Goal: Task Accomplishment & Management: Use online tool/utility

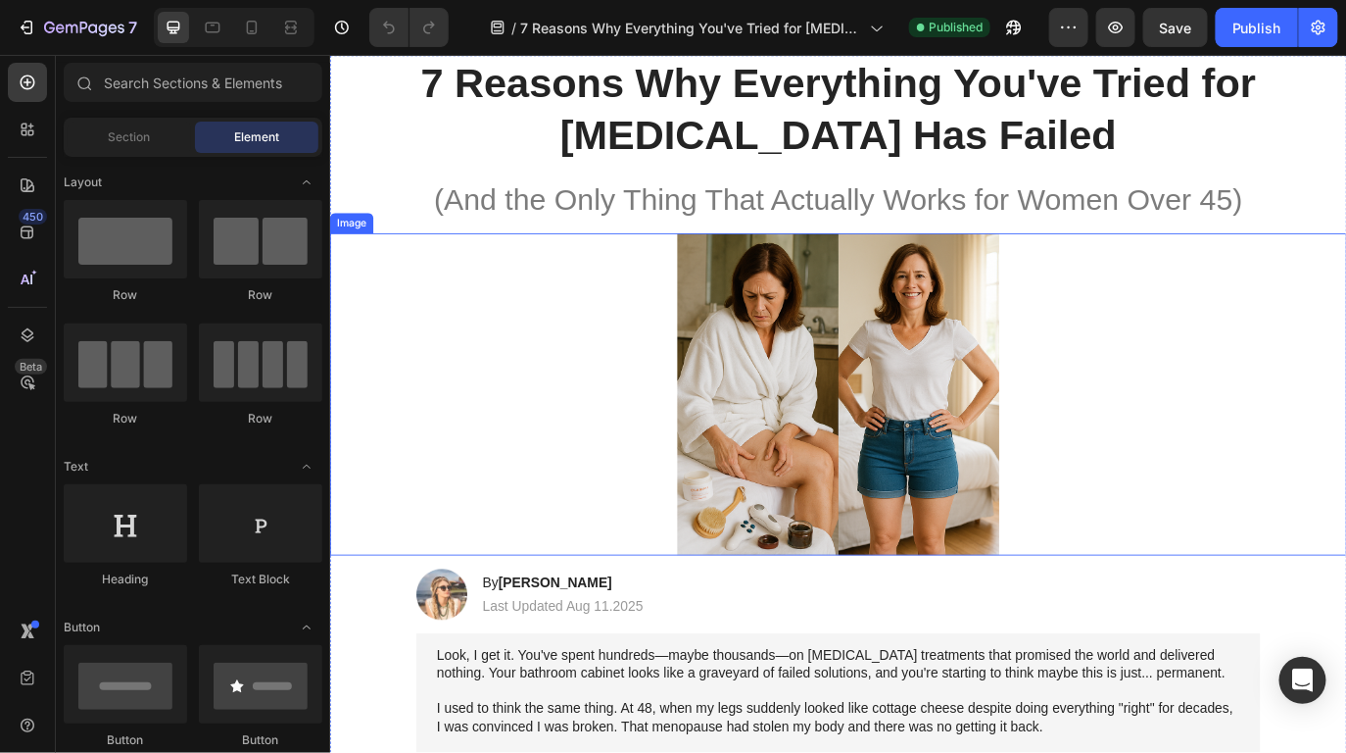
scroll to position [343, 0]
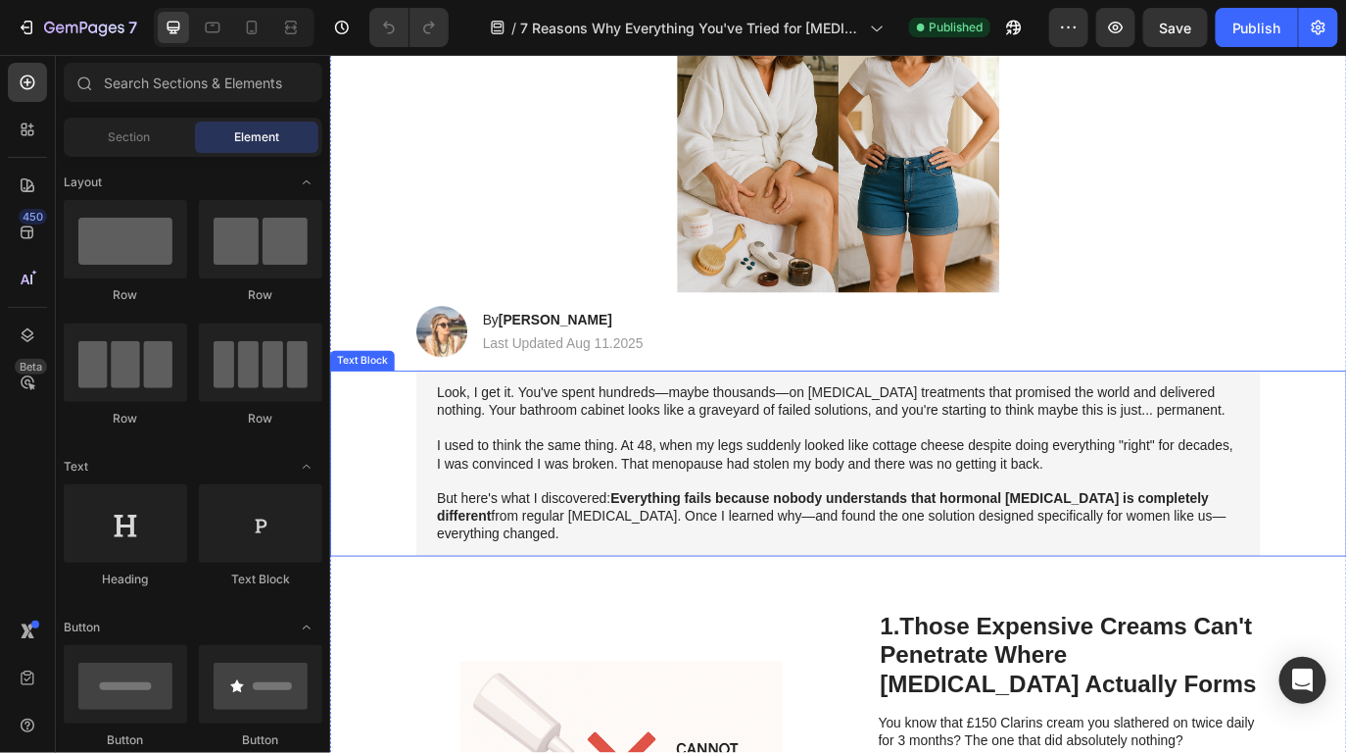
click at [697, 520] on p "I used to think the same thing. At 48, when my legs suddenly looked like cottag…" at bounding box center [917, 518] width 929 height 41
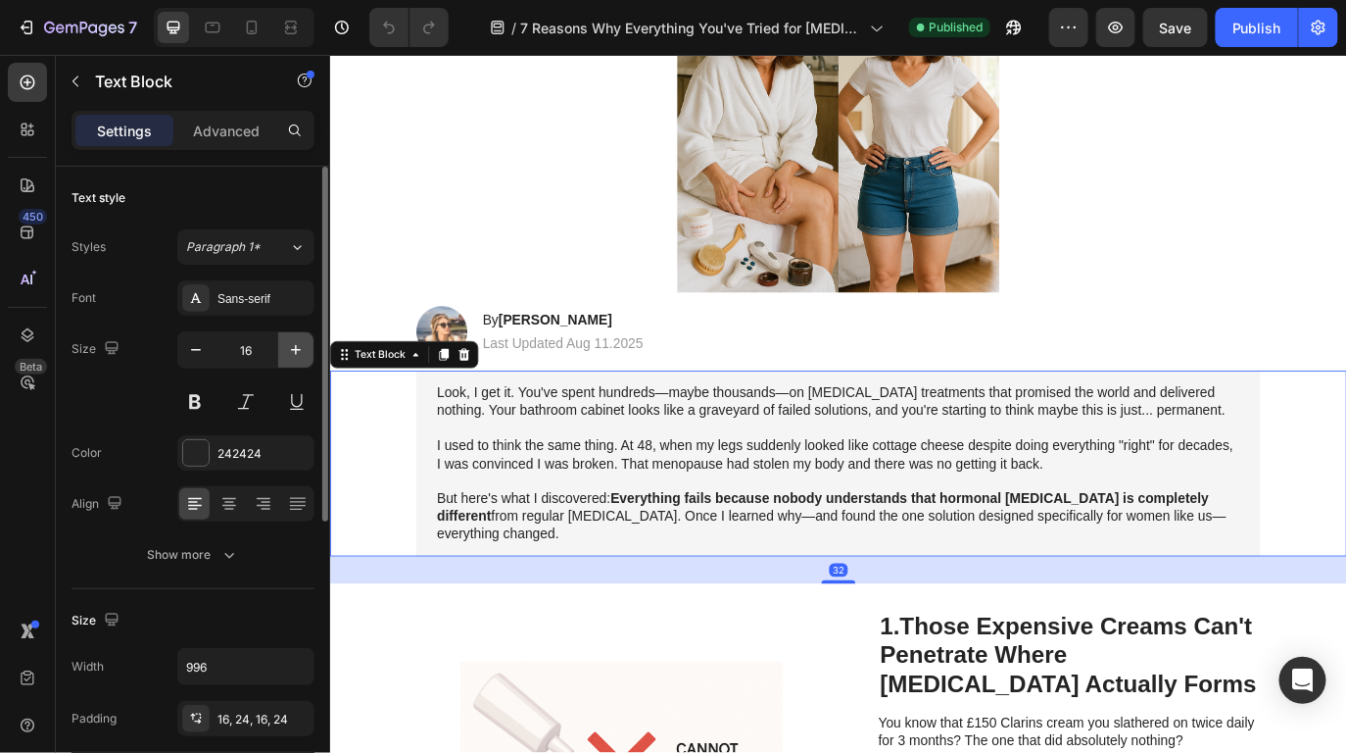
click at [292, 356] on icon "button" at bounding box center [296, 350] width 20 height 20
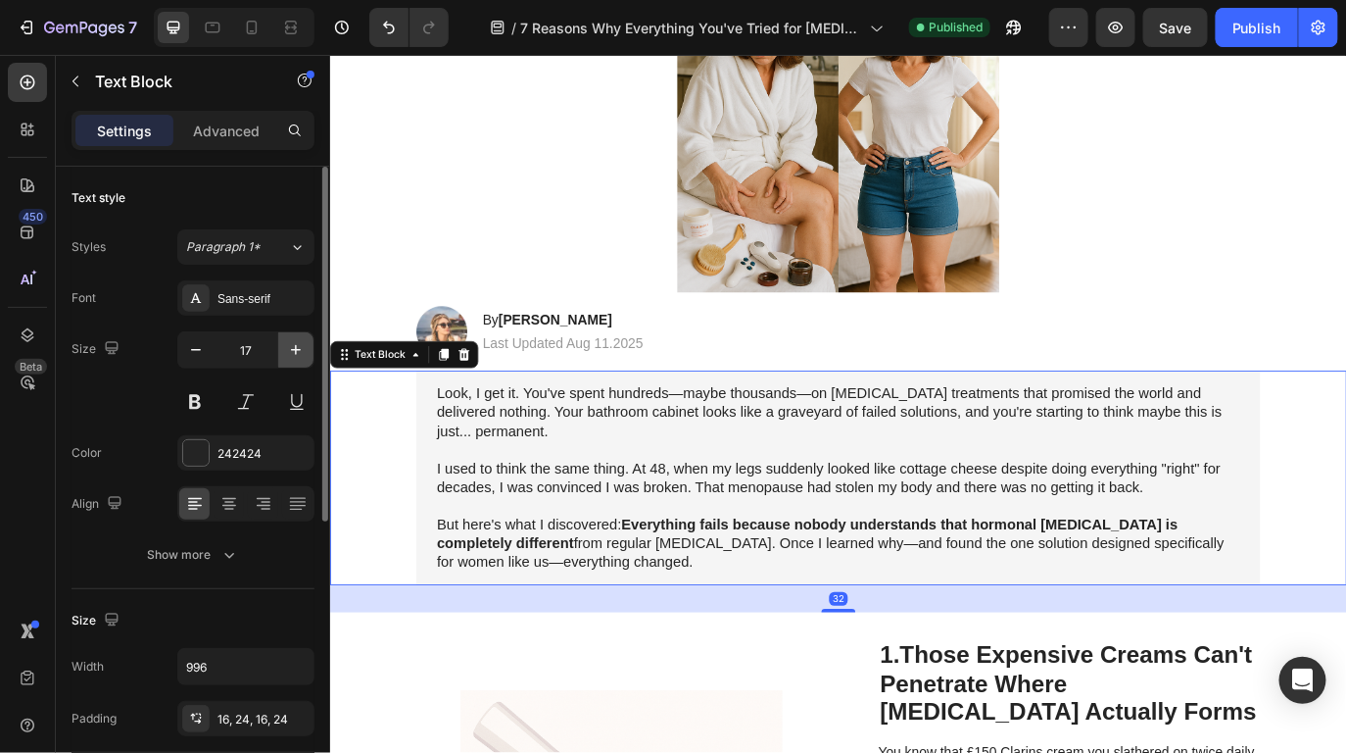
click at [292, 356] on icon "button" at bounding box center [296, 350] width 20 height 20
type input "18"
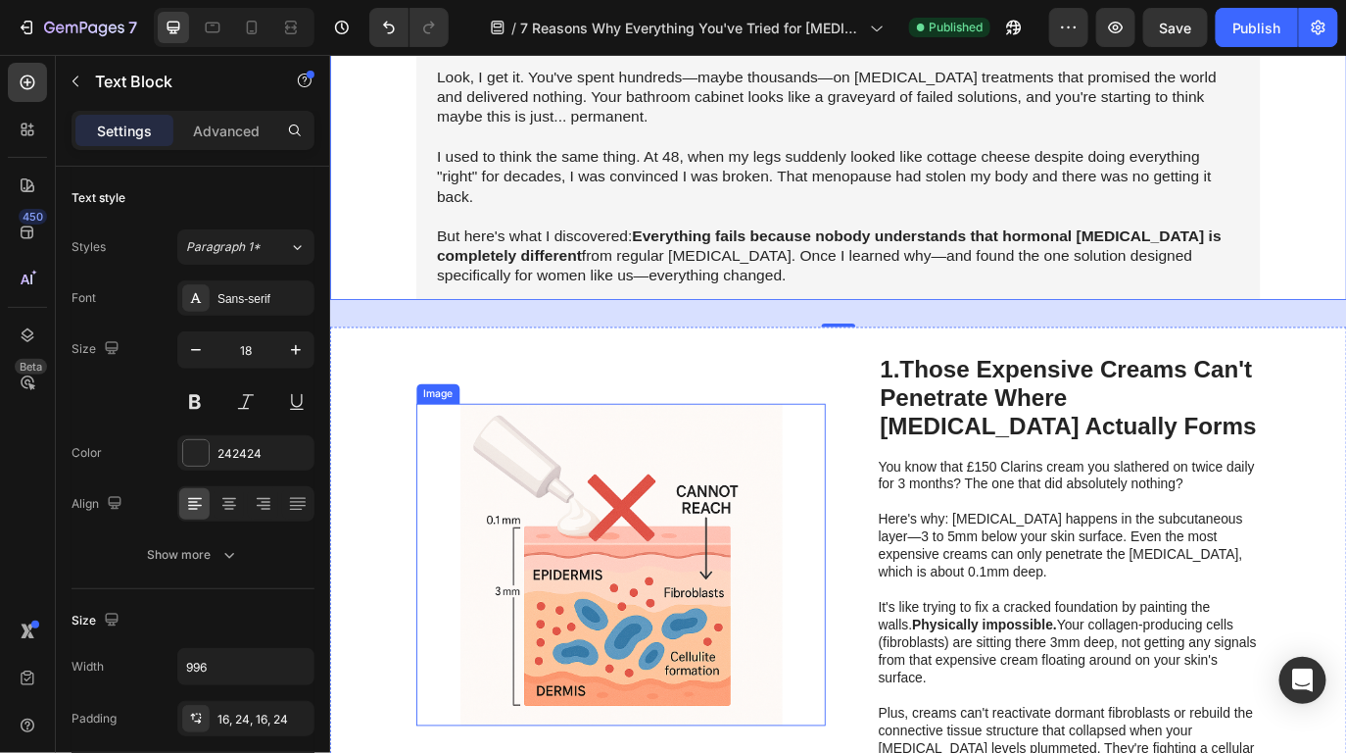
scroll to position [721, 0]
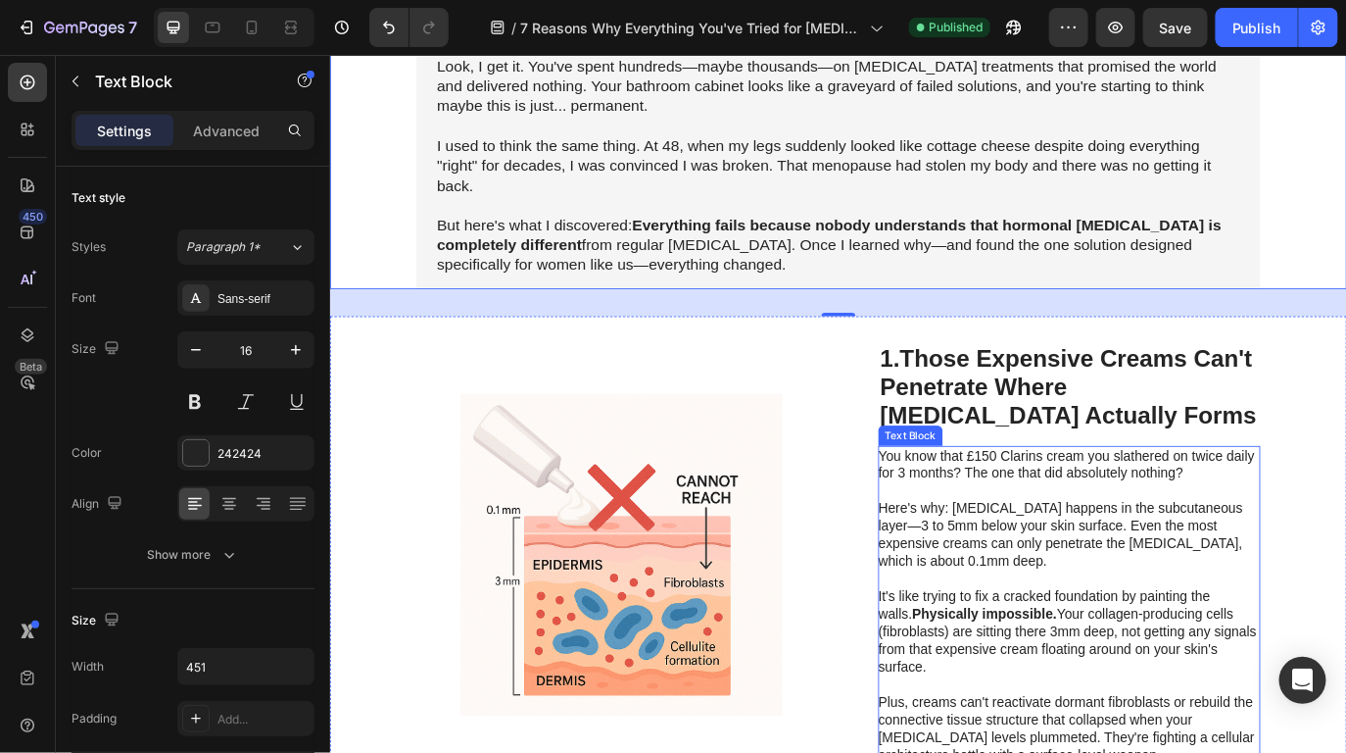
click at [1082, 600] on p "Here's why: Cellulite happens in the subcutaneous layer—3 to 5mm below your ski…" at bounding box center [1183, 601] width 440 height 102
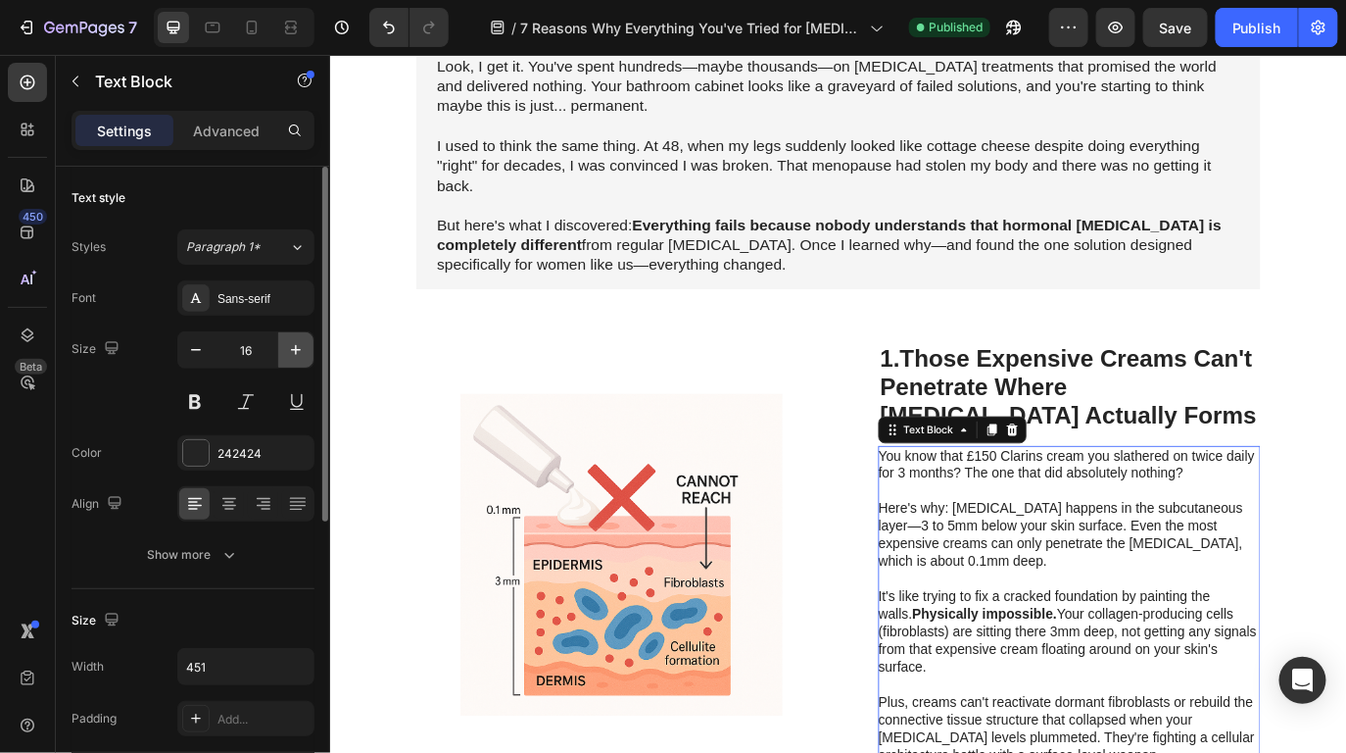
click at [305, 356] on icon "button" at bounding box center [296, 350] width 20 height 20
type input "18"
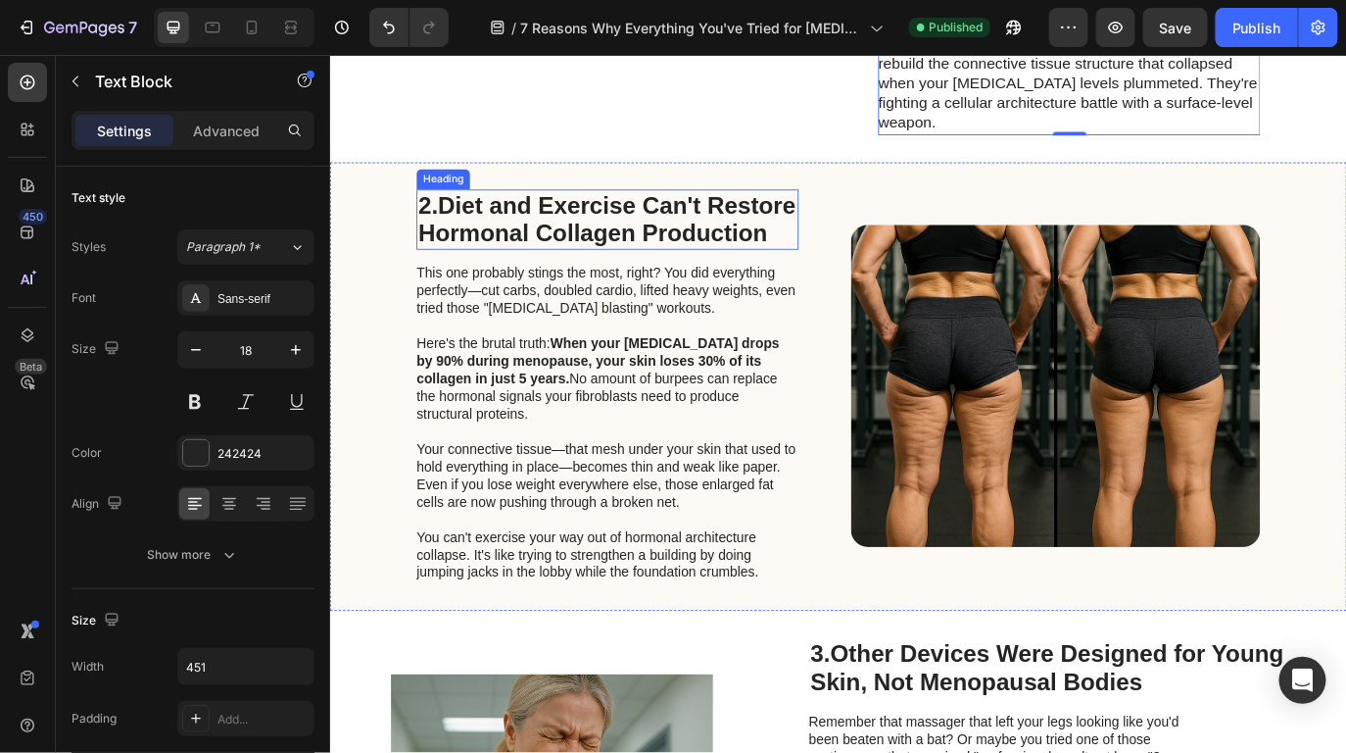
scroll to position [1644, 0]
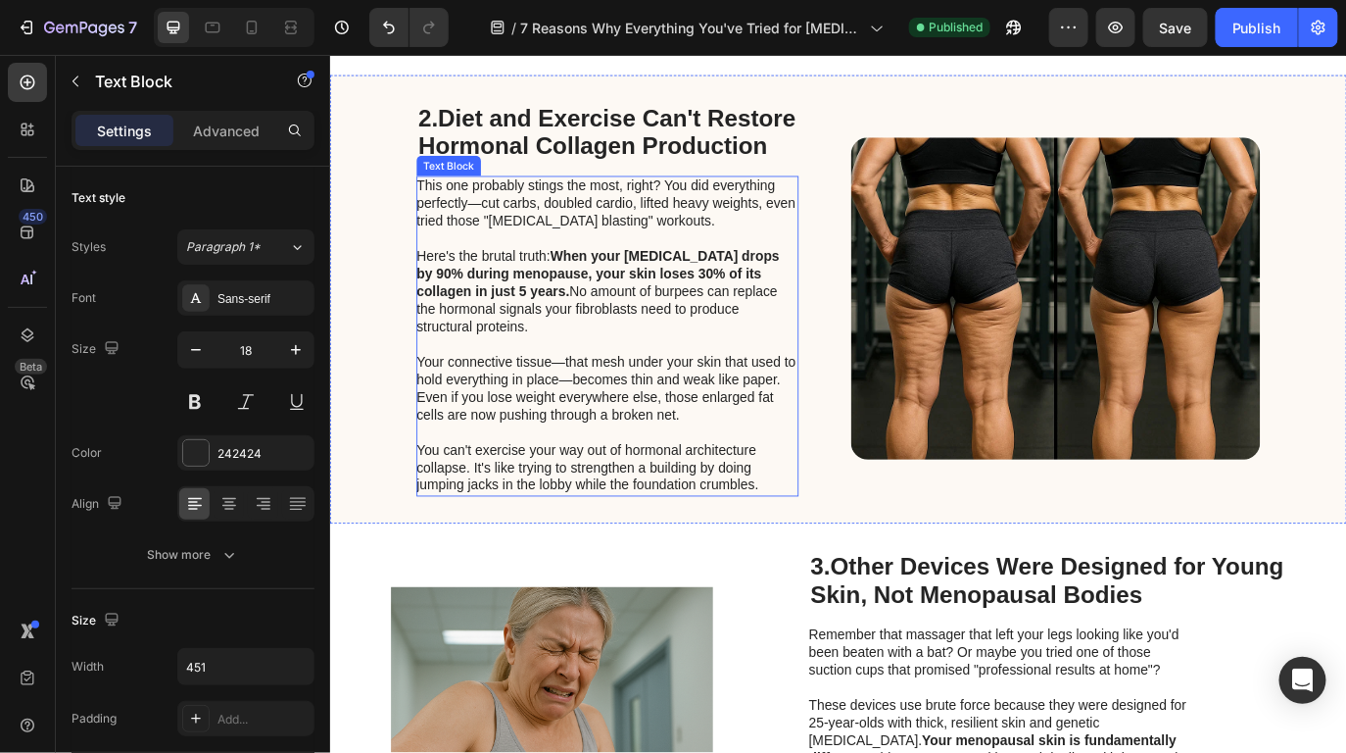
click at [640, 401] on p "Here's the brutal truth: When your estrogen drops by 90% during menopause, your…" at bounding box center [649, 339] width 440 height 122
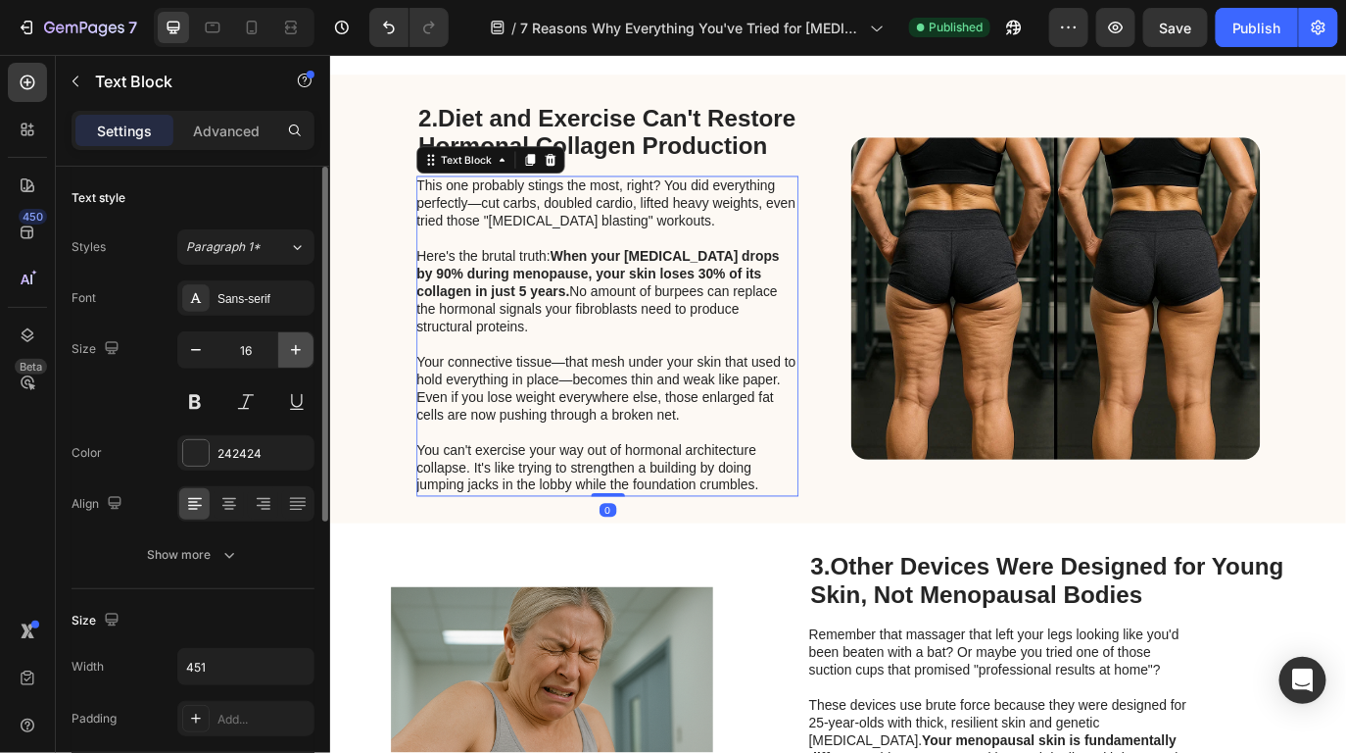
click at [297, 344] on icon "button" at bounding box center [296, 350] width 20 height 20
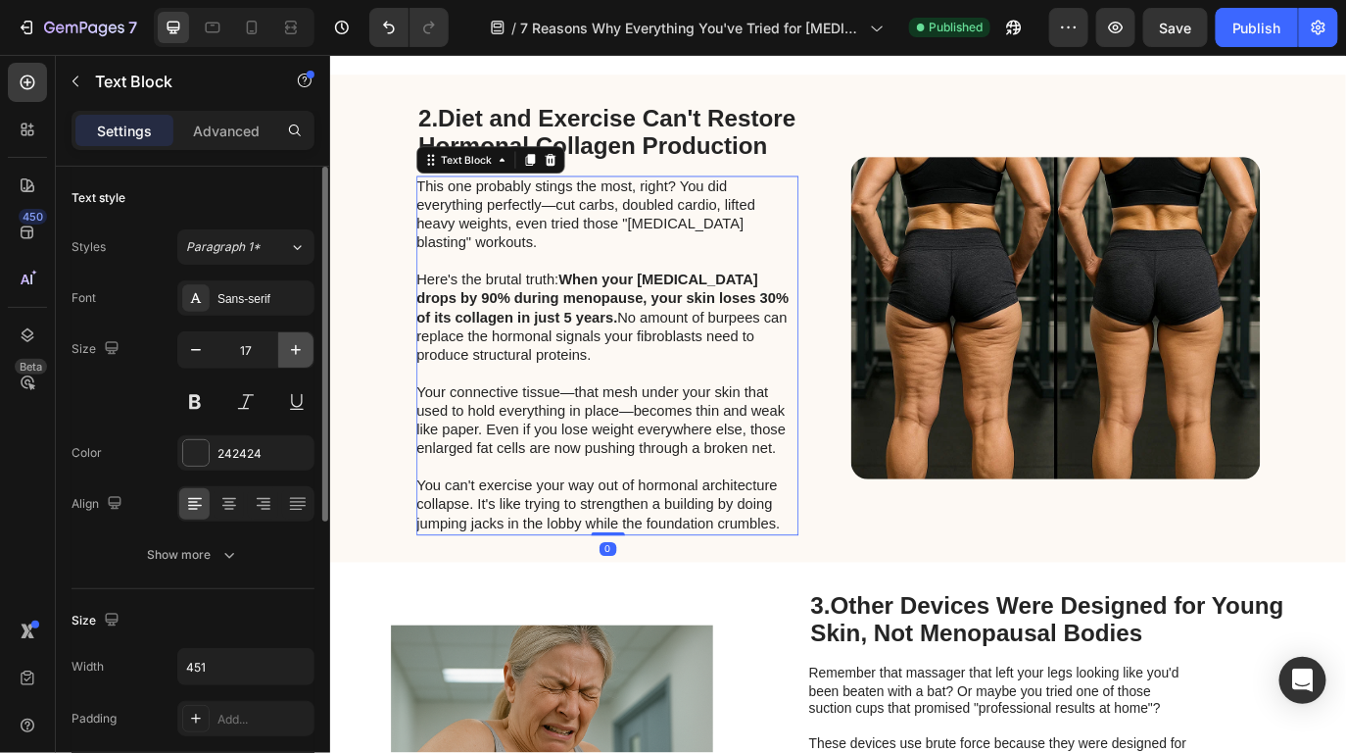
type input "18"
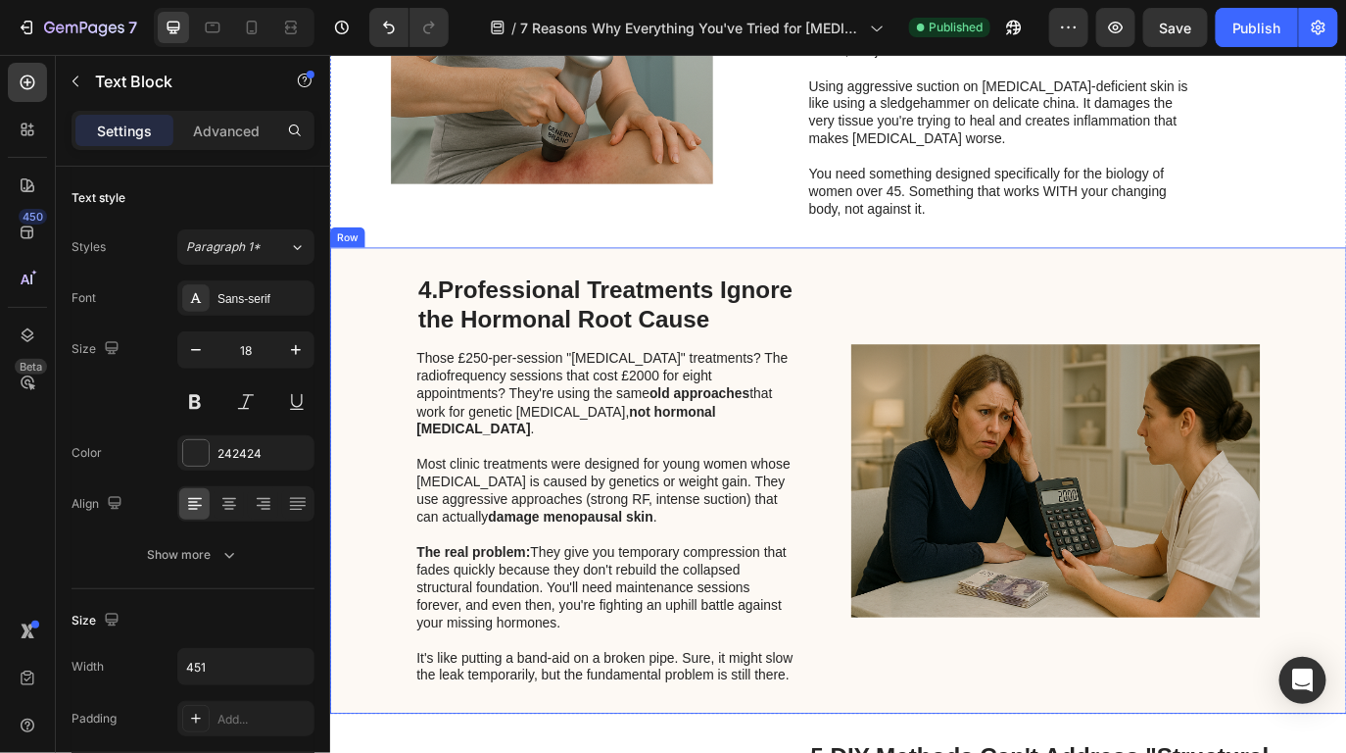
scroll to position [2308, 0]
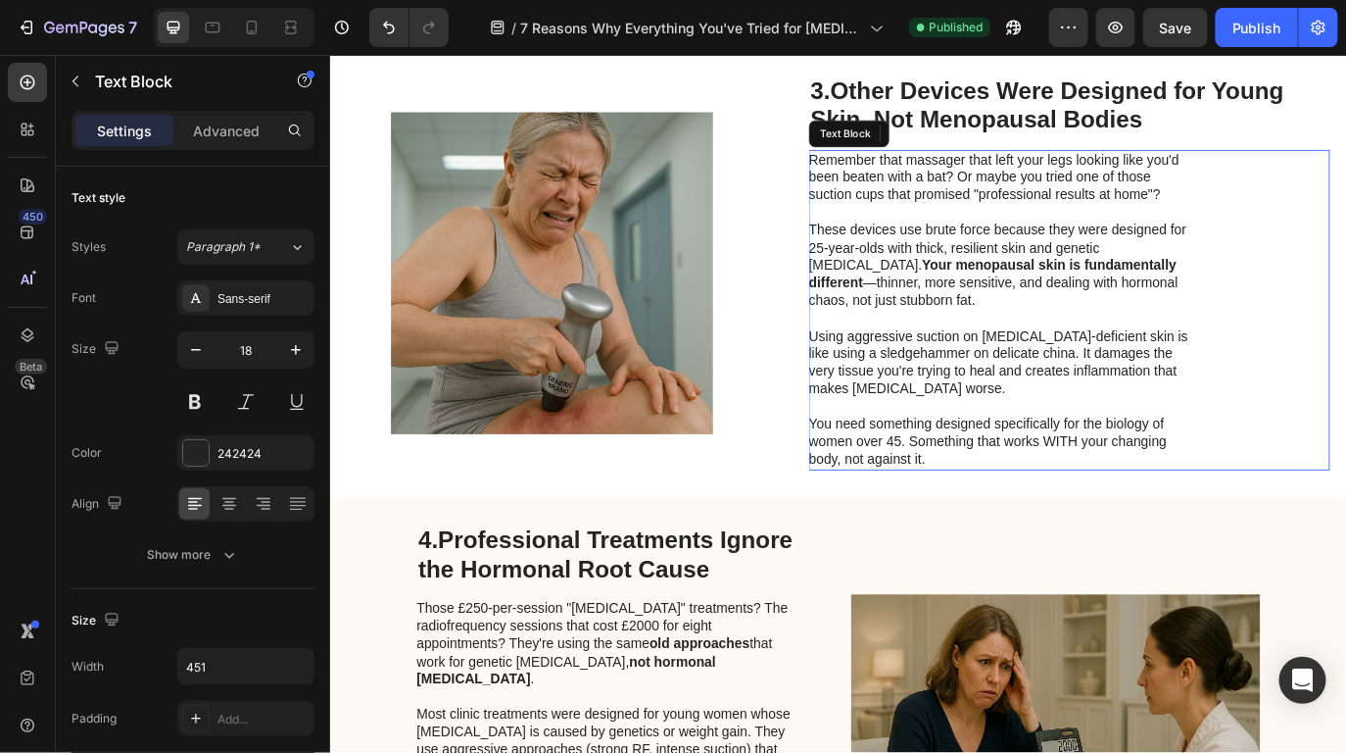
click at [995, 444] on p "Using aggressive suction on [MEDICAL_DATA]-deficient skin is like using a sledg…" at bounding box center [1103, 411] width 440 height 81
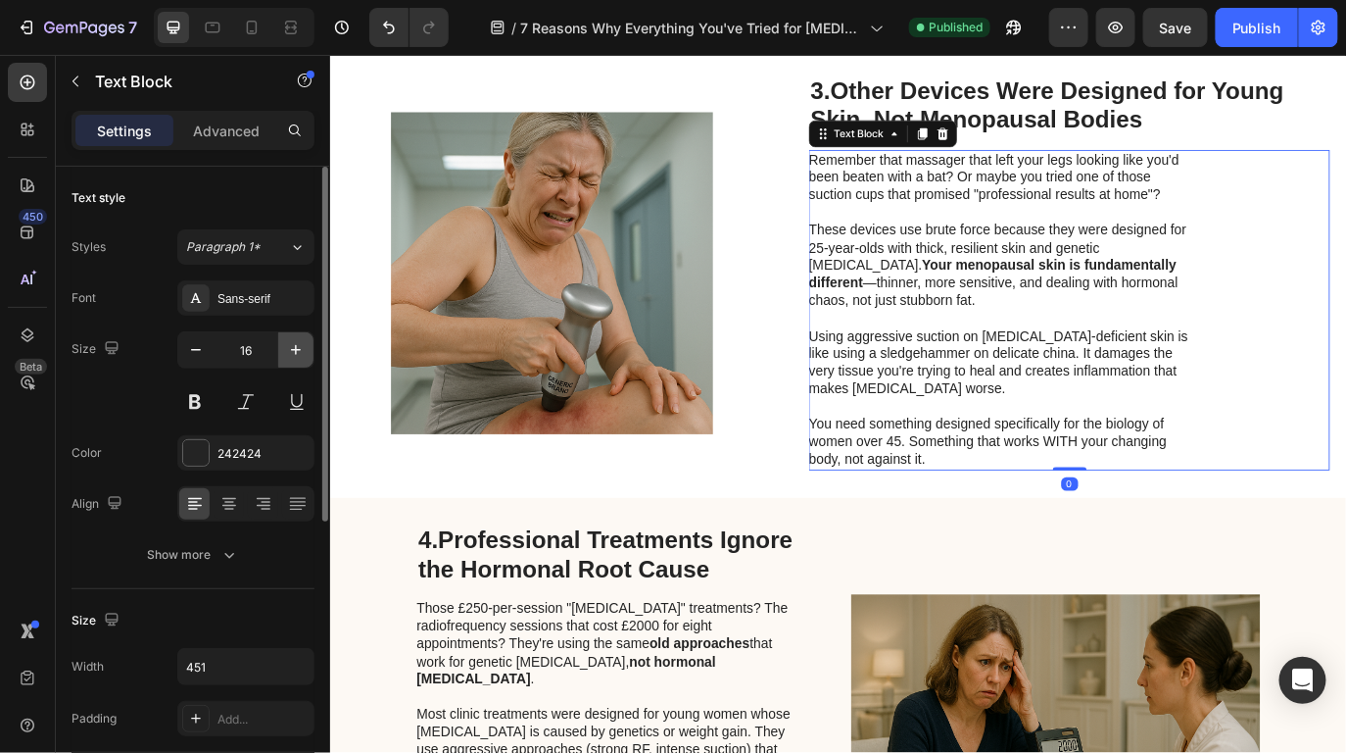
click at [289, 351] on icon "button" at bounding box center [296, 350] width 20 height 20
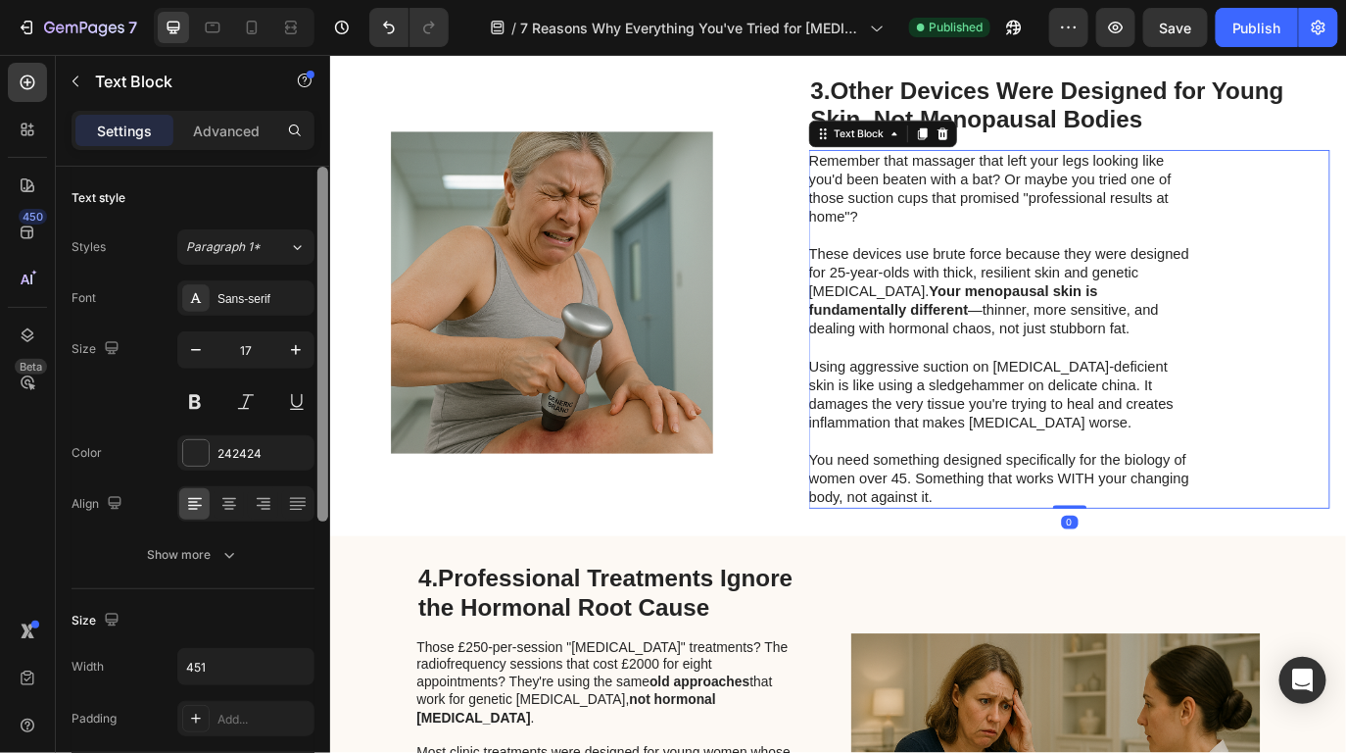
type input "18"
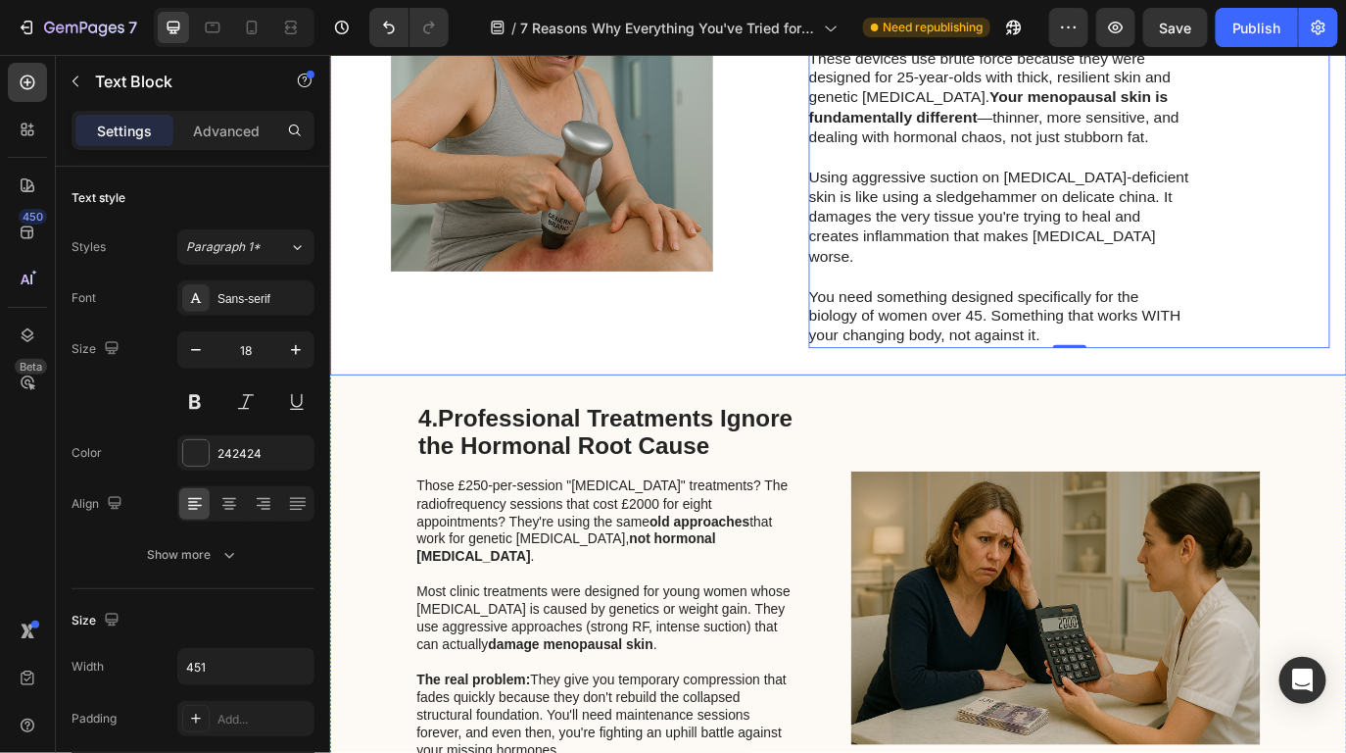
scroll to position [2851, 0]
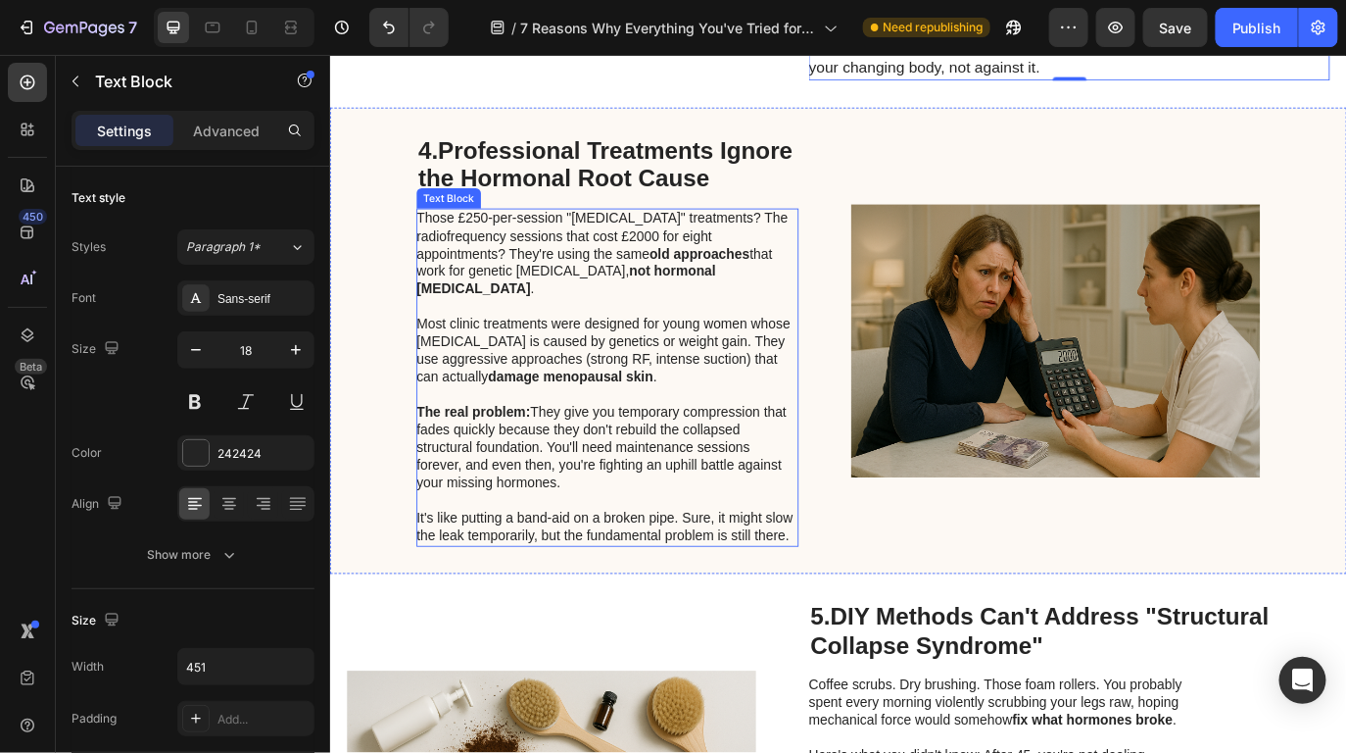
click at [631, 370] on p "Most clinic treatments were designed for young women whose cellulite is caused …" at bounding box center [649, 409] width 440 height 102
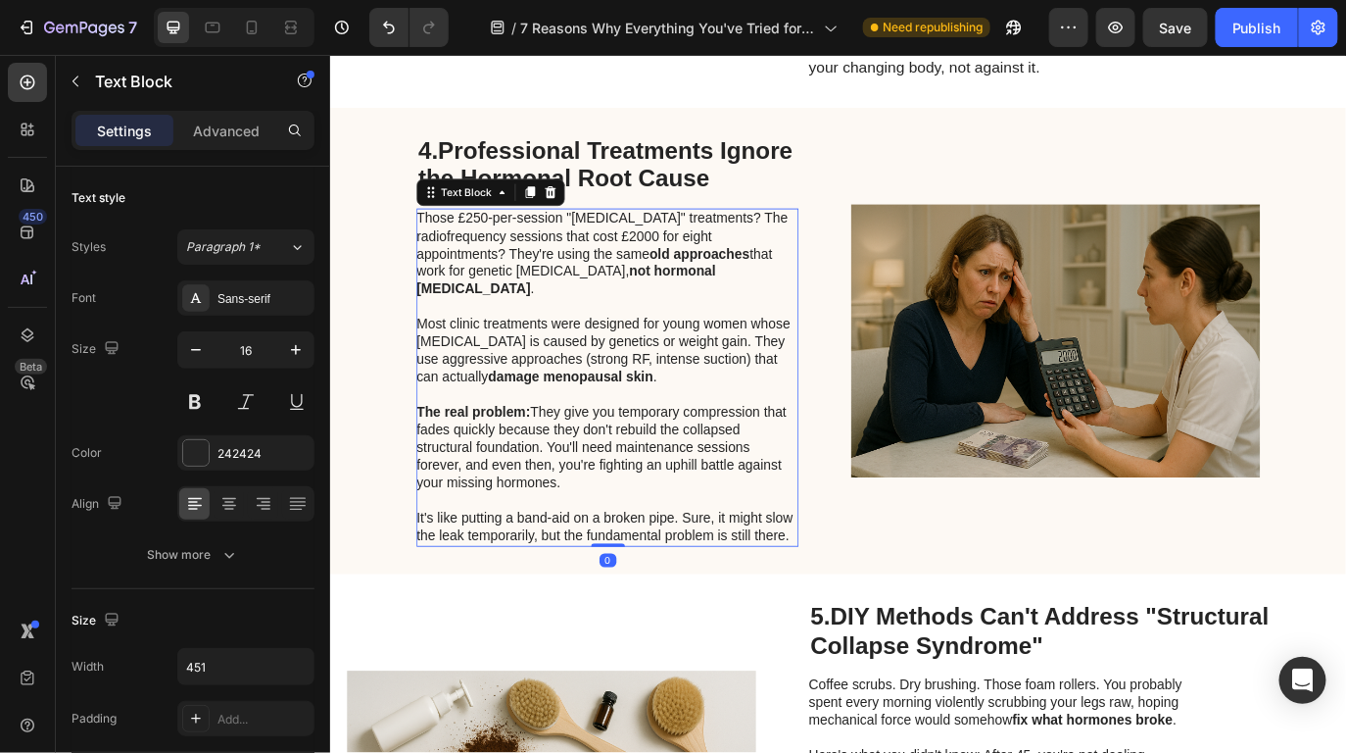
scroll to position [517, 0]
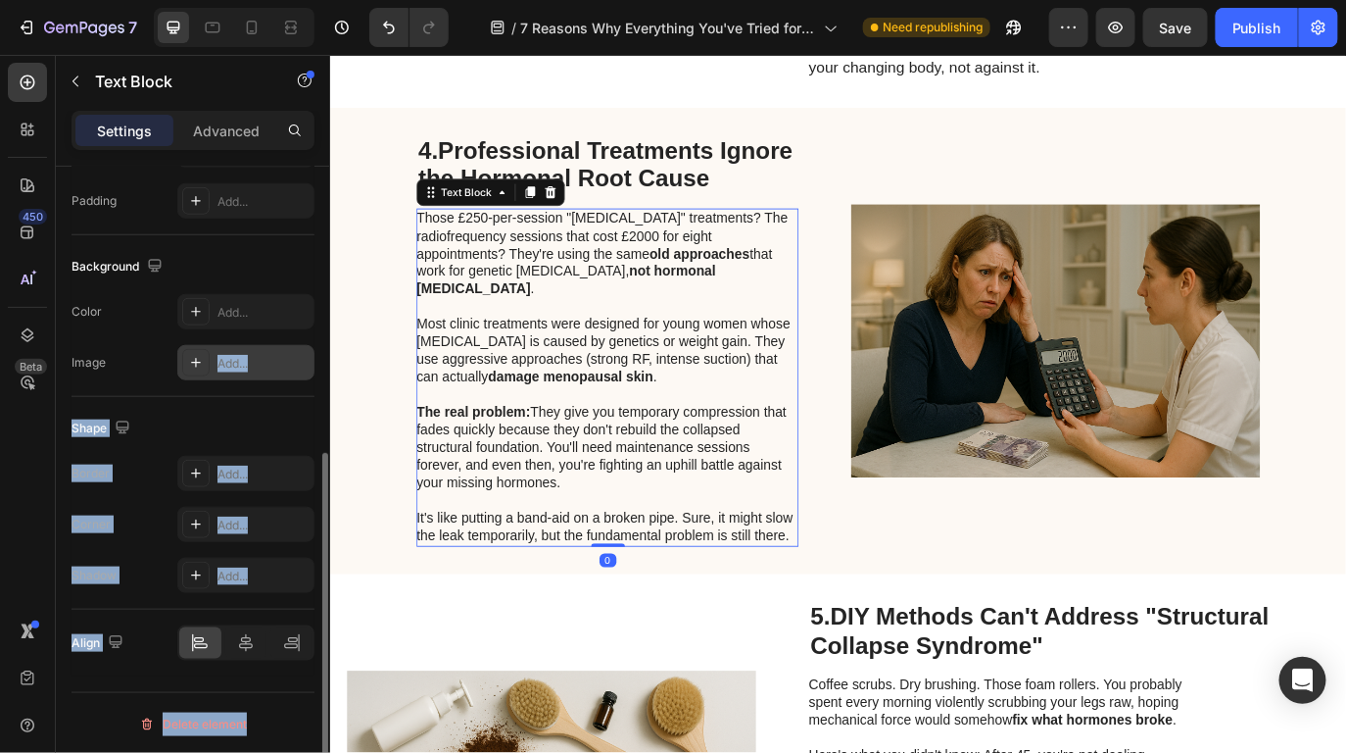
click at [313, 352] on div "Text style Styles Paragraph 1* Font Sans-serif Size 16 Color 242424 Align Show …" at bounding box center [193, 488] width 274 height 642
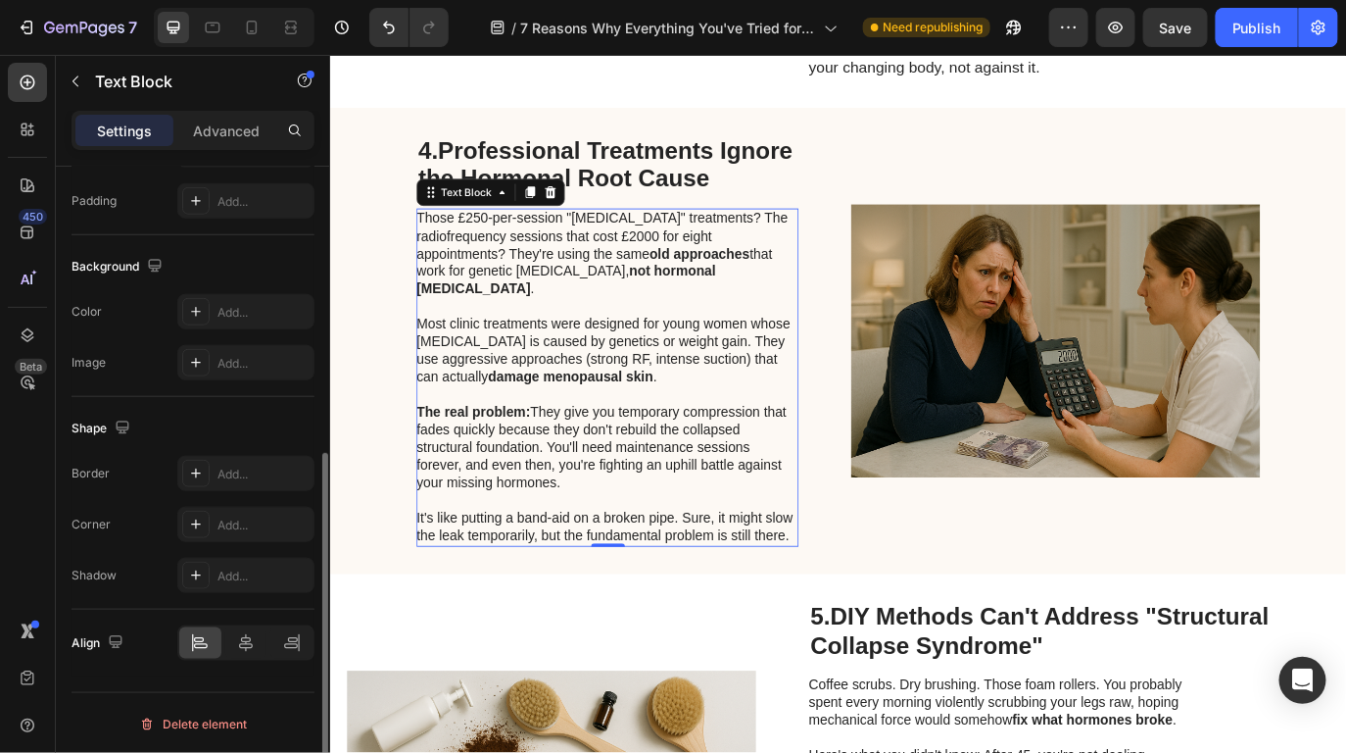
click at [276, 273] on div "Background" at bounding box center [193, 266] width 243 height 31
click at [575, 341] on p "Those £250-per-session "lymphatic drainage" treatments? The radiofrequency sess…" at bounding box center [649, 296] width 440 height 122
click at [187, 252] on div "Background" at bounding box center [193, 266] width 243 height 31
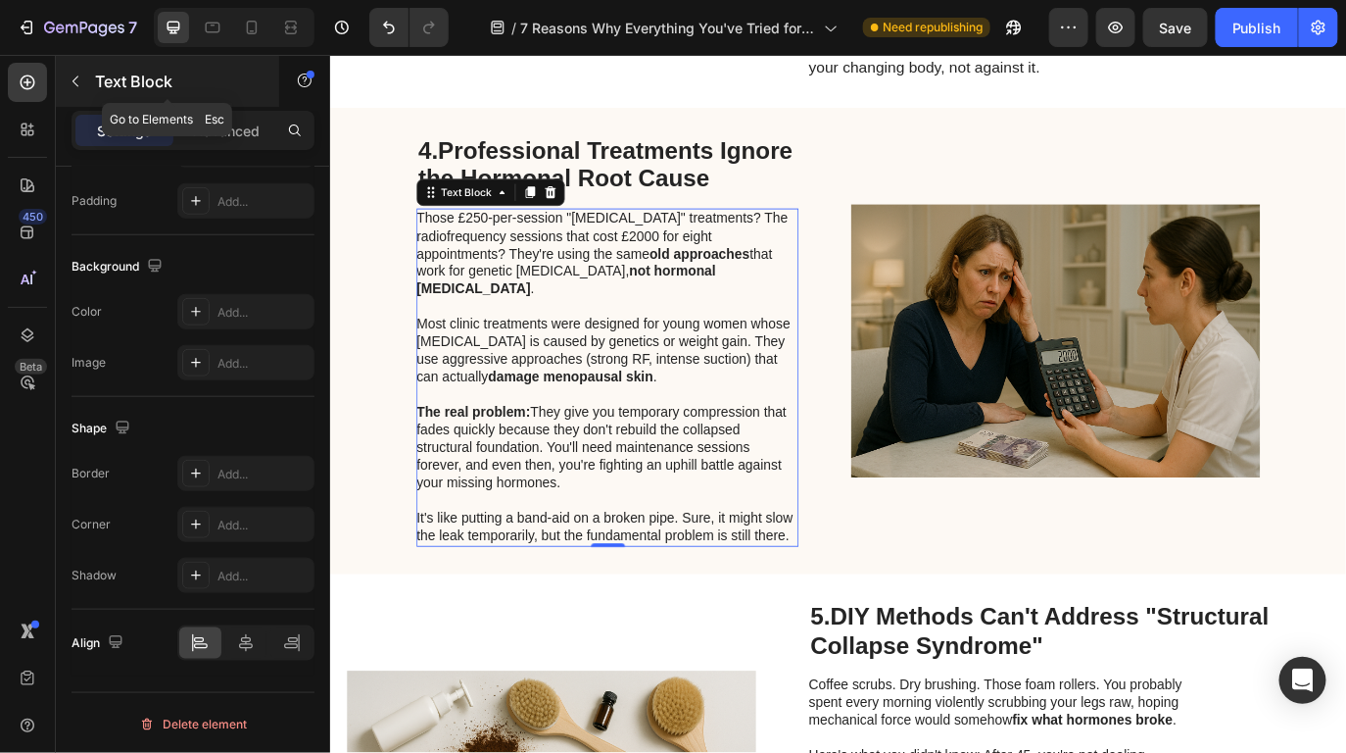
click at [71, 86] on icon "button" at bounding box center [76, 81] width 16 height 16
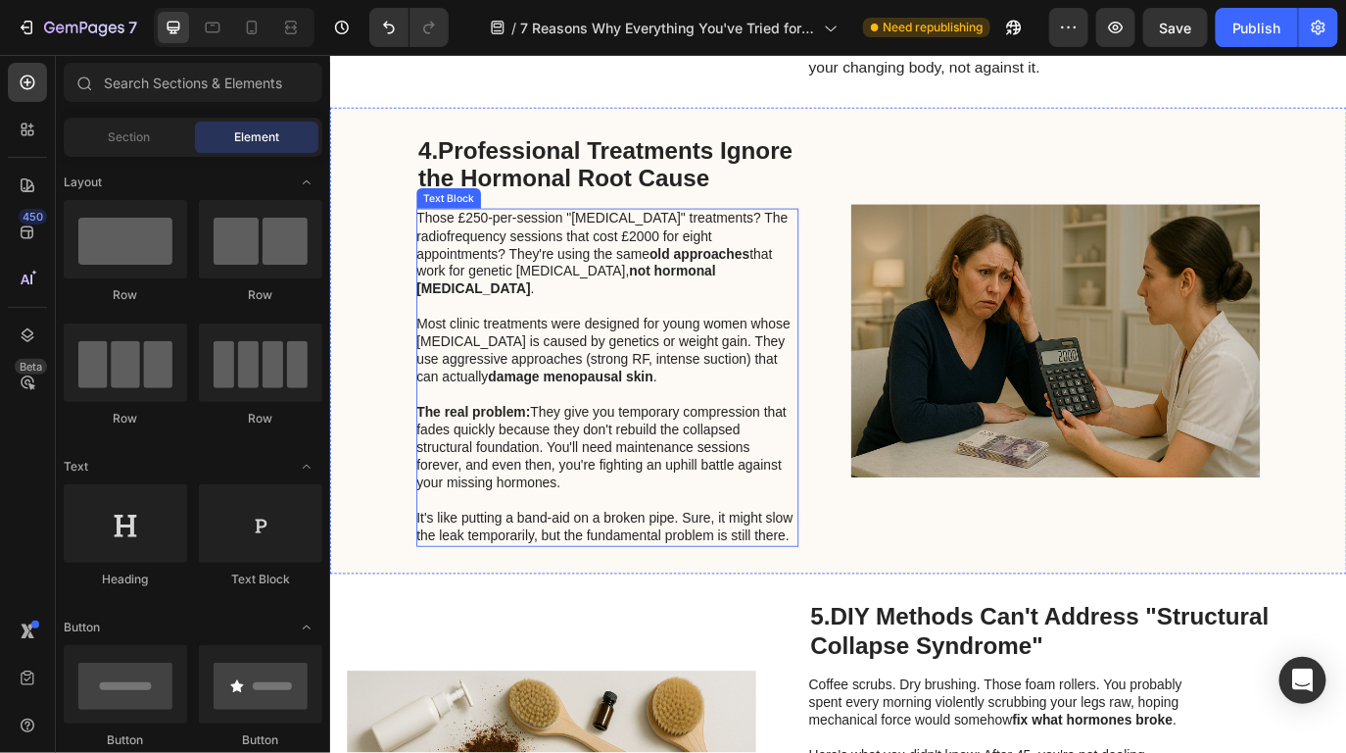
click at [551, 488] on p "The real problem: They give you temporary compression that fades quickly becaus…" at bounding box center [649, 521] width 440 height 122
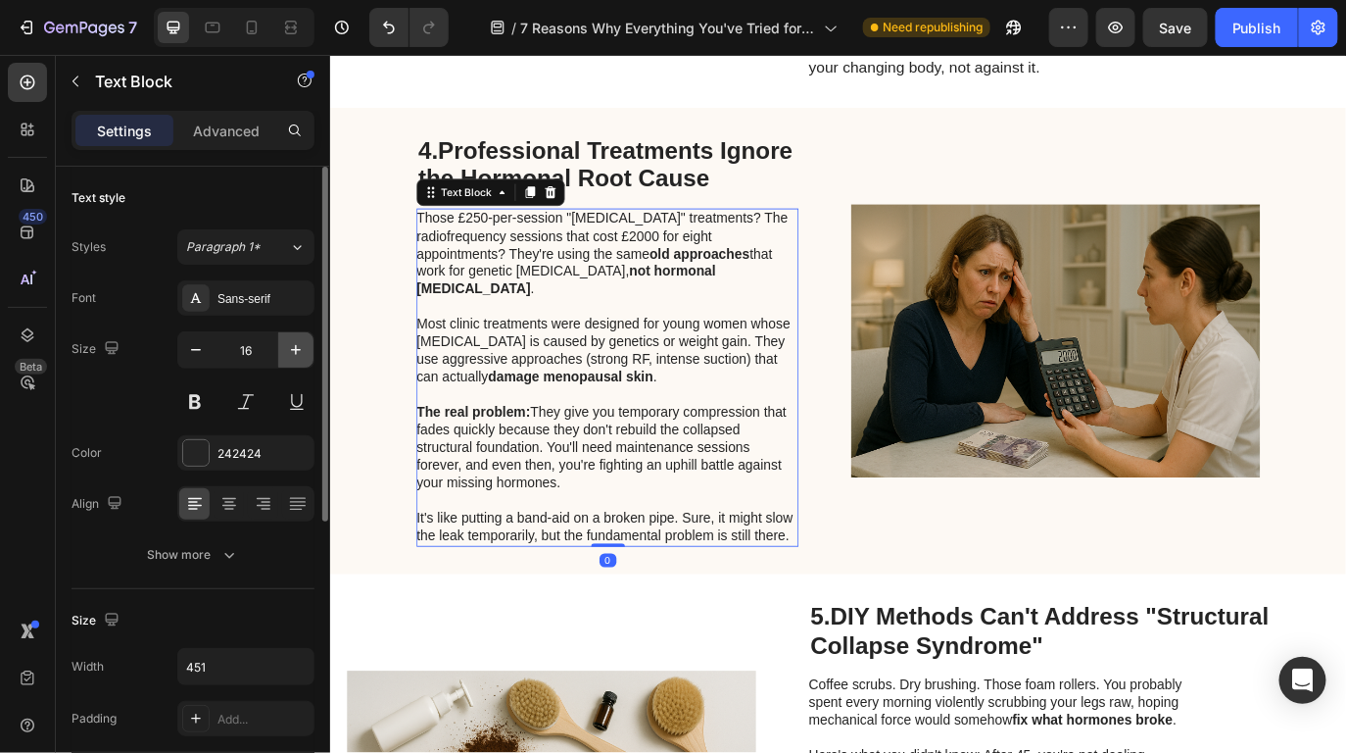
click at [294, 351] on icon "button" at bounding box center [296, 350] width 20 height 20
type input "18"
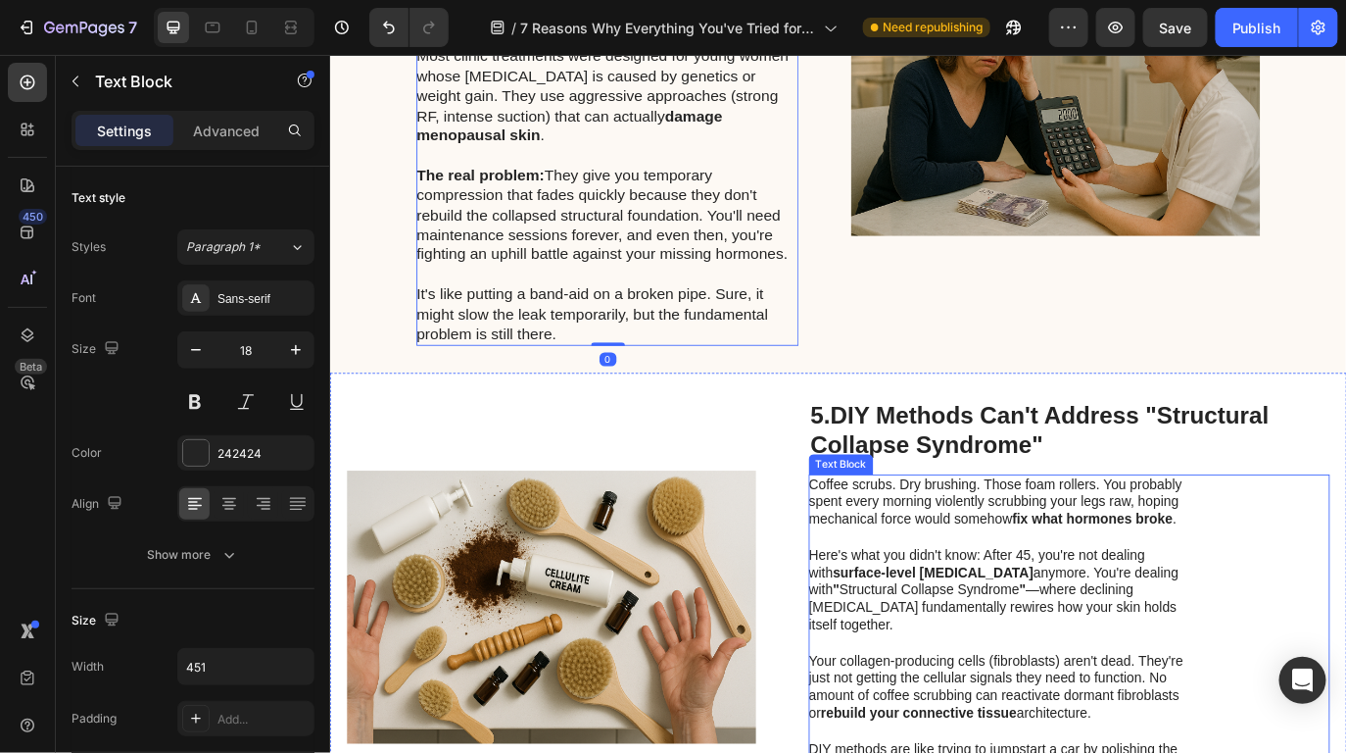
scroll to position [3504, 0]
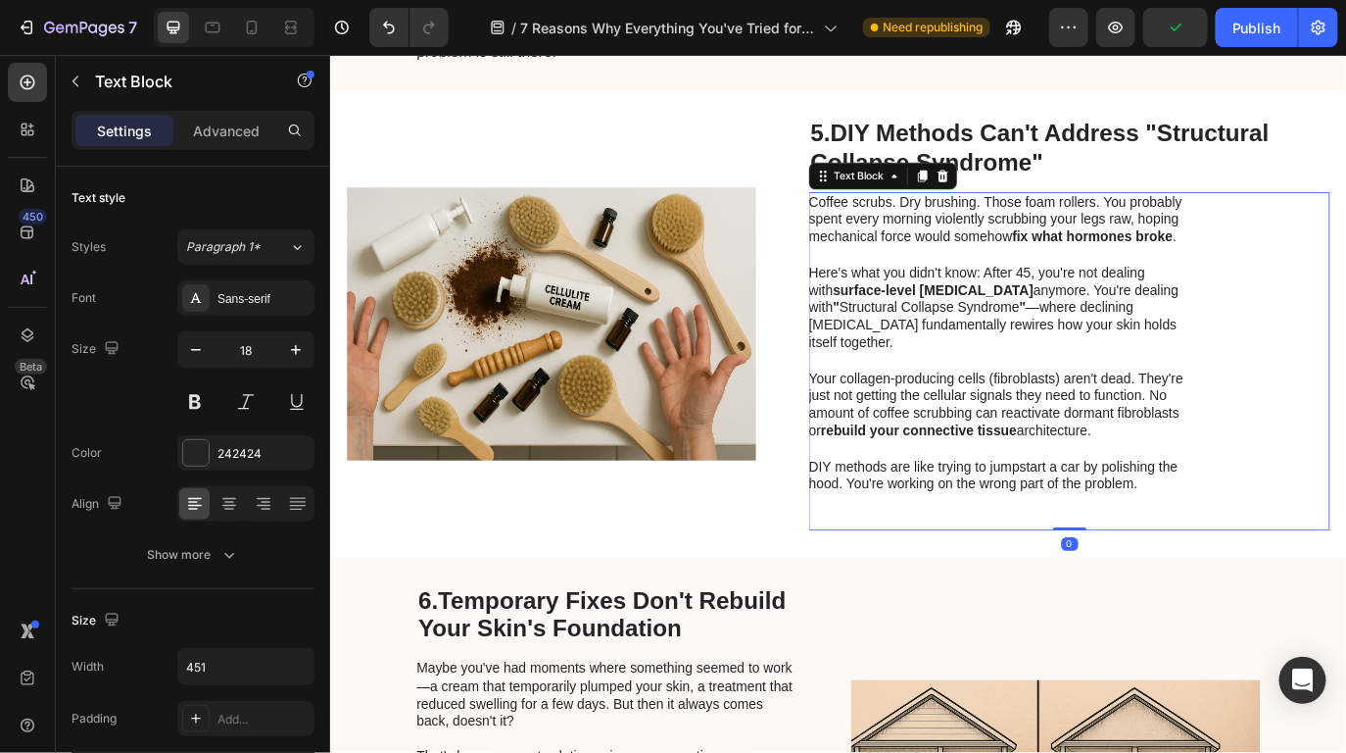
click at [1105, 337] on p "Here's what you didn't know: After 45, you're not dealing with surface-level ce…" at bounding box center [1103, 348] width 440 height 102
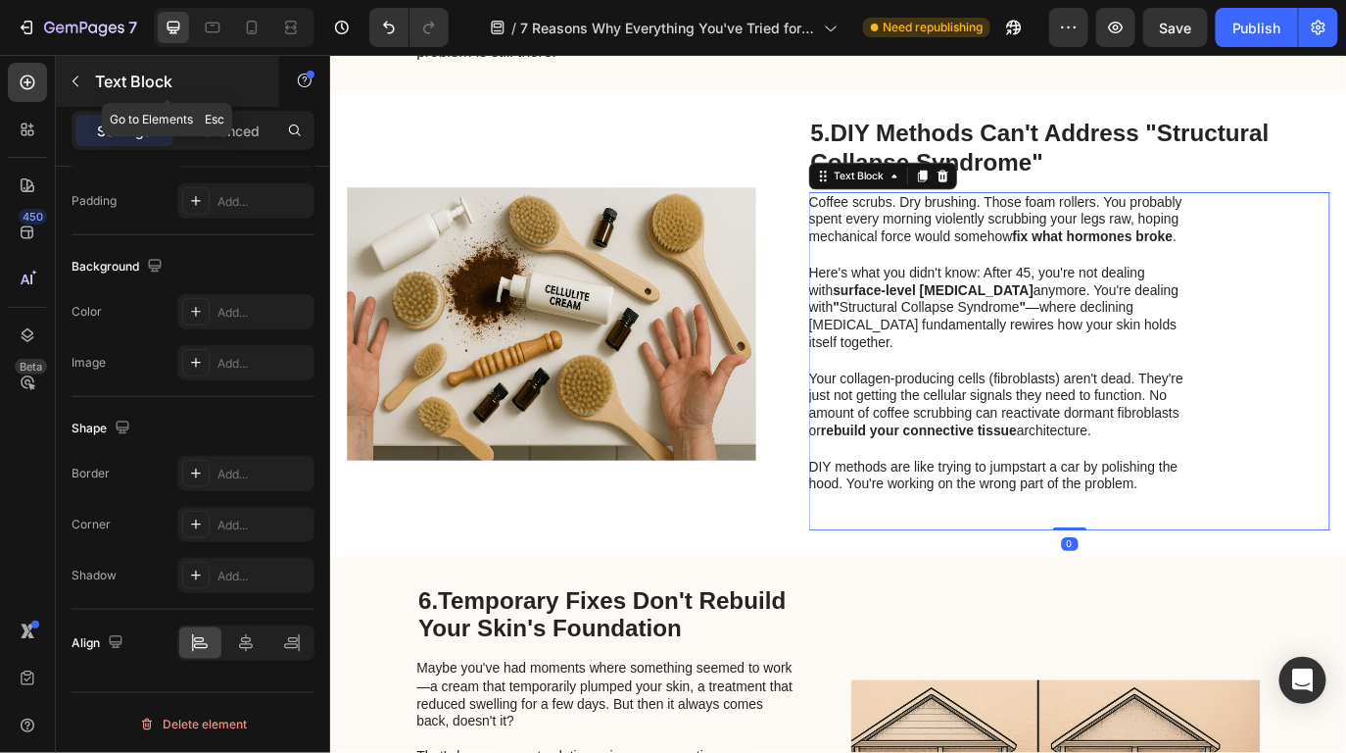
click at [69, 91] on button "button" at bounding box center [75, 81] width 31 height 31
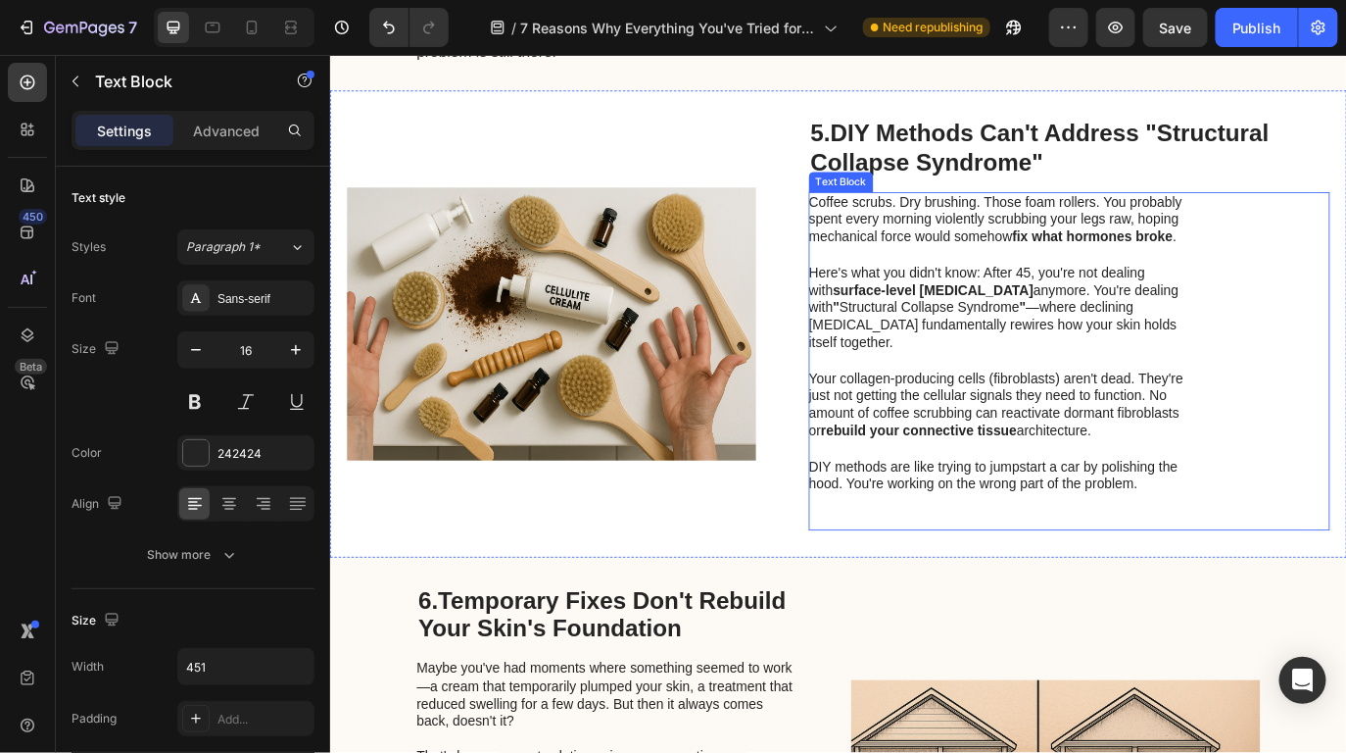
click at [976, 419] on p "Your collagen-producing cells (fibroblasts) aren't dead. They're just not getti…" at bounding box center [1103, 459] width 440 height 81
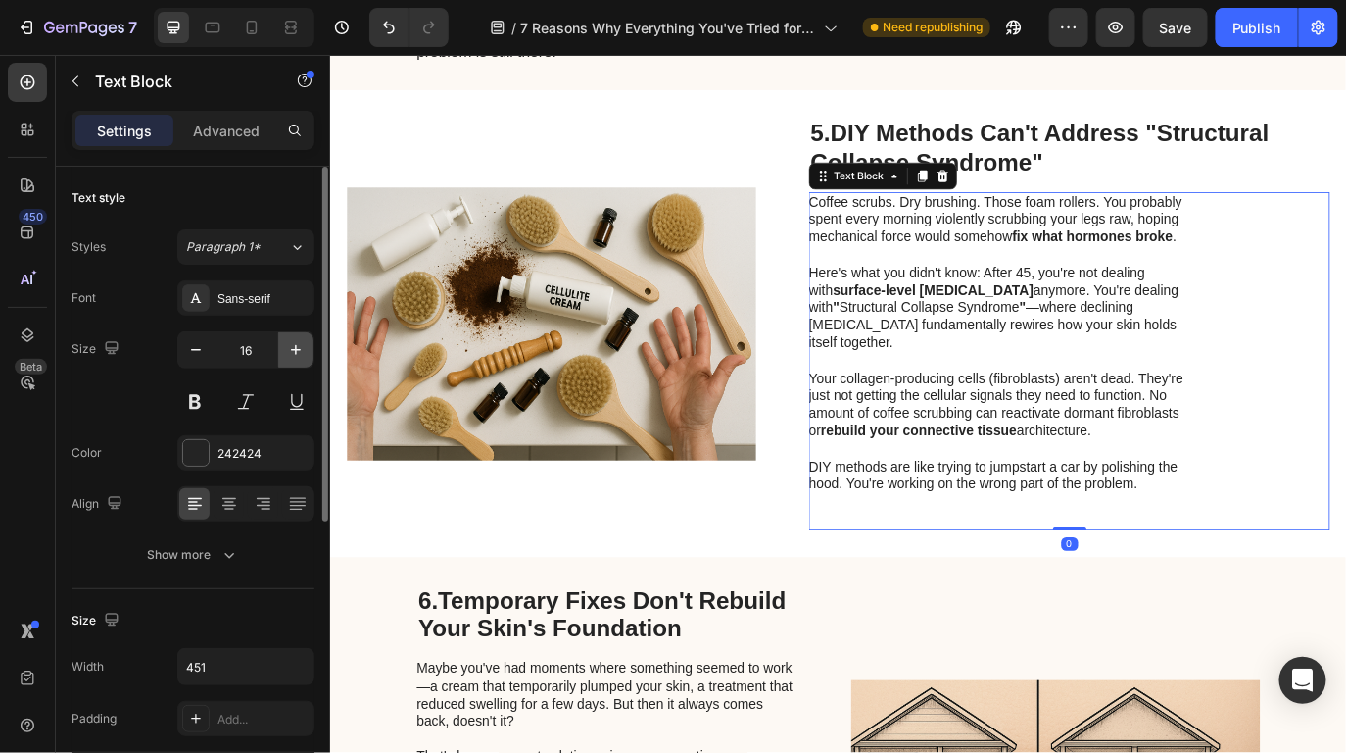
click at [297, 360] on button "button" at bounding box center [295, 349] width 35 height 35
type input "18"
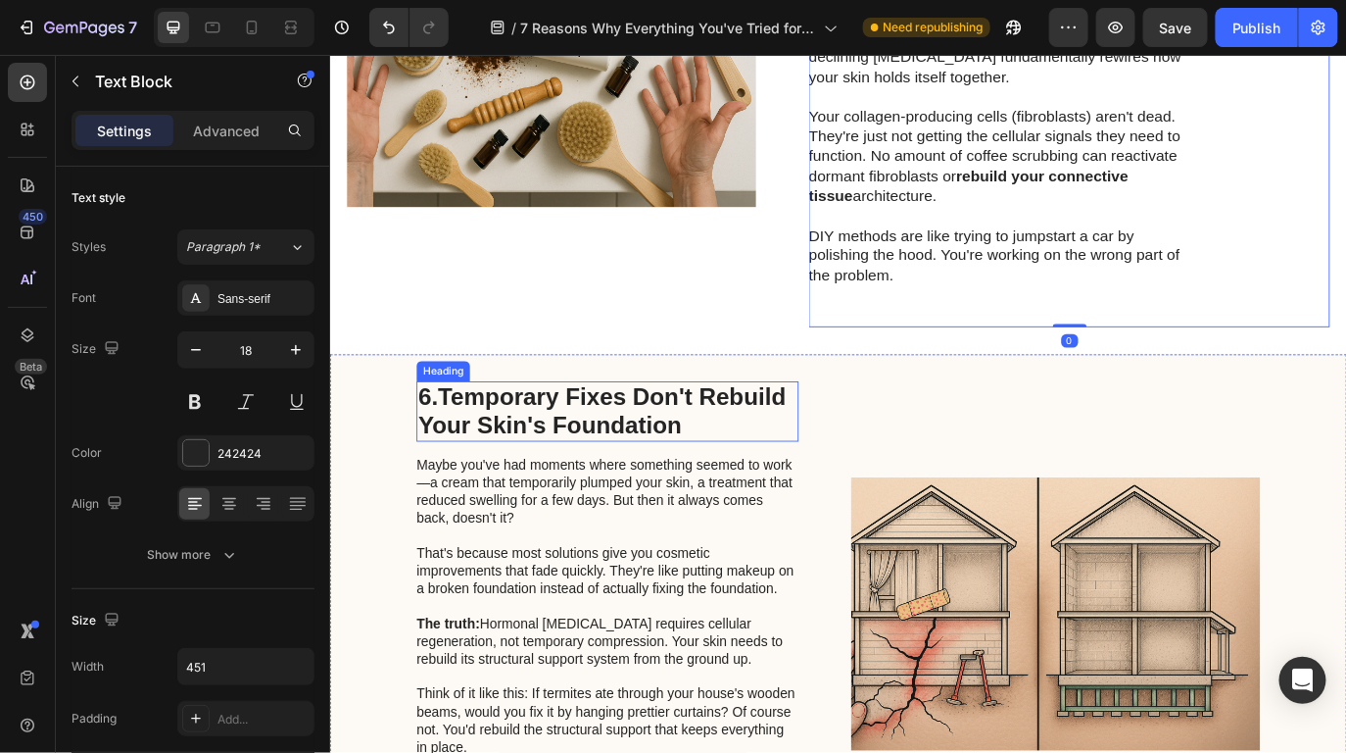
scroll to position [4075, 0]
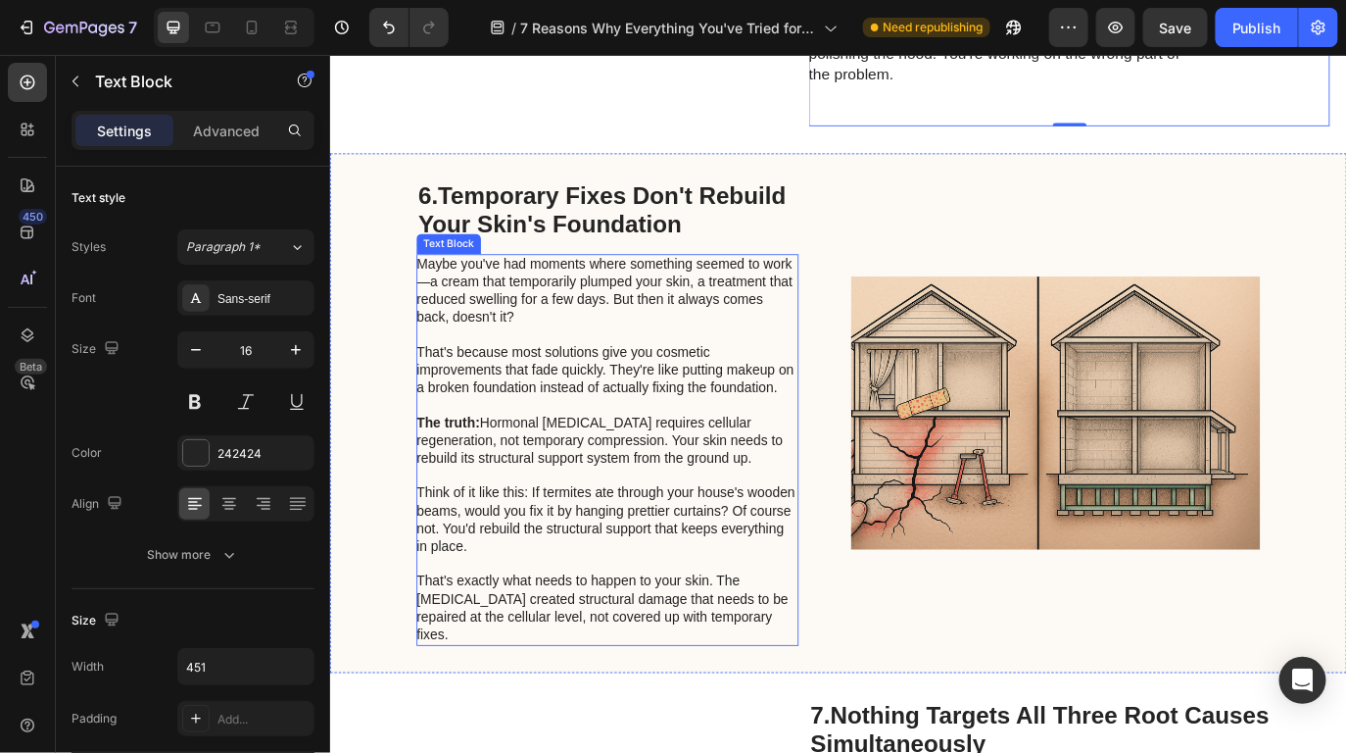
click at [627, 428] on p "That's because most solutions give you cosmetic improvements that fade quickly.…" at bounding box center [649, 430] width 440 height 81
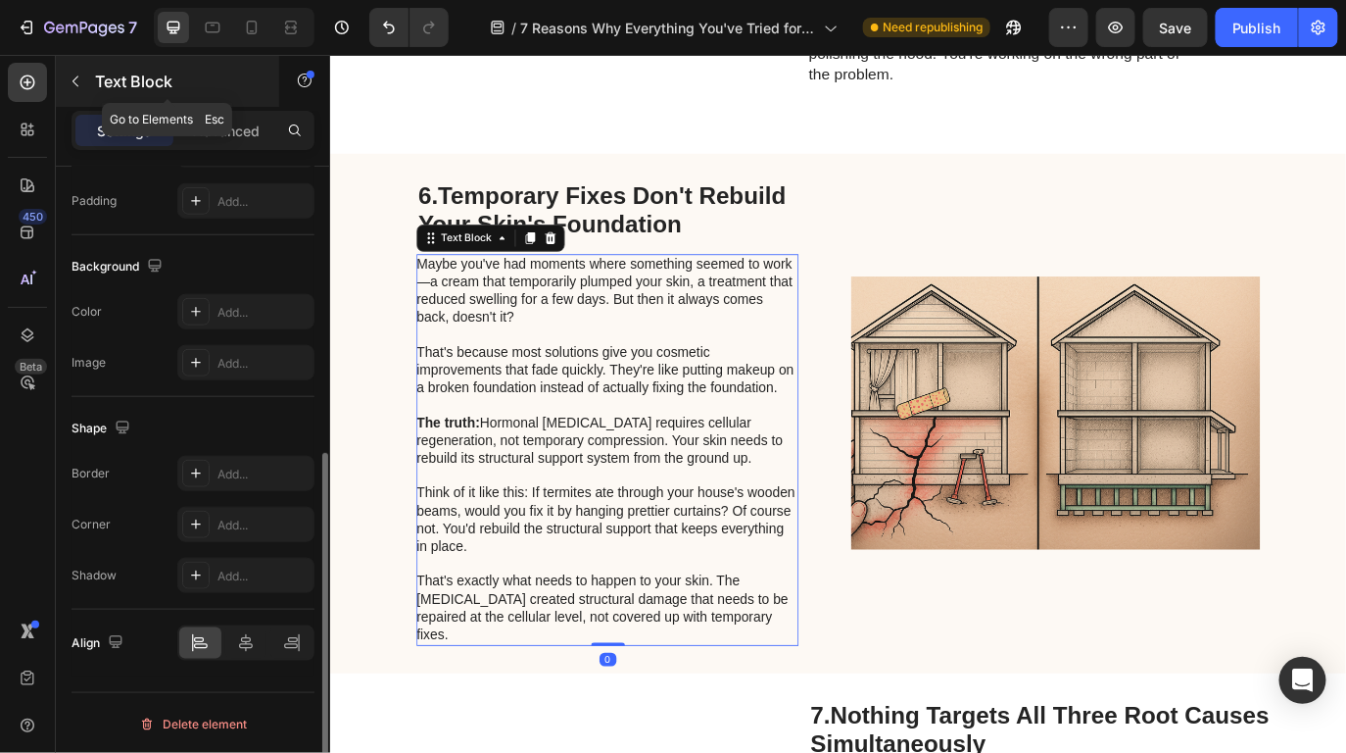
click at [84, 90] on button "button" at bounding box center [75, 81] width 31 height 31
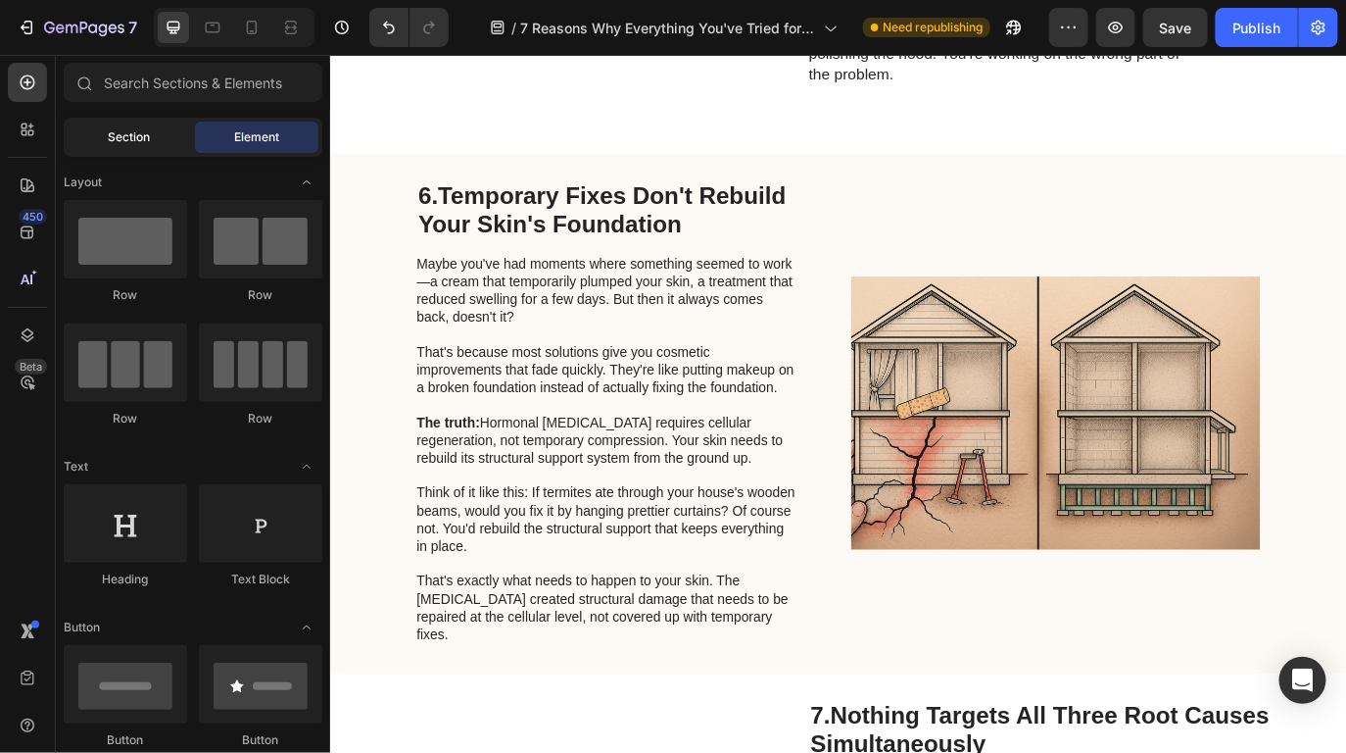
click at [127, 142] on span "Section" at bounding box center [130, 137] width 42 height 18
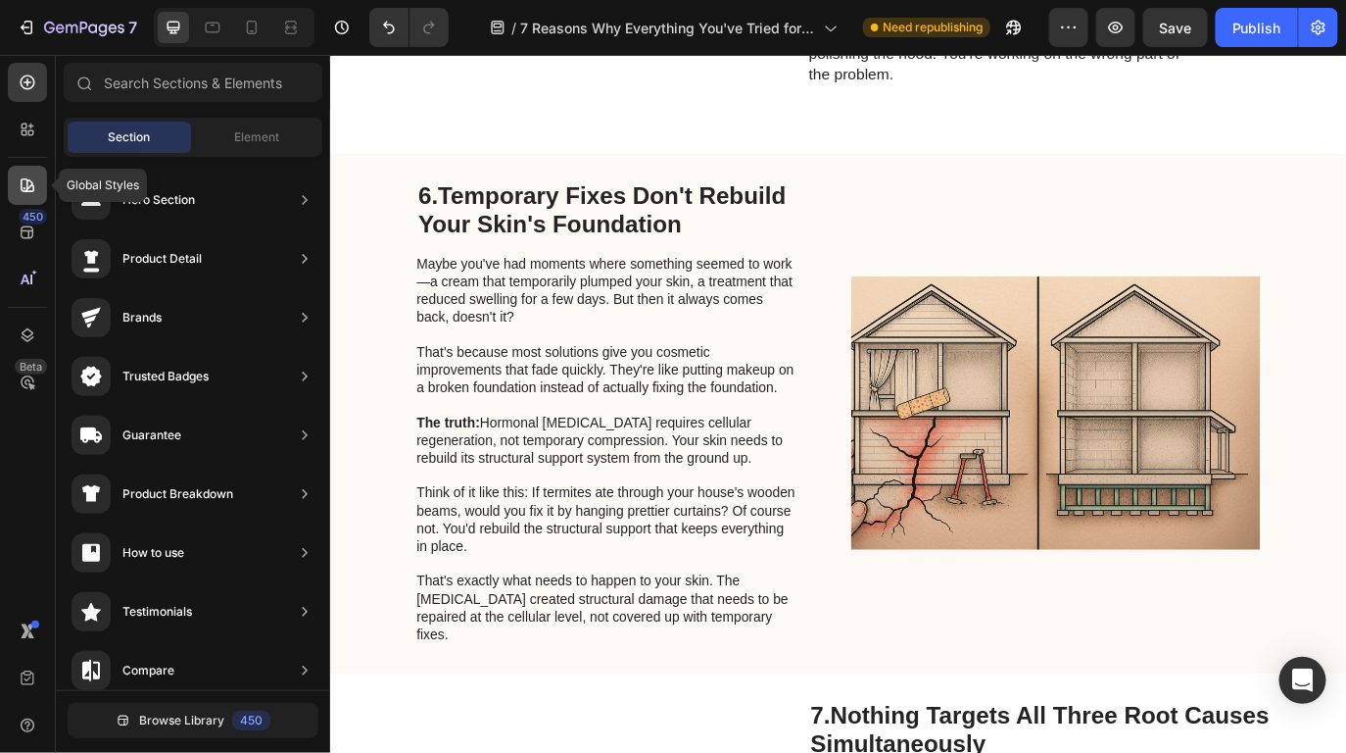
click at [28, 186] on icon at bounding box center [28, 185] width 14 height 14
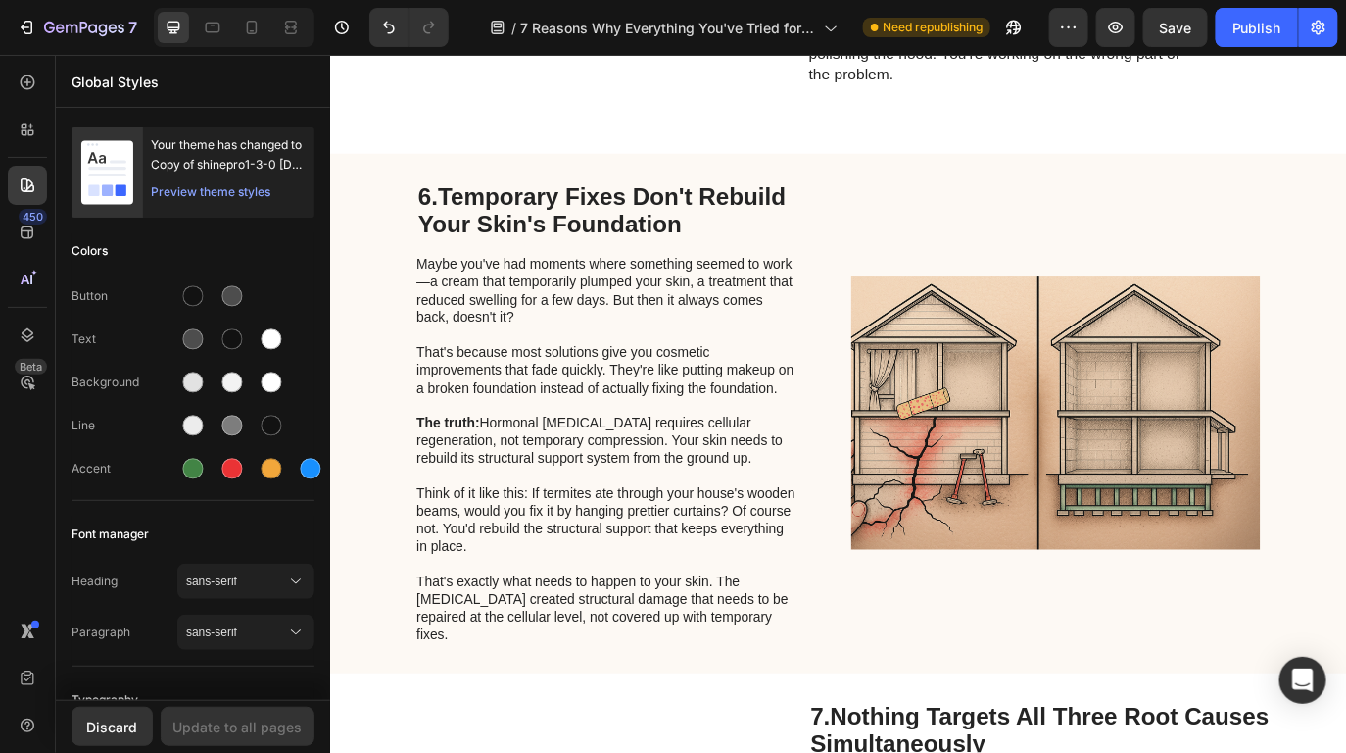
click at [518, 479] on p "The truth: Hormonal cellulite requires cellular regeneration, not temporary com…" at bounding box center [649, 511] width 440 height 81
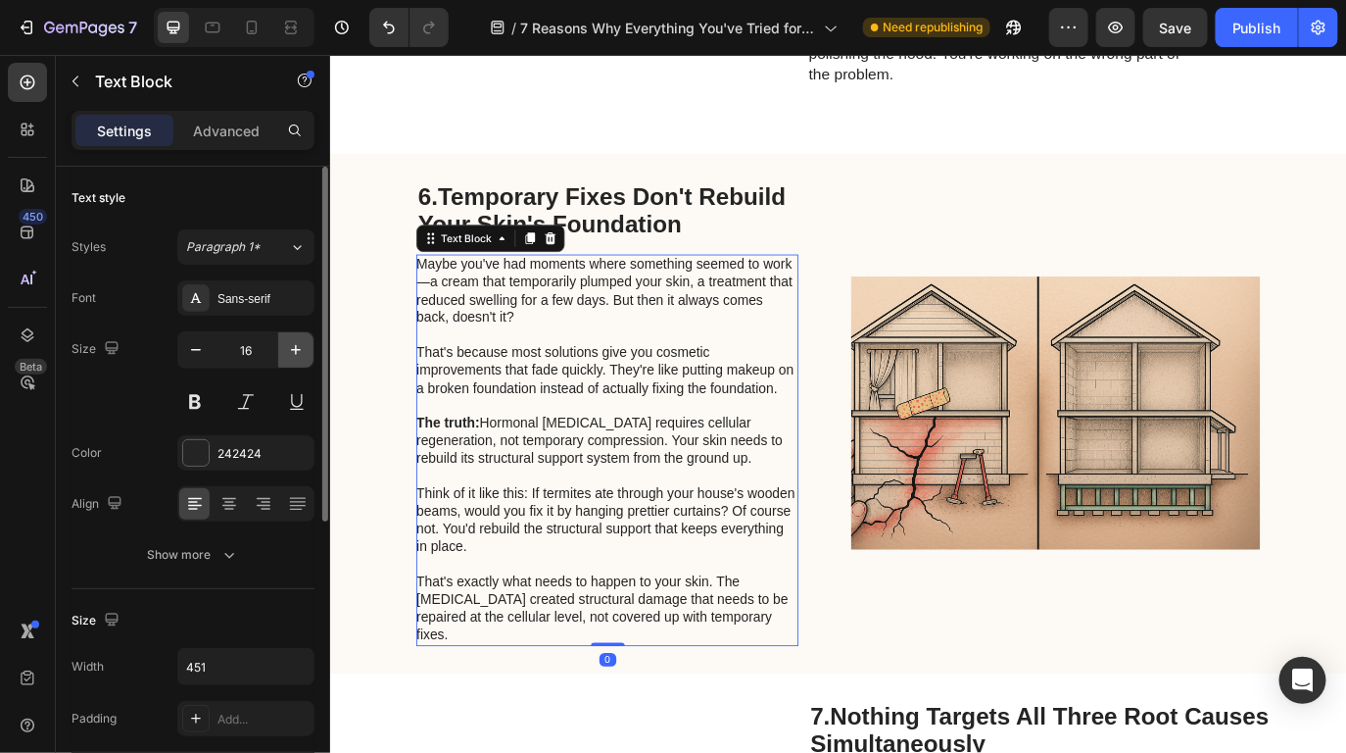
click at [286, 352] on icon "button" at bounding box center [296, 350] width 20 height 20
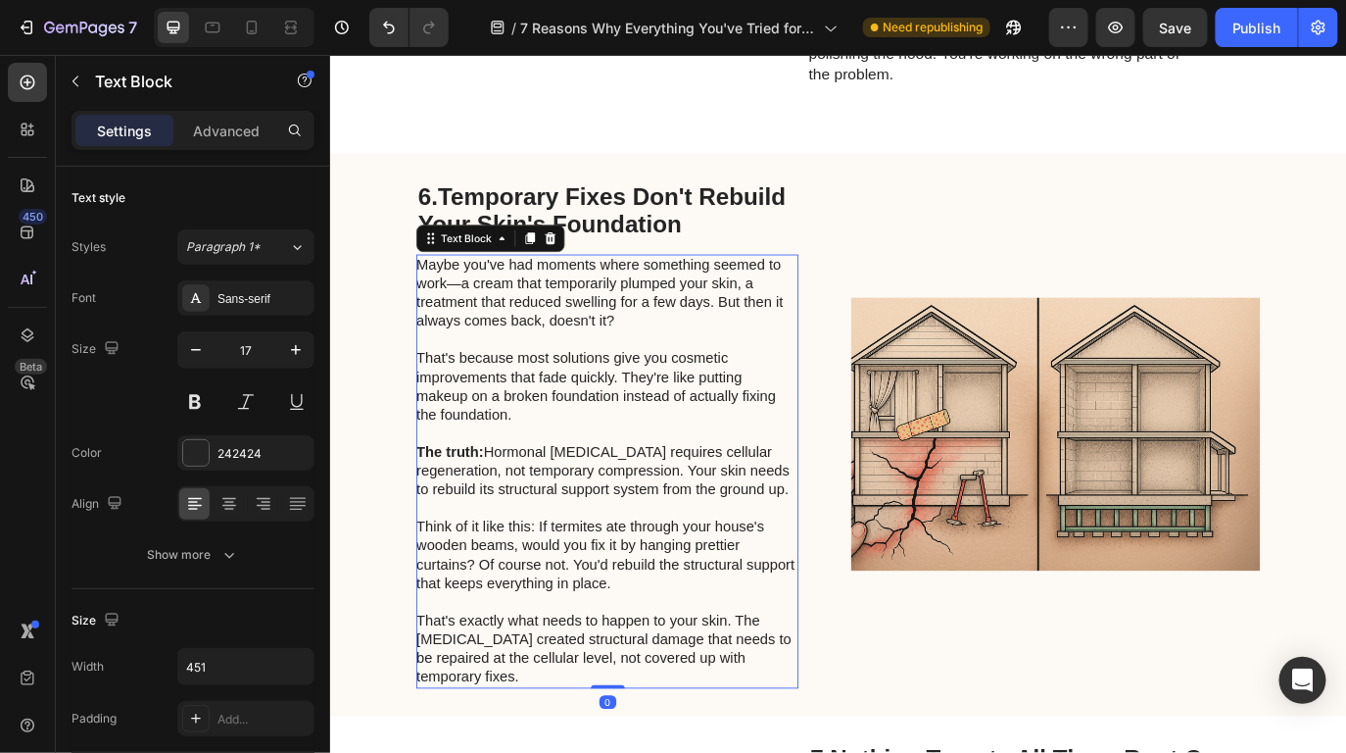
type input "18"
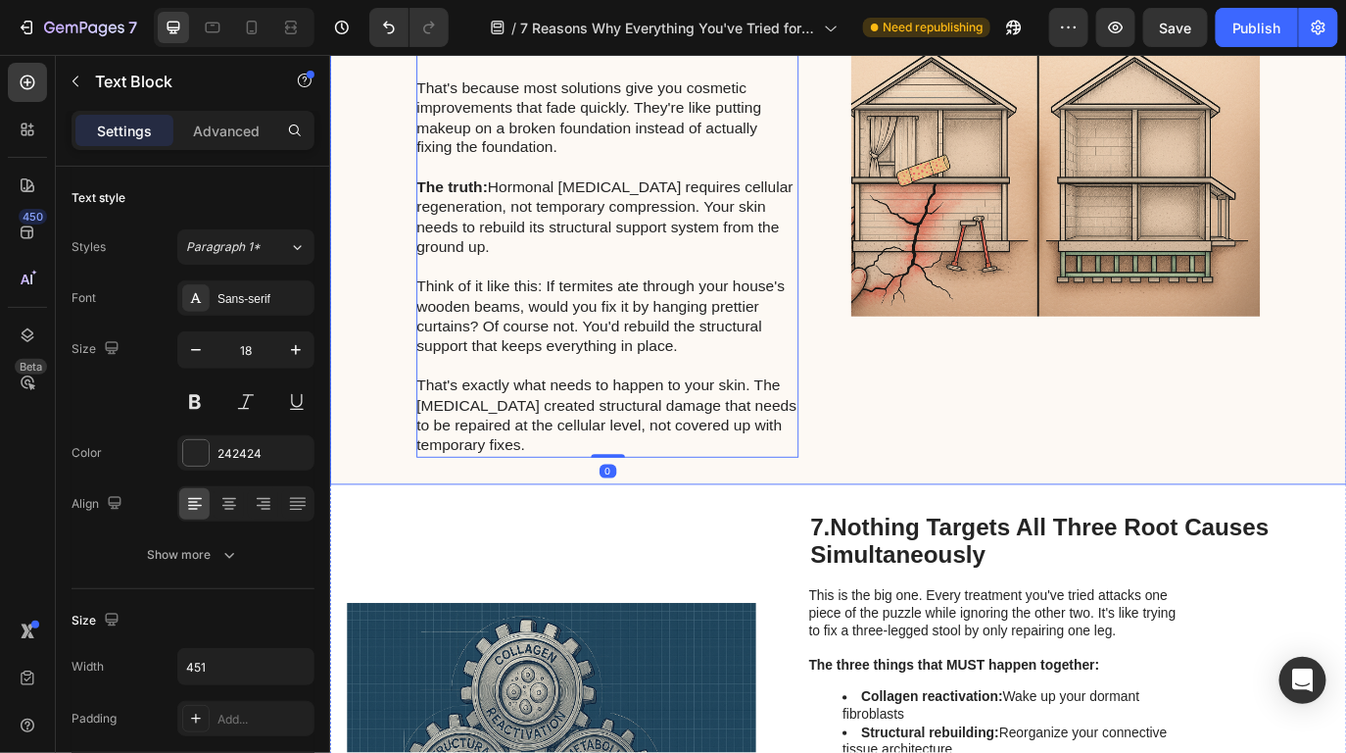
scroll to position [4597, 0]
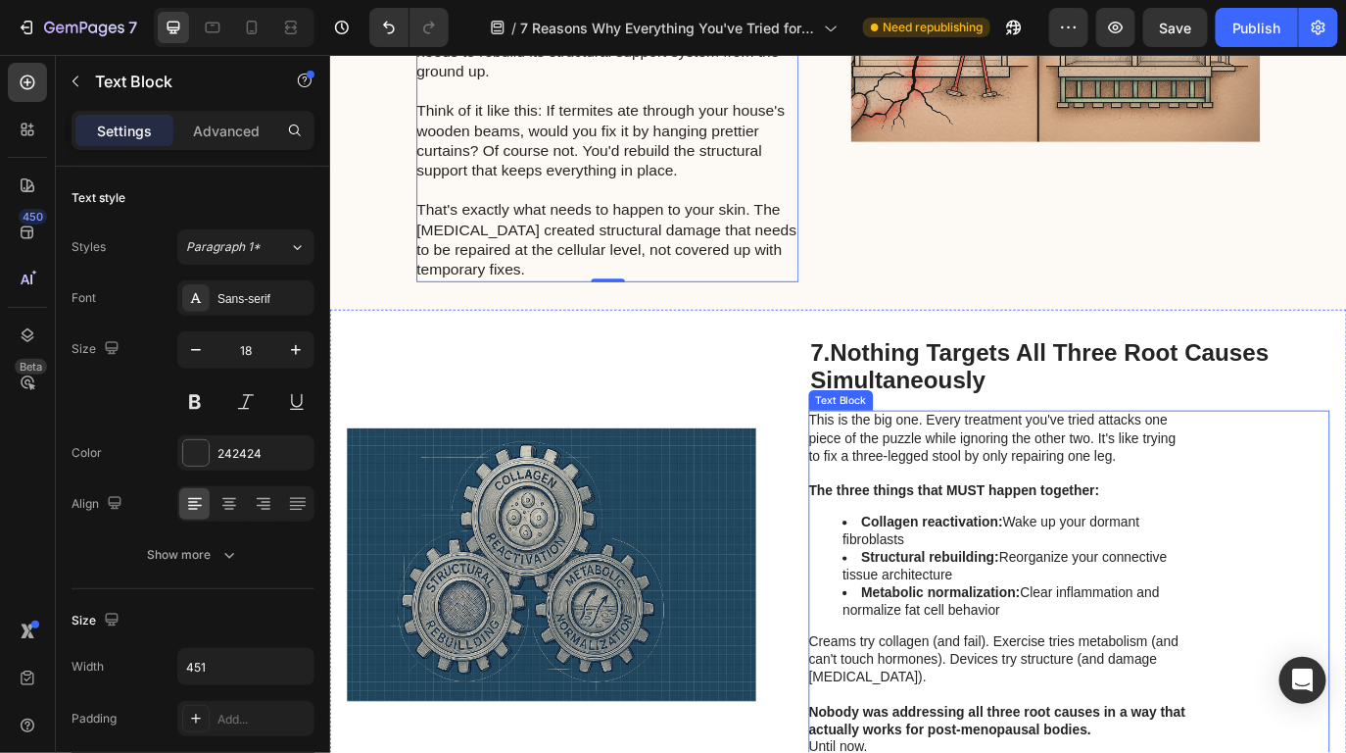
click at [1074, 650] on li "Structural rebuilding: Reorganize your connective tissue architecture" at bounding box center [1122, 647] width 401 height 41
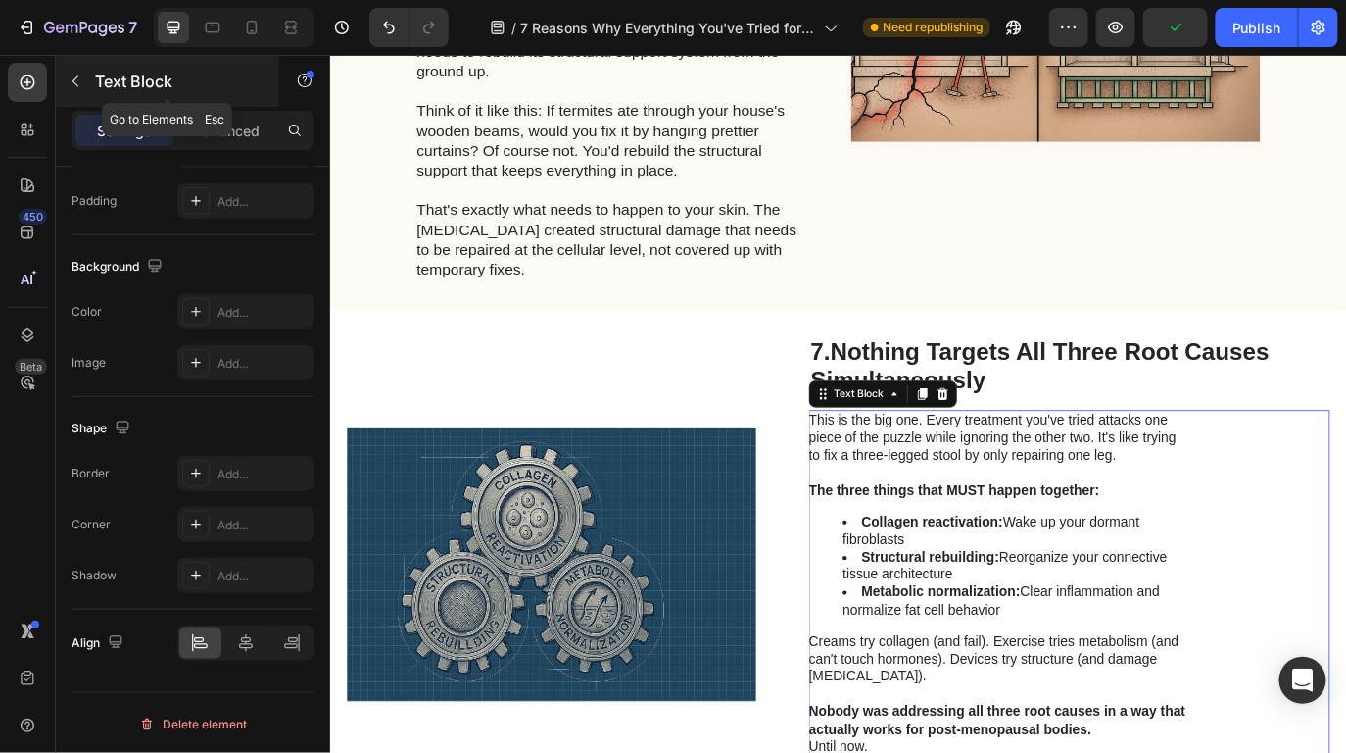
click at [89, 100] on div "Text Block" at bounding box center [167, 81] width 223 height 51
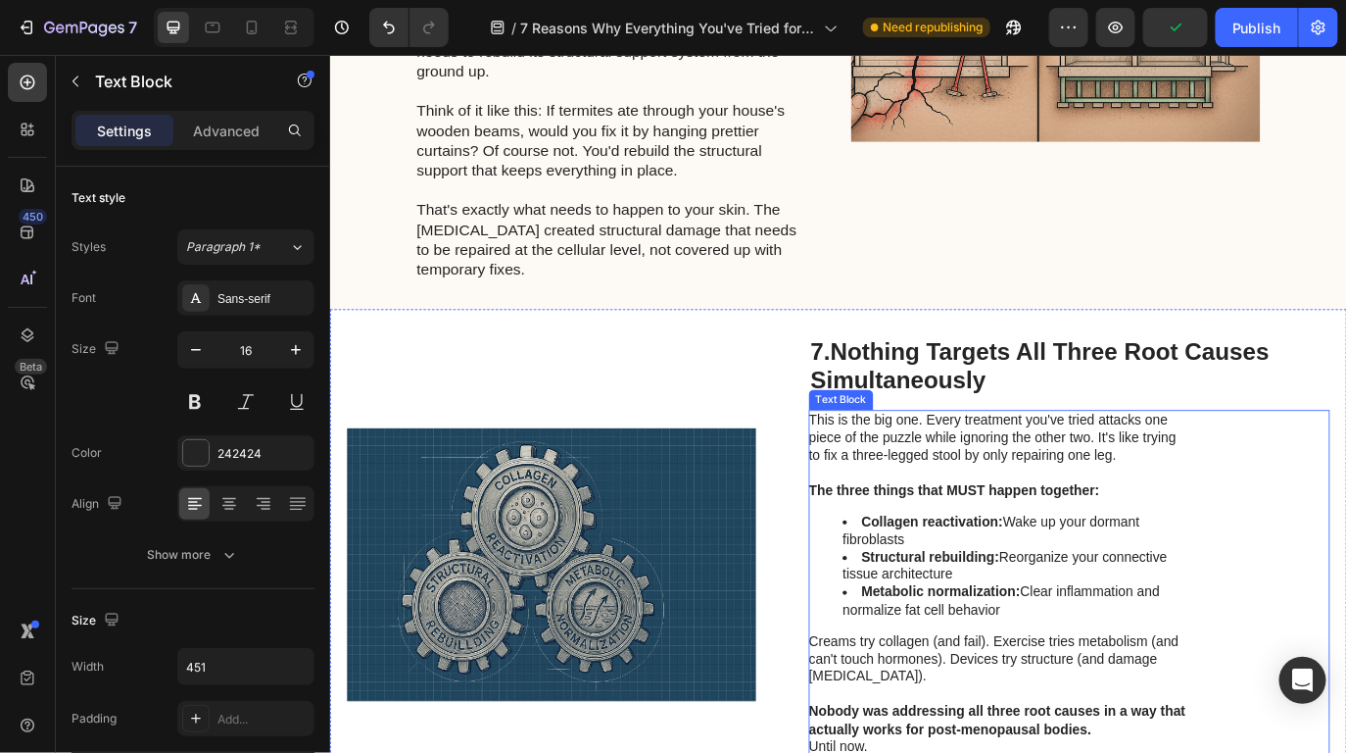
click at [1147, 658] on li "Structural rebuilding: Reorganize your connective tissue architecture" at bounding box center [1122, 647] width 401 height 41
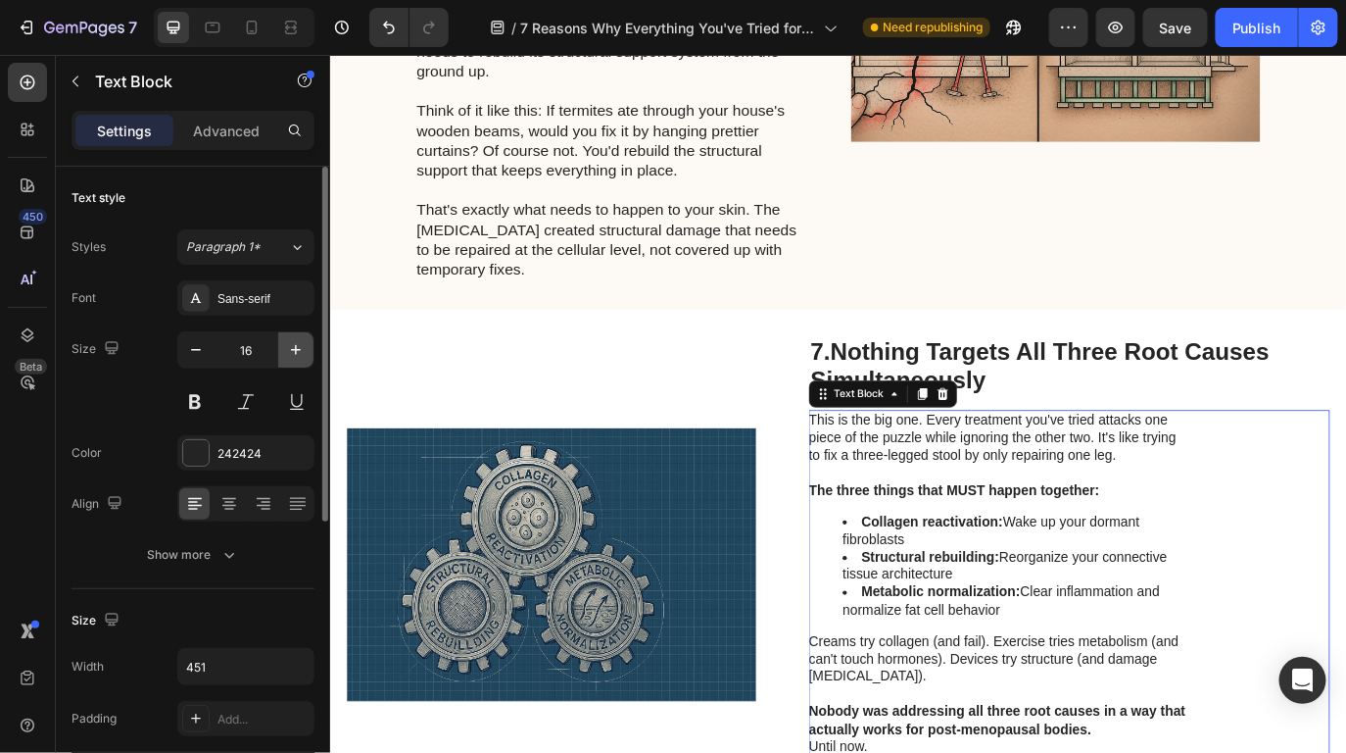
click at [296, 345] on icon "button" at bounding box center [296, 350] width 20 height 20
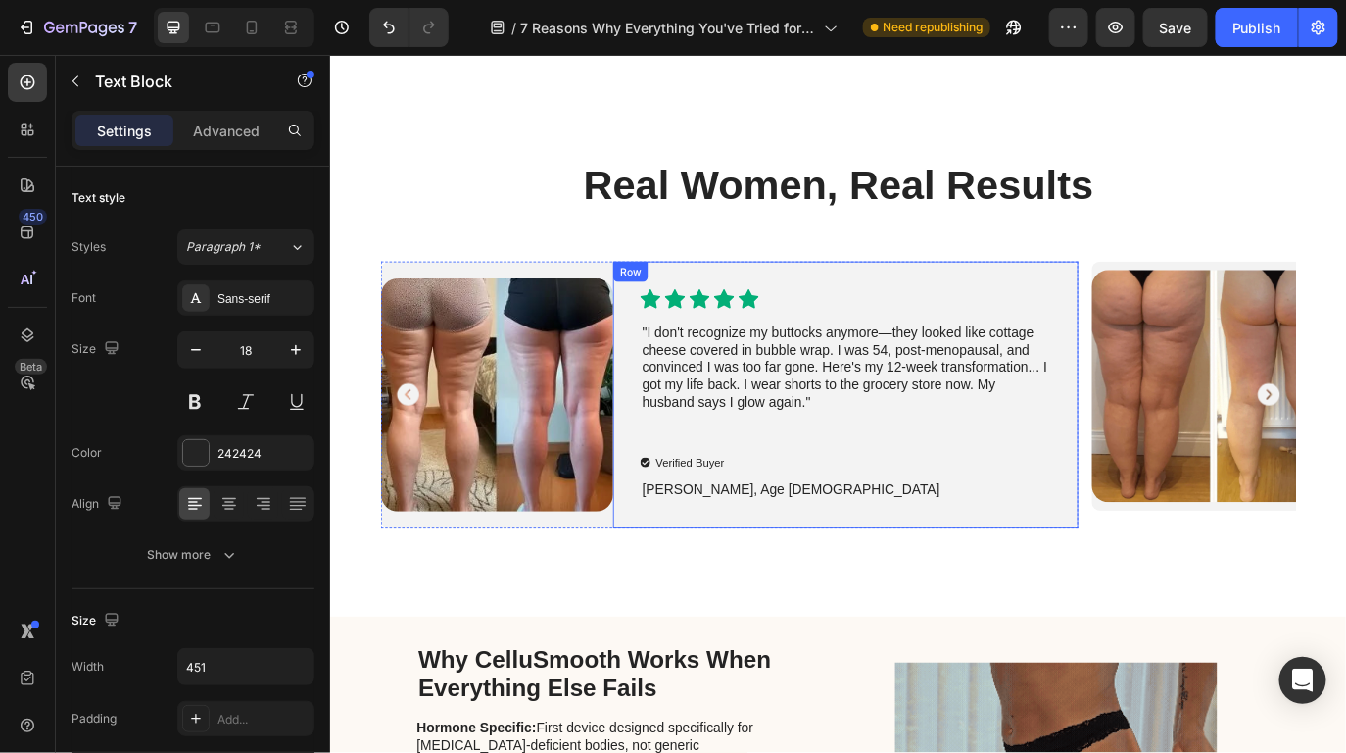
scroll to position [6714, 0]
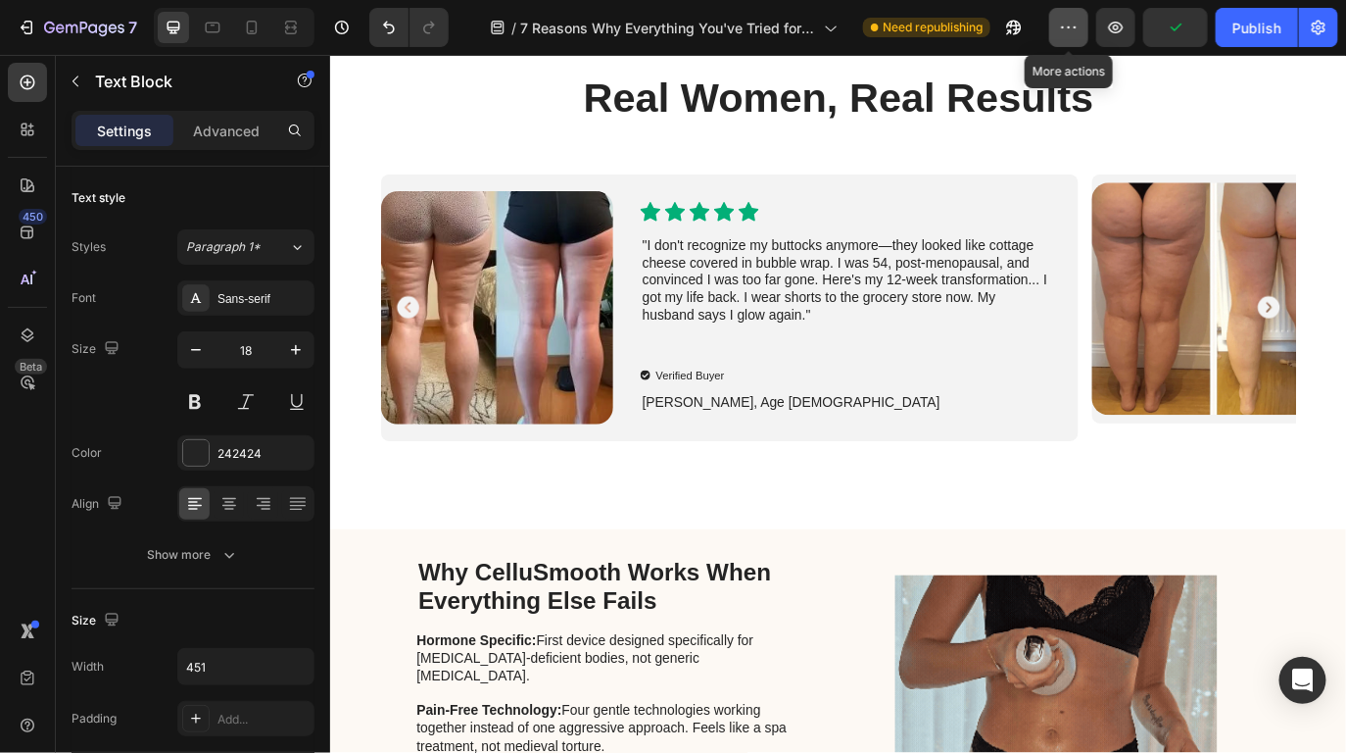
click at [1054, 22] on button "button" at bounding box center [1069, 27] width 39 height 39
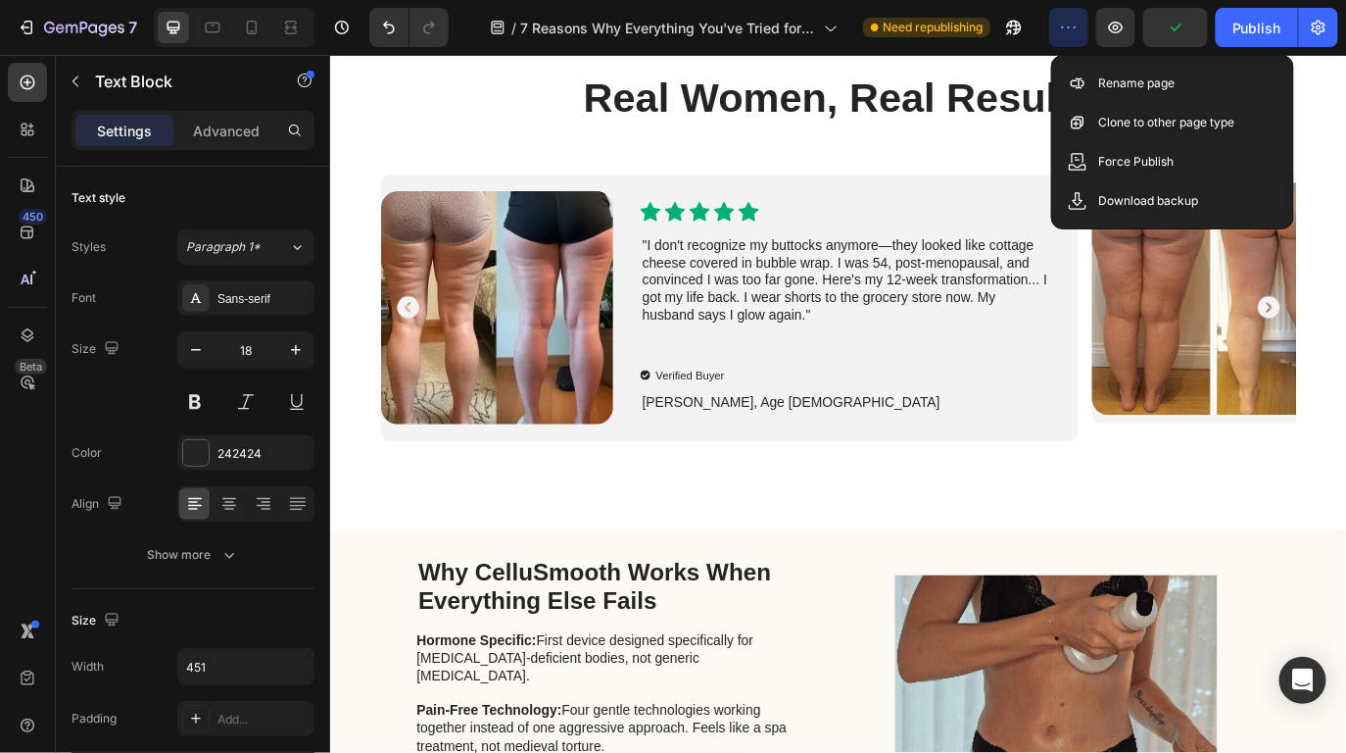
click at [1073, 32] on icon "button" at bounding box center [1069, 28] width 20 height 20
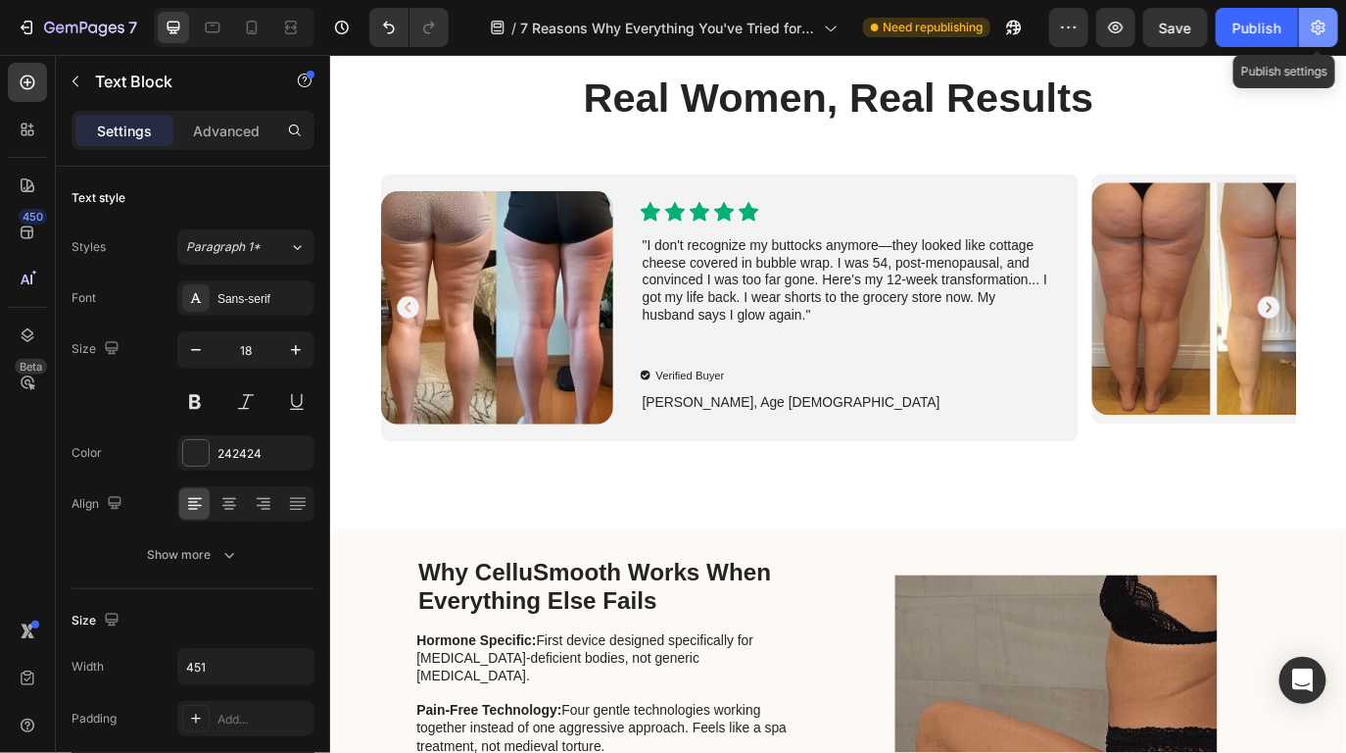
click at [1311, 25] on icon "button" at bounding box center [1319, 28] width 20 height 20
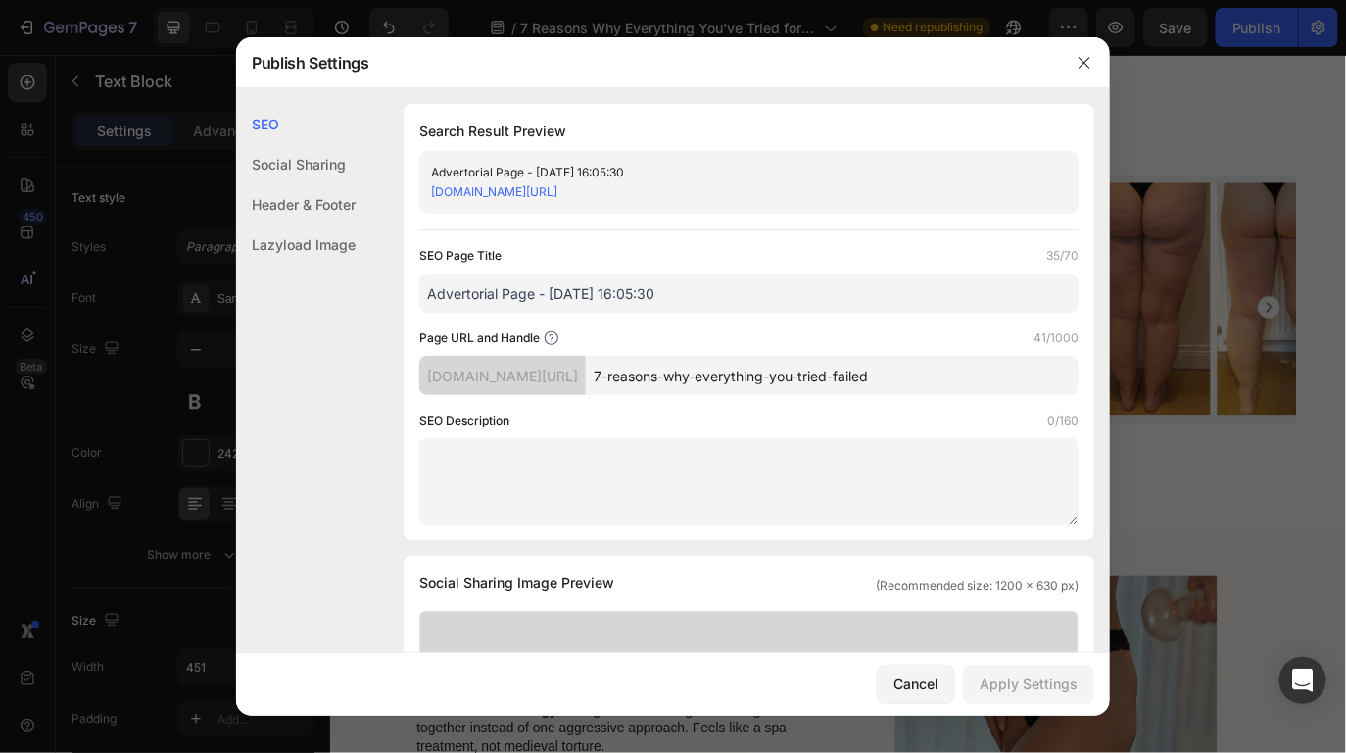
click at [1319, 31] on div at bounding box center [673, 376] width 1346 height 753
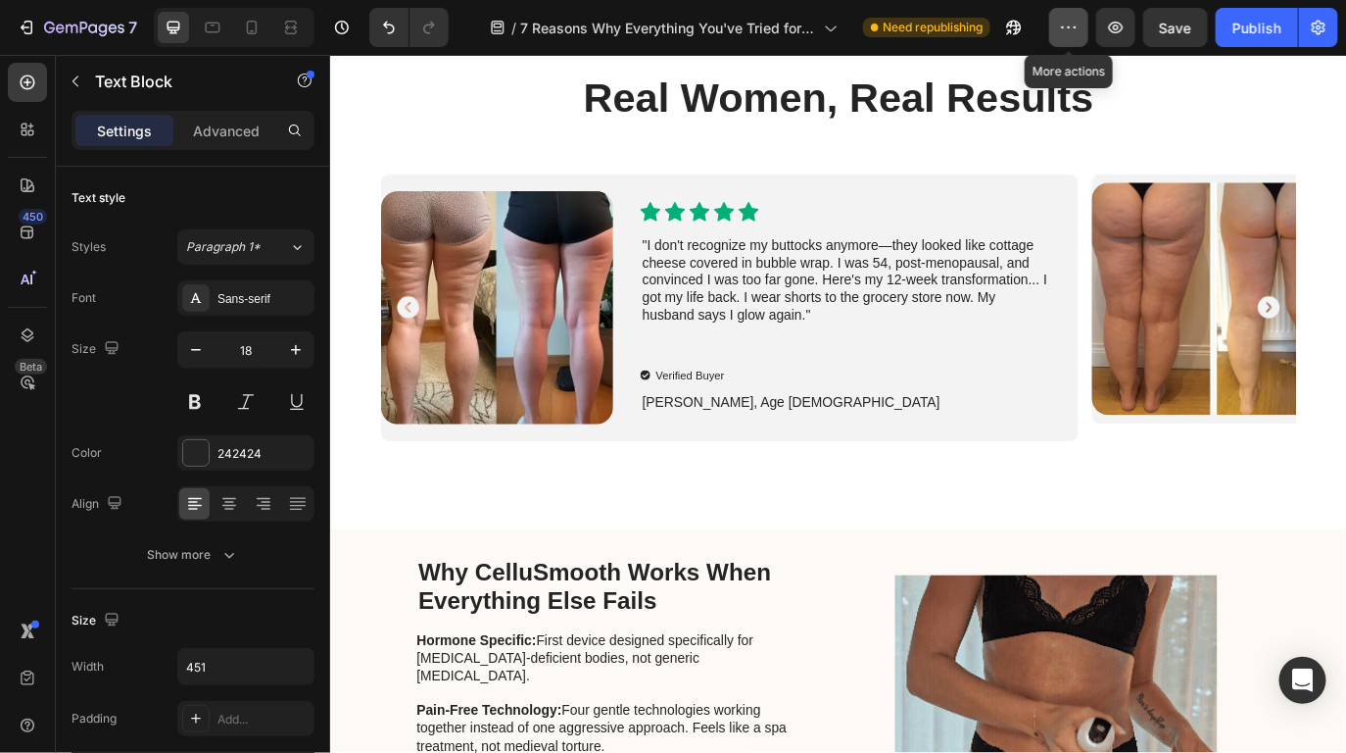
click at [1067, 31] on icon "button" at bounding box center [1069, 28] width 20 height 20
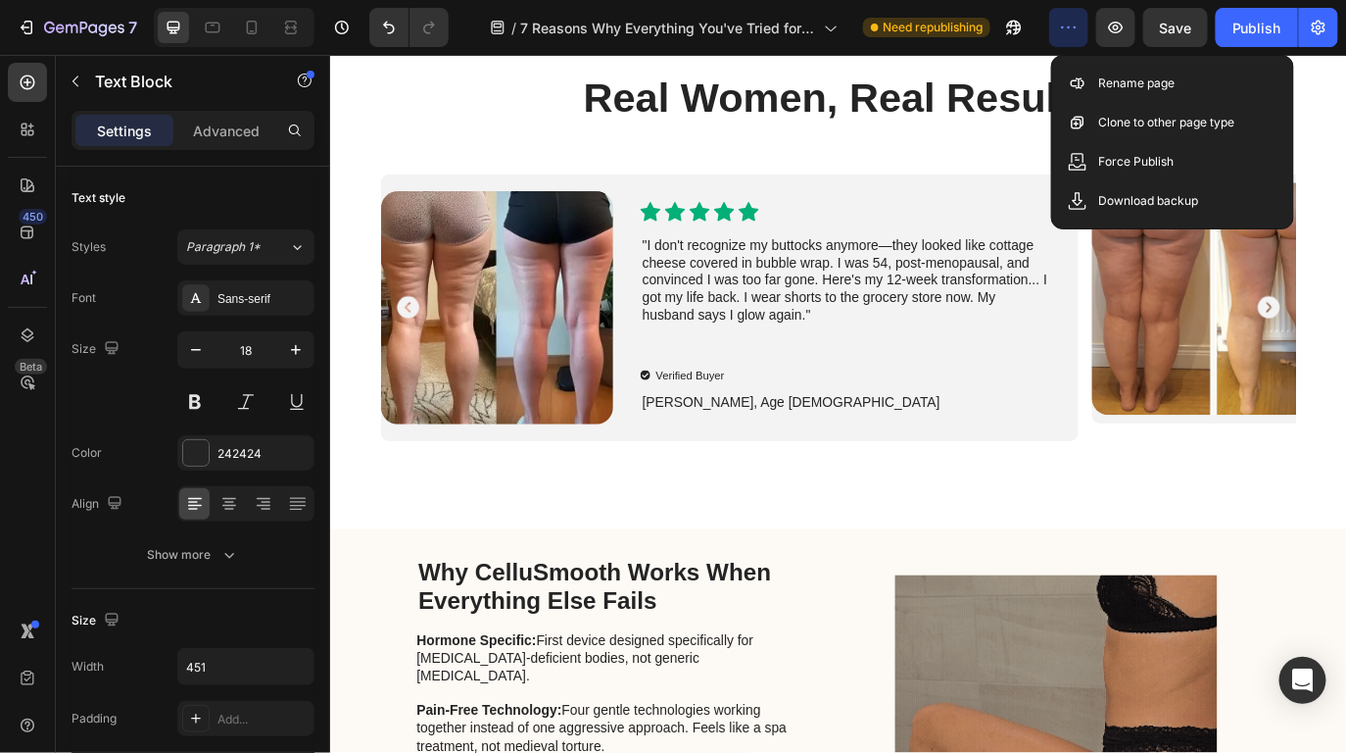
click at [1067, 30] on icon "button" at bounding box center [1069, 28] width 20 height 20
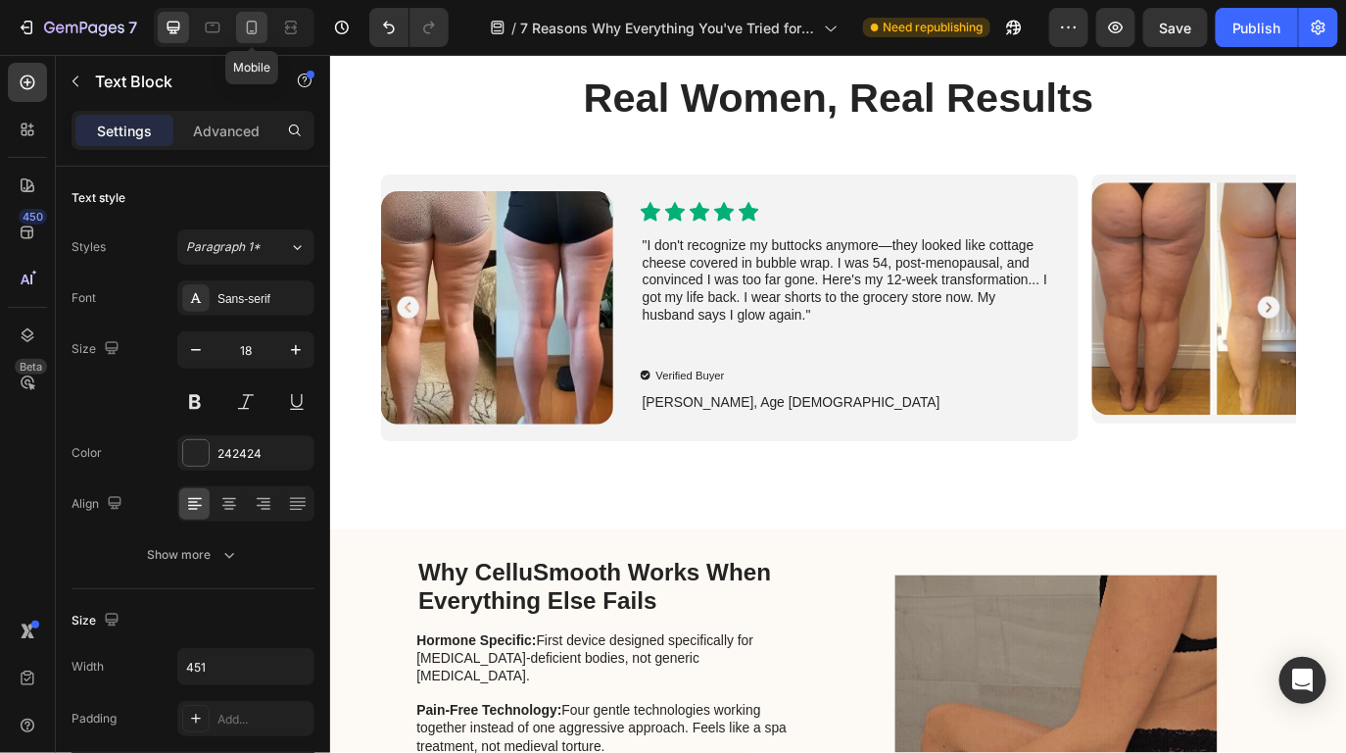
click at [253, 34] on icon at bounding box center [252, 28] width 20 height 20
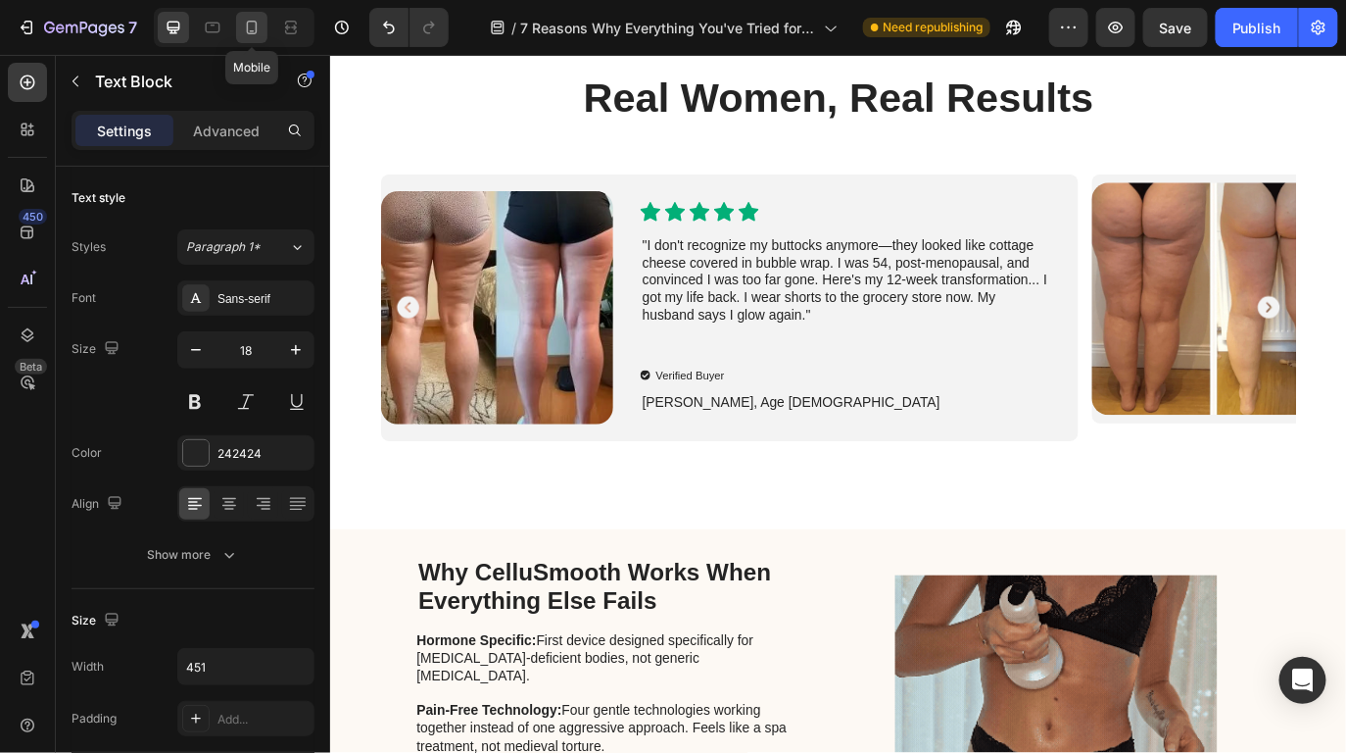
type input "14"
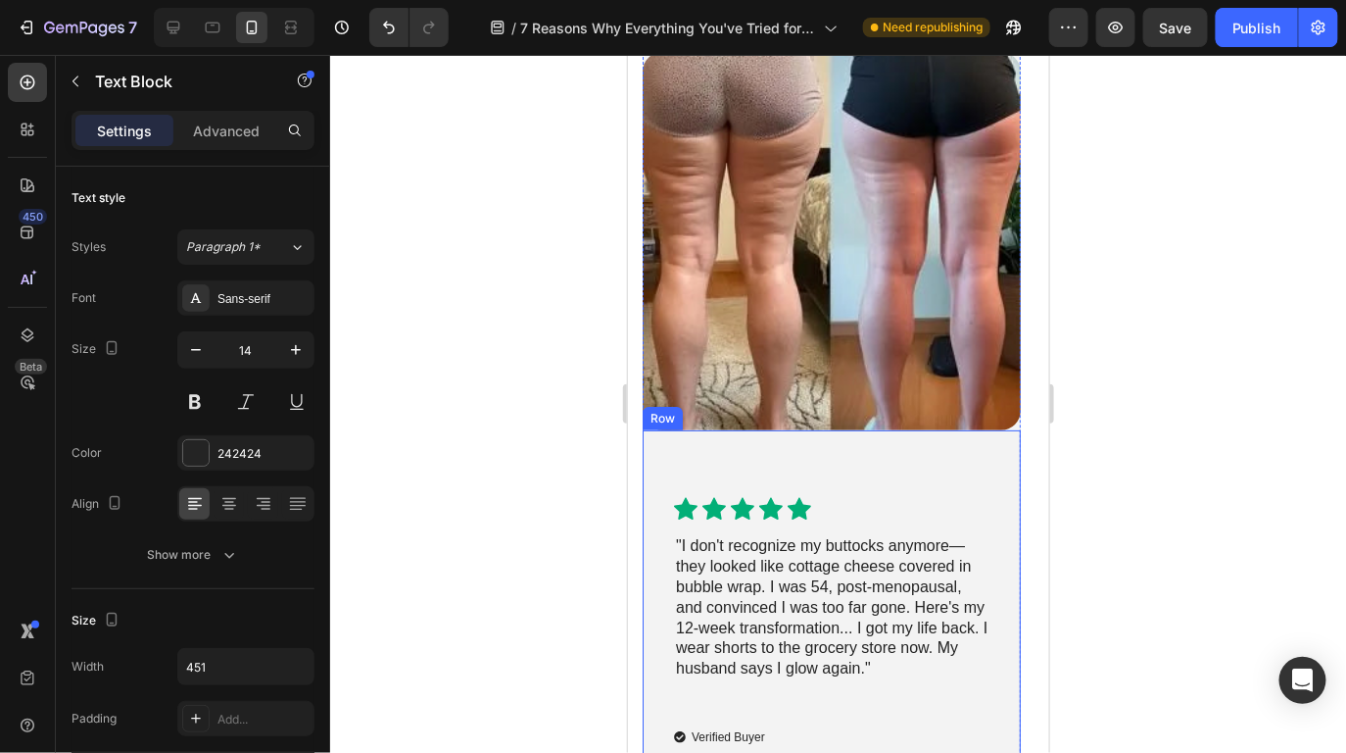
scroll to position [7361, 0]
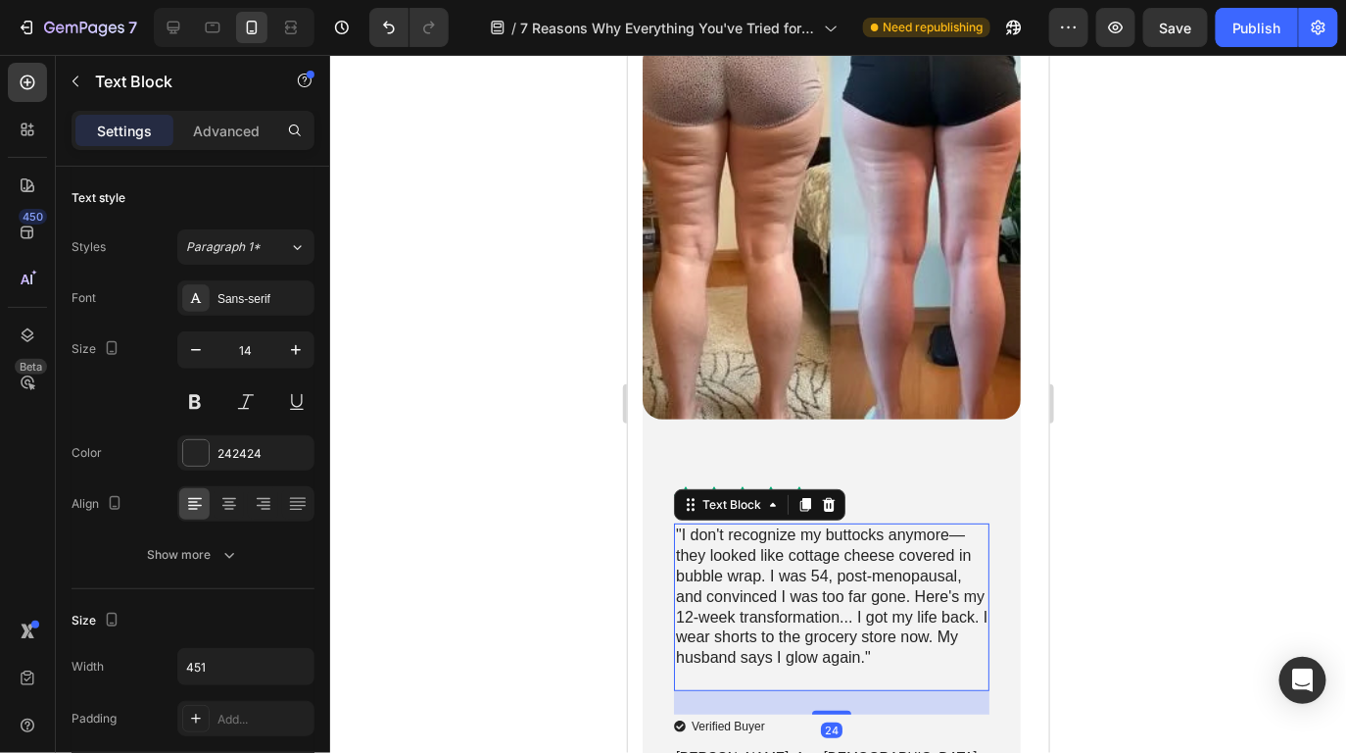
click at [864, 579] on p ""I don't recognize my buttocks anymore—they looked like cottage cheese covered …" at bounding box center [831, 605] width 312 height 163
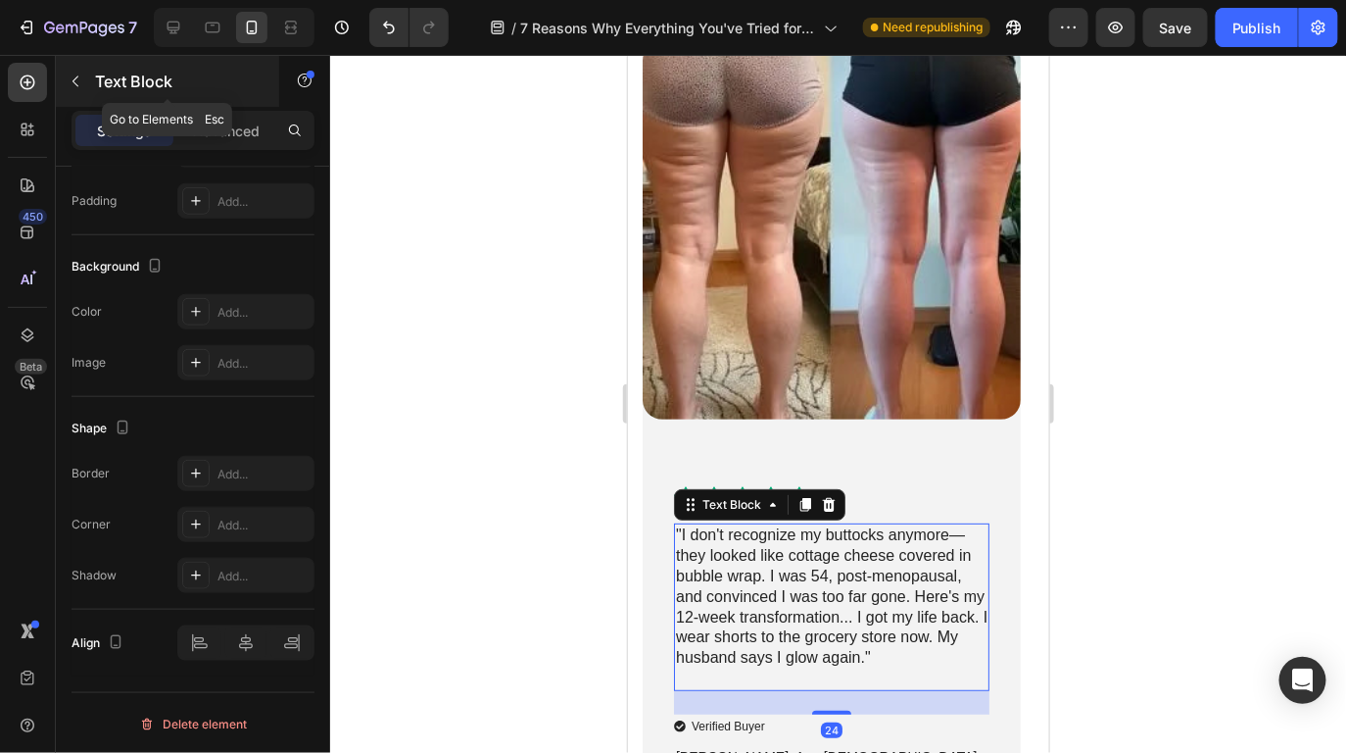
click at [89, 90] on button "button" at bounding box center [75, 81] width 31 height 31
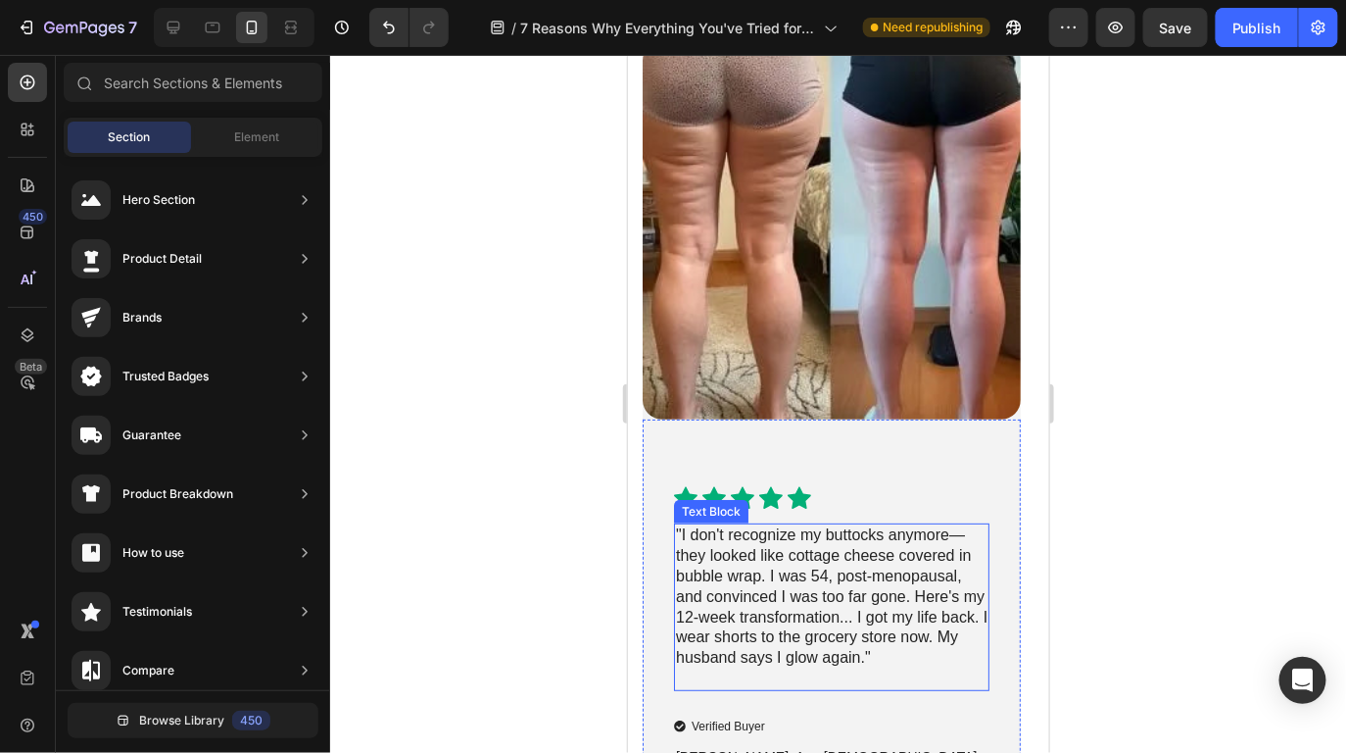
click at [813, 607] on p ""I don't recognize my buttocks anymore—they looked like cottage cheese covered …" at bounding box center [831, 605] width 312 height 163
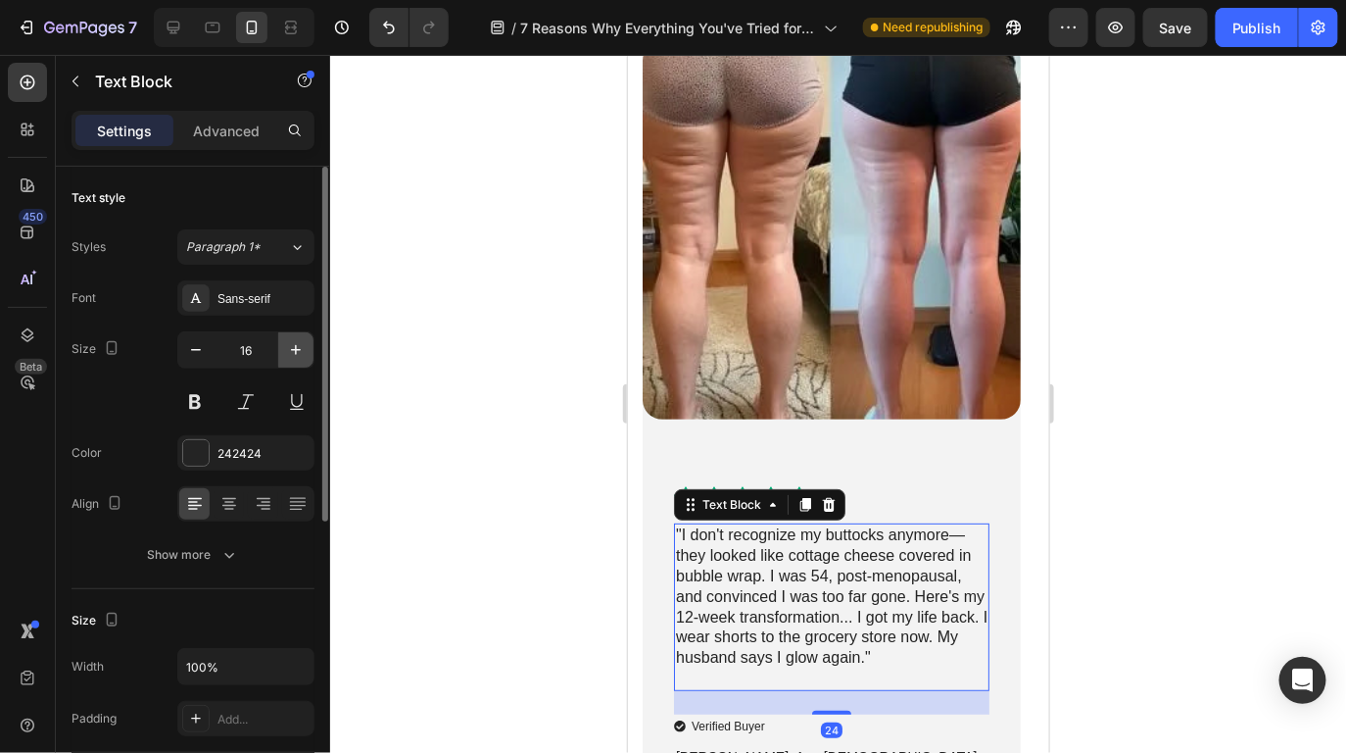
click at [292, 348] on icon "button" at bounding box center [296, 350] width 20 height 20
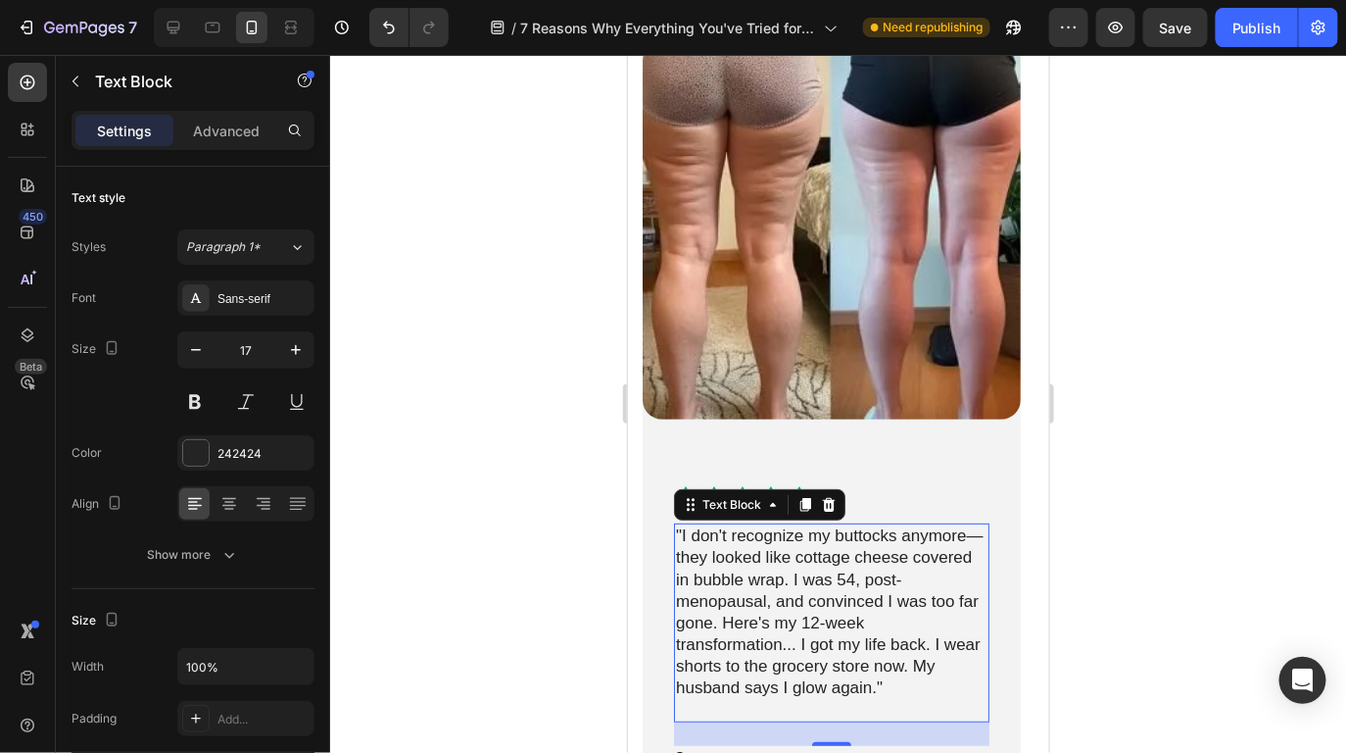
type input "18"
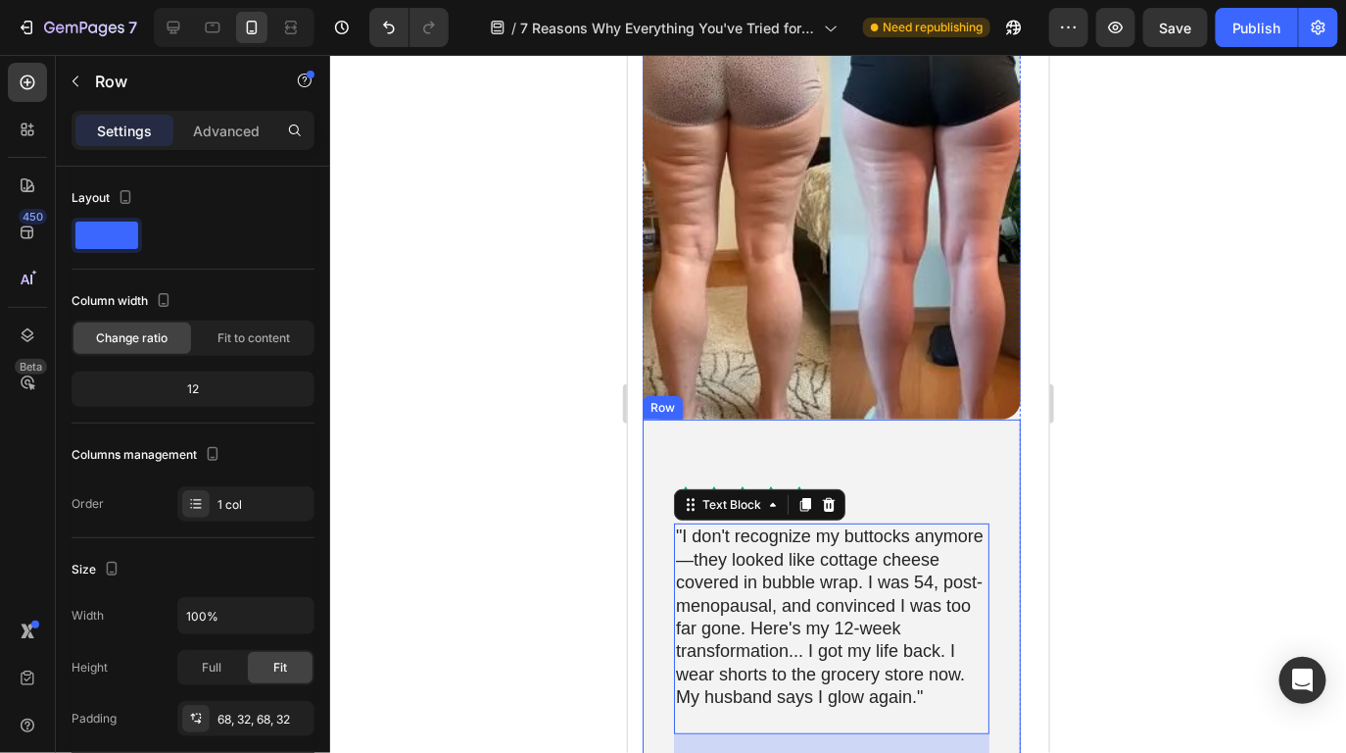
click at [833, 461] on div "Icon Icon Icon Icon Icon Icon List "I don't recognize my buttocks anymore—they …" at bounding box center [831, 647] width 378 height 458
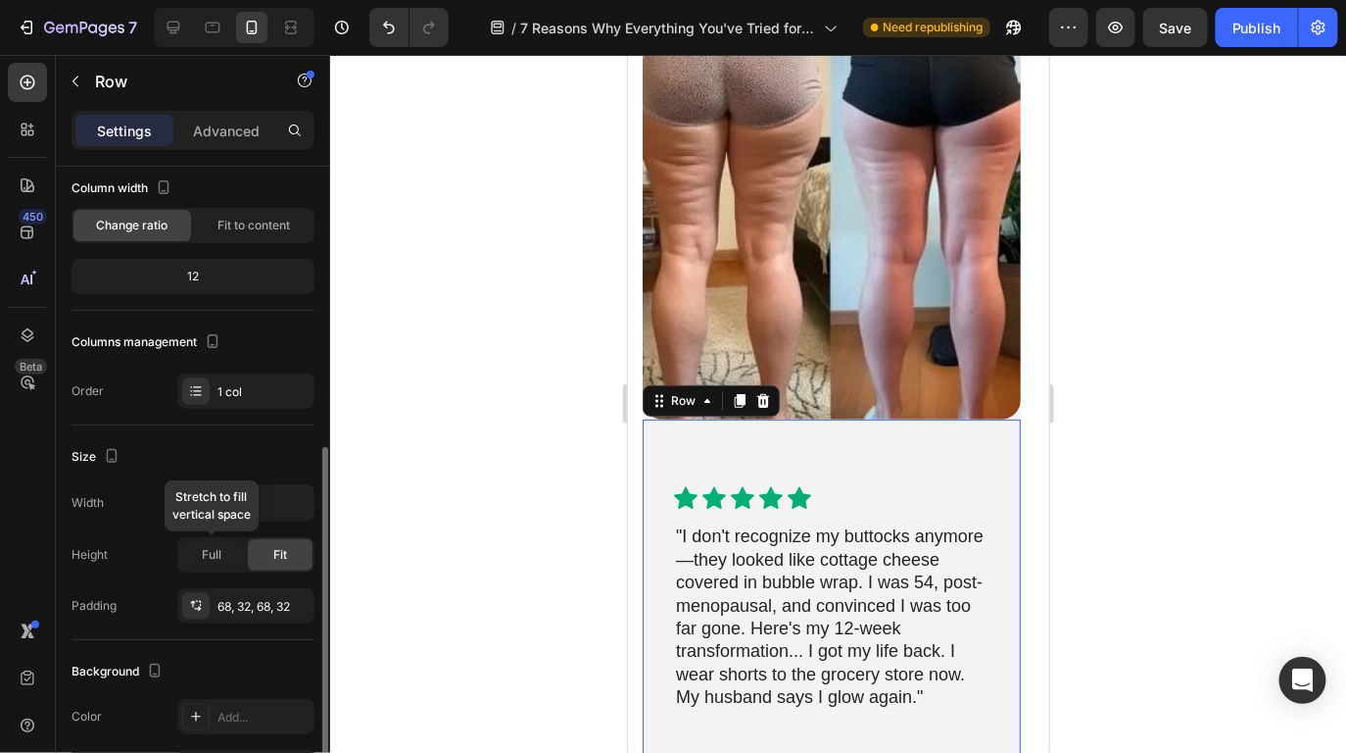
scroll to position [252, 0]
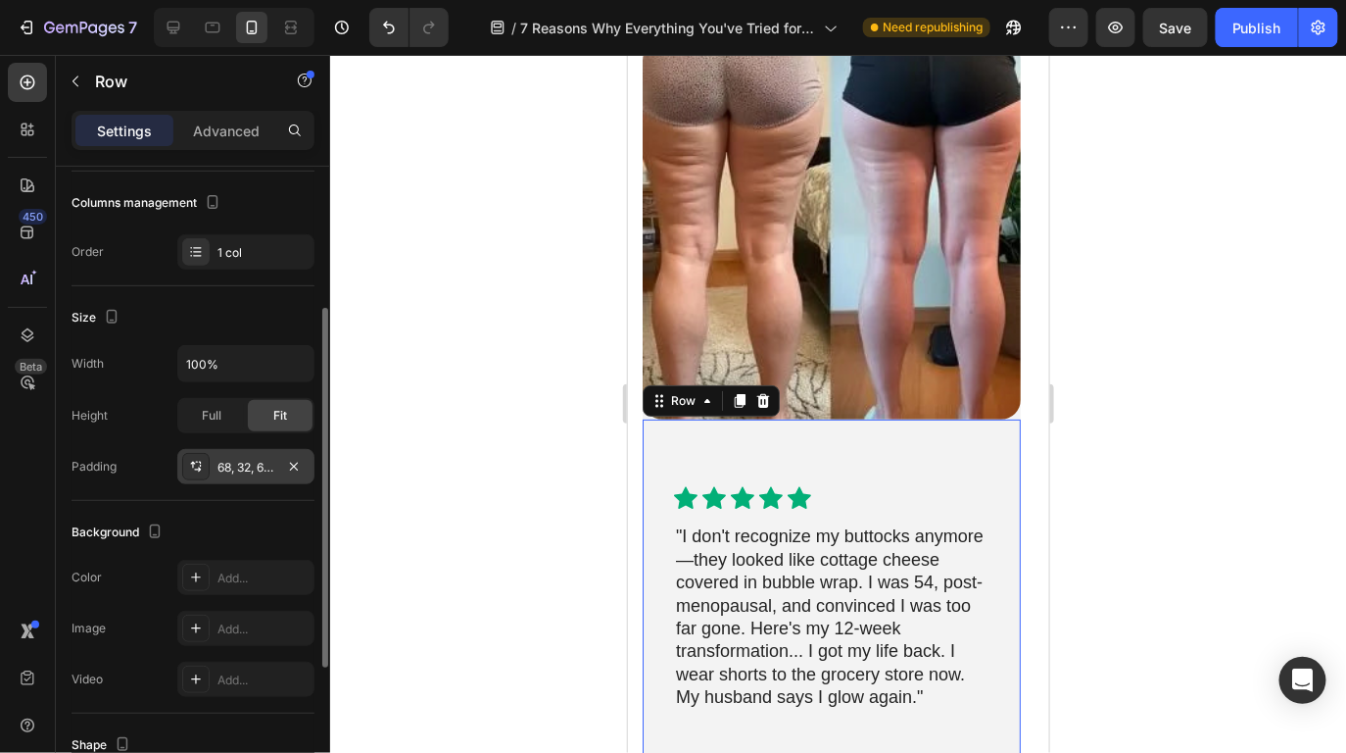
click at [254, 459] on div "68, 32, 68, 32" at bounding box center [246, 468] width 57 height 18
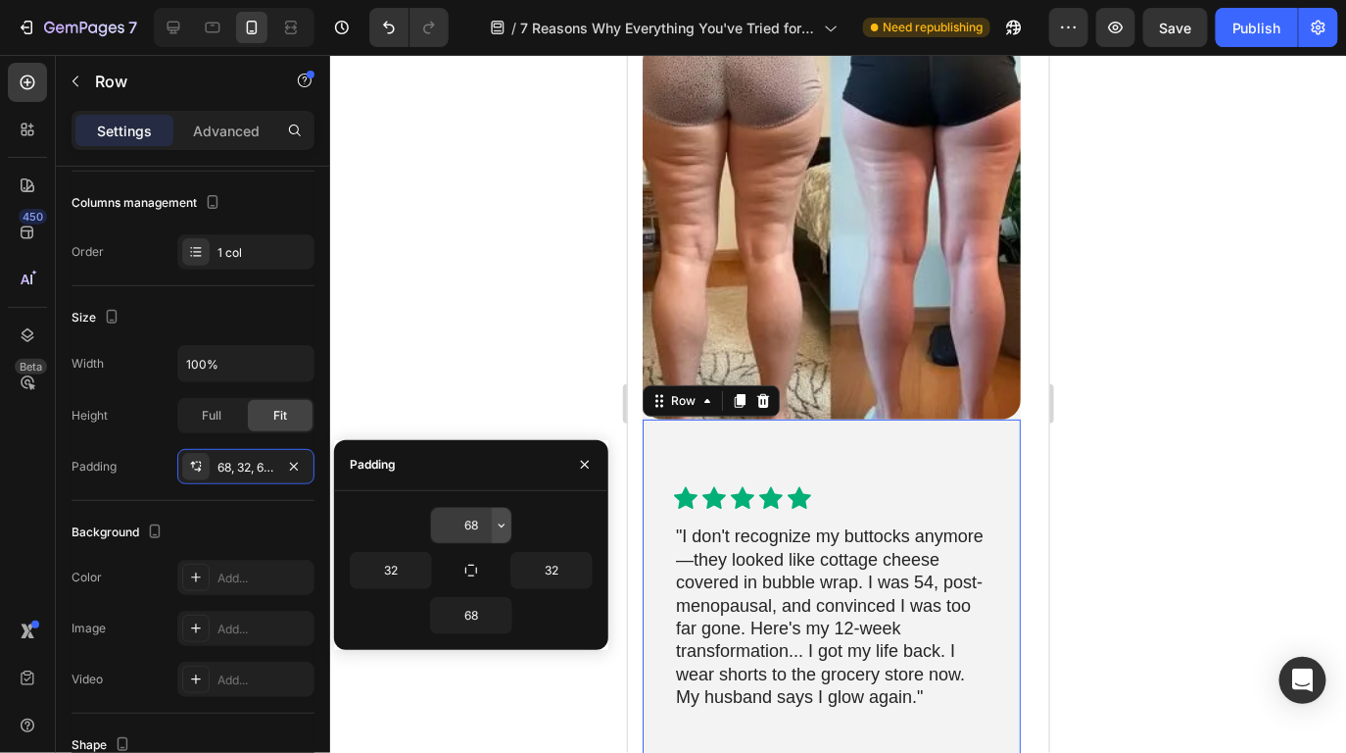
click at [494, 533] on button "button" at bounding box center [502, 525] width 20 height 35
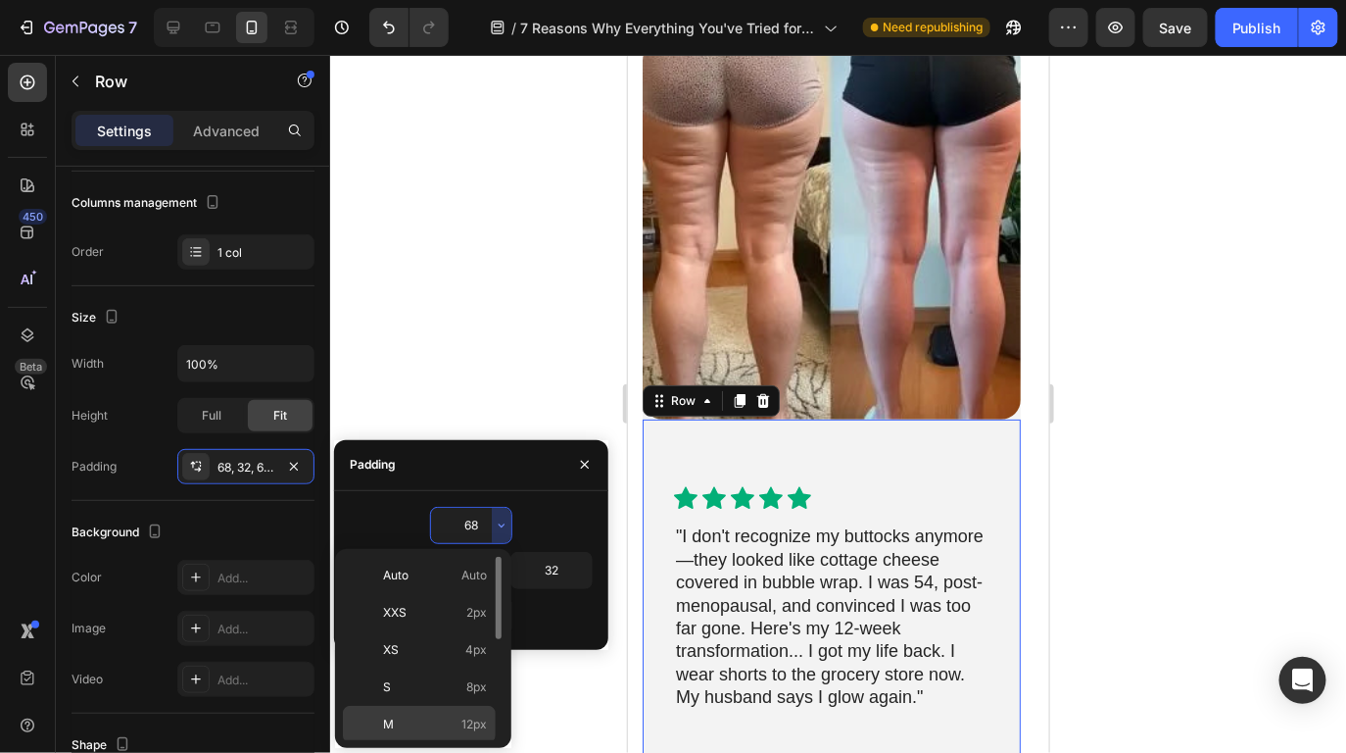
click at [477, 719] on span "12px" at bounding box center [474, 724] width 25 height 18
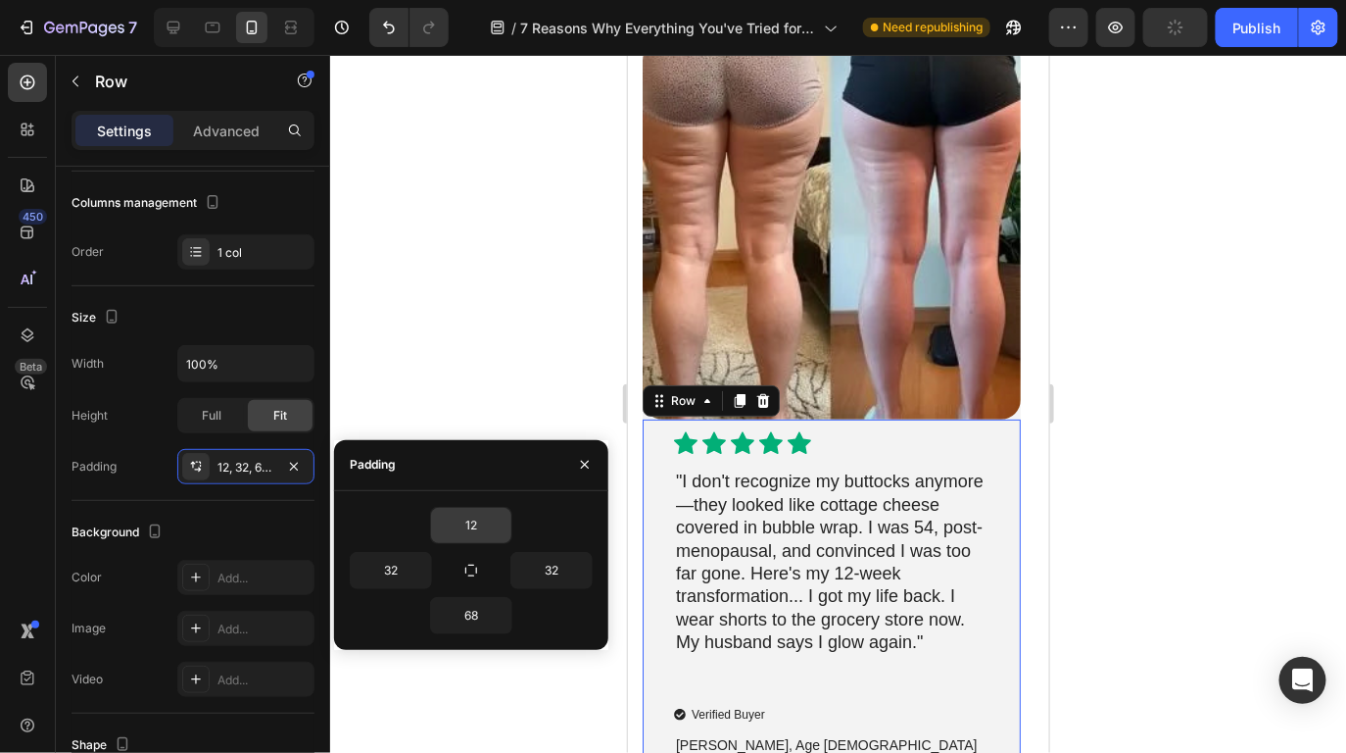
click at [479, 539] on input "12" at bounding box center [471, 525] width 80 height 35
click at [504, 520] on icon "button" at bounding box center [502, 525] width 16 height 16
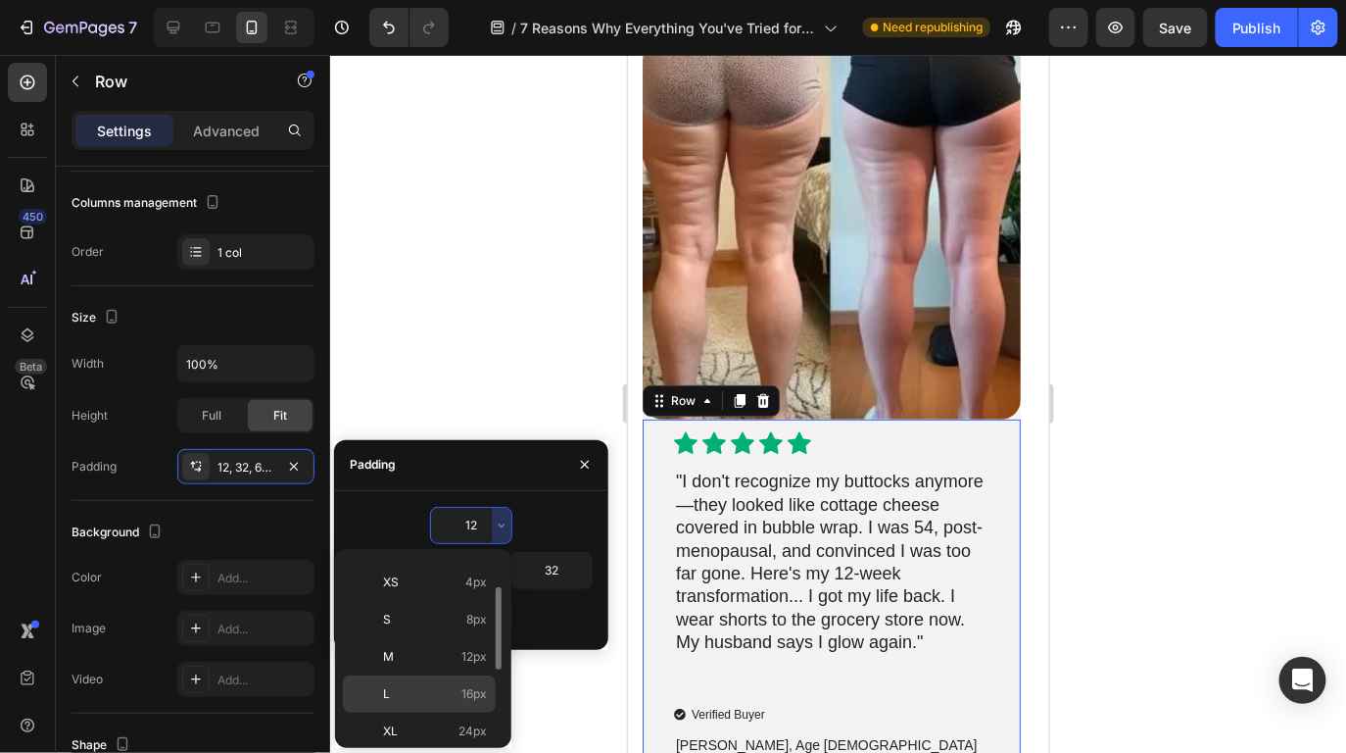
scroll to position [90, 0]
click at [482, 706] on span "24px" at bounding box center [473, 709] width 28 height 18
type input "24"
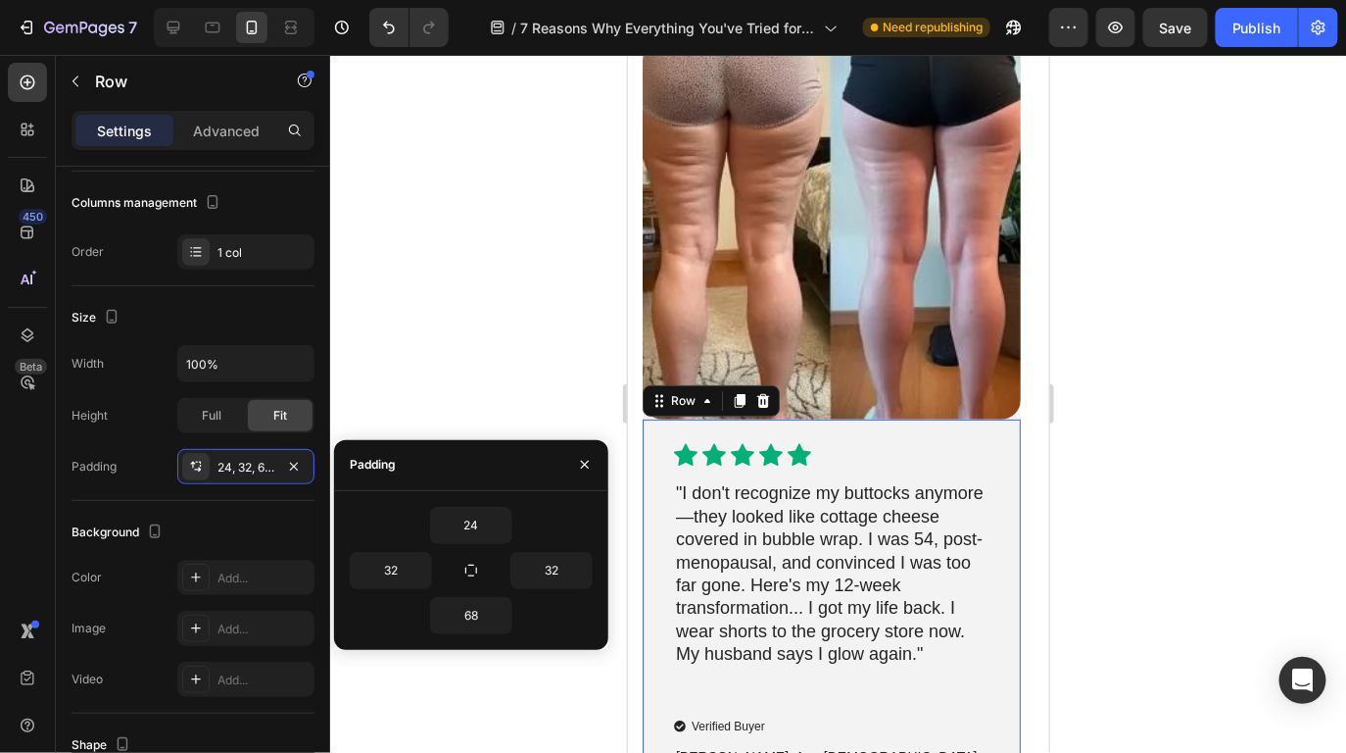
scroll to position [7586, 0]
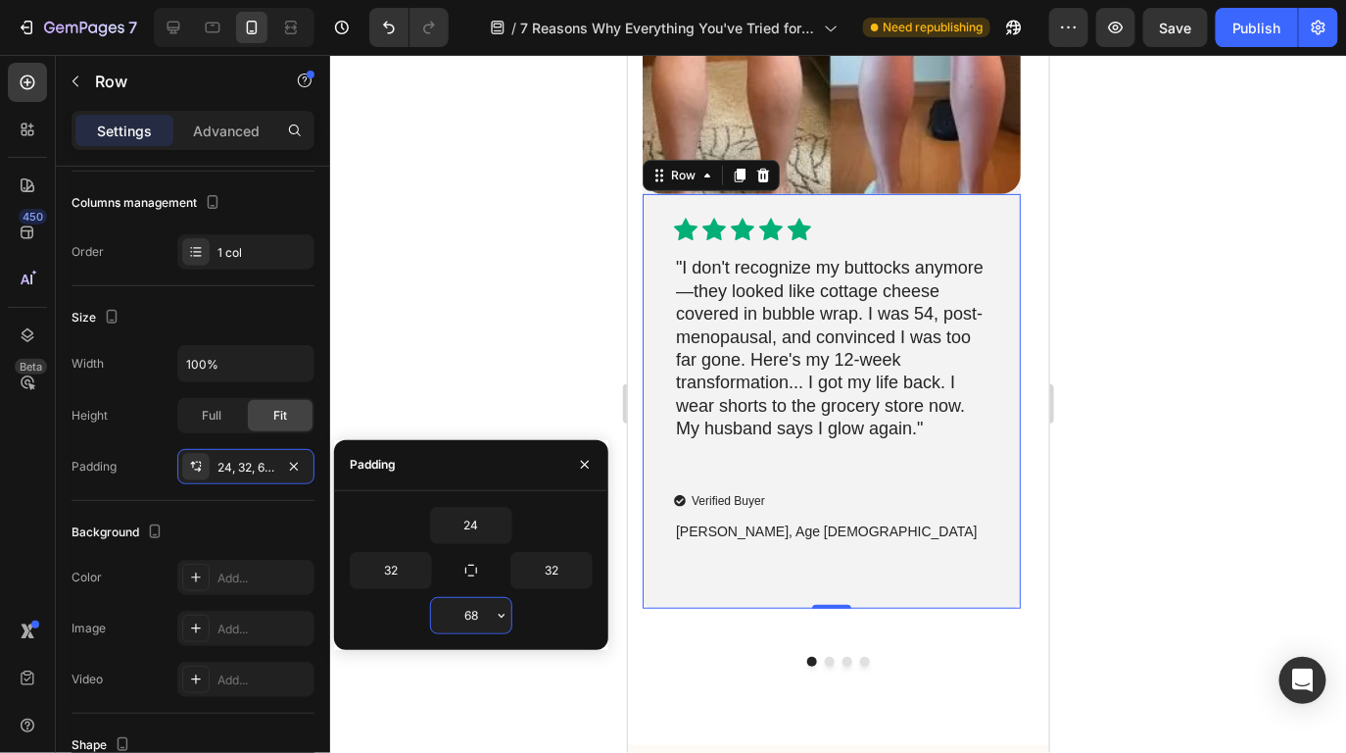
click at [462, 613] on input "68" at bounding box center [471, 615] width 80 height 35
click at [494, 618] on icon "button" at bounding box center [502, 616] width 16 height 16
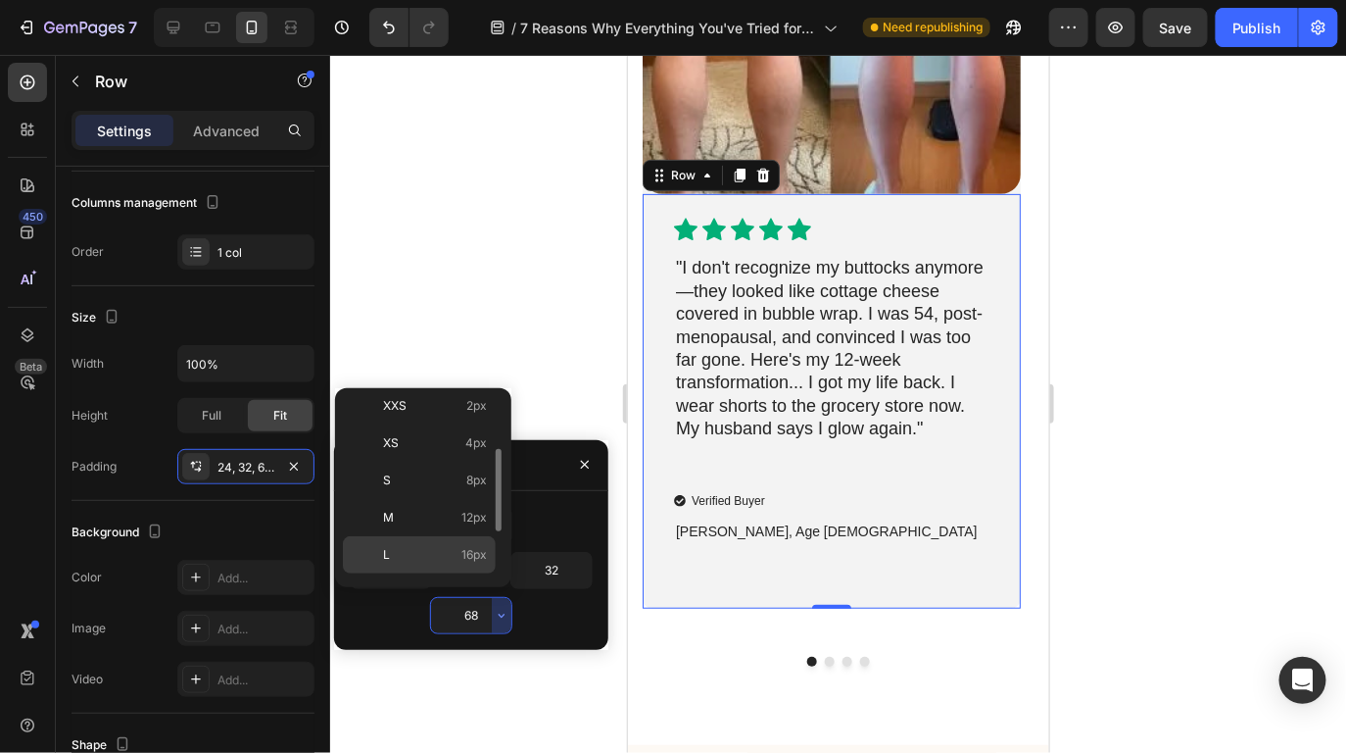
scroll to position [102, 0]
click at [475, 540] on span "24px" at bounding box center [473, 536] width 28 height 18
type input "24"
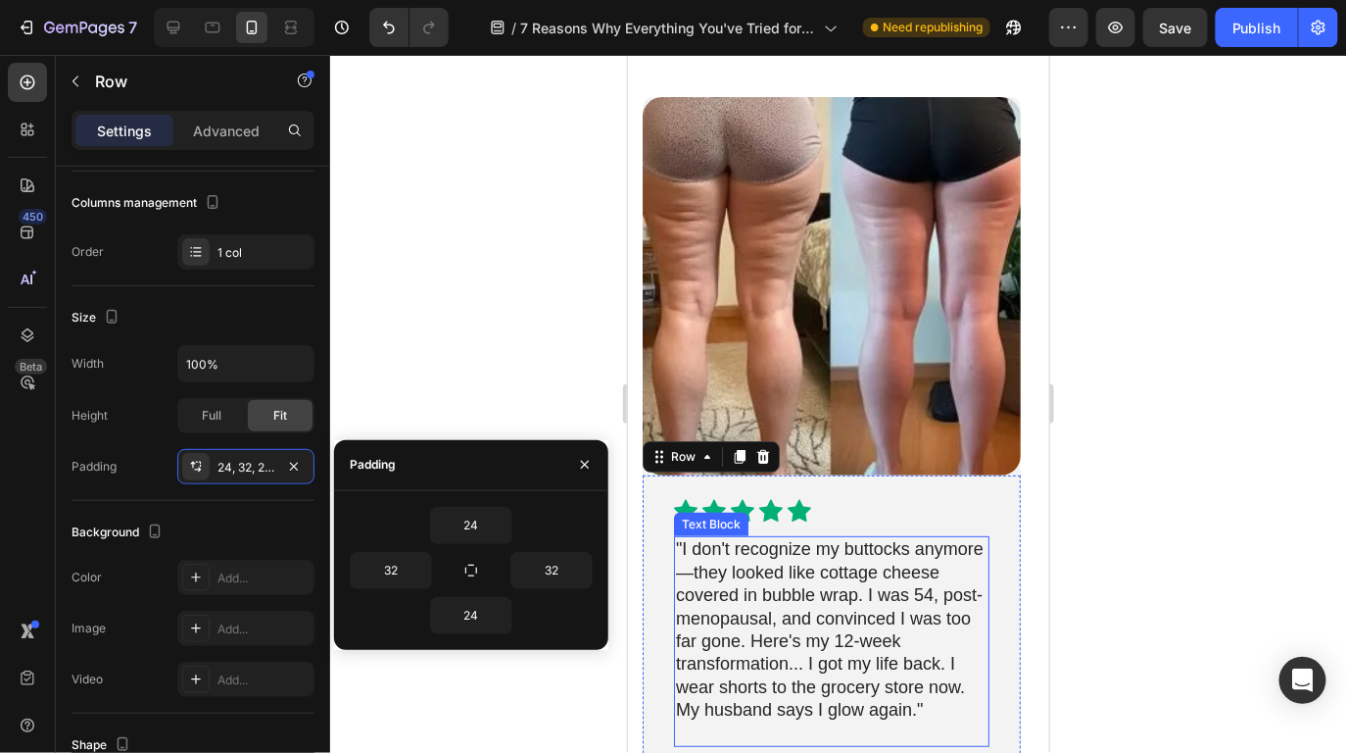
scroll to position [7534, 0]
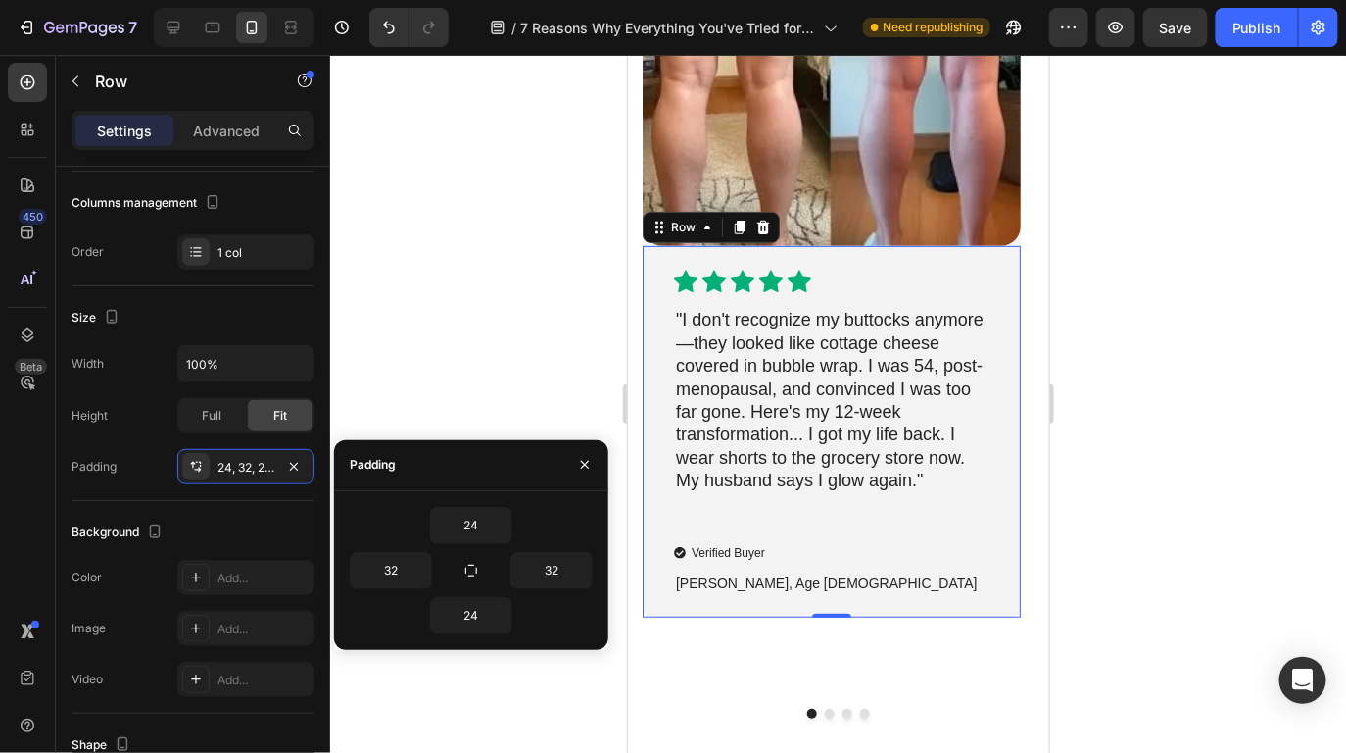
click at [989, 502] on div "Icon Icon Icon Icon Icon Icon List "I don't recognize my buttocks anymore—they …" at bounding box center [831, 430] width 378 height 371
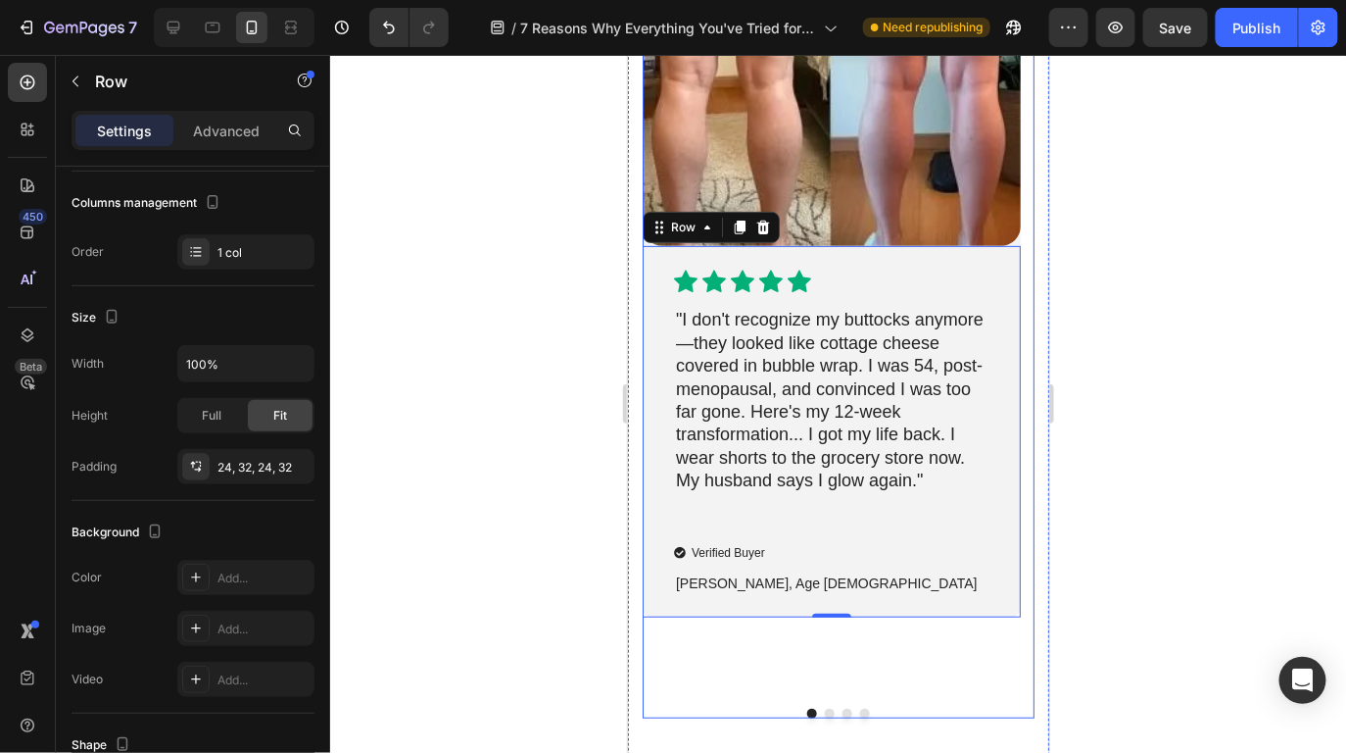
click at [824, 708] on button "Dot" at bounding box center [829, 713] width 10 height 10
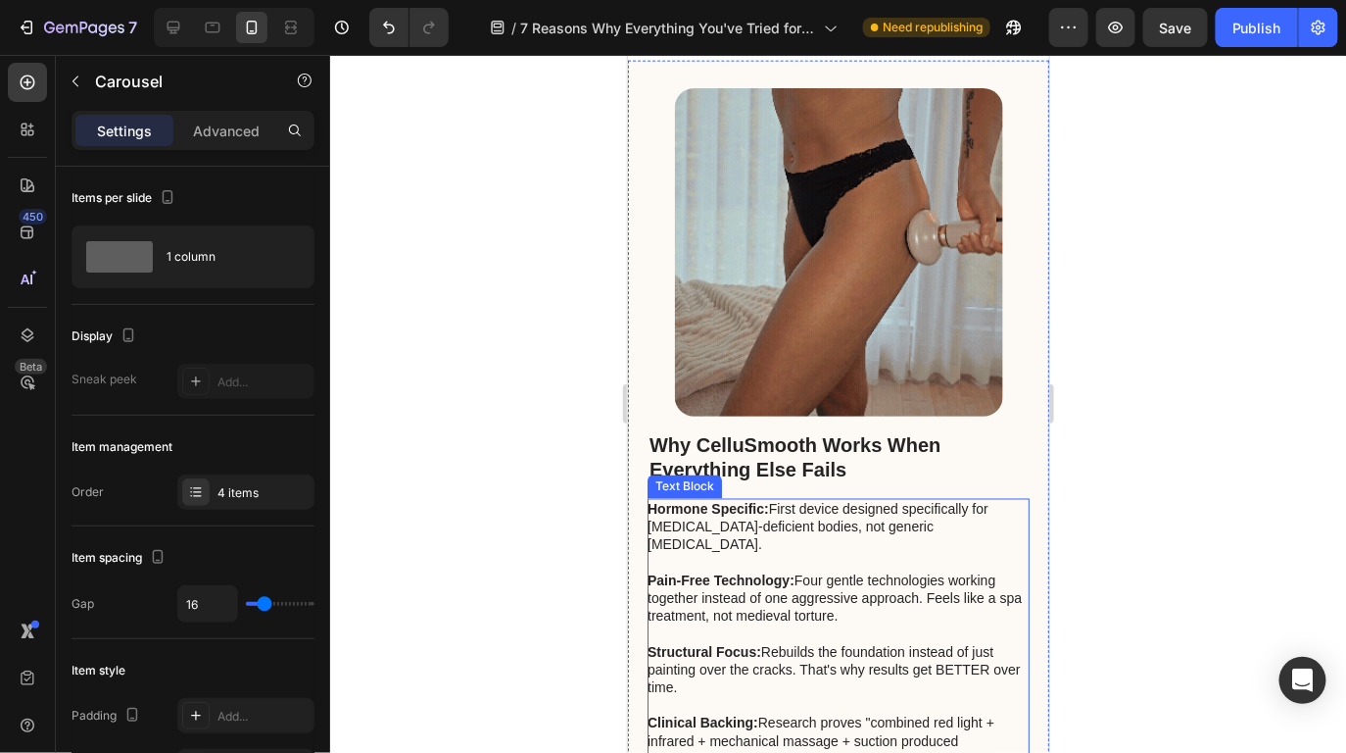
scroll to position [8474, 0]
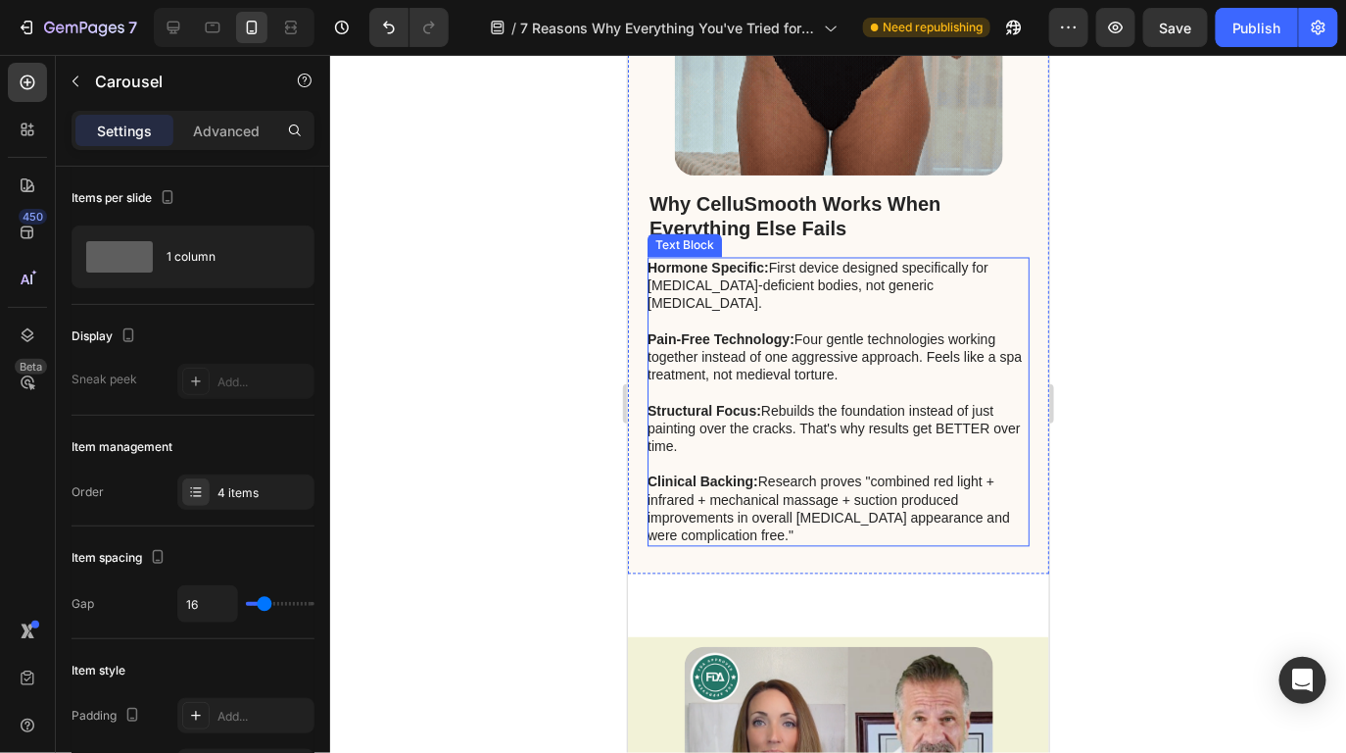
click at [887, 444] on p "Structural Focus: Rebuilds the foundation instead of just painting over the cra…" at bounding box center [837, 438] width 380 height 72
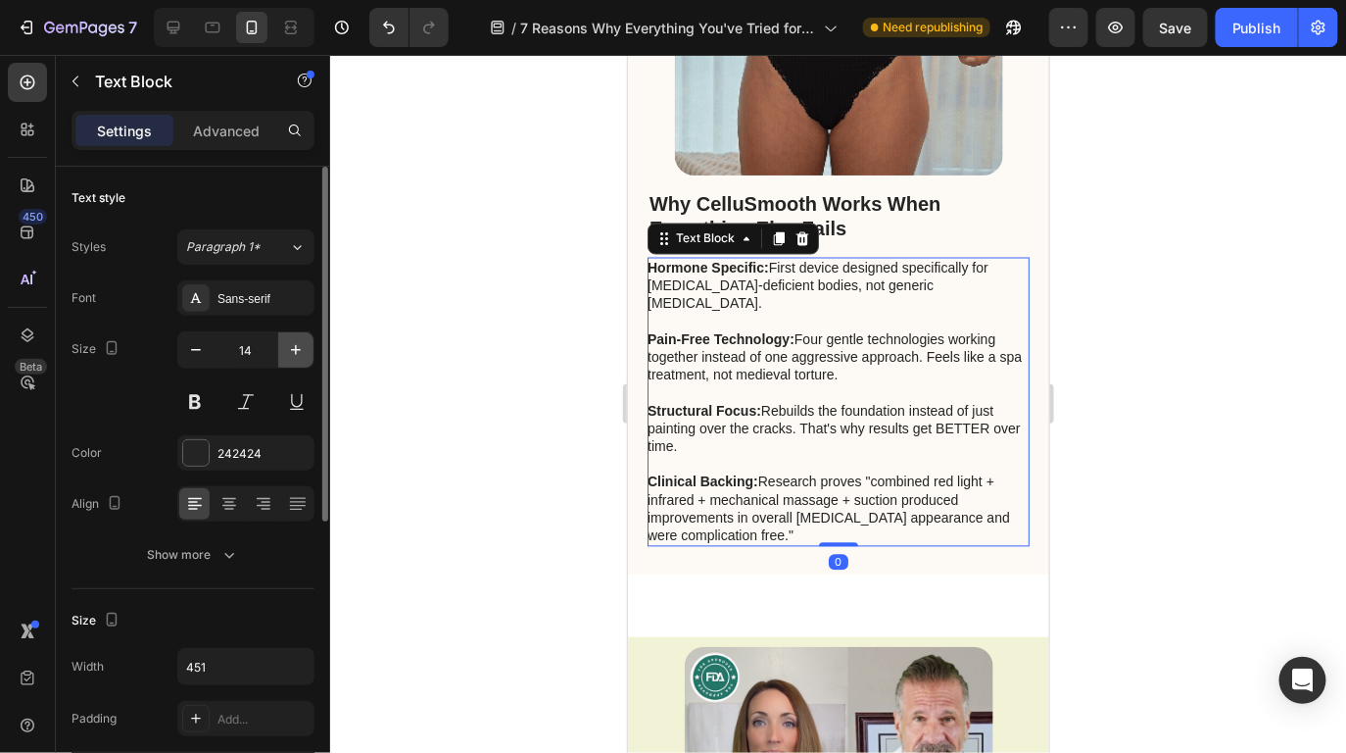
click at [301, 357] on icon "button" at bounding box center [296, 350] width 20 height 20
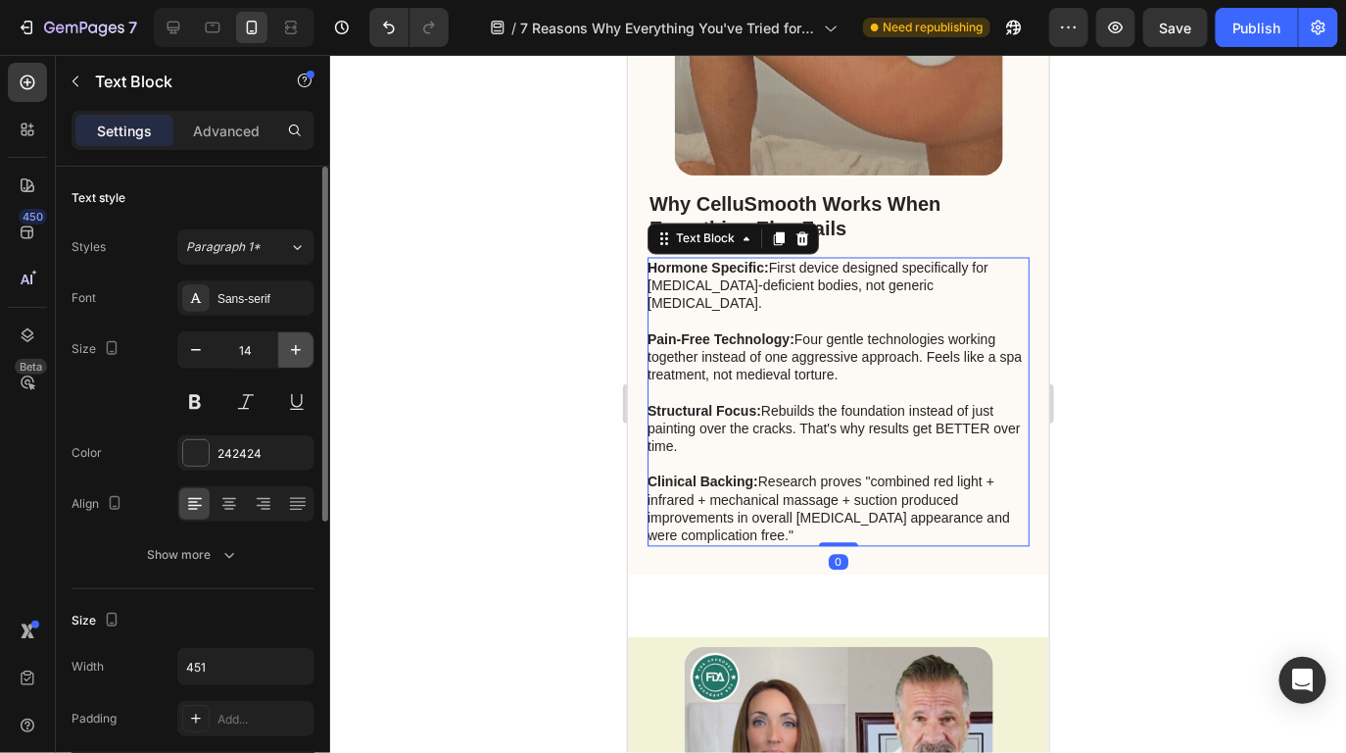
click at [301, 357] on icon "button" at bounding box center [296, 350] width 20 height 20
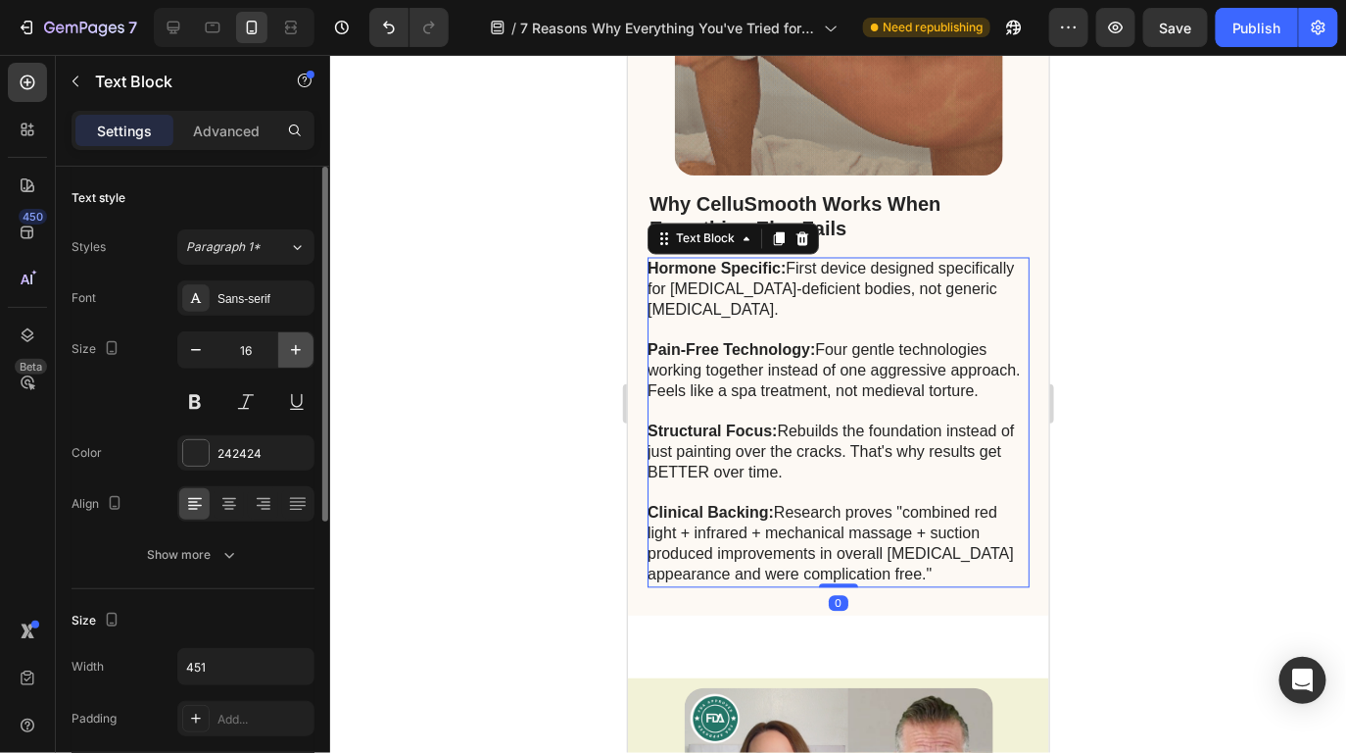
click at [301, 357] on icon "button" at bounding box center [296, 350] width 20 height 20
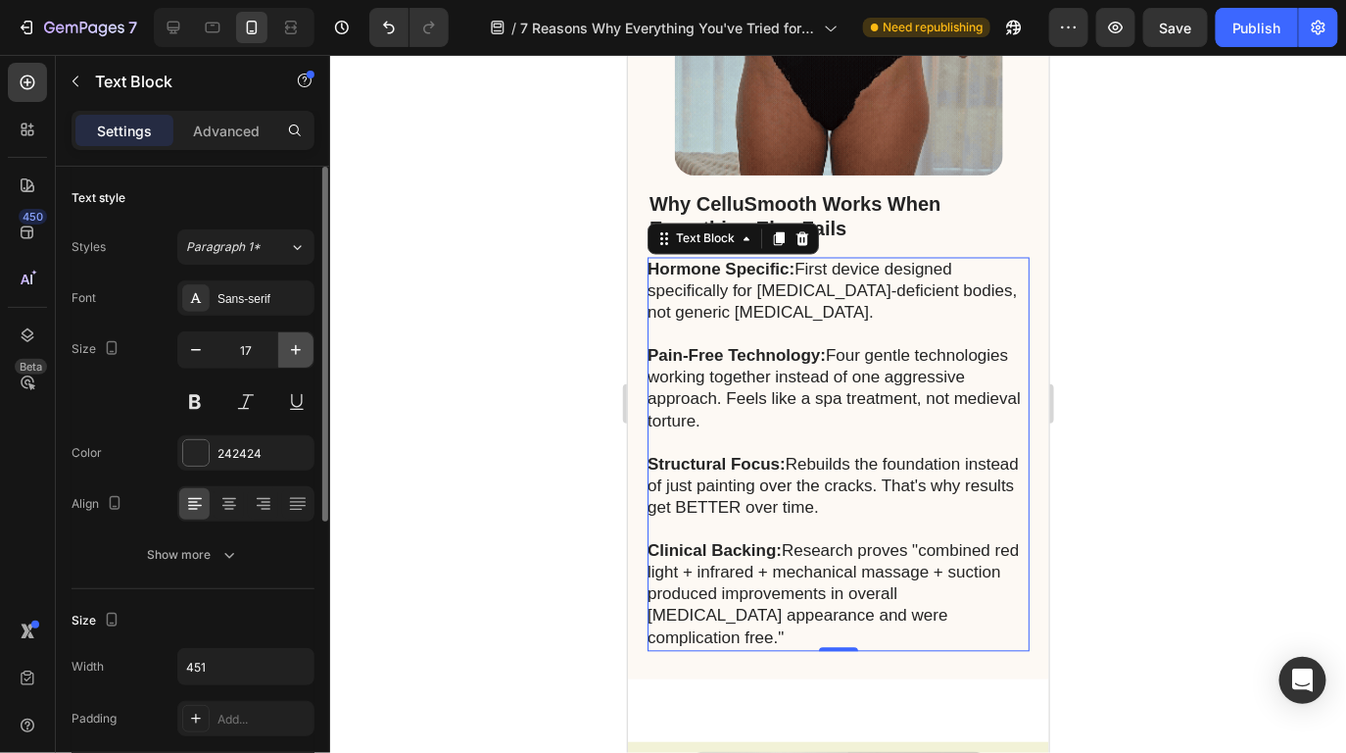
click at [301, 357] on icon "button" at bounding box center [296, 350] width 20 height 20
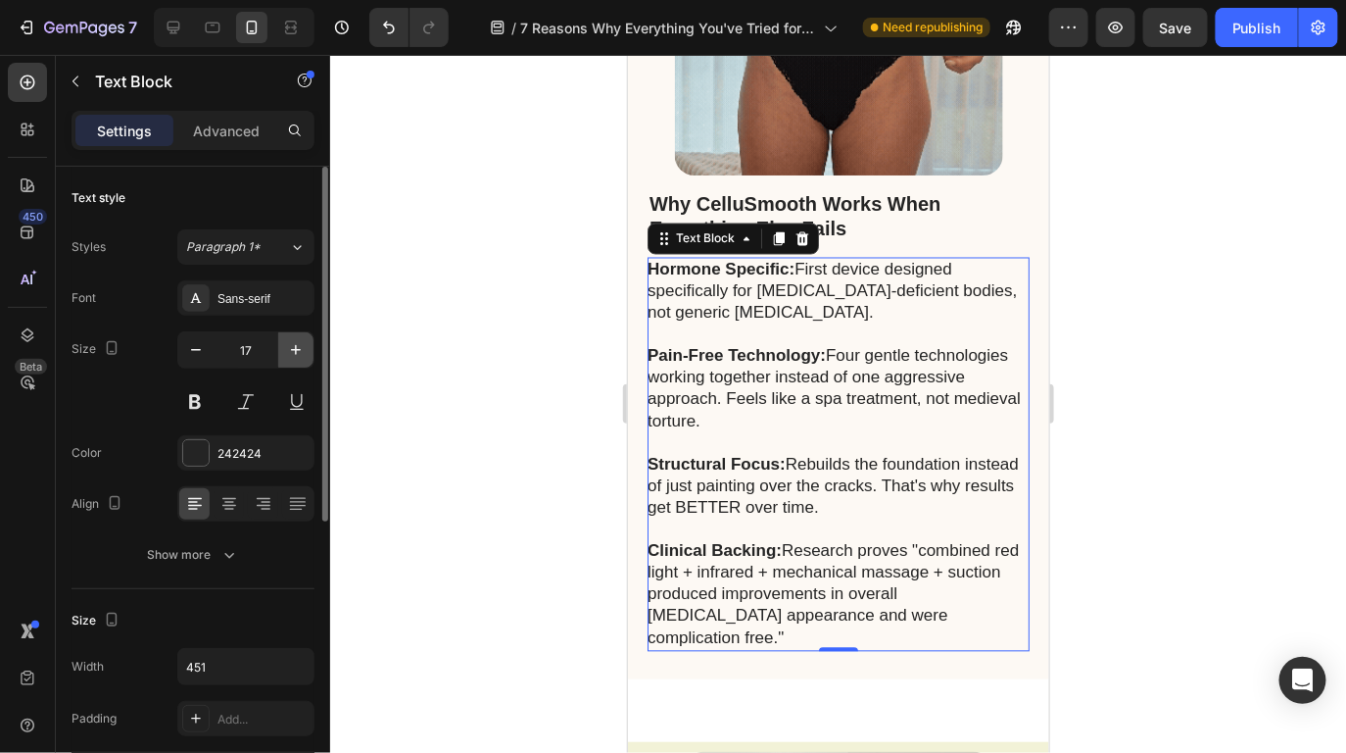
type input "18"
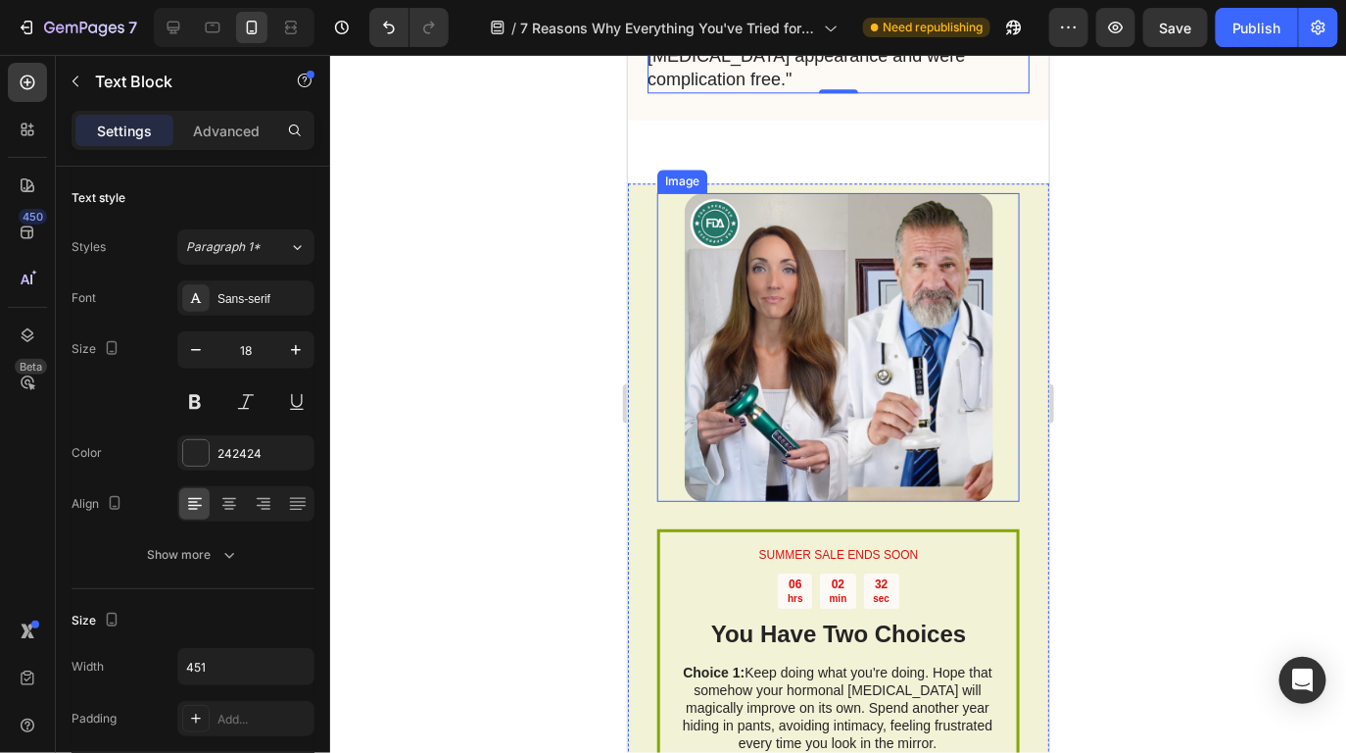
scroll to position [9421, 0]
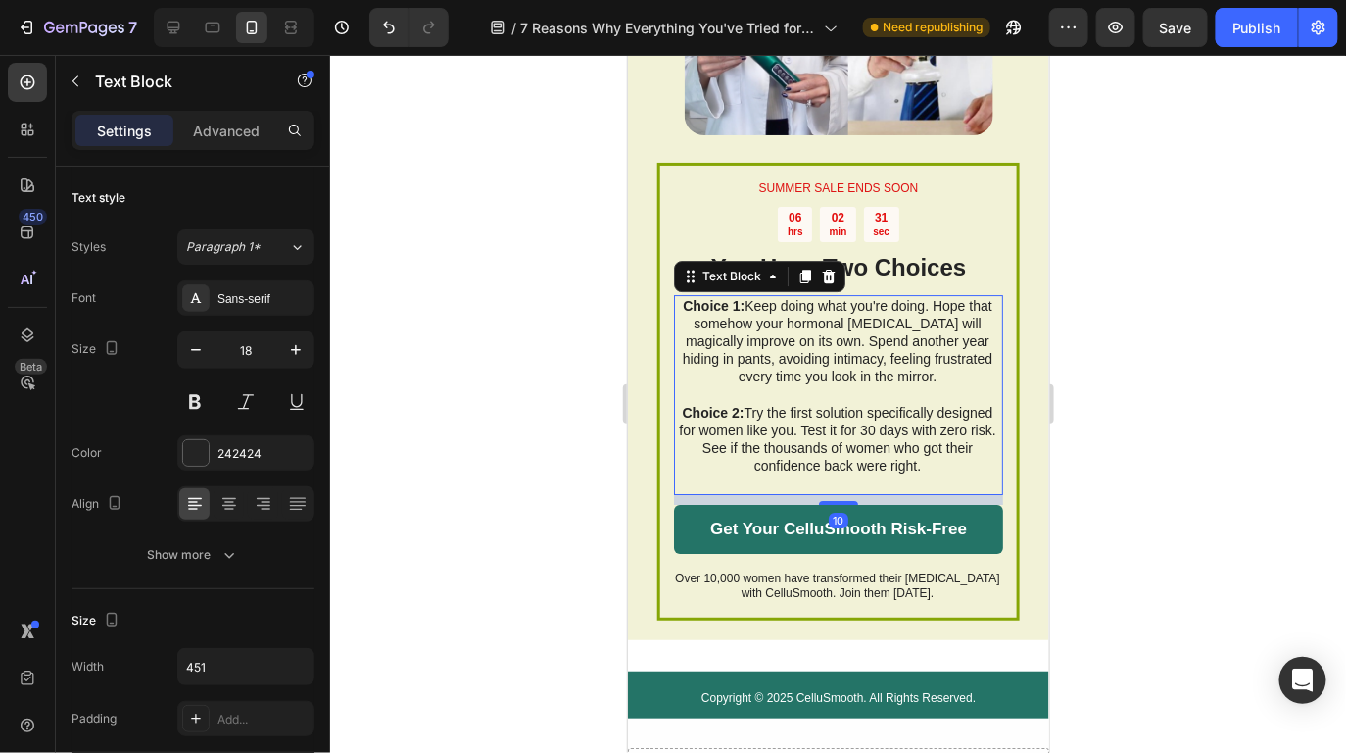
click at [853, 367] on p "Choice 1: Keep doing what you're doing. Hope that somehow your hormonal celluli…" at bounding box center [836, 349] width 327 height 107
click at [311, 350] on button "button" at bounding box center [295, 349] width 35 height 35
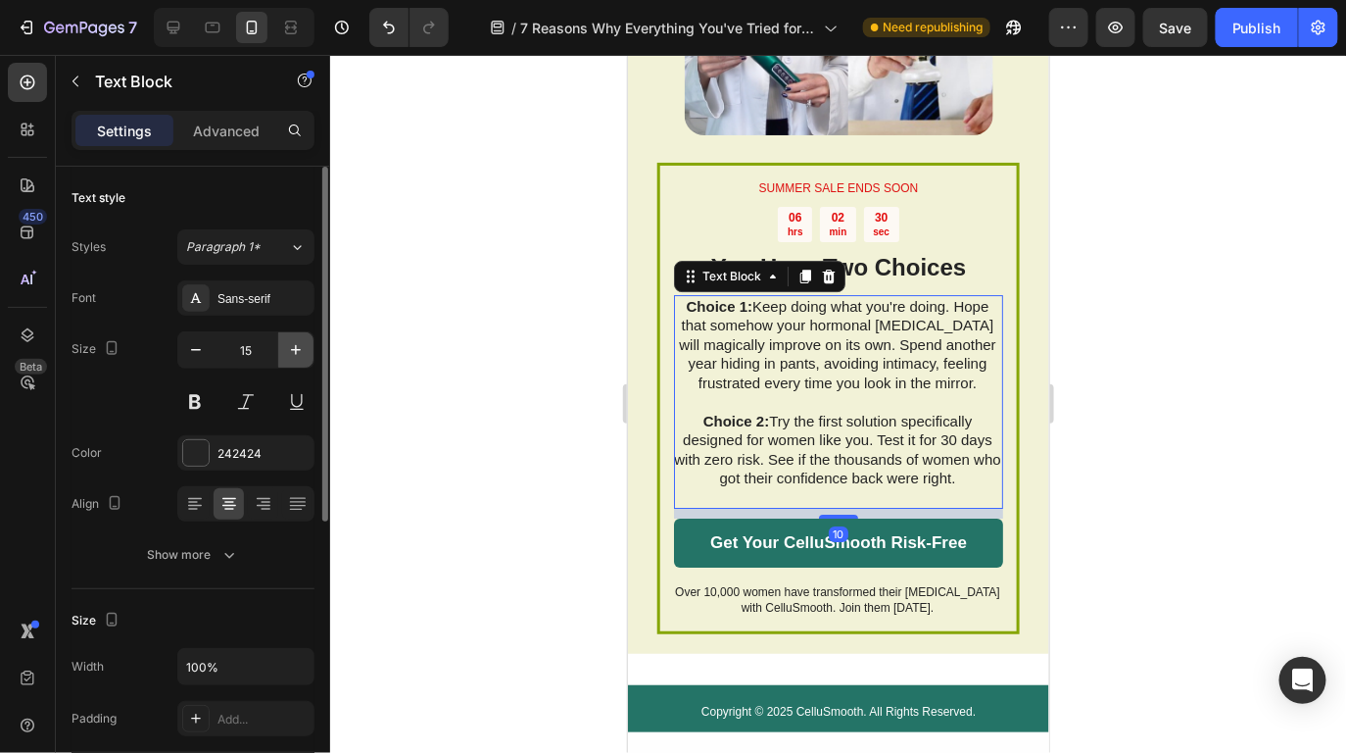
click at [311, 350] on button "button" at bounding box center [295, 349] width 35 height 35
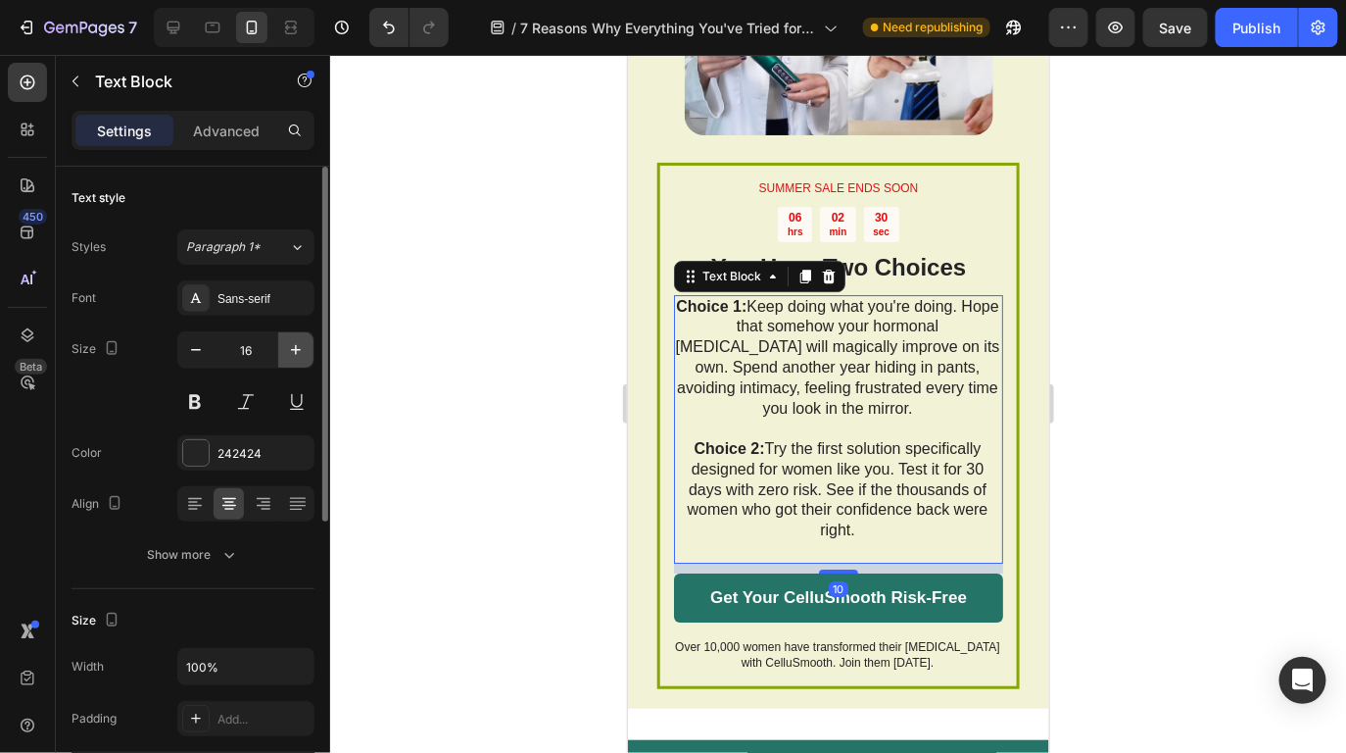
click at [311, 350] on button "button" at bounding box center [295, 349] width 35 height 35
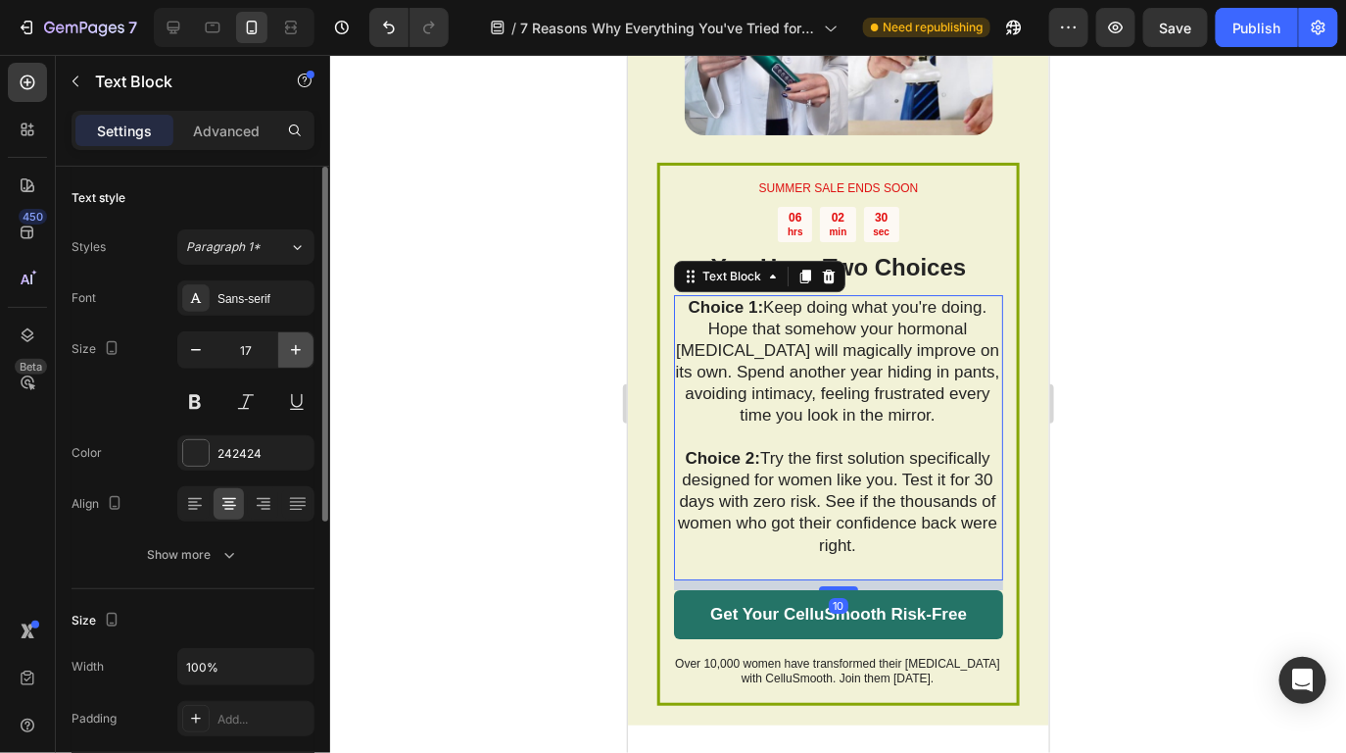
click at [311, 350] on button "button" at bounding box center [295, 349] width 35 height 35
type input "18"
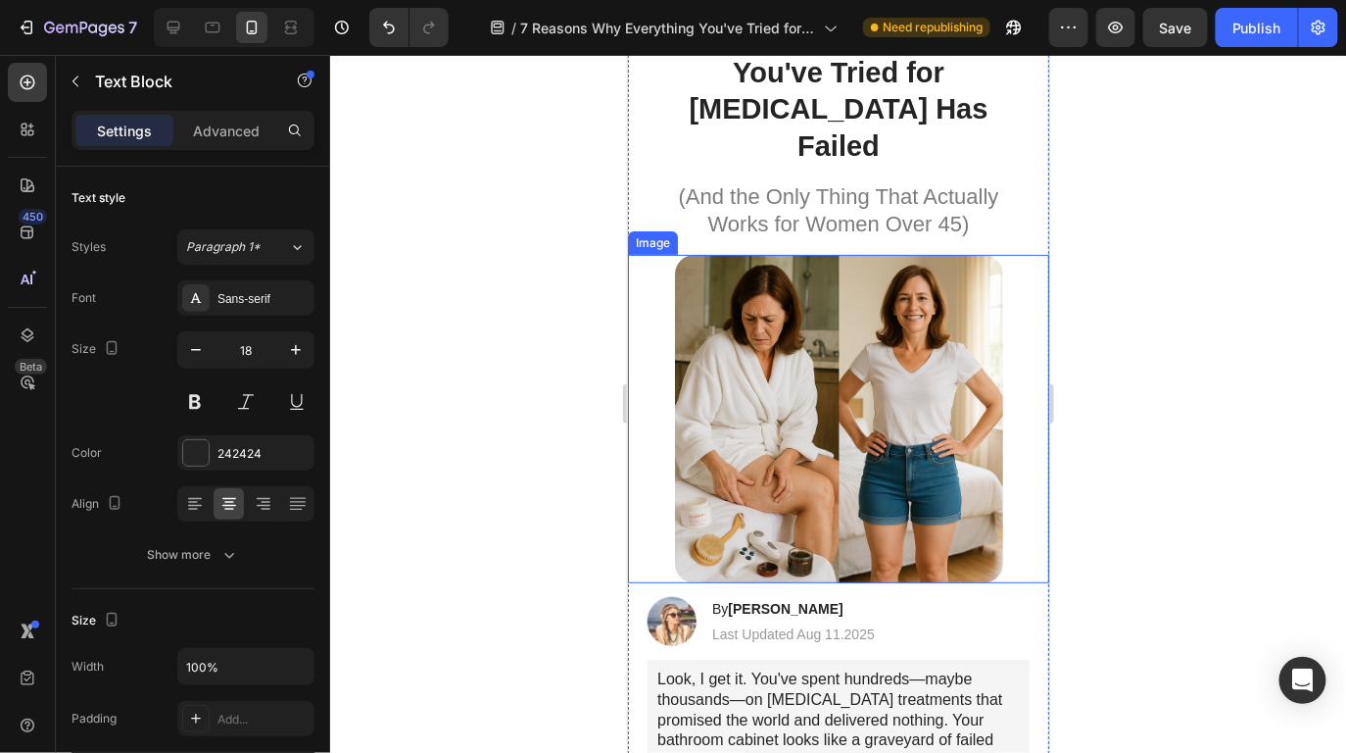
scroll to position [460, 0]
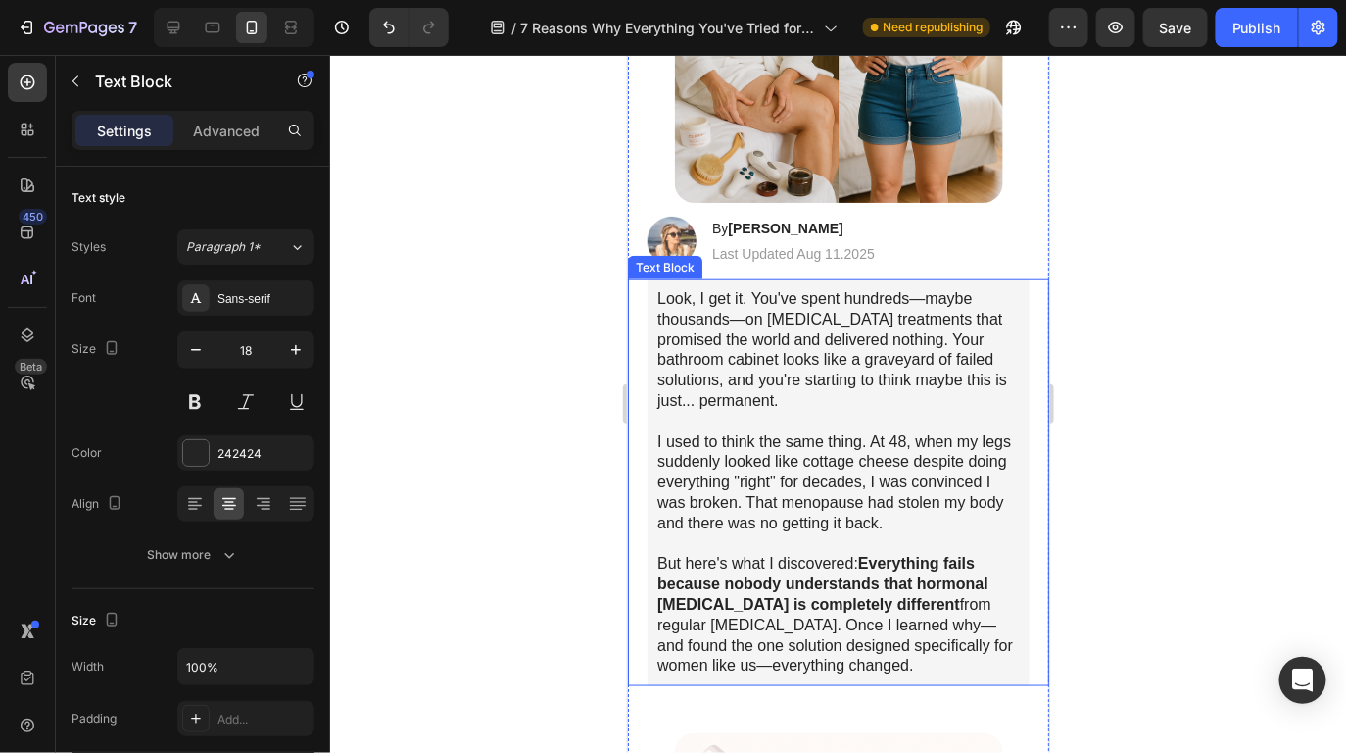
click at [918, 447] on p "I used to think the same thing. At 48, when my legs suddenly looked like cottag…" at bounding box center [838, 482] width 363 height 102
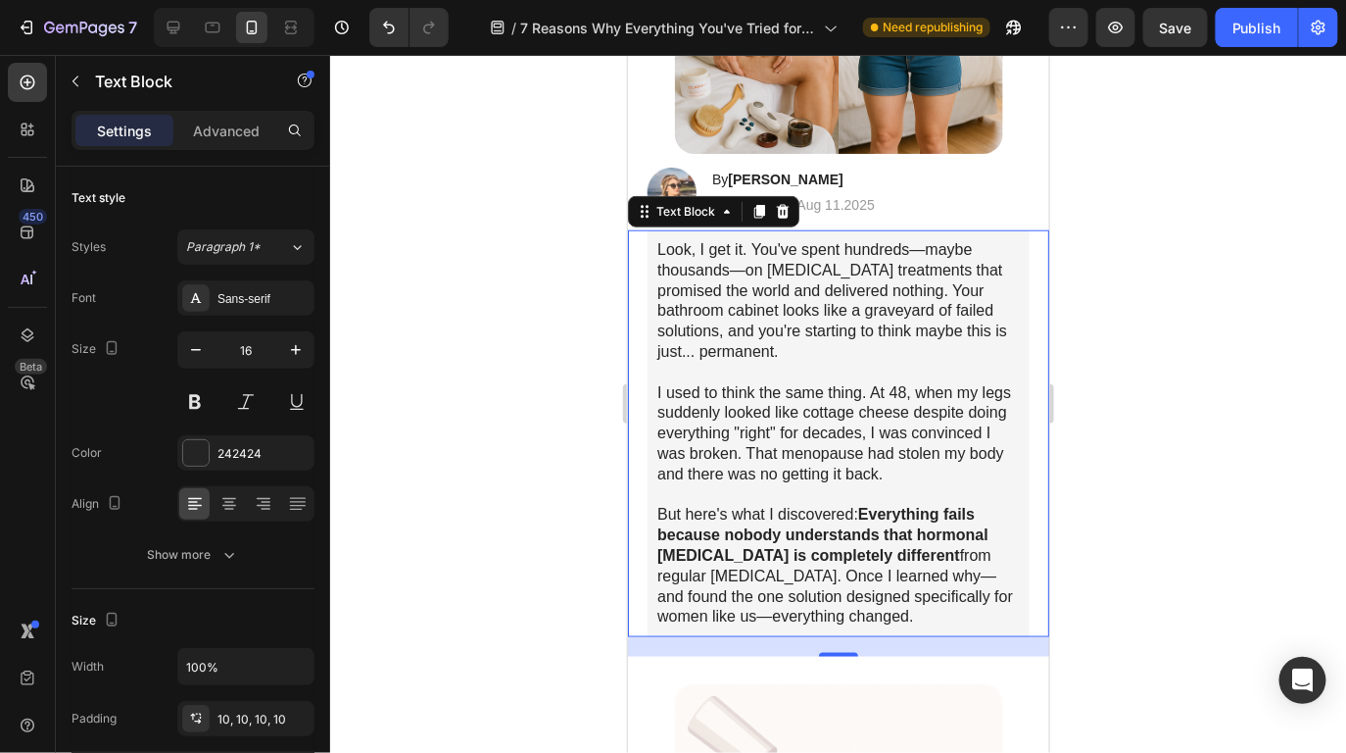
scroll to position [497, 0]
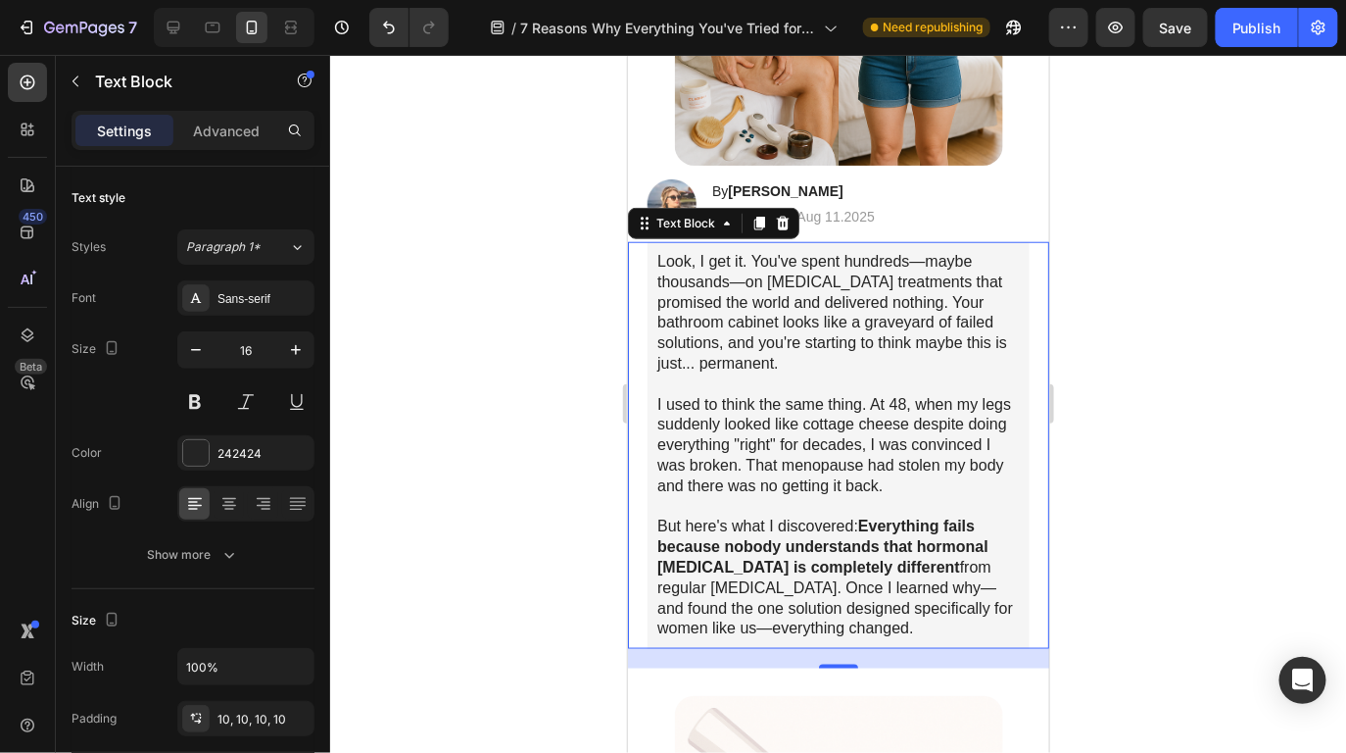
click at [744, 331] on p "Look, I get it. You've spent hundreds—maybe thousands—on cellulite treatments t…" at bounding box center [838, 312] width 363 height 122
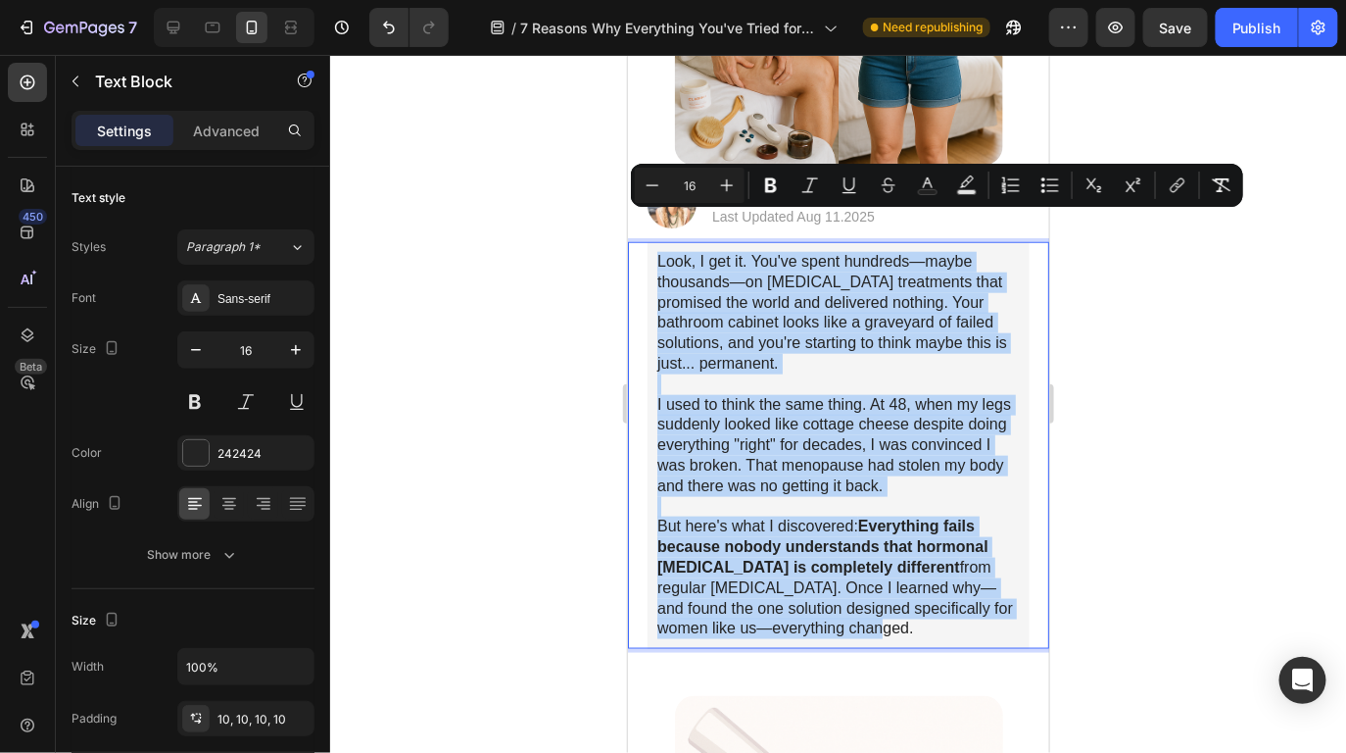
drag, startPoint x: 802, startPoint y: 585, endPoint x: 641, endPoint y: 229, distance: 390.3
click at [641, 241] on div "Look, I get it. You've spent hundreds—maybe thousands—on cellulite treatments t…" at bounding box center [837, 444] width 421 height 407
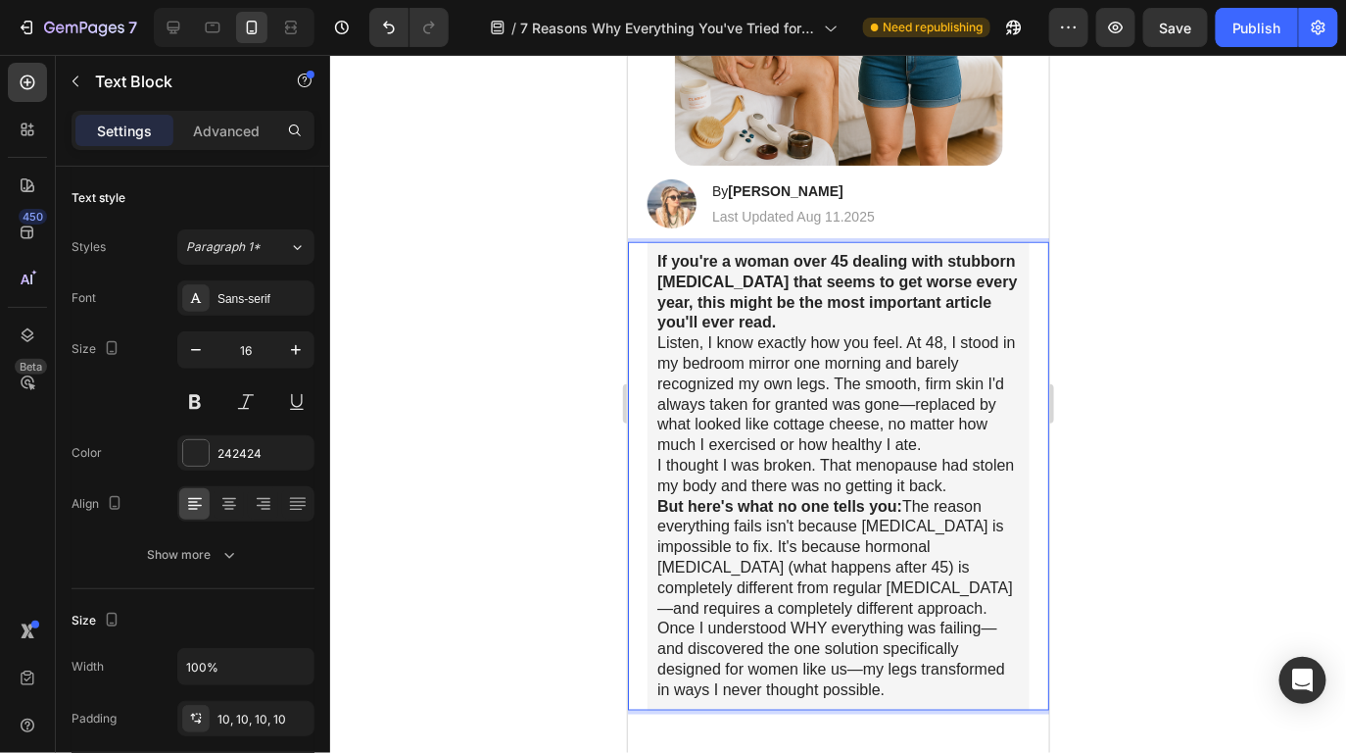
click at [853, 286] on p "If you're a woman over 45 dealing with stubborn [MEDICAL_DATA] that seems to ge…" at bounding box center [838, 291] width 363 height 81
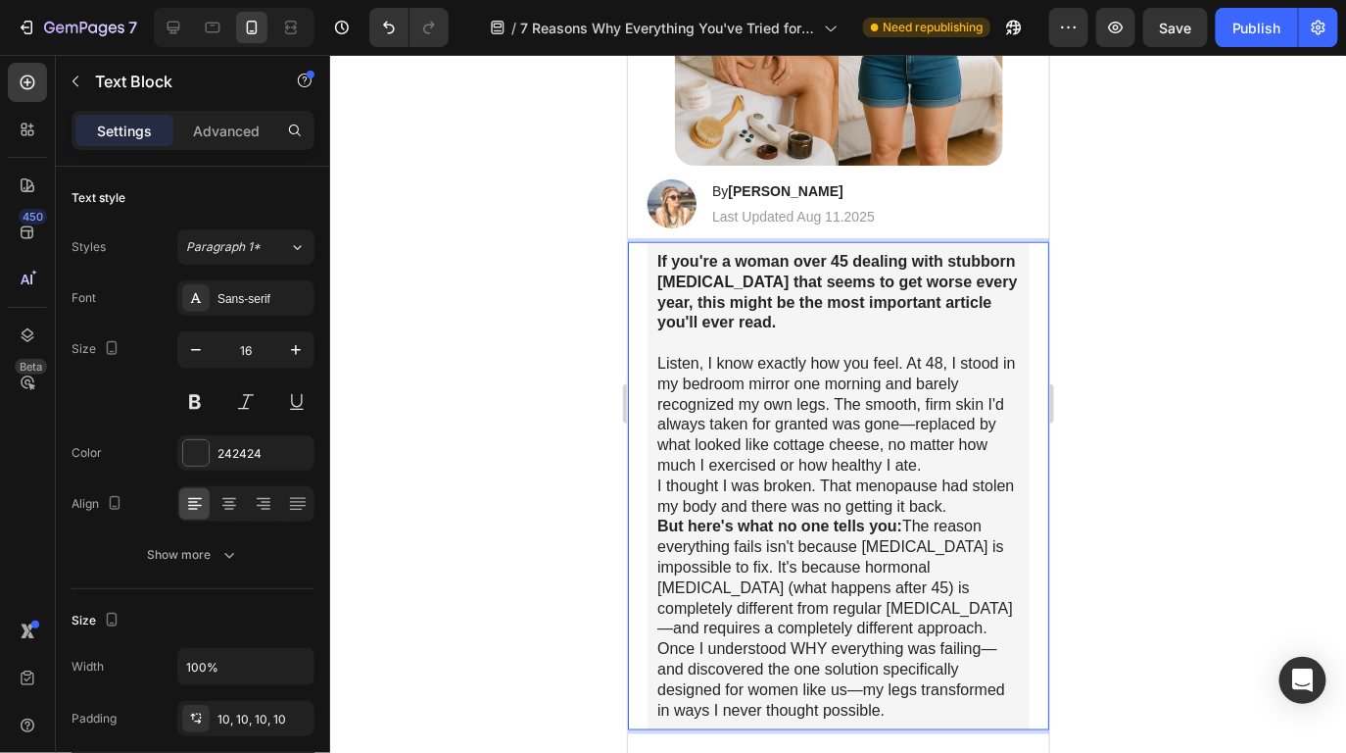
click at [945, 432] on p "Listen, I know exactly how you feel. At 48, I stood in my bedroom mirror one mo…" at bounding box center [838, 414] width 363 height 122
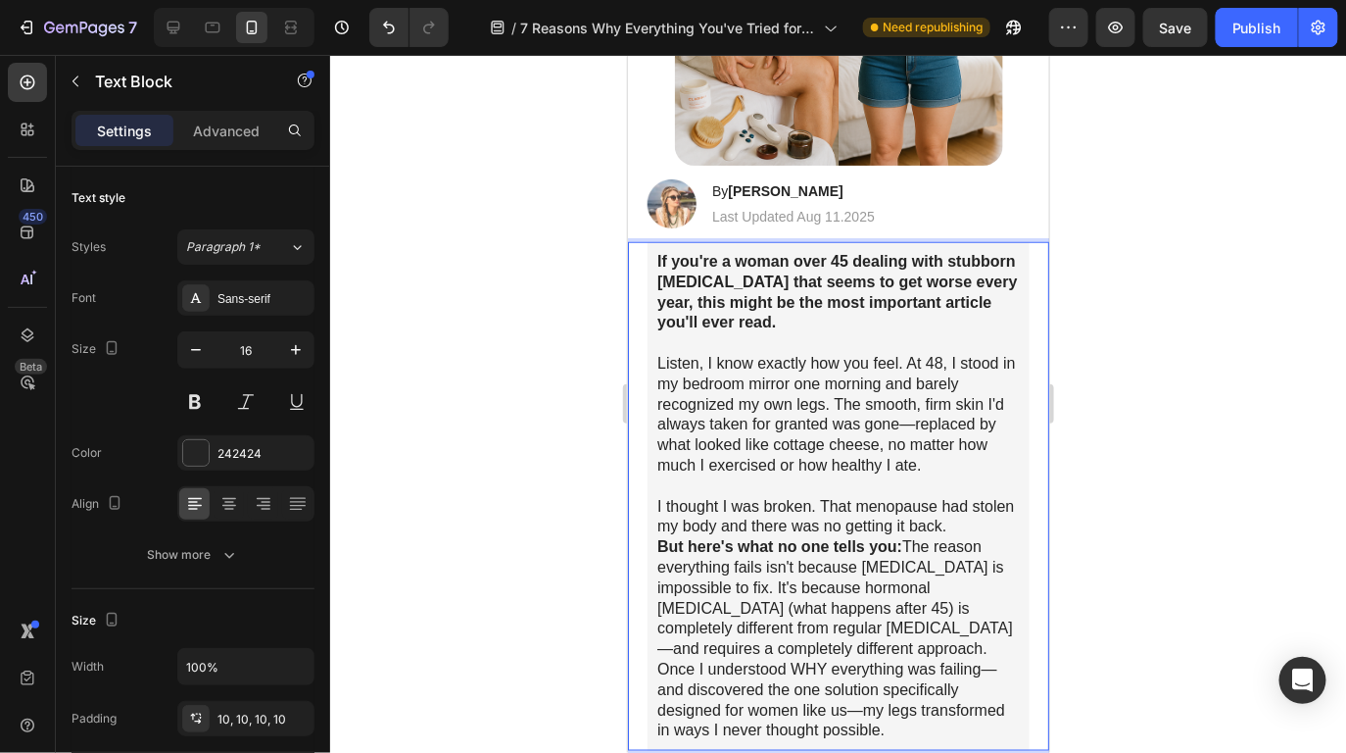
click at [996, 496] on p "I thought I was broken. That menopause had stolen my body and there was no gett…" at bounding box center [838, 516] width 363 height 41
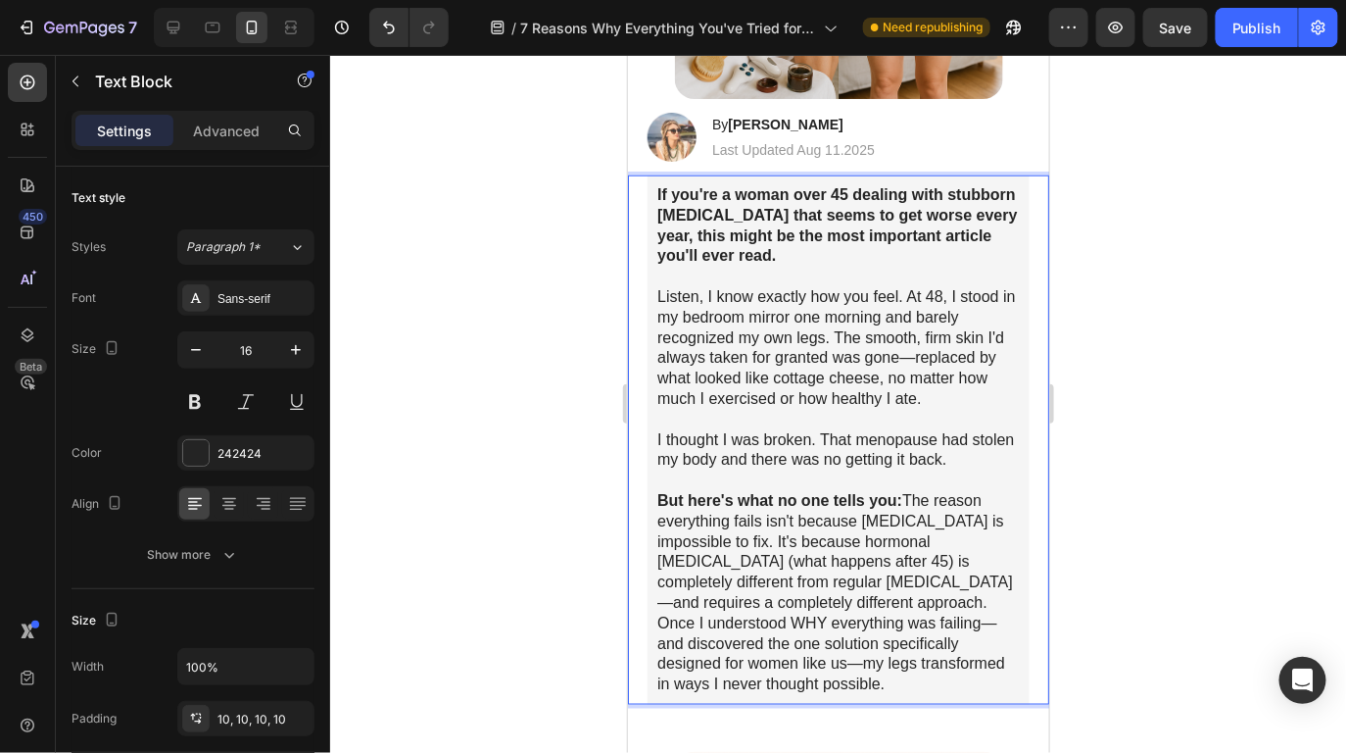
scroll to position [580, 0]
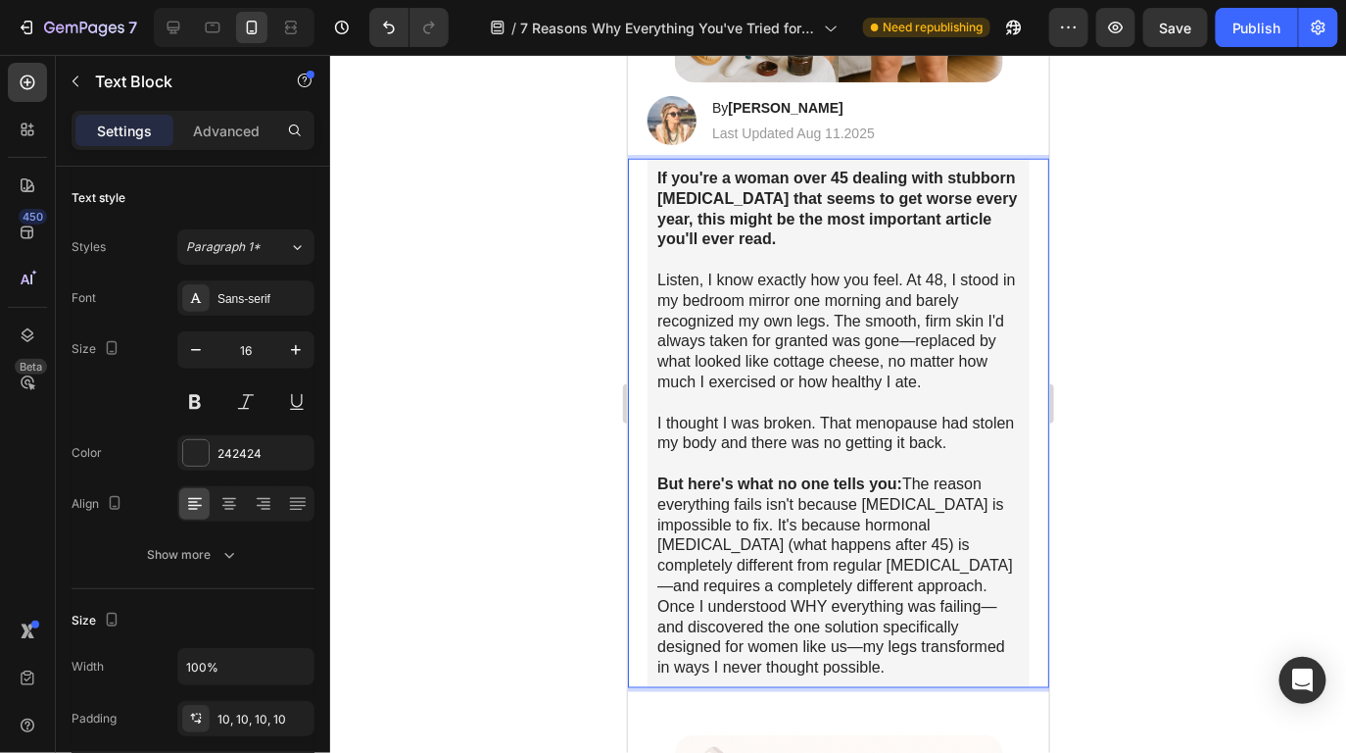
click at [853, 211] on p "If you're a woman over 45 dealing with stubborn [MEDICAL_DATA] that seems to ge…" at bounding box center [838, 219] width 363 height 102
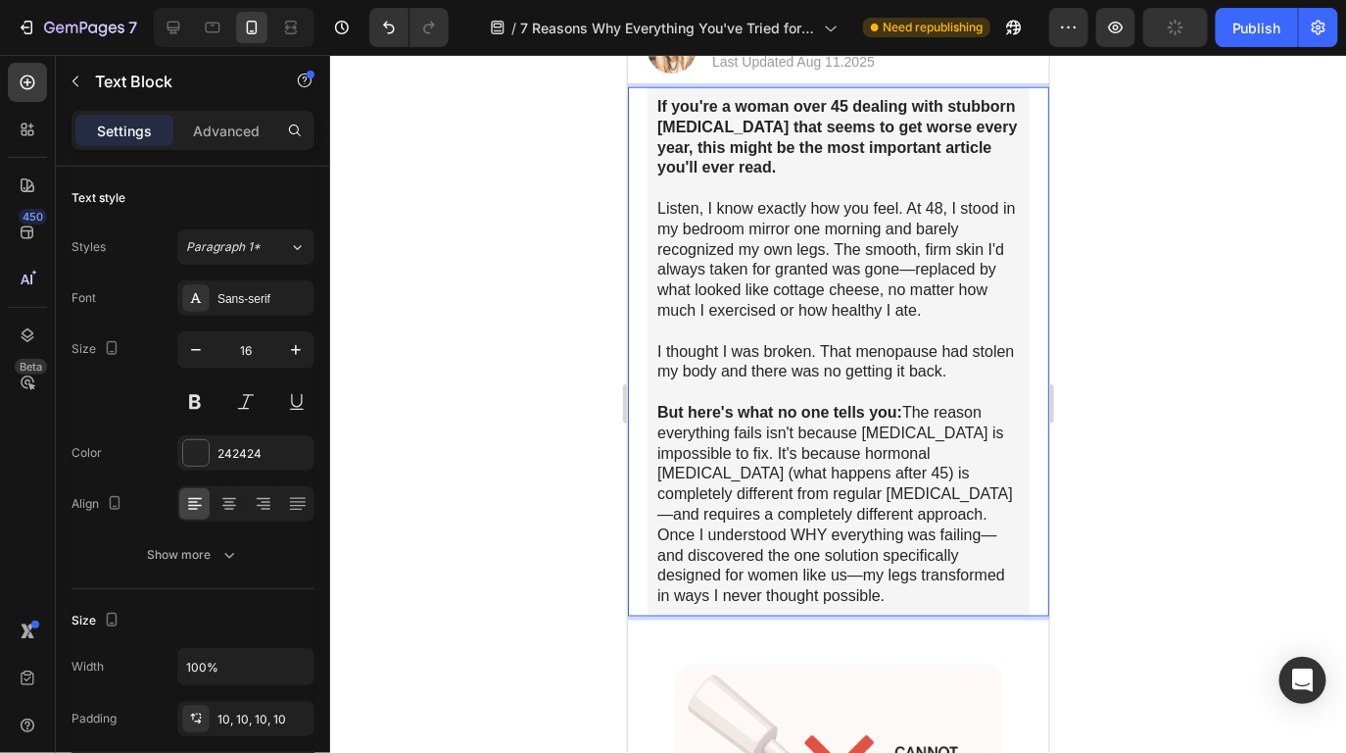
scroll to position [654, 0]
click at [905, 400] on p "But here's what no one tells you: The reason everything fails isn't because cel…" at bounding box center [838, 461] width 363 height 122
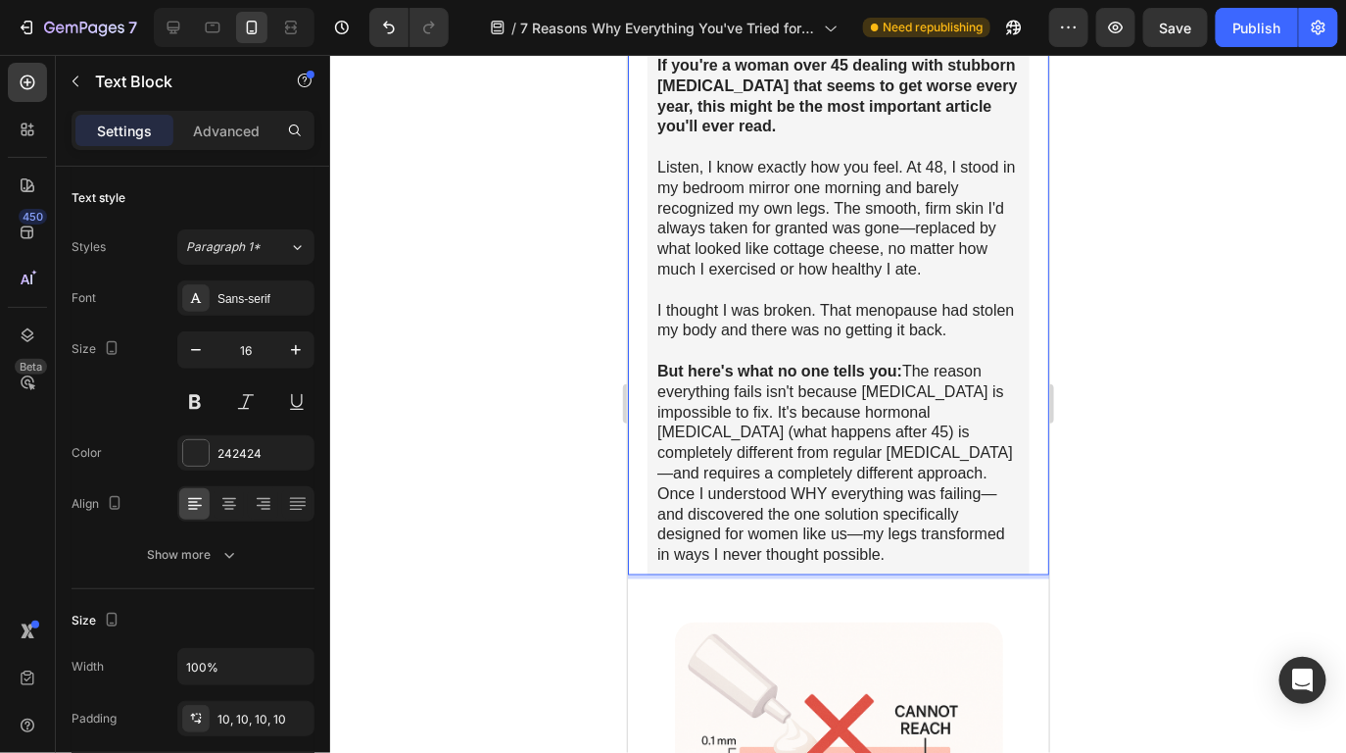
scroll to position [695, 0]
click at [840, 427] on p "But here's what no one tells you: The reason everything fails isn't because cel…" at bounding box center [838, 420] width 363 height 122
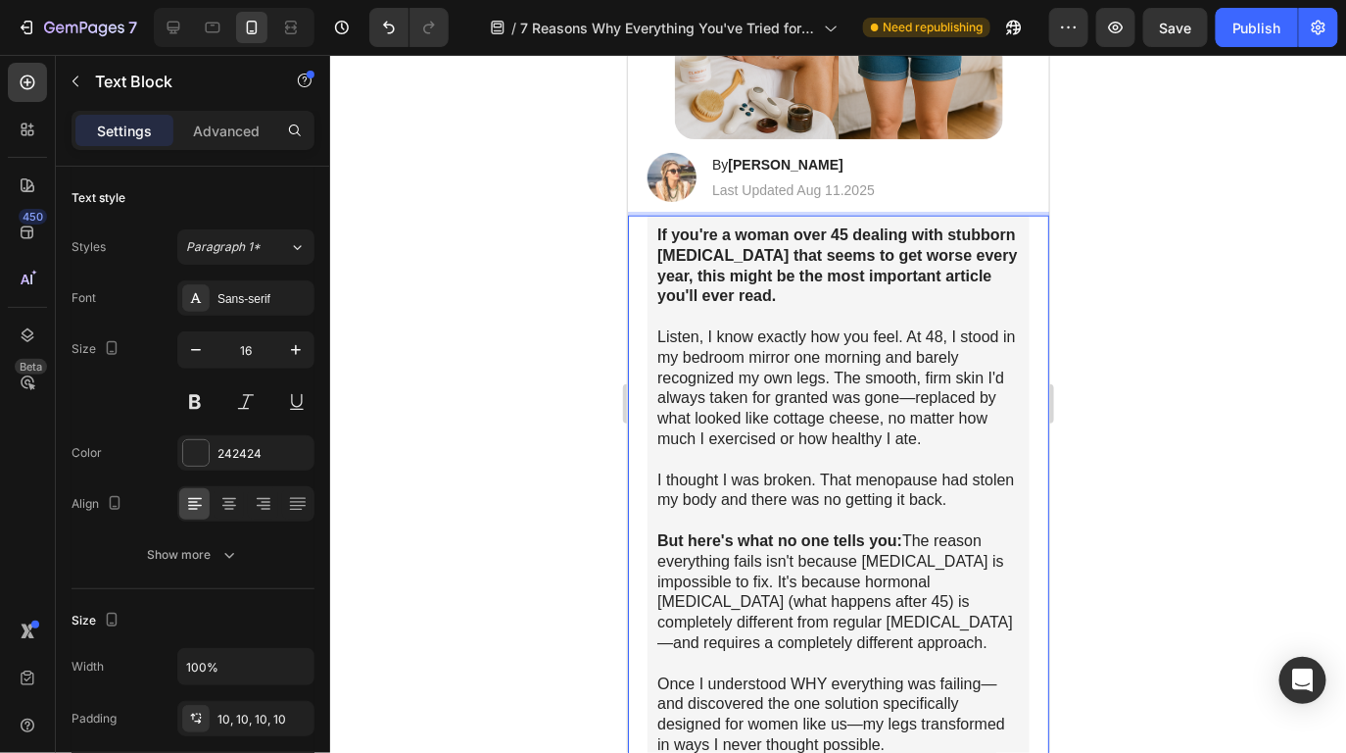
scroll to position [507, 0]
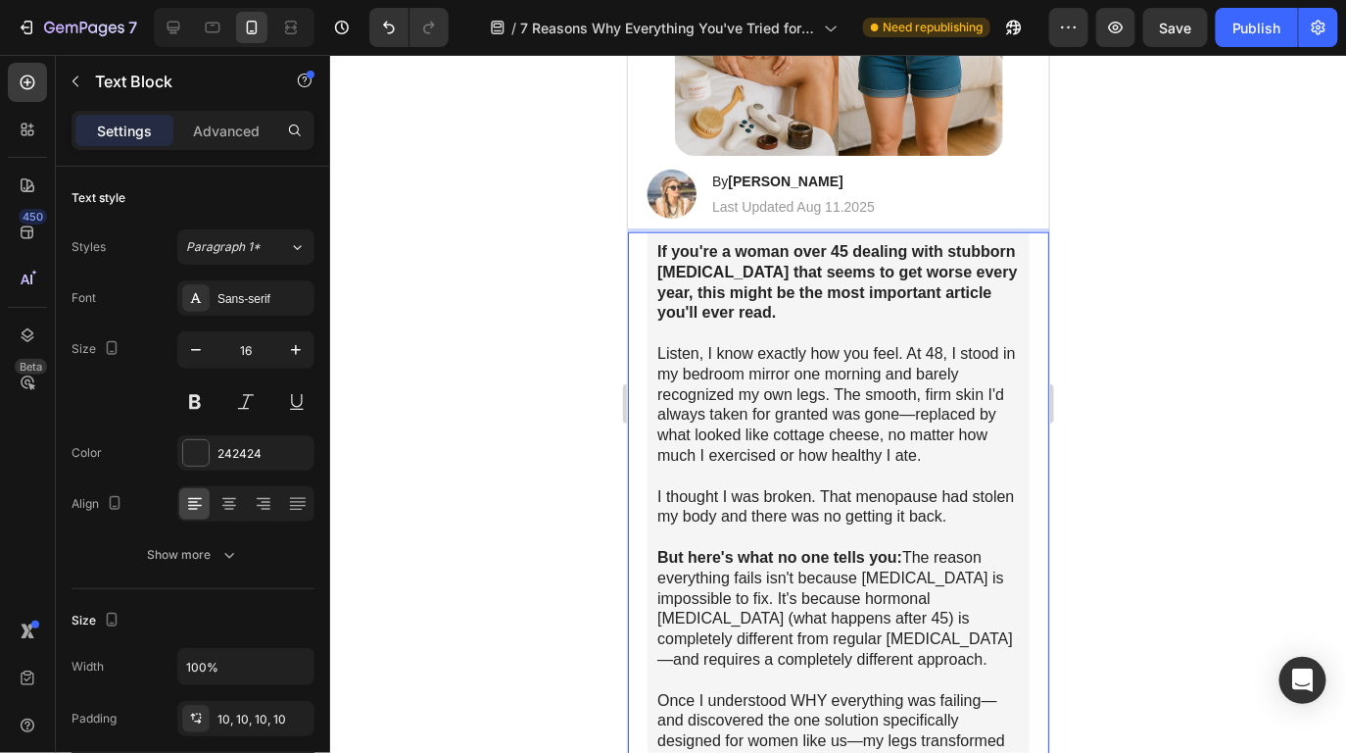
click at [1091, 504] on div at bounding box center [838, 404] width 1016 height 698
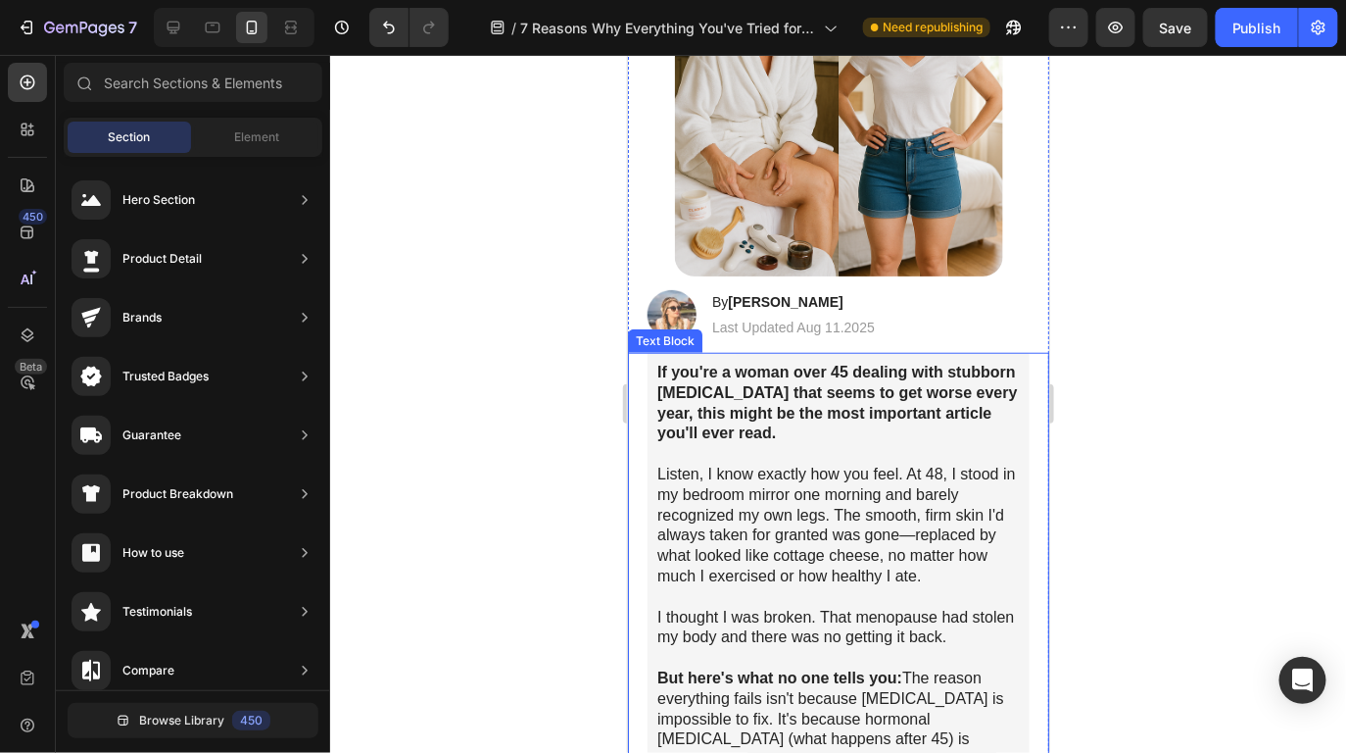
scroll to position [388, 0]
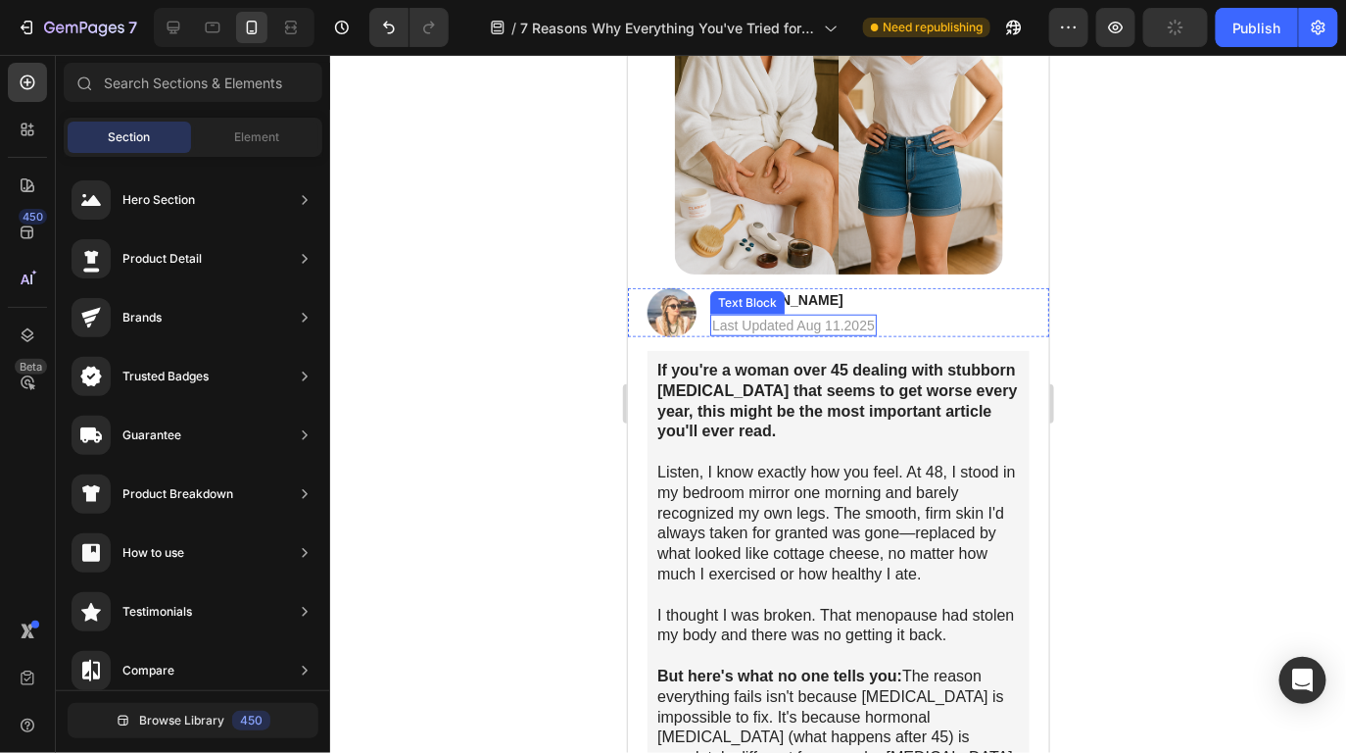
click at [805, 316] on p "Last Updated Aug 11.2025" at bounding box center [792, 325] width 163 height 18
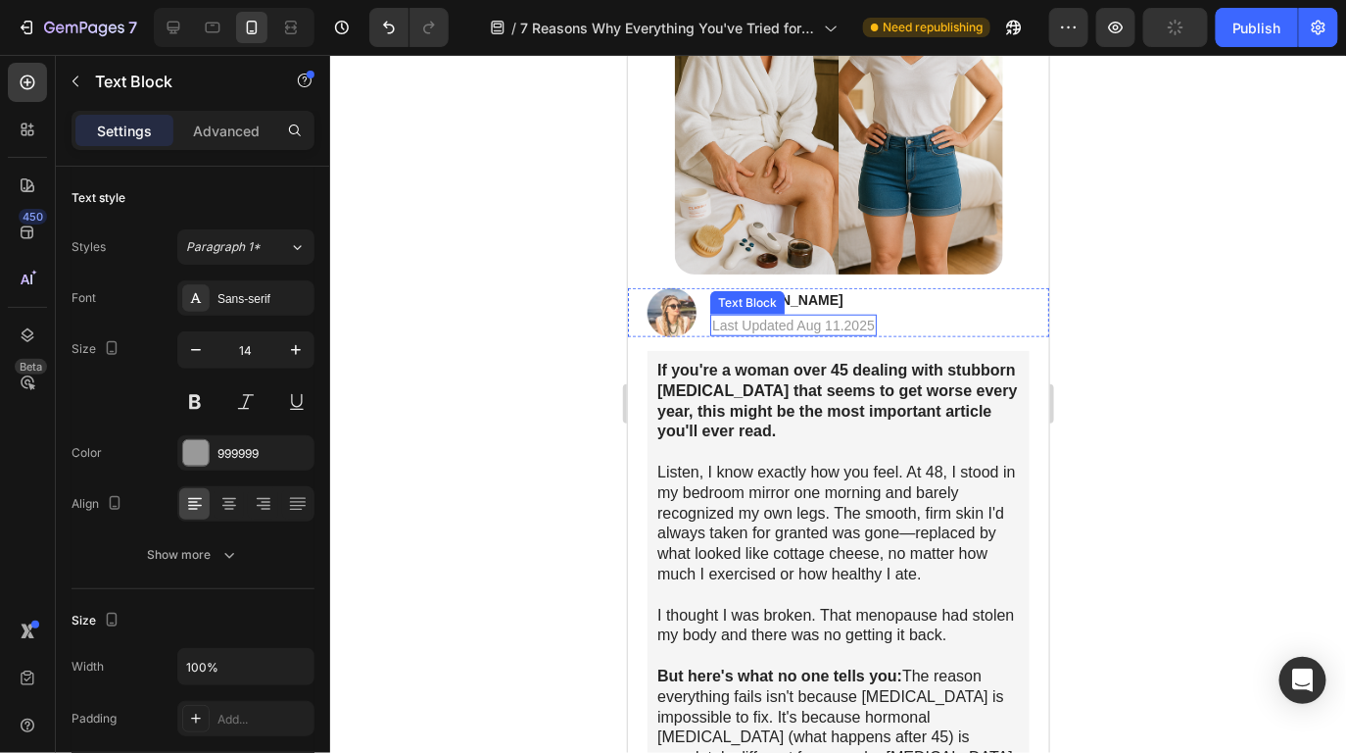
click at [805, 316] on p "Last Updated Aug 11.2025" at bounding box center [792, 325] width 163 height 18
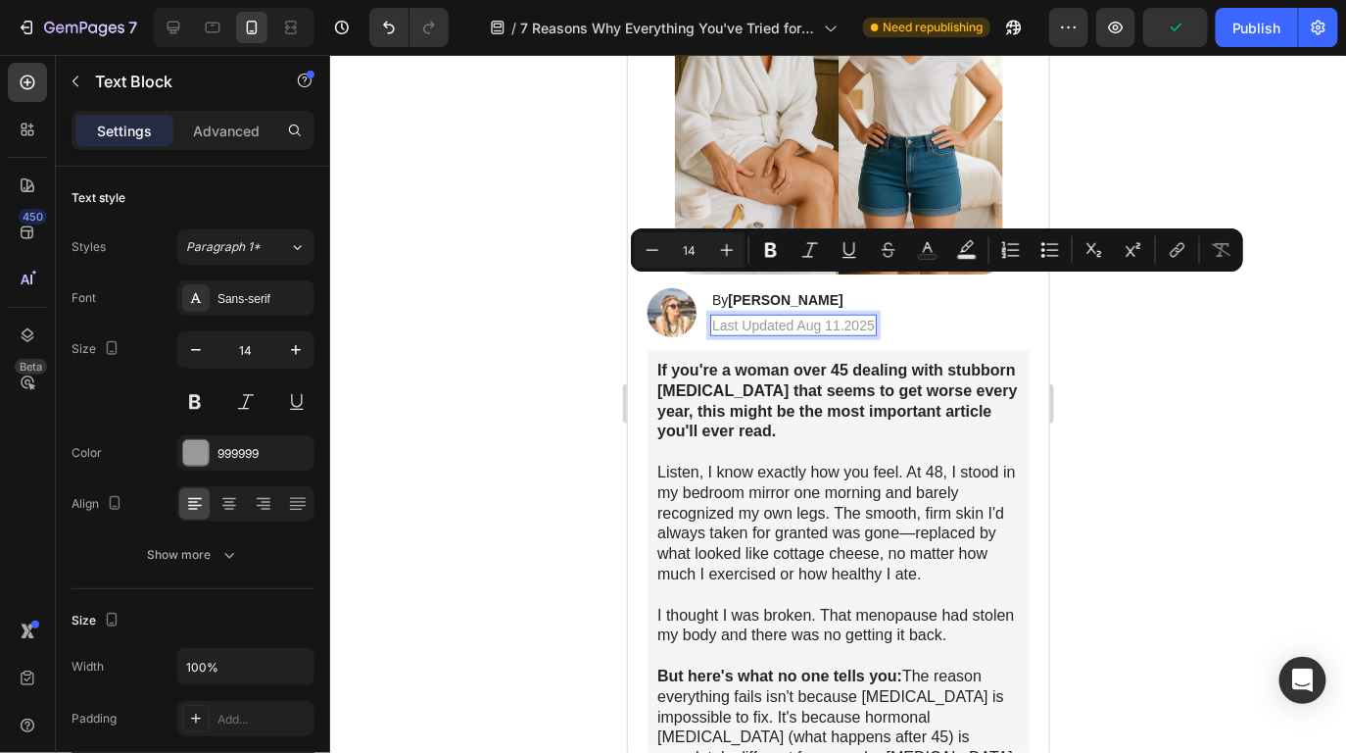
click at [834, 316] on p "Last Updated Aug 11.2025" at bounding box center [792, 325] width 163 height 18
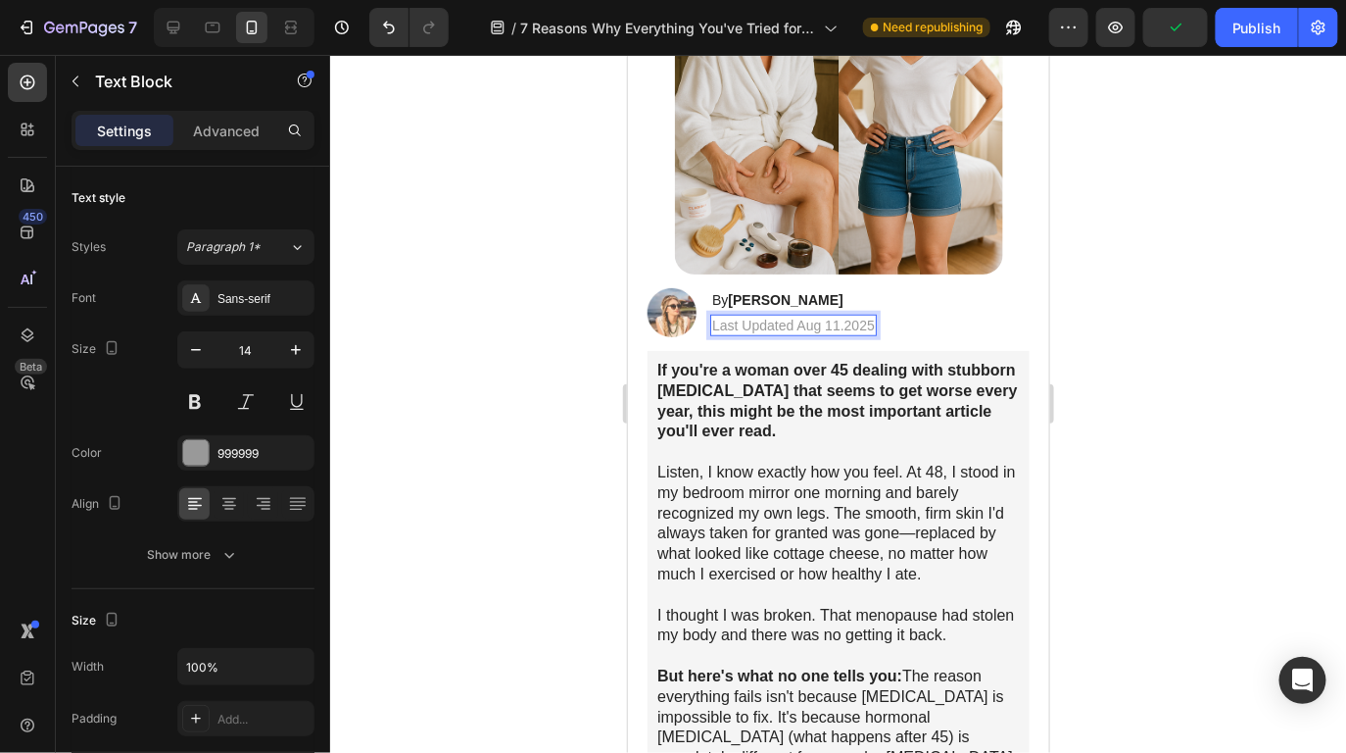
click at [838, 316] on p "Last Updated Aug 11.2025" at bounding box center [792, 325] width 163 height 18
click at [1100, 321] on div at bounding box center [838, 404] width 1016 height 698
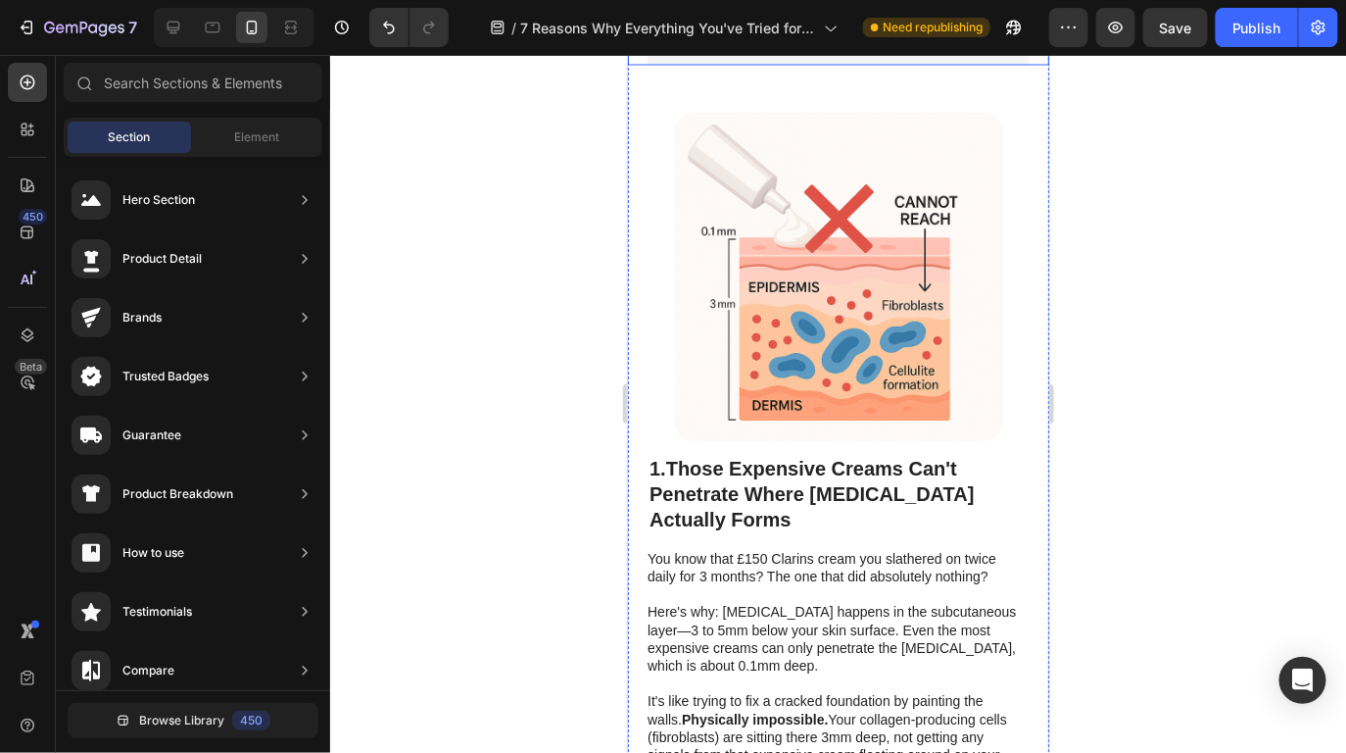
scroll to position [1330, 0]
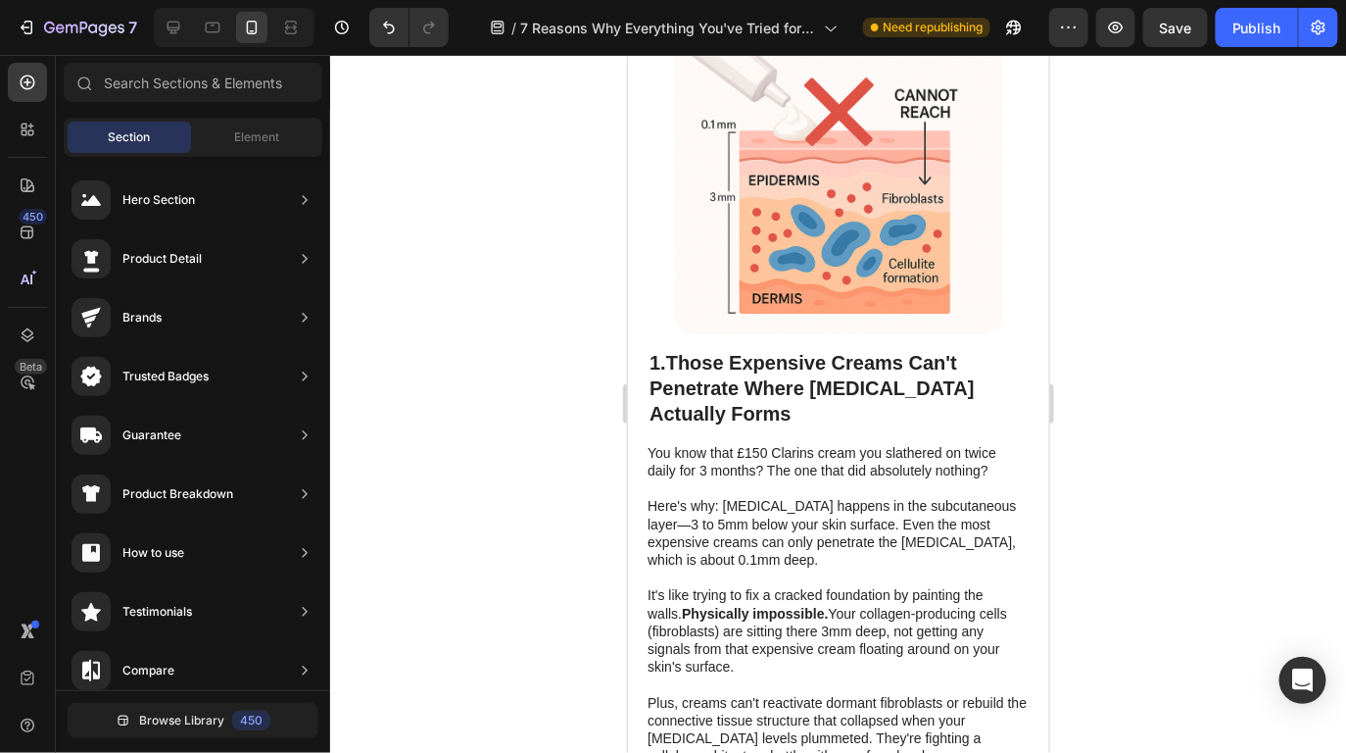
click at [736, 351] on strong "Those Expensive Creams Can't Penetrate Where Cellulite Actually Forms" at bounding box center [811, 387] width 325 height 73
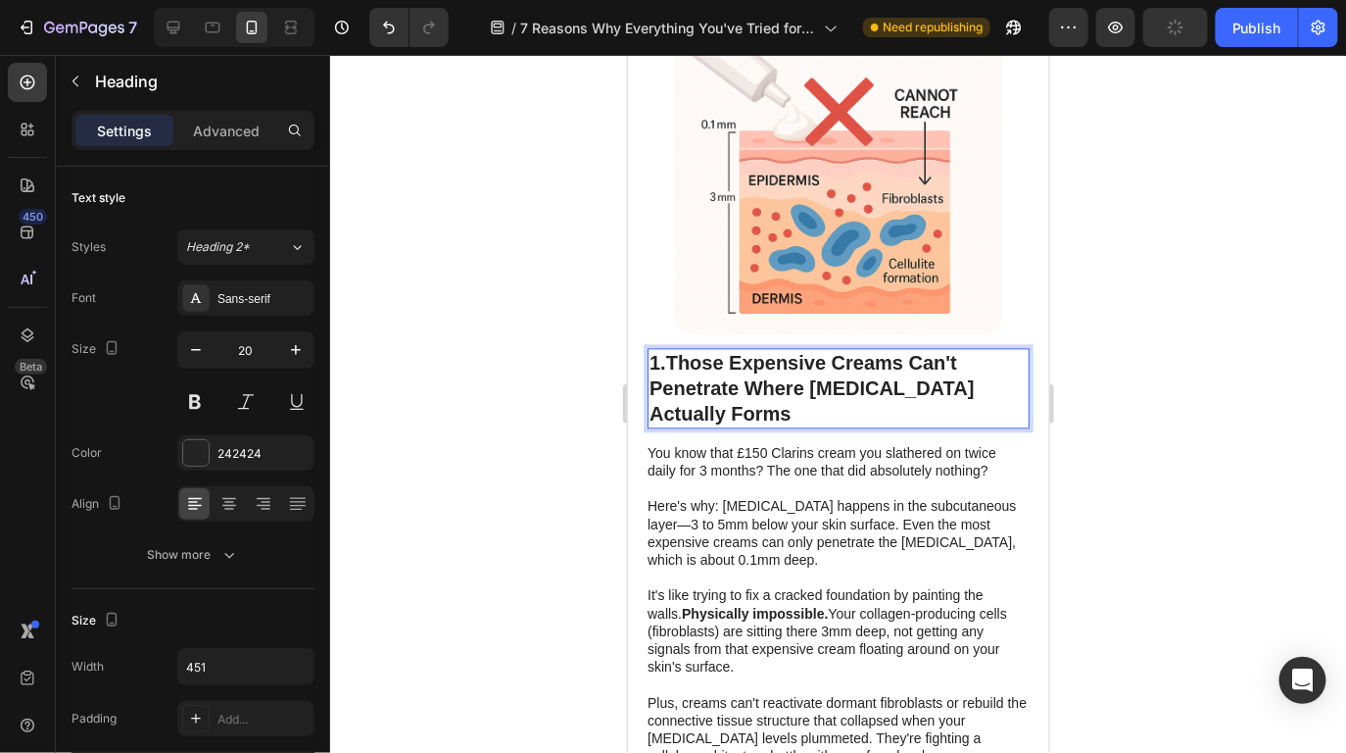
click at [723, 357] on strong "Those Expensive Creams Can't Penetrate Where Cellulite Actually Forms" at bounding box center [811, 387] width 325 height 73
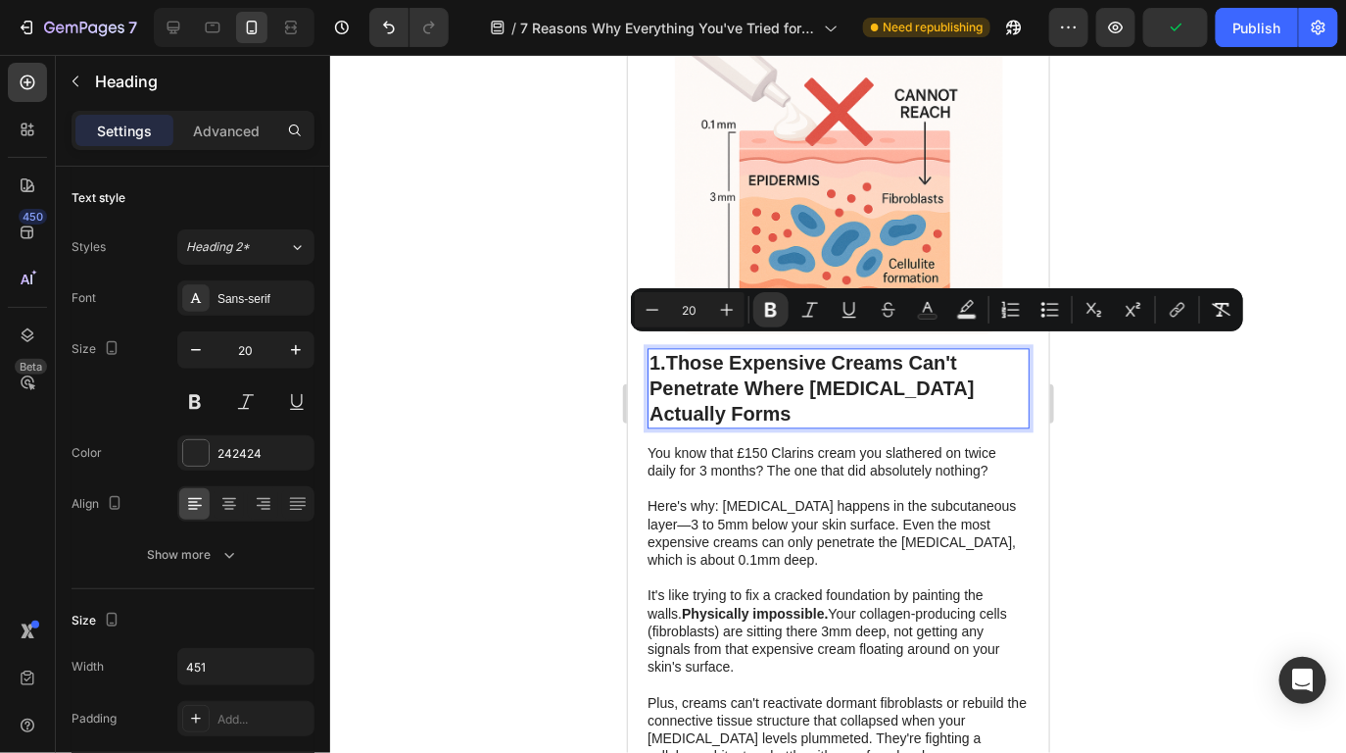
click at [721, 377] on p "1. Those Expensive Creams Can't Penetrate Where Cellulite Actually Forms" at bounding box center [838, 387] width 378 height 76
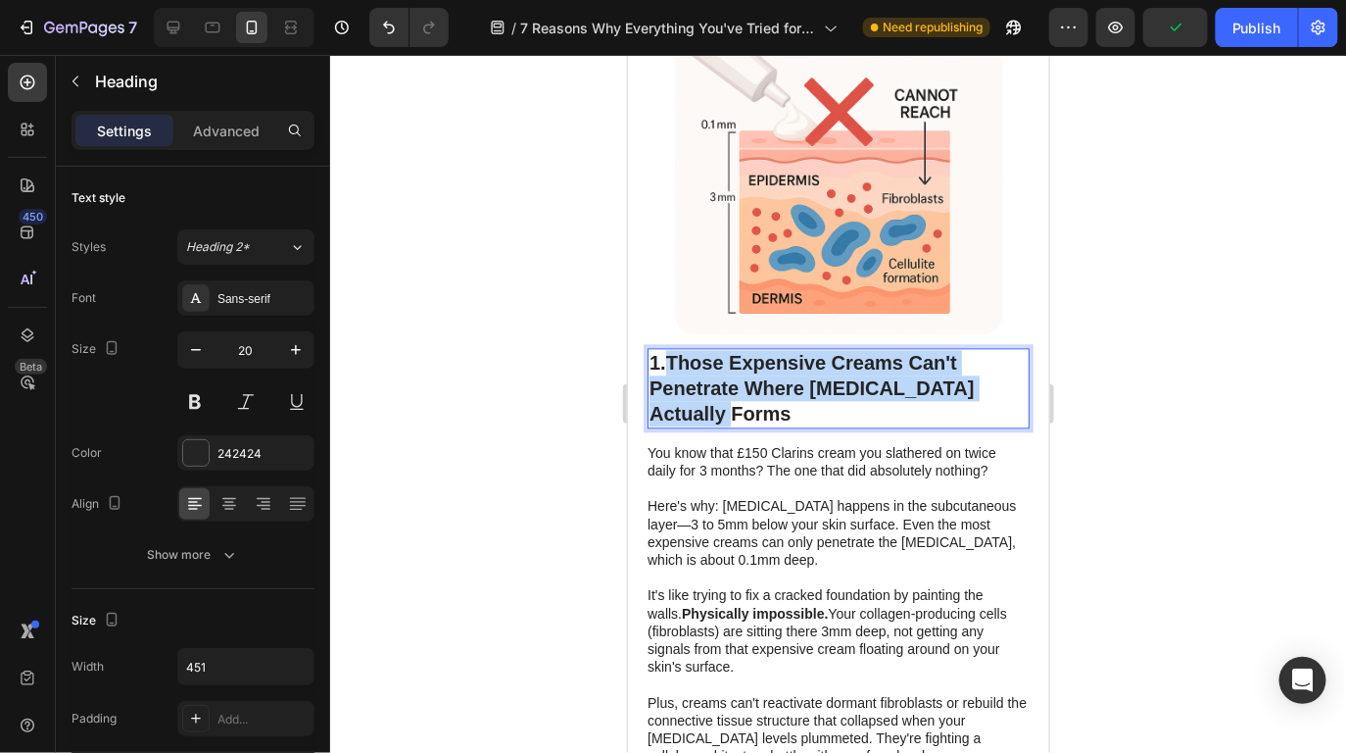
drag, startPoint x: 721, startPoint y: 377, endPoint x: 675, endPoint y: 327, distance: 68.0
click at [675, 349] on p "1. Those Expensive Creams Can't Penetrate Where Cellulite Actually Forms" at bounding box center [838, 387] width 378 height 76
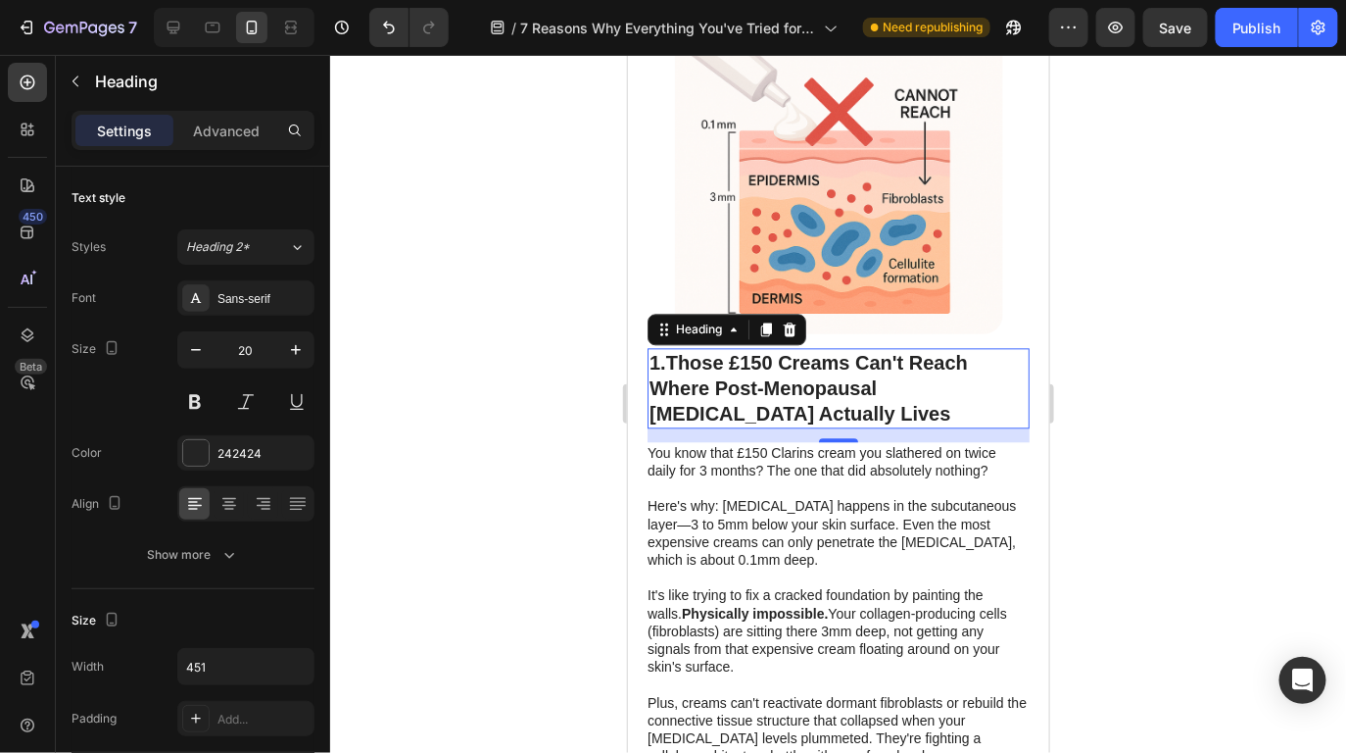
click at [1169, 338] on div at bounding box center [838, 404] width 1016 height 698
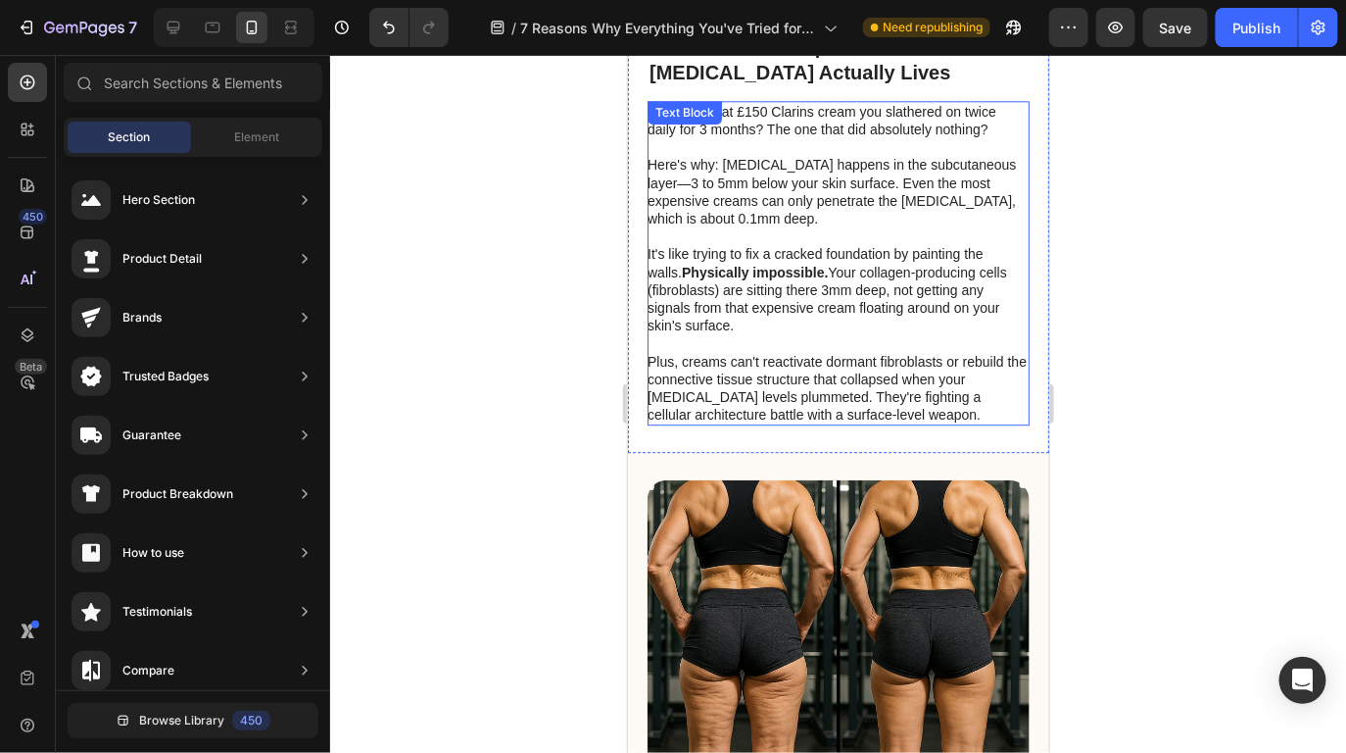
scroll to position [1465, 0]
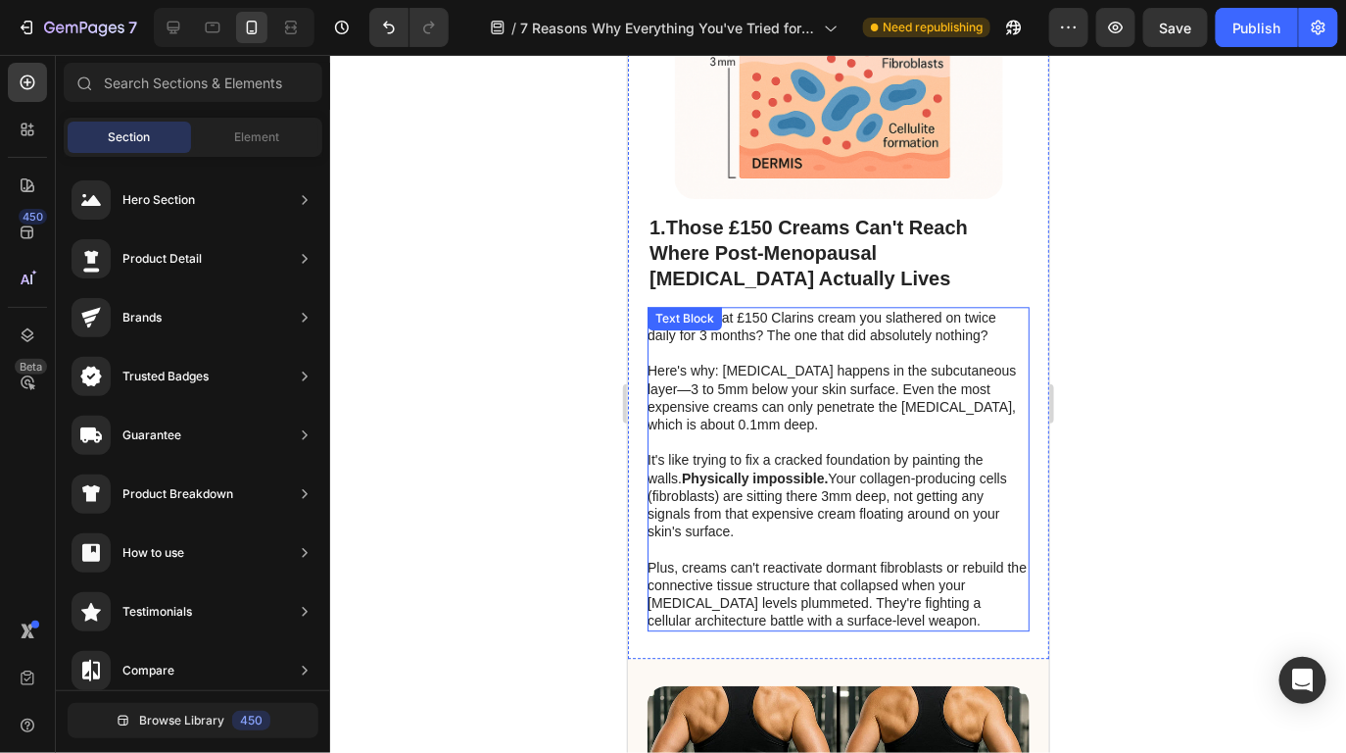
click at [918, 343] on p "Here's why: Cellulite happens in the subcutaneous layer—3 to 5mm below your ski…" at bounding box center [837, 387] width 380 height 89
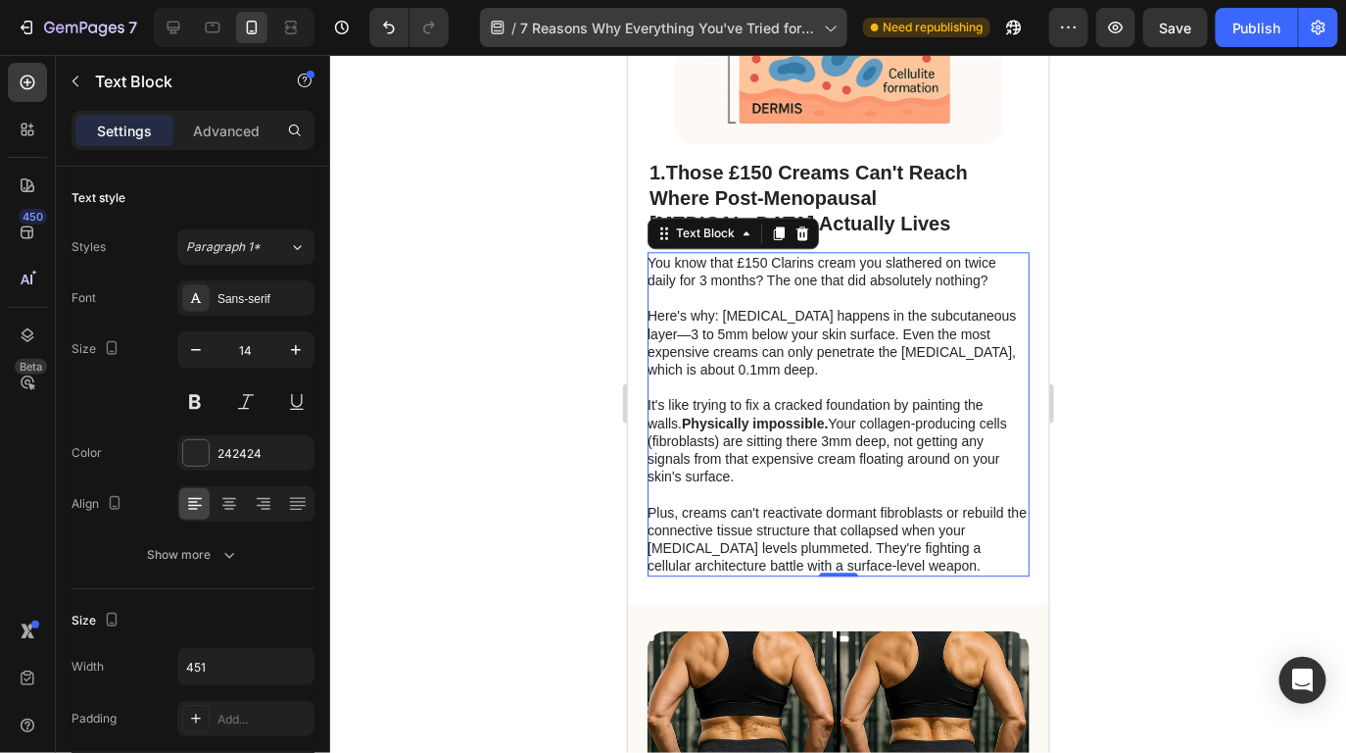
scroll to position [1531, 0]
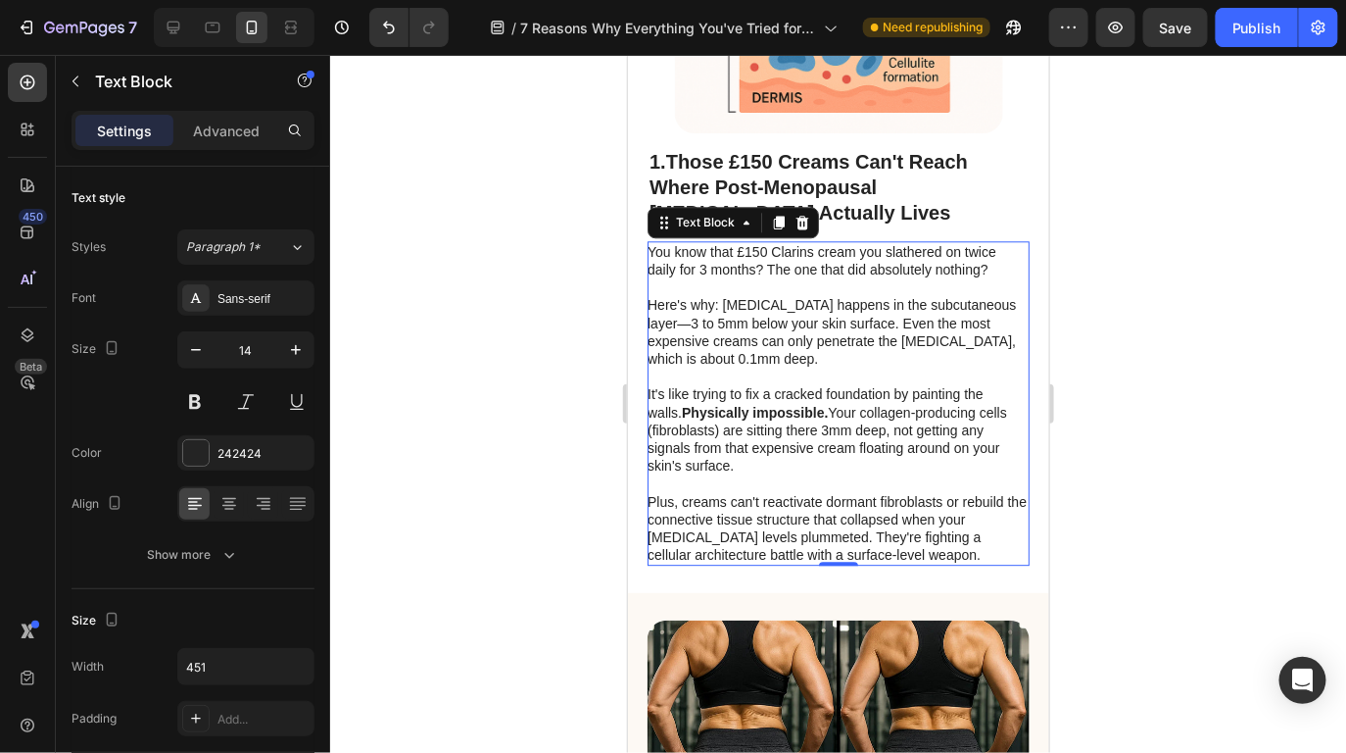
click at [892, 427] on p "It's like trying to fix a cracked foundation by painting the walls. Physically …" at bounding box center [837, 428] width 380 height 89
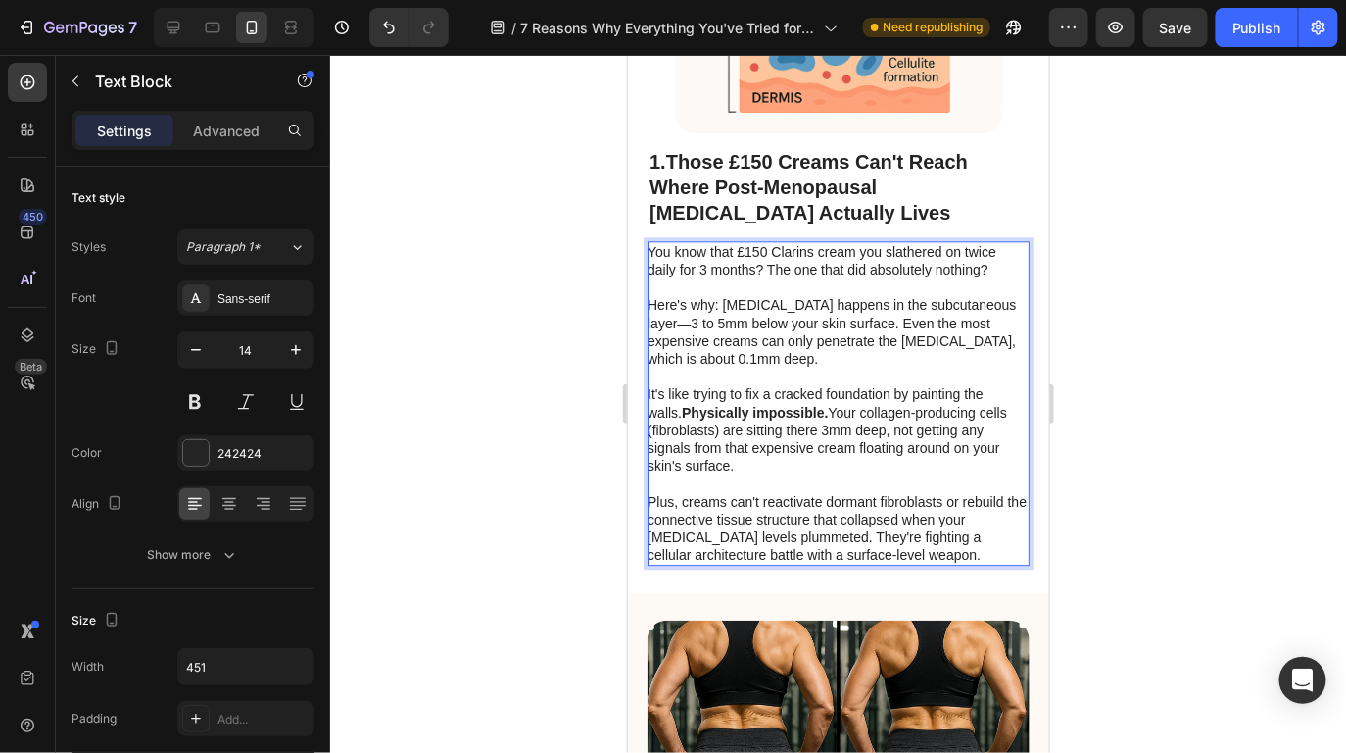
click at [946, 511] on p "Plus, creams can't reactivate dormant fibroblasts or rebuild the connective tis…" at bounding box center [837, 528] width 380 height 72
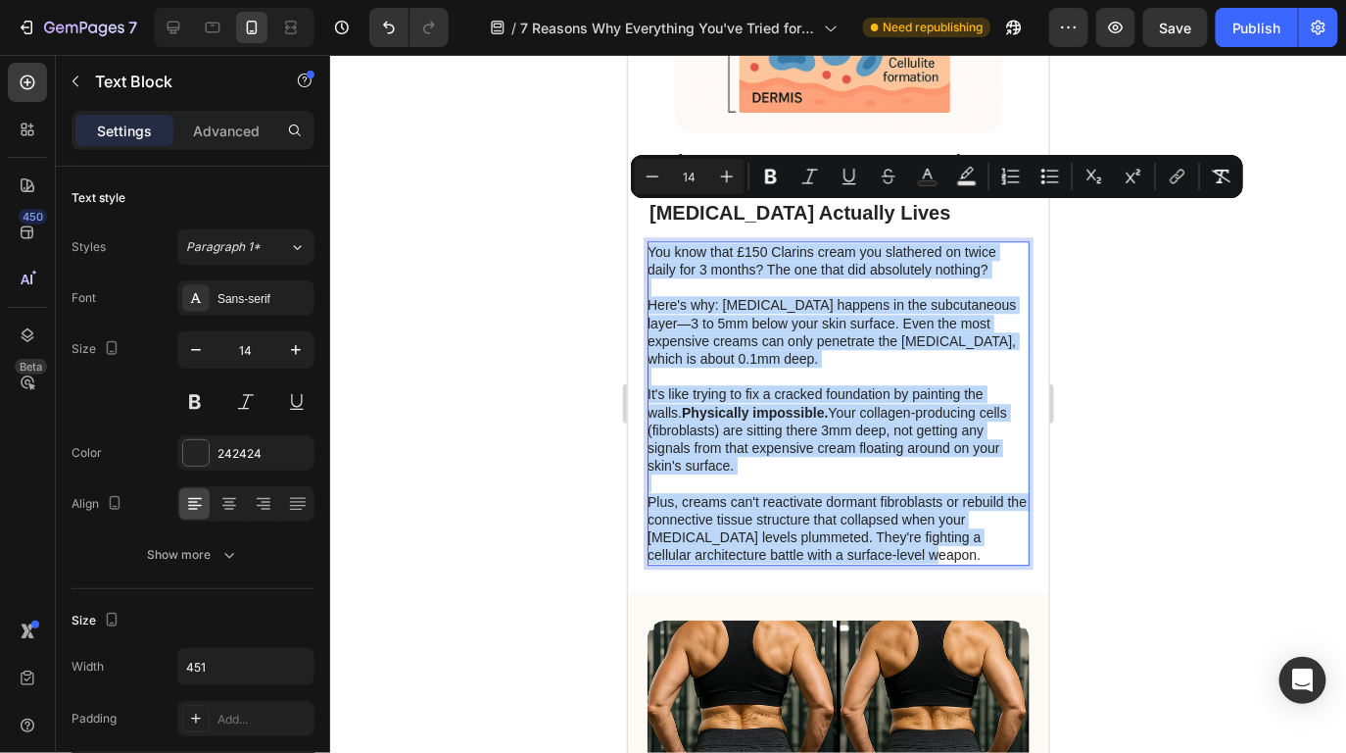
drag, startPoint x: 943, startPoint y: 515, endPoint x: 648, endPoint y: 218, distance: 419.2
click at [648, 240] on div "You know that £150 Clarins cream you slathered on twice daily for 3 months? The…" at bounding box center [838, 402] width 382 height 325
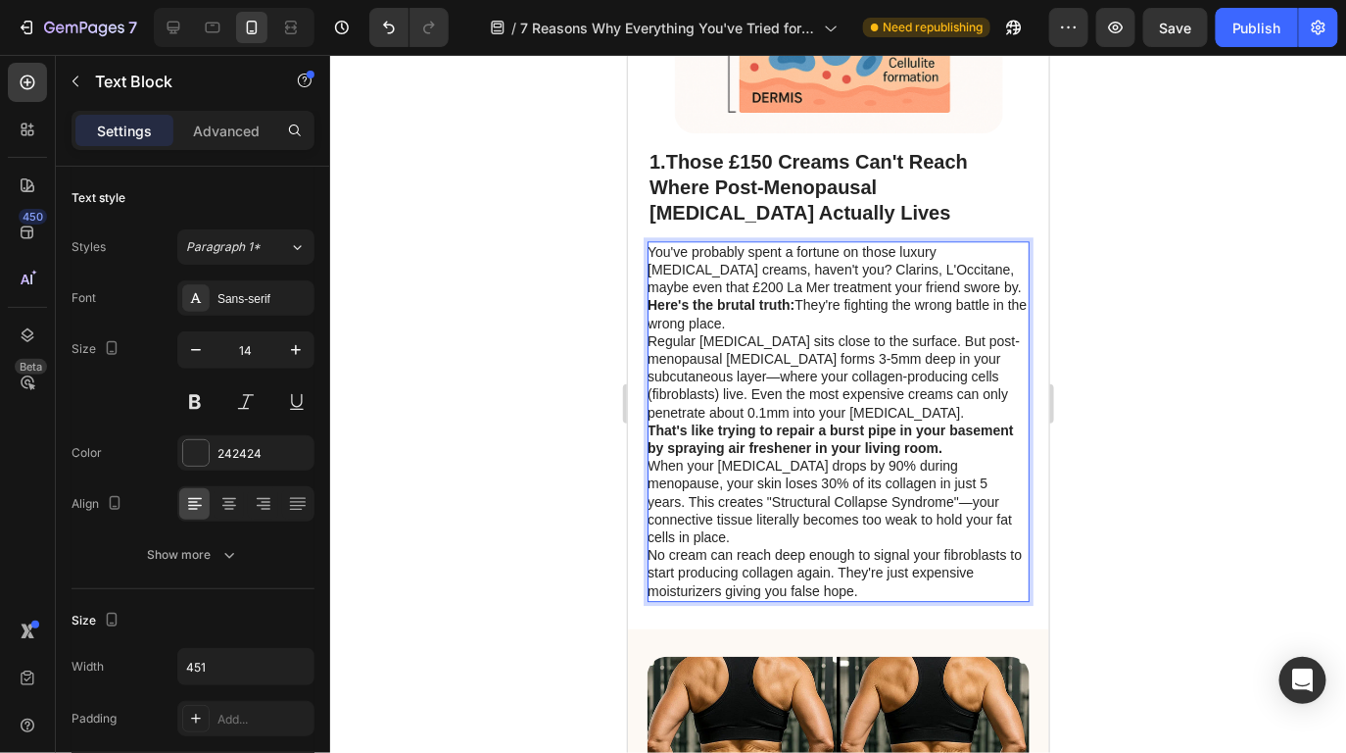
click at [924, 295] on p "Here's the brutal truth: They're fighting the wrong battle in the wrong place." at bounding box center [837, 312] width 380 height 35
click at [929, 252] on p "You've probably spent a fortune on those luxury [MEDICAL_DATA] creams, haven't …" at bounding box center [837, 269] width 380 height 54
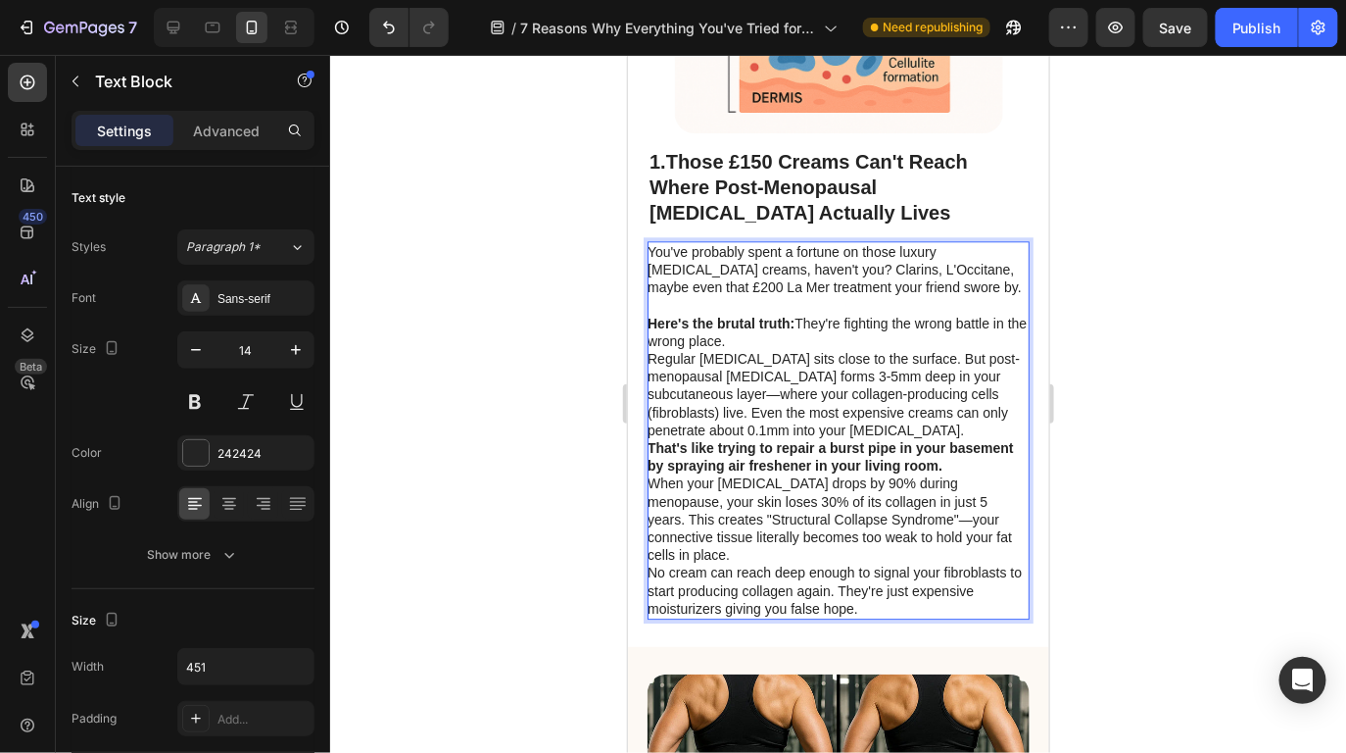
click at [869, 314] on p "Here's the brutal truth: They're fighting the wrong battle in the wrong place." at bounding box center [837, 331] width 380 height 35
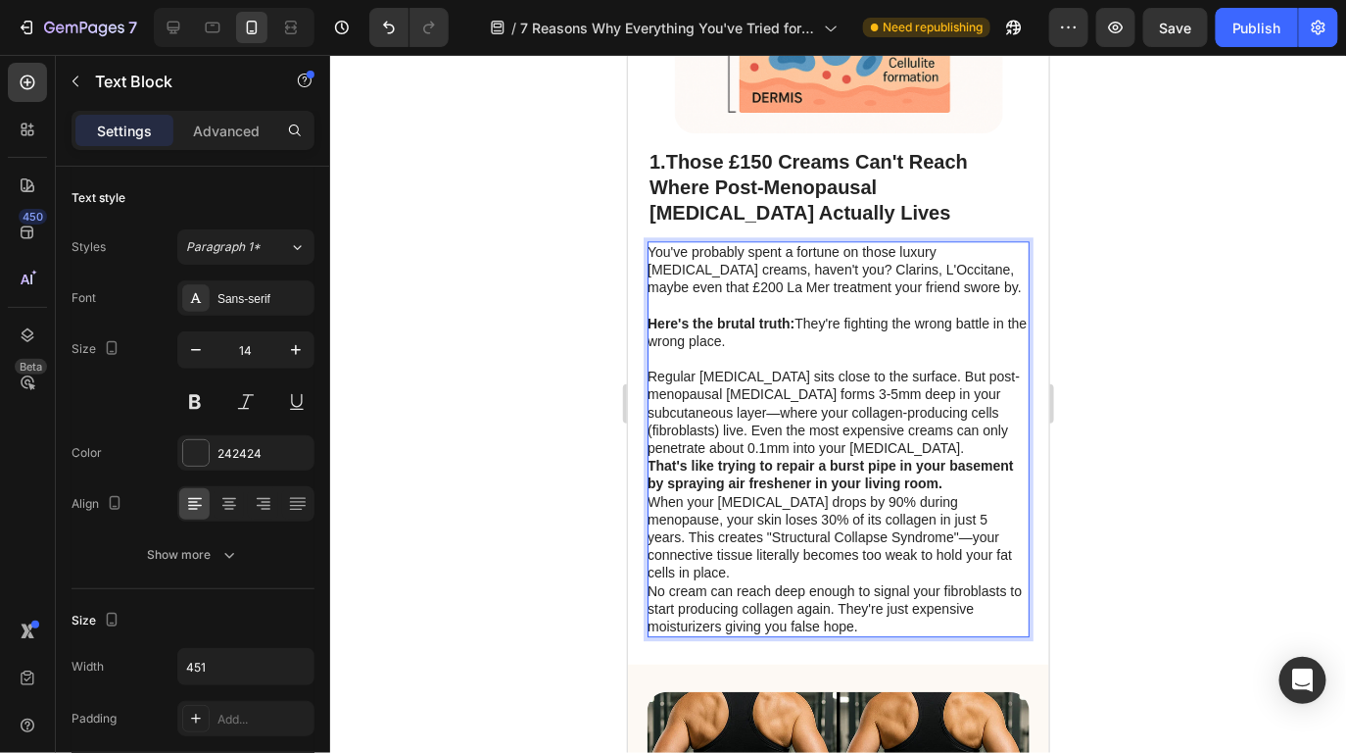
click at [942, 401] on p "Regular [MEDICAL_DATA] sits close to the surface. But post-menopausal [MEDICAL_…" at bounding box center [837, 411] width 380 height 89
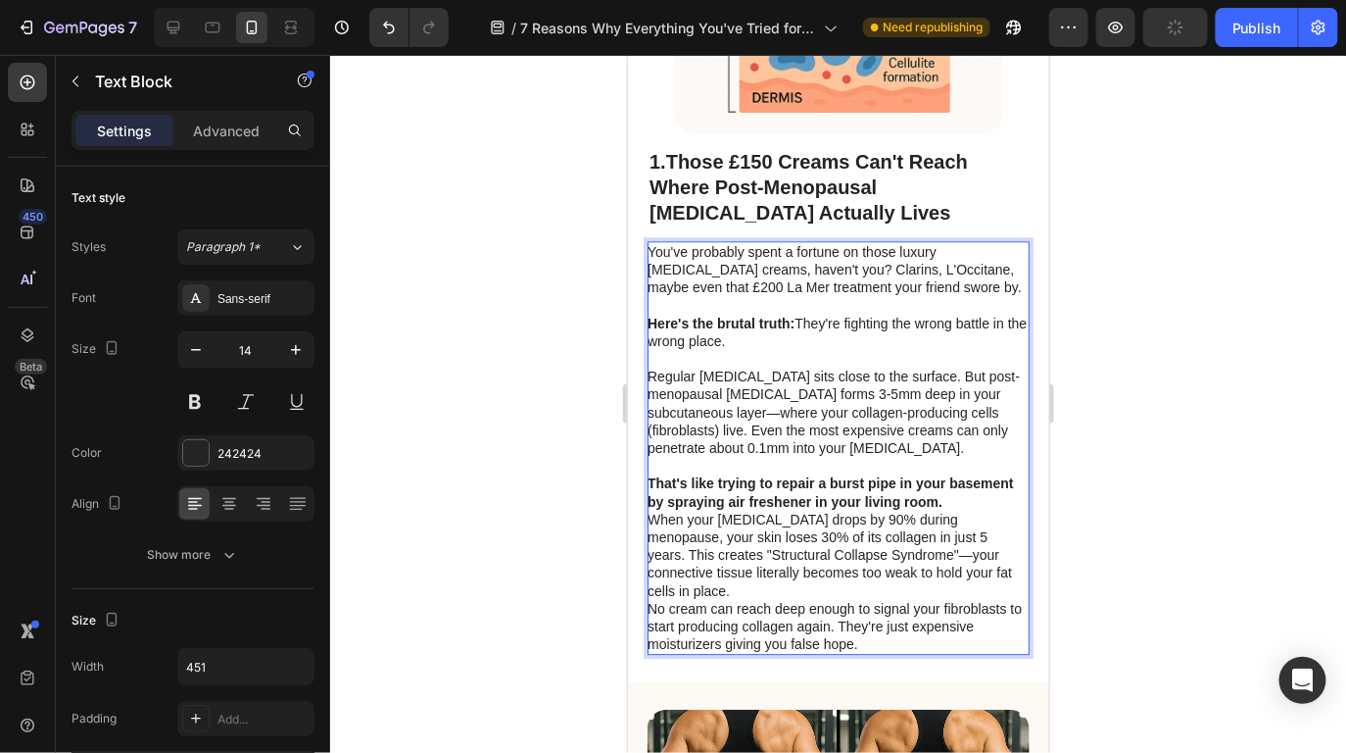
click at [958, 473] on p "That's like trying to repair a burst pipe in your basement by spraying air fres…" at bounding box center [837, 490] width 380 height 35
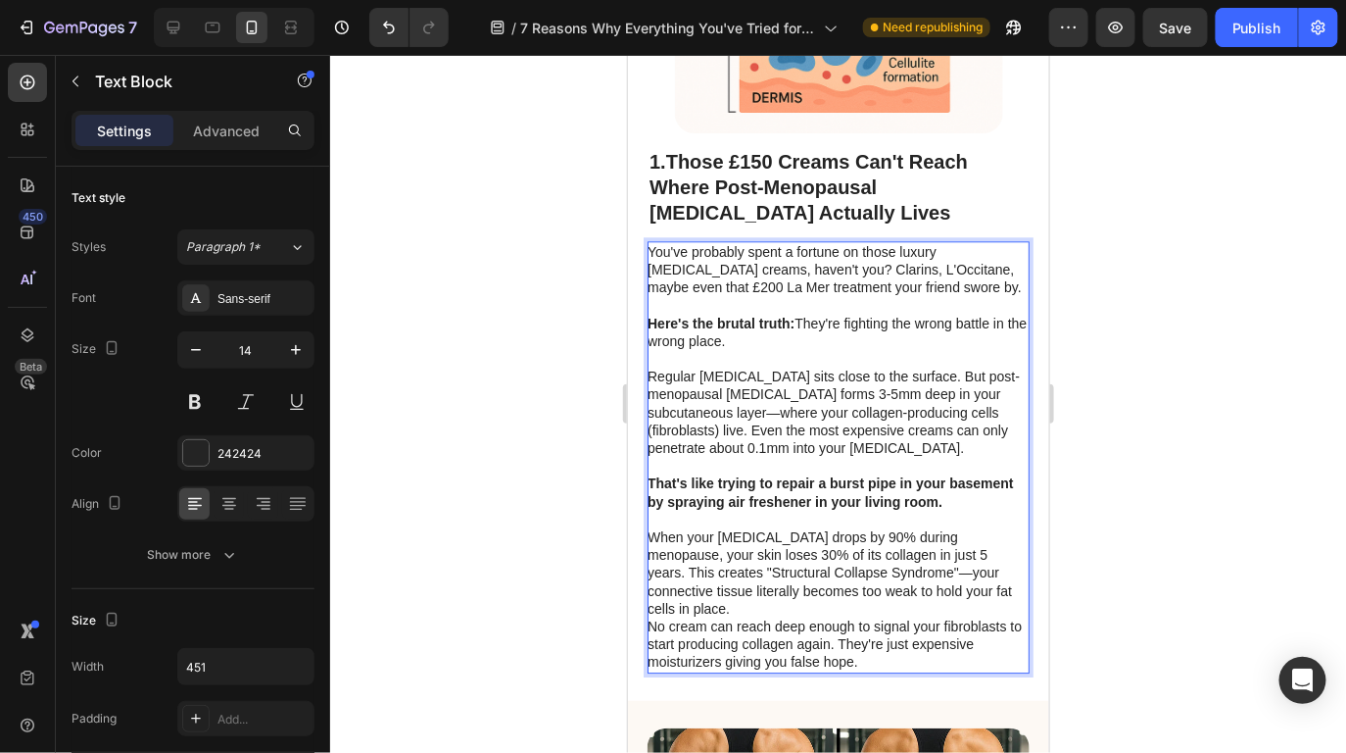
click at [1002, 554] on p "When your [MEDICAL_DATA] drops by 90% during menopause, your skin loses 30% of …" at bounding box center [837, 571] width 380 height 89
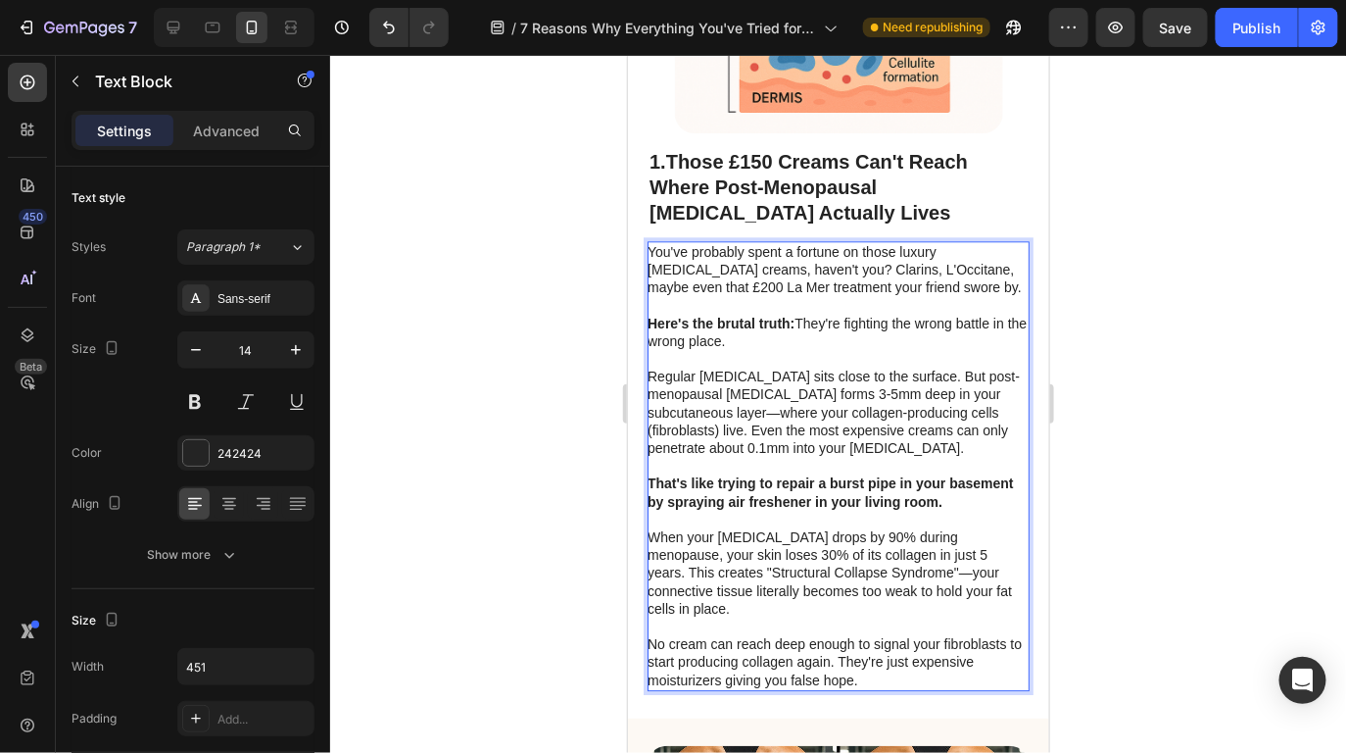
click at [899, 634] on p "No cream can reach deep enough to signal your fibroblasts to start producing co…" at bounding box center [837, 661] width 380 height 54
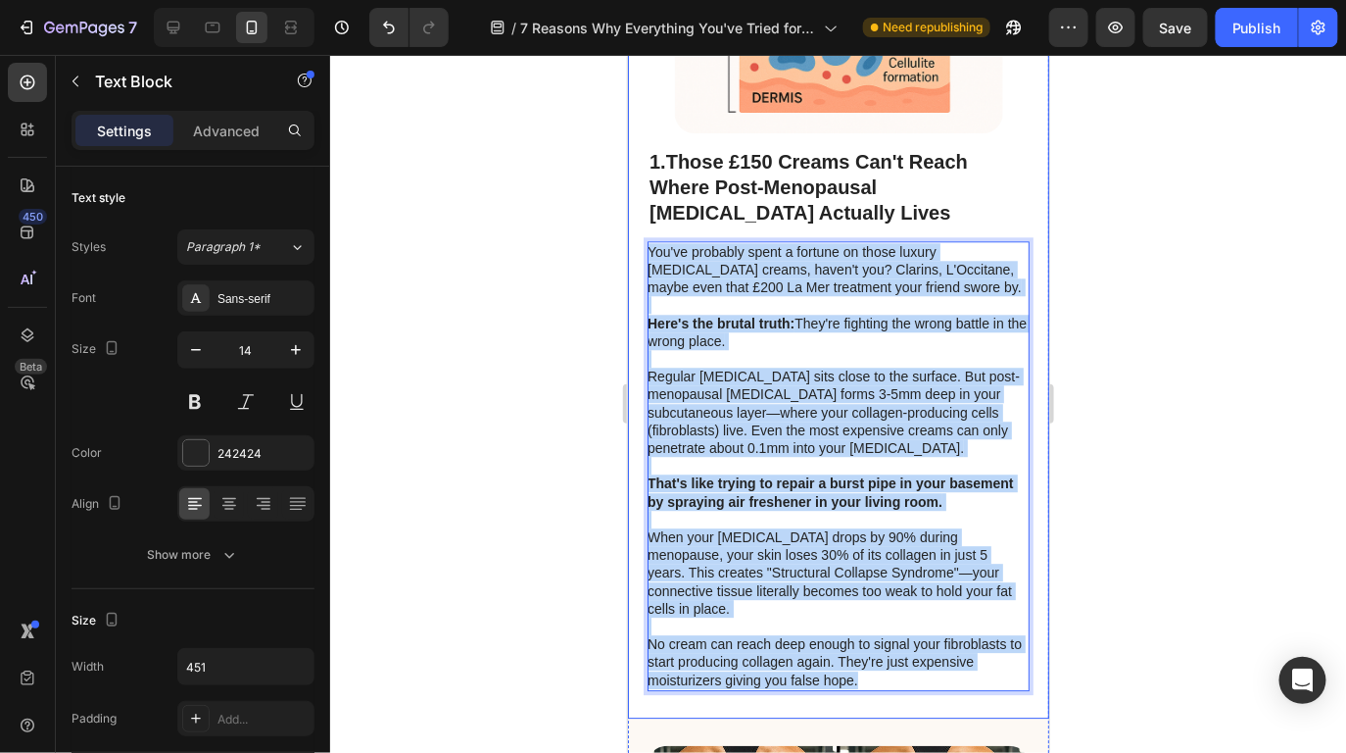
drag, startPoint x: 898, startPoint y: 619, endPoint x: 643, endPoint y: 215, distance: 478.2
click at [643, 215] on div "Image 1. Those £150 Creams Can't Reach Where Post-Menopausal Cellulite Actually…" at bounding box center [837, 247] width 421 height 941
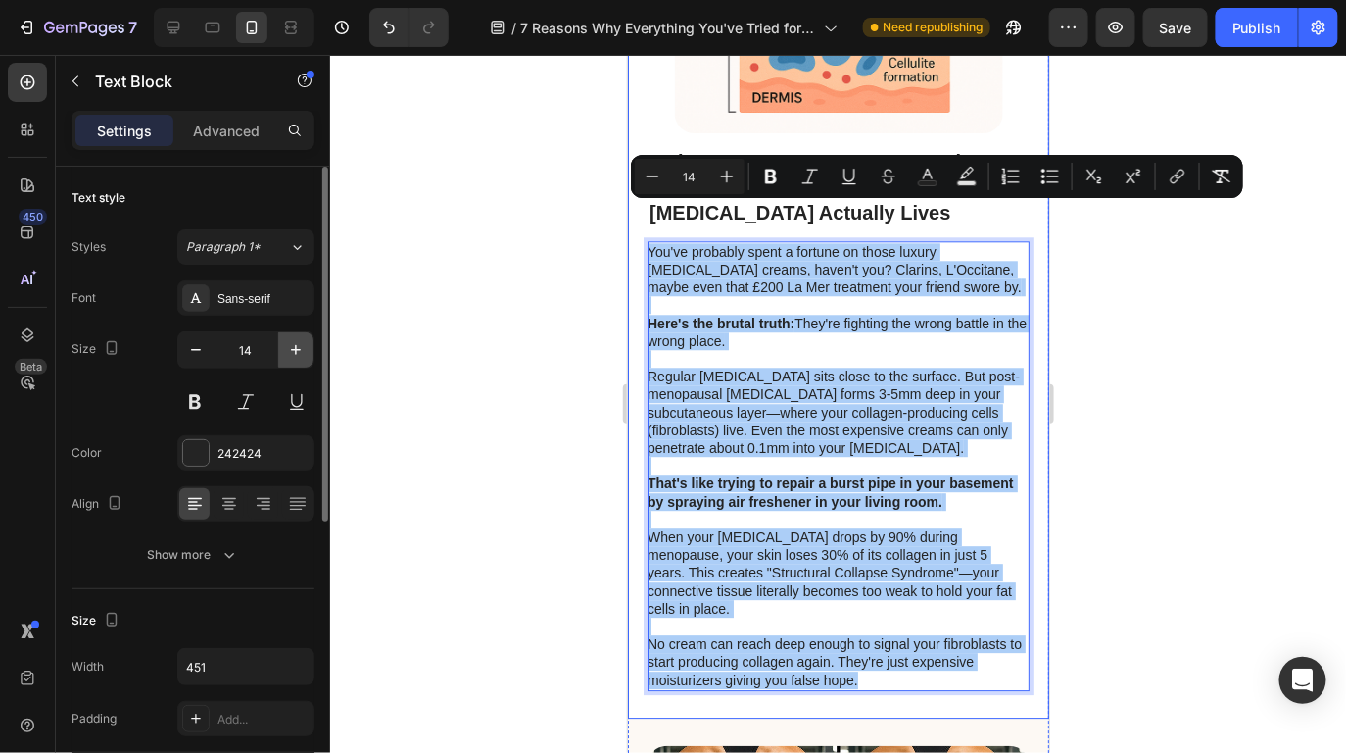
click at [291, 348] on icon "button" at bounding box center [296, 350] width 20 height 20
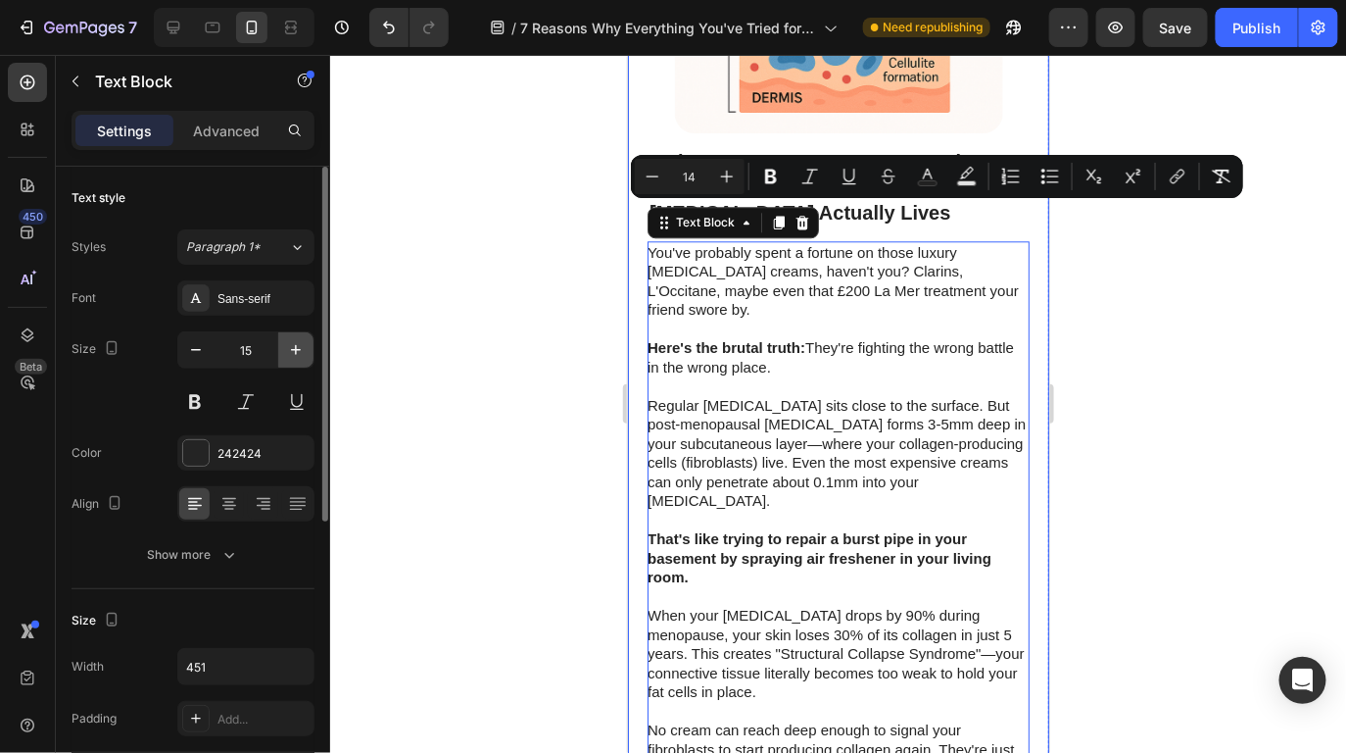
click at [291, 348] on icon "button" at bounding box center [296, 350] width 20 height 20
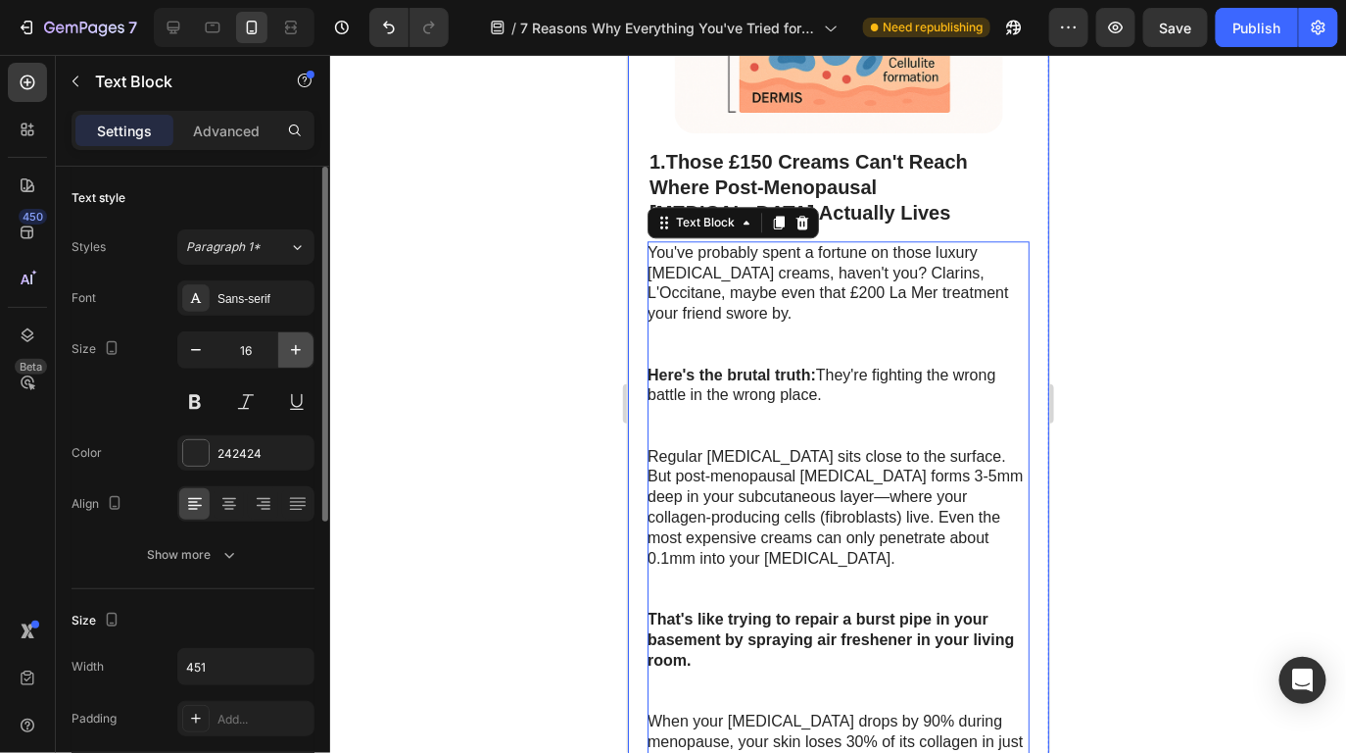
click at [291, 348] on icon "button" at bounding box center [296, 350] width 20 height 20
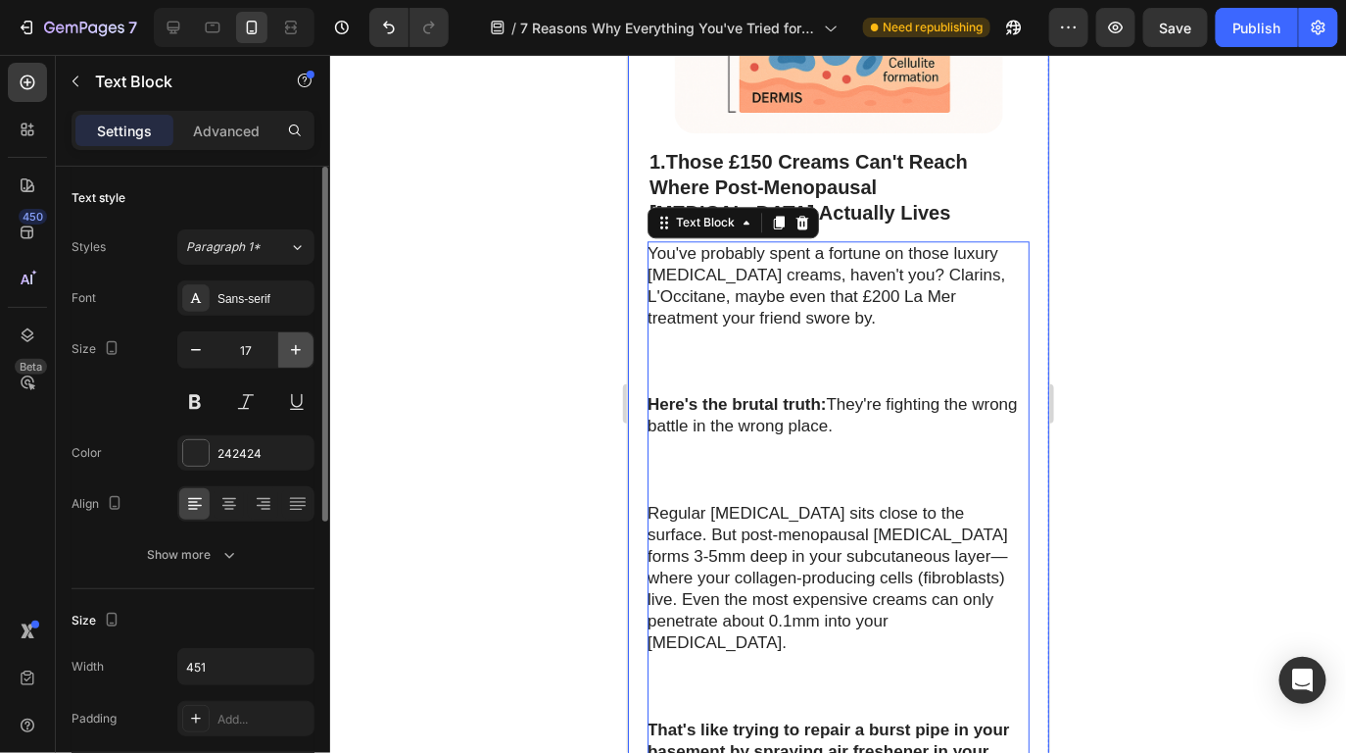
click at [291, 348] on icon "button" at bounding box center [296, 350] width 20 height 20
type input "18"
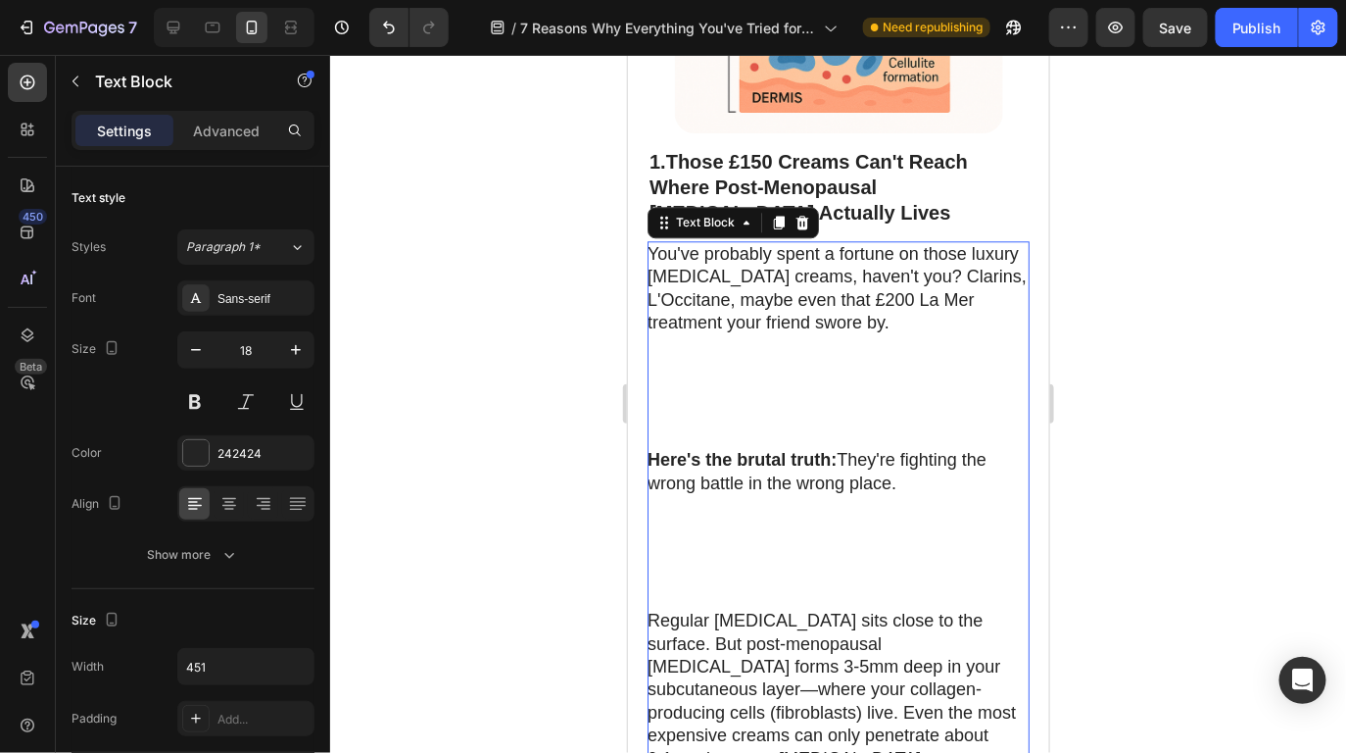
click at [801, 373] on p "You've probably spent a fortune on those luxury [MEDICAL_DATA] creams, haven't …" at bounding box center [837, 345] width 380 height 207
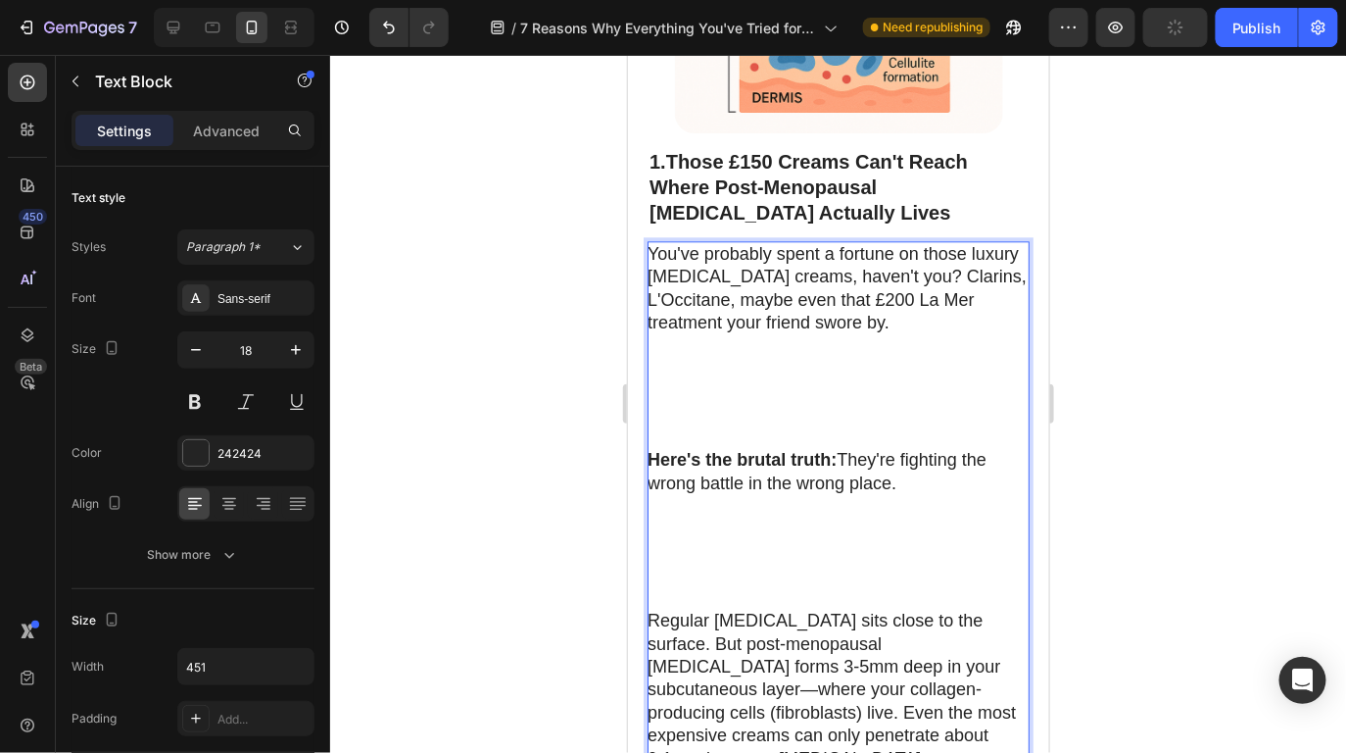
click at [801, 360] on p "You've probably spent a fortune on those luxury cellulite creams, haven't you? …" at bounding box center [837, 345] width 380 height 207
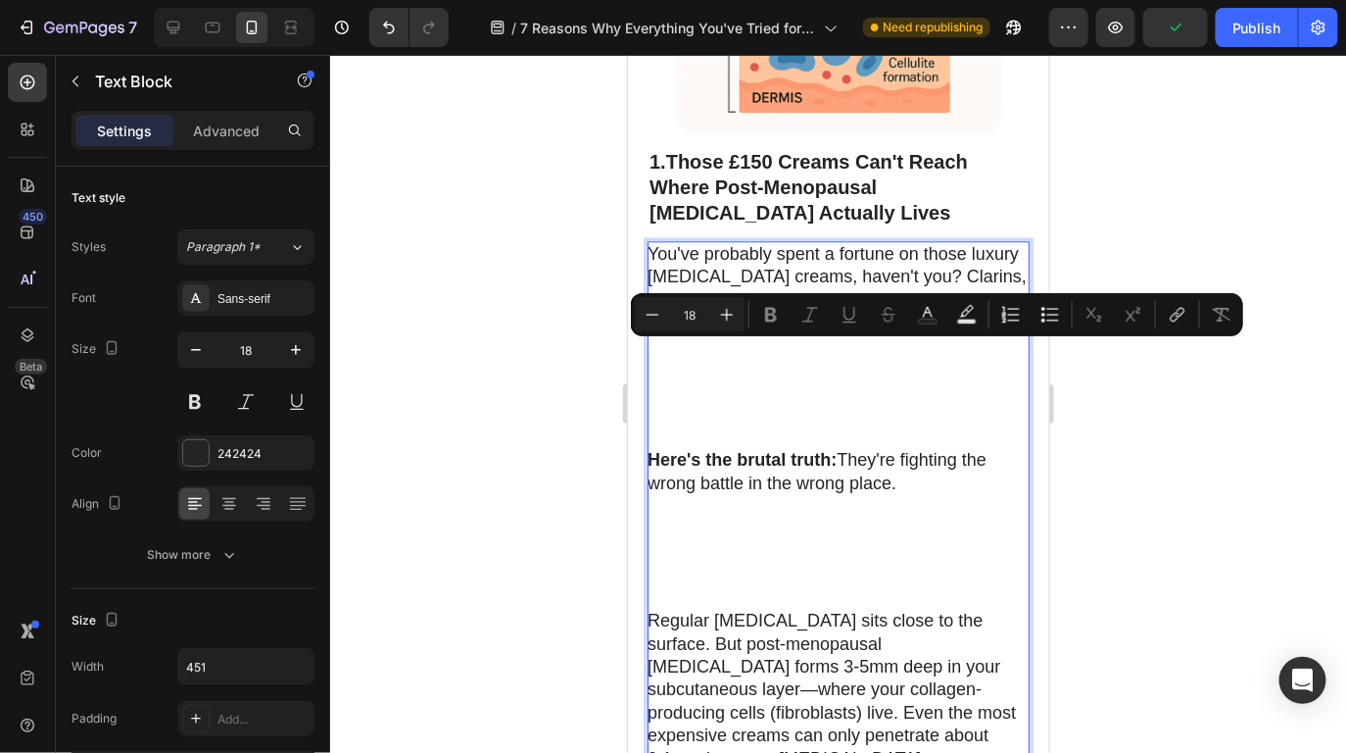
click at [824, 385] on p "You've probably spent a fortune on those luxury [MEDICAL_DATA] creams, haven't …" at bounding box center [837, 345] width 380 height 207
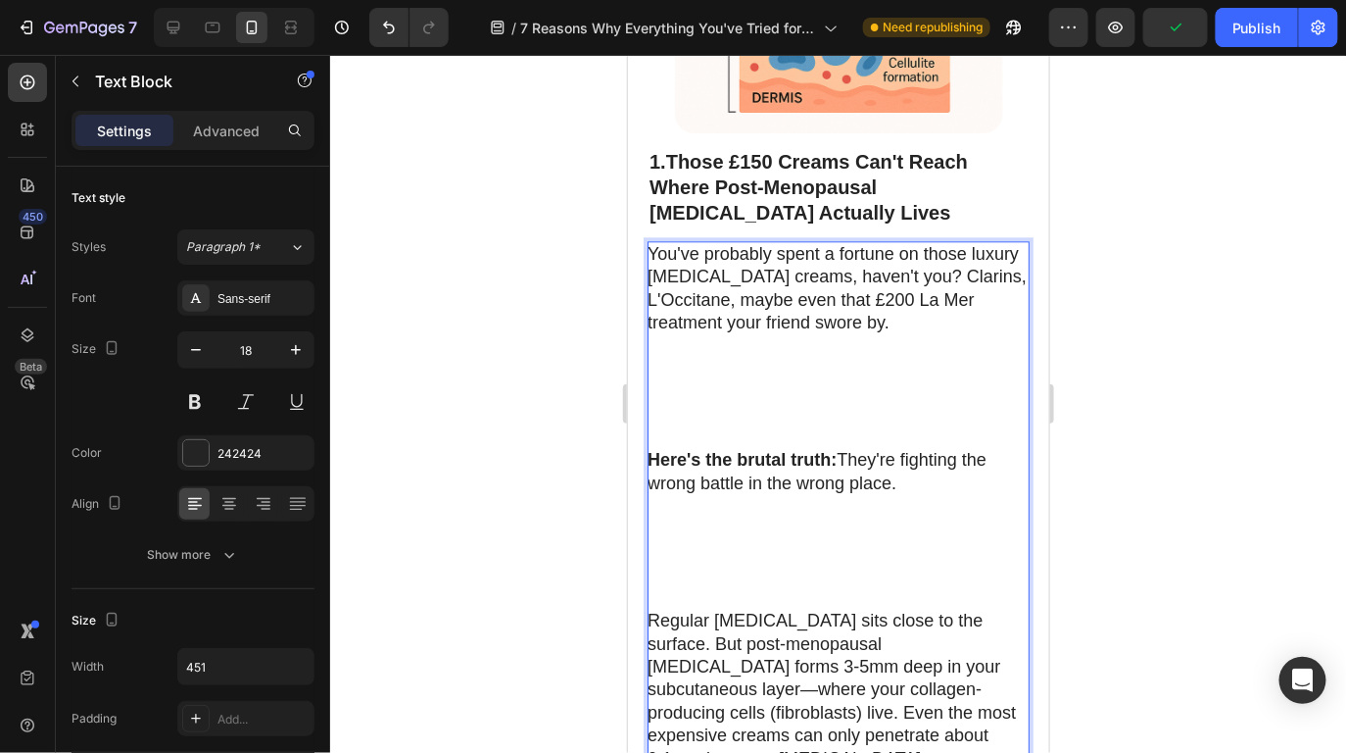
click at [801, 385] on p "You've probably spent a fortune on those luxury cellulite creams, haven't you? …" at bounding box center [837, 345] width 380 height 207
click at [780, 356] on p "You've probably spent a fortune on those luxury cellulite creams, haven't you? …" at bounding box center [837, 345] width 380 height 207
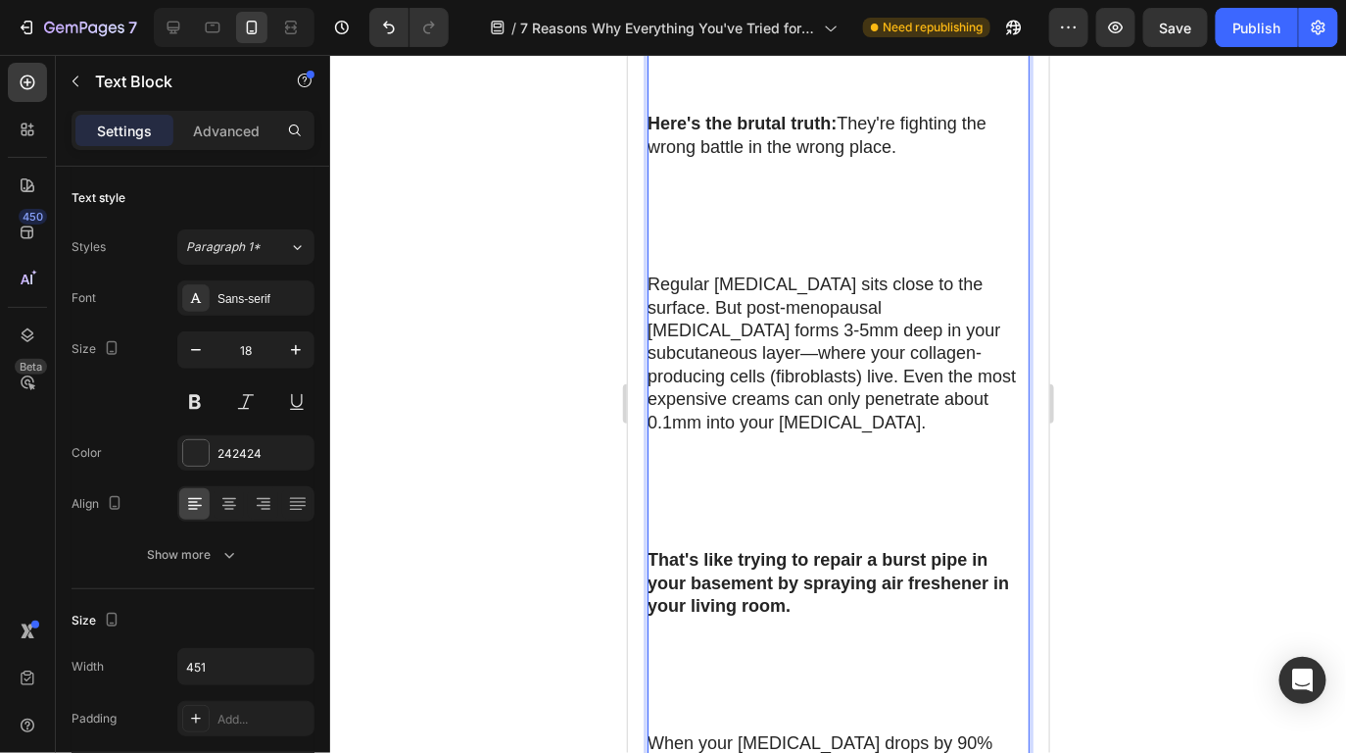
scroll to position [1707, 0]
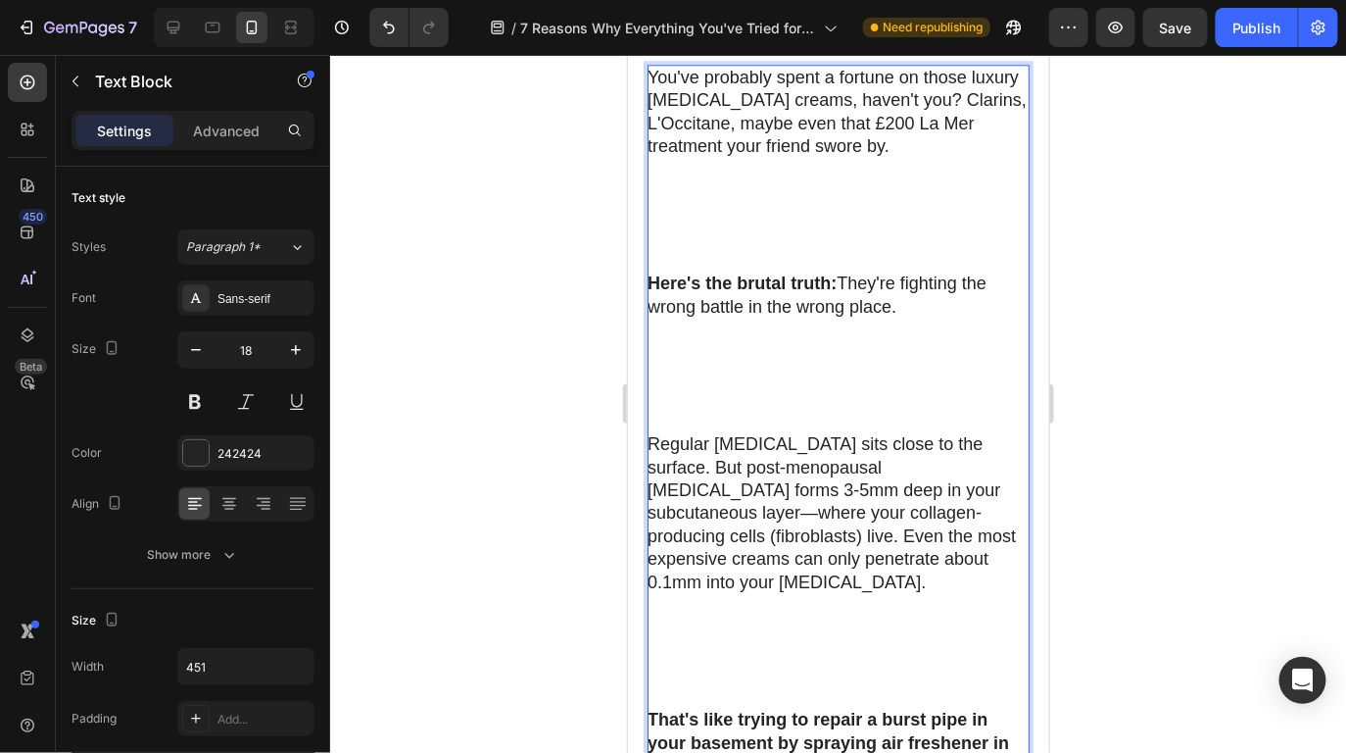
click at [774, 179] on p "You've probably spent a fortune on those luxury cellulite creams, haven't you? …" at bounding box center [837, 169] width 380 height 207
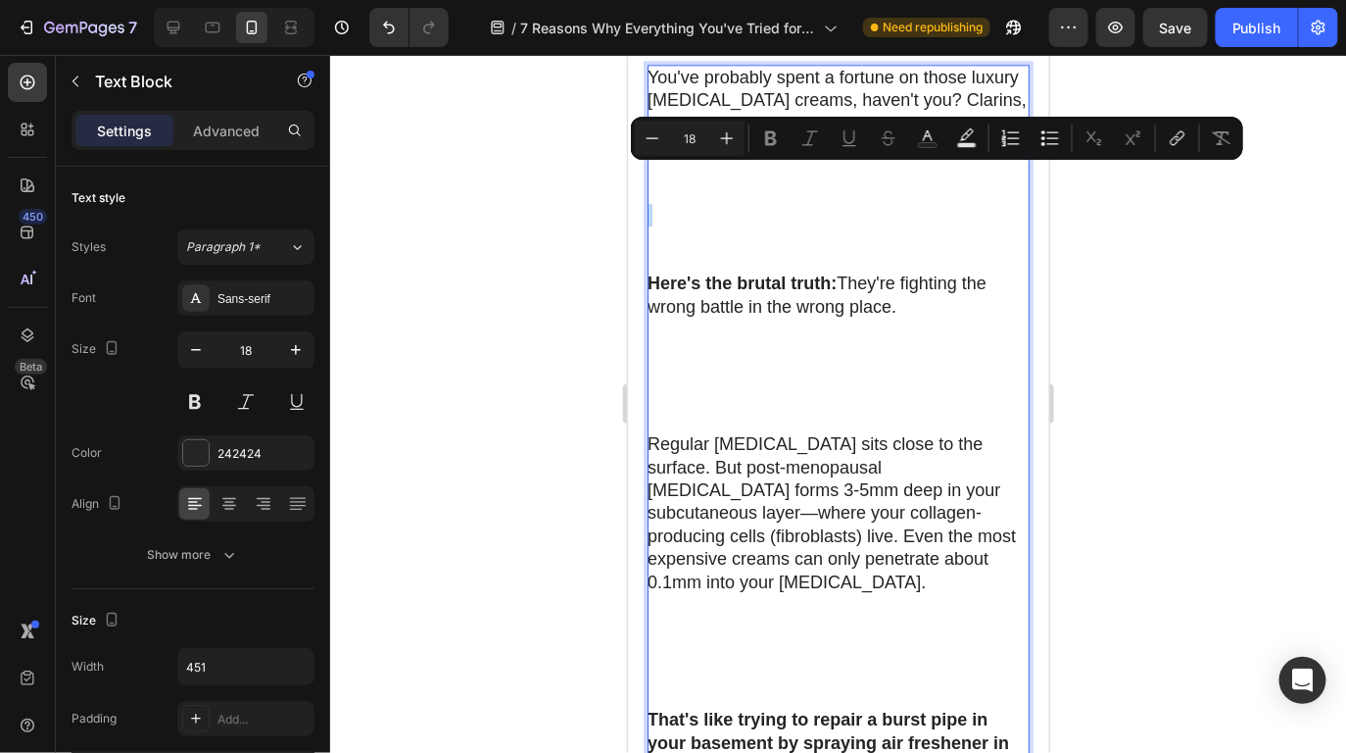
click at [773, 182] on p "You've probably spent a fortune on those luxury [MEDICAL_DATA] creams, haven't …" at bounding box center [837, 169] width 380 height 207
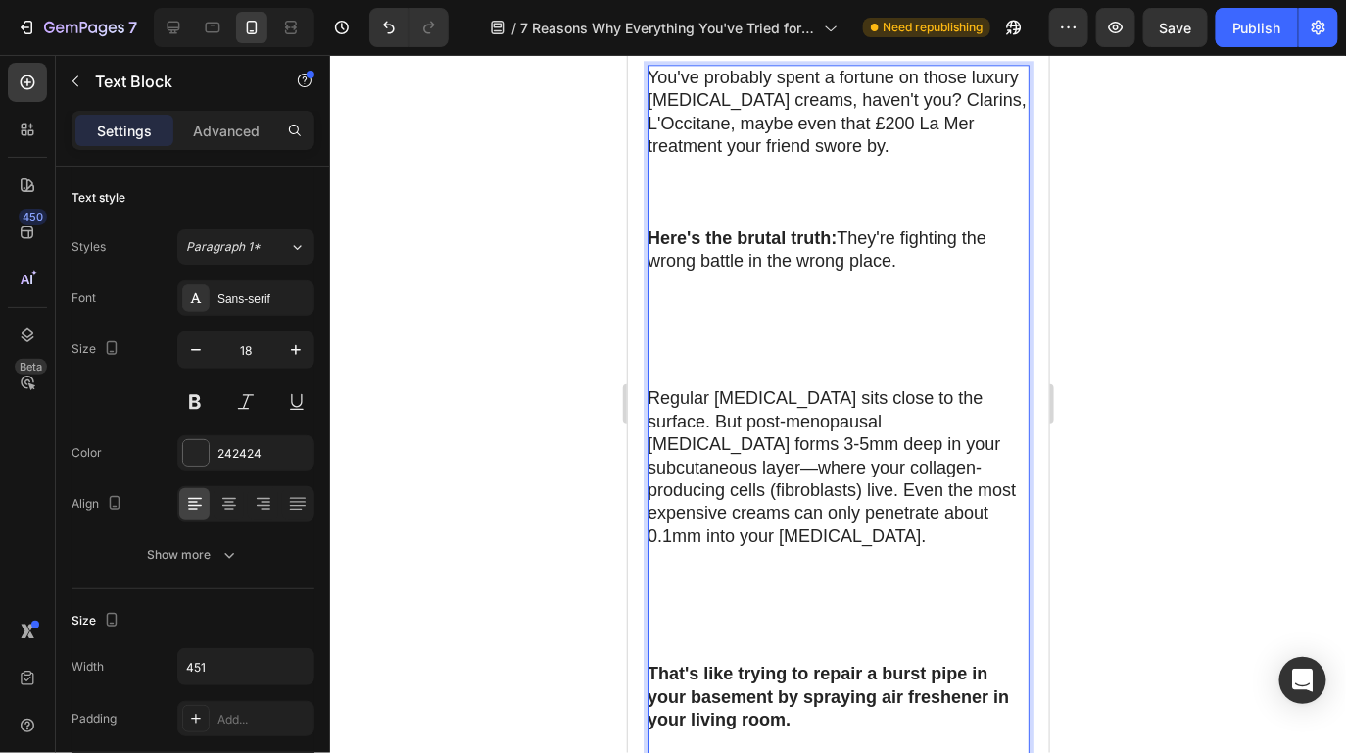
click at [767, 145] on p "You've probably spent a fortune on those luxury cellulite creams, haven't you? …" at bounding box center [837, 146] width 380 height 161
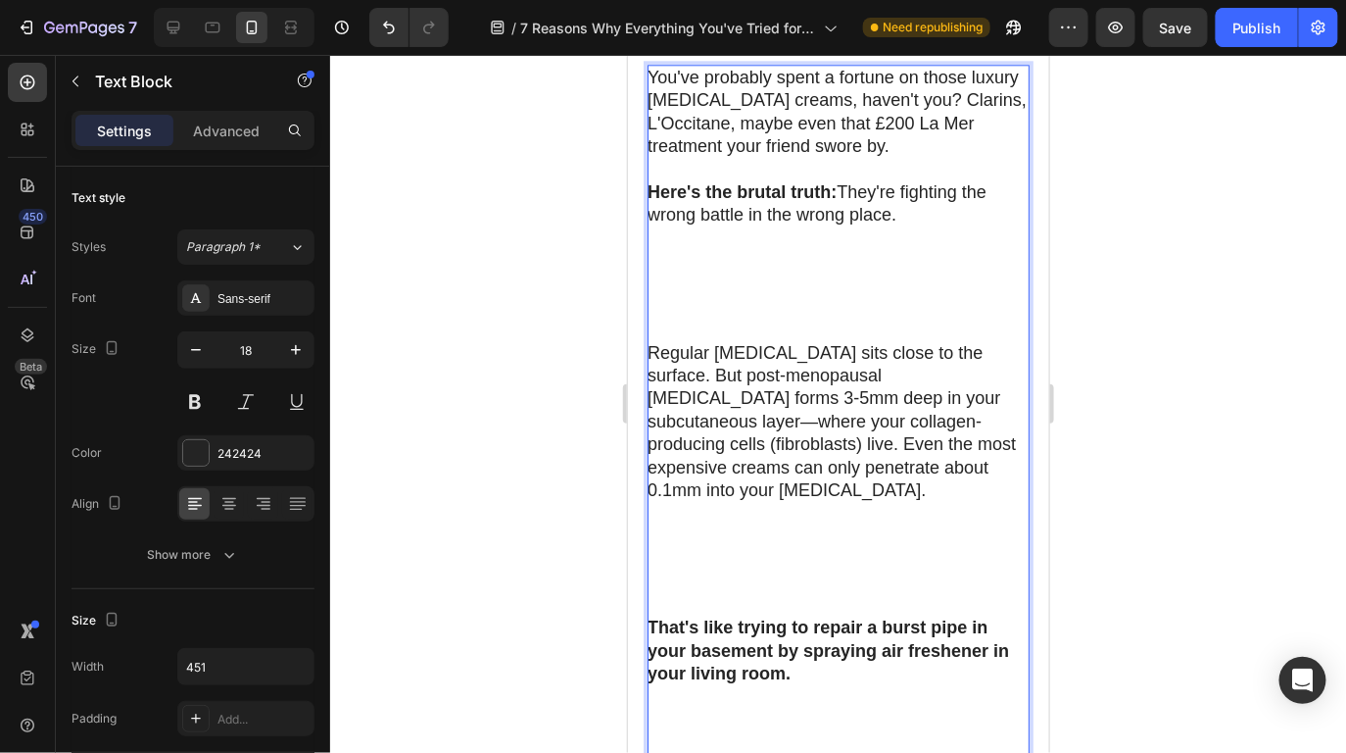
click at [707, 126] on p "You've probably spent a fortune on those luxury [MEDICAL_DATA] creams, haven't …" at bounding box center [837, 123] width 380 height 115
click at [735, 234] on p "Here's the brutal truth: They're fighting the wrong battle in the wrong place." at bounding box center [837, 260] width 380 height 161
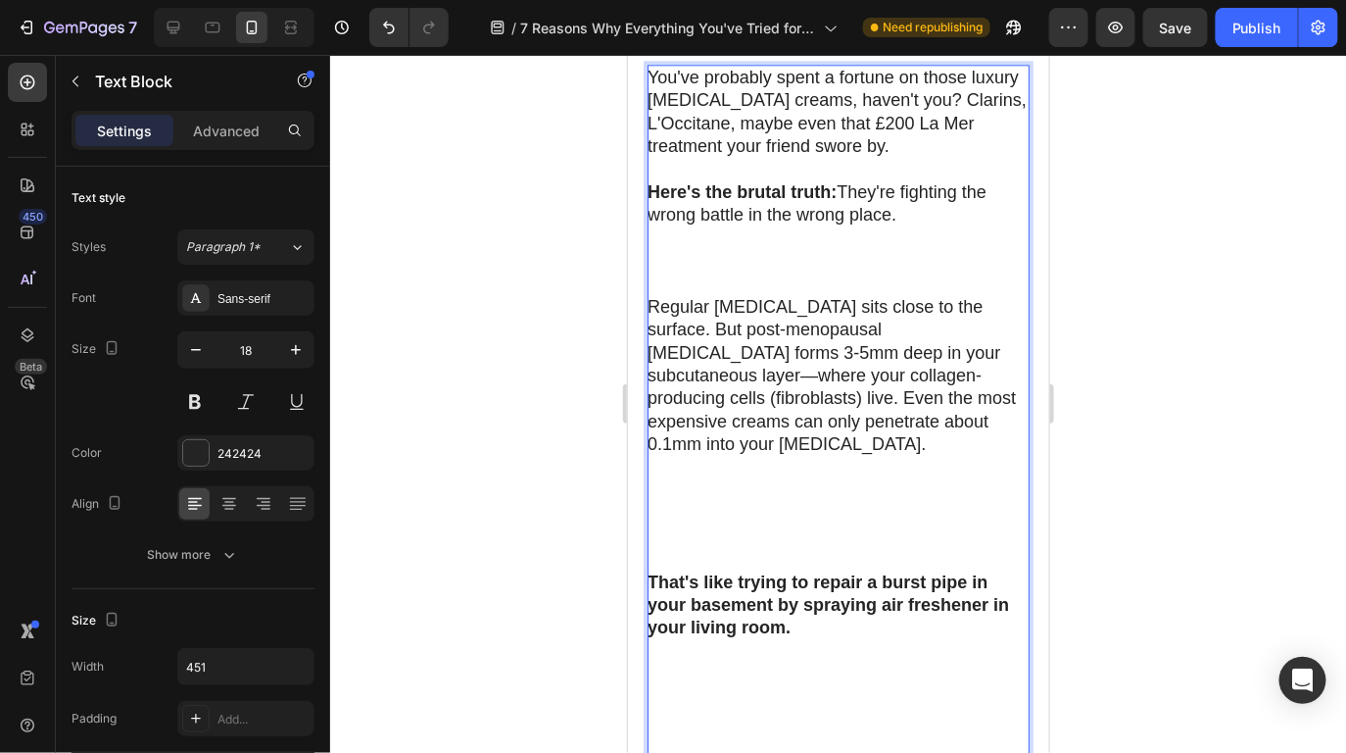
click at [731, 228] on p "Here's the brutal truth: They're fighting the wrong battle in the wrong place. …" at bounding box center [837, 237] width 380 height 115
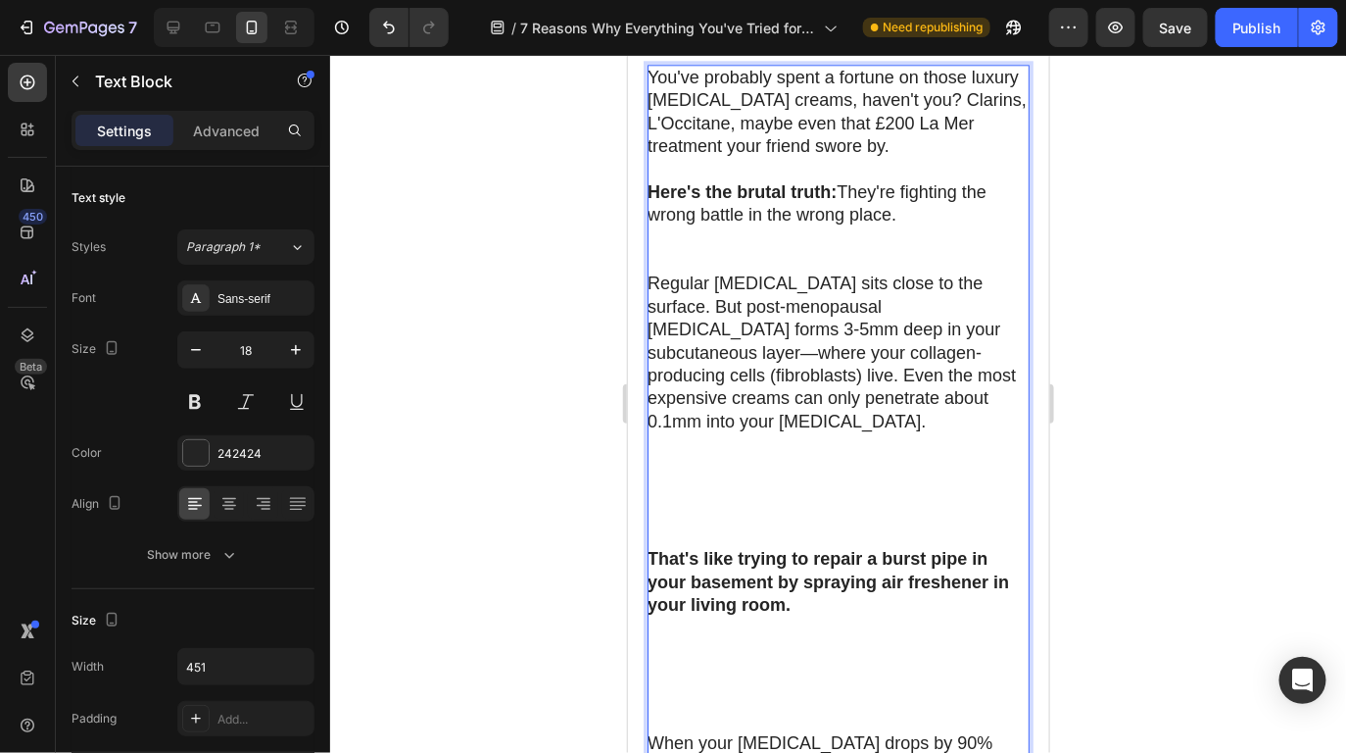
click at [725, 271] on p "Regular [MEDICAL_DATA] sits close to the surface. But post-menopausal [MEDICAL_…" at bounding box center [837, 408] width 380 height 275
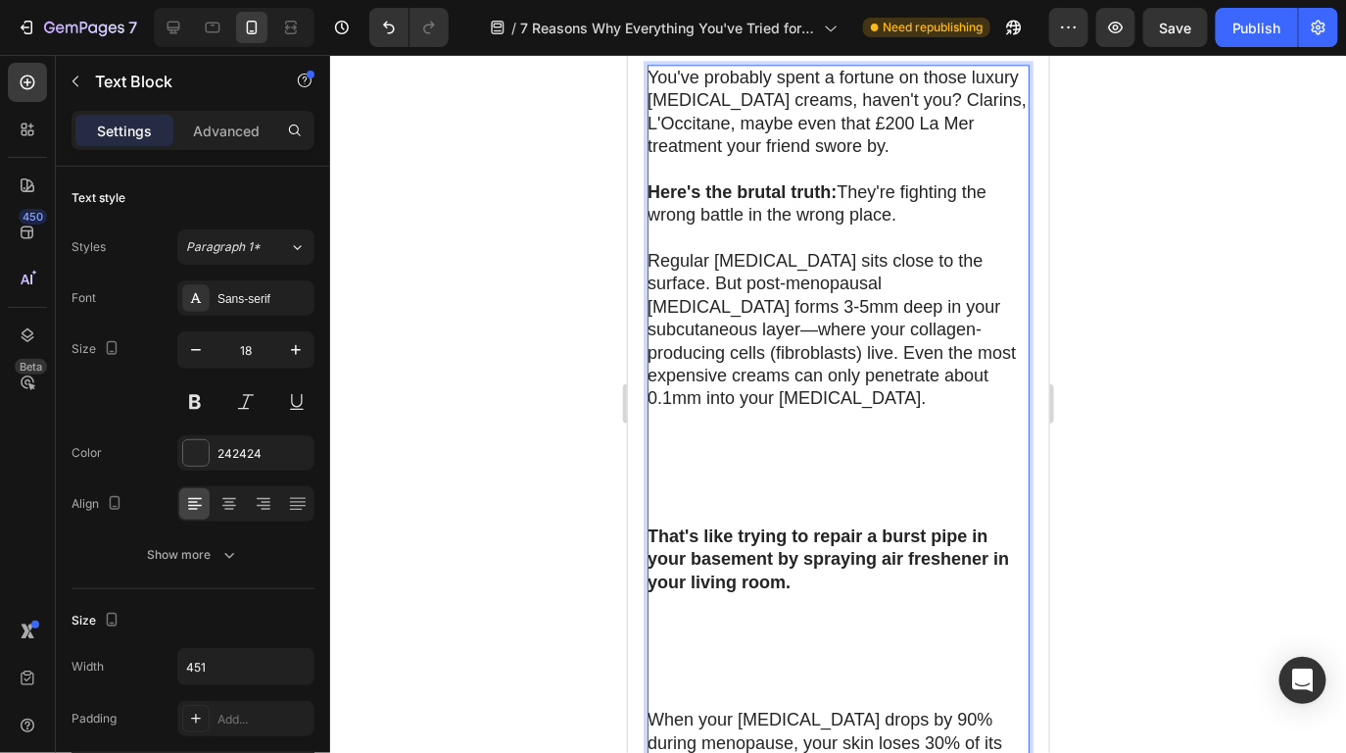
click at [698, 198] on p "Here's the brutal truth: They're fighting the wrong battle in the wrong place." at bounding box center [837, 214] width 380 height 69
click at [749, 430] on p "Regular [MEDICAL_DATA] sits close to the surface. But post-menopausal [MEDICAL_…" at bounding box center [837, 386] width 380 height 275
click at [654, 525] on strong "That's like trying to repair a burst pipe in your basement by spraying air fres…" at bounding box center [828, 558] width 362 height 66
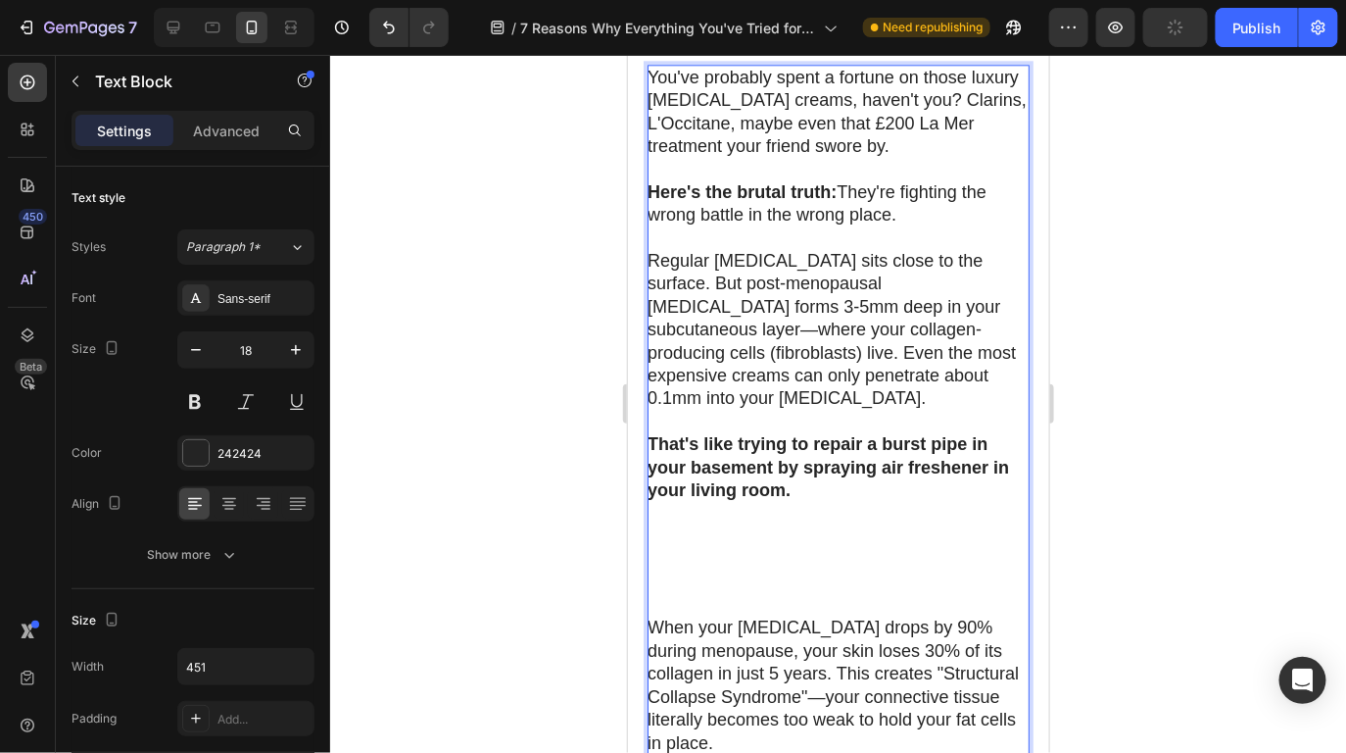
click at [650, 615] on p "When your [MEDICAL_DATA] drops by 90% during menopause, your skin loses 30% of …" at bounding box center [837, 741] width 380 height 252
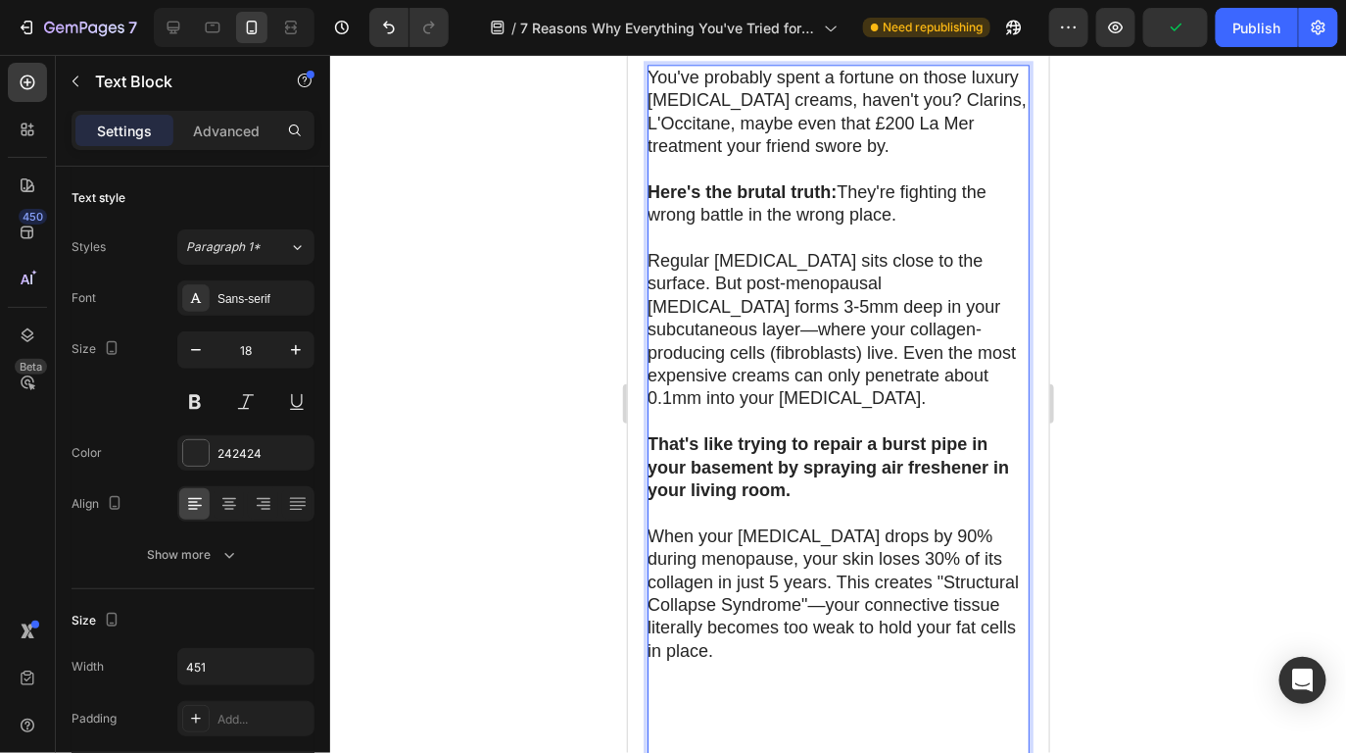
scroll to position [1840, 0]
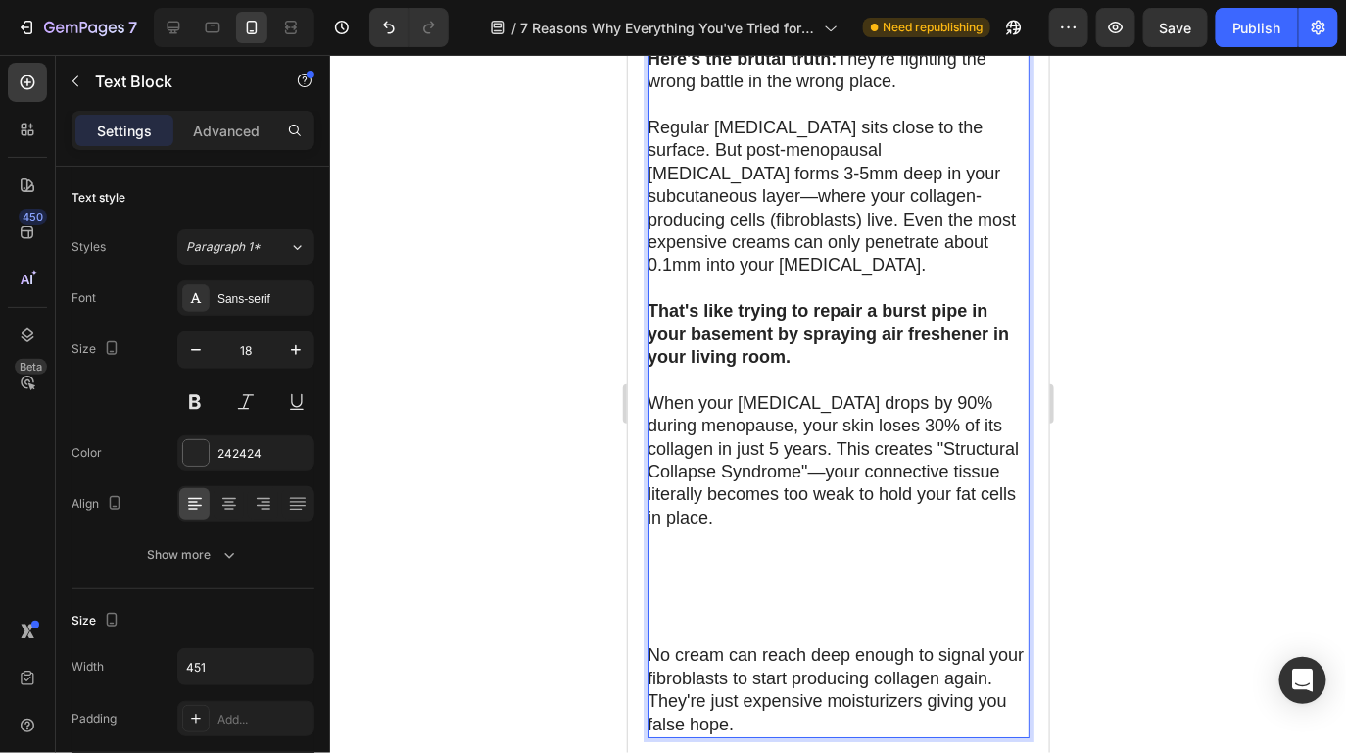
click at [652, 643] on p "No cream can reach deep enough to signal your fibroblasts to start producing co…" at bounding box center [837, 689] width 380 height 92
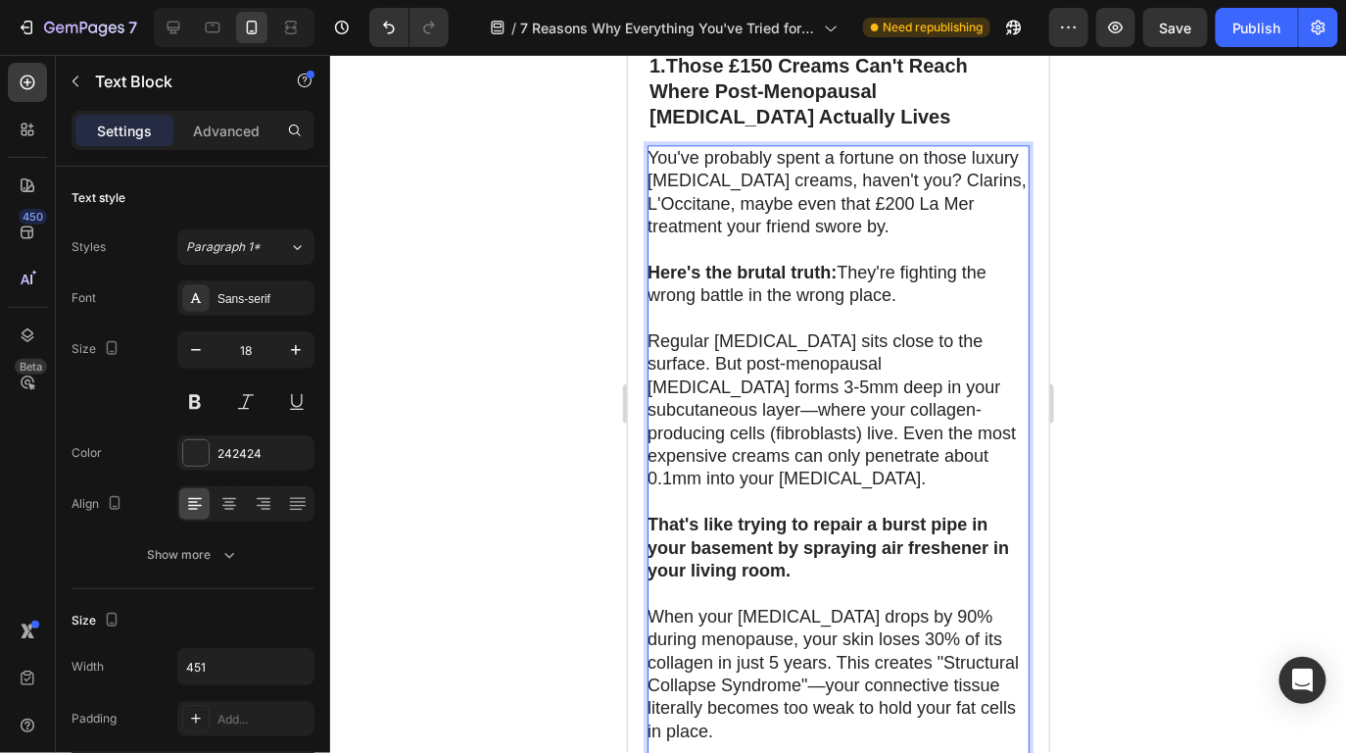
scroll to position [1527, 0]
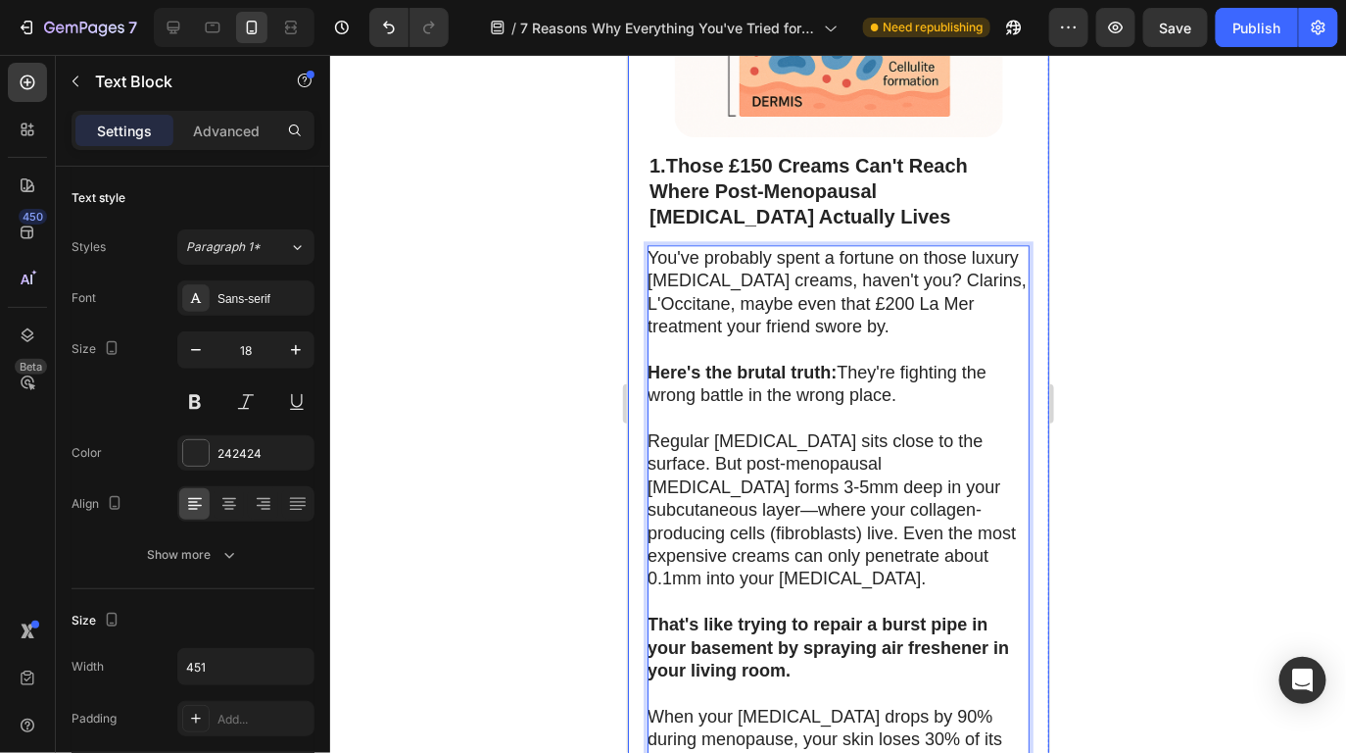
click at [1207, 371] on div at bounding box center [838, 404] width 1016 height 698
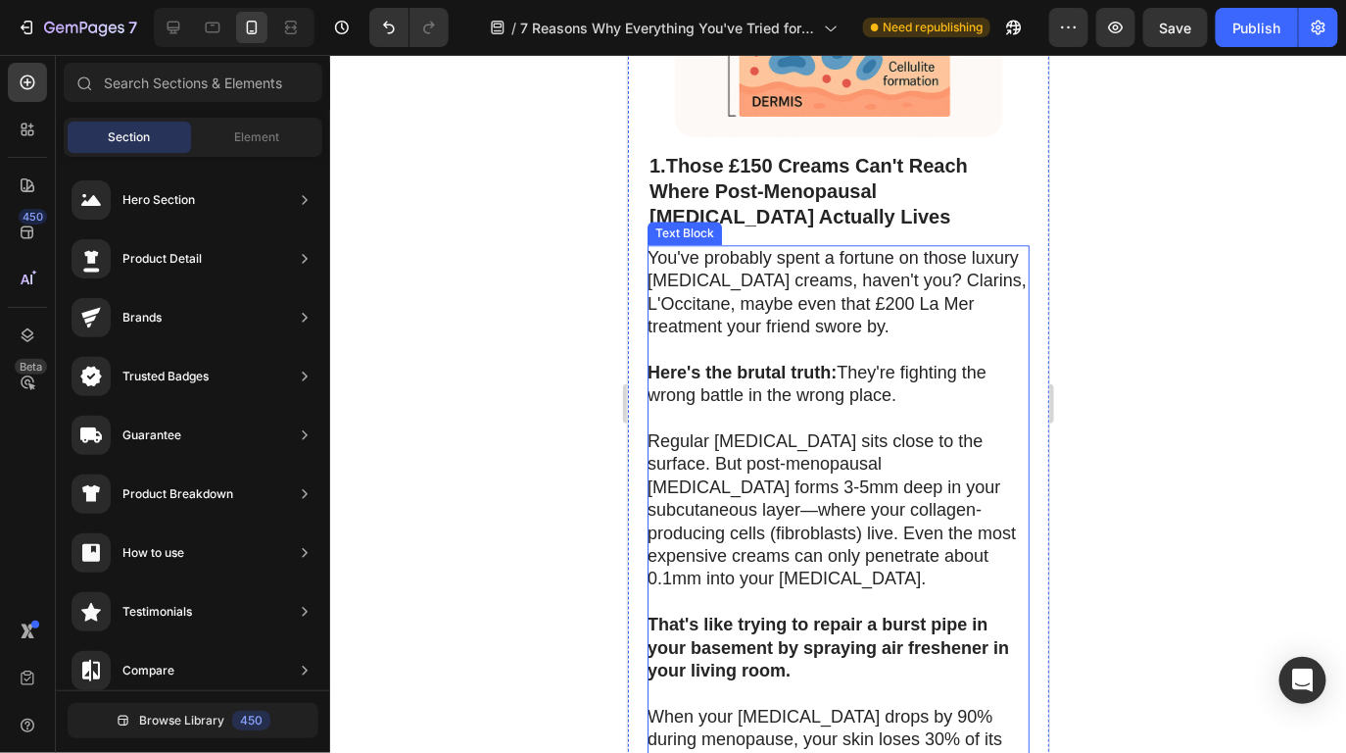
scroll to position [1434, 0]
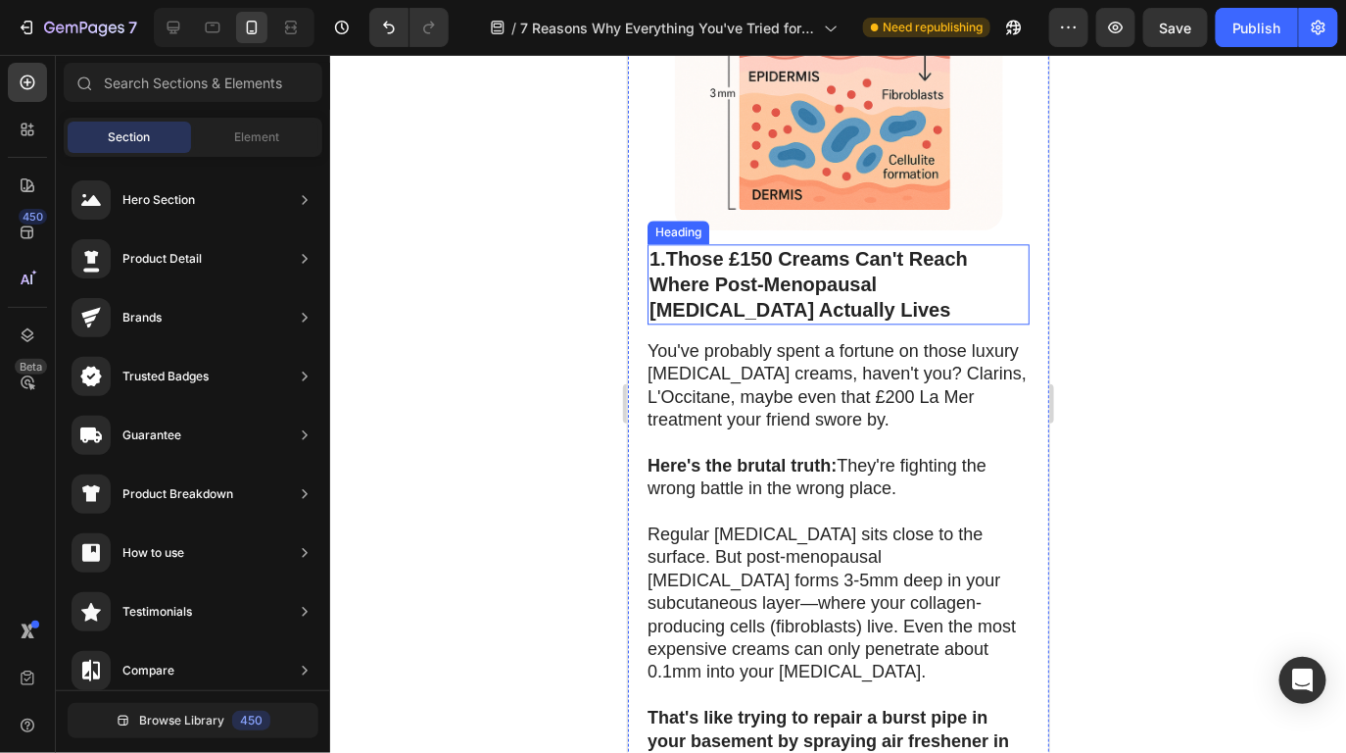
click at [899, 263] on p "1. Those £150 Creams Can't Reach Where Post-Menopausal Cellulite Actually Lives" at bounding box center [838, 283] width 378 height 76
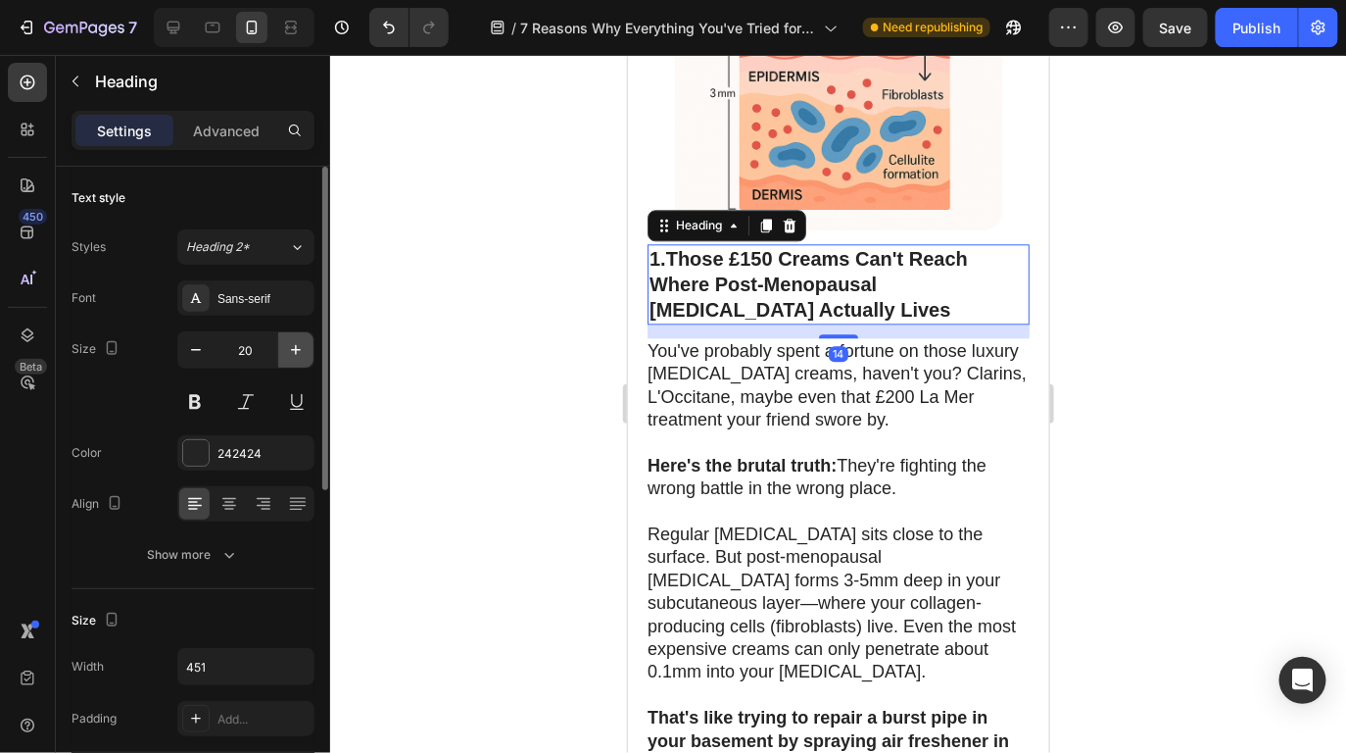
click at [306, 352] on button "button" at bounding box center [295, 349] width 35 height 35
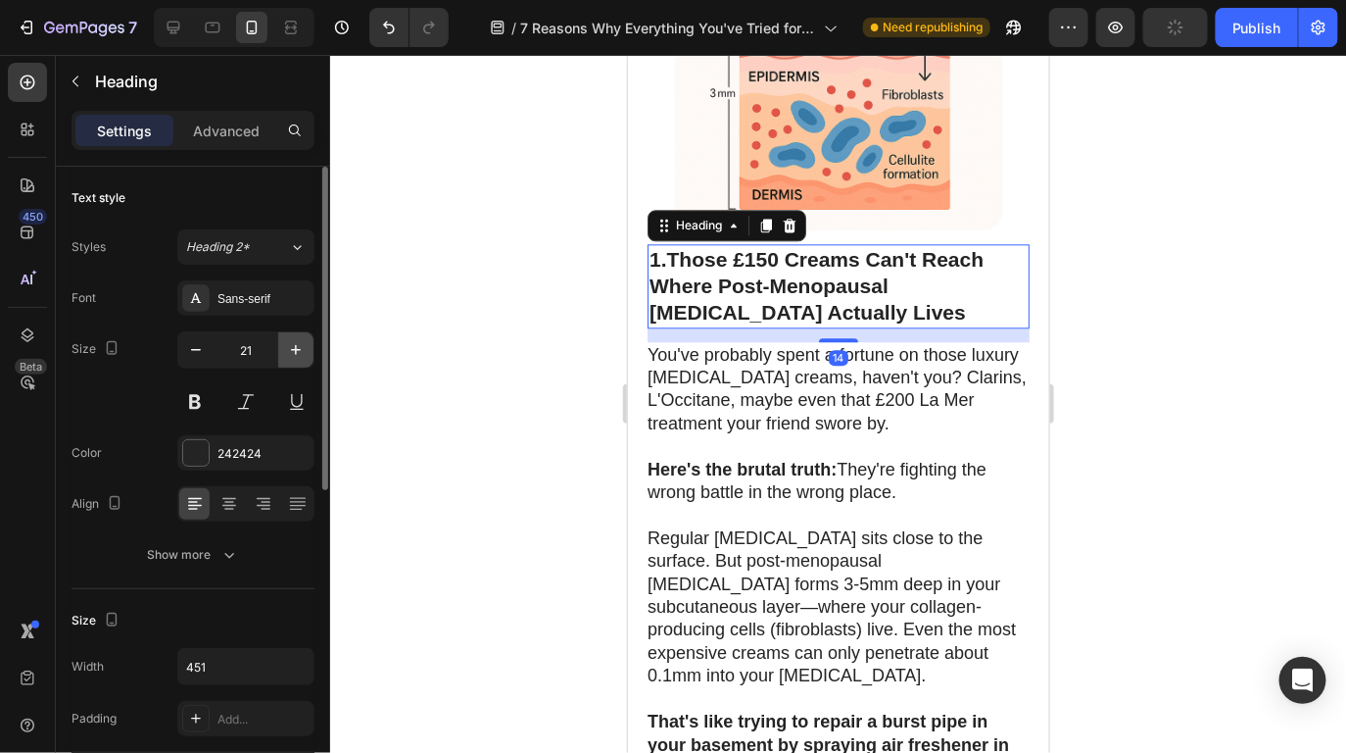
click at [306, 352] on button "button" at bounding box center [295, 349] width 35 height 35
type input "22"
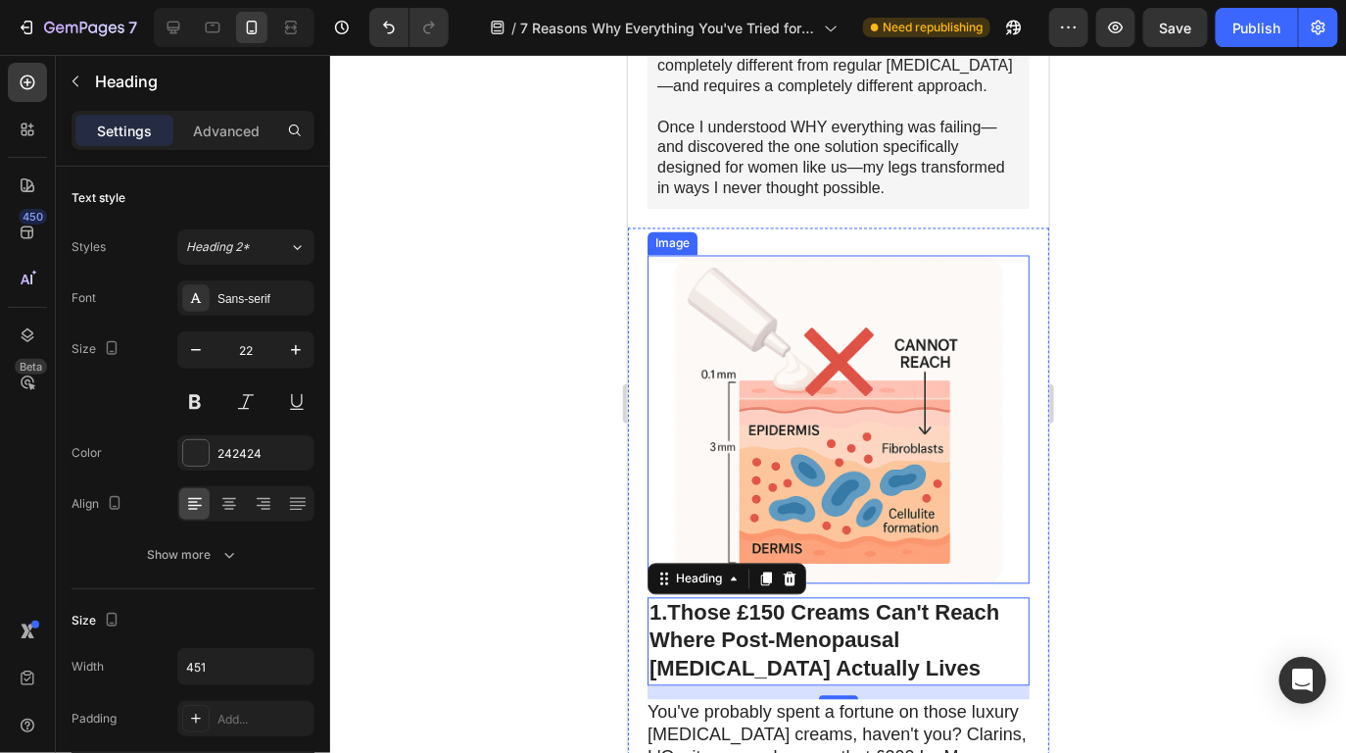
scroll to position [994, 0]
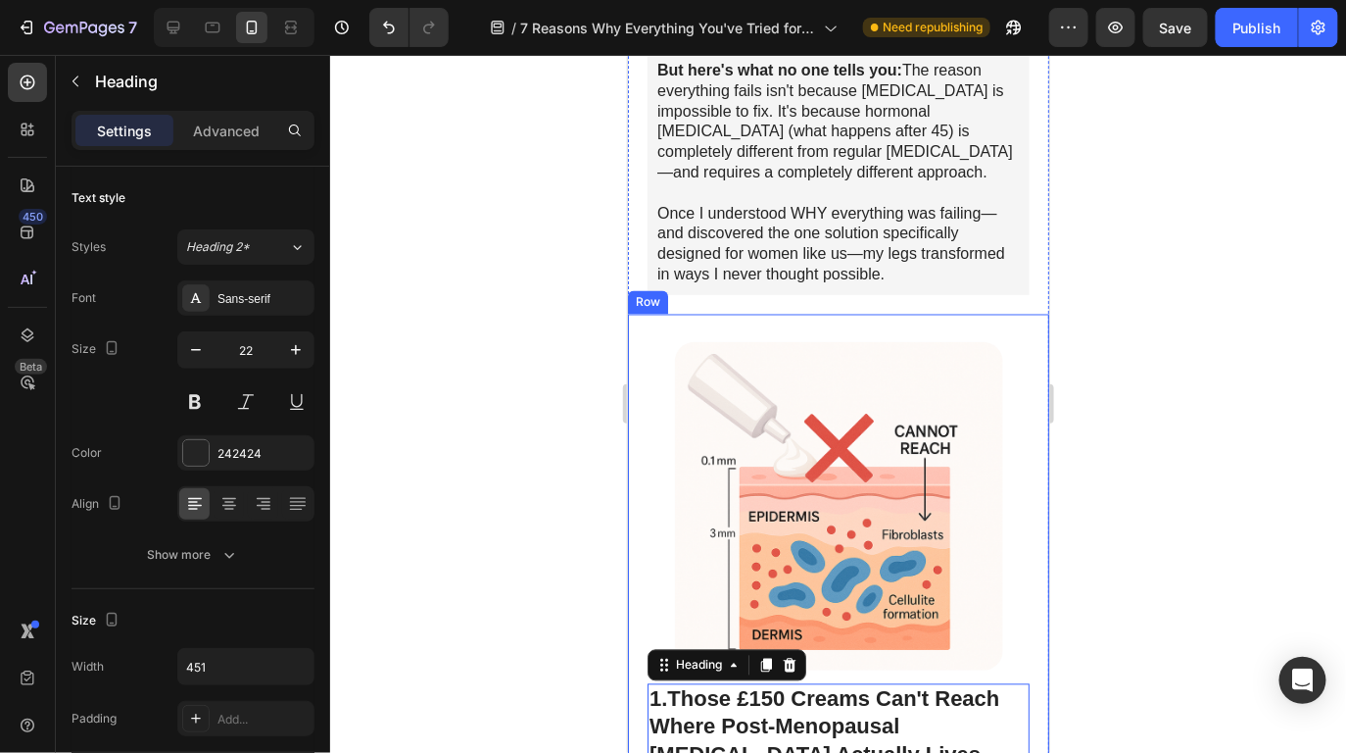
click at [1141, 385] on div at bounding box center [838, 404] width 1016 height 698
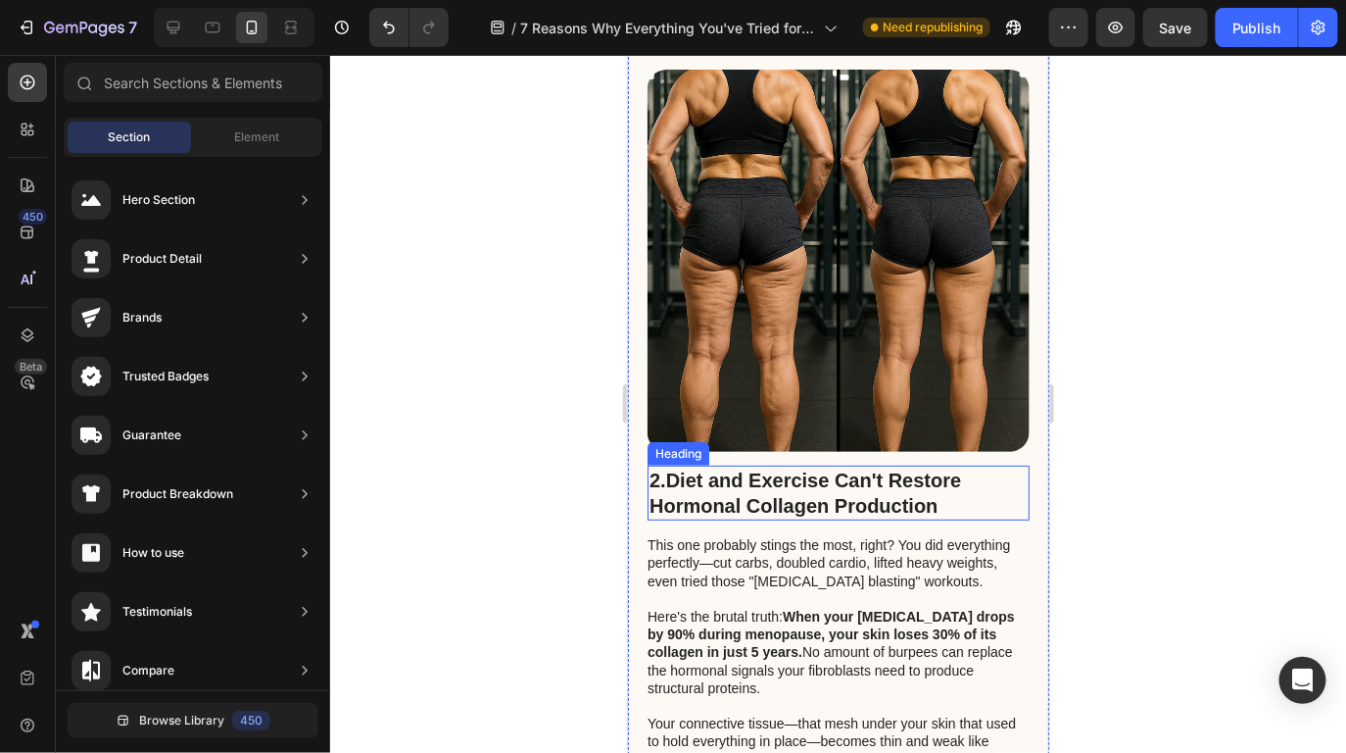
scroll to position [2502, 0]
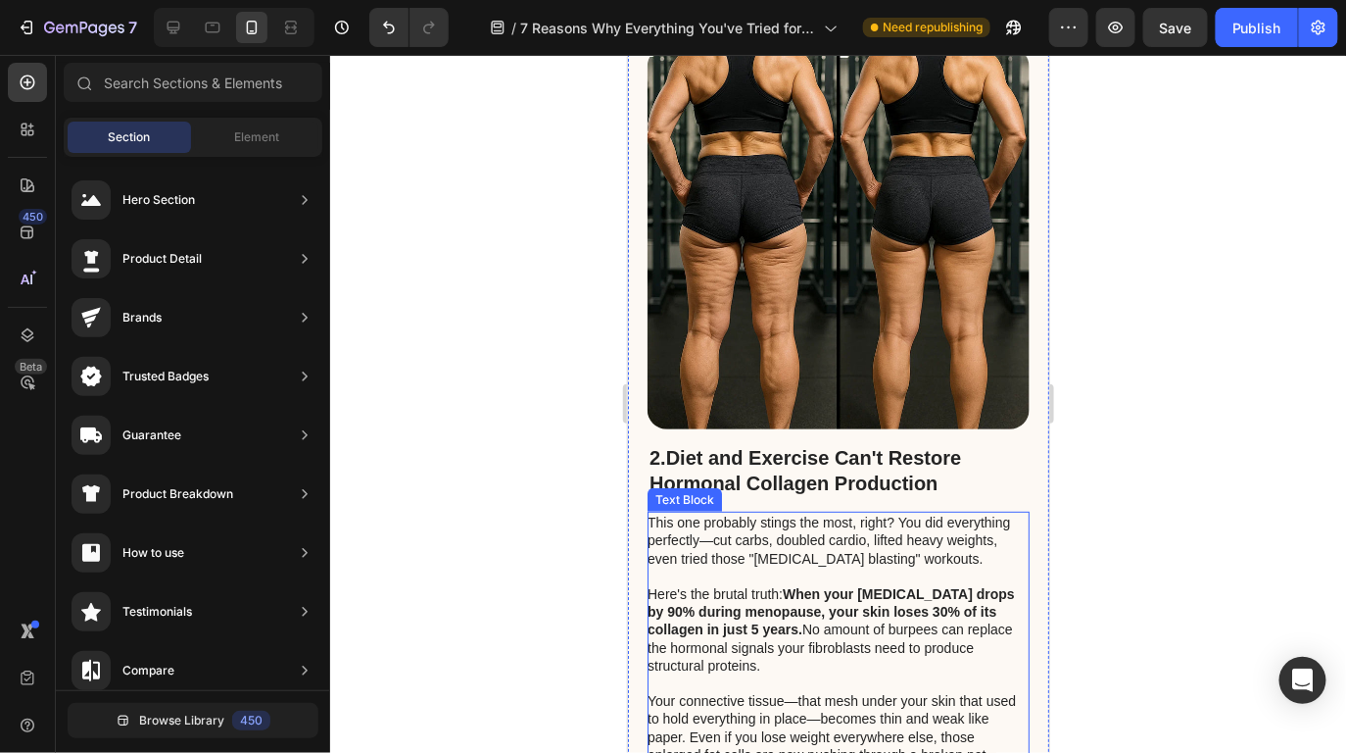
click at [807, 513] on p "This one probably stings the most, right? You did everything perfectly—cut carb…" at bounding box center [837, 549] width 380 height 72
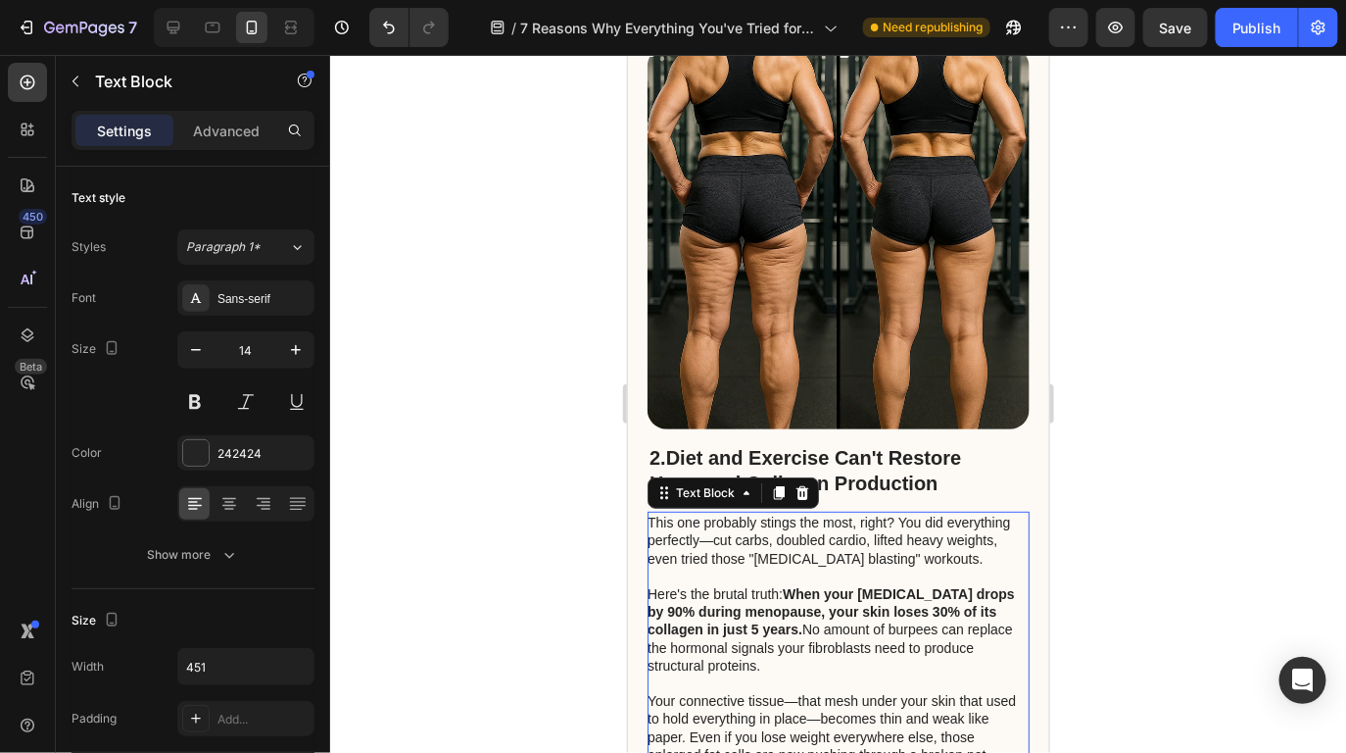
click at [1079, 371] on div at bounding box center [838, 404] width 1016 height 698
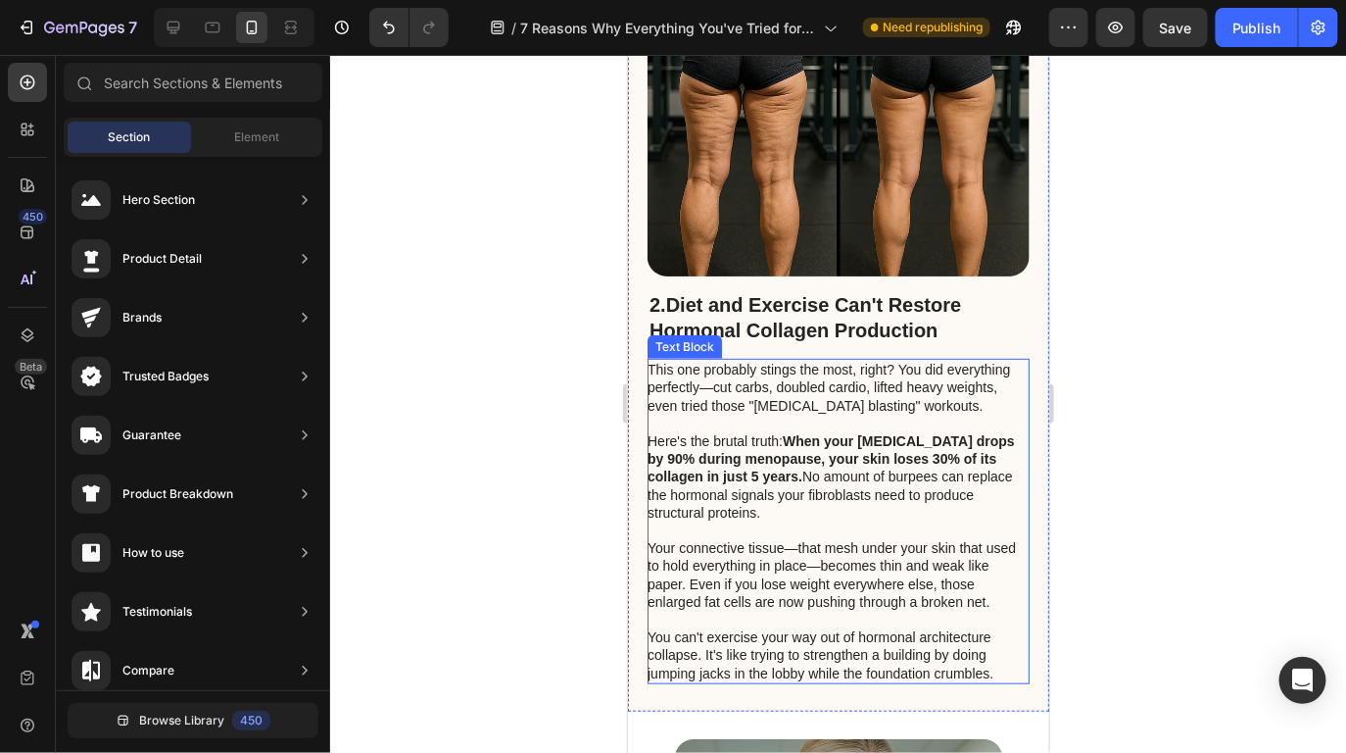
scroll to position [2666, 0]
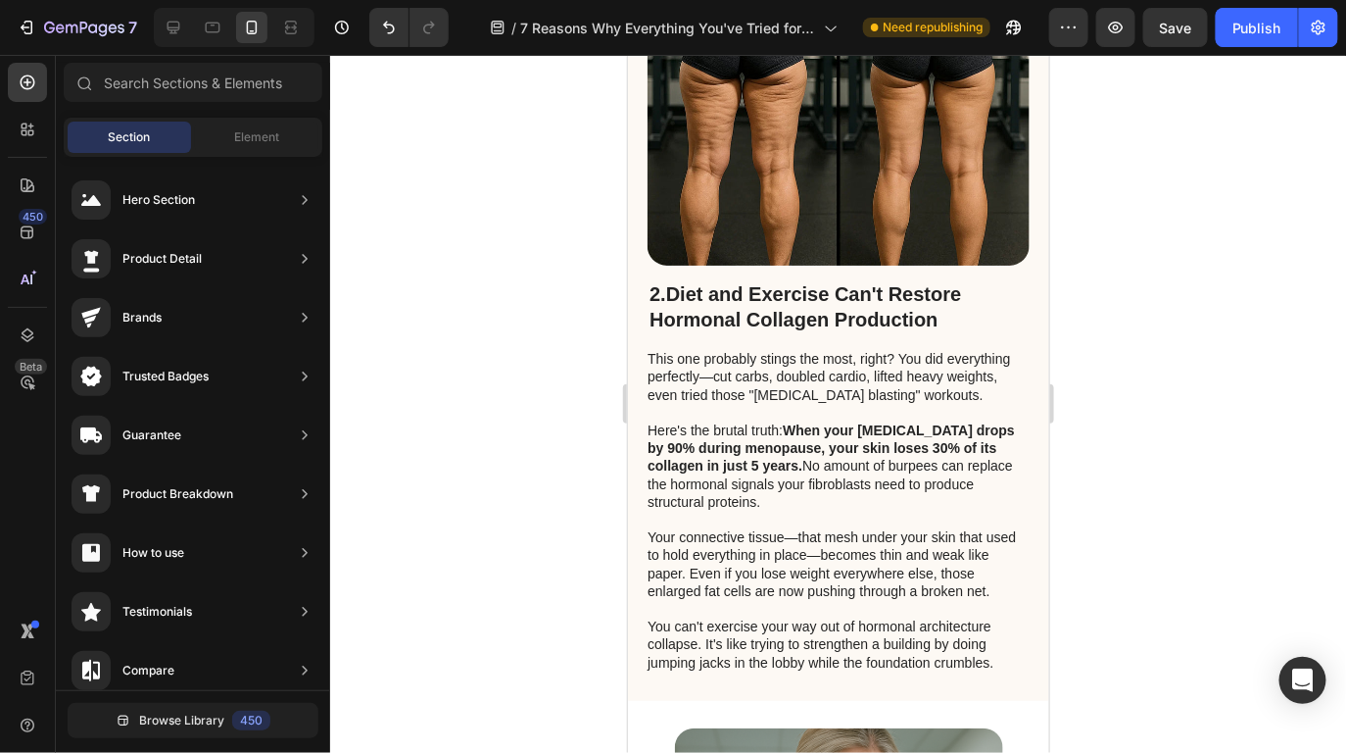
click at [861, 282] on strong "Diet and Exercise Can't Restore Hormonal Collagen Production" at bounding box center [805, 305] width 312 height 47
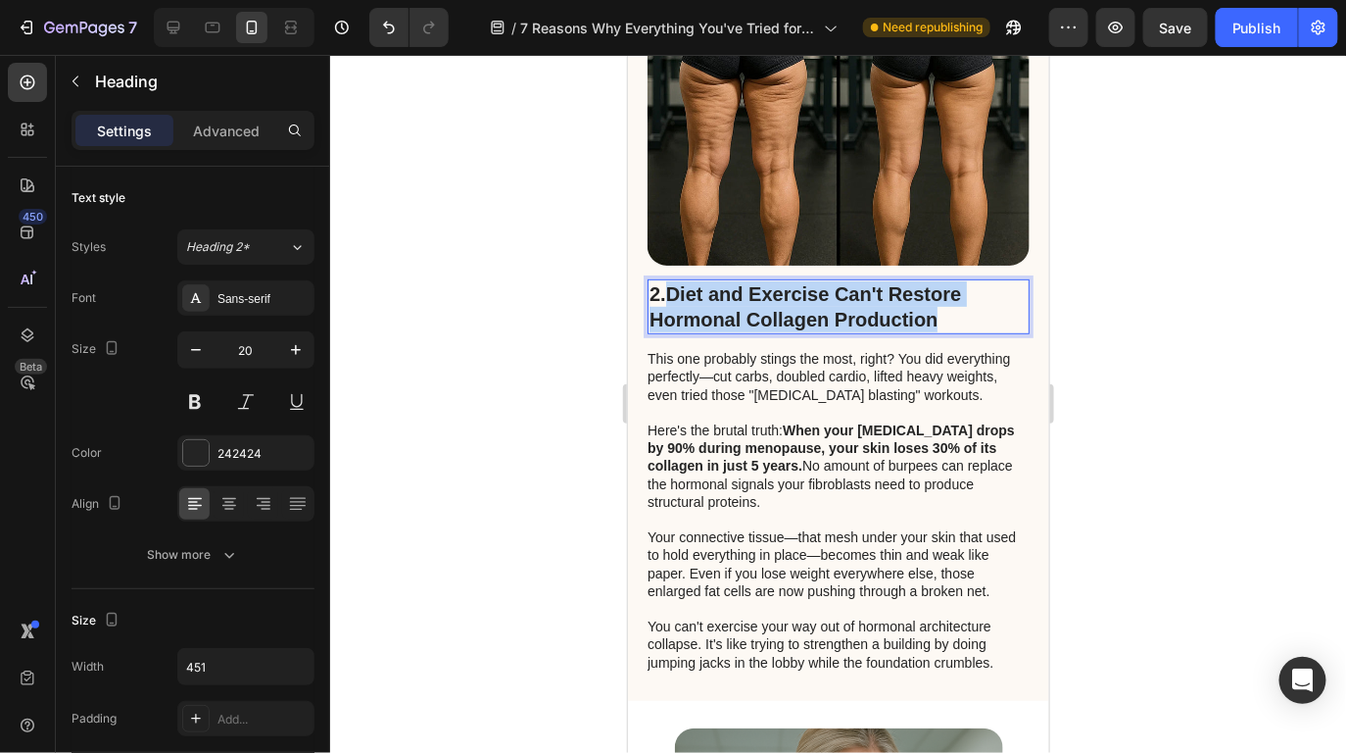
drag, startPoint x: 944, startPoint y: 244, endPoint x: 674, endPoint y: 215, distance: 271.1
click at [674, 280] on p "2. Diet and Exercise Can't Restore Hormonal Collagen Production" at bounding box center [838, 305] width 378 height 51
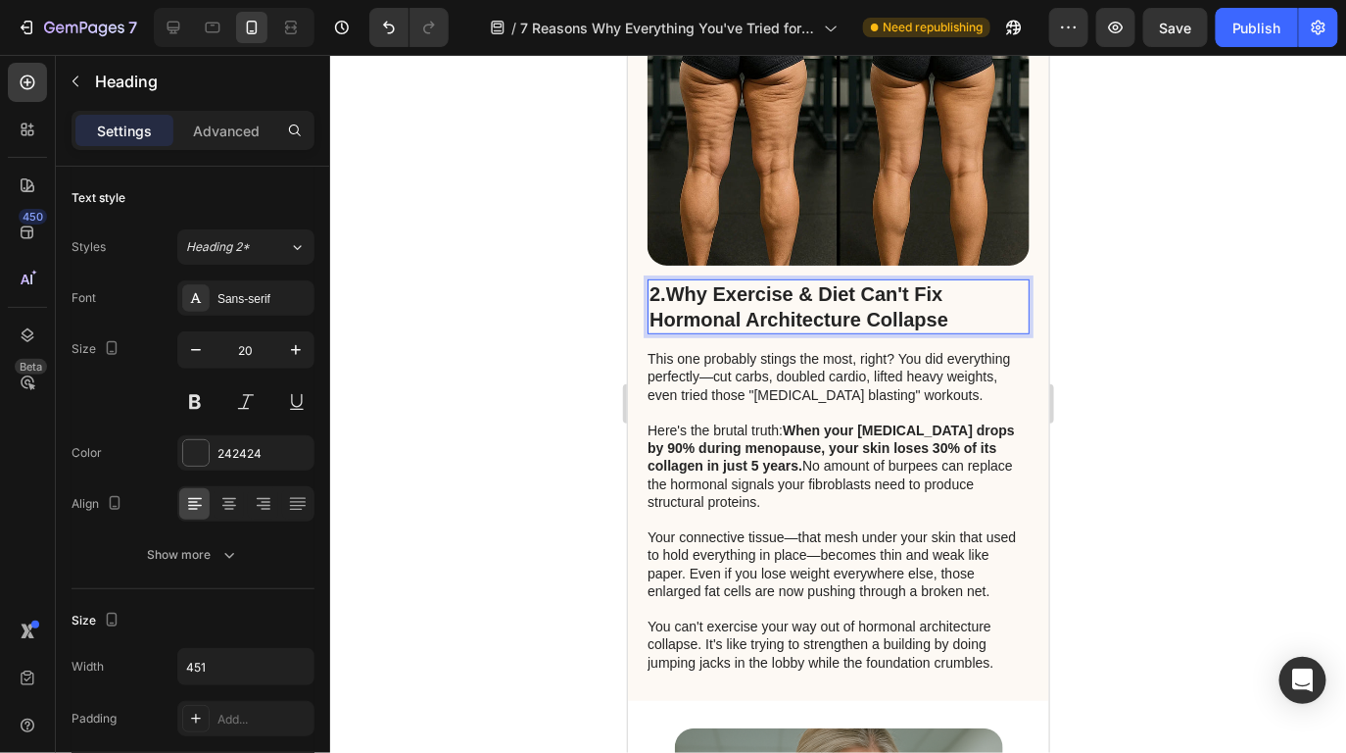
click at [721, 282] on strong "Why Exercise & Diet Can't Fix Hormonal Architecture Collapse" at bounding box center [798, 305] width 299 height 47
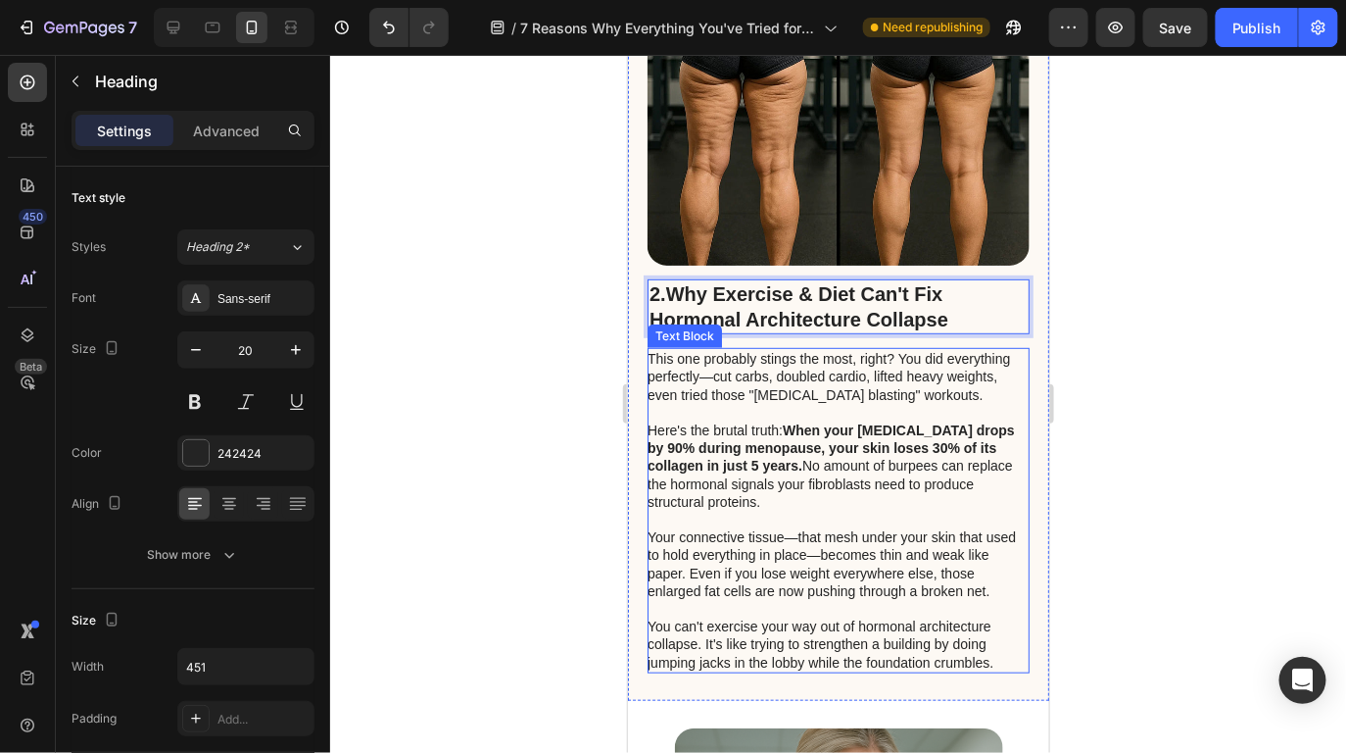
click at [927, 349] on p "This one probably stings the most, right? You did everything perfectly—cut carb…" at bounding box center [837, 385] width 380 height 72
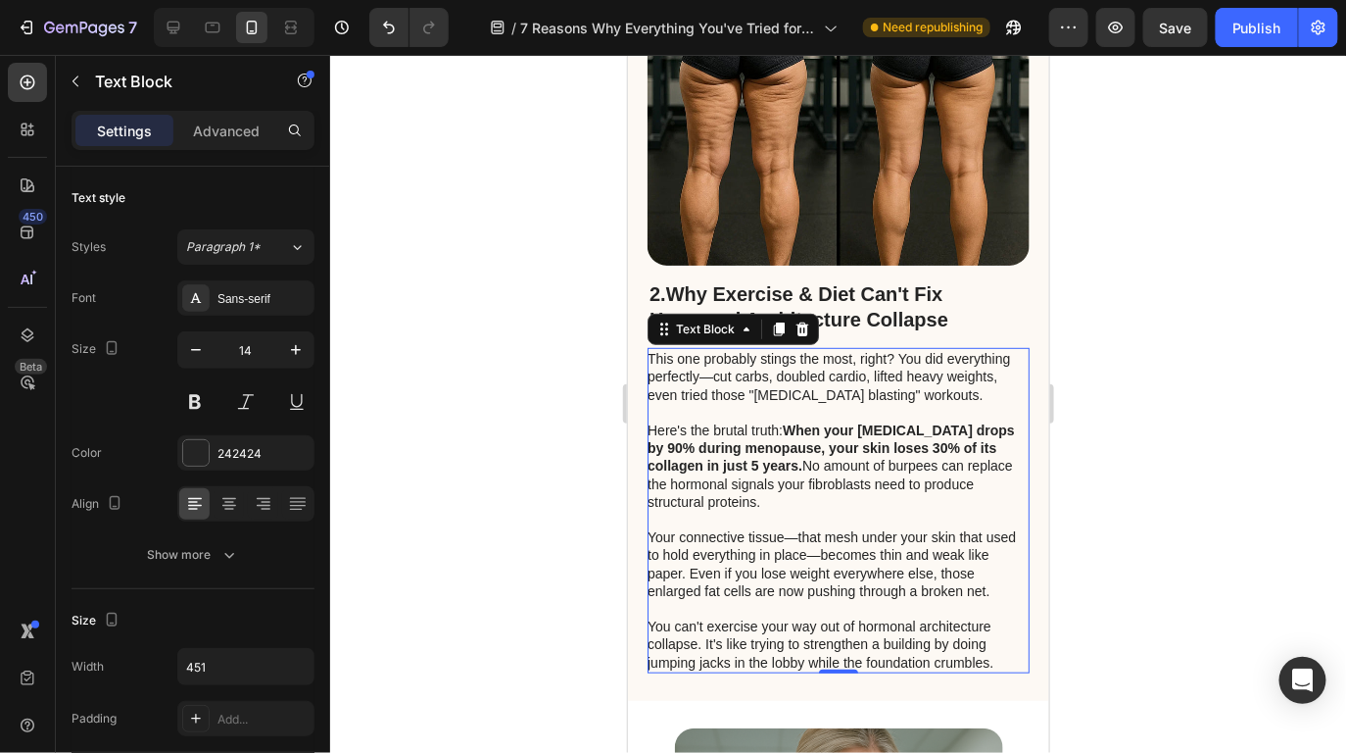
click at [800, 424] on p "Here's the brutal truth: When your estrogen drops by 90% during menopause, your…" at bounding box center [837, 473] width 380 height 107
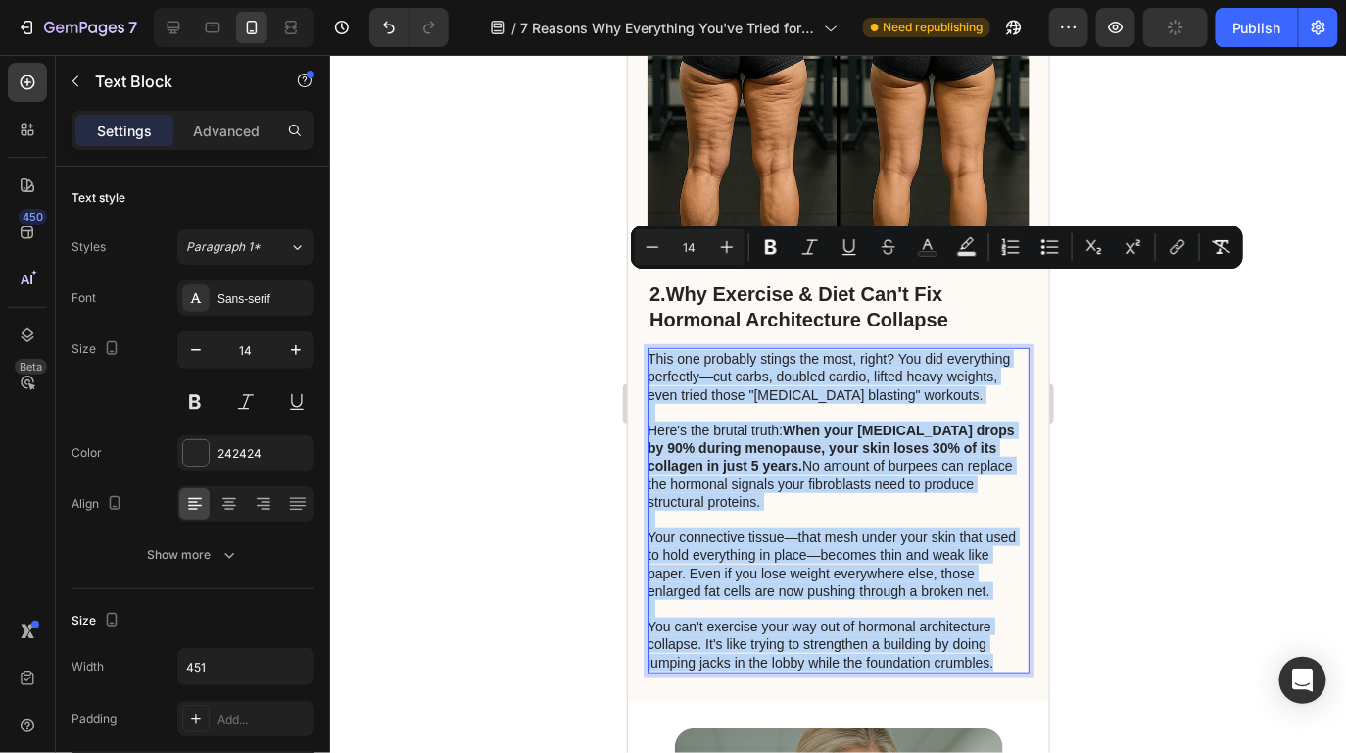
drag, startPoint x: 985, startPoint y: 588, endPoint x: 598, endPoint y: 282, distance: 493.3
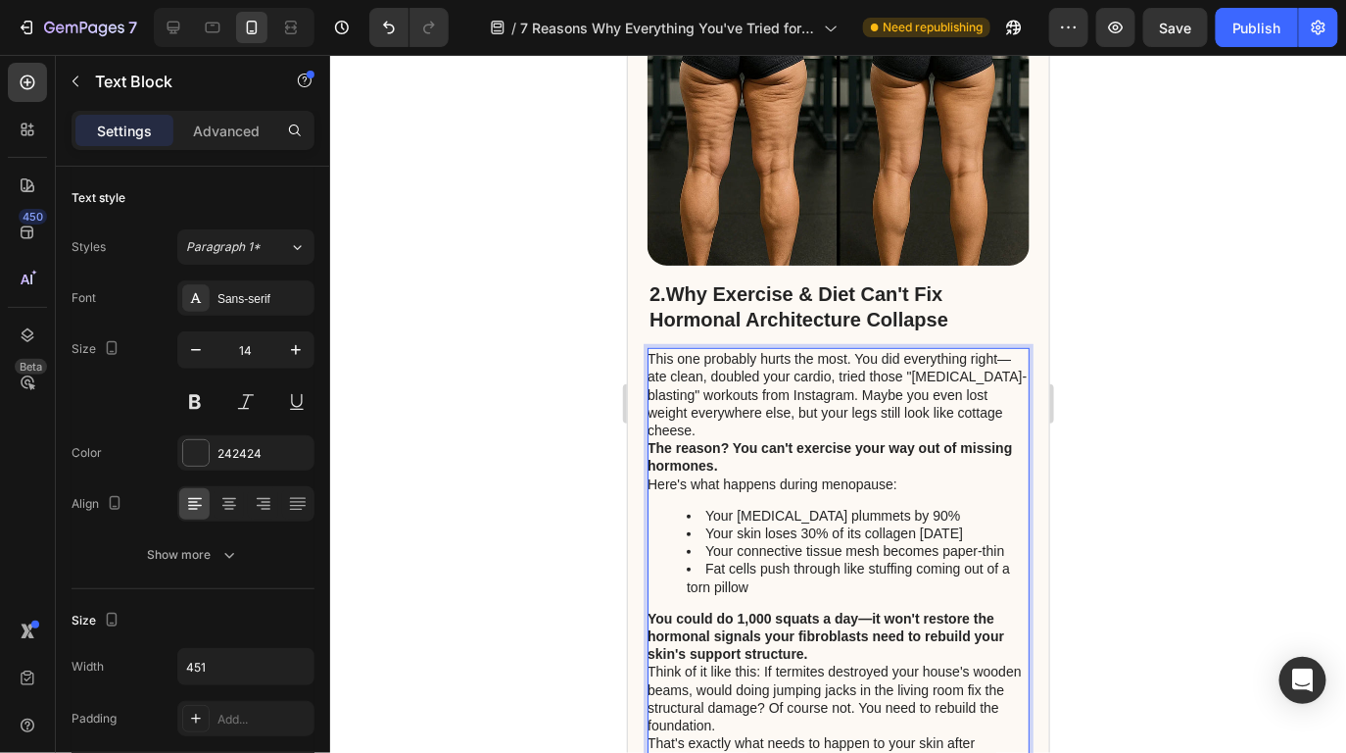
click at [804, 438] on p "The reason? You can't exercise your way out of missing hormones." at bounding box center [837, 455] width 380 height 35
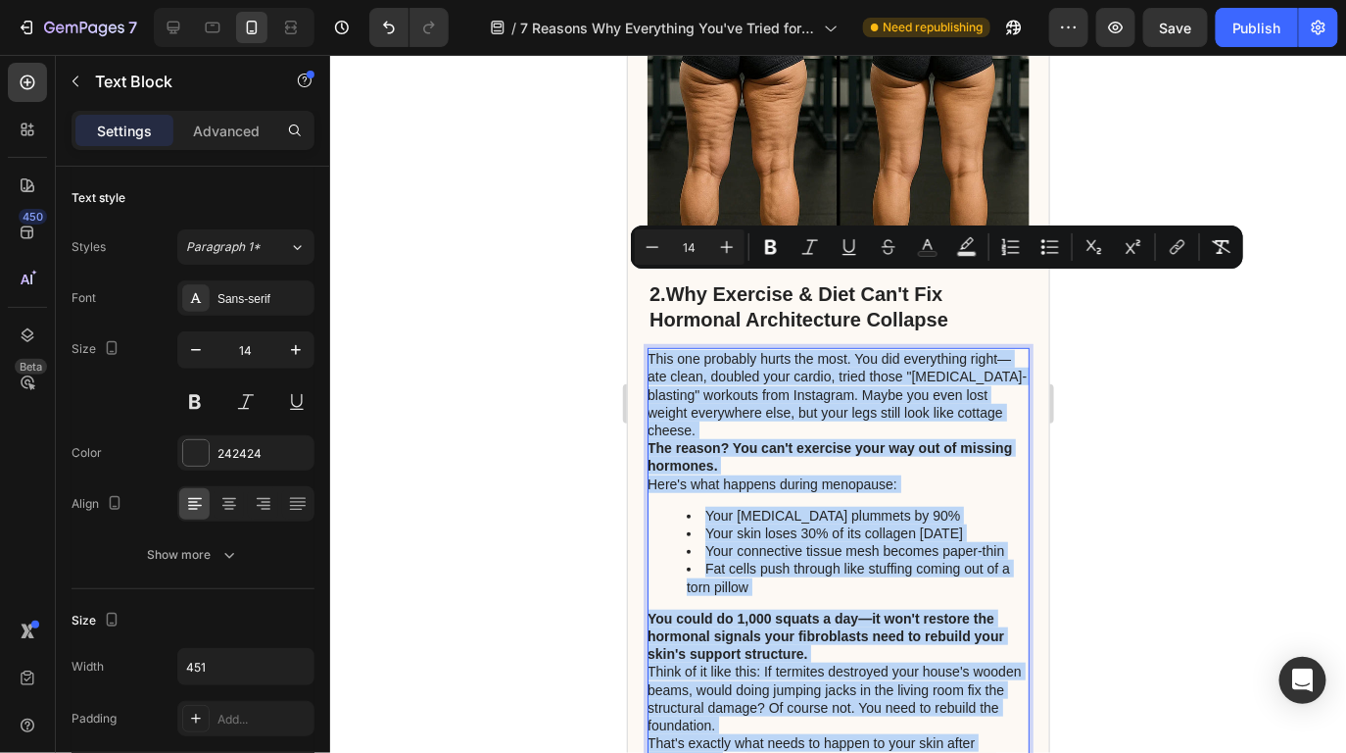
drag, startPoint x: 884, startPoint y: 660, endPoint x: 607, endPoint y: 289, distance: 463.5
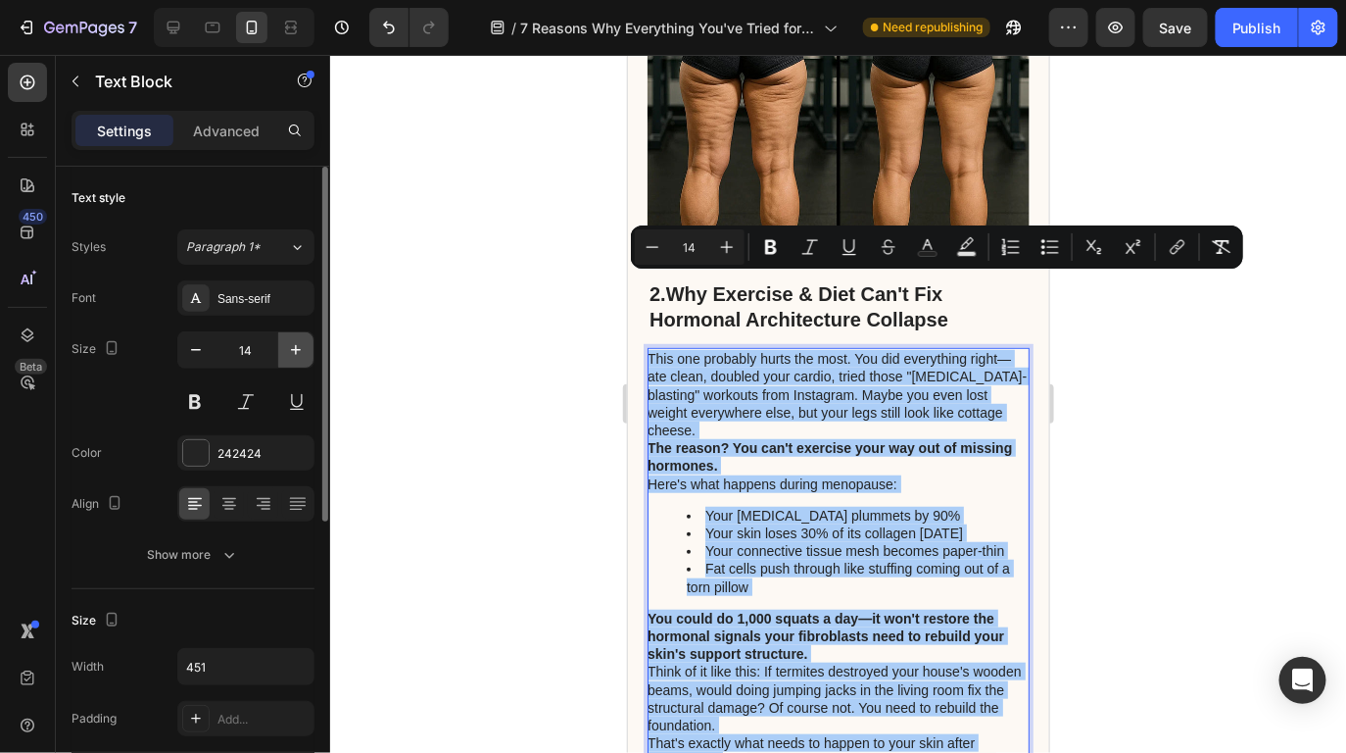
click at [303, 352] on icon "button" at bounding box center [296, 350] width 20 height 20
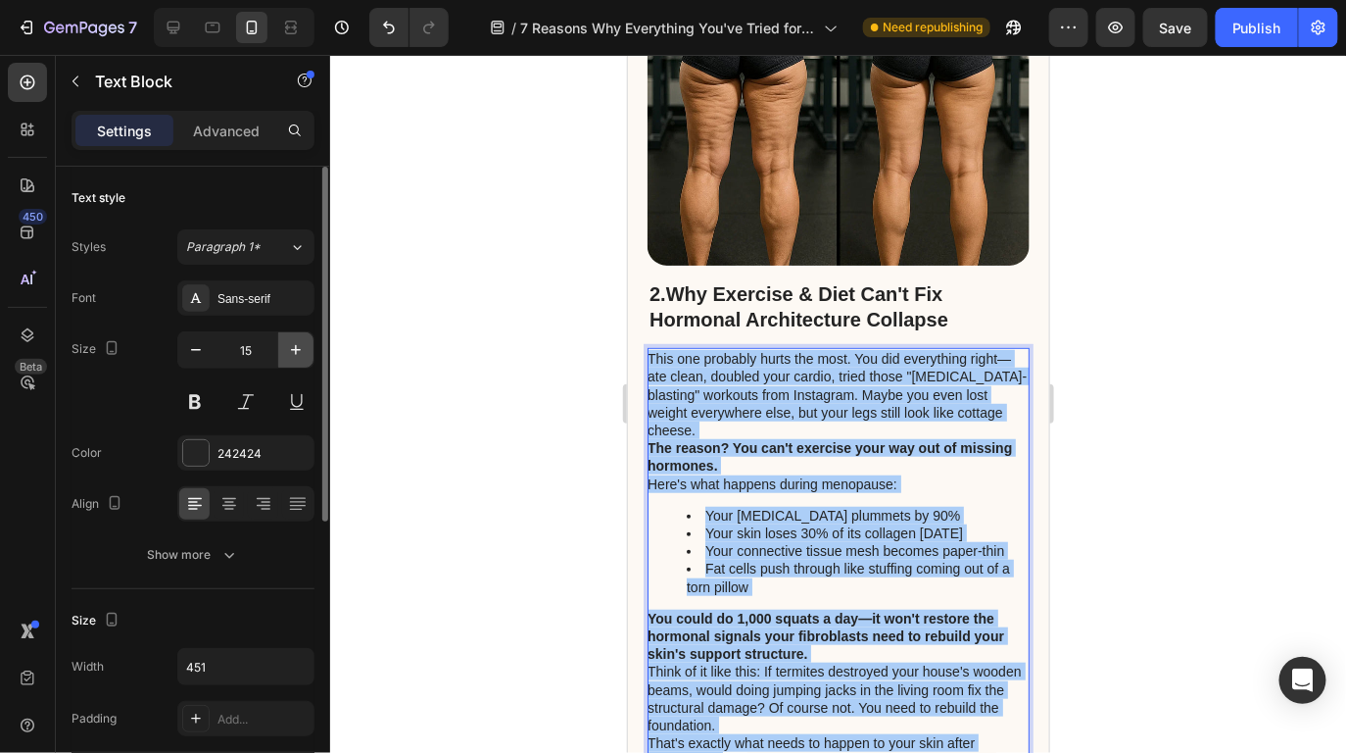
click at [303, 352] on icon "button" at bounding box center [296, 350] width 20 height 20
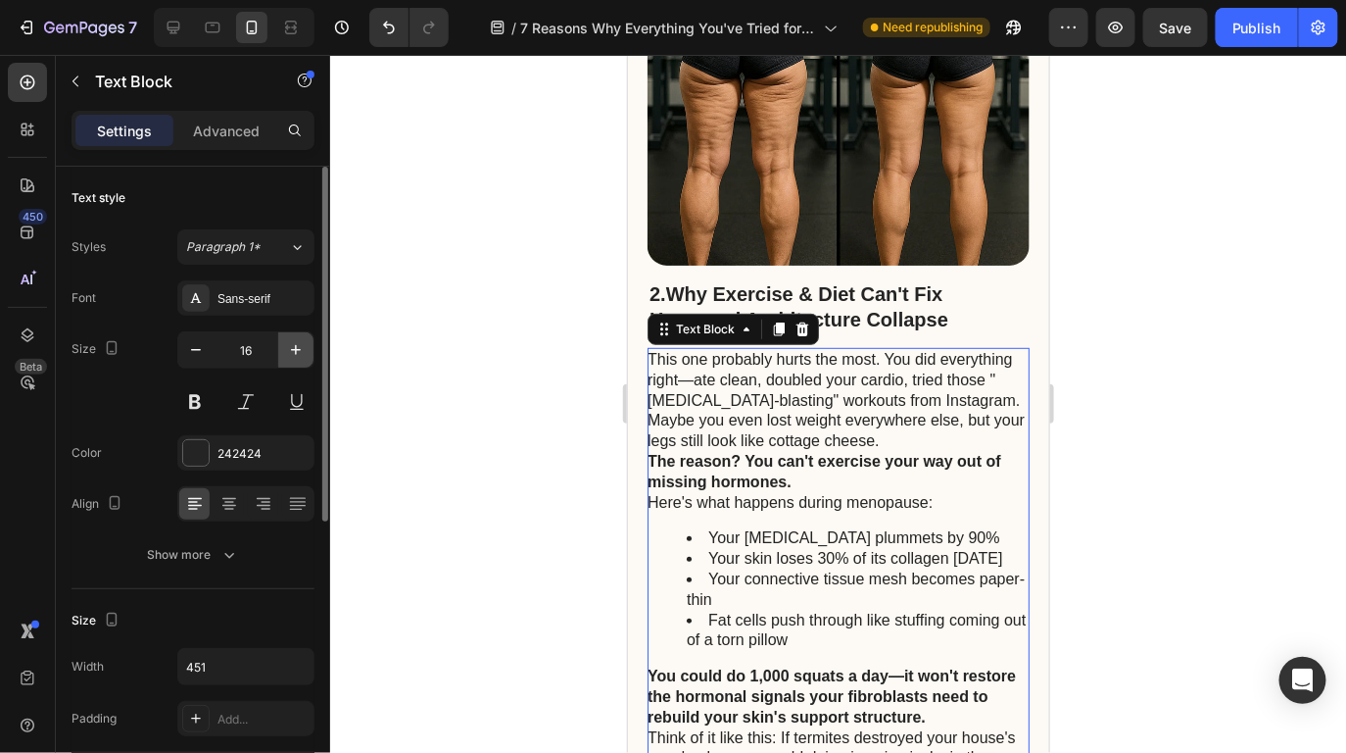
click at [303, 352] on icon "button" at bounding box center [296, 350] width 20 height 20
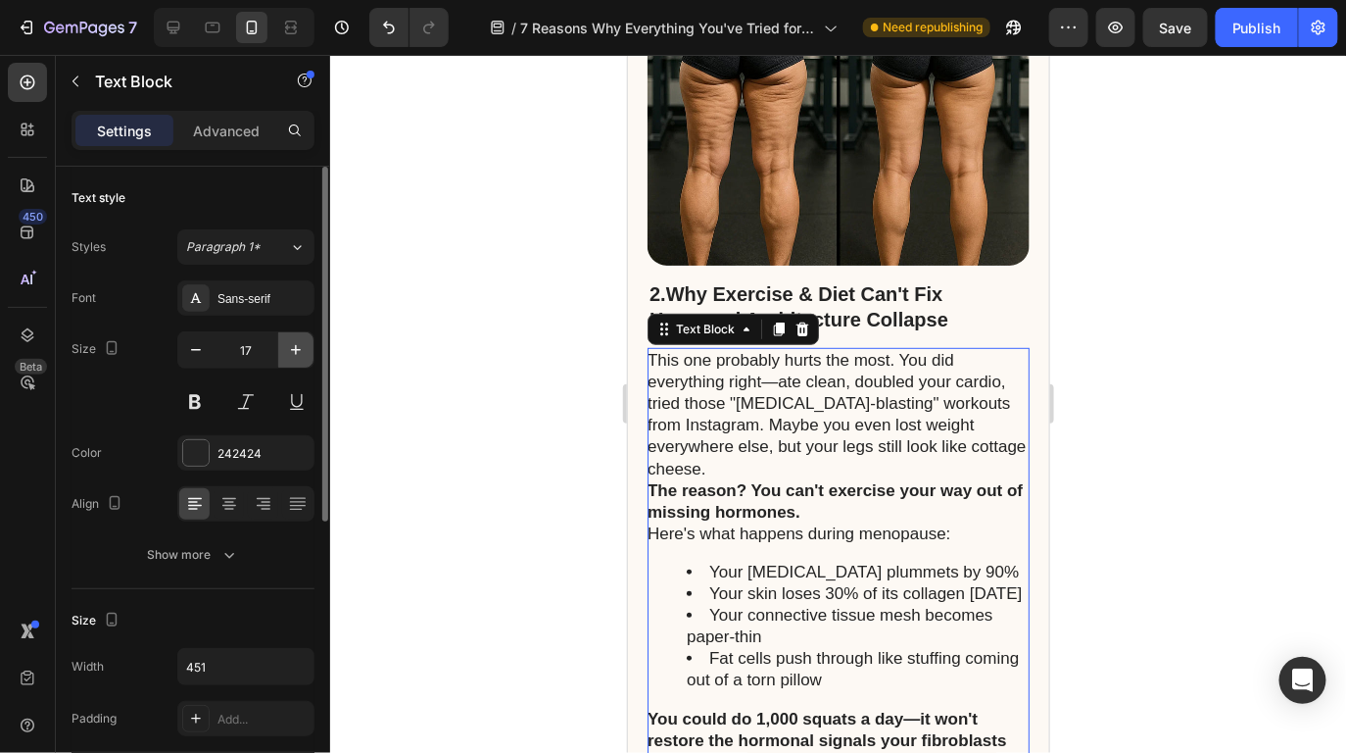
click at [303, 352] on icon "button" at bounding box center [296, 350] width 20 height 20
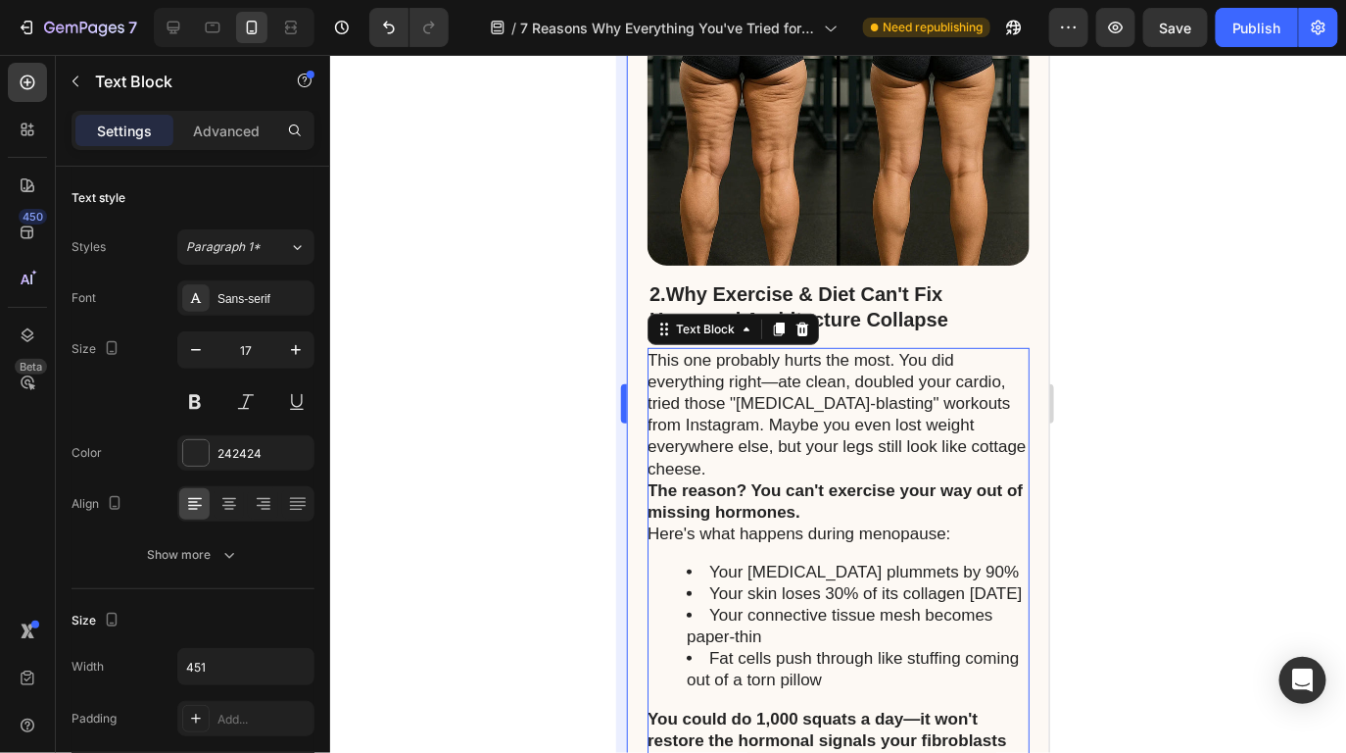
type input "18"
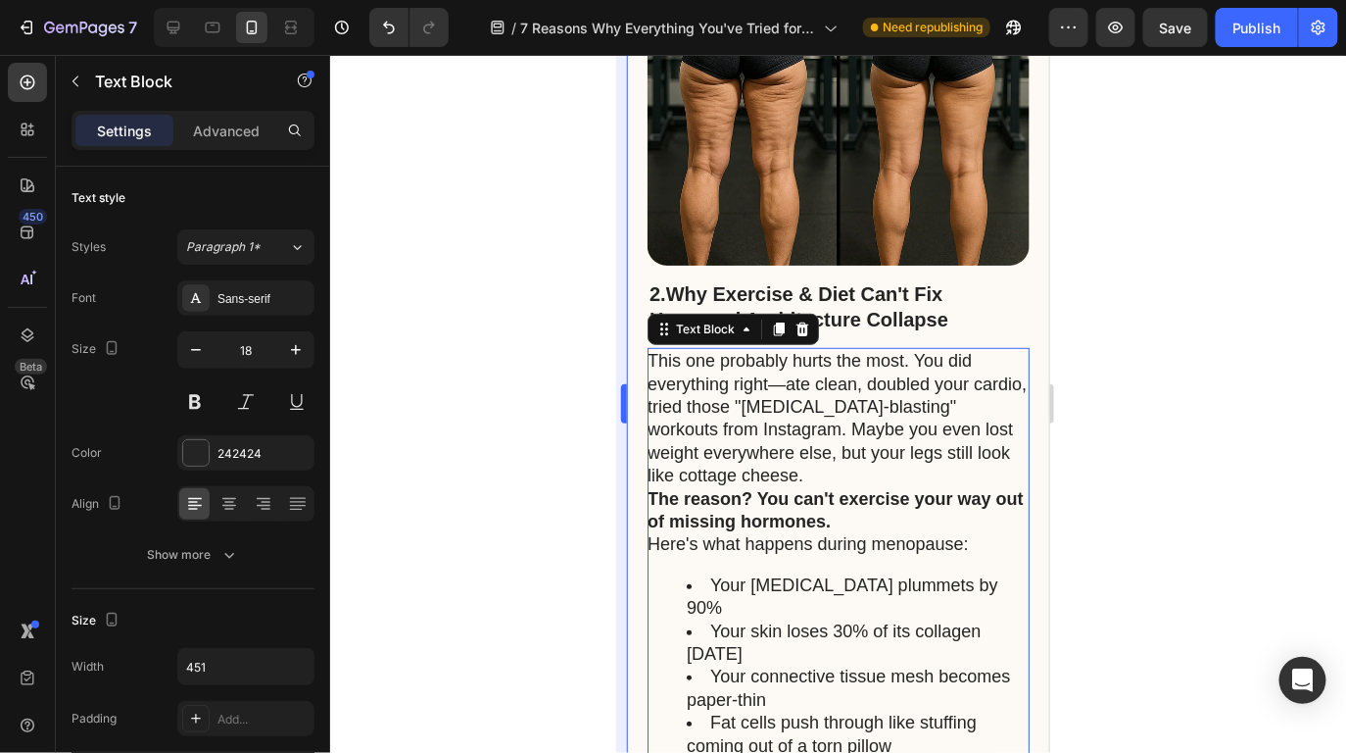
scroll to position [2693, 0]
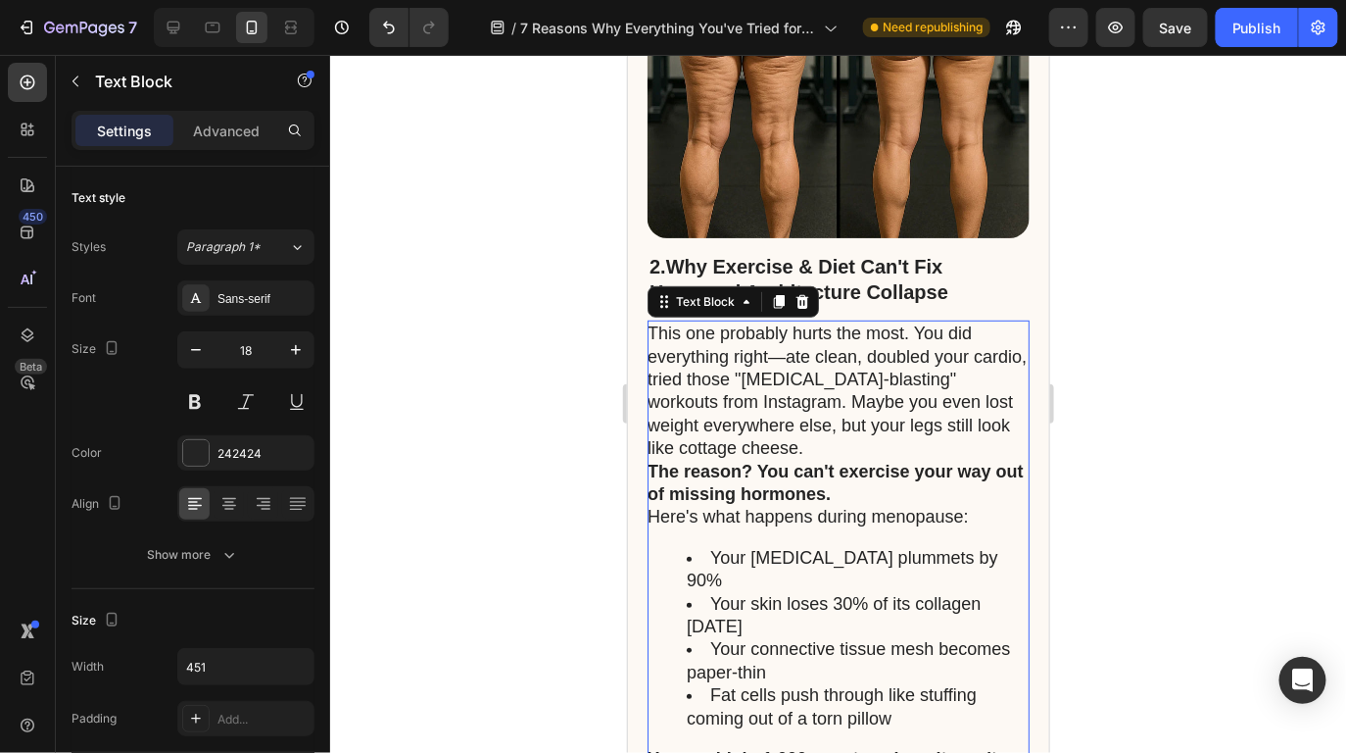
click at [866, 367] on p "This one probably hurts the most. You did everything right—ate clean, doubled y…" at bounding box center [837, 389] width 380 height 137
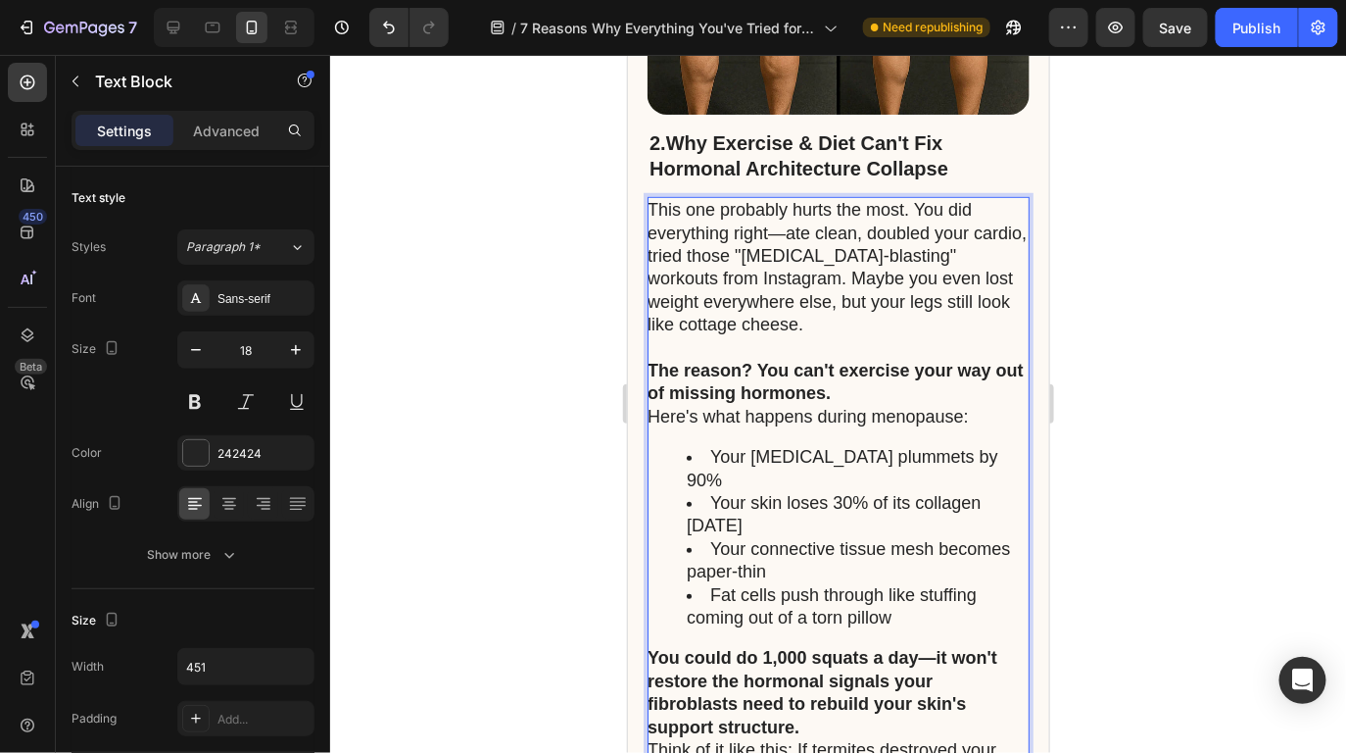
scroll to position [2840, 0]
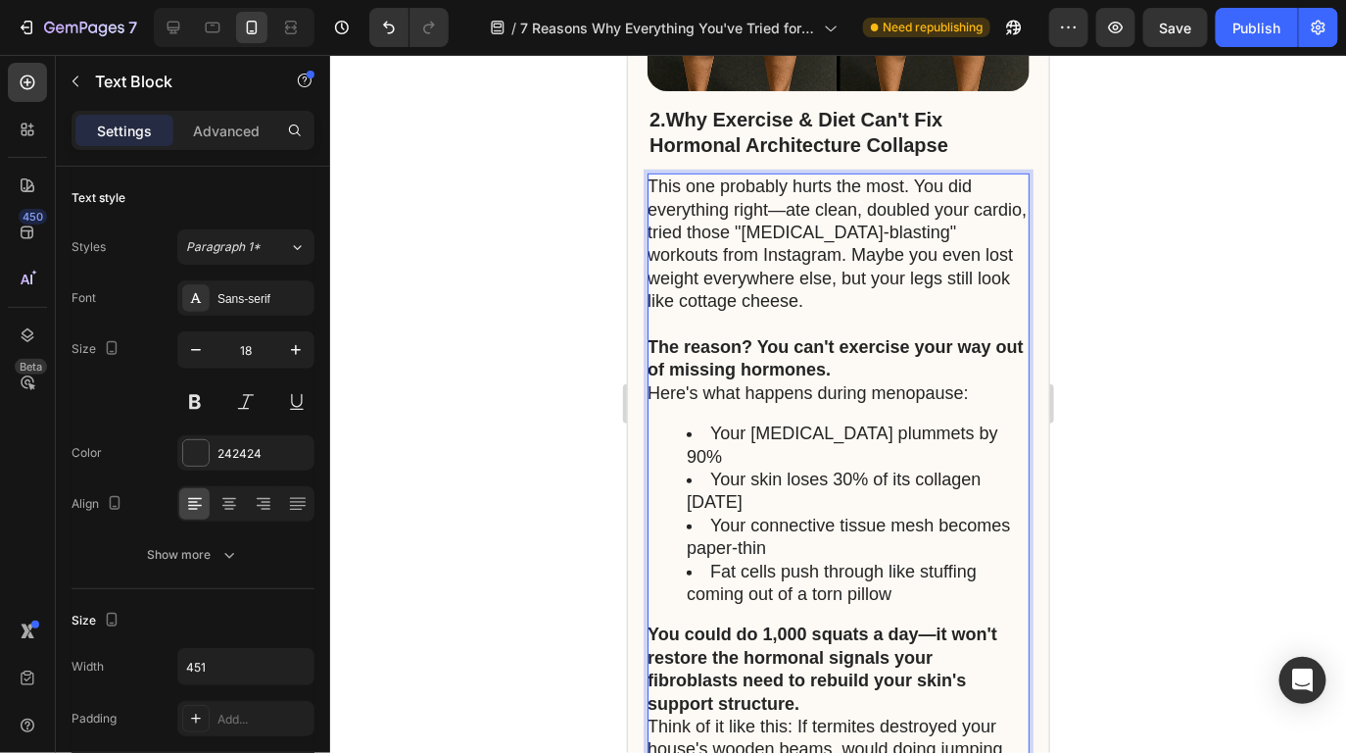
click at [693, 467] on li "Your skin loses 30% of its collagen [DATE]" at bounding box center [856, 490] width 341 height 46
click at [842, 560] on li "Fat cells push through like stuffing coming out of a torn pillow" at bounding box center [856, 583] width 341 height 46
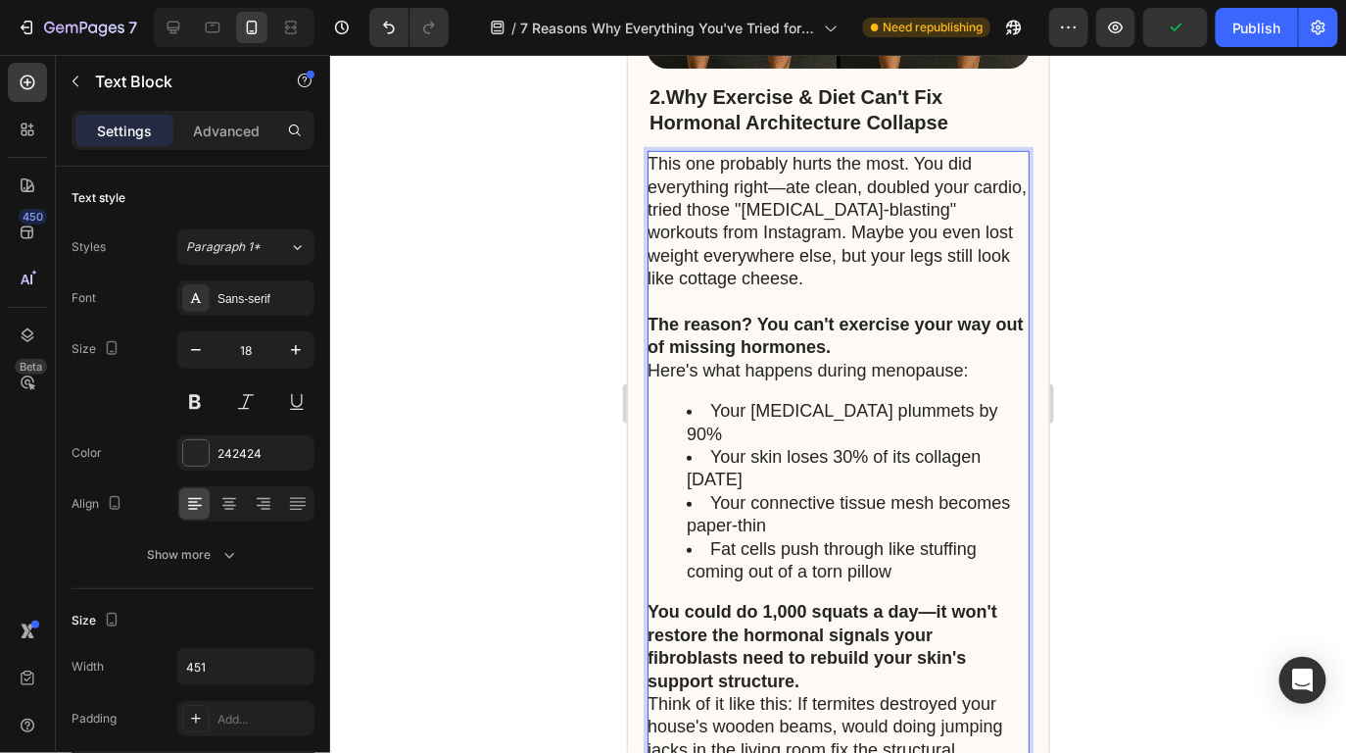
click at [831, 600] on p "You could do 1,000 squats a day—it won't restore the hormonal signals your fibr…" at bounding box center [837, 646] width 380 height 92
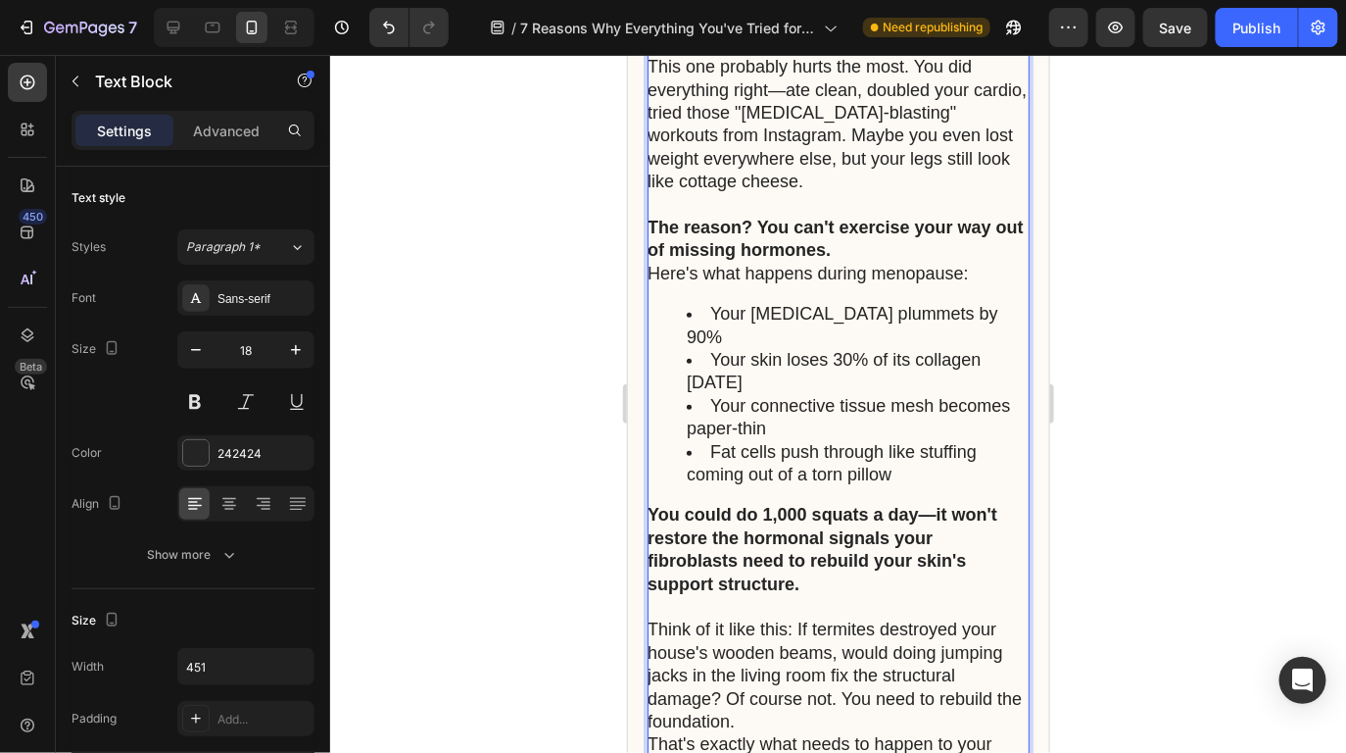
scroll to position [3057, 0]
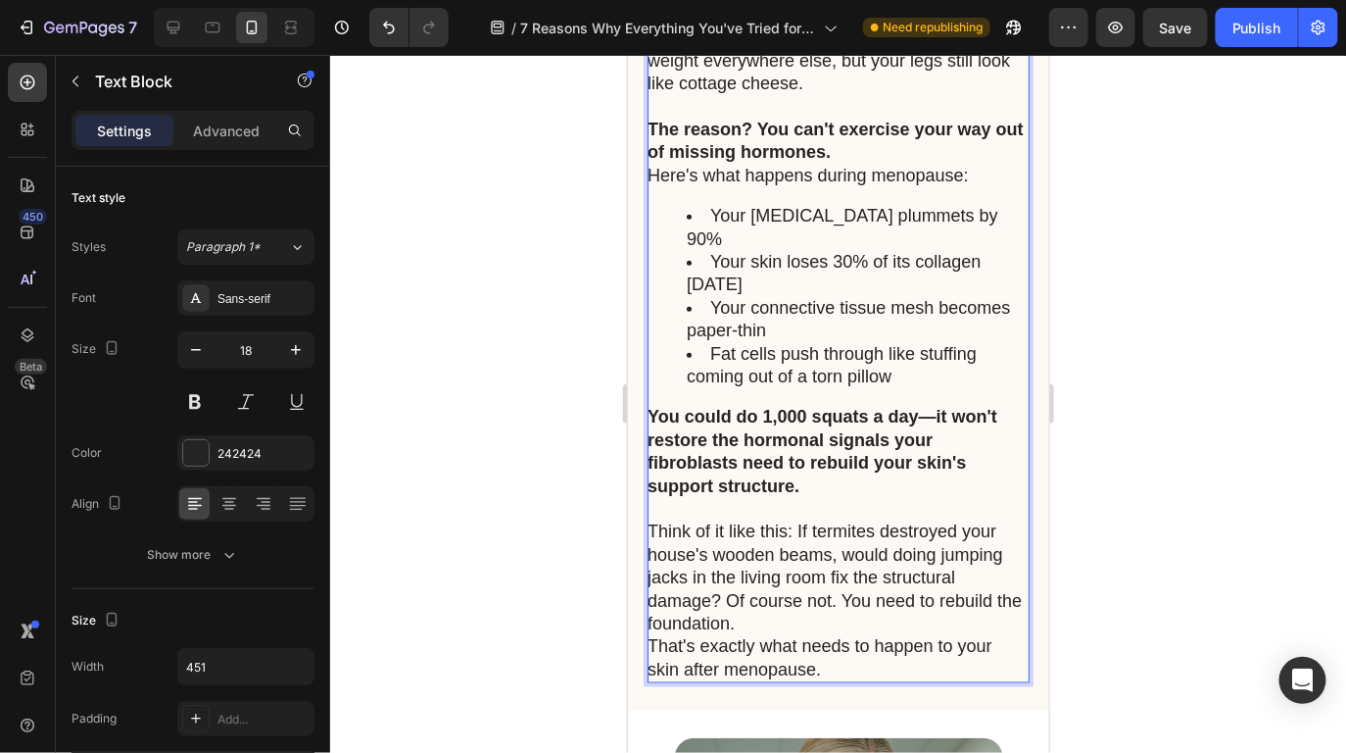
click at [832, 634] on p "That's exactly what needs to happen to your skin after menopause." at bounding box center [837, 657] width 380 height 46
click at [828, 528] on p "Think of it like this: If termites destroyed your house's wooden beams, would d…" at bounding box center [837, 576] width 380 height 115
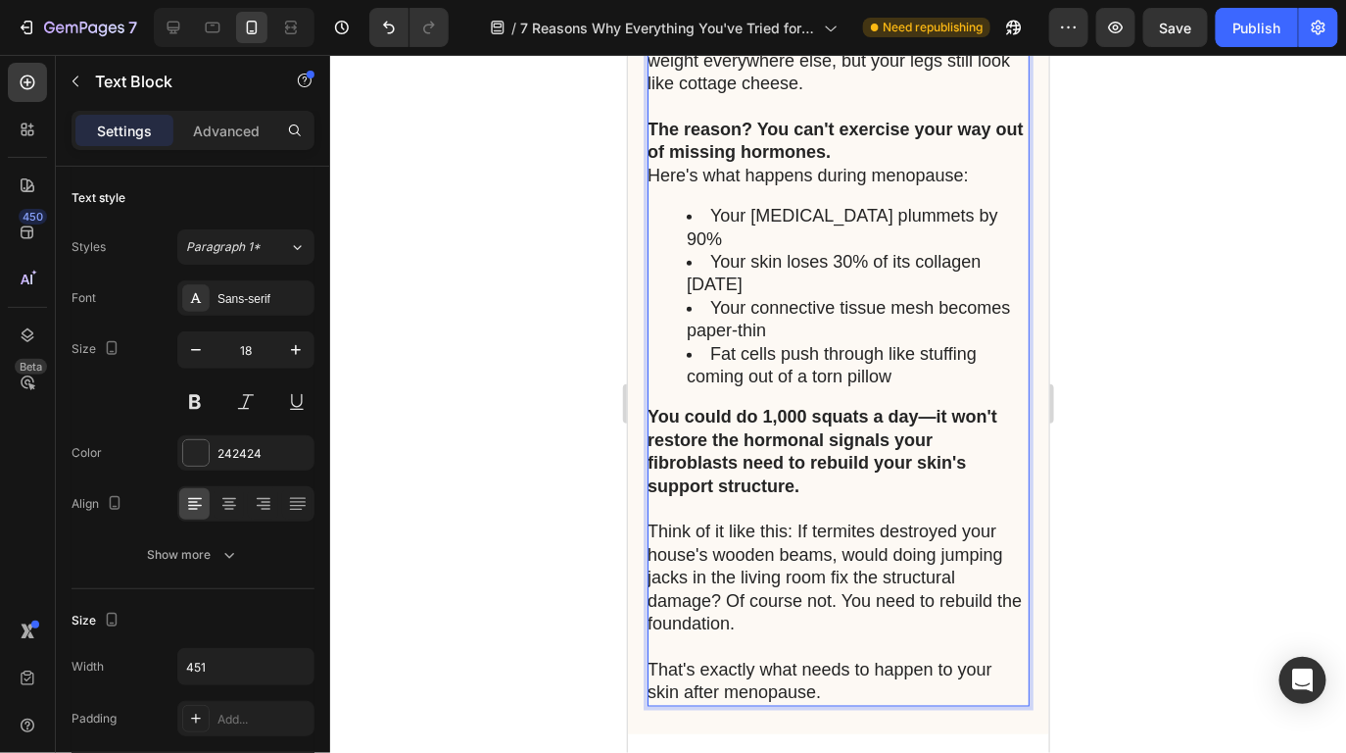
click at [1163, 398] on div at bounding box center [838, 404] width 1016 height 698
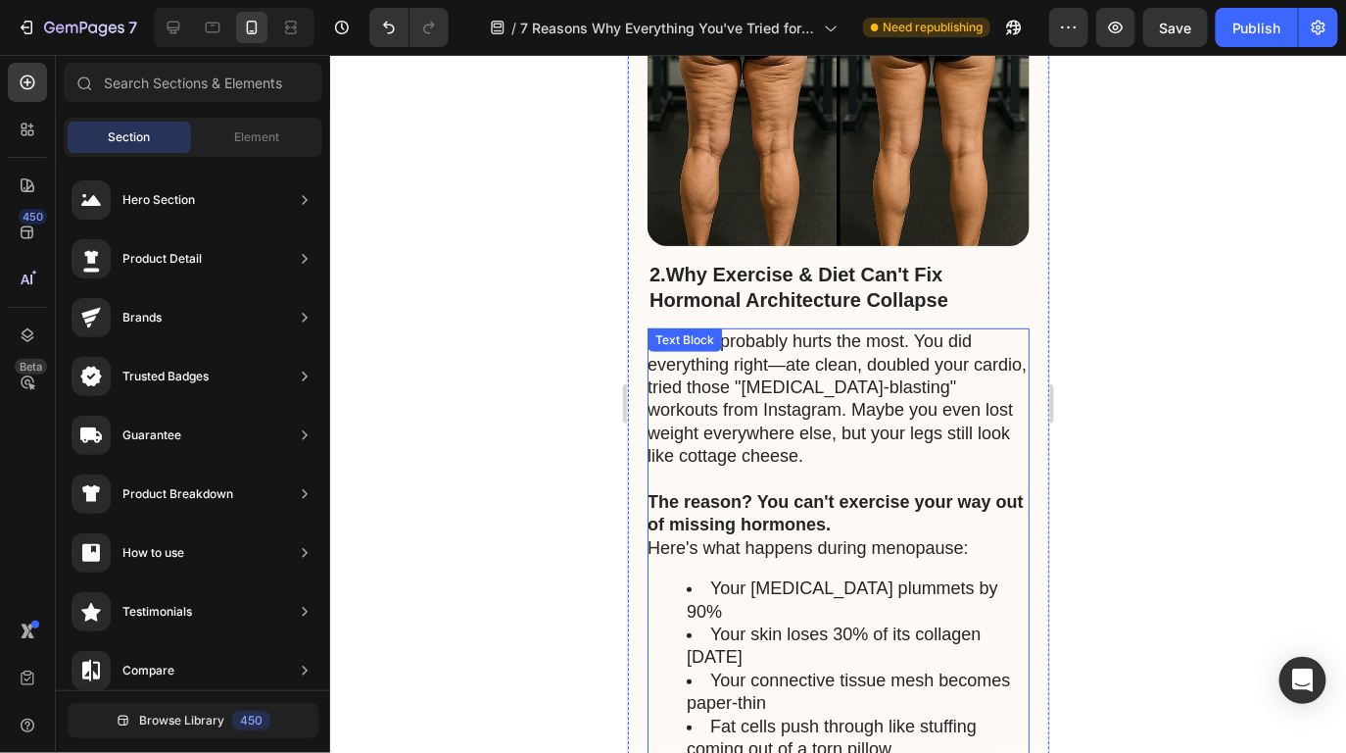
scroll to position [2674, 0]
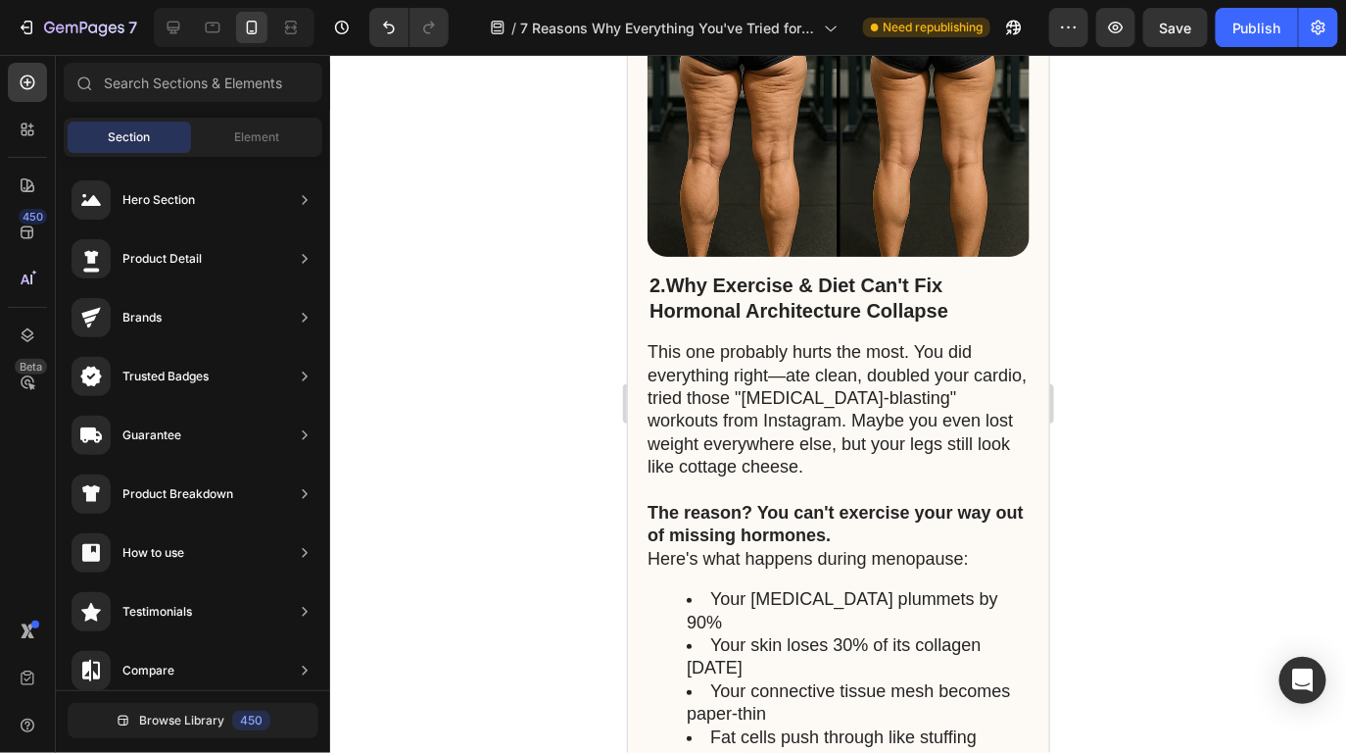
click at [1130, 250] on div at bounding box center [838, 404] width 1016 height 698
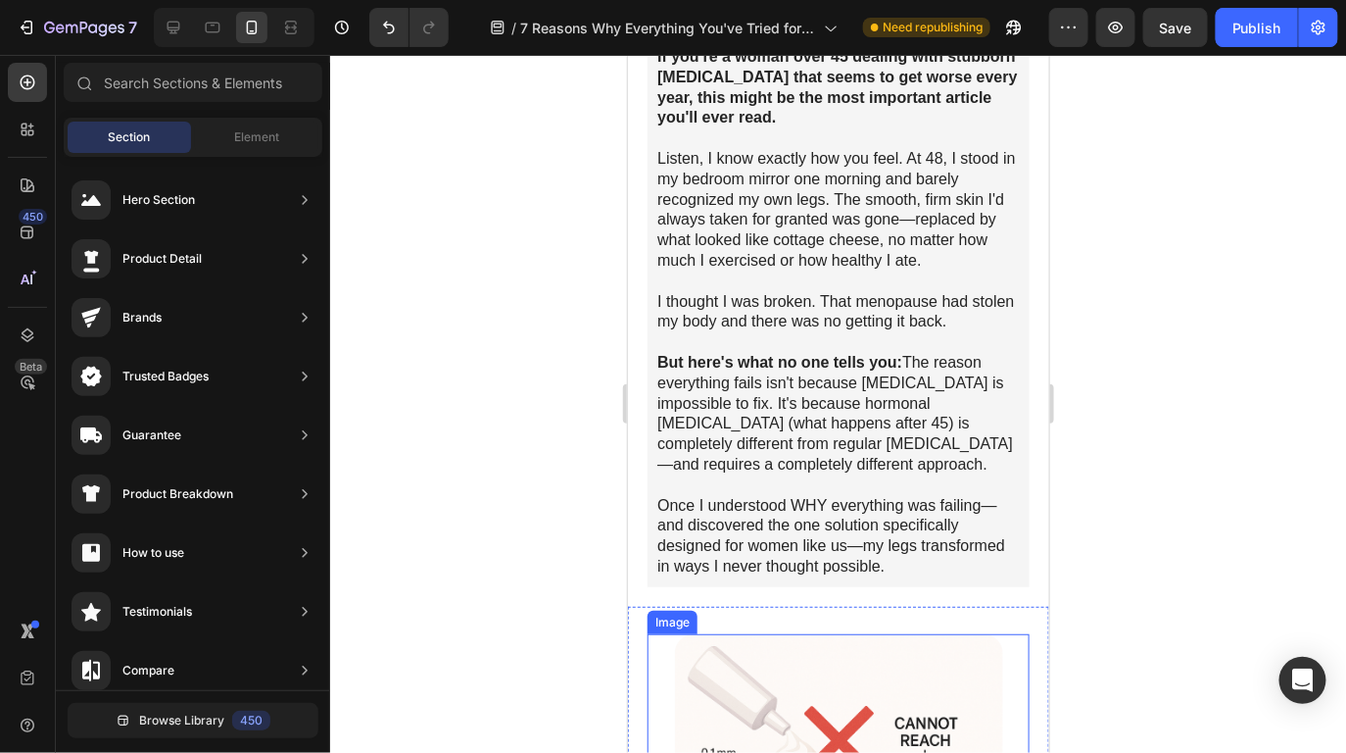
scroll to position [363, 0]
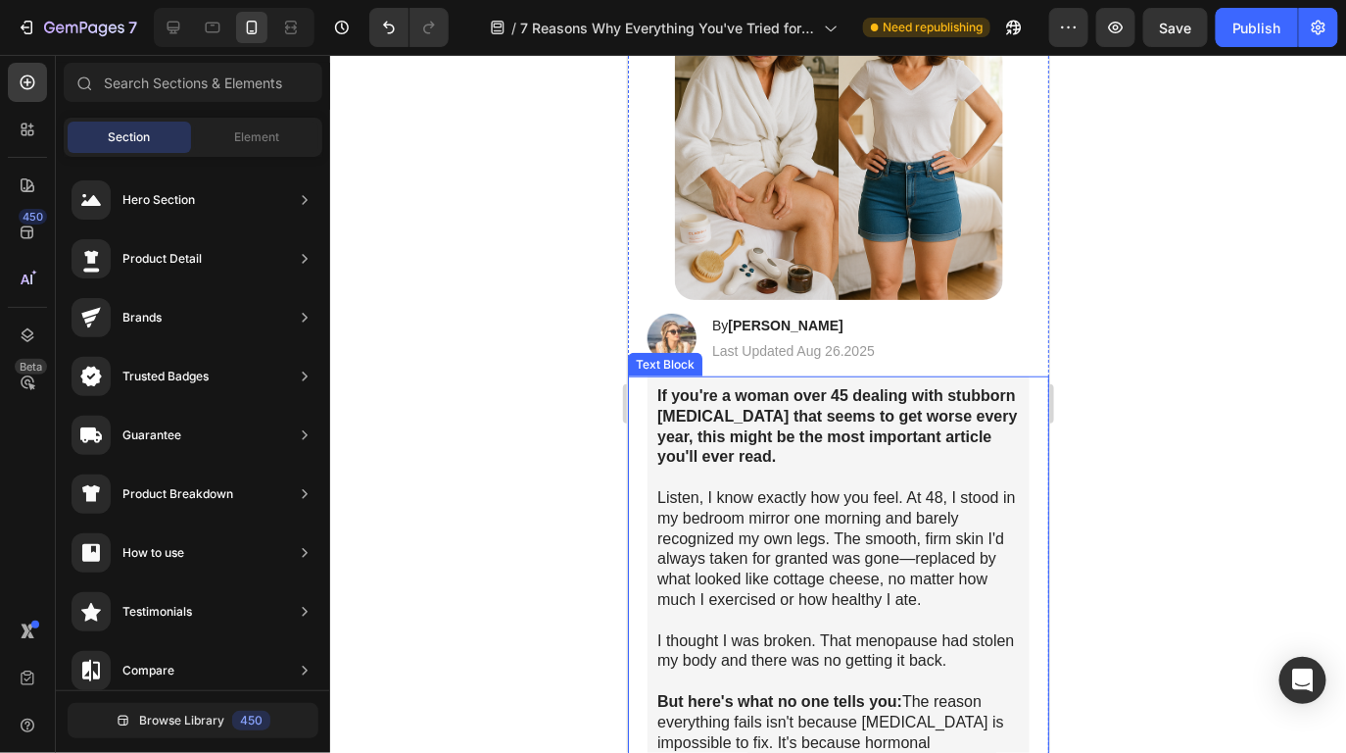
click at [881, 427] on p "If you're a woman over 45 dealing with stubborn [MEDICAL_DATA] that seems to ge…" at bounding box center [838, 436] width 363 height 102
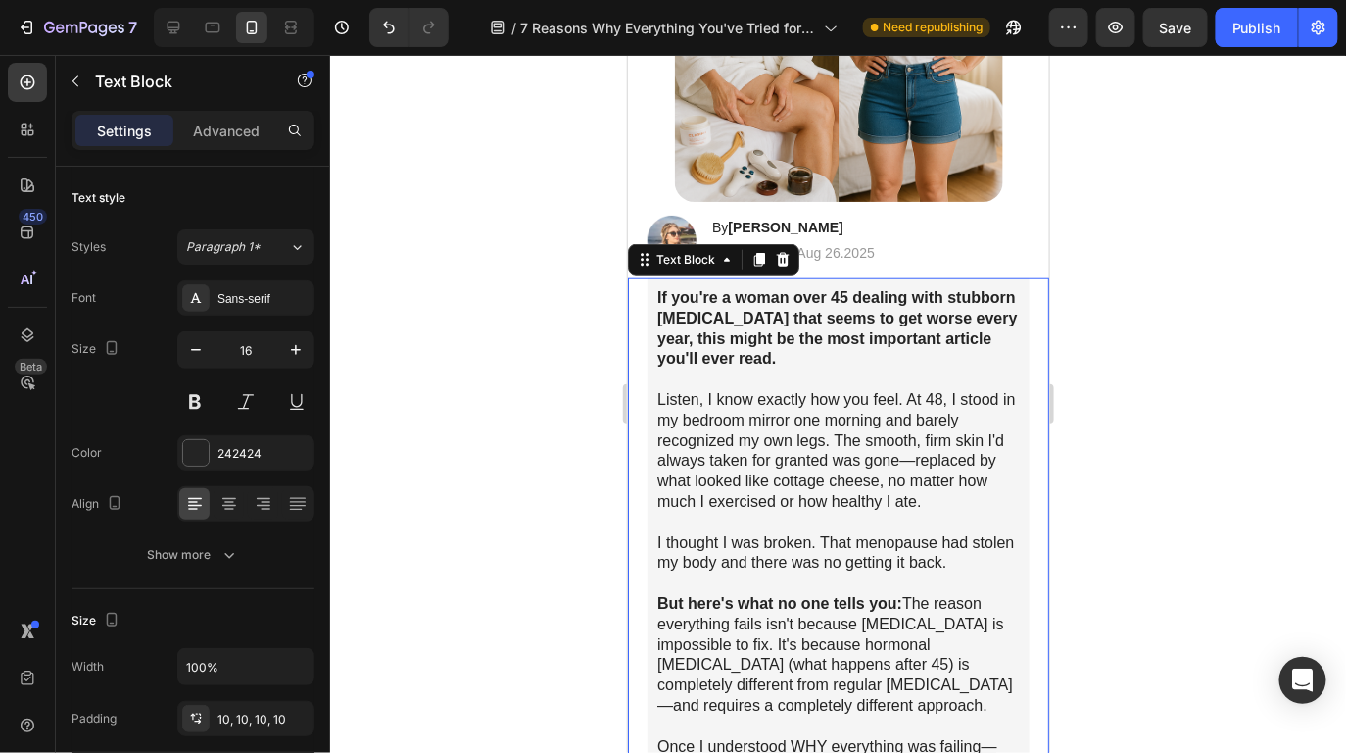
scroll to position [559, 0]
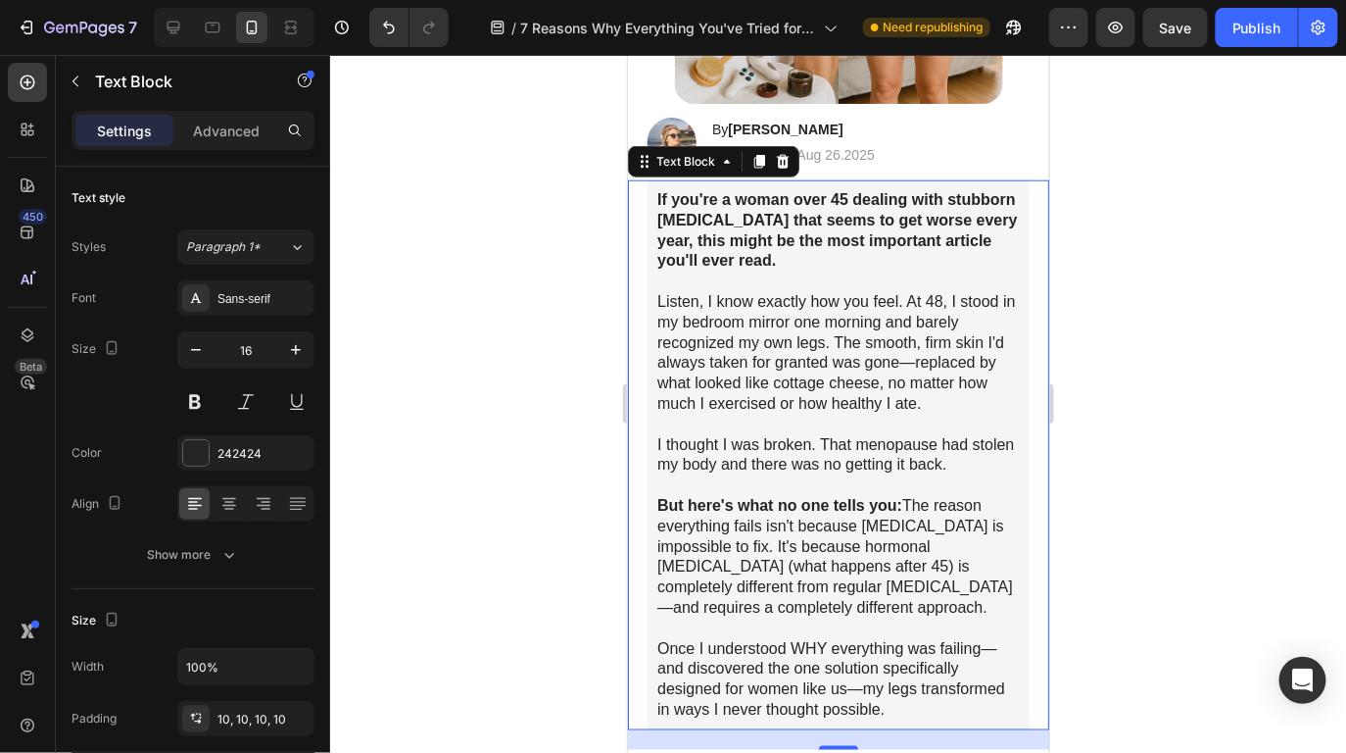
click at [1085, 341] on div at bounding box center [838, 404] width 1016 height 698
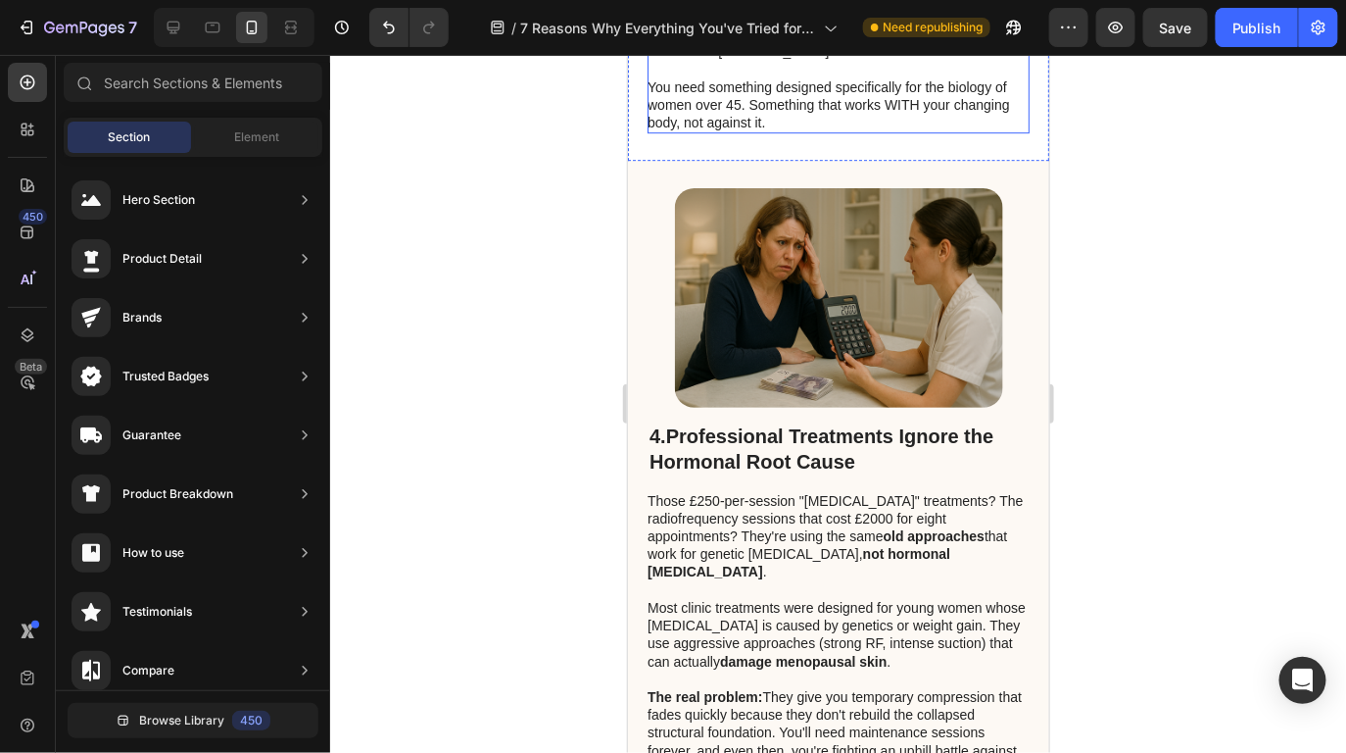
scroll to position [4540, 0]
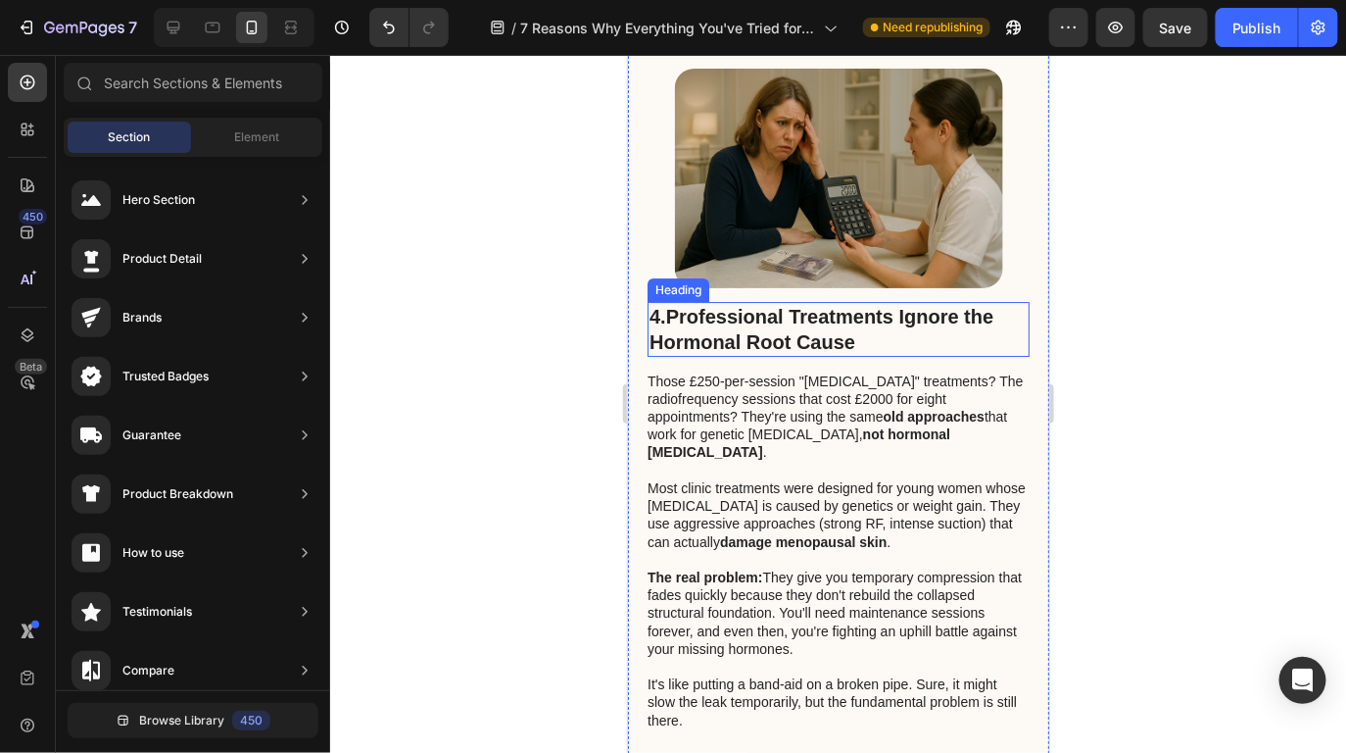
click at [796, 305] on strong "Professional Treatments Ignore the Hormonal Root Cause" at bounding box center [821, 328] width 344 height 47
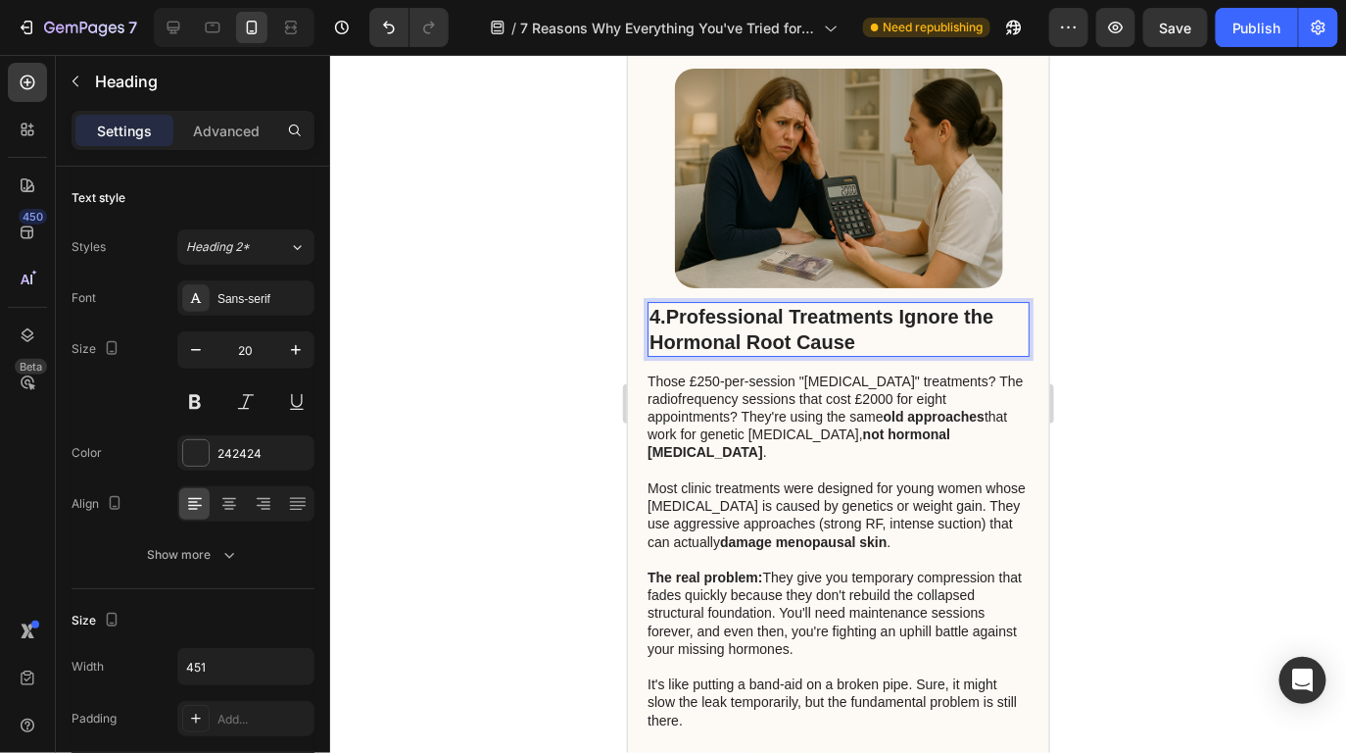
click at [885, 303] on p "4. Professional Treatments Ignore the Hormonal Root Cause" at bounding box center [838, 328] width 378 height 51
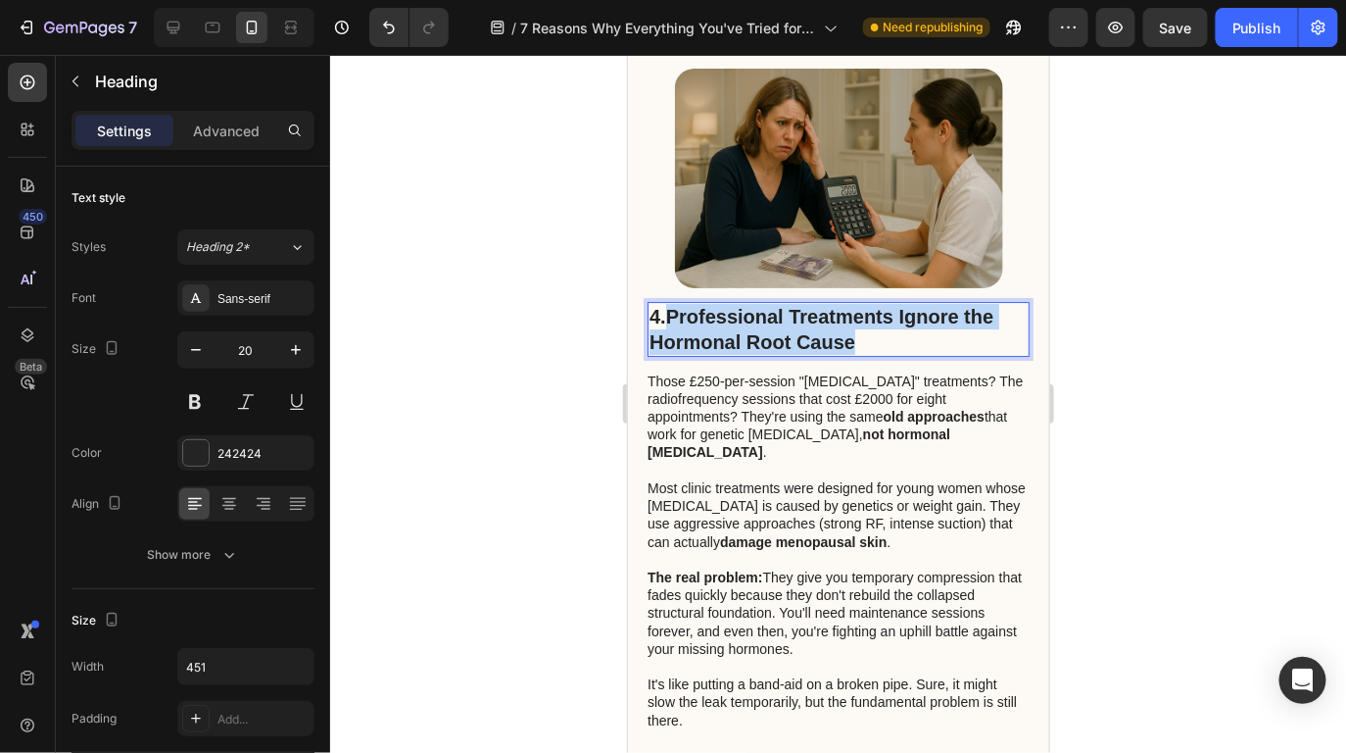
drag, startPoint x: 878, startPoint y: 264, endPoint x: 671, endPoint y: 238, distance: 208.3
click at [671, 303] on p "4. Professional Treatments Ignore the Hormonal Root Cause" at bounding box center [838, 328] width 378 height 51
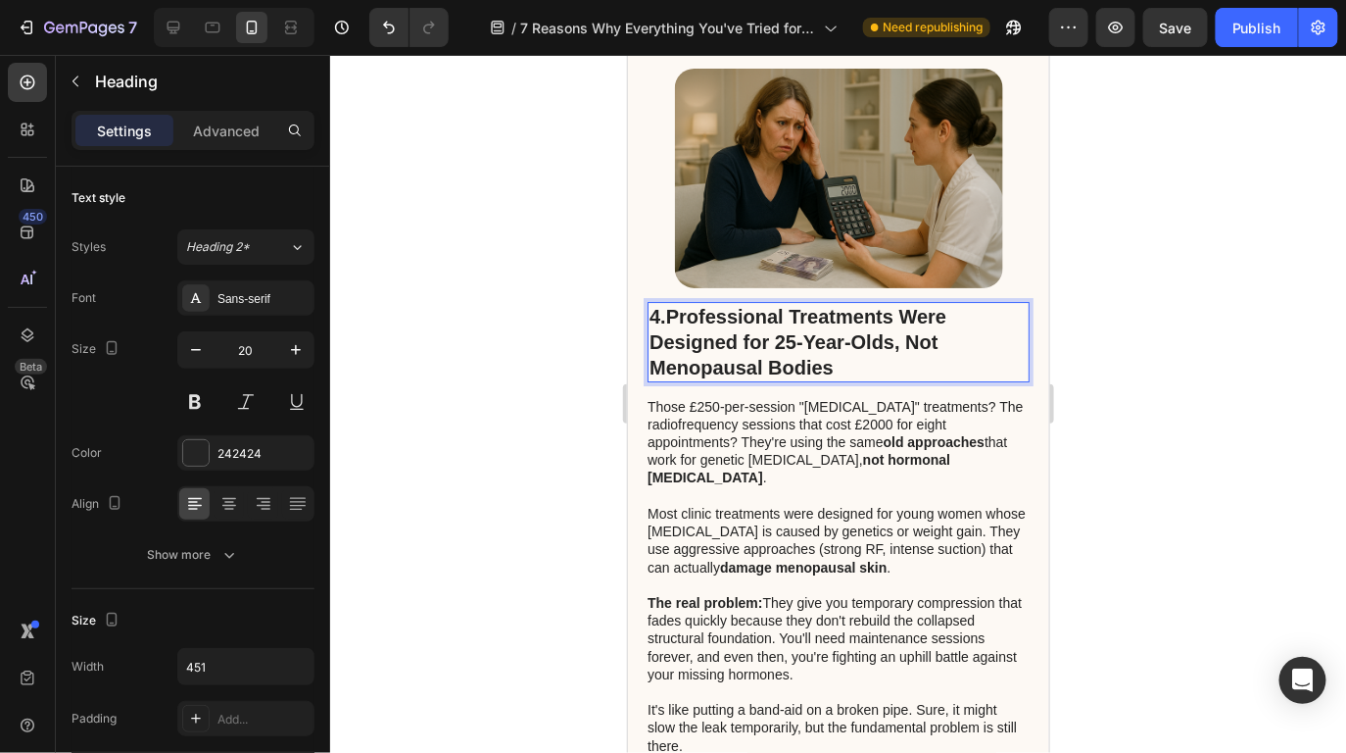
click at [1101, 274] on div at bounding box center [838, 404] width 1016 height 698
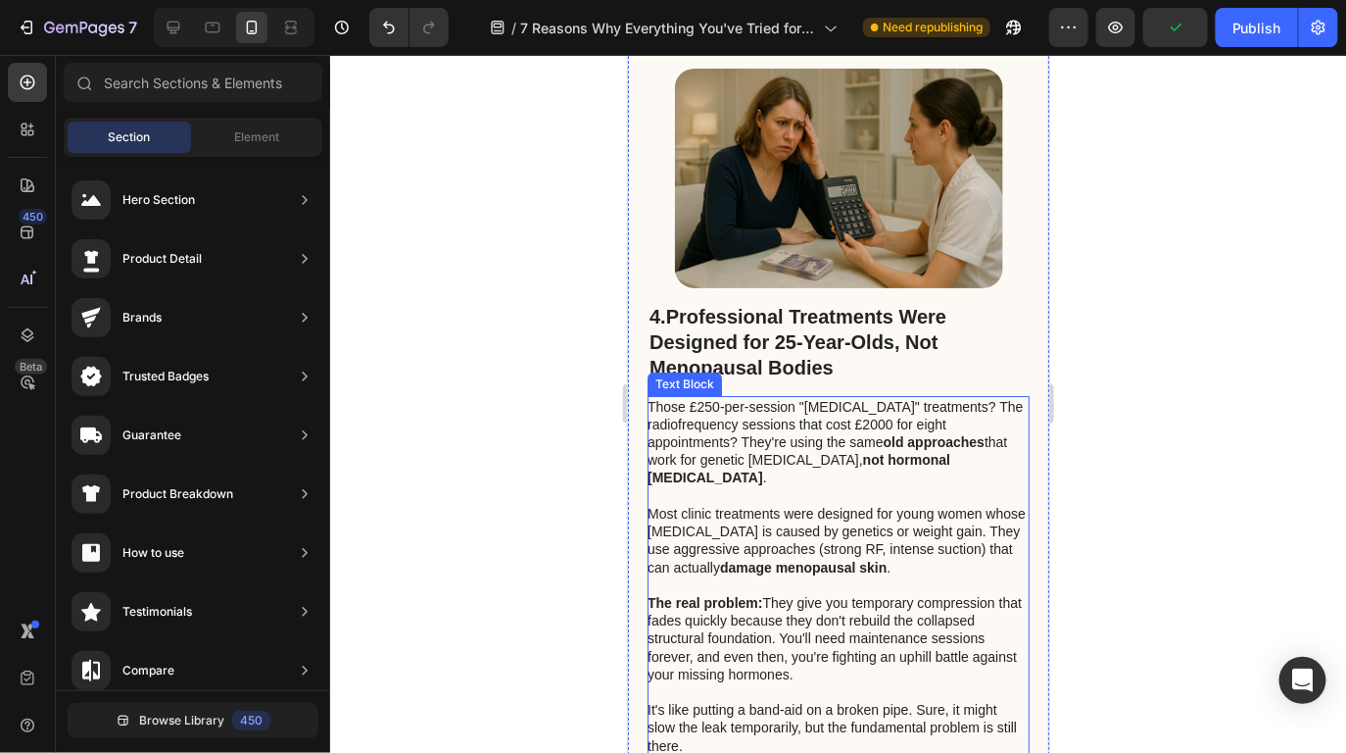
click at [804, 593] on p "The real problem: They give you temporary compression that fades quickly becaus…" at bounding box center [837, 646] width 380 height 107
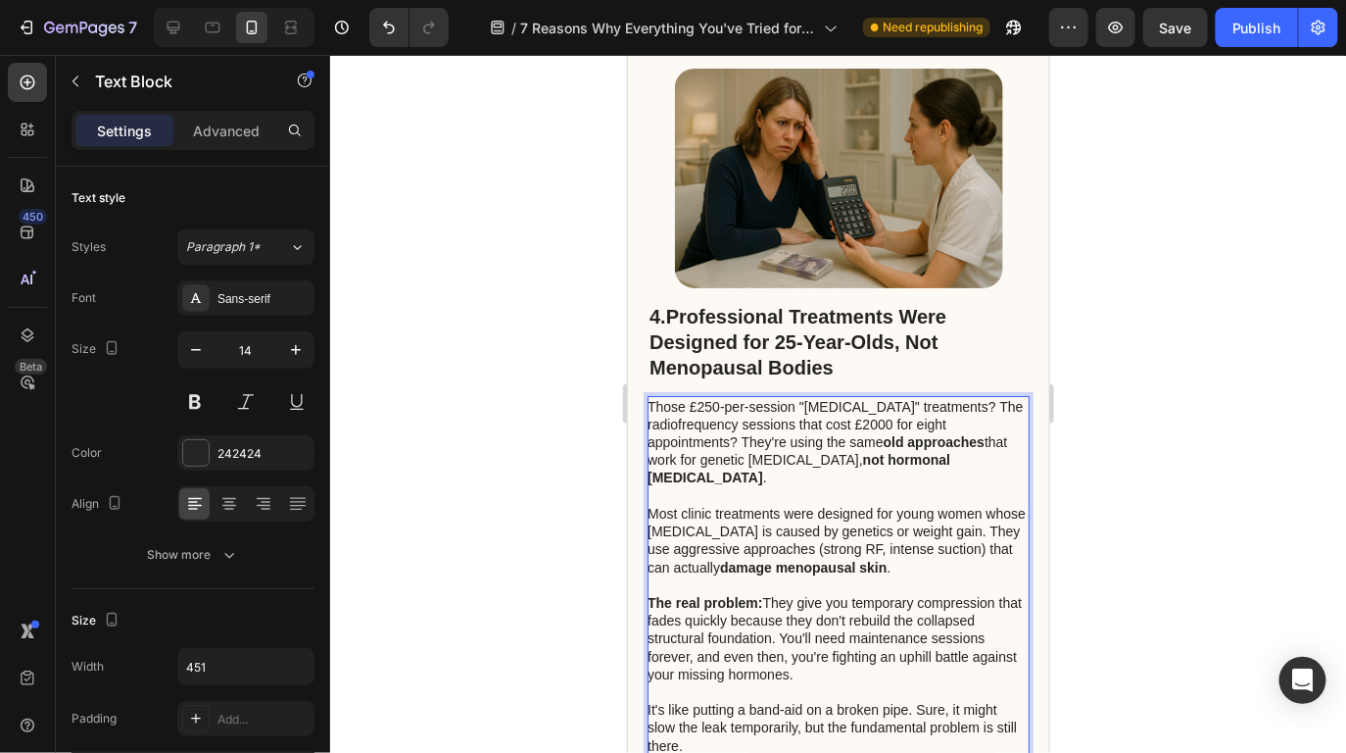
click at [759, 700] on p "It's like putting a band-aid on a broken pipe. Sure, it might slow the leak tem…" at bounding box center [837, 727] width 380 height 54
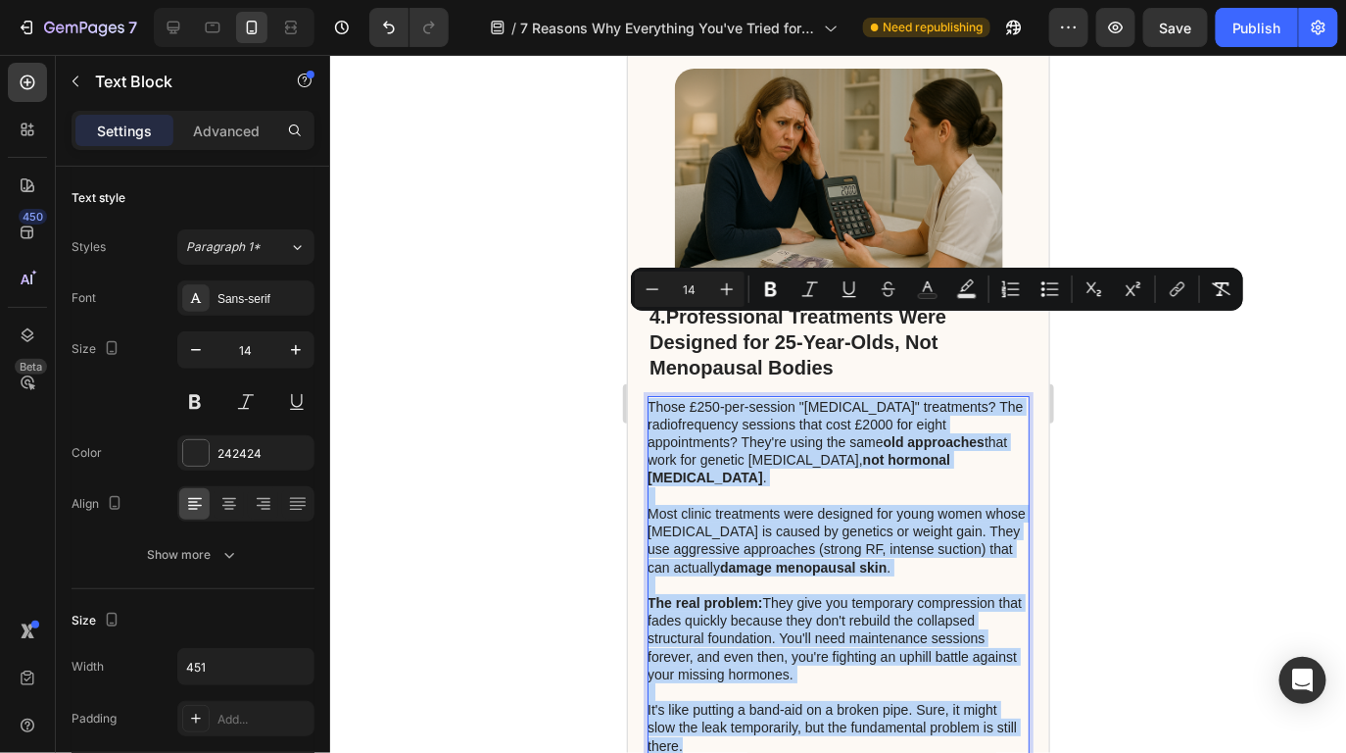
drag, startPoint x: 730, startPoint y: 649, endPoint x: 651, endPoint y: 332, distance: 326.3
click at [651, 395] on div "Those £250-per-session "lymphatic drainage" treatments? The radiofrequency sess…" at bounding box center [838, 575] width 382 height 361
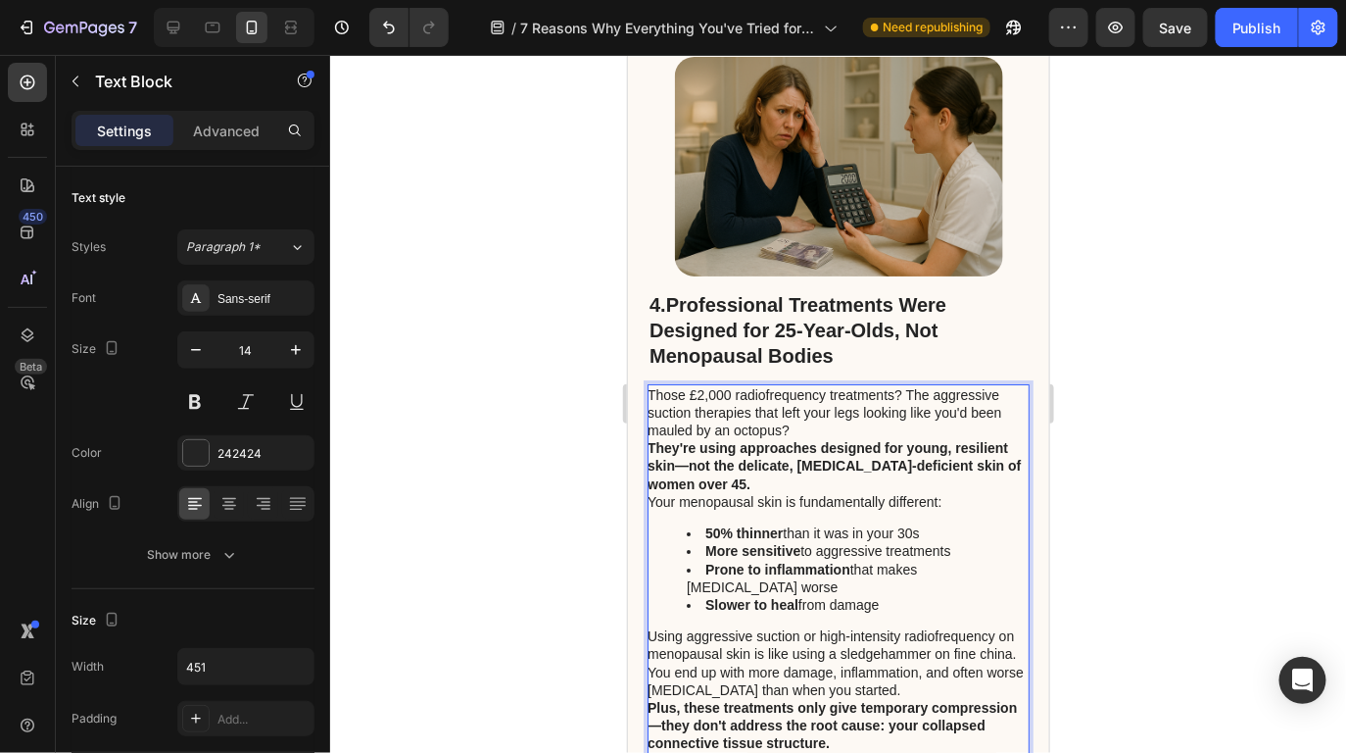
scroll to position [4564, 0]
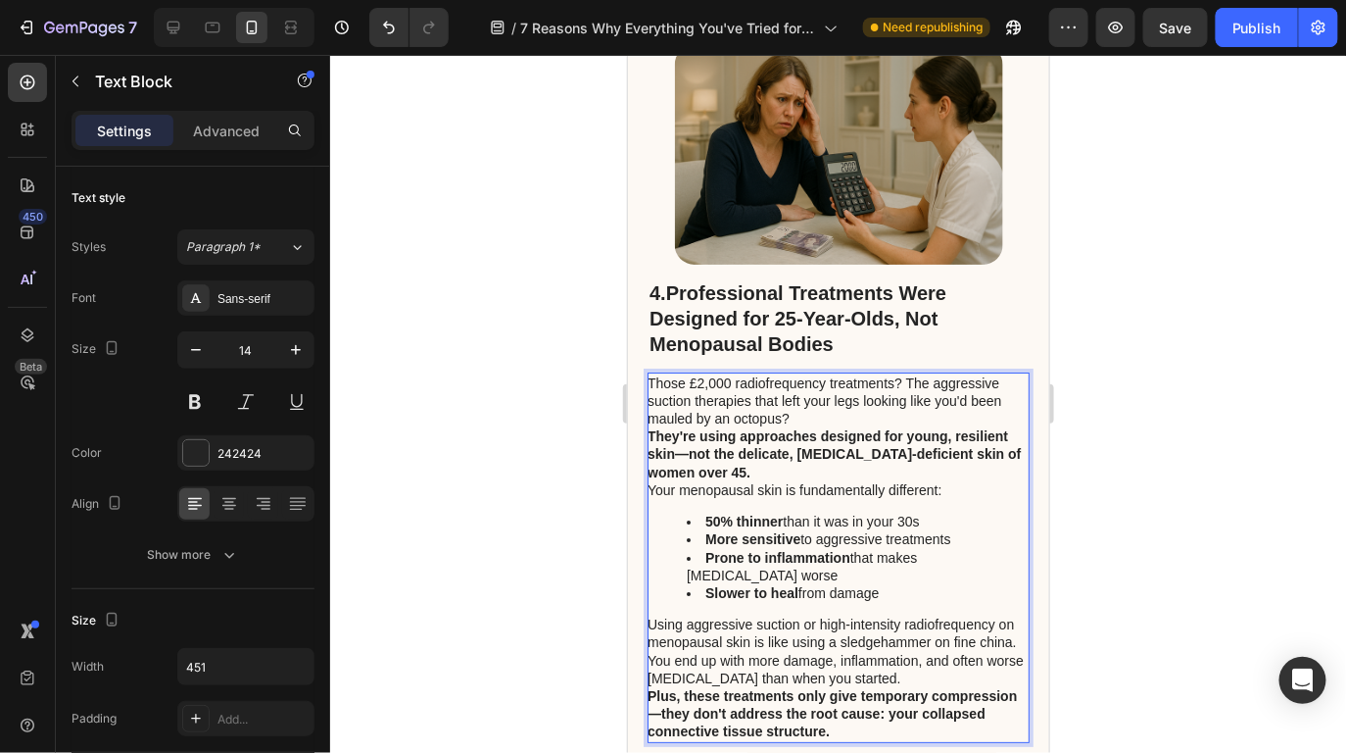
click at [896, 512] on li "50% thinner than it was in your 30s" at bounding box center [856, 521] width 341 height 18
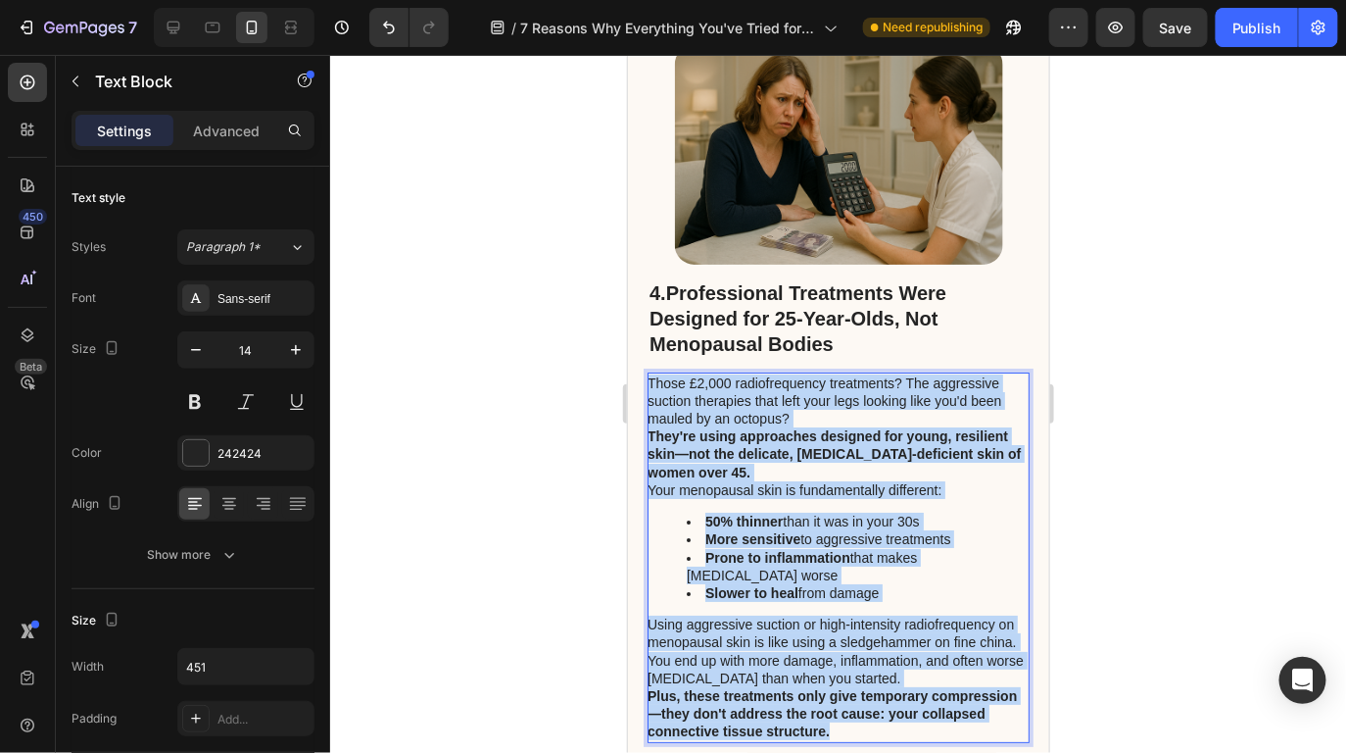
drag, startPoint x: 901, startPoint y: 637, endPoint x: 619, endPoint y: 303, distance: 436.8
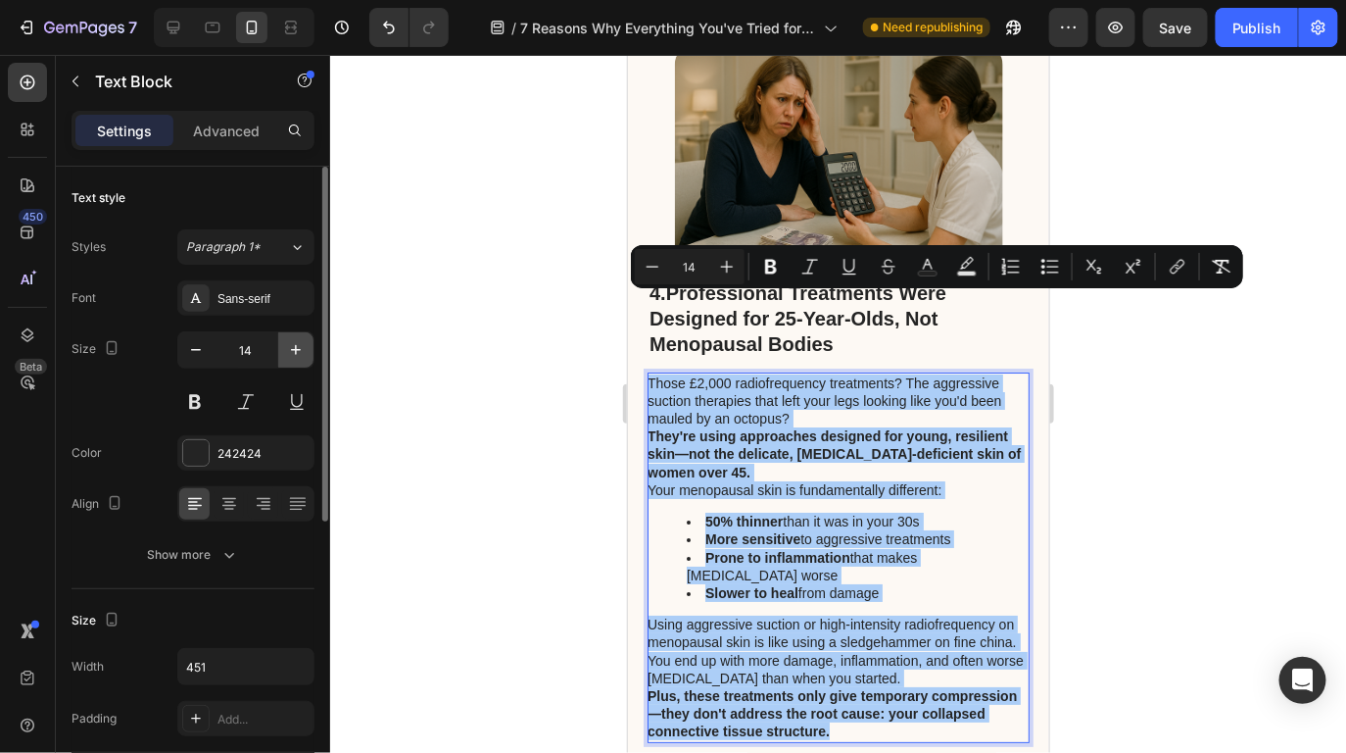
click at [285, 360] on button "button" at bounding box center [295, 349] width 35 height 35
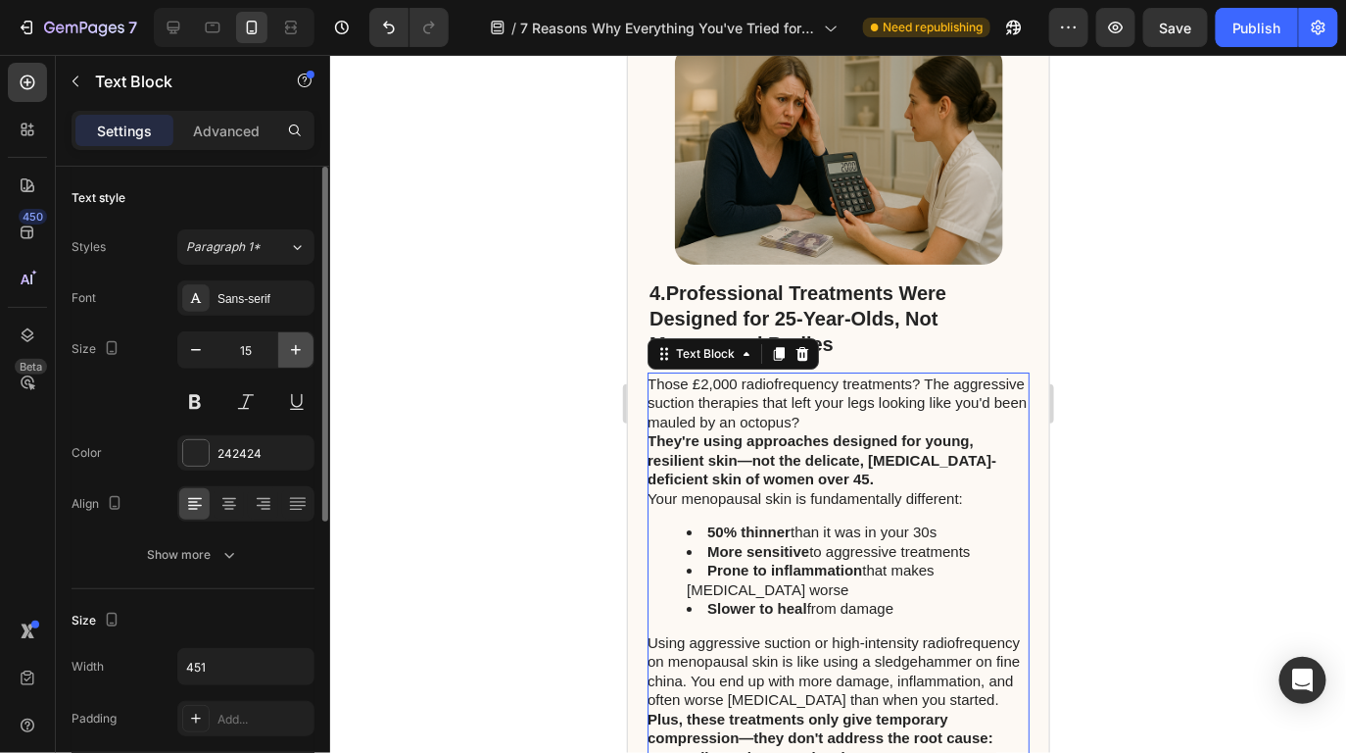
click at [286, 358] on icon "button" at bounding box center [296, 350] width 20 height 20
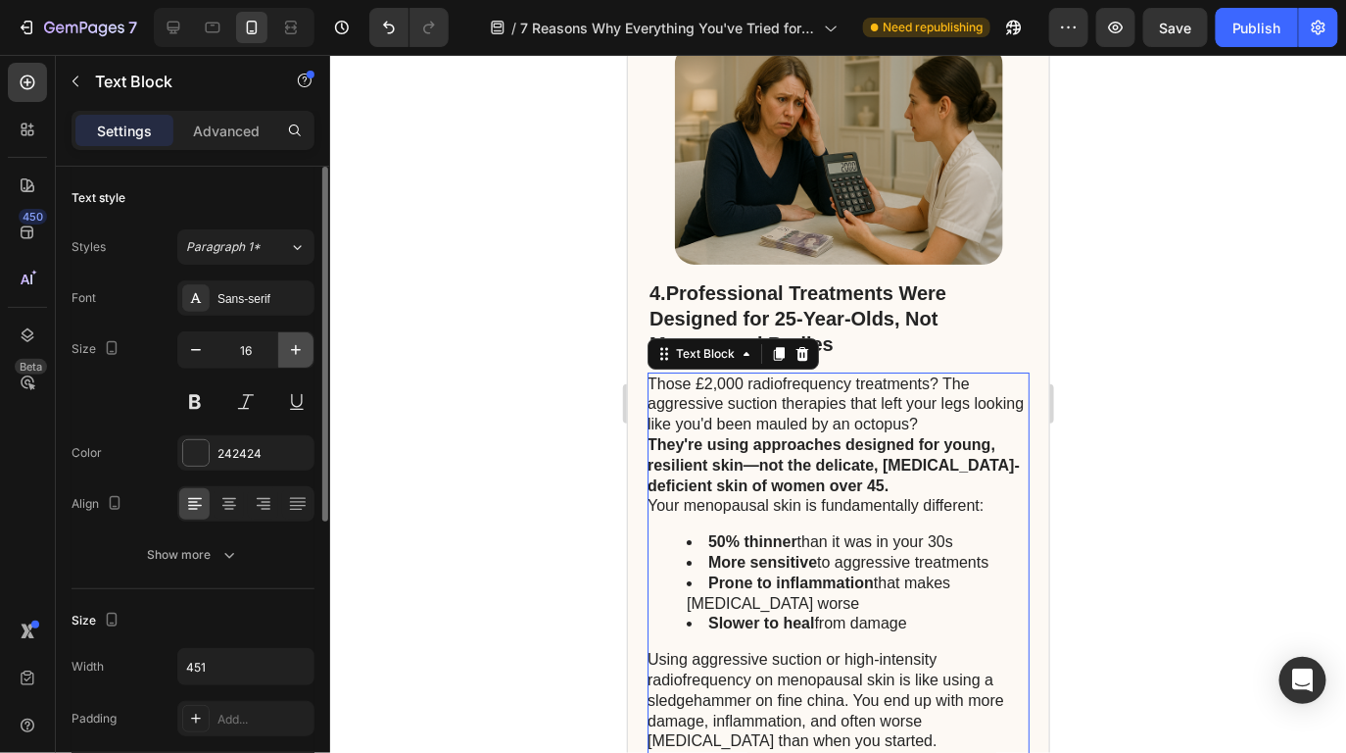
click at [286, 357] on icon "button" at bounding box center [296, 350] width 20 height 20
type input "17"
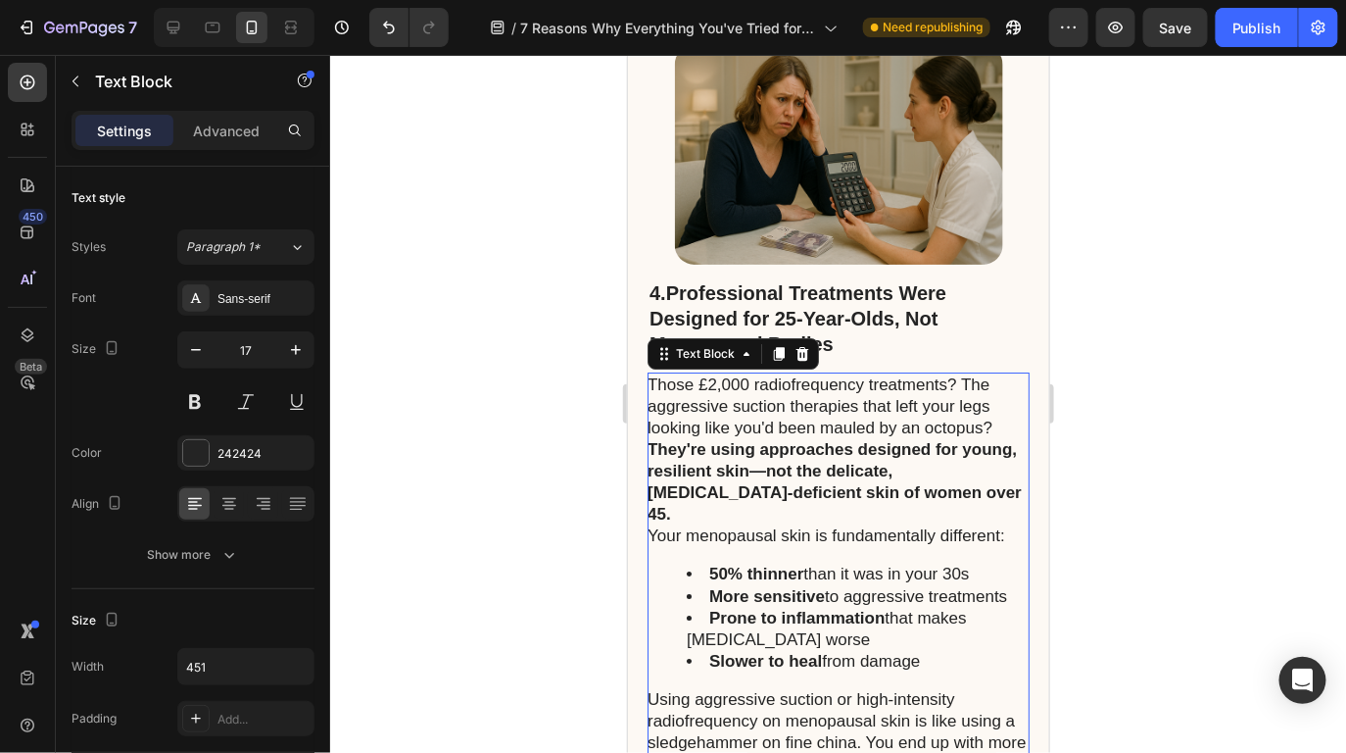
scroll to position [4698, 0]
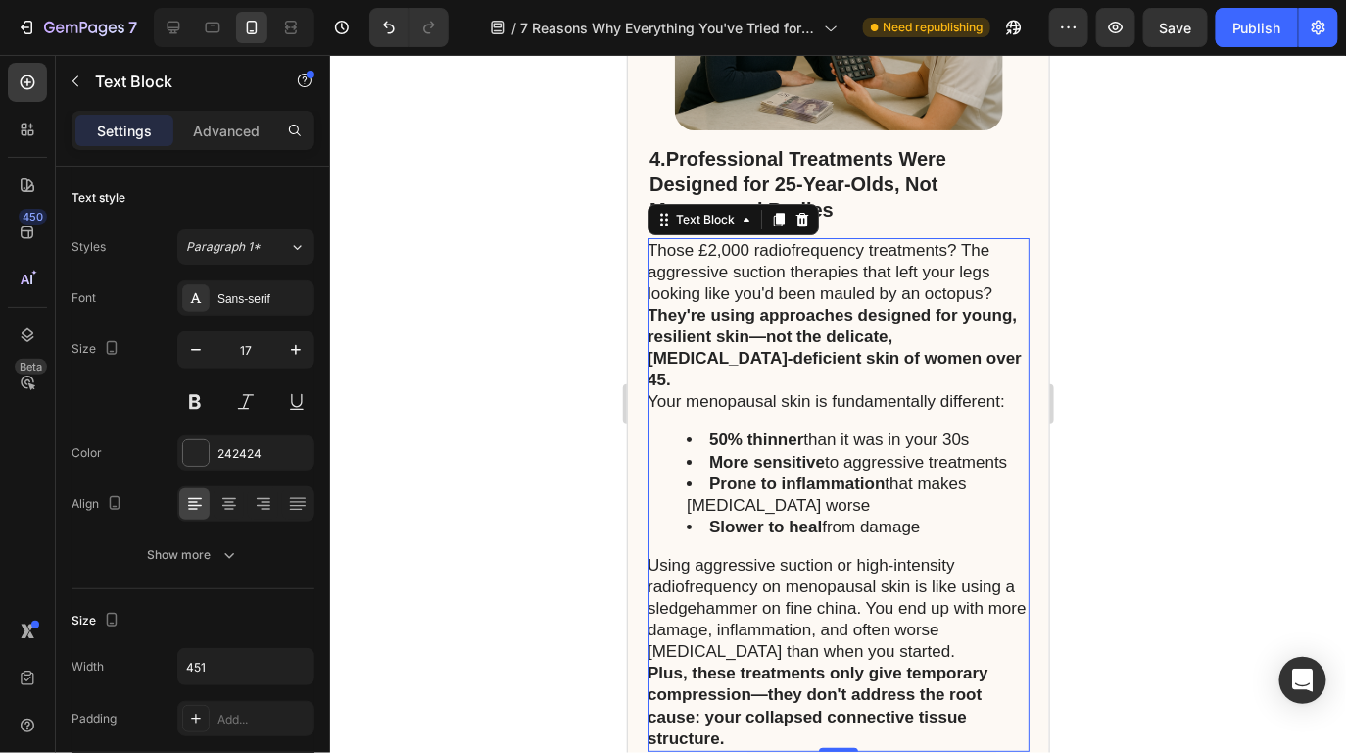
click at [956, 304] on p "They're using approaches designed for young, resilient skin—not the delicate, […" at bounding box center [837, 347] width 380 height 86
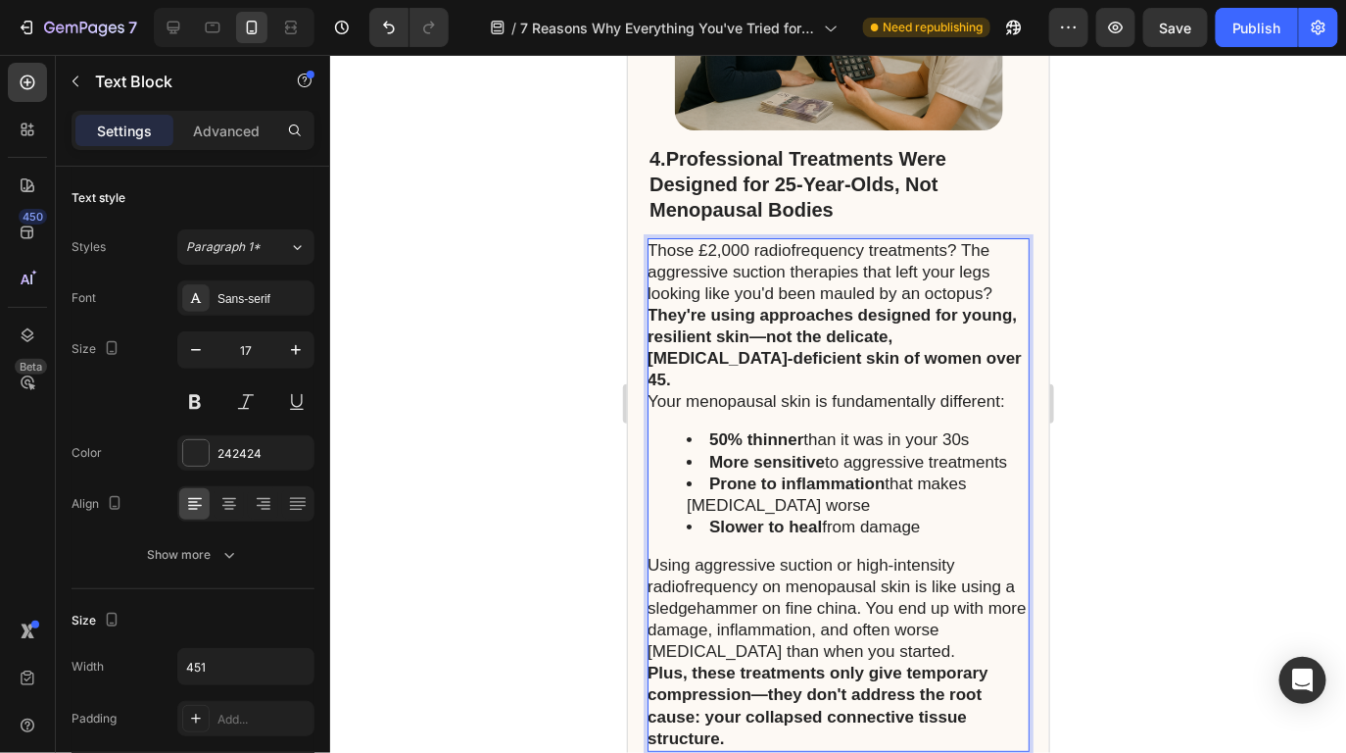
click at [988, 239] on p "Those £2,000 radiofrequency treatments? The aggressive suction therapies that l…" at bounding box center [837, 271] width 380 height 65
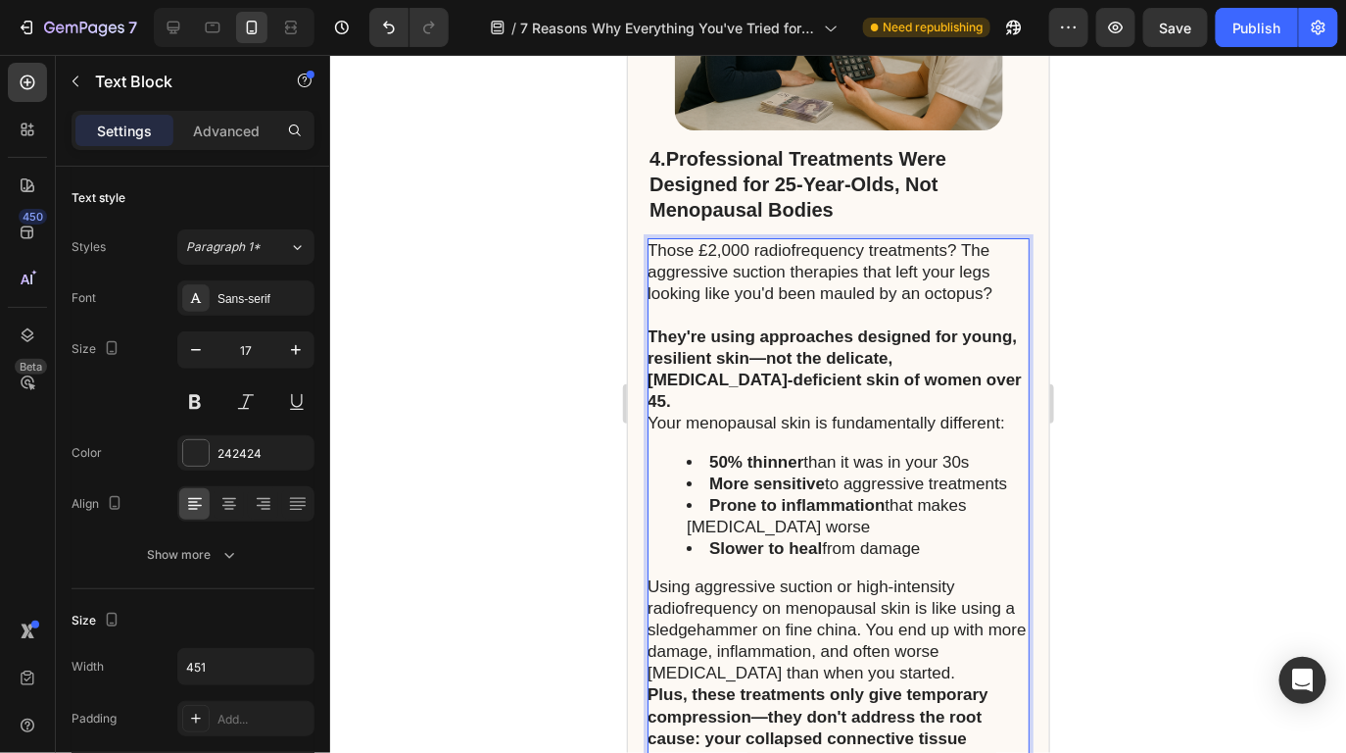
click at [989, 325] on p "They're using approaches designed for young, resilient skin—not the delicate, […" at bounding box center [837, 368] width 380 height 86
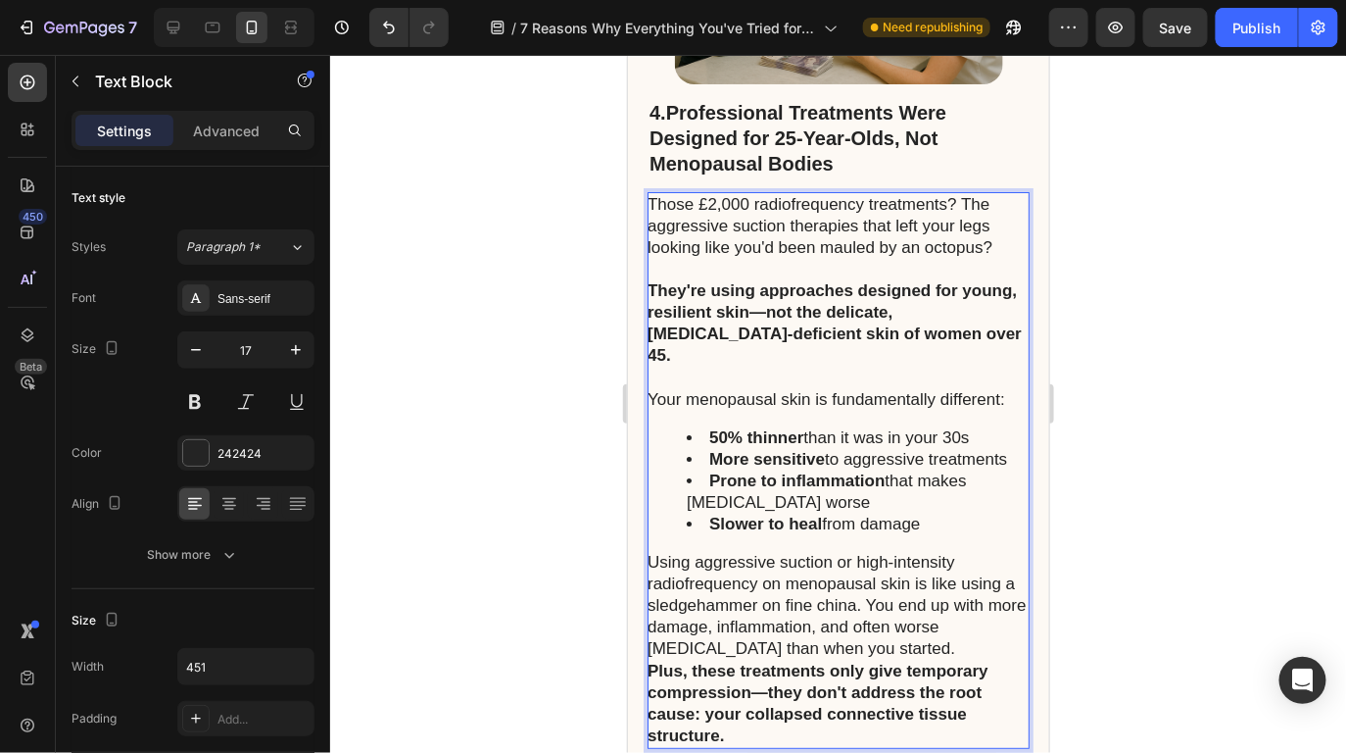
scroll to position [4756, 0]
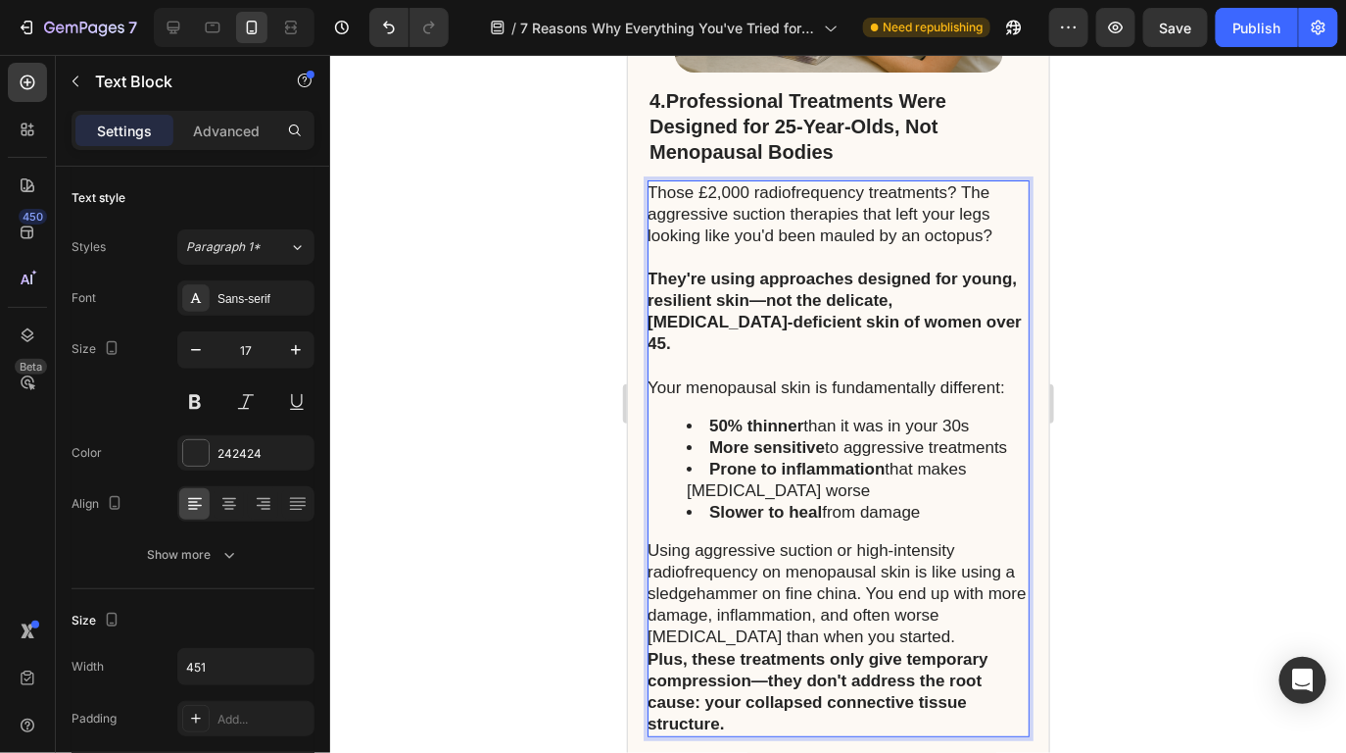
click at [954, 436] on div "Those £2,000 radiofrequency treatments? The aggressive suction therapies that l…" at bounding box center [838, 457] width 382 height 557
click at [971, 539] on p "Using aggressive suction or high-intensity radiofrequency on menopausal skin is…" at bounding box center [837, 593] width 380 height 108
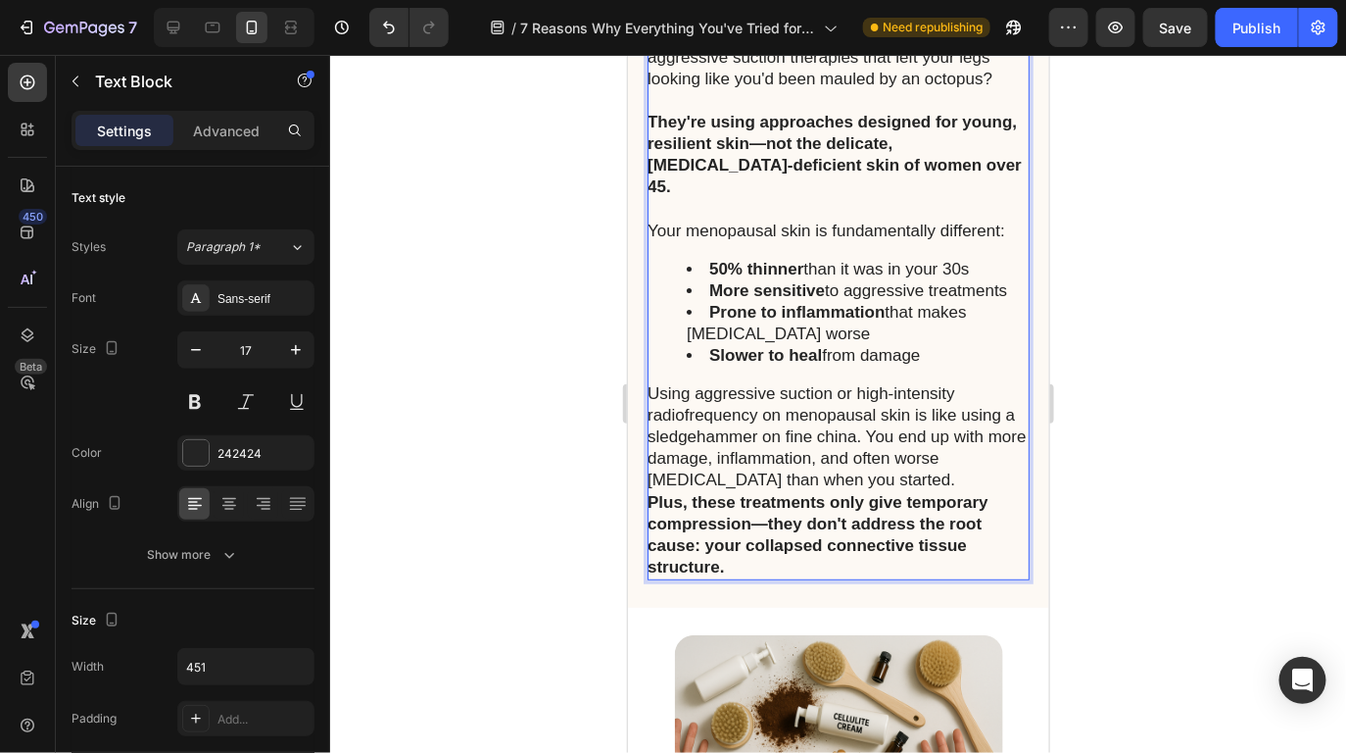
click at [931, 382] on p "Using aggressive suction or high-intensity radiofrequency on menopausal skin is…" at bounding box center [837, 436] width 380 height 108
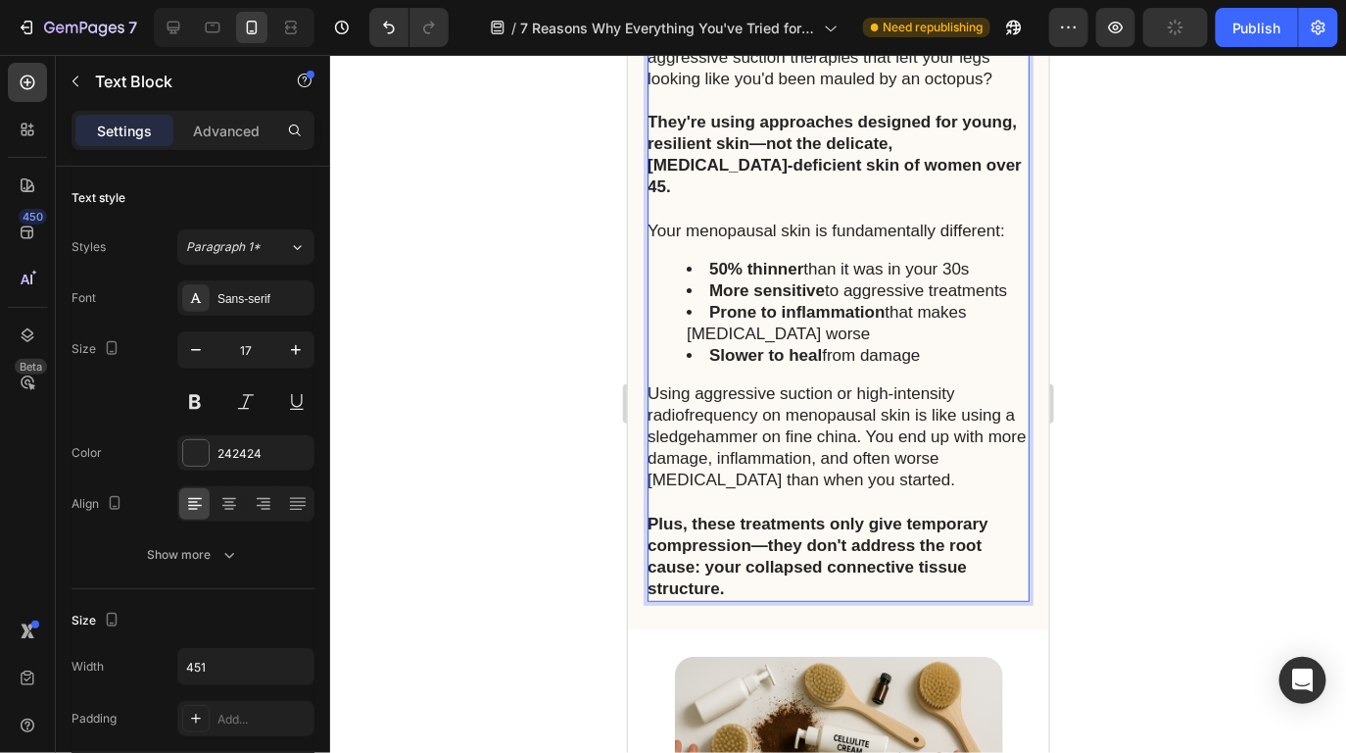
click at [733, 382] on p "Using aggressive suction or high-intensity radiofrequency on menopausal skin is…" at bounding box center [837, 436] width 380 height 108
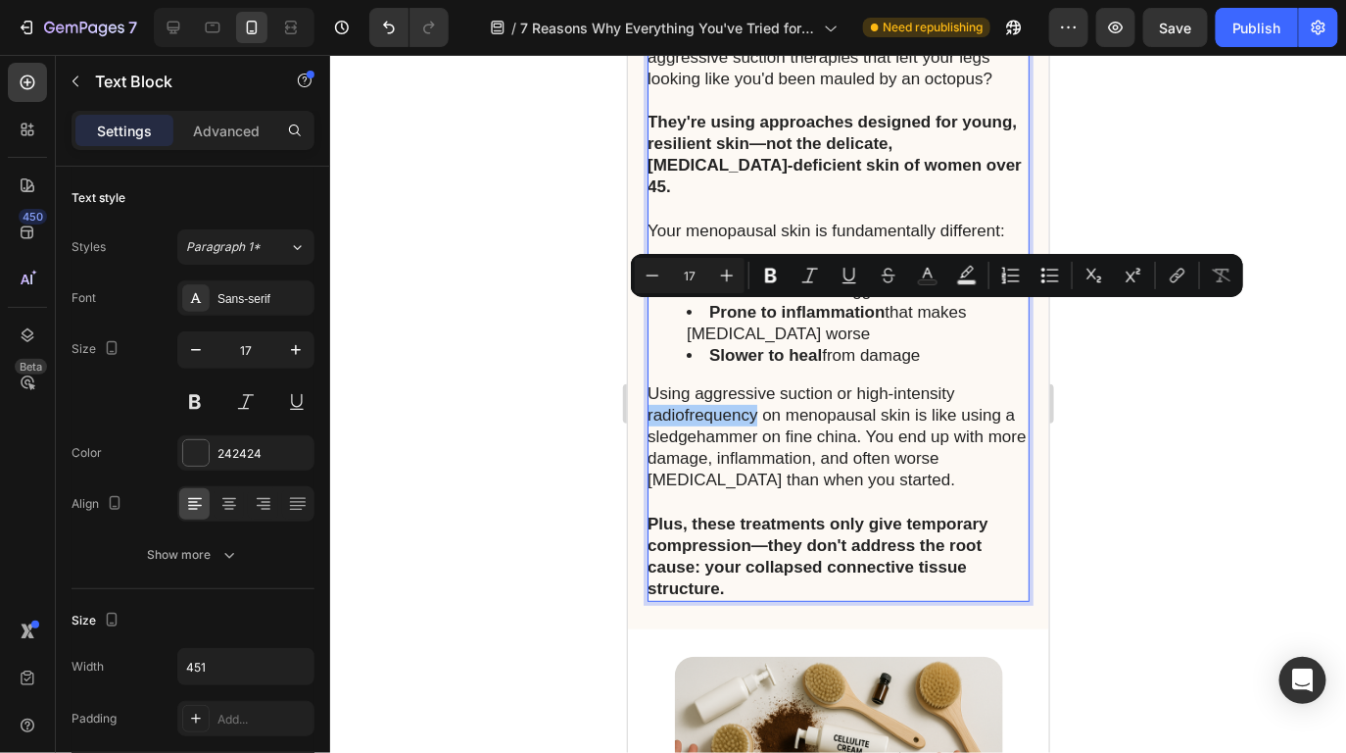
click at [1087, 360] on div at bounding box center [838, 404] width 1016 height 698
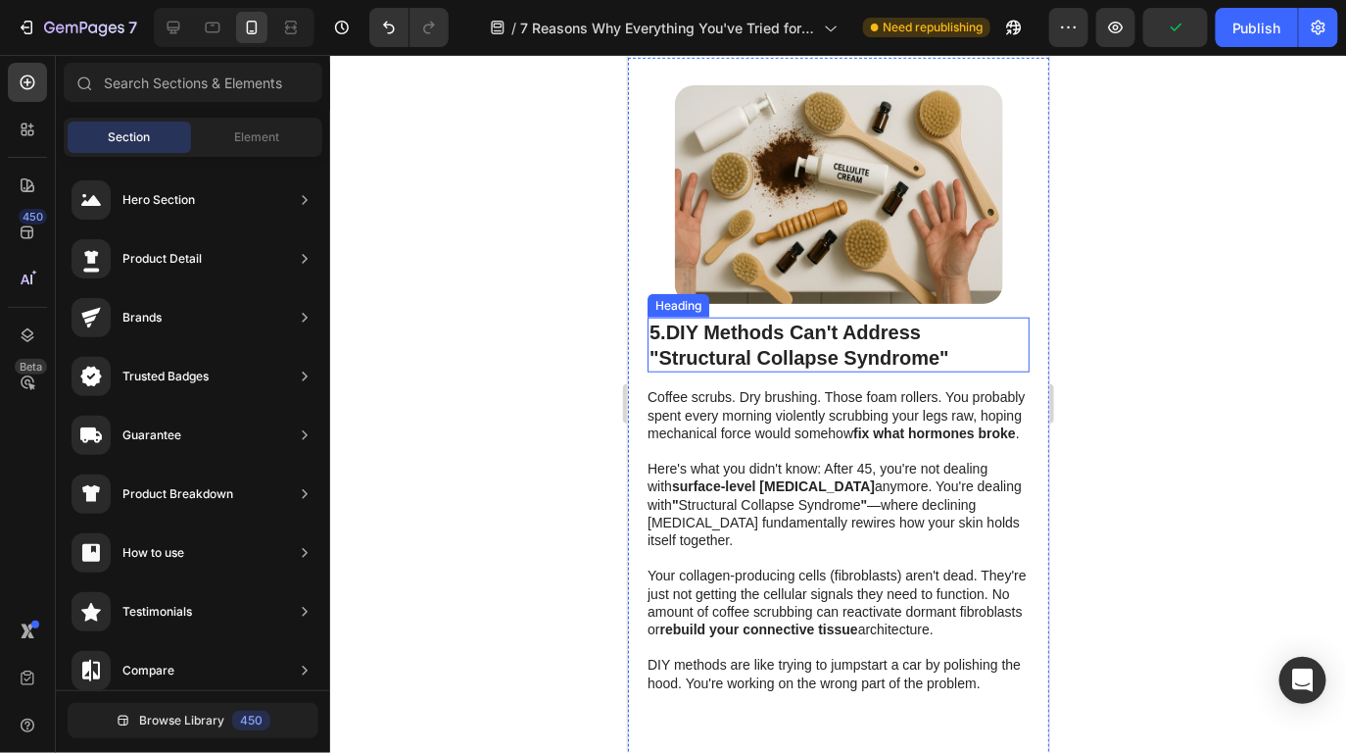
scroll to position [5396, 0]
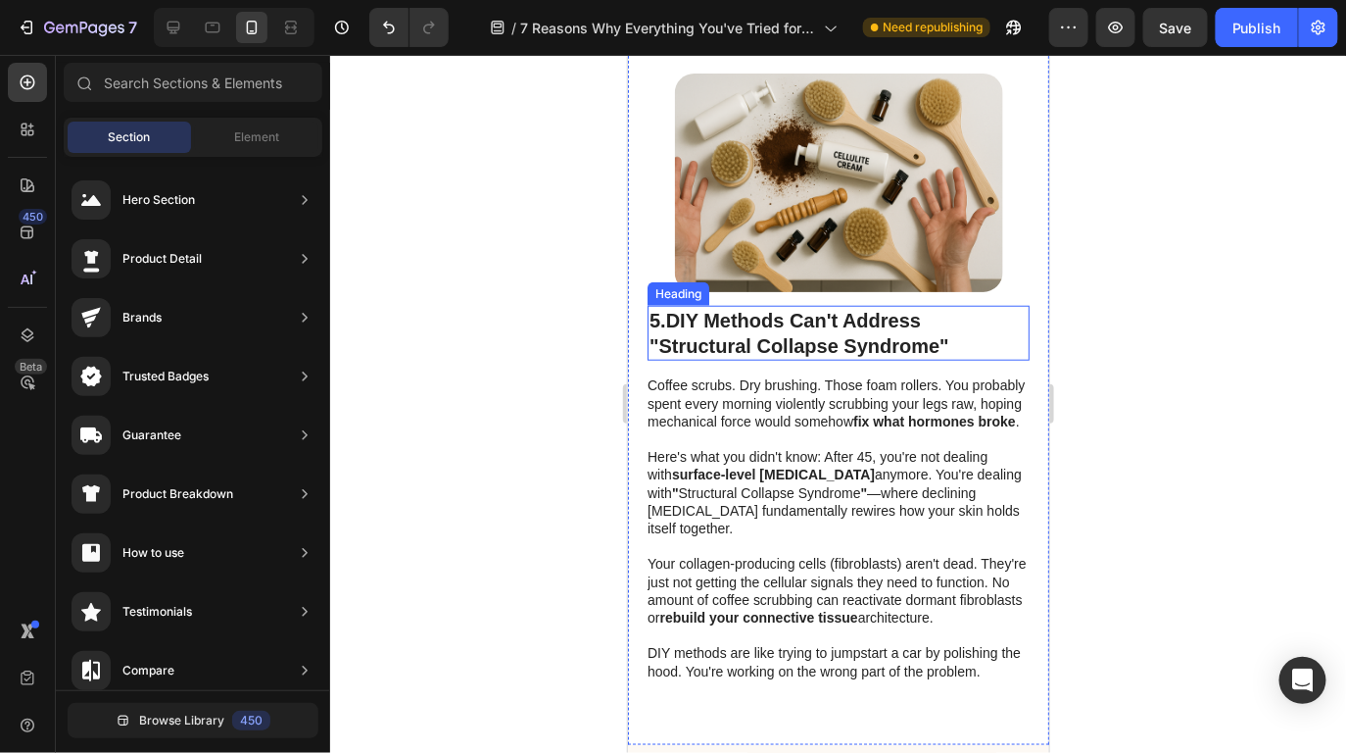
click at [842, 344] on strong "DIY Methods Can't Address "Structural Collapse Syndrome"" at bounding box center [799, 332] width 300 height 47
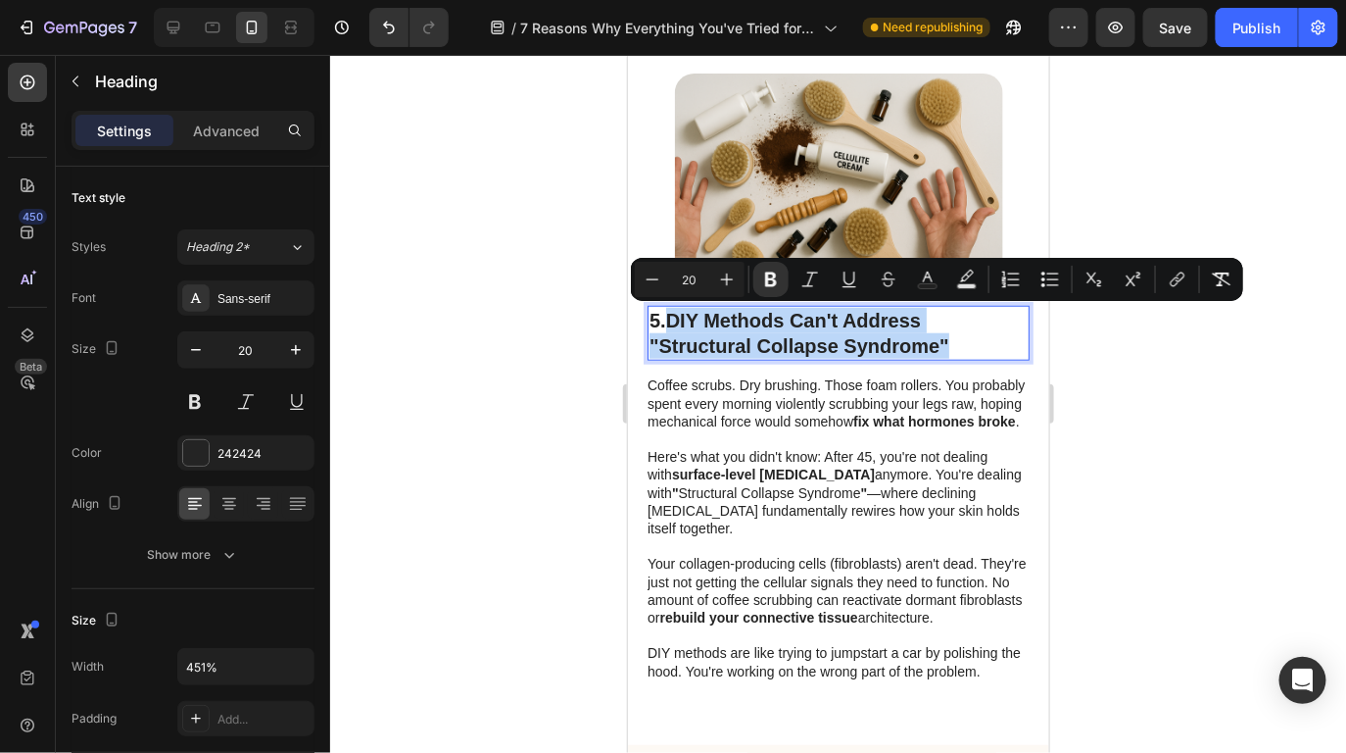
drag, startPoint x: 959, startPoint y: 340, endPoint x: 676, endPoint y: 319, distance: 284.0
click at [676, 319] on p "5. DIY Methods Can't Address "Structural Collapse Syndrome"" at bounding box center [838, 332] width 378 height 51
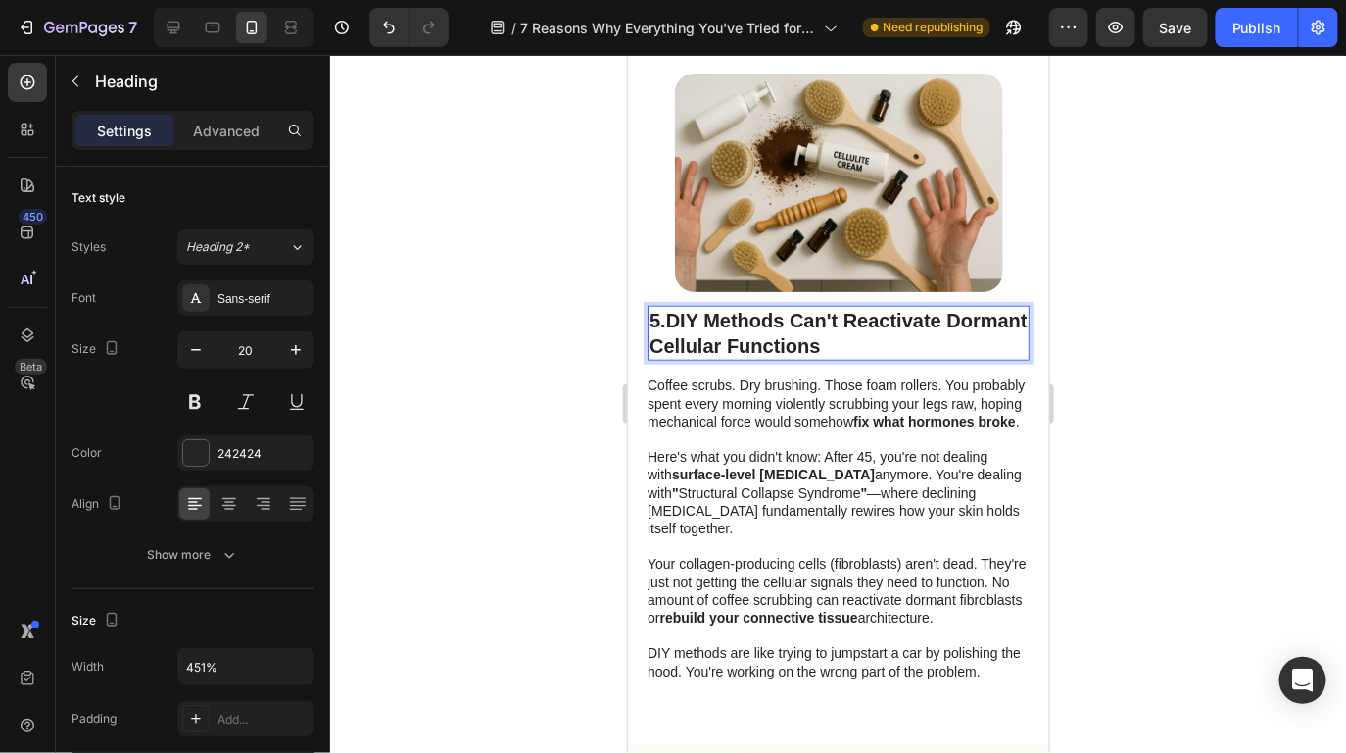
click at [935, 340] on p "5. DIY Methods Can't Reactivate Dormant Cellular Functions" at bounding box center [838, 332] width 378 height 51
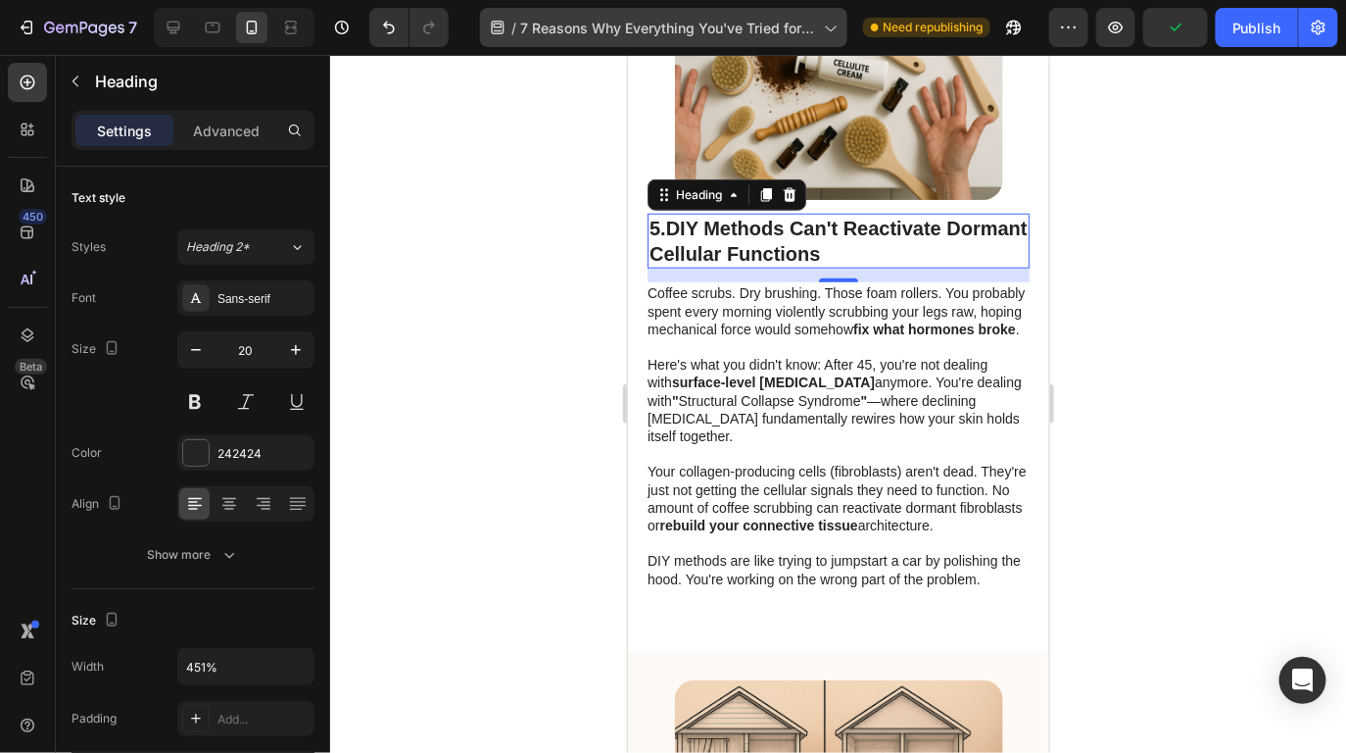
scroll to position [5522, 0]
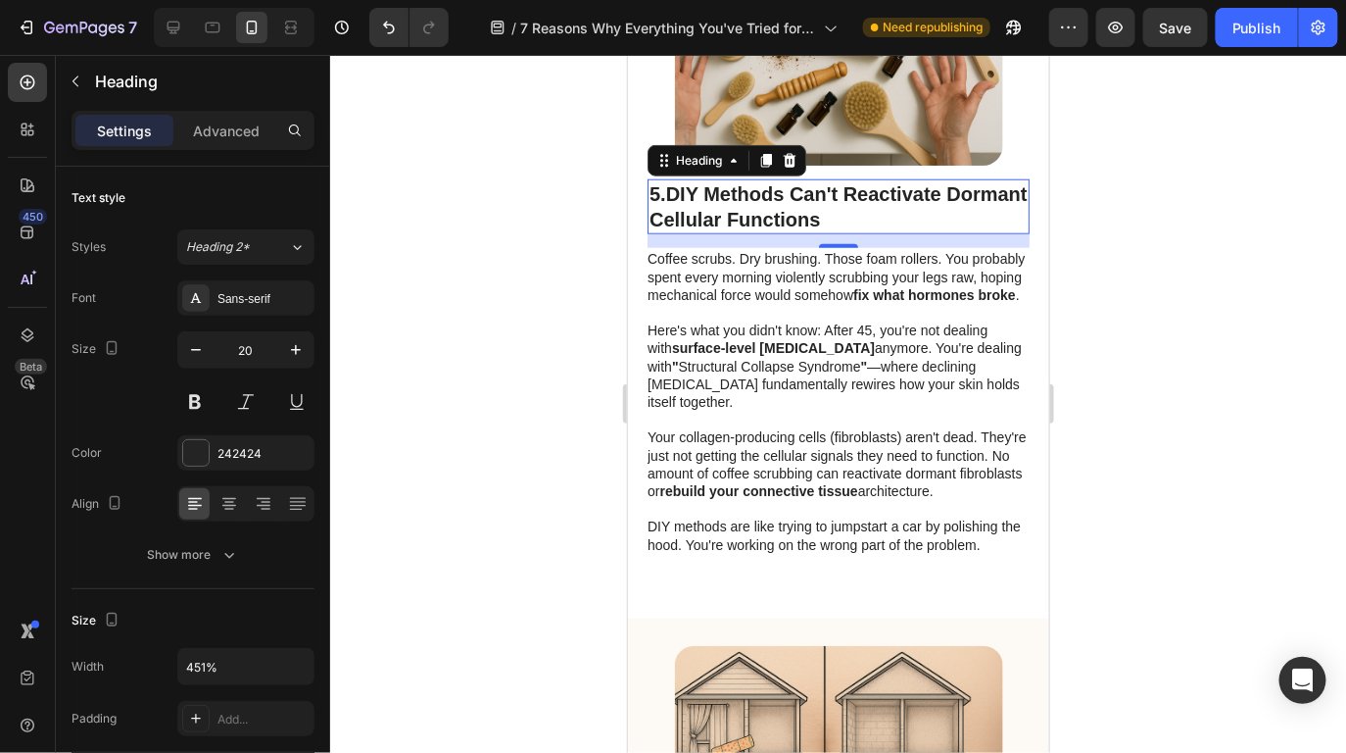
click at [854, 415] on p at bounding box center [837, 419] width 380 height 18
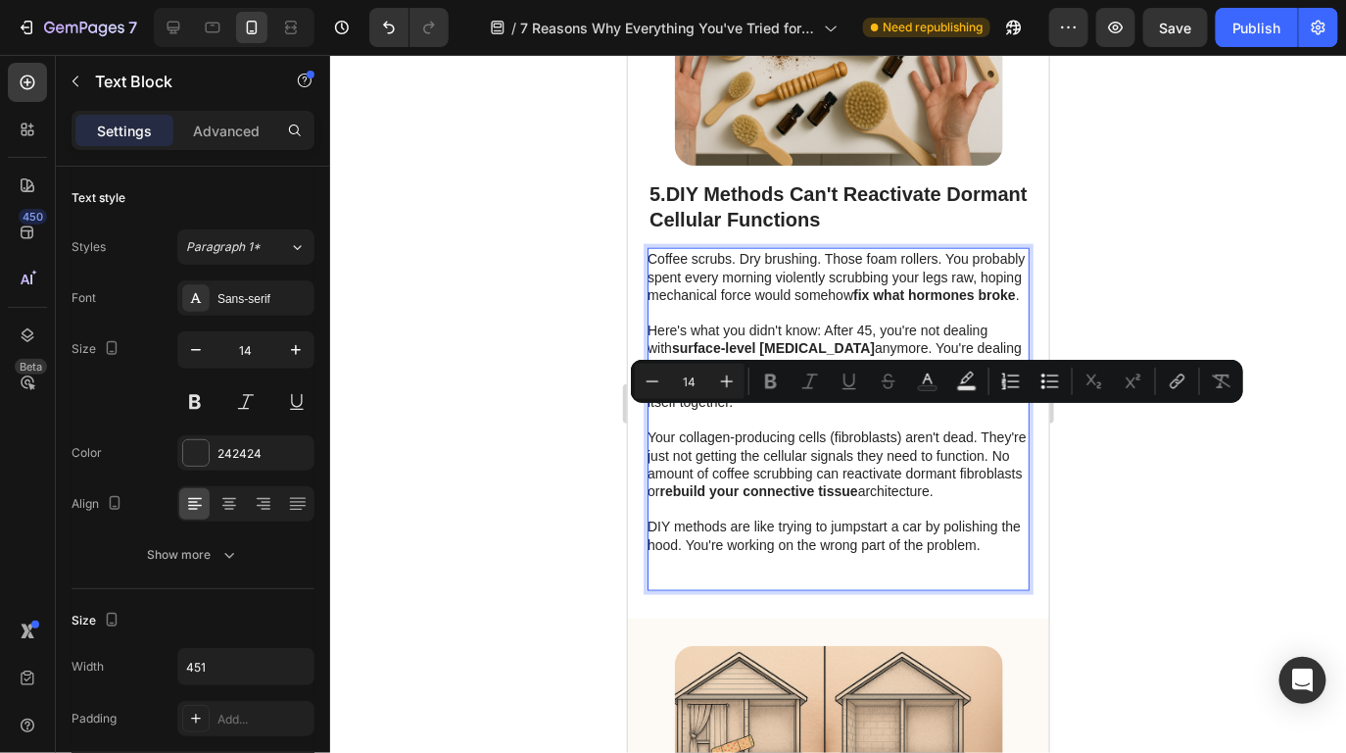
click at [848, 552] on p "DIY methods are like trying to jumpstart a car by polishing the hood. You're wo…" at bounding box center [837, 533] width 380 height 35
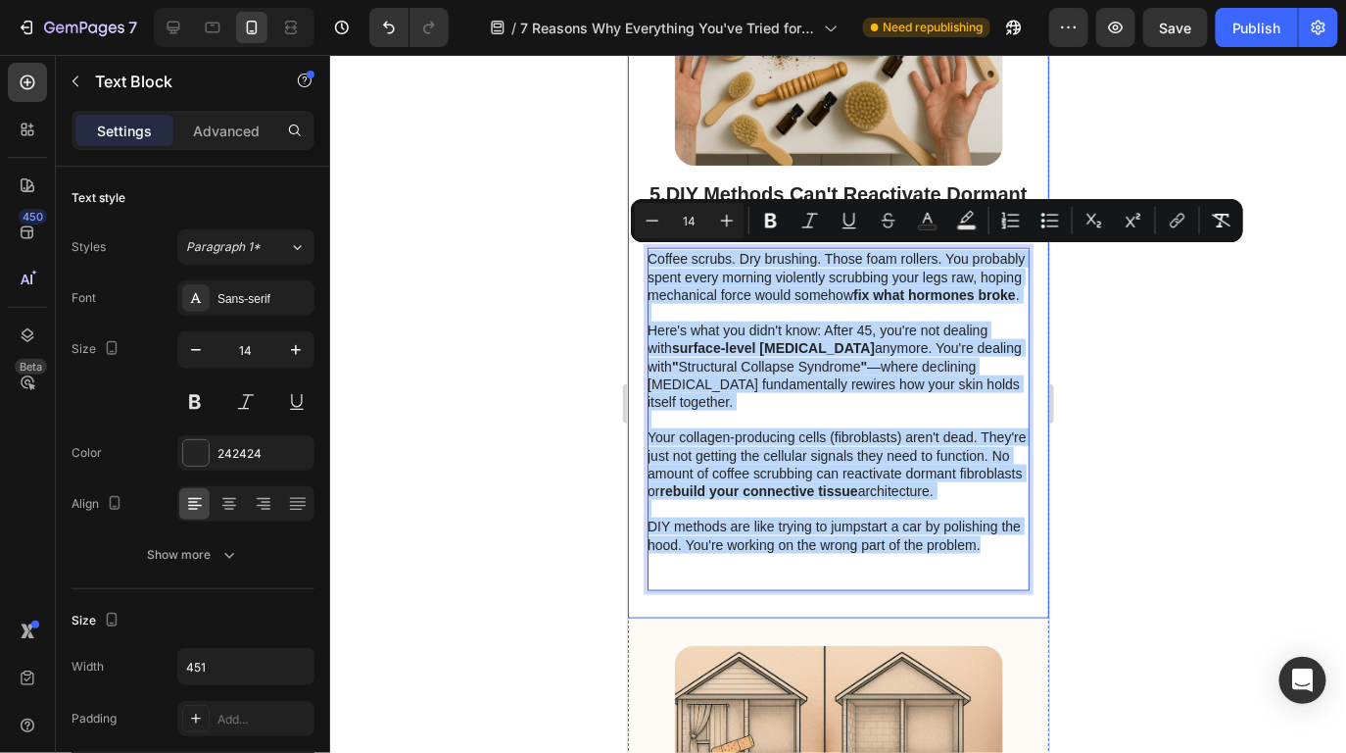
drag, startPoint x: 1003, startPoint y: 566, endPoint x: 643, endPoint y: 259, distance: 473.3
click at [643, 259] on div "Image 5. DIY Methods Can't Reactivate Dormant Cellular Functions Heading Coffee…" at bounding box center [837, 268] width 421 height 699
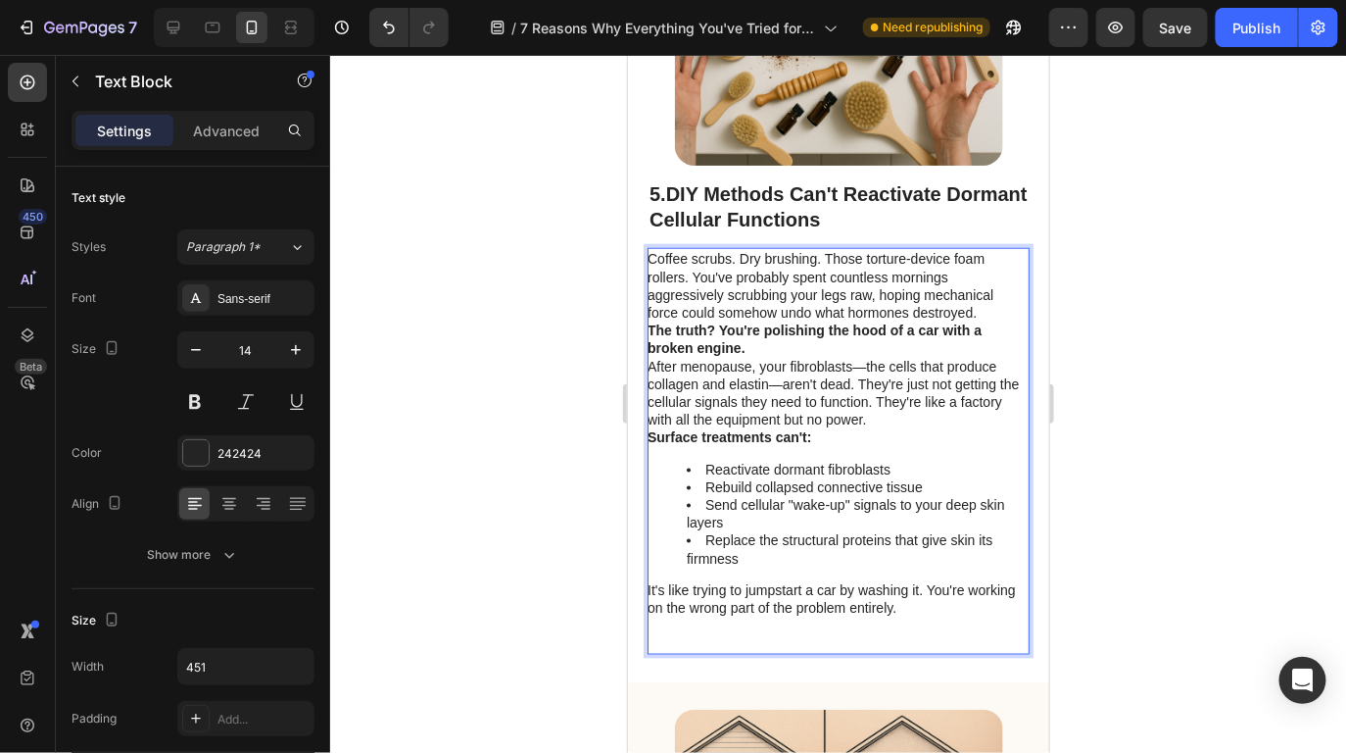
click at [868, 446] on div "Coffee scrubs. Dry brushing. Those torture-device foam rollers. You've probably…" at bounding box center [838, 450] width 382 height 406
click at [932, 416] on p "After menopause, your fibroblasts—the cells that produce collagen and elastin—a…" at bounding box center [837, 393] width 380 height 72
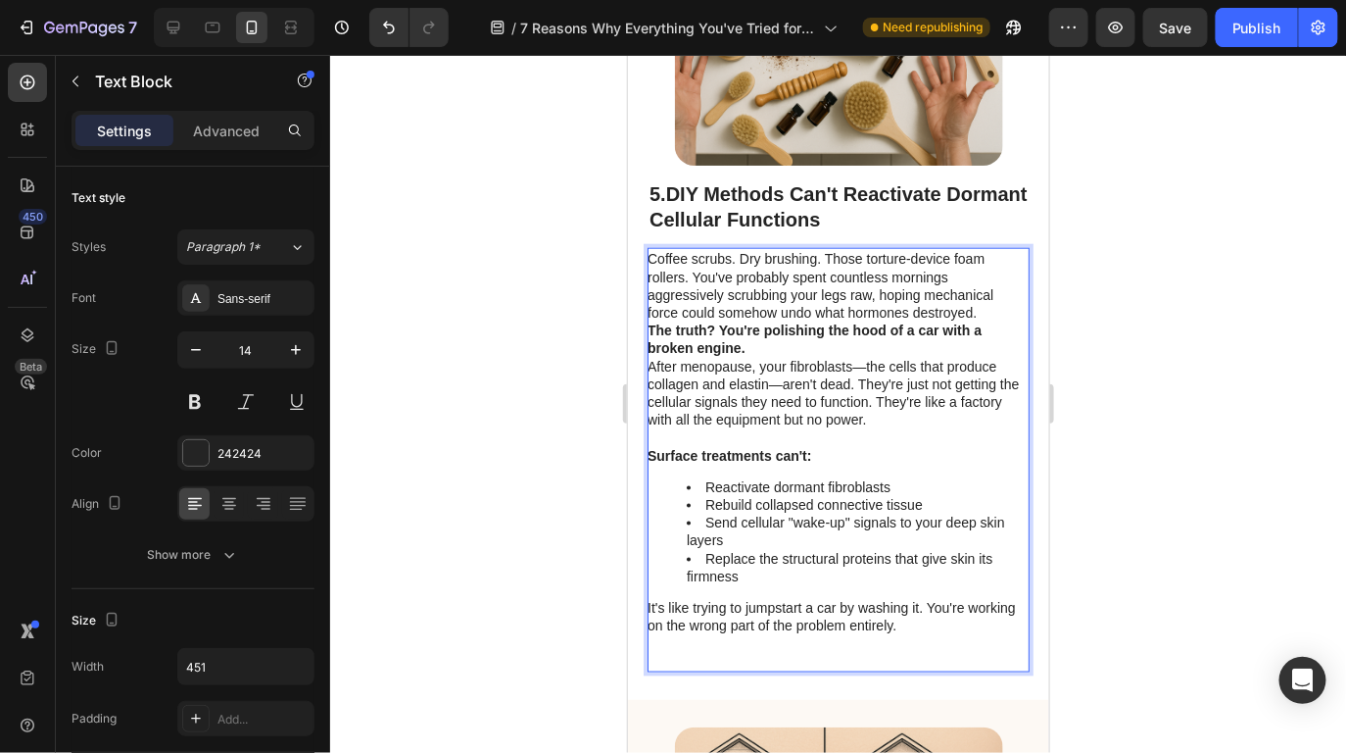
click at [869, 348] on p "The truth? You're polishing the hood of a car with a broken engine." at bounding box center [837, 337] width 380 height 35
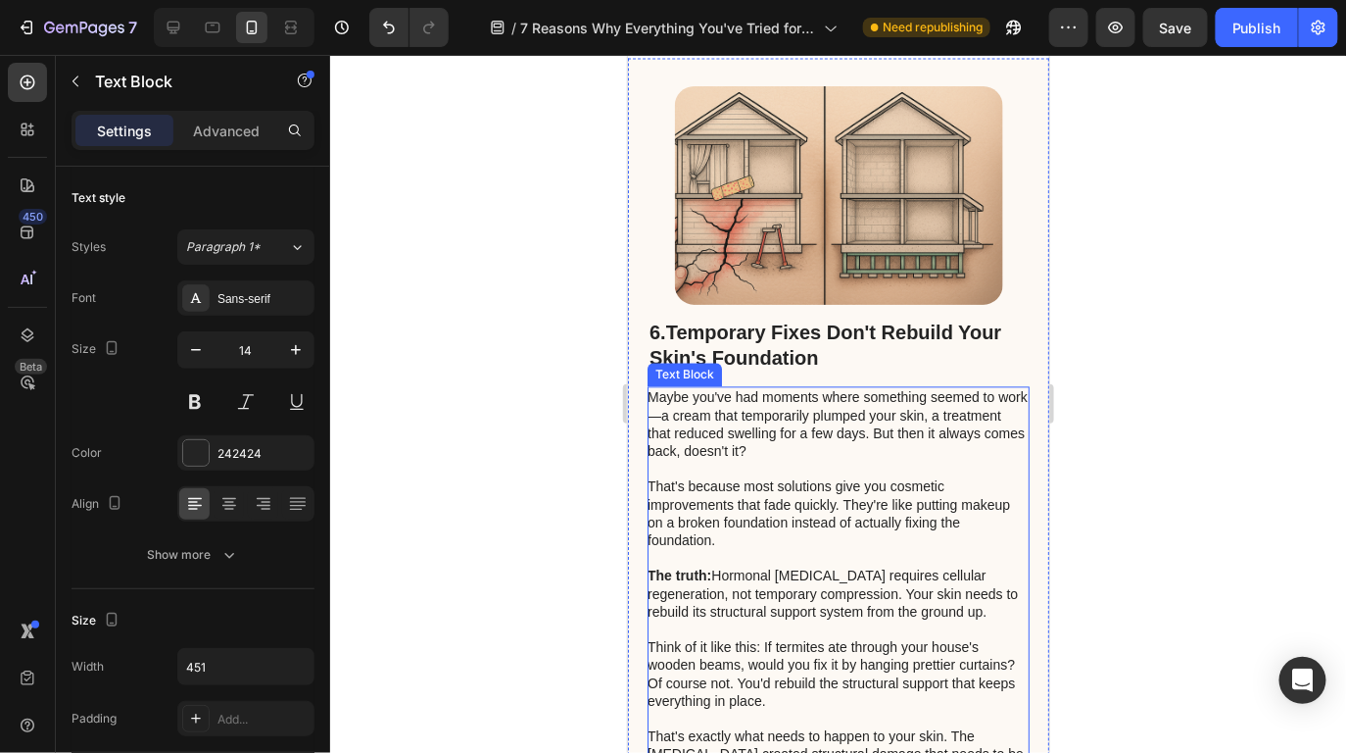
scroll to position [6447, 0]
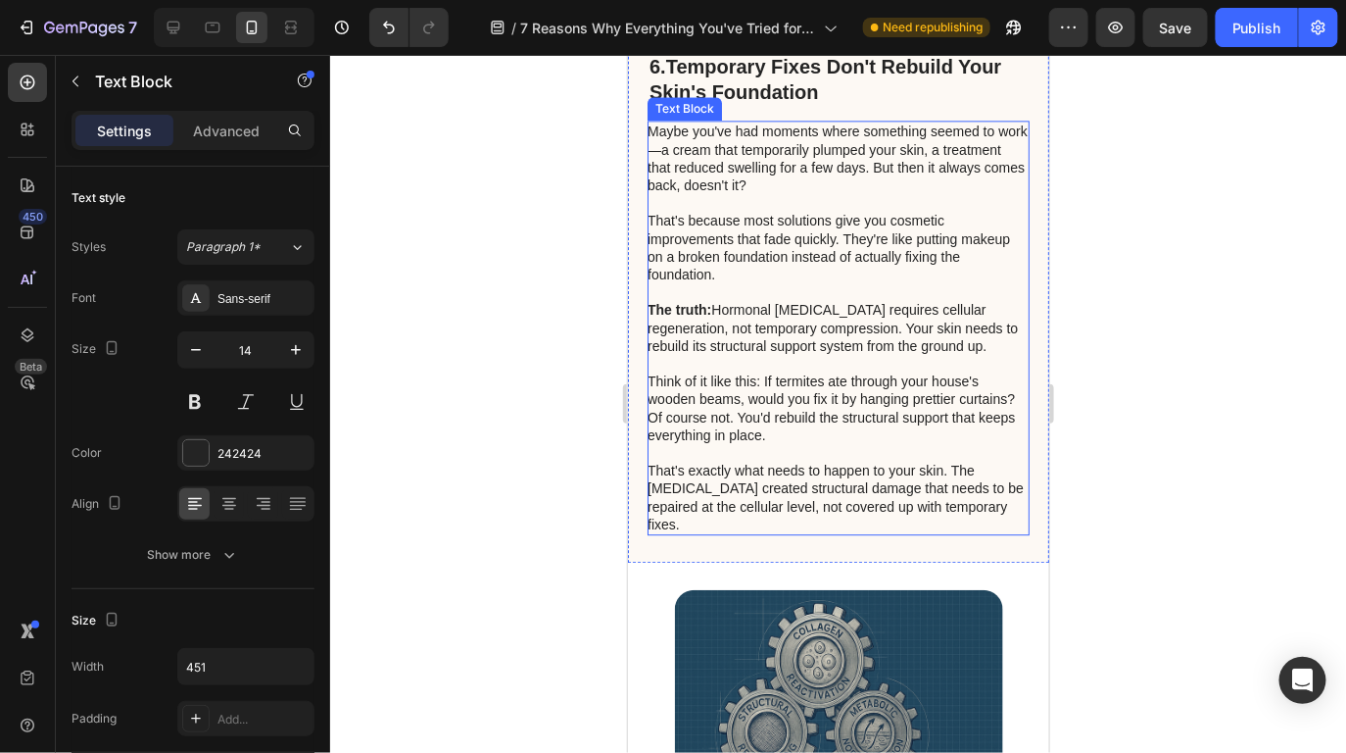
click at [837, 374] on p "Think of it like this: If termites ate through your house's wooden beams, would…" at bounding box center [837, 415] width 380 height 89
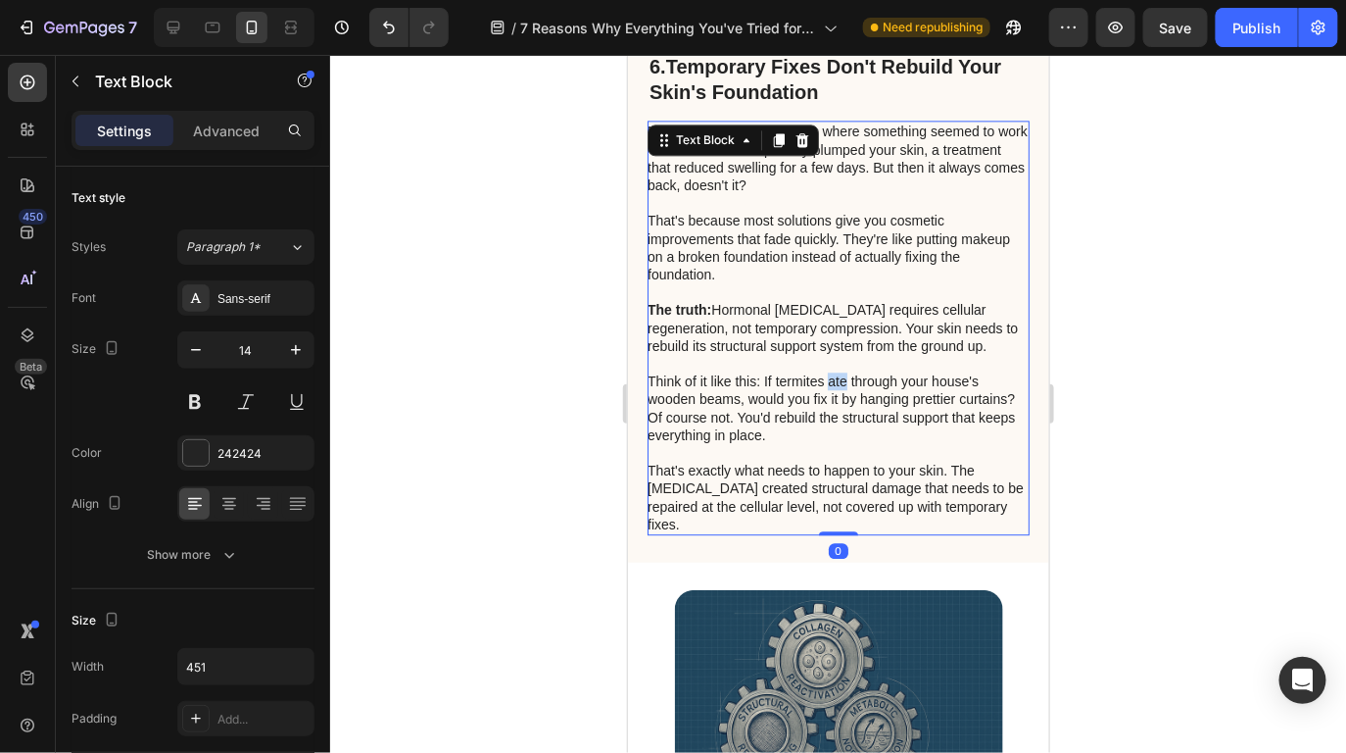
click at [837, 374] on p "Think of it like this: If termites ate through your house's wooden beams, would…" at bounding box center [837, 415] width 380 height 89
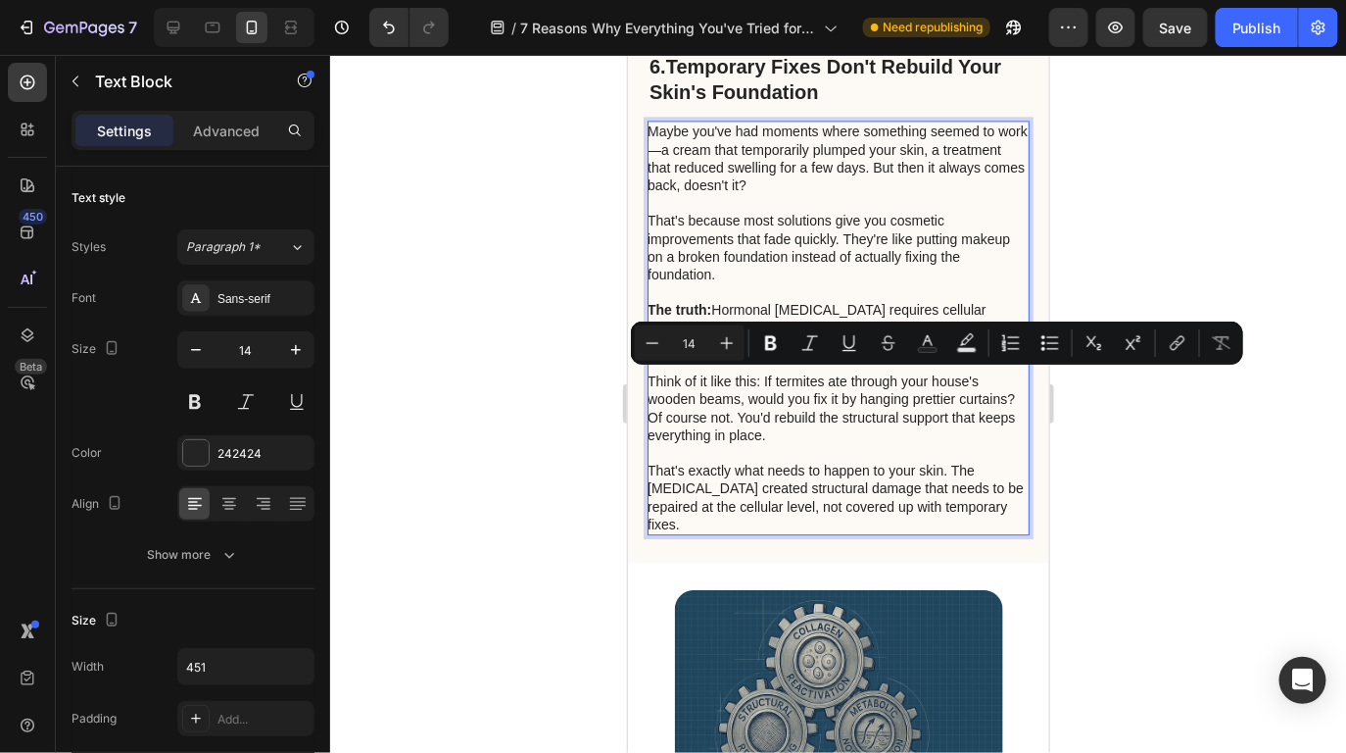
click at [801, 492] on p "That's exactly what needs to happen to your skin. The estrogen deficiency creat…" at bounding box center [837, 497] width 380 height 72
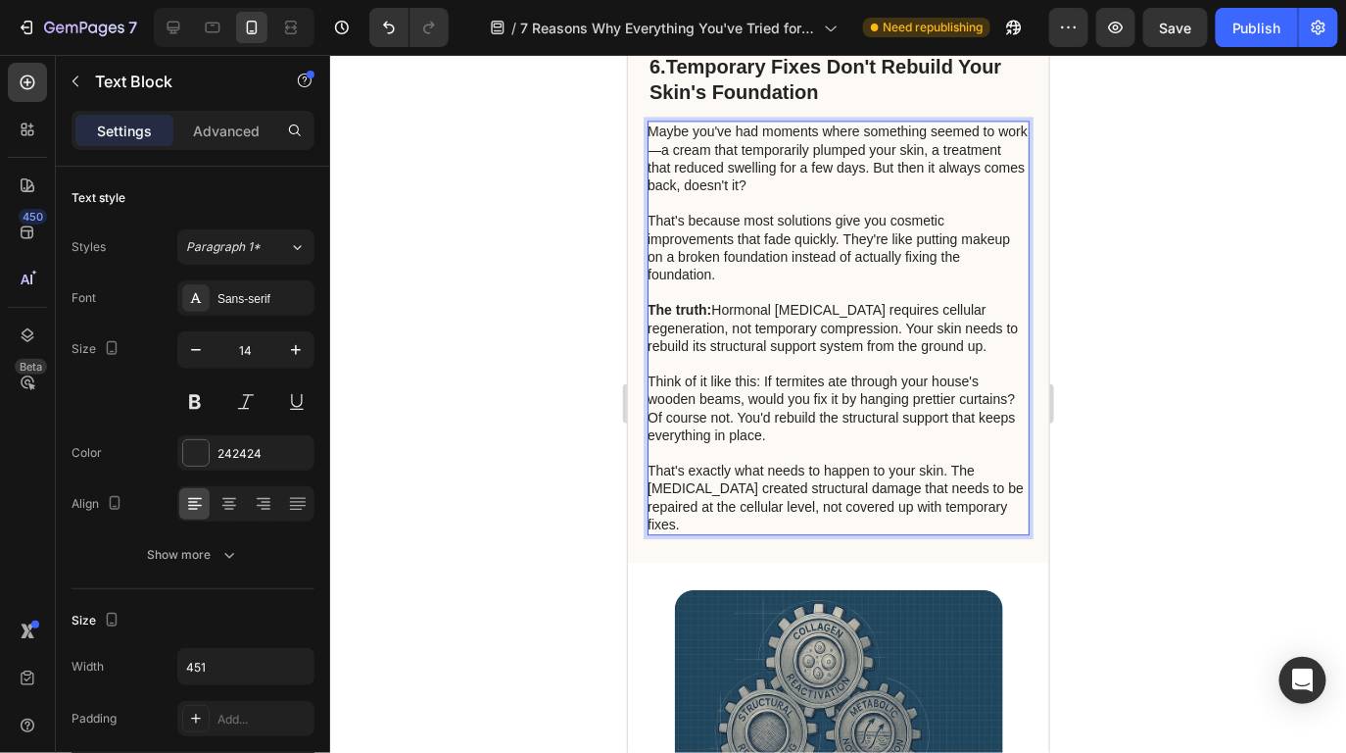
drag, startPoint x: 774, startPoint y: 521, endPoint x: 1246, endPoint y: 164, distance: 591.7
click at [627, 109] on html "iPhone 15 Pro Max ( 430 px) iPhone 13 Mini iPhone 13 Pro iPhone 11 Pro Max iPho…" at bounding box center [837, 12] width 421 height 12810
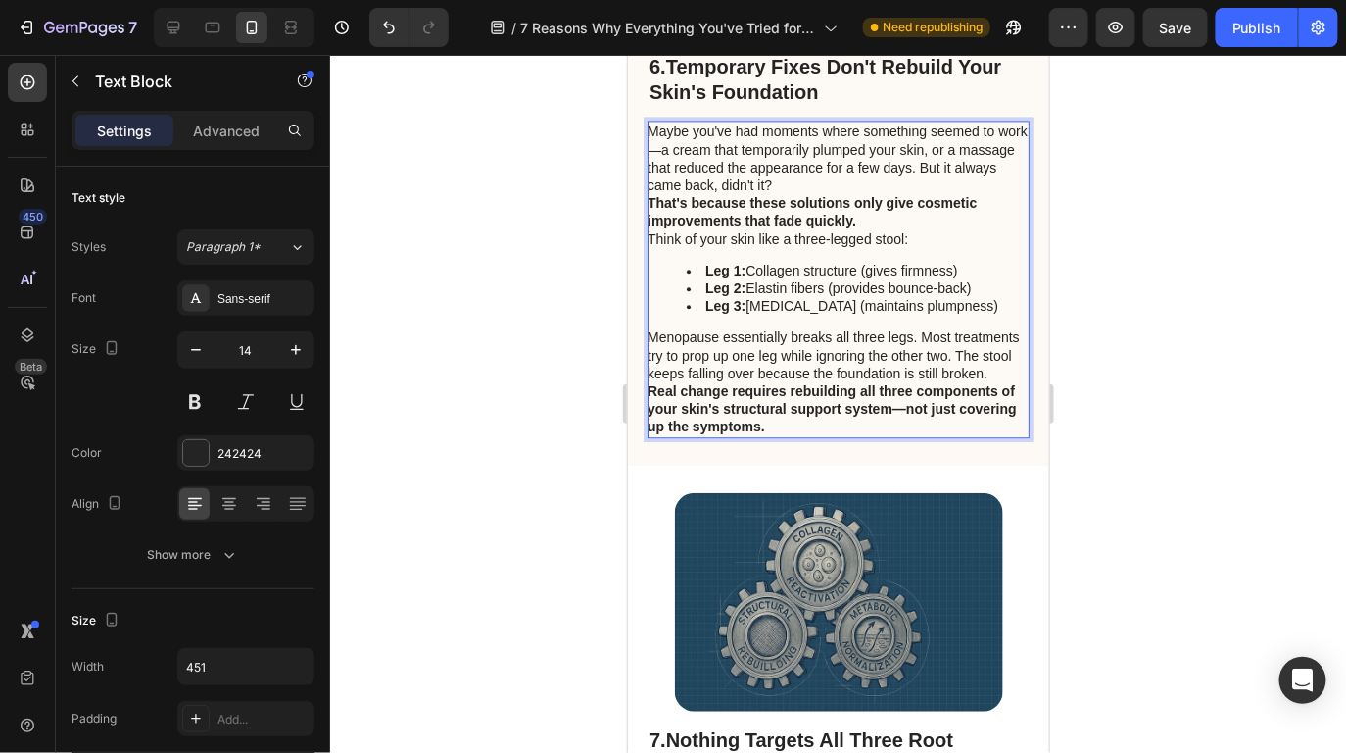
click at [880, 177] on p "Maybe you've had moments where something seemed to work—a cream that temporaril…" at bounding box center [837, 158] width 380 height 72
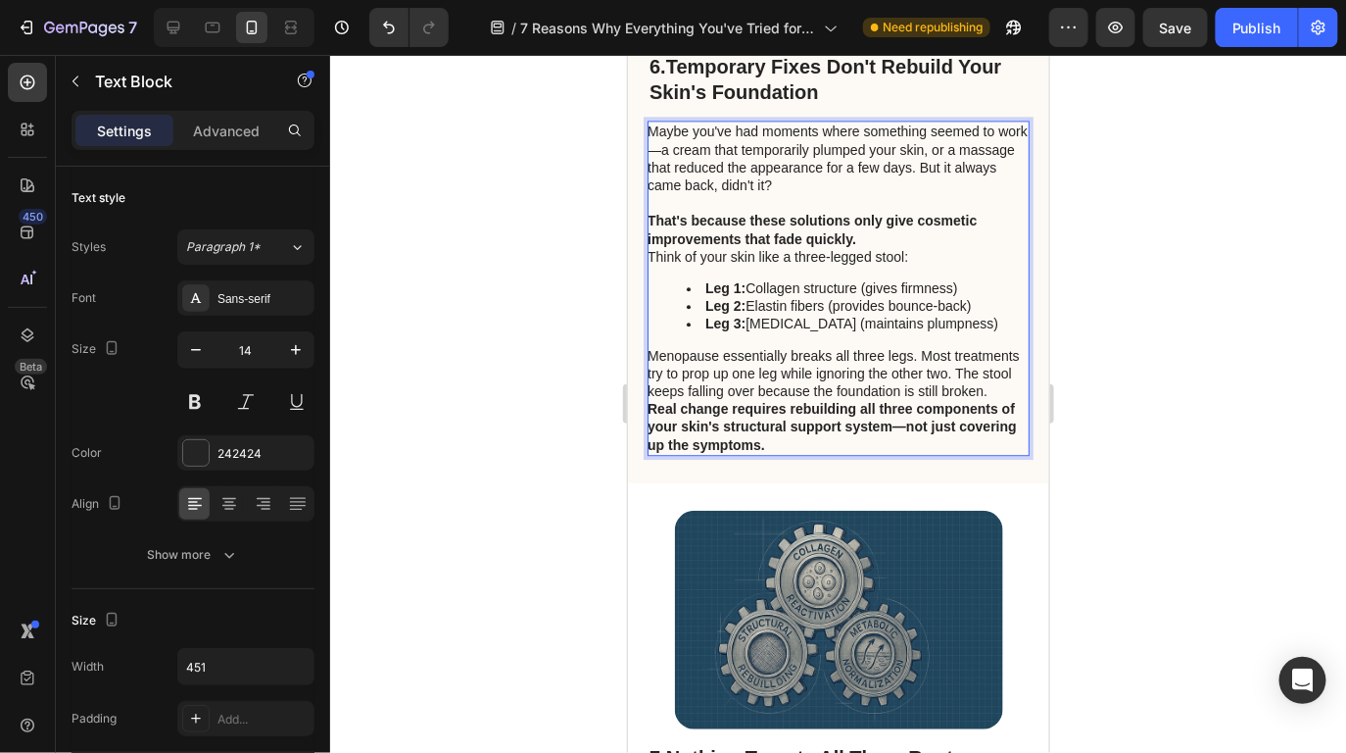
click at [913, 230] on p "That's because these solutions only give cosmetic improvements that fade quickl…" at bounding box center [837, 228] width 380 height 35
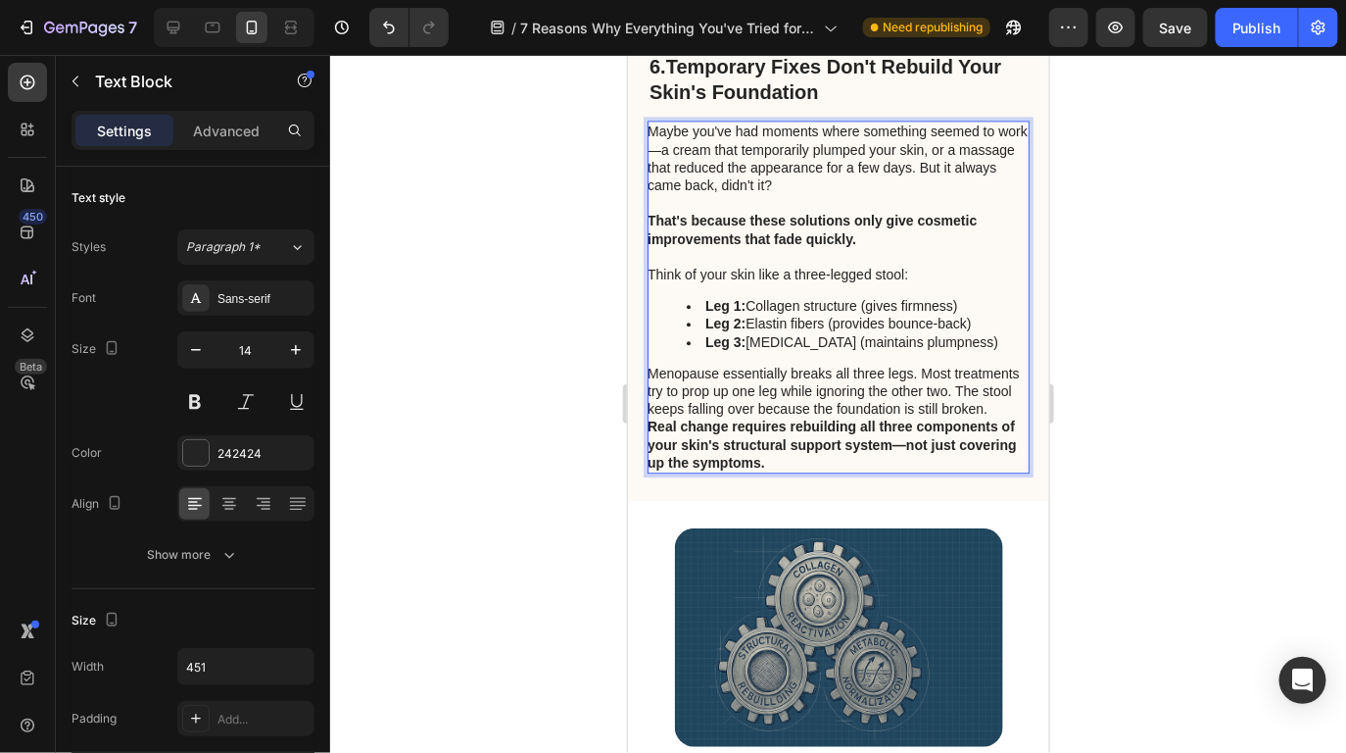
click at [837, 417] on p "Menopause essentially breaks all three legs. Most treatments try to prop up one…" at bounding box center [837, 391] width 380 height 54
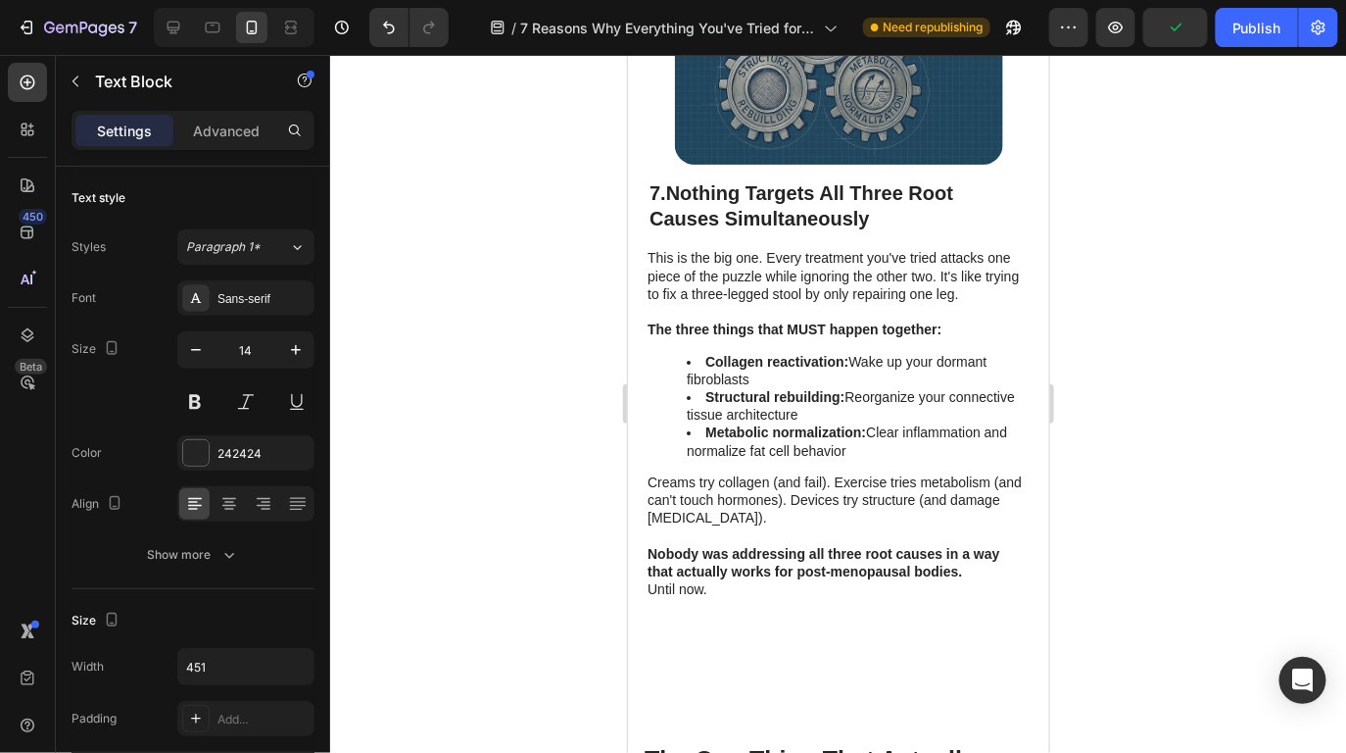
scroll to position [7063, 0]
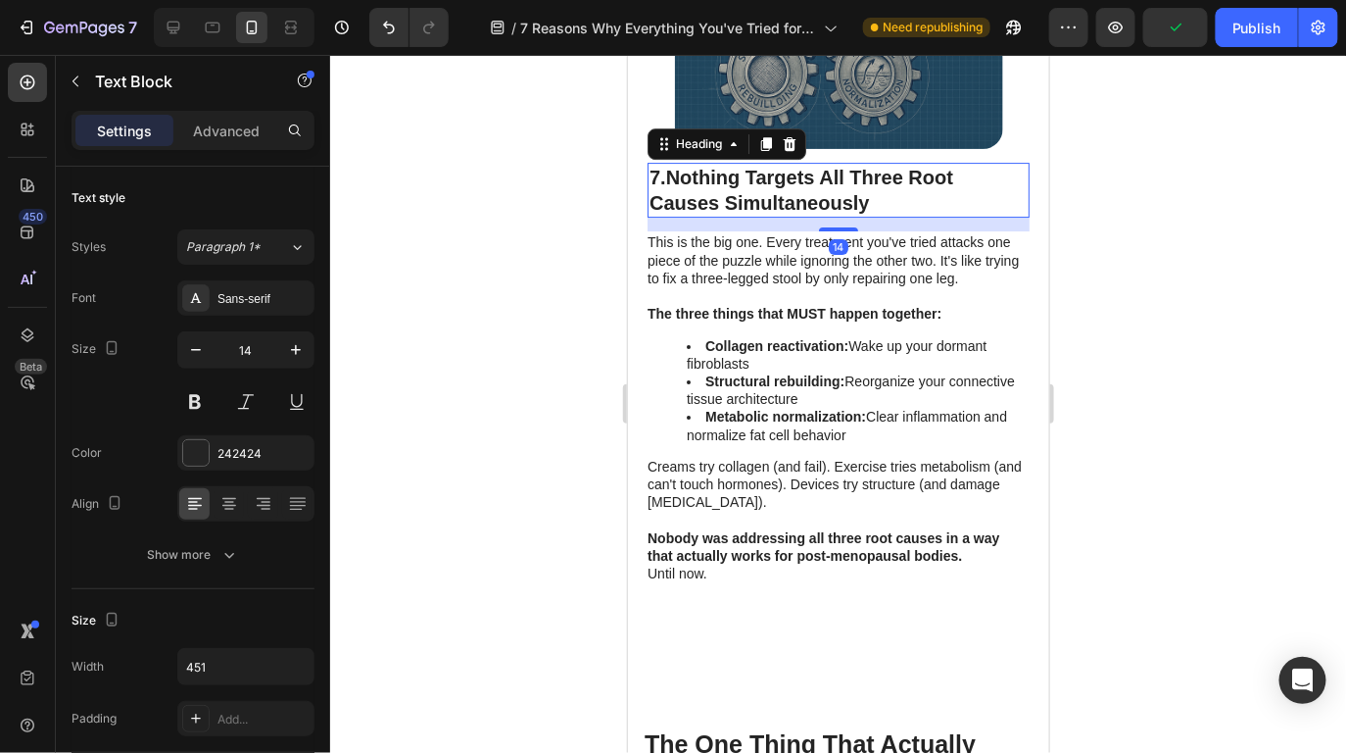
click at [840, 210] on strong "Nothing Targets All Three Root Causes Simultaneously" at bounding box center [801, 189] width 304 height 47
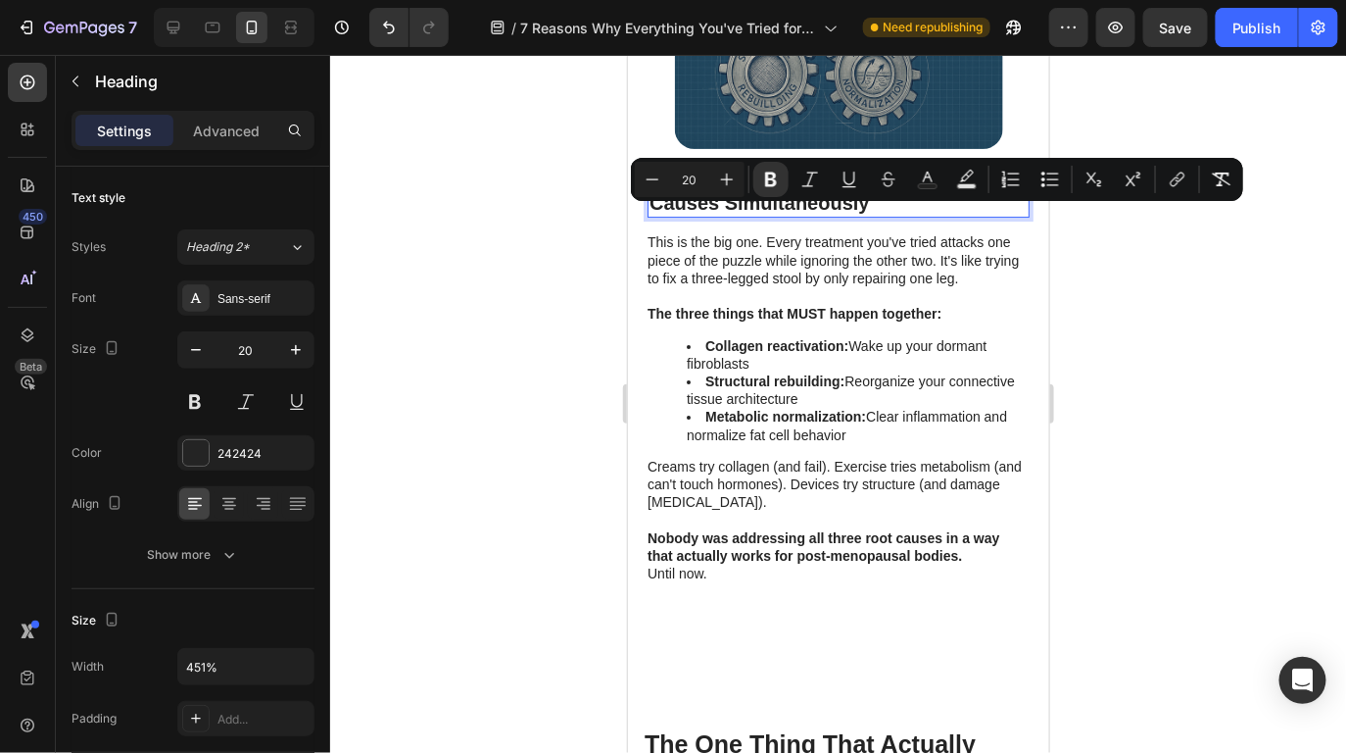
click at [881, 215] on p "7. Nothing Targets All Three Root Causes Simultaneously" at bounding box center [838, 189] width 378 height 51
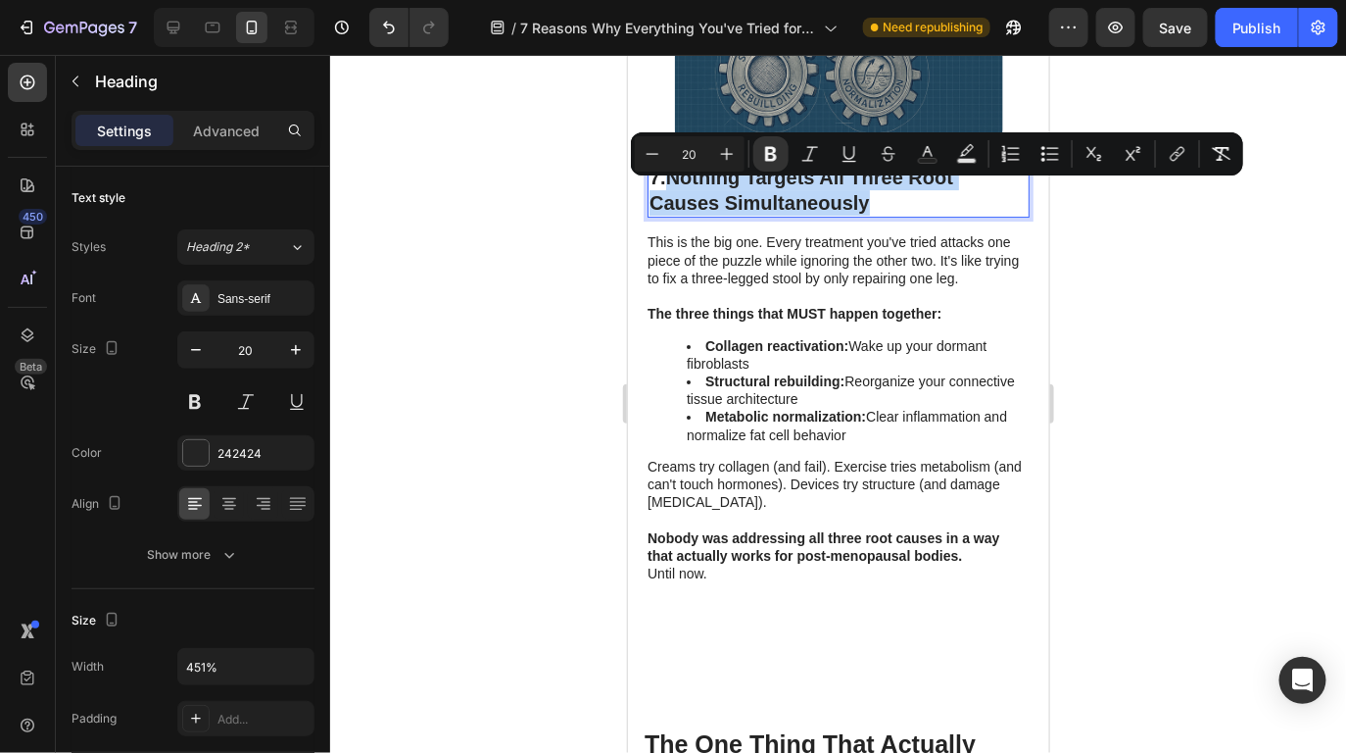
drag, startPoint x: 883, startPoint y: 220, endPoint x: 675, endPoint y: 199, distance: 208.9
click at [675, 199] on p "7. Nothing Targets All Three Root Causes Simultaneously" at bounding box center [838, 189] width 378 height 51
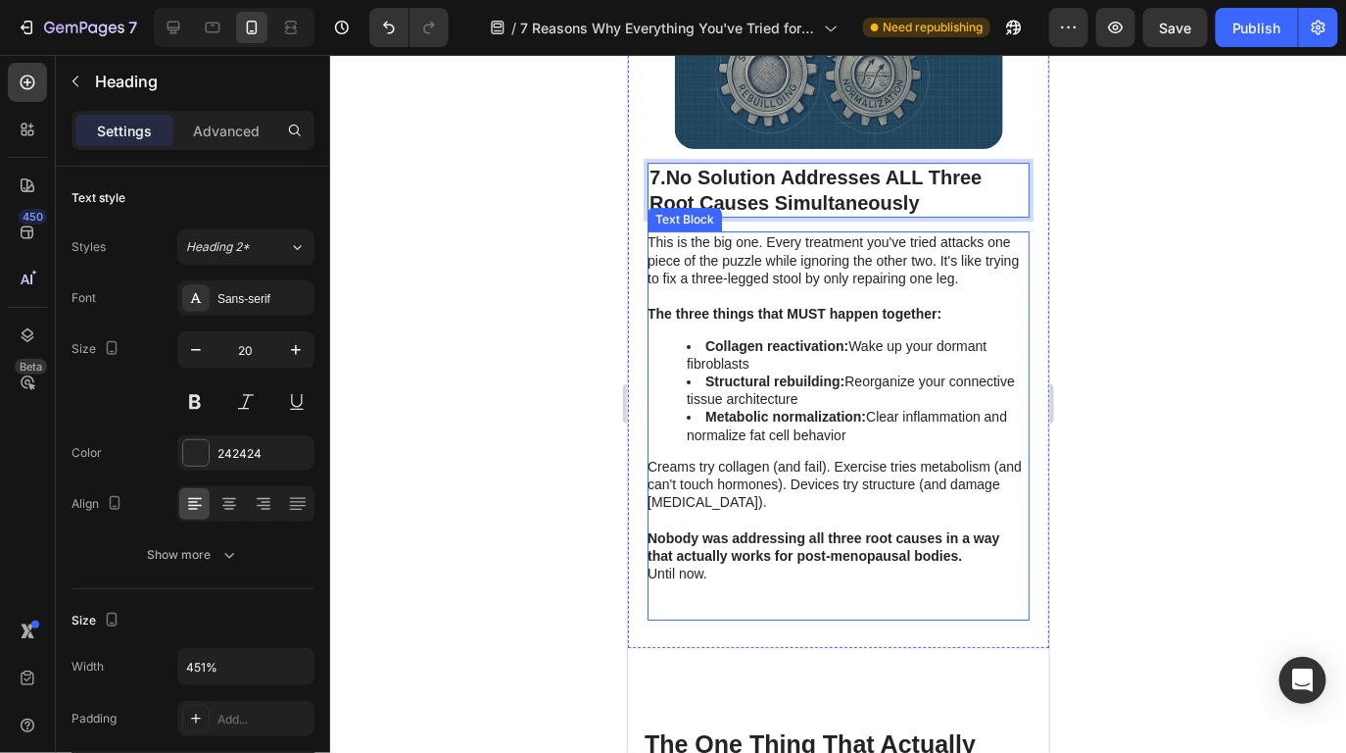
click at [950, 367] on li "Collagen reactivation: Wake up your dormant fibroblasts" at bounding box center [856, 353] width 341 height 35
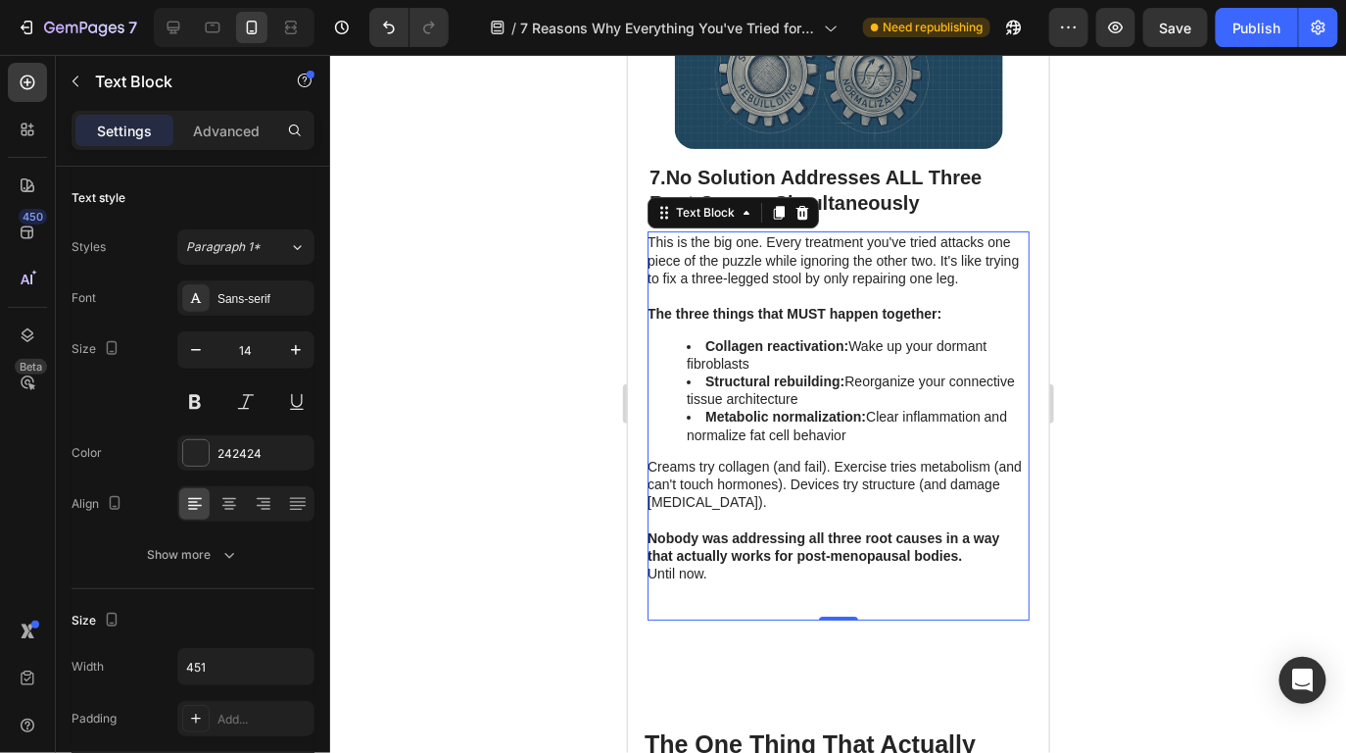
click at [782, 581] on p "Until now." at bounding box center [837, 572] width 380 height 18
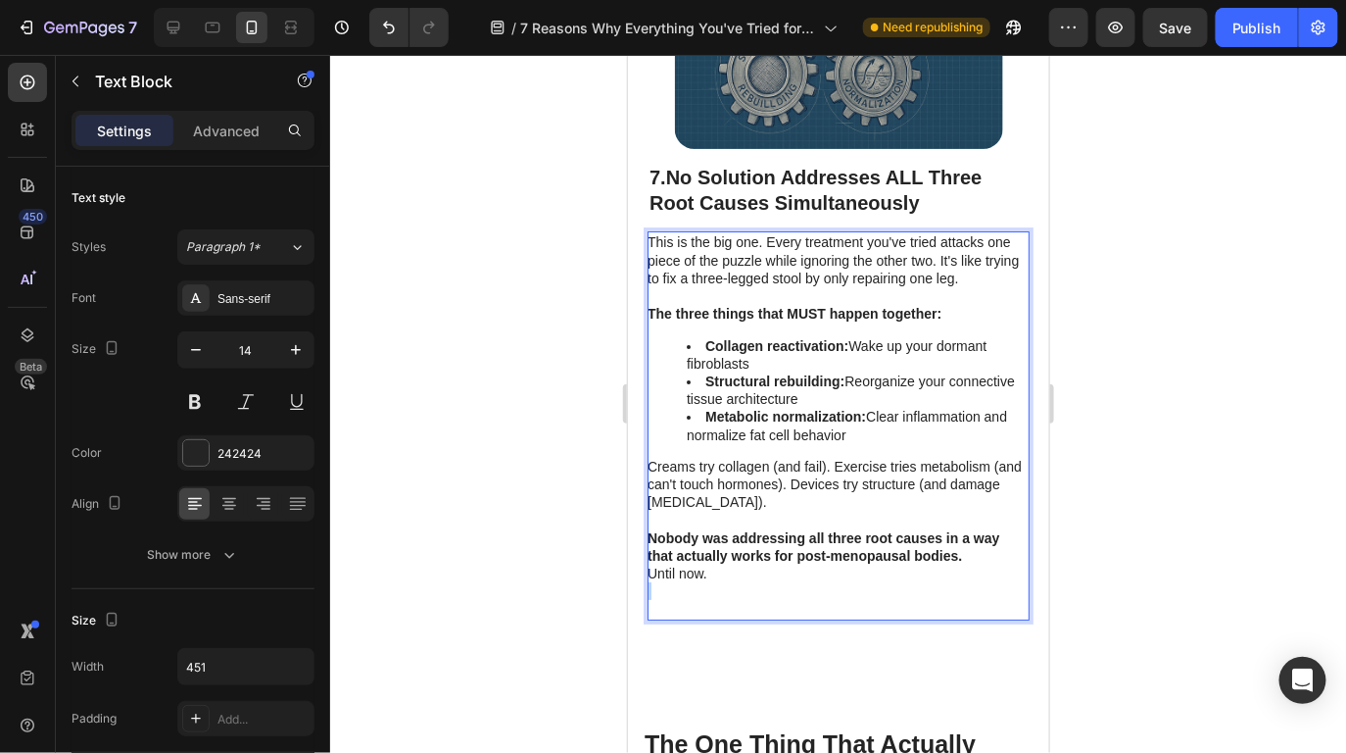
click at [781, 581] on p "Until now." at bounding box center [837, 572] width 380 height 18
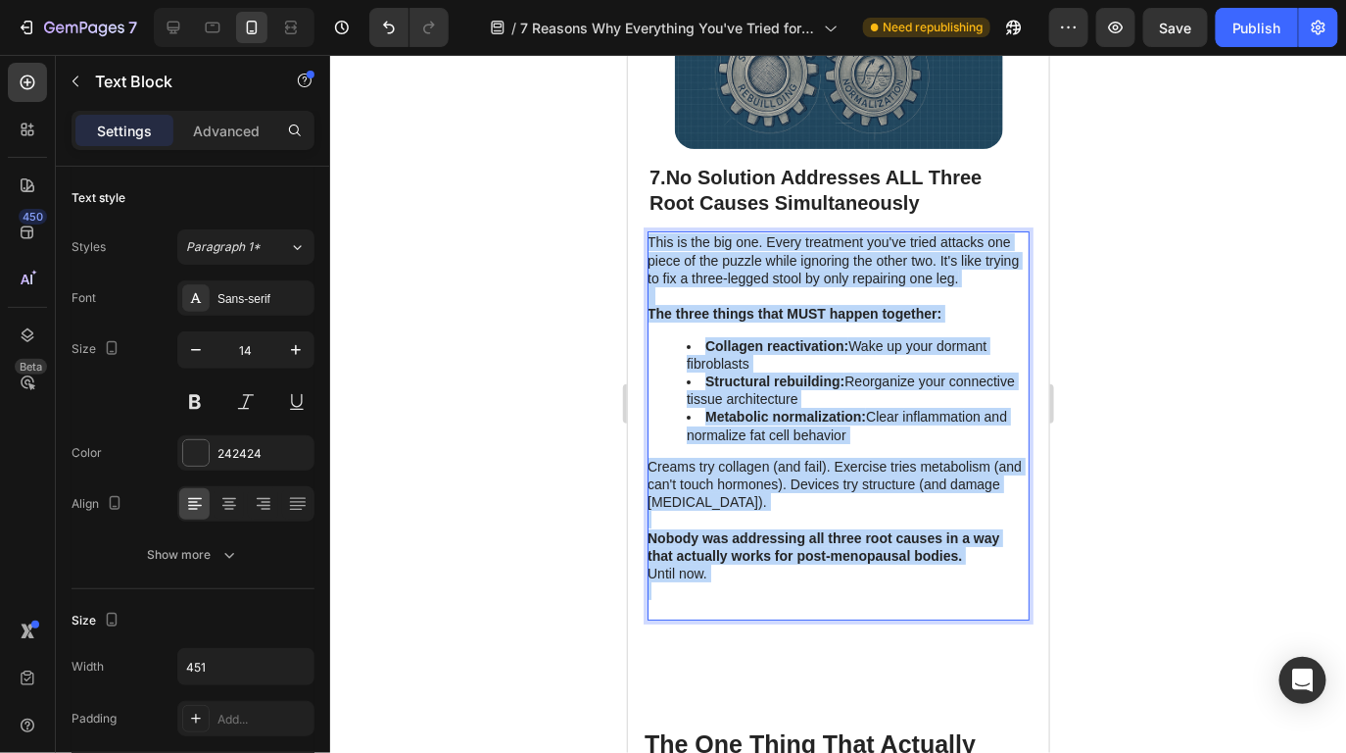
drag, startPoint x: 778, startPoint y: 597, endPoint x: 647, endPoint y: 260, distance: 361.8
click at [647, 260] on div "This is the big one. Every treatment you've tried attacks one piece of the puzz…" at bounding box center [838, 424] width 382 height 388
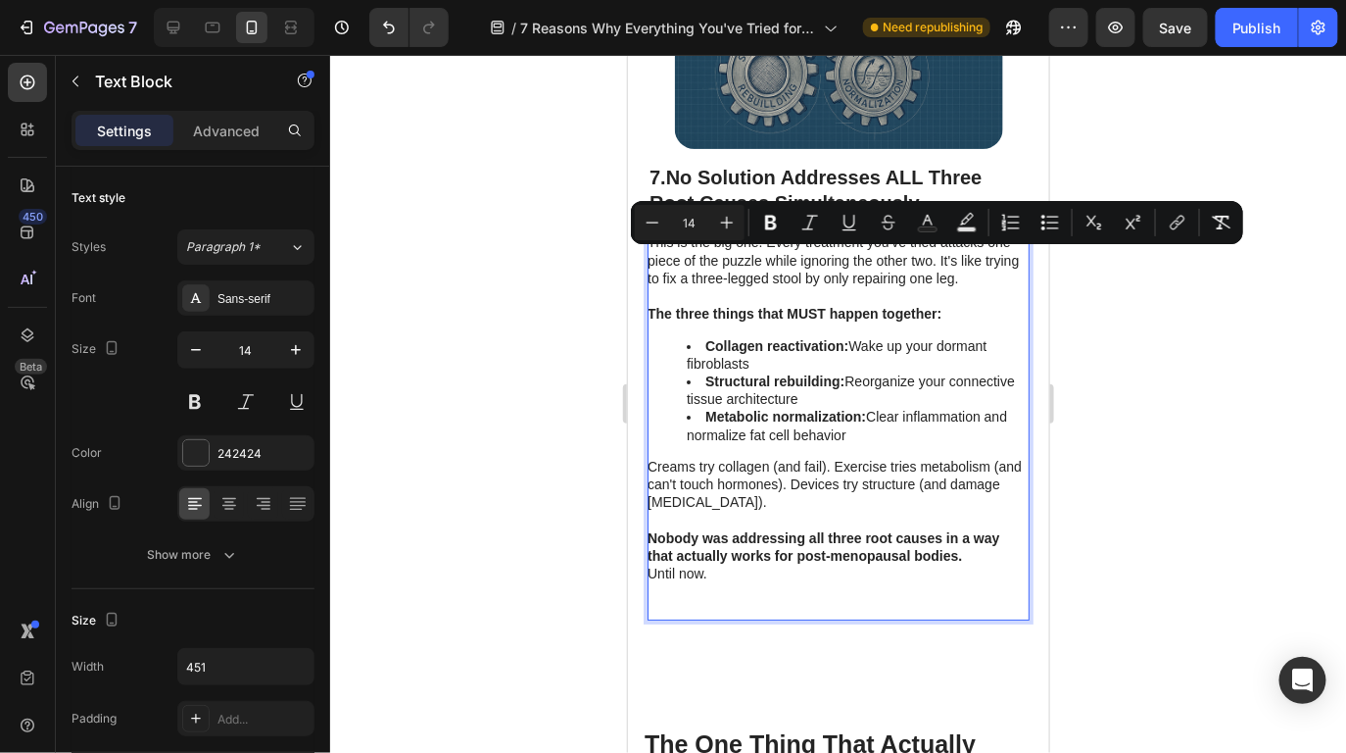
scroll to position [7070, 0]
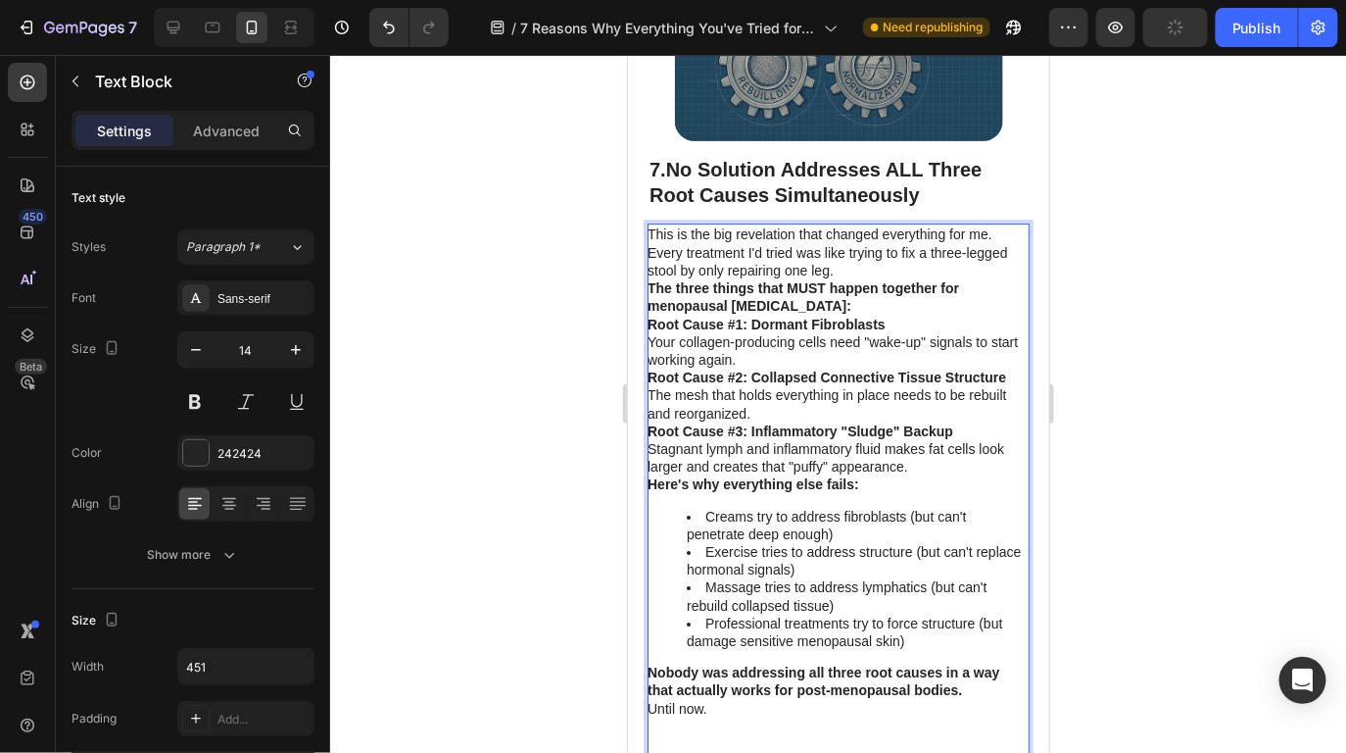
click at [865, 278] on p "This is the big revelation that changed everything for me. Every treatment I'd …" at bounding box center [837, 251] width 380 height 54
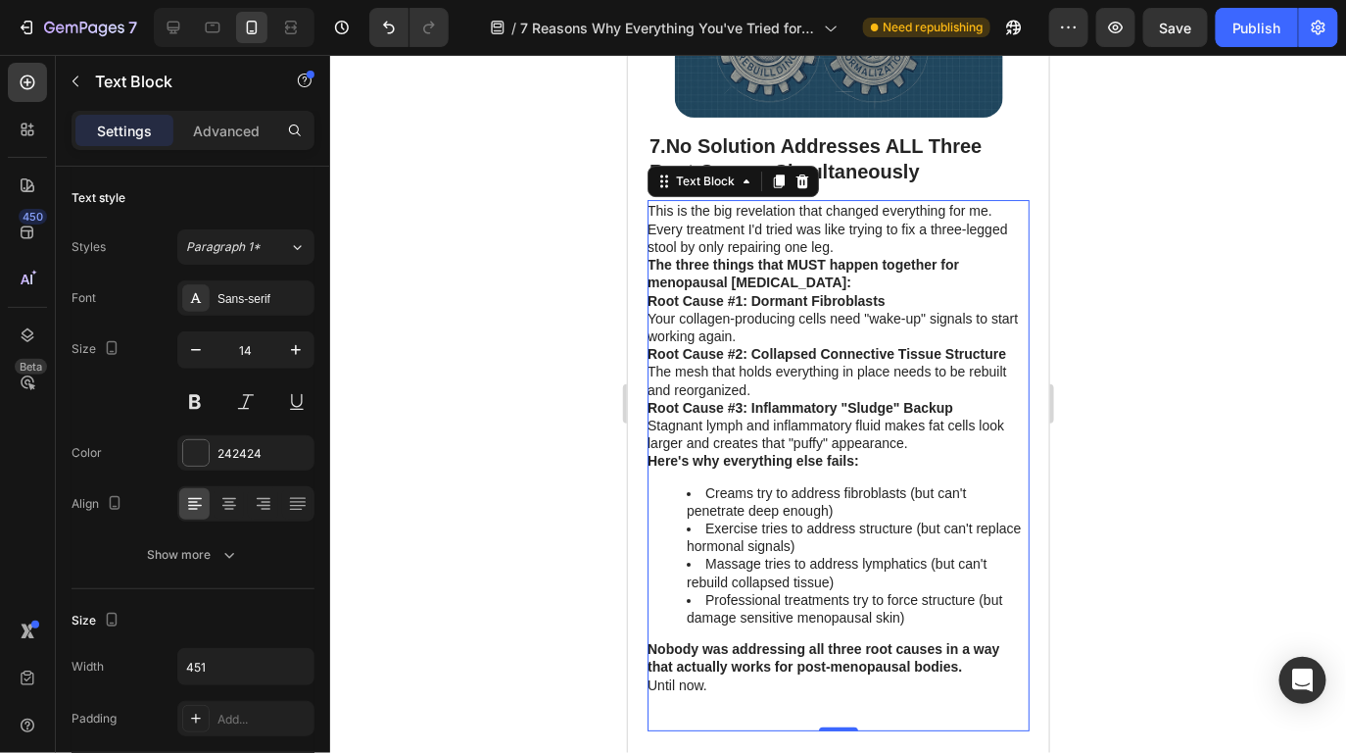
click at [1165, 284] on div at bounding box center [838, 404] width 1016 height 698
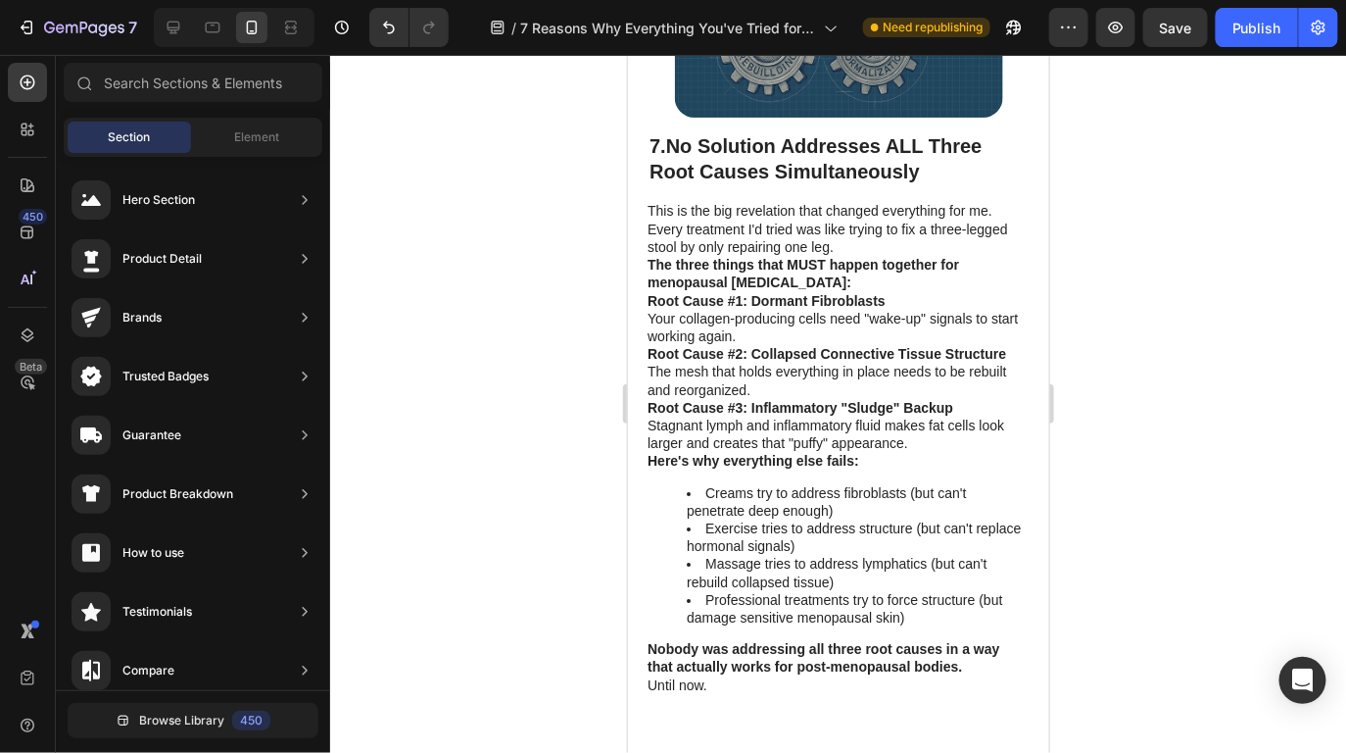
click at [854, 308] on strong "Root Cause #1: Dormant Fibroblasts" at bounding box center [766, 300] width 238 height 16
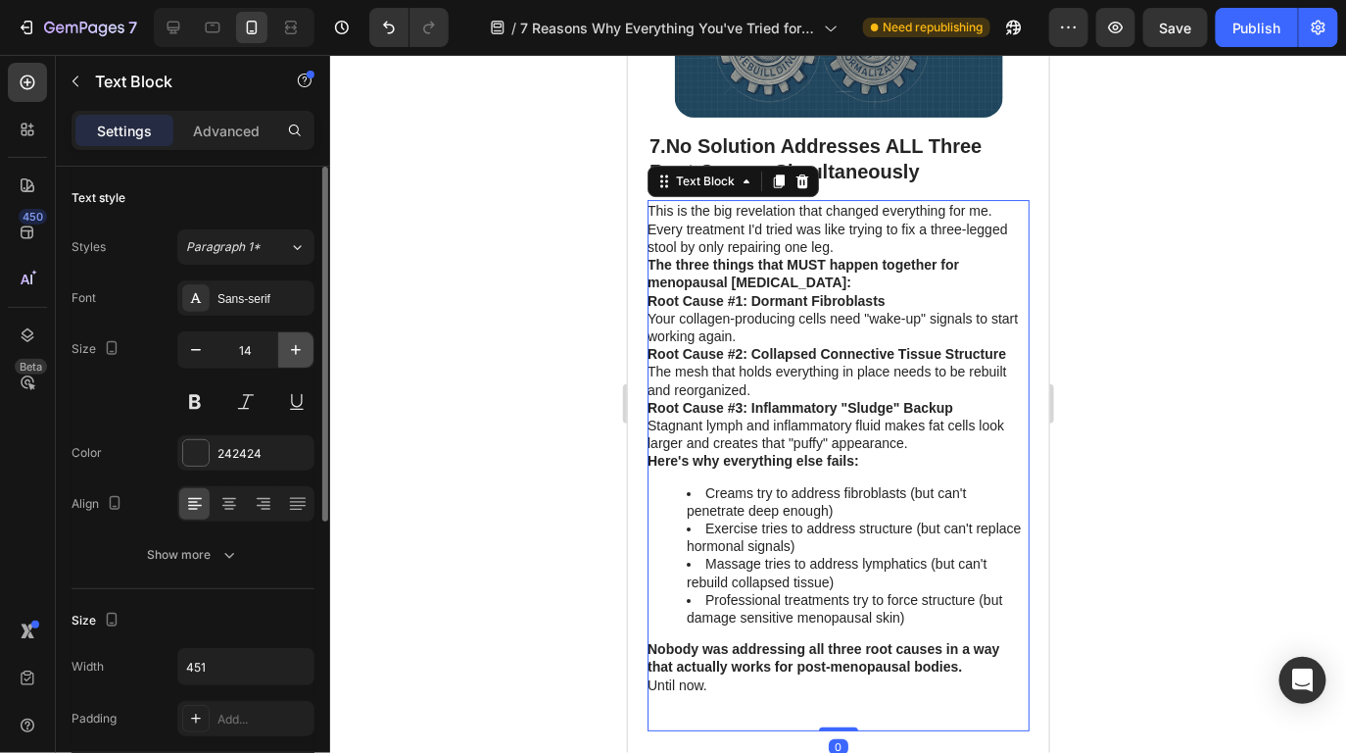
click at [286, 346] on icon "button" at bounding box center [296, 350] width 20 height 20
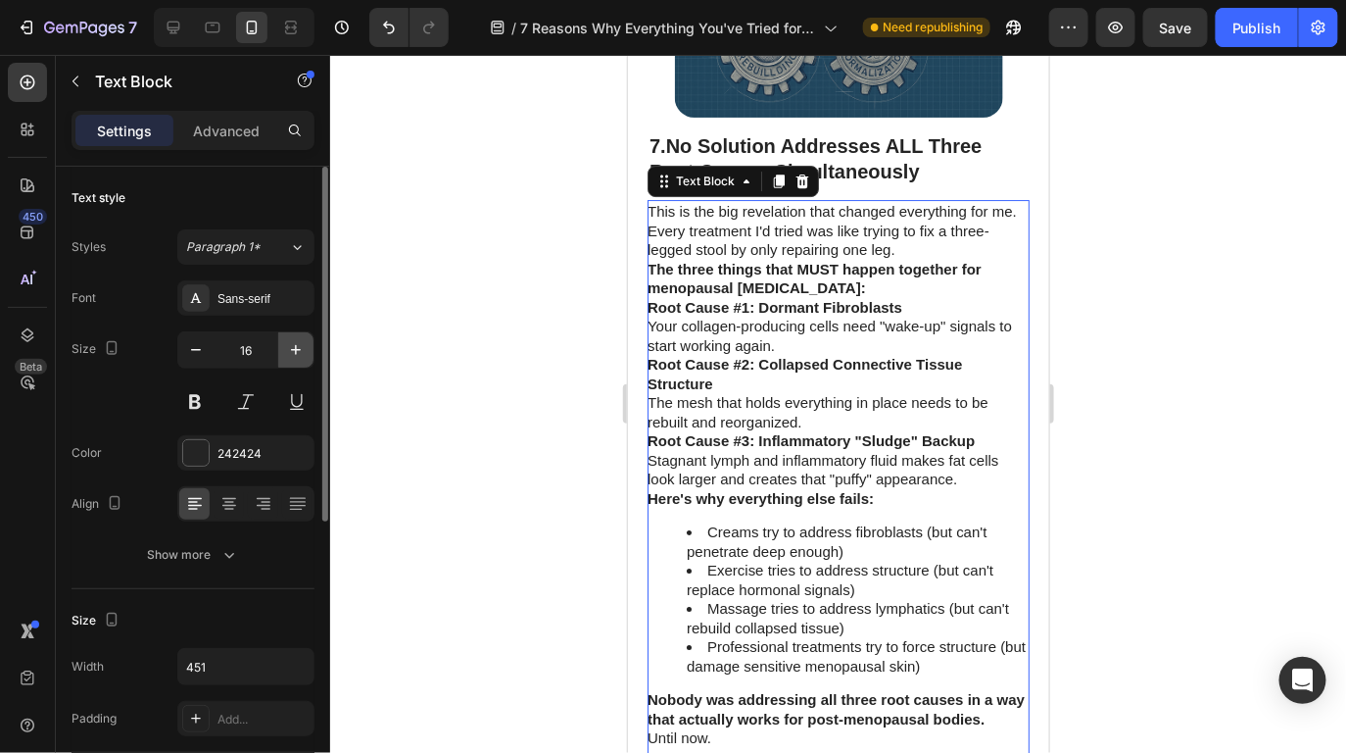
click at [286, 346] on icon "button" at bounding box center [296, 350] width 20 height 20
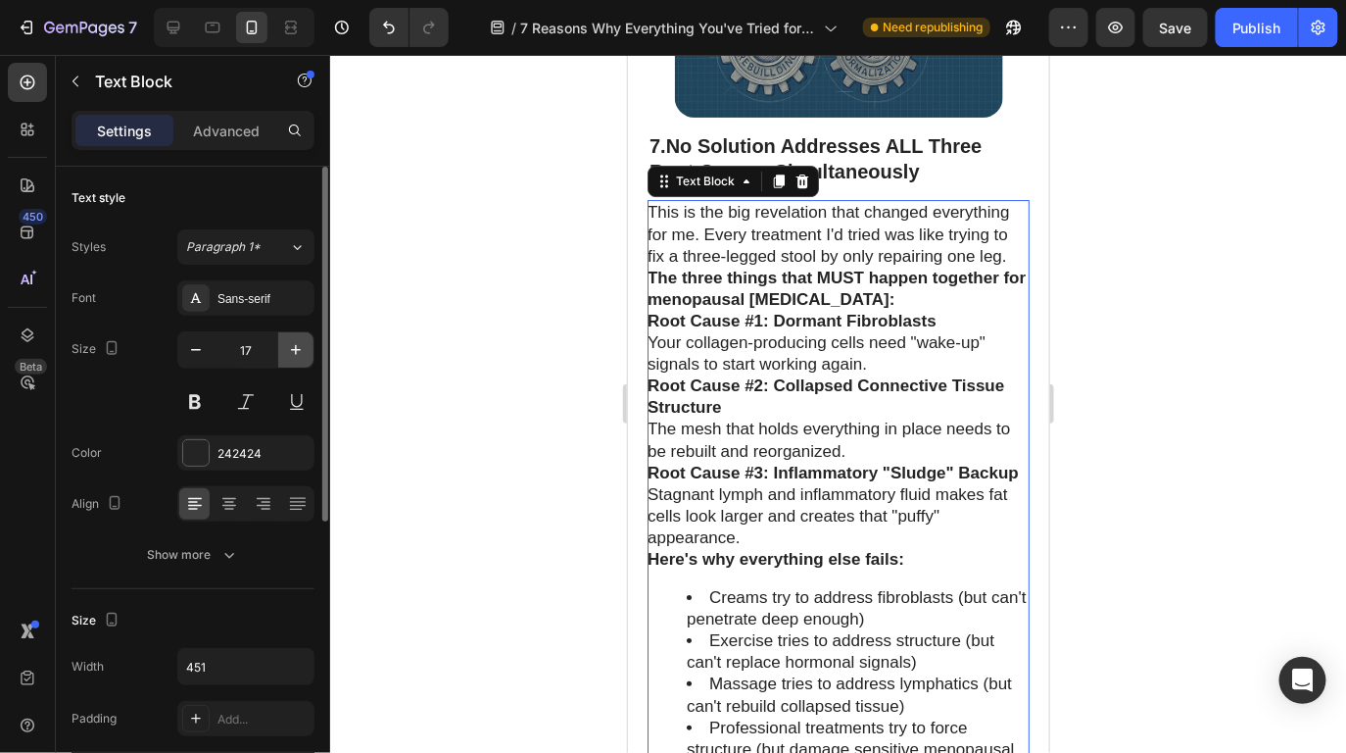
click at [286, 346] on icon "button" at bounding box center [296, 350] width 20 height 20
type input "18"
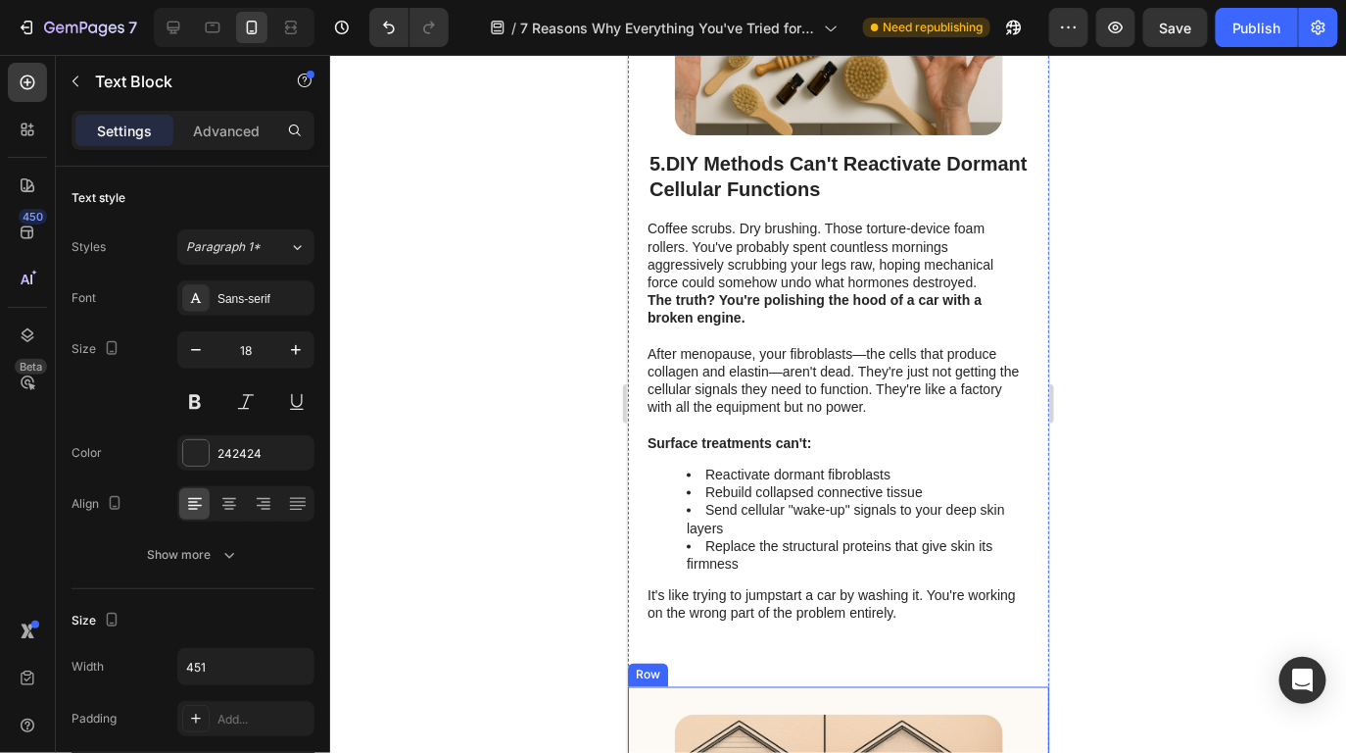
scroll to position [5453, 0]
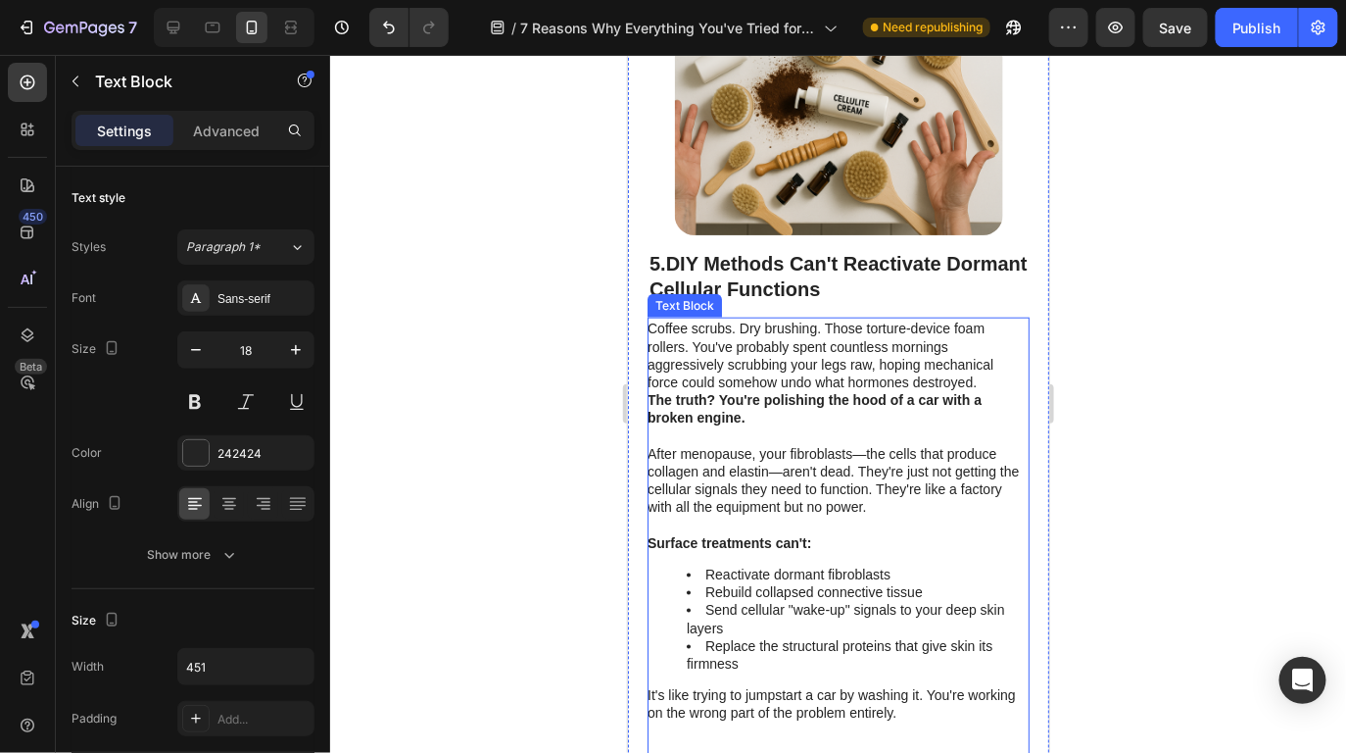
click at [802, 457] on p "After menopause, your fibroblasts—the cells that produce collagen and elastin—a…" at bounding box center [837, 488] width 380 height 89
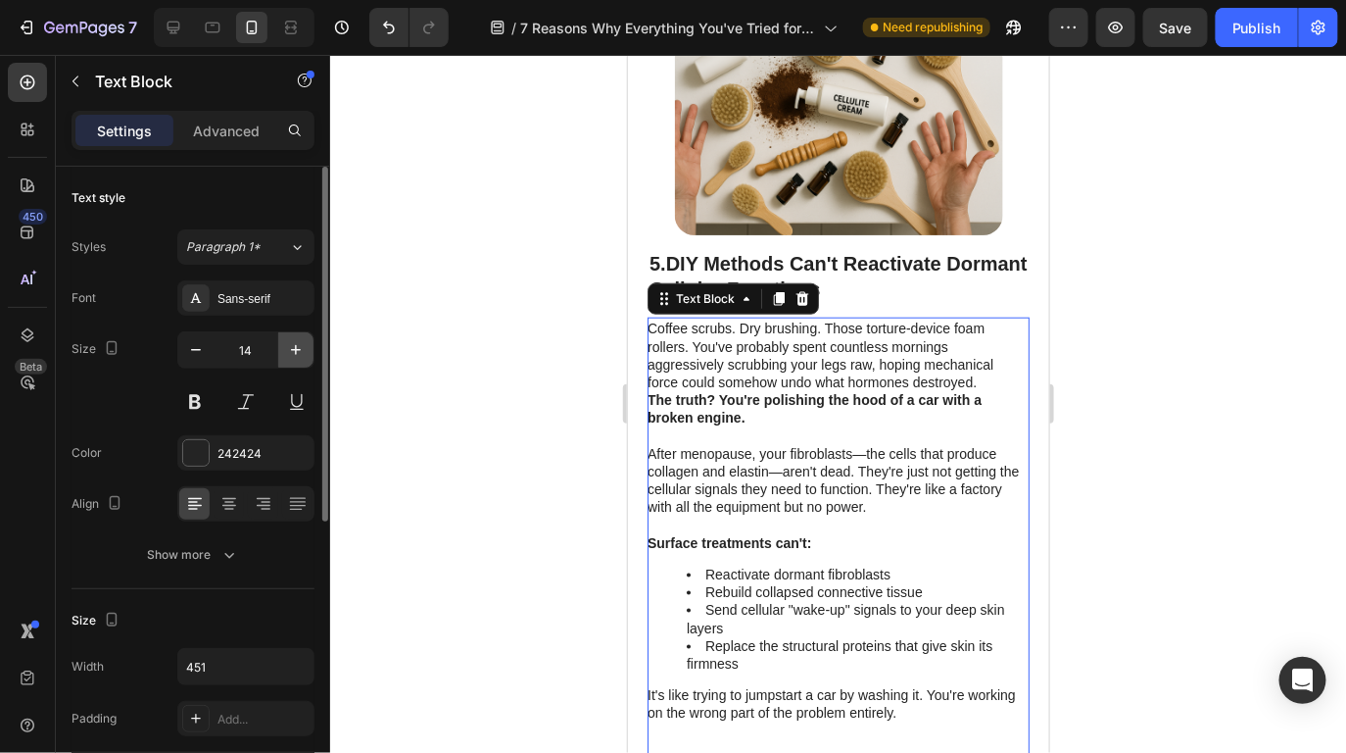
click at [305, 358] on icon "button" at bounding box center [296, 350] width 20 height 20
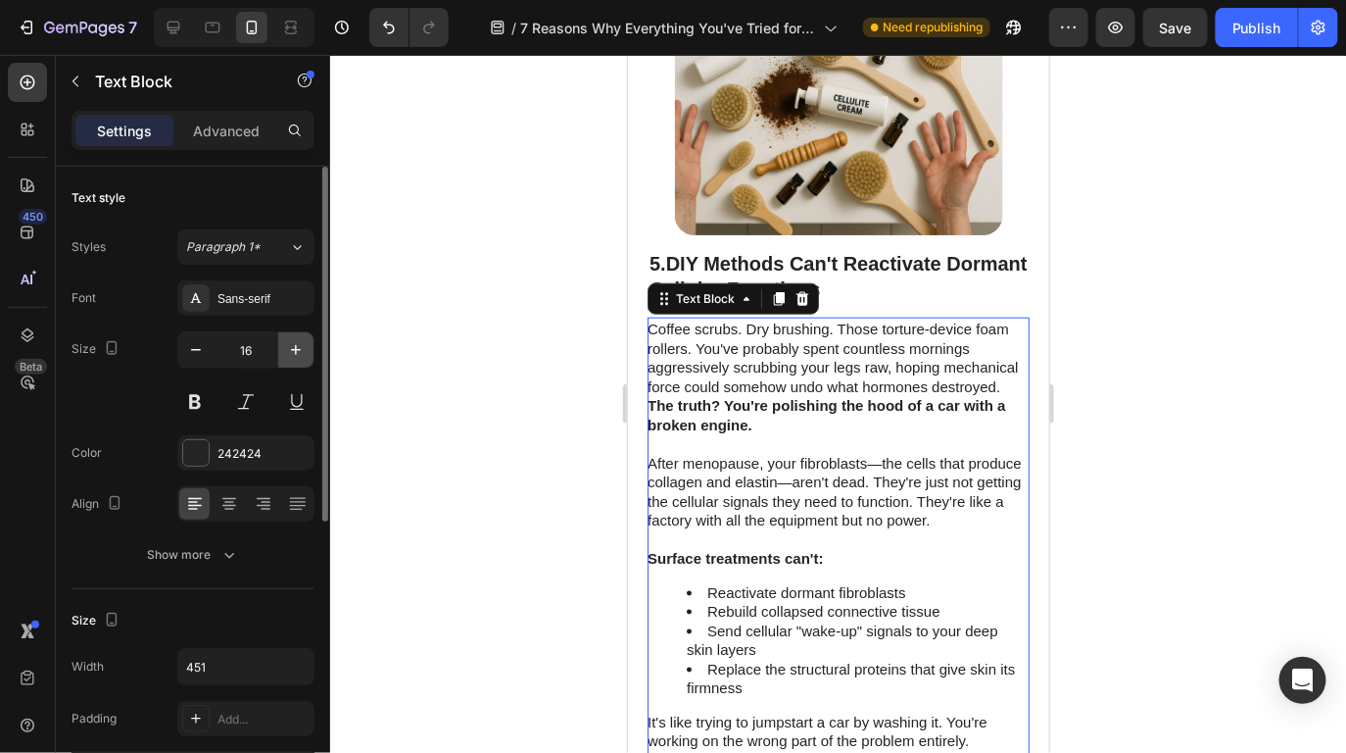
click at [305, 358] on icon "button" at bounding box center [296, 350] width 20 height 20
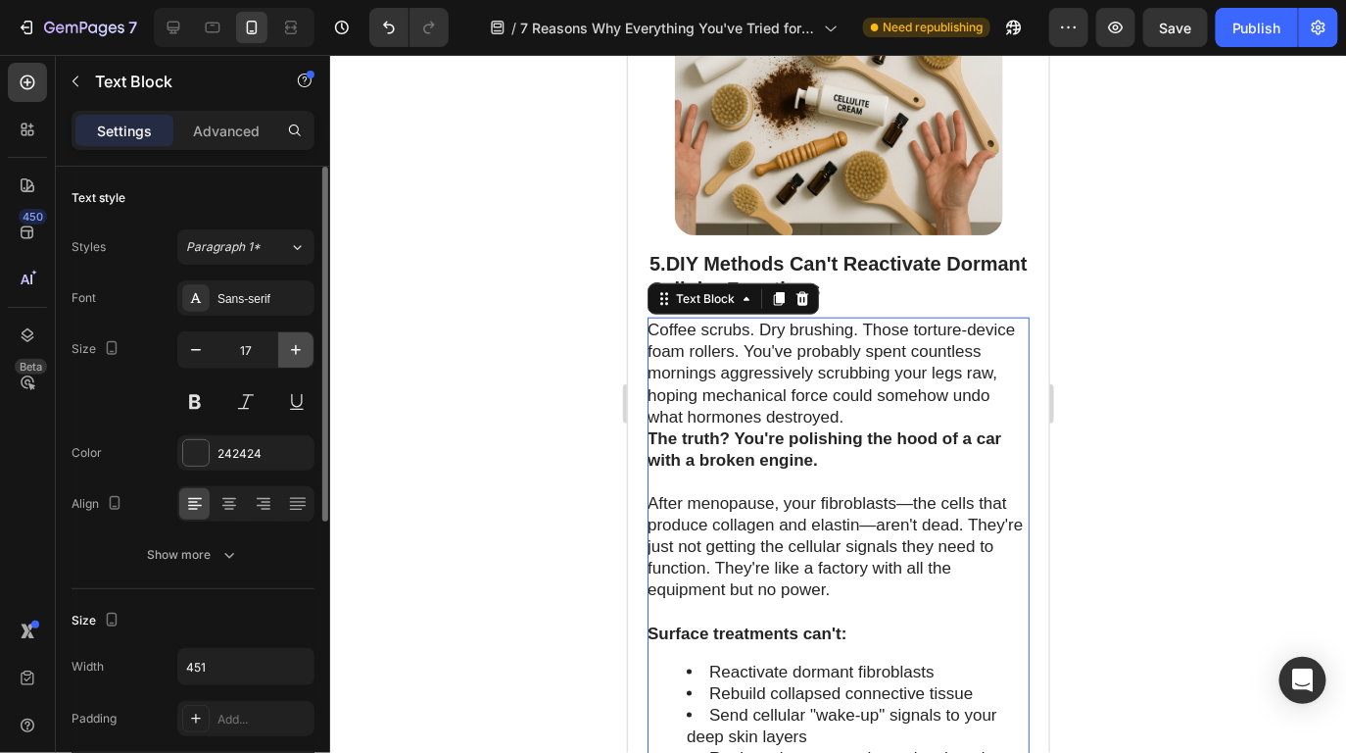
click at [305, 360] on button "button" at bounding box center [295, 349] width 35 height 35
type input "18"
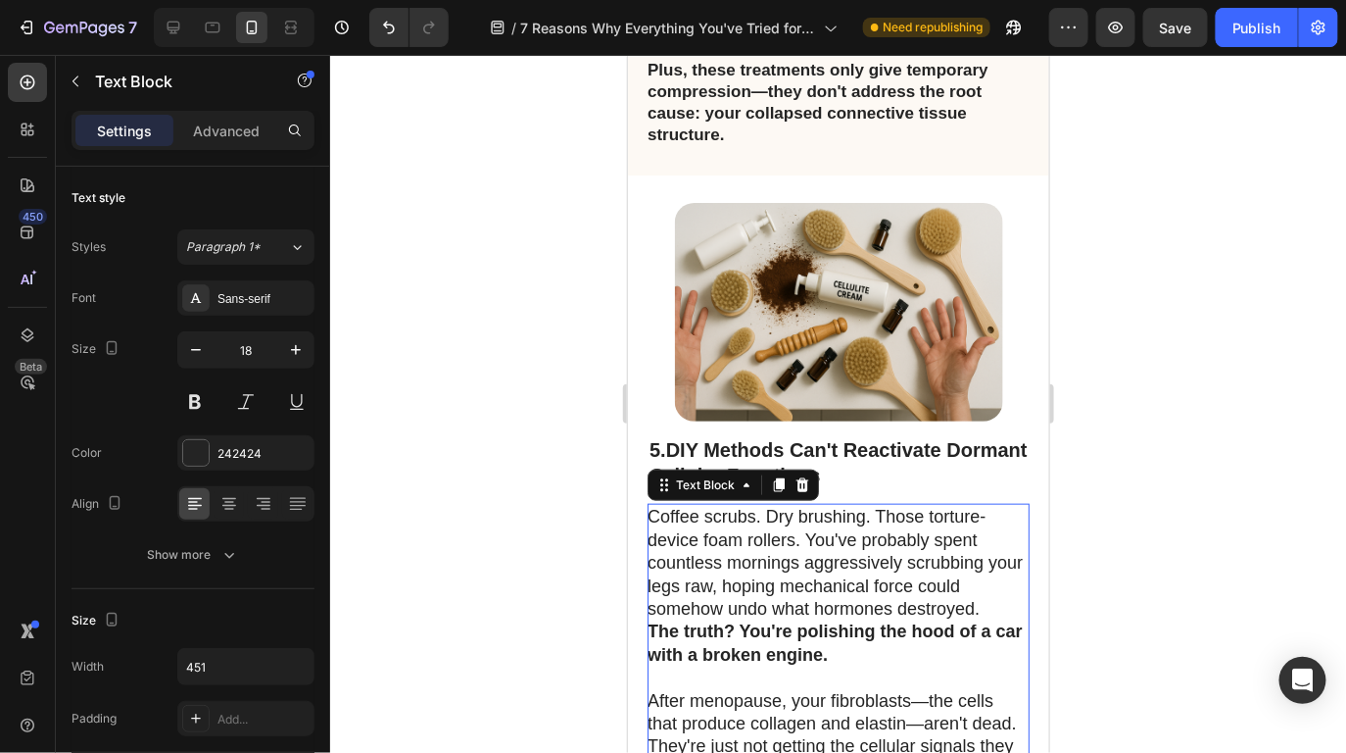
scroll to position [5377, 0]
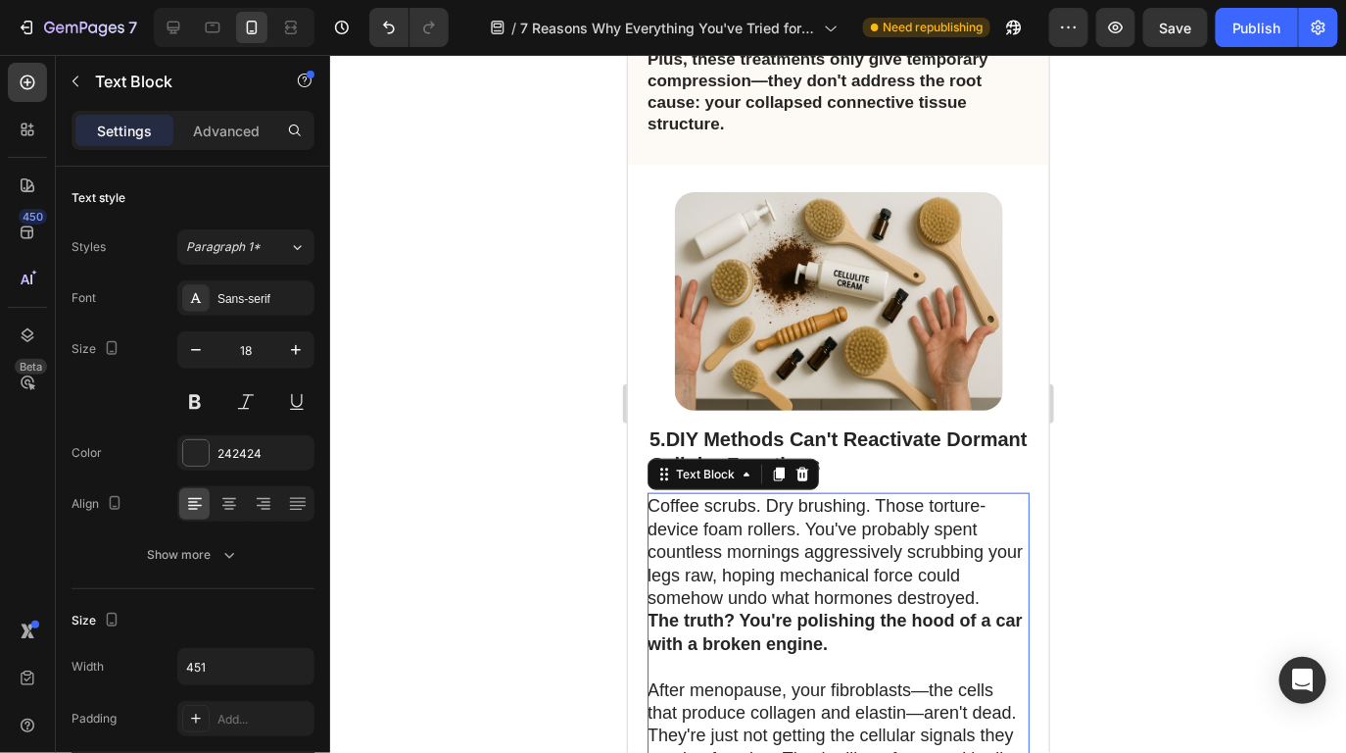
click at [1079, 402] on div at bounding box center [838, 404] width 1016 height 698
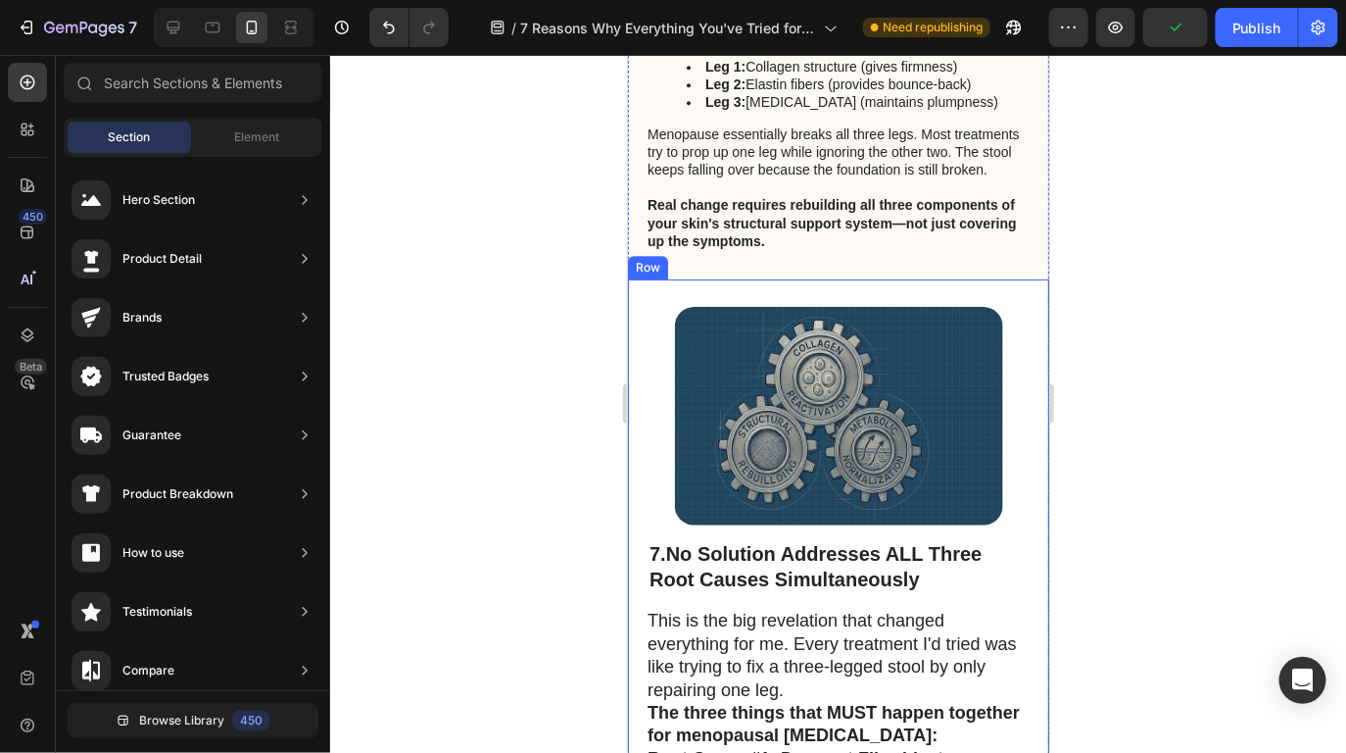
scroll to position [7212, 0]
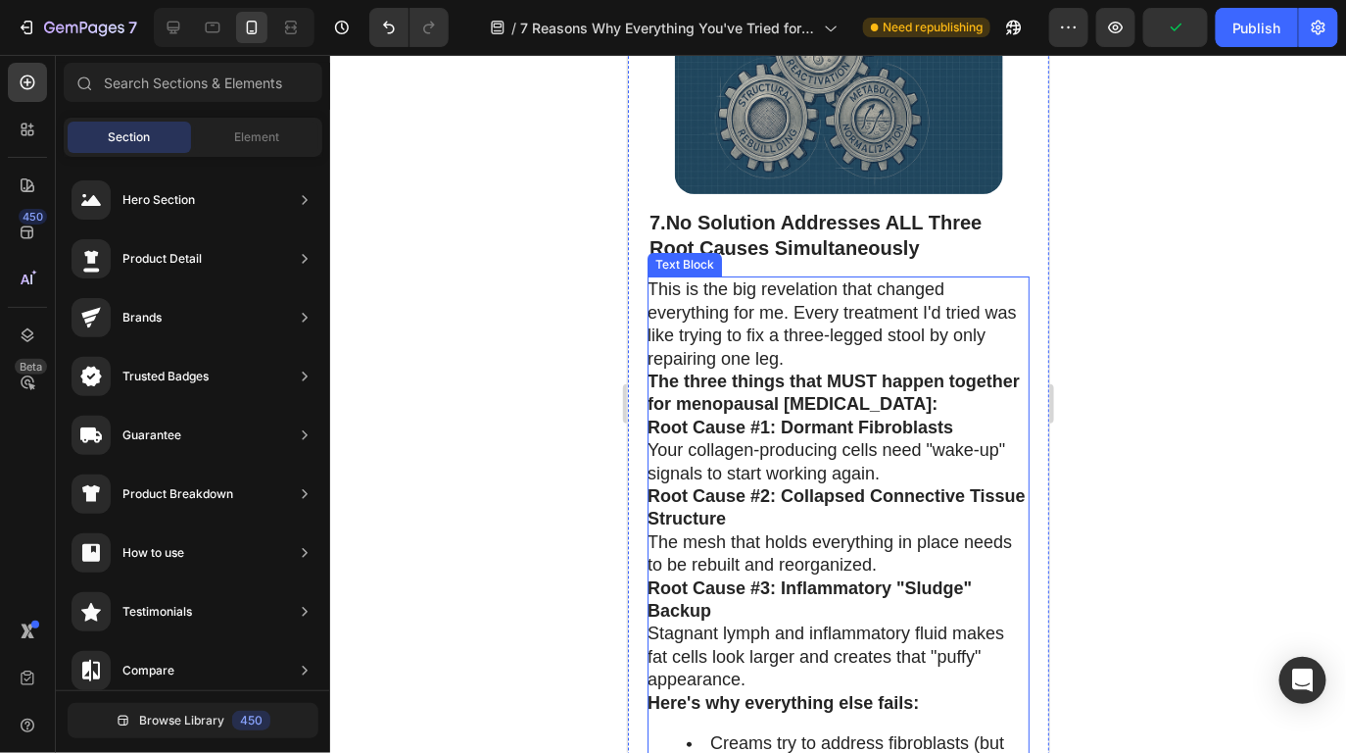
click at [797, 356] on p "This is the big revelation that changed everything for me. Every treatment I'd …" at bounding box center [837, 323] width 380 height 92
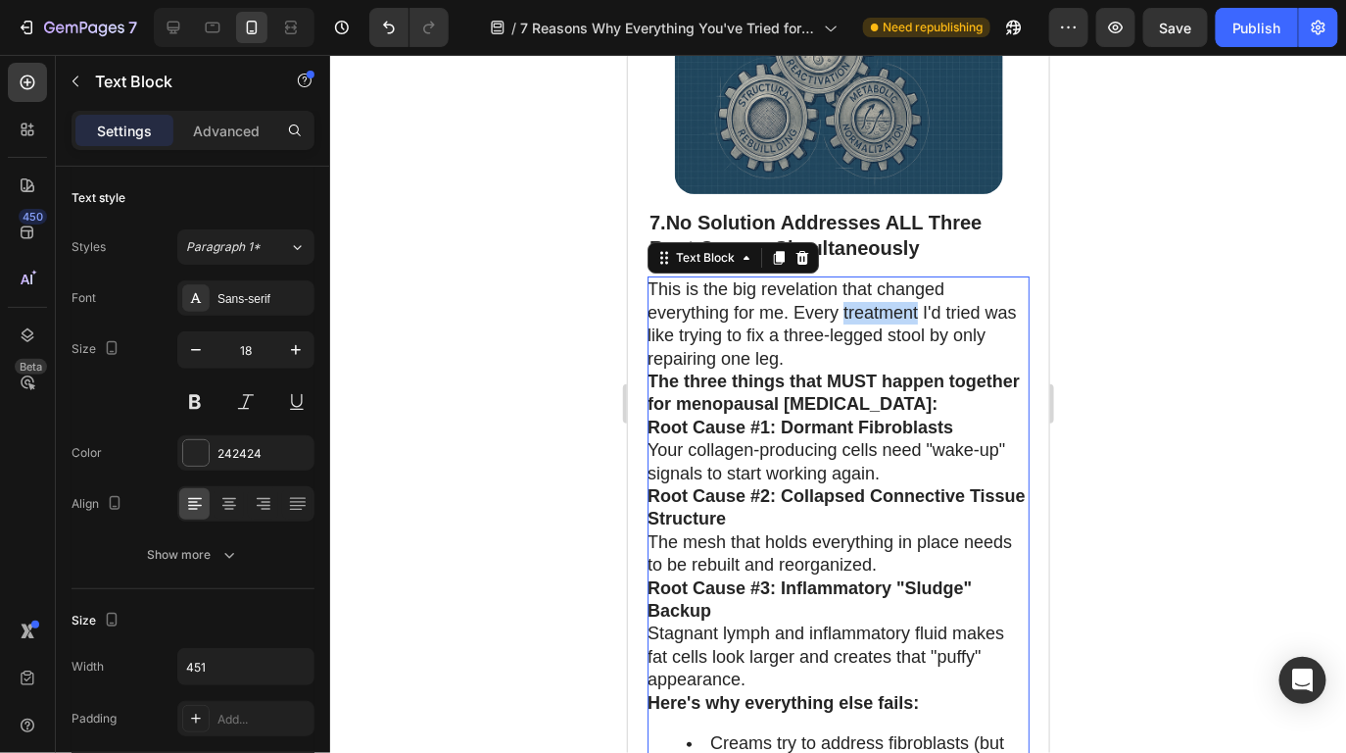
click at [912, 329] on p "This is the big revelation that changed everything for me. Every treatment I'd …" at bounding box center [837, 323] width 380 height 92
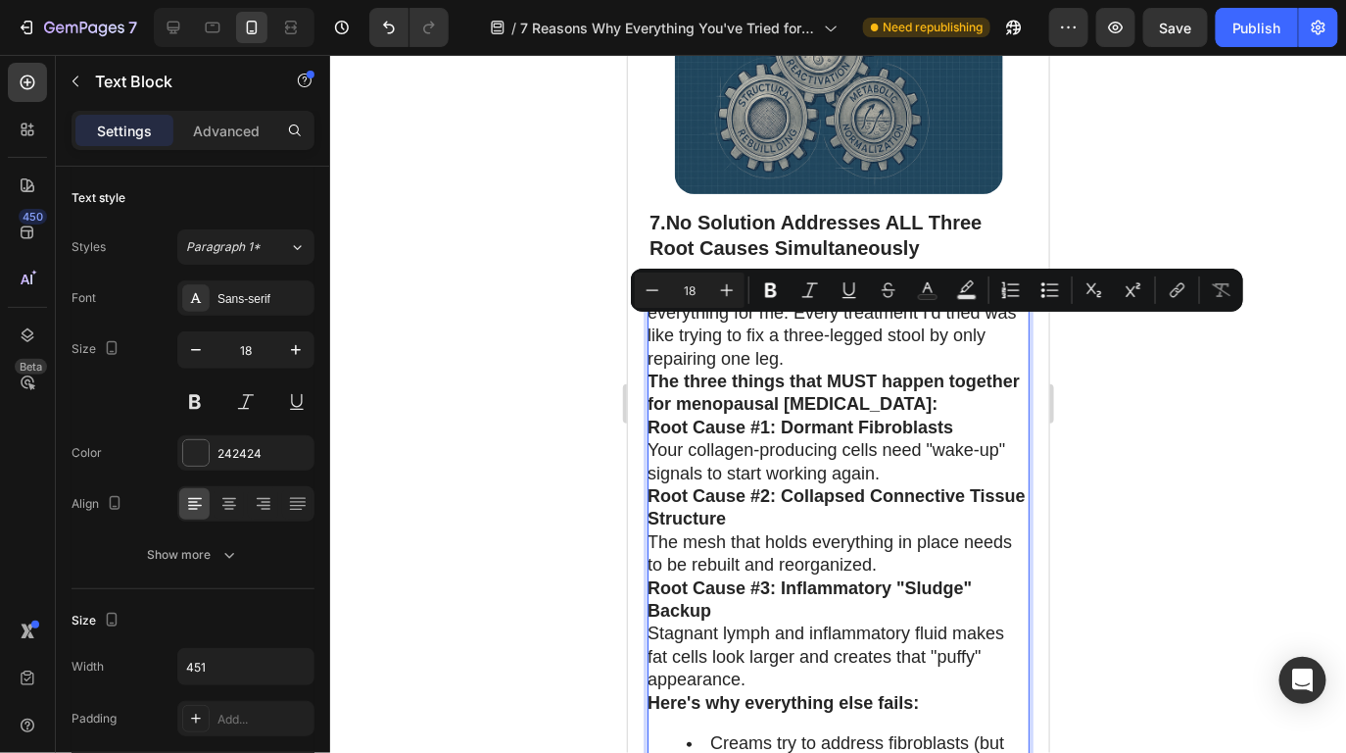
click at [881, 367] on p "This is the big revelation that changed everything for me. Every treatment I'd …" at bounding box center [837, 323] width 380 height 92
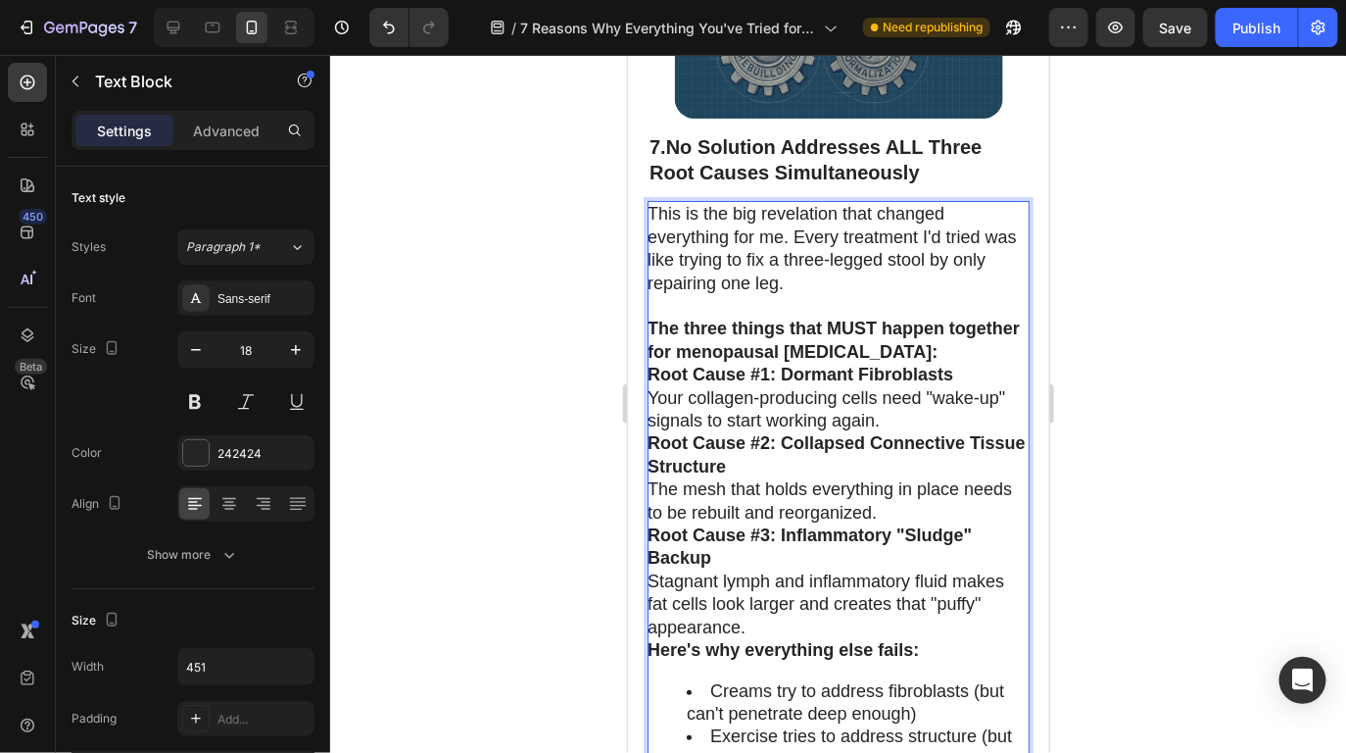
scroll to position [7285, 0]
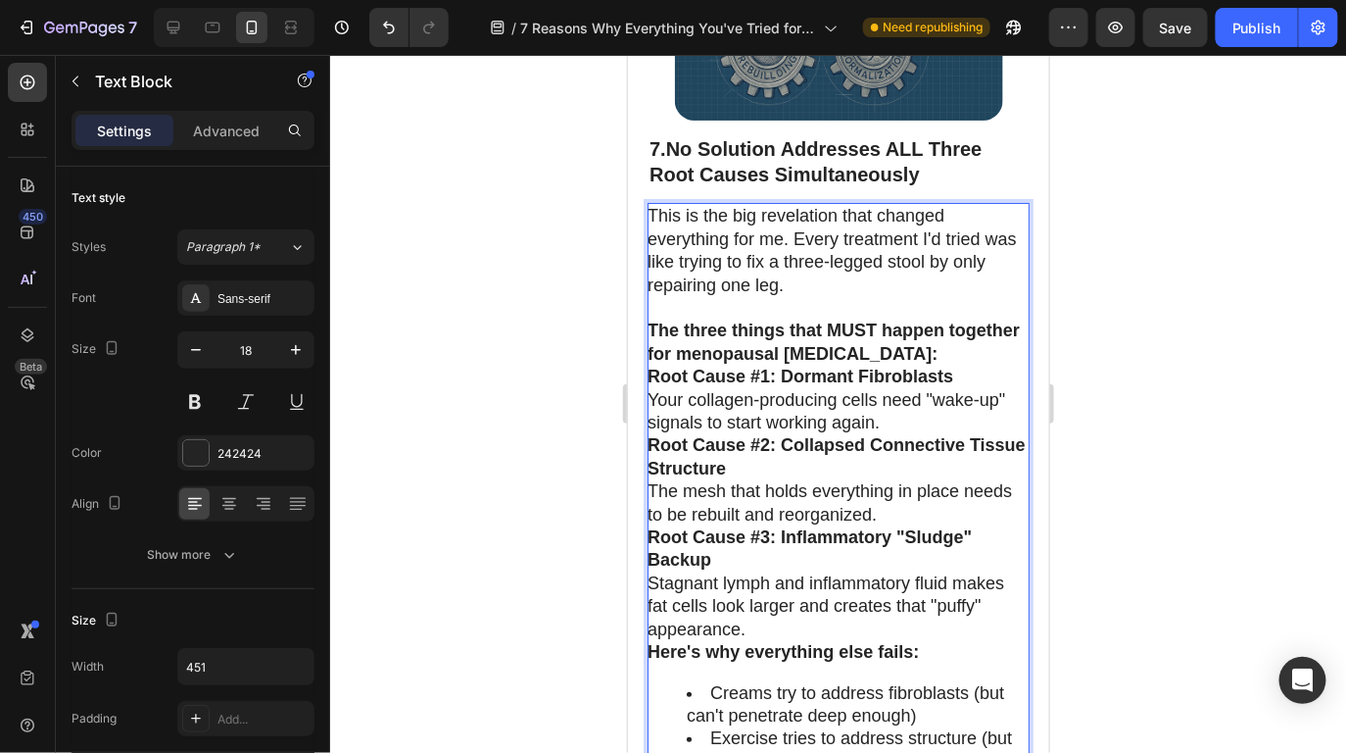
click at [938, 365] on p "The three things that MUST happen together for menopausal [MEDICAL_DATA]:" at bounding box center [837, 341] width 380 height 46
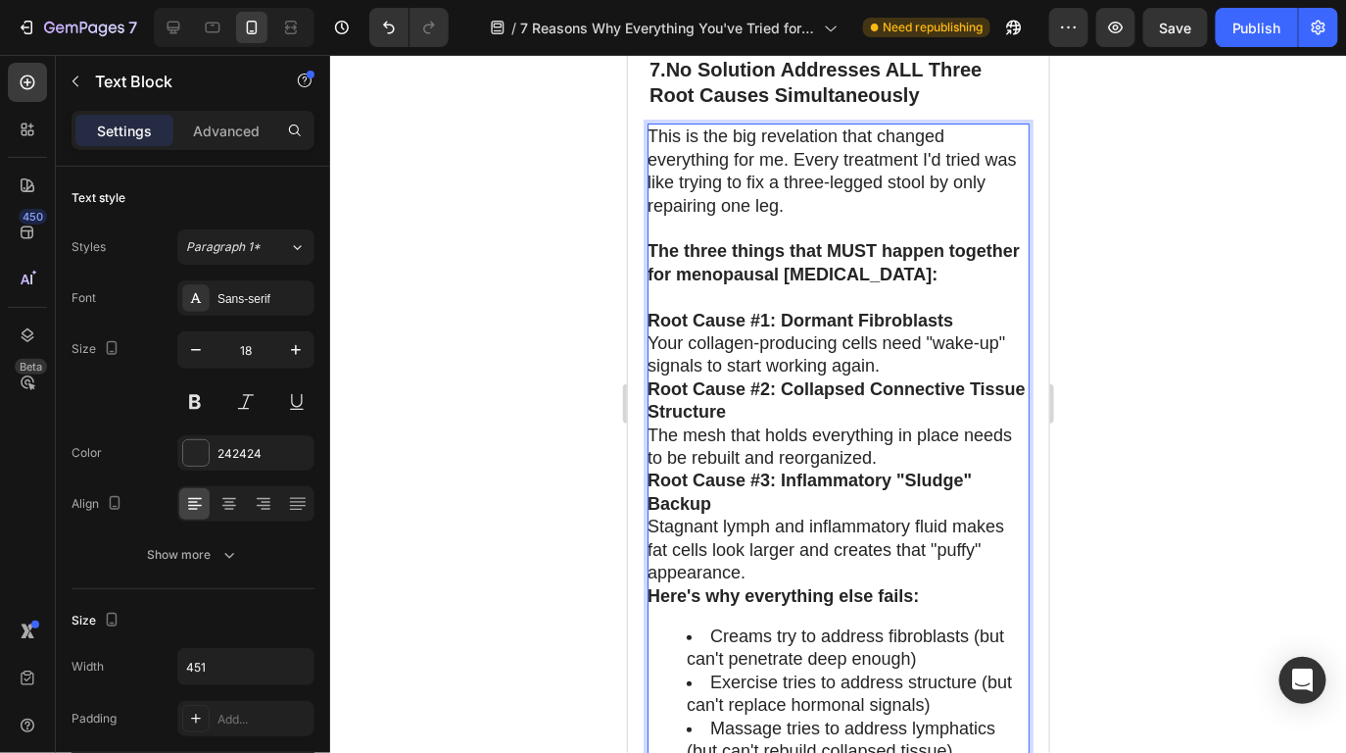
scroll to position [7364, 0]
click at [918, 377] on p "Root Cause #1: Dormant Fibroblasts Your collagen-producing cells need "wake-up"…" at bounding box center [837, 343] width 380 height 69
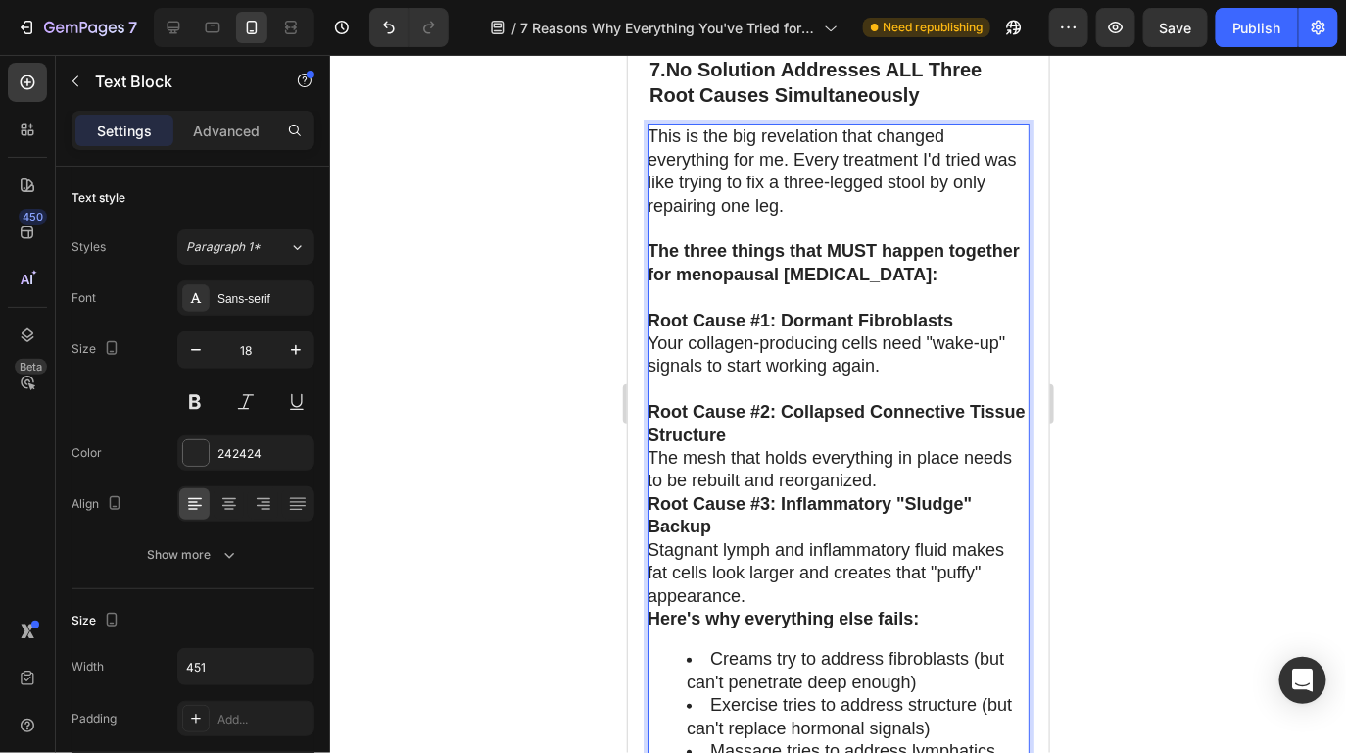
click at [896, 492] on p "Root Cause #2: Collapsed Connective Tissue Structure The mesh that holds everyt…" at bounding box center [837, 446] width 380 height 92
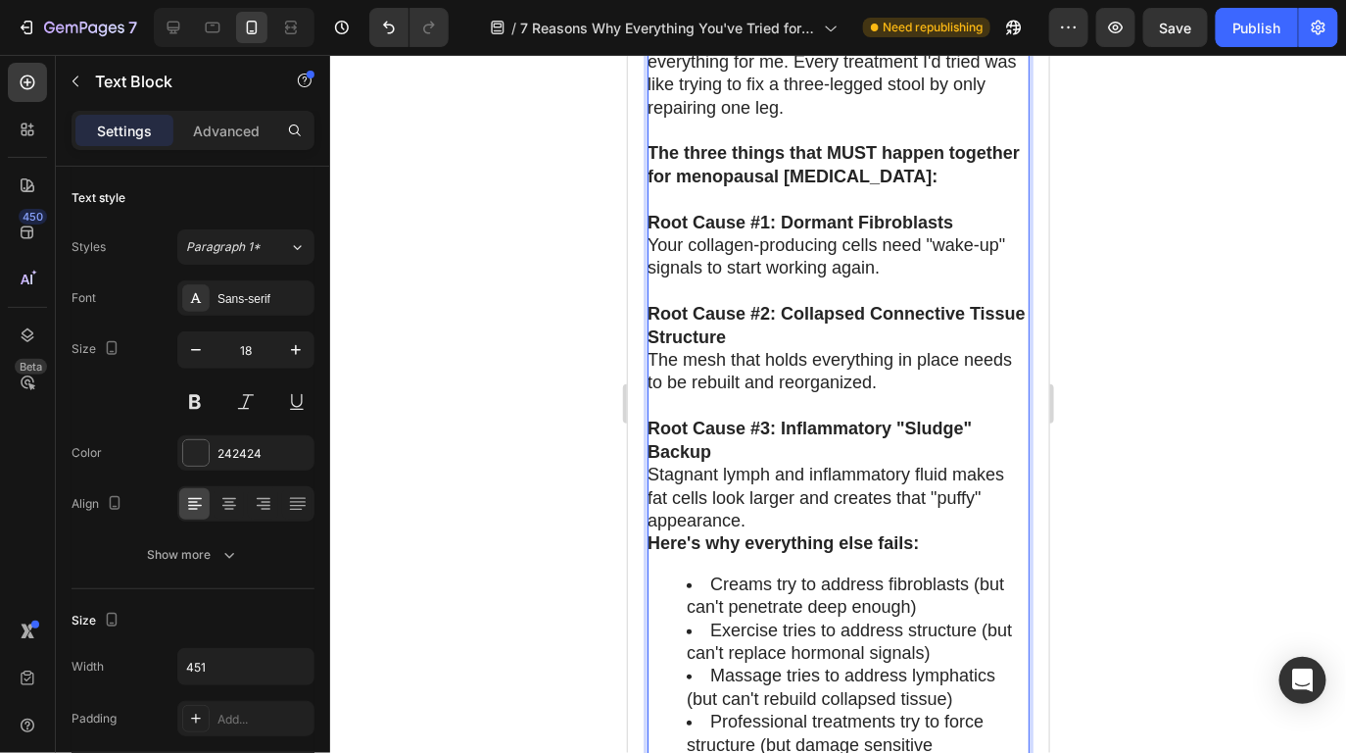
scroll to position [7463, 0]
click at [807, 530] on p "Root Cause #3: Inflammatory "Sludge" Backup Stagnant lymph and inflammatory flu…" at bounding box center [837, 473] width 380 height 115
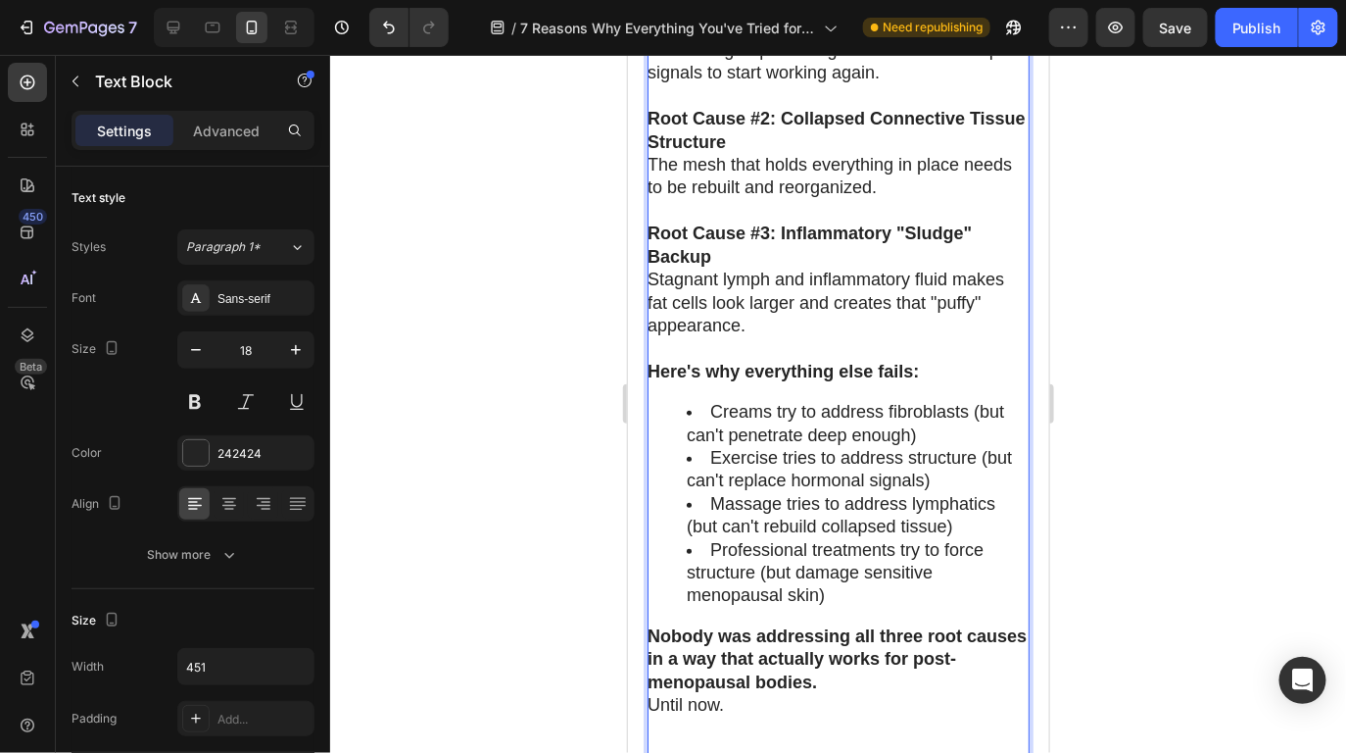
scroll to position [7692, 0]
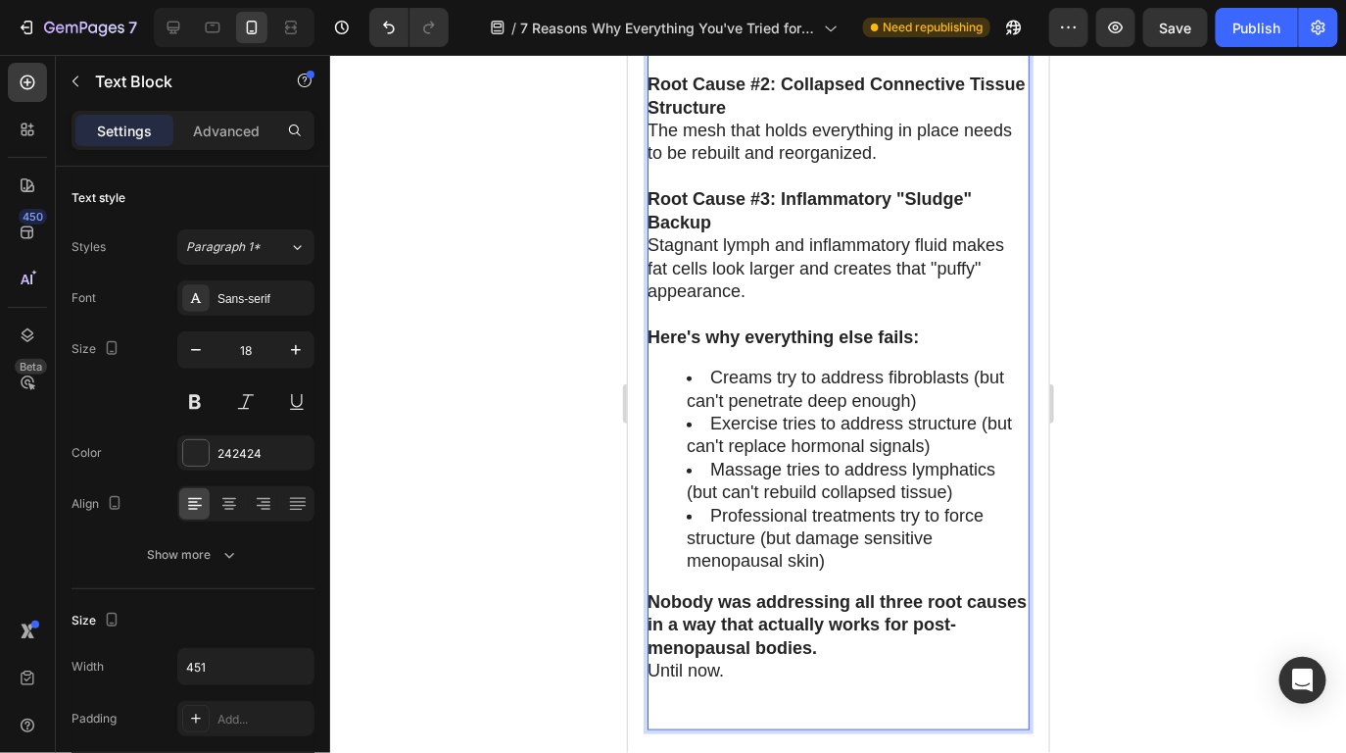
click at [1189, 446] on div at bounding box center [838, 404] width 1016 height 698
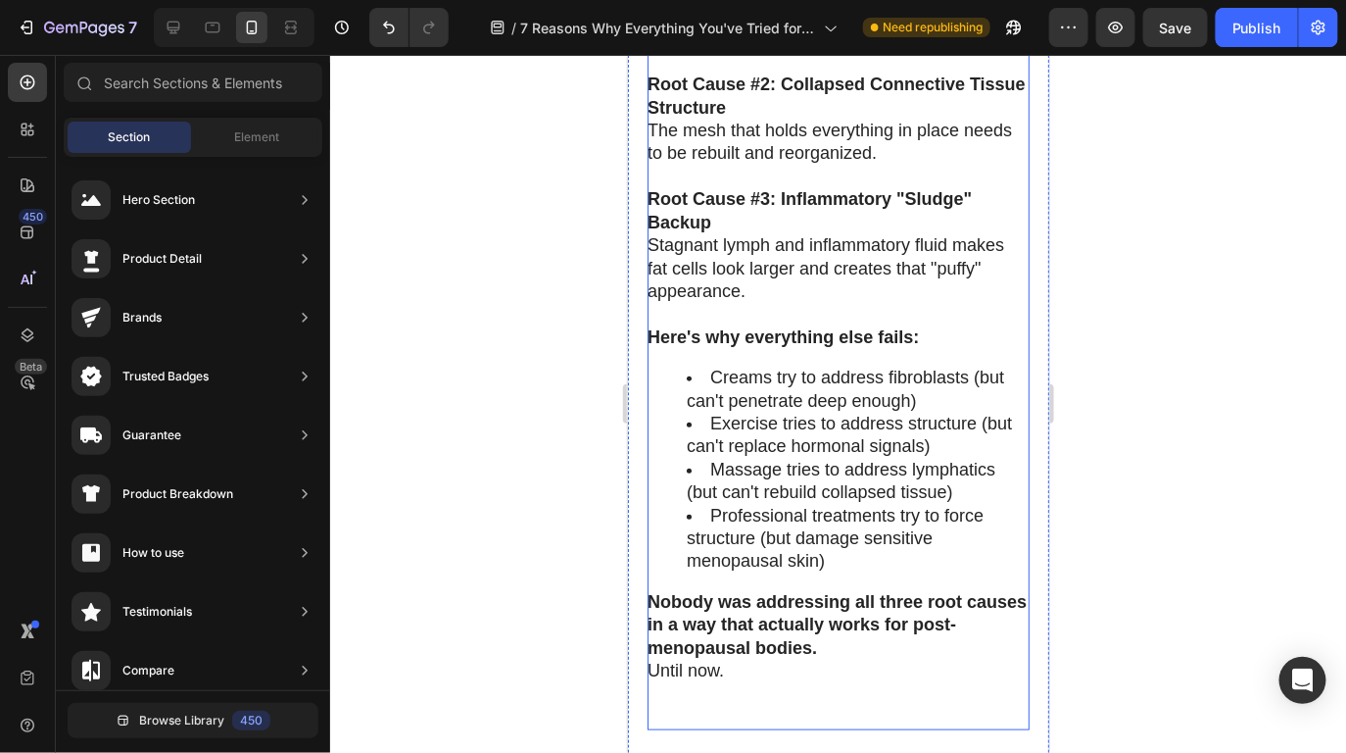
scroll to position [7933, 0]
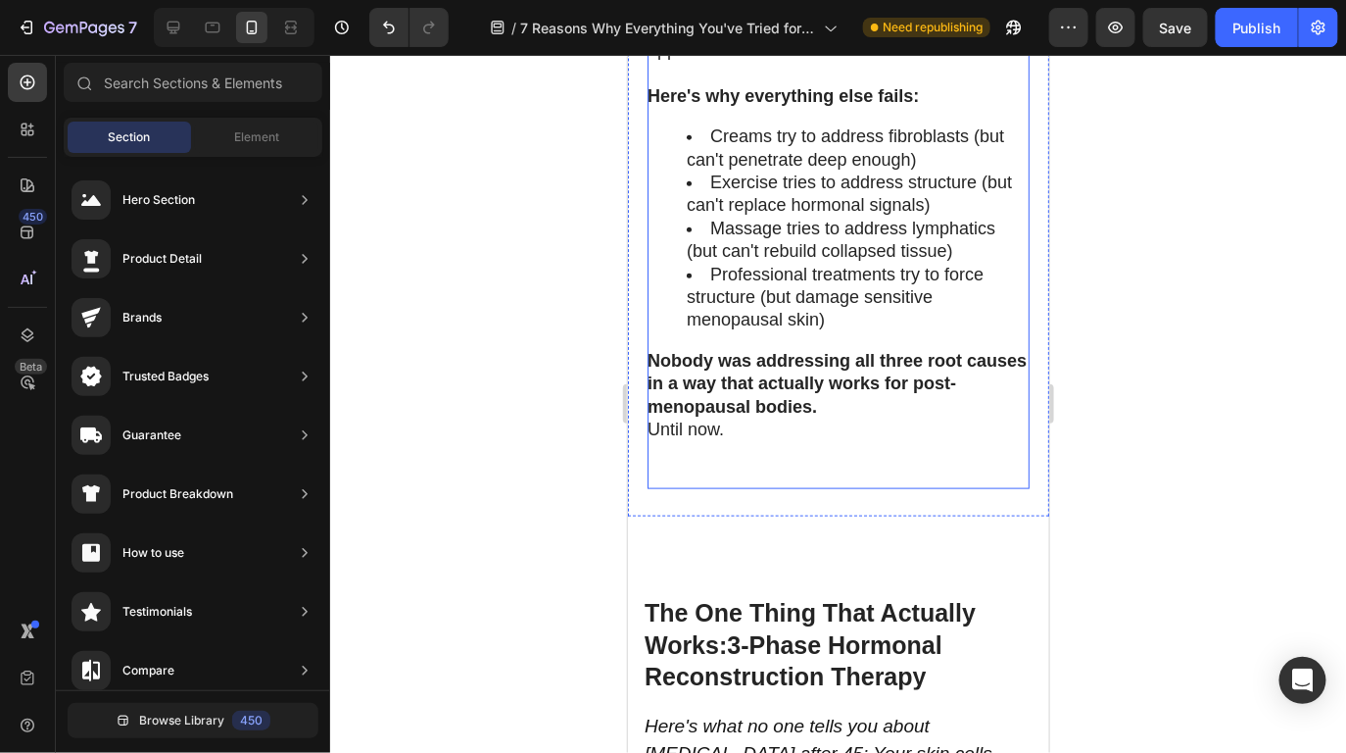
click at [874, 456] on p "Rich Text Editor. Editing area: main" at bounding box center [837, 463] width 380 height 46
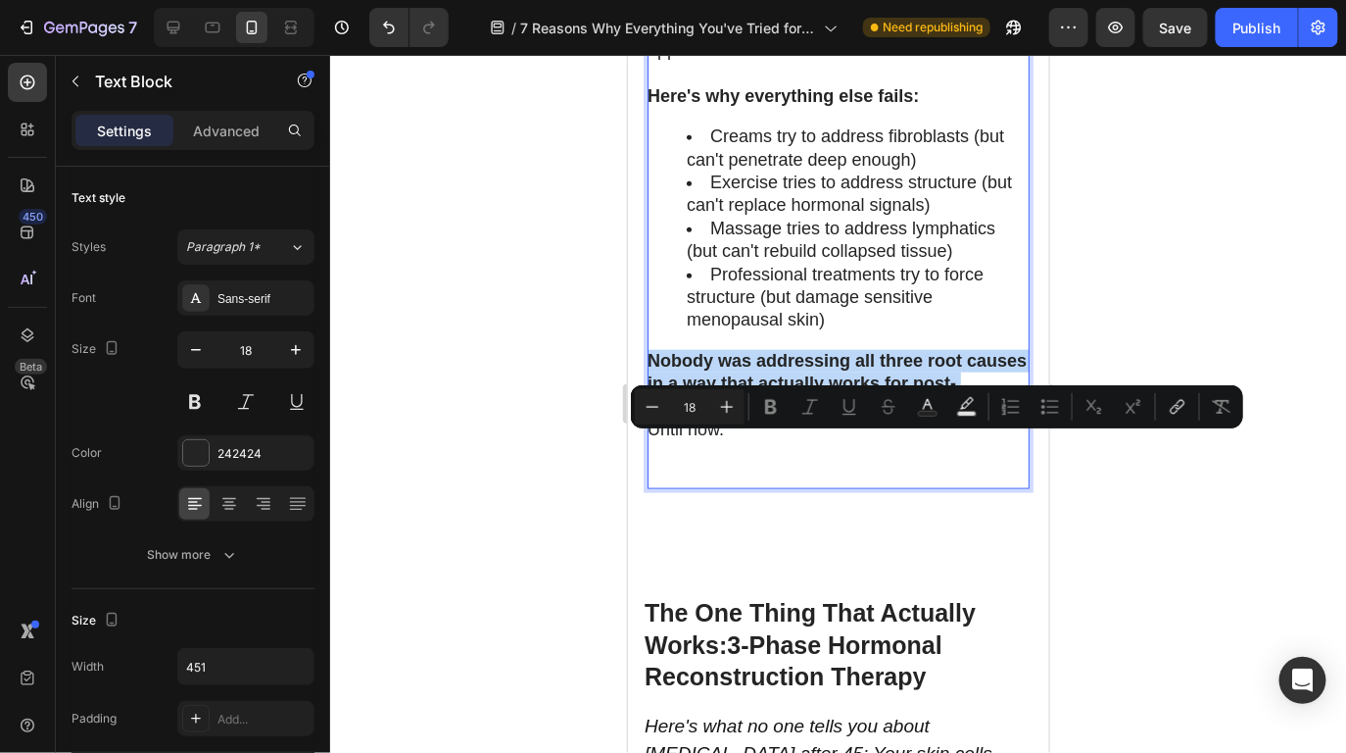
click at [881, 417] on p "Nobody was addressing all three root causes in a way that actually works for po…" at bounding box center [837, 383] width 380 height 69
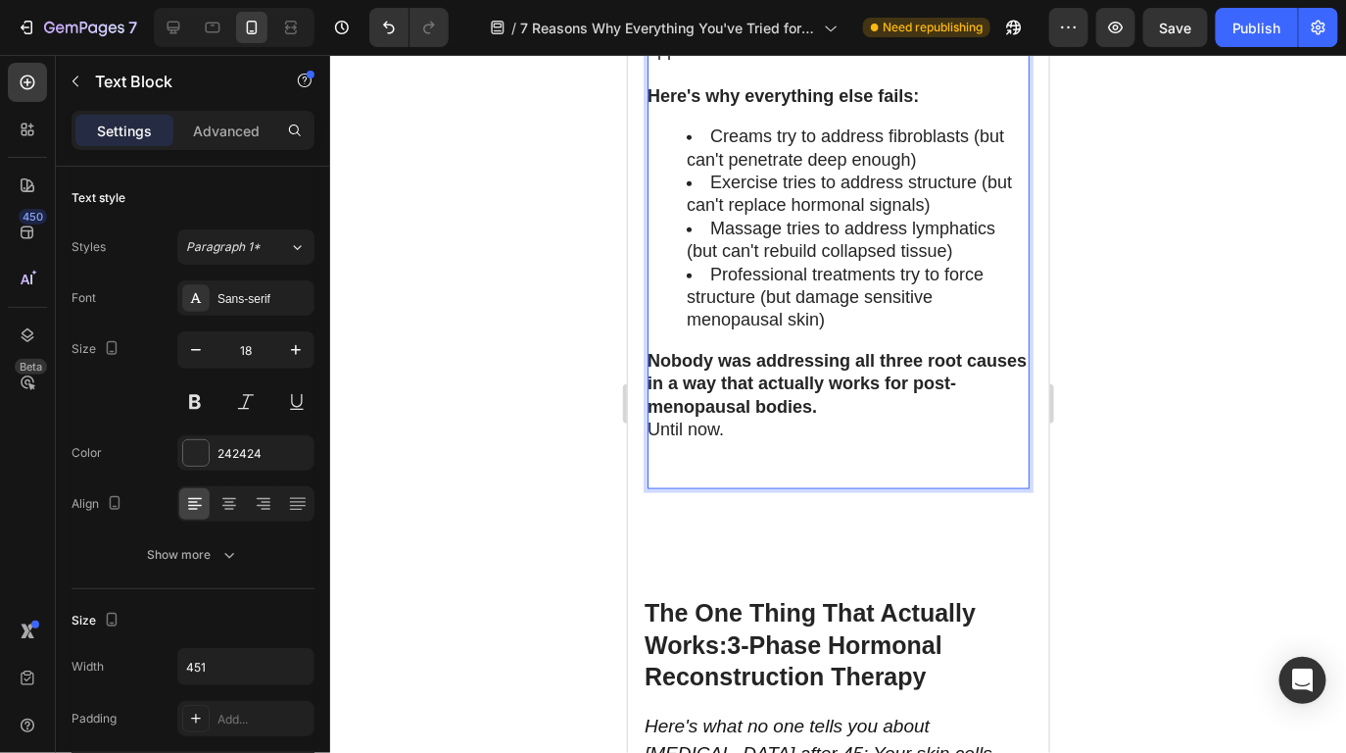
click at [884, 417] on p "Nobody was addressing all three root causes in a way that actually works for po…" at bounding box center [837, 383] width 380 height 69
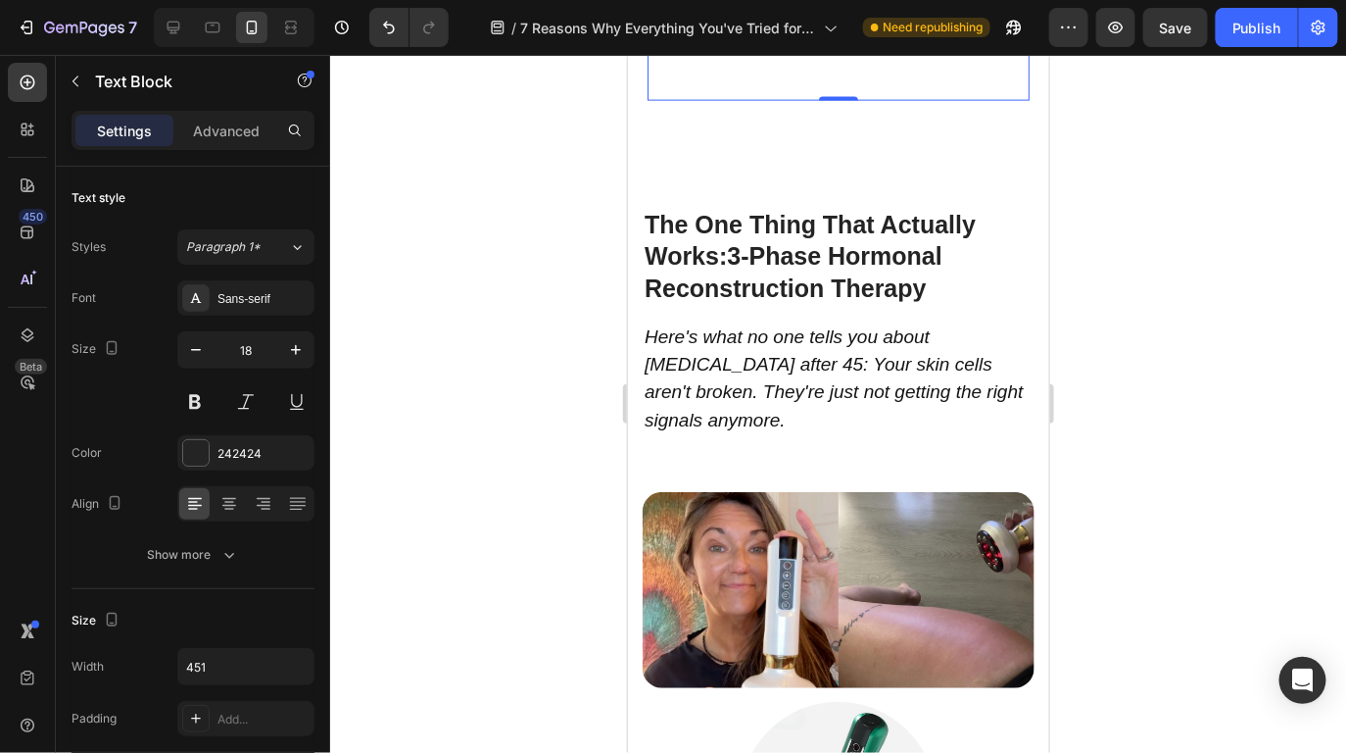
scroll to position [8356, 0]
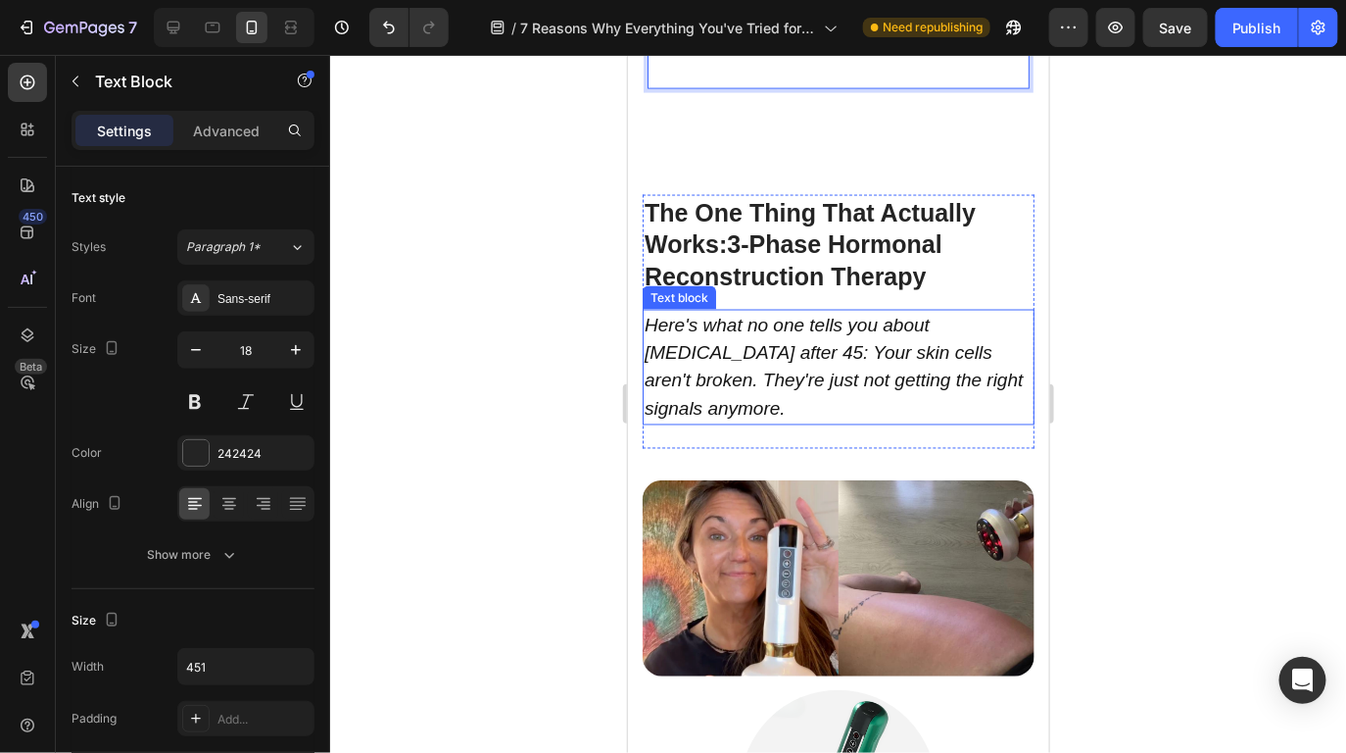
click at [754, 388] on icon "Here's what no one tells you about cellulite after 45: Your skin cells aren't b…" at bounding box center [833, 366] width 378 height 105
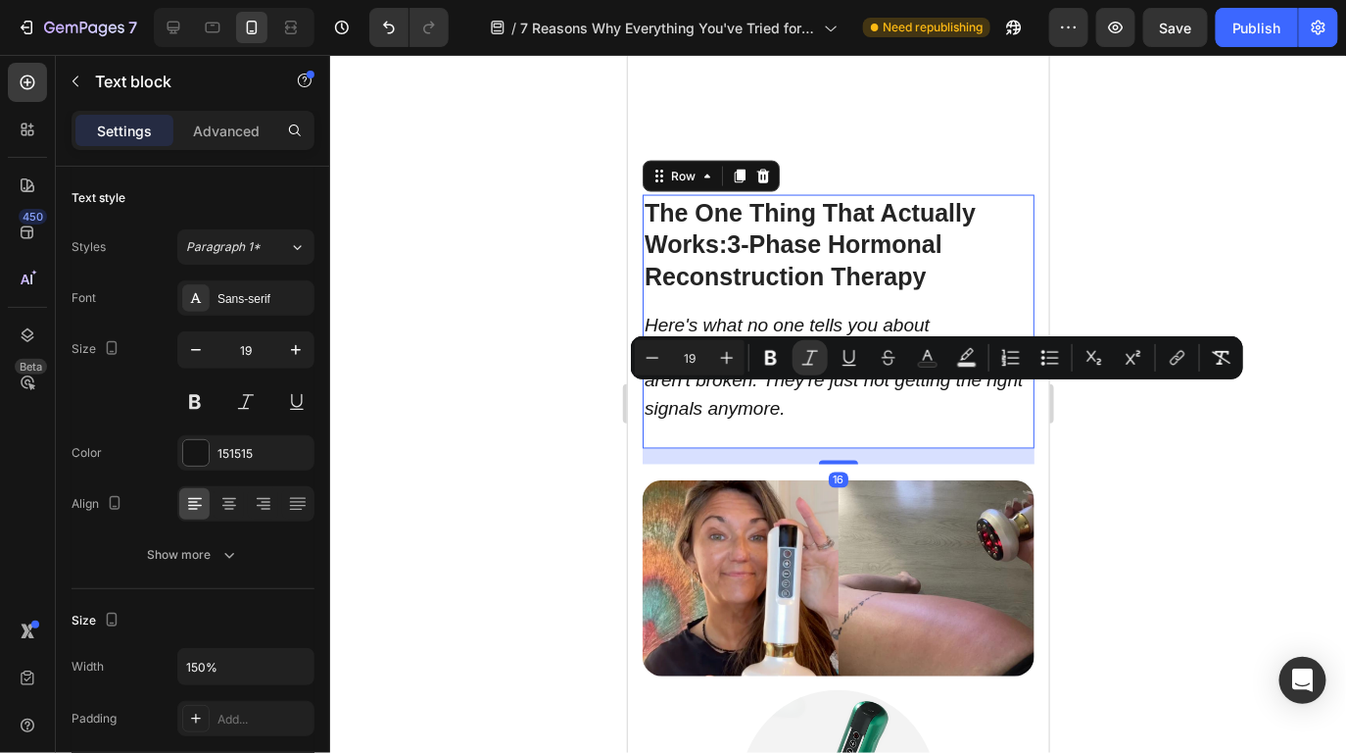
click at [806, 445] on div "The One Thing That Actually Works: 3-Phase Hormonal Reconstruction Therapy Head…" at bounding box center [838, 321] width 392 height 255
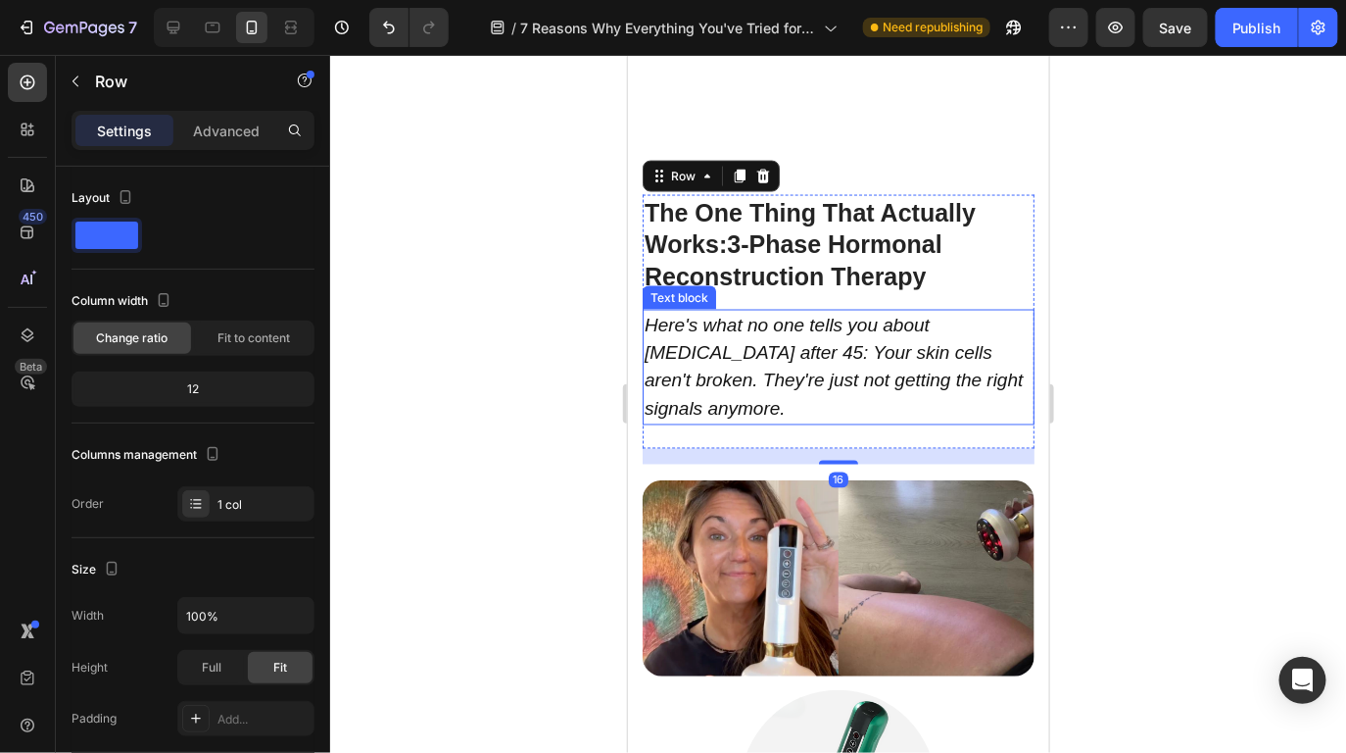
click at [770, 421] on p "Here's what no one tells you about cellulite after 45: Your skin cells aren't b…" at bounding box center [838, 367] width 388 height 112
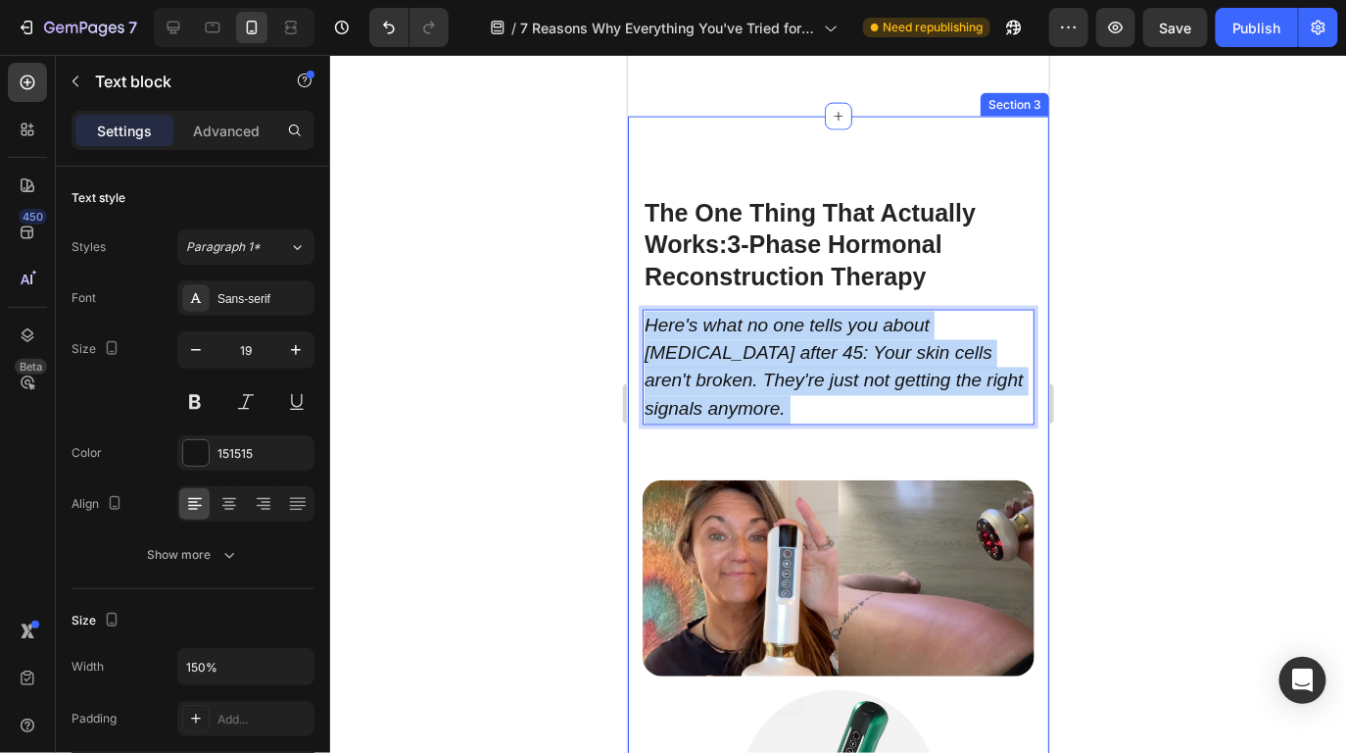
drag, startPoint x: 760, startPoint y: 421, endPoint x: 632, endPoint y: 352, distance: 146.0
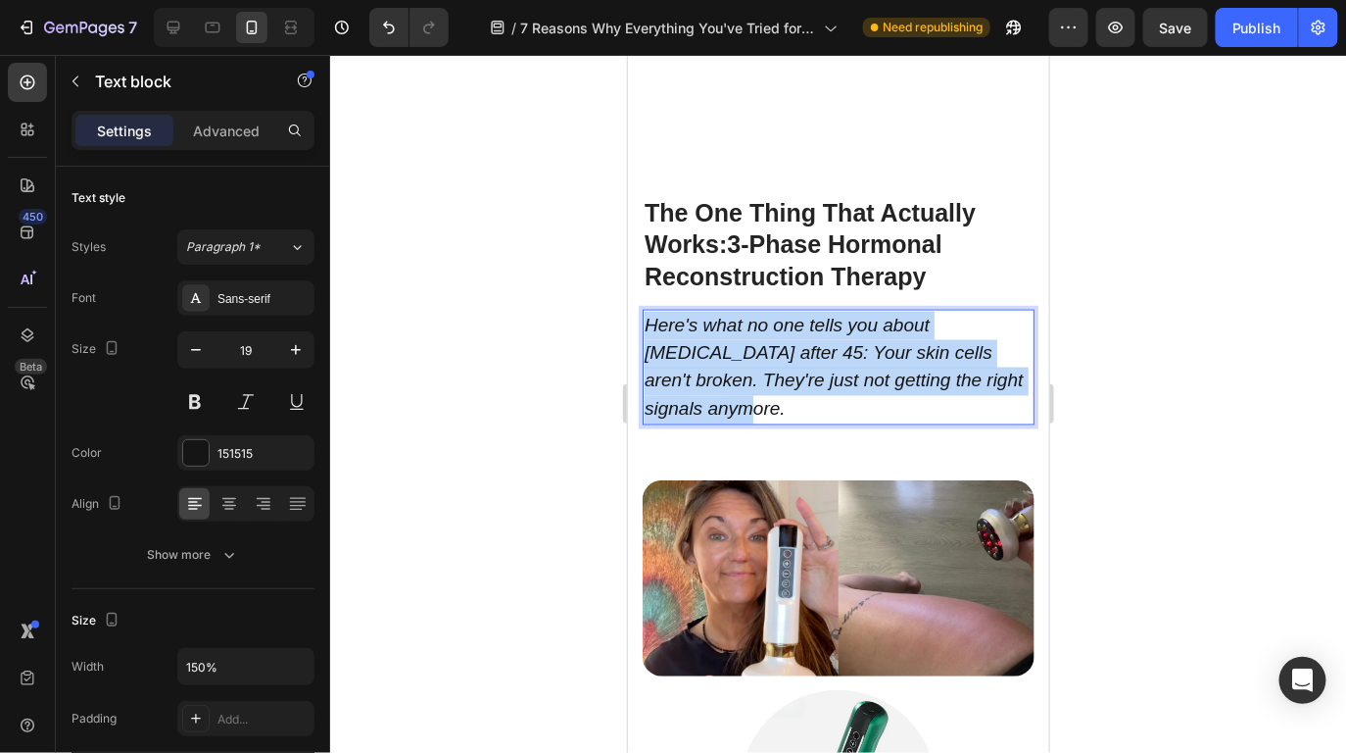
drag, startPoint x: 728, startPoint y: 426, endPoint x: 646, endPoint y: 345, distance: 115.7
click at [646, 345] on p "Here's what no one tells you about cellulite after 45: Your skin cells aren't b…" at bounding box center [838, 367] width 388 height 112
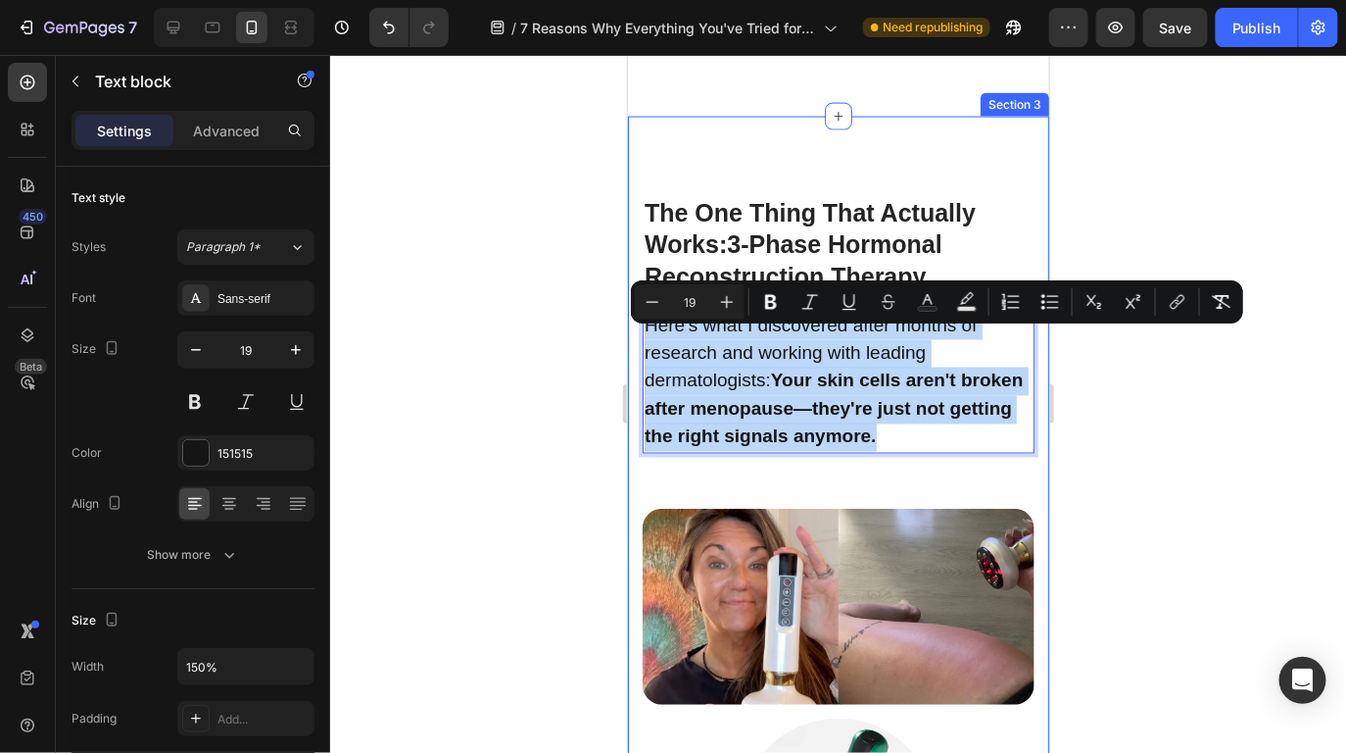
drag, startPoint x: 961, startPoint y: 447, endPoint x: 637, endPoint y: 352, distance: 338.0
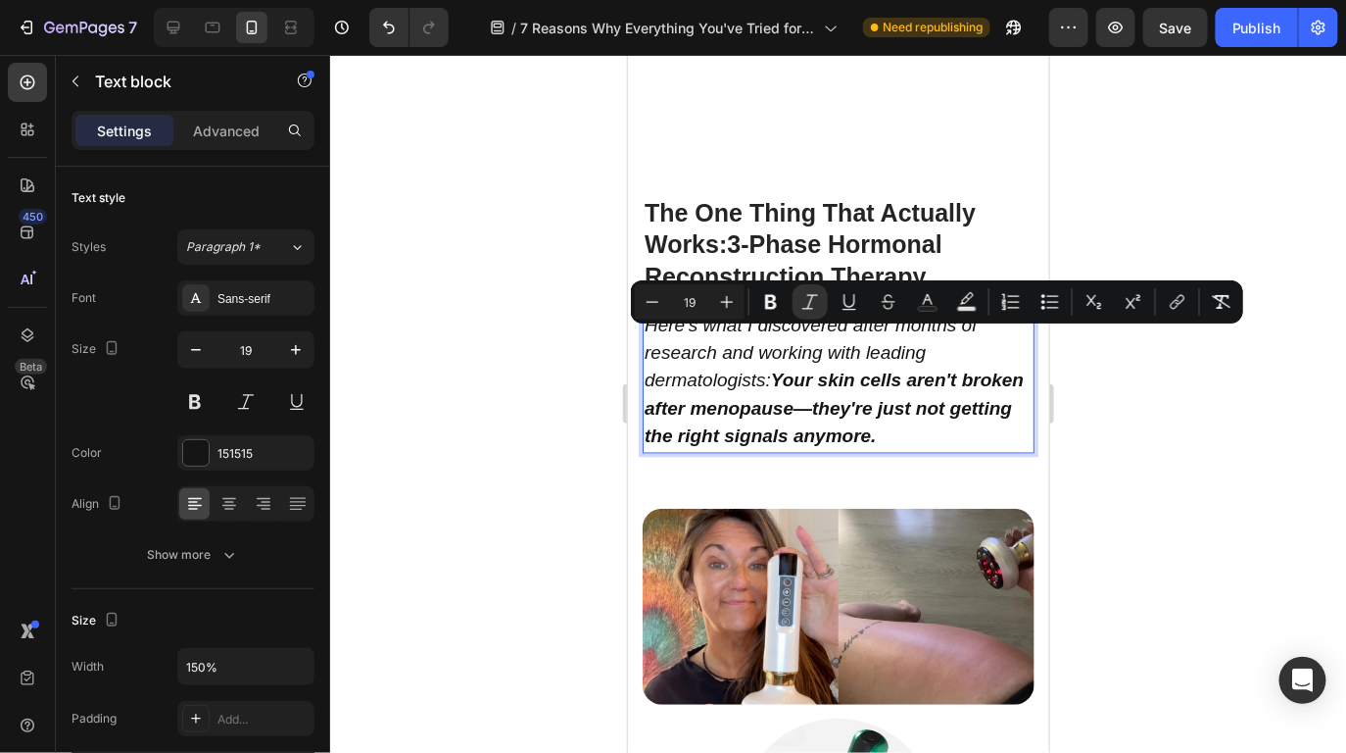
click at [954, 404] on strong "Your skin cells aren't broken after menopause—they're just not getting the righ…" at bounding box center [833, 407] width 379 height 76
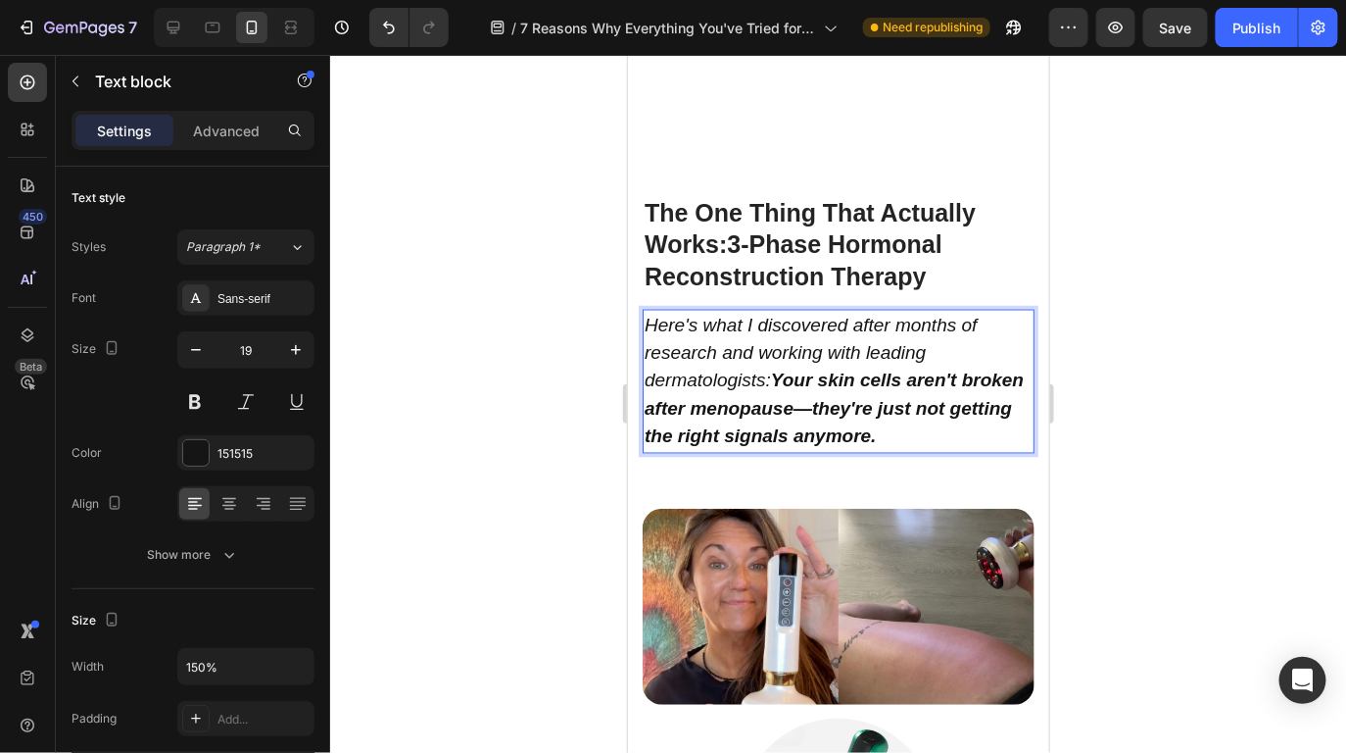
click at [779, 397] on strong "Your skin cells aren't broken after menopause—they're just not getting the righ…" at bounding box center [833, 407] width 379 height 76
click at [982, 449] on p "Here's what I discovered after months of research and working with leading derm…" at bounding box center [838, 381] width 388 height 140
click at [1177, 300] on div at bounding box center [838, 404] width 1016 height 698
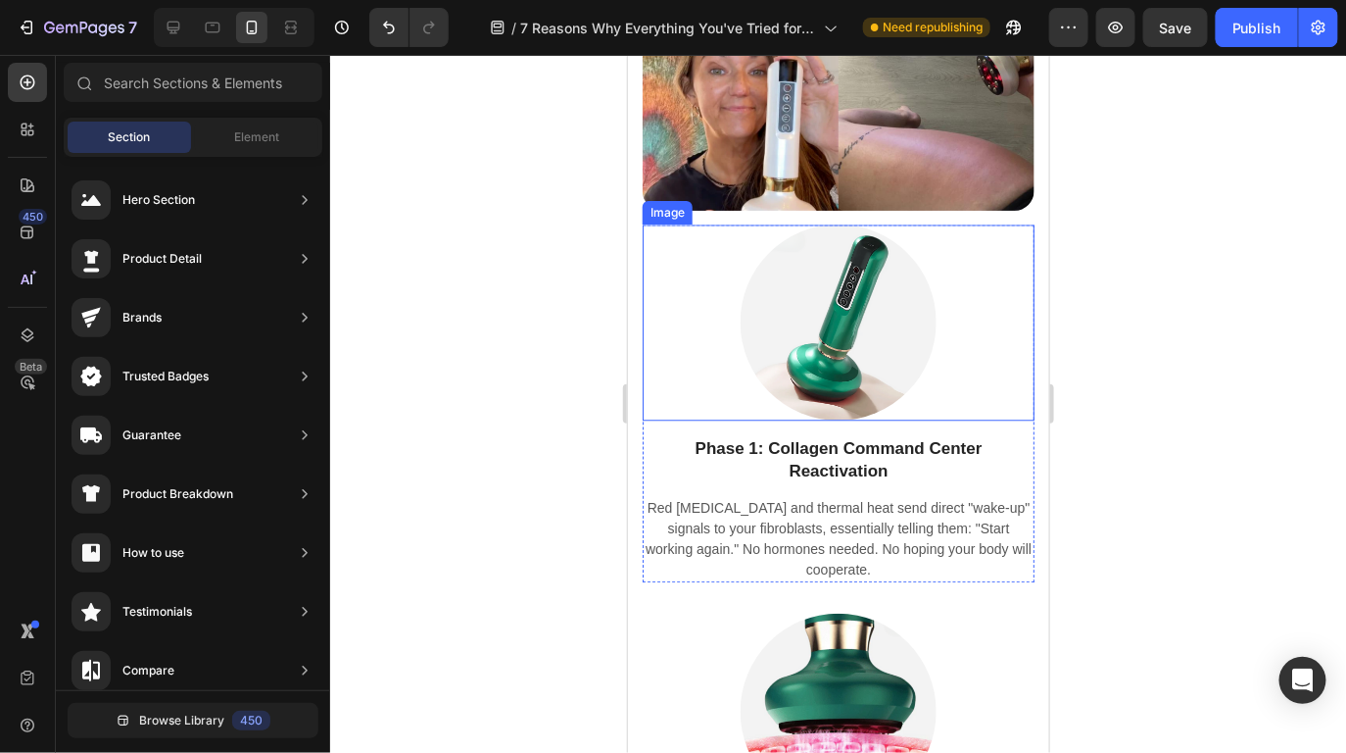
scroll to position [8943, 0]
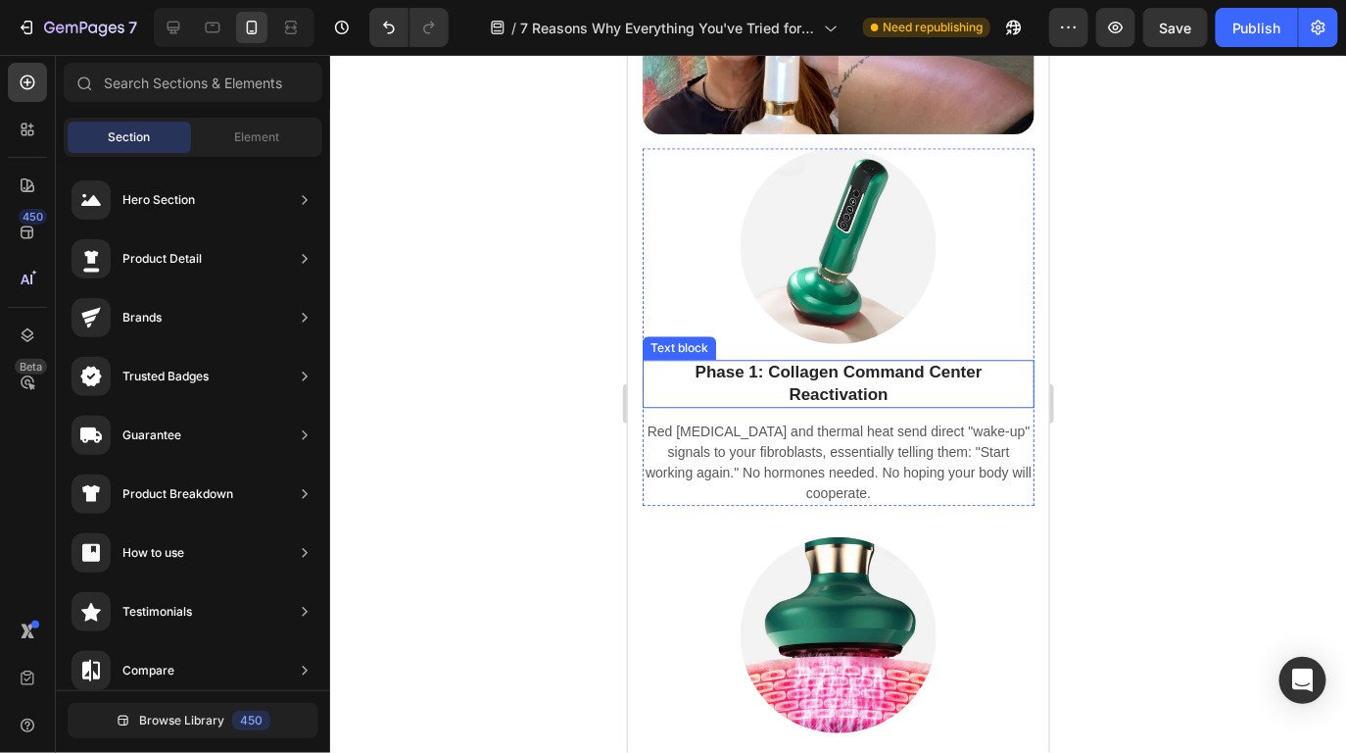
click at [866, 362] on strong "Phase 1: Collagen Command Center Reactivation" at bounding box center [838, 382] width 287 height 40
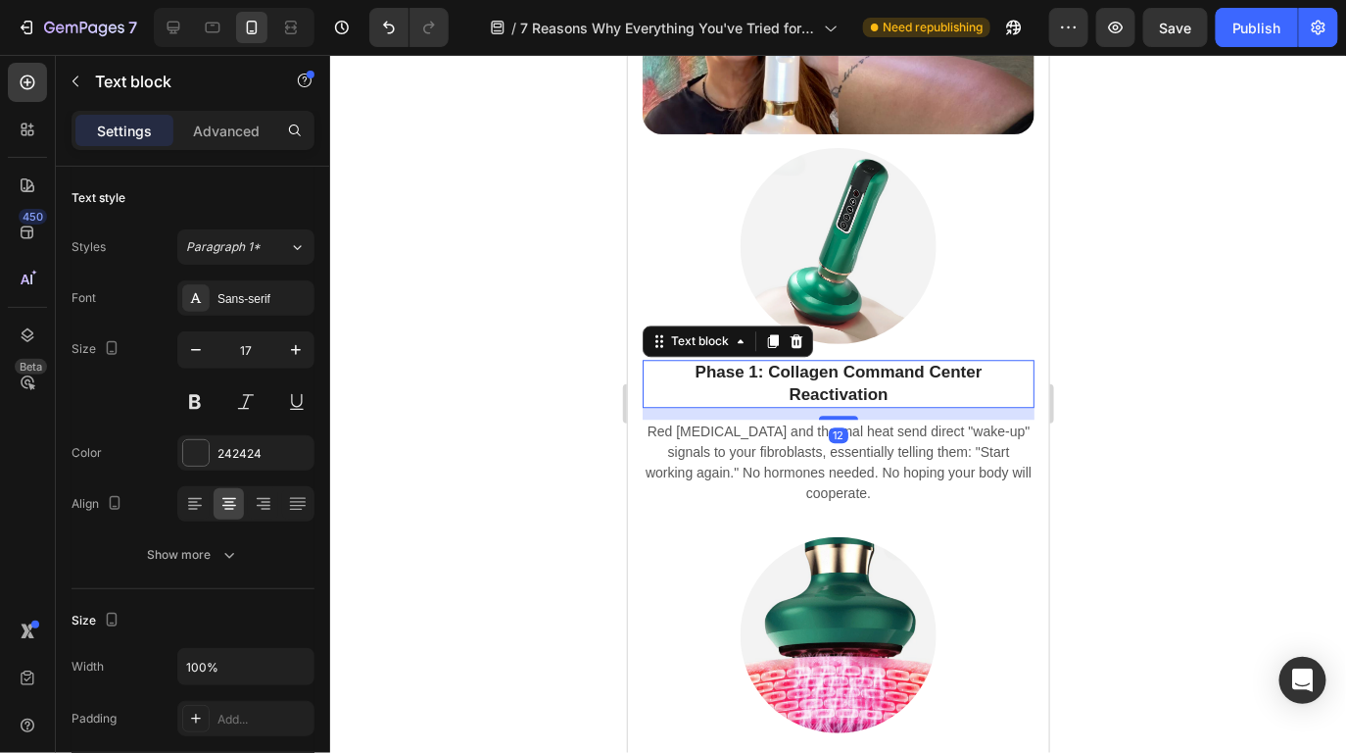
click at [866, 362] on strong "Phase 1: Collagen Command Center Reactivation" at bounding box center [838, 382] width 287 height 40
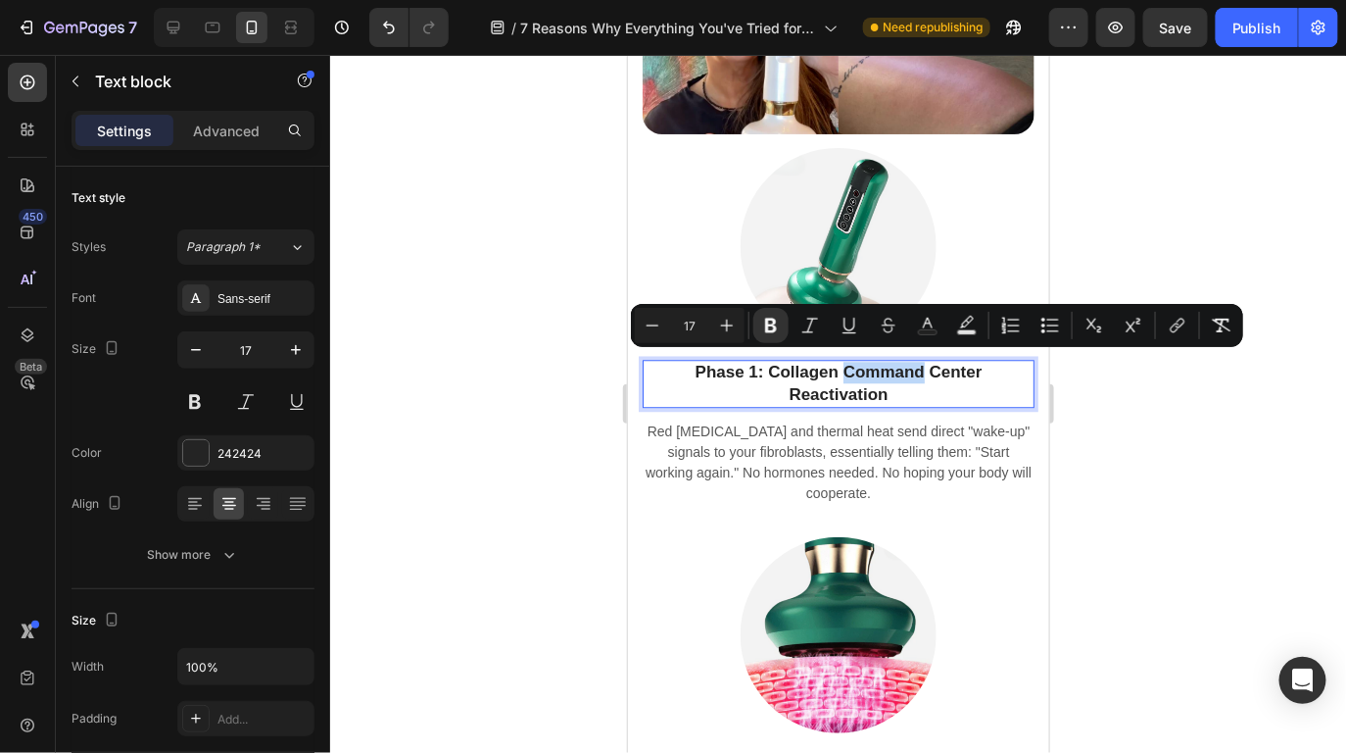
click at [885, 371] on strong "Phase 1: Collagen Command Center Reactivation" at bounding box center [838, 382] width 287 height 40
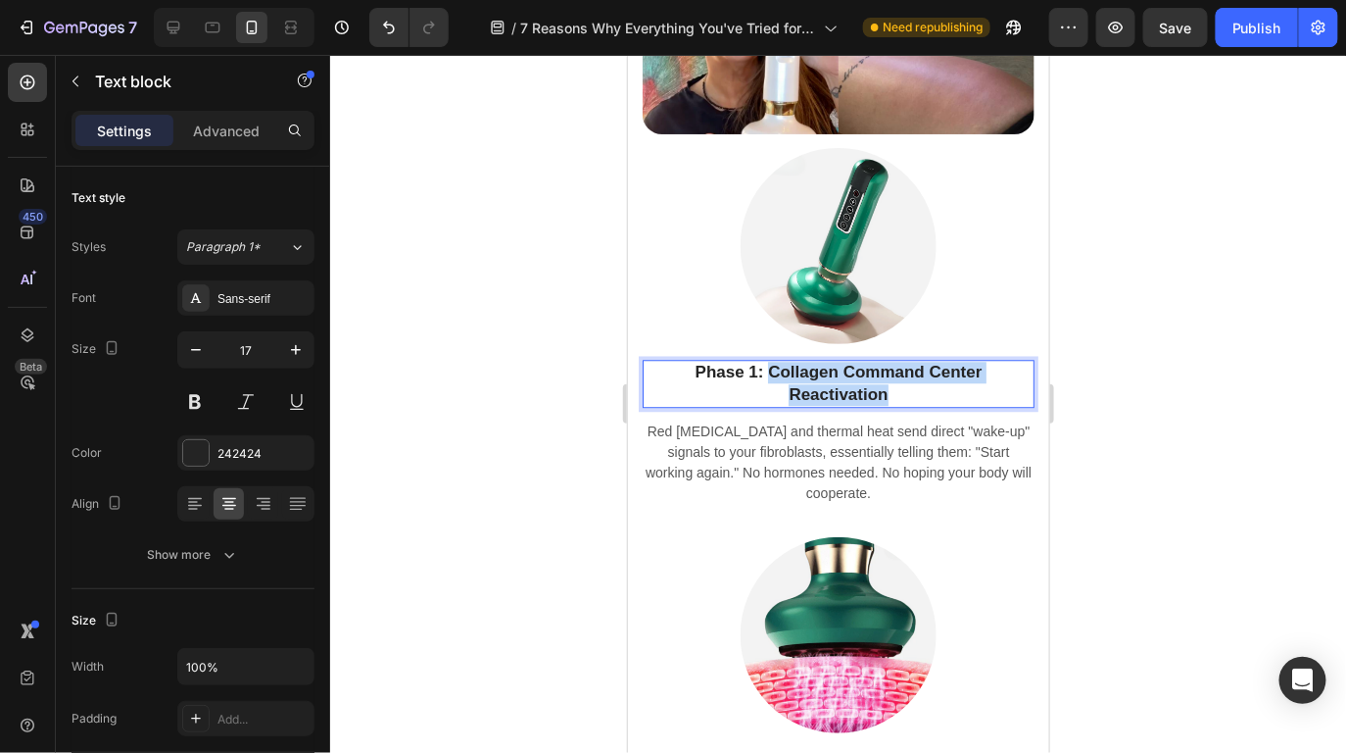
drag, startPoint x: 889, startPoint y: 382, endPoint x: 766, endPoint y: 365, distance: 123.8
click at [766, 365] on p "Phase 1: Collagen Command Center Reactivation" at bounding box center [838, 382] width 388 height 43
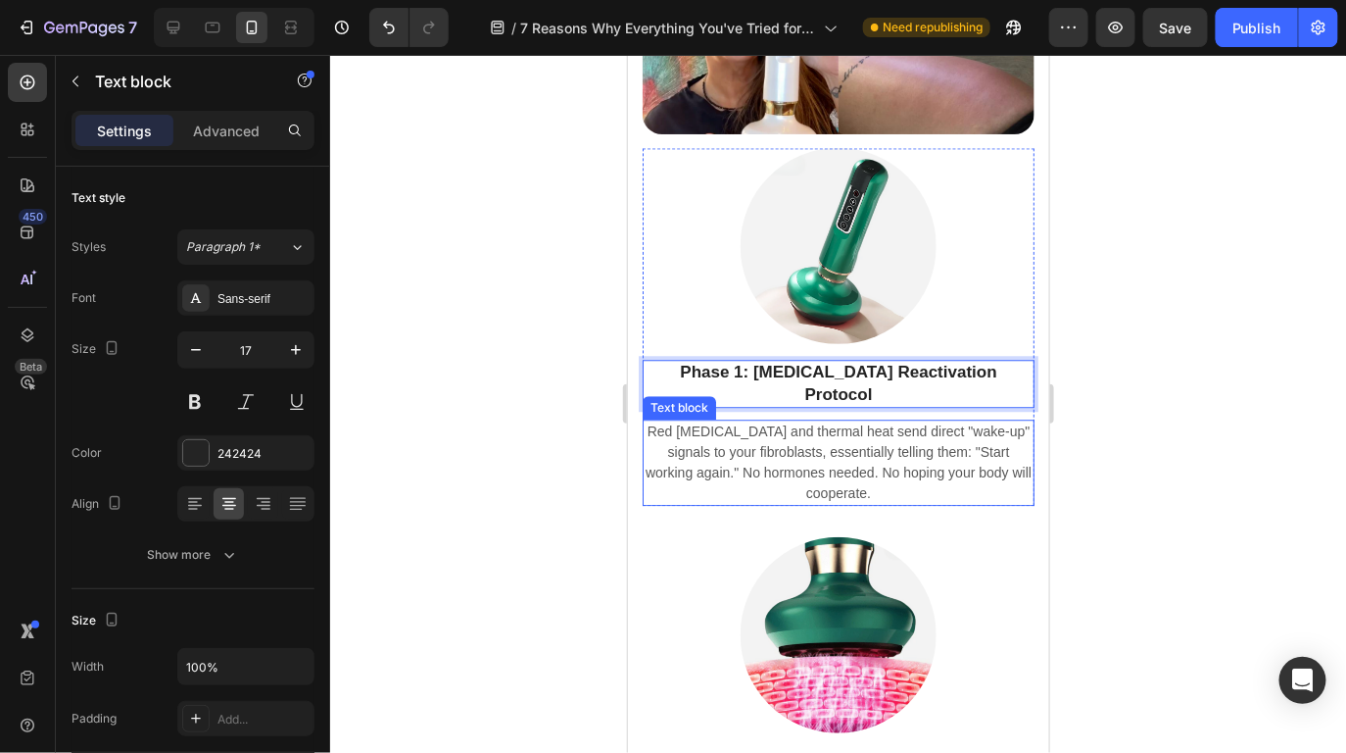
click at [888, 423] on p "Red light therapy and thermal heat send direct "wake-up" signals to your fibrob…" at bounding box center [838, 461] width 388 height 82
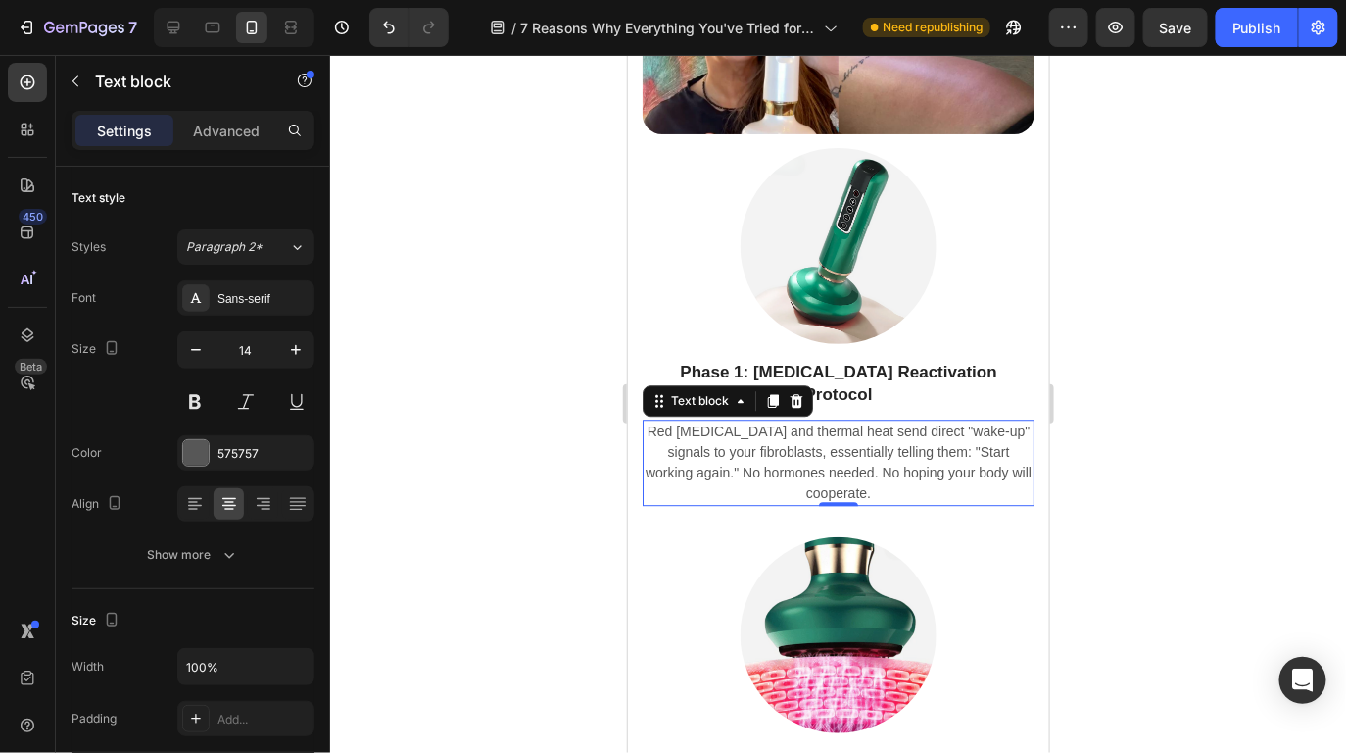
click at [902, 461] on p "Red light therapy and thermal heat send direct "wake-up" signals to your fibrob…" at bounding box center [838, 461] width 388 height 82
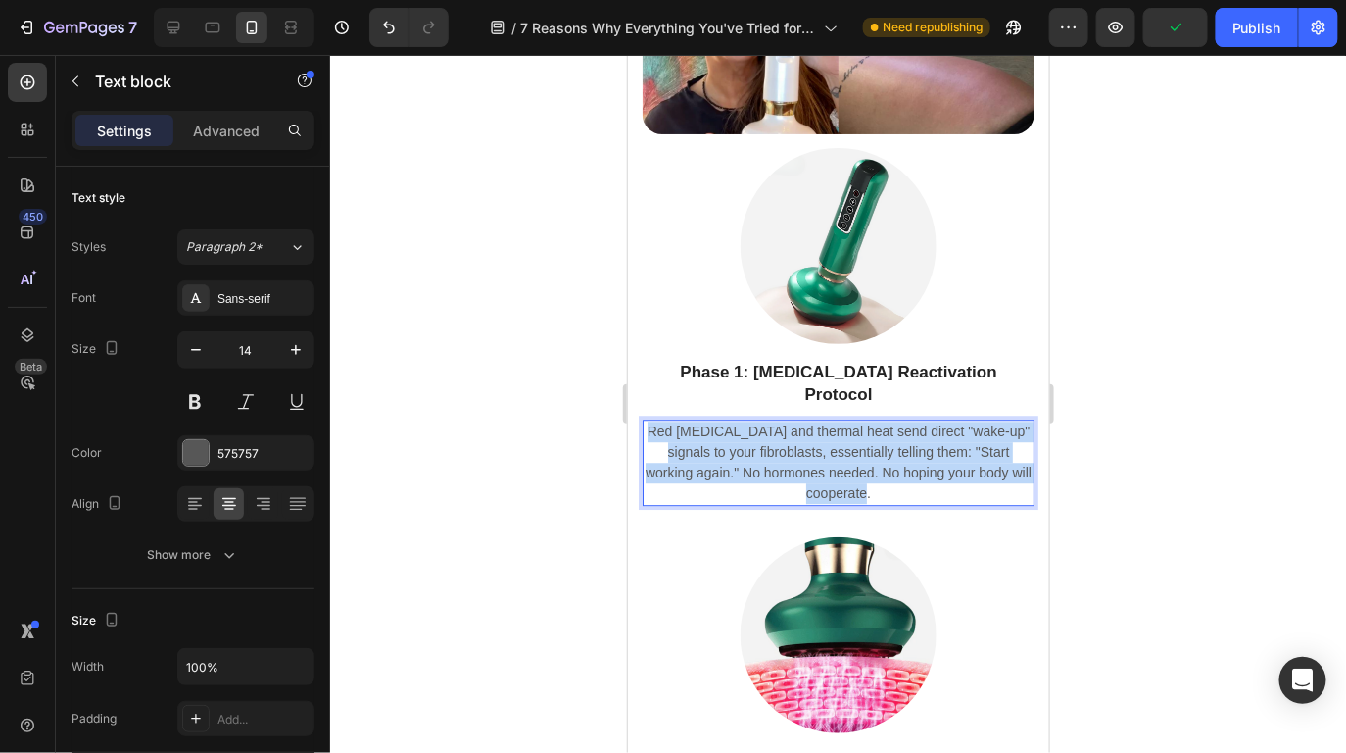
drag, startPoint x: 851, startPoint y: 455, endPoint x: 652, endPoint y: 396, distance: 207.4
click at [652, 420] on p "Red light therapy and thermal heat send direct "wake-up" signals to your fibrob…" at bounding box center [838, 461] width 388 height 82
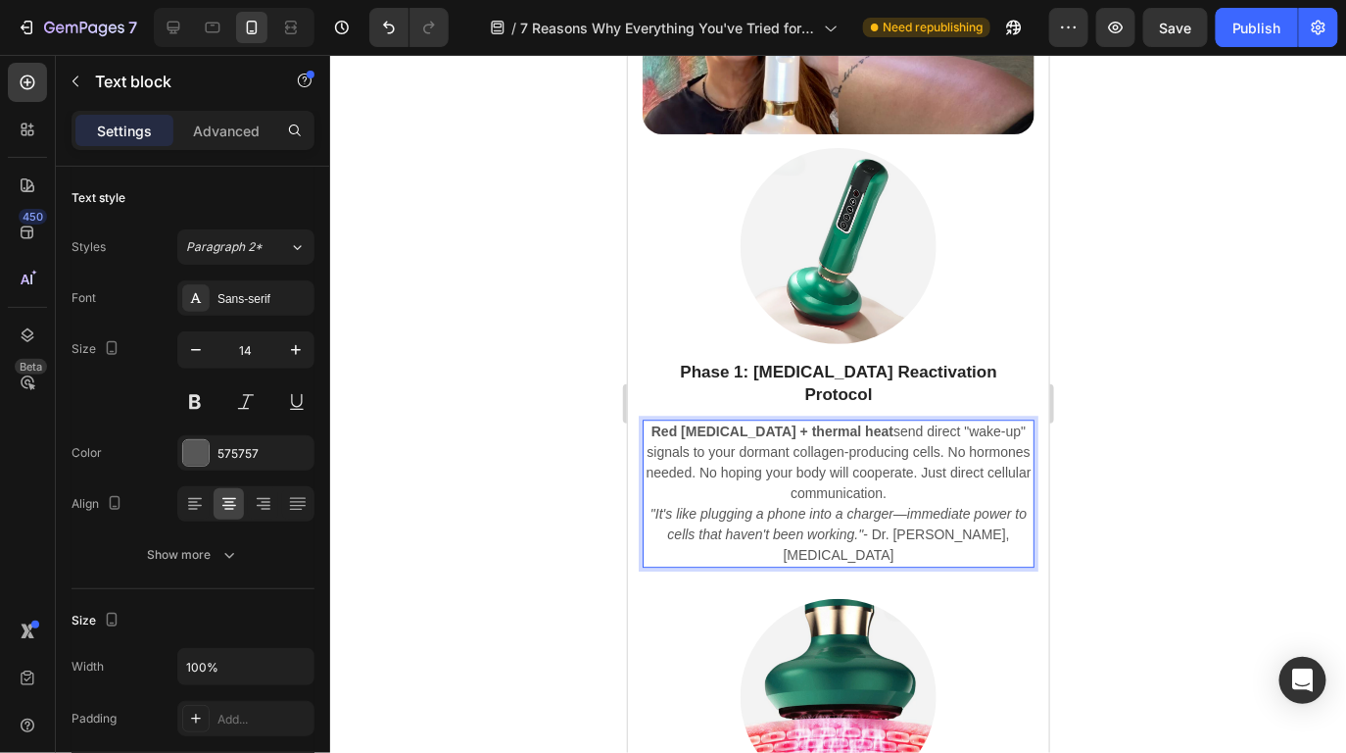
click at [927, 468] on p "Red light therapy + thermal heat send direct "wake-up" signals to your dormant …" at bounding box center [838, 461] width 388 height 82
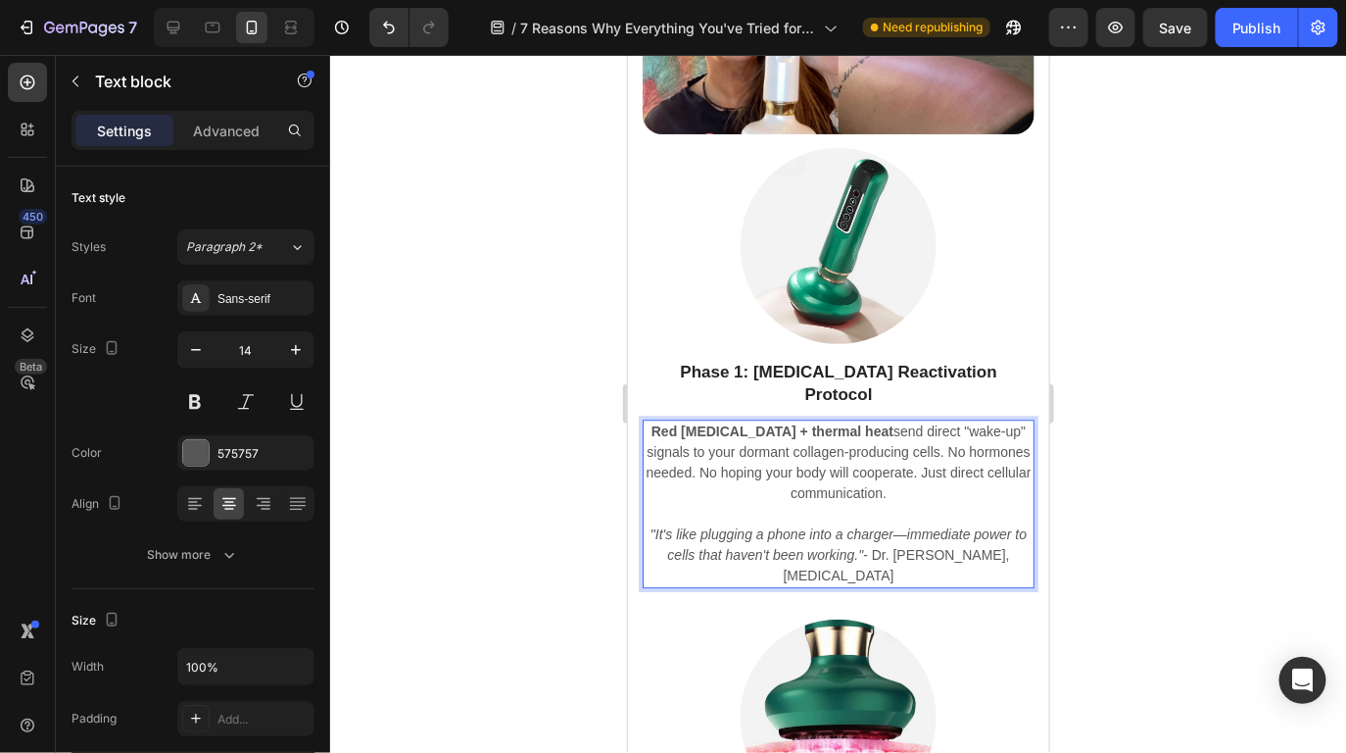
click at [1151, 434] on div at bounding box center [838, 404] width 1016 height 698
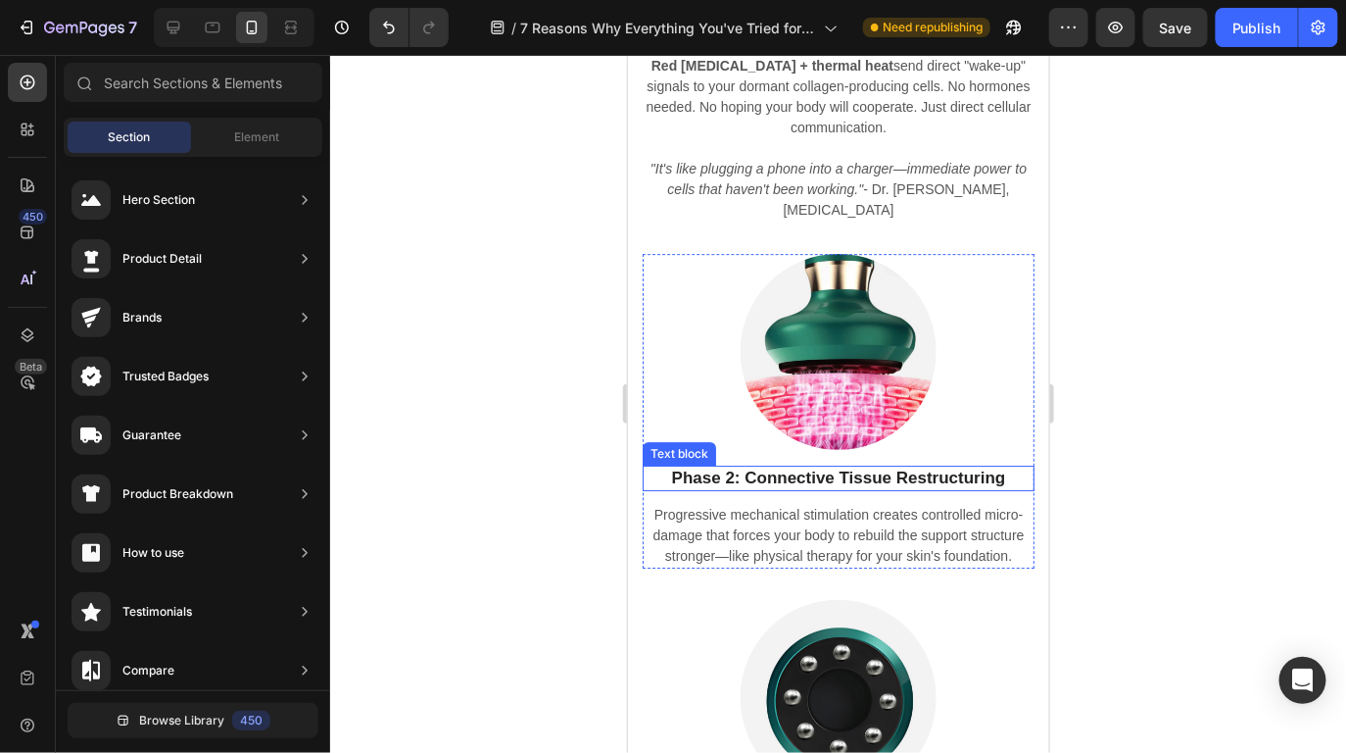
scroll to position [9373, 0]
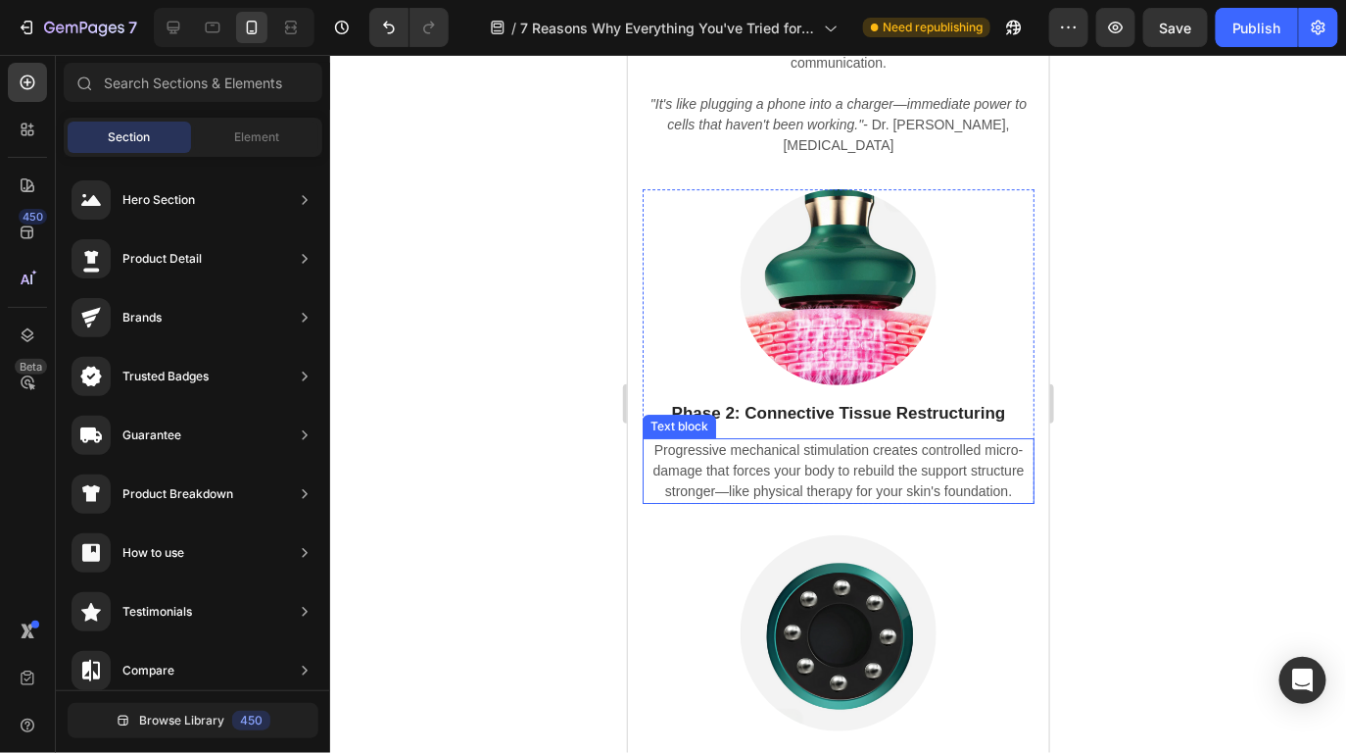
click at [823, 439] on p "Progressive mechanical stimulation creates controlled micro-damage that forces …" at bounding box center [838, 470] width 388 height 62
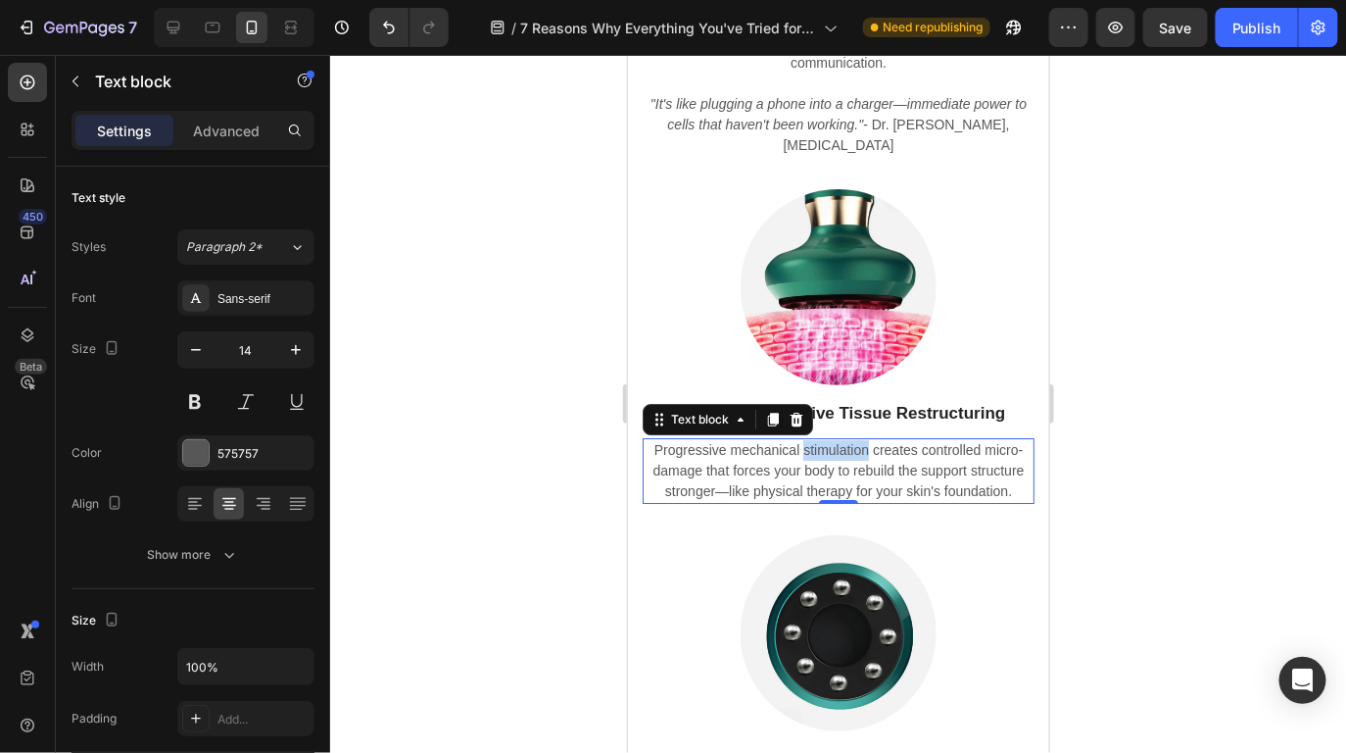
click at [823, 439] on p "Progressive mechanical stimulation creates controlled micro-damage that forces …" at bounding box center [838, 470] width 388 height 62
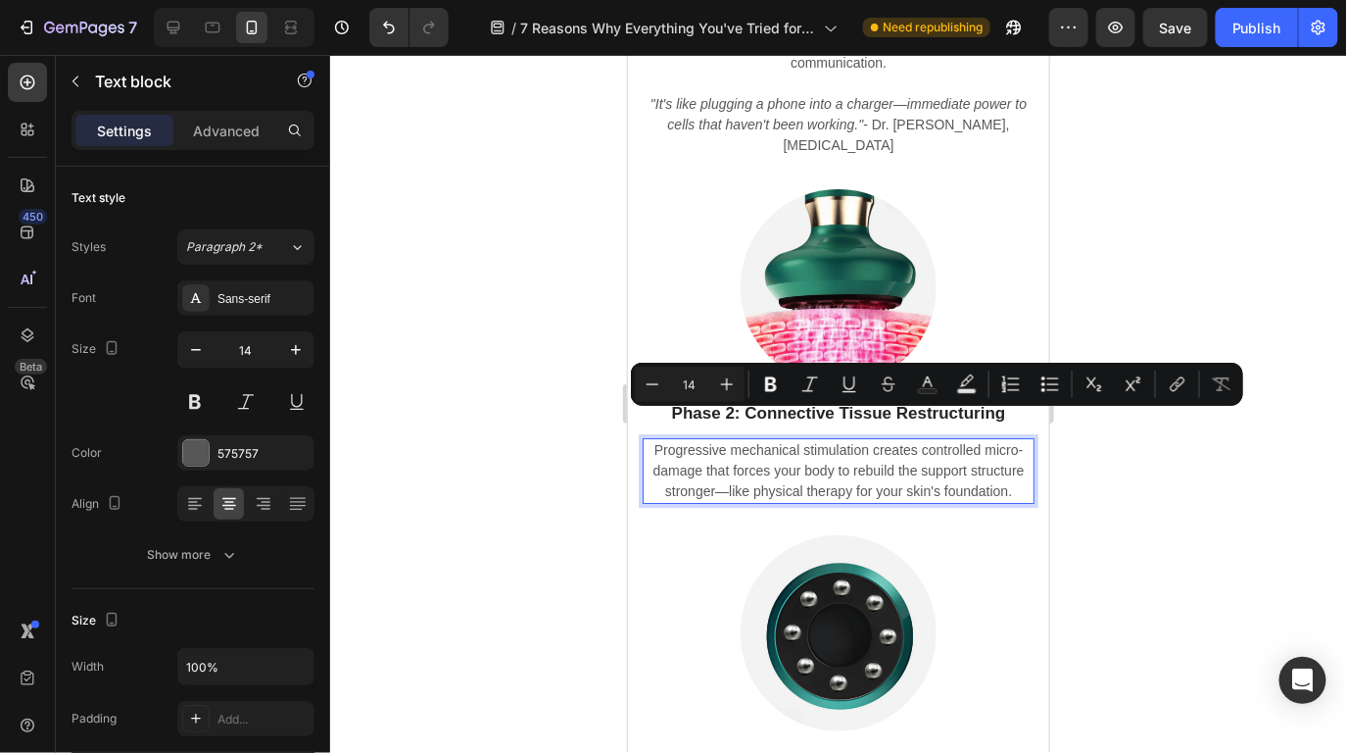
click at [969, 458] on p "Progressive mechanical stimulation creates controlled micro-damage that forces …" at bounding box center [838, 470] width 388 height 62
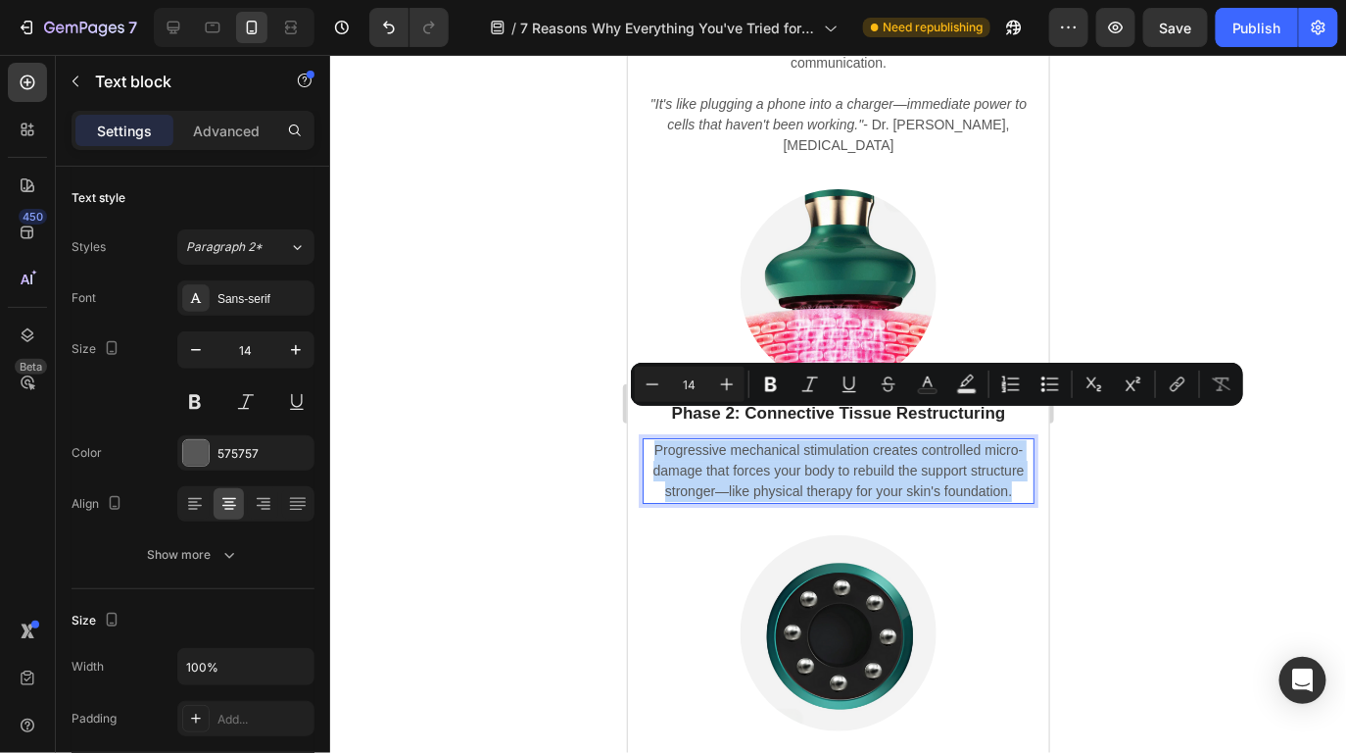
drag, startPoint x: 993, startPoint y: 462, endPoint x: 649, endPoint y: 419, distance: 346.5
click at [649, 439] on p "Progressive mechanical stimulation creates controlled micro-damage that forces …" at bounding box center [838, 470] width 388 height 62
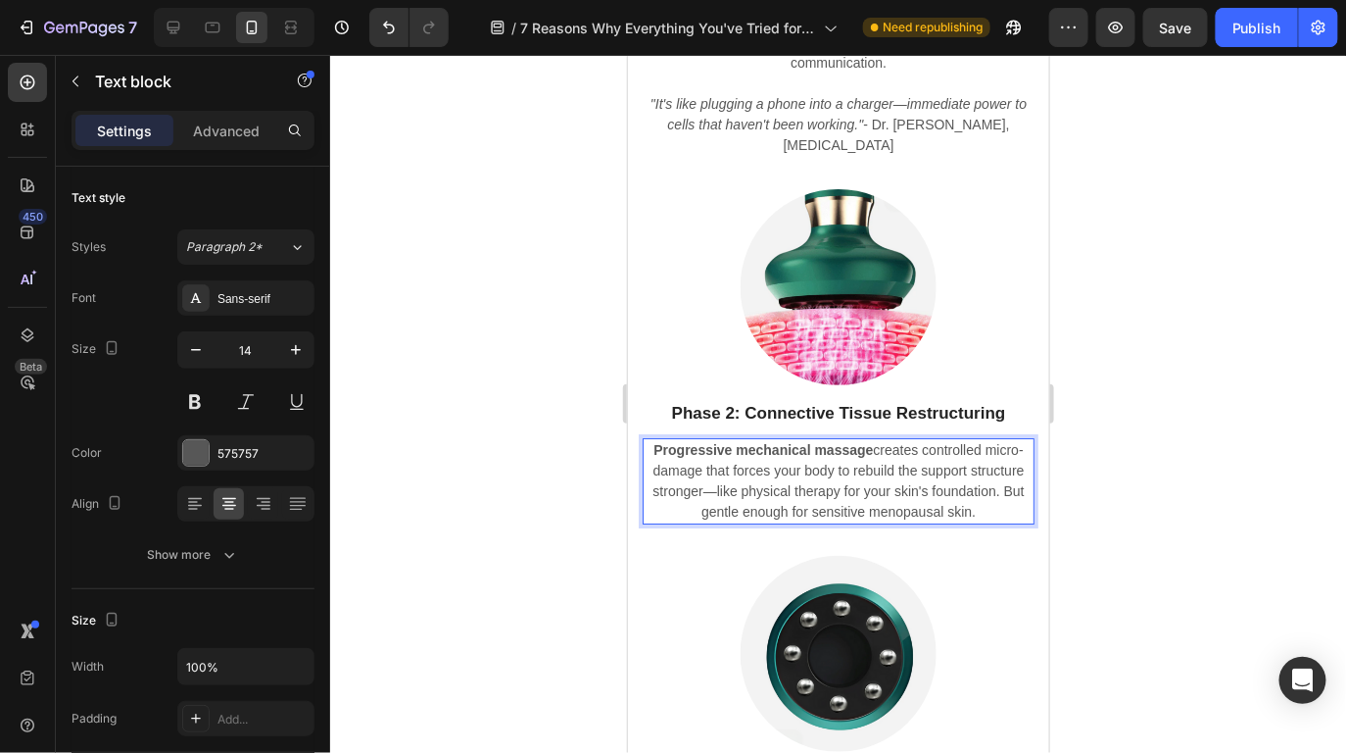
click at [1142, 367] on div at bounding box center [838, 404] width 1016 height 698
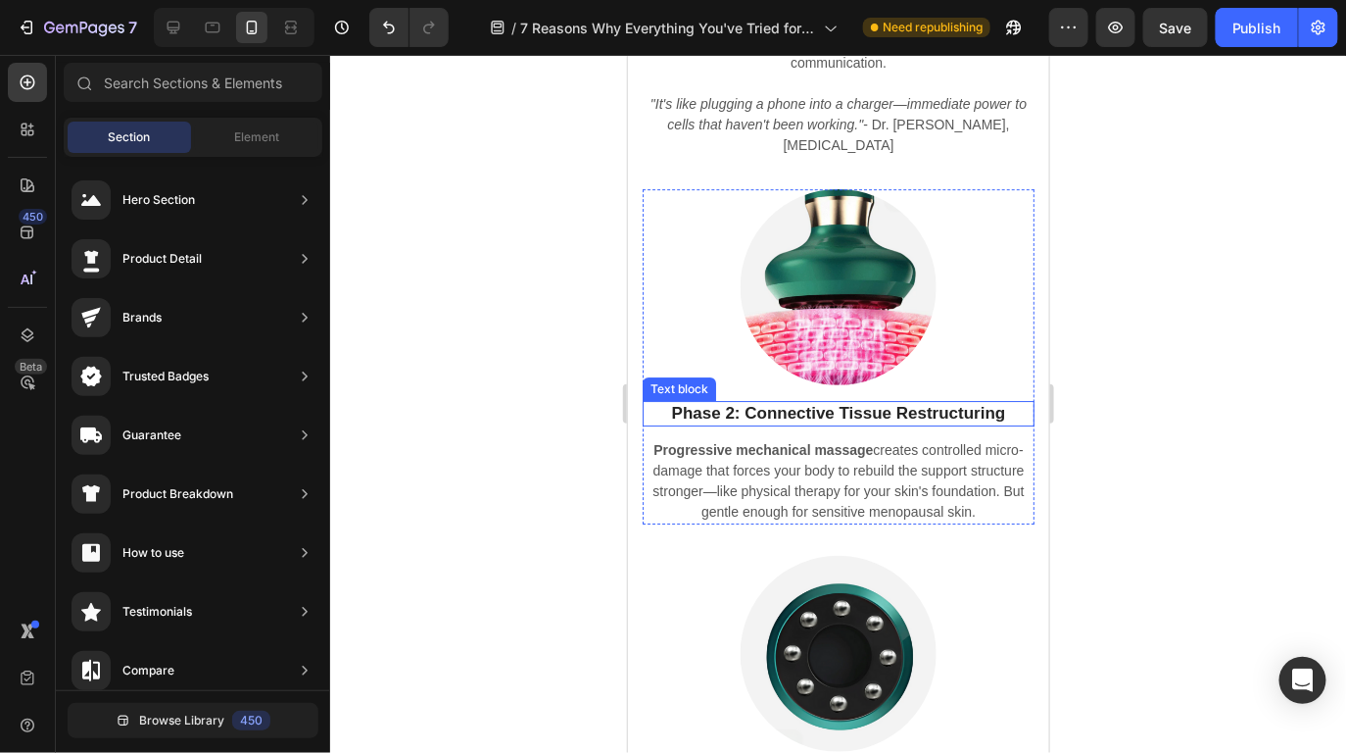
scroll to position [9758, 0]
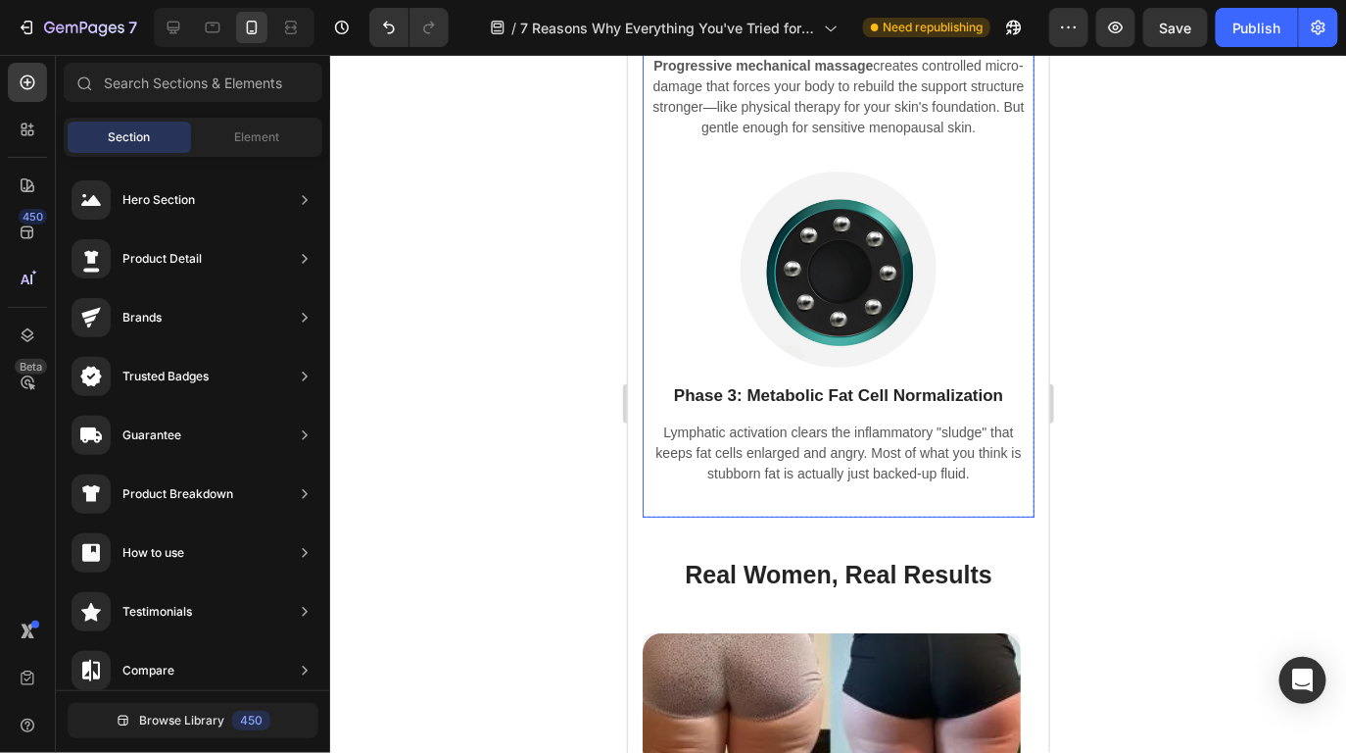
click at [863, 449] on p "Lymphatic activation clears the inflammatory "sludge" that keeps fat cells enla…" at bounding box center [838, 452] width 388 height 62
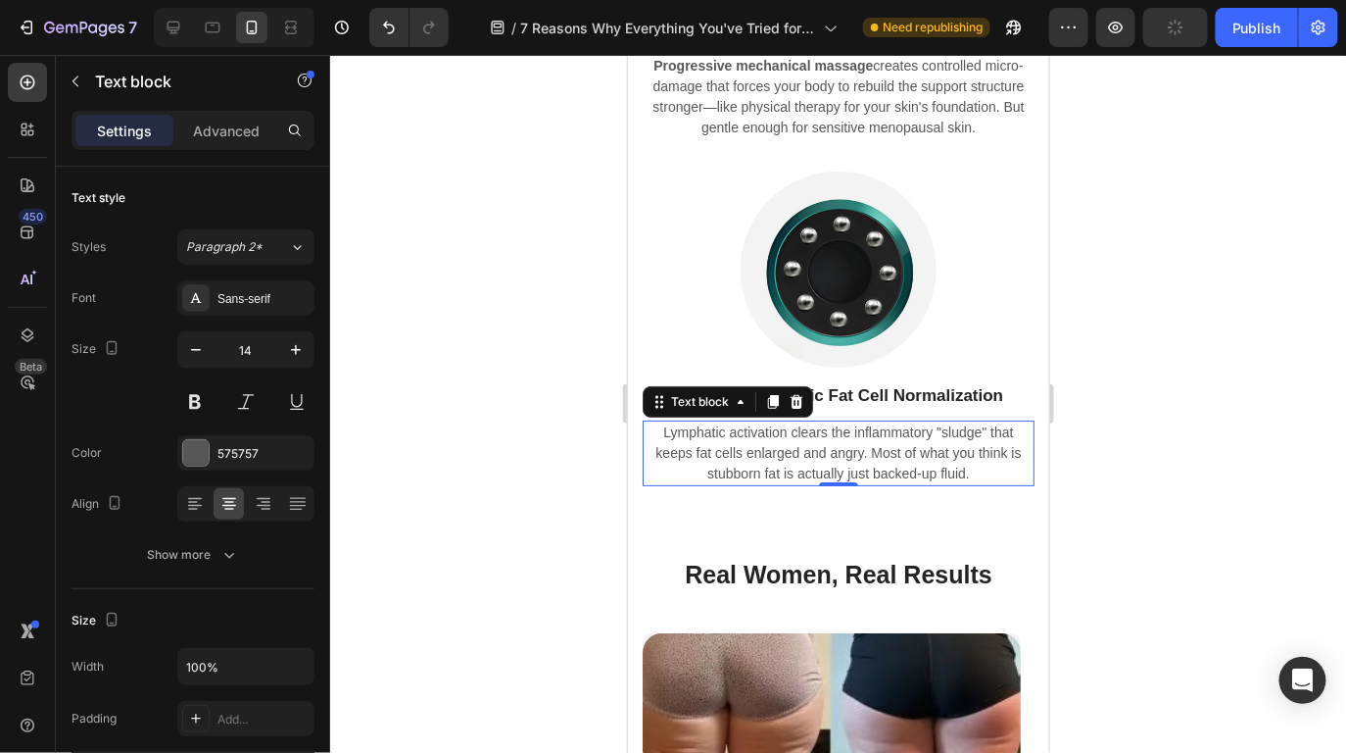
click at [935, 438] on p "Lymphatic activation clears the inflammatory "sludge" that keeps fat cells enla…" at bounding box center [838, 452] width 388 height 62
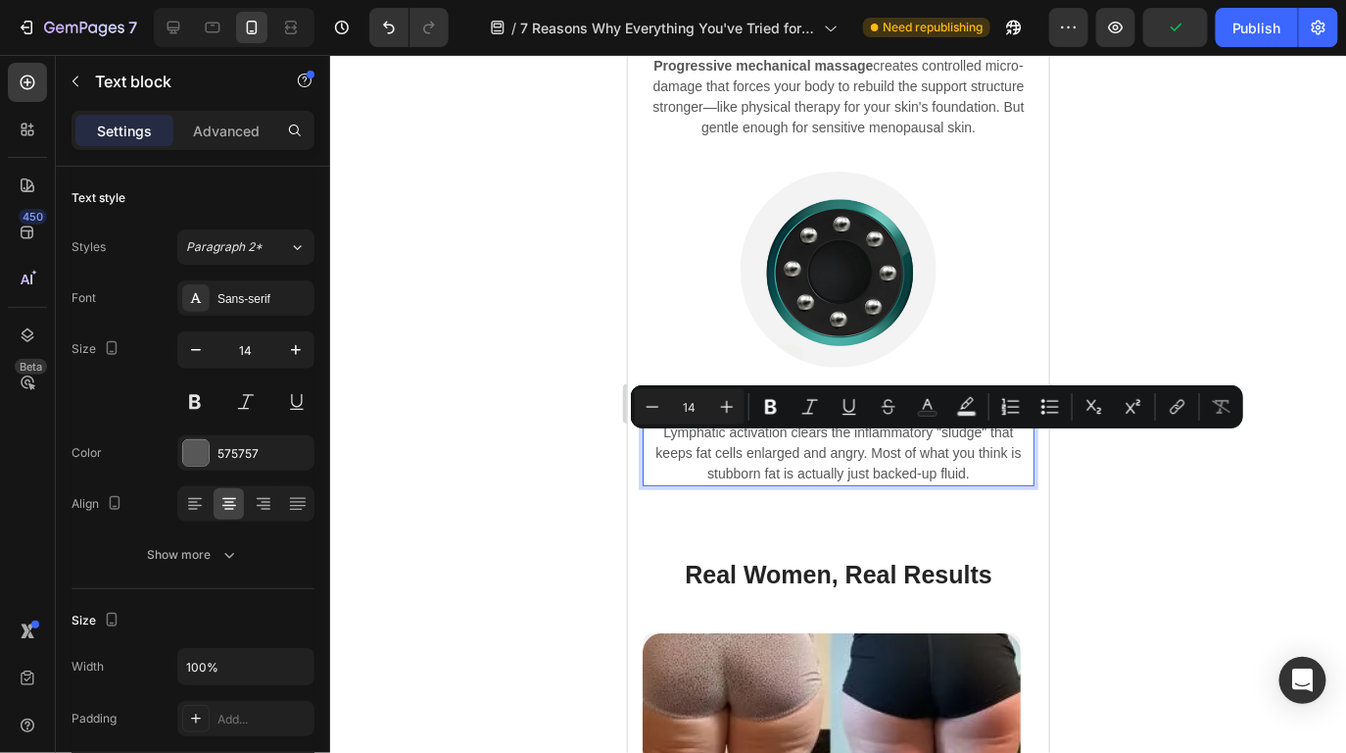
click at [987, 446] on p "Lymphatic activation clears the inflammatory "sludge" that keeps fat cells enla…" at bounding box center [838, 452] width 388 height 62
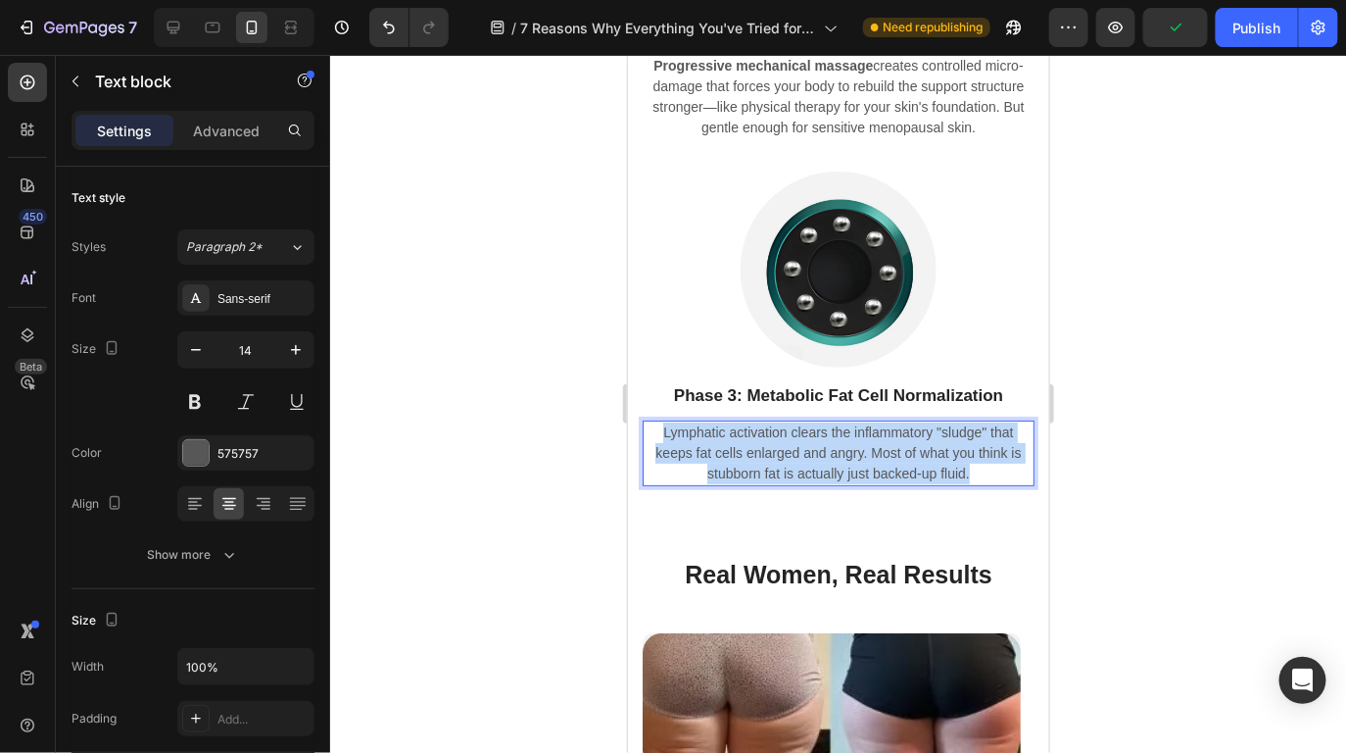
drag, startPoint x: 984, startPoint y: 446, endPoint x: 649, endPoint y: 399, distance: 338.4
click at [649, 421] on p "Lymphatic activation clears the inflammatory "sludge" that keeps fat cells enla…" at bounding box center [838, 452] width 388 height 62
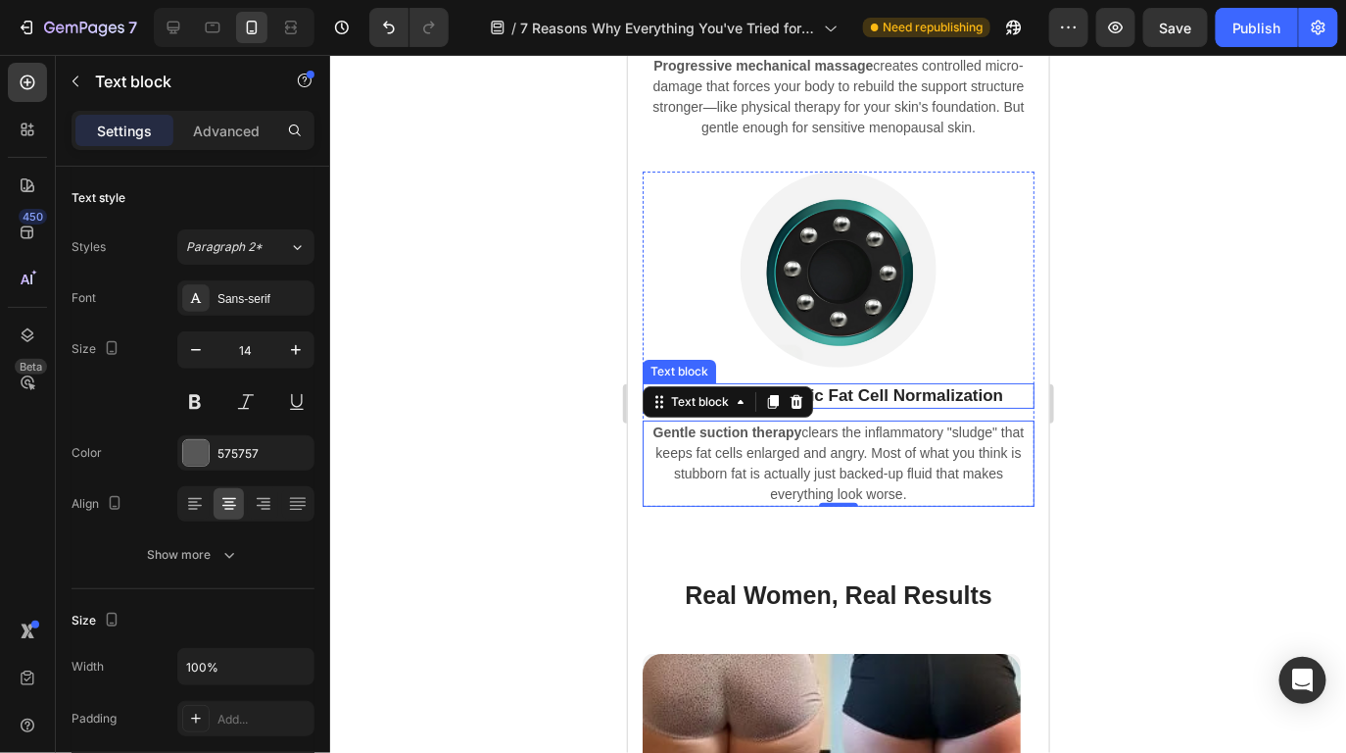
click at [933, 385] on strong "Phase 3: Metabolic Fat Cell Normalization" at bounding box center [837, 394] width 329 height 19
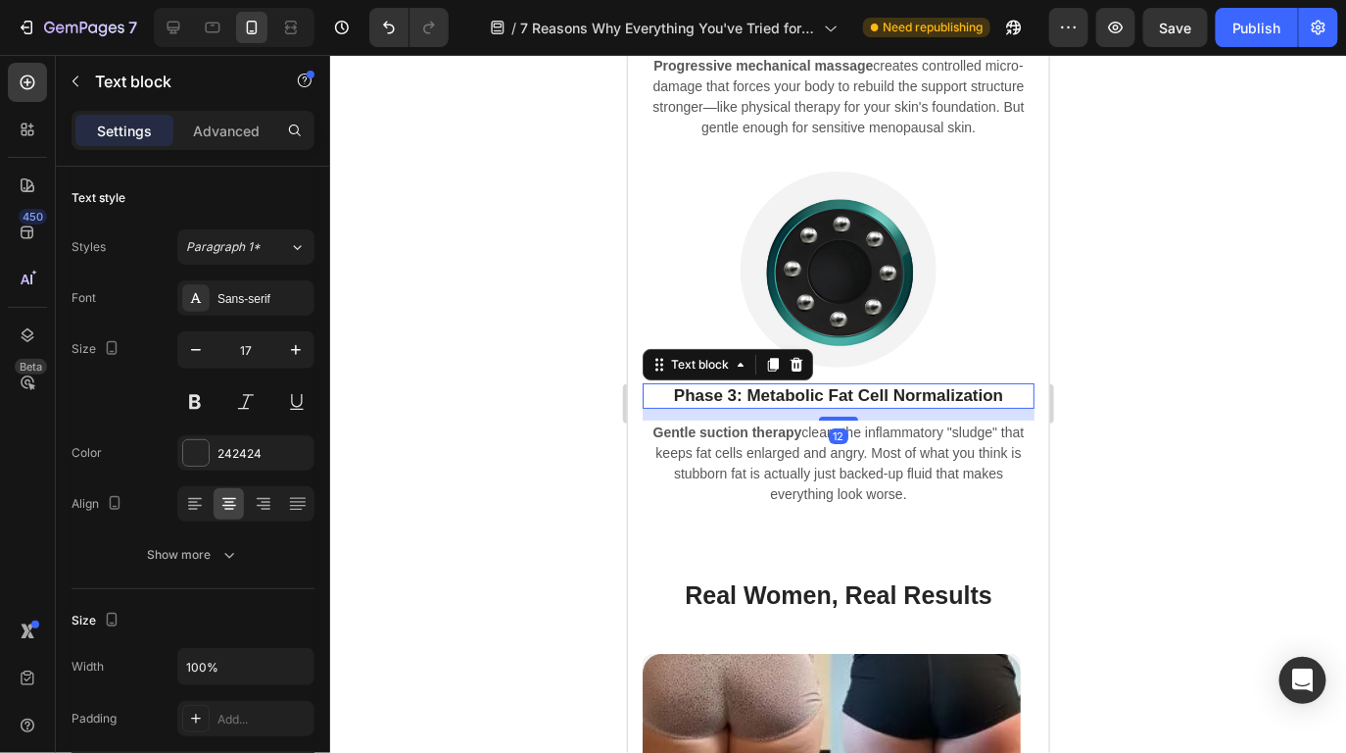
click at [933, 385] on strong "Phase 3: Metabolic Fat Cell Normalization" at bounding box center [837, 394] width 329 height 19
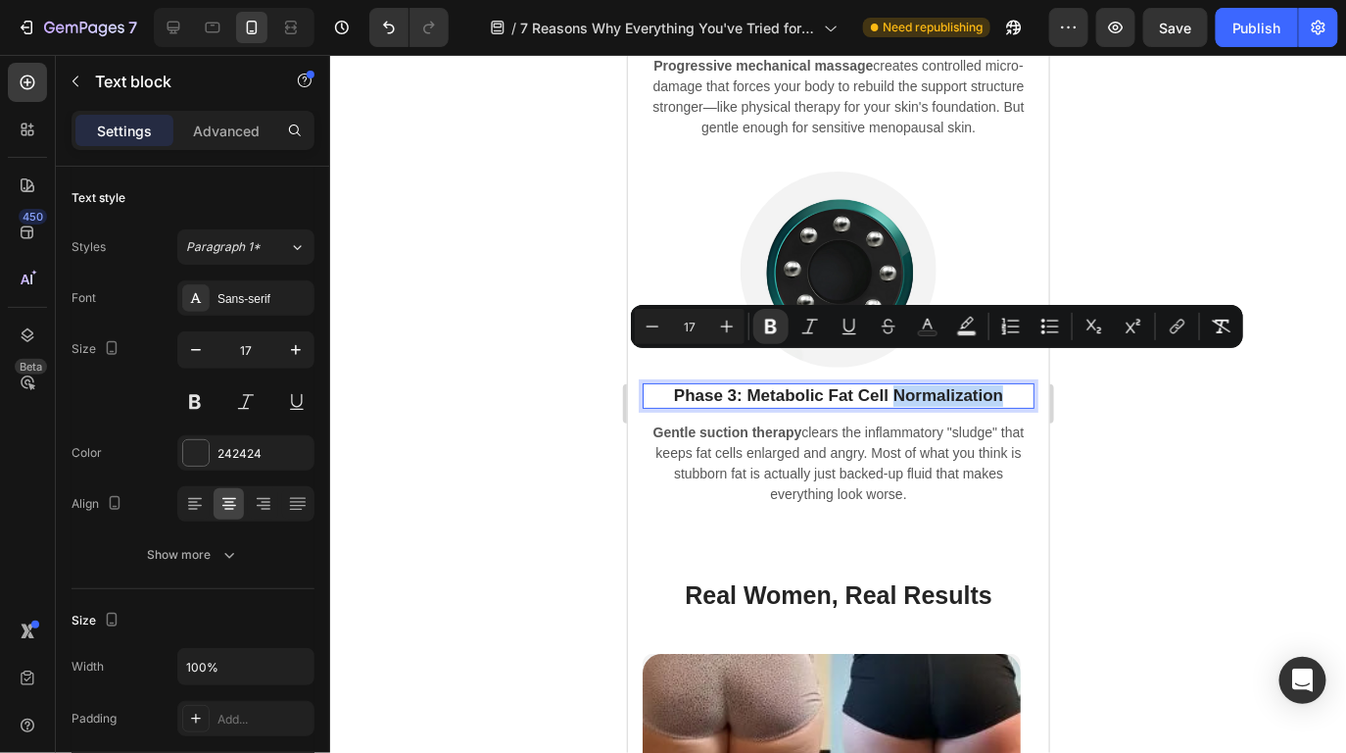
click at [999, 384] on p "Phase 3: Metabolic Fat Cell Normalization" at bounding box center [838, 395] width 388 height 22
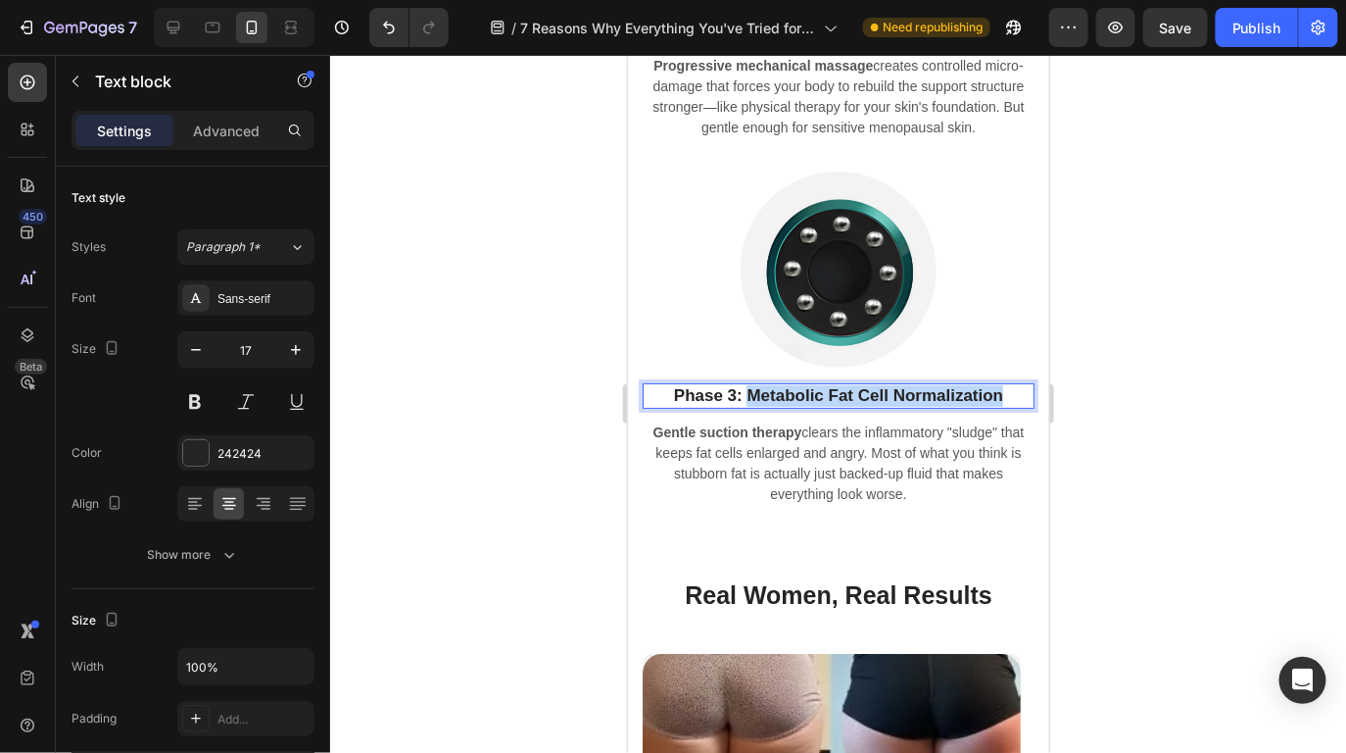
drag, startPoint x: 1005, startPoint y: 366, endPoint x: 743, endPoint y: 362, distance: 262.7
click at [743, 384] on p "Phase 3: Metabolic Fat Cell Normalization" at bounding box center [838, 395] width 388 height 22
click at [1159, 400] on div at bounding box center [838, 404] width 1016 height 698
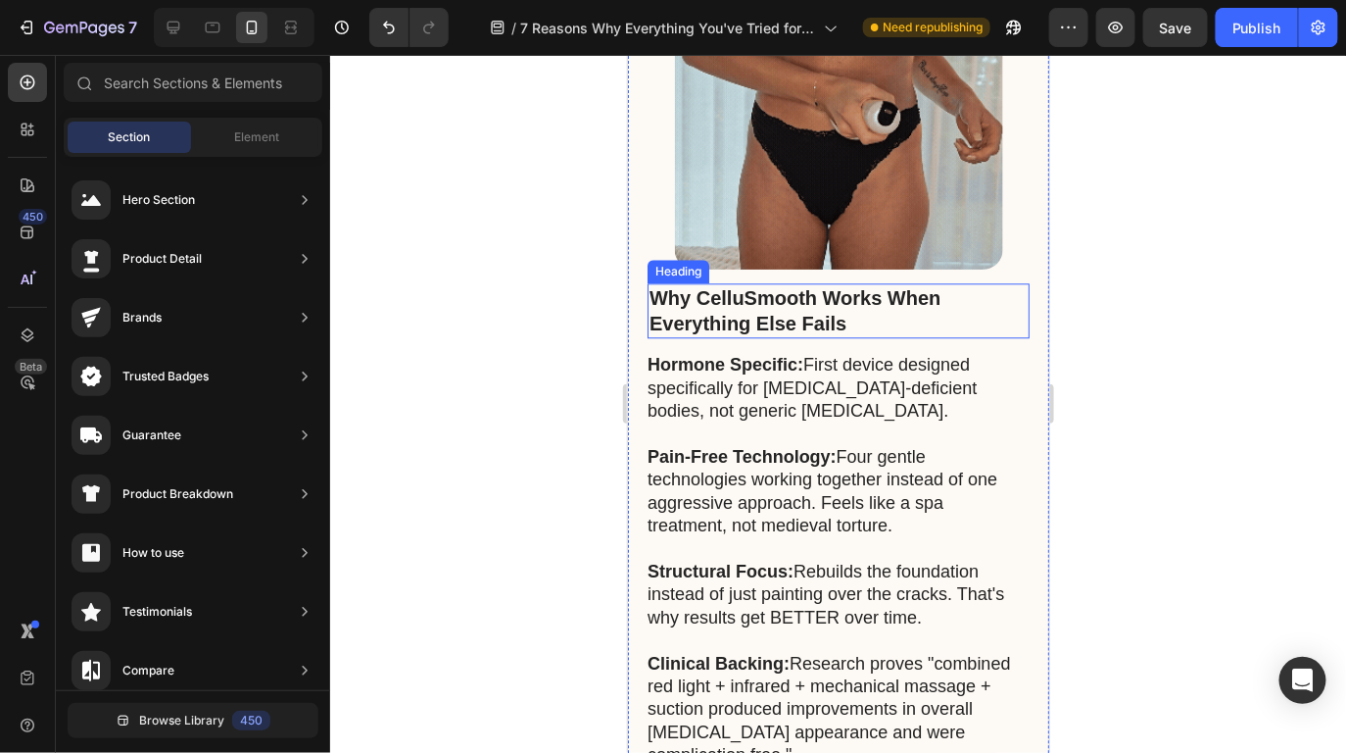
scroll to position [11445, 0]
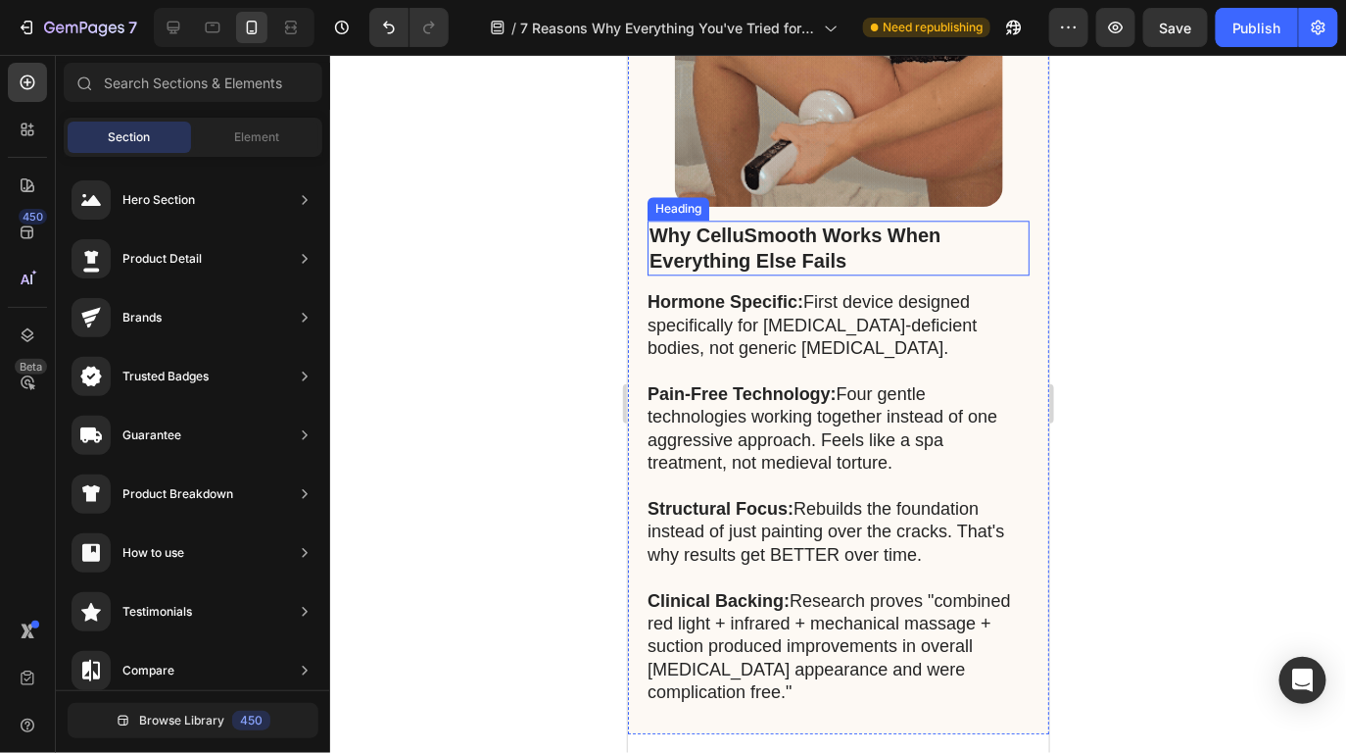
click at [794, 238] on strong "Why CelluSmooth Works When Everything Else Fails" at bounding box center [794, 246] width 291 height 47
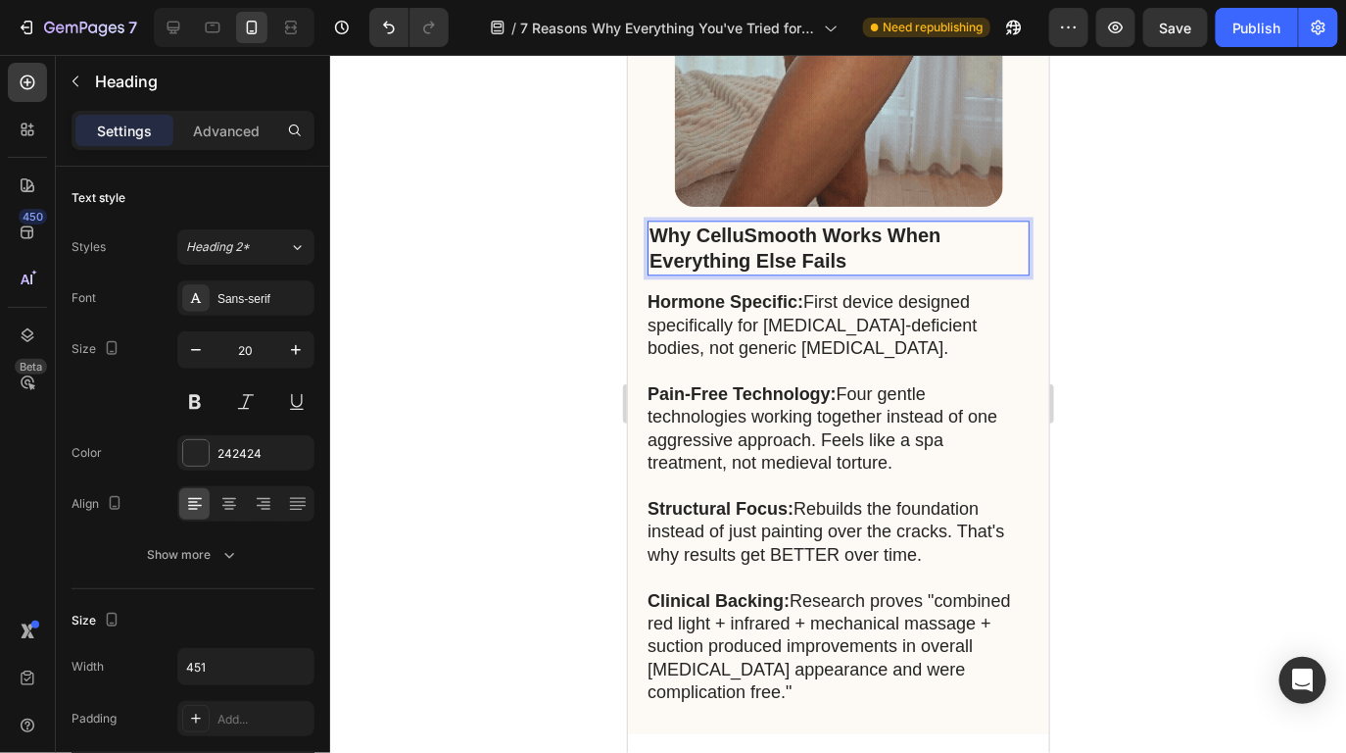
click at [862, 251] on p "Why CelluSmooth Works When Everything Else Fails" at bounding box center [838, 246] width 378 height 51
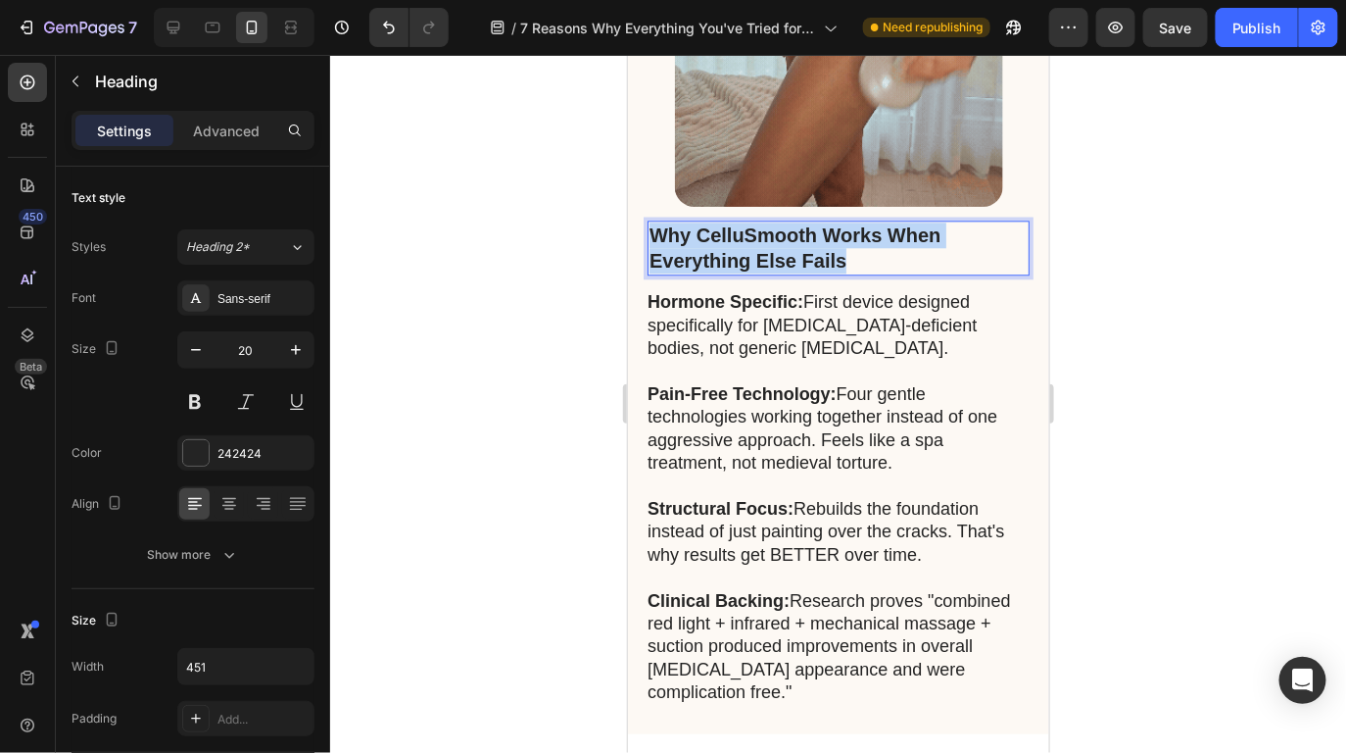
drag, startPoint x: 705, startPoint y: 249, endPoint x: 647, endPoint y: 243, distance: 58.1
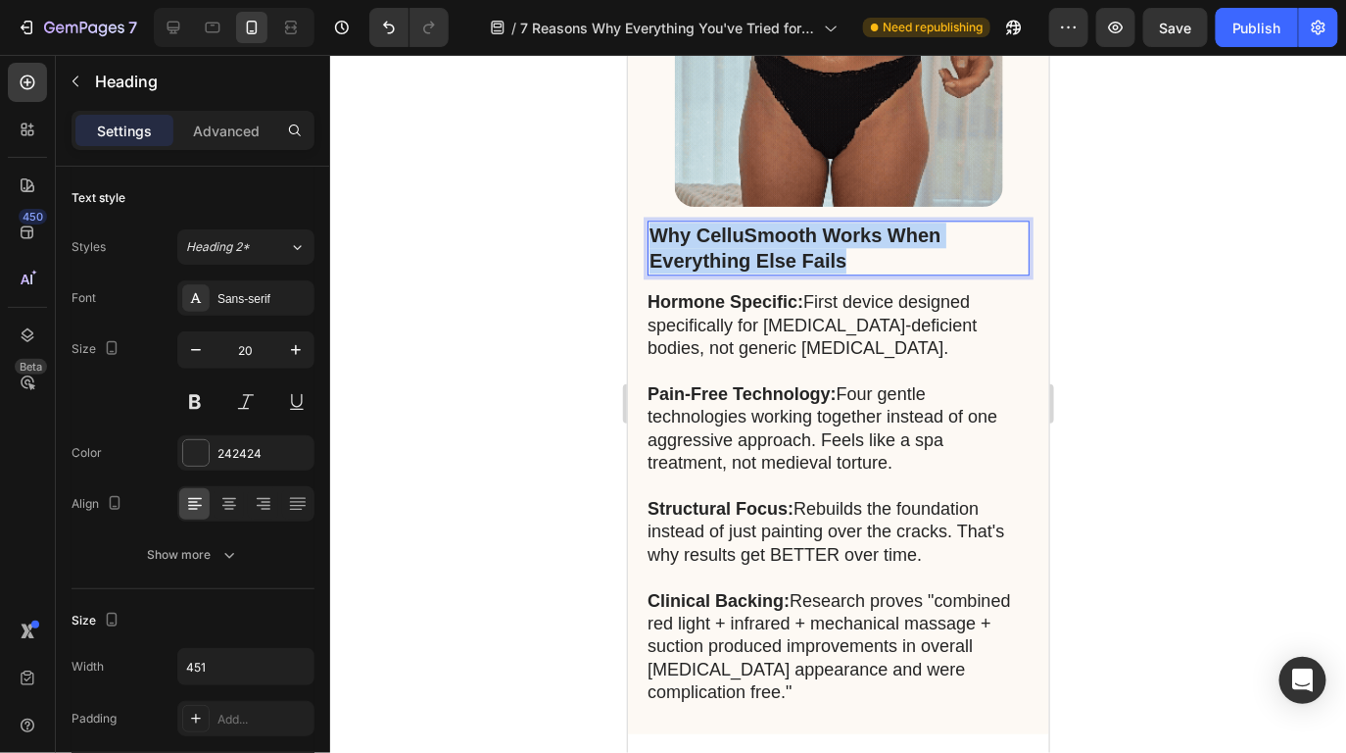
click at [647, 243] on h2 "Why CelluSmooth Works When Everything Else Fails" at bounding box center [838, 247] width 382 height 55
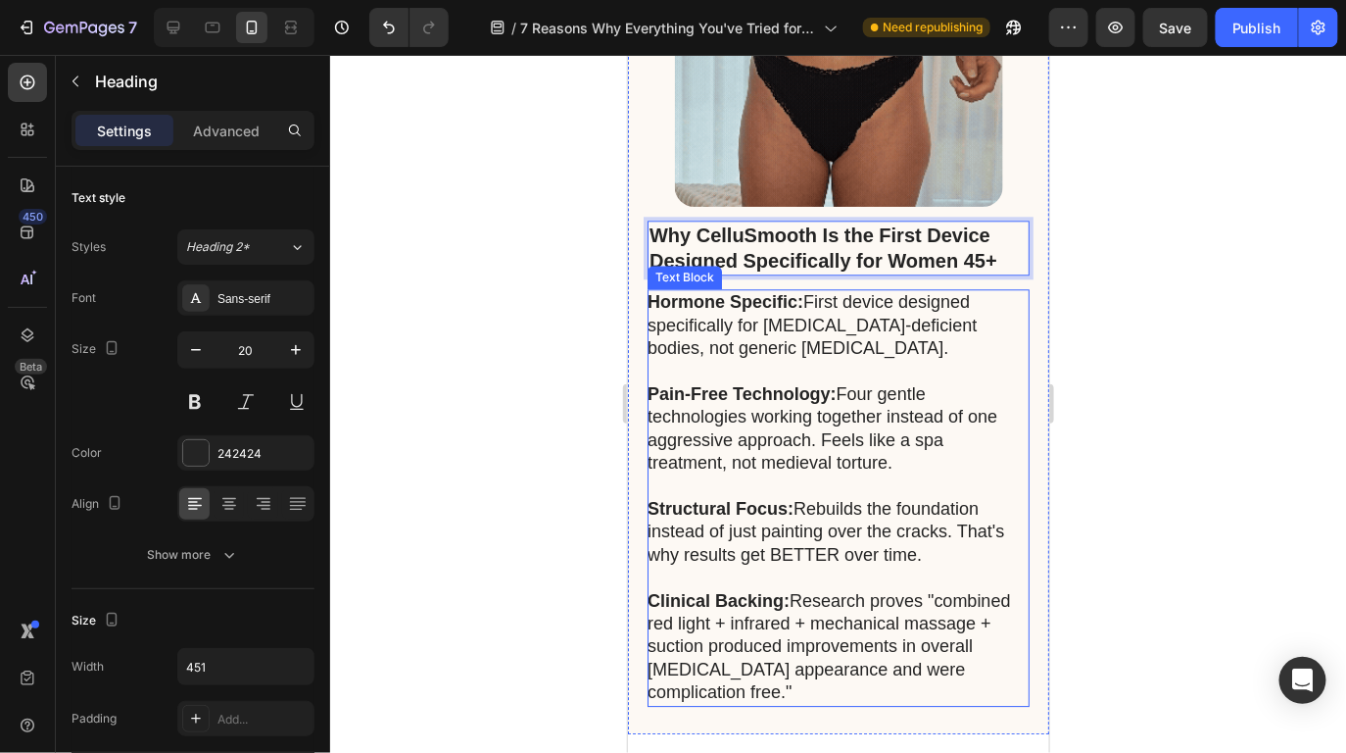
click at [892, 298] on p "Hormone Specific: First device designed specifically for estrogen-deficient bod…" at bounding box center [837, 336] width 380 height 92
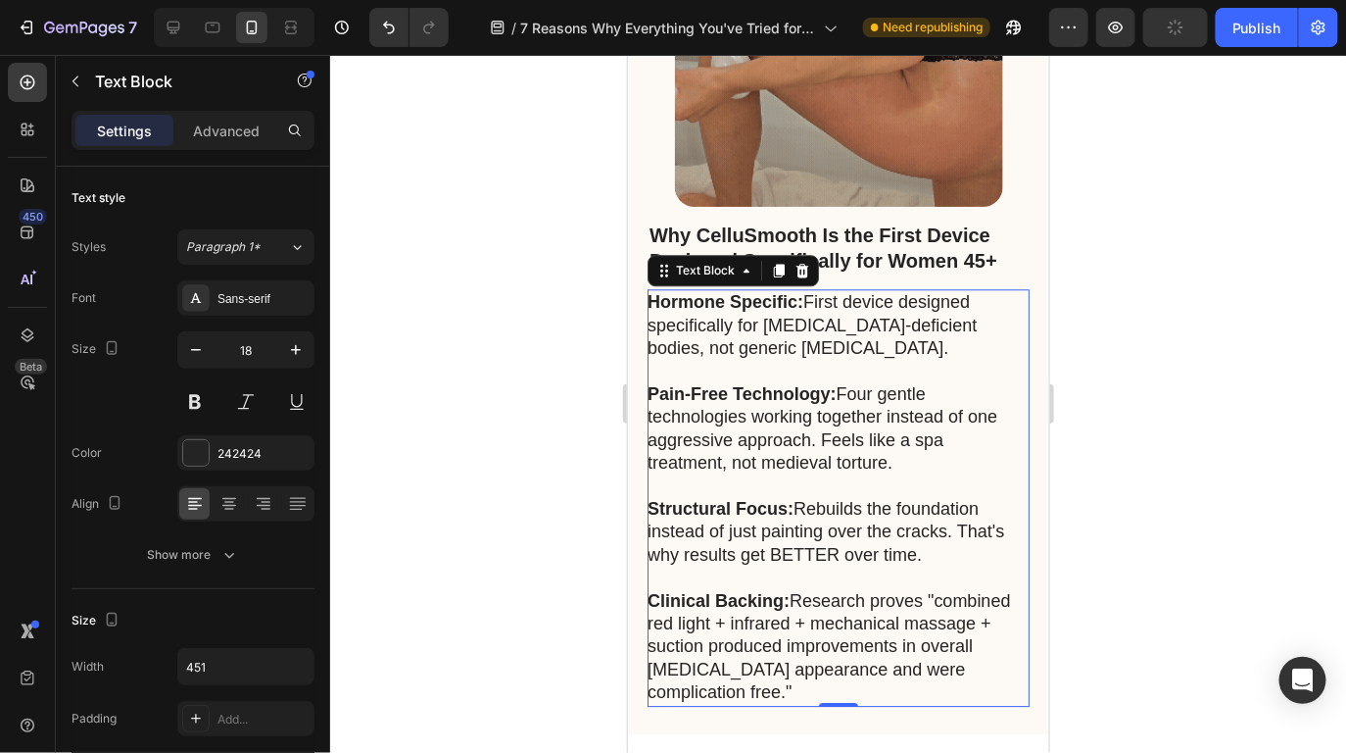
click at [828, 425] on p "Pain-Free Technology: Four gentle technologies working together instead of one …" at bounding box center [837, 439] width 380 height 115
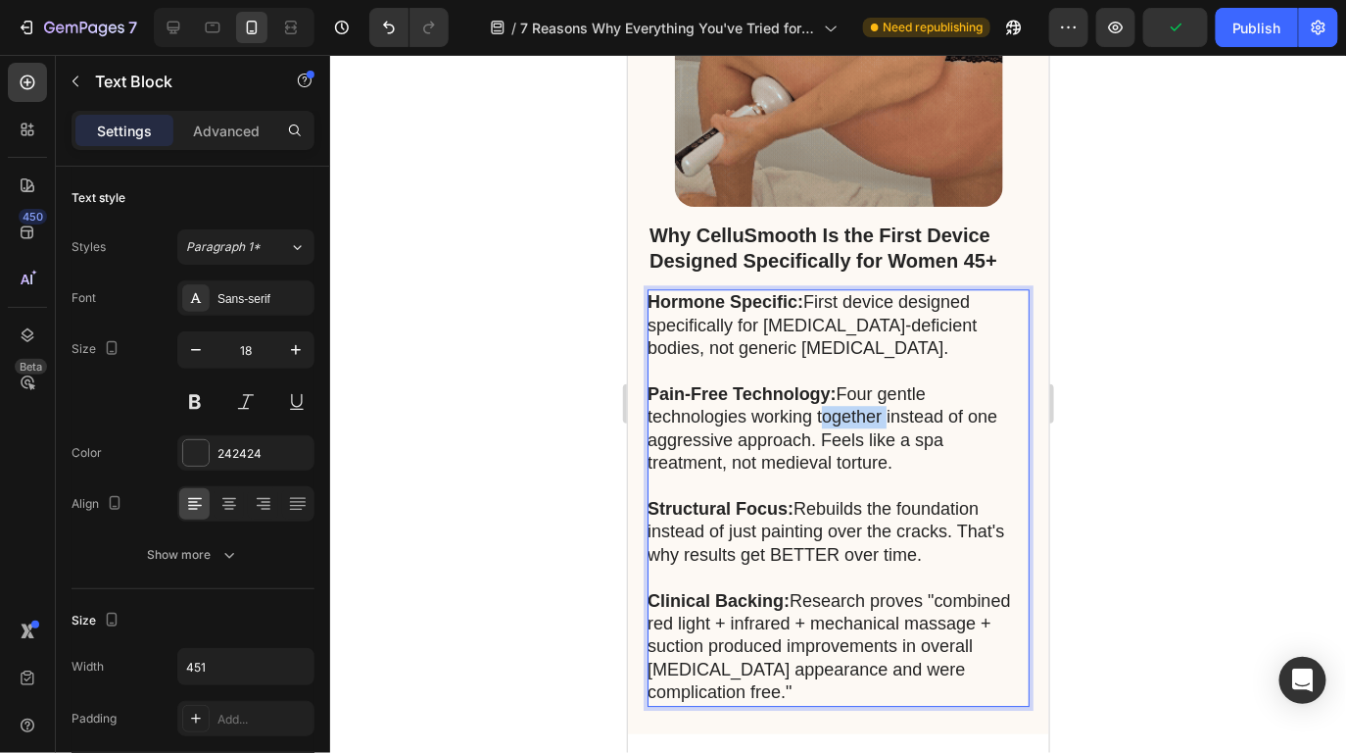
click at [828, 425] on p "Pain-Free Technology: Four gentle technologies working together instead of one …" at bounding box center [837, 439] width 380 height 115
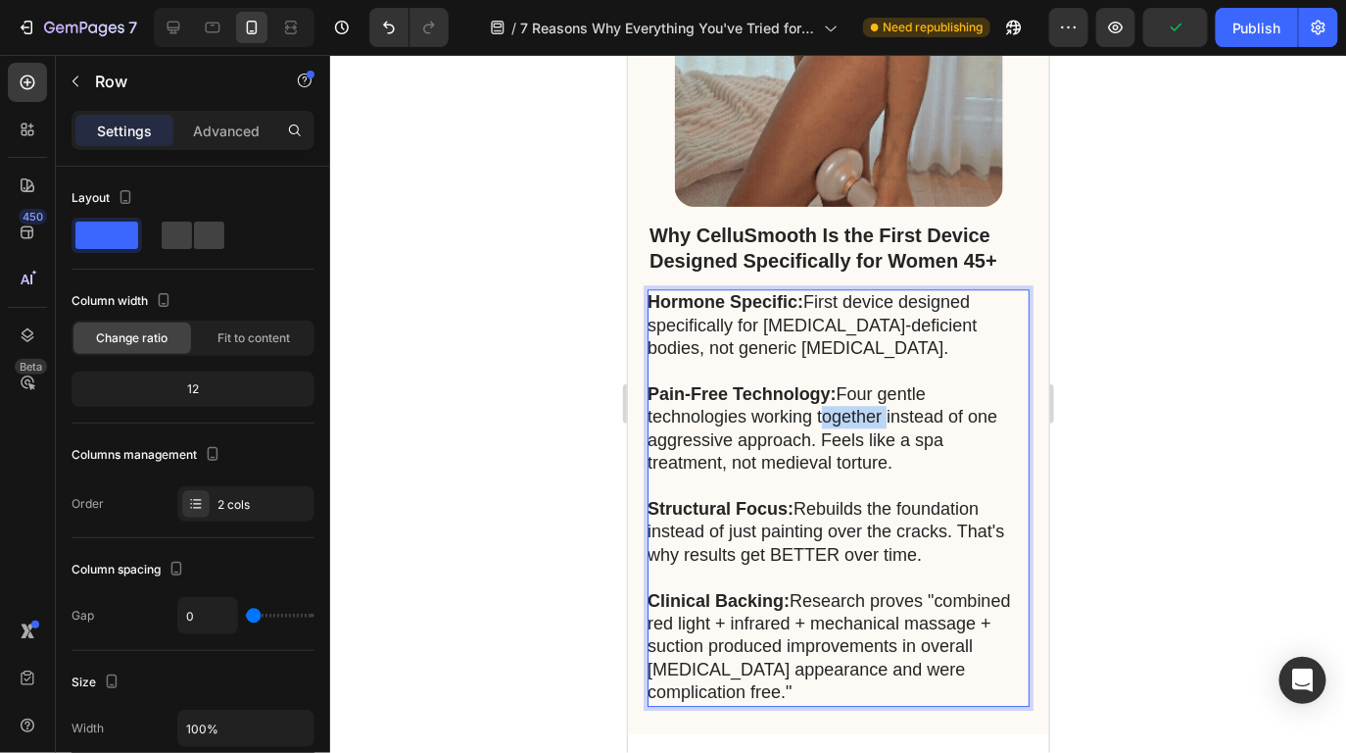
click at [818, 715] on div "⁠⁠⁠⁠⁠⁠⁠ Why CelluSmooth Is the First Device Designed Specifically for Women 45+…" at bounding box center [837, 291] width 421 height 882
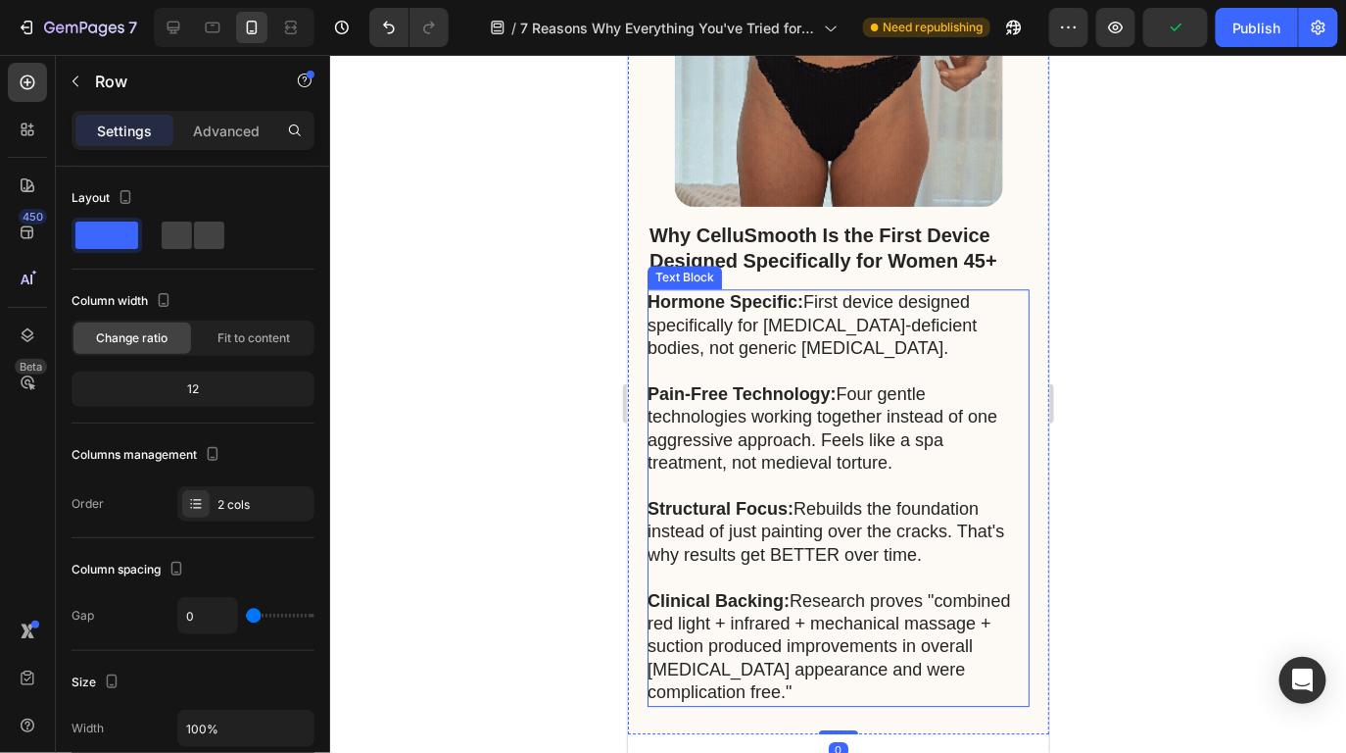
click at [818, 699] on p "Clinical Backing: Research proves "combined red light + infrared + mechanical m…" at bounding box center [837, 646] width 380 height 115
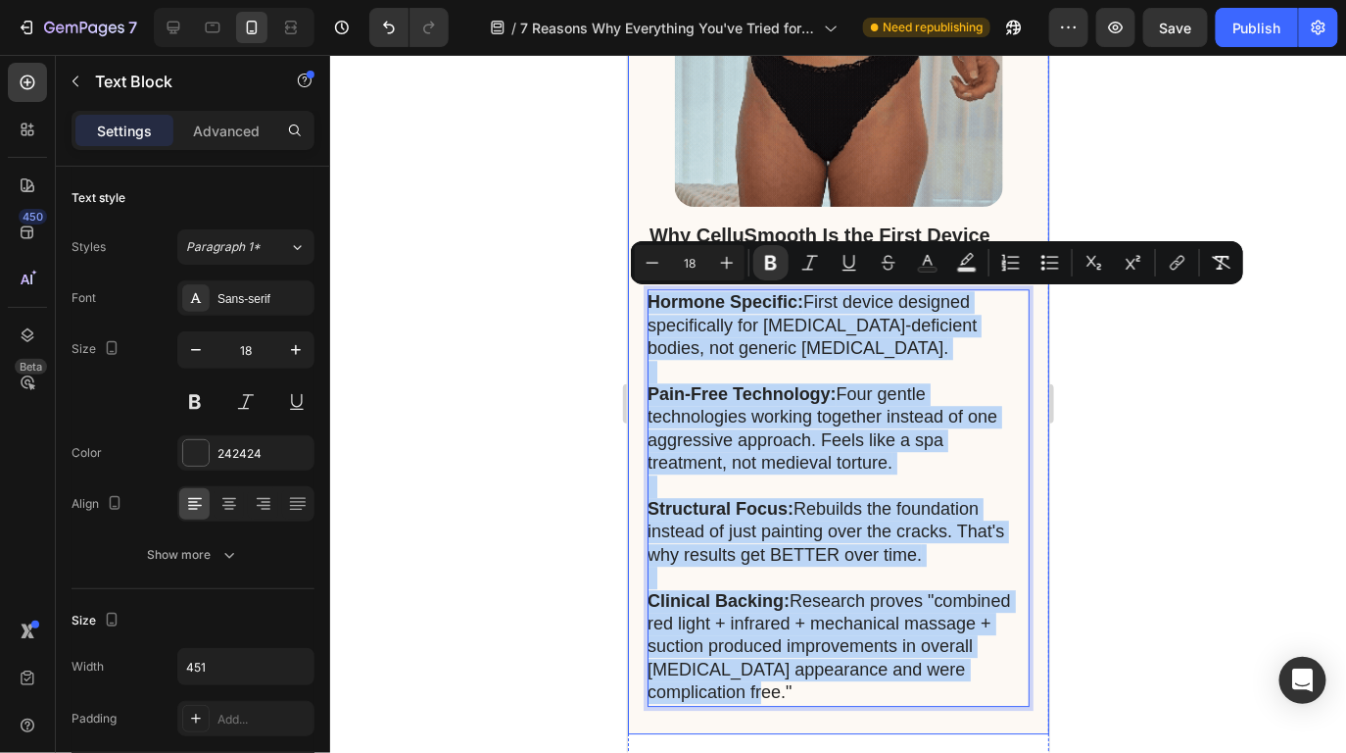
drag, startPoint x: 813, startPoint y: 691, endPoint x: 637, endPoint y: 220, distance: 503.3
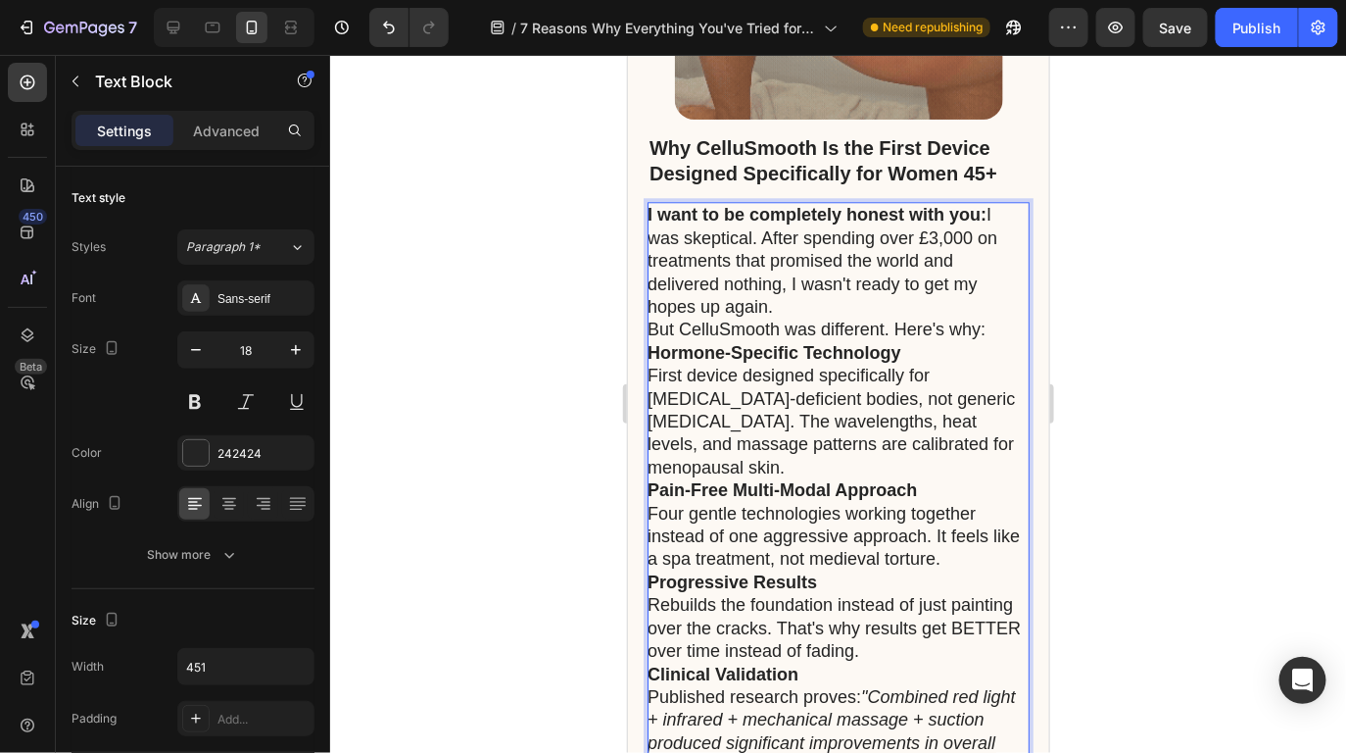
scroll to position [11574, 0]
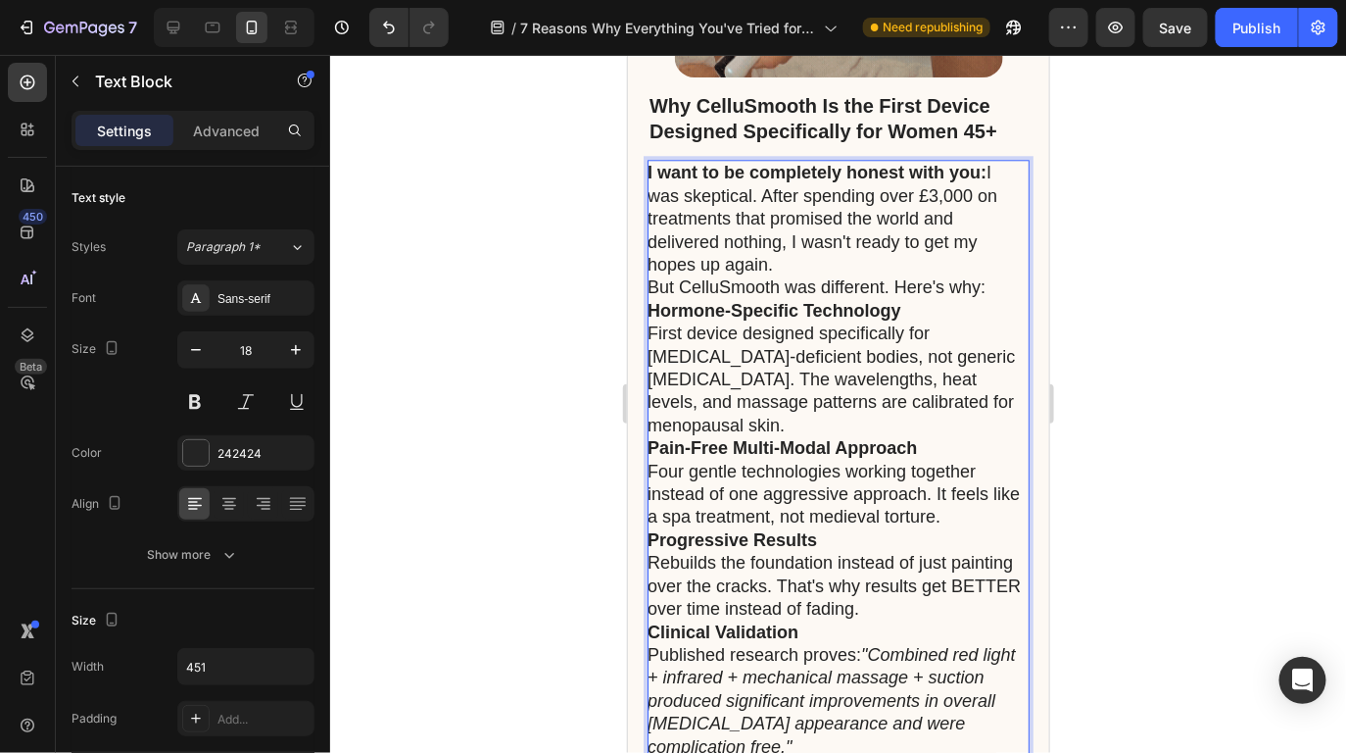
click at [866, 273] on p "I want to be completely honest with you: I was skeptical. After spending over £…" at bounding box center [837, 218] width 380 height 115
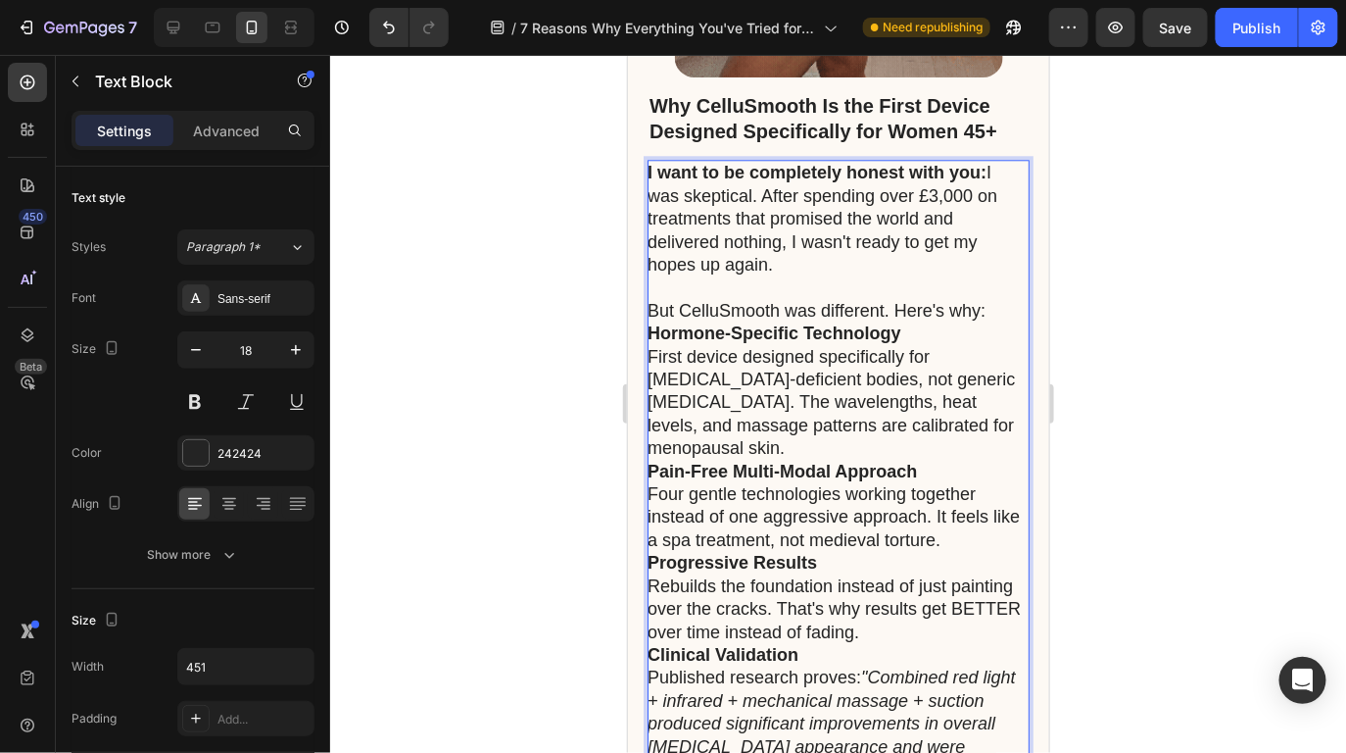
click at [955, 324] on p "Hormone-Specific Technology" at bounding box center [837, 332] width 380 height 23
click at [991, 311] on p "But CelluSmooth was different. Here's why:" at bounding box center [837, 310] width 380 height 23
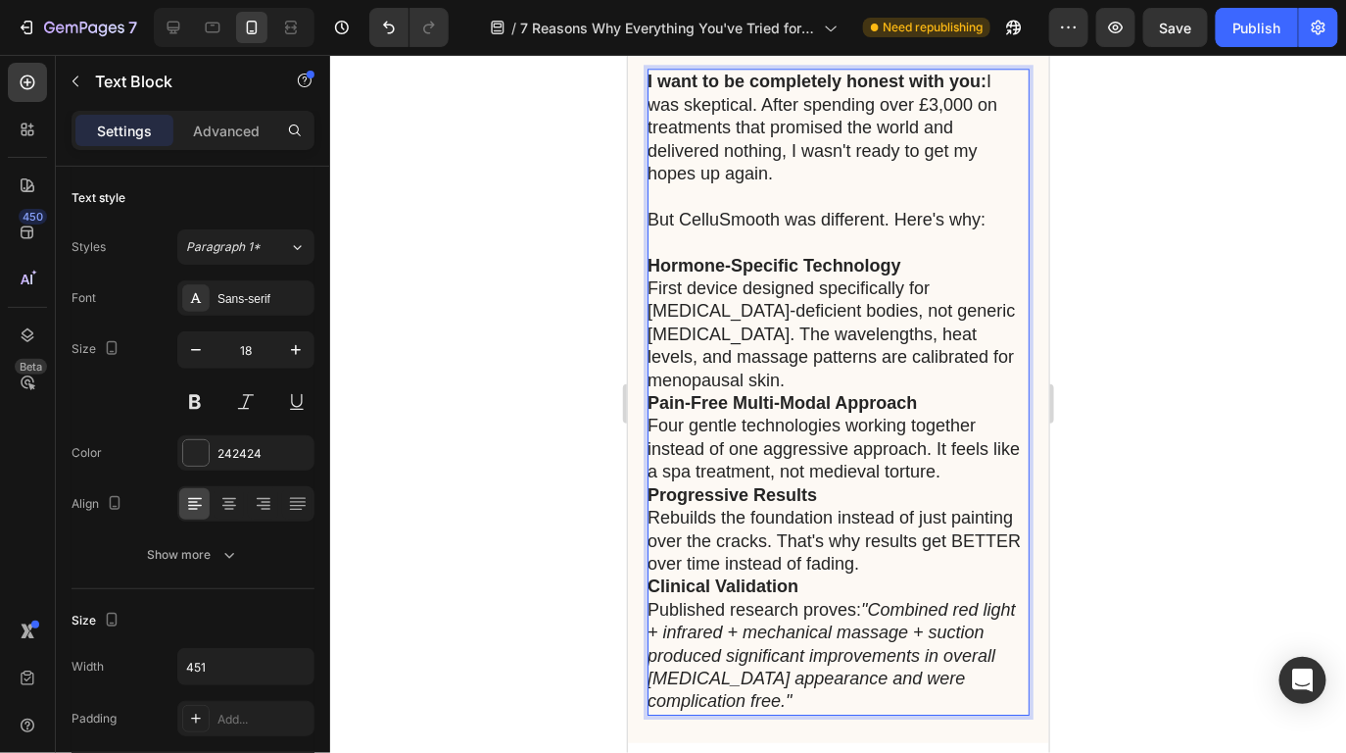
scroll to position [11667, 0]
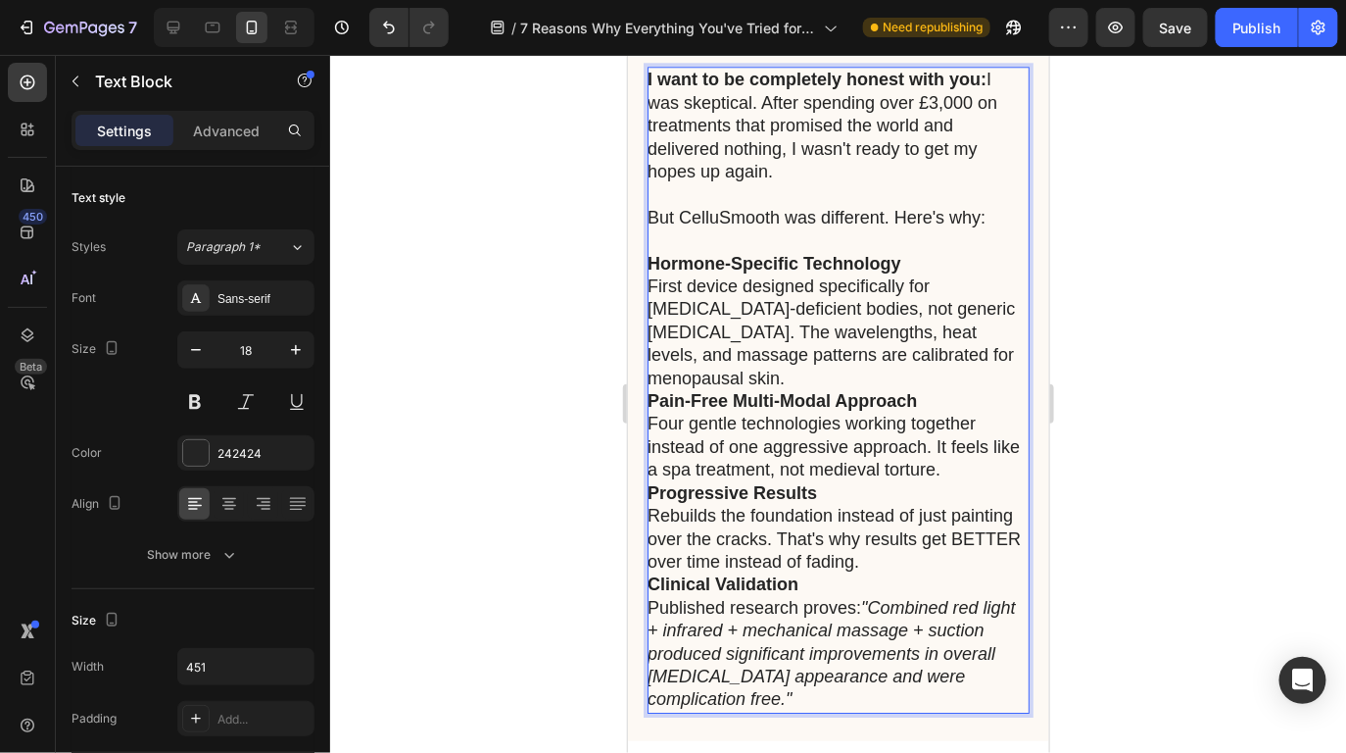
click at [1005, 359] on p "First device designed specifically for [MEDICAL_DATA]-deficient bodies, not gen…" at bounding box center [837, 331] width 380 height 115
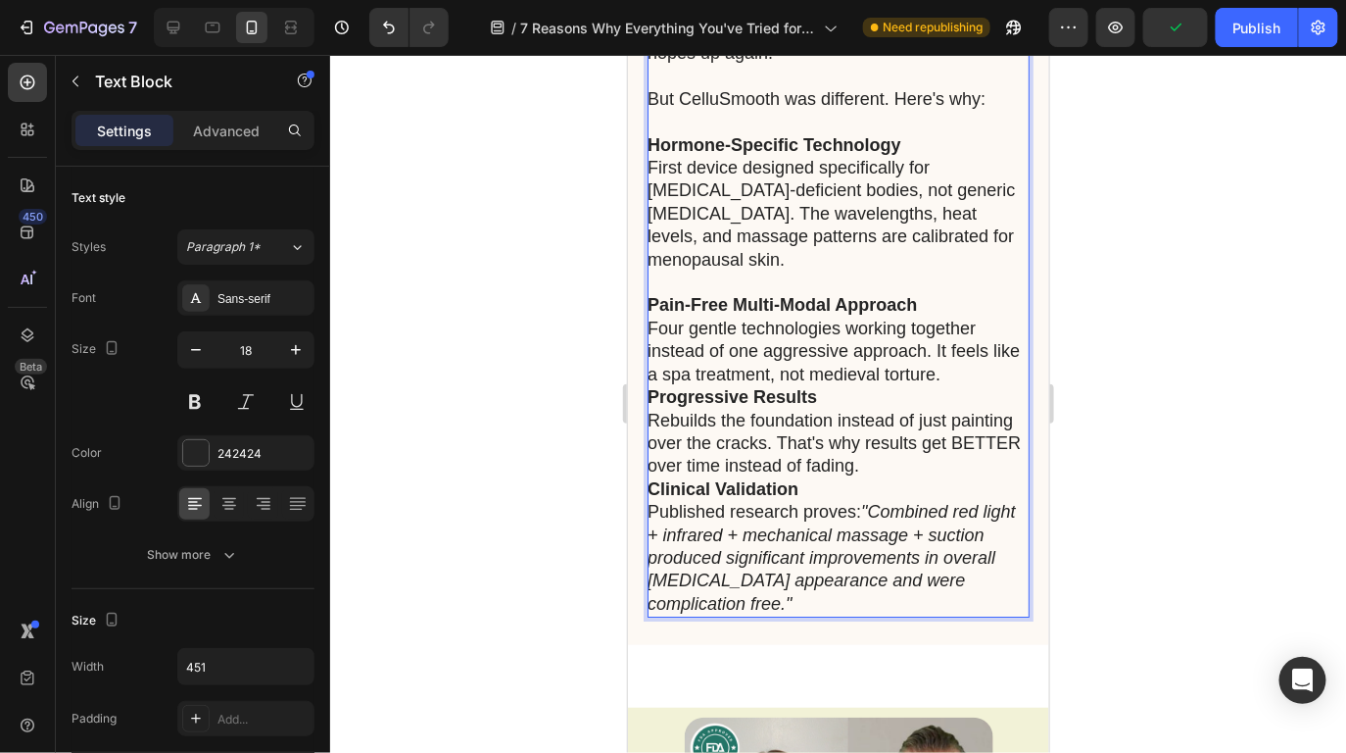
scroll to position [11797, 0]
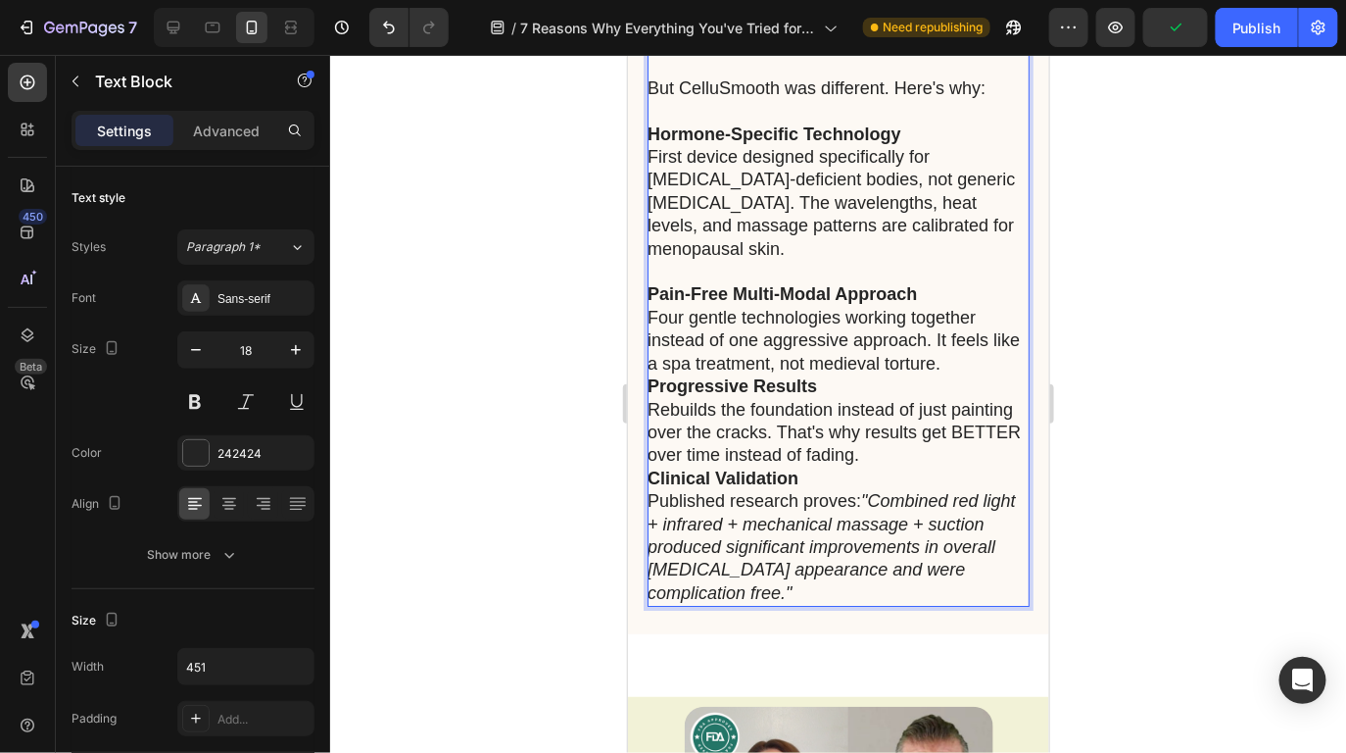
click at [977, 342] on p "Four gentle technologies working together instead of one aggressive approach. I…" at bounding box center [837, 340] width 380 height 69
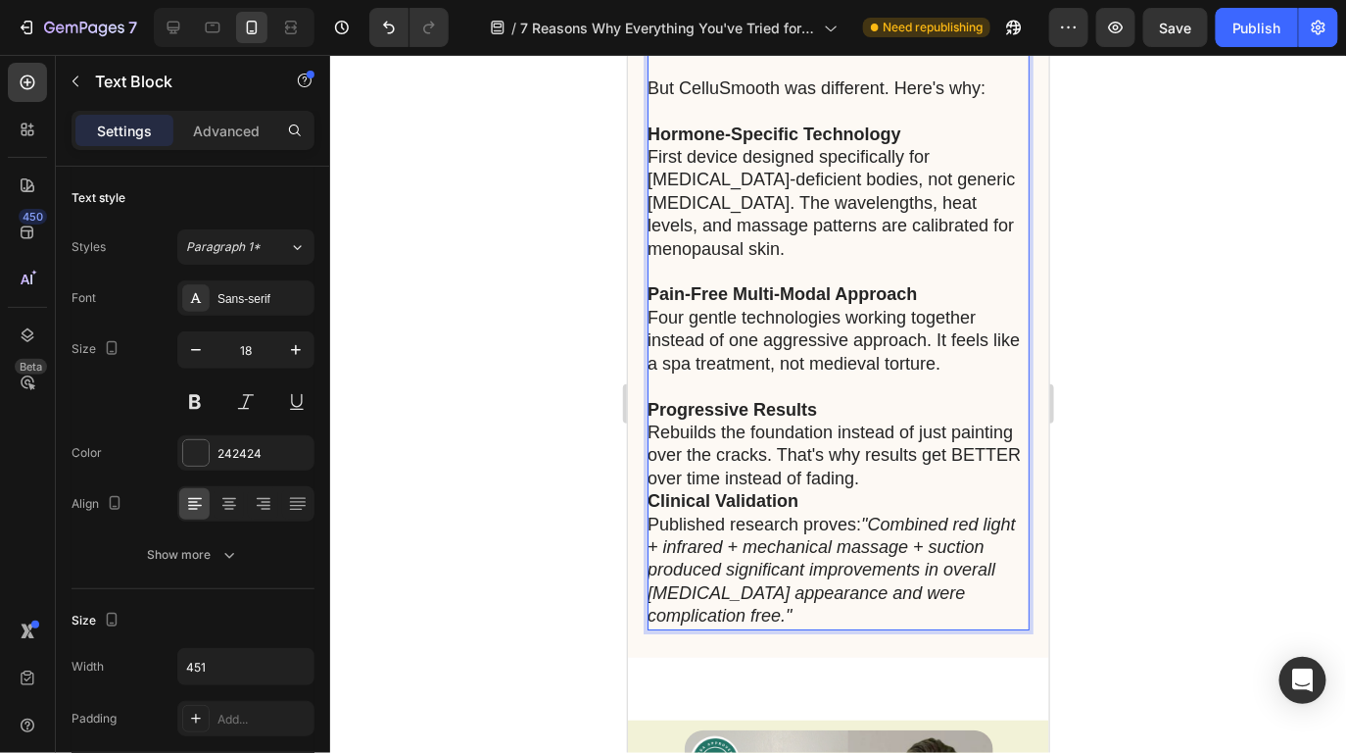
click at [948, 454] on p "Rebuilds the foundation instead of just painting over the cracks. That's why re…" at bounding box center [837, 454] width 380 height 69
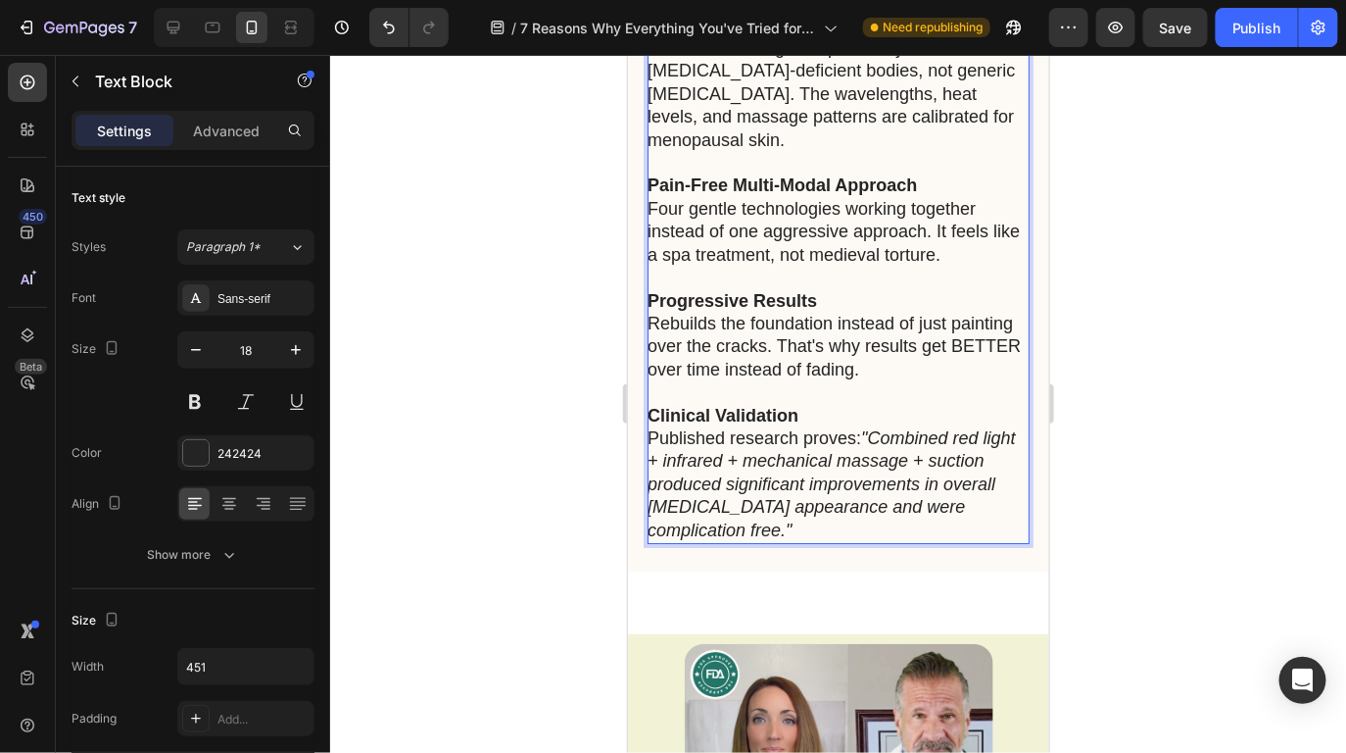
scroll to position [11908, 0]
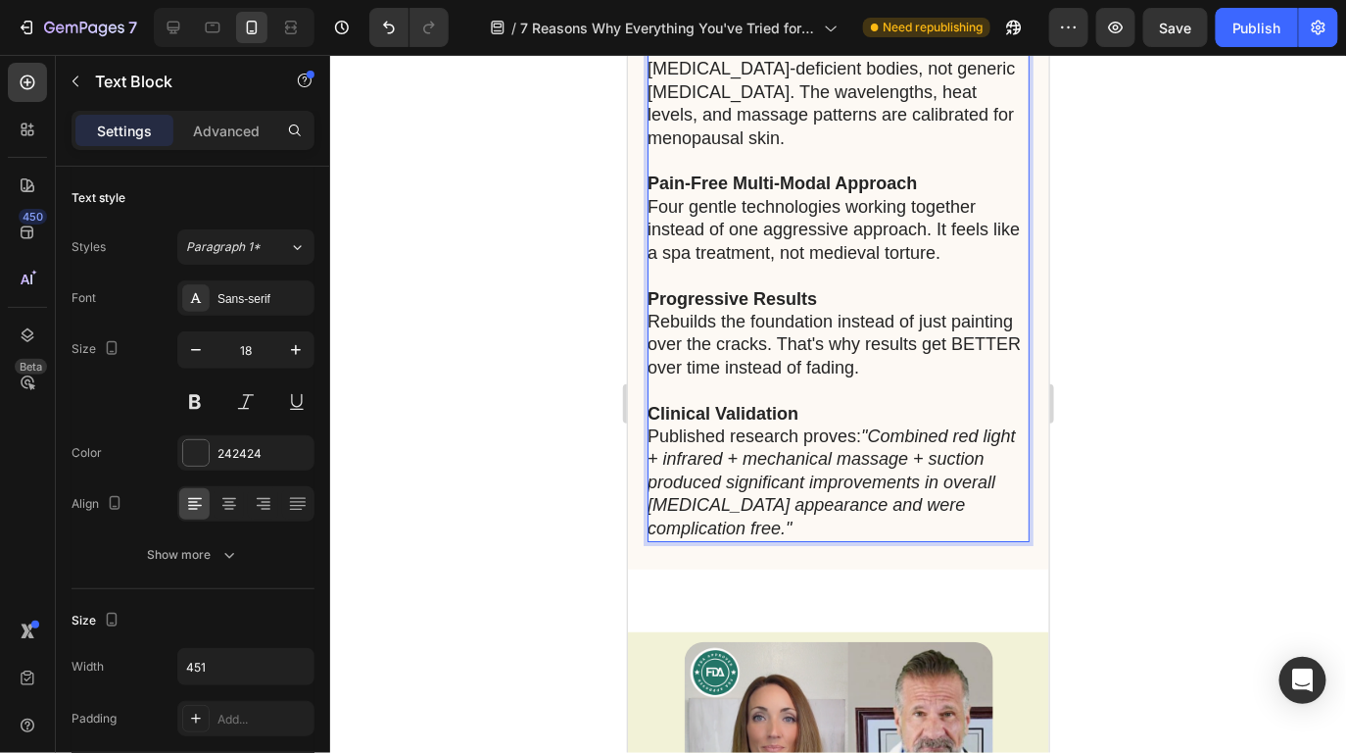
click at [918, 425] on icon ""Combined red light + infrared + mechanical massage + suction produced signific…" at bounding box center [831, 481] width 368 height 112
click at [908, 402] on p "Clinical Validation" at bounding box center [837, 413] width 380 height 23
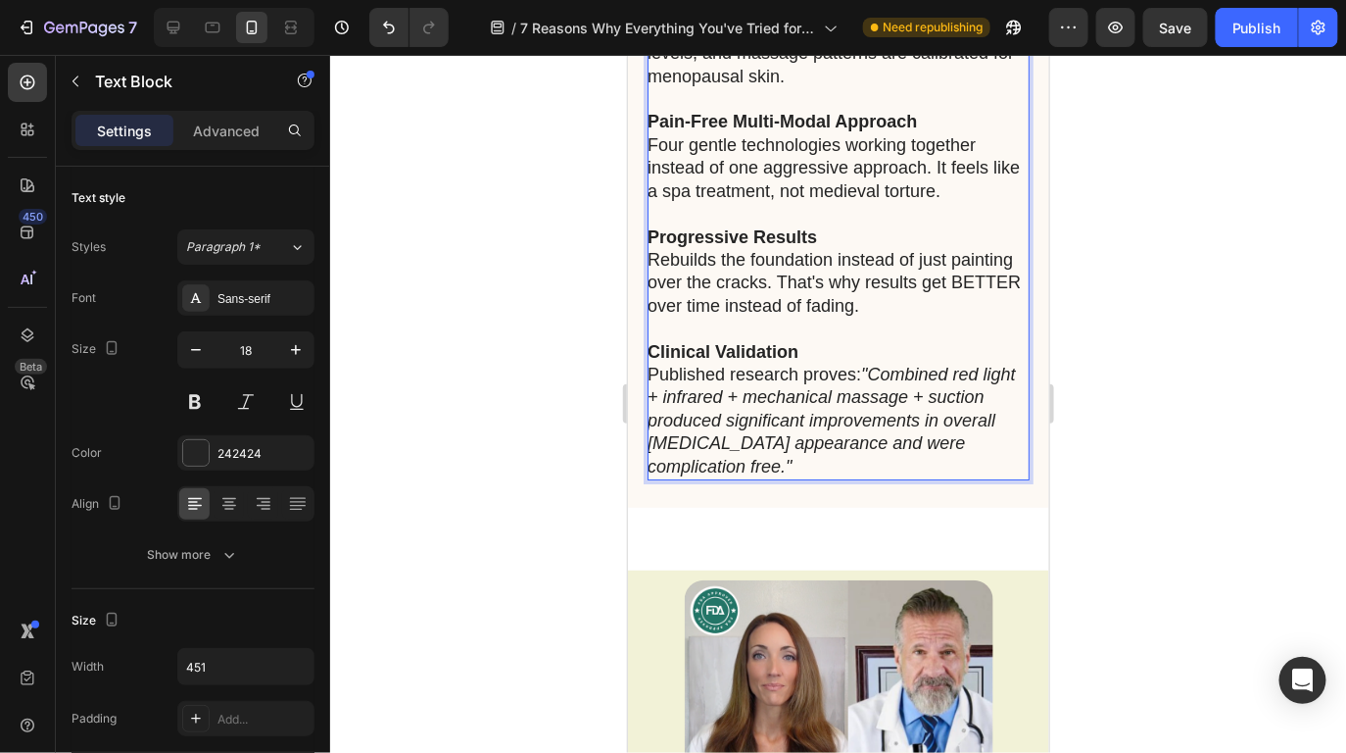
scroll to position [11975, 0]
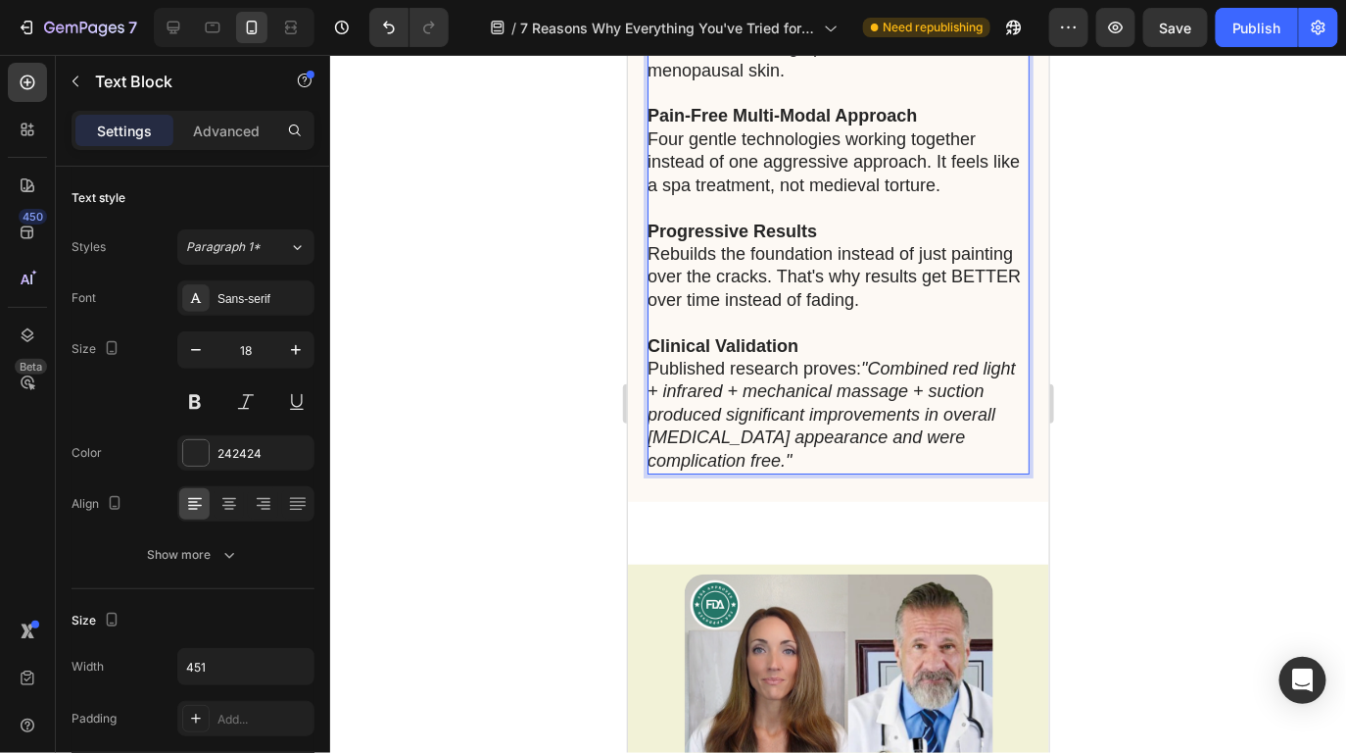
click at [894, 427] on p "Published research proves: "Combined red light + infrared + mechanical massage …" at bounding box center [837, 414] width 380 height 115
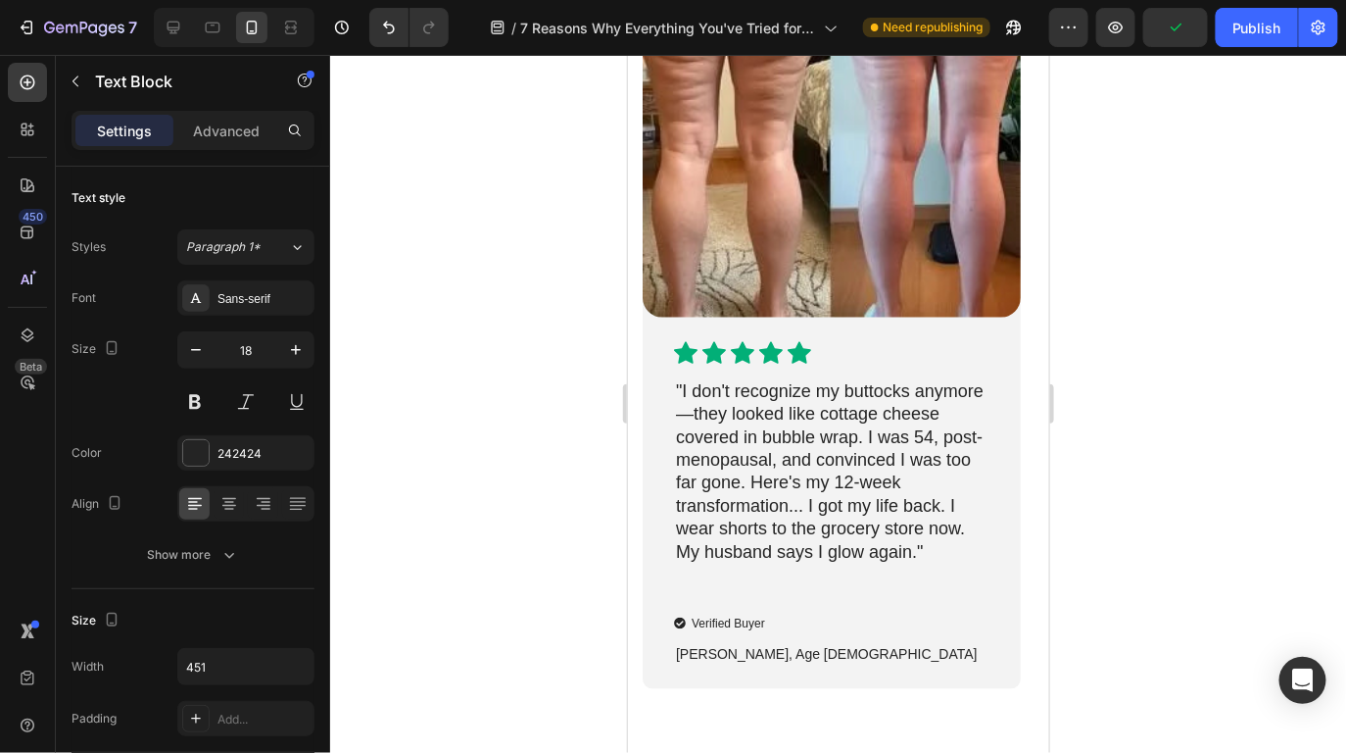
scroll to position [10456, 0]
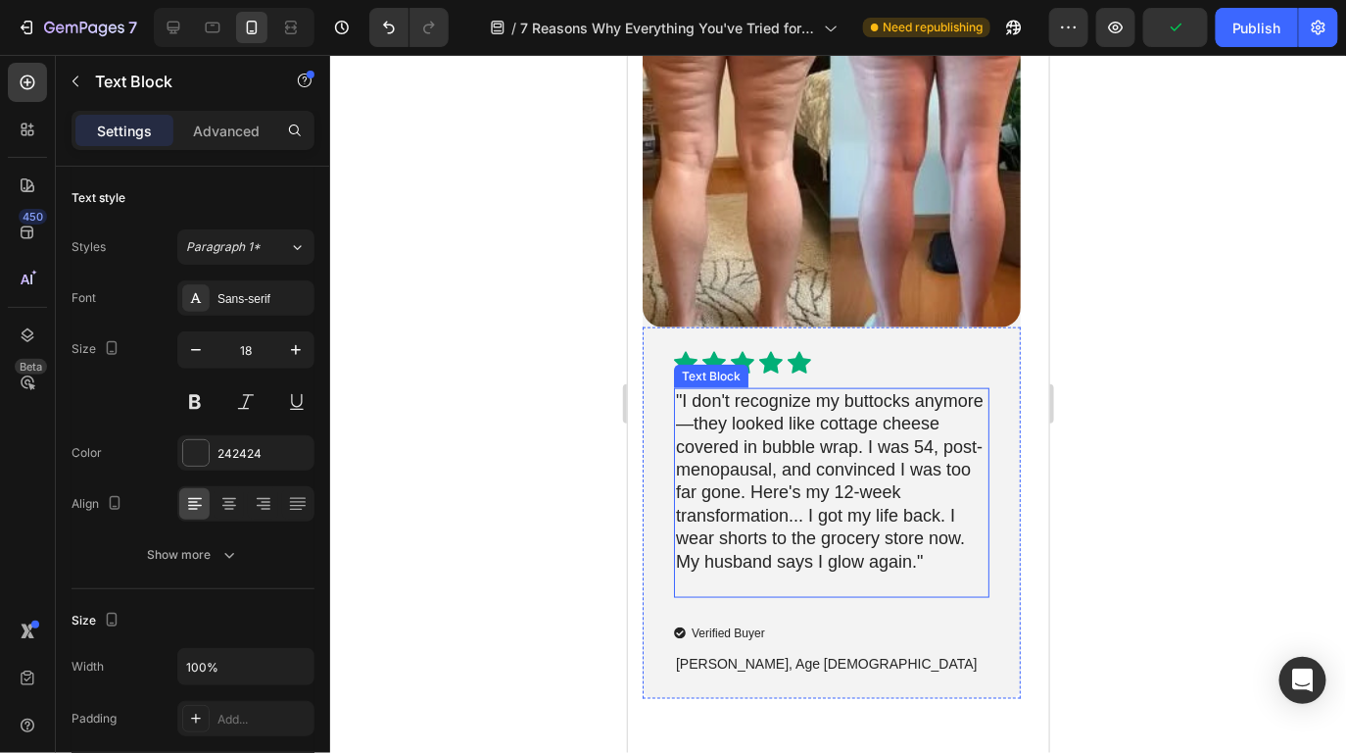
click at [838, 482] on p ""I don't recognize my buttocks anymore—they looked like cottage cheese covered …" at bounding box center [831, 492] width 312 height 207
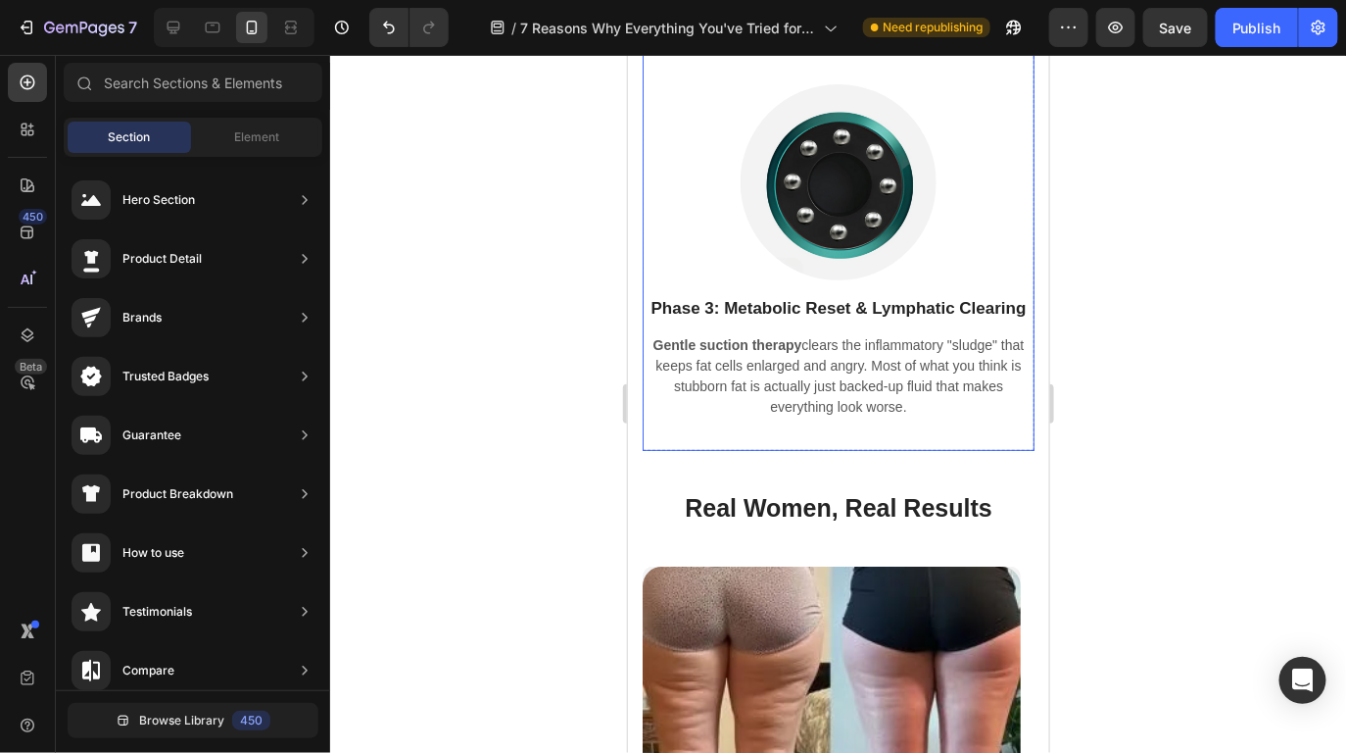
scroll to position [10323, 0]
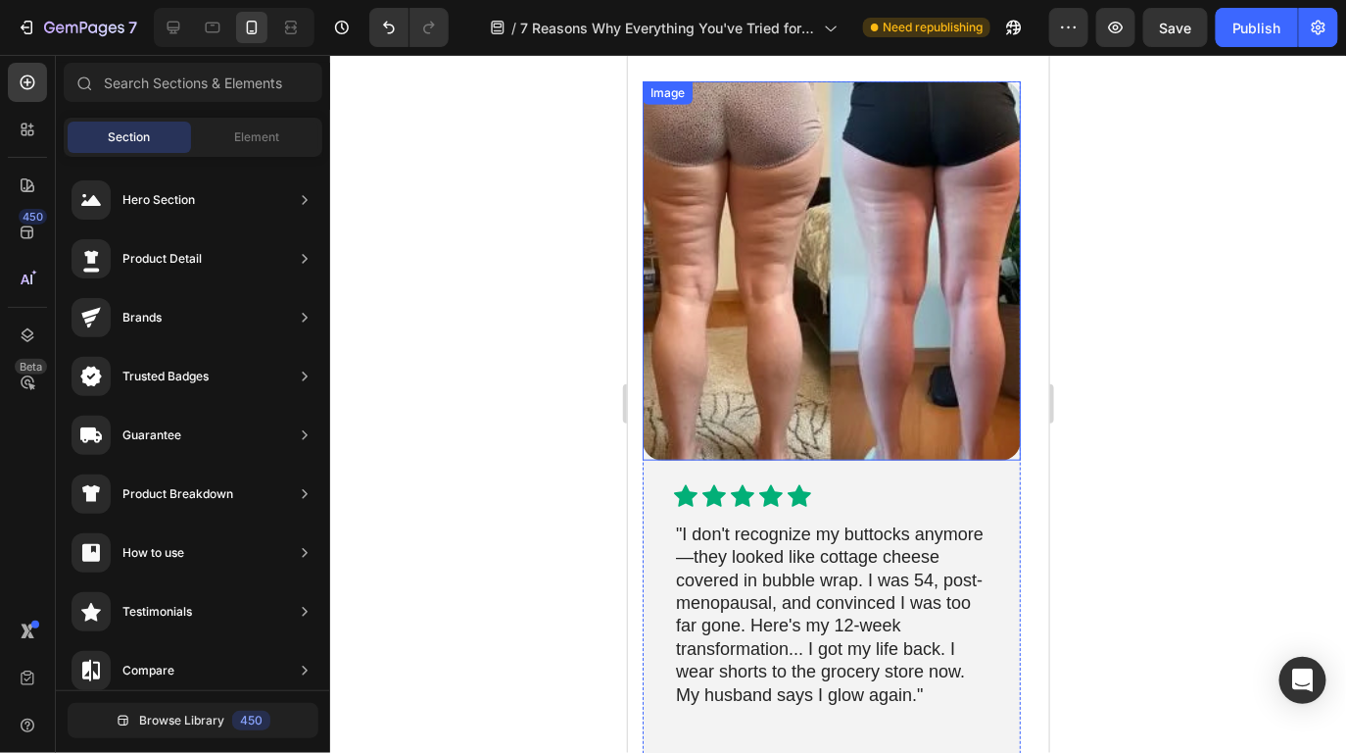
click at [815, 372] on img at bounding box center [831, 269] width 378 height 378
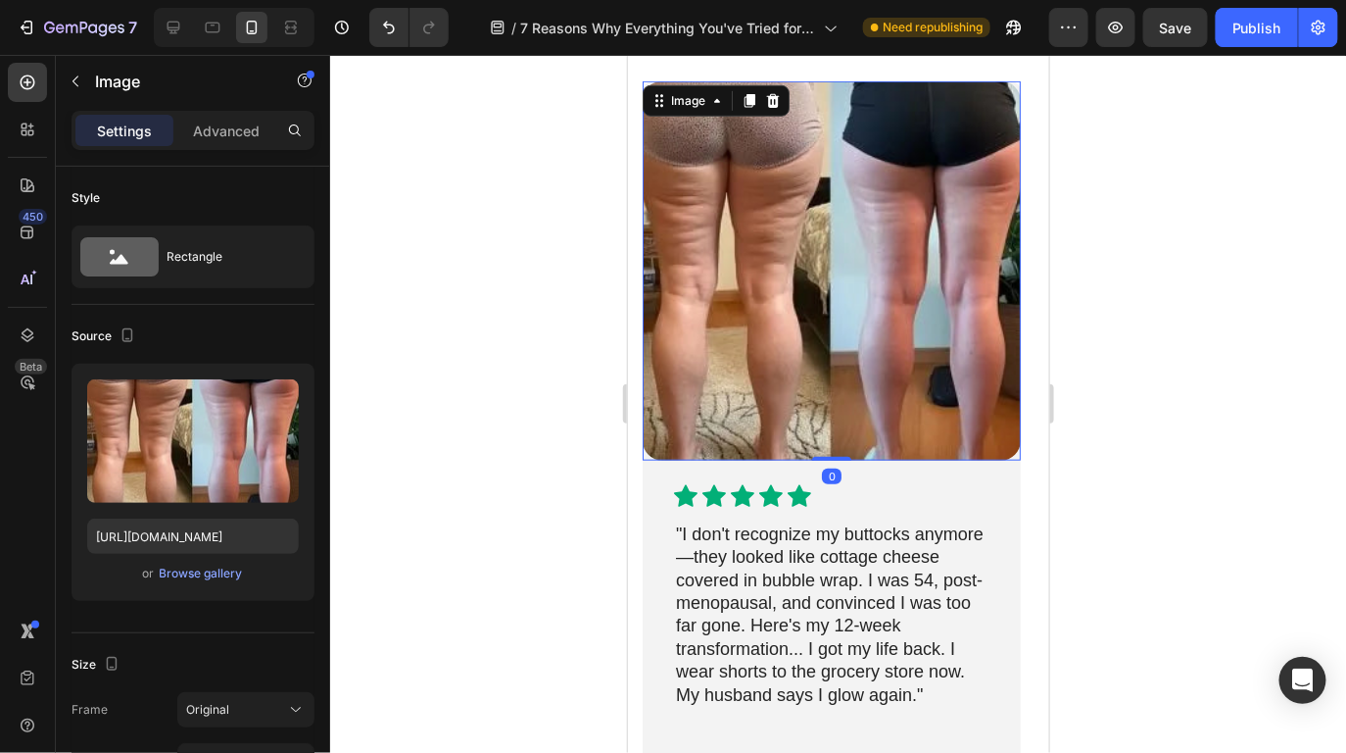
scroll to position [10346, 0]
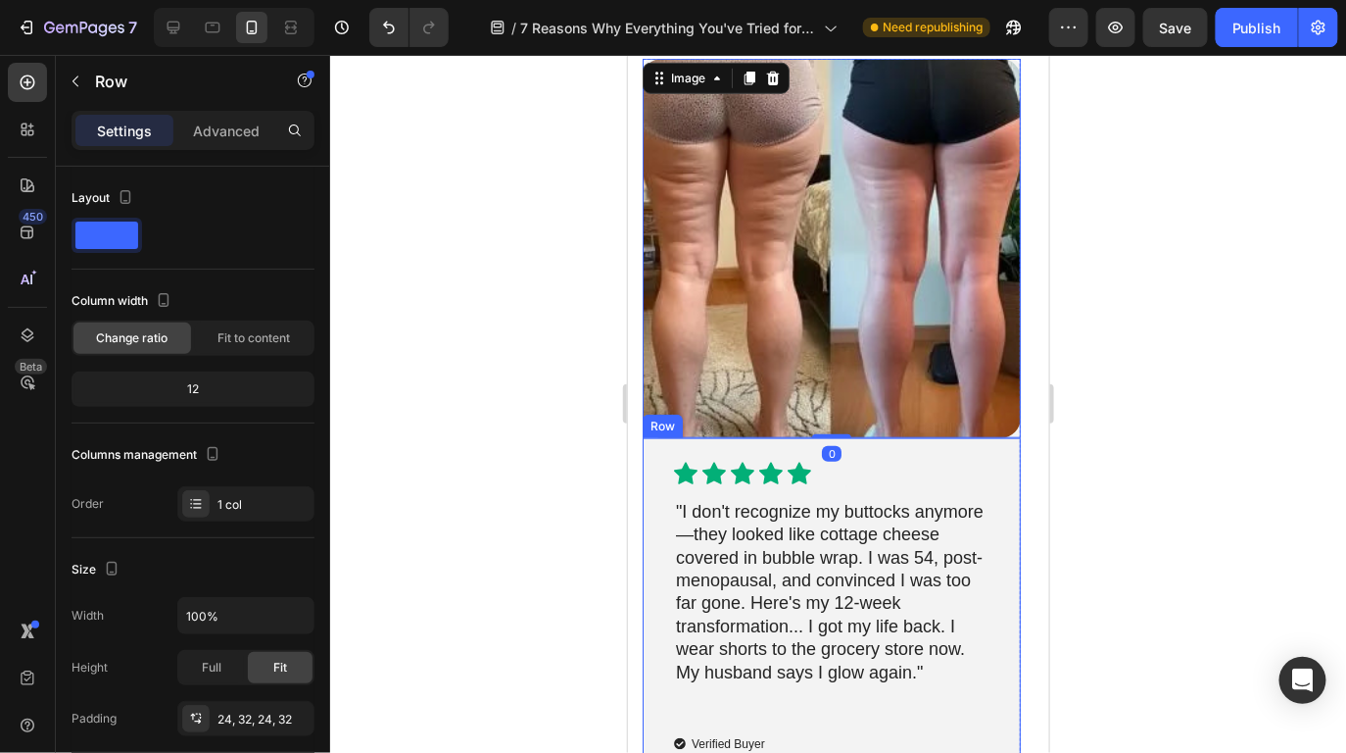
click at [1004, 525] on div "Icon Icon Icon Icon Icon Icon List "I don't recognize my buttocks anymore—they …" at bounding box center [831, 622] width 378 height 371
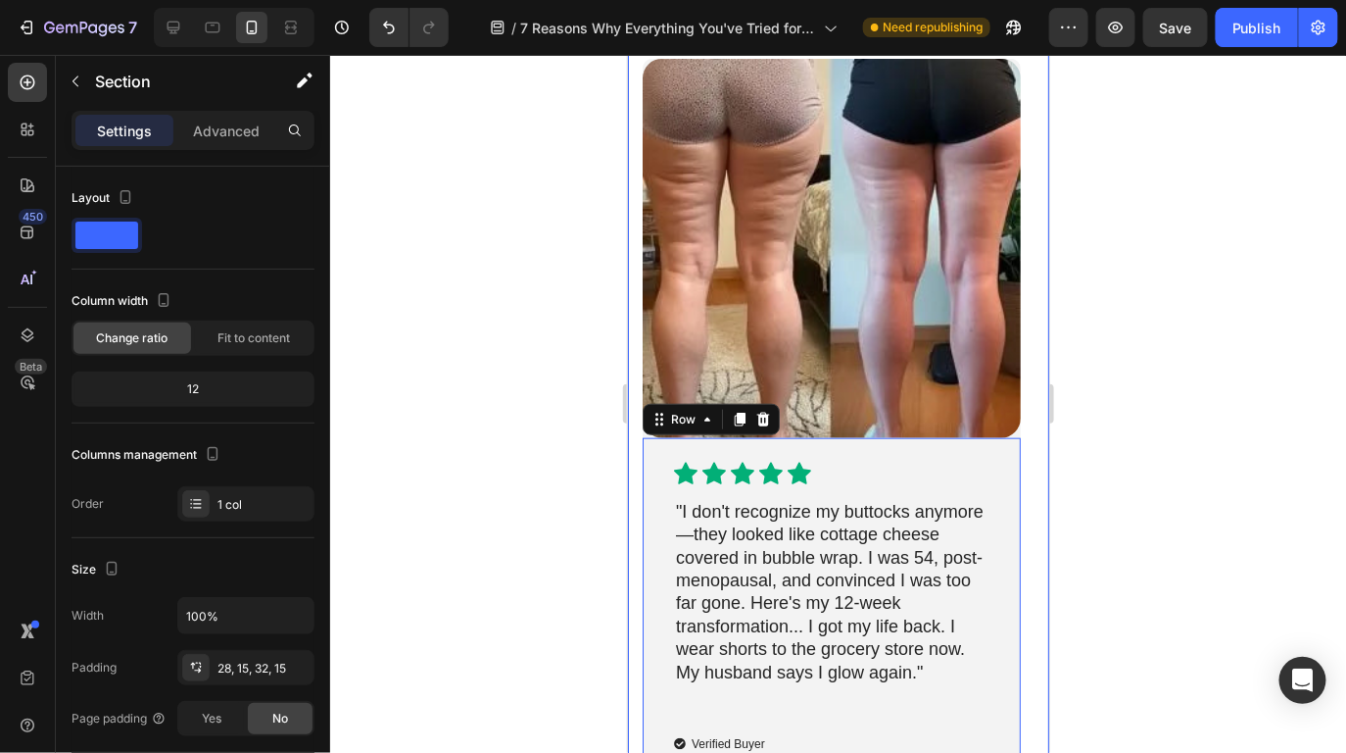
click at [1029, 527] on div "Real Women, Real Results Heading Image Icon Icon Icon Icon Icon Icon List "I do…" at bounding box center [837, 462] width 421 height 1017
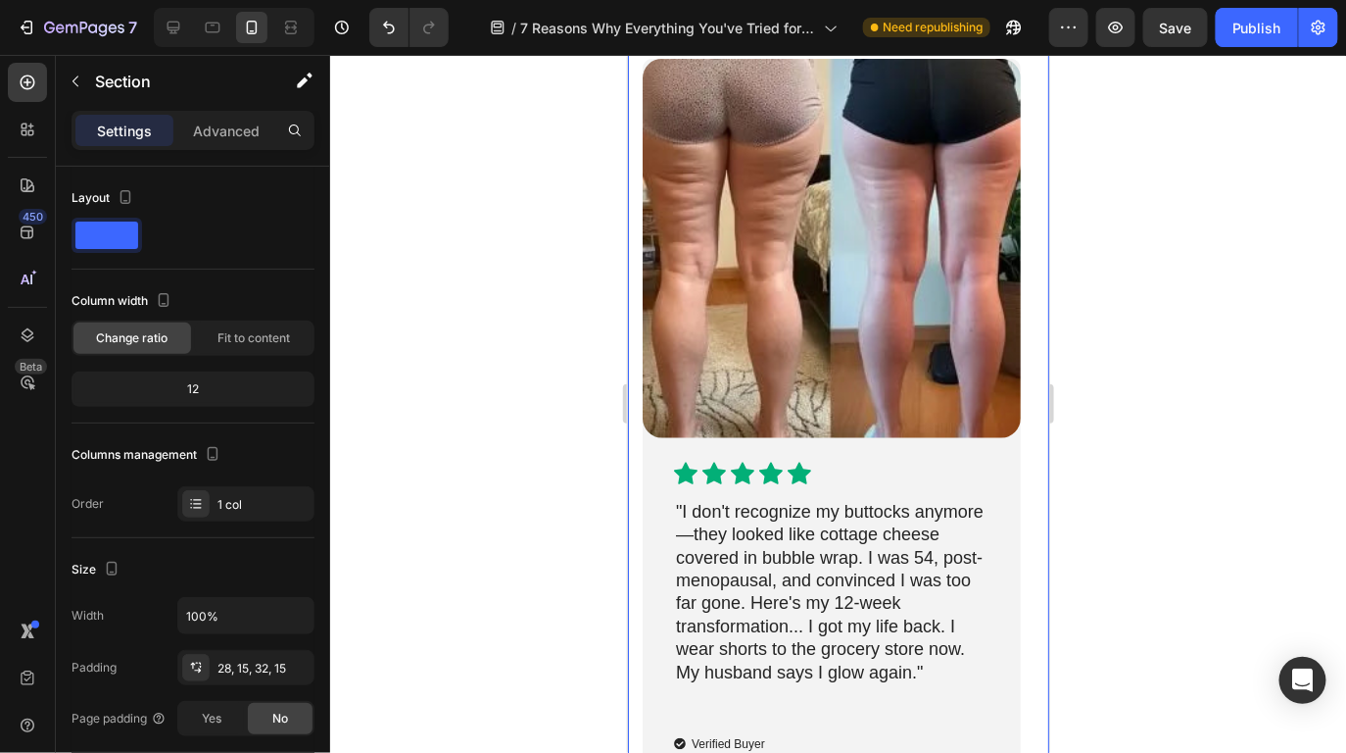
scroll to position [10571, 0]
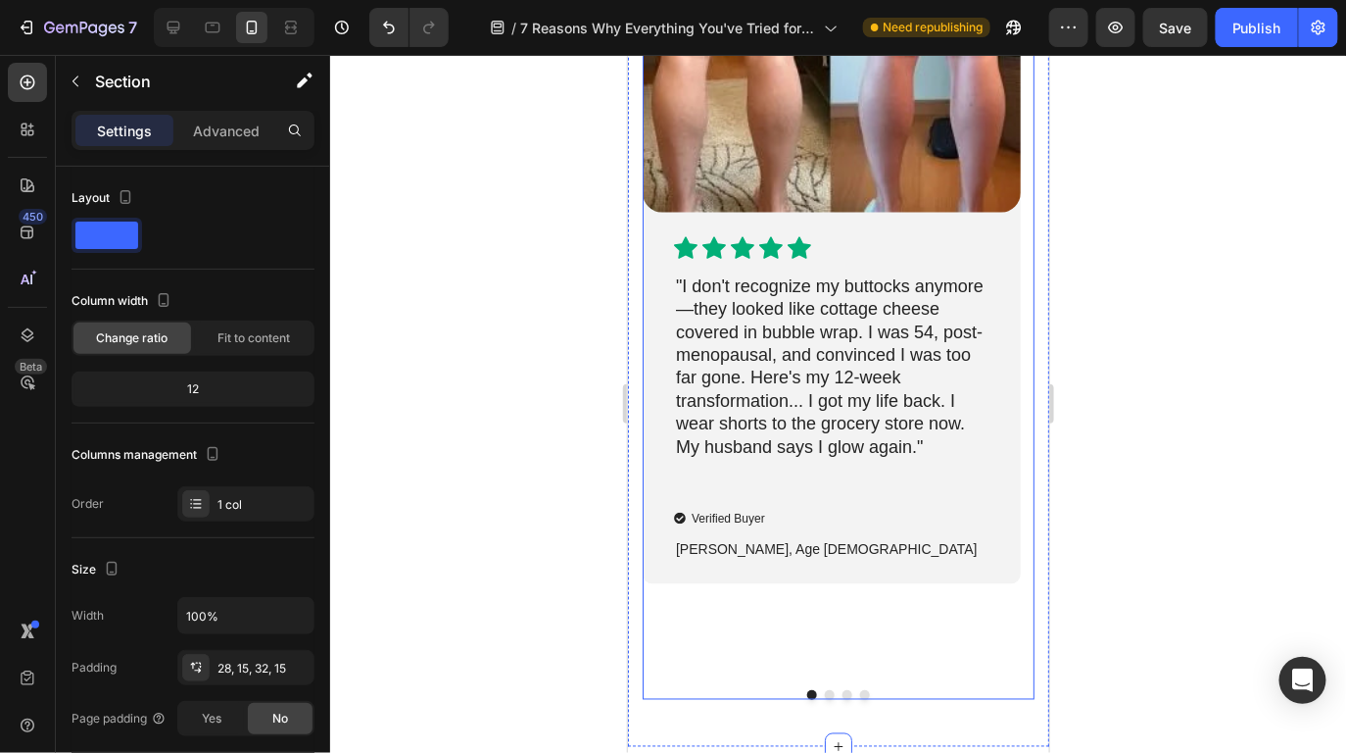
click at [824, 689] on button "Dot" at bounding box center [829, 694] width 10 height 10
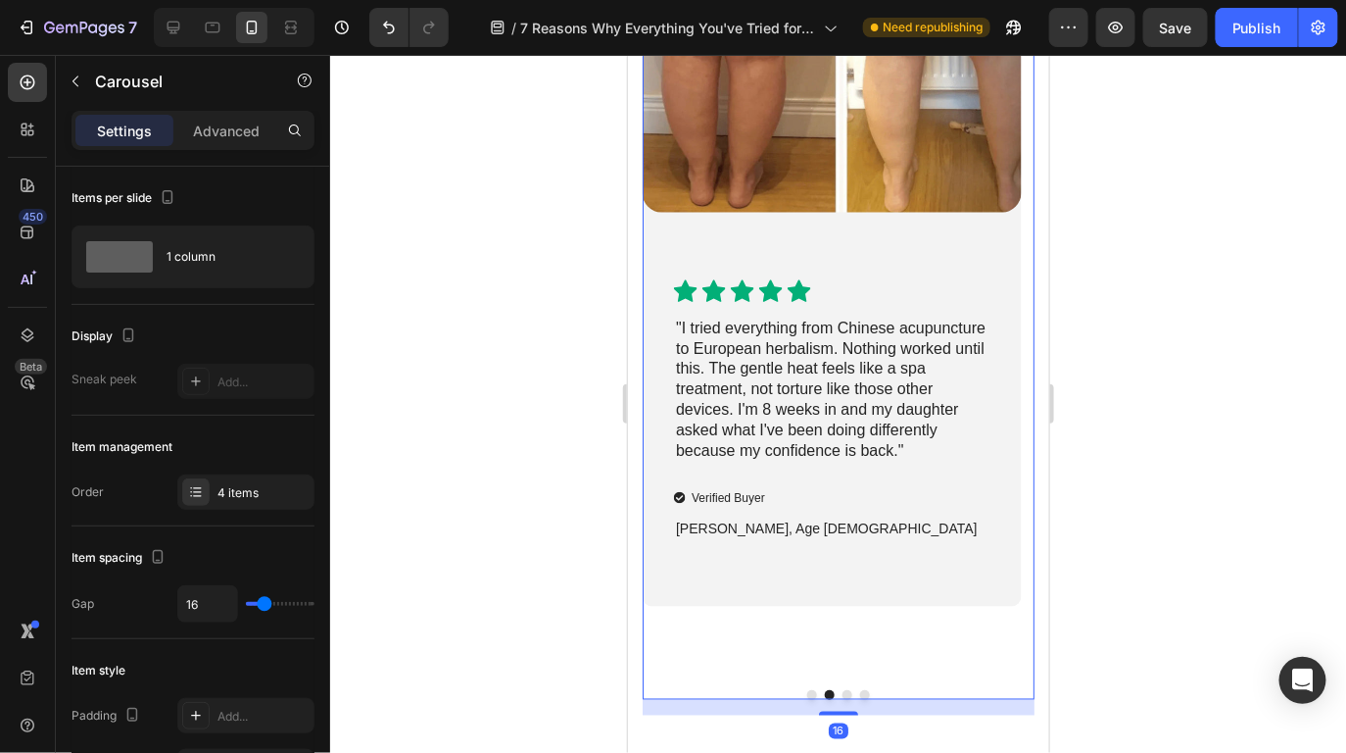
click at [807, 689] on button "Dot" at bounding box center [812, 694] width 10 height 10
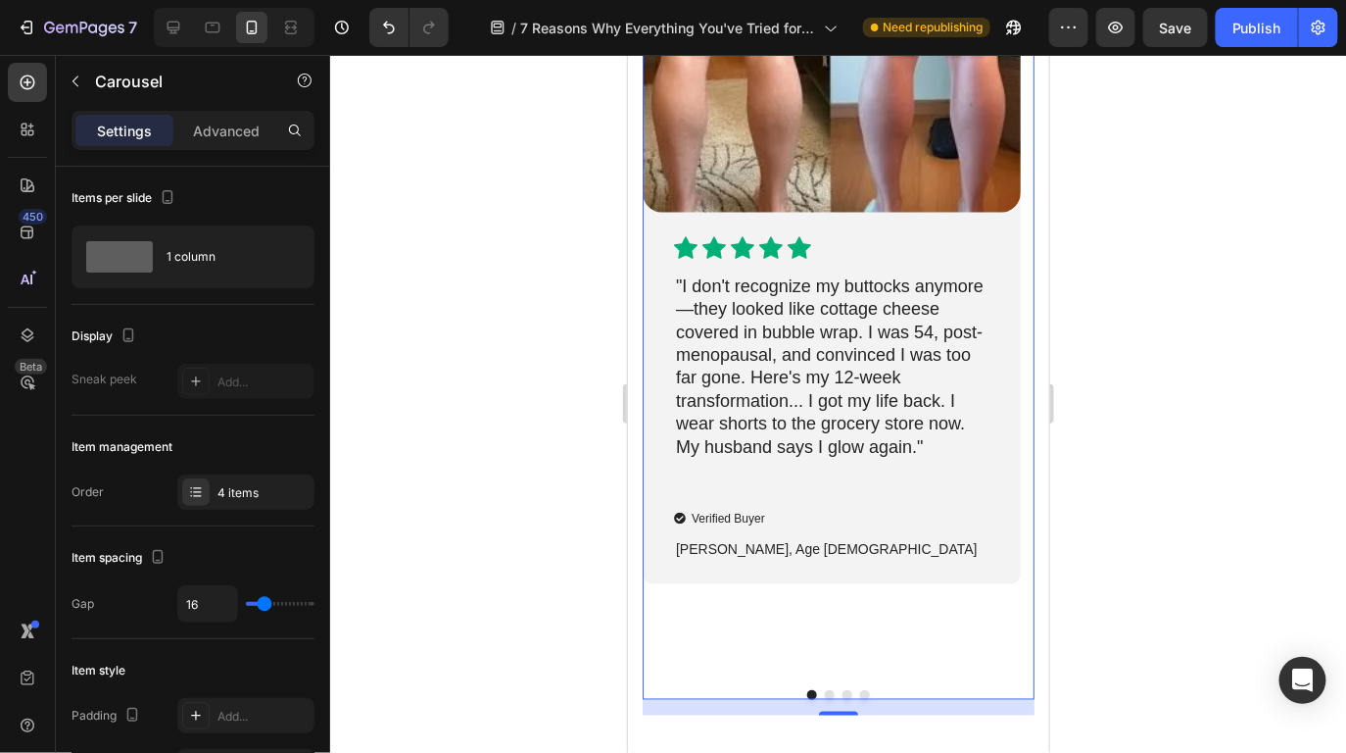
click at [762, 339] on p ""I don't recognize my buttocks anymore—they looked like cottage cheese covered …" at bounding box center [831, 377] width 312 height 207
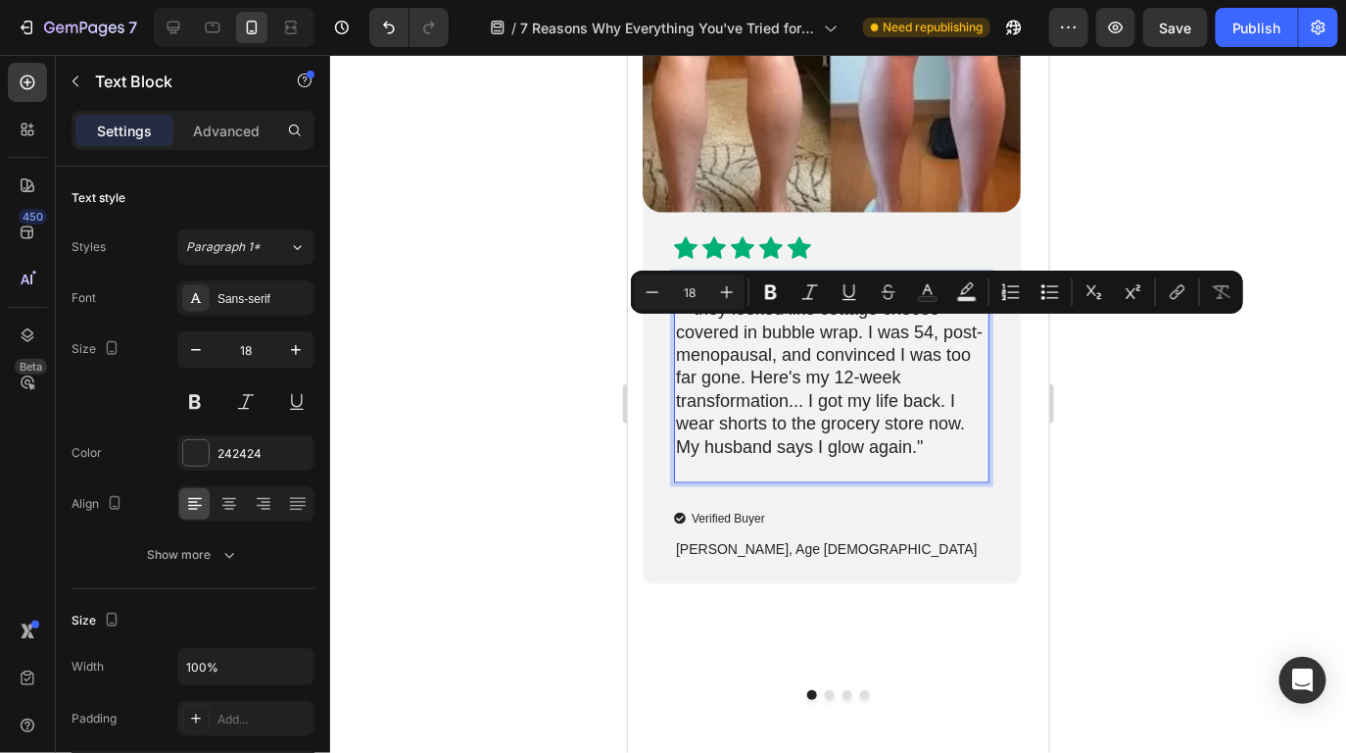
click at [859, 392] on p ""I don't recognize my buttocks anymore—they looked like cottage cheese covered …" at bounding box center [831, 377] width 312 height 207
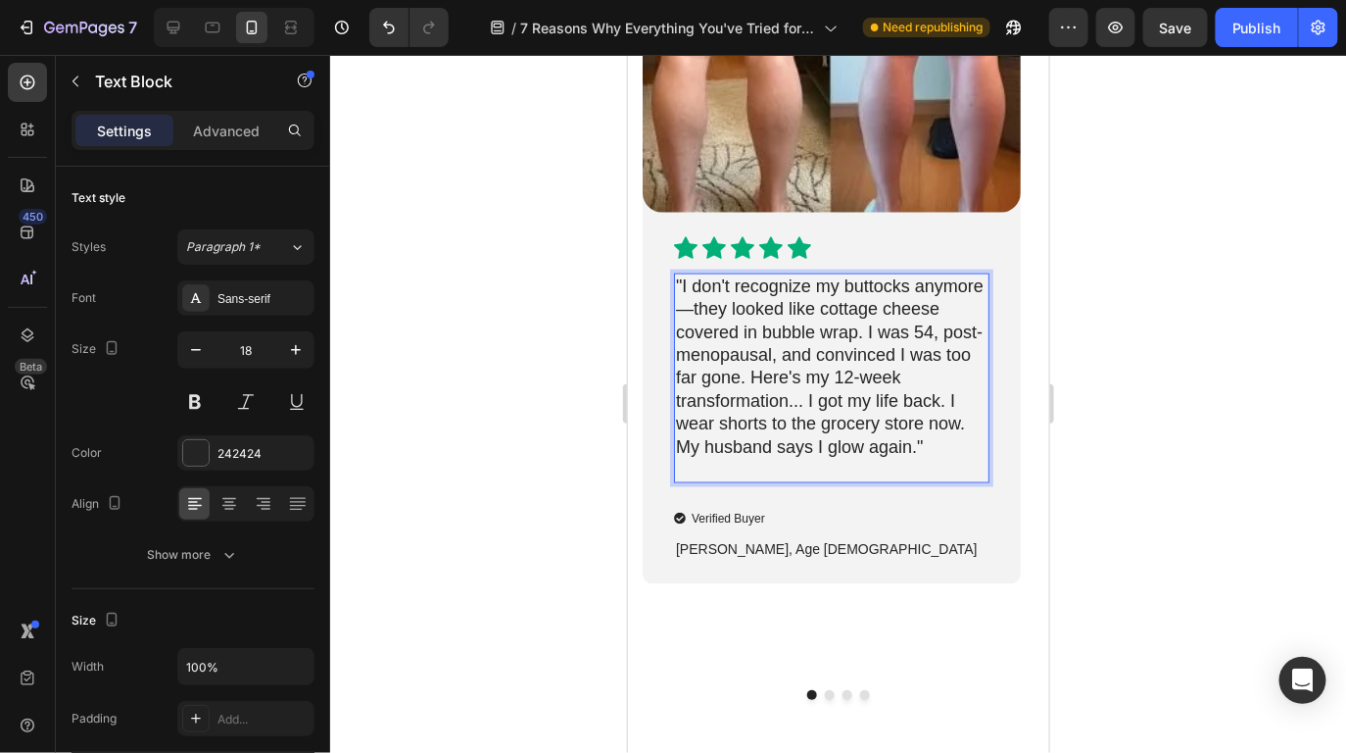
click at [919, 448] on p ""I don't recognize my buttocks anymore—they looked like cottage cheese covered …" at bounding box center [831, 377] width 312 height 207
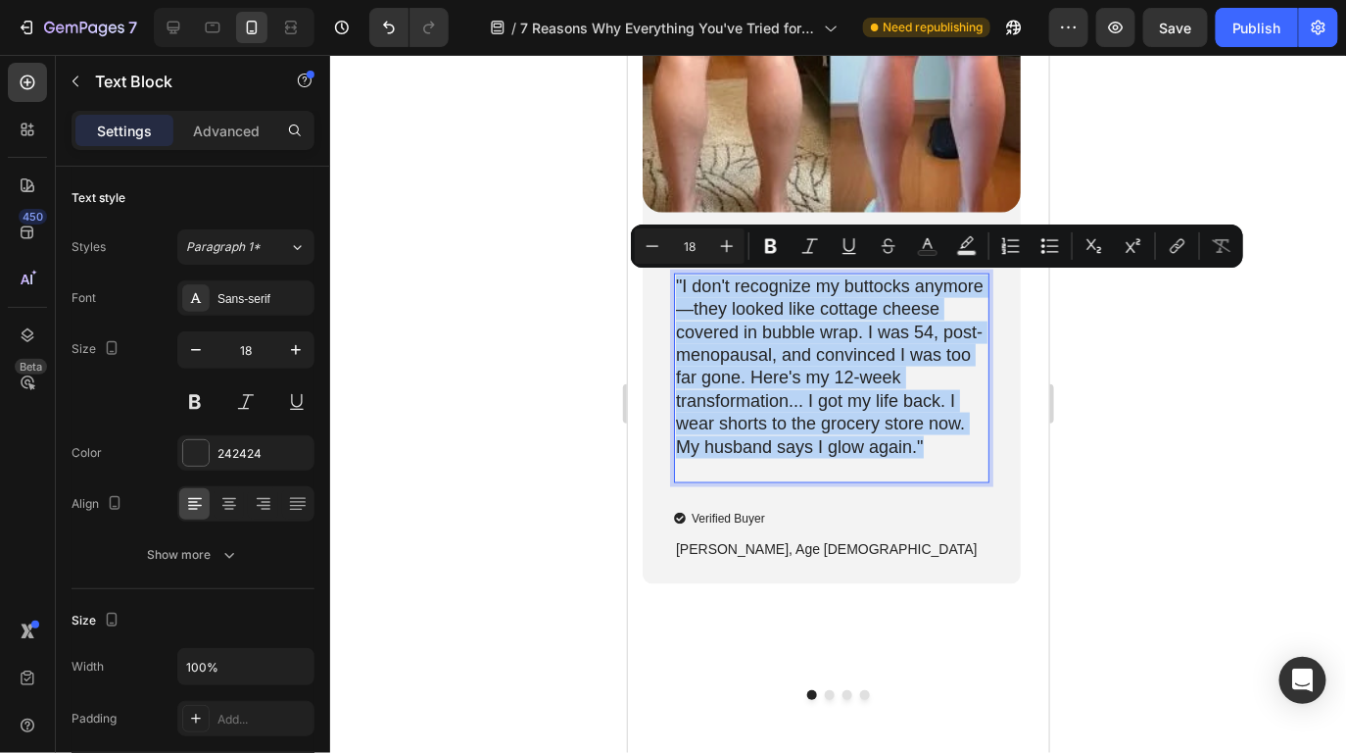
drag, startPoint x: 931, startPoint y: 447, endPoint x: 676, endPoint y: 288, distance: 300.2
click at [676, 288] on p ""I don't recognize my buttocks anymore—they looked like cottage cheese covered …" at bounding box center [831, 377] width 312 height 207
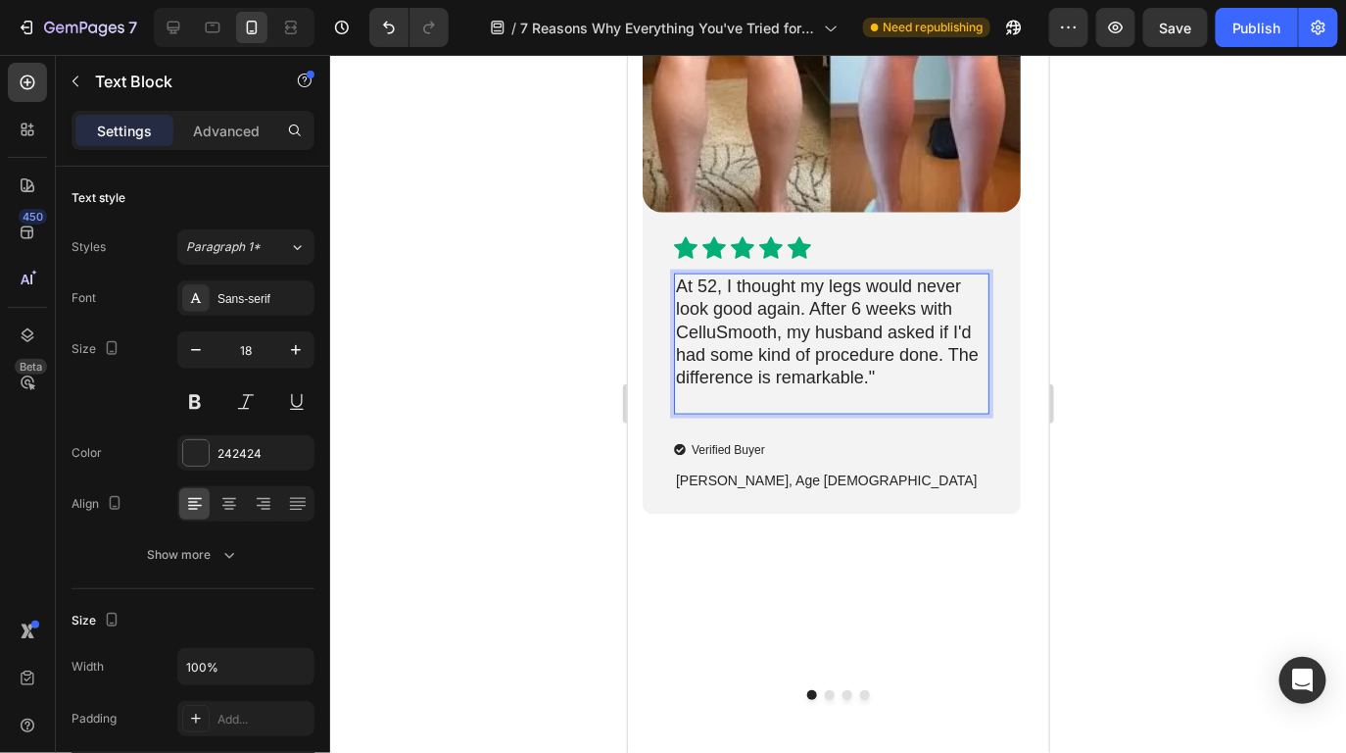
click at [683, 287] on p "At 52, I thought my legs would never look good again. After 6 weeks with CelluS…" at bounding box center [831, 342] width 312 height 137
click at [678, 285] on p "At 52, I thought my legs would never look good again. After 6 weeks with CelluS…" at bounding box center [831, 342] width 312 height 137
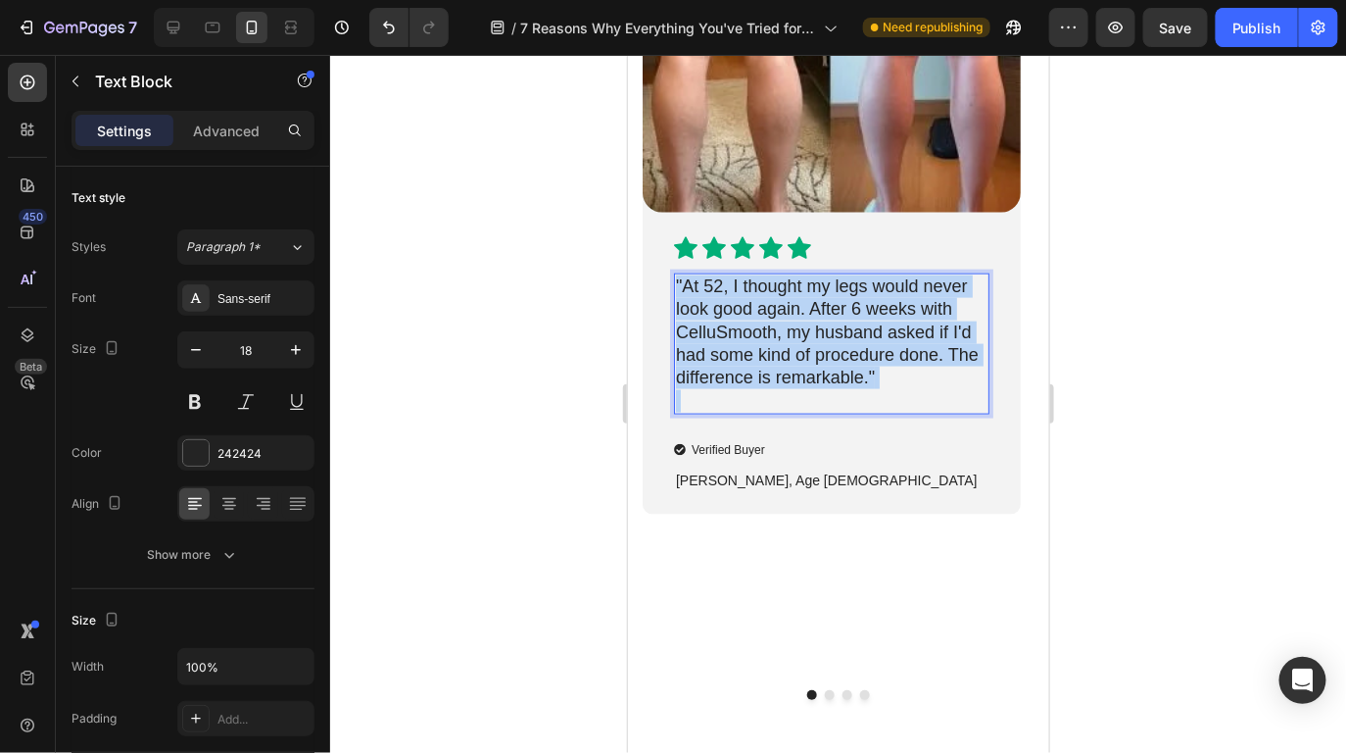
drag, startPoint x: 923, startPoint y: 395, endPoint x: 672, endPoint y: 287, distance: 273.1
click at [673, 287] on div ""At 52, I thought my legs would never look good again. After 6 weeks with Cellu…" at bounding box center [831, 342] width 316 height 141
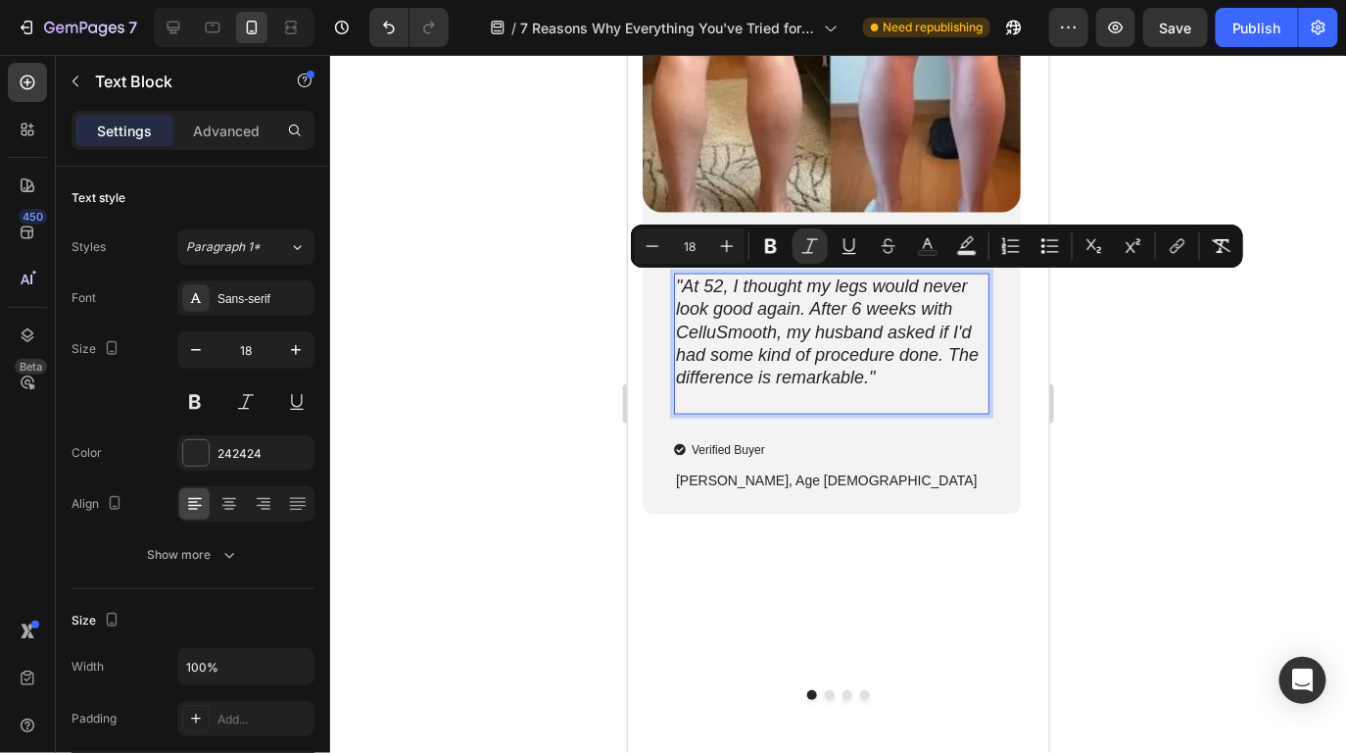
click at [1132, 409] on div at bounding box center [838, 404] width 1016 height 698
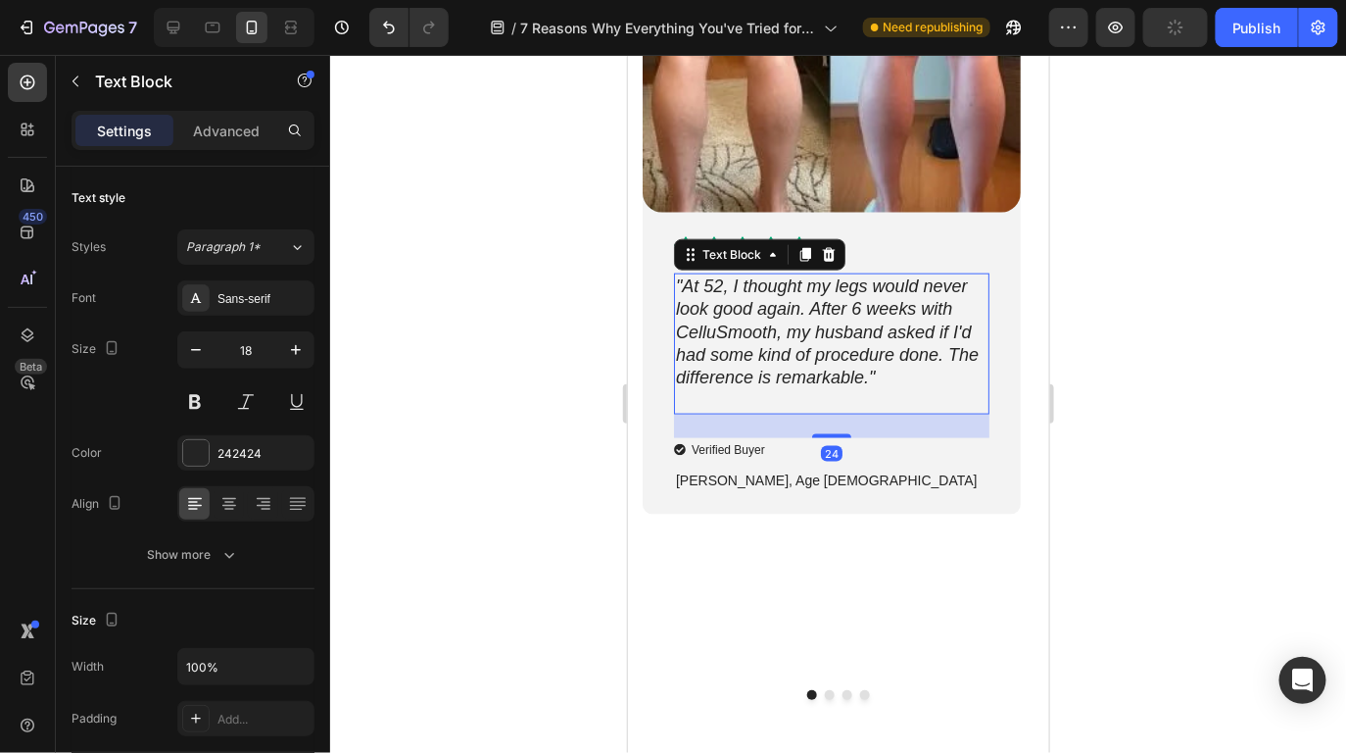
click at [935, 403] on p ""At 52, I thought my legs would never look good again. After 6 weeks with Cellu…" at bounding box center [831, 342] width 312 height 137
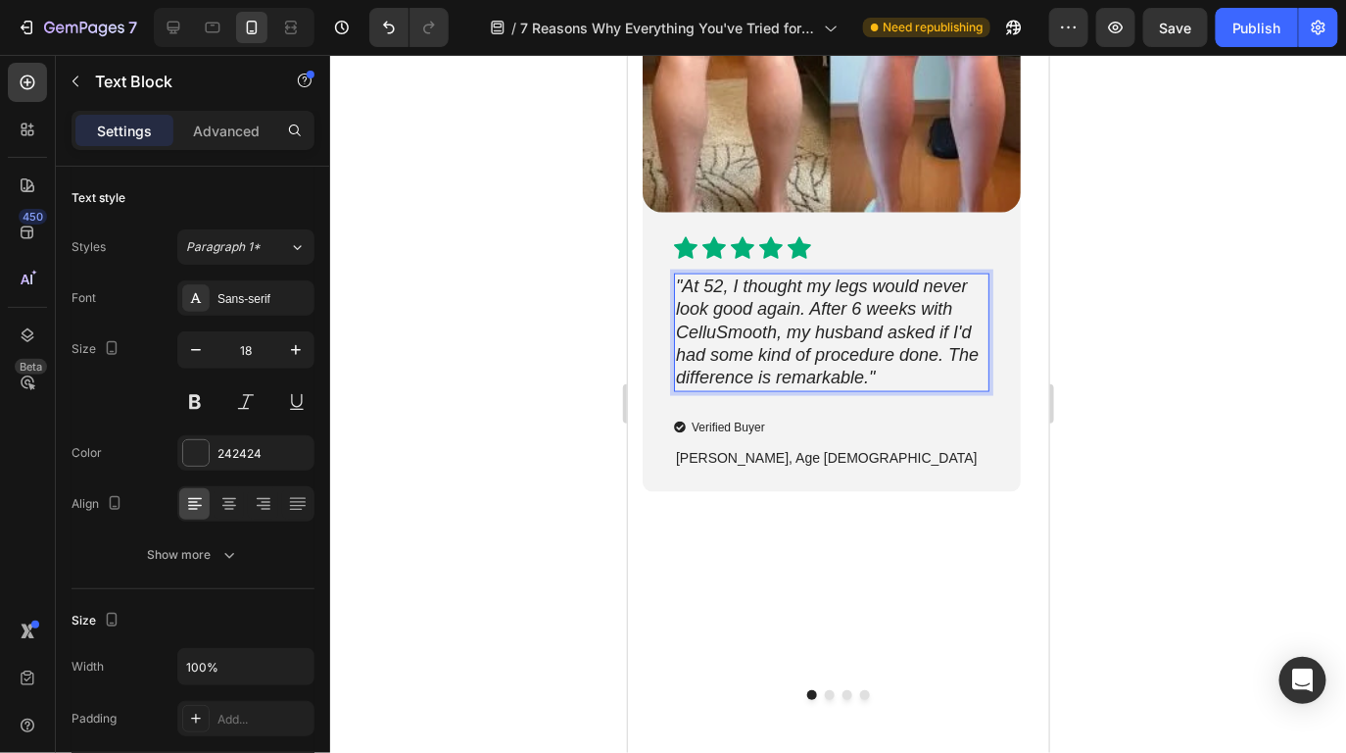
click at [1144, 473] on div at bounding box center [838, 404] width 1016 height 698
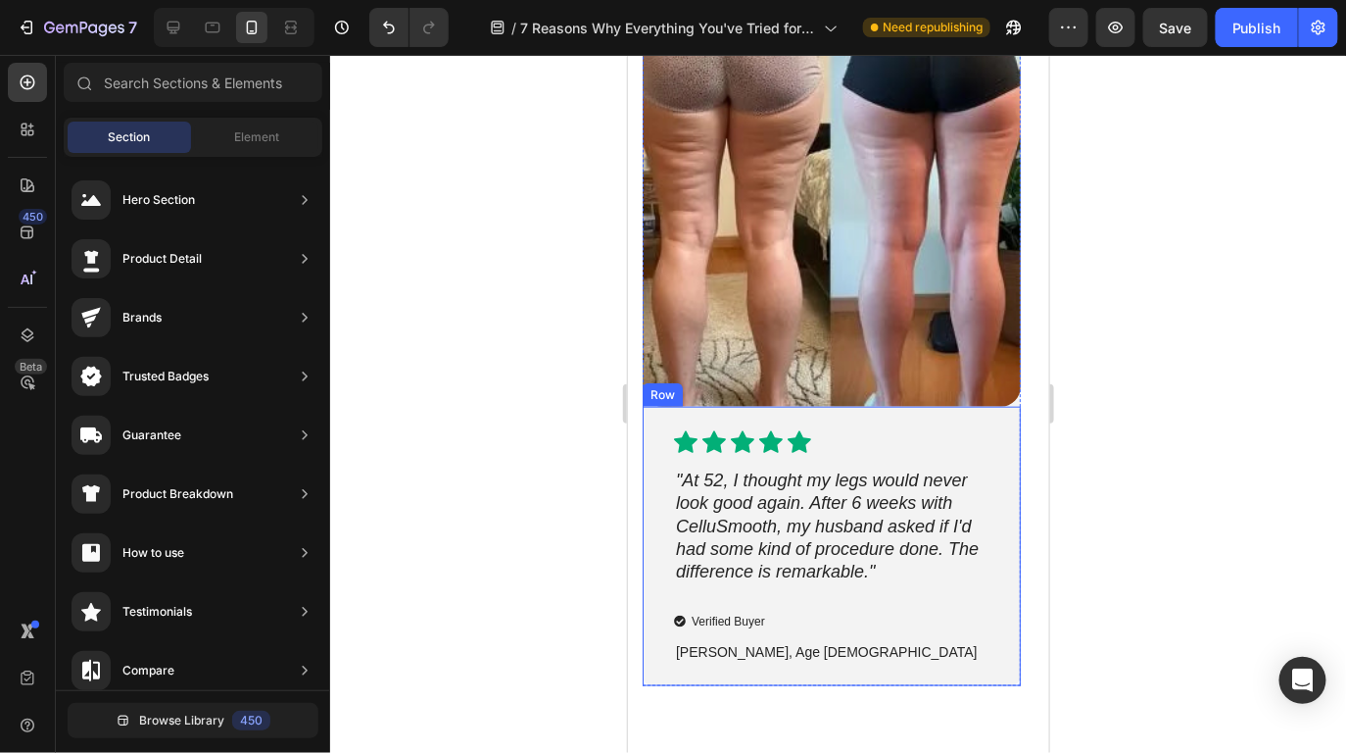
scroll to position [10331, 0]
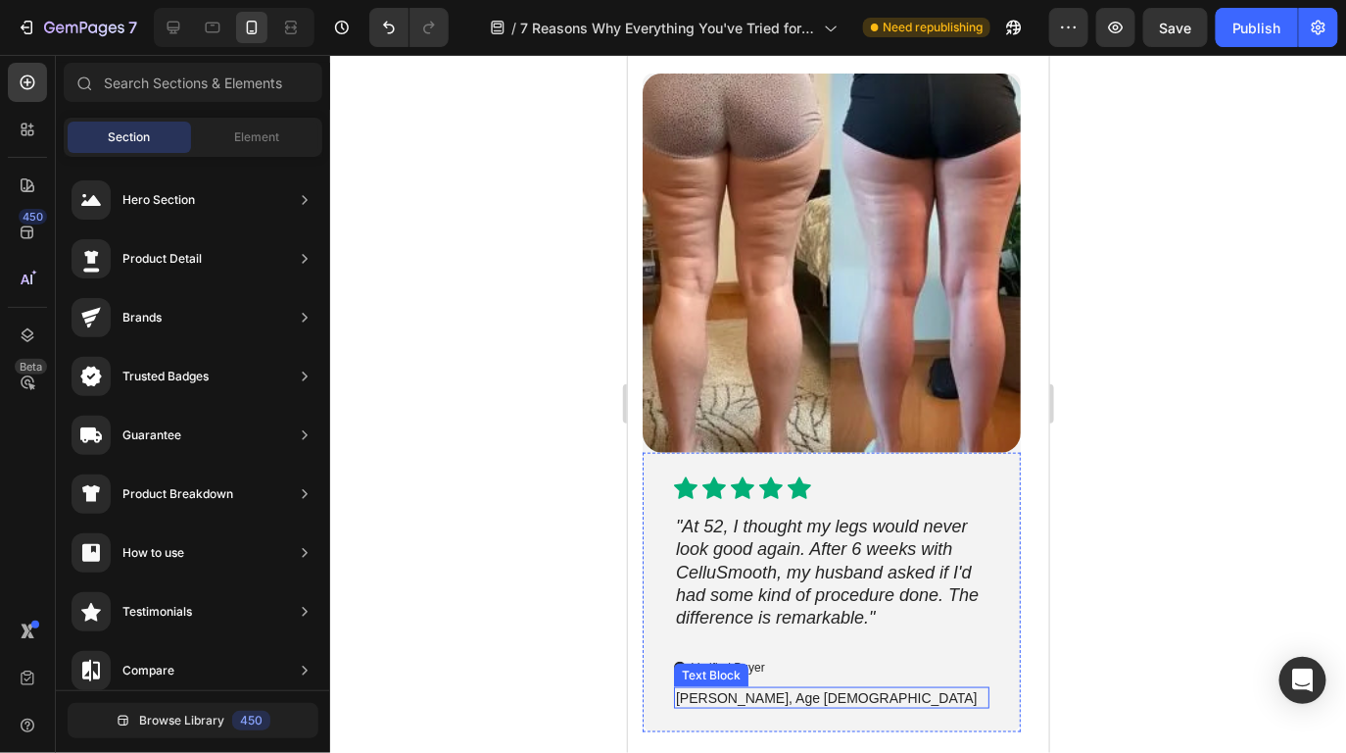
click at [785, 697] on p "Margaret T., Age 54" at bounding box center [831, 697] width 312 height 18
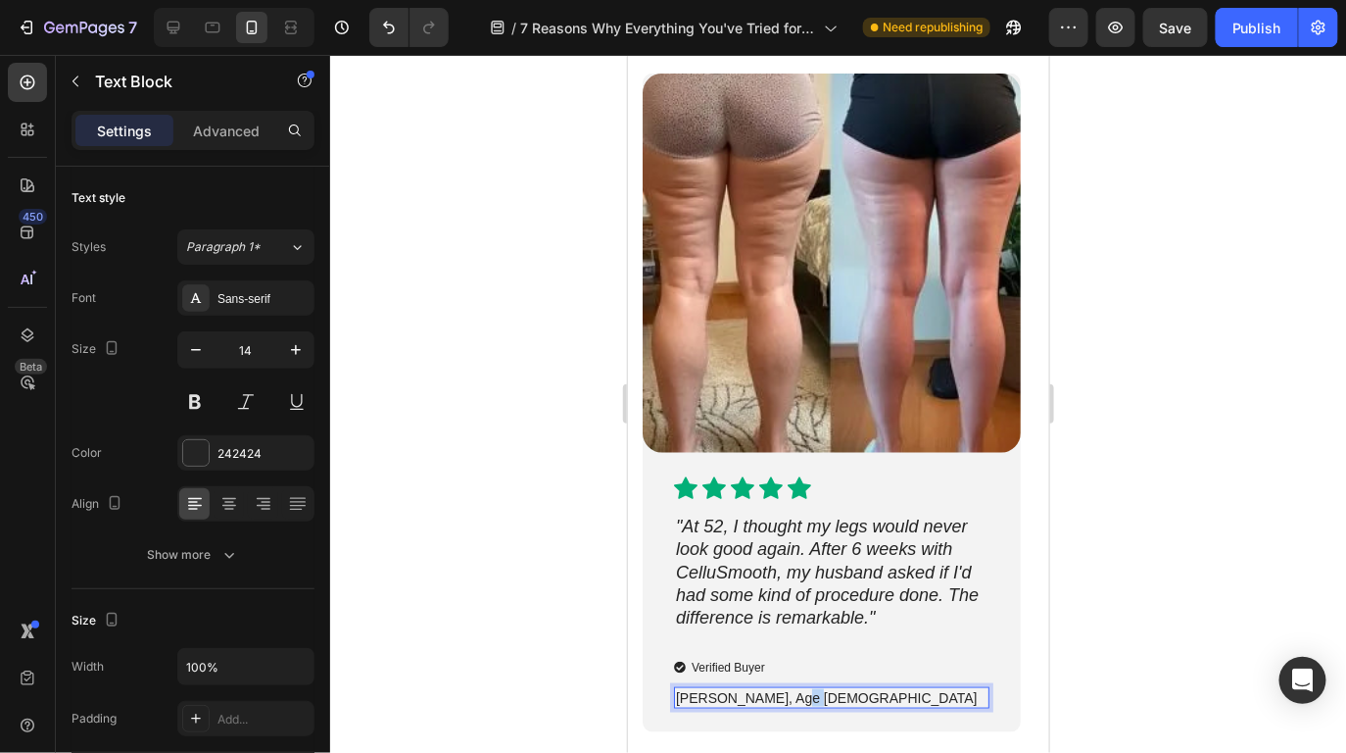
click at [785, 697] on p "Margaret T., Age 54" at bounding box center [831, 697] width 312 height 18
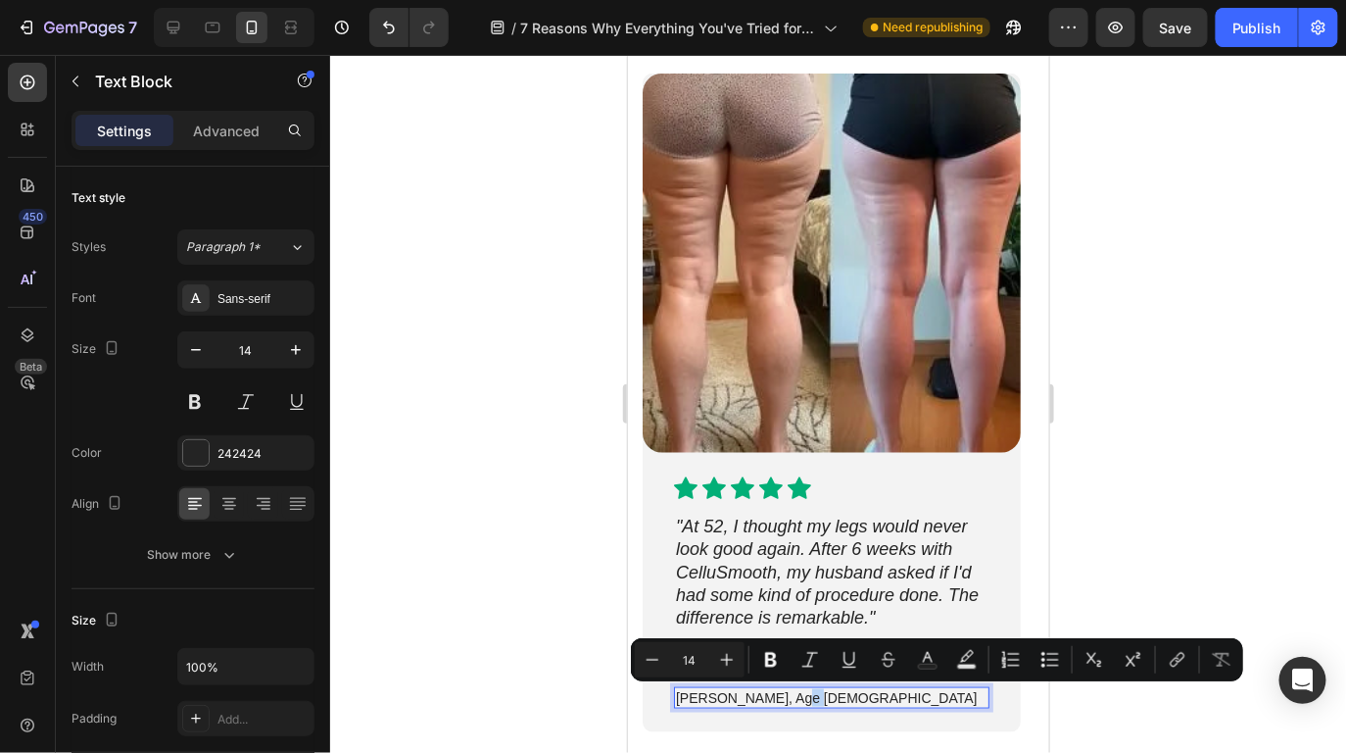
click at [819, 693] on p "Margaret T., Age 54" at bounding box center [831, 697] width 312 height 18
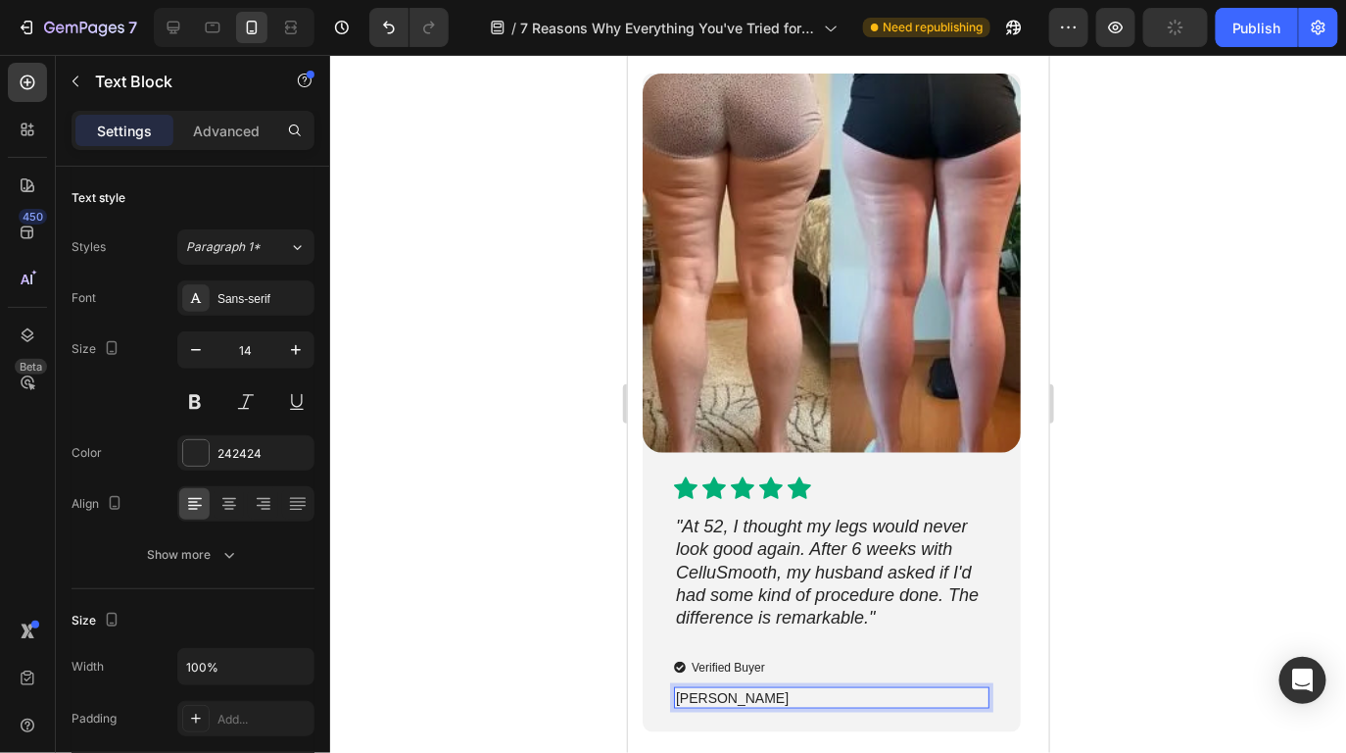
click at [1107, 654] on div at bounding box center [838, 404] width 1016 height 698
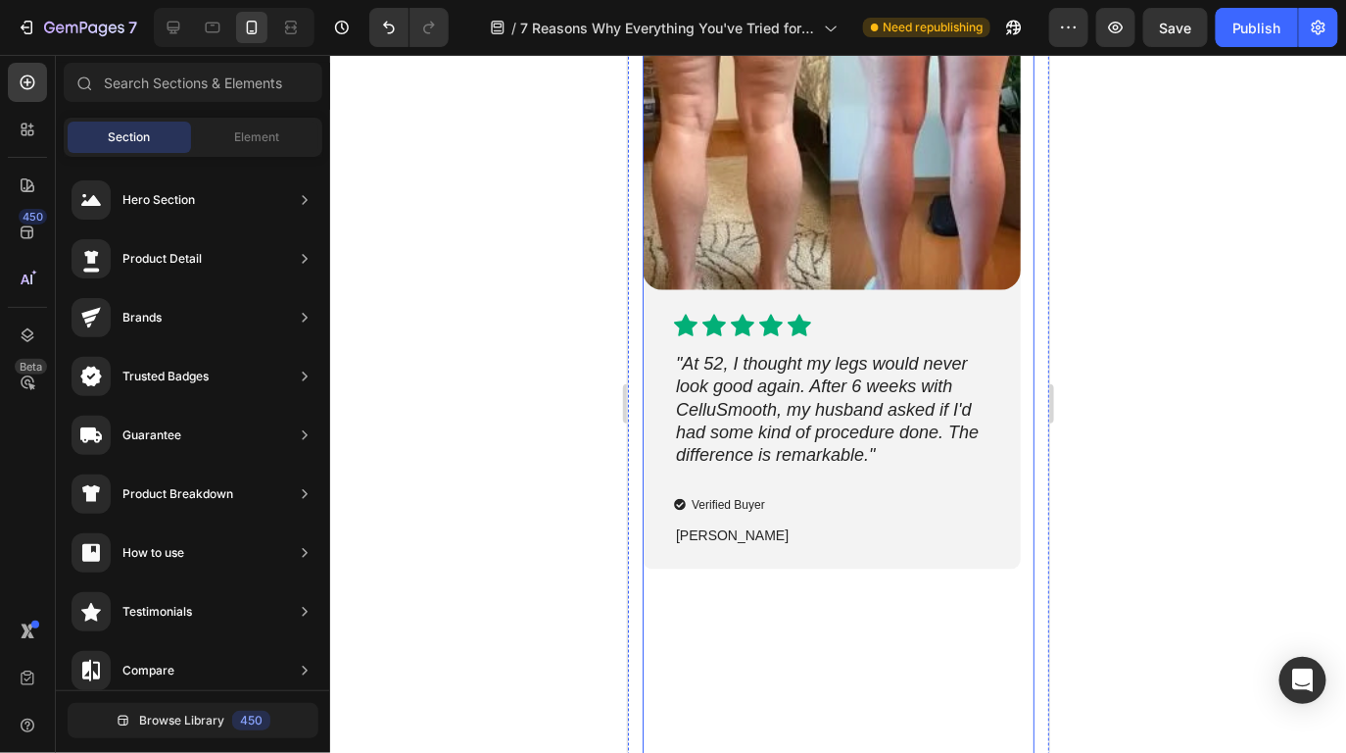
scroll to position [10505, 0]
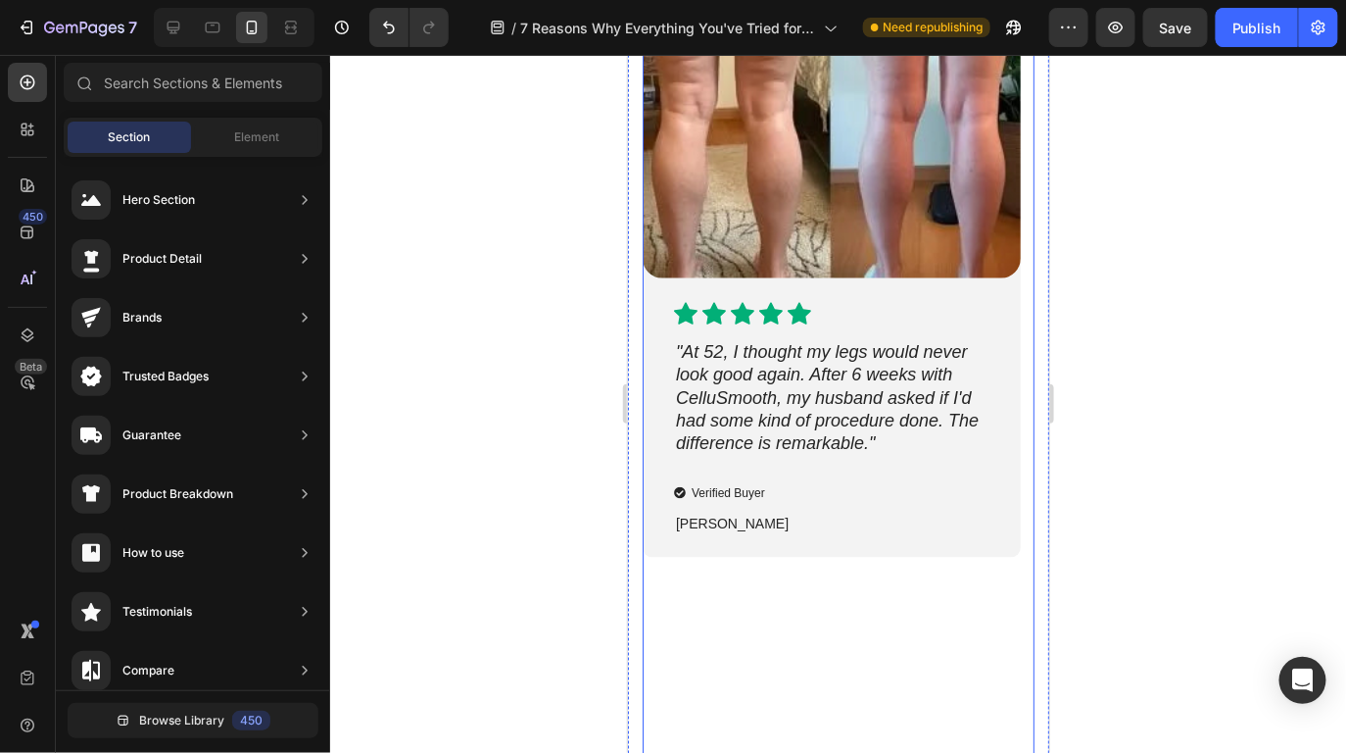
click at [824, 752] on button "Dot" at bounding box center [829, 760] width 10 height 10
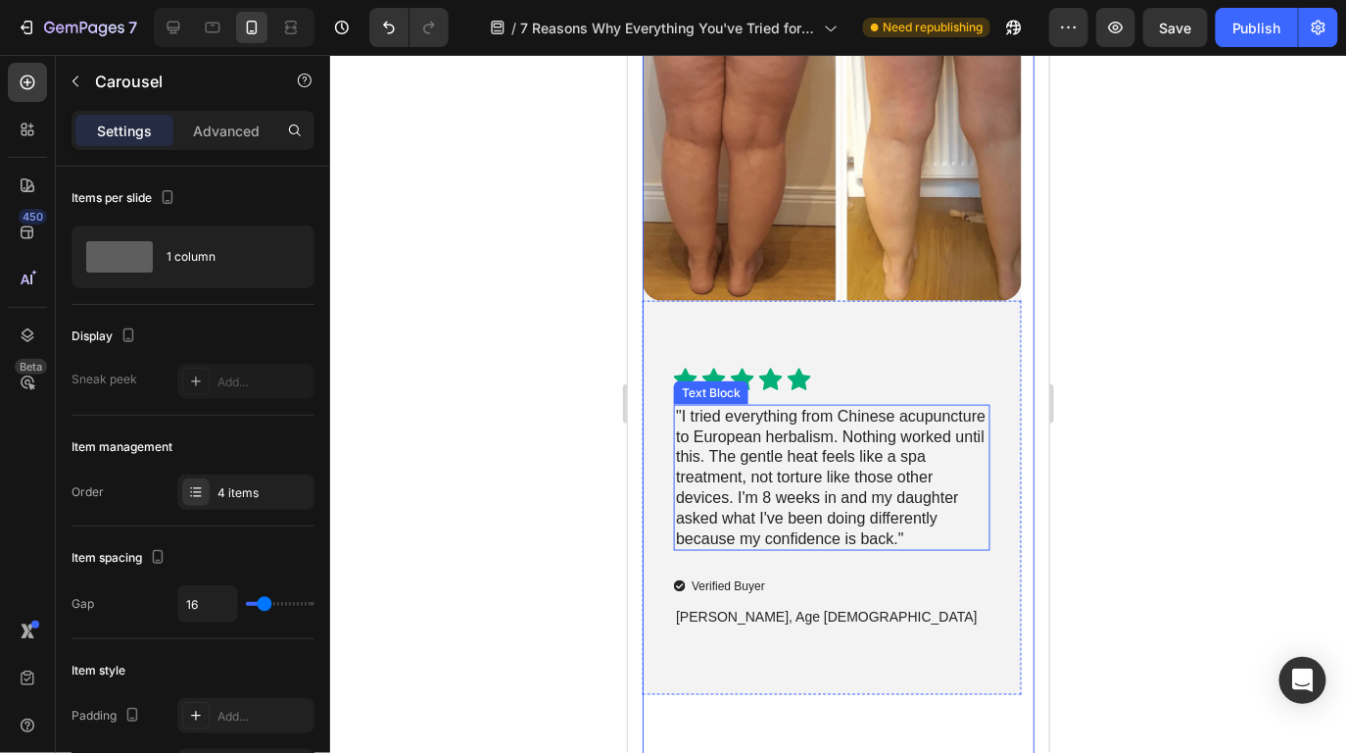
scroll to position [10452, 0]
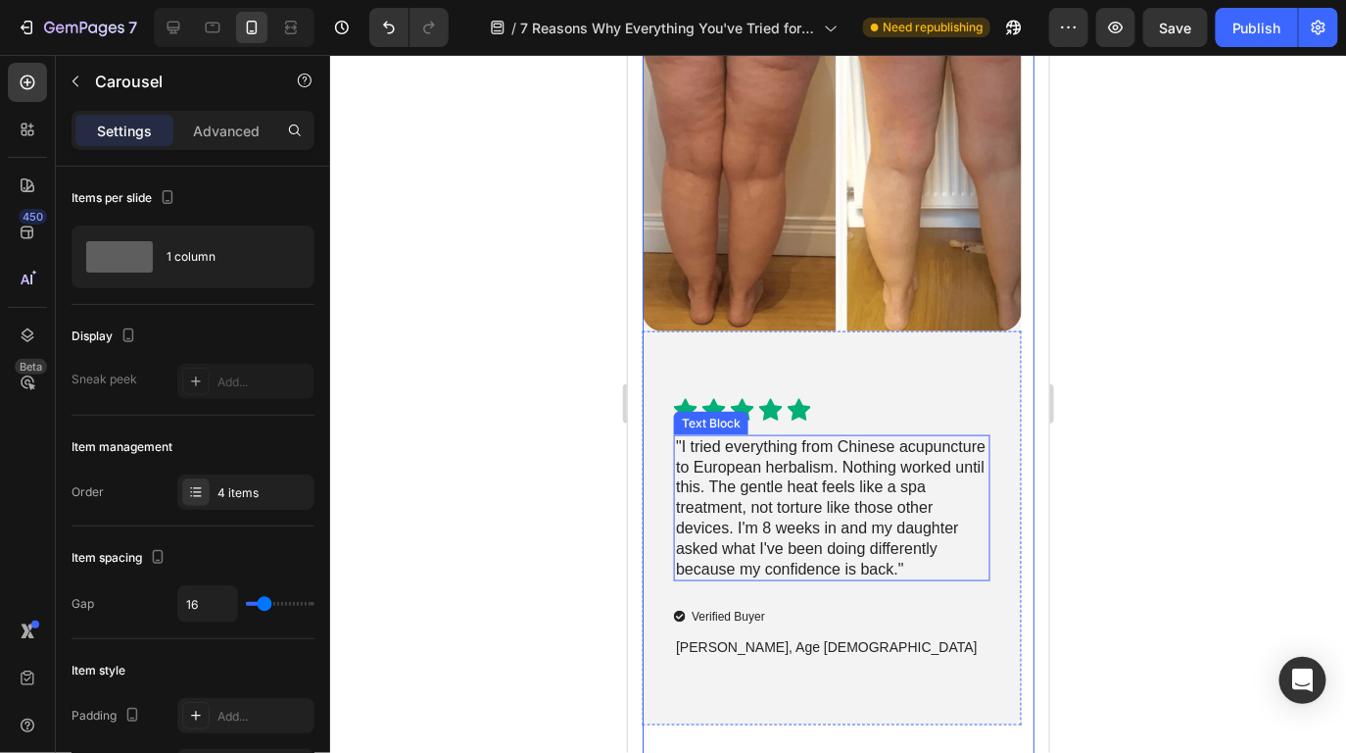
click at [862, 543] on p ""I tried everything from Chinese acupuncture to European herbalism. Nothing wor…" at bounding box center [831, 507] width 312 height 143
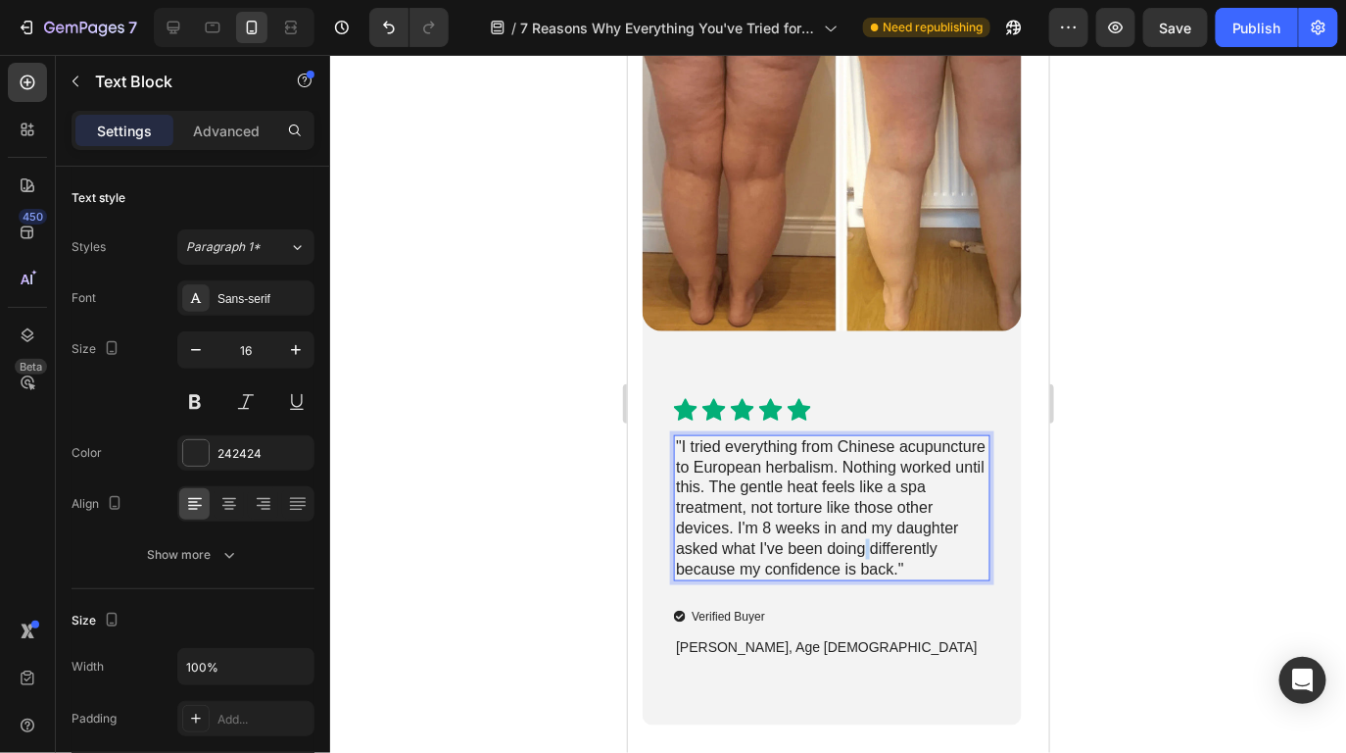
click at [862, 543] on p ""I tried everything from Chinese acupuncture to European herbalism. Nothing wor…" at bounding box center [831, 507] width 312 height 143
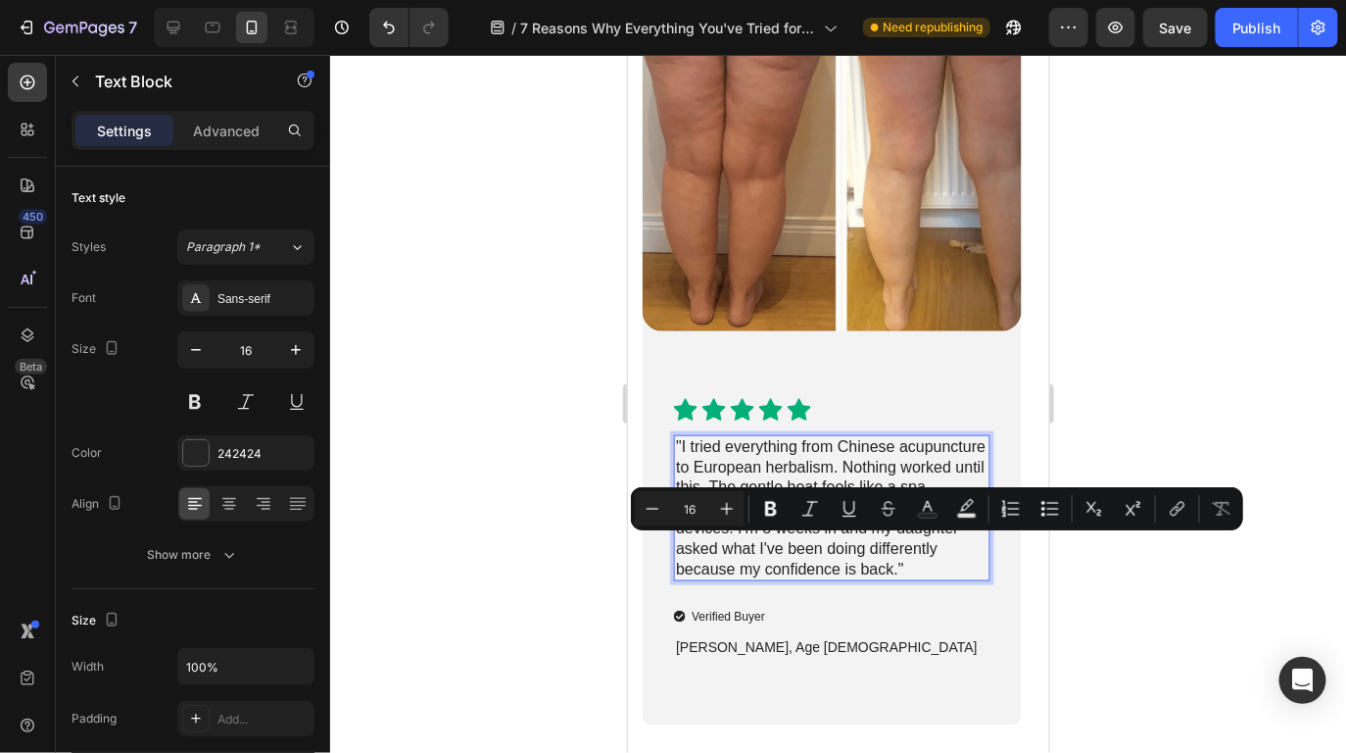
click at [915, 563] on p ""I tried everything from Chinese acupuncture to European herbalism. Nothing wor…" at bounding box center [831, 507] width 312 height 143
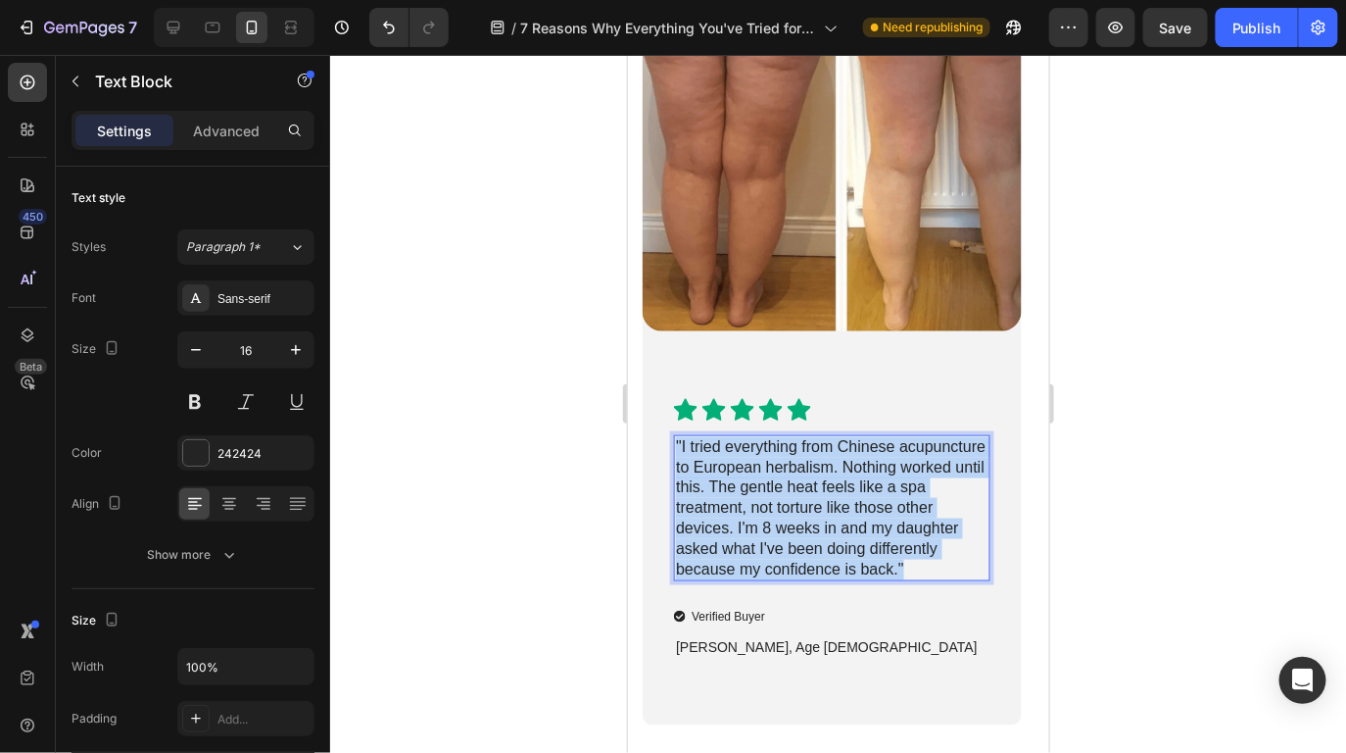
drag, startPoint x: 915, startPoint y: 565, endPoint x: 674, endPoint y: 451, distance: 266.9
click at [674, 451] on div ""I tried everything from Chinese acupuncture to European herbalism. Nothing wor…" at bounding box center [831, 507] width 316 height 147
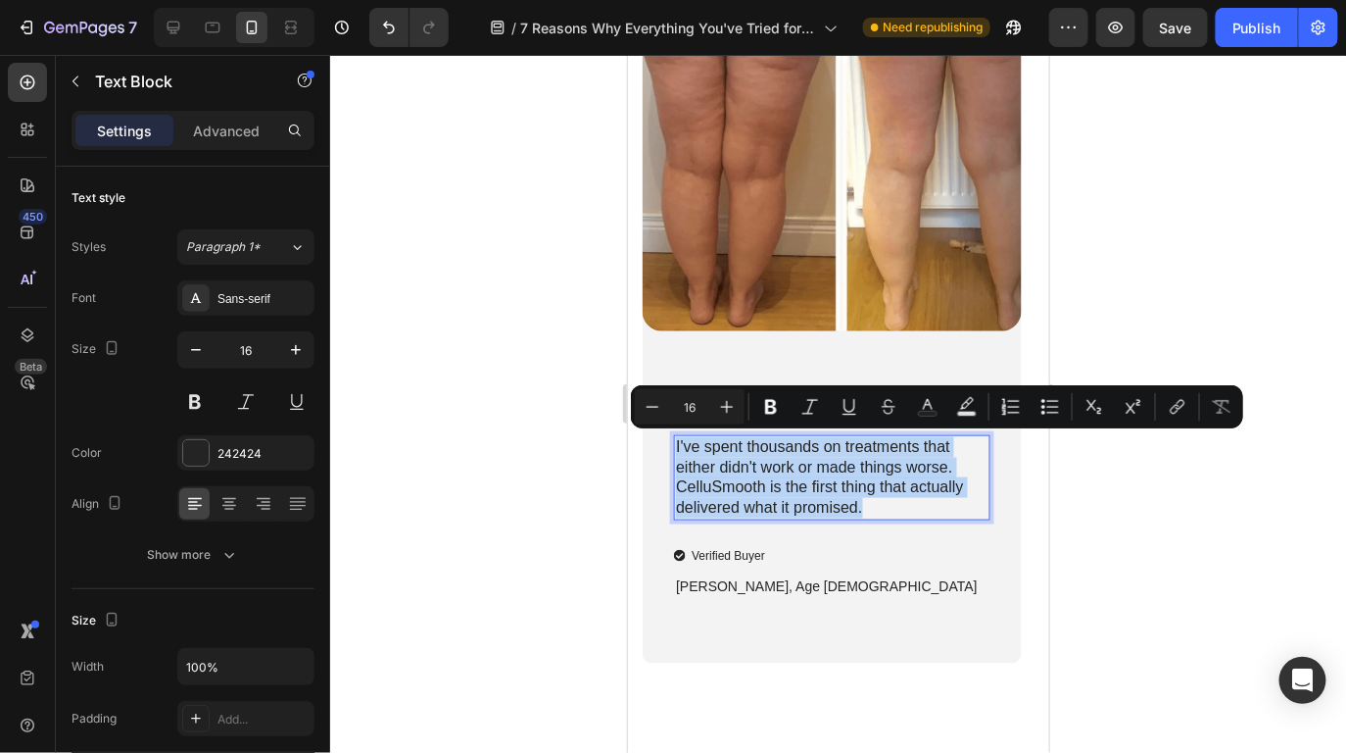
drag, startPoint x: 917, startPoint y: 505, endPoint x: 675, endPoint y: 442, distance: 250.0
click at [675, 442] on p "I've spent thousands on treatments that either didn't work or made things worse…" at bounding box center [831, 476] width 312 height 81
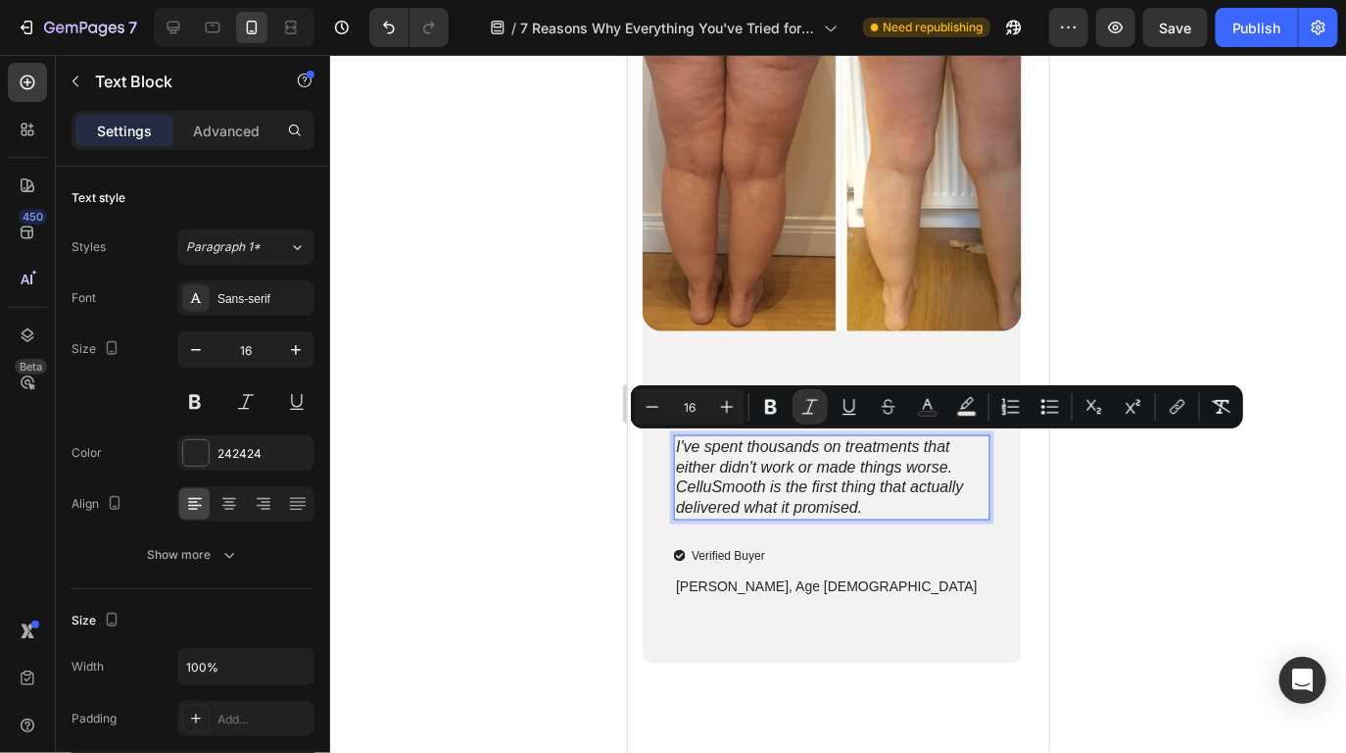
click at [900, 509] on p "I've spent thousands on treatments that either didn't work or made things worse…" at bounding box center [831, 476] width 312 height 81
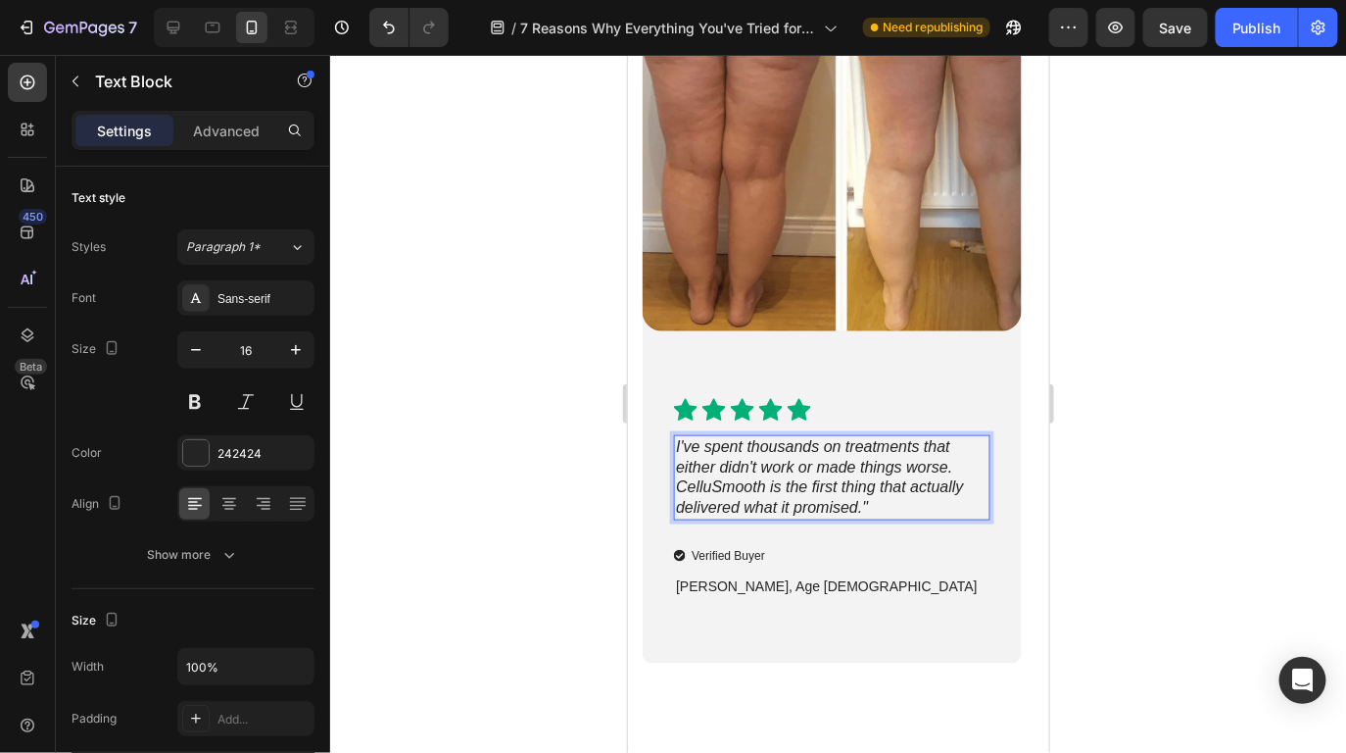
click at [677, 443] on icon "I've spent thousands on treatments that either didn't work or made things worse…" at bounding box center [818, 475] width 287 height 77
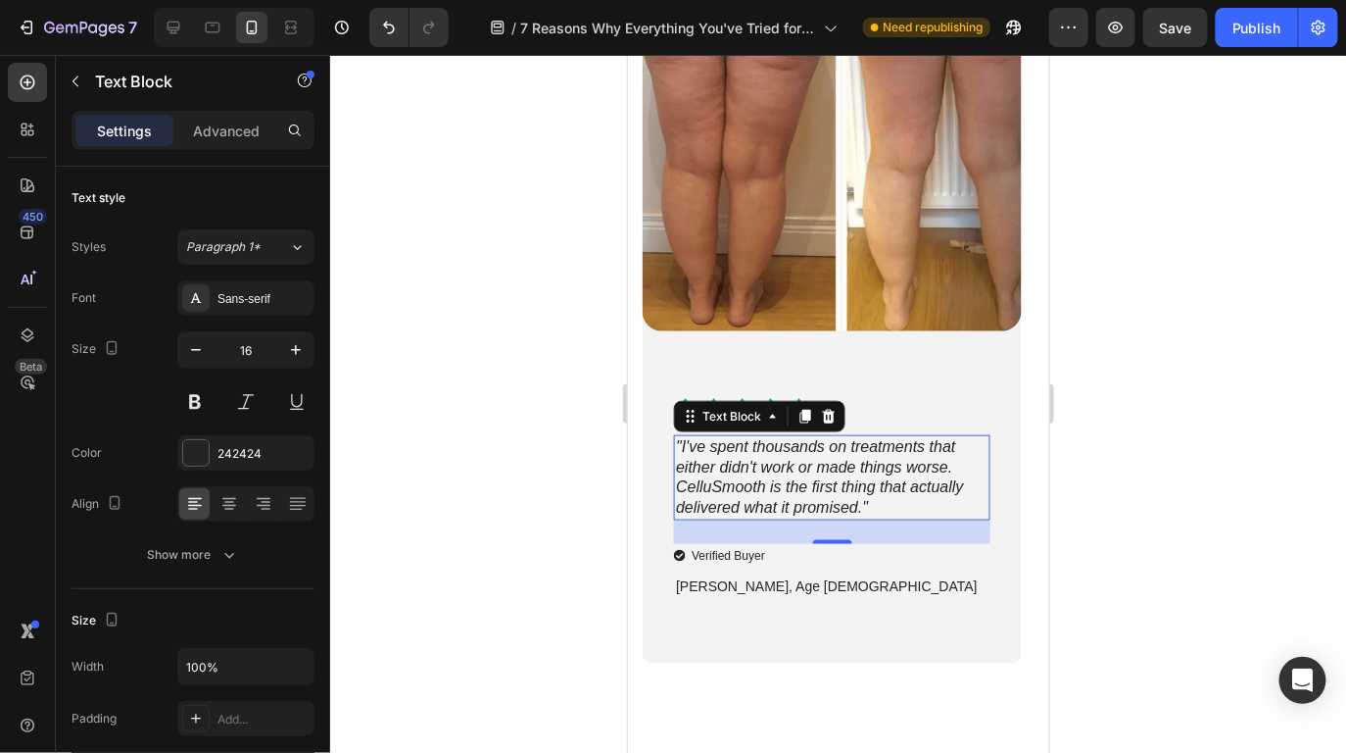
click at [1139, 522] on div at bounding box center [838, 404] width 1016 height 698
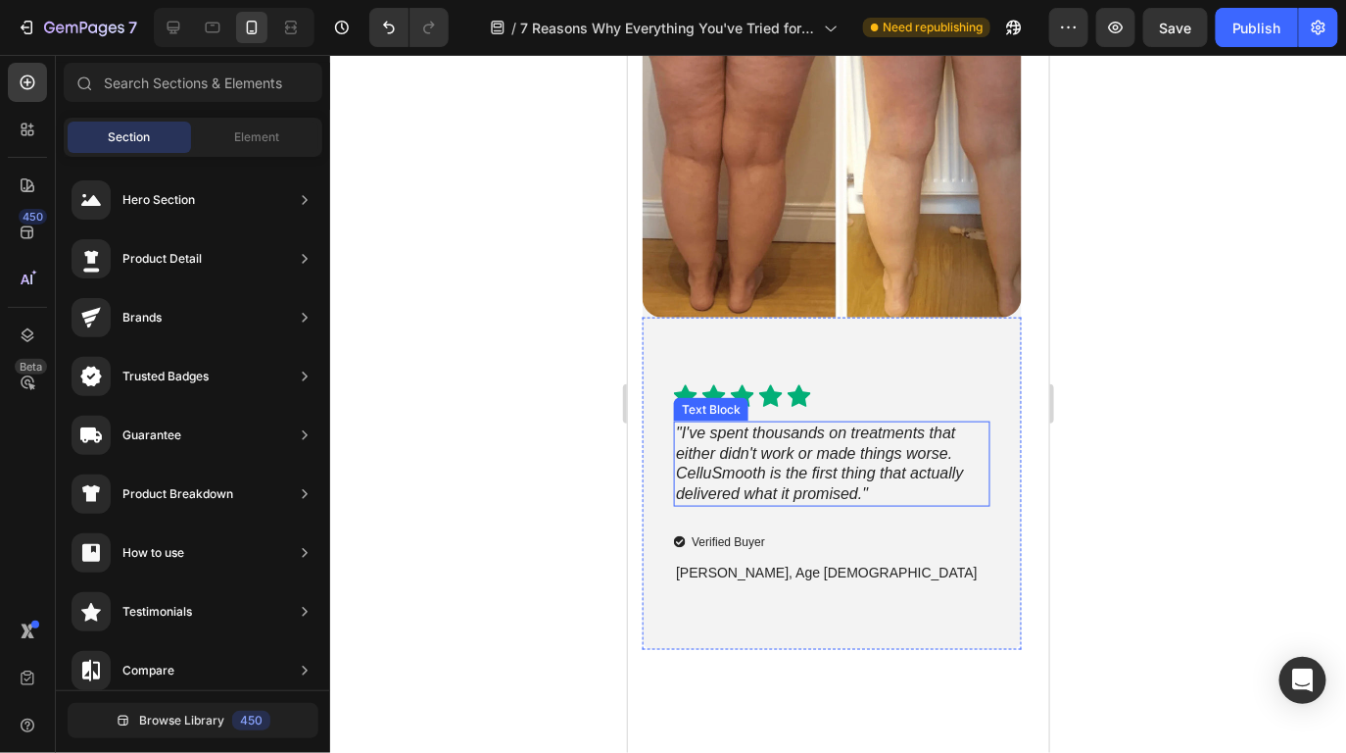
scroll to position [10468, 0]
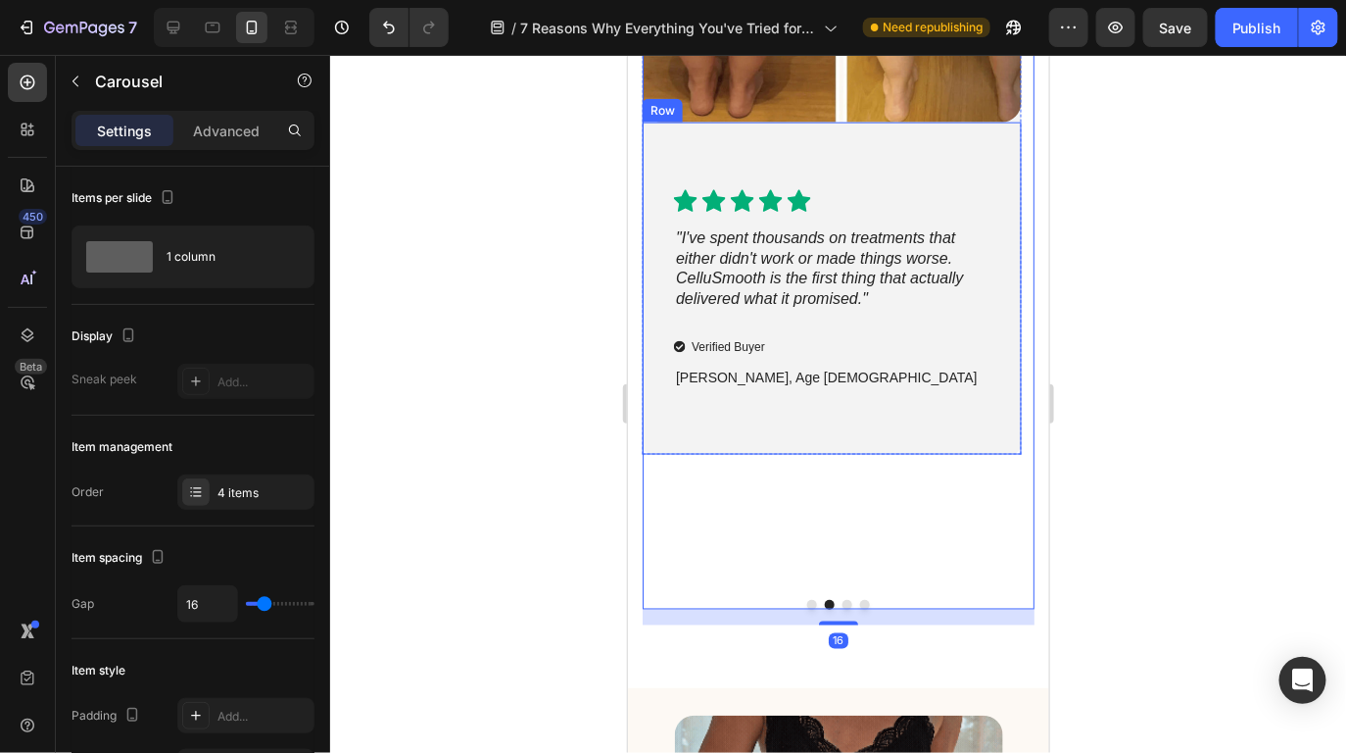
scroll to position [10662, 0]
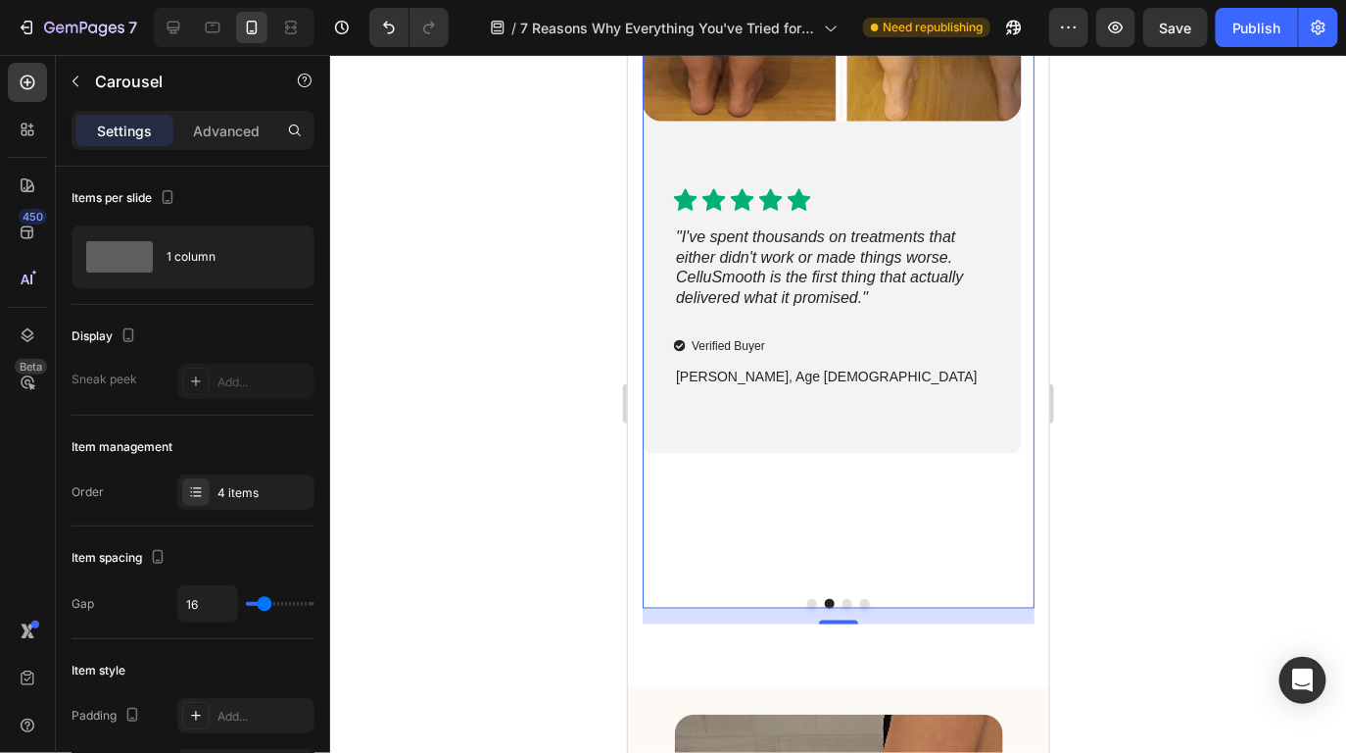
click at [842, 598] on button "Dot" at bounding box center [847, 603] width 10 height 10
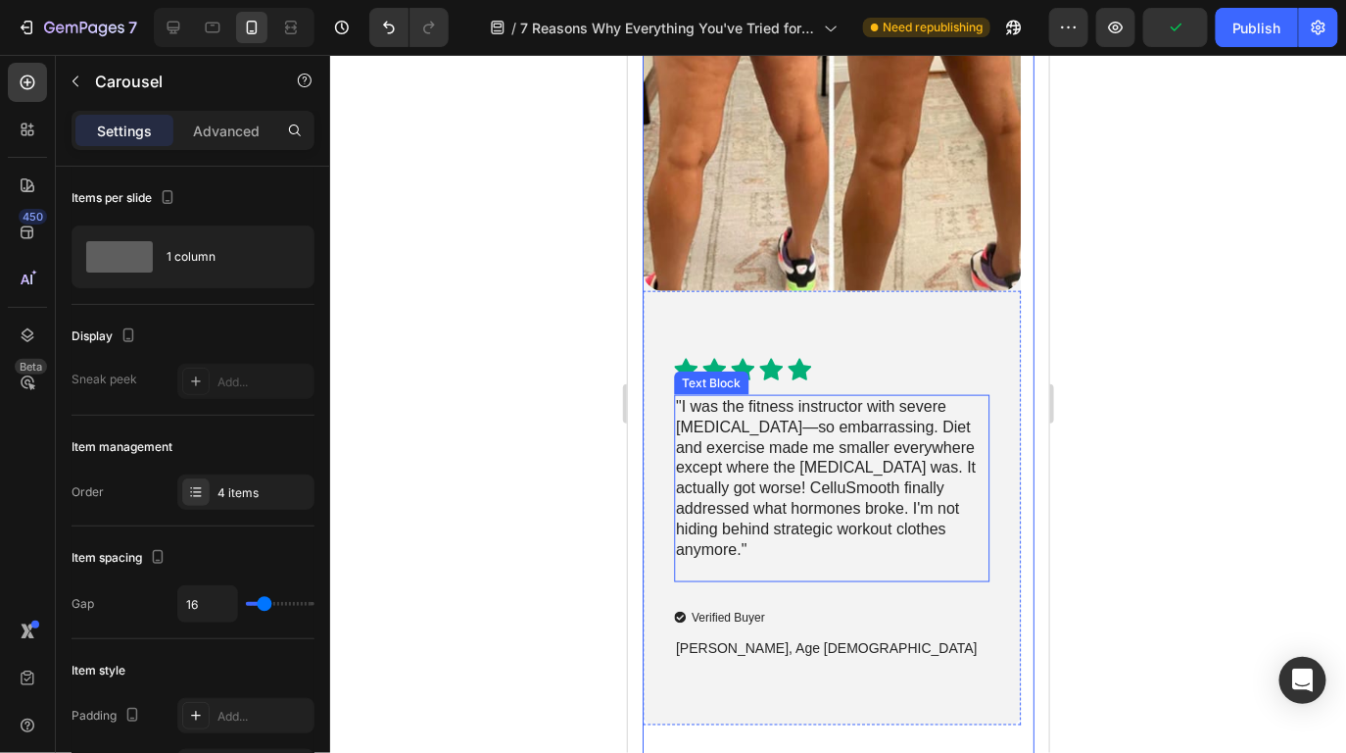
scroll to position [10506, 0]
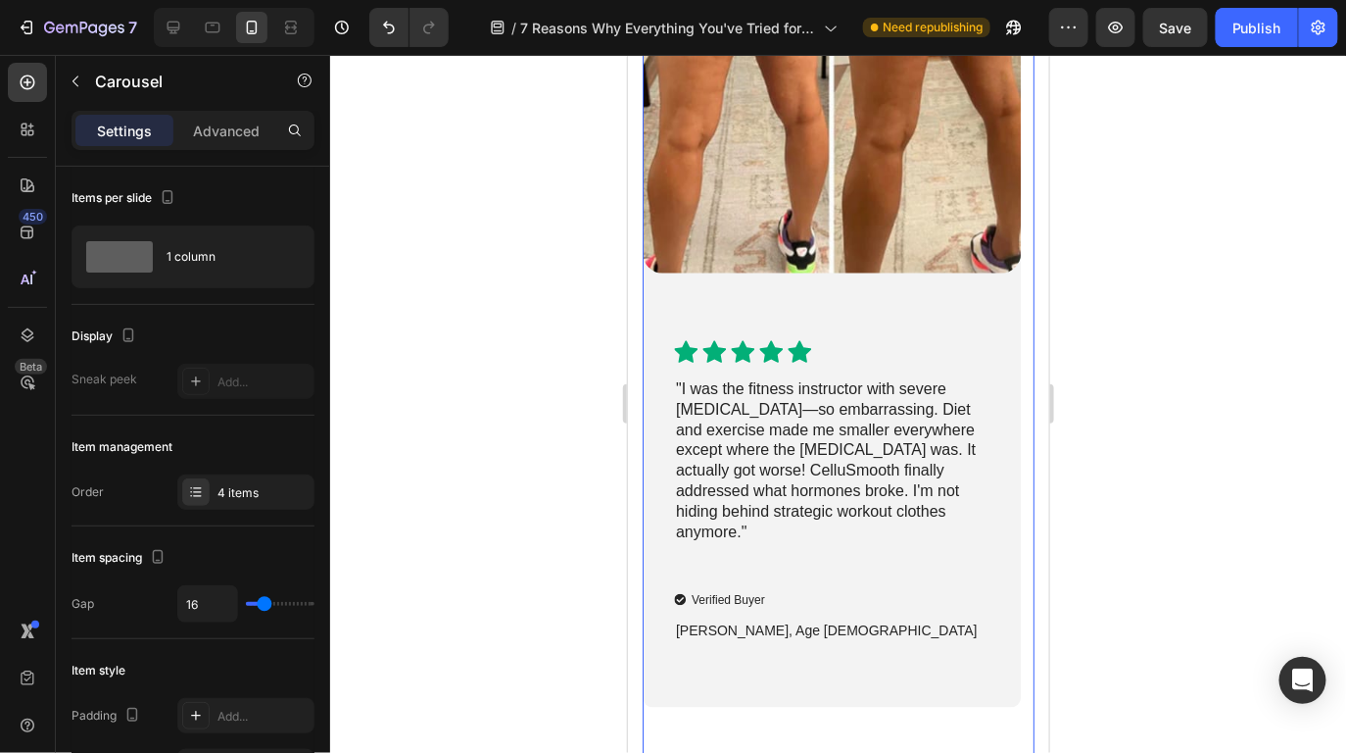
click at [859, 752] on button "Dot" at bounding box center [864, 759] width 10 height 10
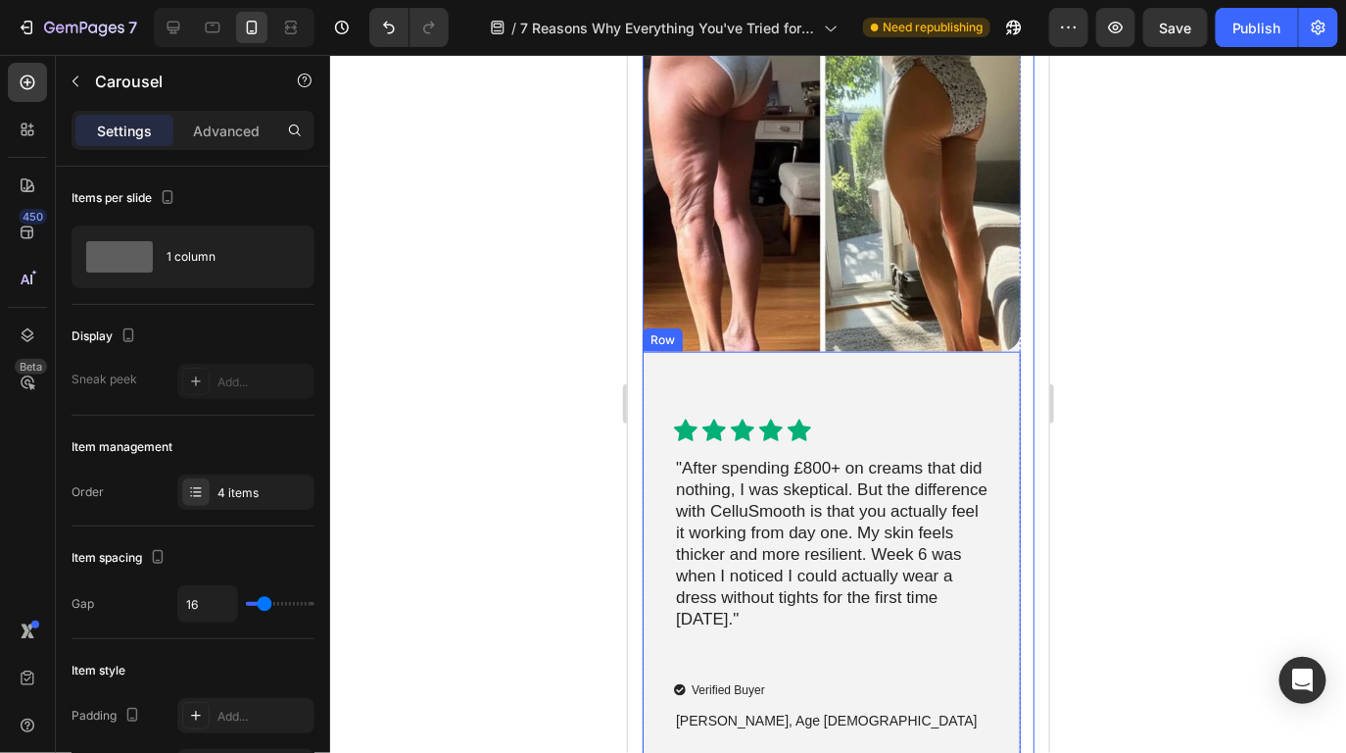
scroll to position [10543, 0]
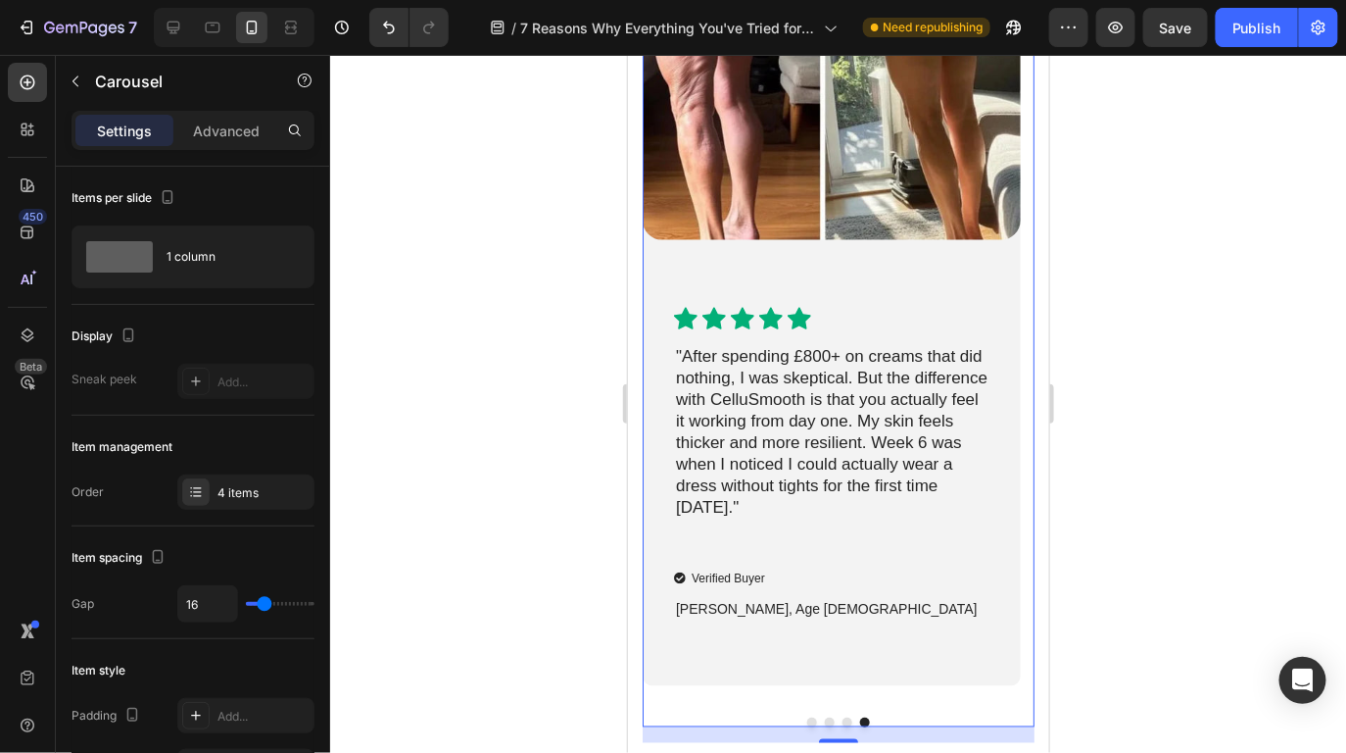
click at [842, 721] on button "Dot" at bounding box center [847, 721] width 10 height 10
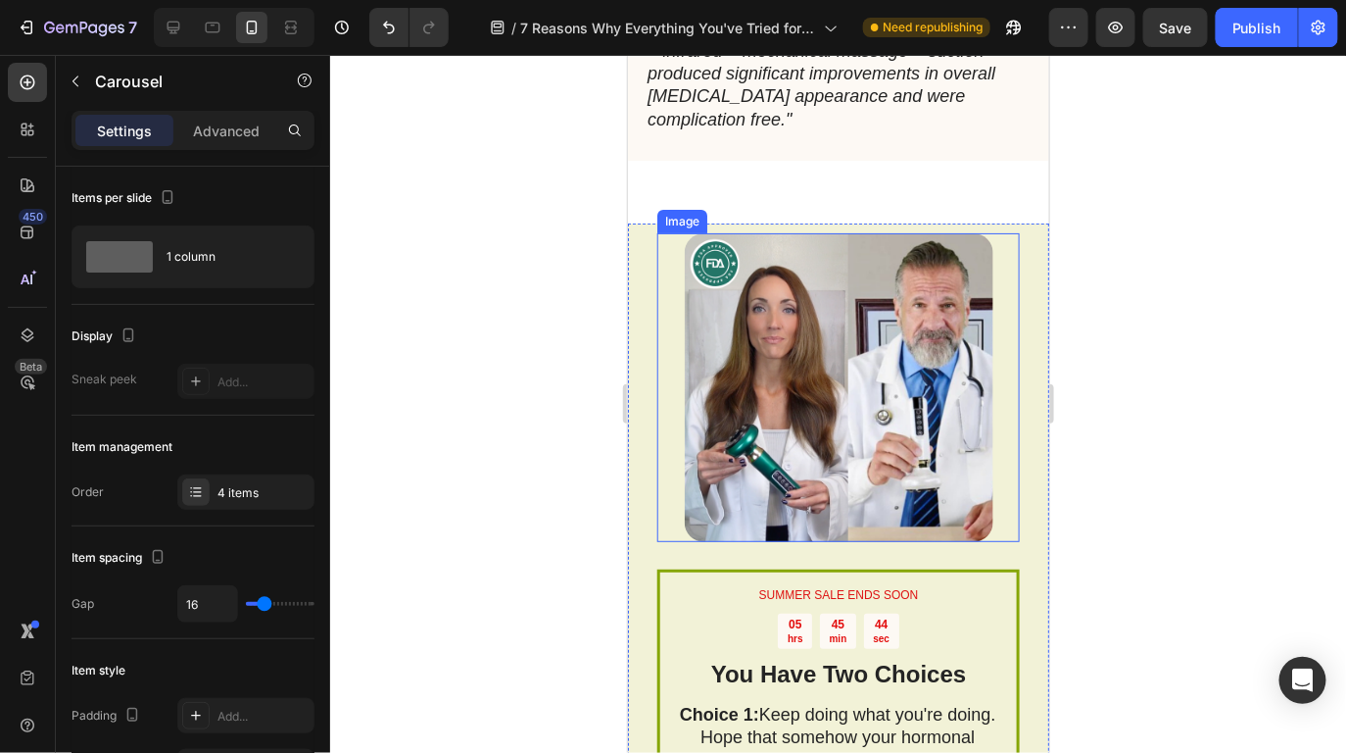
scroll to position [12710, 0]
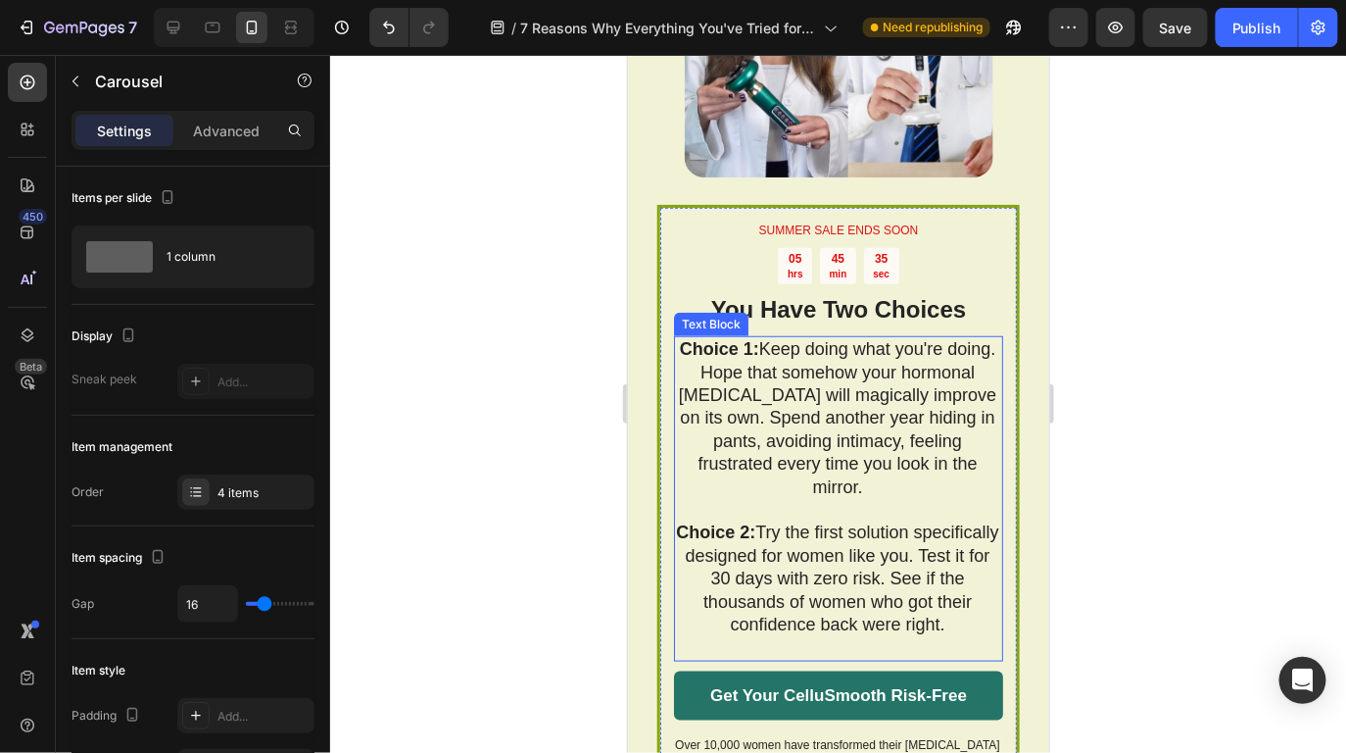
click at [813, 518] on p "Choice 1: Keep doing what you're doing. Hope that somehow your hormonal celluli…" at bounding box center [836, 428] width 327 height 183
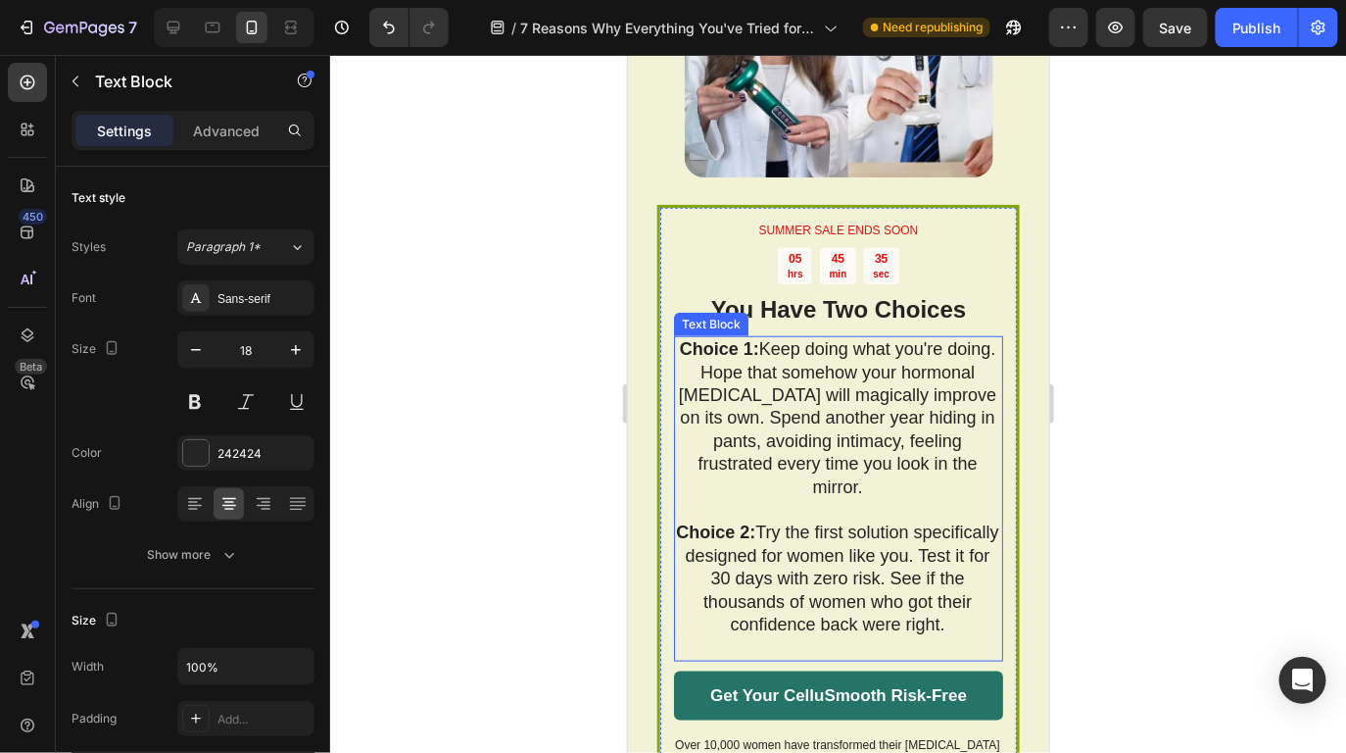
click at [813, 518] on p "Choice 1: Keep doing what you're doing. Hope that somehow your hormonal celluli…" at bounding box center [836, 428] width 327 height 183
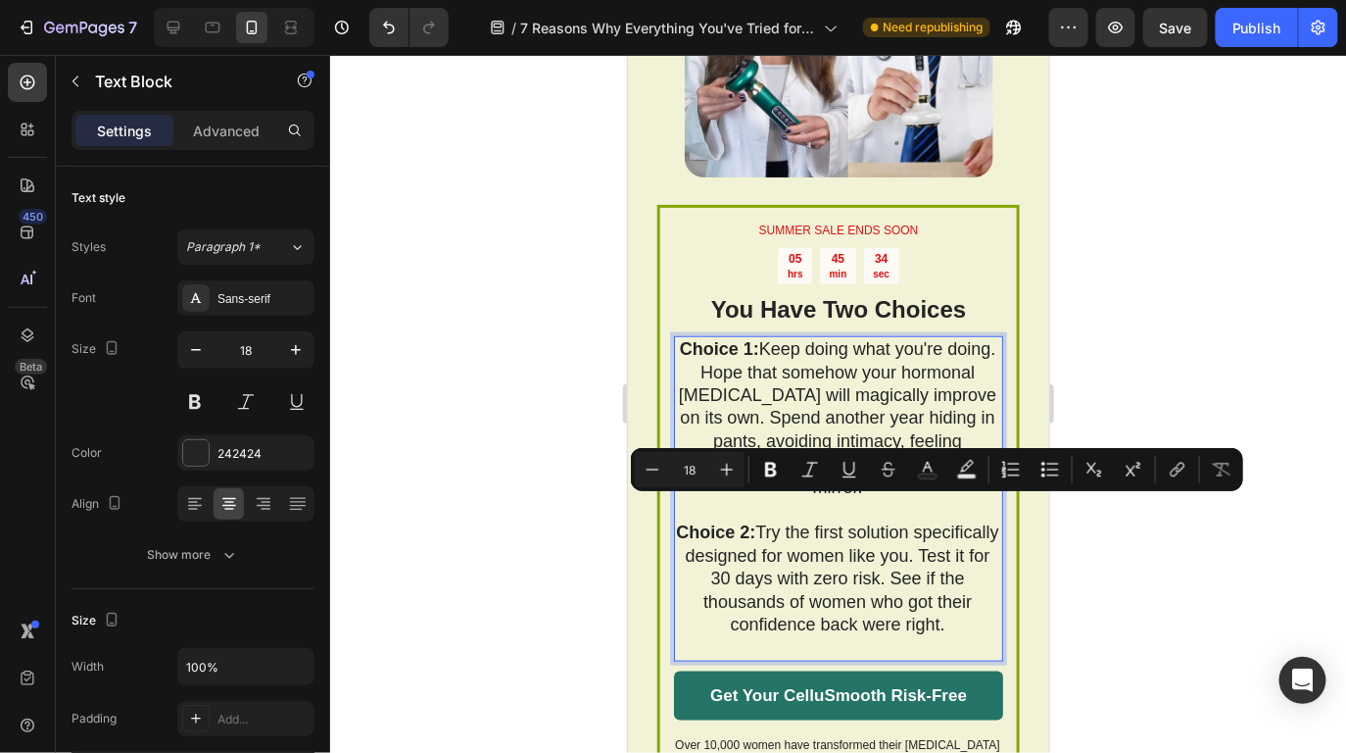
click at [929, 609] on p "Choice 2: Try the first solution specifically designed for women like you. Test…" at bounding box center [836, 588] width 327 height 137
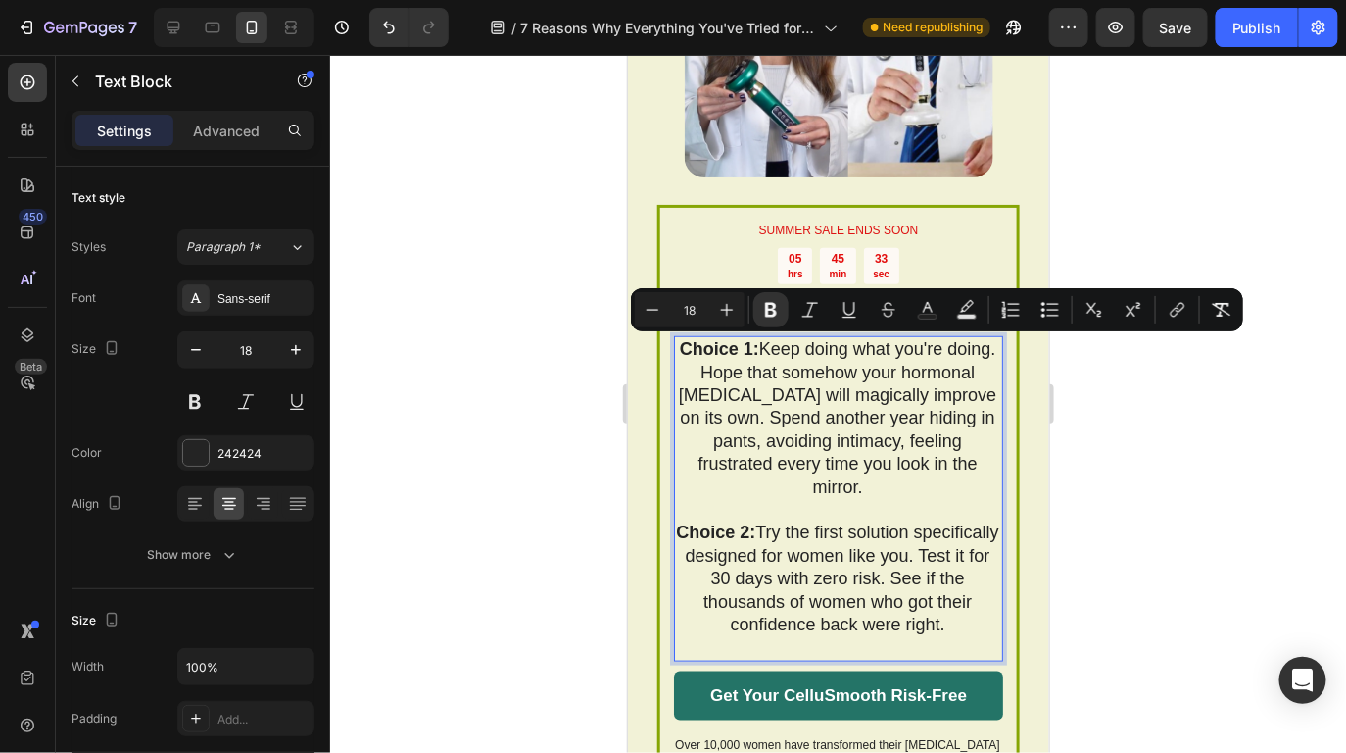
drag, startPoint x: 955, startPoint y: 624, endPoint x: 687, endPoint y: 355, distance: 380.4
click at [687, 355] on div "Choice 1: Keep doing what you're doing. Hope that somehow your hormonal celluli…" at bounding box center [837, 497] width 329 height 325
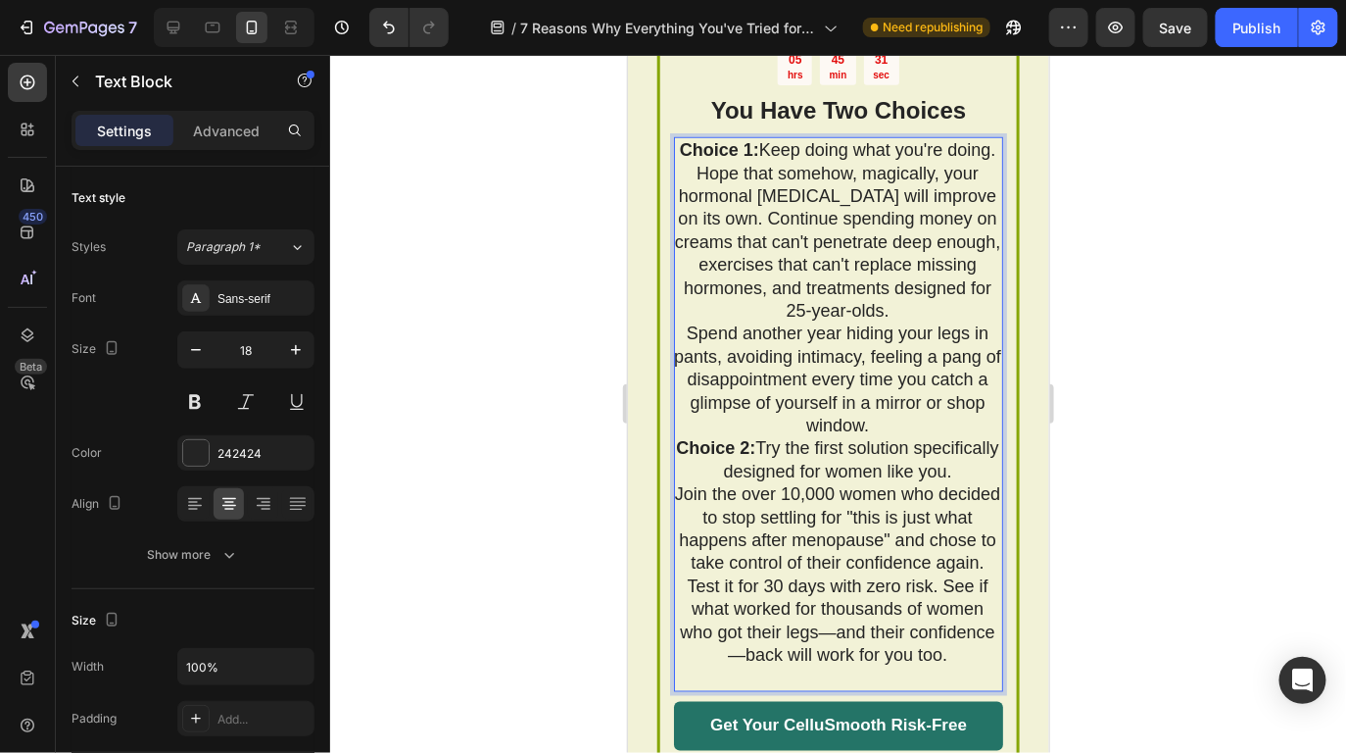
click at [829, 347] on p "Spend another year hiding your legs in pants, avoiding intimacy, feeling a pang…" at bounding box center [836, 378] width 327 height 115
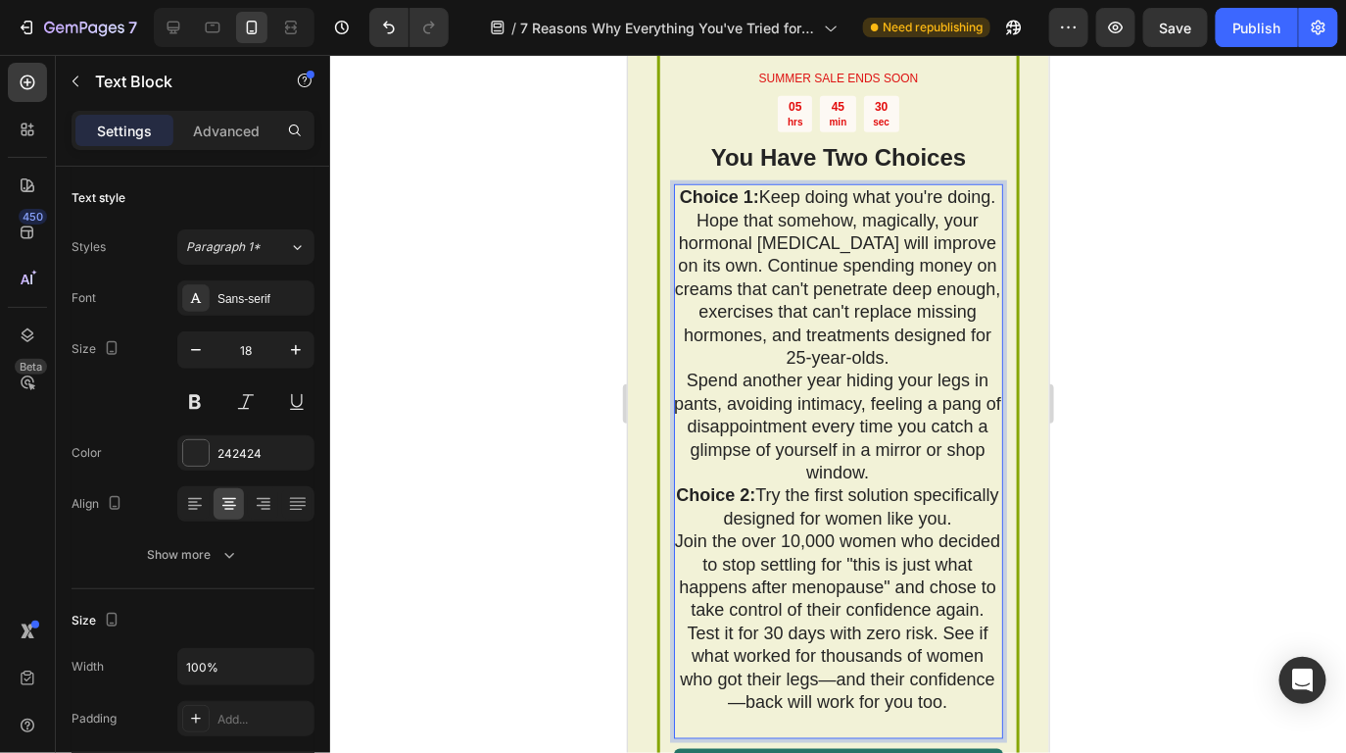
scroll to position [12839, 0]
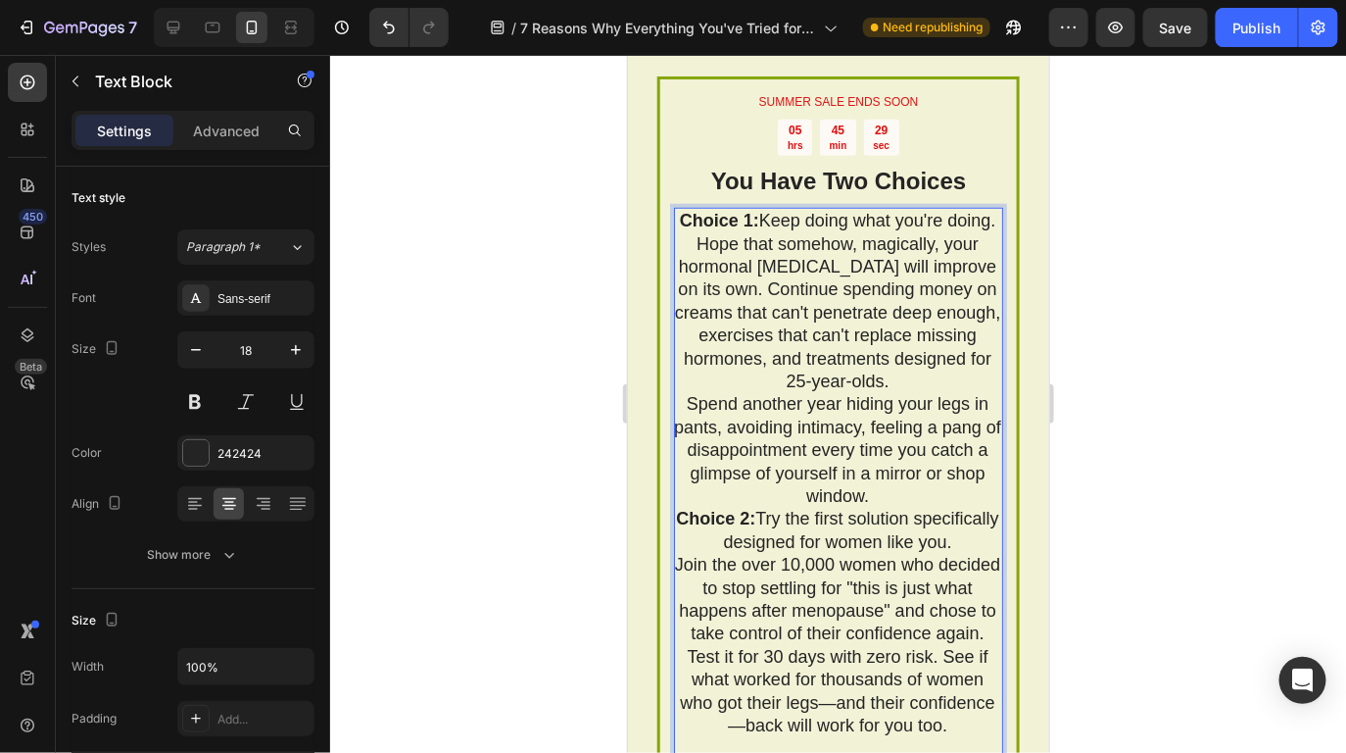
click at [890, 539] on p "Choice 2: Try the first solution specifically designed for women like you." at bounding box center [836, 530] width 327 height 46
click at [890, 507] on p "Spend another year hiding your legs in pants, avoiding intimacy, feeling a pang…" at bounding box center [836, 449] width 327 height 115
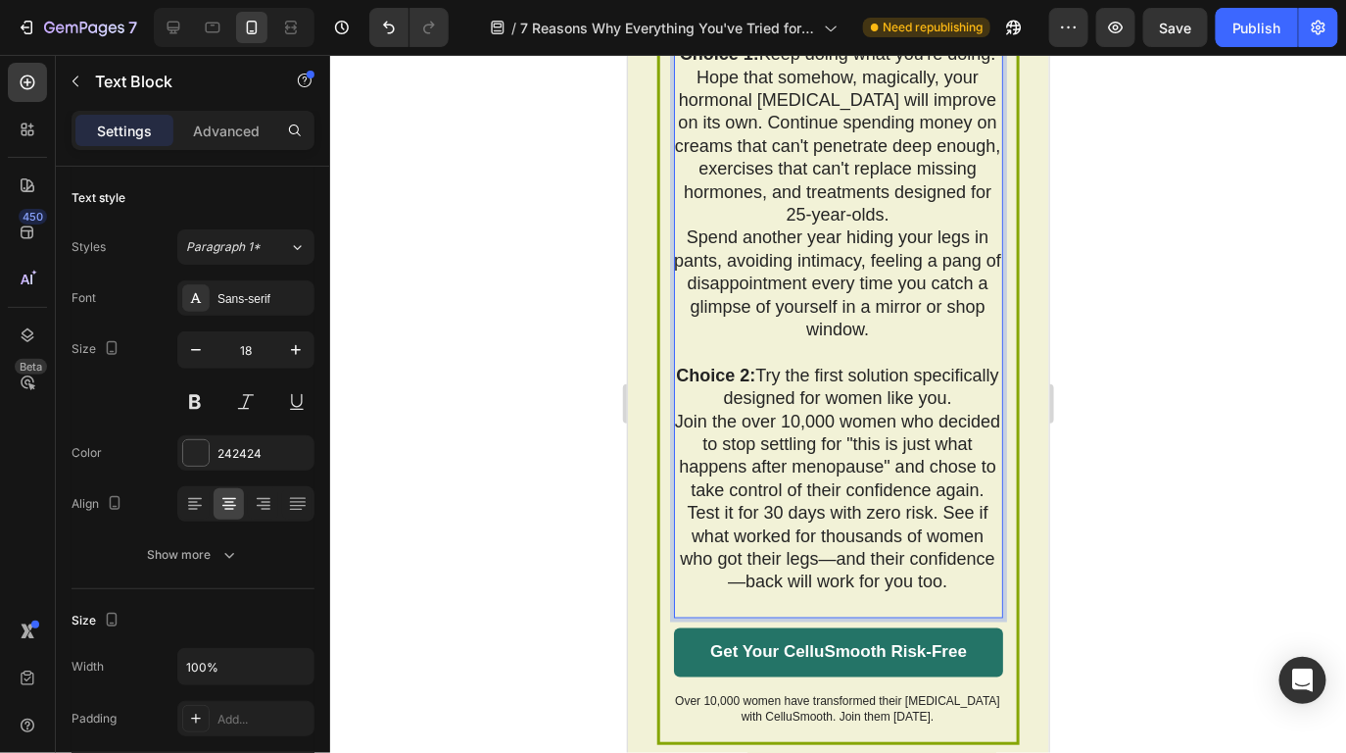
scroll to position [13017, 0]
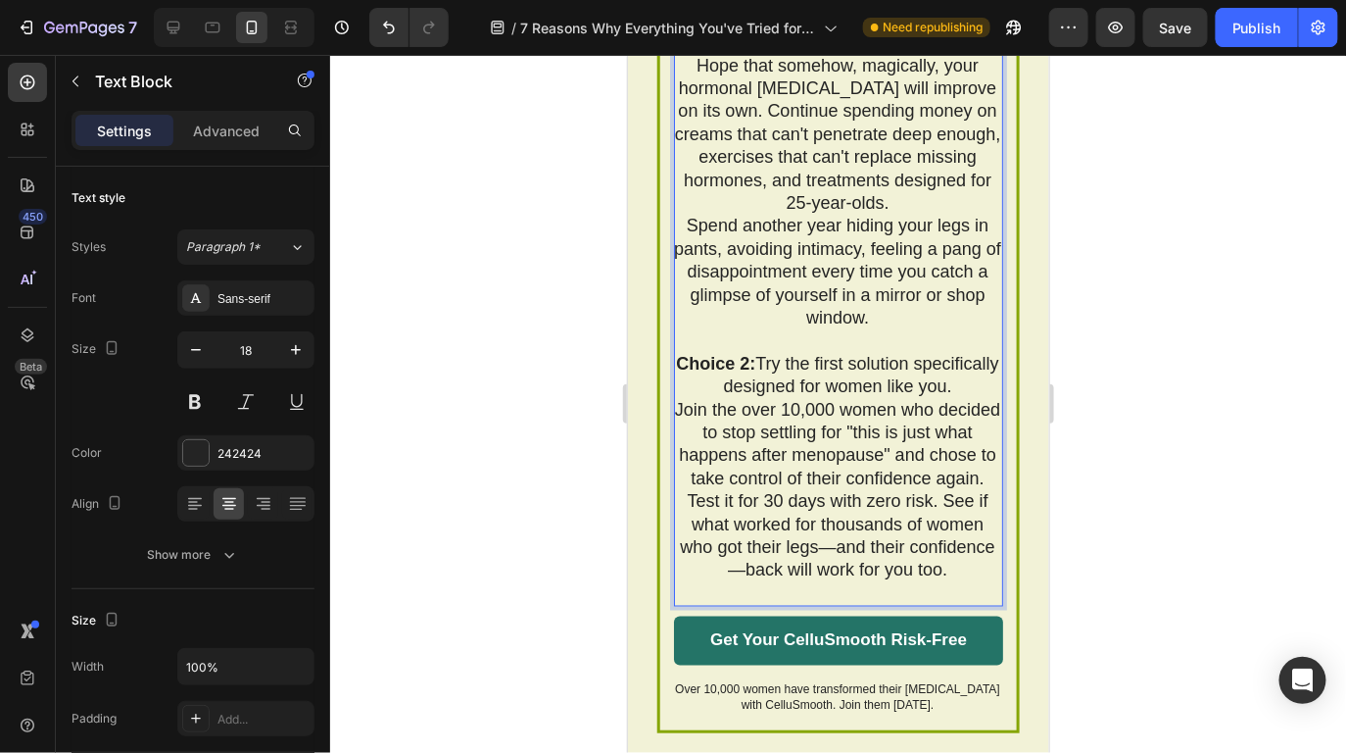
click at [871, 398] on p "Choice 2: Try the first solution specifically designed for women like you." at bounding box center [836, 375] width 327 height 46
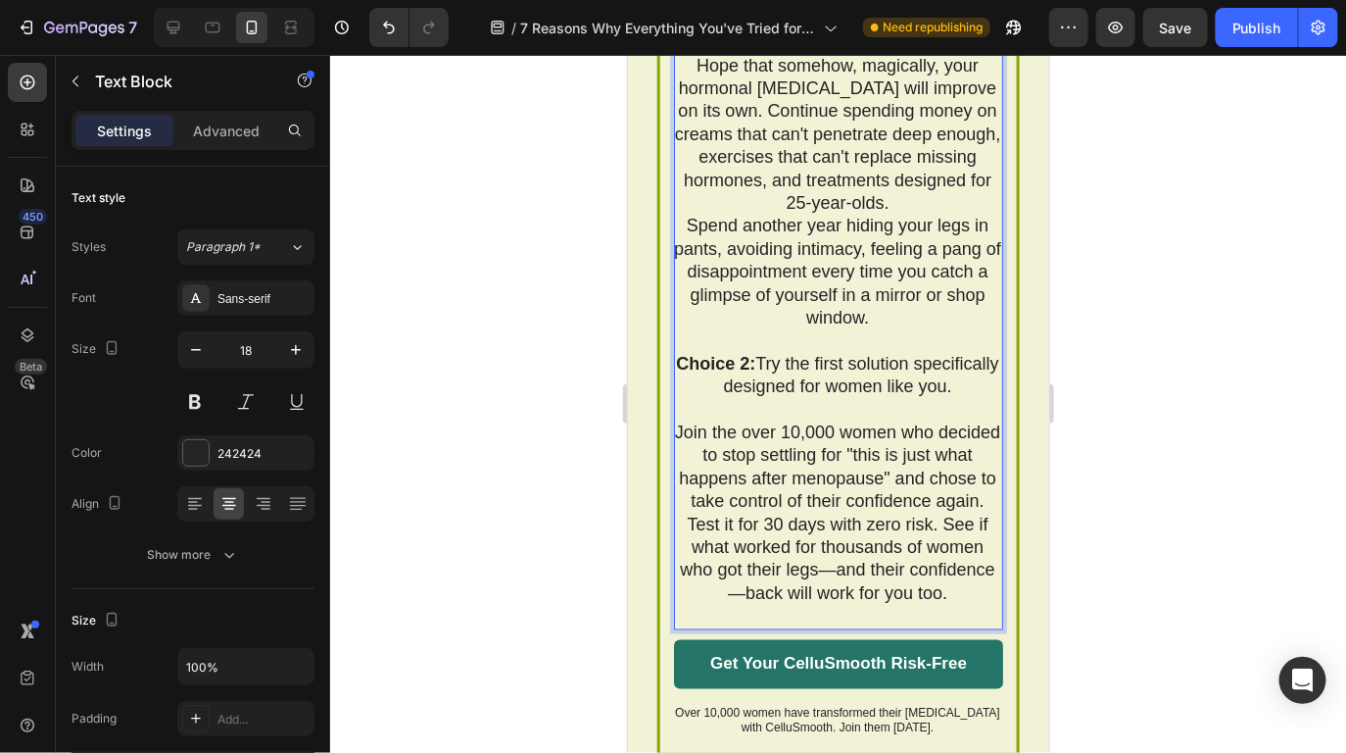
click at [910, 513] on p "Join the over 10,000 women who decided to stop settling for "this is just what …" at bounding box center [836, 466] width 327 height 92
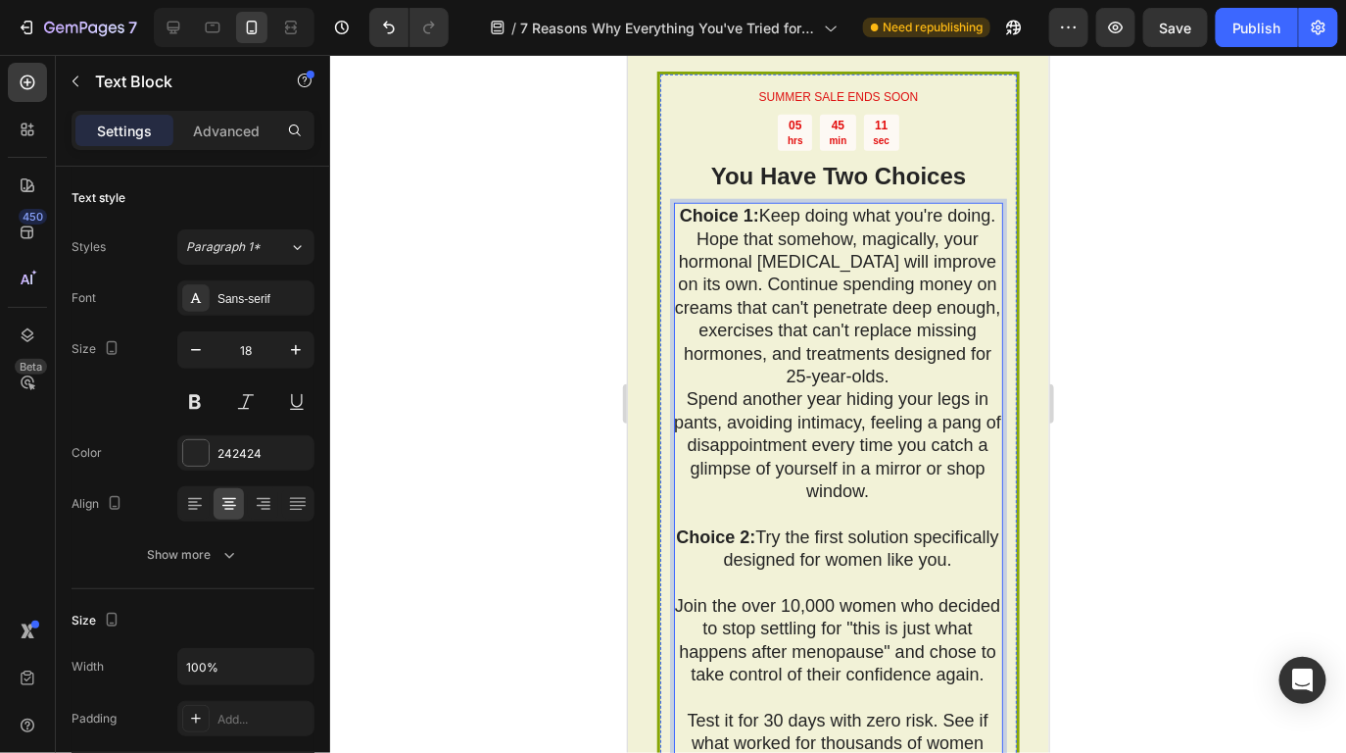
scroll to position [12838, 0]
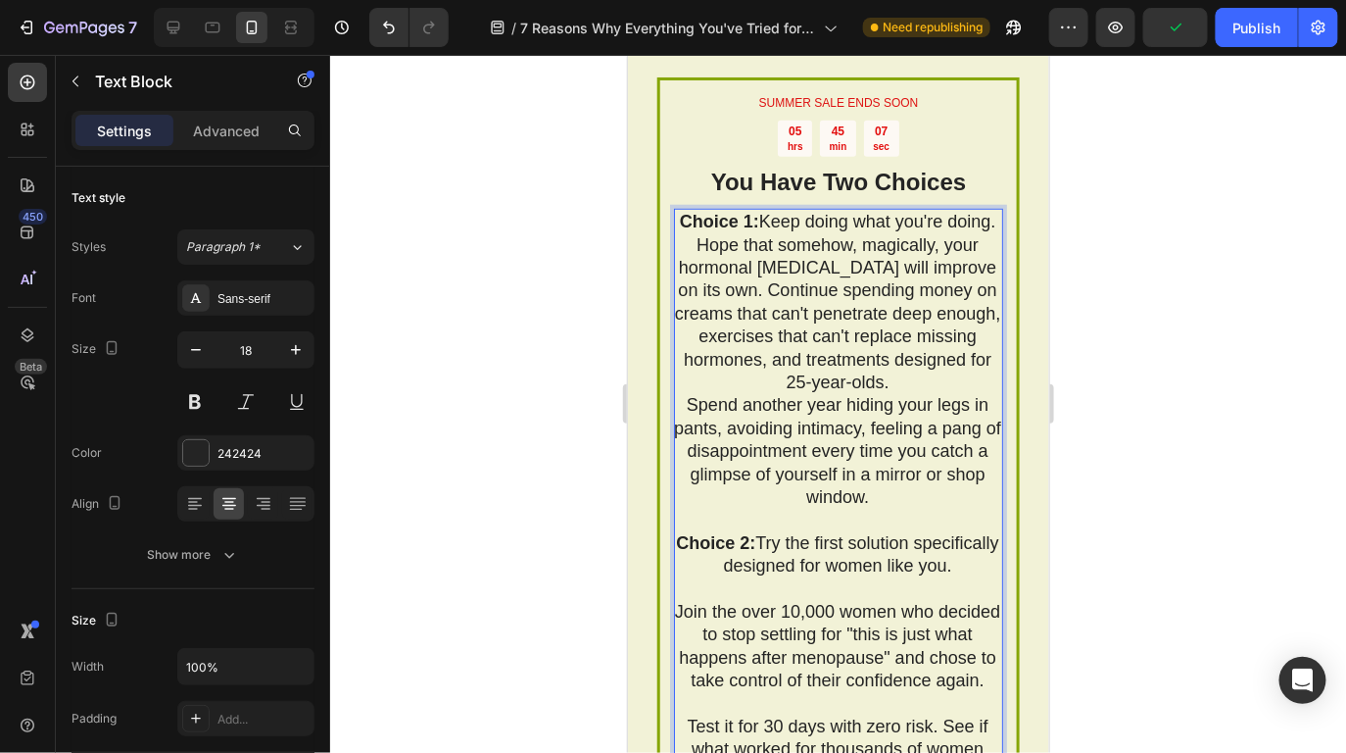
click at [953, 394] on p "Hope that somehow, magically, your hormonal [MEDICAL_DATA] will improve on its …" at bounding box center [836, 313] width 327 height 161
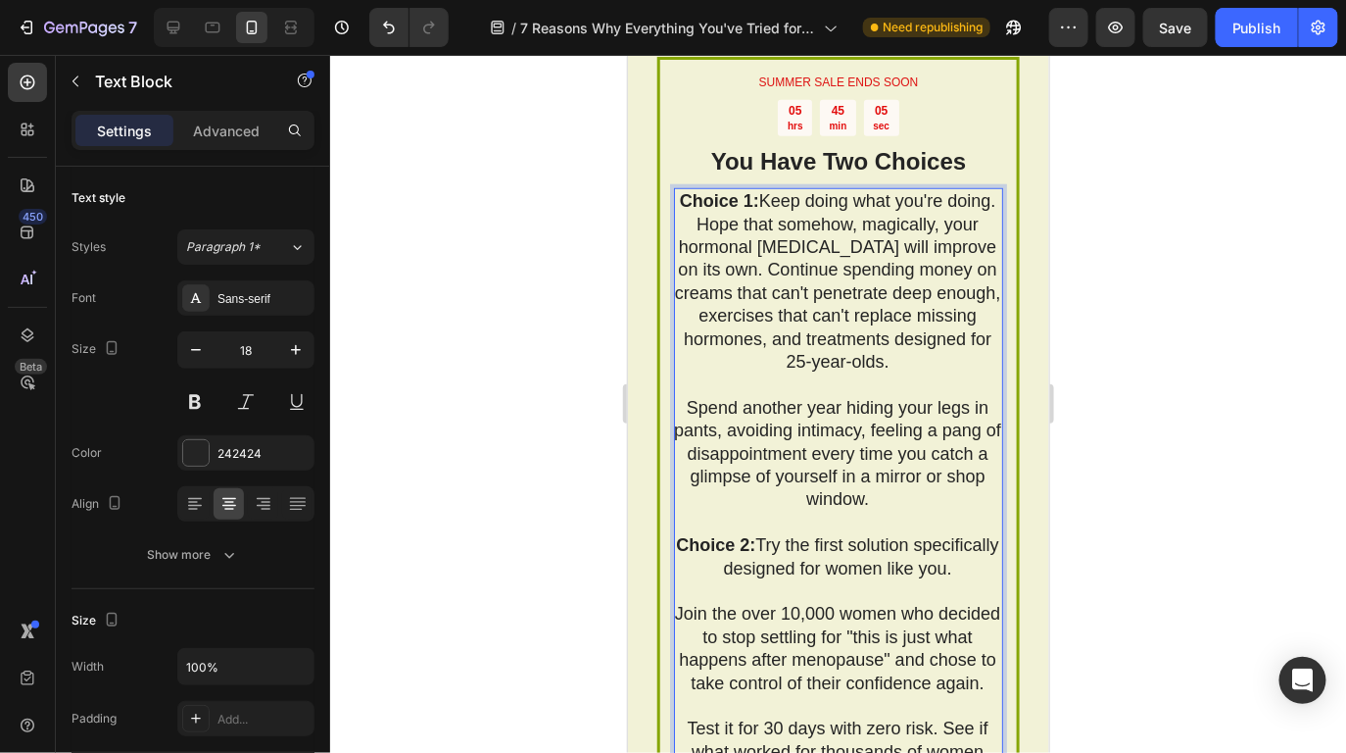
scroll to position [12863, 0]
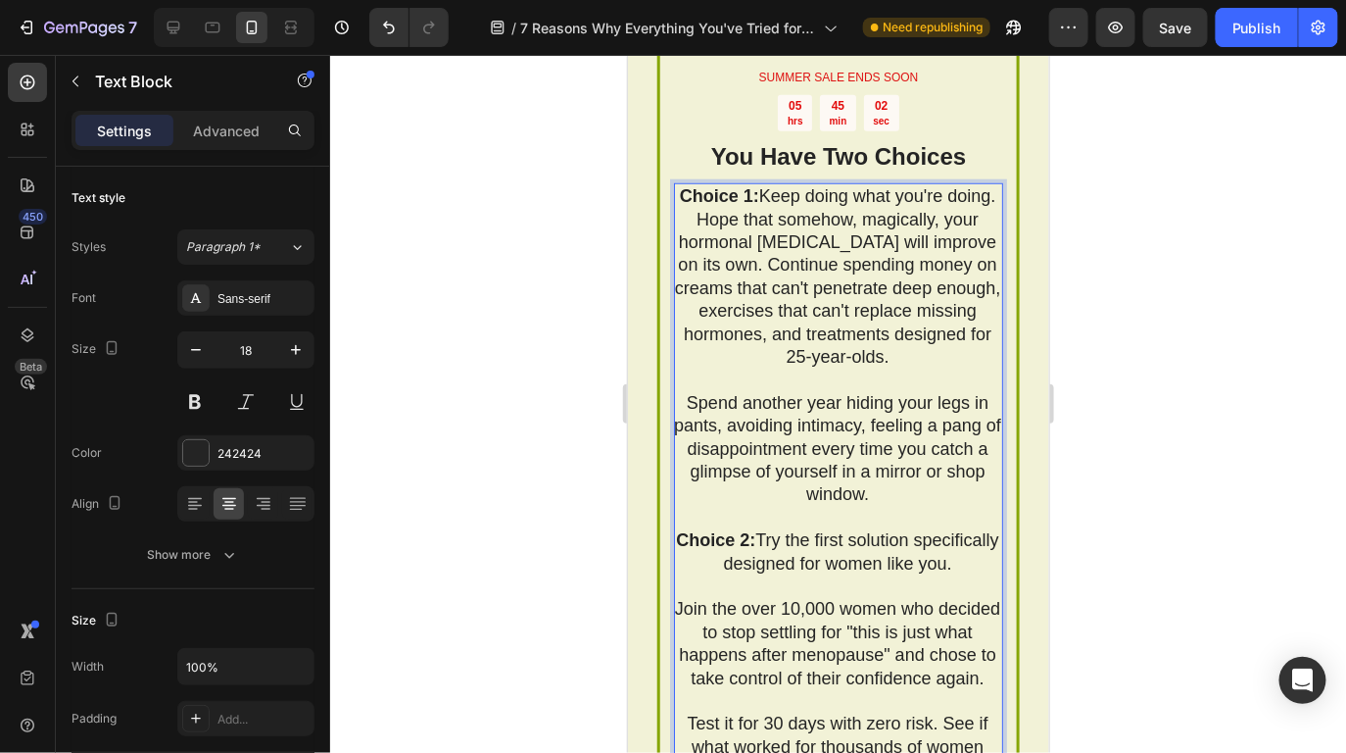
click at [1110, 516] on div at bounding box center [838, 404] width 1016 height 698
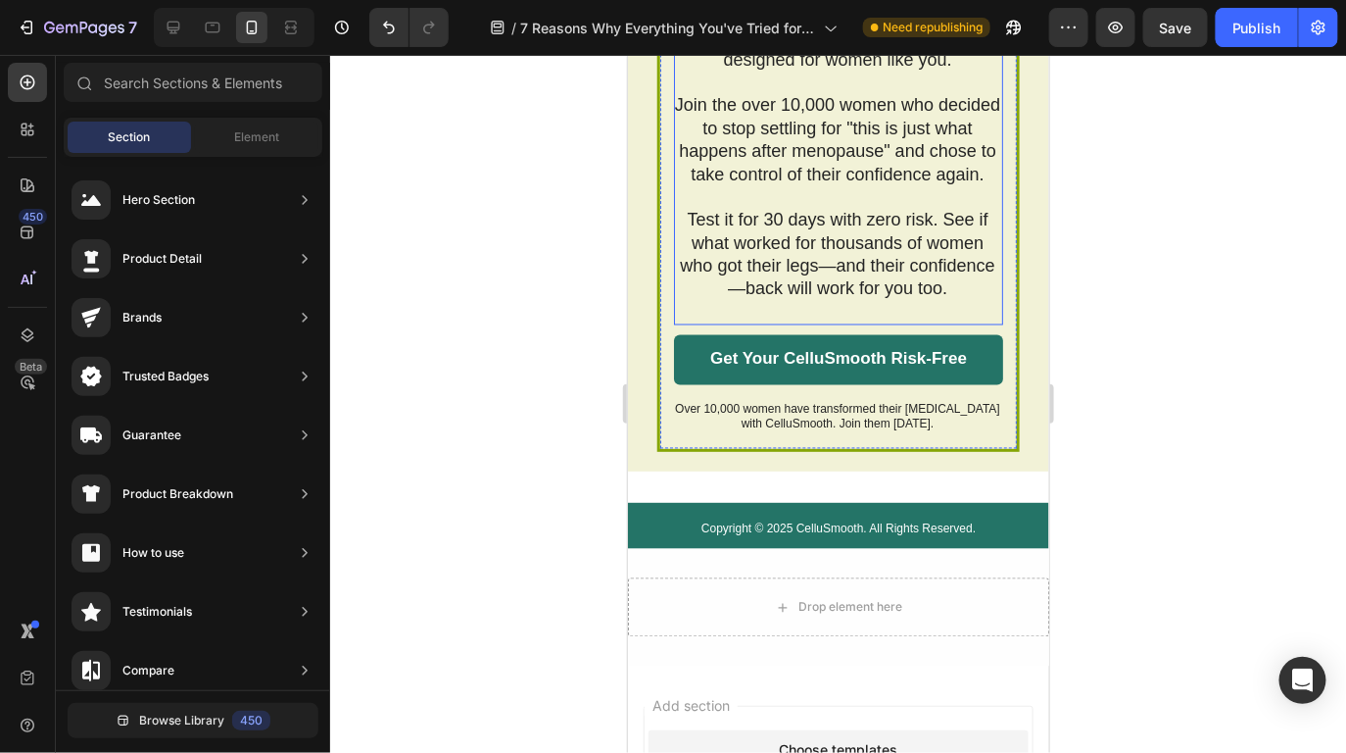
scroll to position [13383, 0]
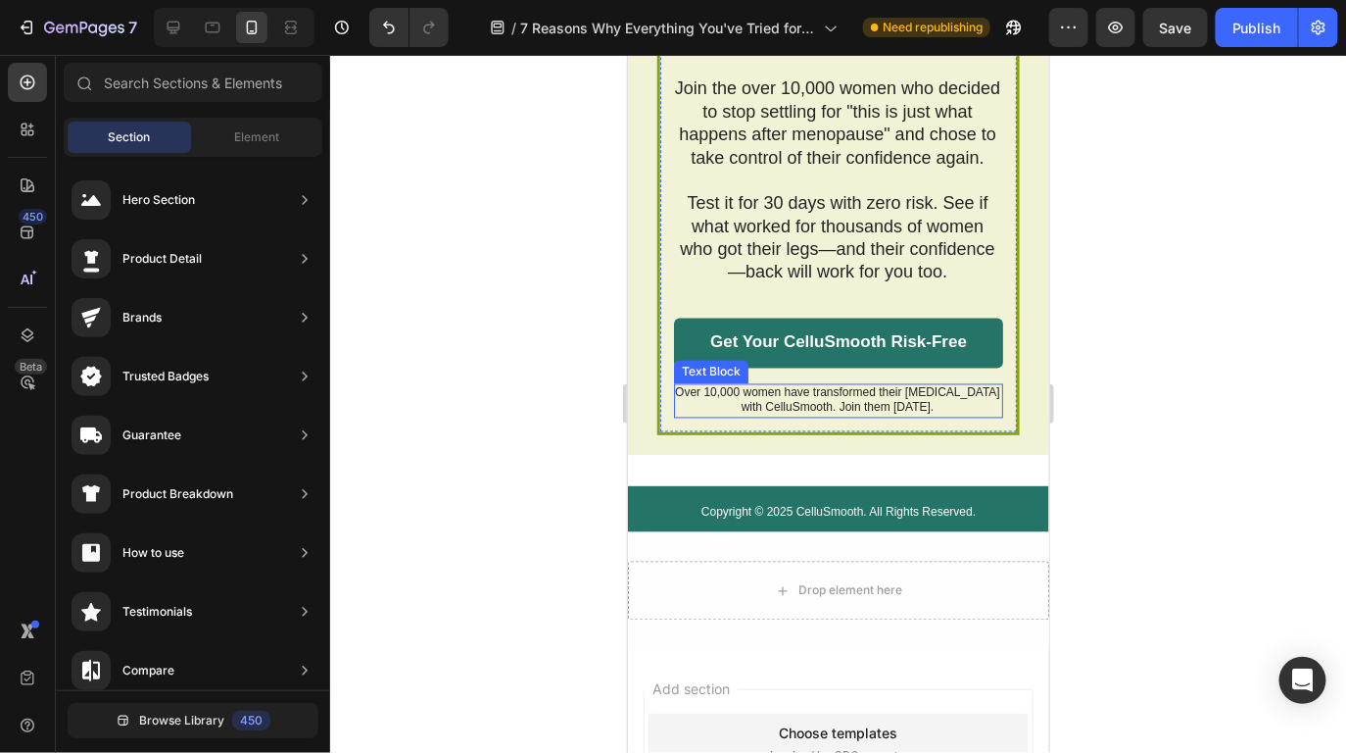
click at [855, 416] on p "Over 10,000 women have transformed their [MEDICAL_DATA] with CelluSmooth. Join …" at bounding box center [836, 400] width 327 height 30
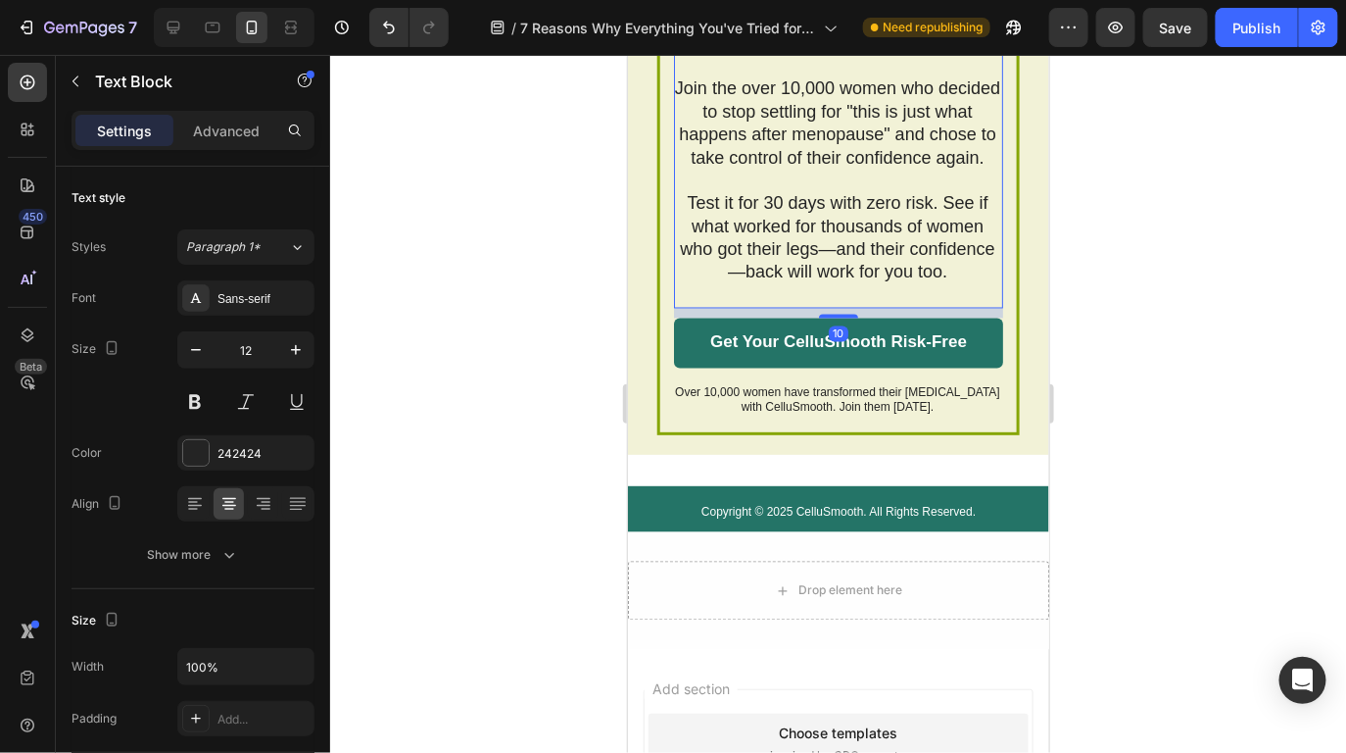
click at [873, 306] on p "Test it for 30 days with zero risk. See if what worked for thousands of women w…" at bounding box center [836, 248] width 327 height 115
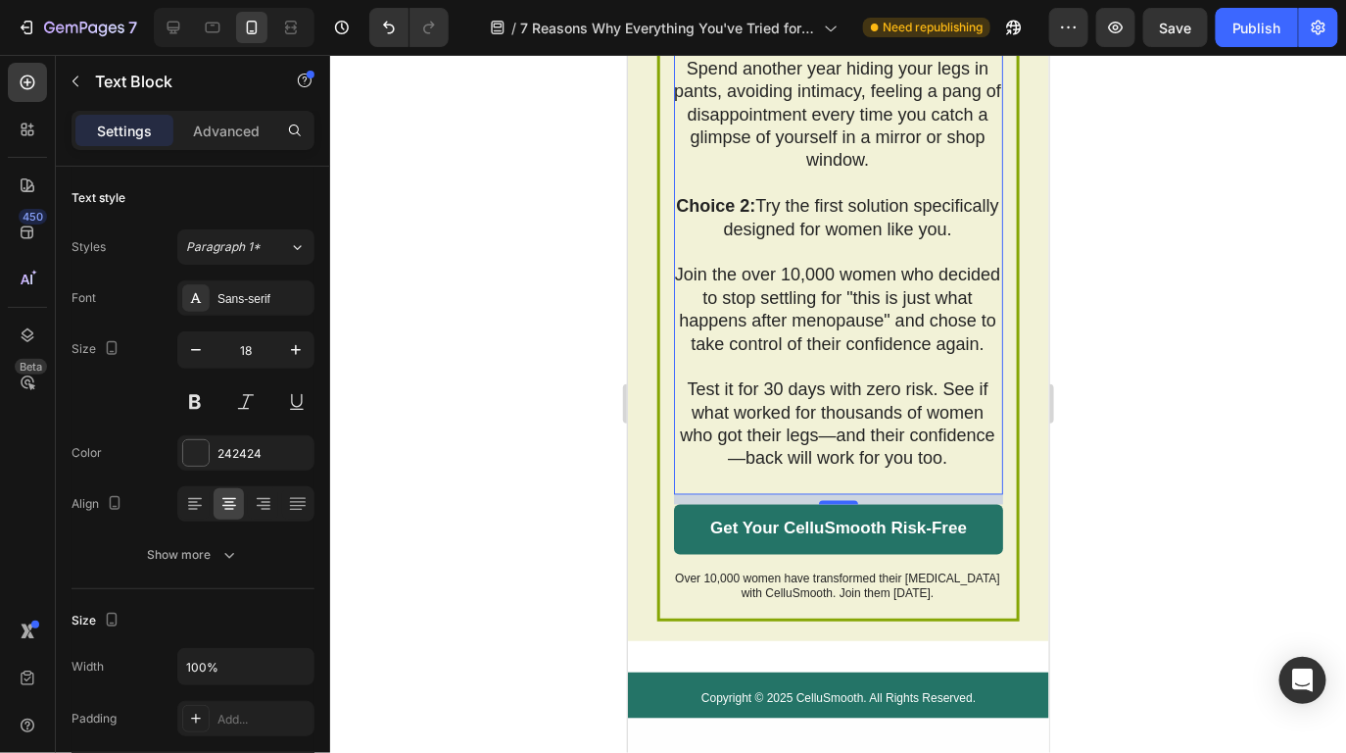
scroll to position [13524, 0]
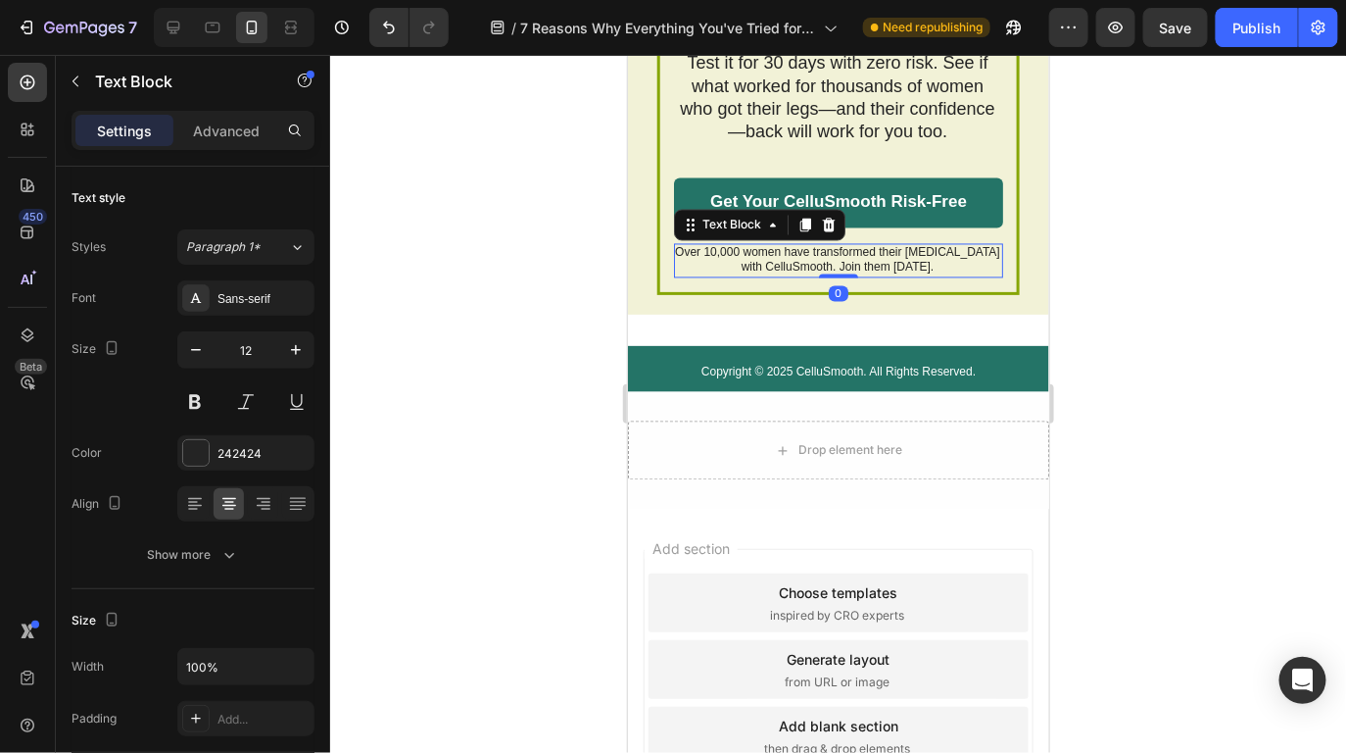
click at [785, 275] on p "Over 10,000 women have transformed their [MEDICAL_DATA] with CelluSmooth. Join …" at bounding box center [836, 260] width 327 height 30
click at [800, 236] on div at bounding box center [805, 225] width 24 height 24
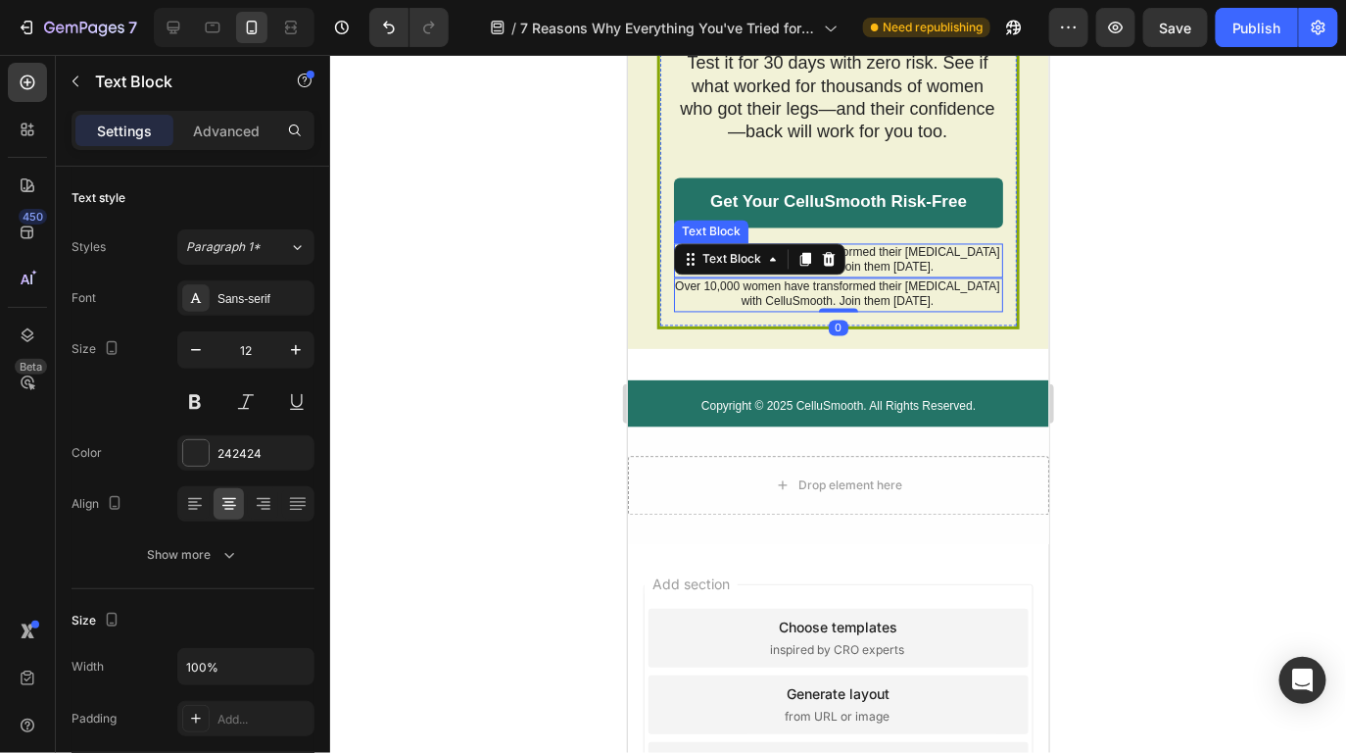
click at [876, 275] on p "Over 10,000 women have transformed their [MEDICAL_DATA] with CelluSmooth. Join …" at bounding box center [836, 260] width 327 height 30
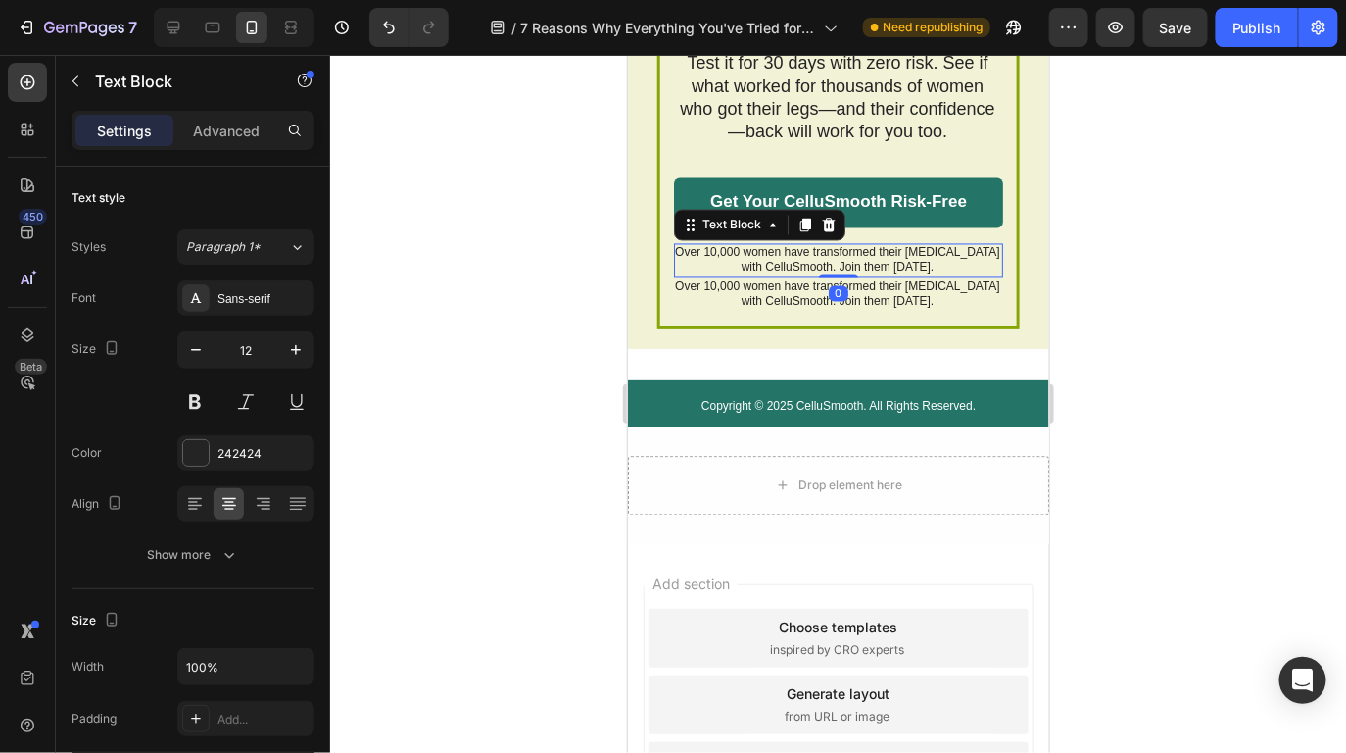
click at [876, 275] on p "Over 10,000 women have transformed their [MEDICAL_DATA] with CelluSmooth. Join …" at bounding box center [836, 260] width 327 height 30
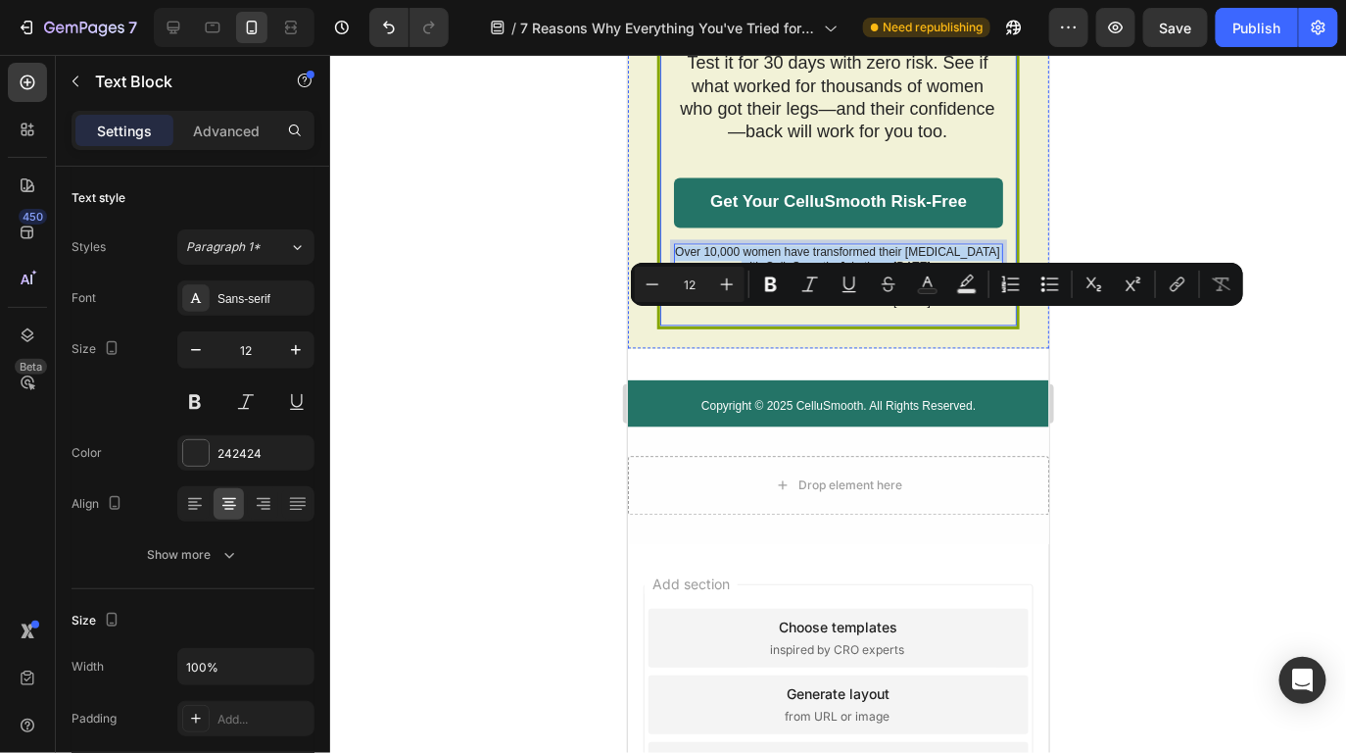
drag, startPoint x: 921, startPoint y: 332, endPoint x: 652, endPoint y: 305, distance: 270.9
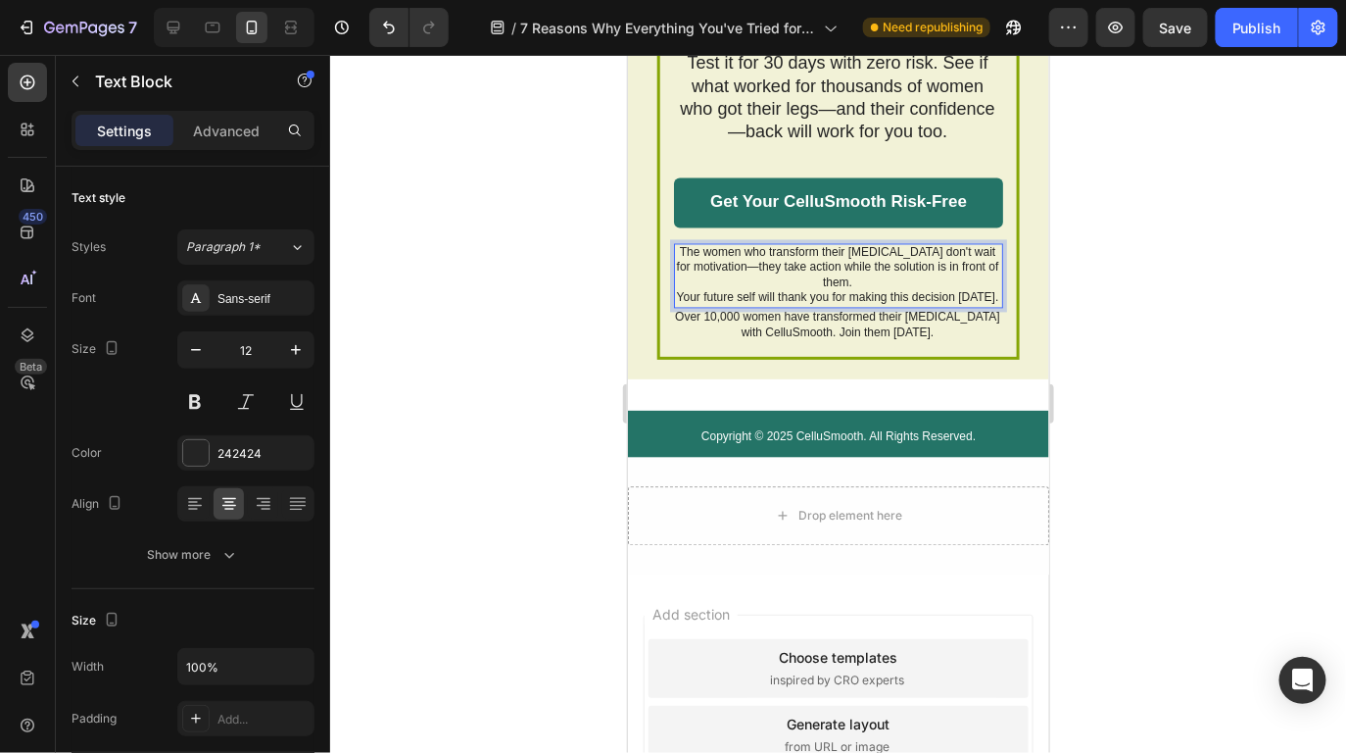
click at [913, 306] on p "Your future self will thank you for making this decision [DATE]." at bounding box center [836, 298] width 327 height 16
click at [843, 291] on p "The women who transform their [MEDICAL_DATA] don't wait for motivation—they tak…" at bounding box center [836, 268] width 327 height 46
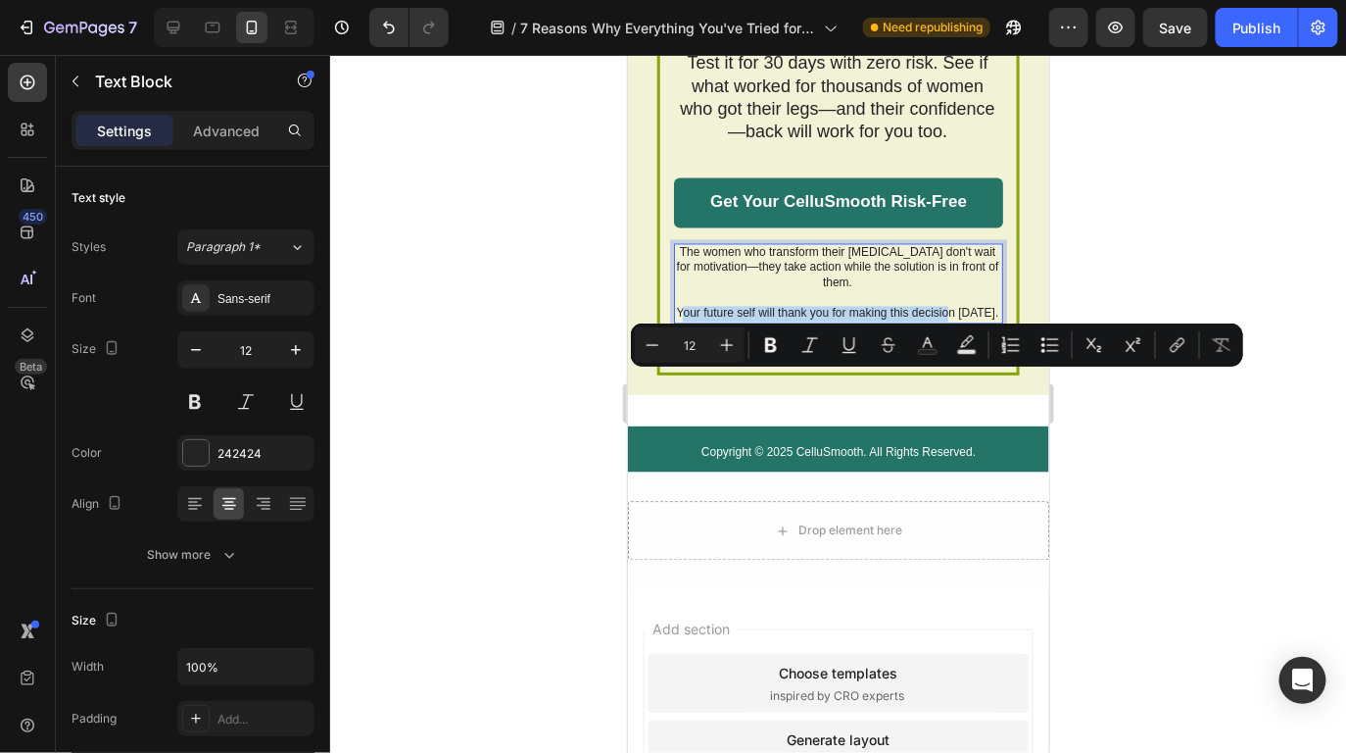
drag, startPoint x: 679, startPoint y: 383, endPoint x: 945, endPoint y: 388, distance: 265.6
click at [945, 321] on p "Your future self will thank you for making this decision [DATE]." at bounding box center [836, 314] width 327 height 16
click at [819, 321] on p "Your future self will thank you for making this decision [DATE]." at bounding box center [836, 314] width 327 height 16
drag, startPoint x: 679, startPoint y: 371, endPoint x: 982, endPoint y: 380, distance: 302.9
click at [982, 323] on div "The women who transform their cellulite don't wait for motivation—they take act…" at bounding box center [837, 283] width 329 height 80
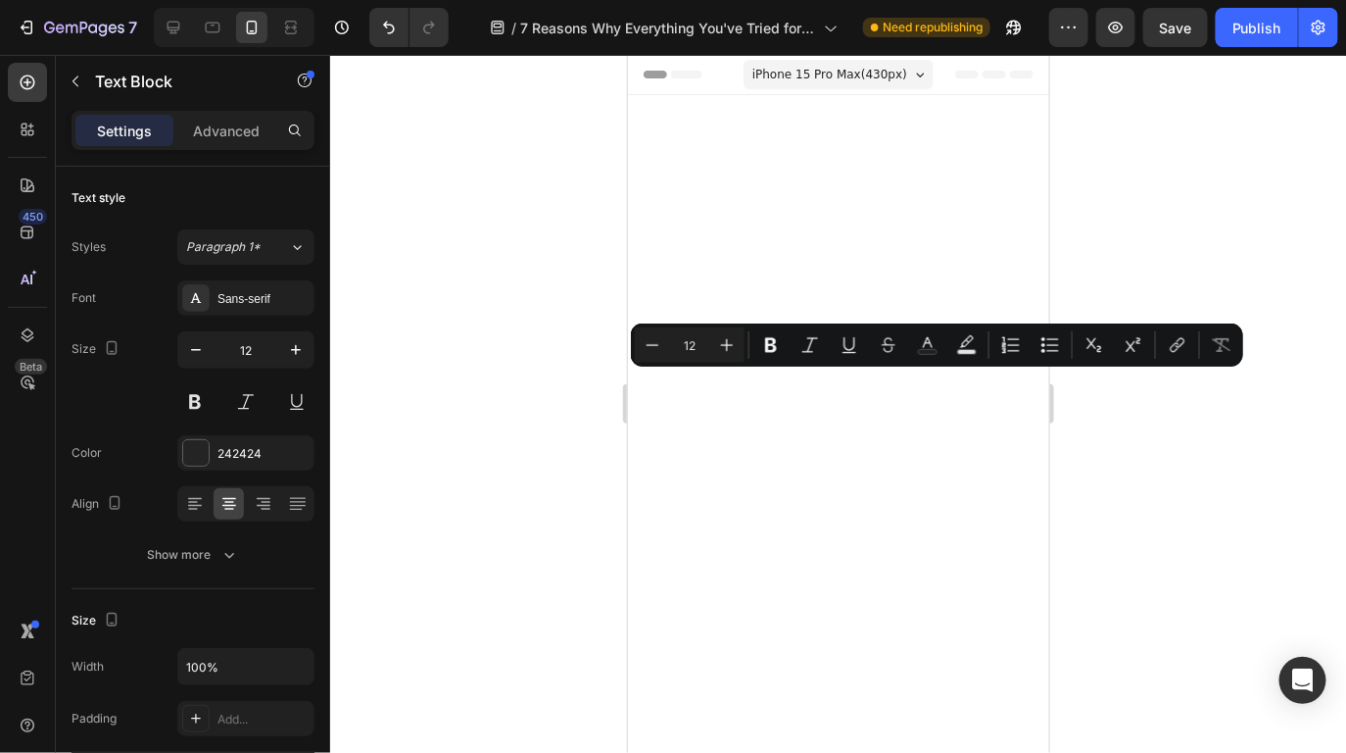
scroll to position [13524, 0]
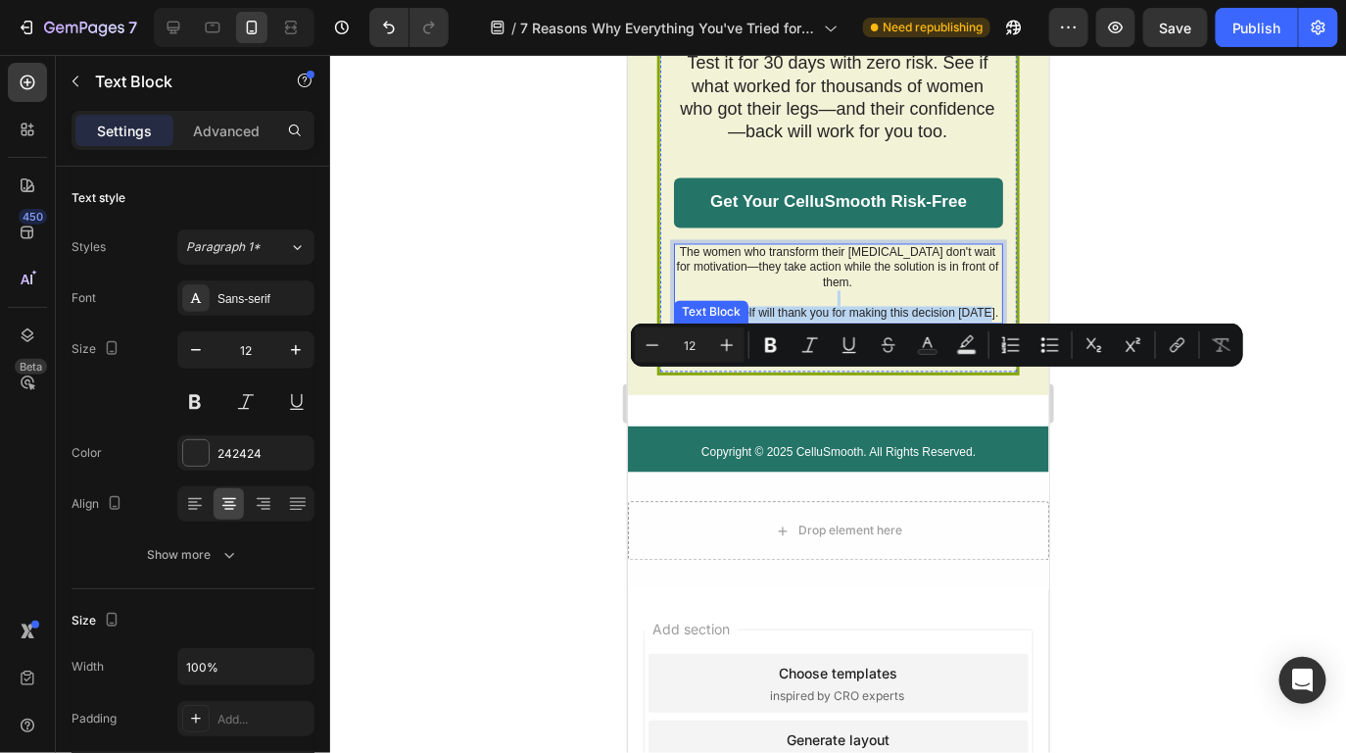
click at [863, 356] on p "Over 10,000 women have transformed their [MEDICAL_DATA] with CelluSmooth. Join …" at bounding box center [836, 340] width 327 height 30
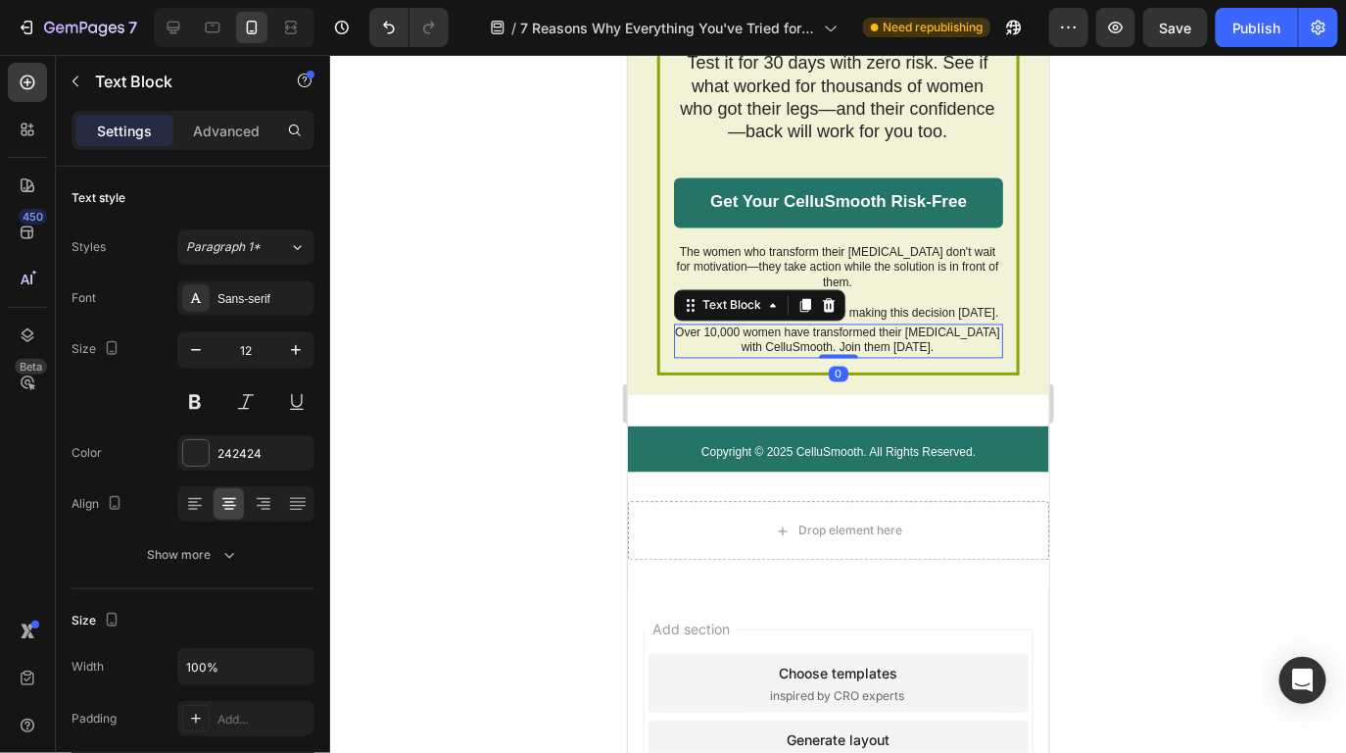
click at [863, 356] on p "Over 10,000 women have transformed their [MEDICAL_DATA] with CelluSmooth. Join …" at bounding box center [836, 340] width 327 height 30
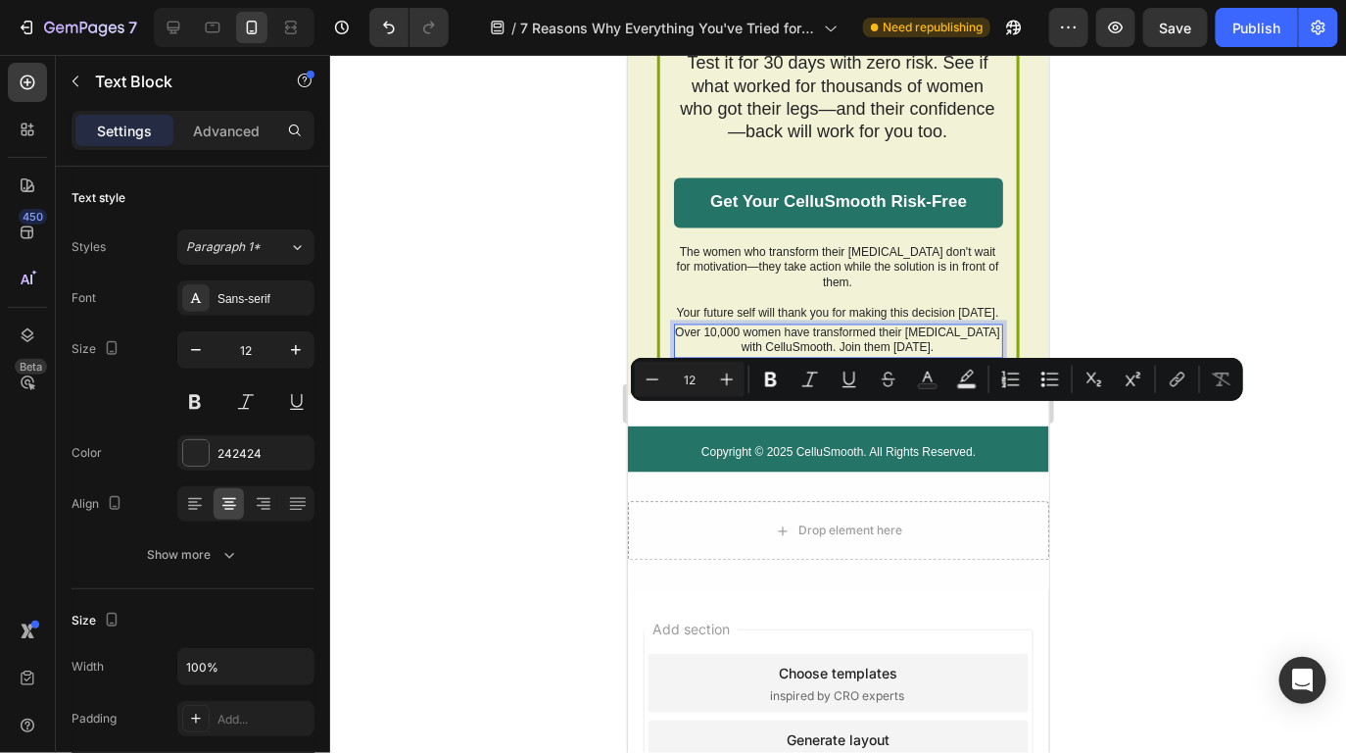
click at [929, 356] on p "Over 10,000 women have transformed their [MEDICAL_DATA] with CelluSmooth. Join …" at bounding box center [836, 340] width 327 height 30
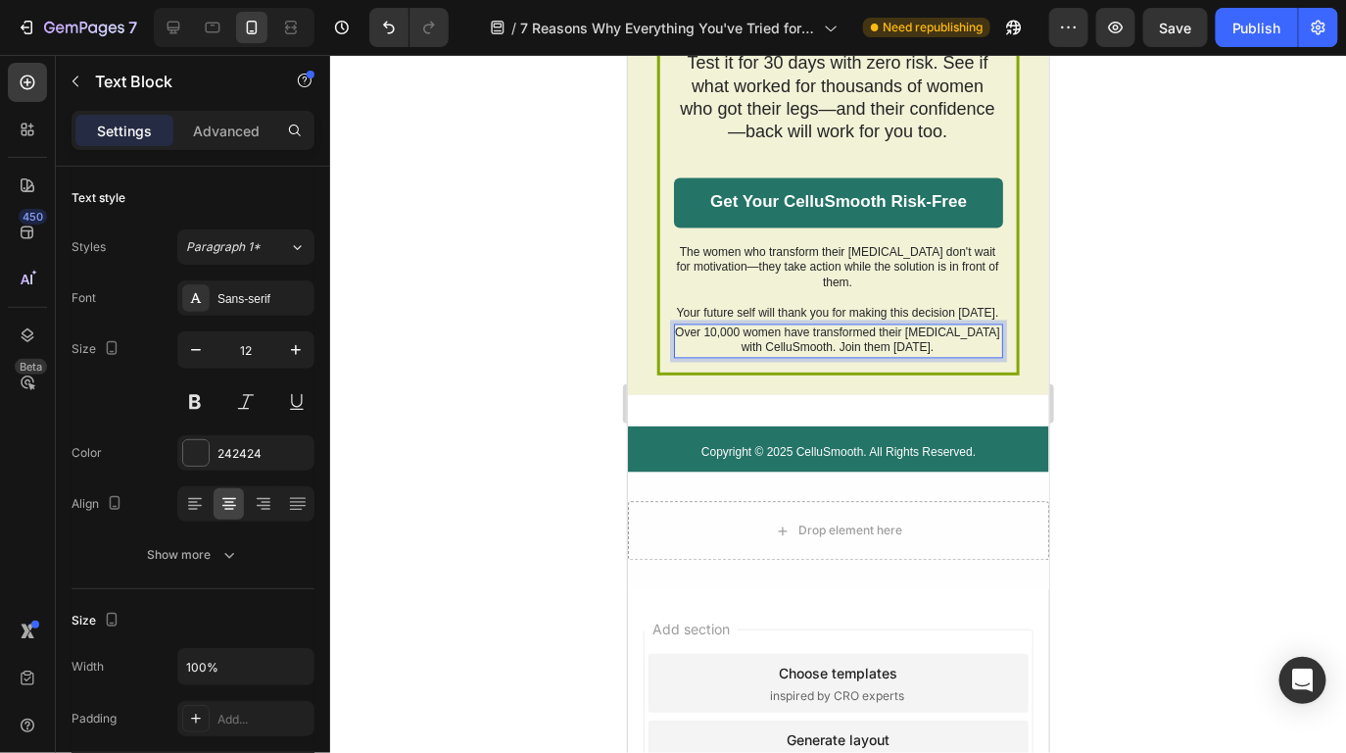
click at [929, 356] on p "Over 10,000 women have transformed their [MEDICAL_DATA] with CelluSmooth. Join …" at bounding box center [836, 340] width 327 height 30
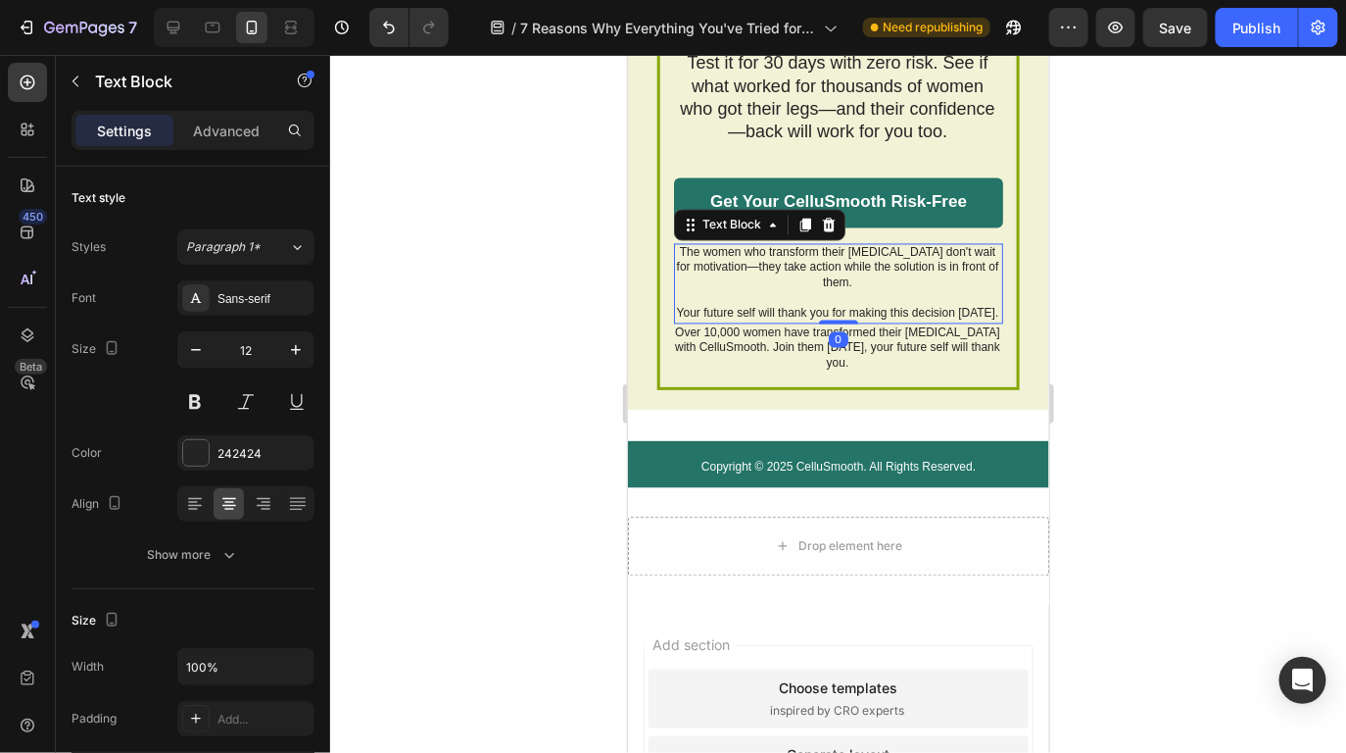
click at [871, 291] on p "The women who transform their [MEDICAL_DATA] don't wait for motivation—they tak…" at bounding box center [836, 268] width 327 height 46
click at [834, 232] on icon at bounding box center [828, 225] width 16 height 16
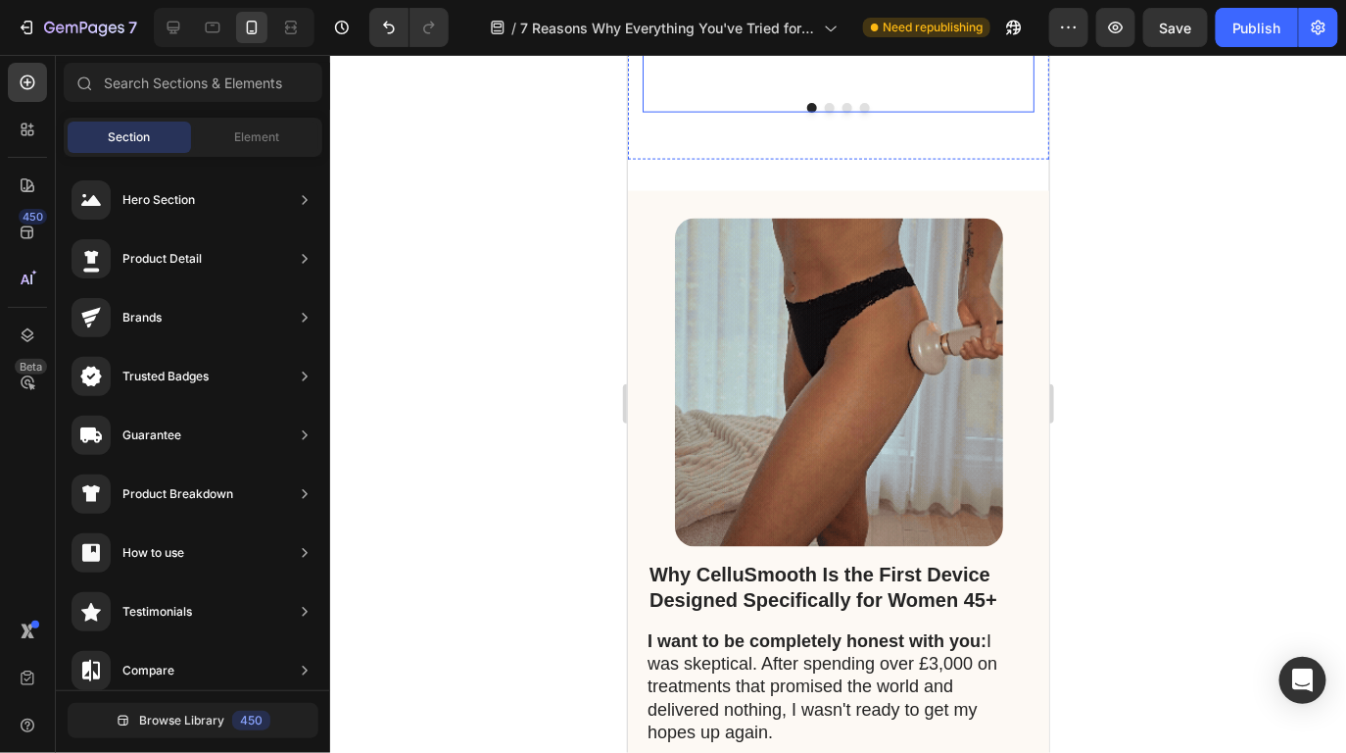
scroll to position [10773, 0]
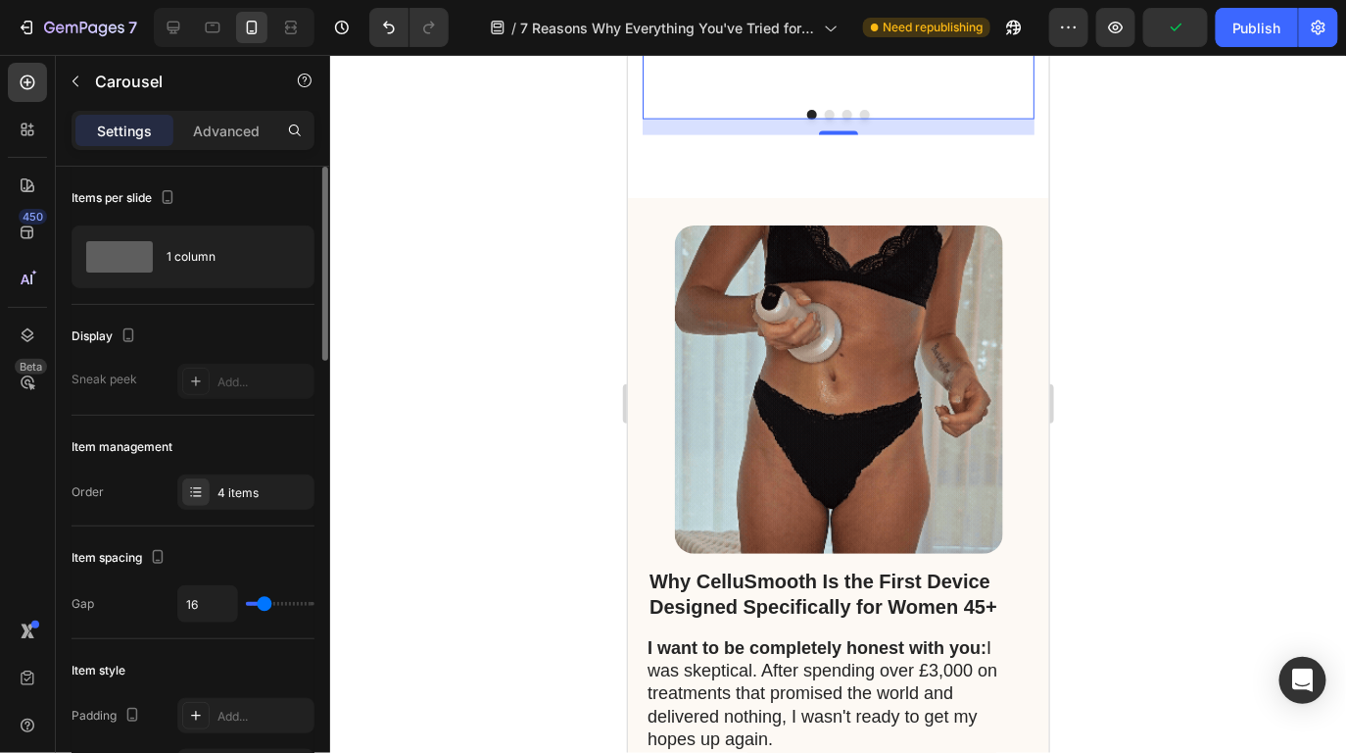
type input "17"
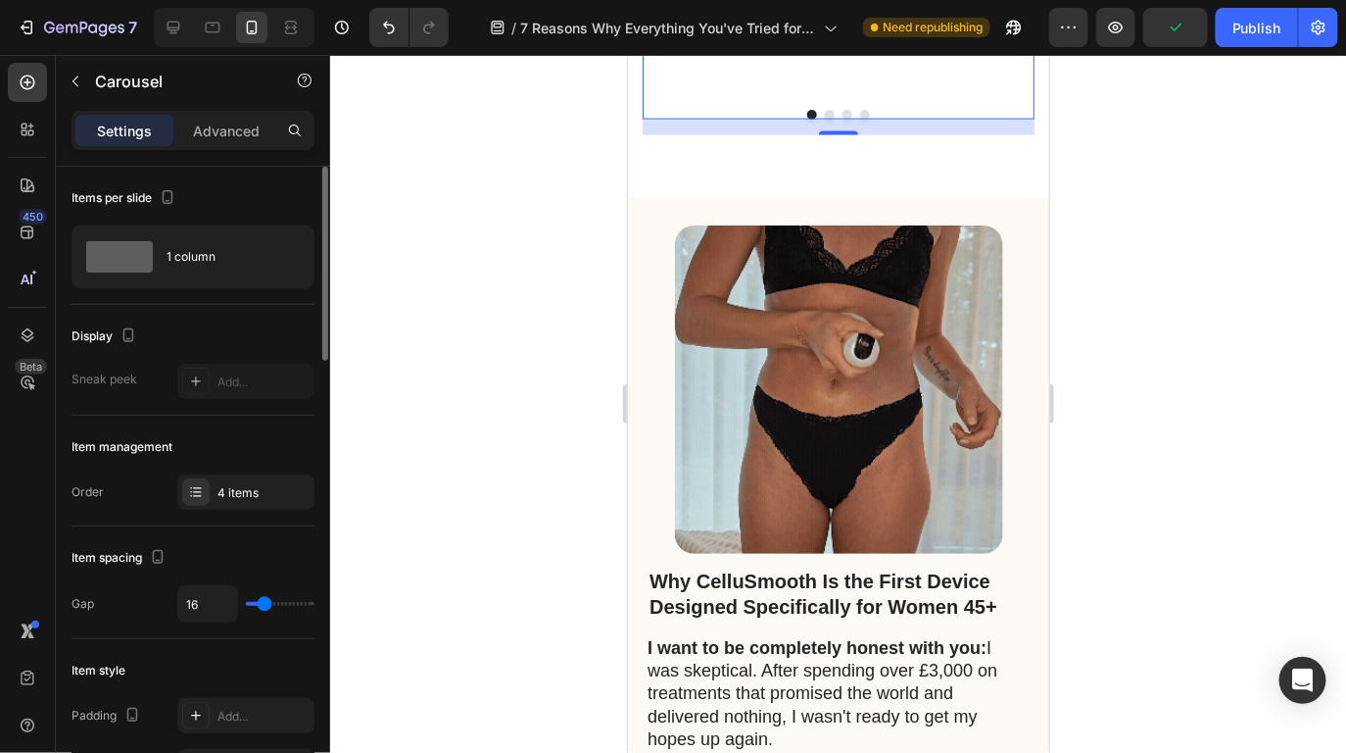
type input "17"
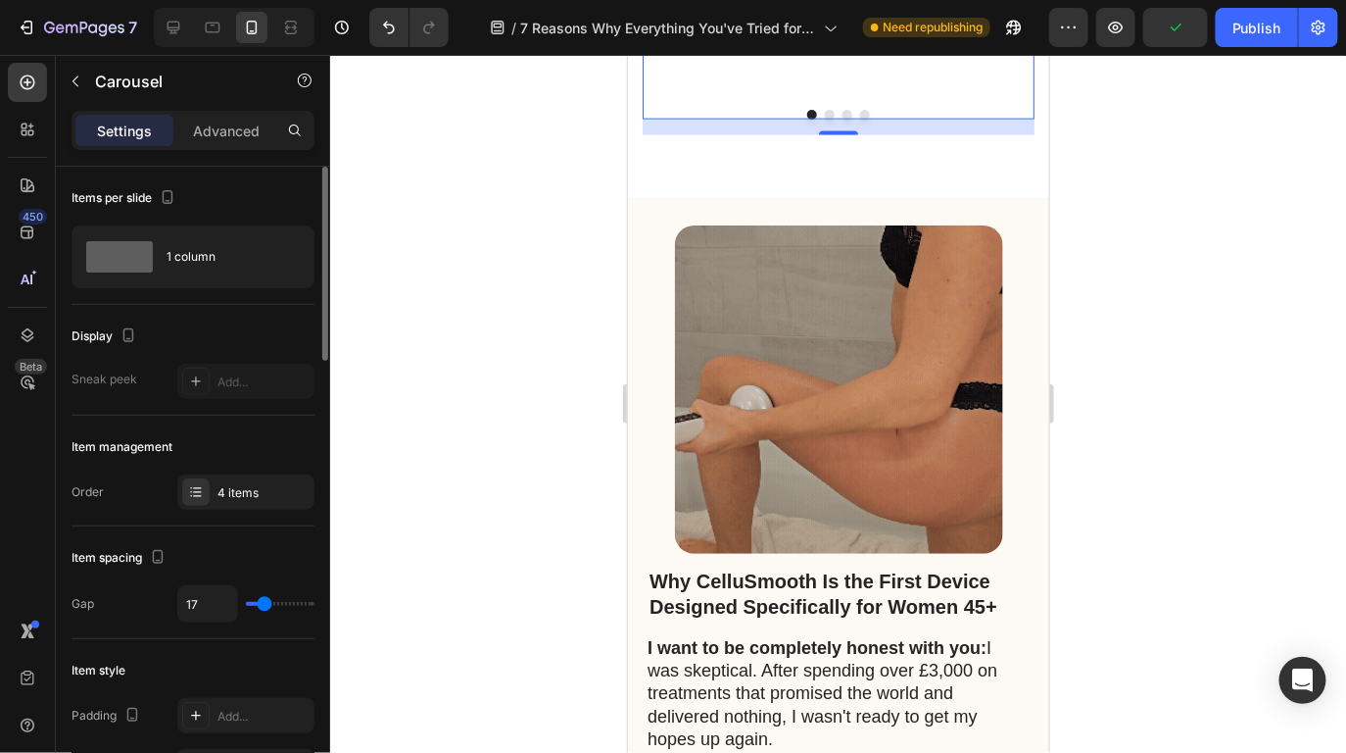
type input "9"
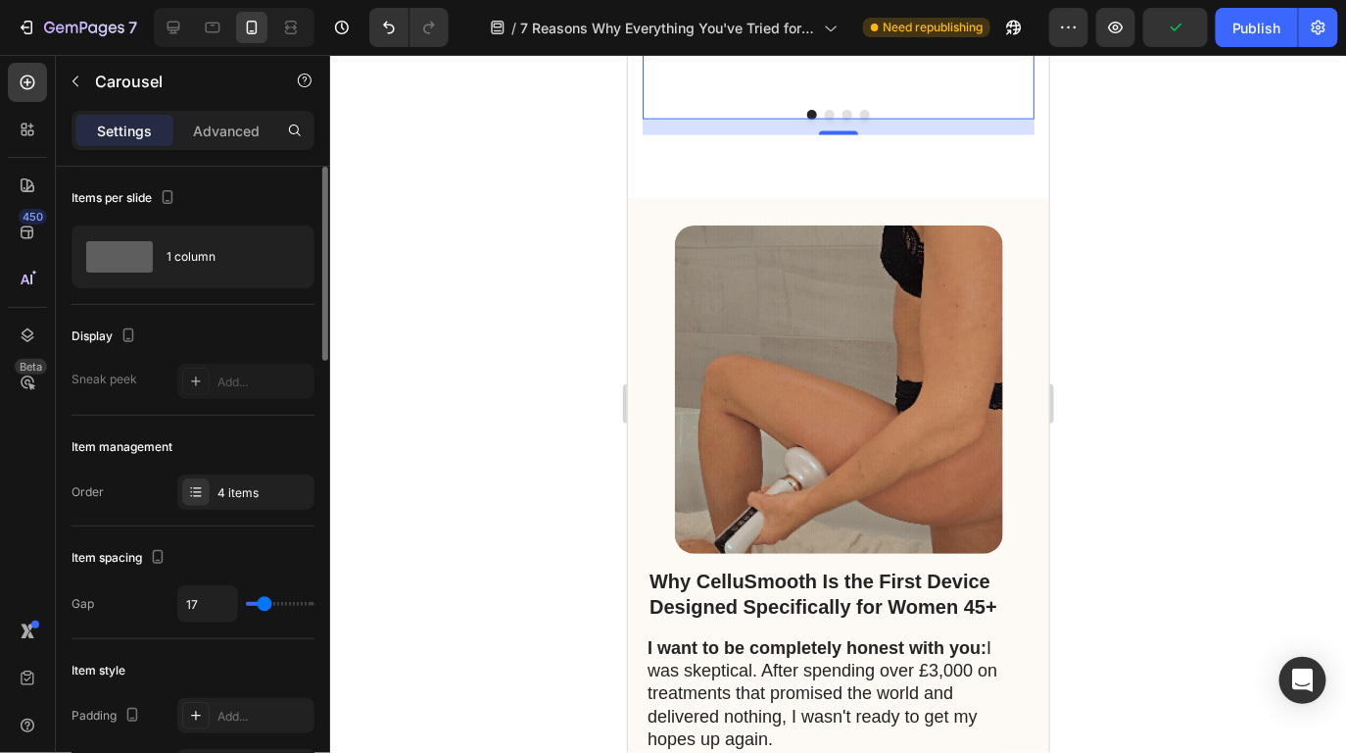
type input "9"
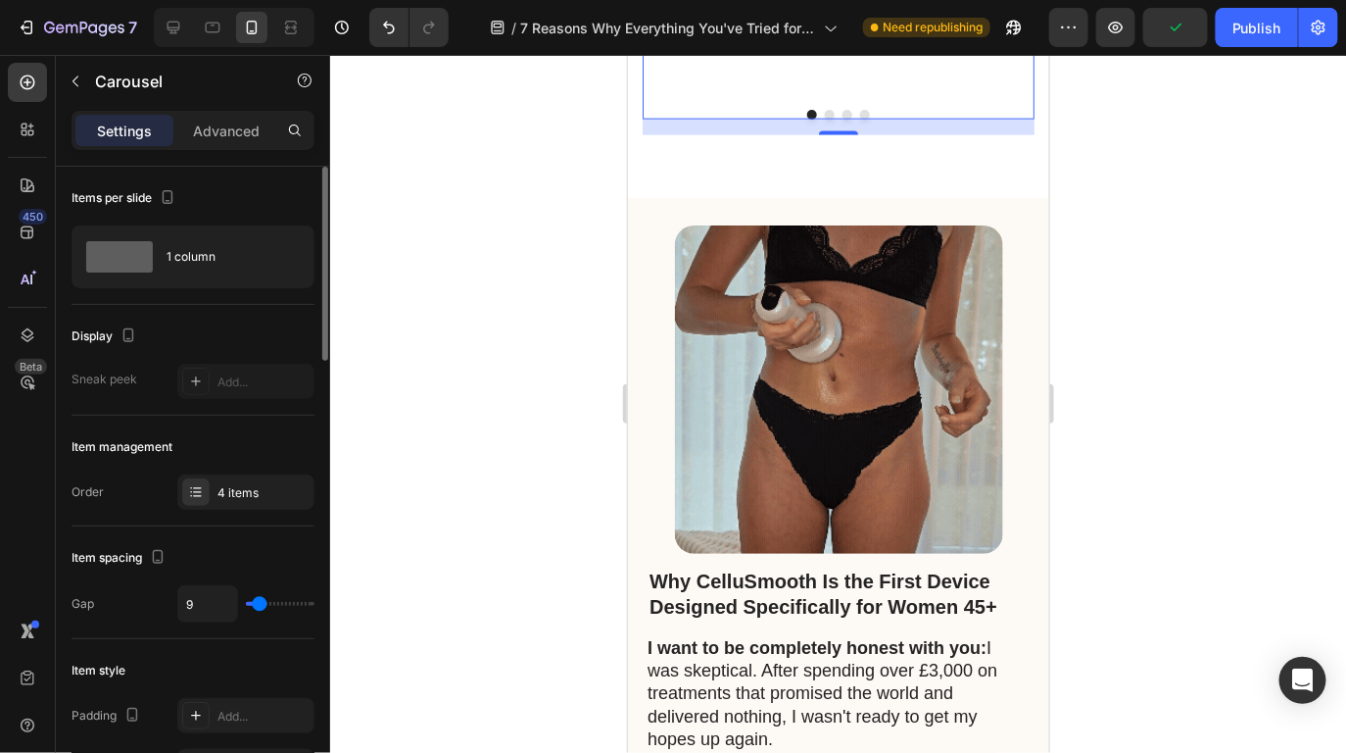
type input "8"
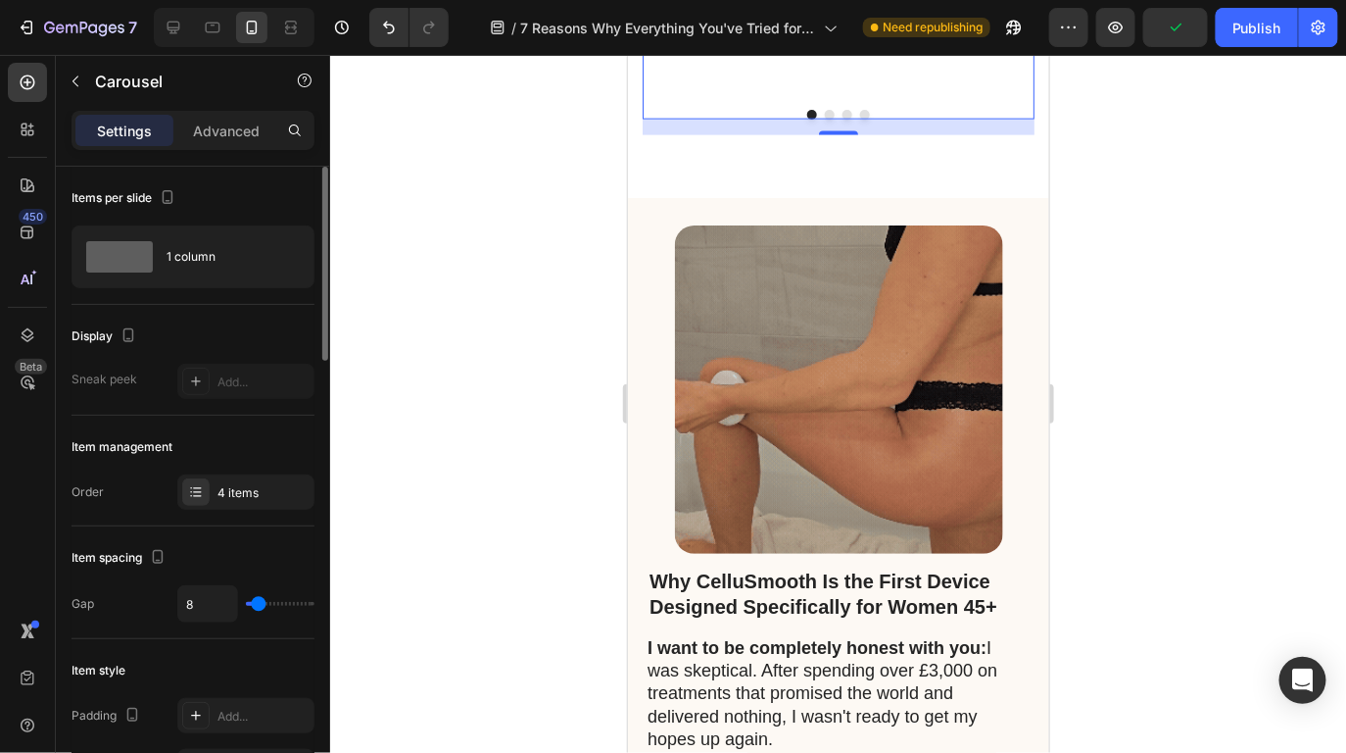
type input "5"
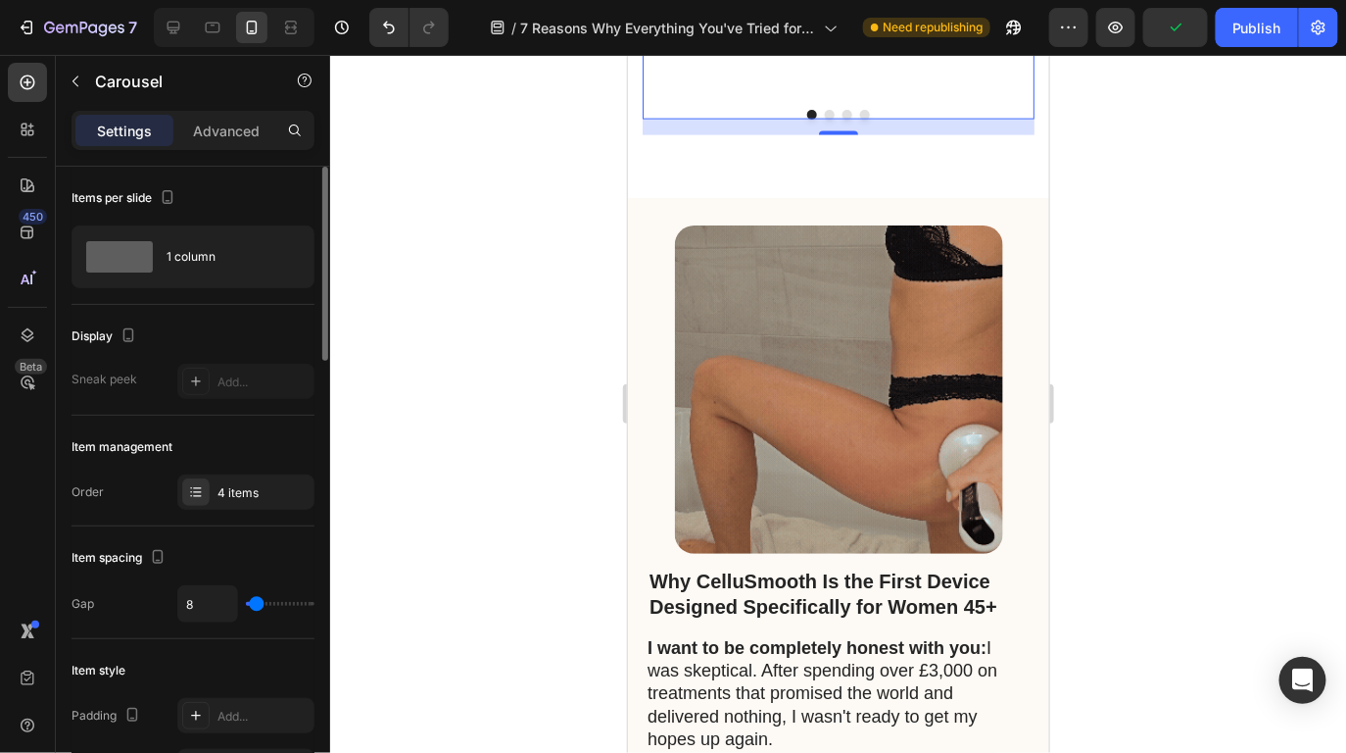
click at [257, 602] on input "range" at bounding box center [280, 604] width 69 height 4
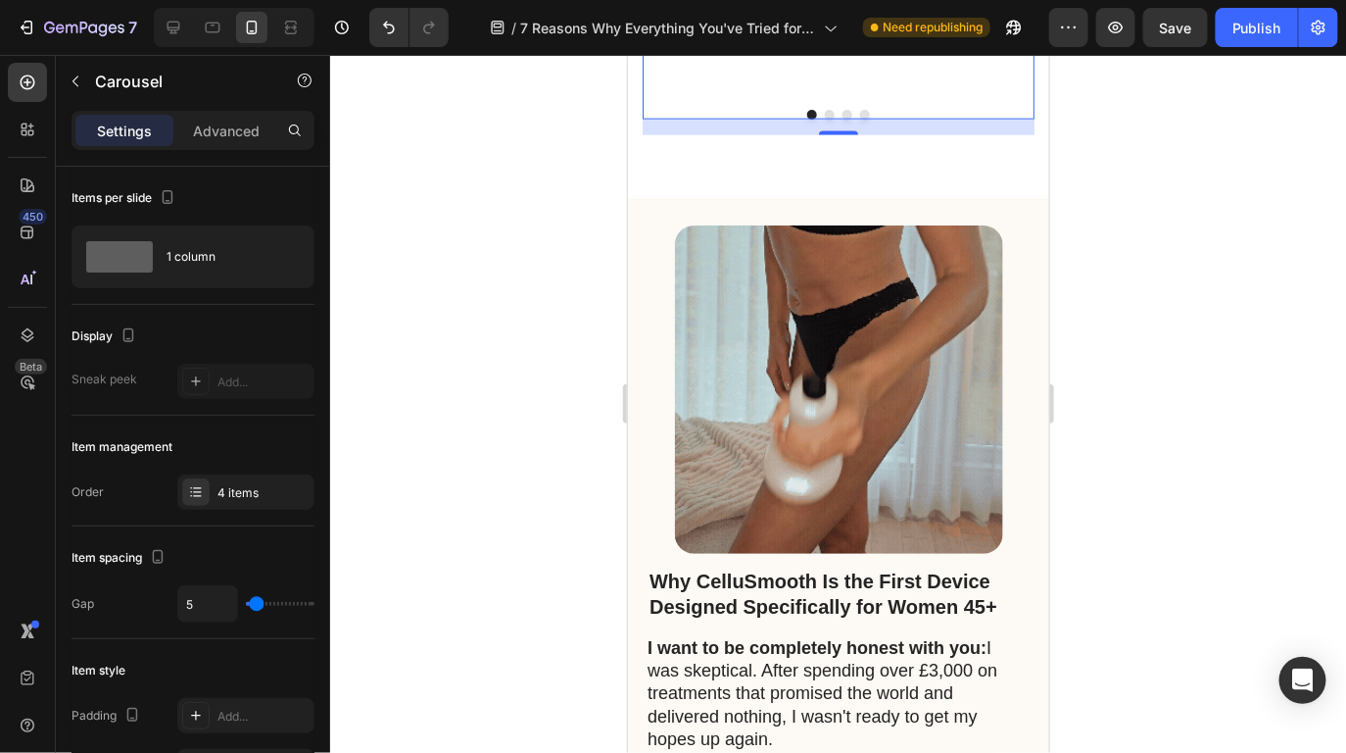
type input "16"
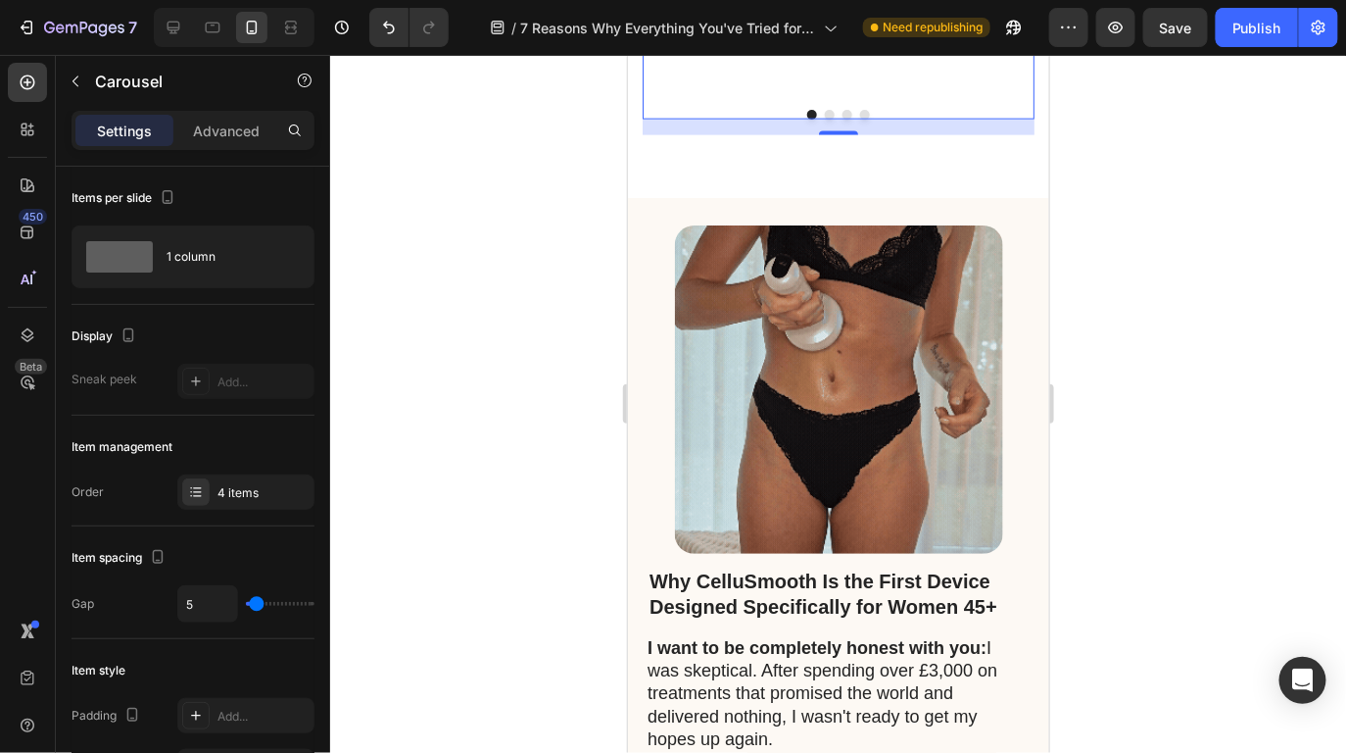
type input "16"
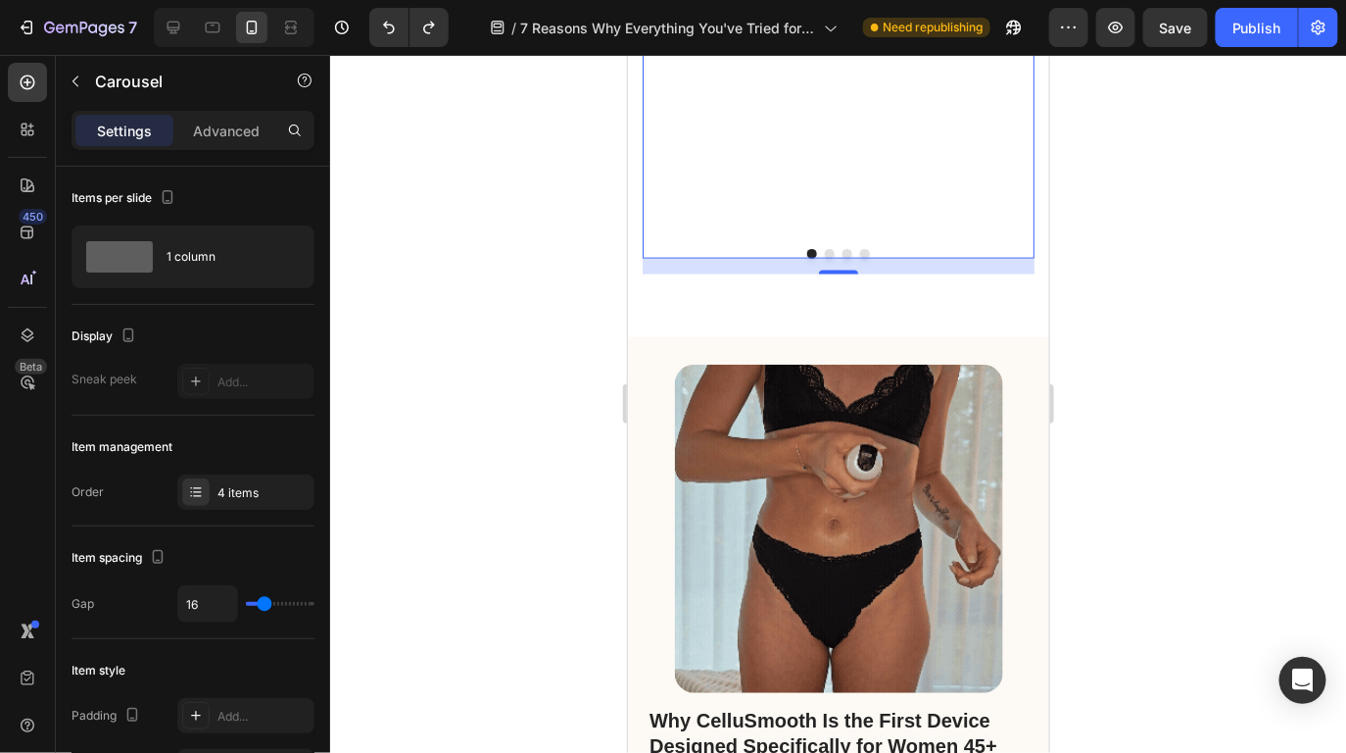
scroll to position [10628, 0]
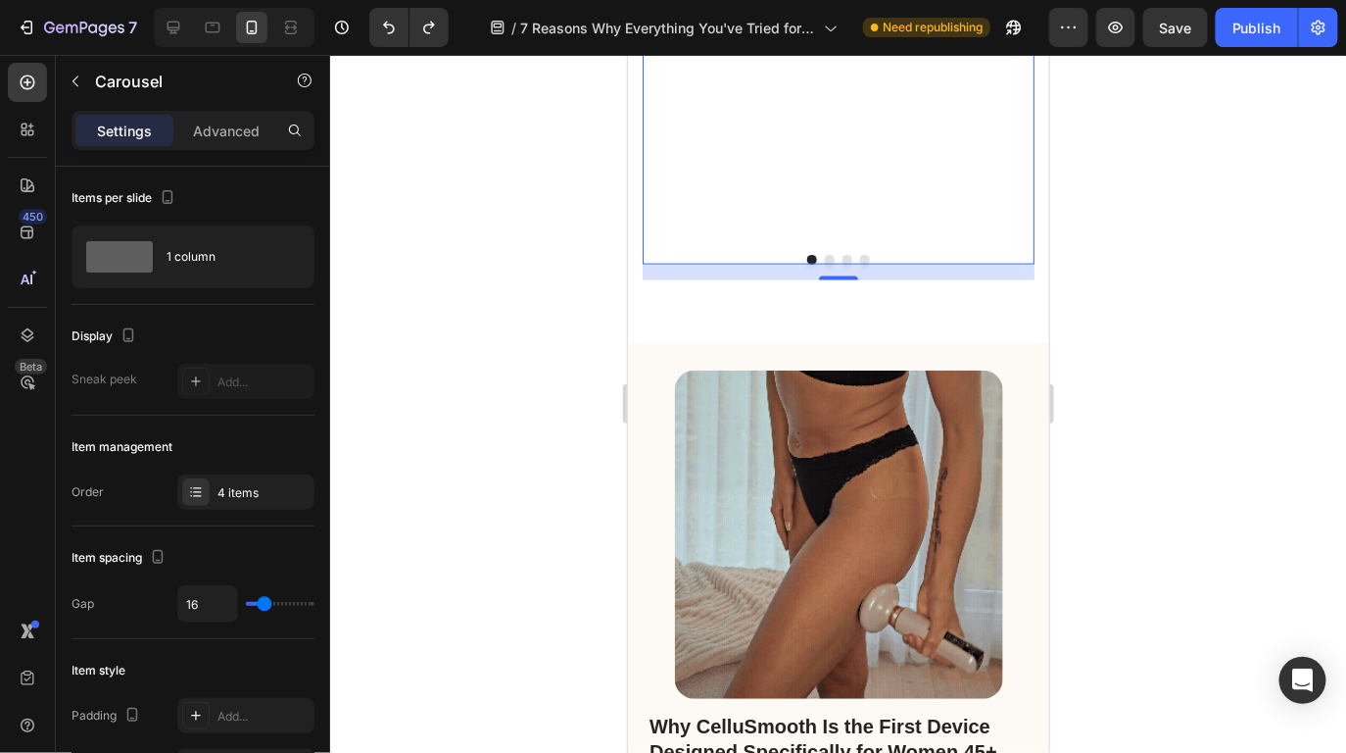
click at [1159, 455] on div at bounding box center [838, 404] width 1016 height 698
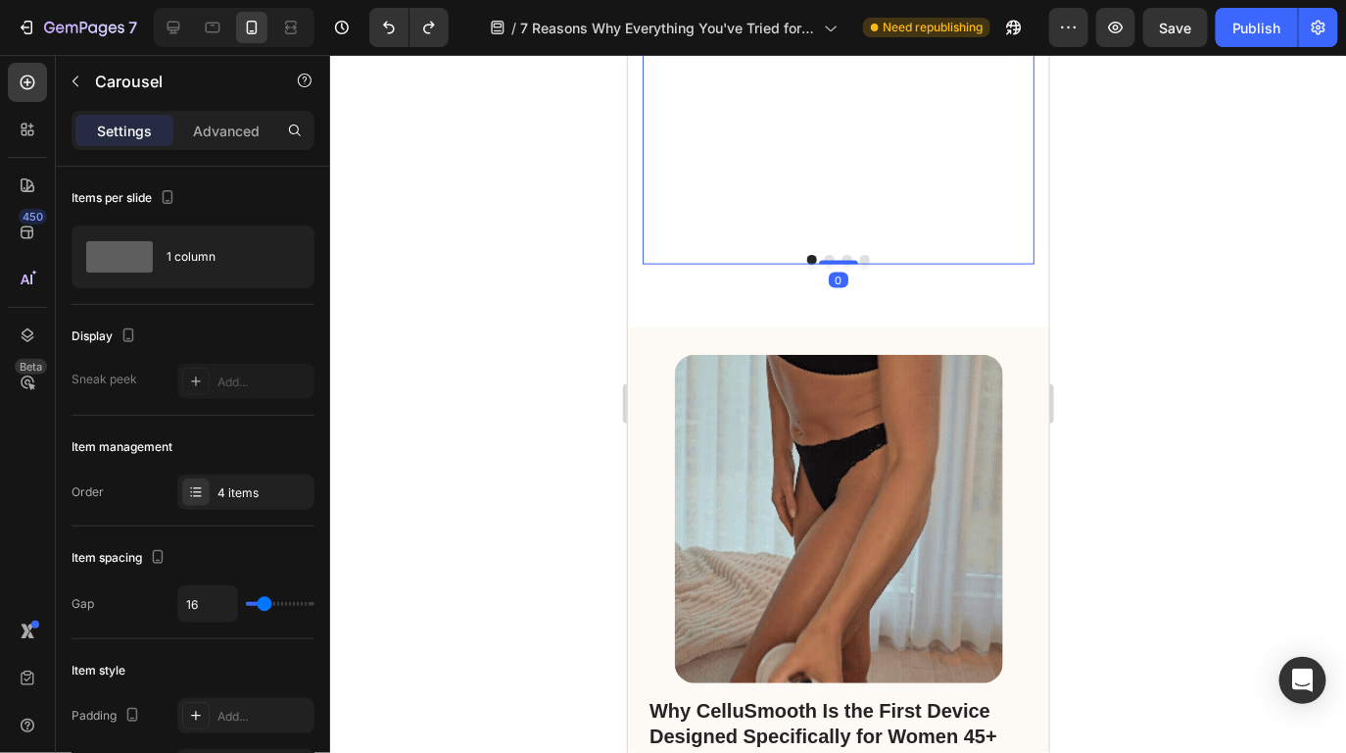
drag, startPoint x: 834, startPoint y: 653, endPoint x: 855, endPoint y: 583, distance: 72.6
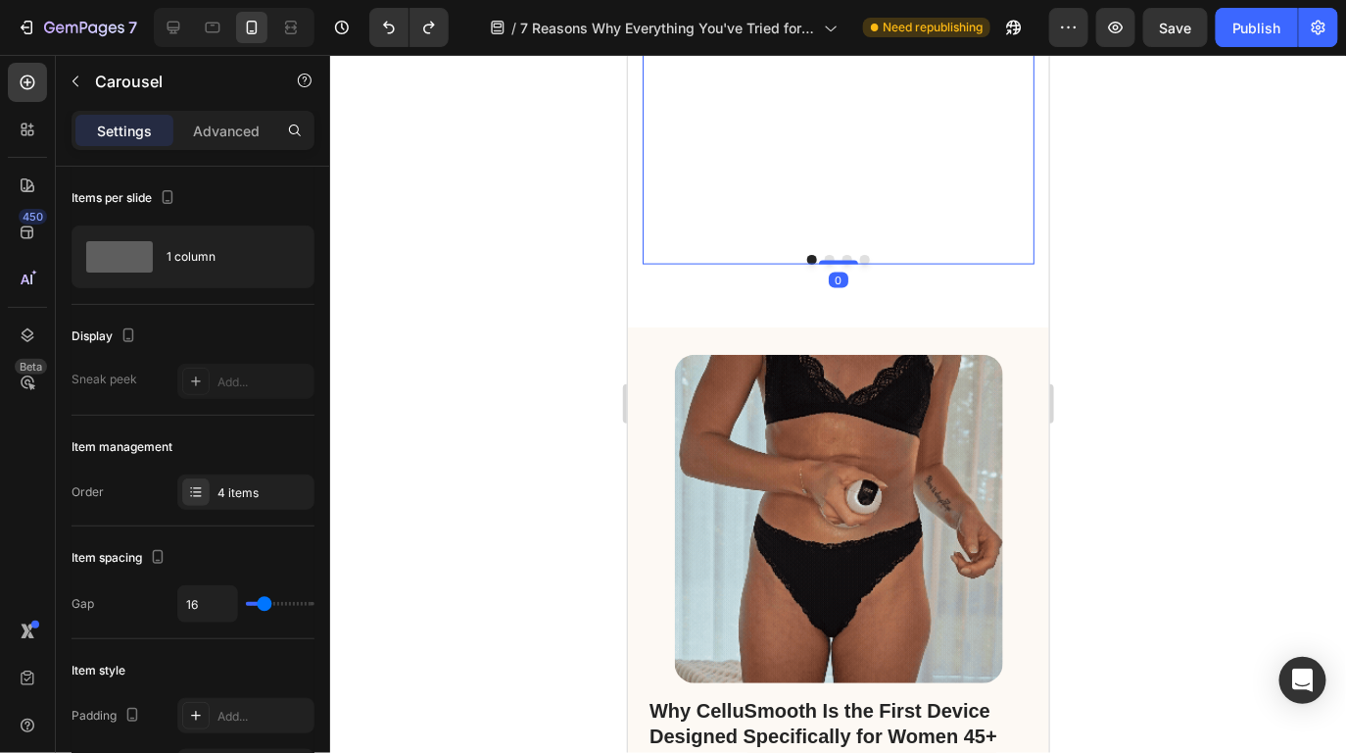
click at [855, 263] on div "Image Icon Icon Icon Icon Icon Icon List "At 52, I thought my legs would never …" at bounding box center [838, 19] width 392 height 487
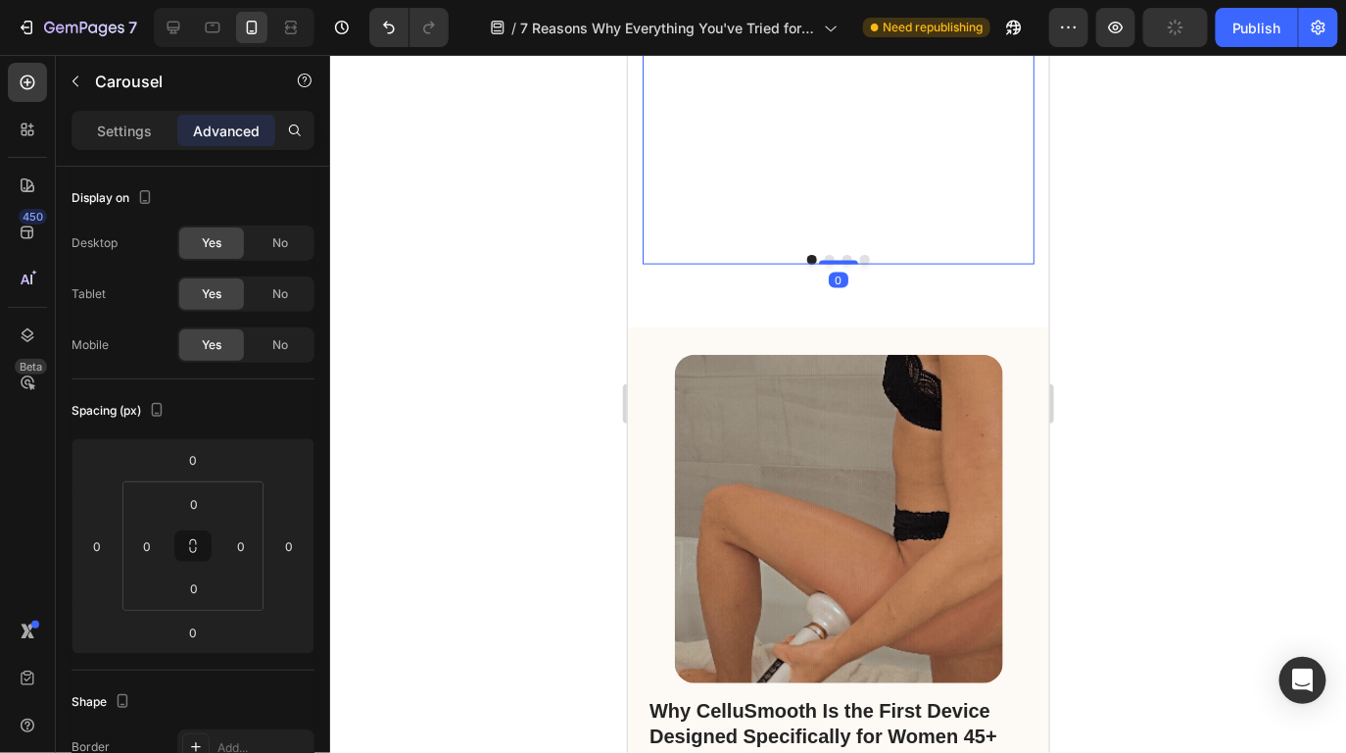
drag, startPoint x: 833, startPoint y: 640, endPoint x: 852, endPoint y: 586, distance: 57.0
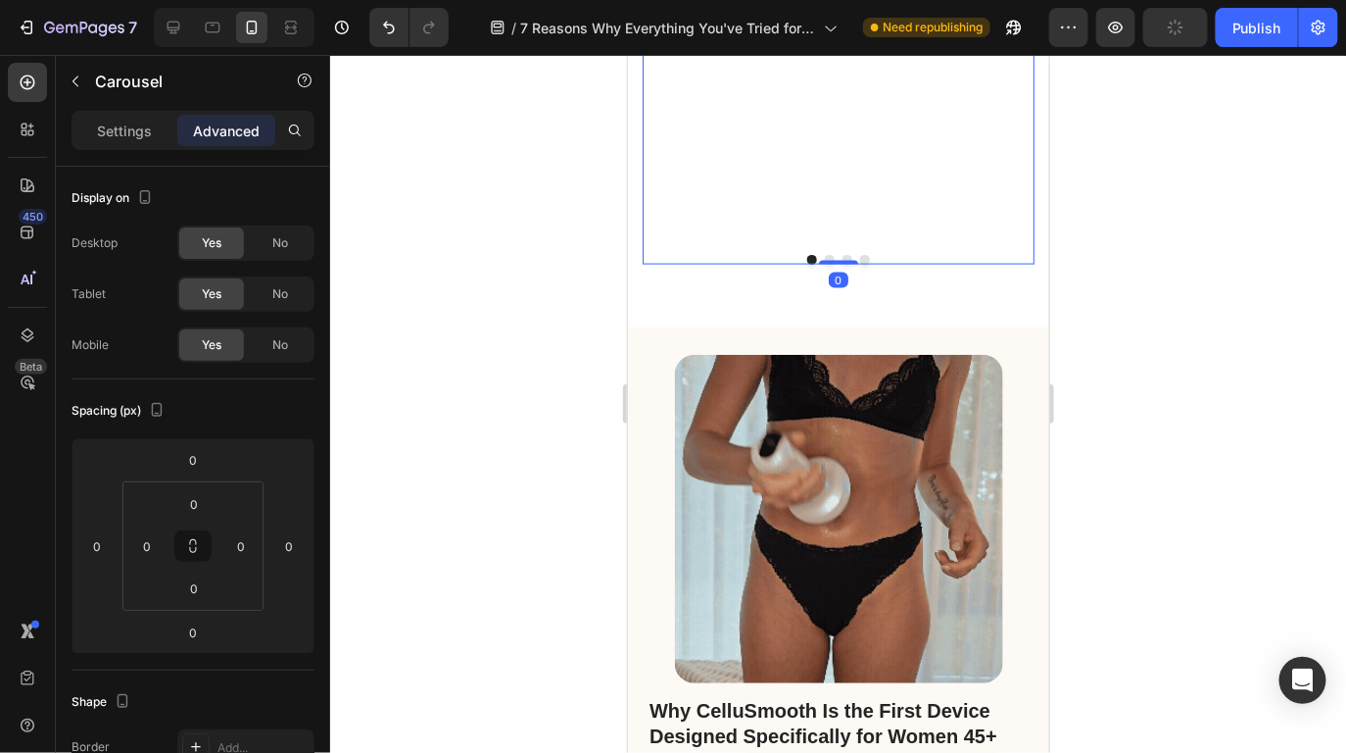
click at [852, 263] on div "Image Icon Icon Icon Icon Icon Icon List "At 52, I thought my legs would never …" at bounding box center [838, 19] width 392 height 487
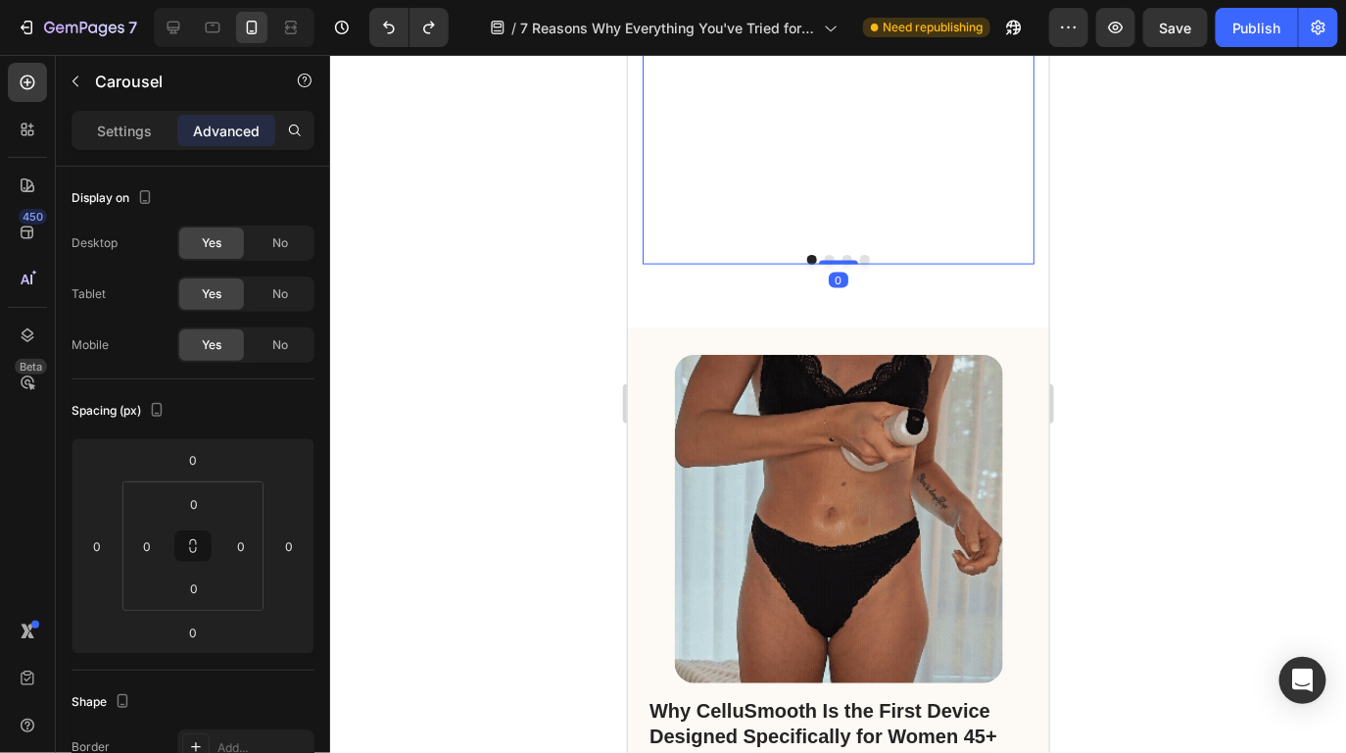
type input "16"
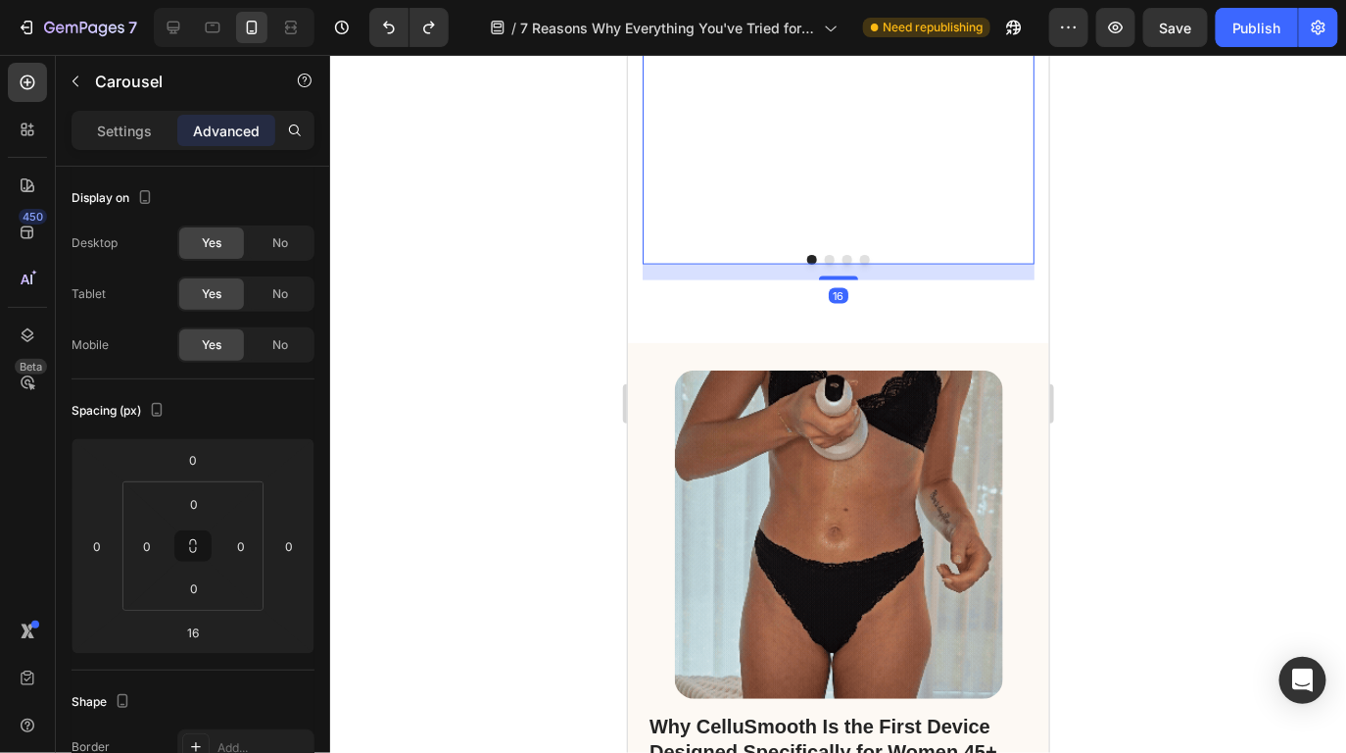
click at [862, 264] on button "Dot" at bounding box center [864, 259] width 10 height 10
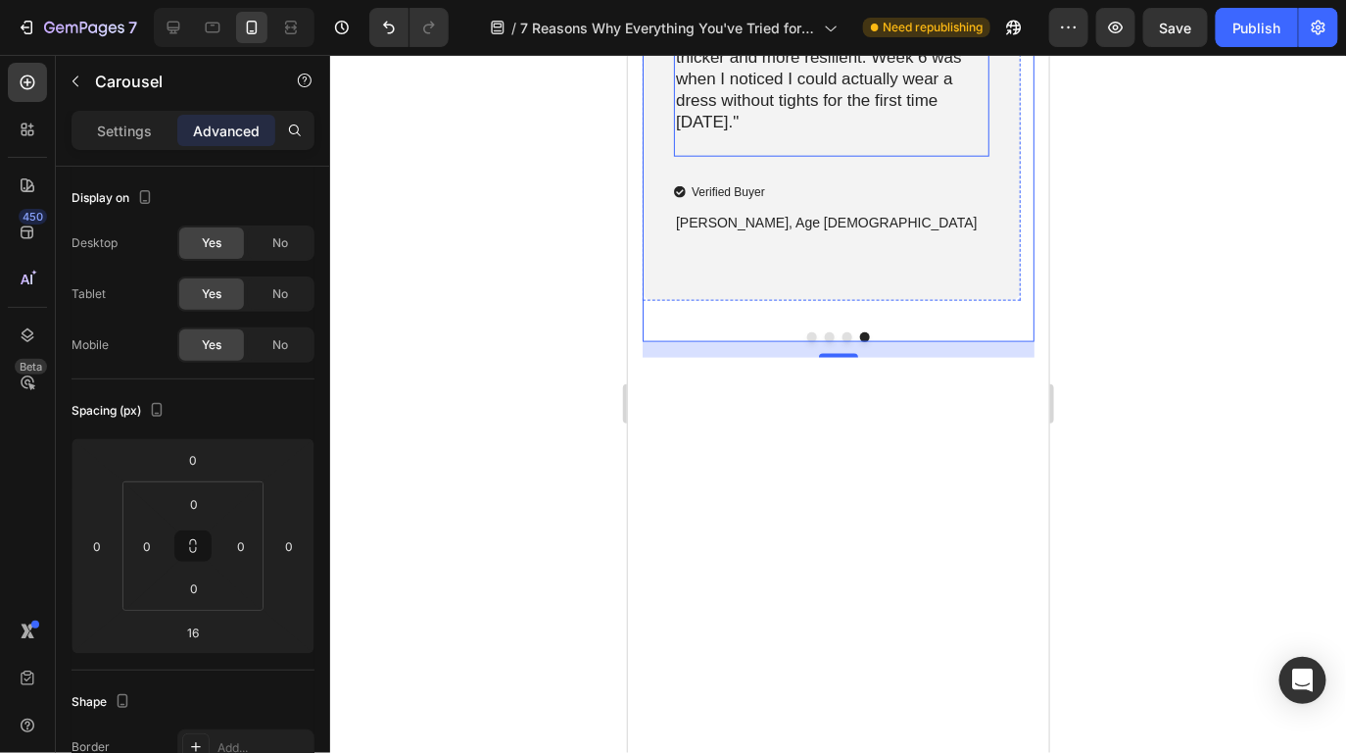
scroll to position [10549, 0]
click at [807, 342] on button "Dot" at bounding box center [812, 337] width 10 height 10
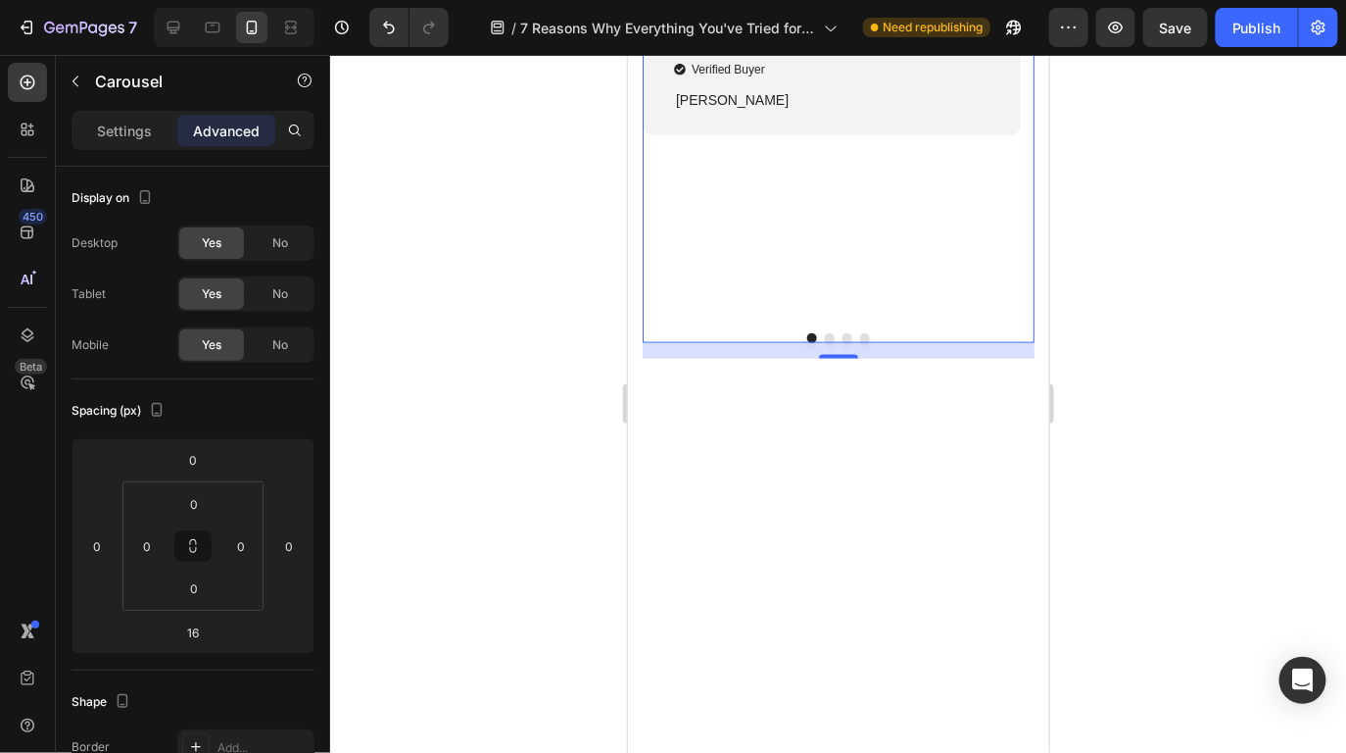
click at [824, 342] on button "Dot" at bounding box center [829, 337] width 10 height 10
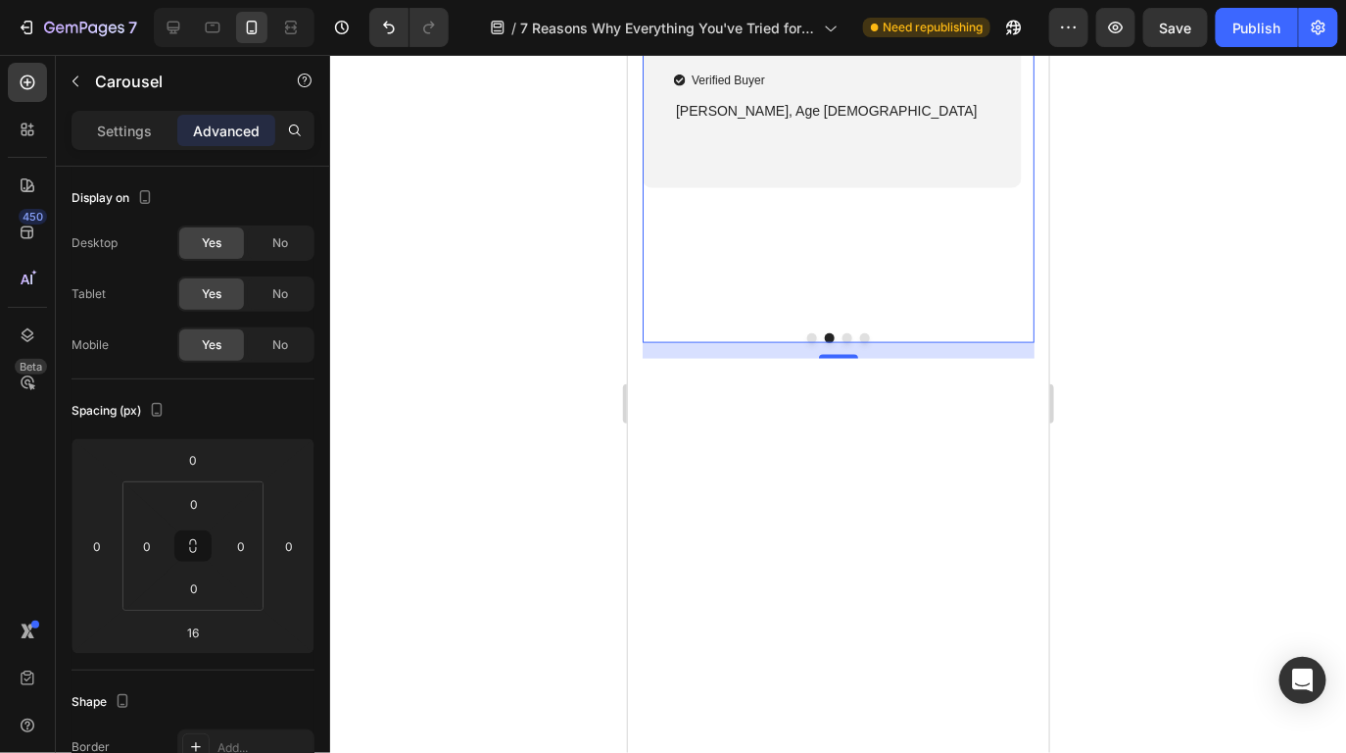
click at [845, 342] on button "Dot" at bounding box center [847, 337] width 10 height 10
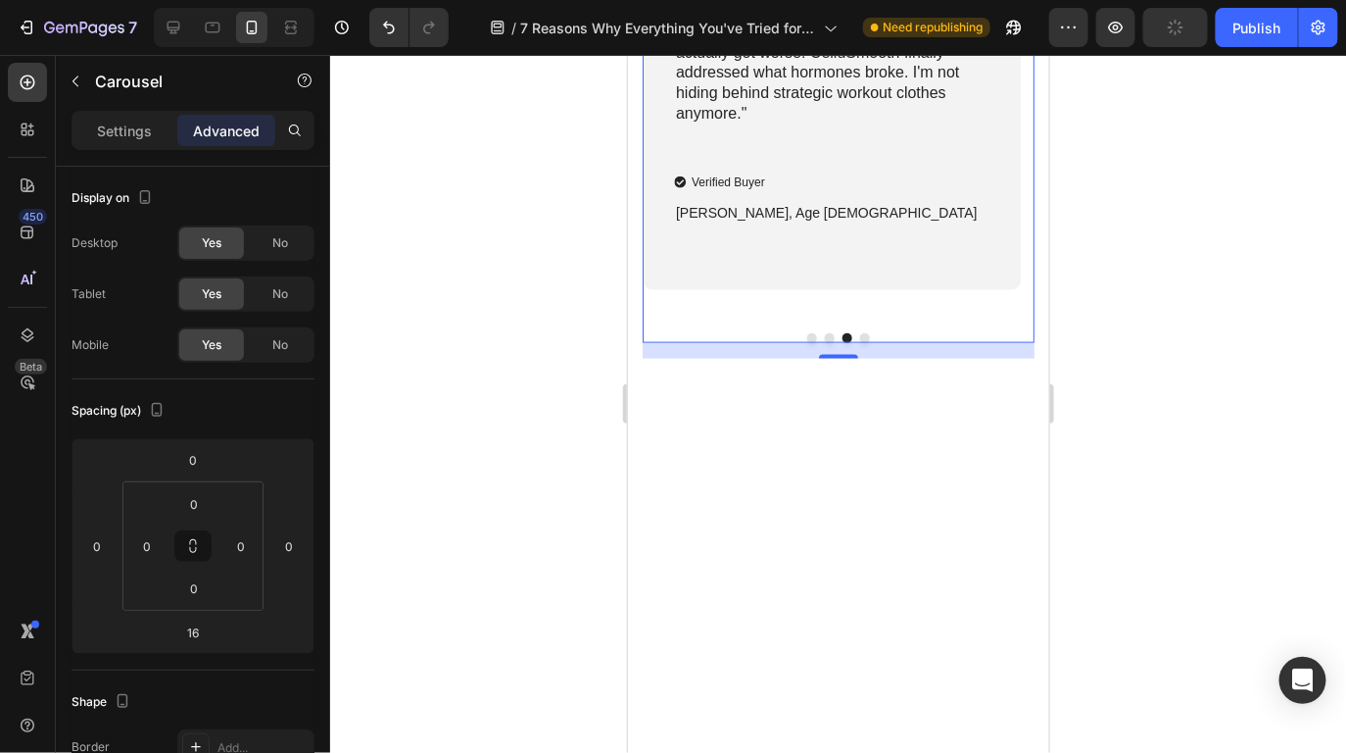
click at [864, 342] on button "Dot" at bounding box center [864, 337] width 10 height 10
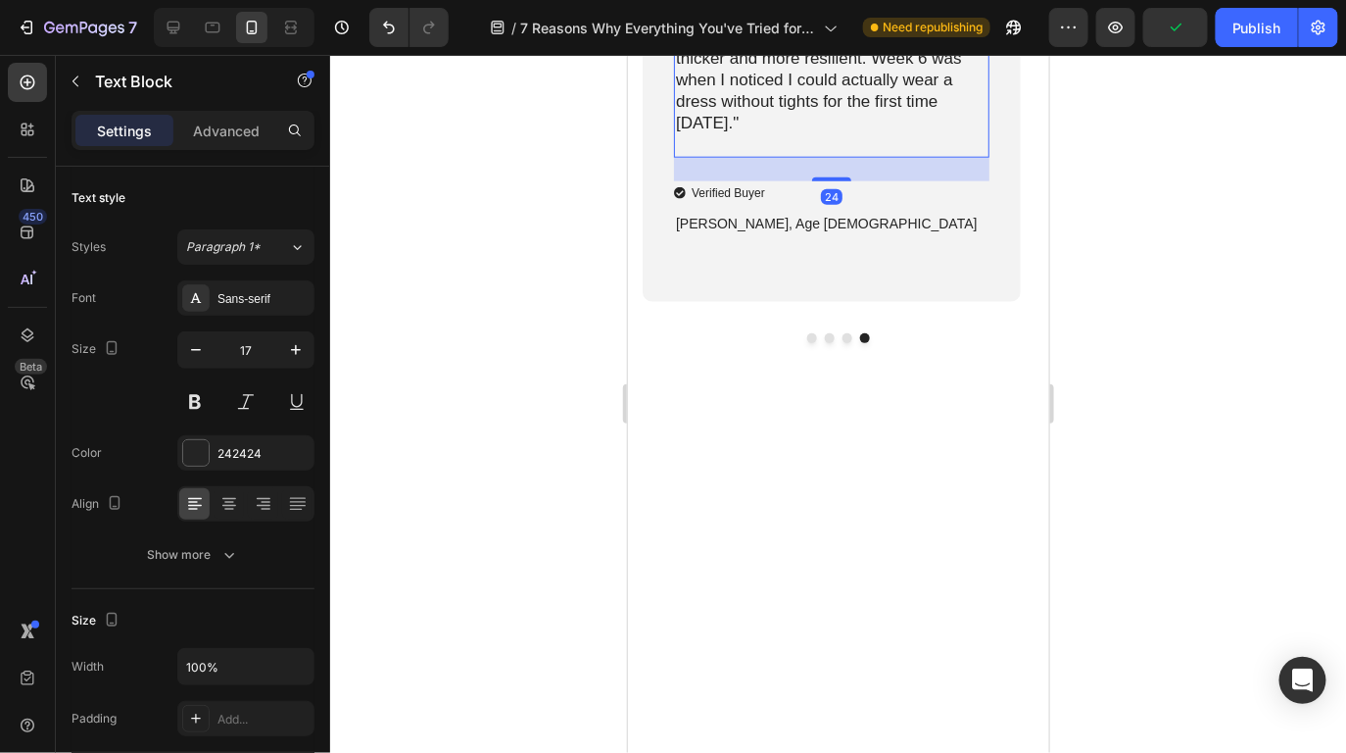
click at [814, 155] on p ""After spending £800+ on creams that did nothing, I was skeptical. But the diff…" at bounding box center [831, 57] width 312 height 195
click at [849, 300] on div "Icon Icon Icon Icon Icon Icon List "After spending £800+ on creams that did not…" at bounding box center [831, 77] width 378 height 446
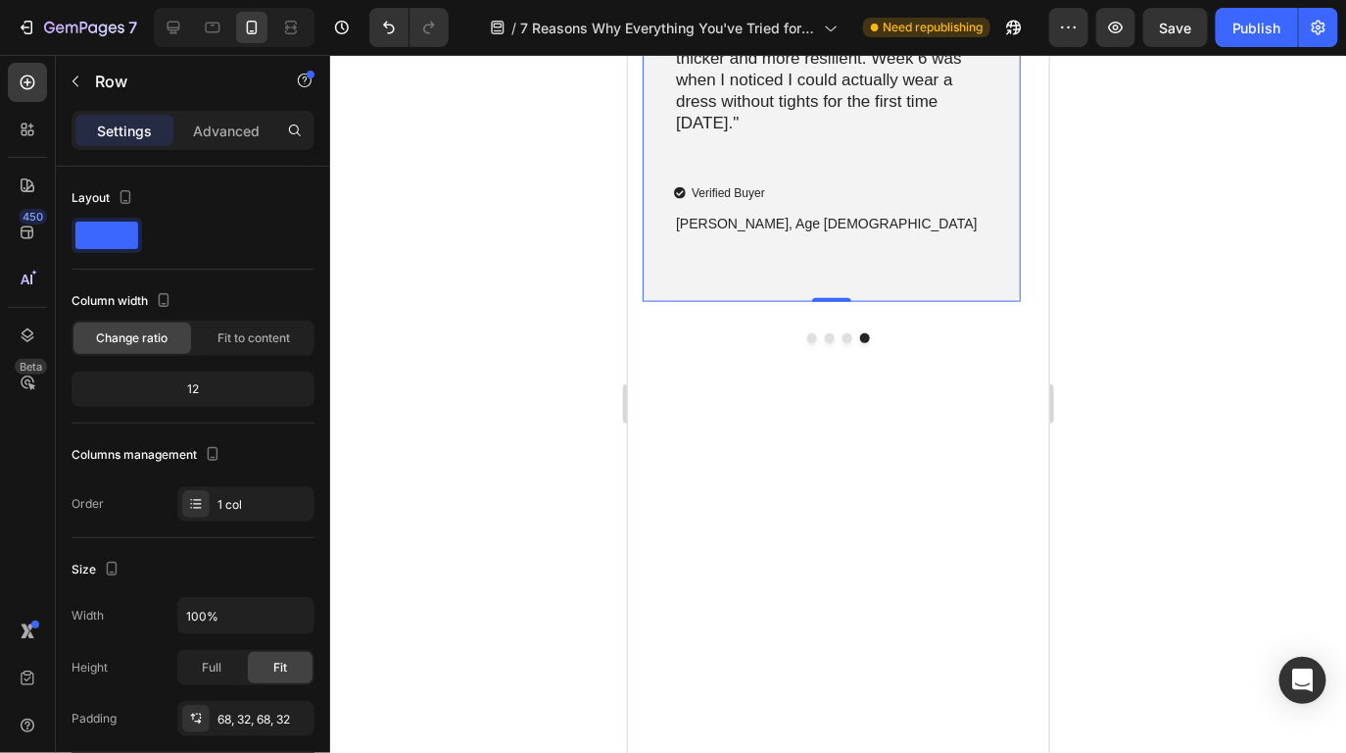
drag, startPoint x: 823, startPoint y: 676, endPoint x: 830, endPoint y: 657, distance: 20.8
click at [830, 300] on div "Icon Icon Icon Icon Icon Icon List "After spending £800+ on creams that did not…" at bounding box center [831, 77] width 378 height 446
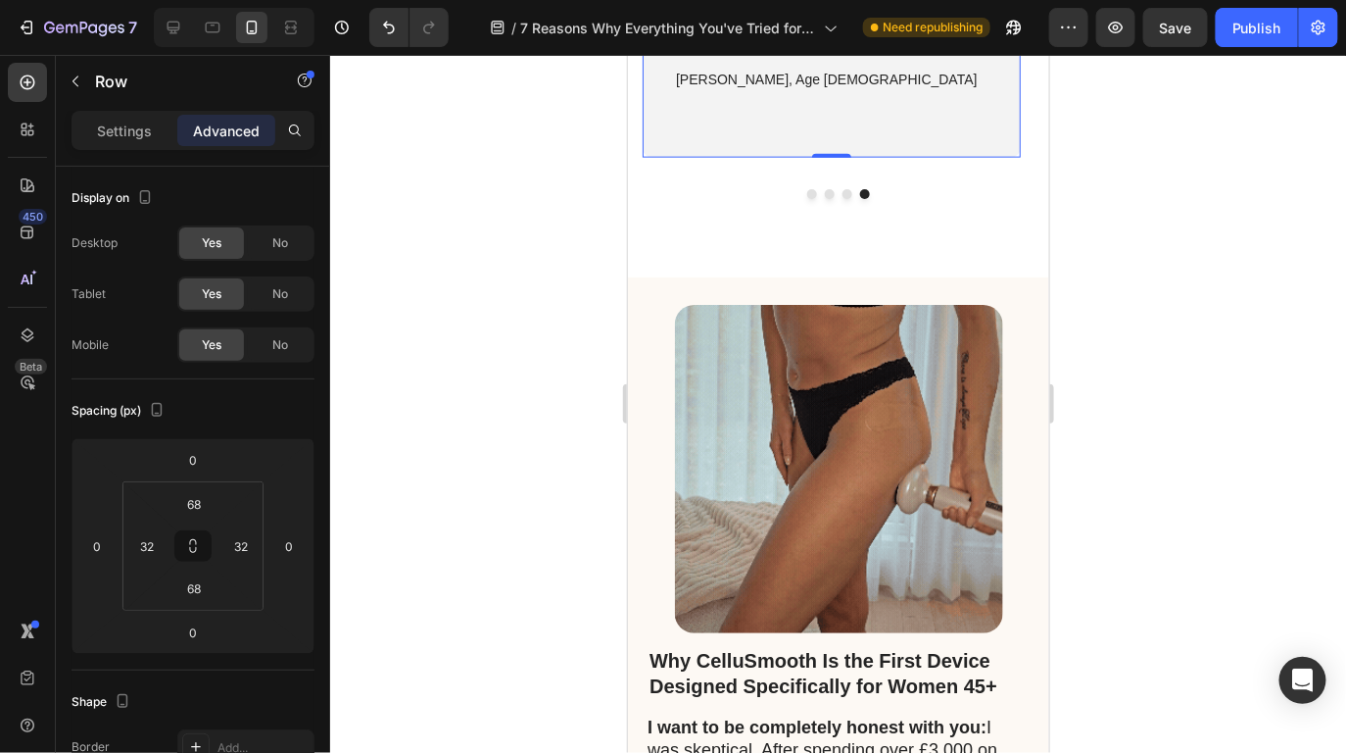
scroll to position [10695, 0]
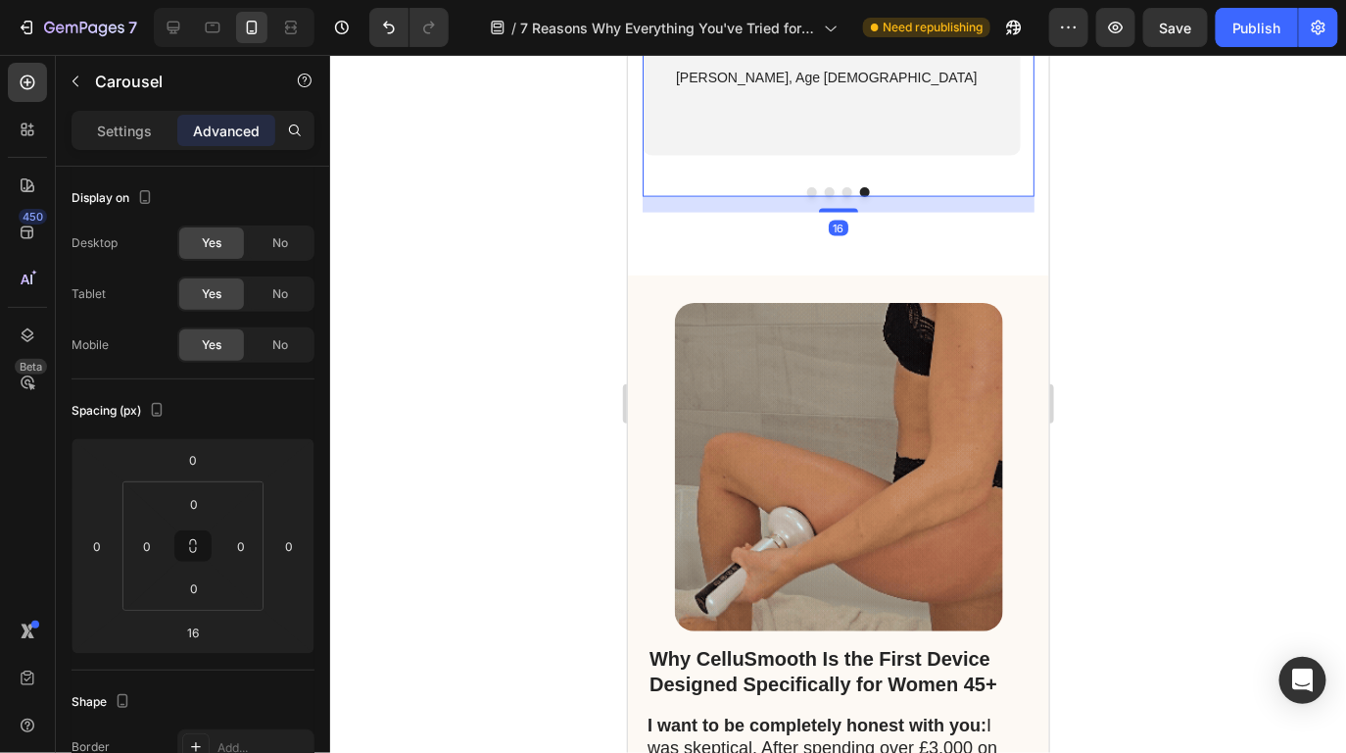
click at [807, 196] on button "Dot" at bounding box center [812, 191] width 10 height 10
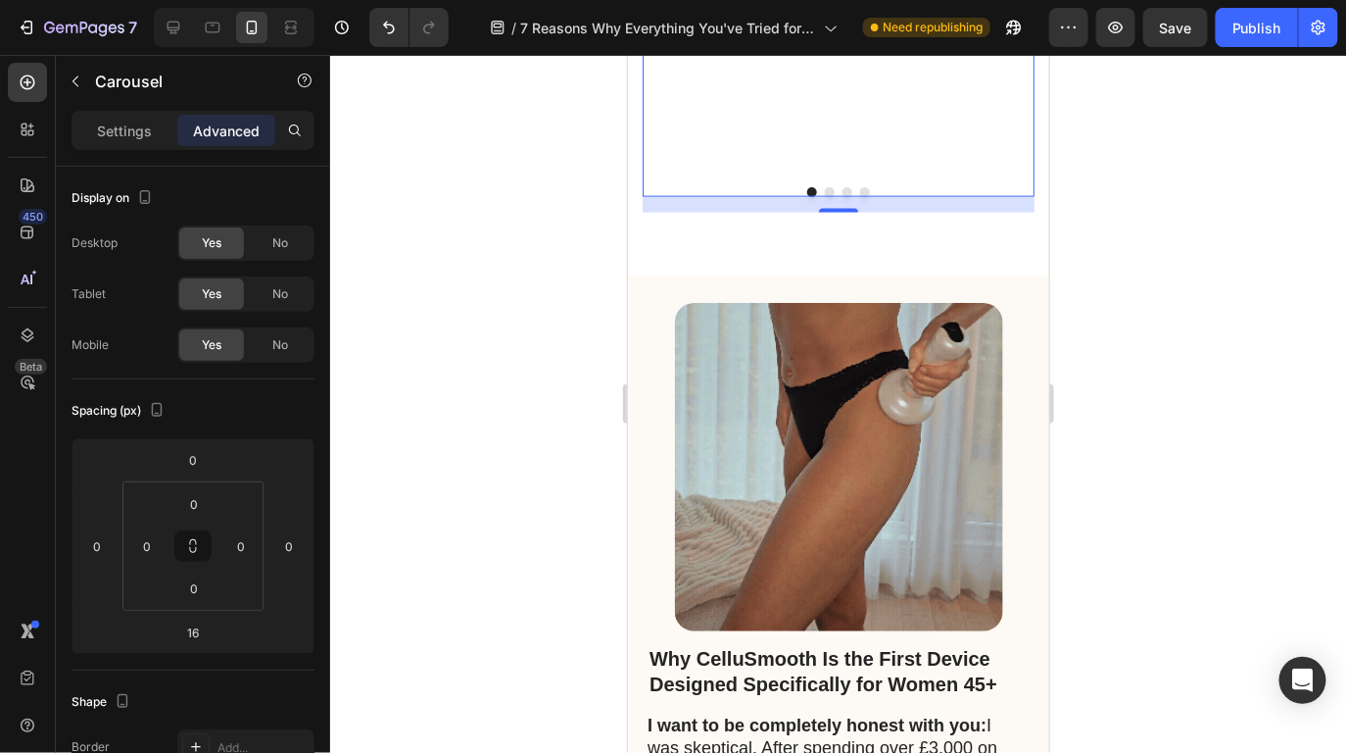
click at [1091, 419] on div at bounding box center [838, 404] width 1016 height 698
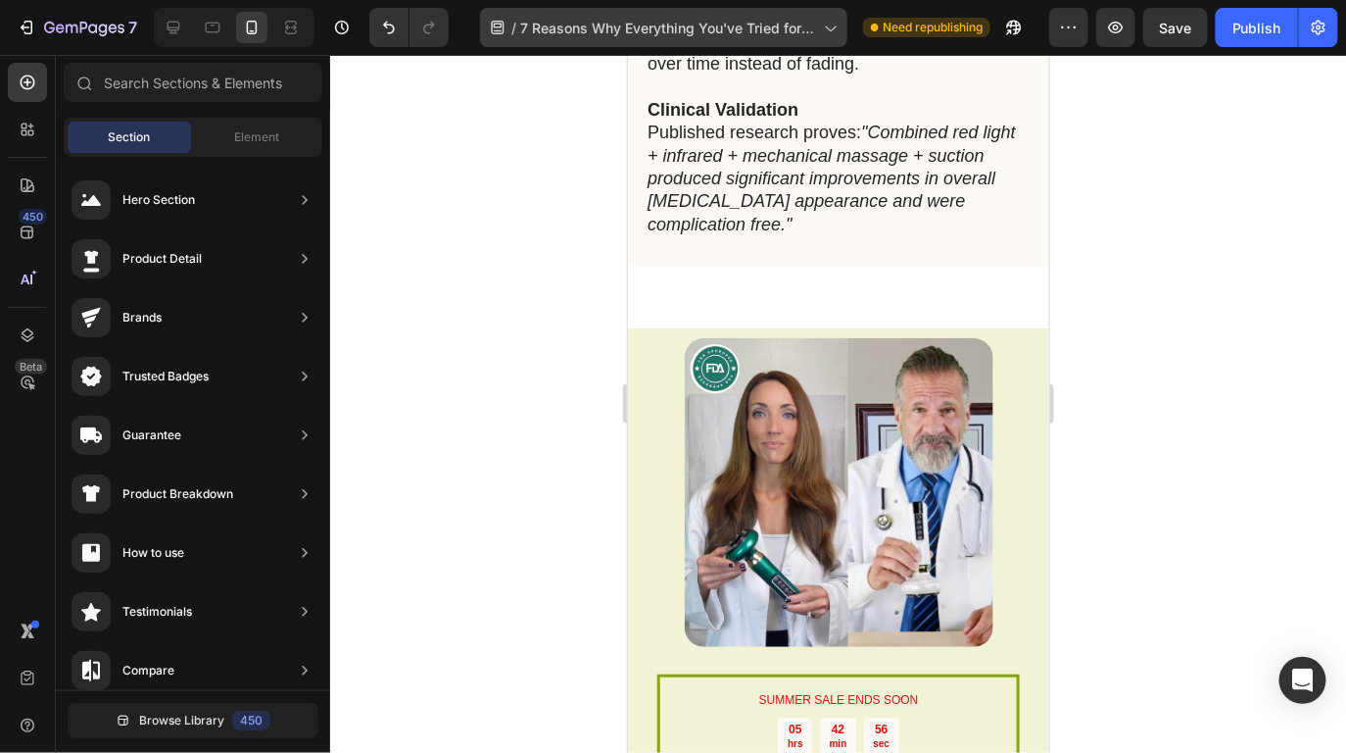
scroll to position [12597, 0]
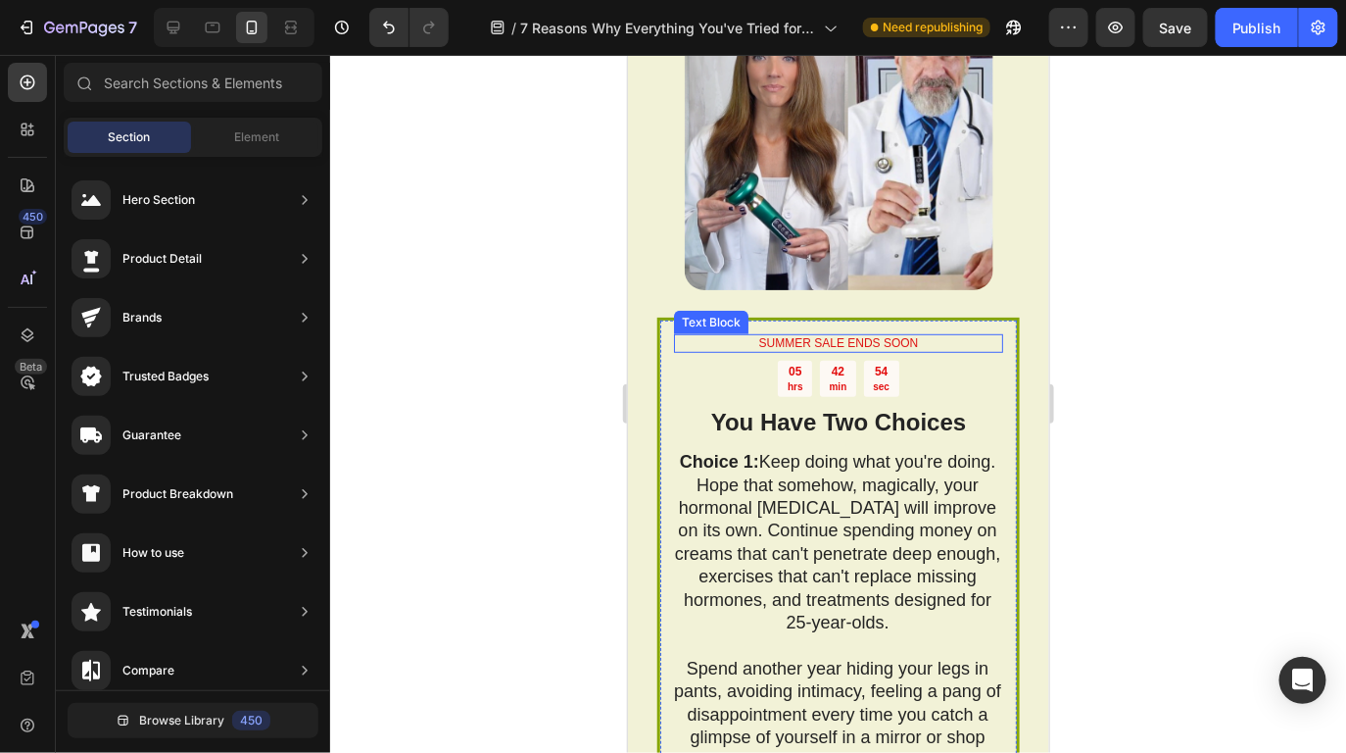
click at [775, 341] on p "SUMMER SALE ENDS SOON" at bounding box center [837, 343] width 325 height 16
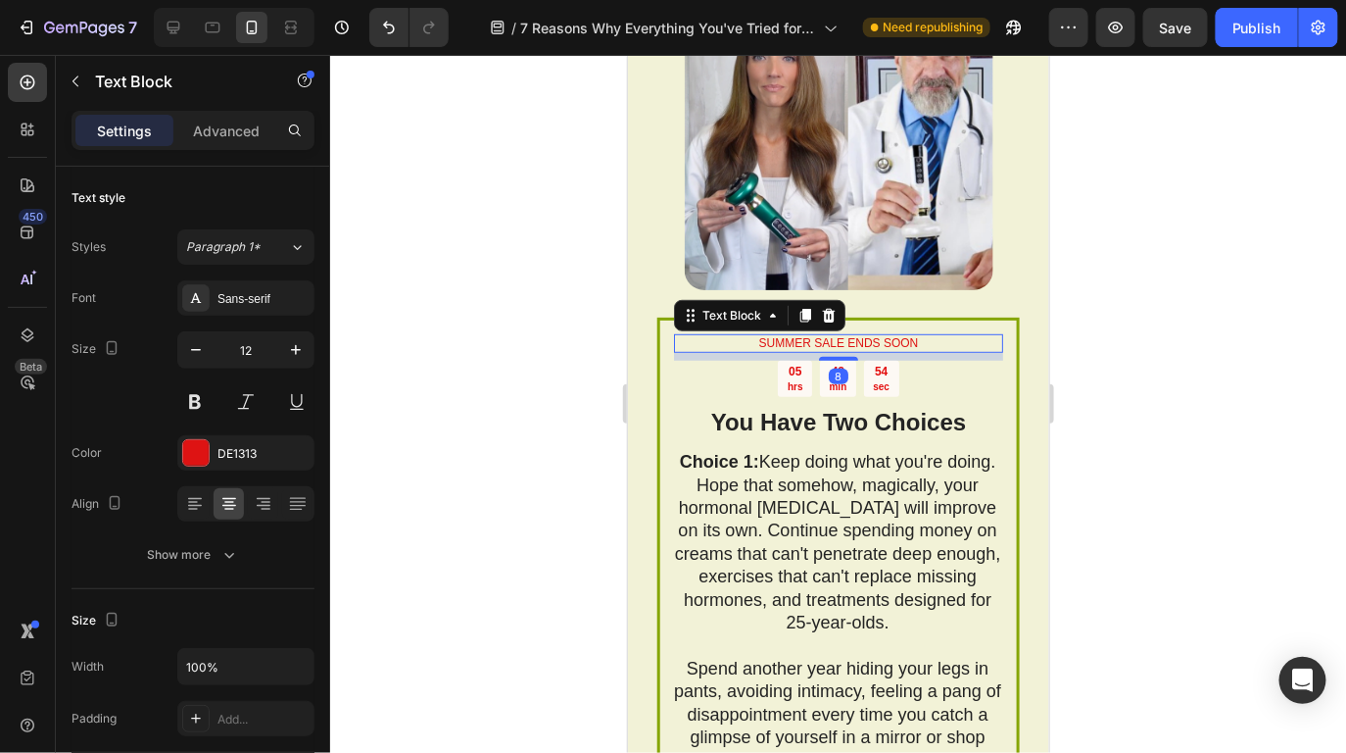
click at [775, 341] on p "SUMMER SALE ENDS SOON" at bounding box center [837, 343] width 325 height 16
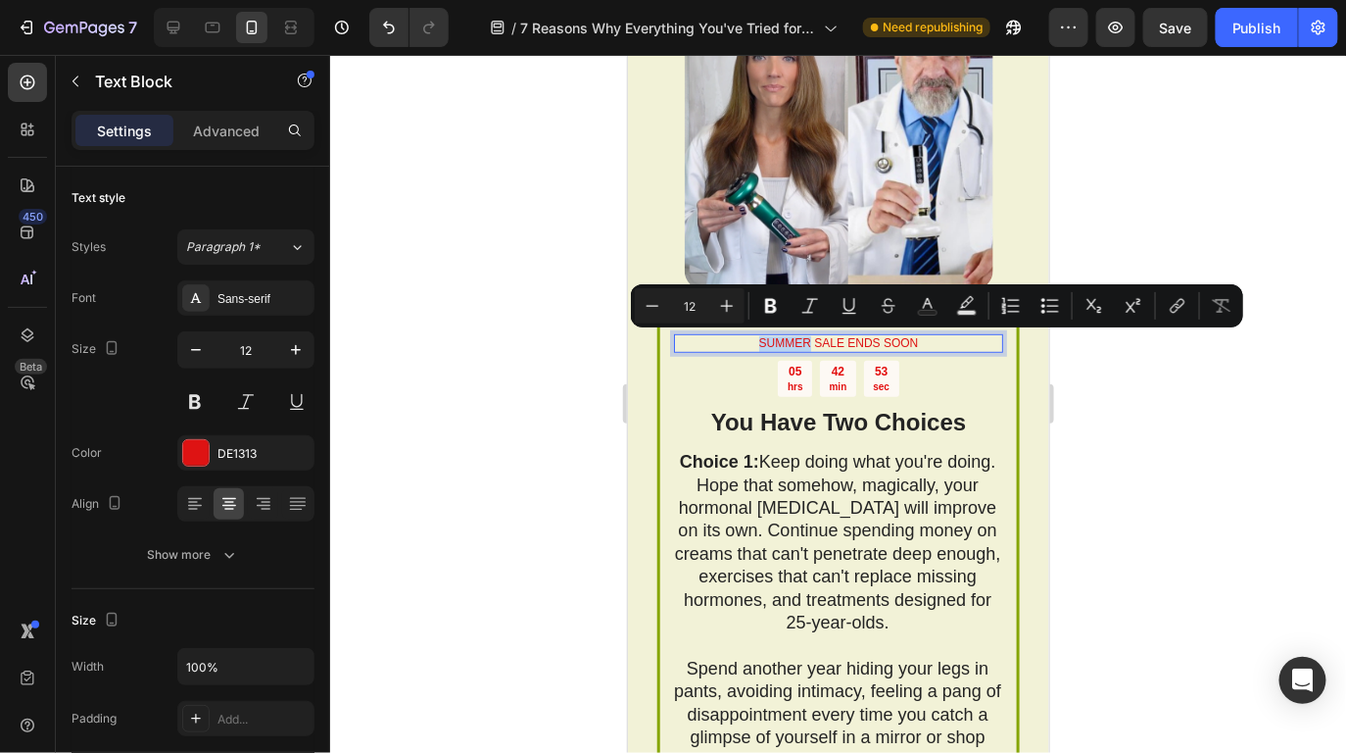
click at [755, 343] on p "SUMMER SALE ENDS SOON" at bounding box center [837, 343] width 325 height 16
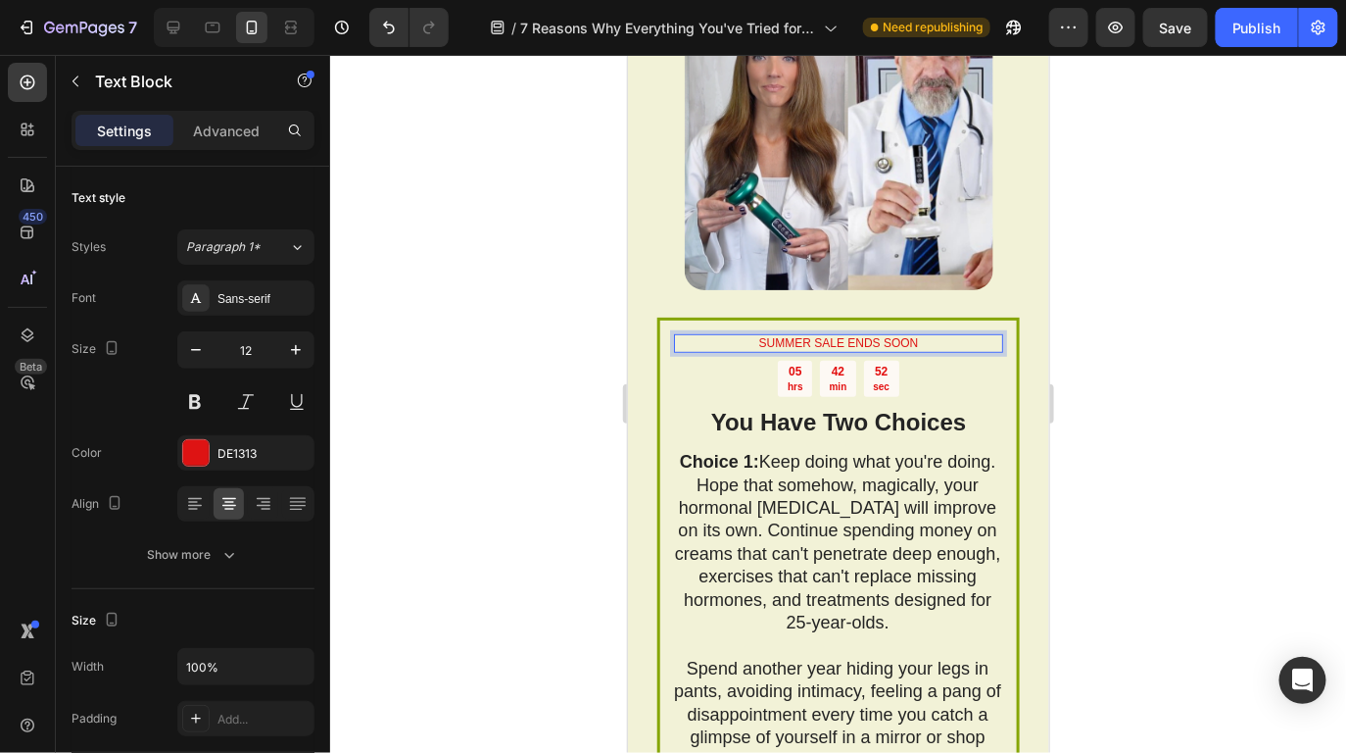
click at [751, 343] on p "SUMMER SALE ENDS SOON" at bounding box center [837, 343] width 325 height 16
click at [1096, 408] on div at bounding box center [838, 404] width 1016 height 698
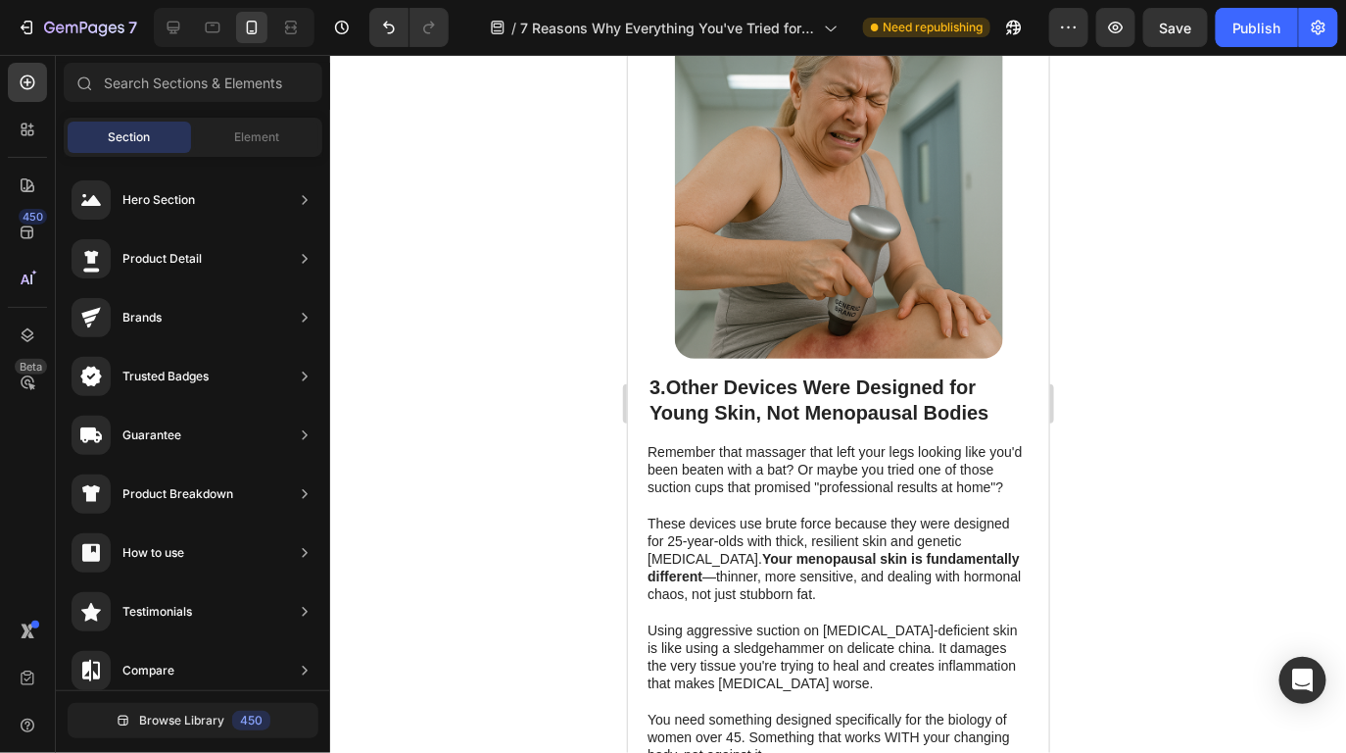
scroll to position [3797, 0]
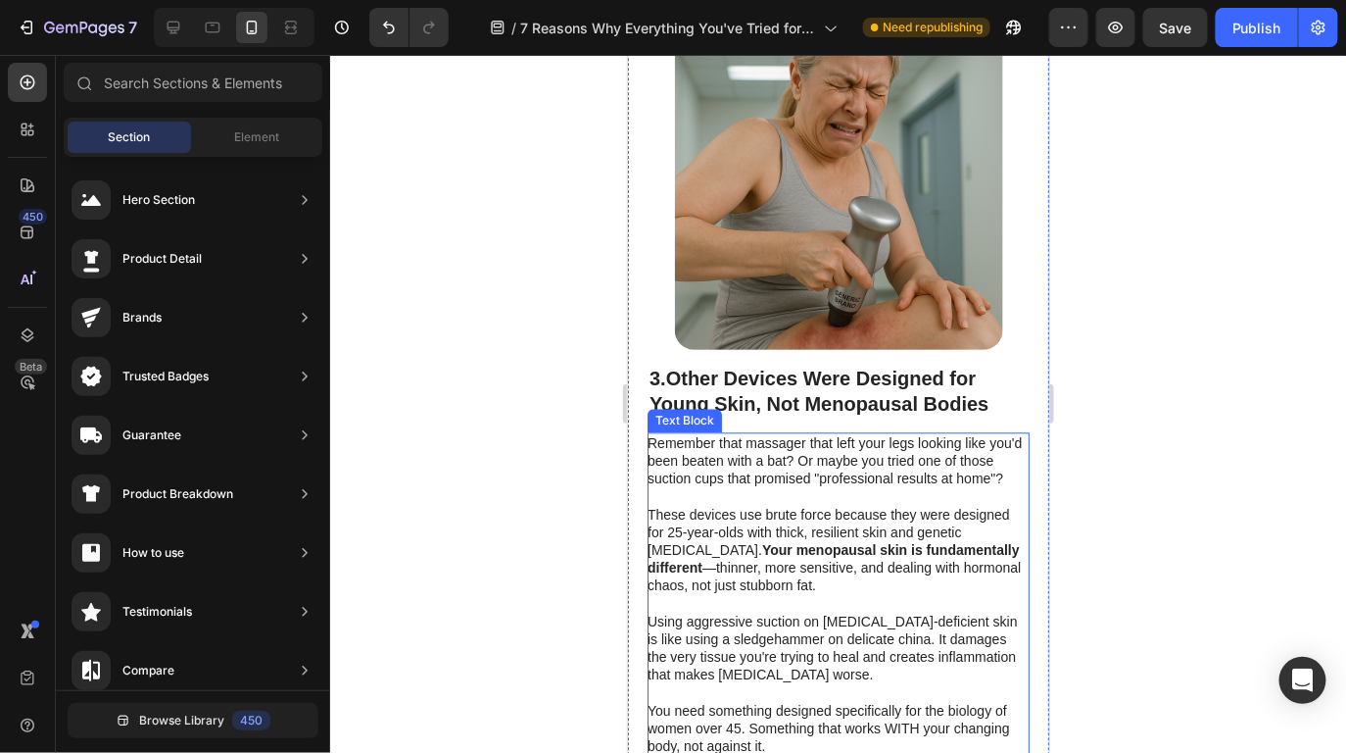
click at [897, 505] on p "These devices use brute force because they were designed for 25-year-olds with …" at bounding box center [837, 549] width 380 height 89
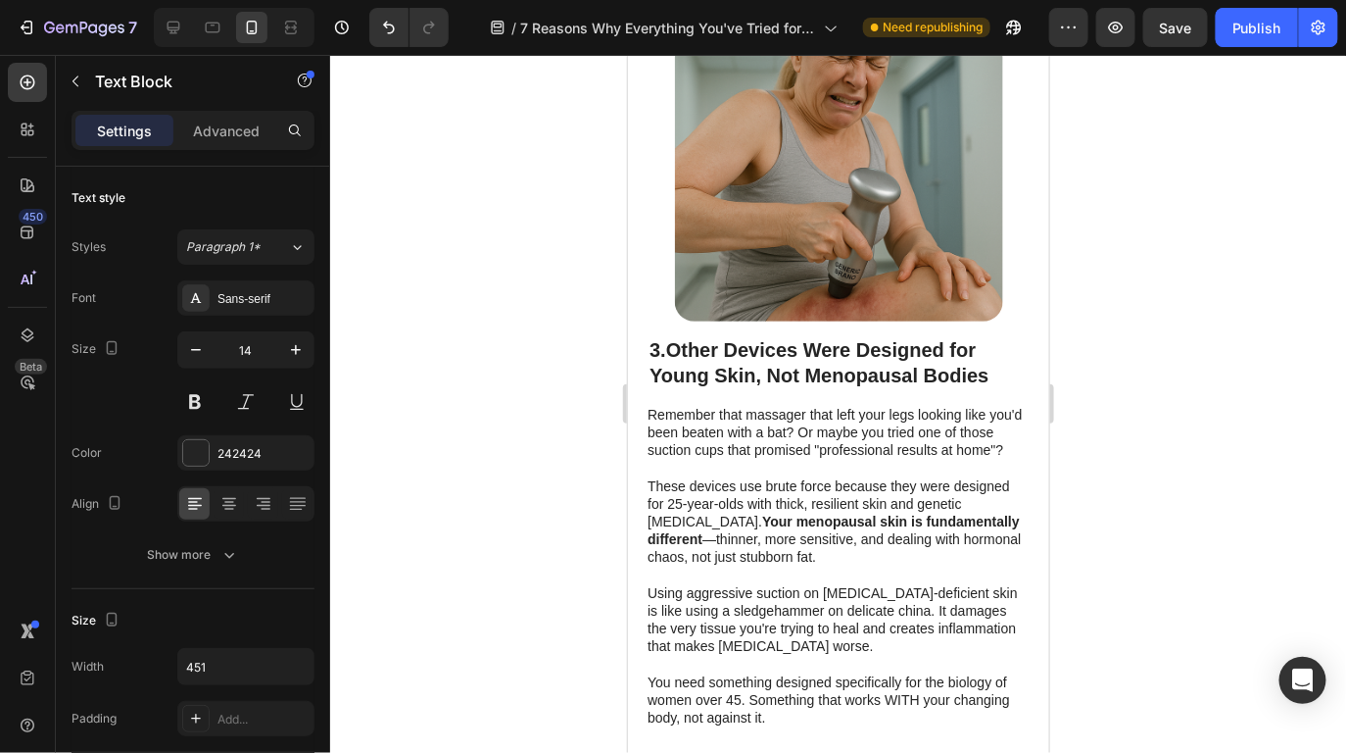
scroll to position [3785, 0]
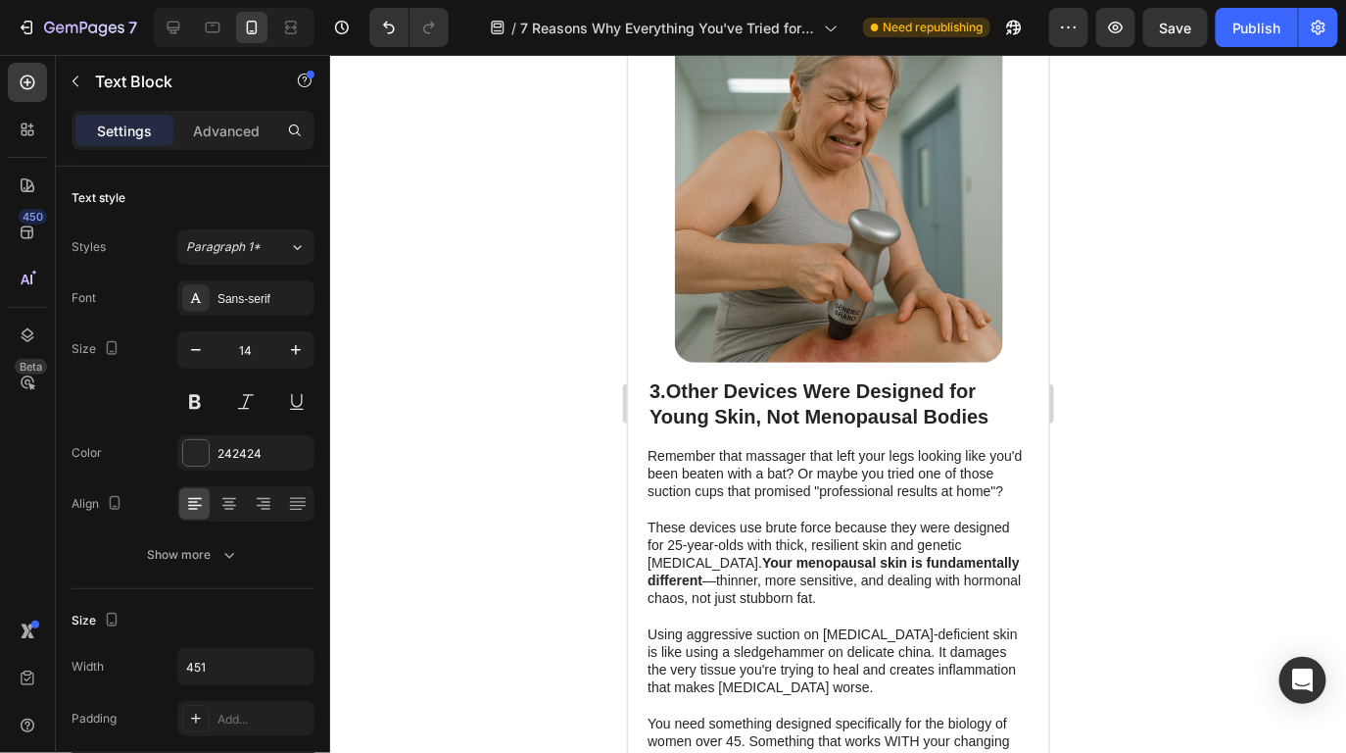
click at [752, 446] on p "Remember that massager that left your legs looking like you'd been beaten with …" at bounding box center [837, 473] width 380 height 54
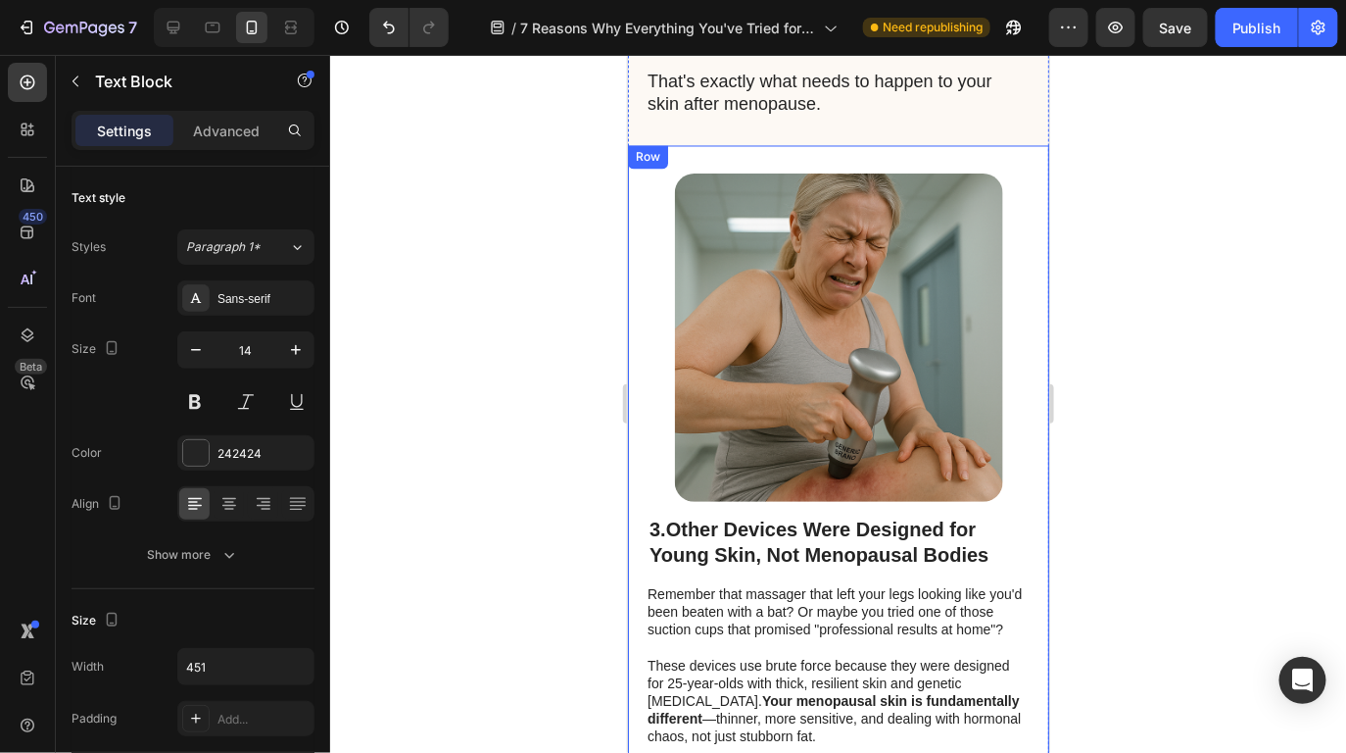
scroll to position [3545, 0]
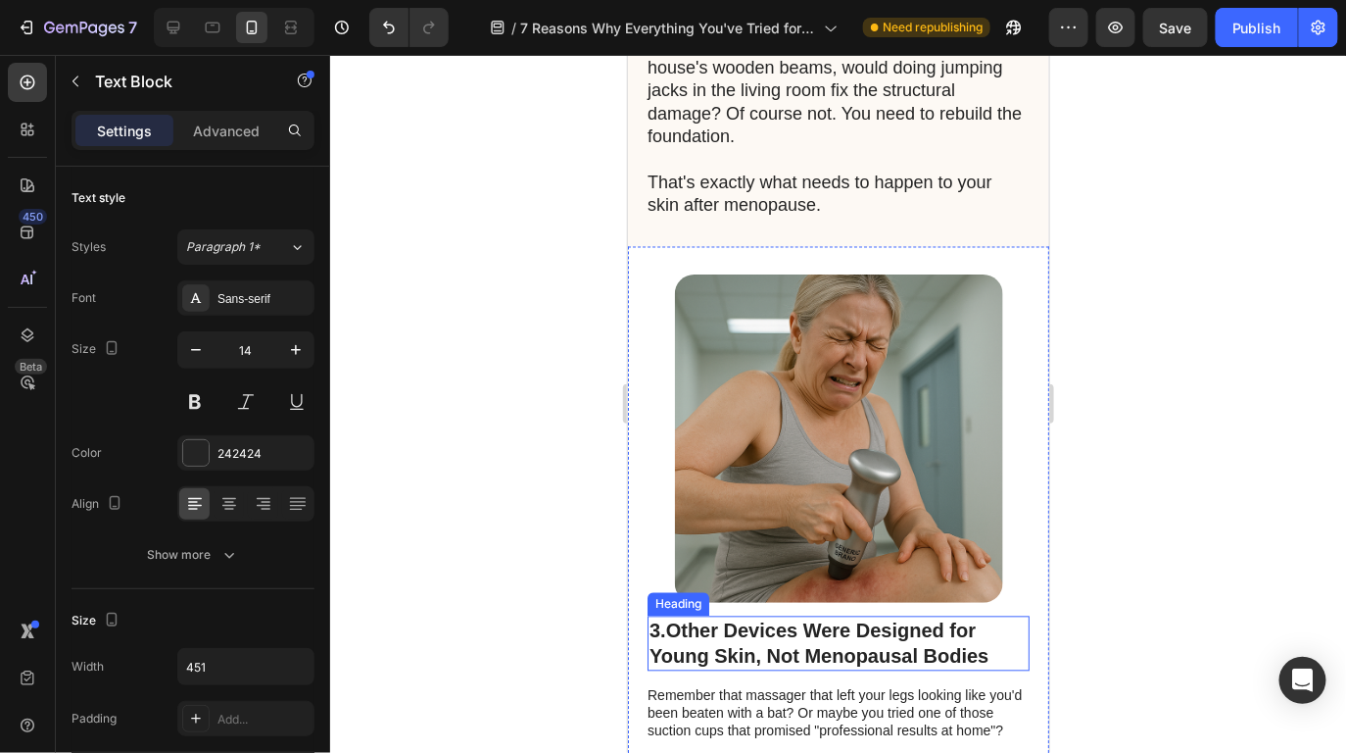
click at [747, 619] on strong "Other Devices Were Designed for Young Skin, Not Menopausal Bodies" at bounding box center [818, 642] width 339 height 47
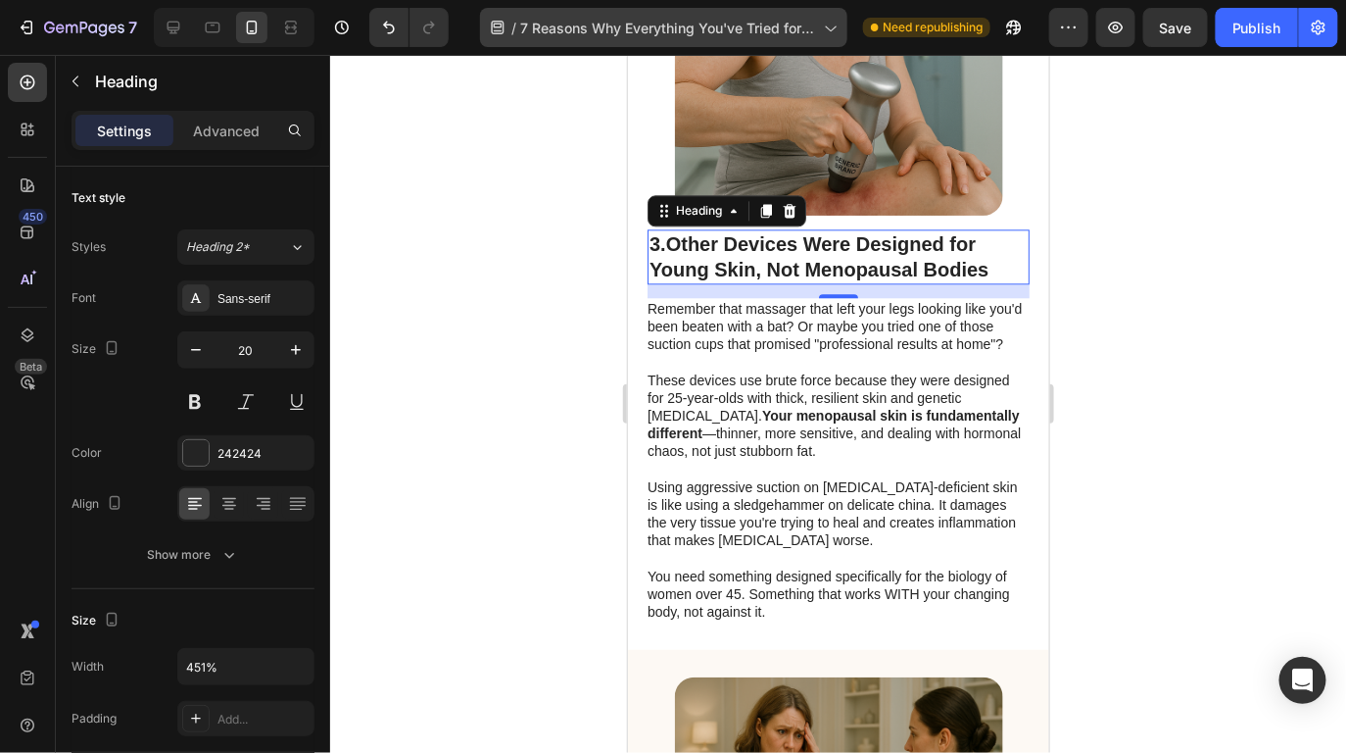
scroll to position [3753, 0]
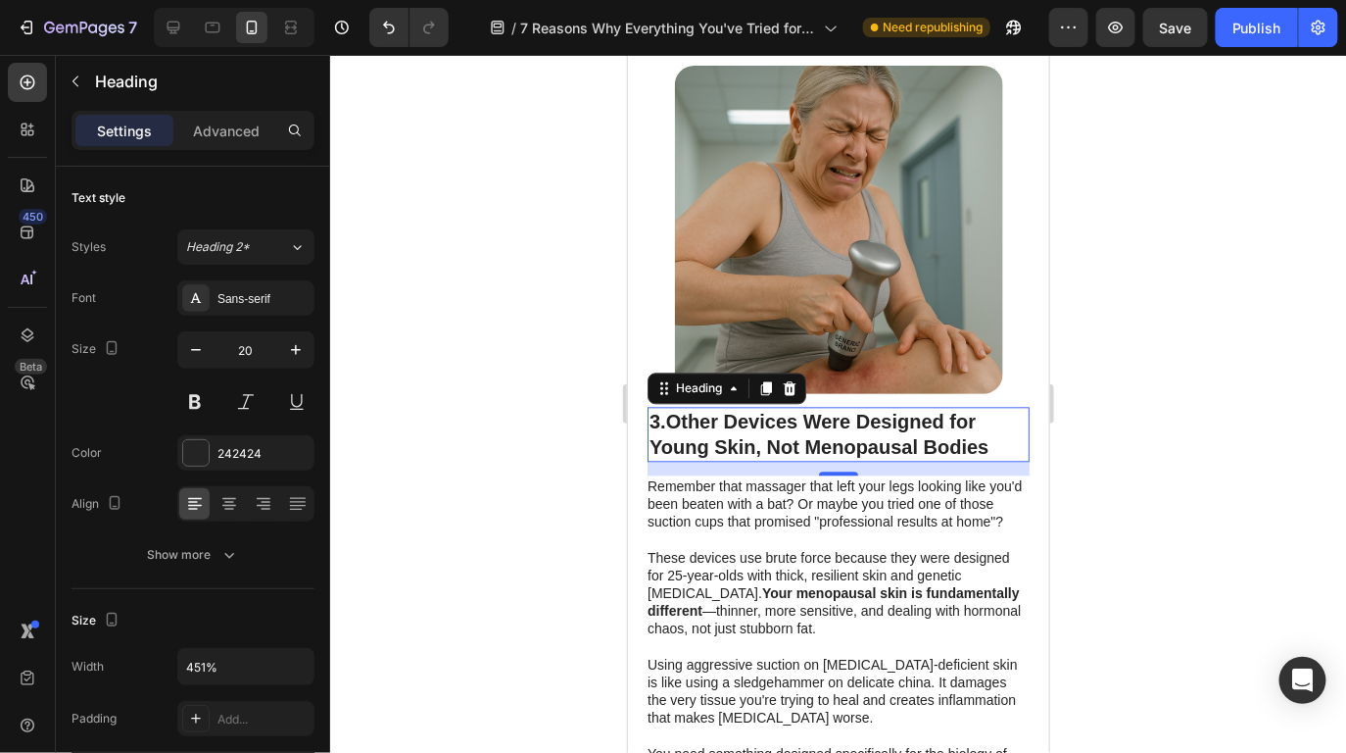
click at [802, 411] on strong "Other Devices Were Designed for Young Skin, Not Menopausal Bodies" at bounding box center [818, 434] width 339 height 47
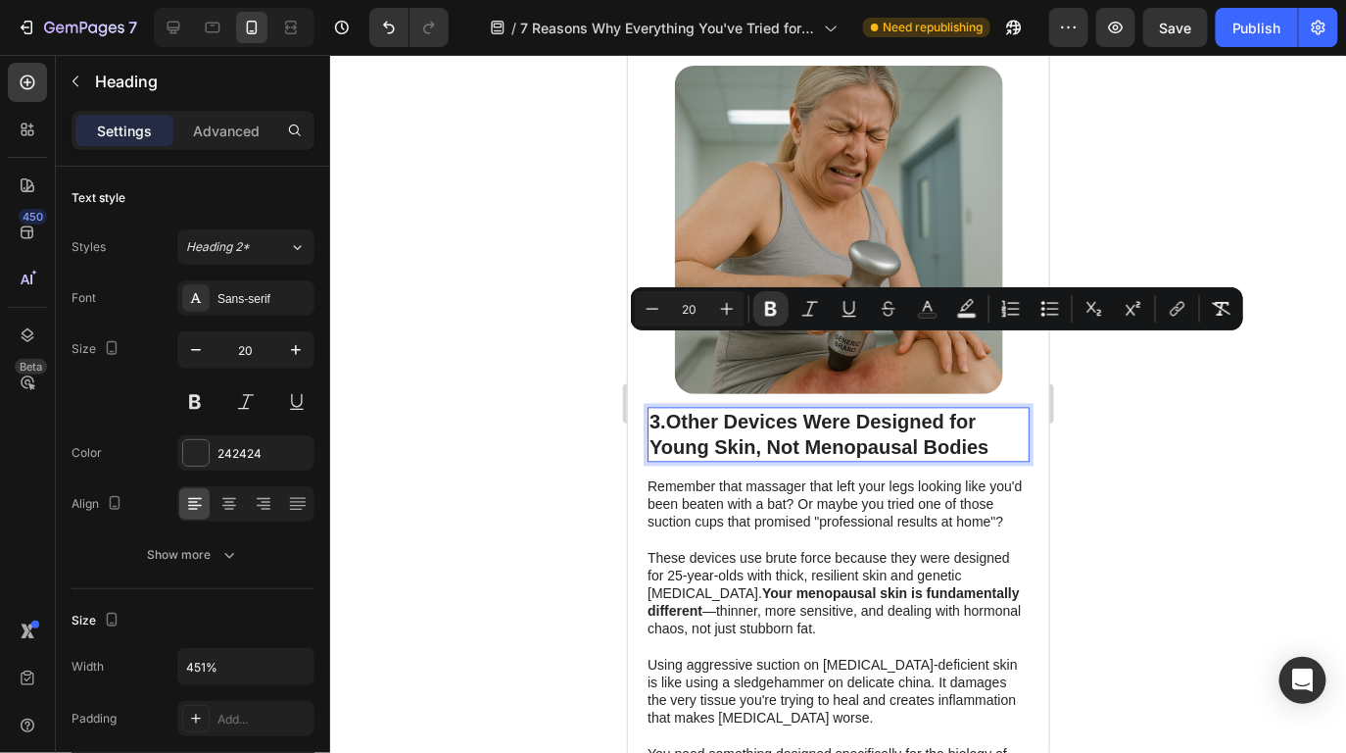
click at [971, 411] on strong "Other Devices Were Designed for Young Skin, Not Menopausal Bodies" at bounding box center [818, 434] width 339 height 47
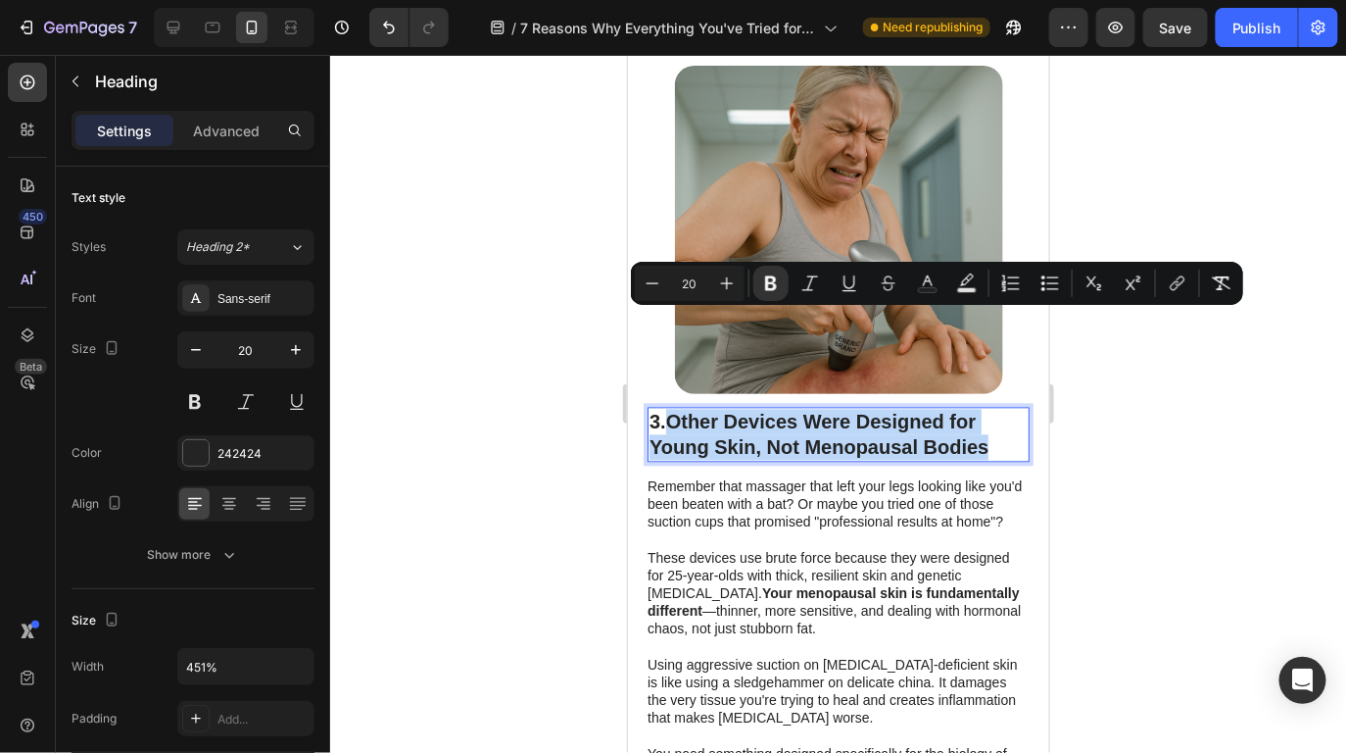
drag, startPoint x: 989, startPoint y: 351, endPoint x: 668, endPoint y: 324, distance: 321.5
click at [668, 409] on p "3. Other Devices Were Designed for Young Skin, Not Menopausal Bodies" at bounding box center [838, 434] width 378 height 51
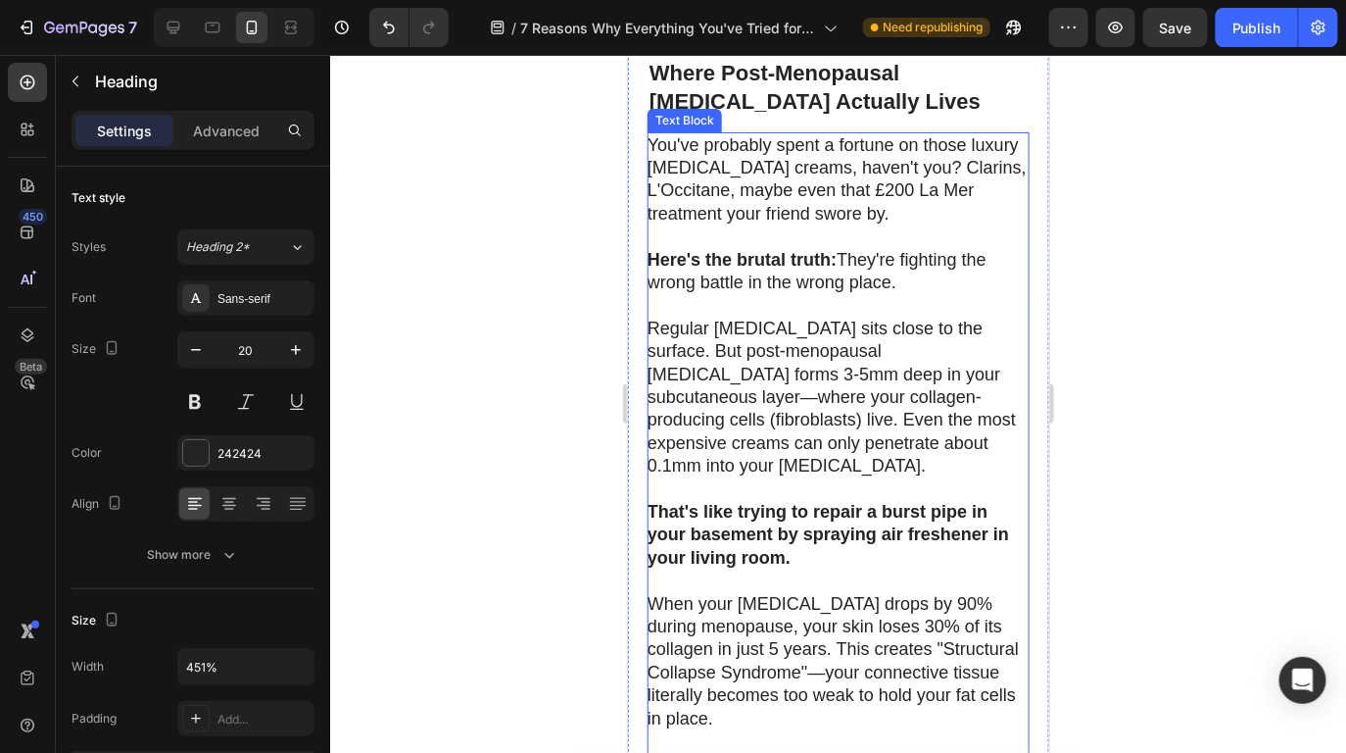
scroll to position [1885, 0]
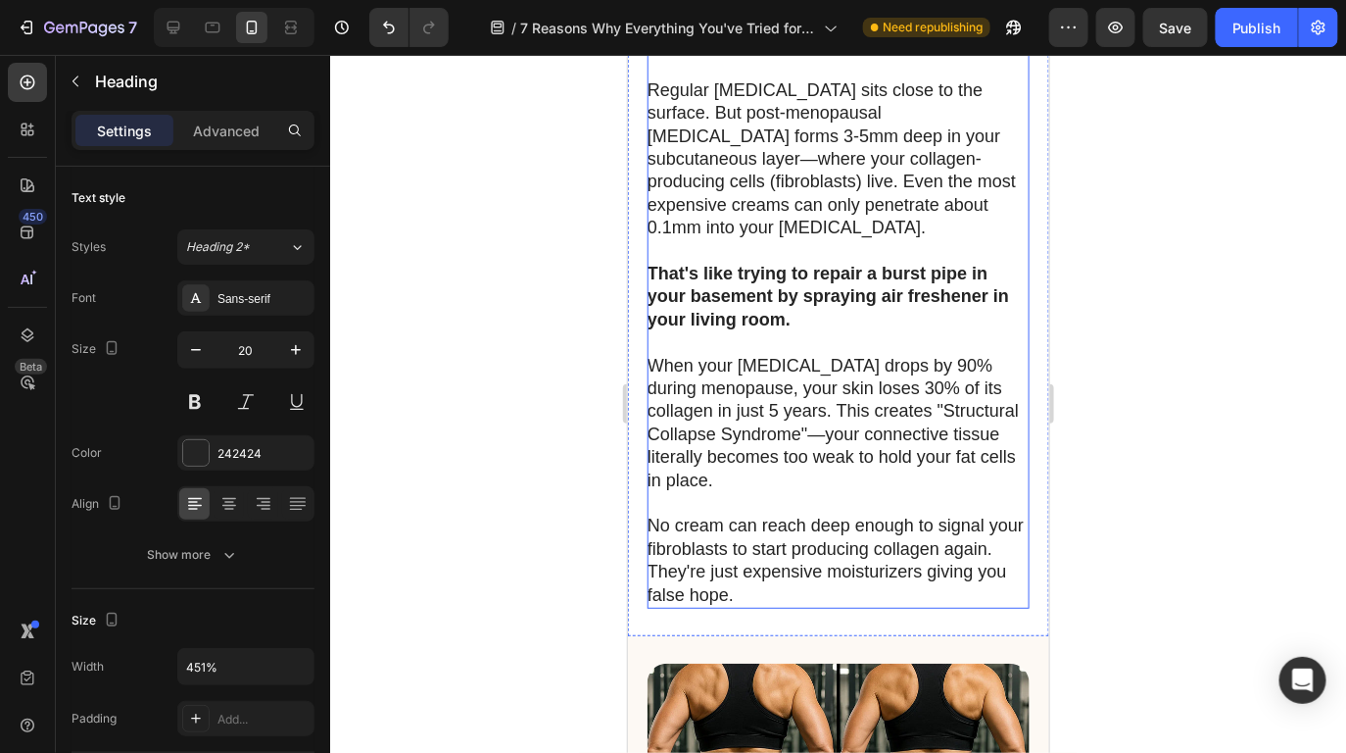
click at [808, 289] on p "That's like trying to repair a burst pipe in your basement by spraying air fres…" at bounding box center [837, 388] width 380 height 252
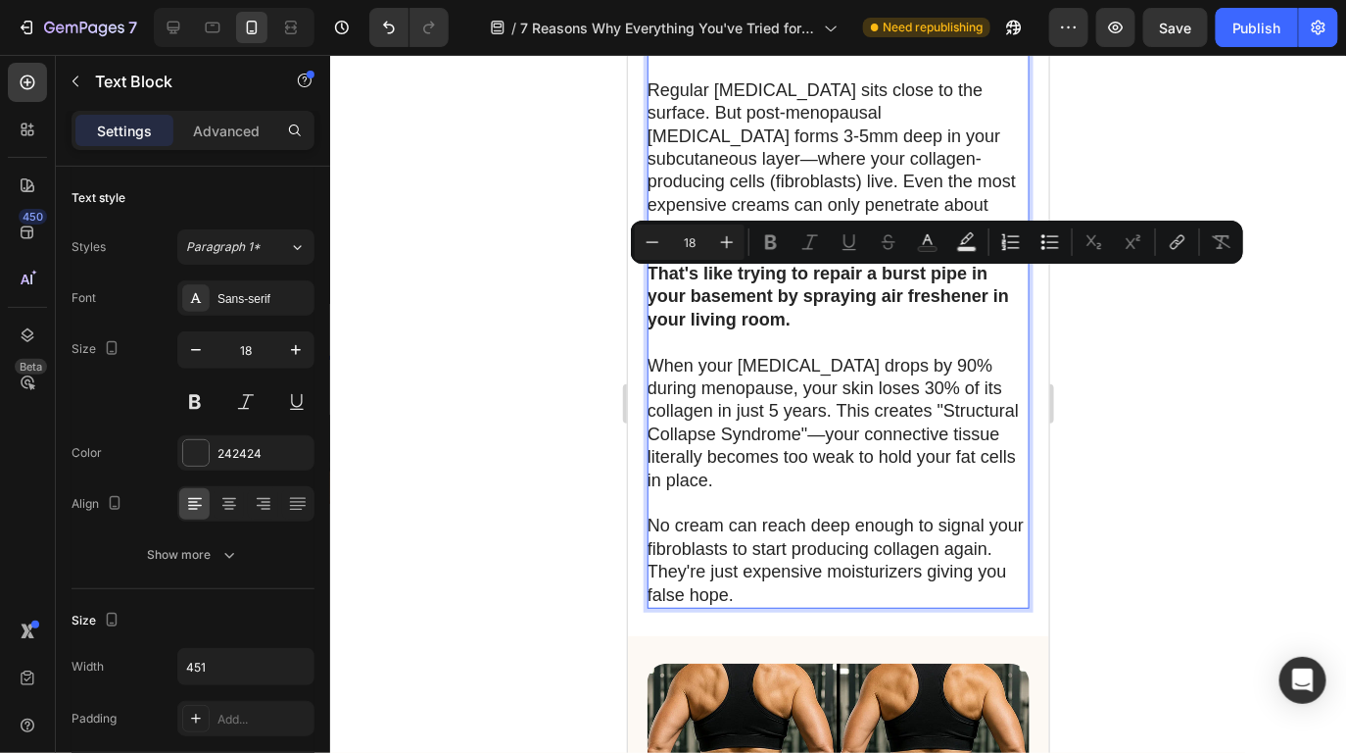
click at [824, 514] on p "No cream can reach deep enough to signal your fibroblasts to start producing co…" at bounding box center [837, 560] width 380 height 92
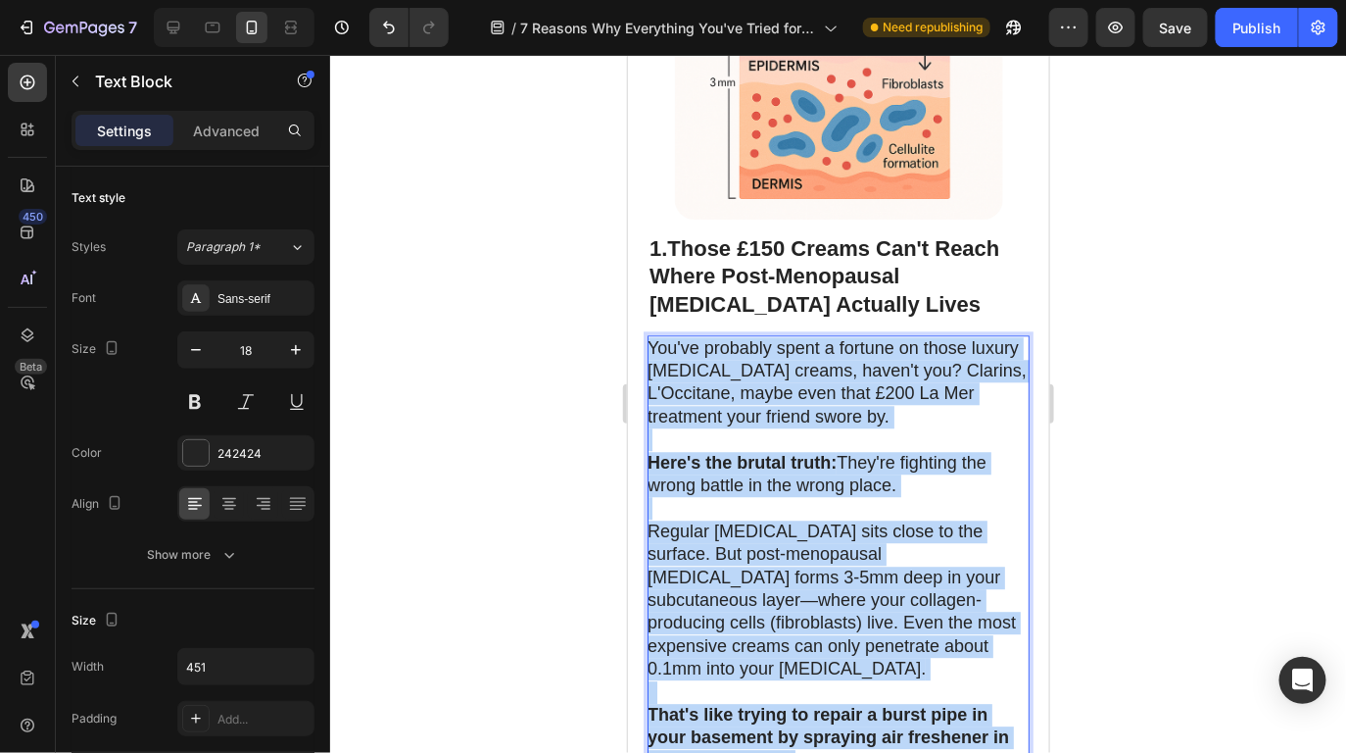
scroll to position [1343, 0]
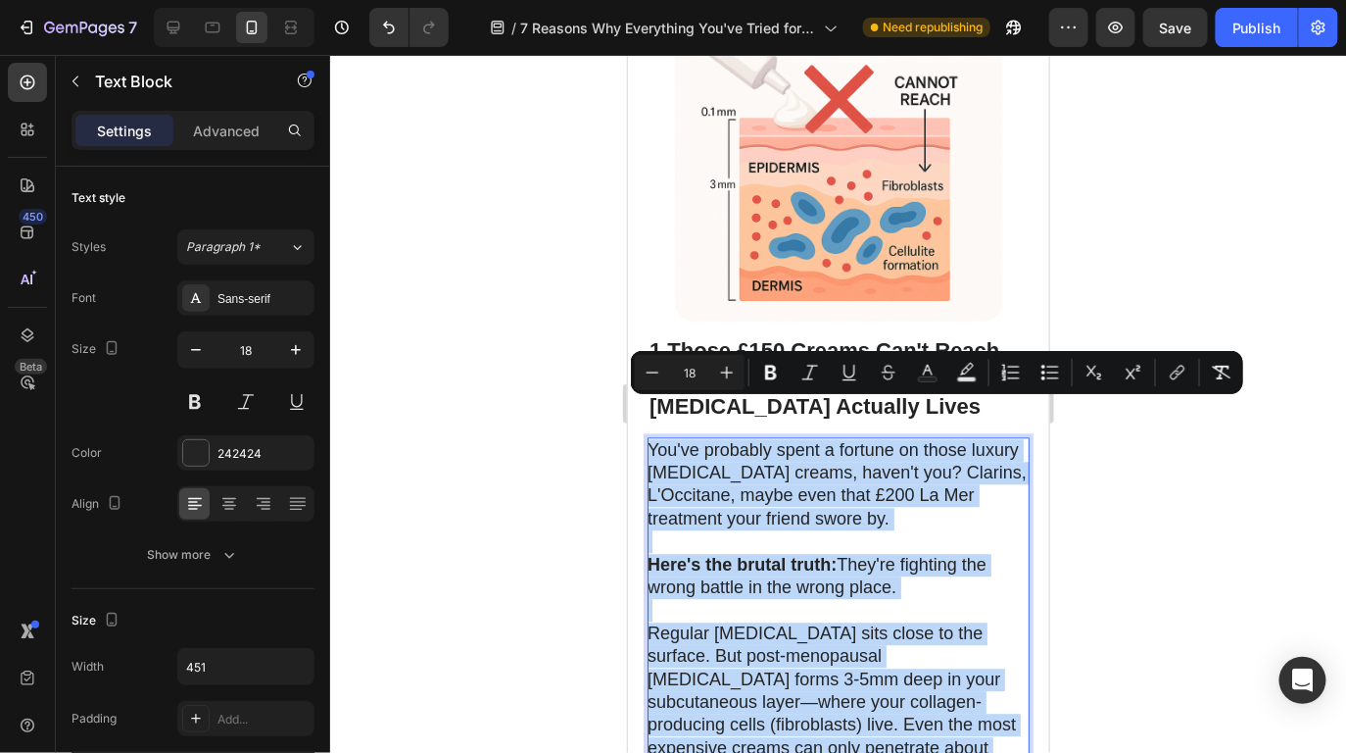
drag, startPoint x: 843, startPoint y: 532, endPoint x: 647, endPoint y: 419, distance: 226.1
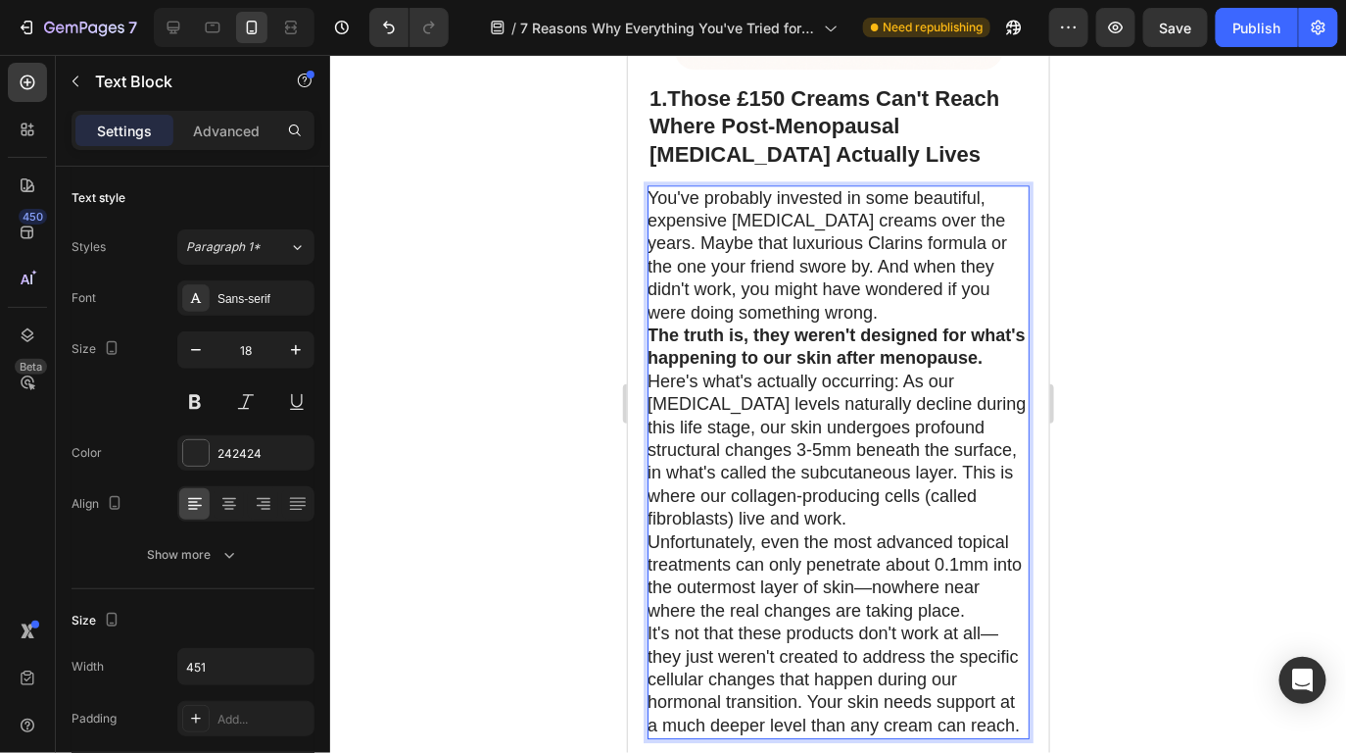
scroll to position [1605, 0]
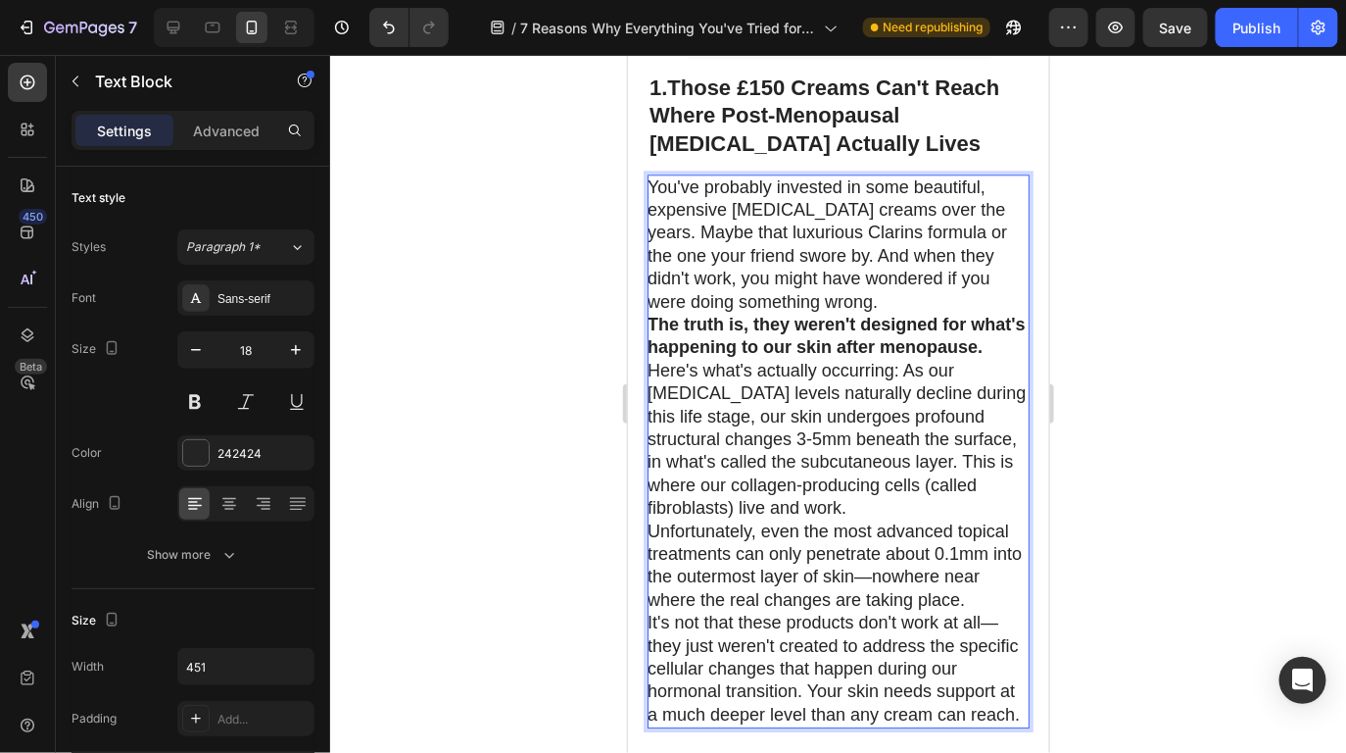
click at [868, 269] on p "You've probably invested in some beautiful, expensive [MEDICAL_DATA] creams ove…" at bounding box center [837, 243] width 380 height 137
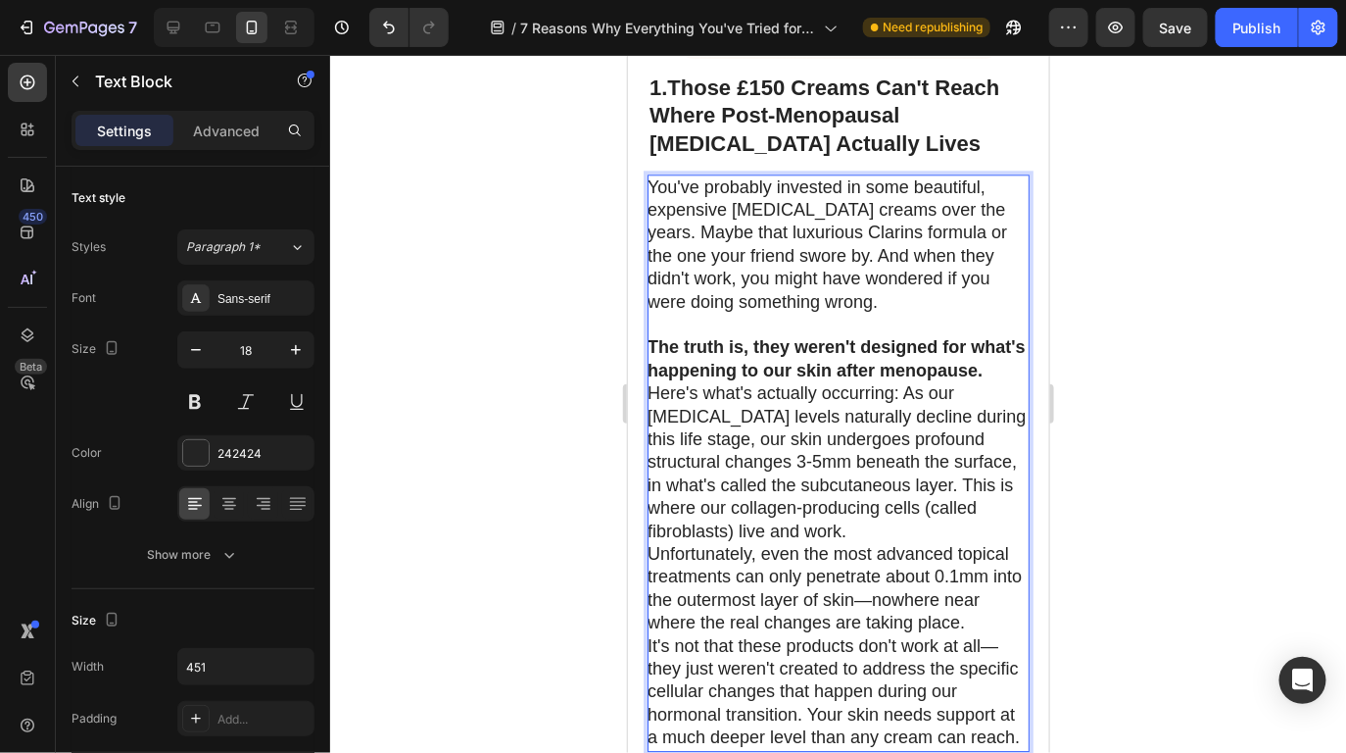
click at [858, 347] on p "The truth is, they weren't designed for what's happening to our skin after meno…" at bounding box center [837, 358] width 380 height 46
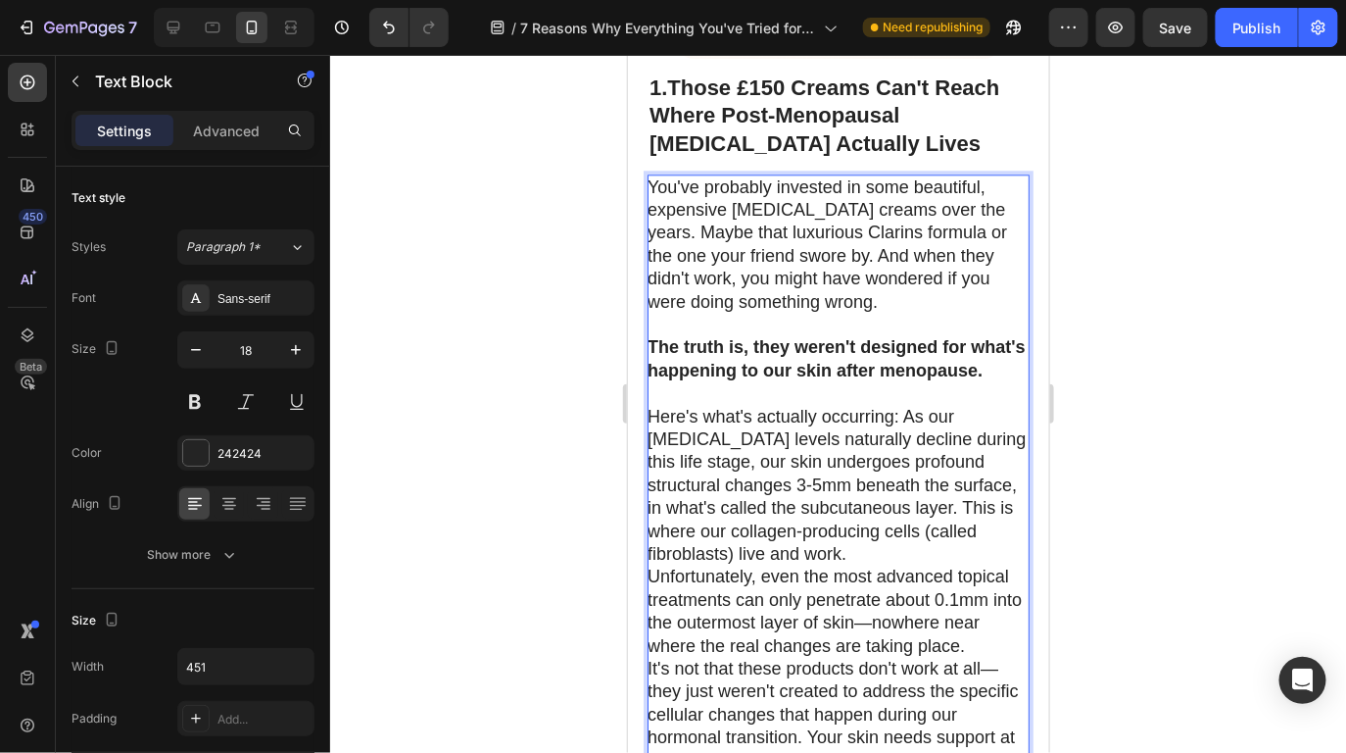
click at [921, 527] on p "Here's what's actually occurring: As our [MEDICAL_DATA] levels naturally declin…" at bounding box center [837, 485] width 380 height 161
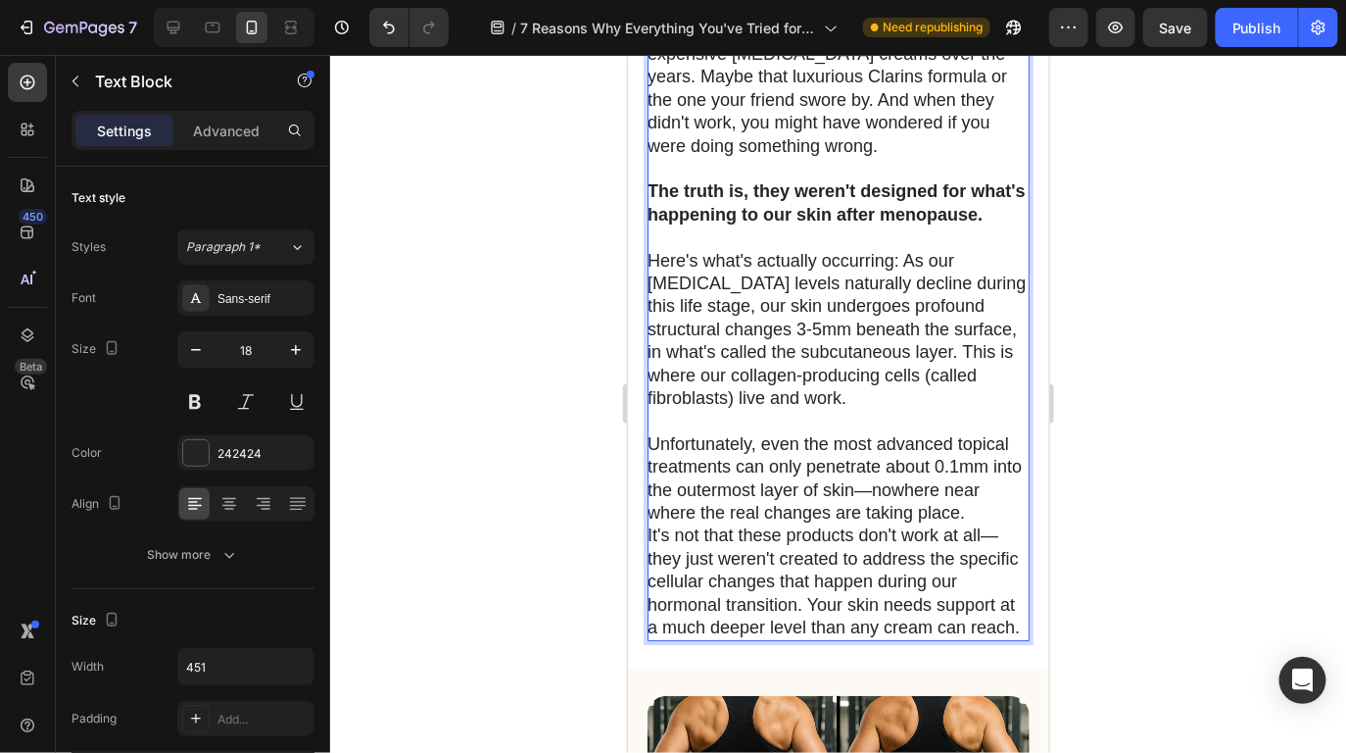
scroll to position [1766, 0]
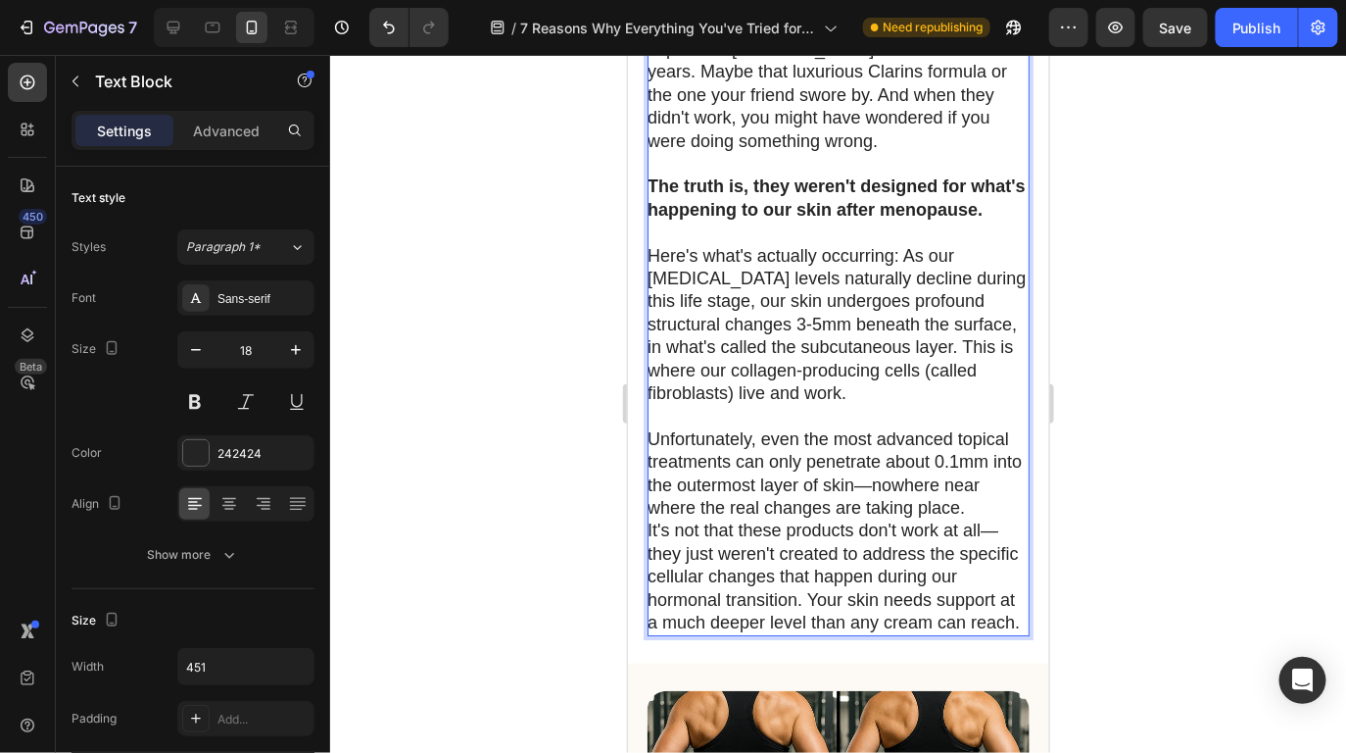
click at [980, 500] on p "Unfortunately, even the most advanced topical treatments can only penetrate abo…" at bounding box center [837, 473] width 380 height 92
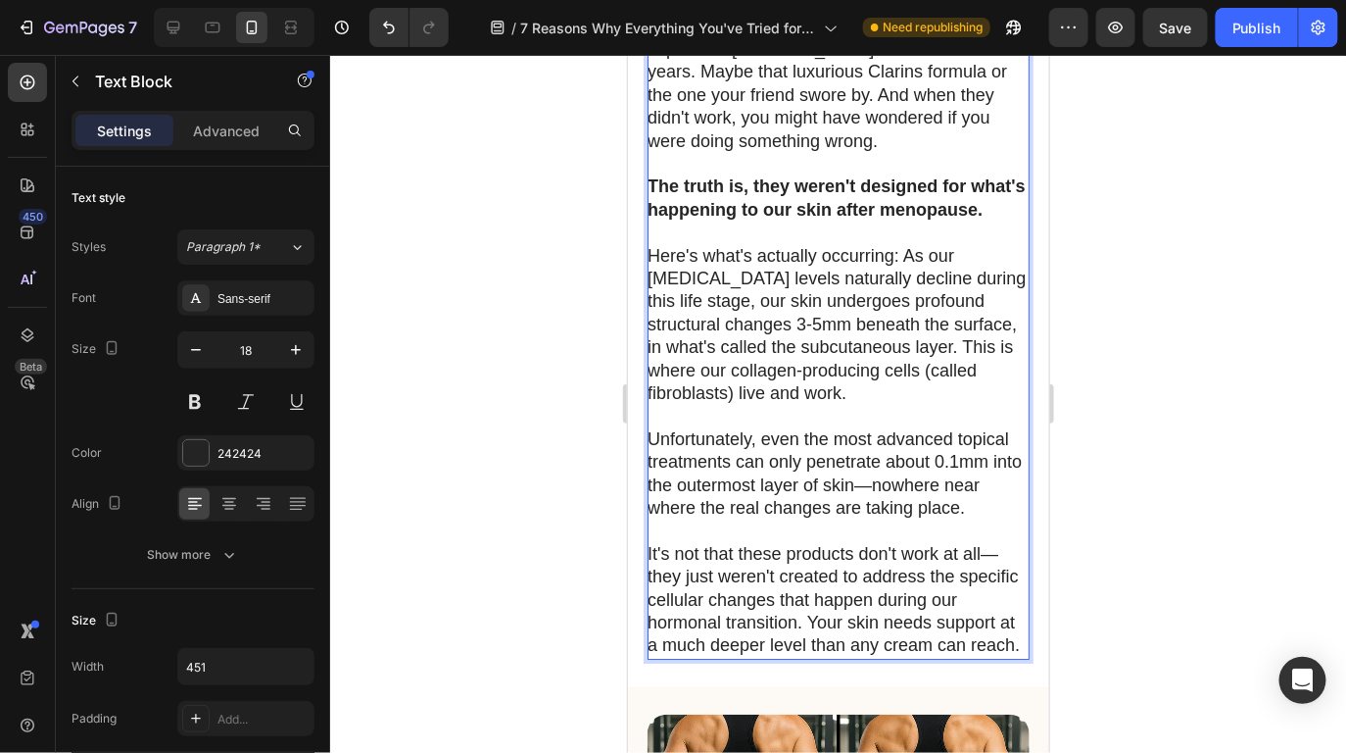
click at [1223, 280] on div at bounding box center [838, 404] width 1016 height 698
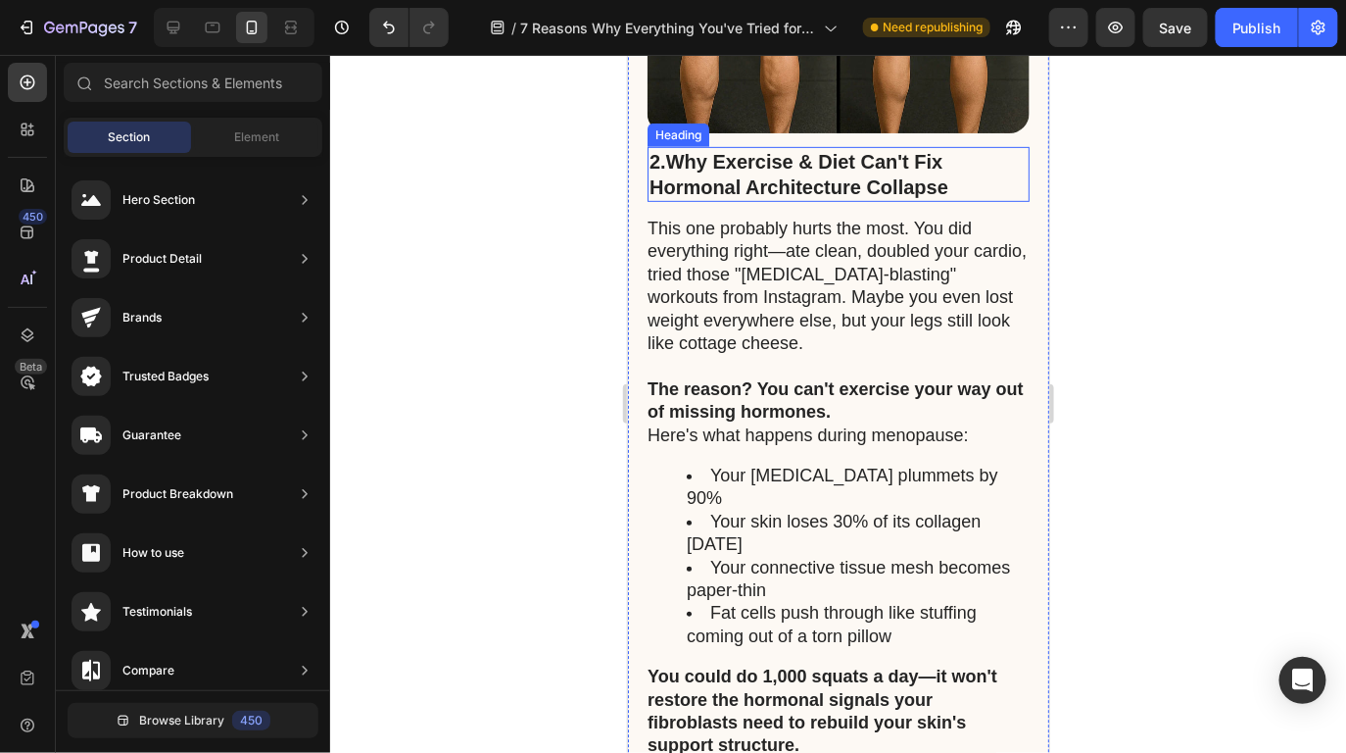
scroll to position [2741, 0]
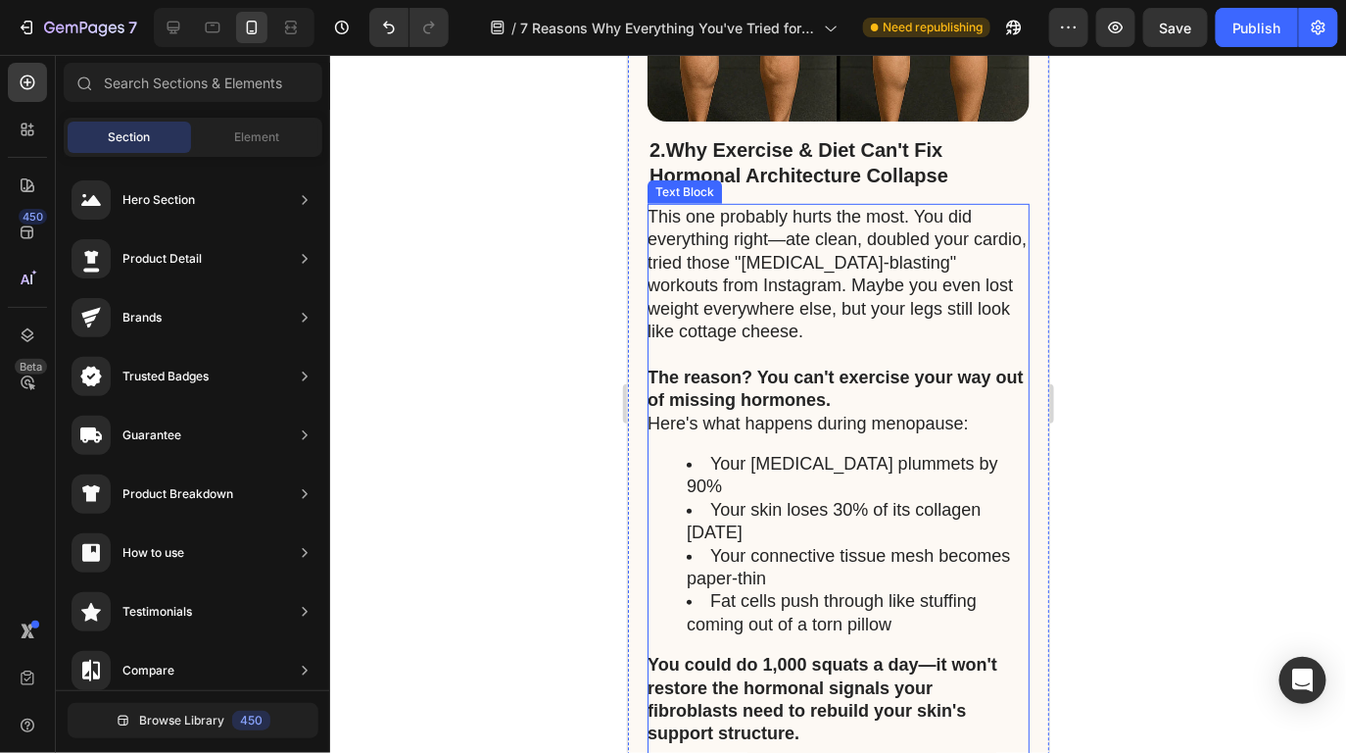
click at [882, 404] on p "The reason? You can't exercise your way out of missing hormones." at bounding box center [837, 389] width 380 height 46
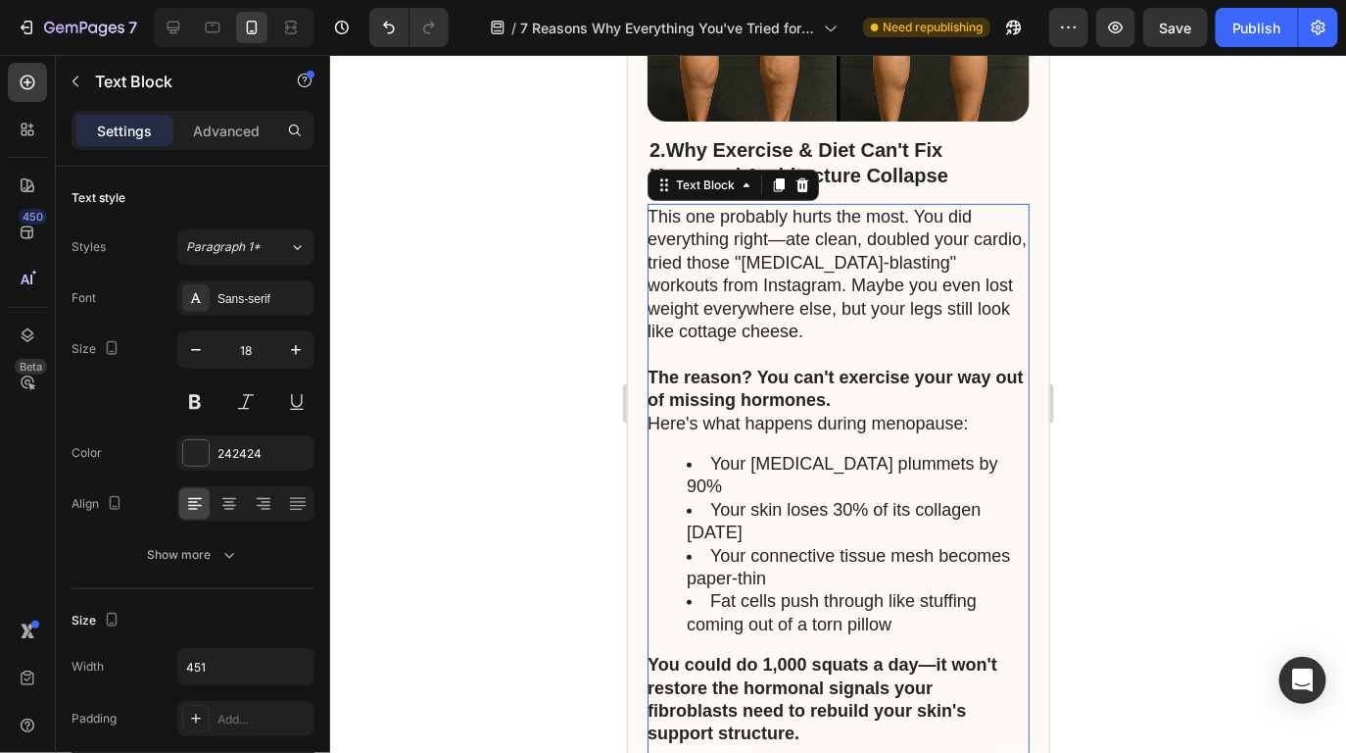
click at [882, 404] on p "The reason? You can't exercise your way out of missing hormones." at bounding box center [837, 389] width 380 height 46
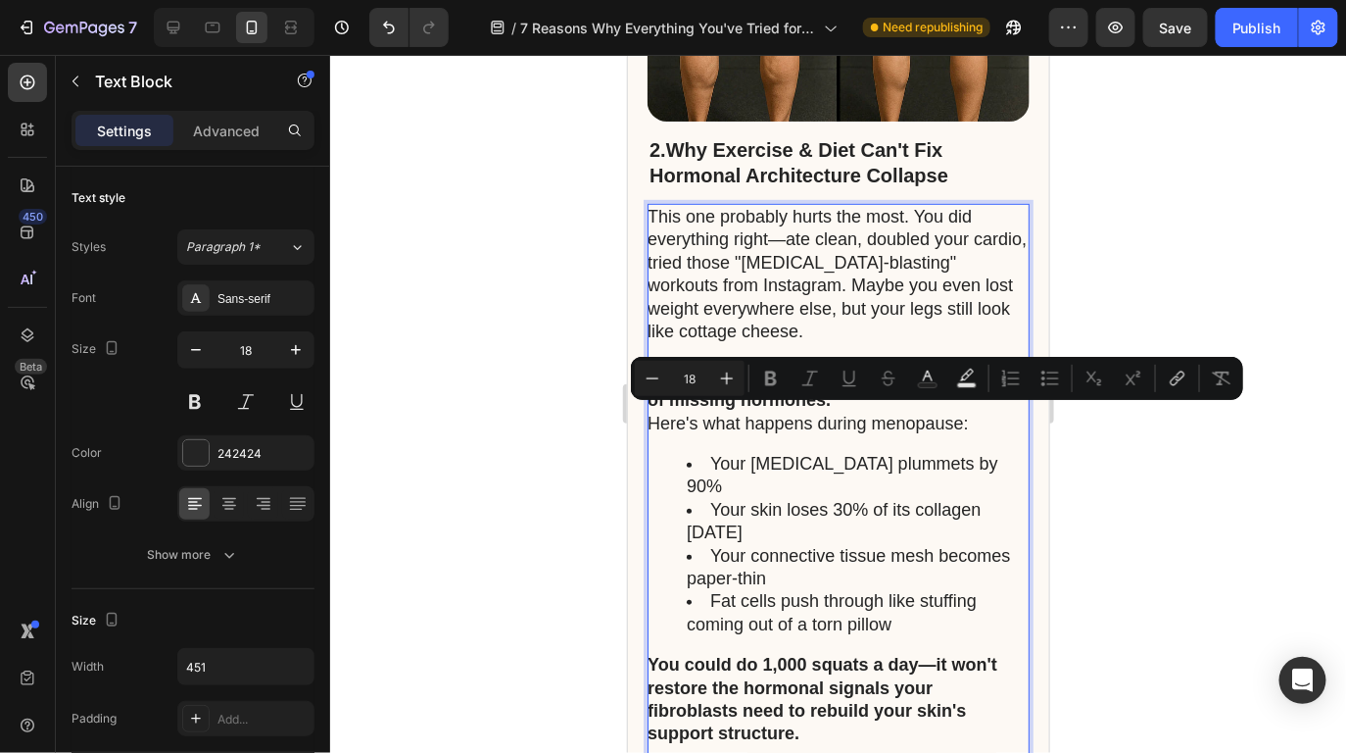
click at [863, 427] on p "Here's what happens during menopause:" at bounding box center [837, 423] width 380 height 23
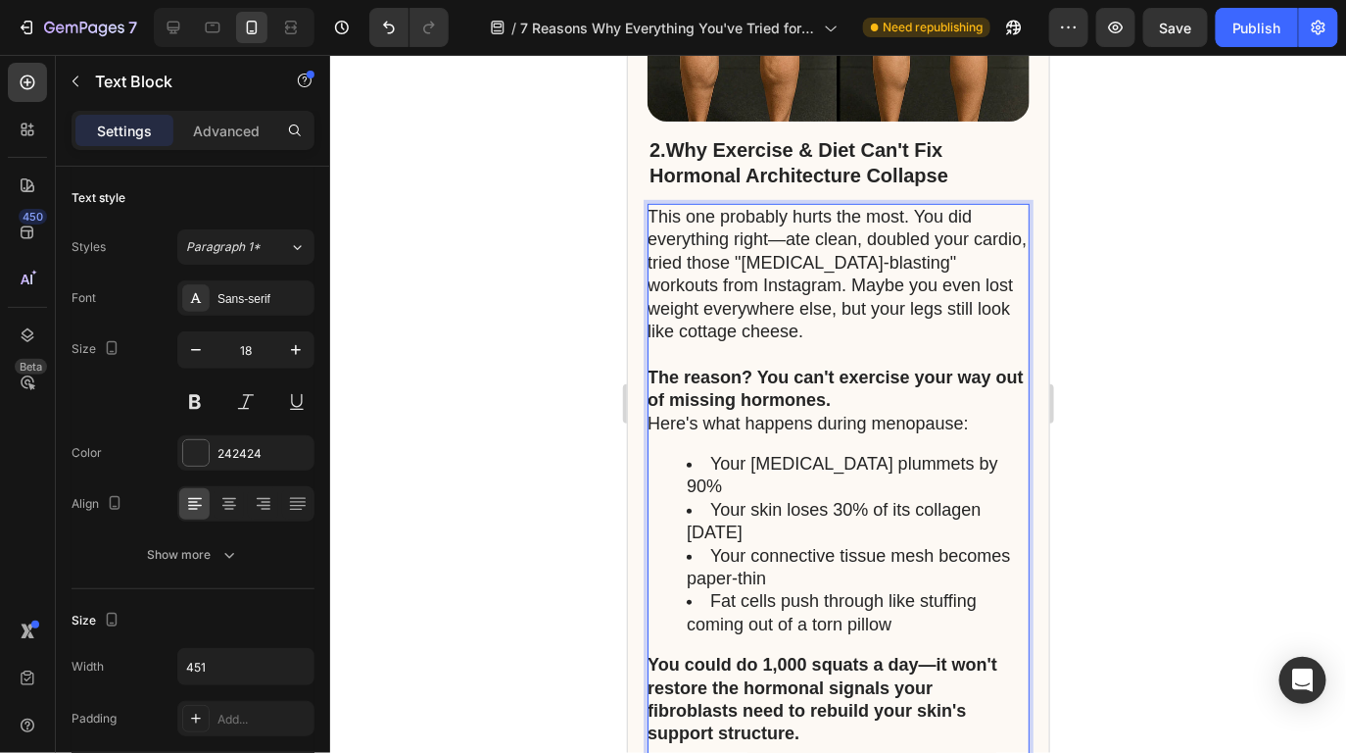
click at [871, 386] on p "The reason? You can't exercise your way out of missing hormones." at bounding box center [837, 389] width 380 height 46
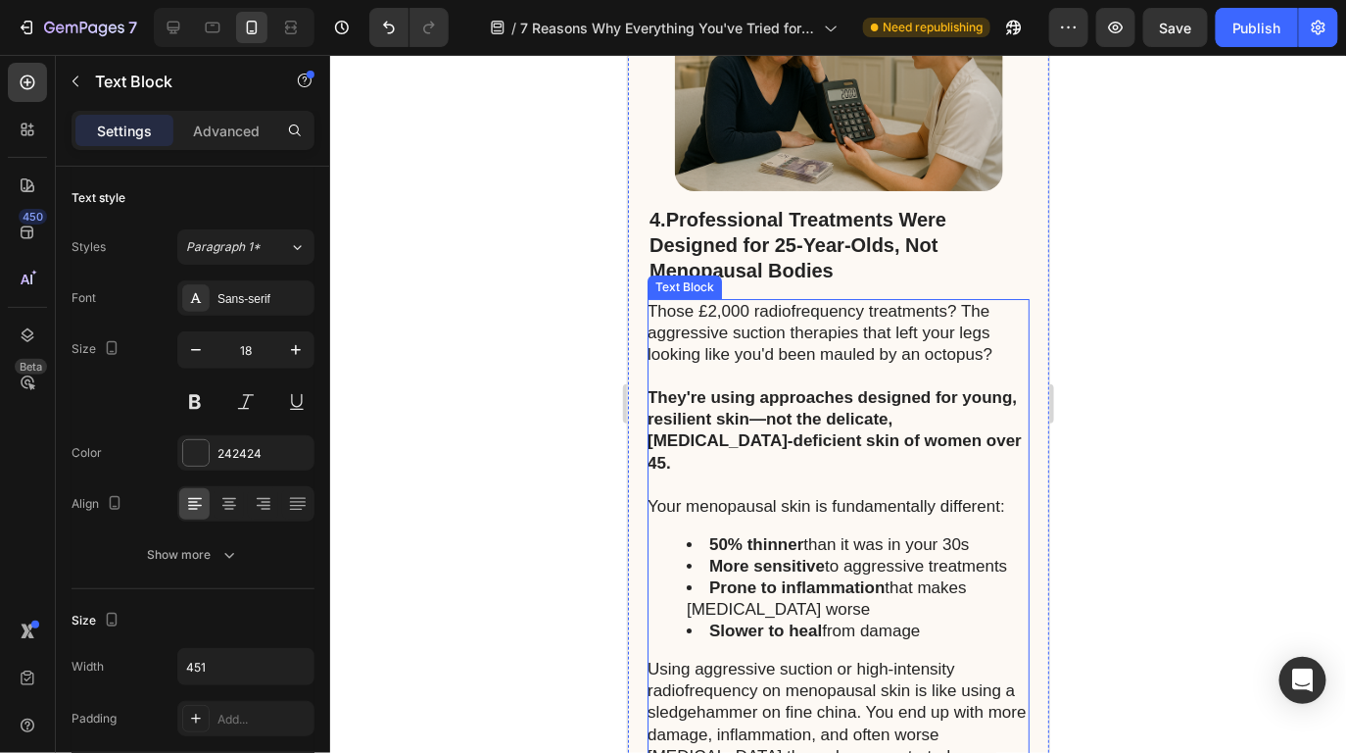
scroll to position [4828, 0]
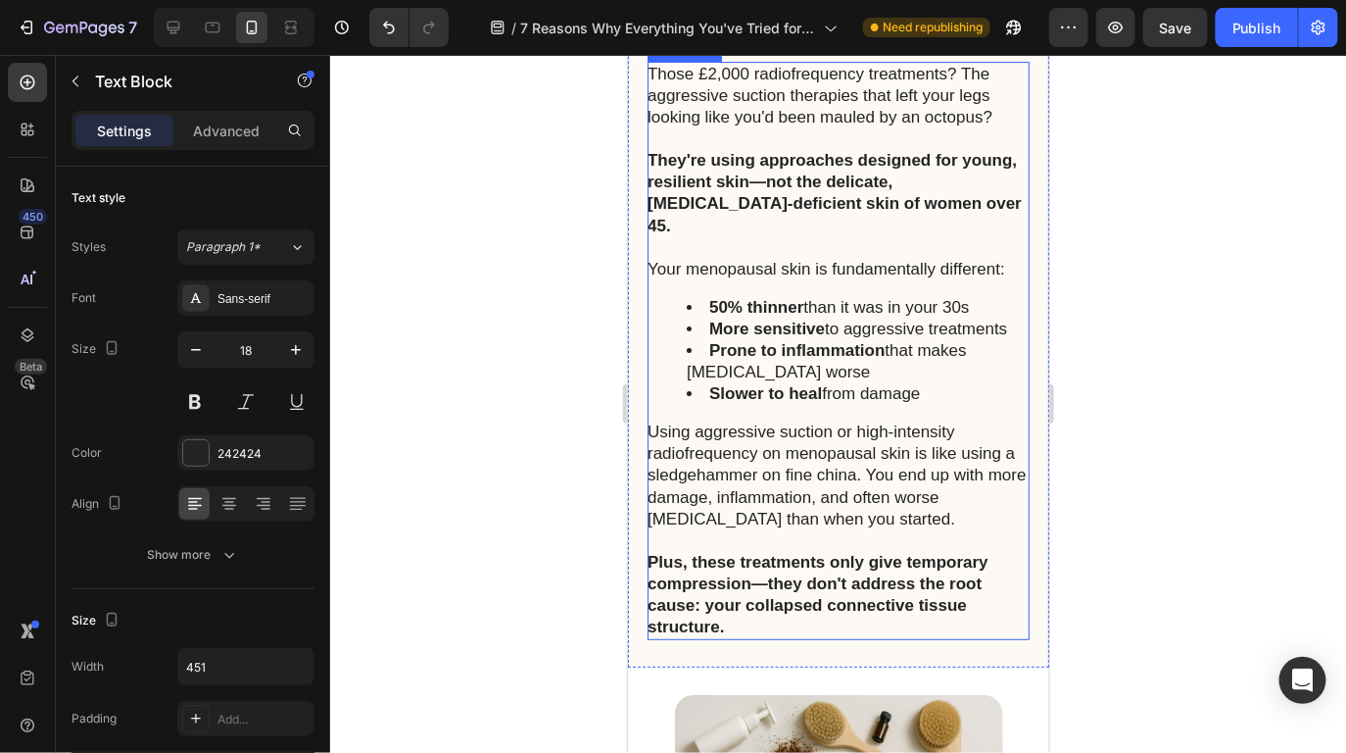
click at [891, 339] on li "Prone to inflammation that makes [MEDICAL_DATA] worse" at bounding box center [856, 360] width 341 height 43
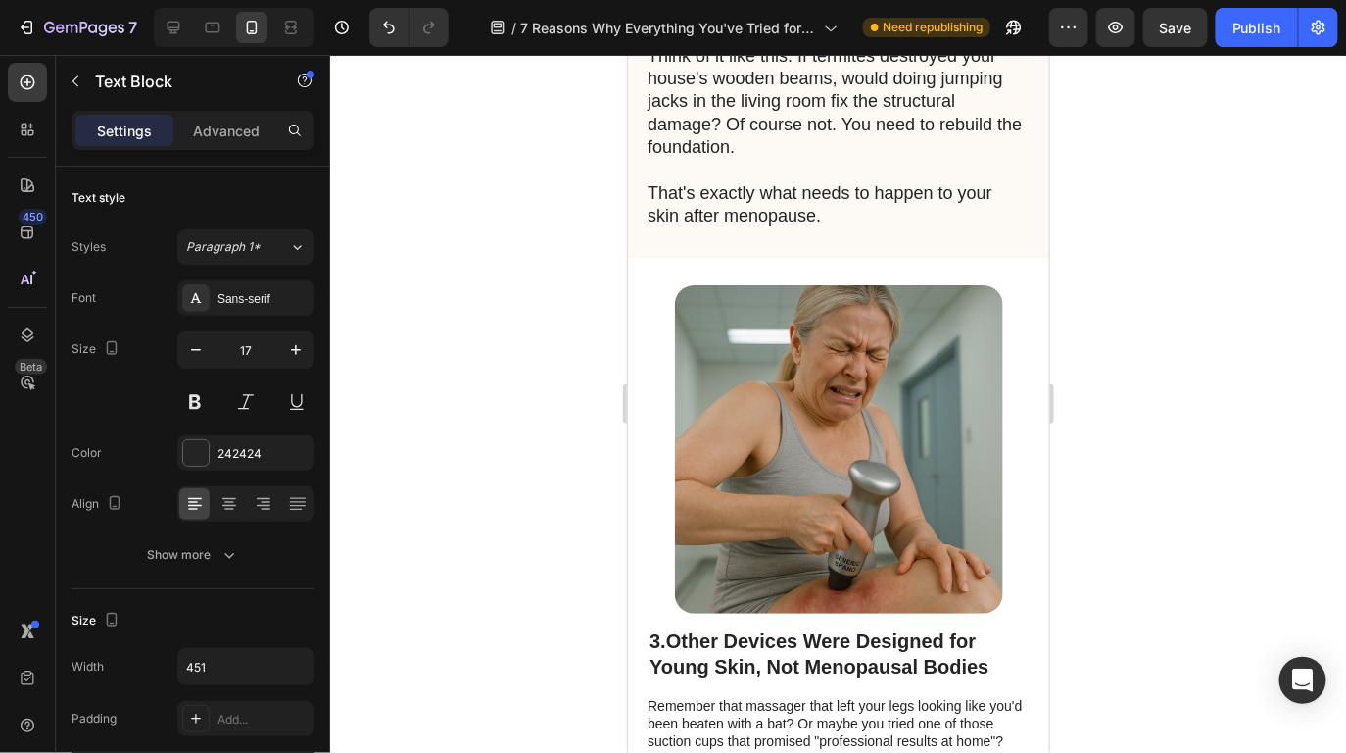
scroll to position [3688, 0]
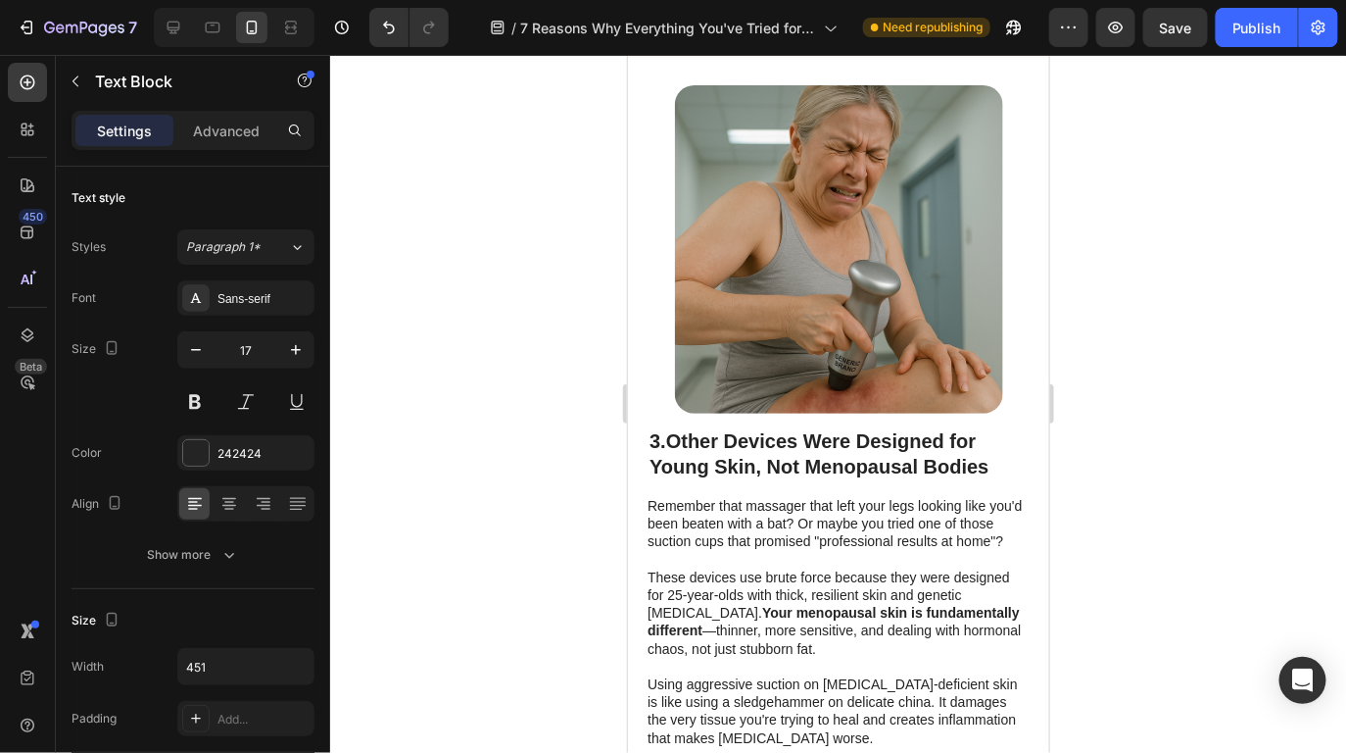
click at [790, 430] on strong "Other Devices Were Designed for Young Skin, Not Menopausal Bodies" at bounding box center [818, 453] width 339 height 47
click at [833, 430] on strong "Other Devices Were Designed for Young Skin, Not Menopausal Bodies" at bounding box center [818, 453] width 339 height 47
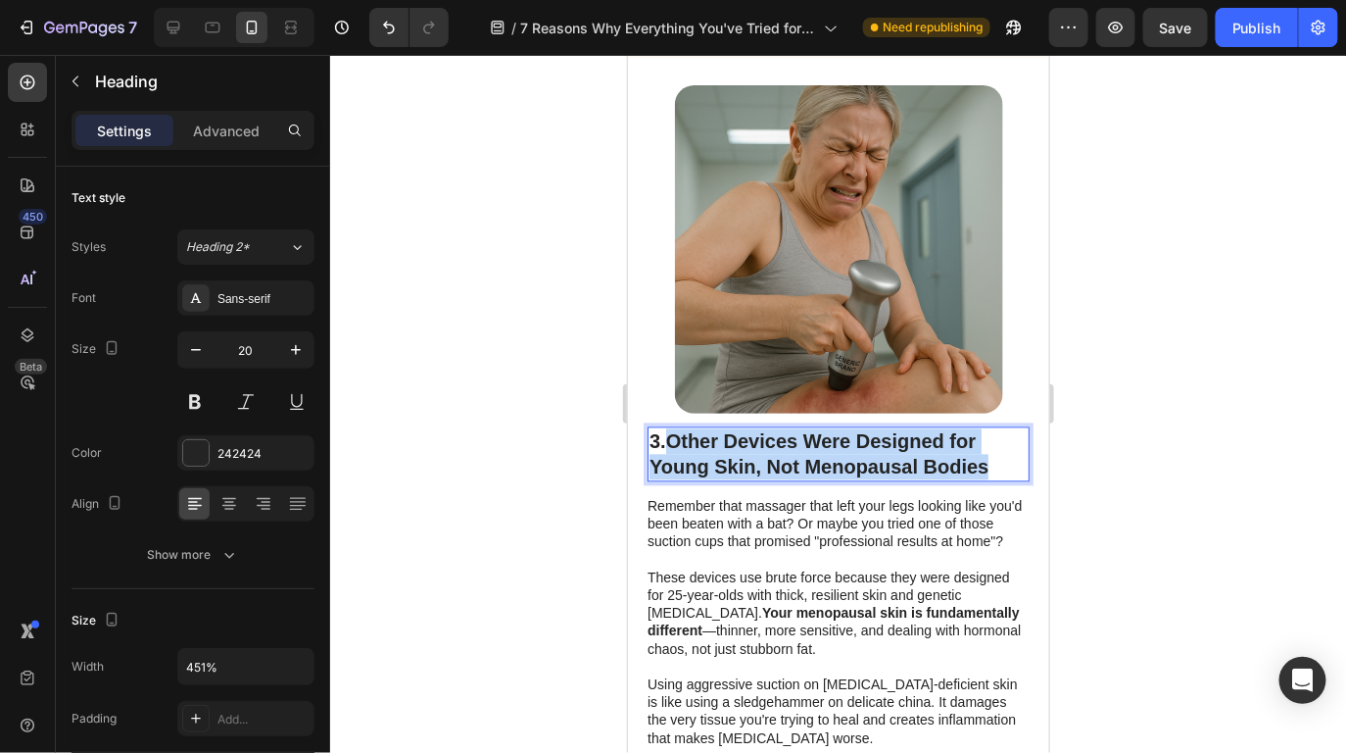
drag, startPoint x: 985, startPoint y: 440, endPoint x: 677, endPoint y: 414, distance: 308.8
click at [677, 428] on p "3. Other Devices Were Designed for Young Skin, Not Menopausal Bodies" at bounding box center [838, 453] width 378 height 51
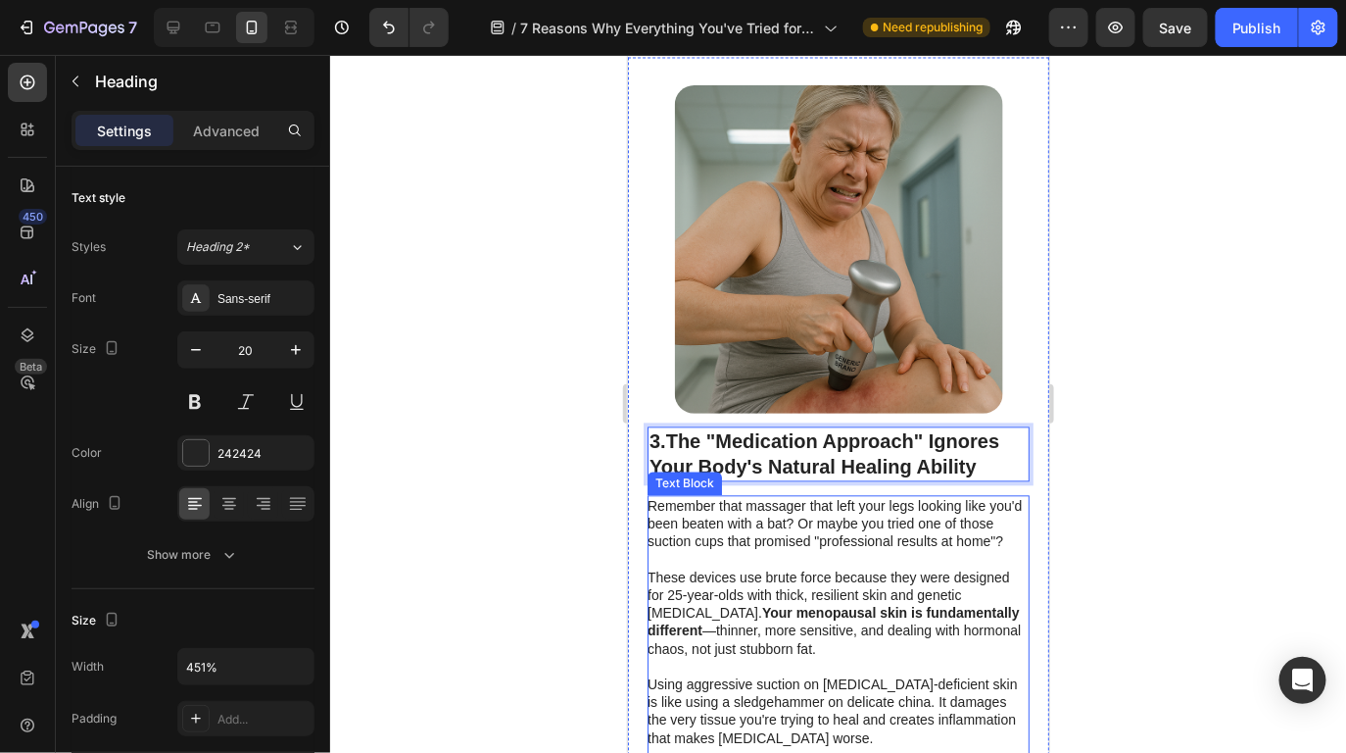
click at [855, 524] on p "Remember that massager that left your legs looking like you'd been beaten with …" at bounding box center [837, 524] width 380 height 54
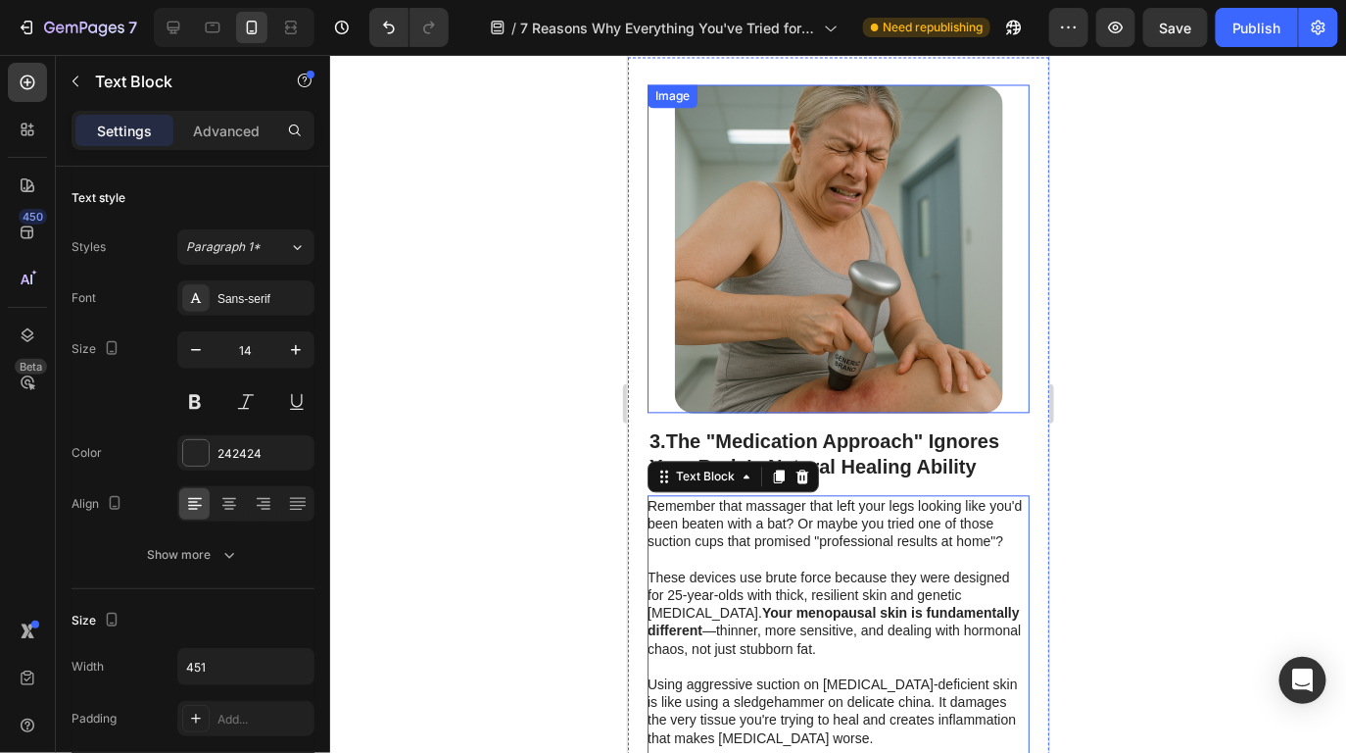
scroll to position [3873, 0]
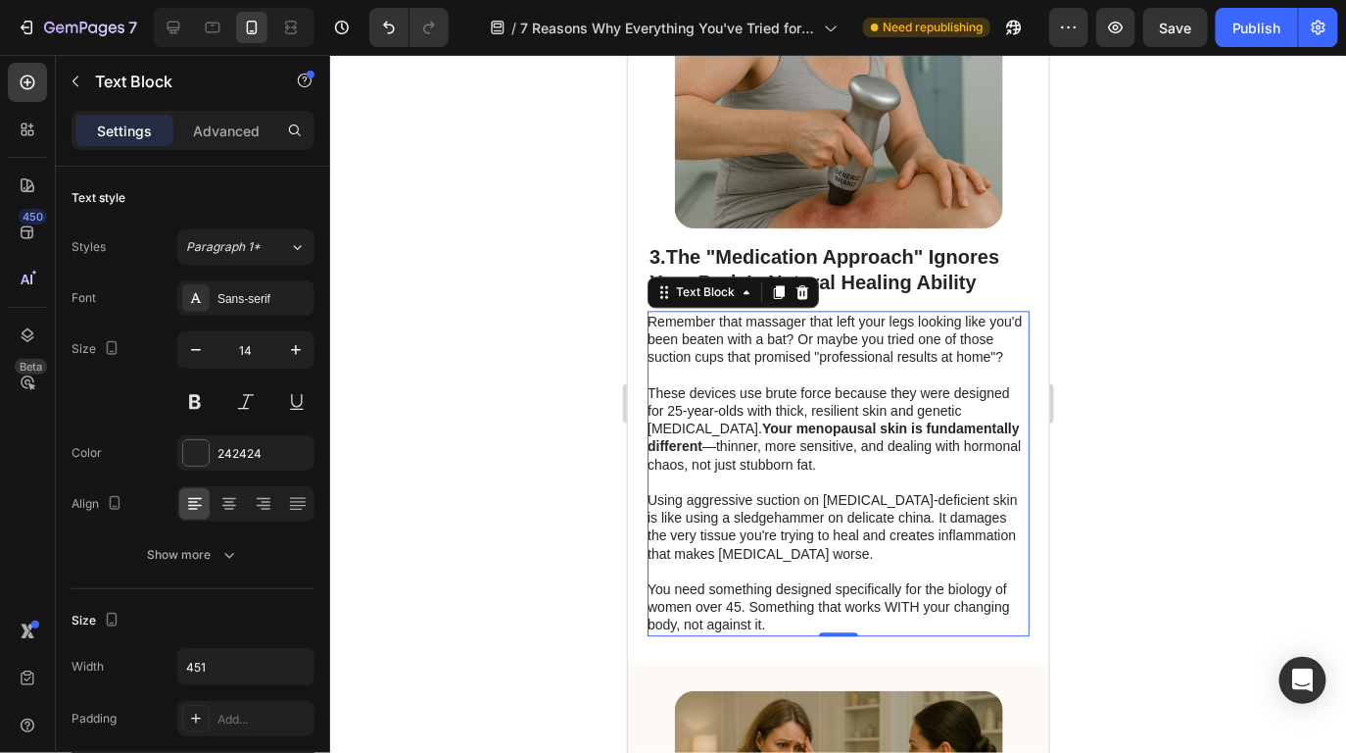
click at [821, 530] on p "Using aggressive suction on [MEDICAL_DATA]-deficient skin is like using a sledg…" at bounding box center [837, 526] width 380 height 72
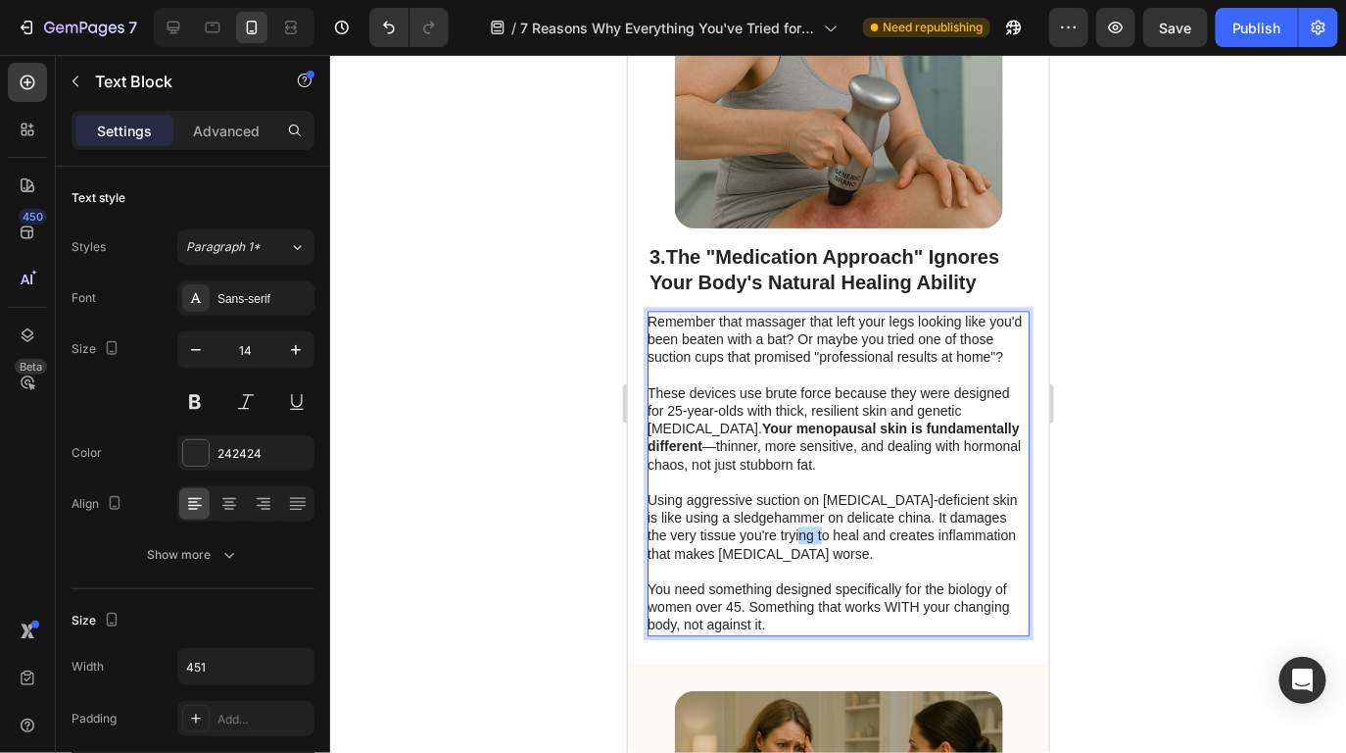
click at [821, 530] on p "Using aggressive suction on [MEDICAL_DATA]-deficient skin is like using a sledg…" at bounding box center [837, 526] width 380 height 72
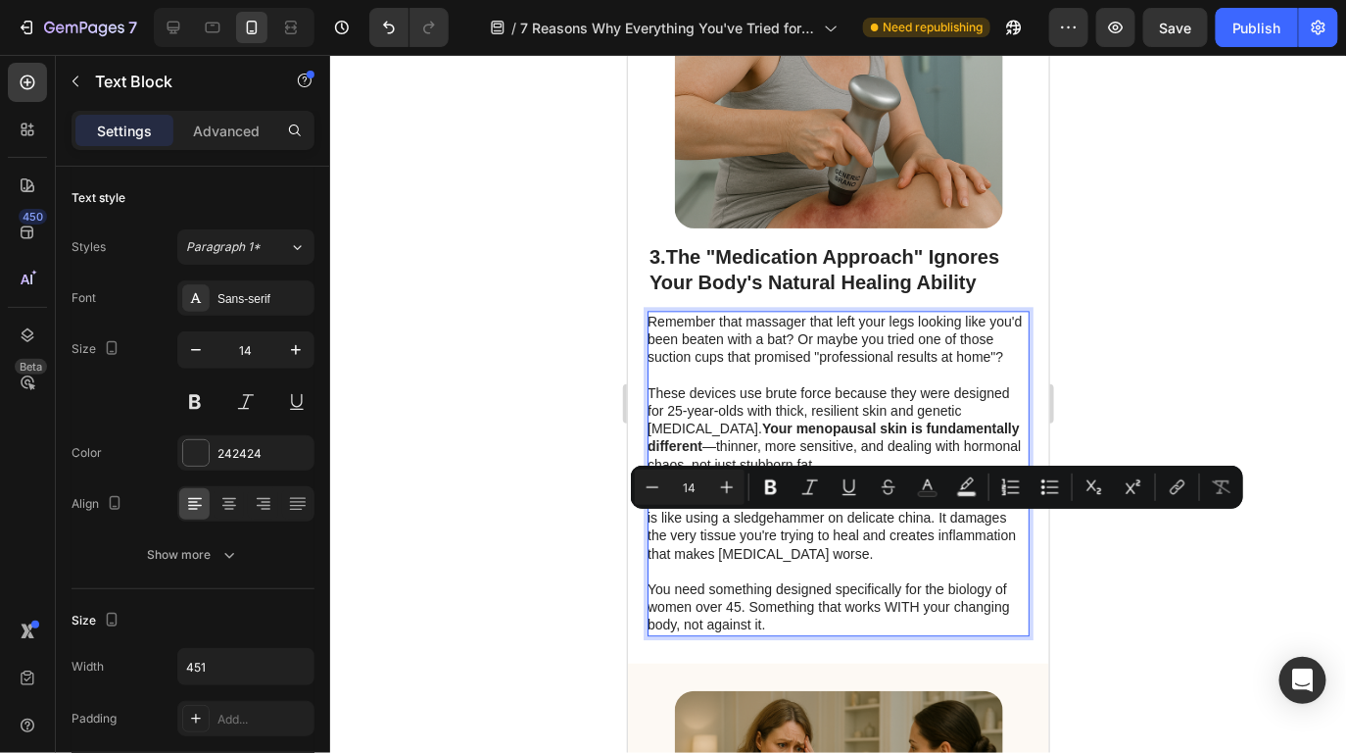
click at [777, 594] on p "You need something designed specifically for the biology of women over 45. Some…" at bounding box center [837, 606] width 380 height 54
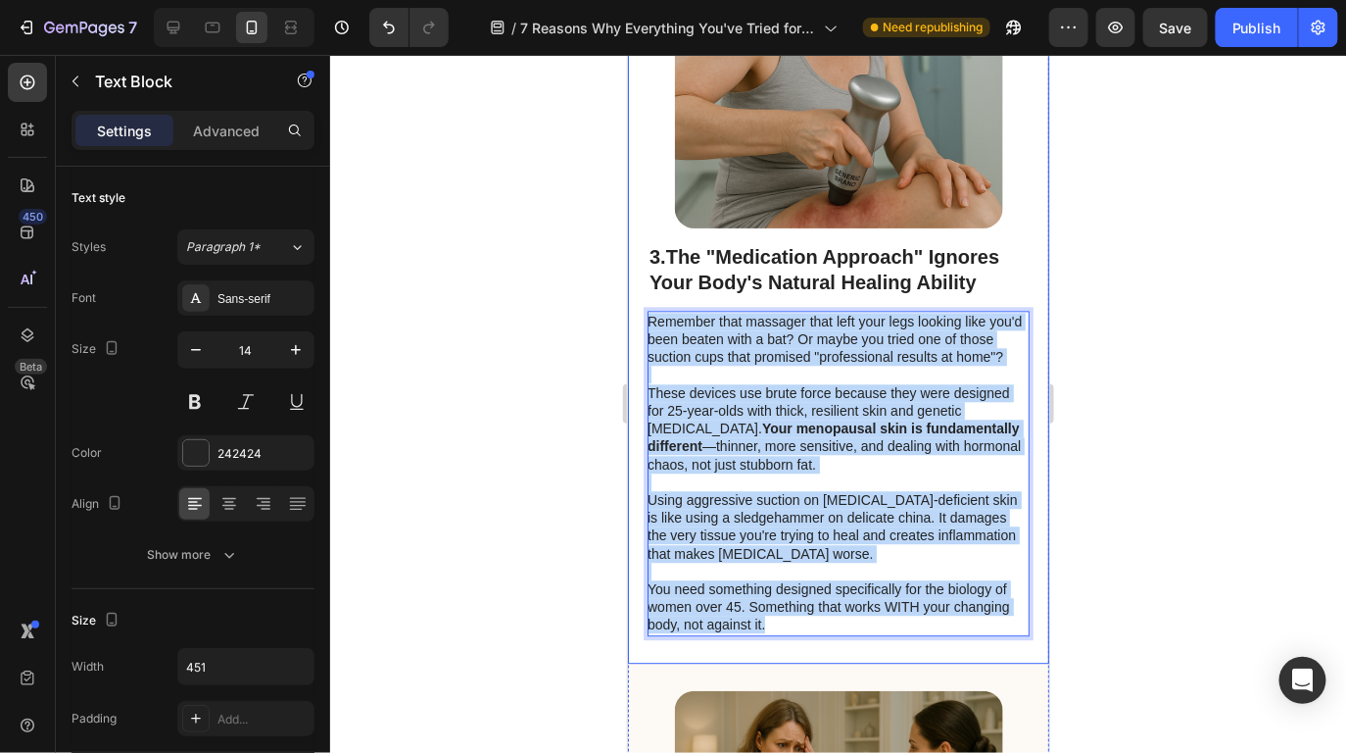
drag, startPoint x: 778, startPoint y: 610, endPoint x: 627, endPoint y: 293, distance: 350.7
click at [627, 293] on div "Image 3. The "Medication Approach" Ignores Your Body's Natural Healing Ability …" at bounding box center [837, 267] width 421 height 791
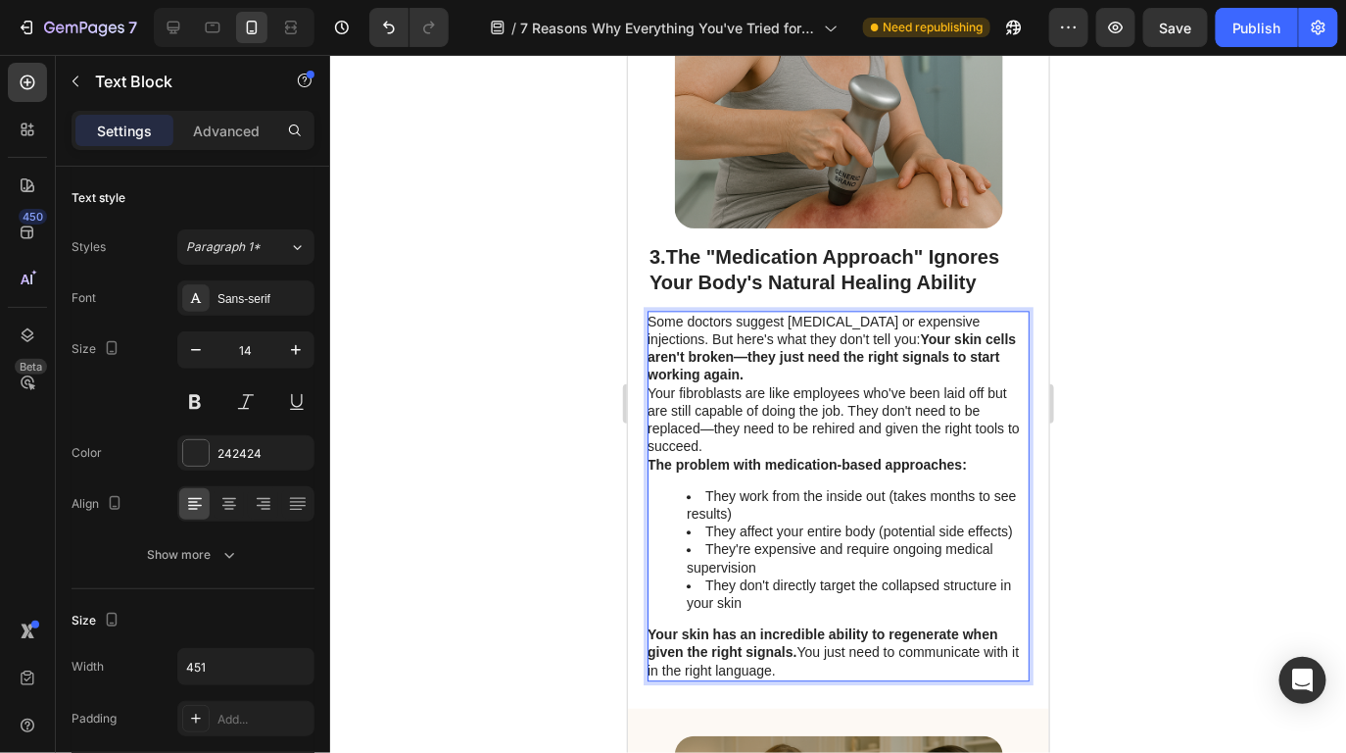
click at [809, 392] on p "Your fibroblasts are like employees who've been laid off but are still capable …" at bounding box center [837, 419] width 380 height 72
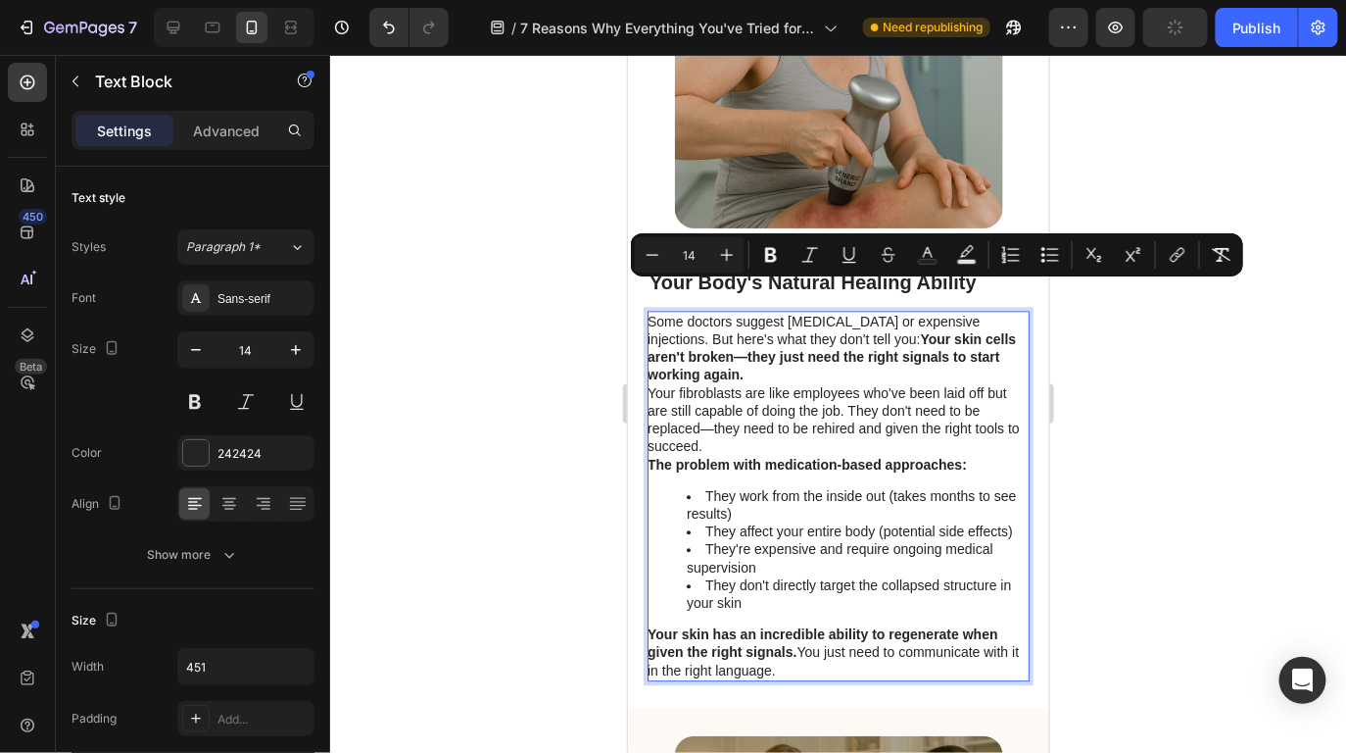
drag, startPoint x: 799, startPoint y: 641, endPoint x: 964, endPoint y: 482, distance: 229.4
click at [288, 348] on icon "button" at bounding box center [296, 350] width 20 height 20
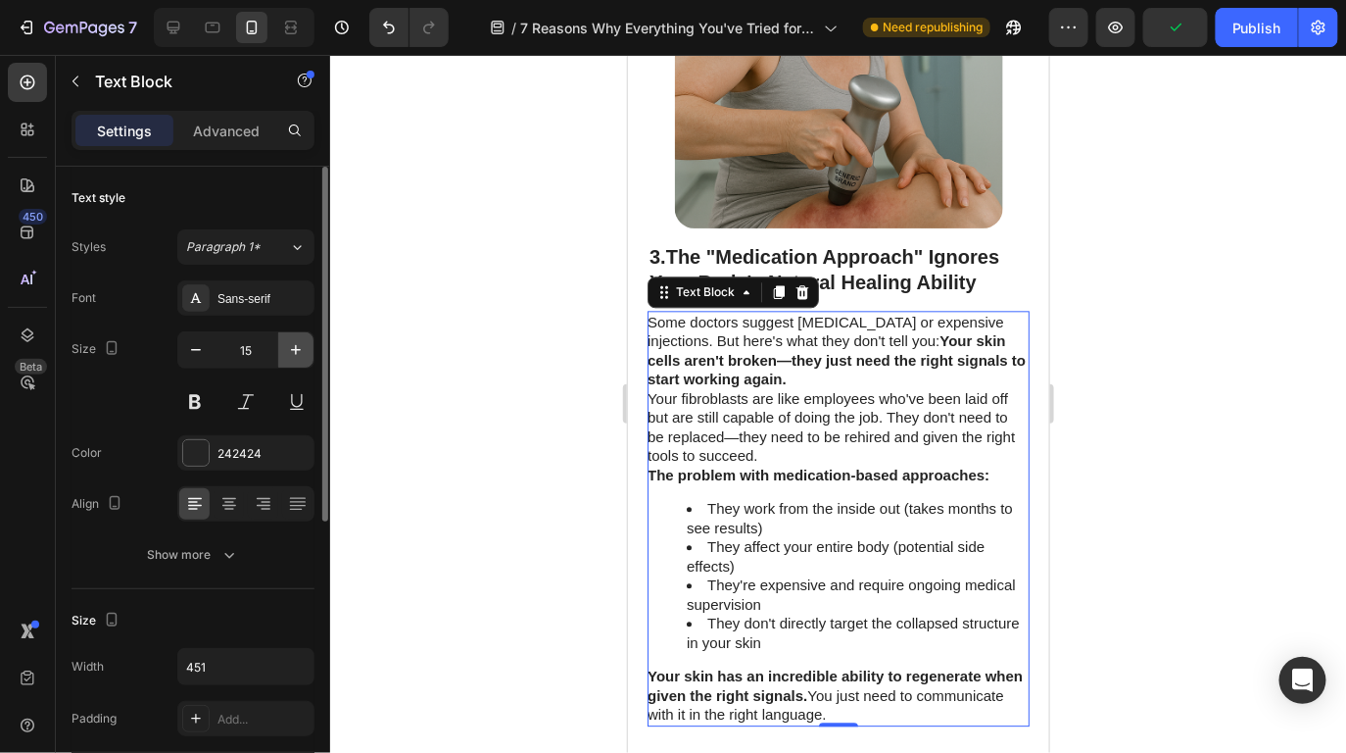
click at [288, 348] on icon "button" at bounding box center [296, 350] width 20 height 20
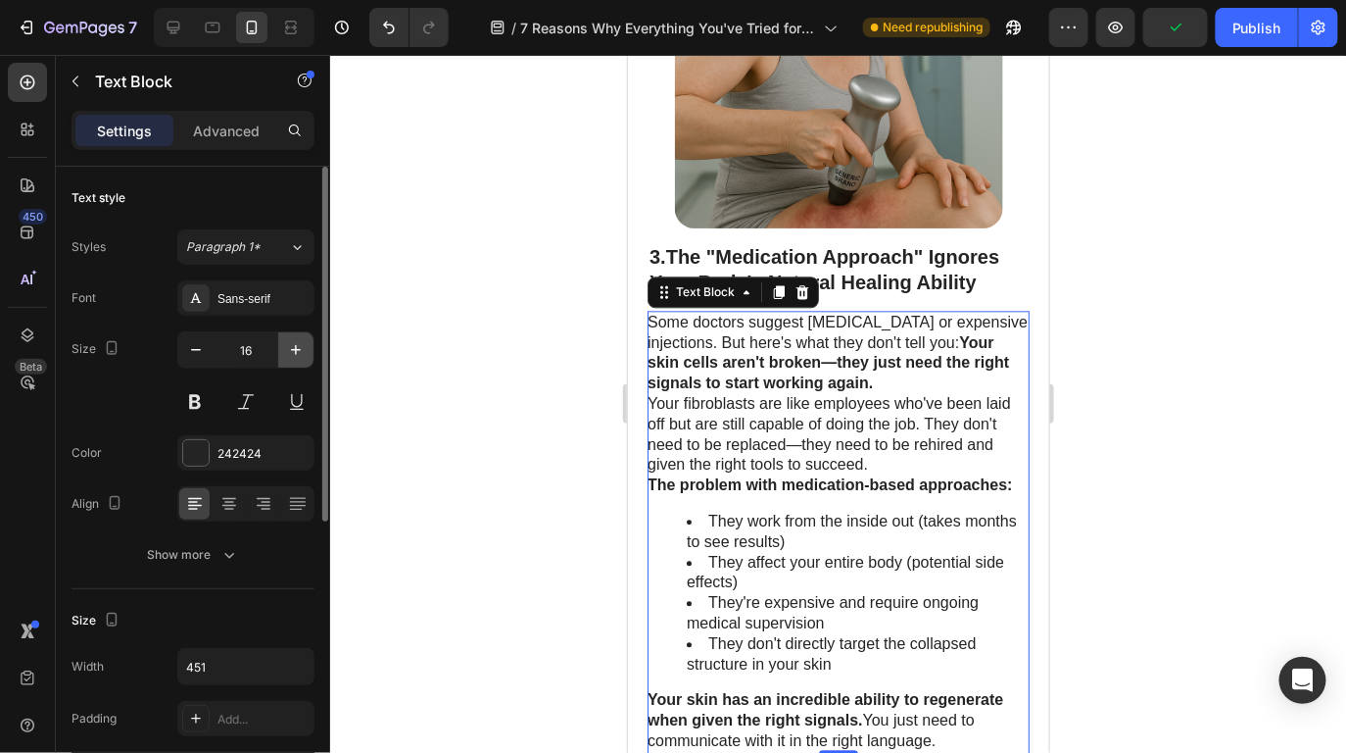
click at [288, 348] on icon "button" at bounding box center [296, 350] width 20 height 20
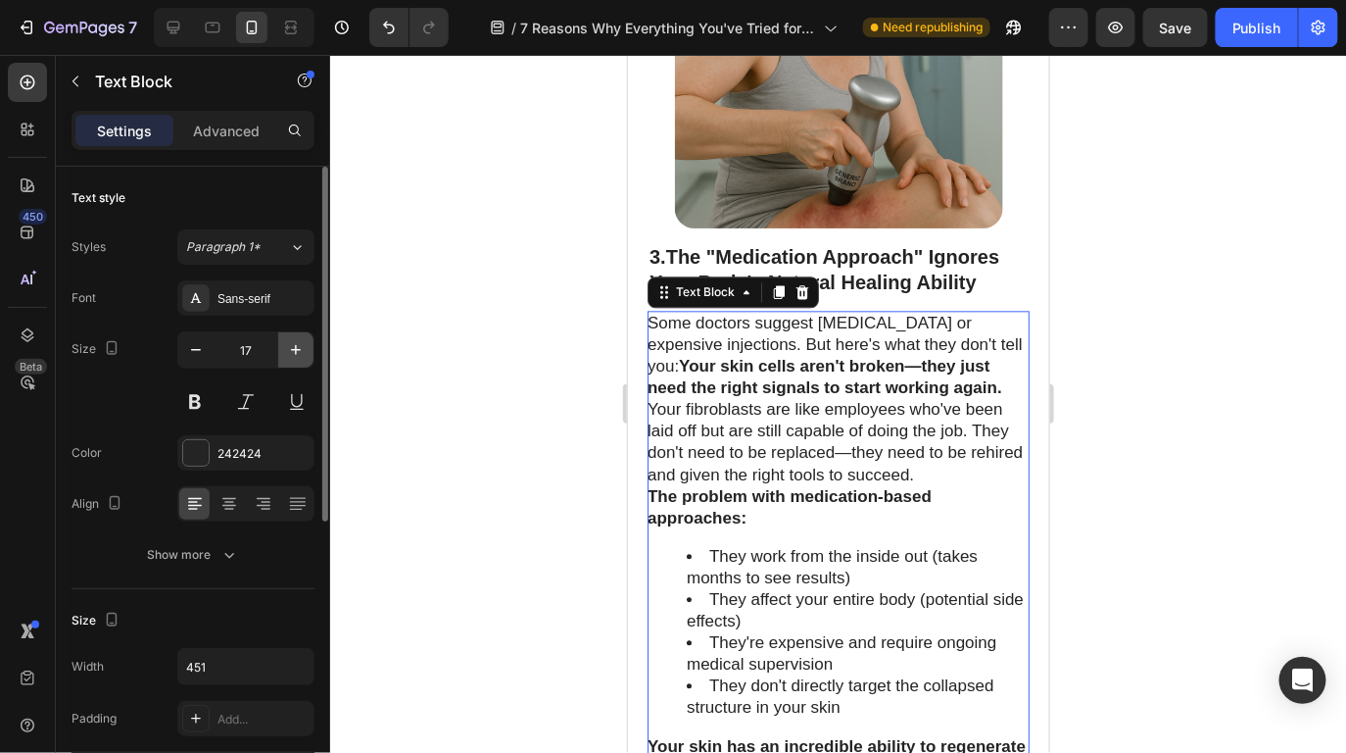
click at [288, 348] on icon "button" at bounding box center [296, 350] width 20 height 20
type input "18"
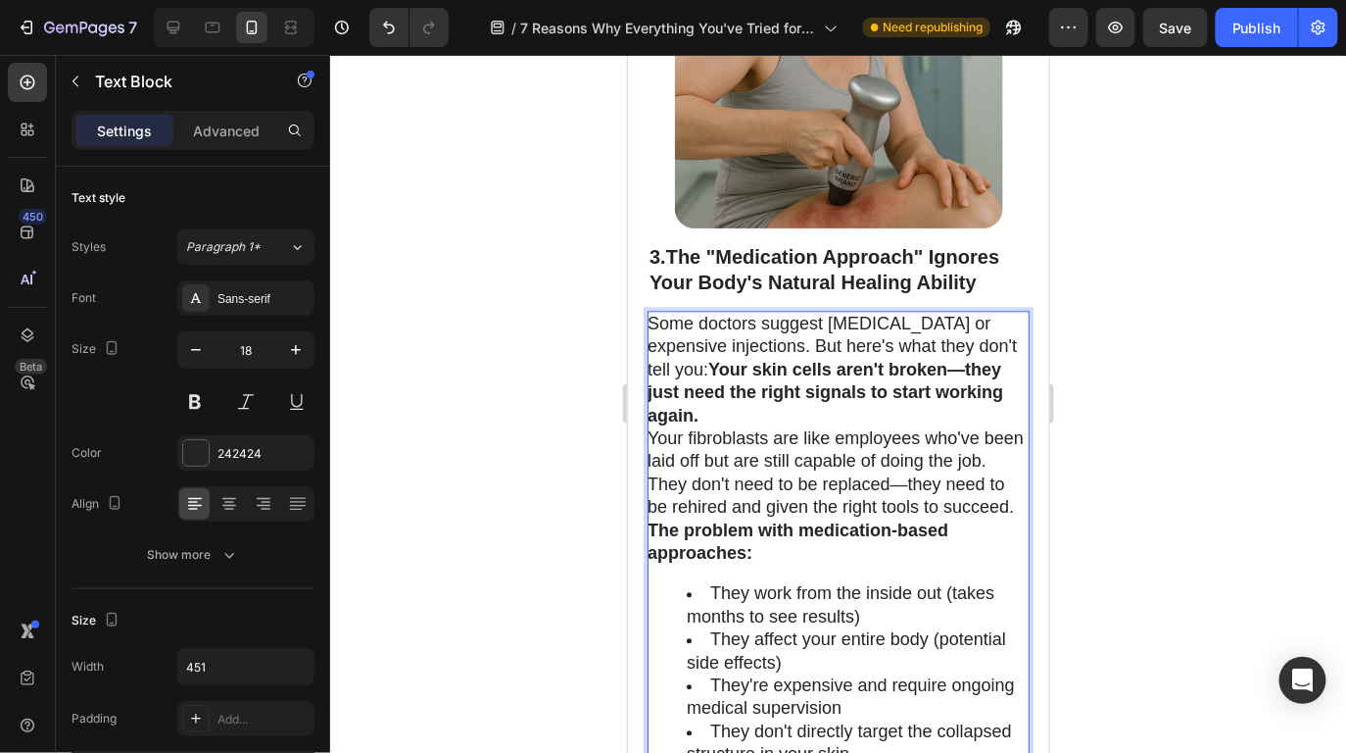
click at [858, 379] on p "Some doctors suggest [MEDICAL_DATA] or expensive injections. But here's what th…" at bounding box center [837, 369] width 380 height 115
click at [832, 391] on p "Some doctors suggest [MEDICAL_DATA] or expensive injections. But here's what th…" at bounding box center [837, 369] width 380 height 115
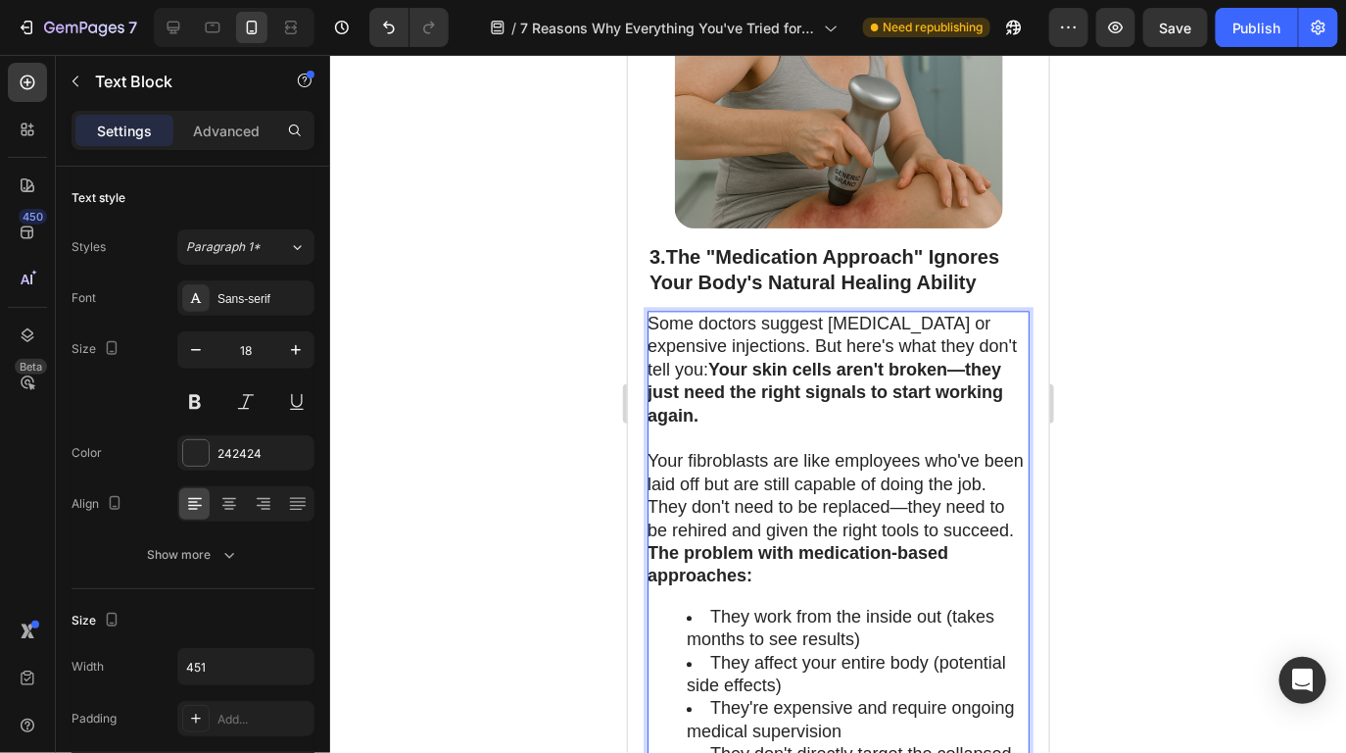
click at [797, 523] on p "Your fibroblasts are like employees who've been laid off but are still capable …" at bounding box center [837, 495] width 380 height 92
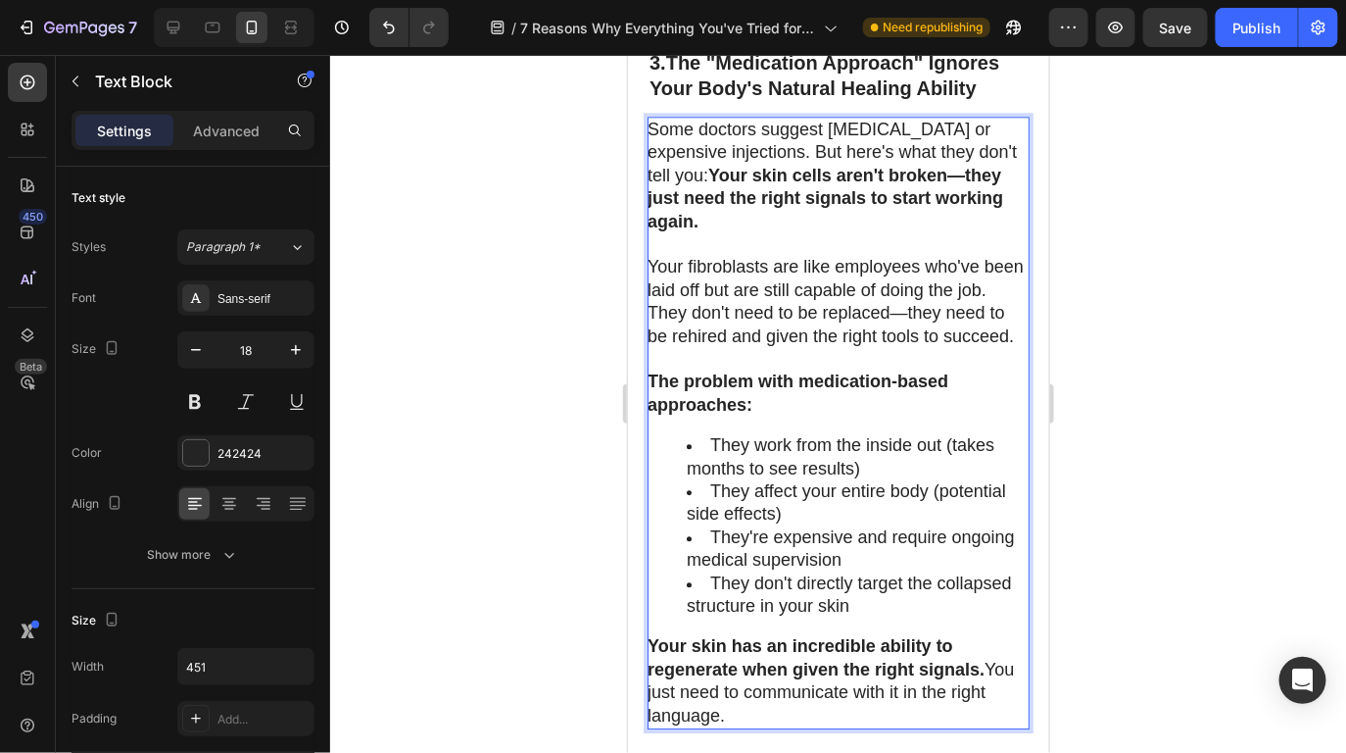
scroll to position [4089, 0]
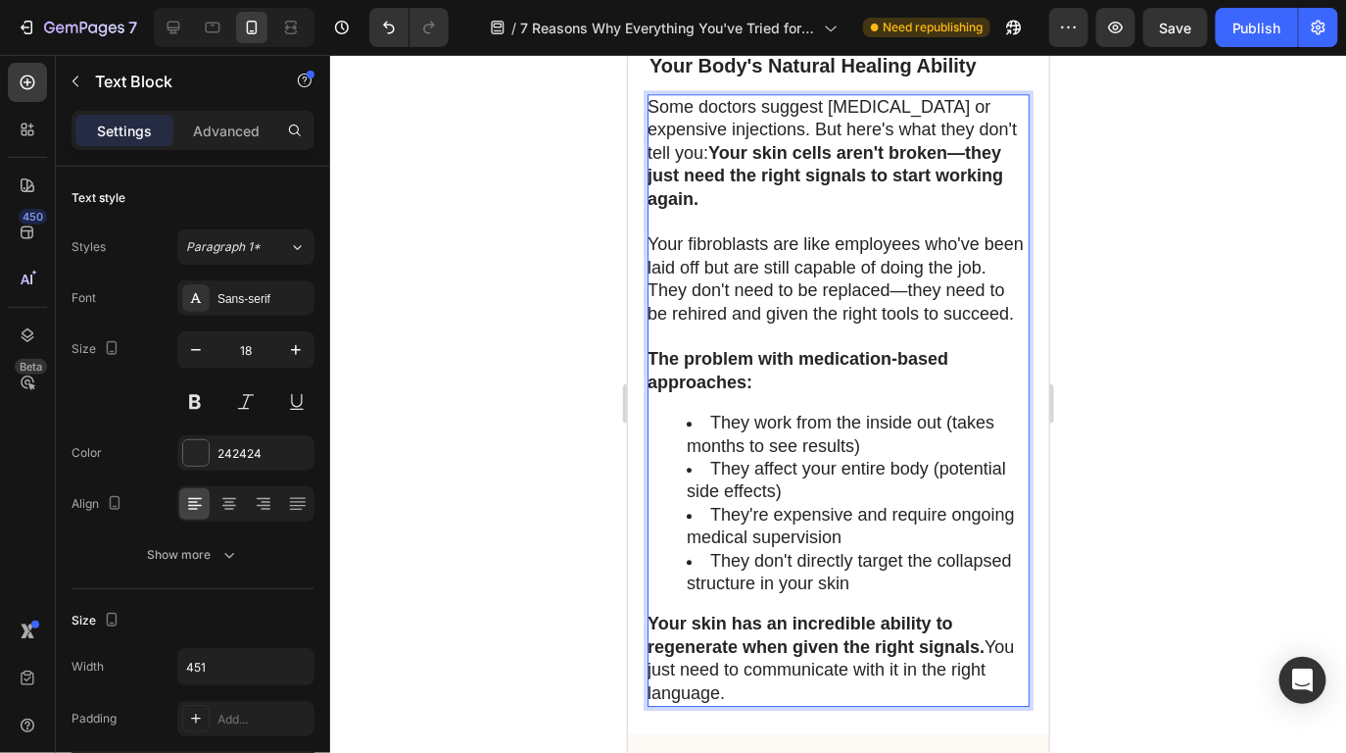
click at [987, 639] on p "Your skin has an incredible ability to regenerate when given the right signals.…" at bounding box center [837, 657] width 380 height 92
click at [1010, 639] on p "Your skin has an incredible ability to regenerate when given the right signals.…" at bounding box center [837, 657] width 380 height 92
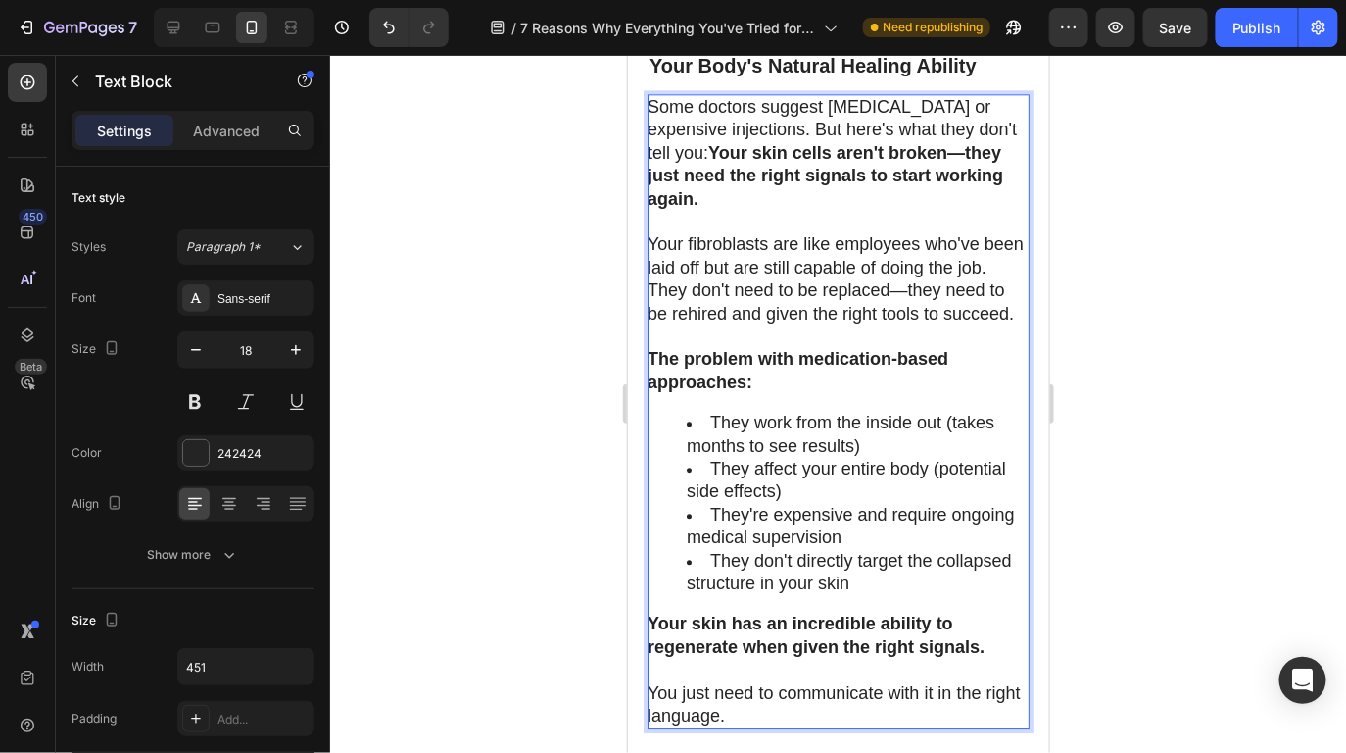
click at [651, 690] on p "You just need to communicate with it in the right language." at bounding box center [837, 704] width 380 height 46
click at [1107, 514] on div at bounding box center [838, 404] width 1016 height 698
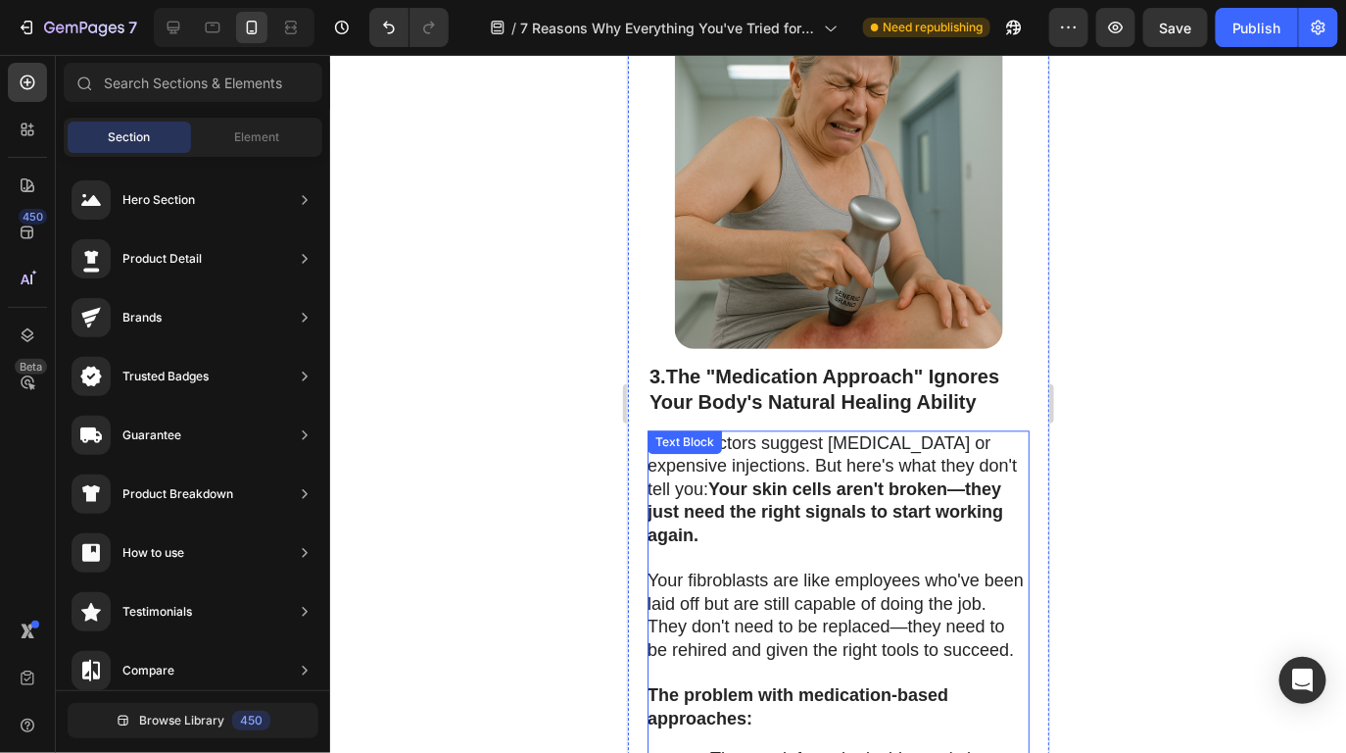
scroll to position [3650, 0]
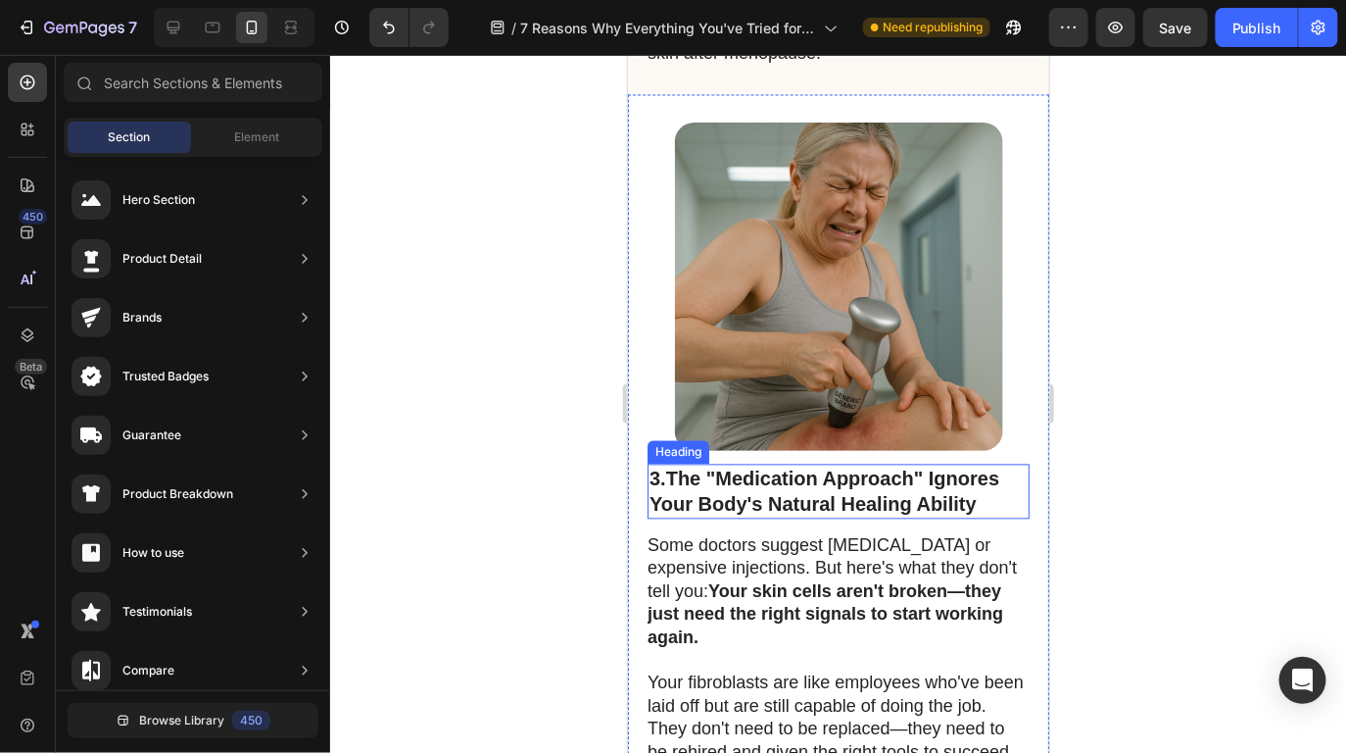
click at [670, 467] on strong "The "Medication Approach" Ignores Your Body's Natural Healing Ability" at bounding box center [824, 490] width 350 height 47
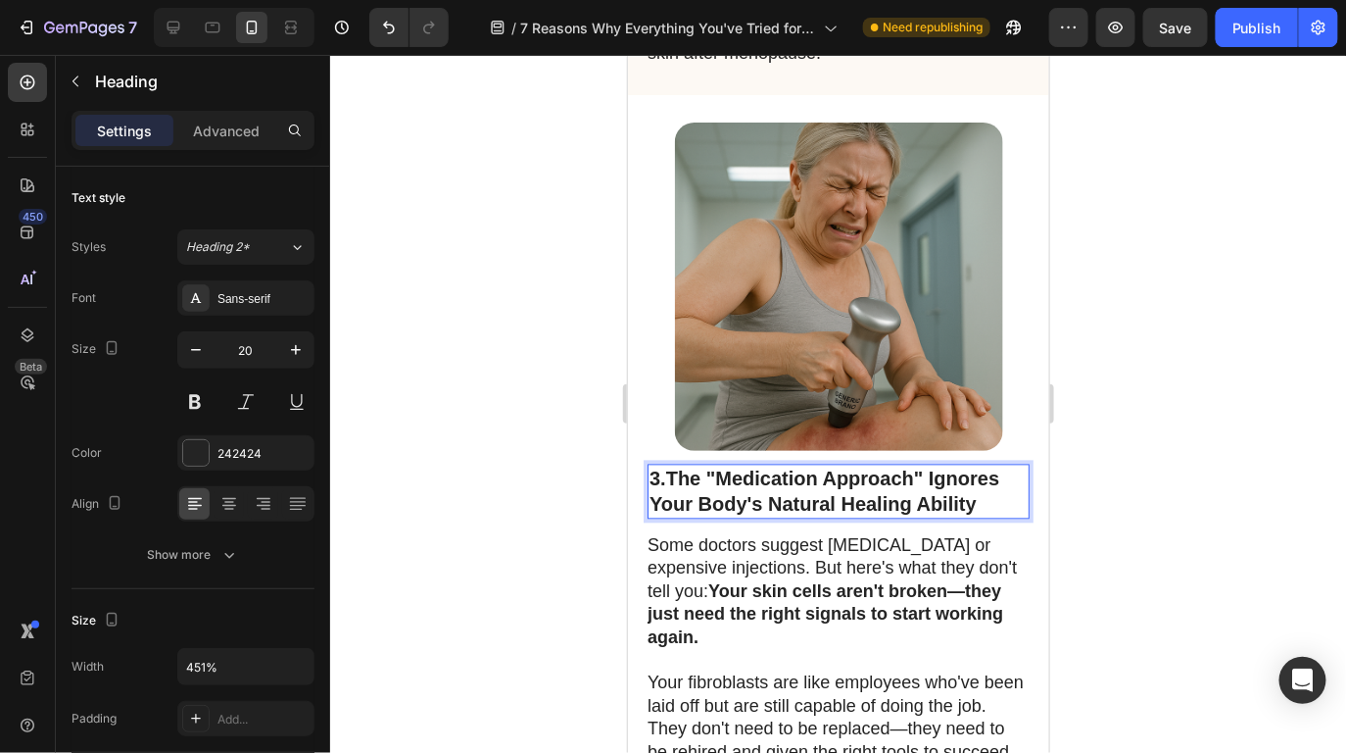
click at [659, 465] on p "3. The "Medication Approach" Ignores Your Body's Natural Healing Ability" at bounding box center [838, 490] width 378 height 51
click at [1193, 369] on div at bounding box center [838, 404] width 1016 height 698
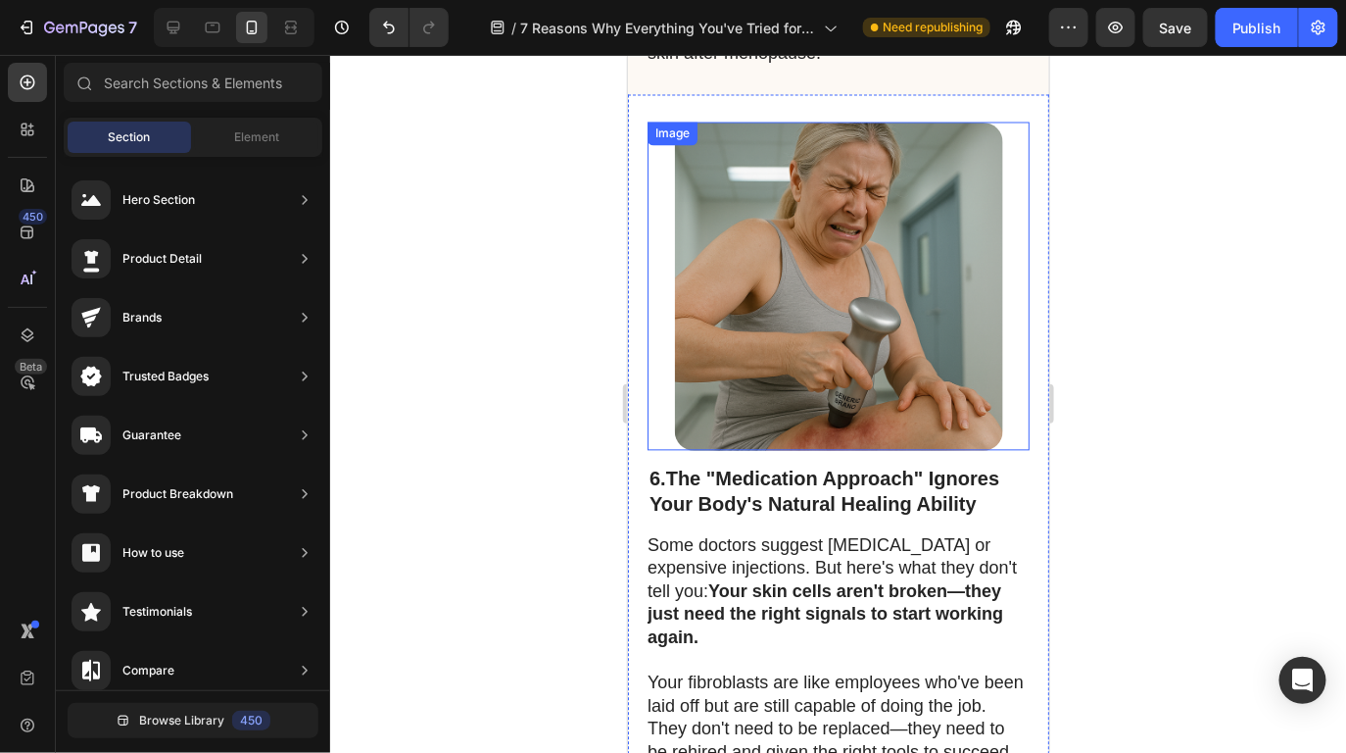
click at [905, 317] on img at bounding box center [838, 286] width 328 height 328
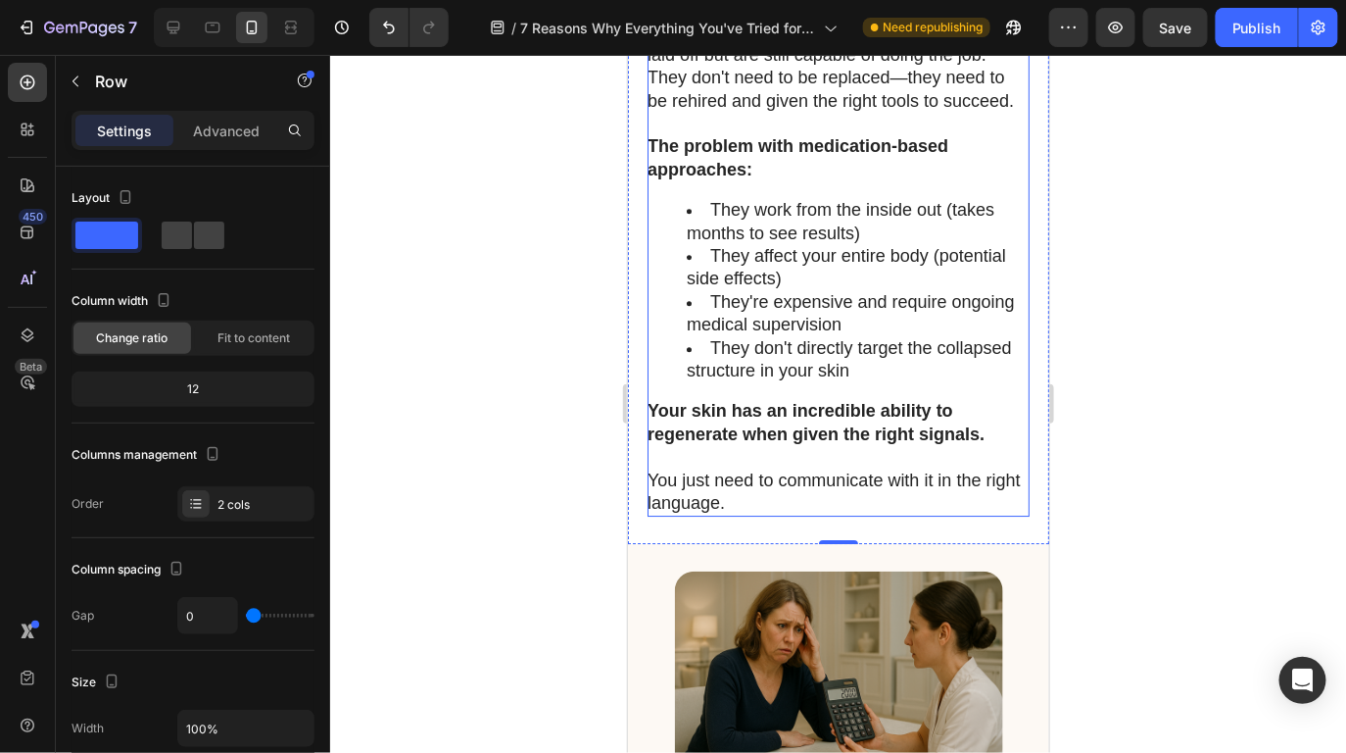
scroll to position [4769, 0]
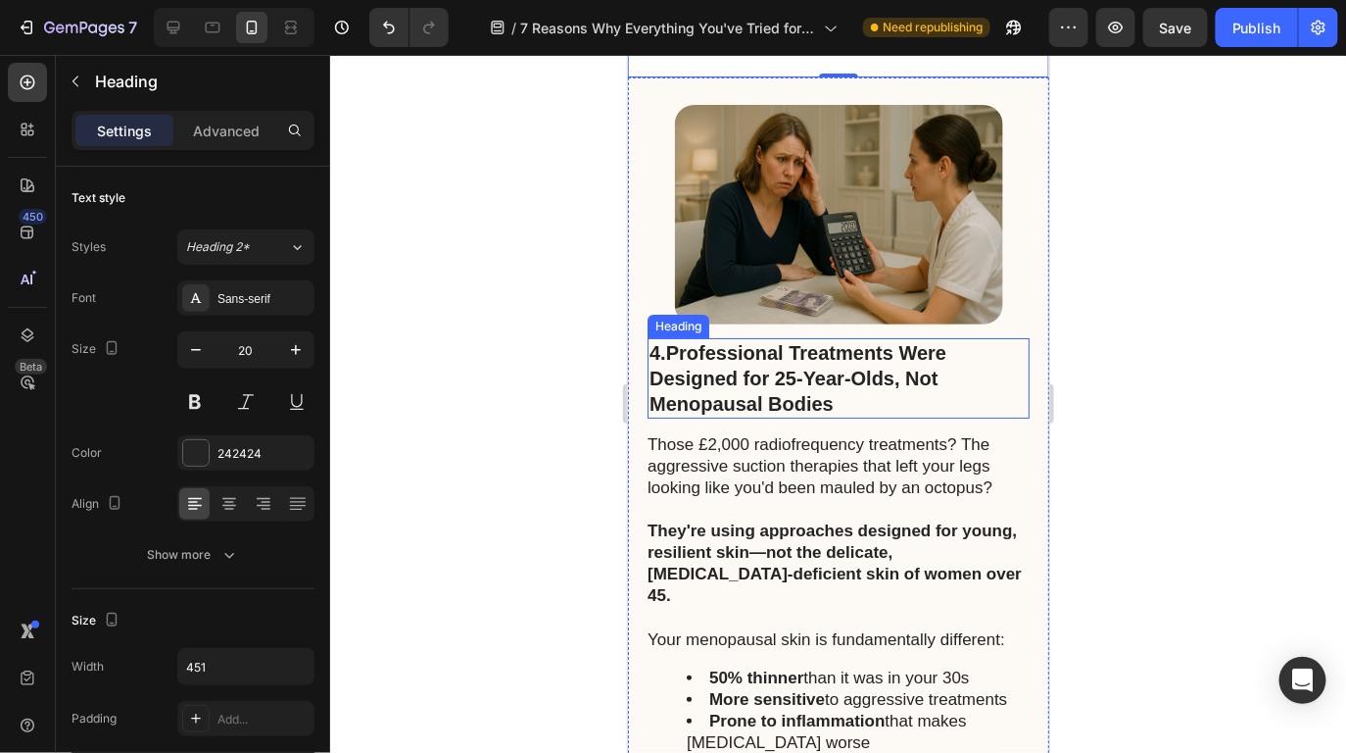
click at [660, 349] on h2 "4. Professional Treatments Were Designed for 25-Year-Olds, Not Menopausal Bodies" at bounding box center [838, 377] width 382 height 80
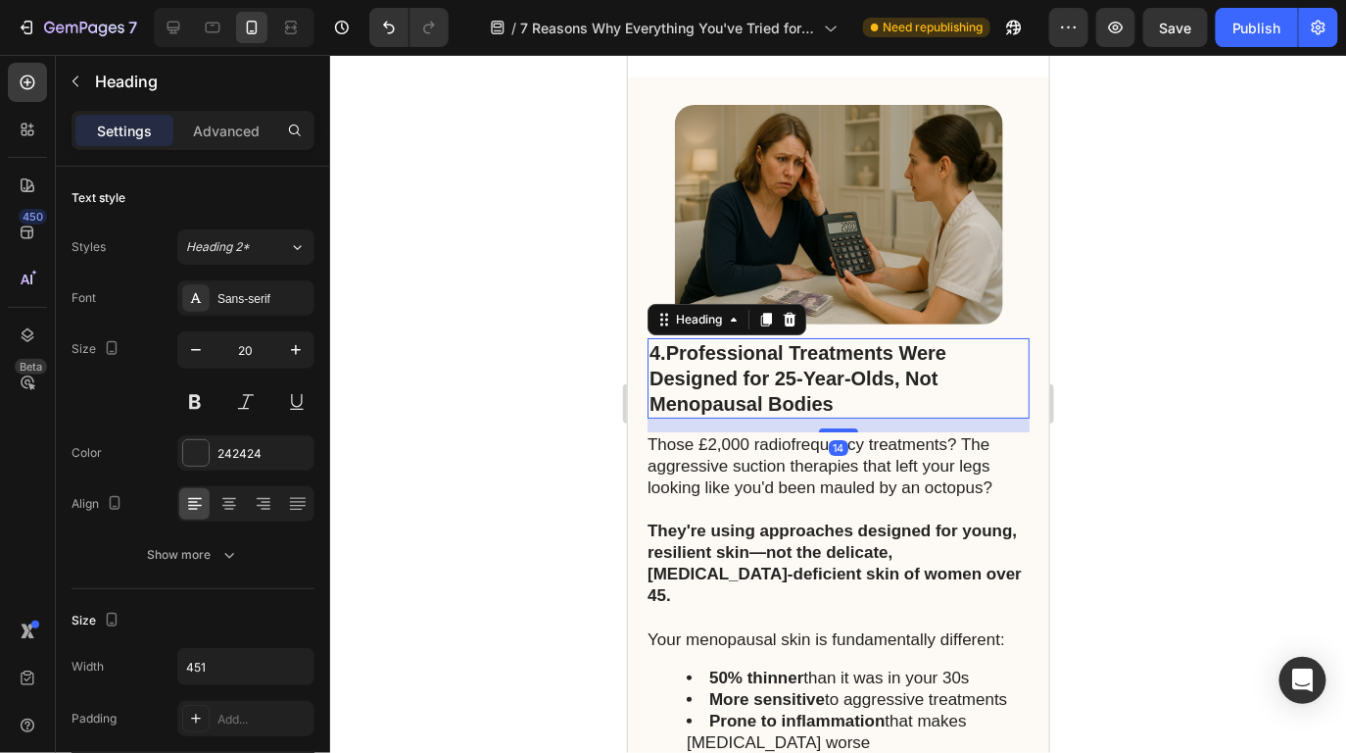
click at [660, 349] on h2 "4. Professional Treatments Were Designed for 25-Year-Olds, Not Menopausal Bodies" at bounding box center [838, 377] width 382 height 80
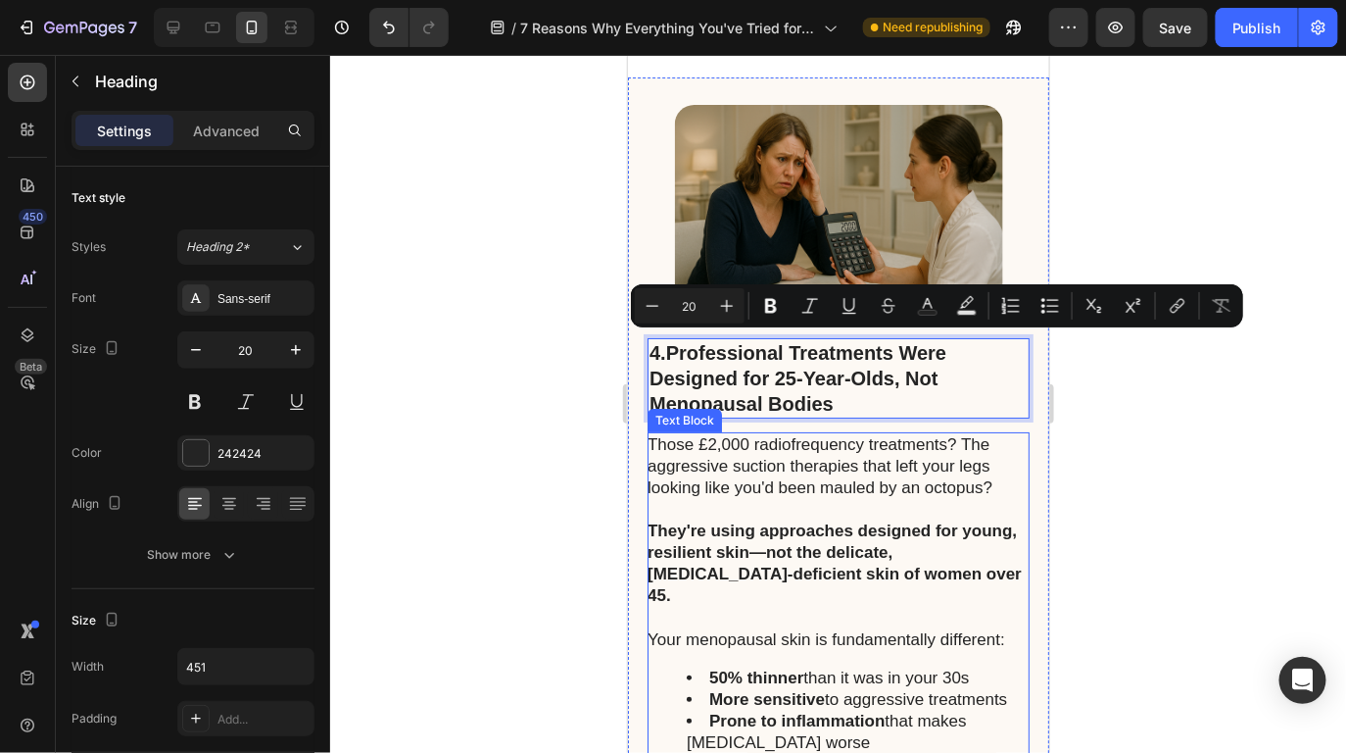
scroll to position [4525, 0]
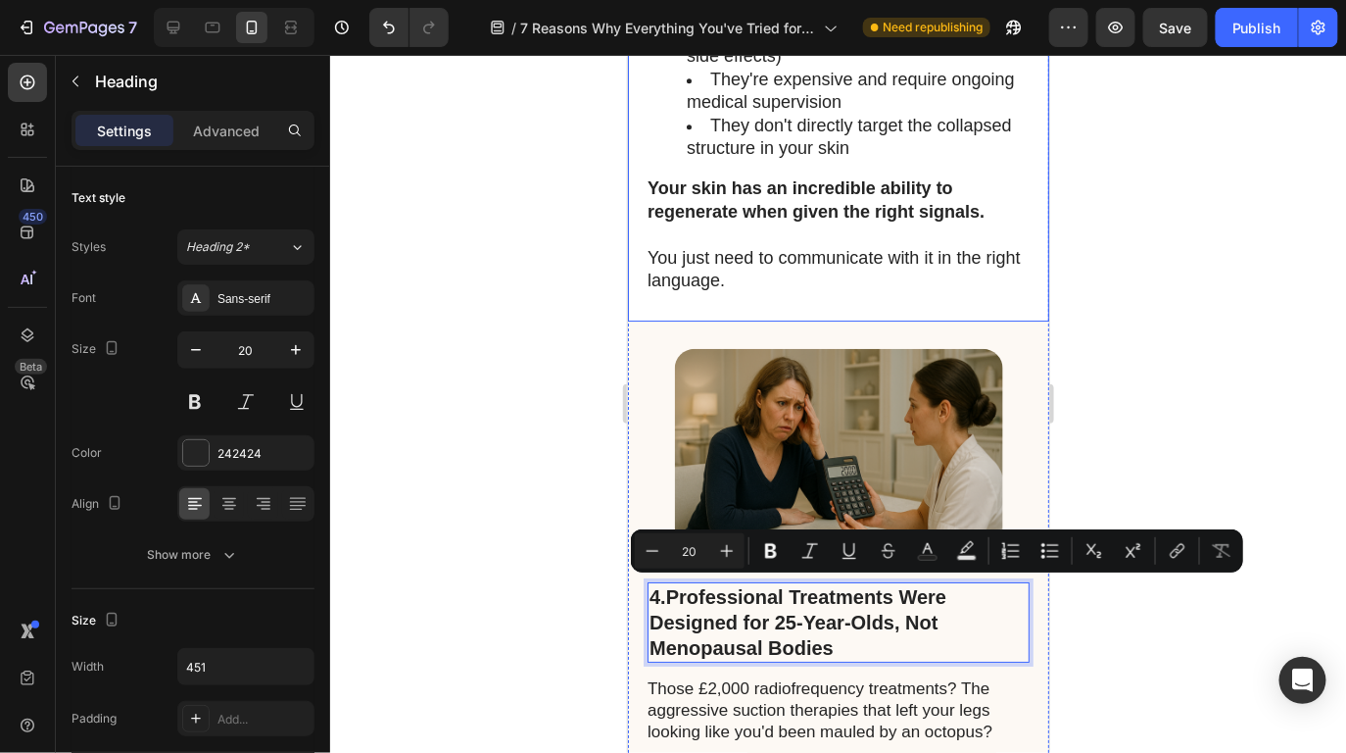
click at [969, 272] on p "You just need to communicate with it in the right language." at bounding box center [837, 269] width 380 height 46
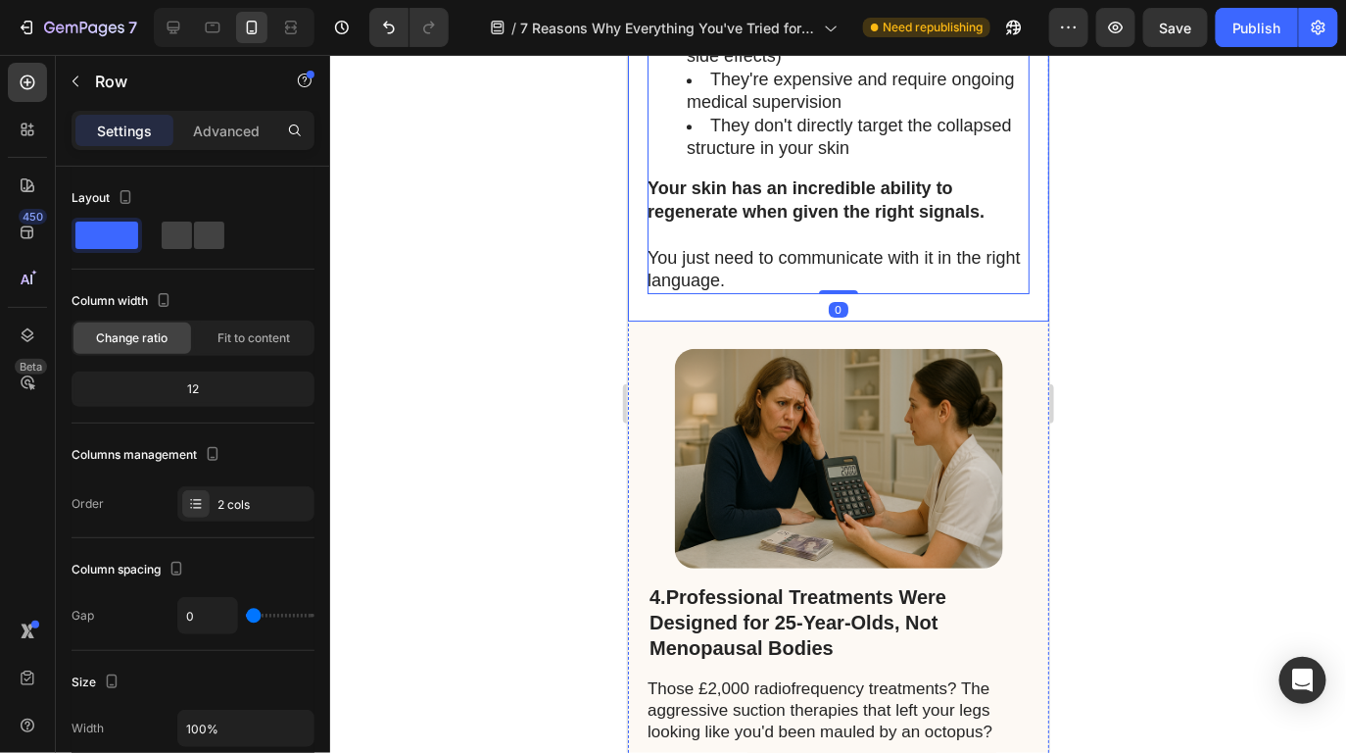
click at [211, 30] on icon at bounding box center [213, 28] width 20 height 20
type input "62"
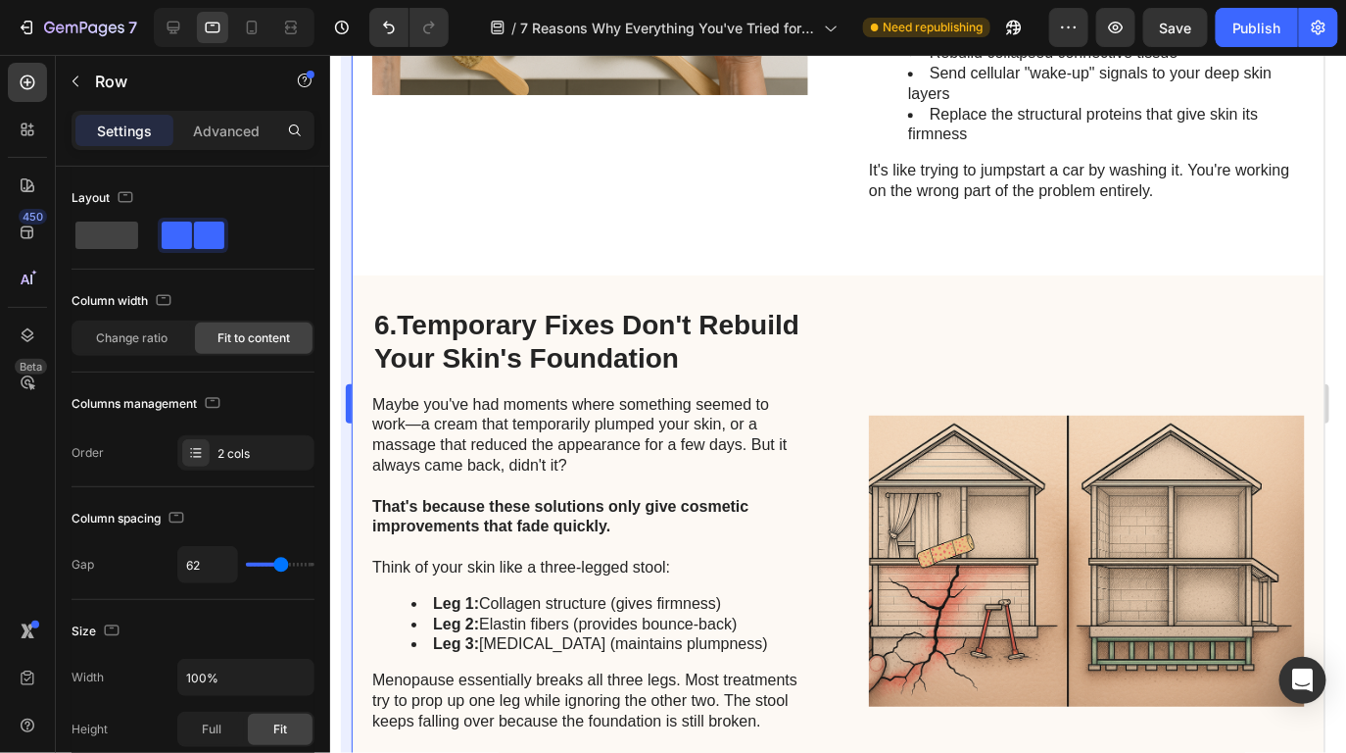
scroll to position [4258, 0]
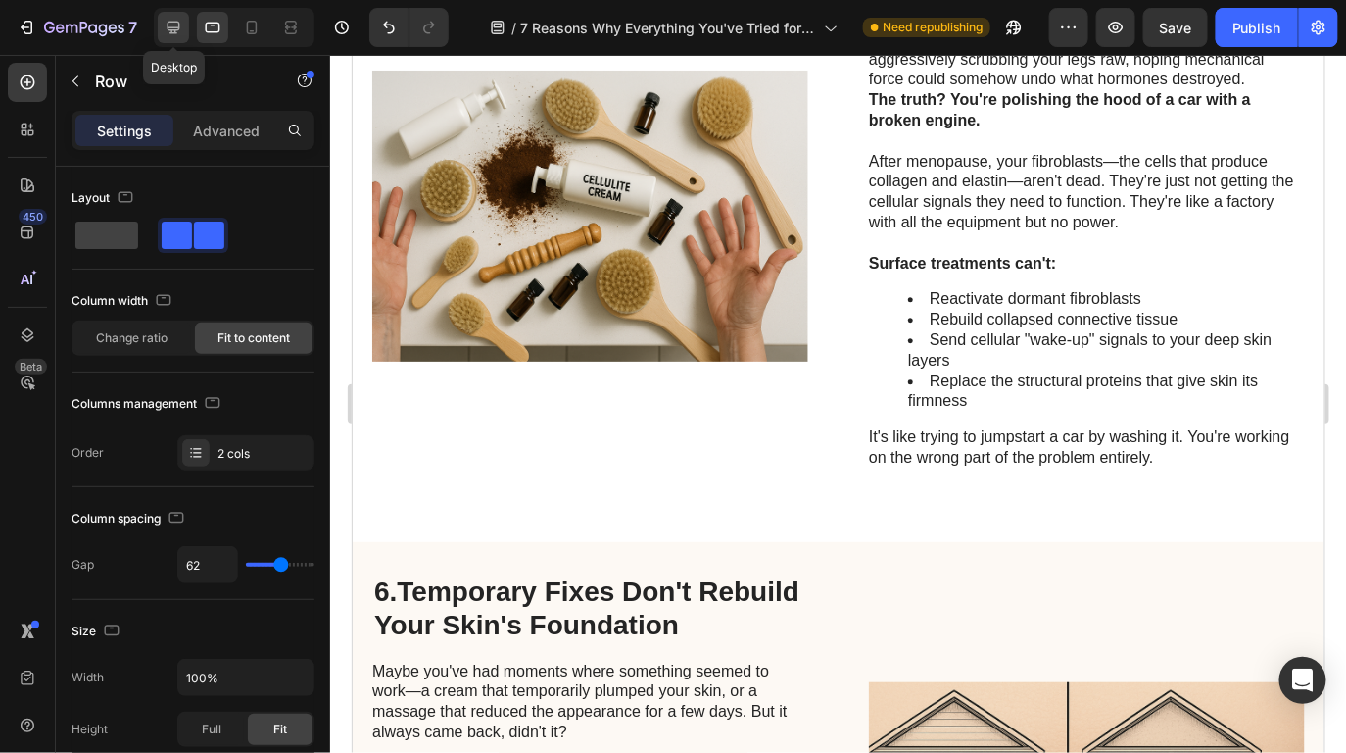
click at [172, 30] on icon at bounding box center [174, 28] width 20 height 20
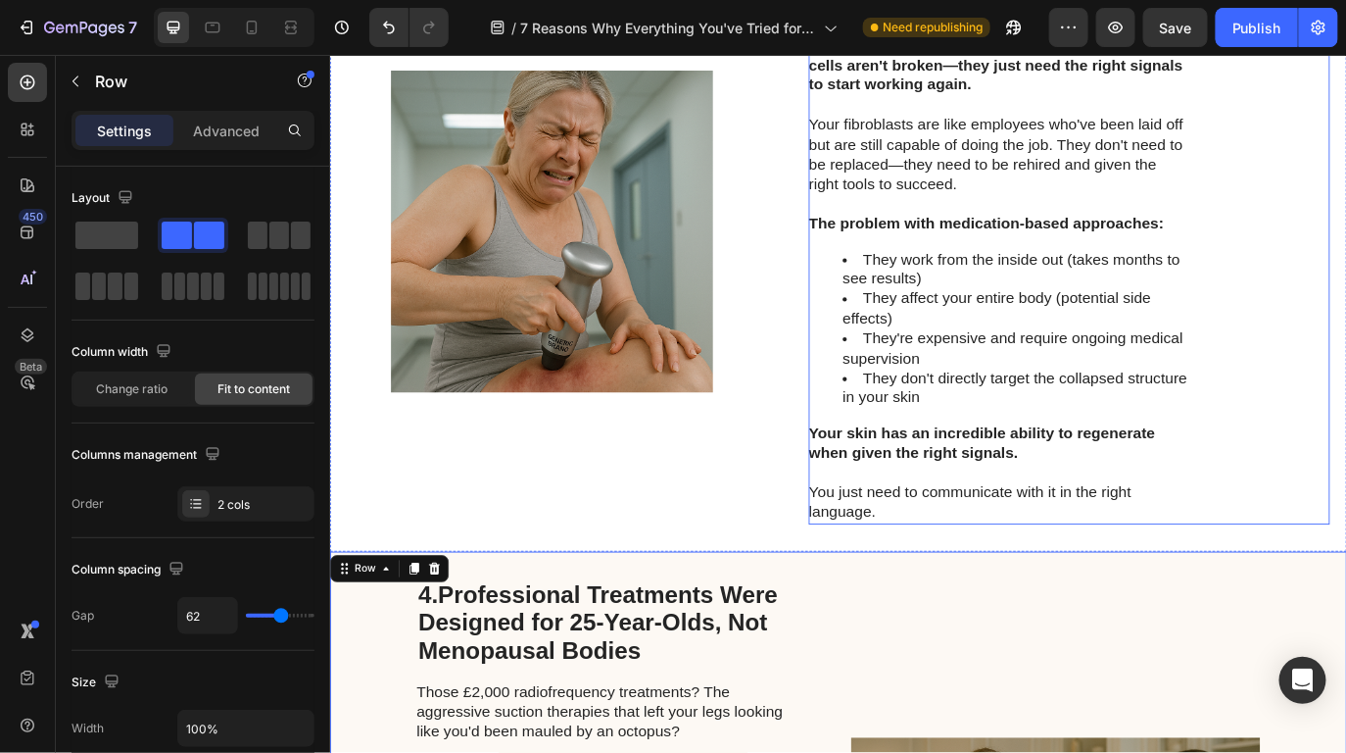
scroll to position [2766, 0]
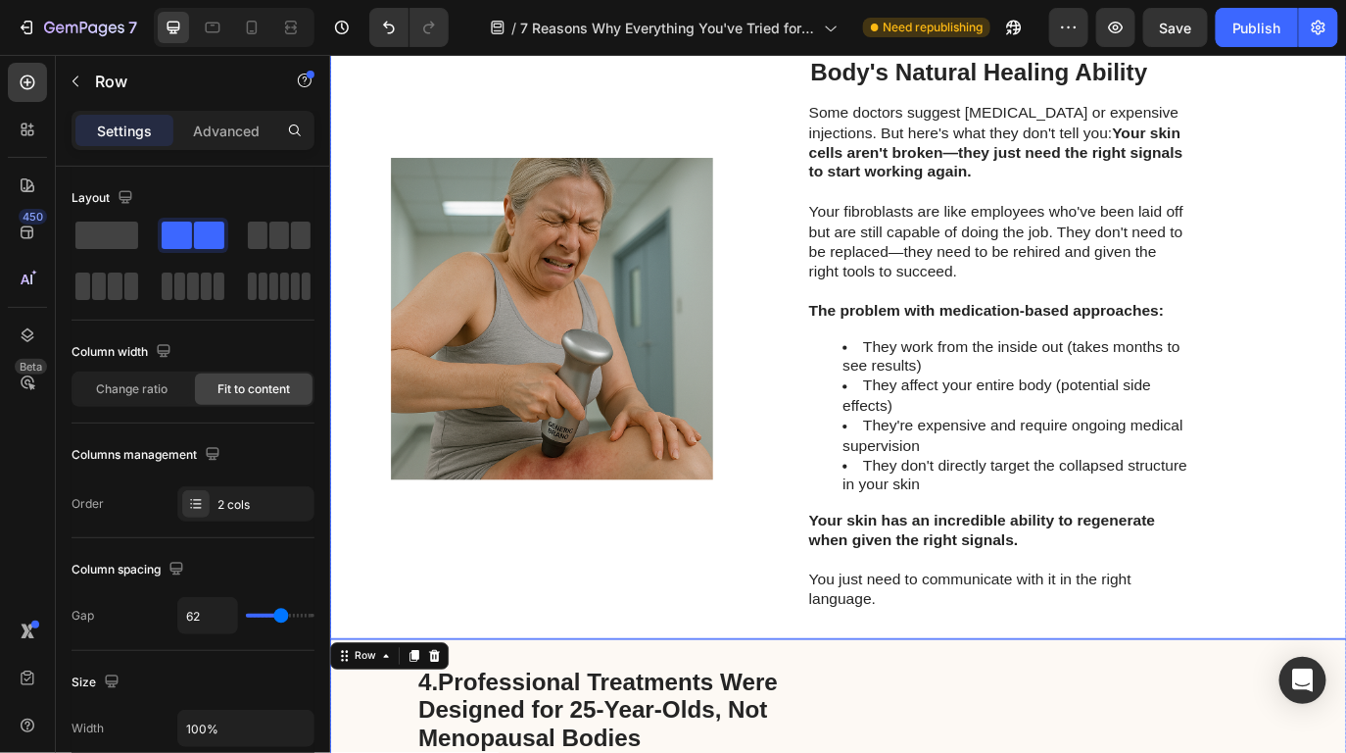
click at [829, 540] on div "Image 6. The "Medication Approach" Ignores Your Body's Natural Healing Ability …" at bounding box center [917, 361] width 1176 height 738
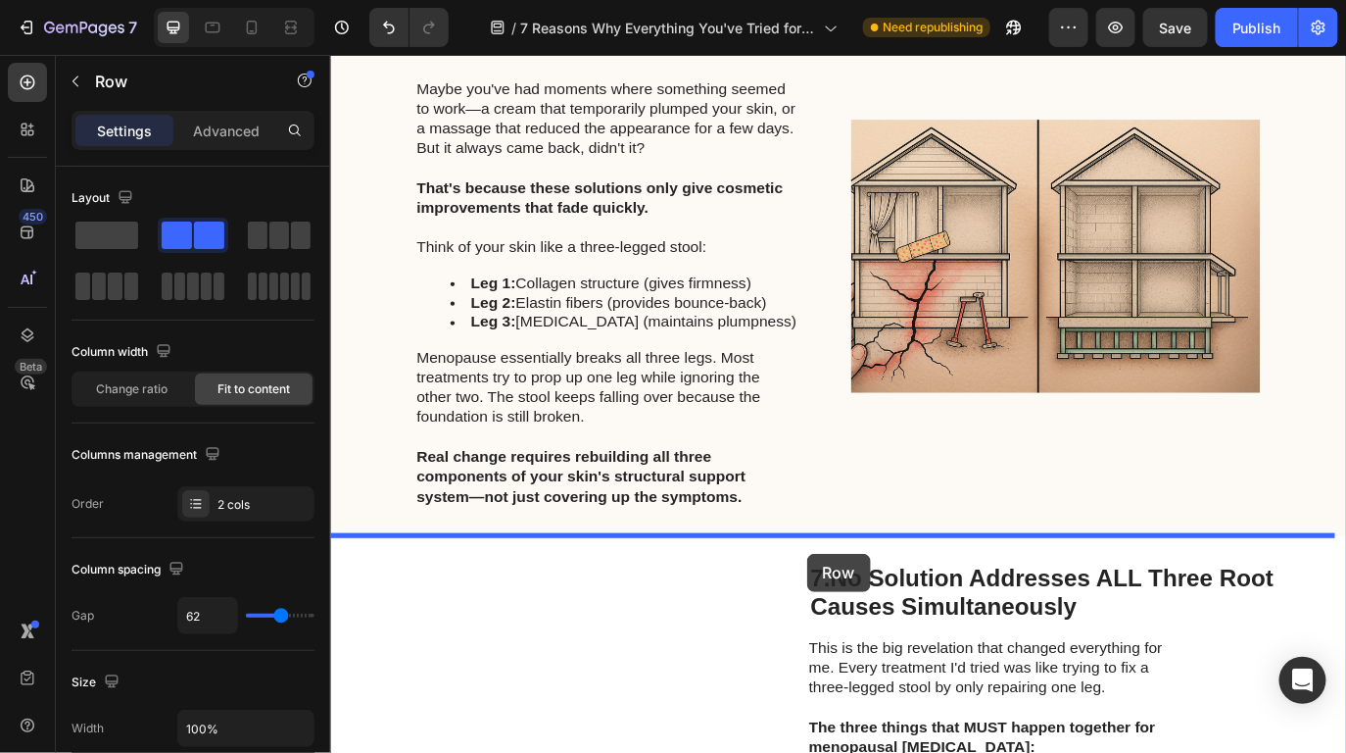
scroll to position [5343, 0]
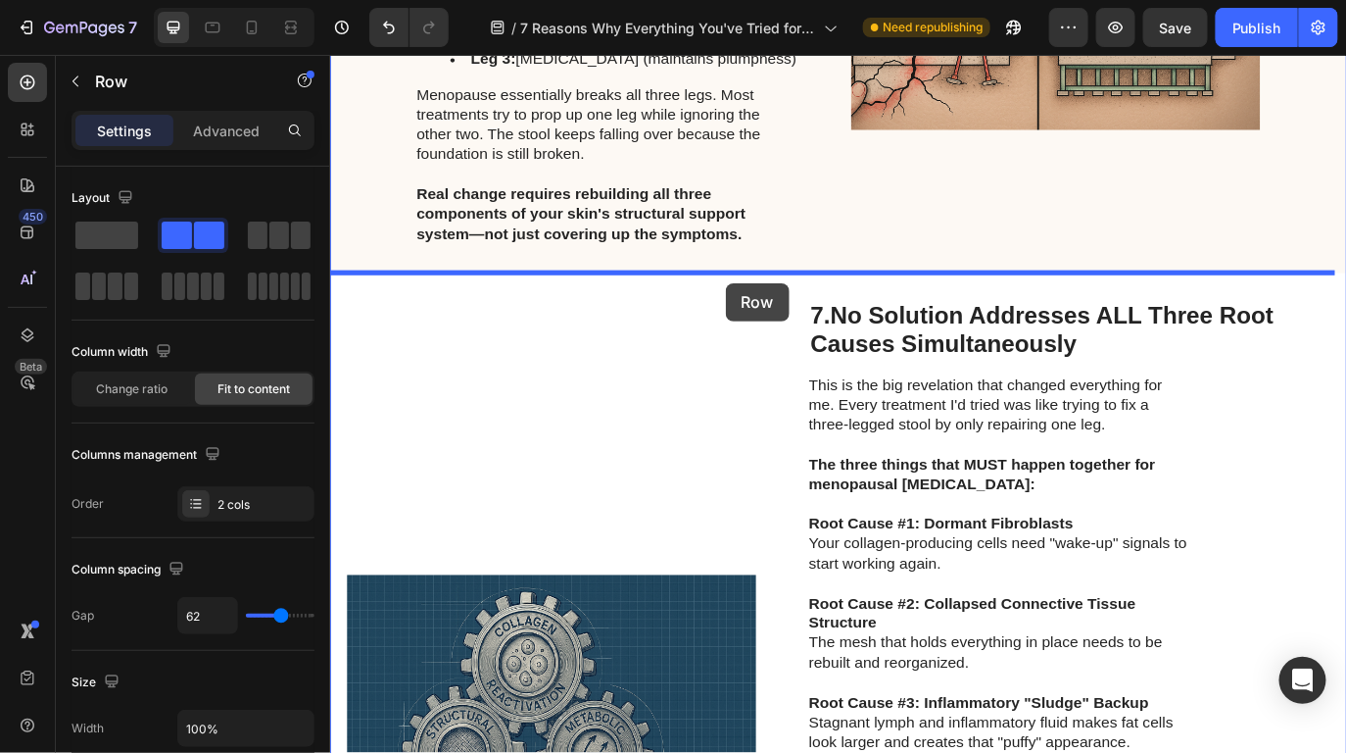
drag, startPoint x: 830, startPoint y: 538, endPoint x: 787, endPoint y: 318, distance: 223.7
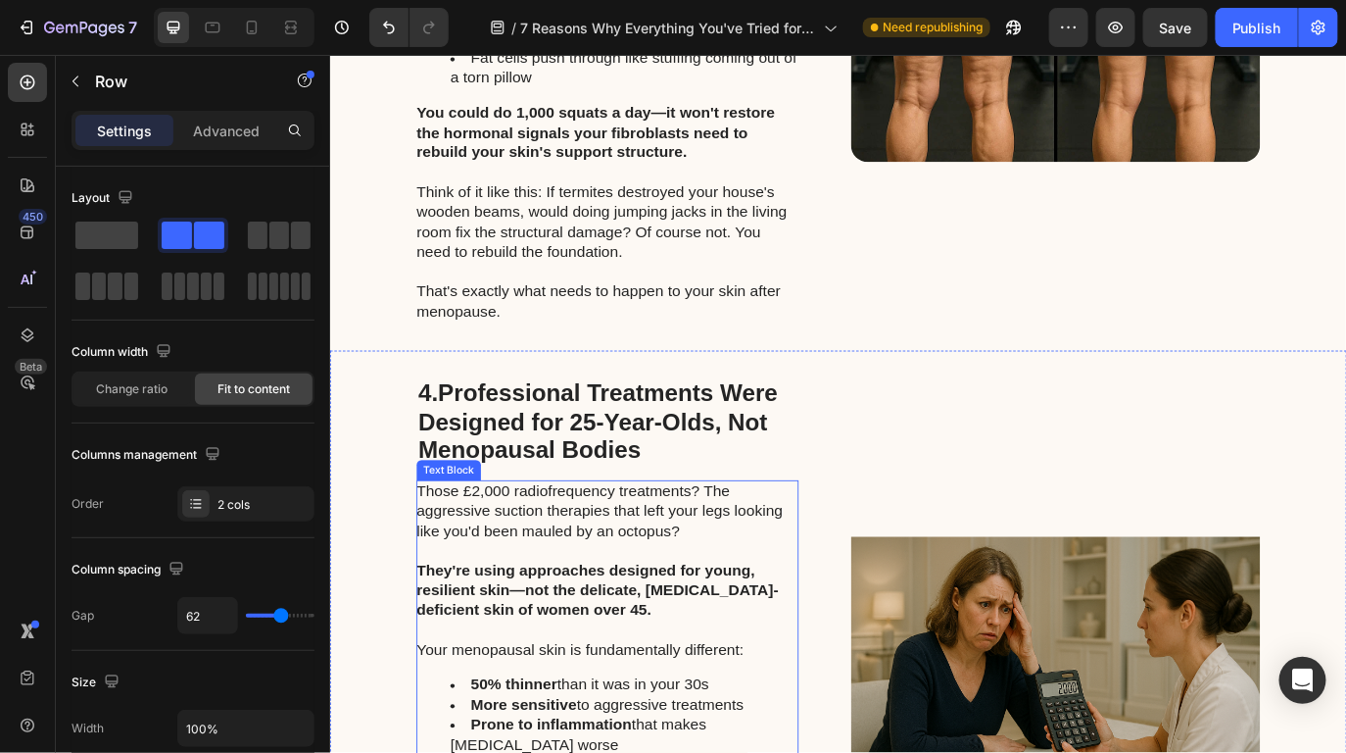
scroll to position [2566, 0]
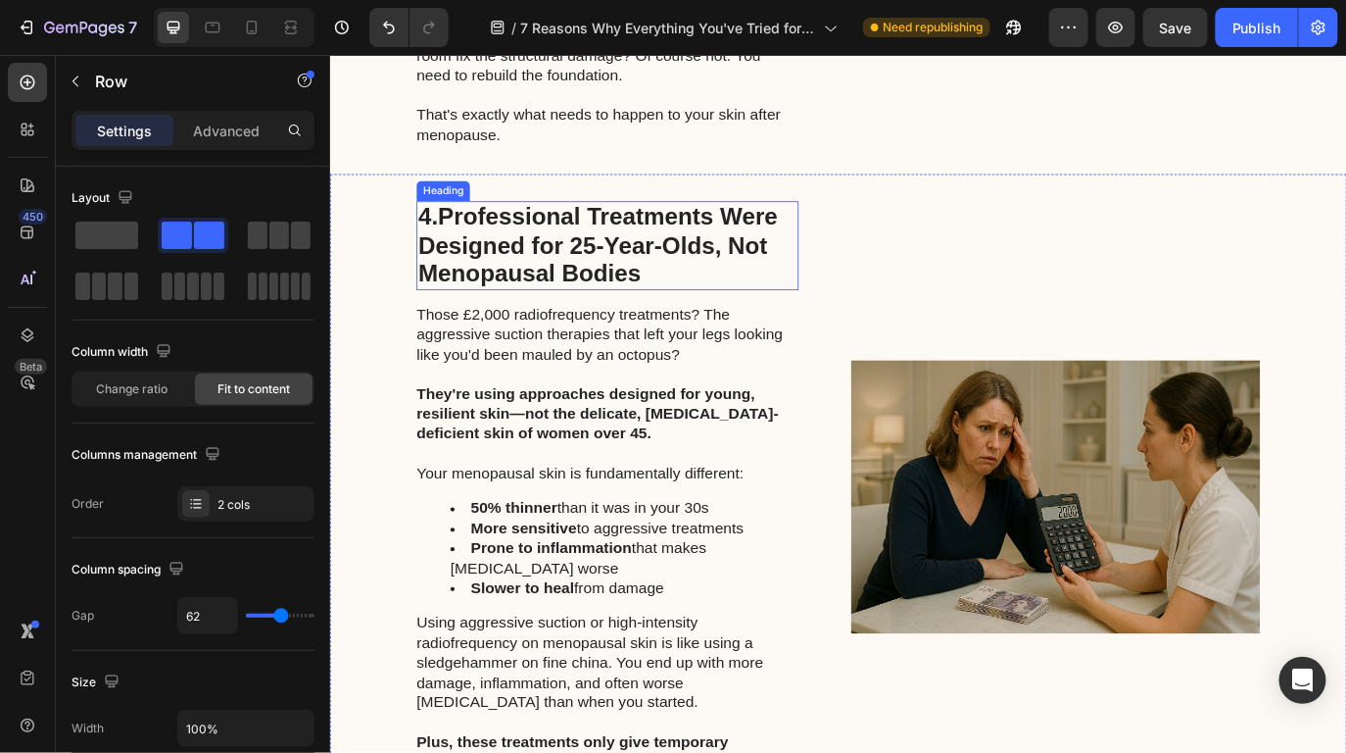
click at [439, 262] on strong "Professional Treatments Were Designed for 25-Year-Olds, Not Menopausal Bodies" at bounding box center [639, 275] width 416 height 96
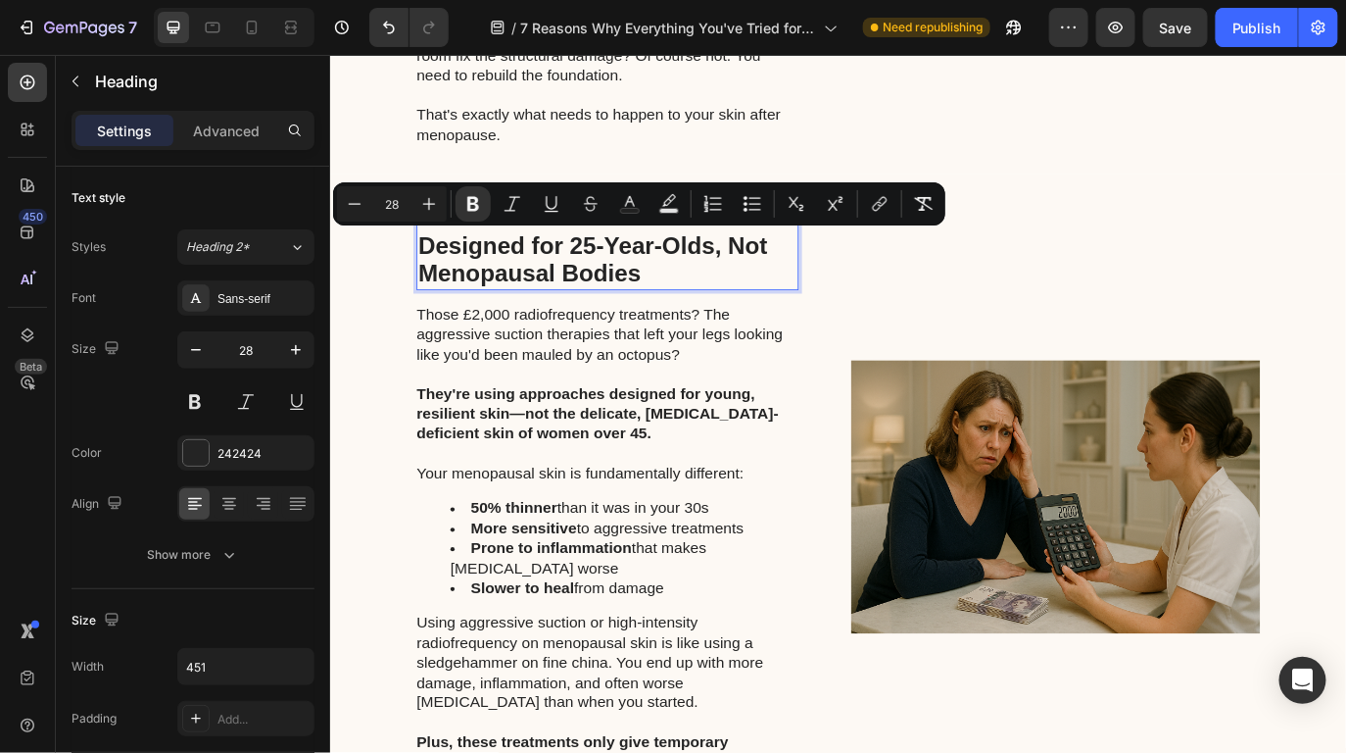
click at [447, 260] on strong "Professional Treatments Were Designed for 25-Year-Olds, Not Menopausal Bodies" at bounding box center [639, 275] width 416 height 96
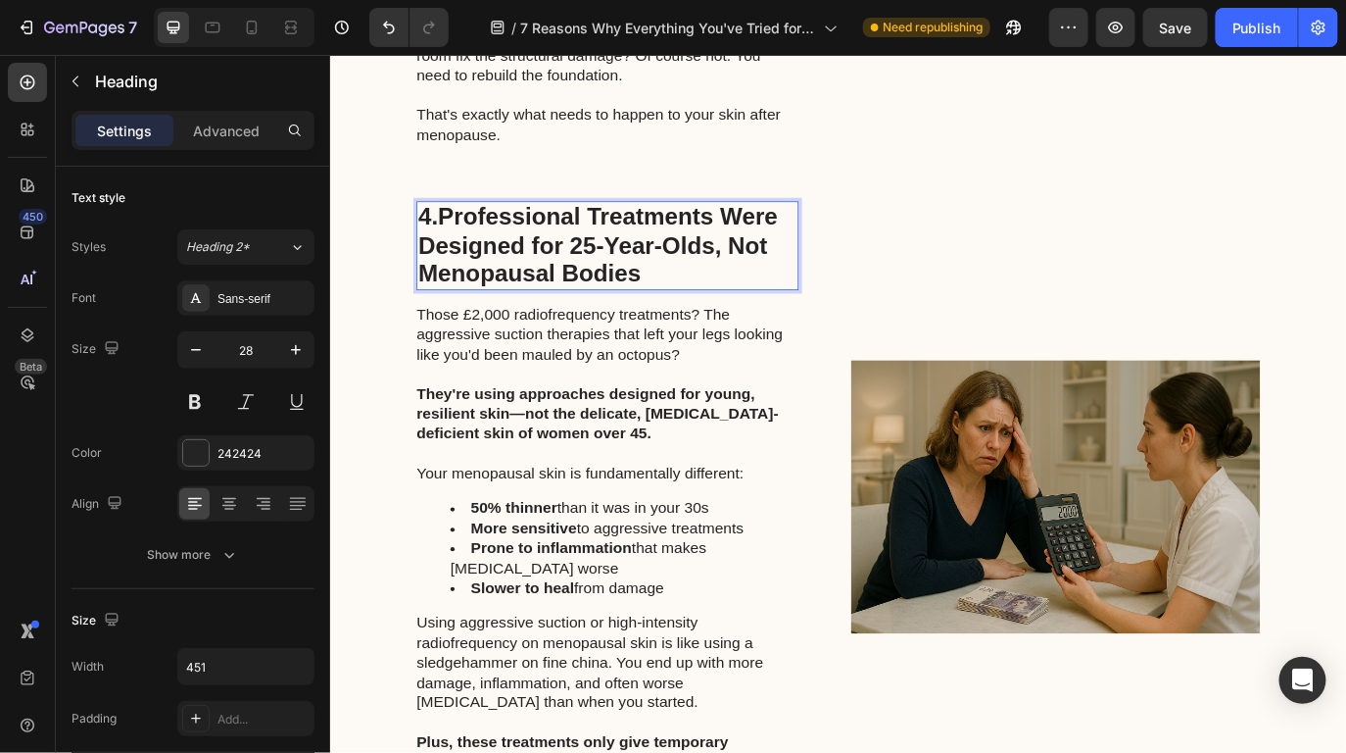
click at [435, 239] on p "4. Professional Treatments Were Designed for 25-Year-Olds, Not Menopausal Bodies" at bounding box center [650, 275] width 438 height 99
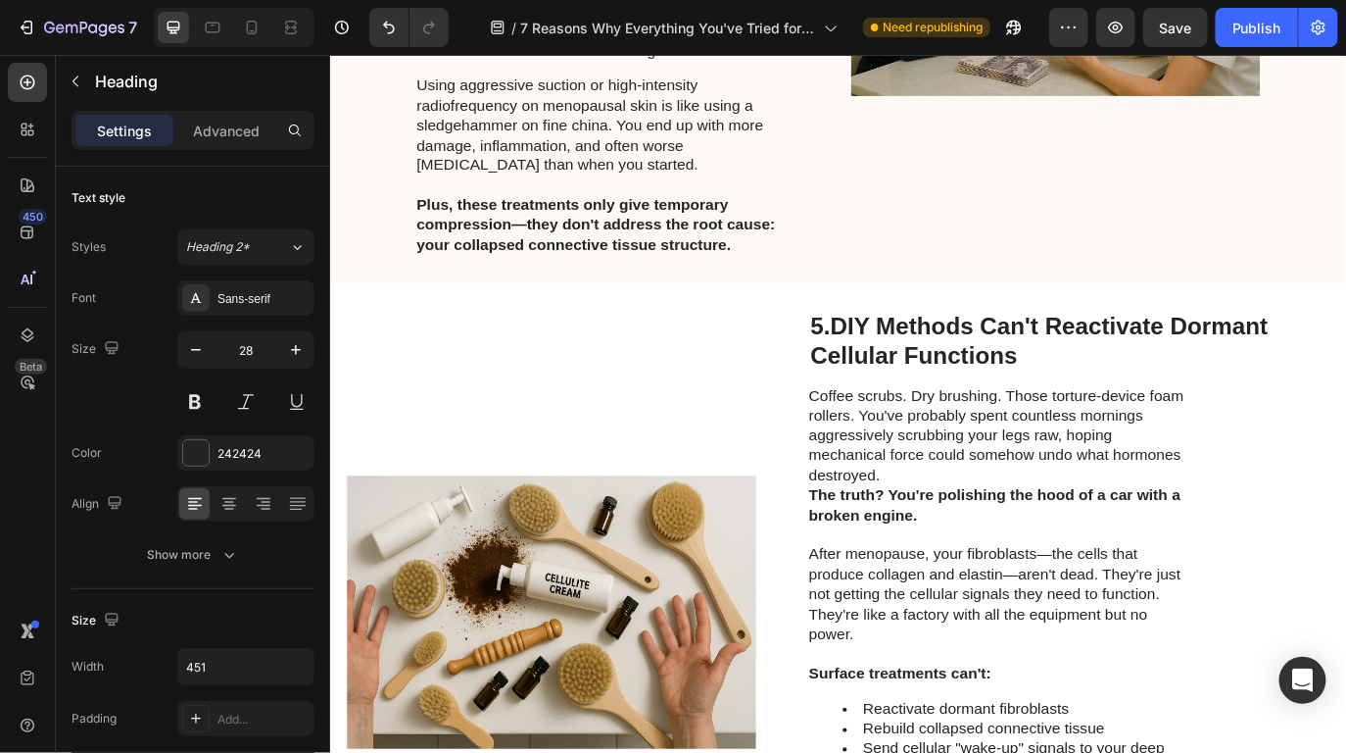
scroll to position [3188, 0]
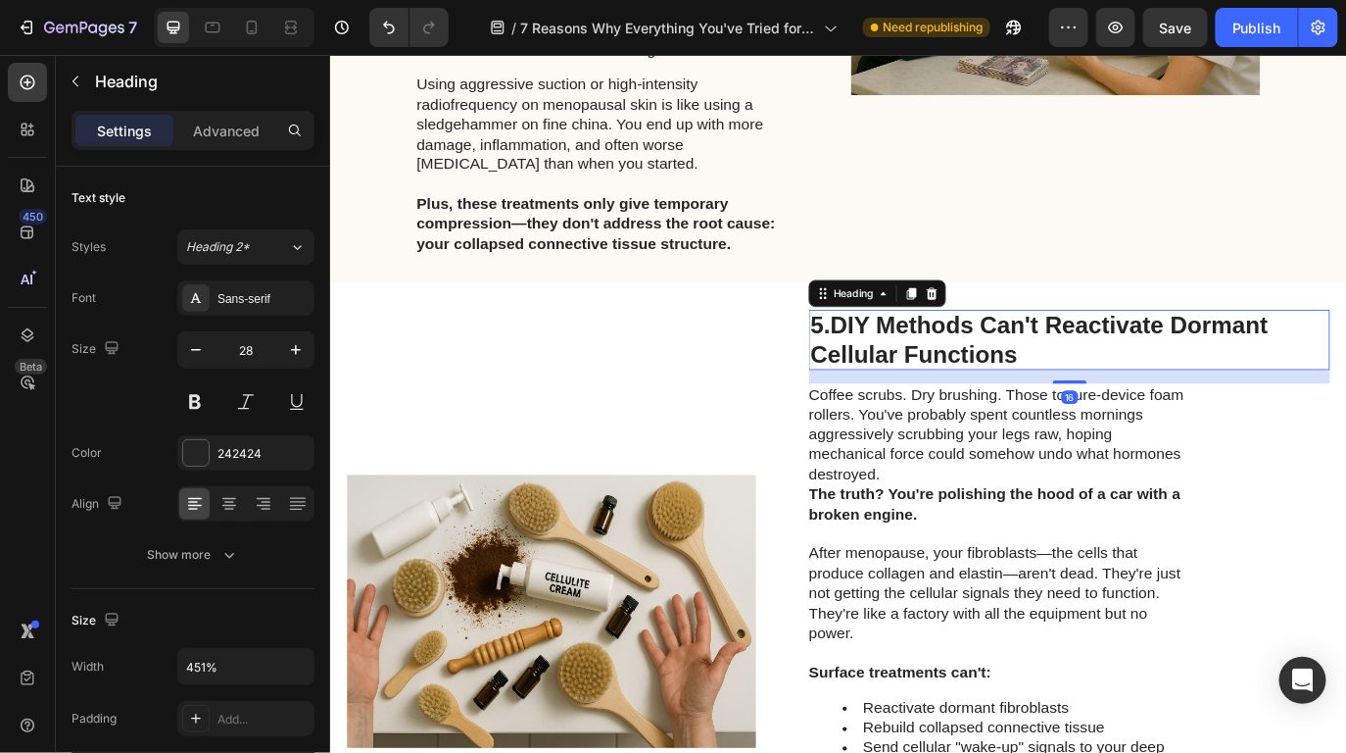
click at [896, 367] on h2 "5. DIY Methods Can't Reactivate Dormant Cellular Functions" at bounding box center [1184, 385] width 603 height 70
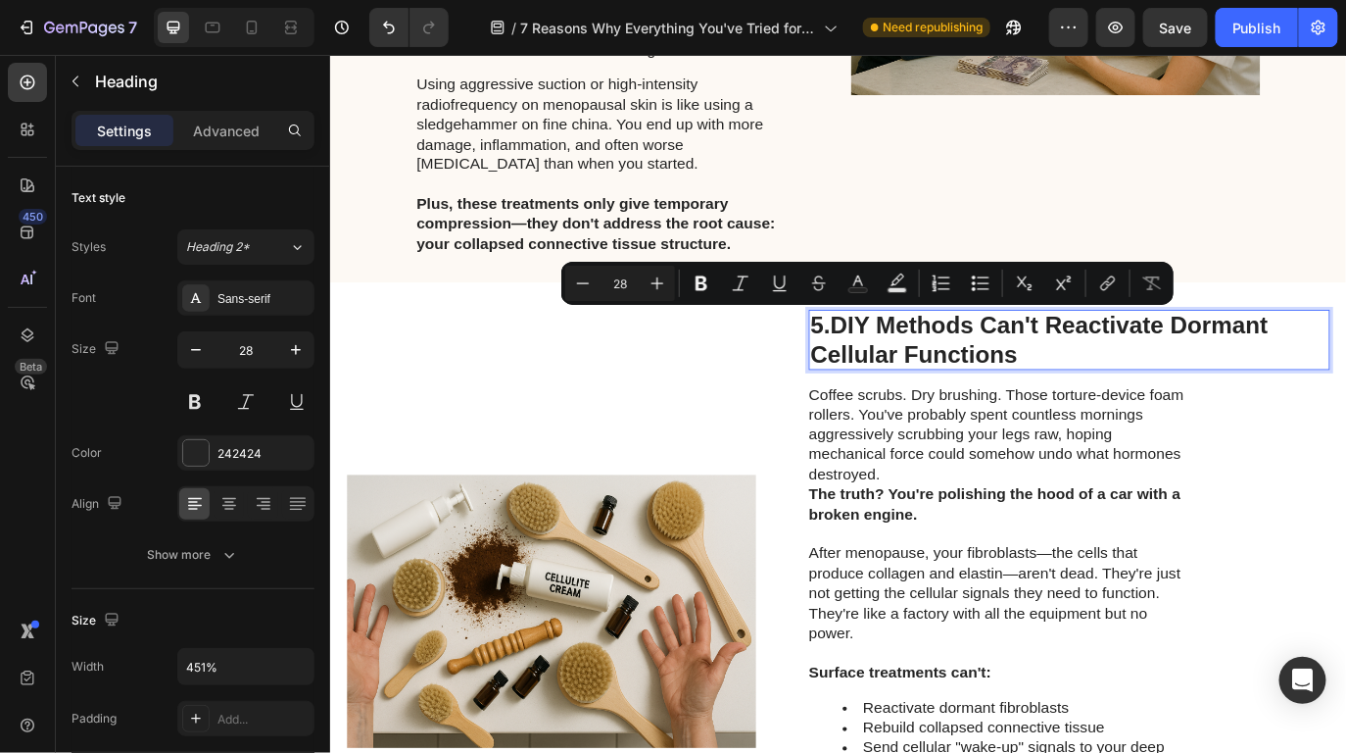
click at [900, 368] on p "5. DIY Methods Can't Reactivate Dormant Cellular Functions" at bounding box center [1184, 385] width 599 height 66
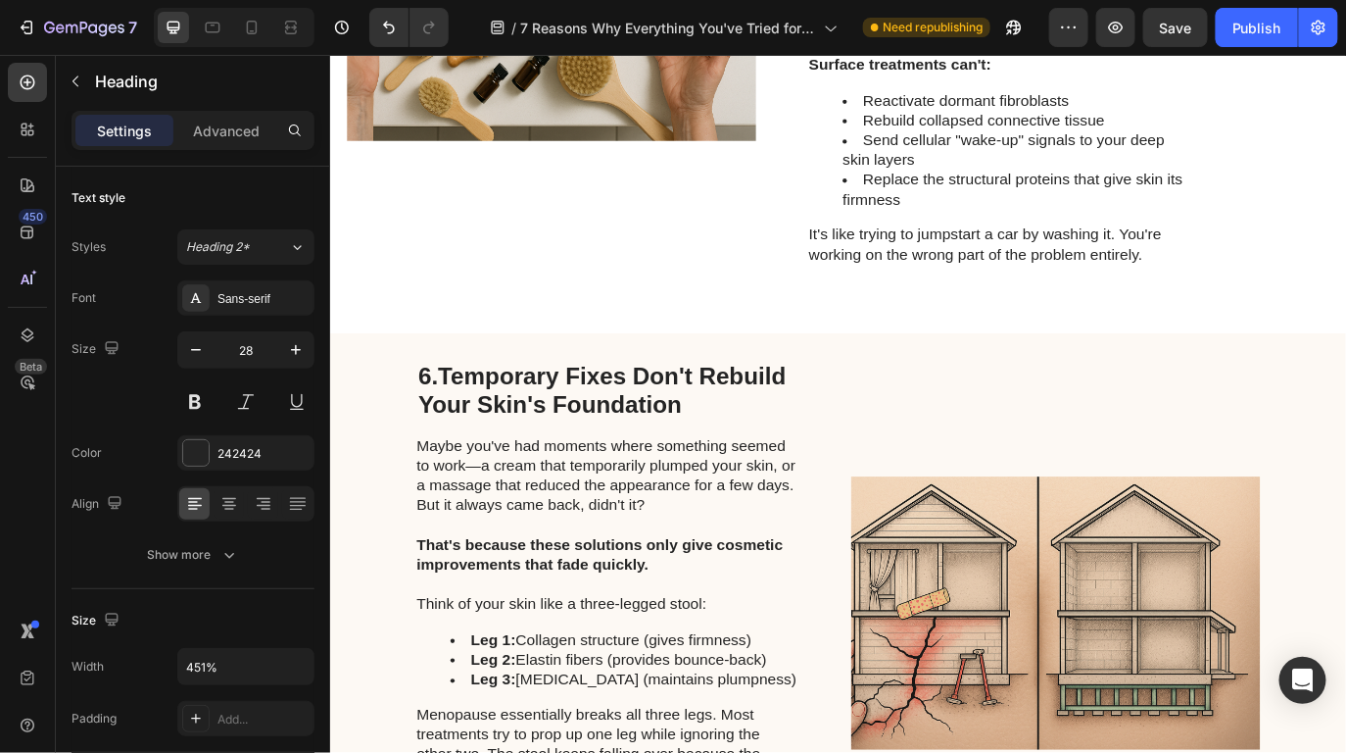
scroll to position [3892, 0]
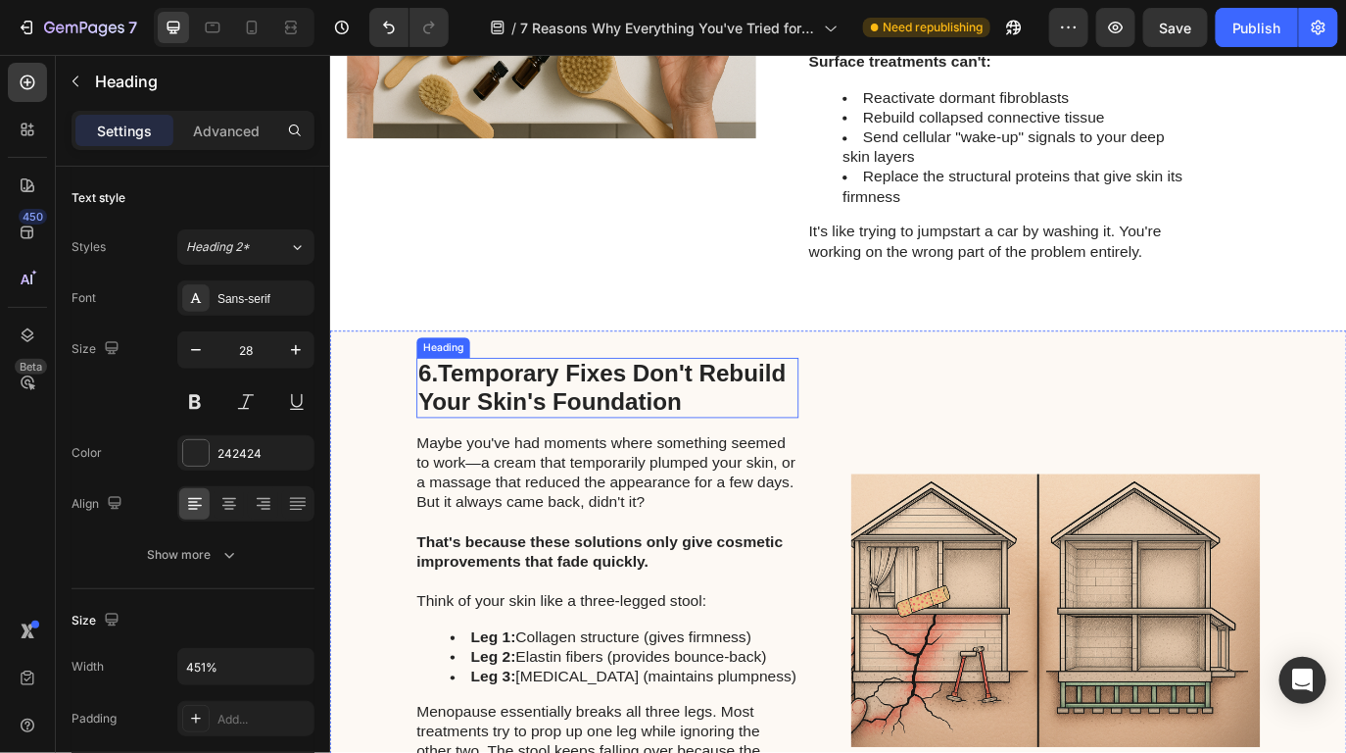
click at [438, 429] on h2 "6. Temporary Fixes Don't Rebuild Your Skin's Foundation" at bounding box center [650, 441] width 442 height 70
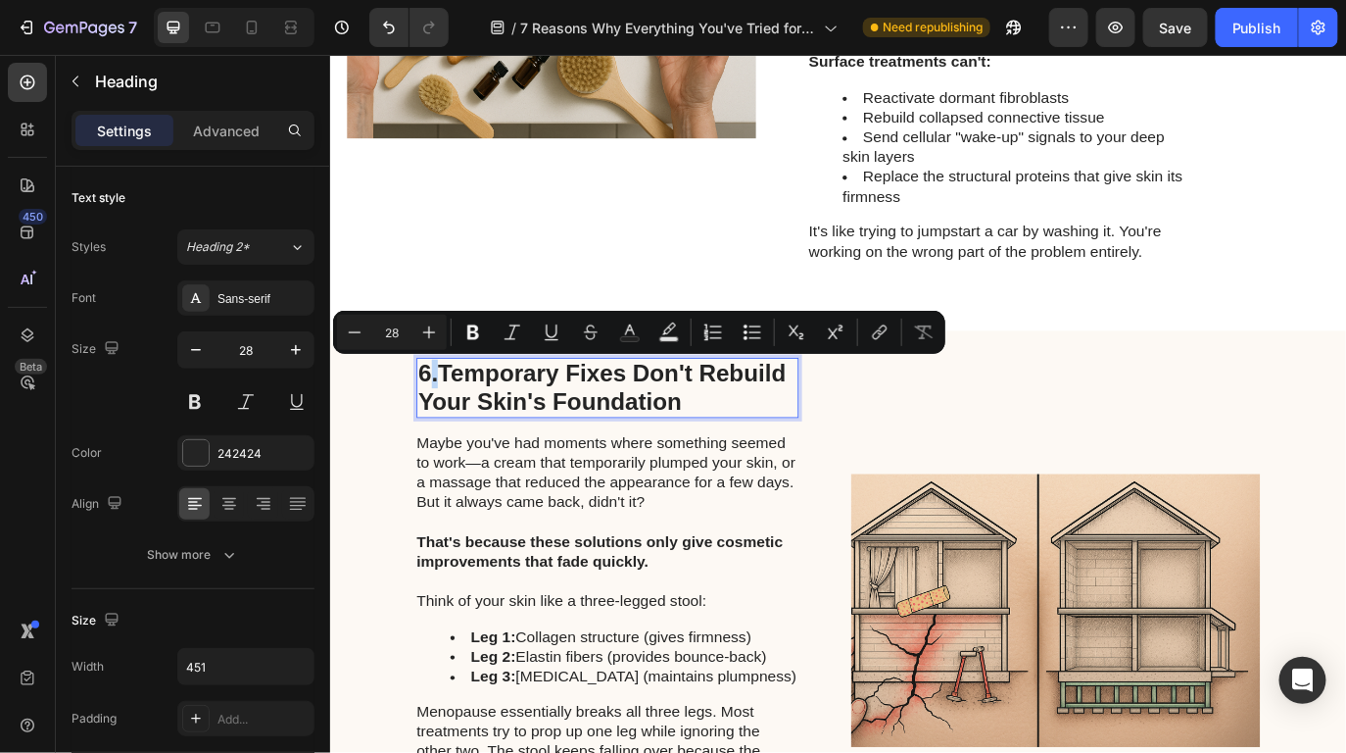
click at [438, 427] on p "6. Temporary Fixes Don't Rebuild Your Skin's Foundation" at bounding box center [650, 441] width 438 height 66
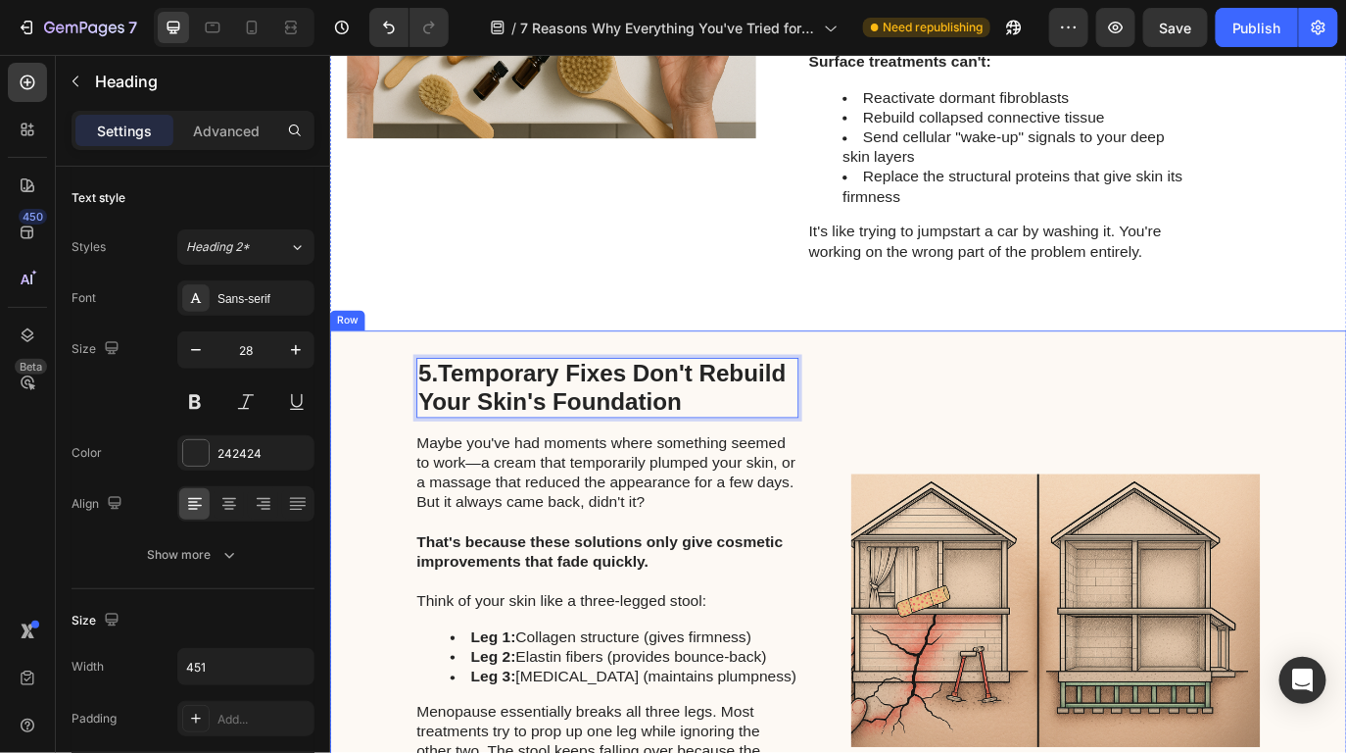
click at [967, 416] on div "Image" at bounding box center [1168, 697] width 473 height 583
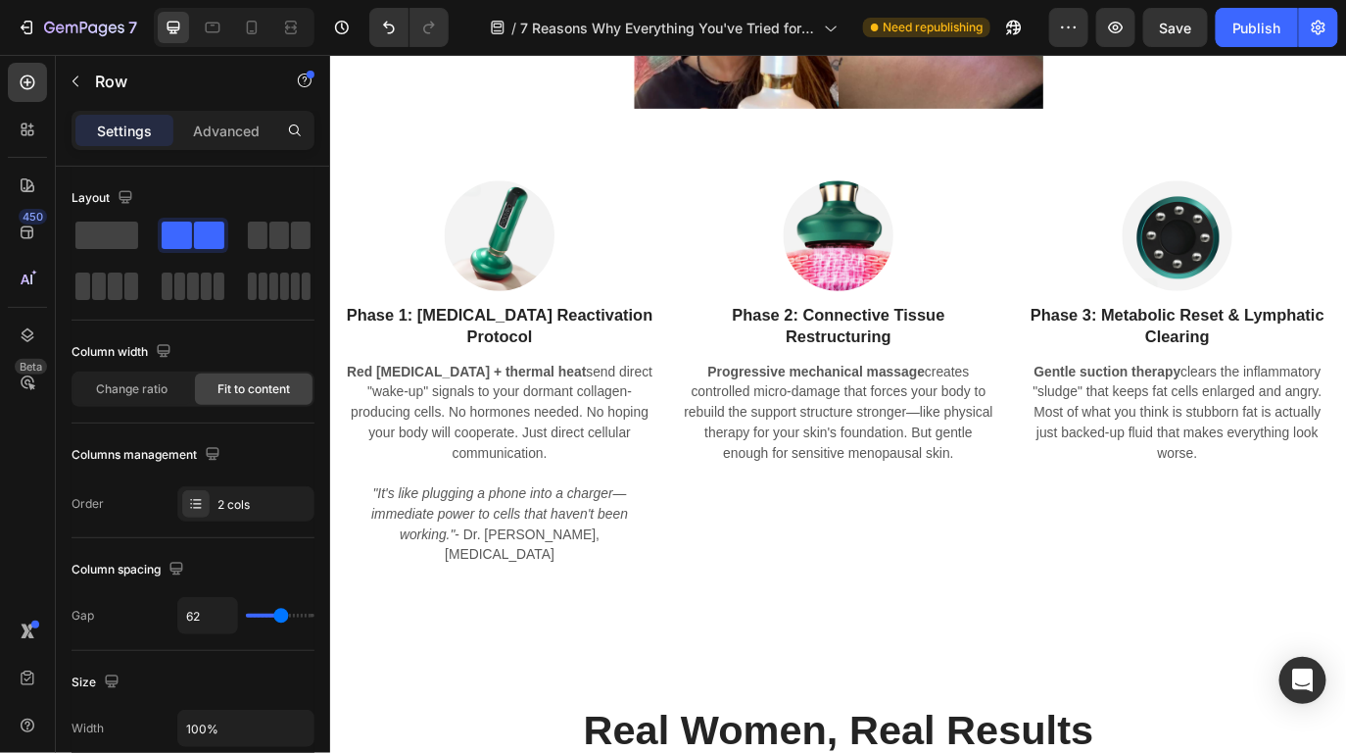
scroll to position [7286, 0]
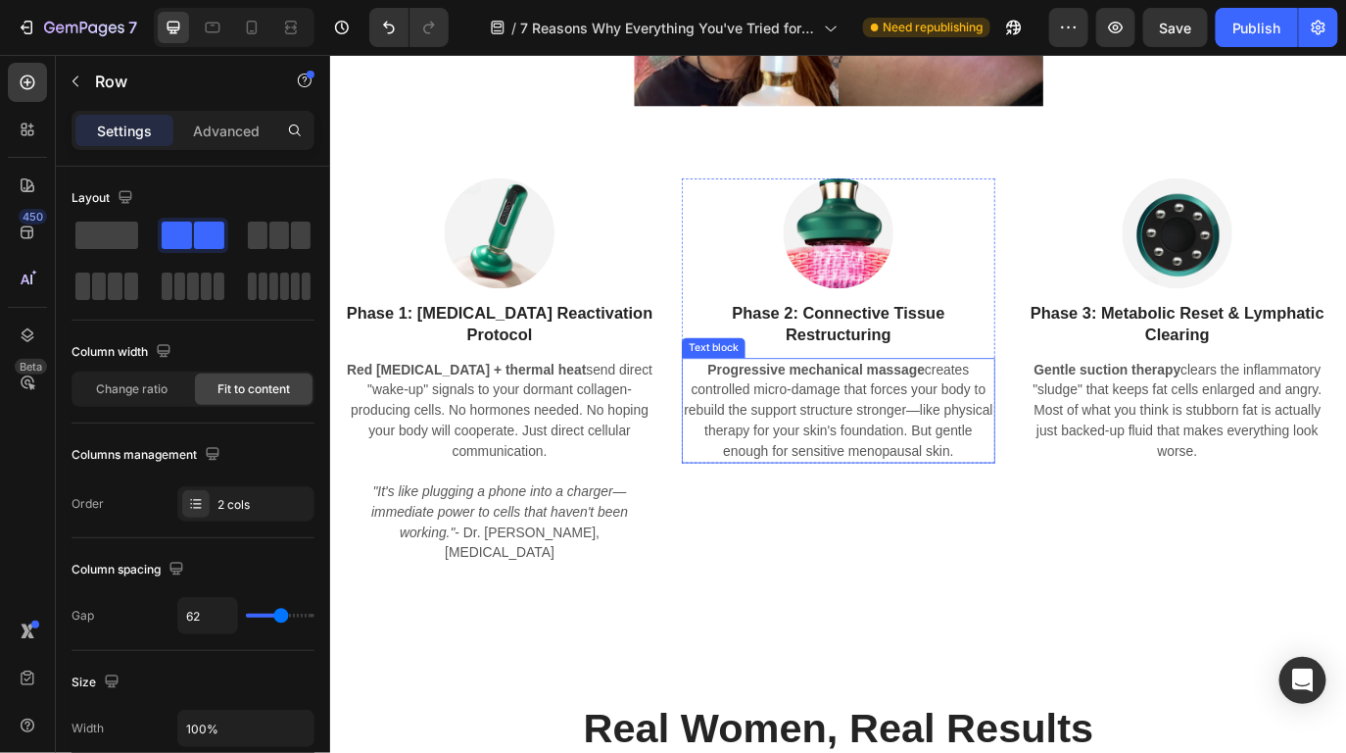
click at [878, 483] on p "Progressive mechanical massage creates controlled micro-damage that forces your…" at bounding box center [917, 467] width 359 height 118
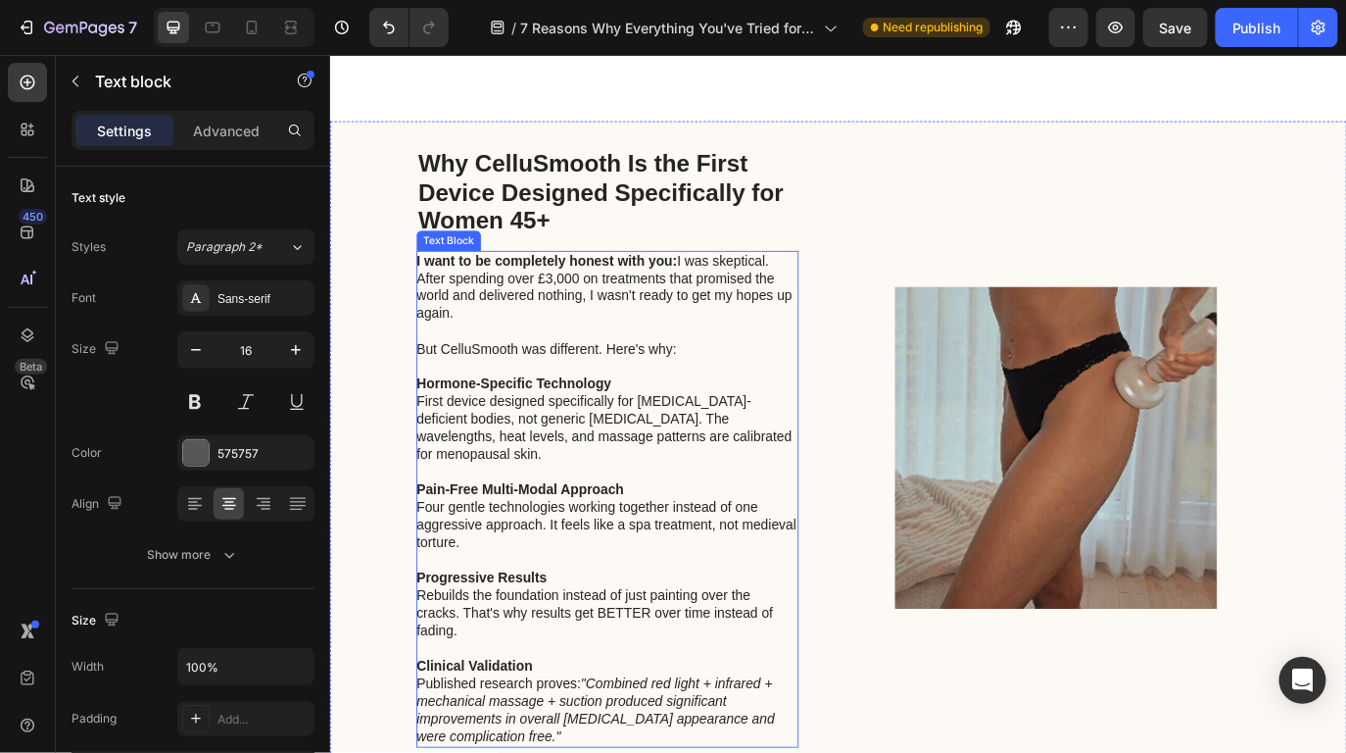
scroll to position [8531, 0]
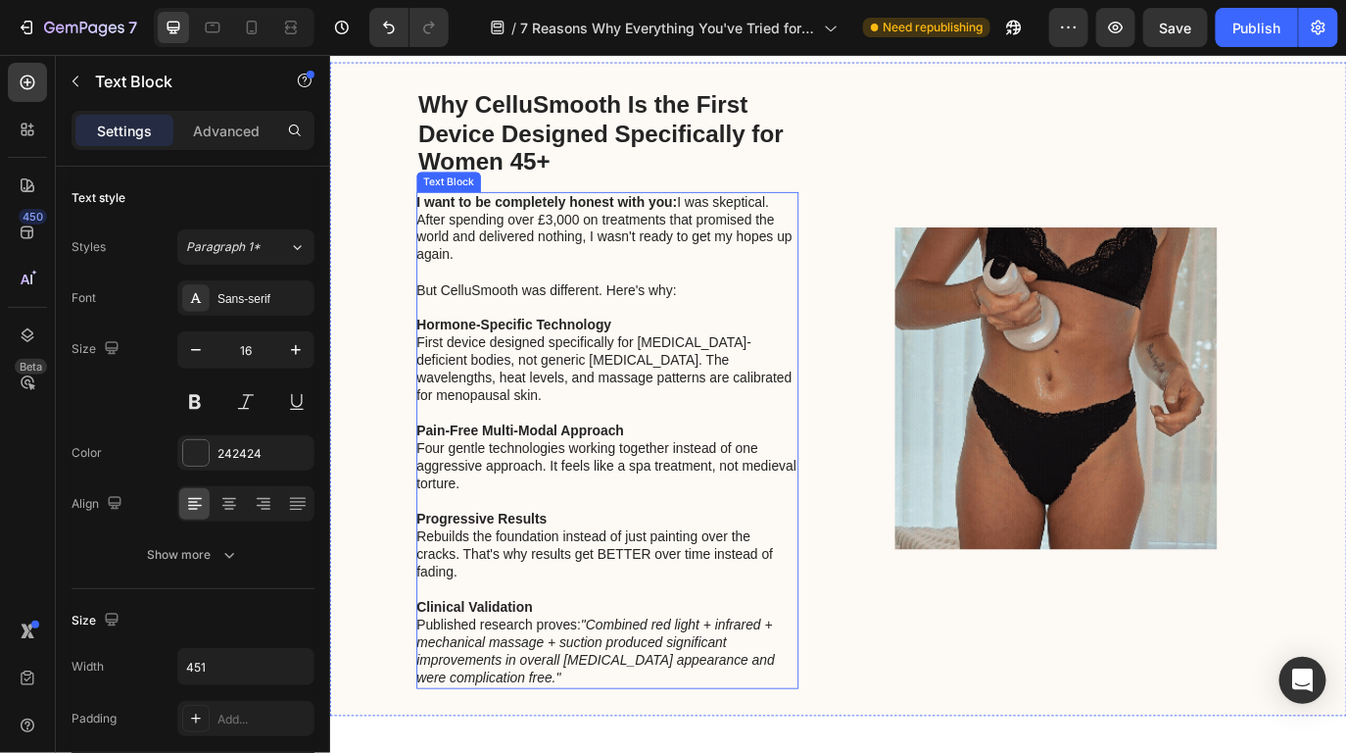
click at [733, 439] on p "First device designed specifically for [MEDICAL_DATA]-deficient bodies, not gen…" at bounding box center [649, 429] width 440 height 102
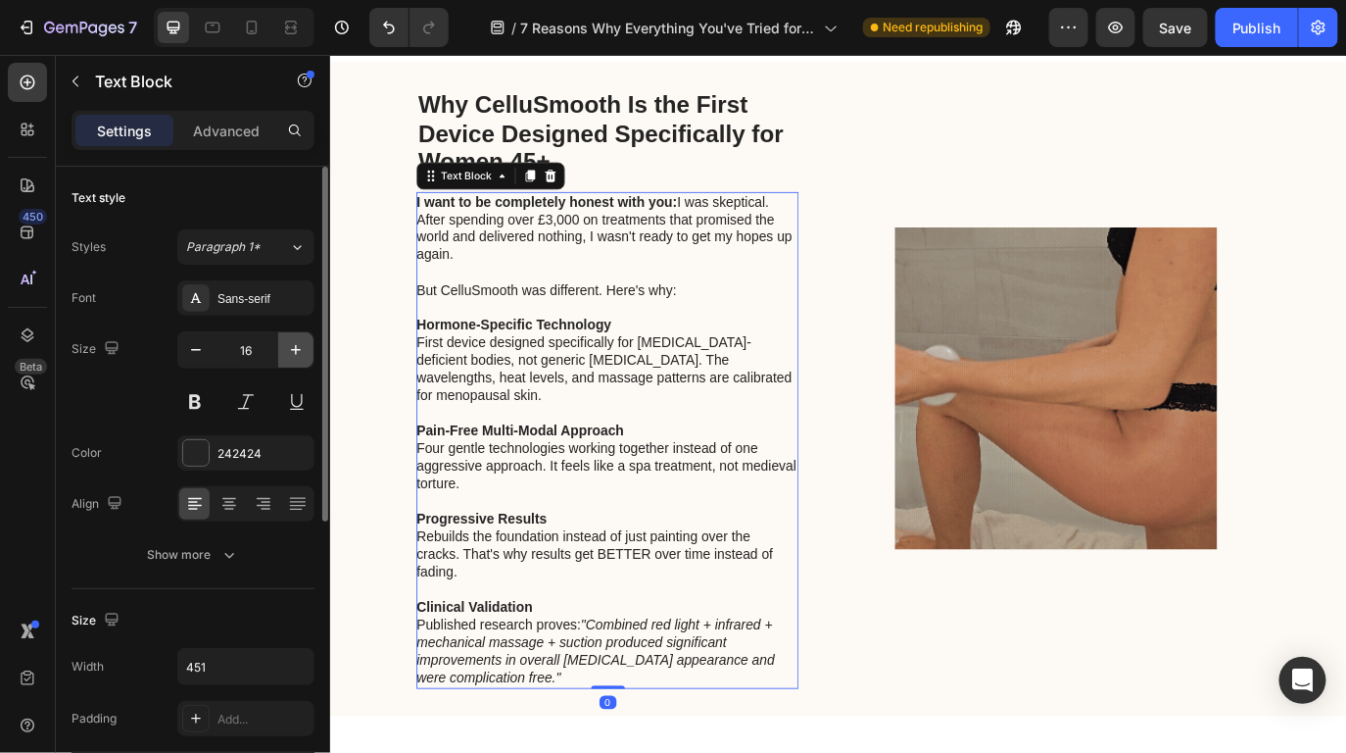
click at [299, 348] on icon "button" at bounding box center [296, 350] width 20 height 20
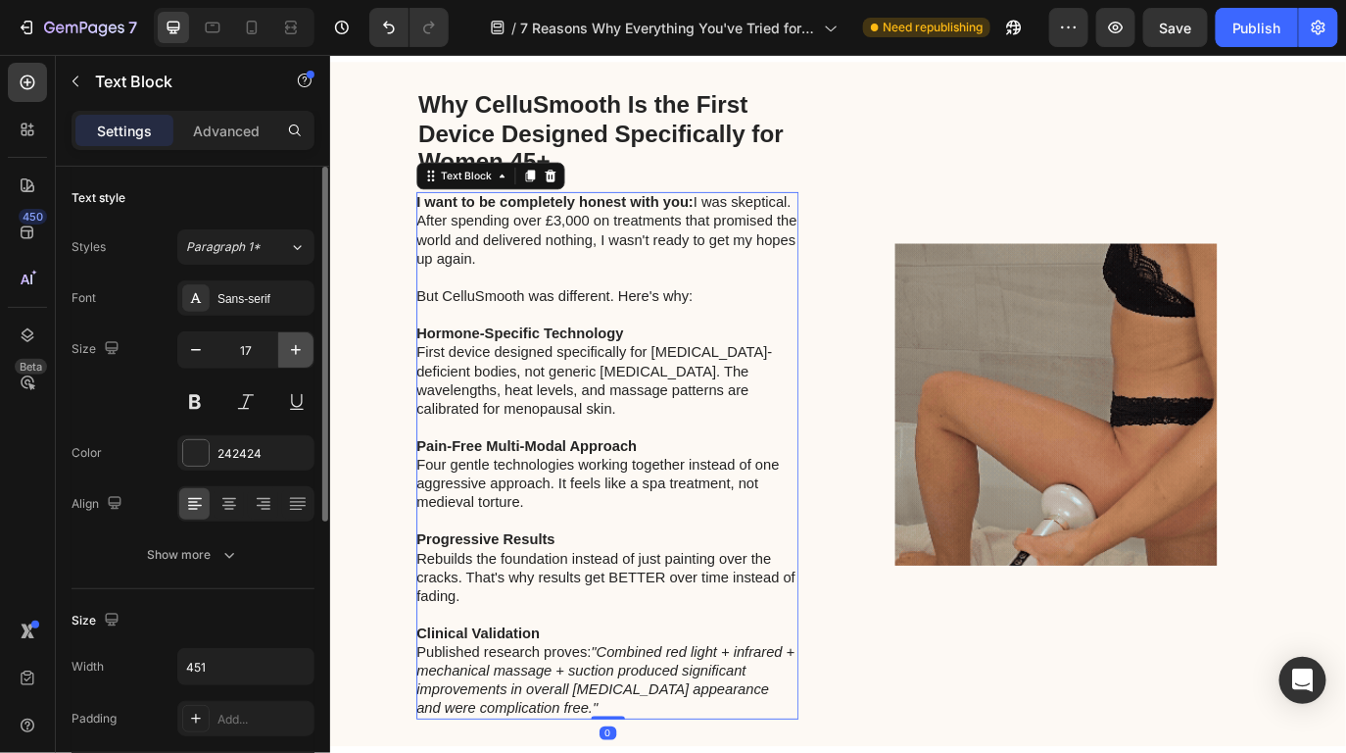
click at [299, 348] on icon "button" at bounding box center [296, 350] width 20 height 20
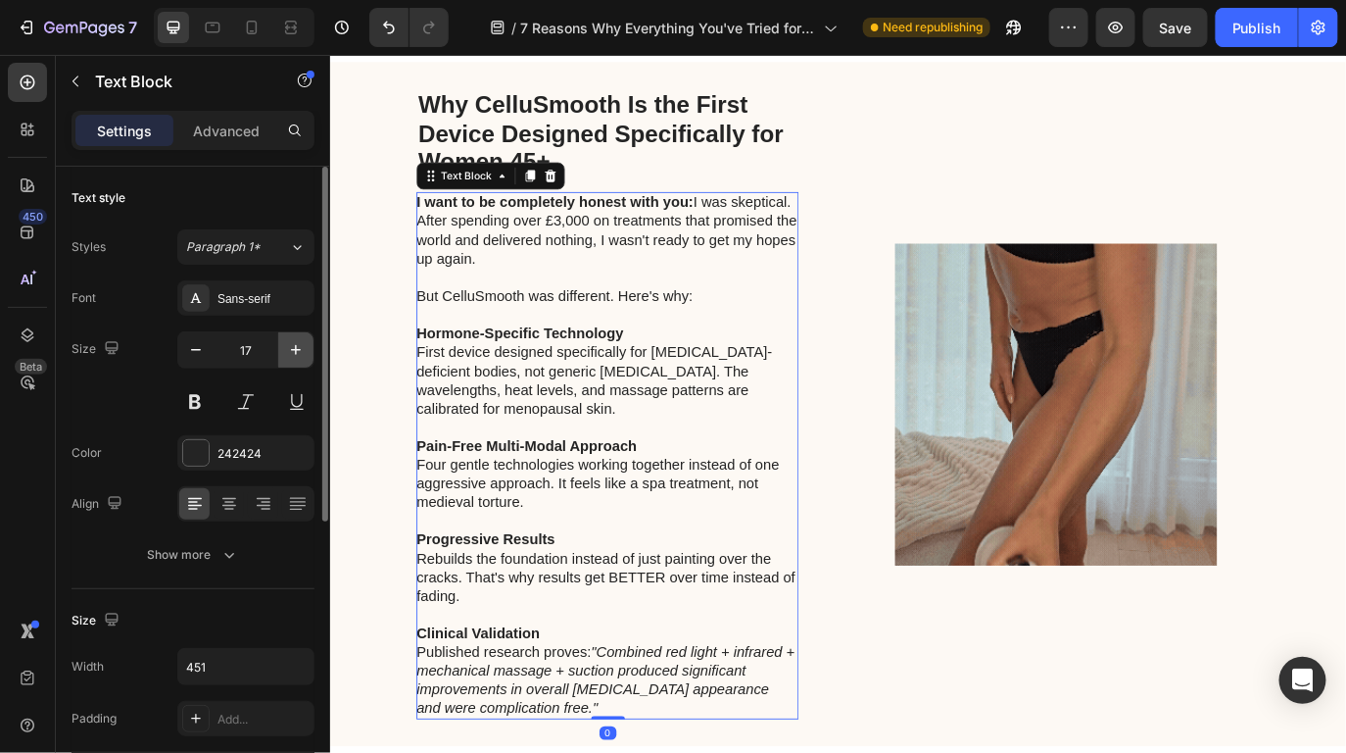
type input "18"
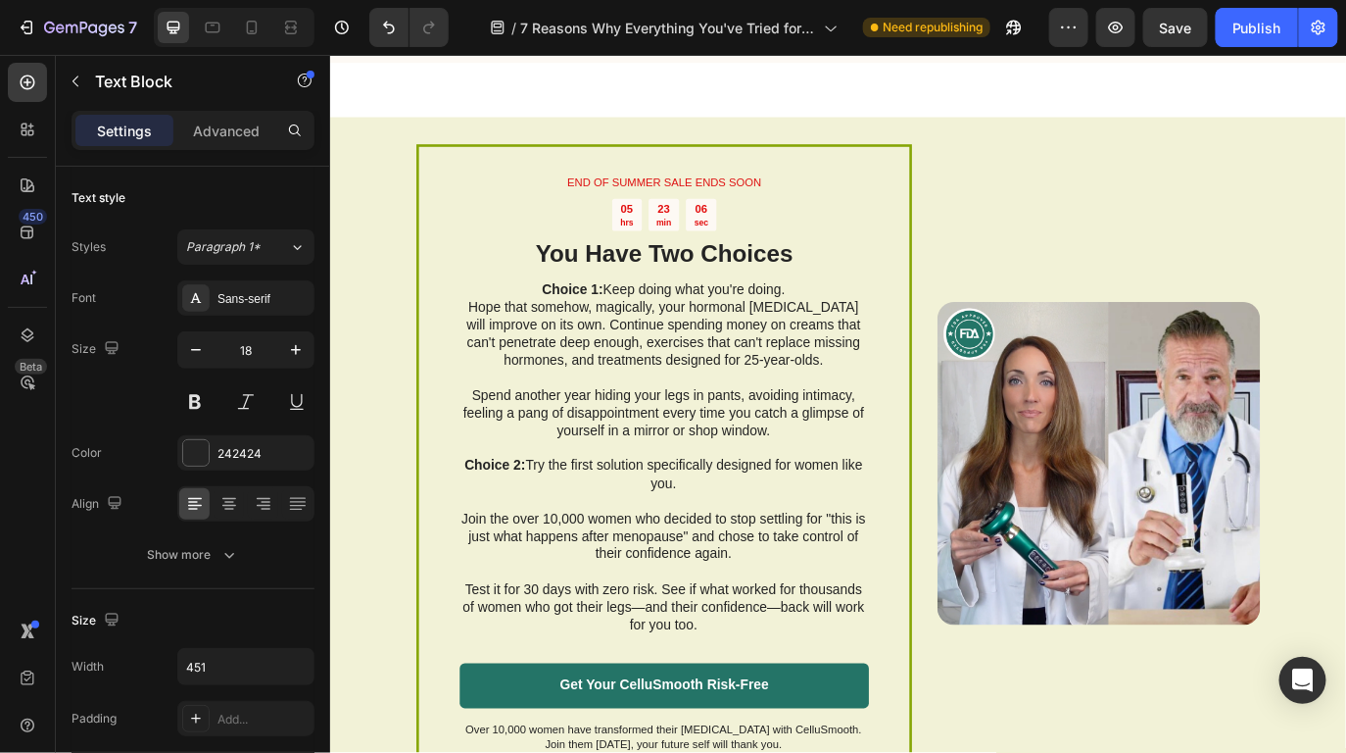
scroll to position [9359, 0]
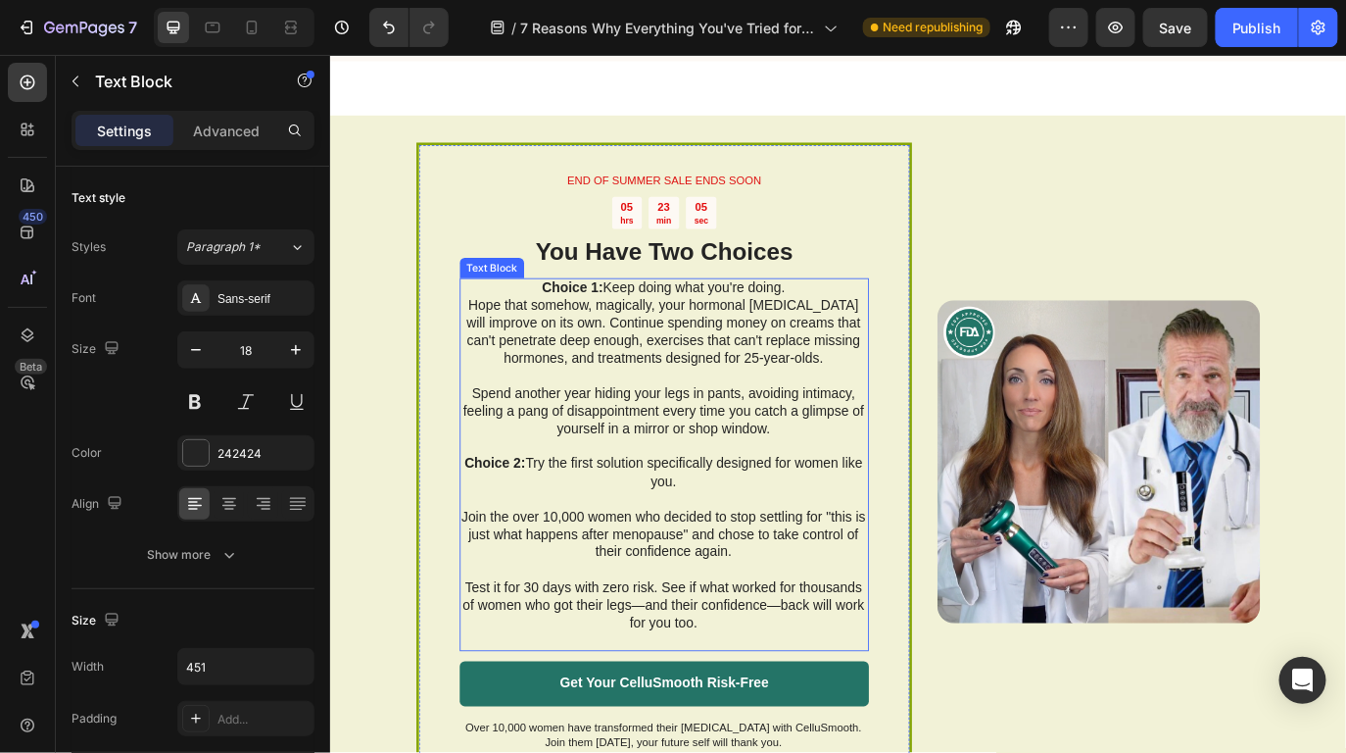
click at [745, 519] on p "Choice 2: Try the first solution specifically designed for women like you." at bounding box center [714, 538] width 471 height 41
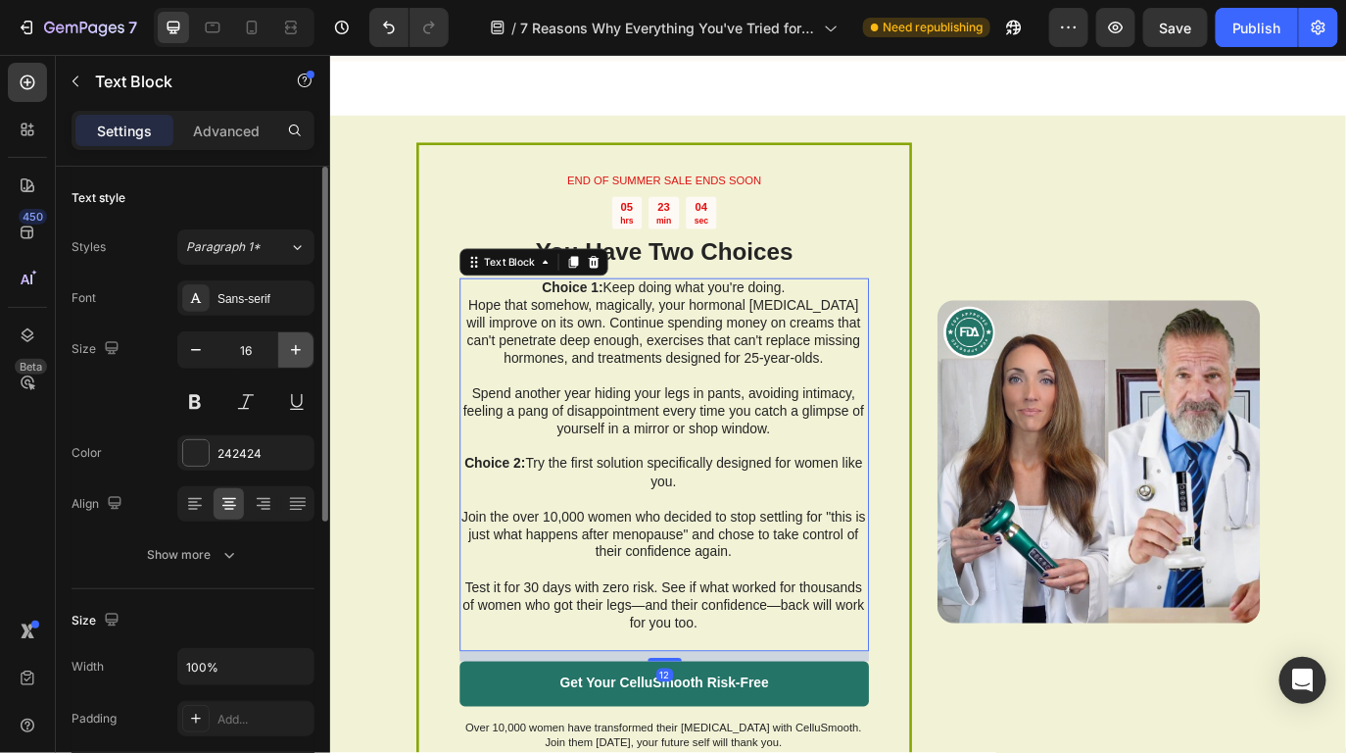
click at [301, 351] on icon "button" at bounding box center [296, 350] width 20 height 20
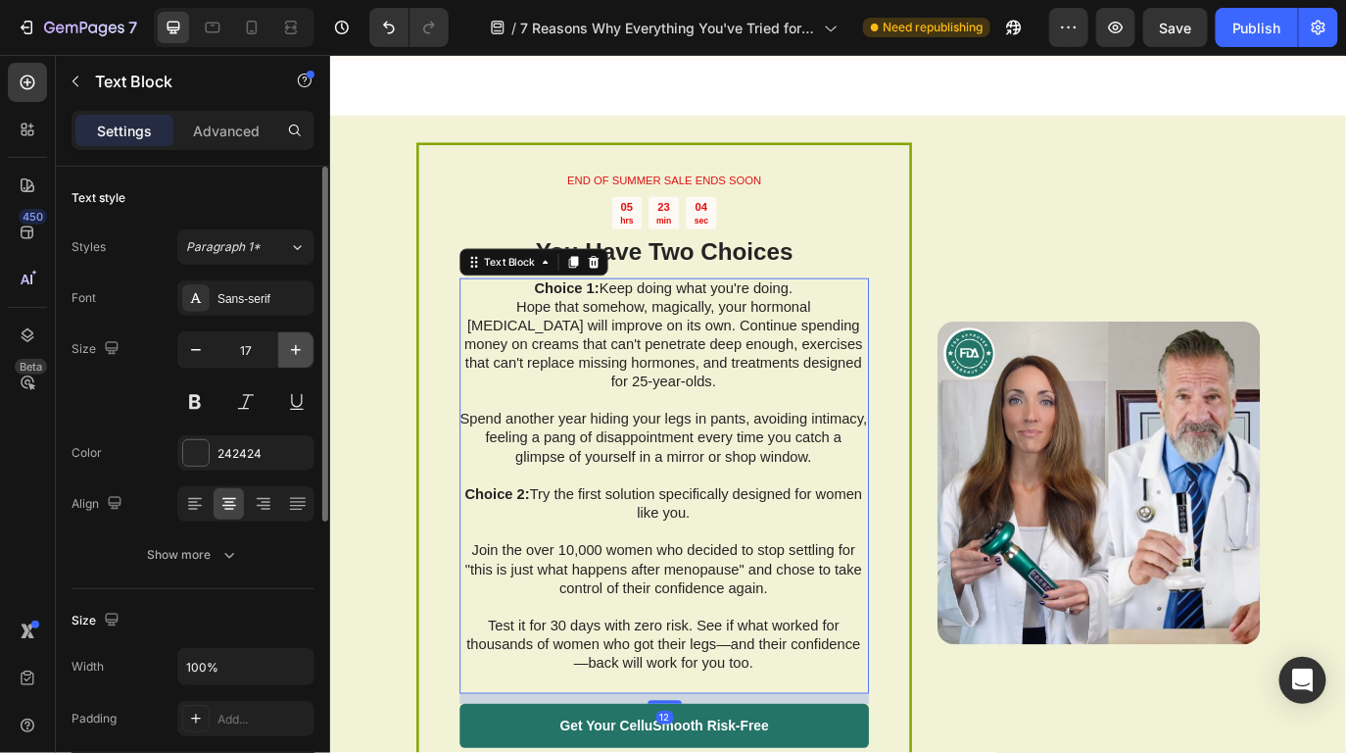
type input "18"
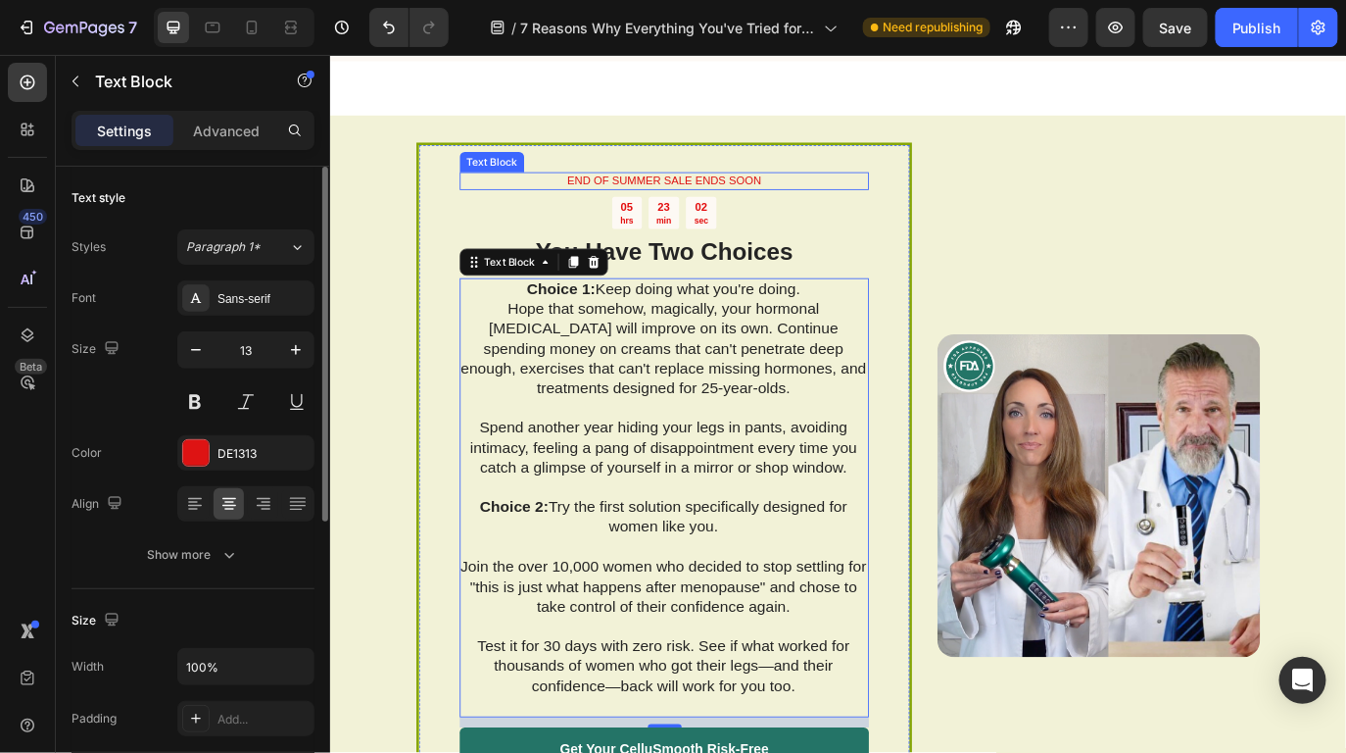
click at [789, 200] on p "END OF SUMMER SALE ENDS SOON" at bounding box center [715, 201] width 469 height 17
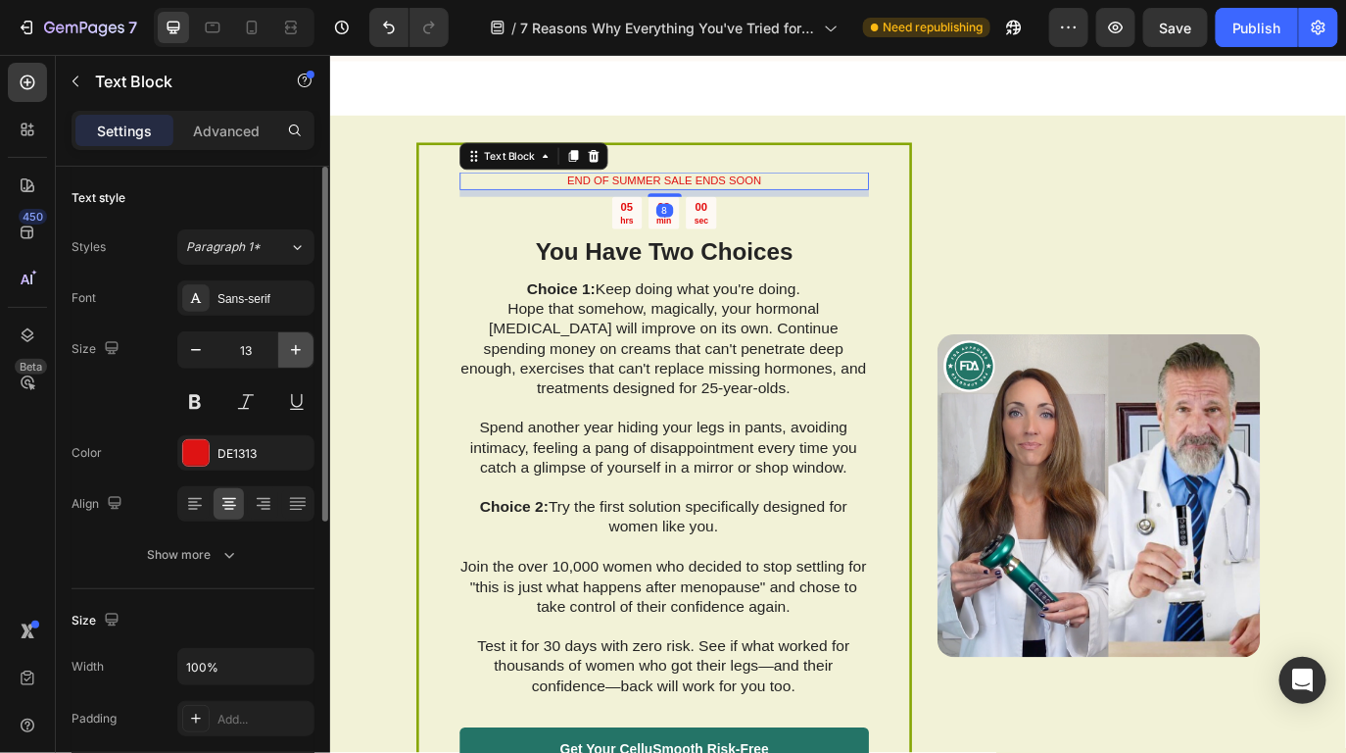
click at [289, 355] on icon "button" at bounding box center [296, 350] width 20 height 20
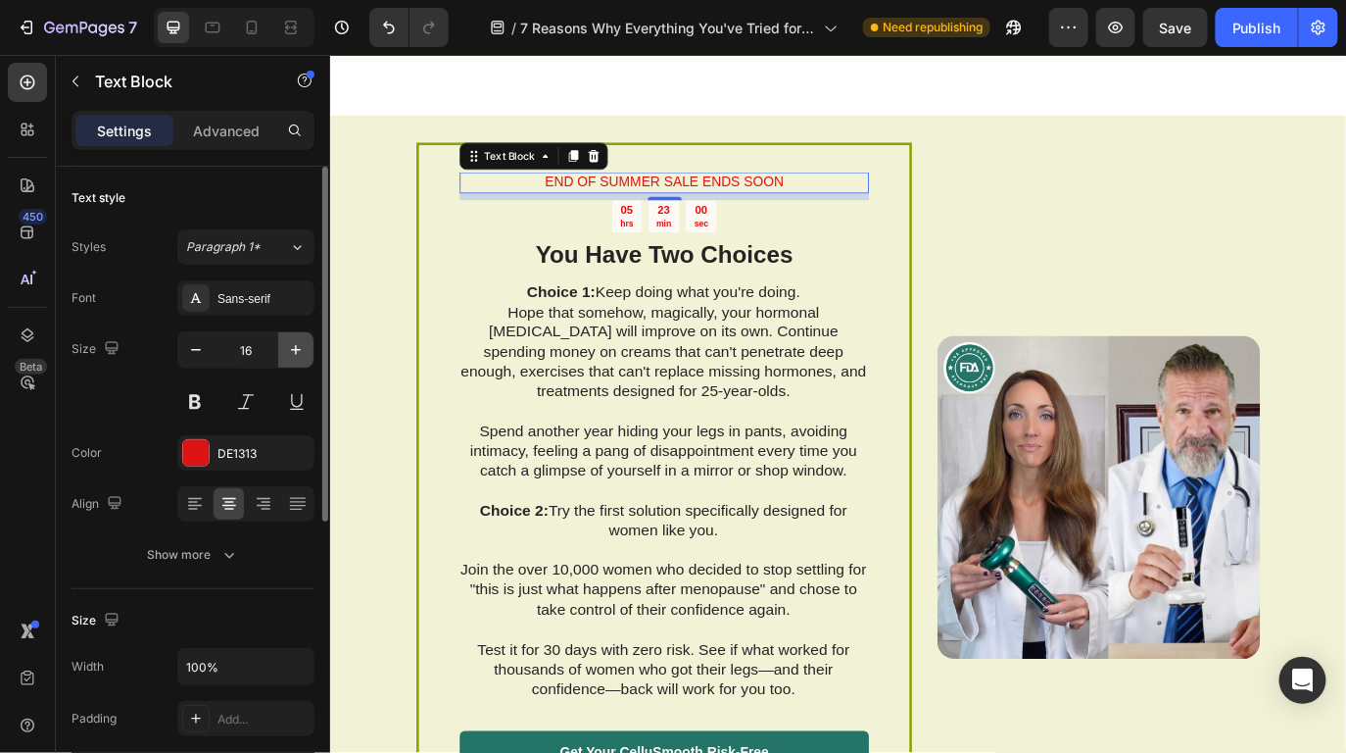
click at [289, 355] on icon "button" at bounding box center [296, 350] width 20 height 20
type input "17"
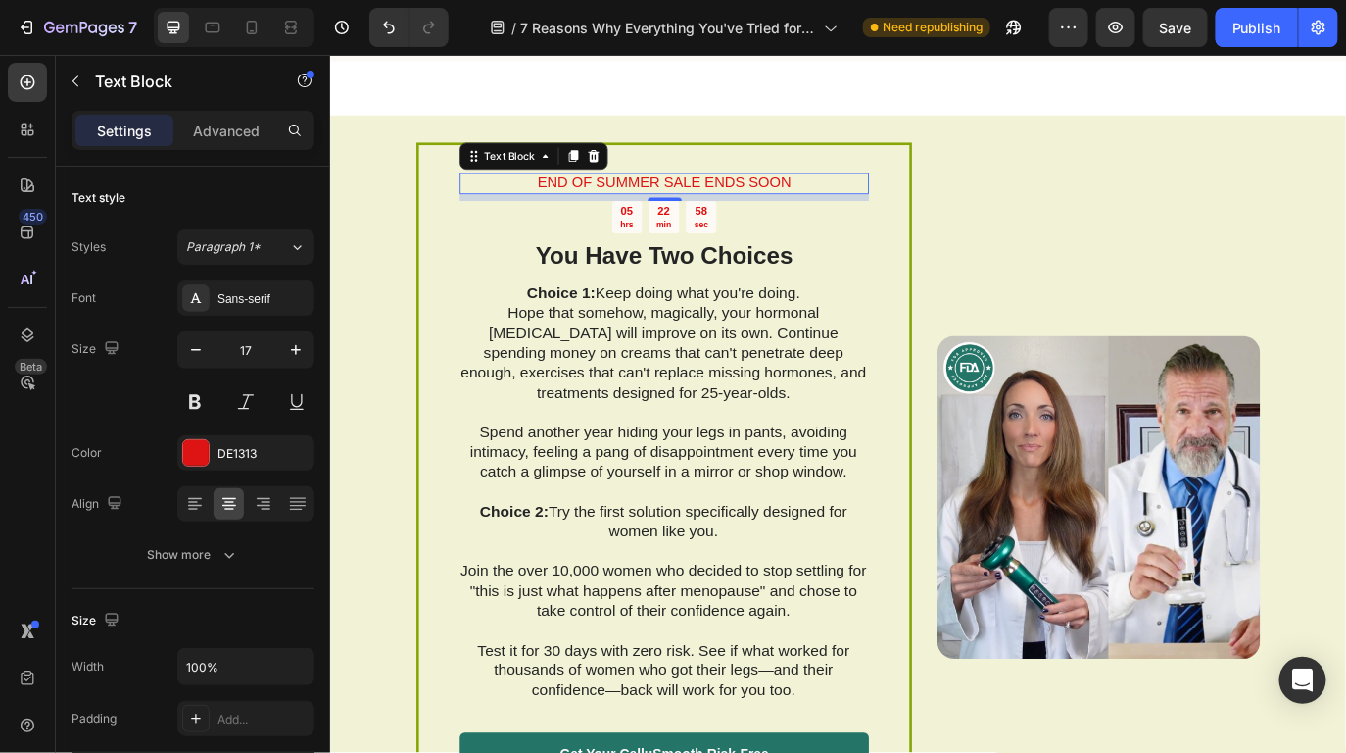
click at [843, 199] on p "END OF SUMMER SALE ENDS SOON" at bounding box center [715, 204] width 469 height 22
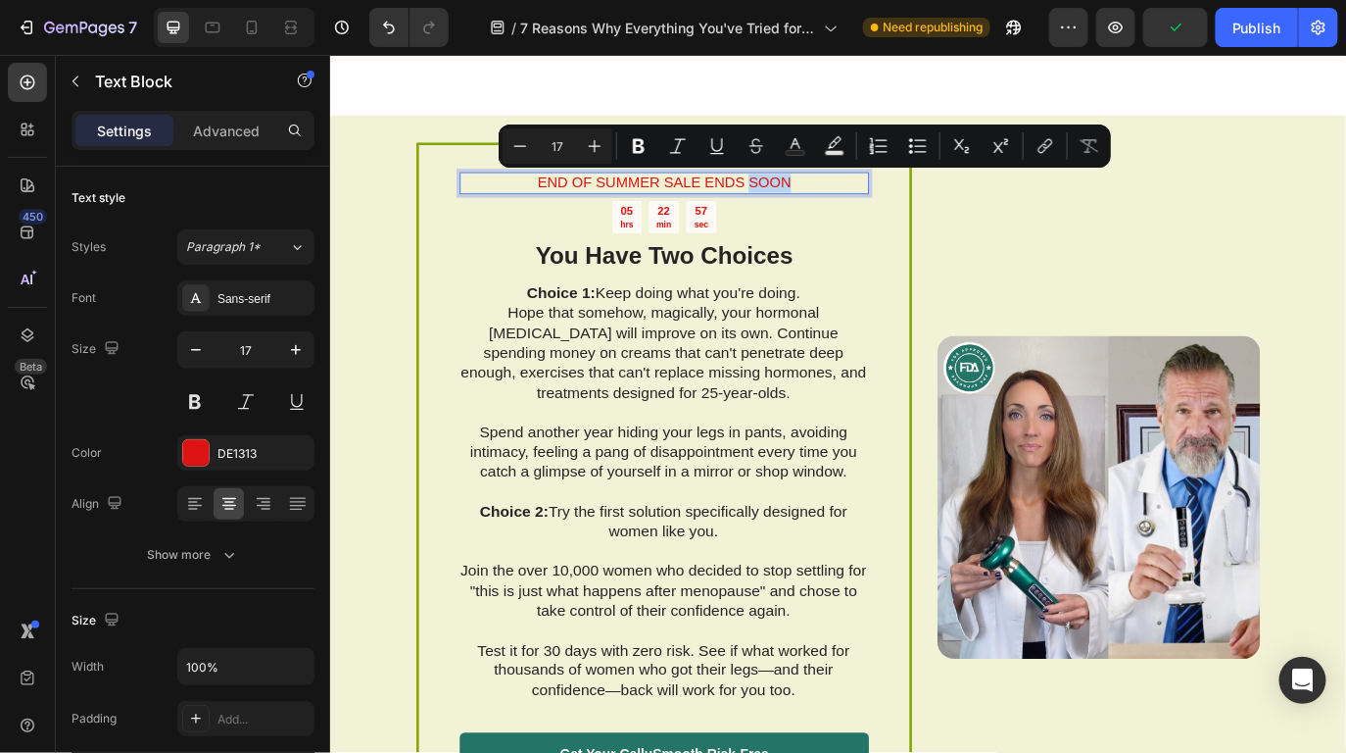
click at [864, 202] on p "END OF SUMMER SALE ENDS SOON" at bounding box center [715, 204] width 469 height 22
click at [867, 202] on p "END OF SUMMER SALE ENDS SOON" at bounding box center [715, 204] width 469 height 22
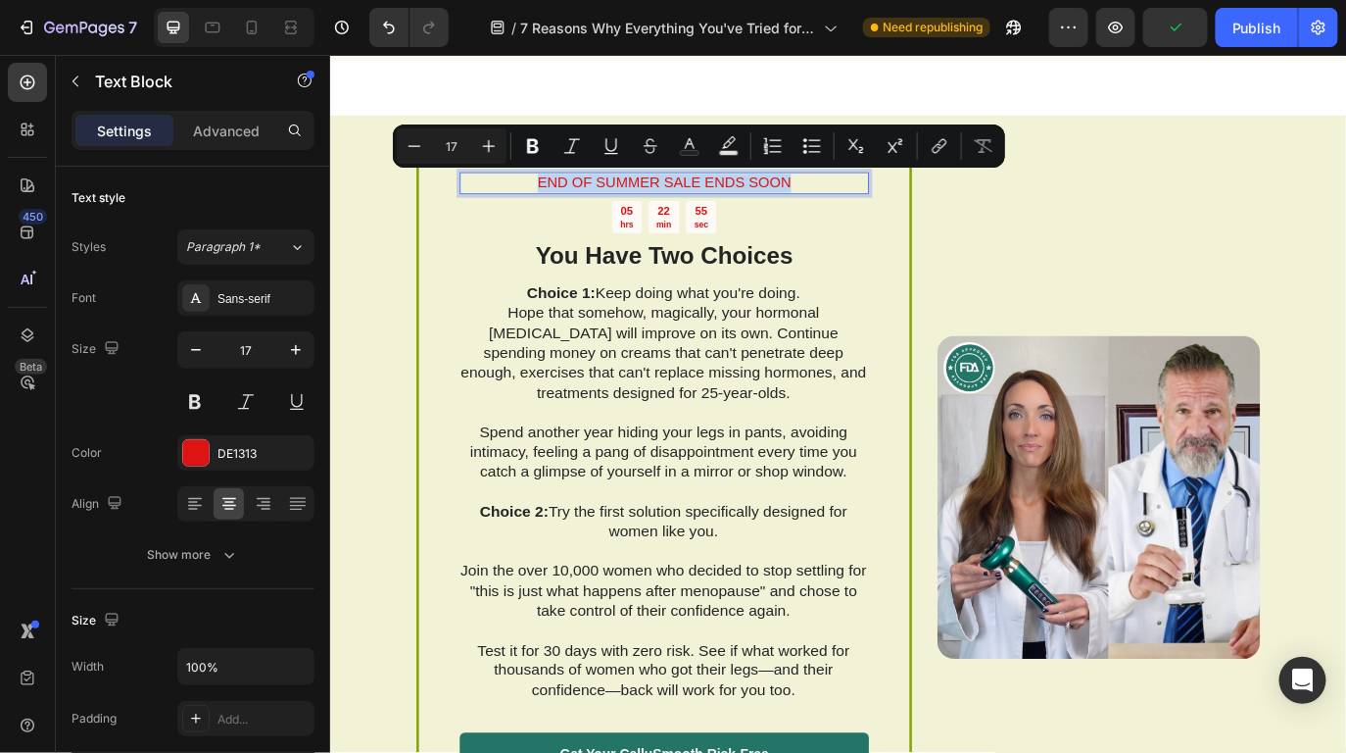
drag, startPoint x: 867, startPoint y: 202, endPoint x: 533, endPoint y: 203, distance: 334.2
click at [533, 203] on p "END OF SUMMER SALE ENDS SOON" at bounding box center [715, 204] width 469 height 22
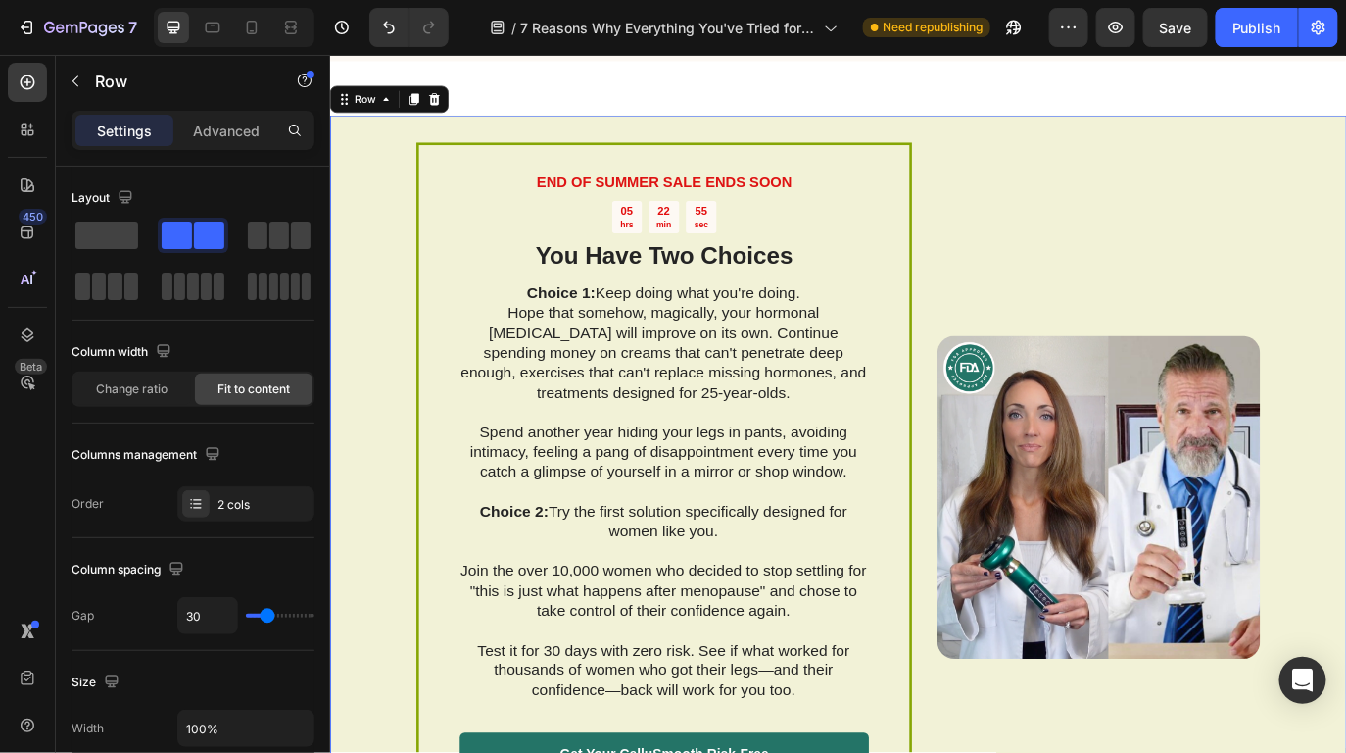
click at [1208, 269] on div "Image" at bounding box center [1218, 567] width 373 height 820
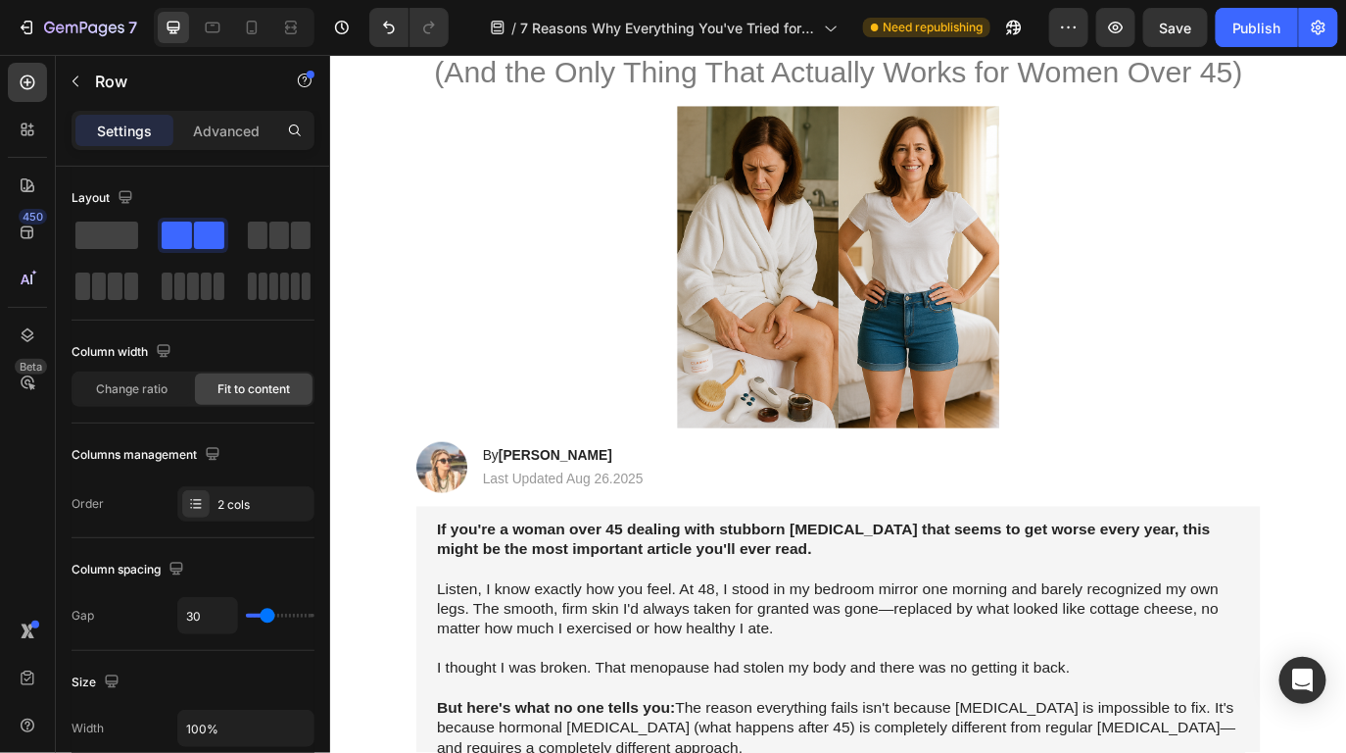
scroll to position [0, 0]
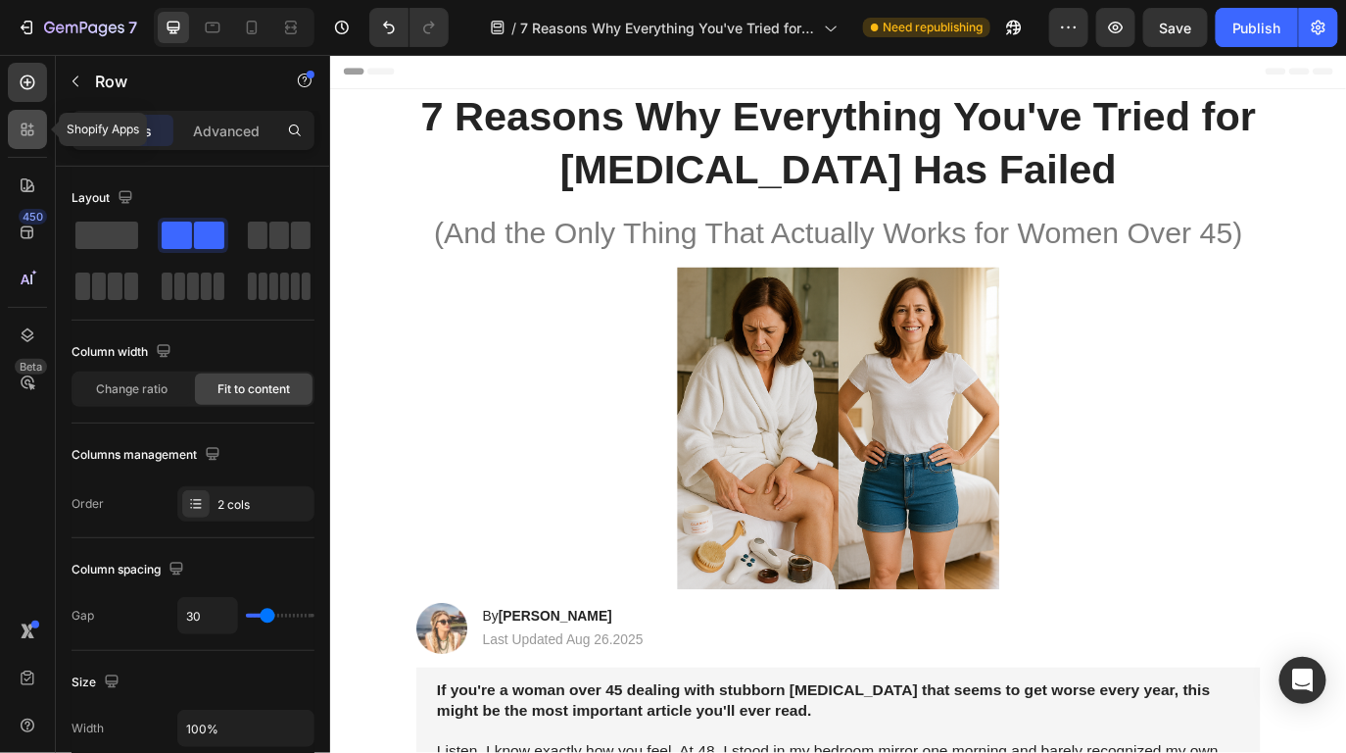
click at [43, 141] on div at bounding box center [27, 129] width 39 height 39
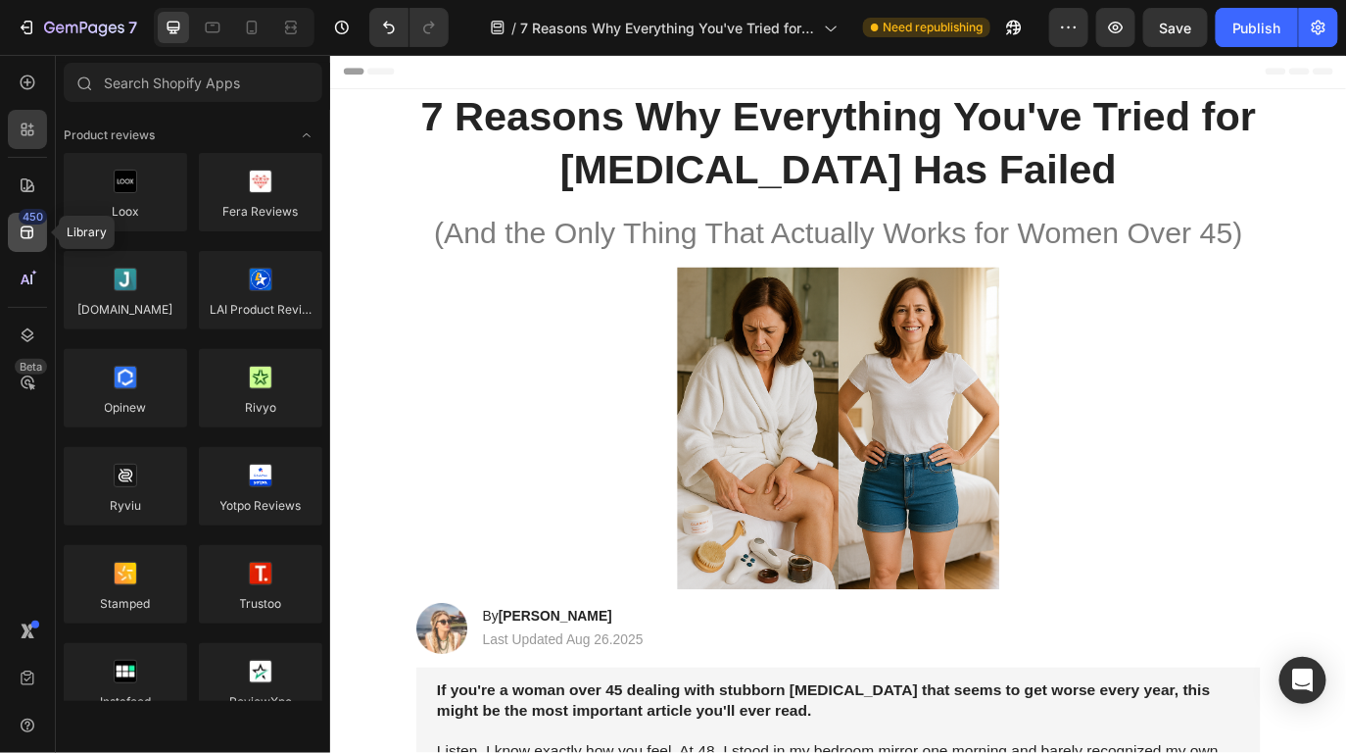
click at [27, 227] on icon at bounding box center [28, 232] width 20 height 20
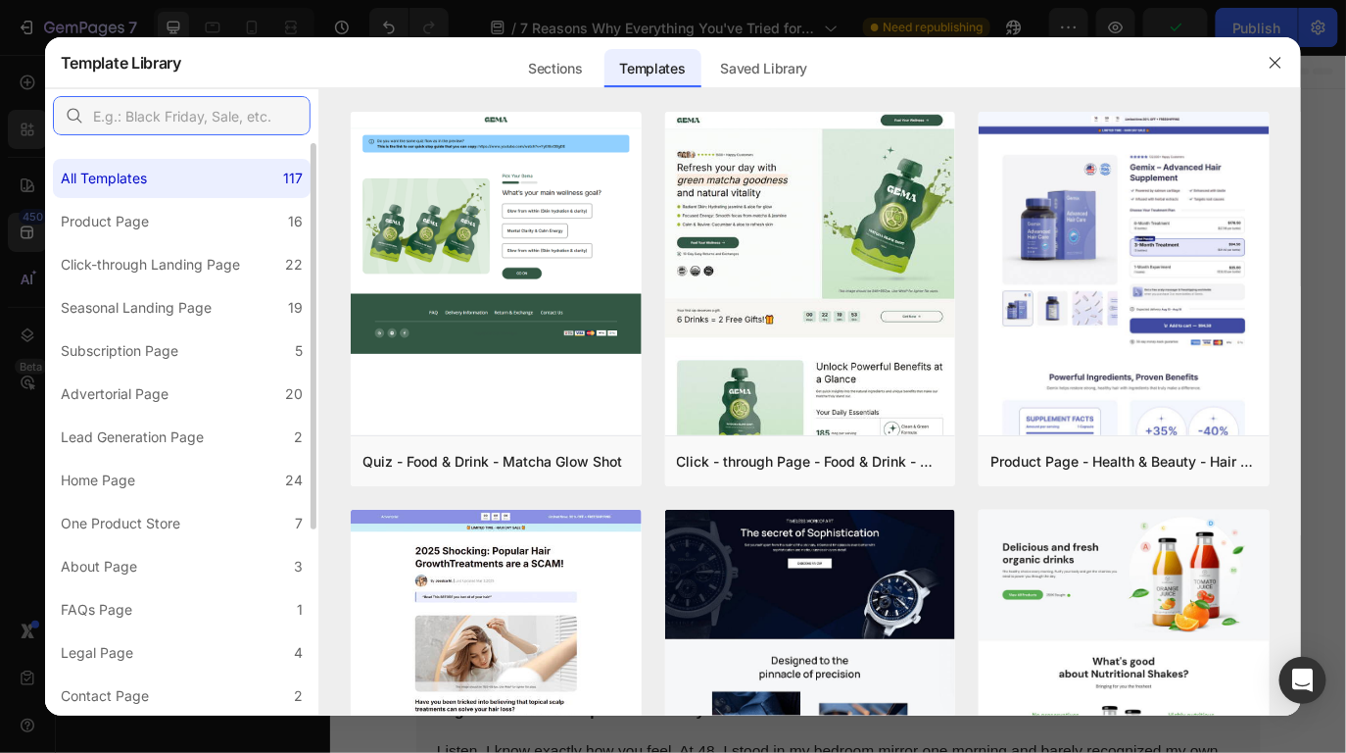
click at [180, 115] on input "text" at bounding box center [182, 115] width 258 height 39
type input "header"
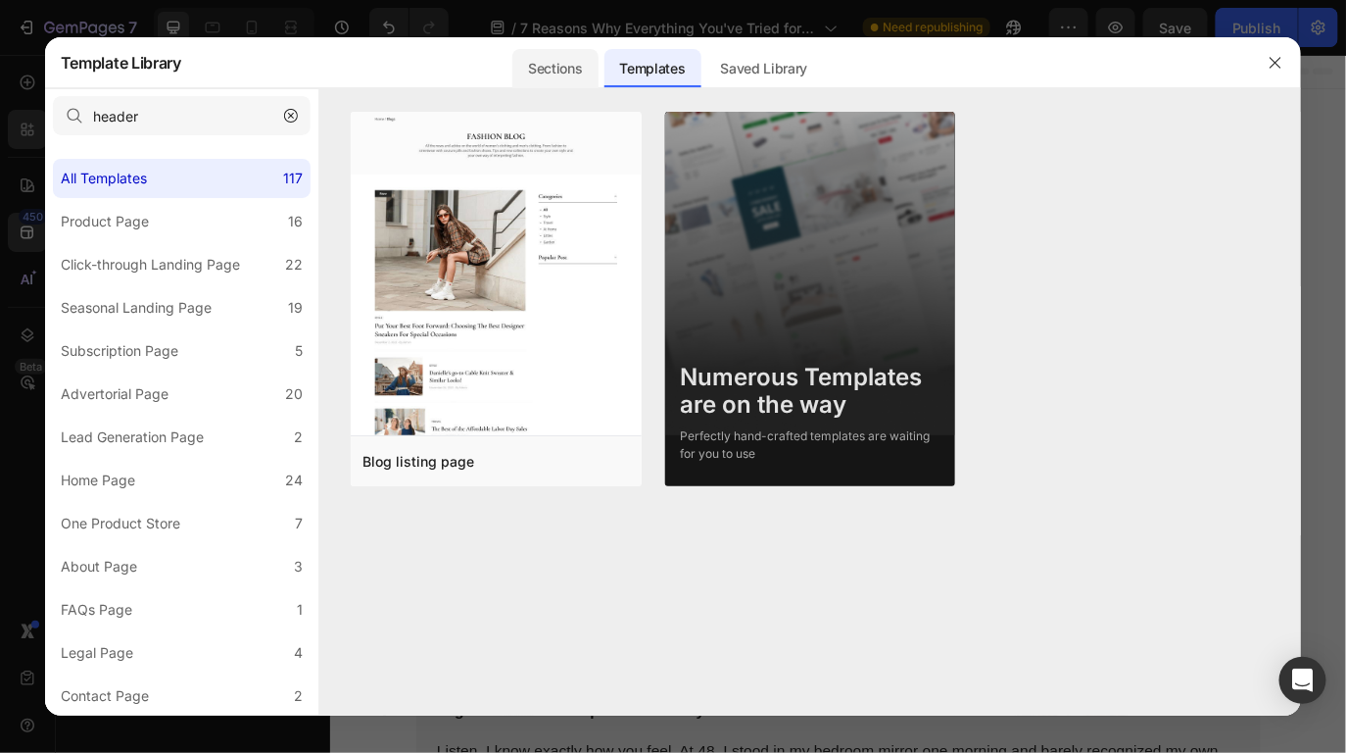
click at [579, 54] on div "Sections" at bounding box center [555, 68] width 85 height 39
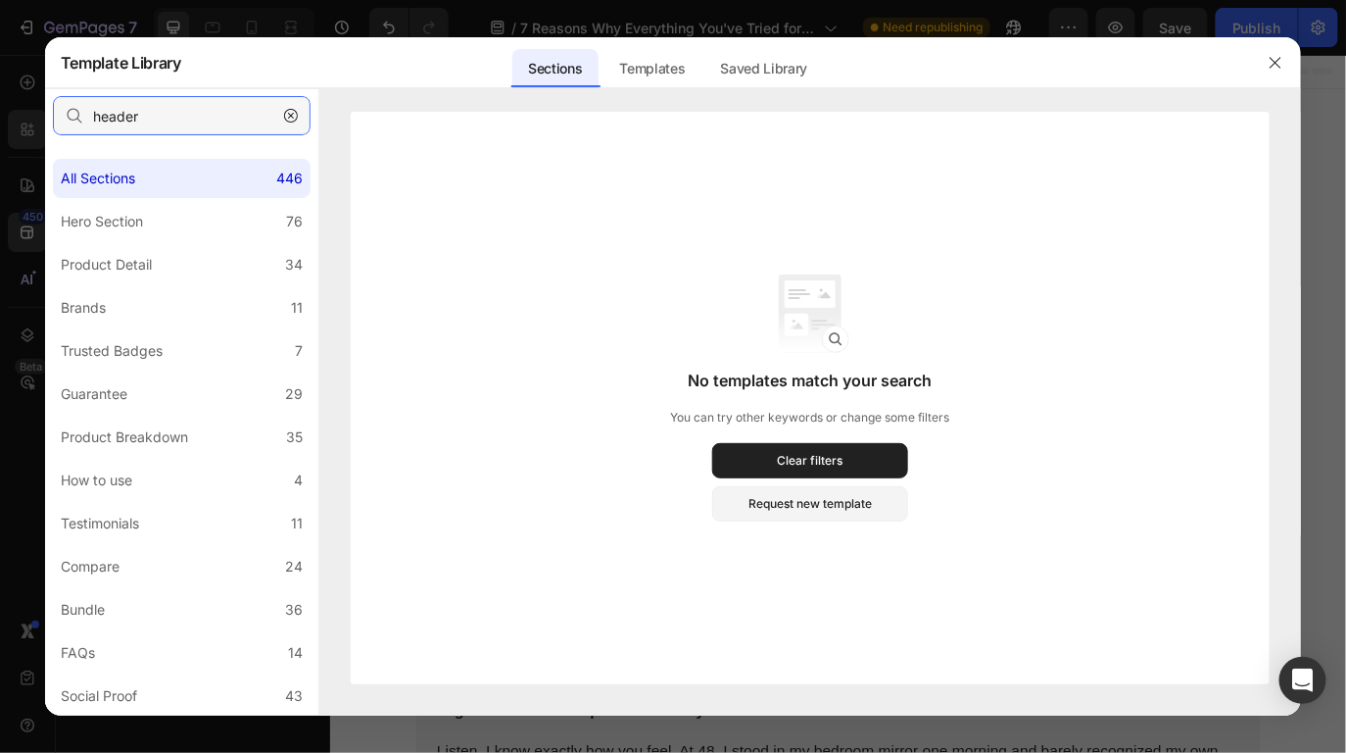
click at [227, 123] on input "header" at bounding box center [182, 115] width 258 height 39
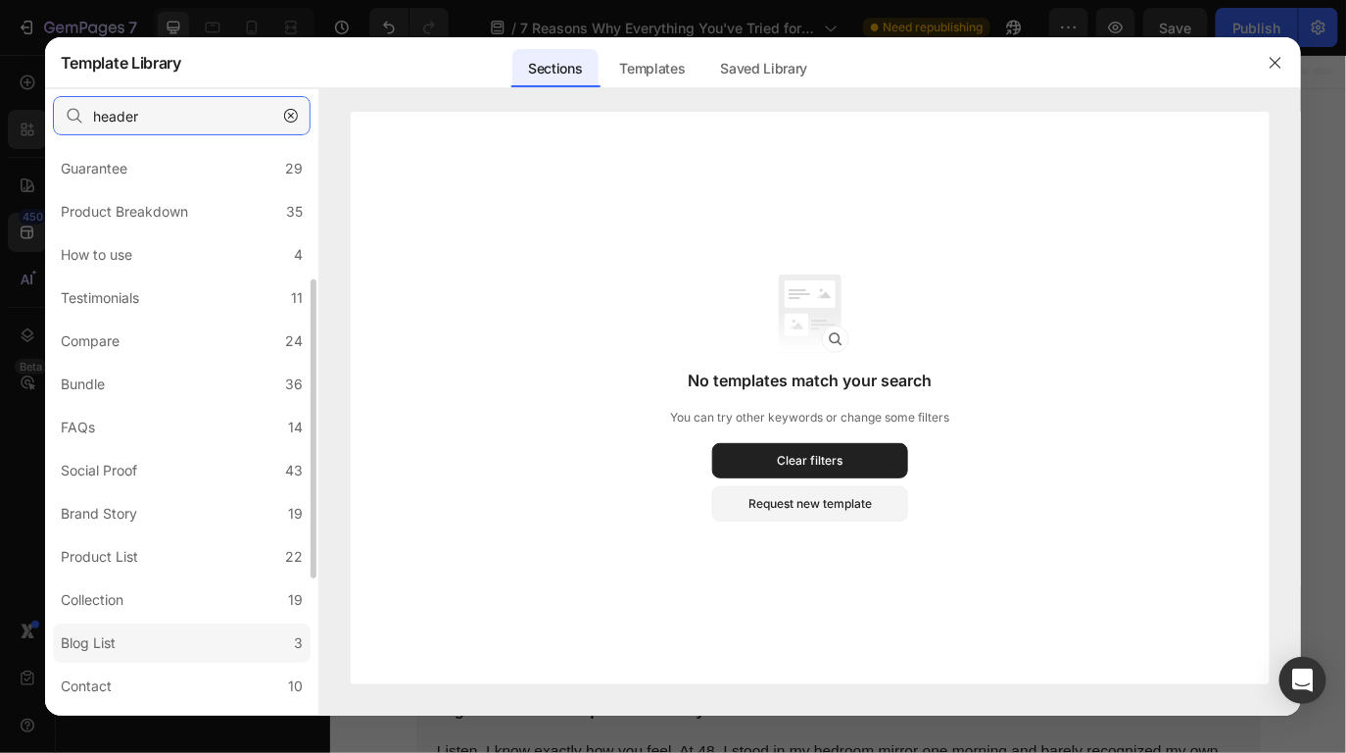
scroll to position [517, 0]
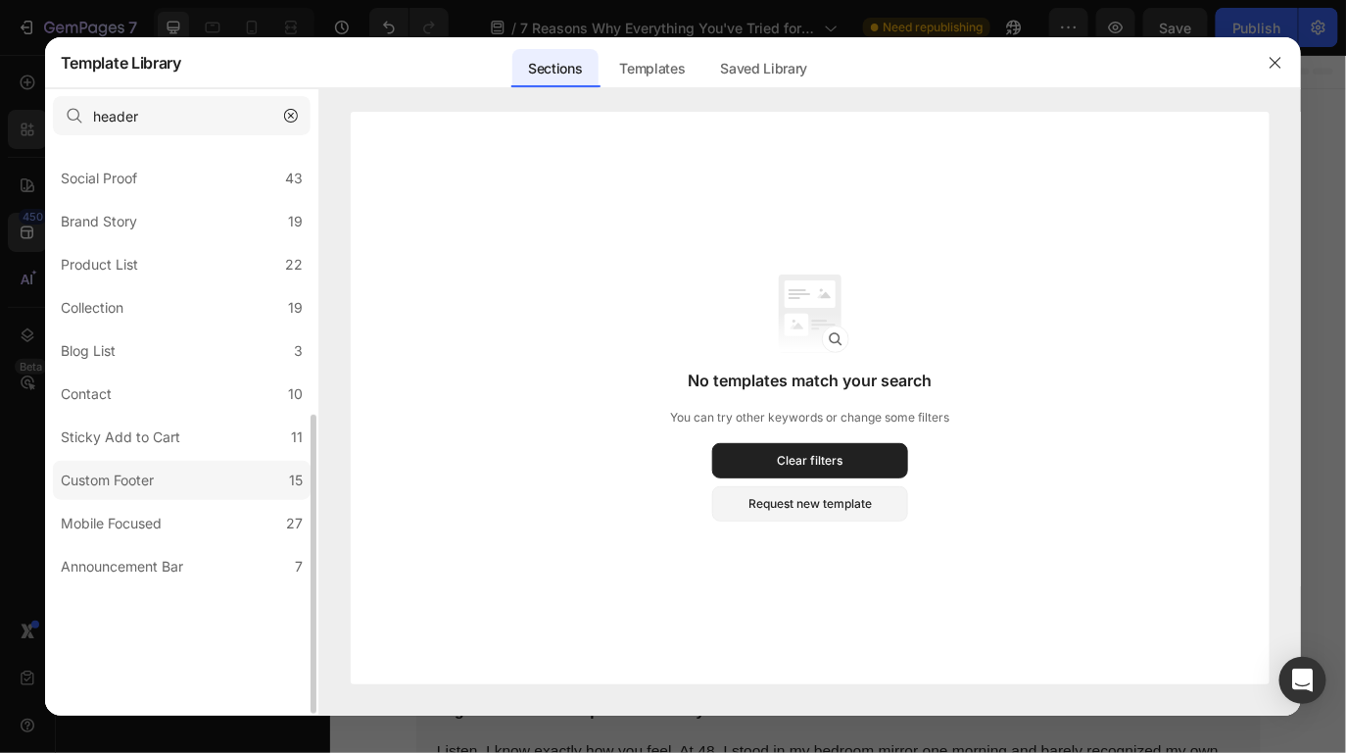
click at [218, 500] on label "Custom Footer 15" at bounding box center [182, 480] width 258 height 39
click at [286, 112] on icon "button" at bounding box center [291, 116] width 14 height 14
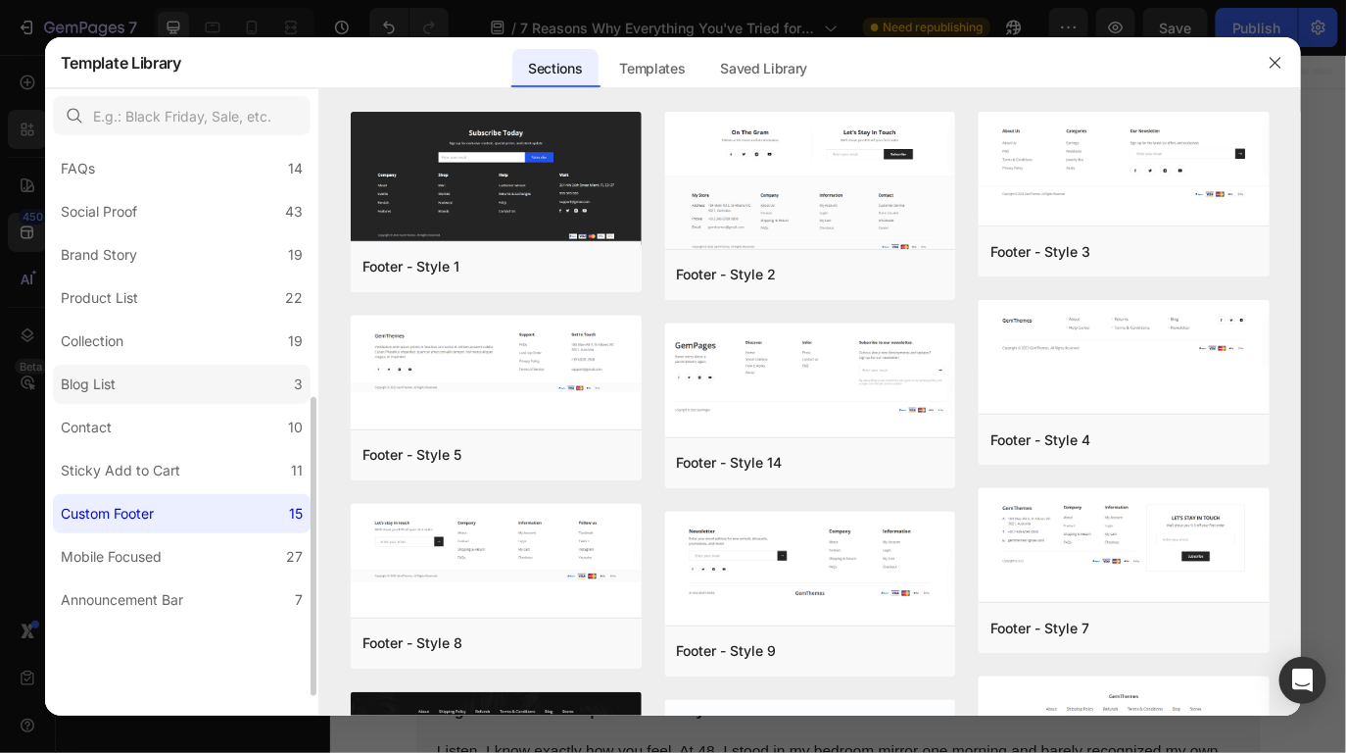
scroll to position [461, 0]
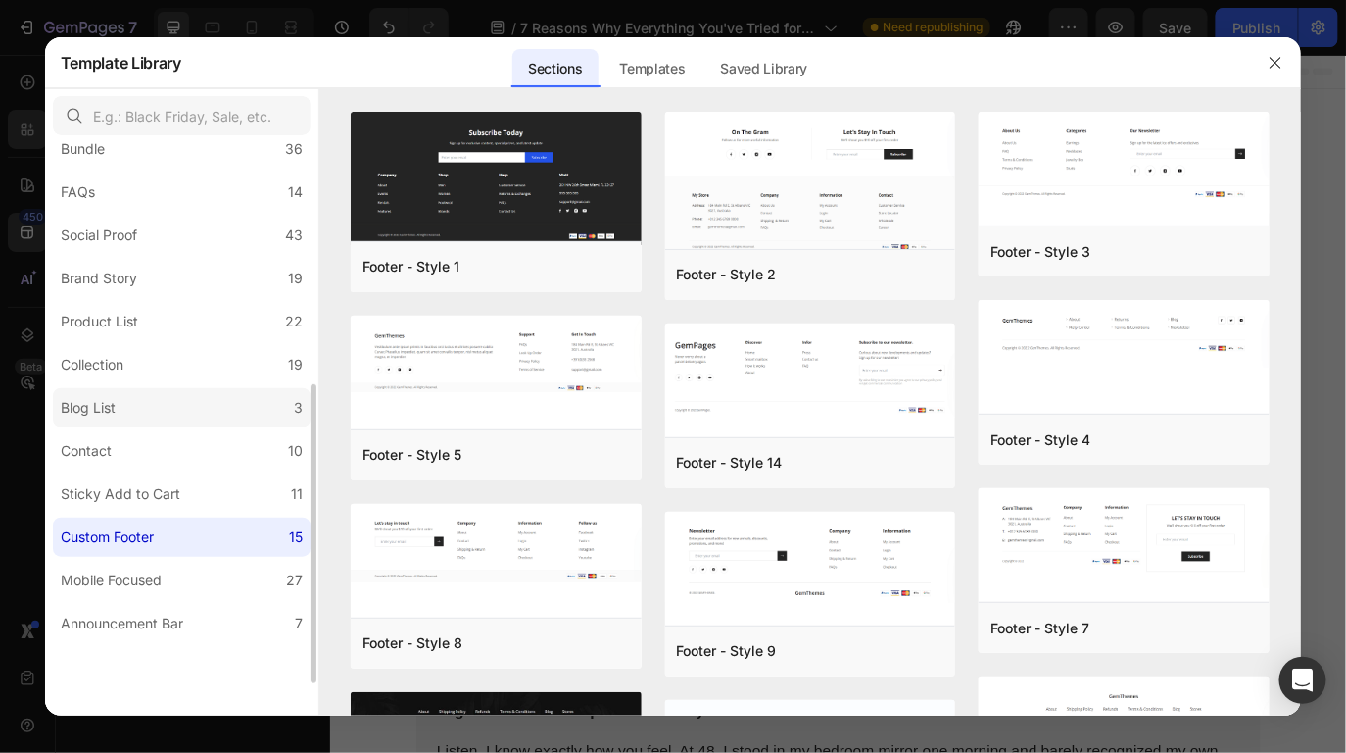
click at [196, 427] on label "Blog List 3" at bounding box center [182, 407] width 258 height 39
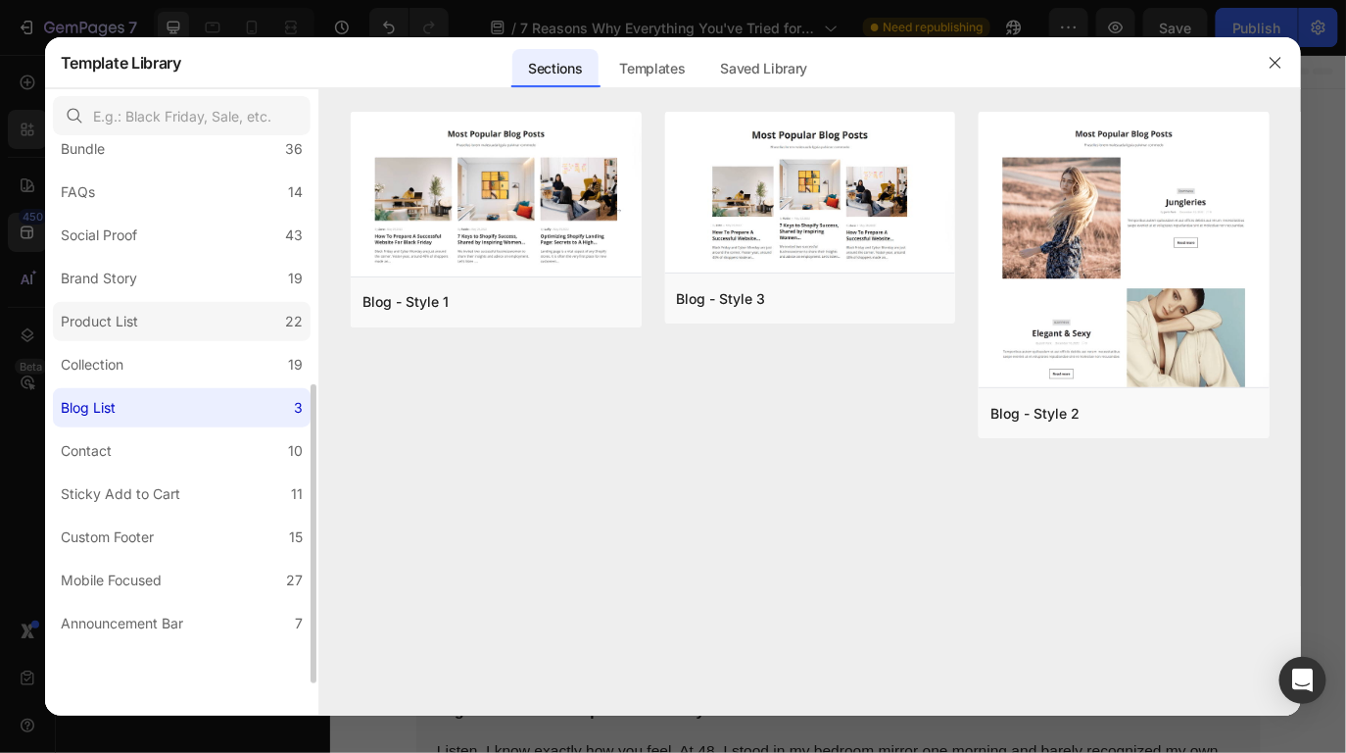
click at [134, 333] on div "Product List" at bounding box center [99, 322] width 77 height 24
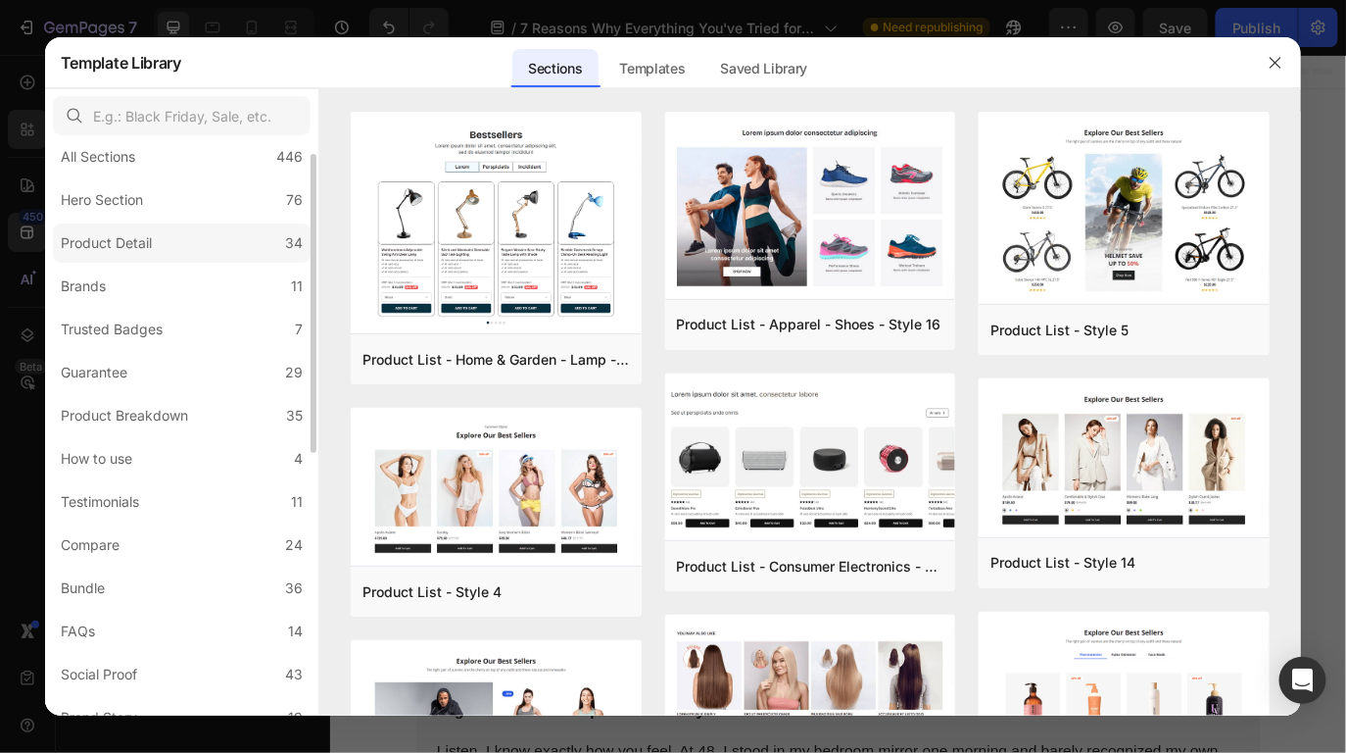
scroll to position [0, 0]
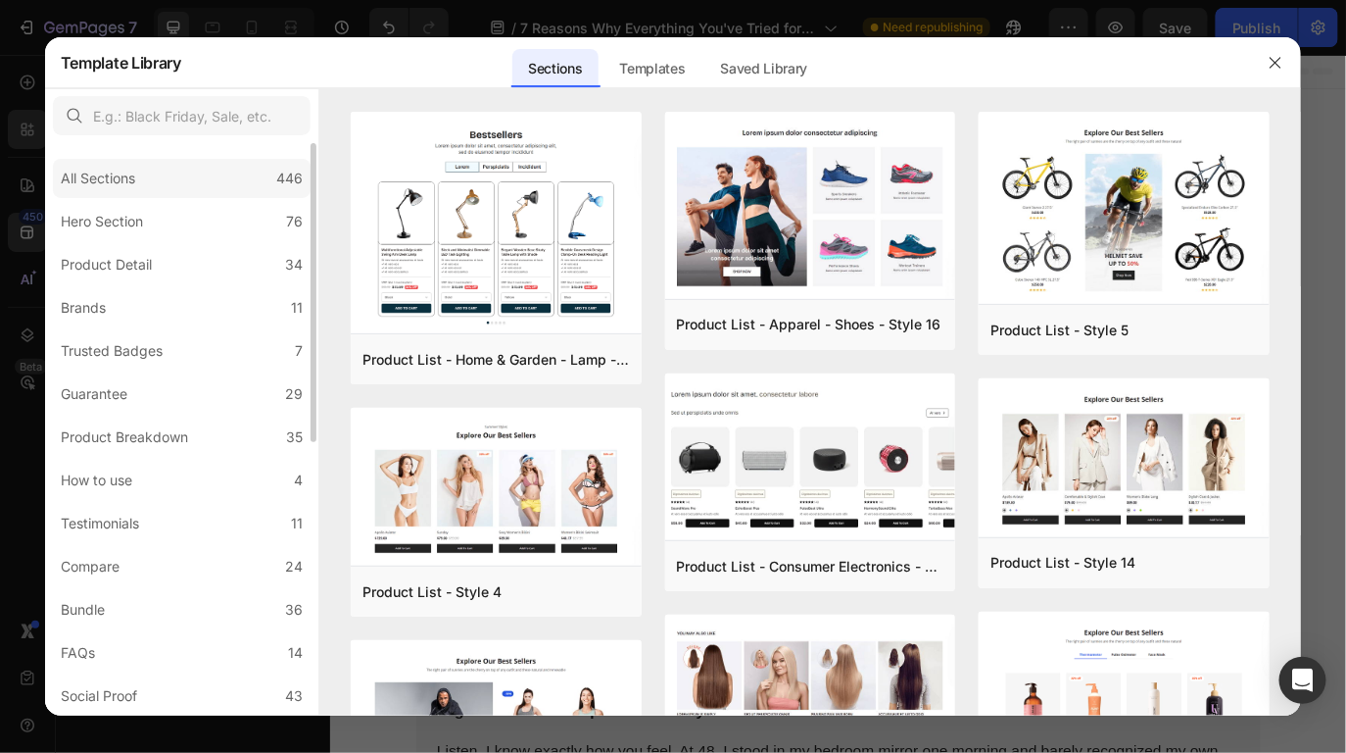
click at [233, 198] on div "All Sections 446" at bounding box center [182, 178] width 258 height 39
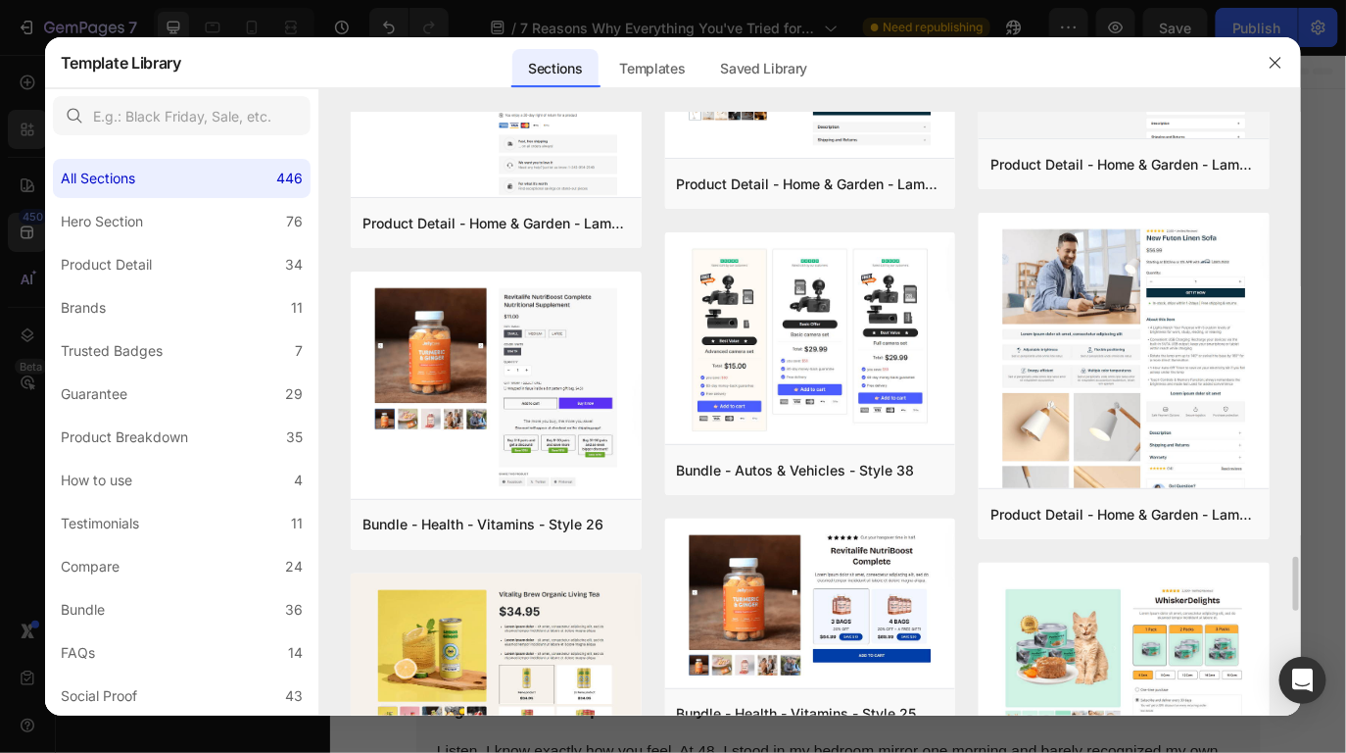
scroll to position [5066, 0]
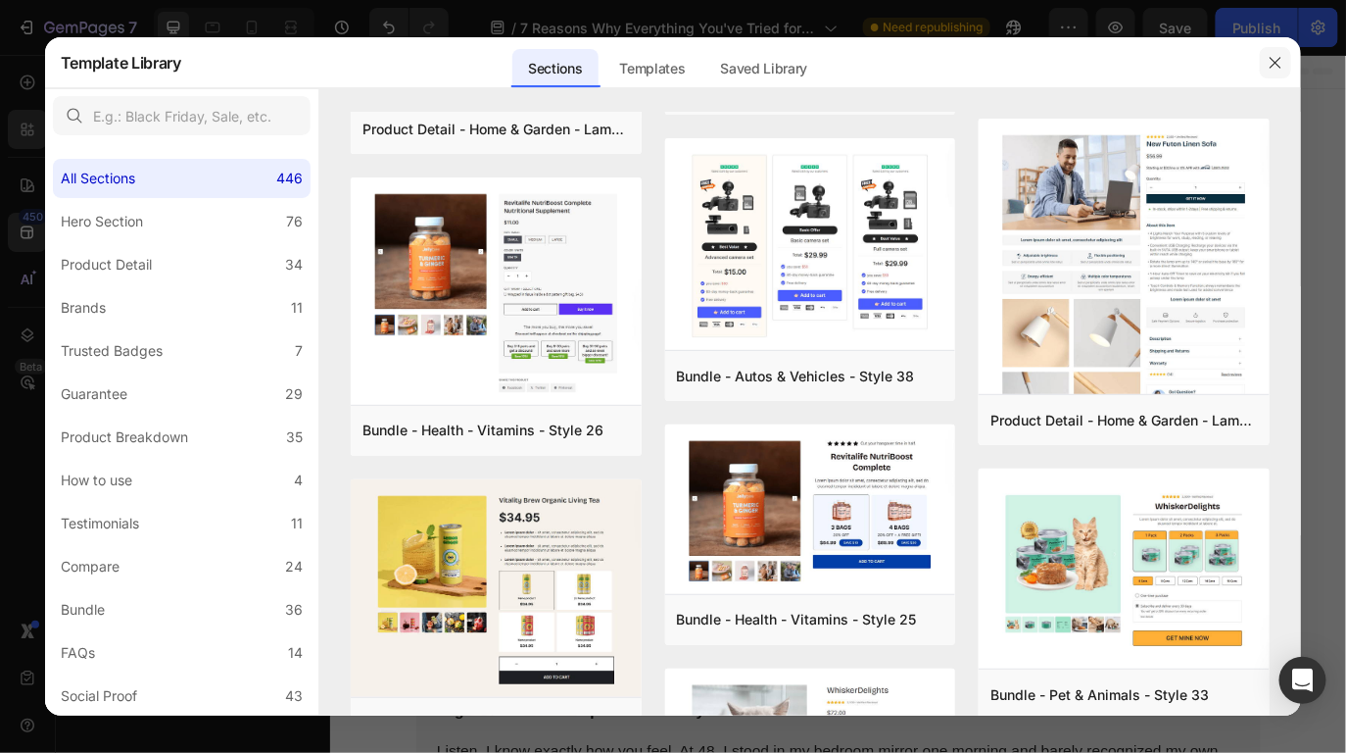
click at [1282, 75] on button "button" at bounding box center [1275, 62] width 31 height 31
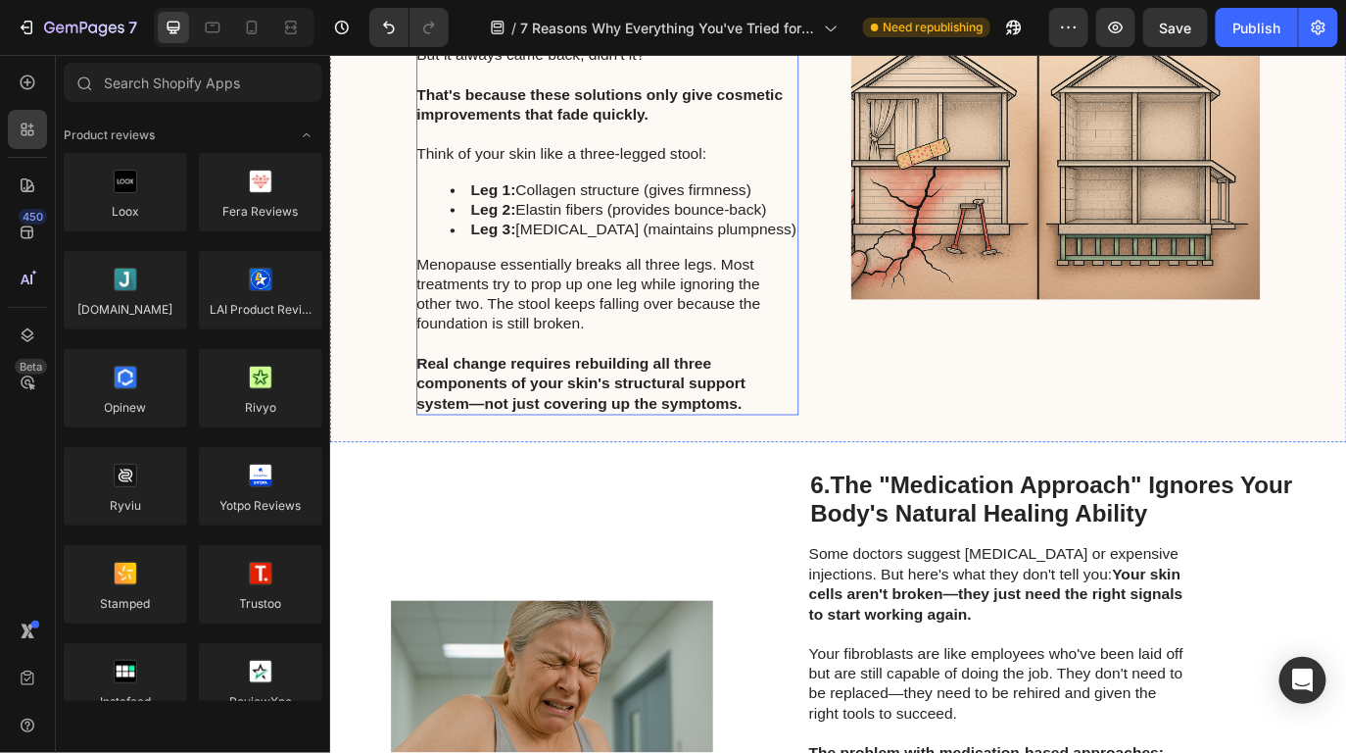
scroll to position [4800, 0]
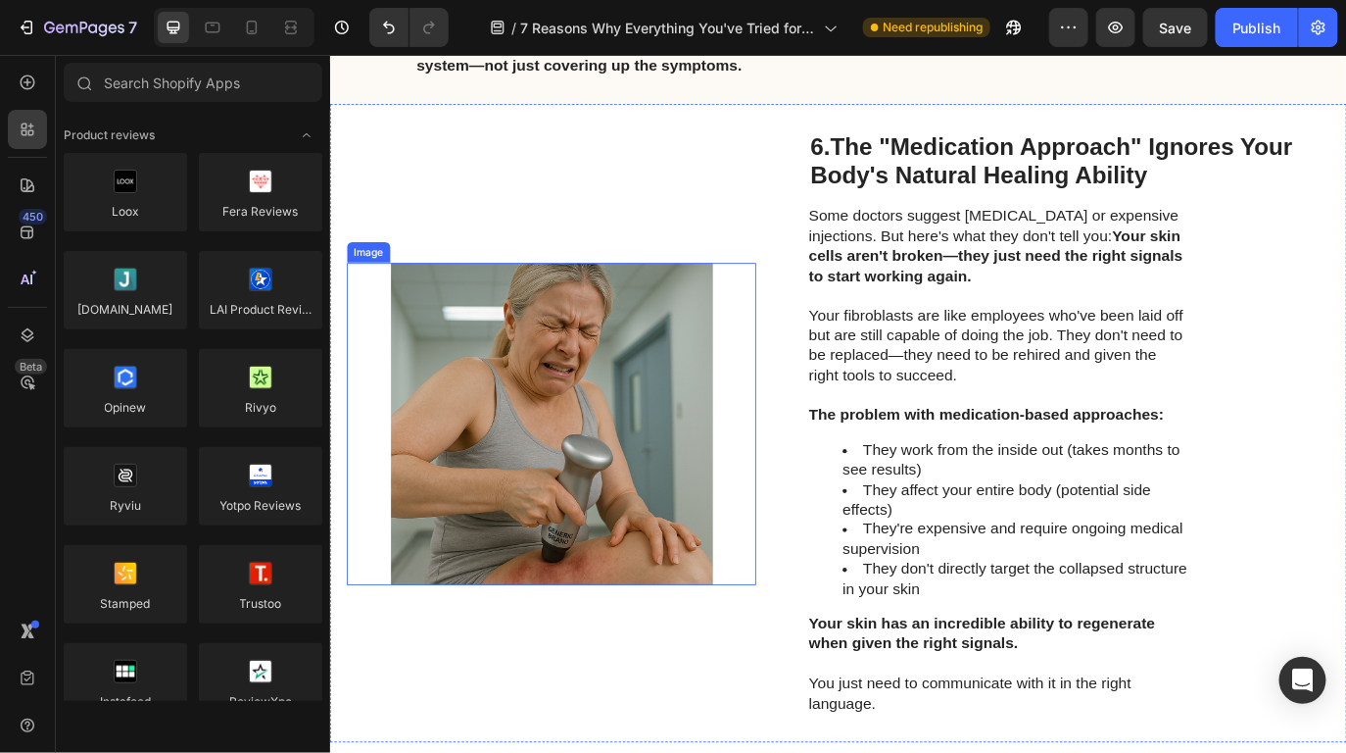
click at [690, 439] on img at bounding box center [585, 482] width 473 height 372
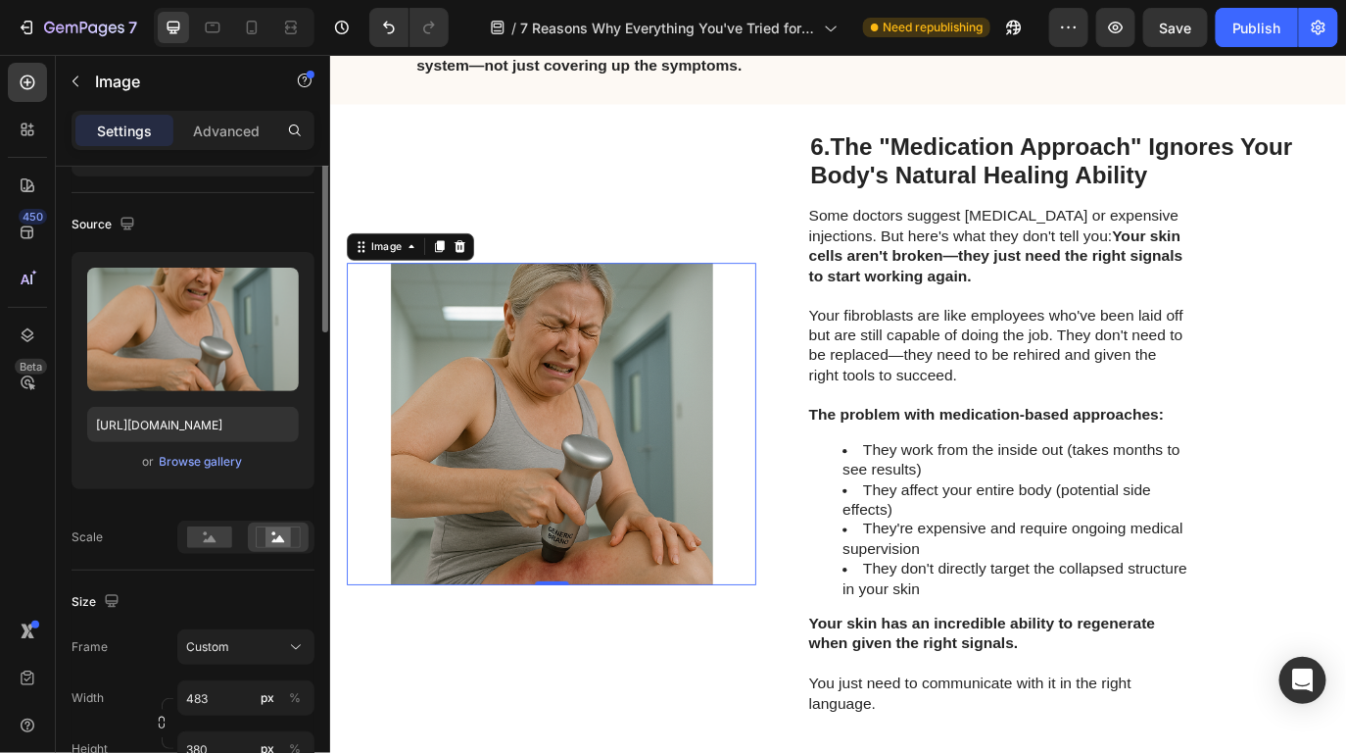
scroll to position [0, 0]
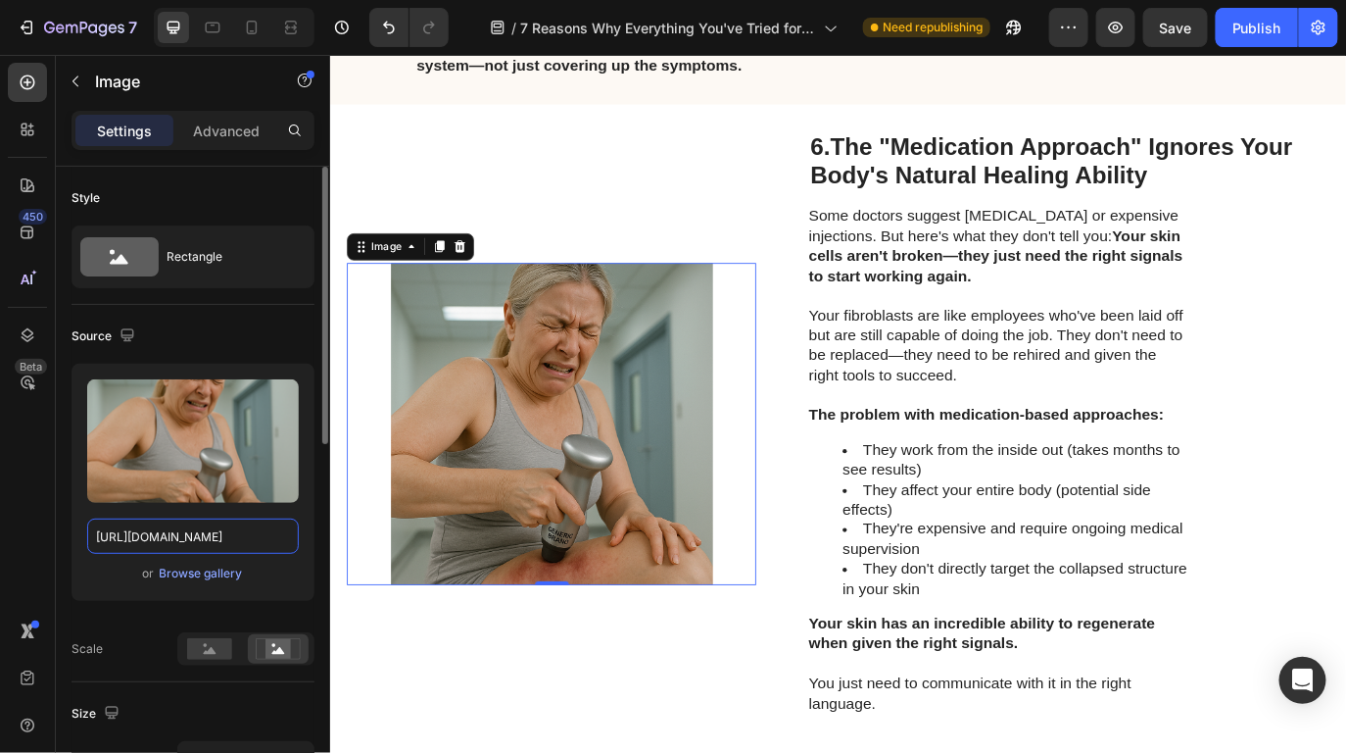
click at [248, 527] on input "[URL][DOMAIN_NAME]" at bounding box center [193, 535] width 212 height 35
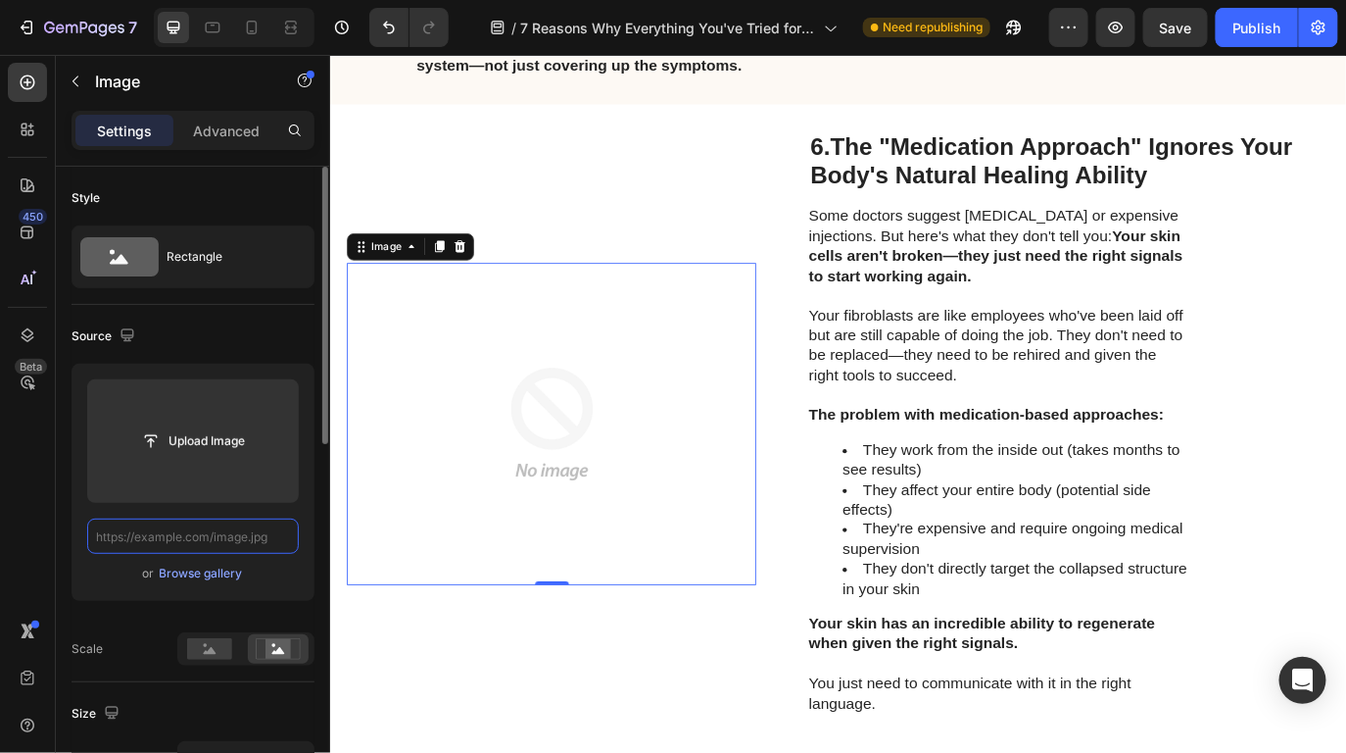
paste input "[URL][DOMAIN_NAME]"
type input "[URL][DOMAIN_NAME]"
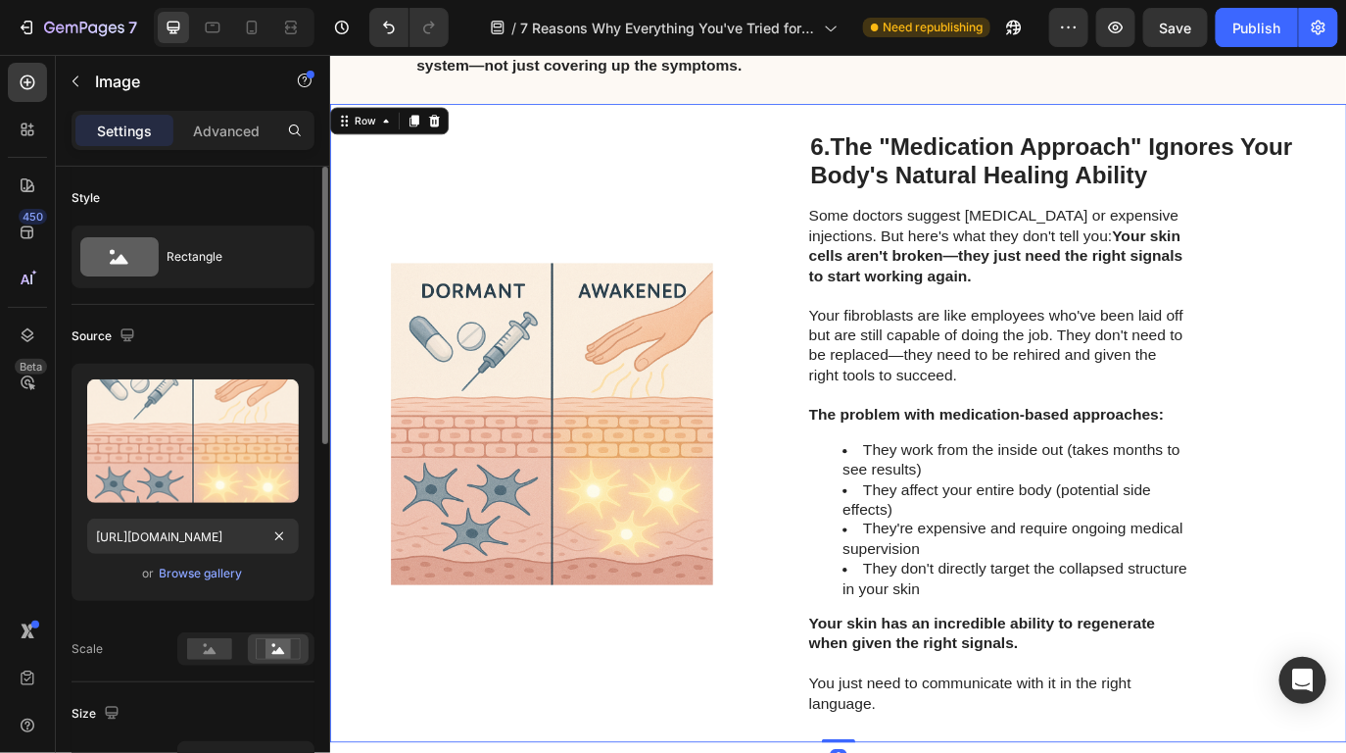
click at [743, 242] on div "Image" at bounding box center [585, 481] width 473 height 675
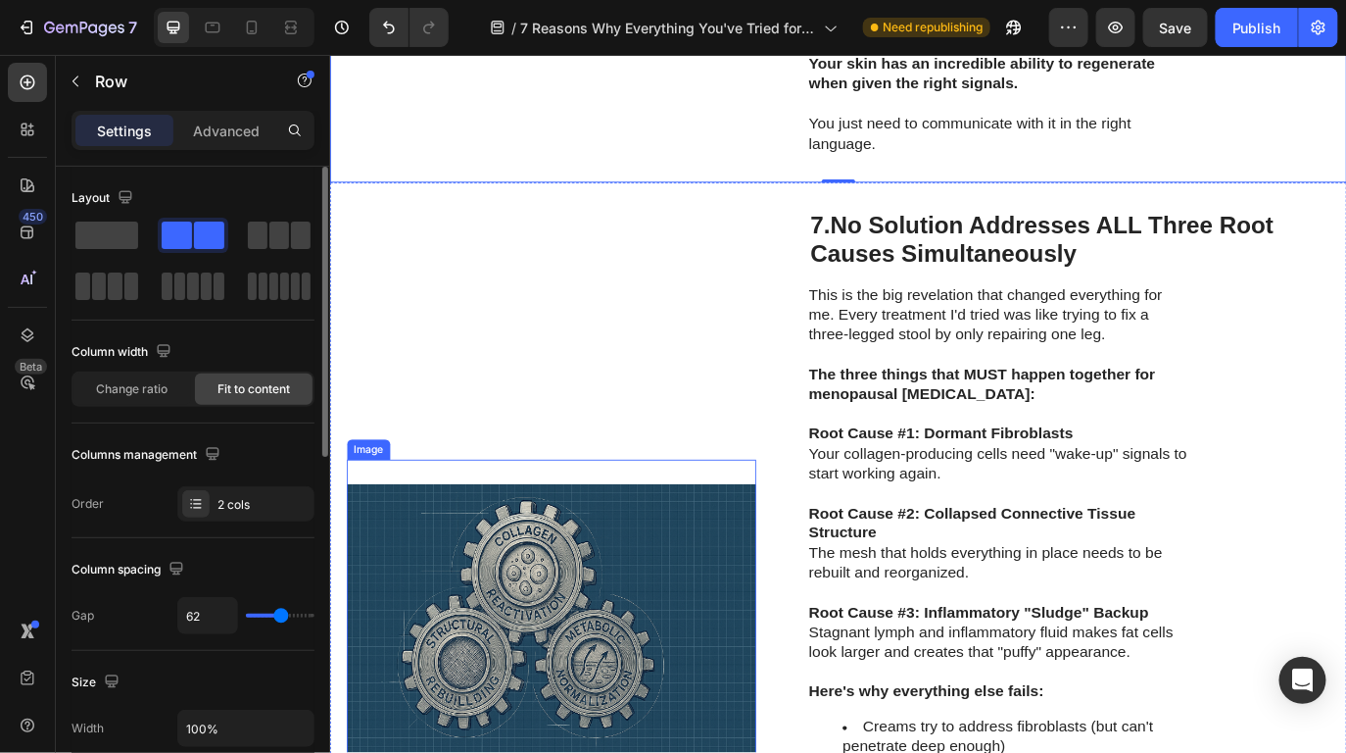
scroll to position [5684, 0]
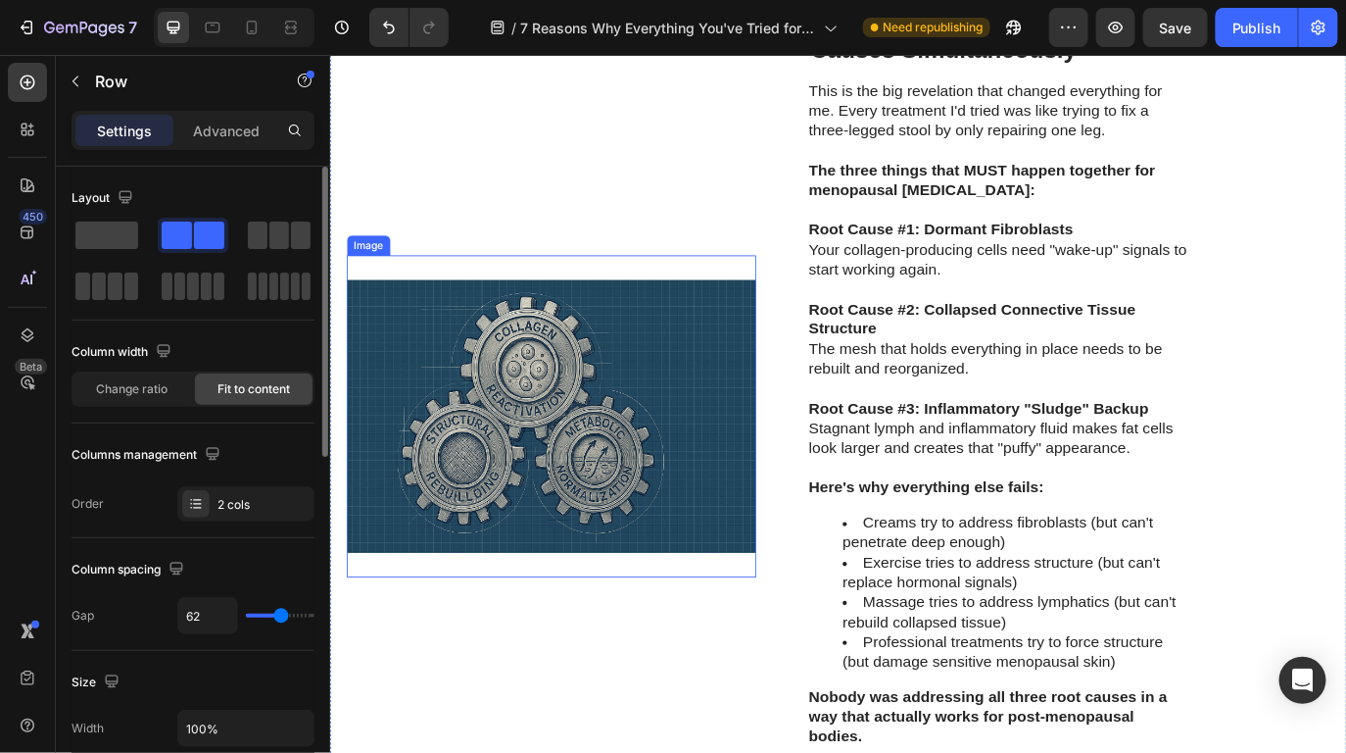
click at [756, 506] on img at bounding box center [585, 473] width 473 height 372
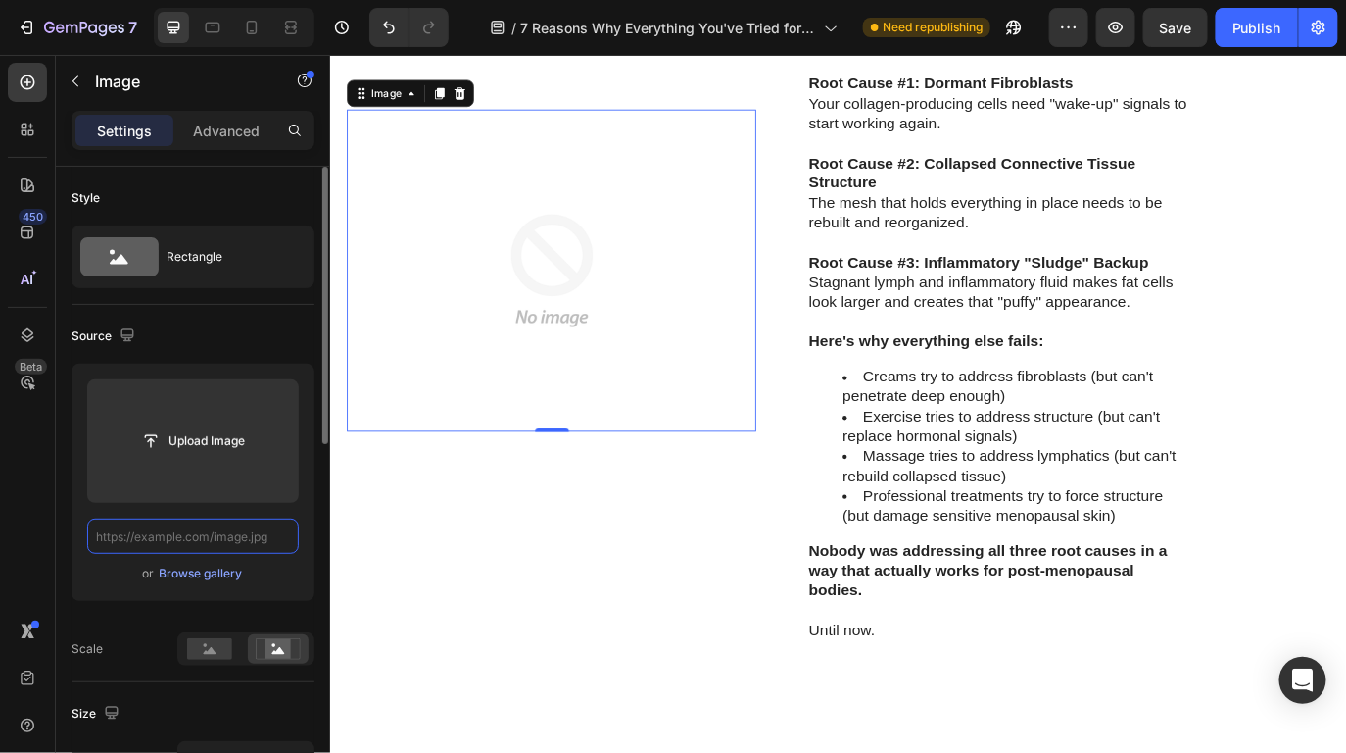
scroll to position [0, 0]
paste input "[URL][DOMAIN_NAME]"
type input "[URL][DOMAIN_NAME]"
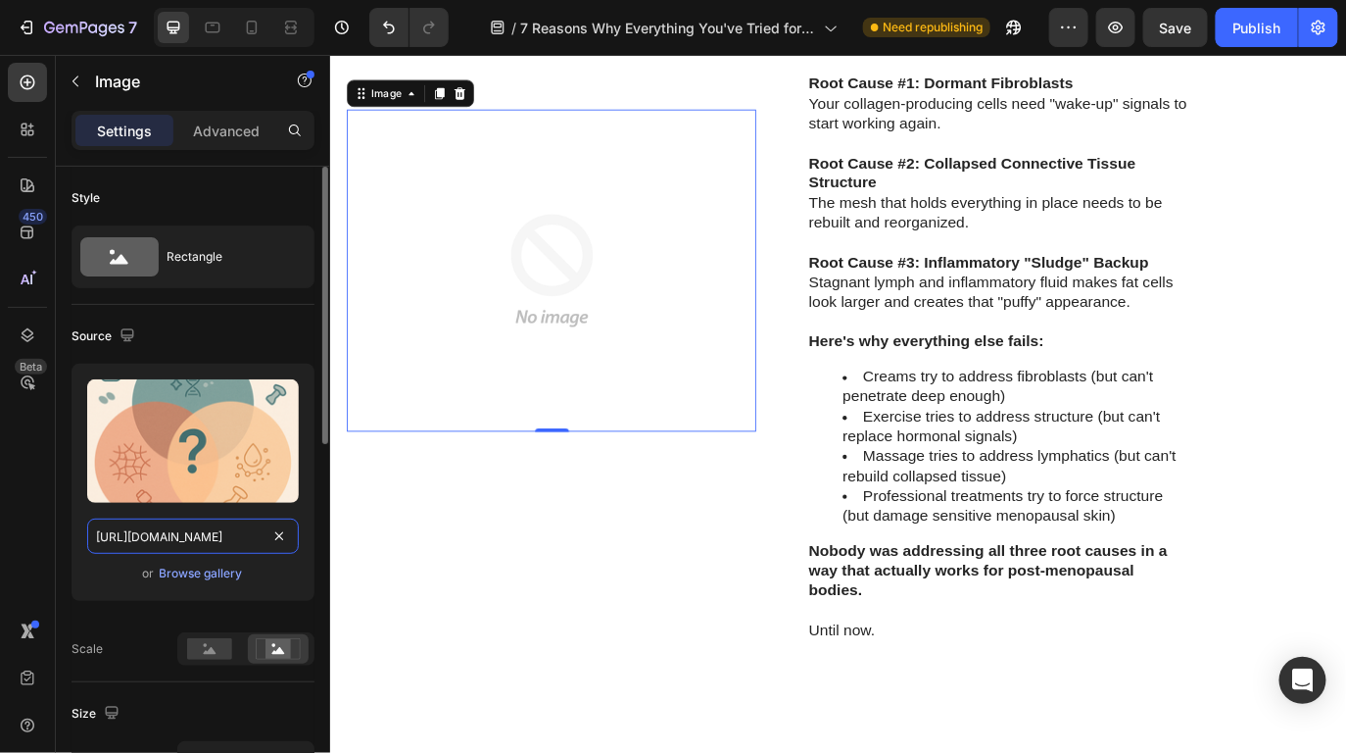
scroll to position [0, 493]
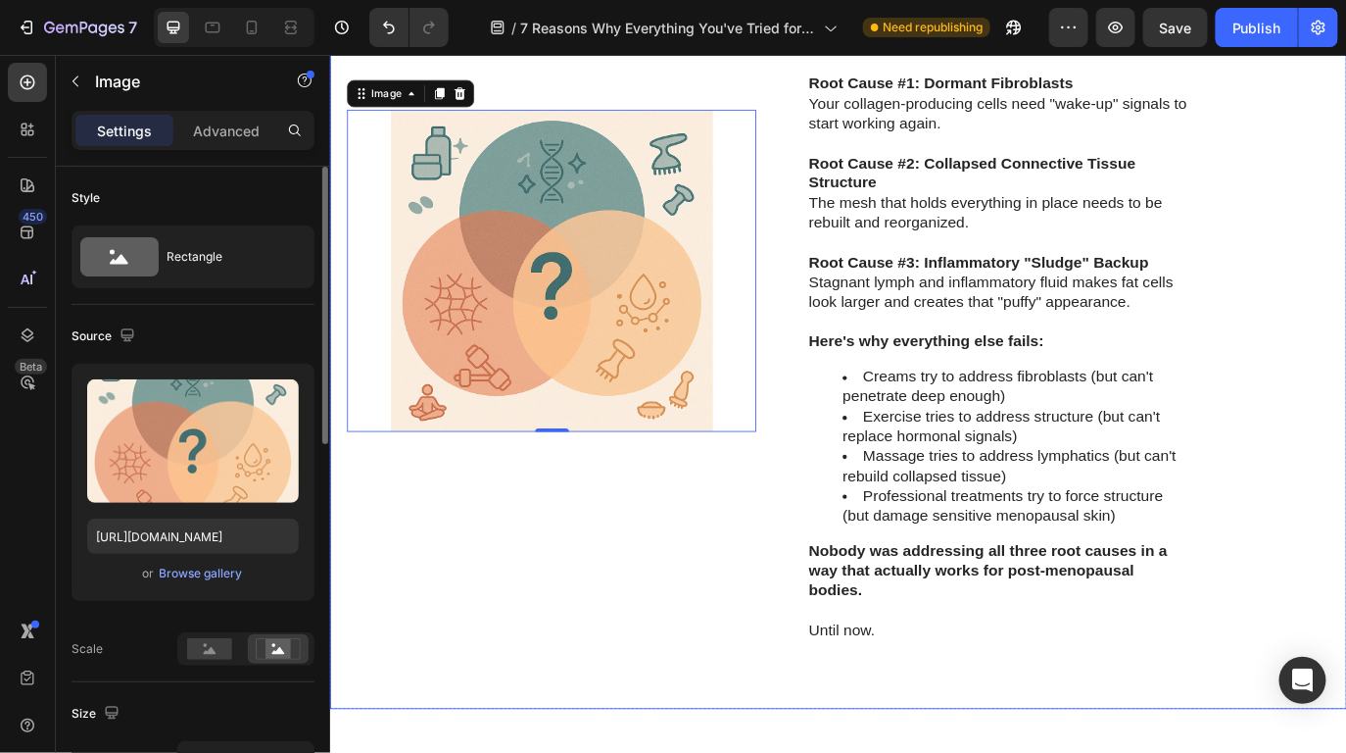
click at [680, 599] on div "Image 0" at bounding box center [585, 304] width 473 height 951
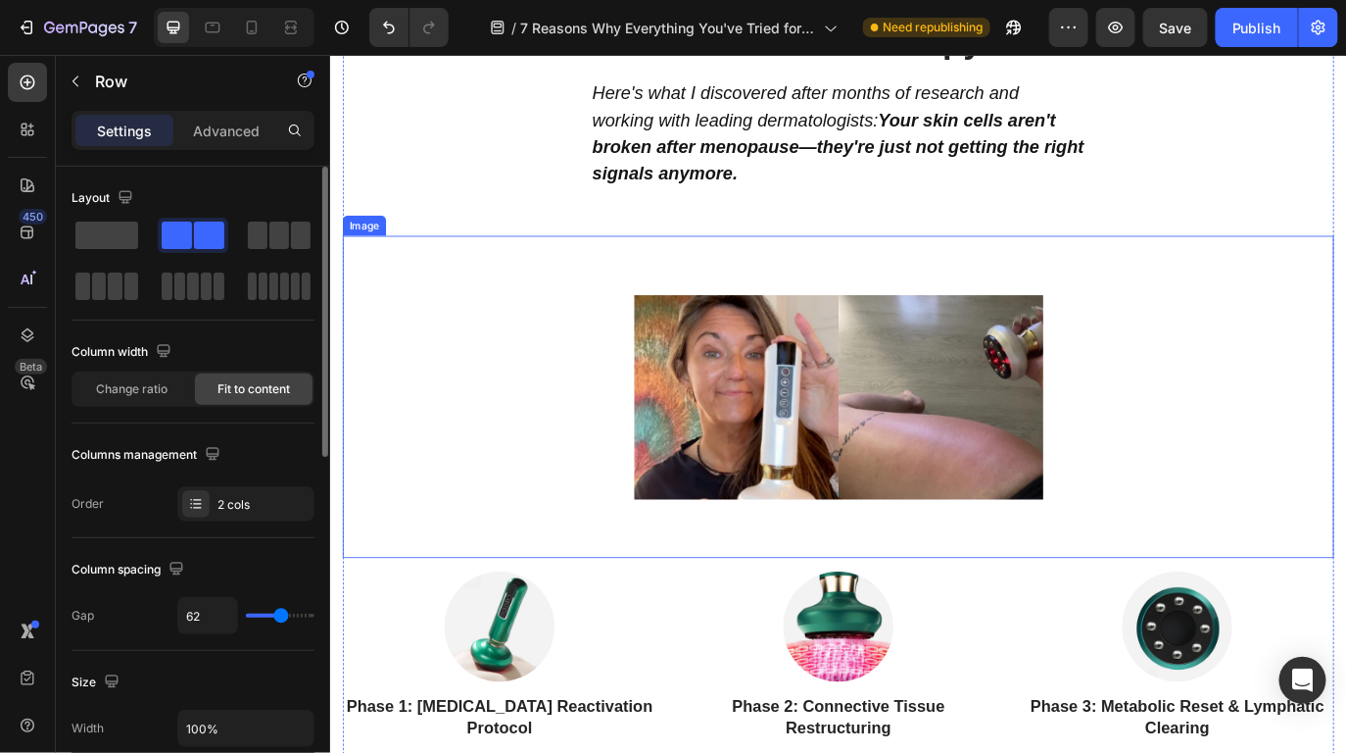
scroll to position [6863, 0]
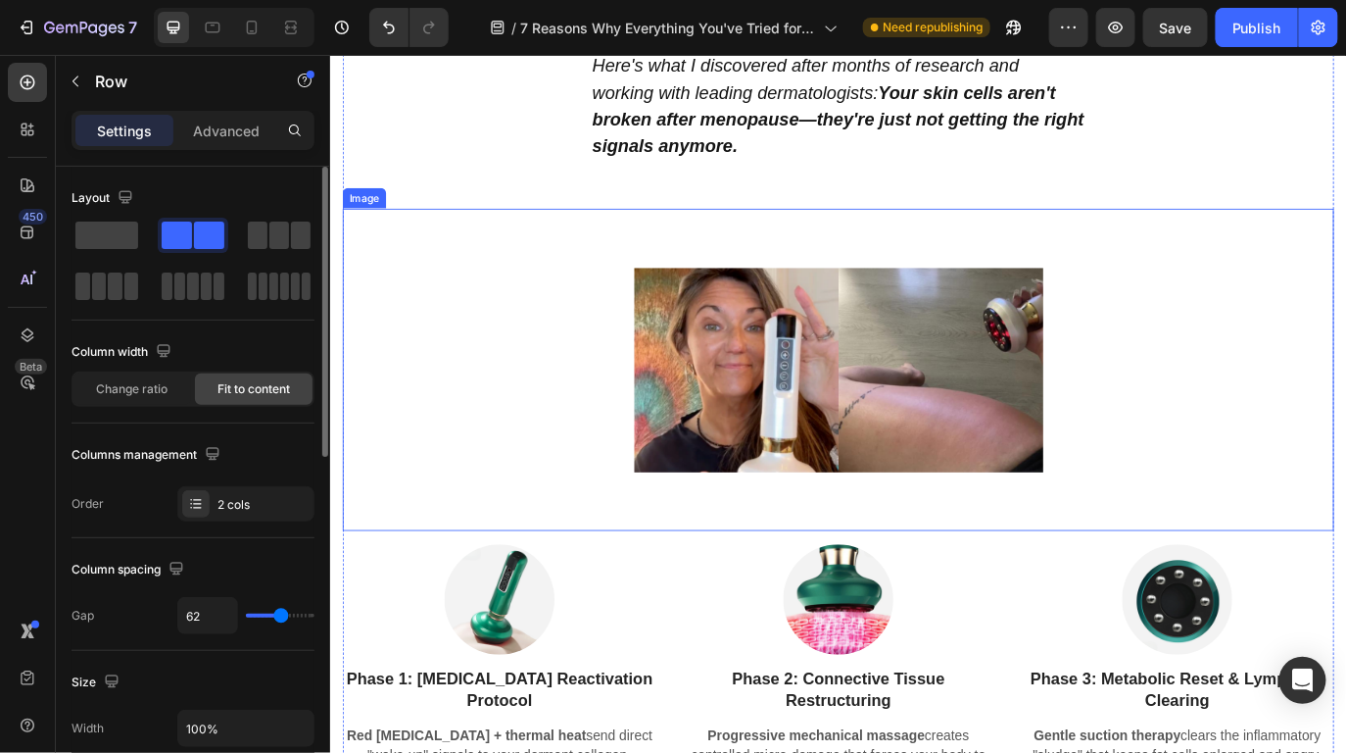
click at [847, 436] on img at bounding box center [917, 419] width 473 height 372
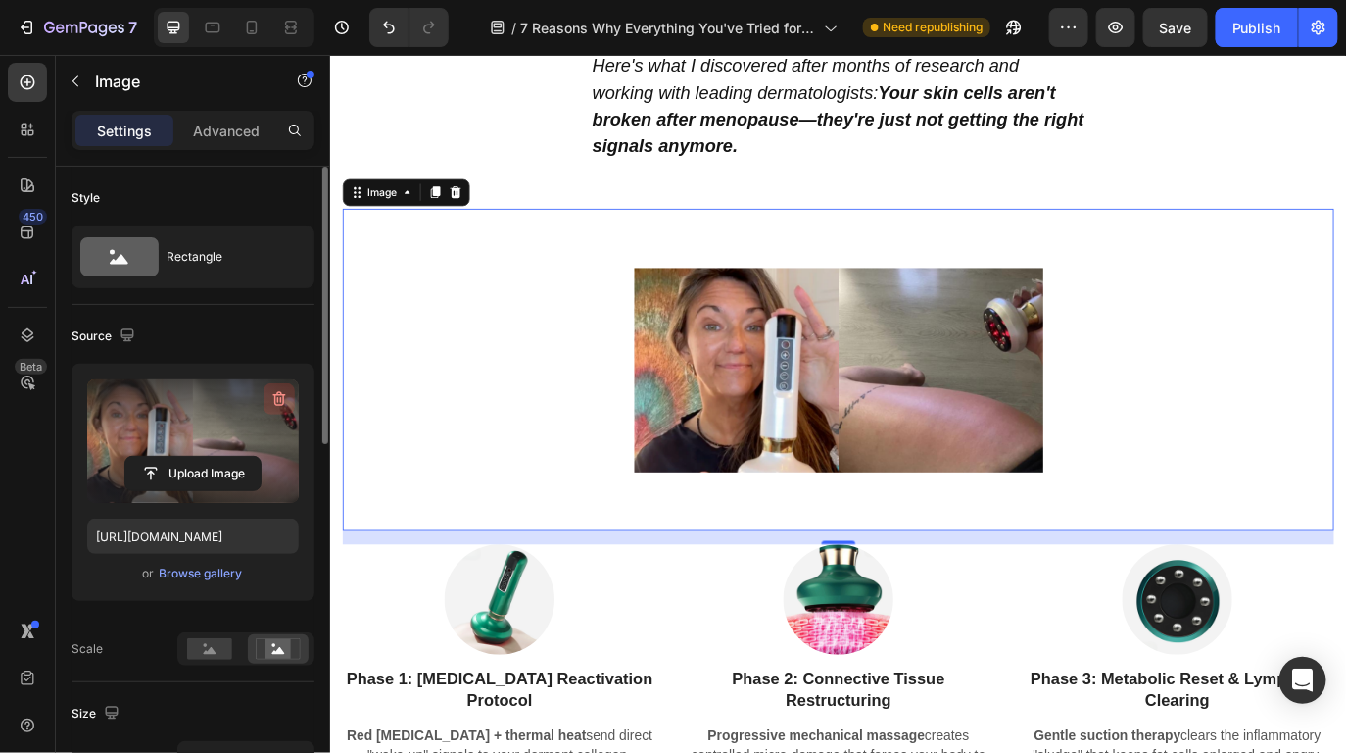
click at [276, 396] on icon "button" at bounding box center [279, 399] width 20 height 20
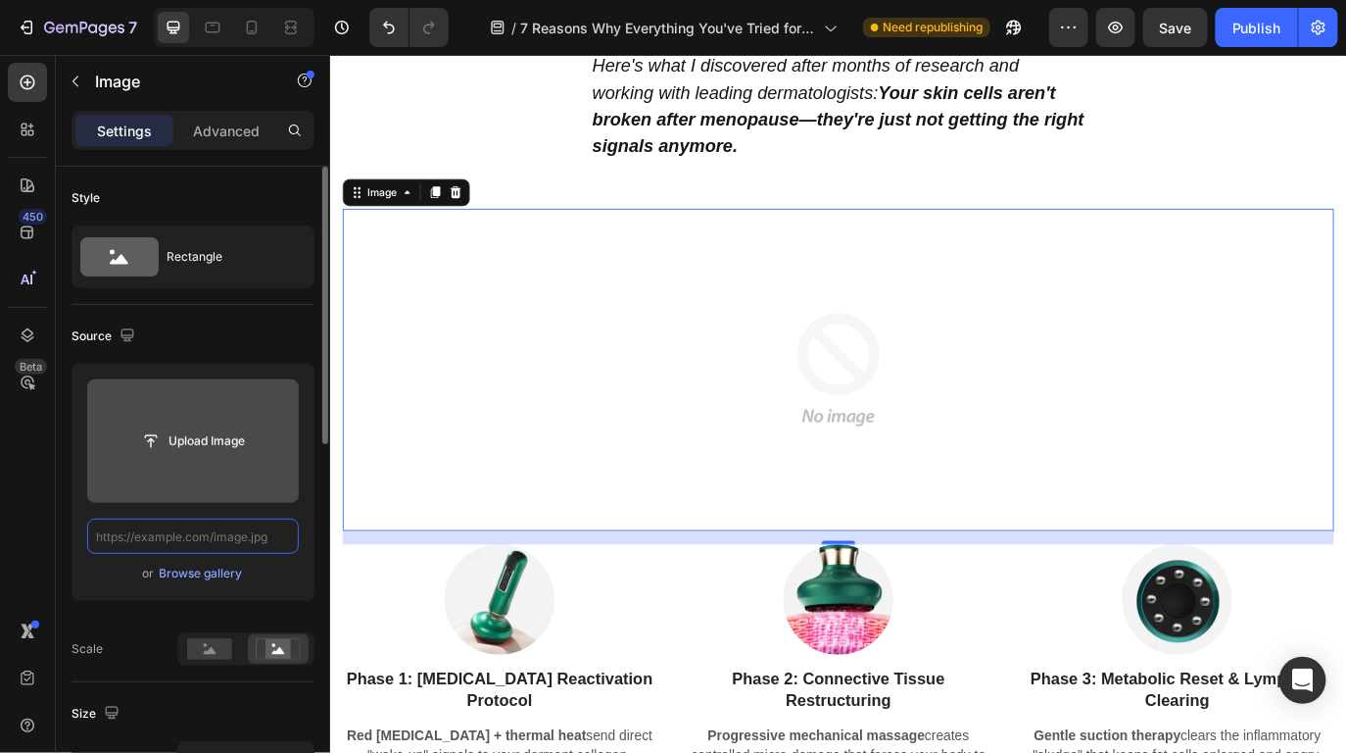
click at [202, 542] on input "text" at bounding box center [193, 535] width 212 height 35
paste input "[URL][DOMAIN_NAME]"
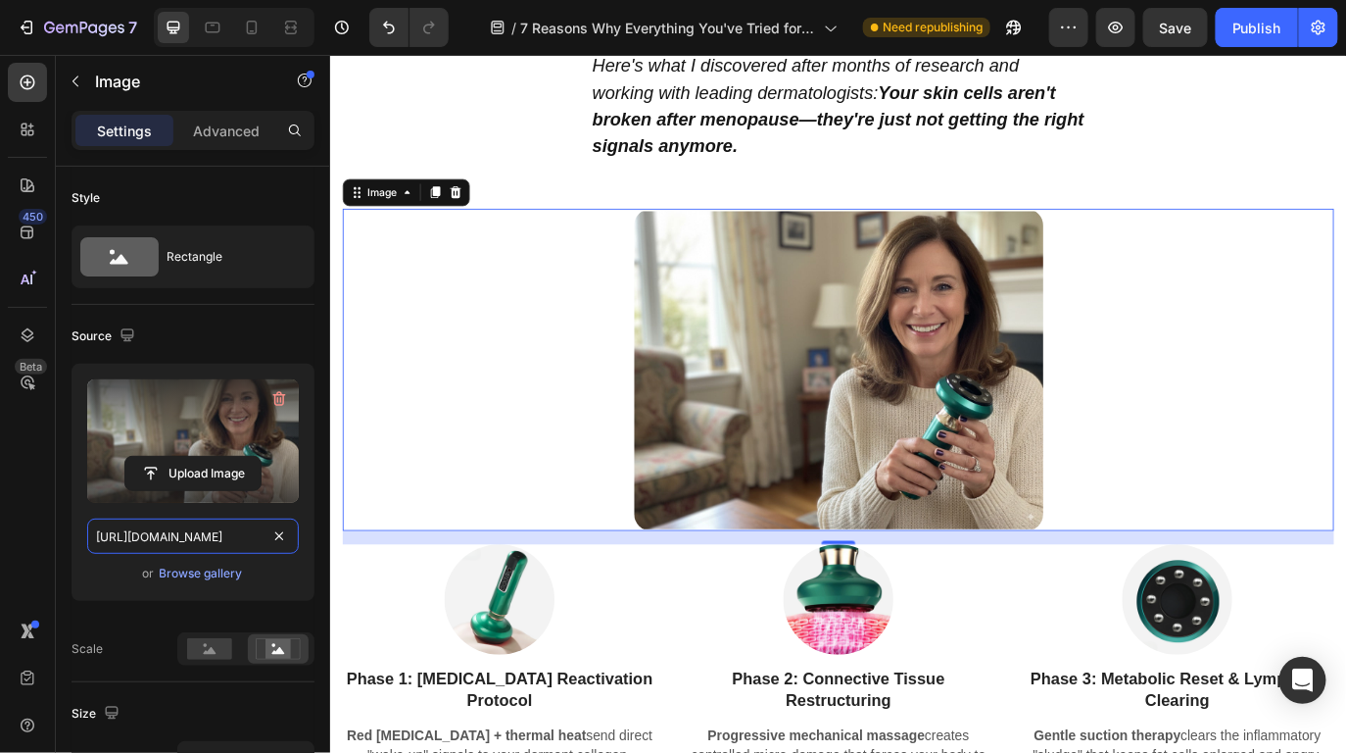
type input "[URL][DOMAIN_NAME]"
click at [1221, 416] on div at bounding box center [917, 419] width 1147 height 372
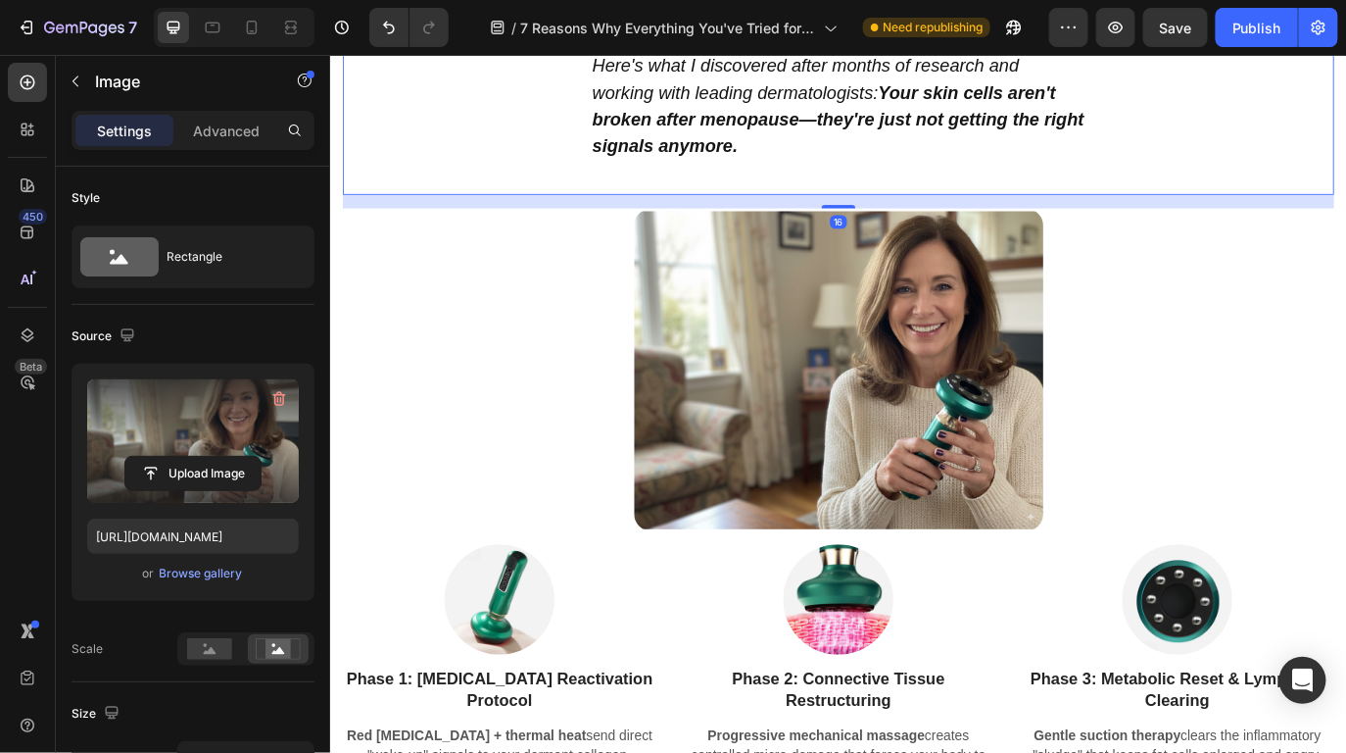
click at [501, 159] on div "The One Thing That Actually Works: 3-Phase Hormonal Reconstruction Therapy Head…" at bounding box center [917, 47] width 1147 height 339
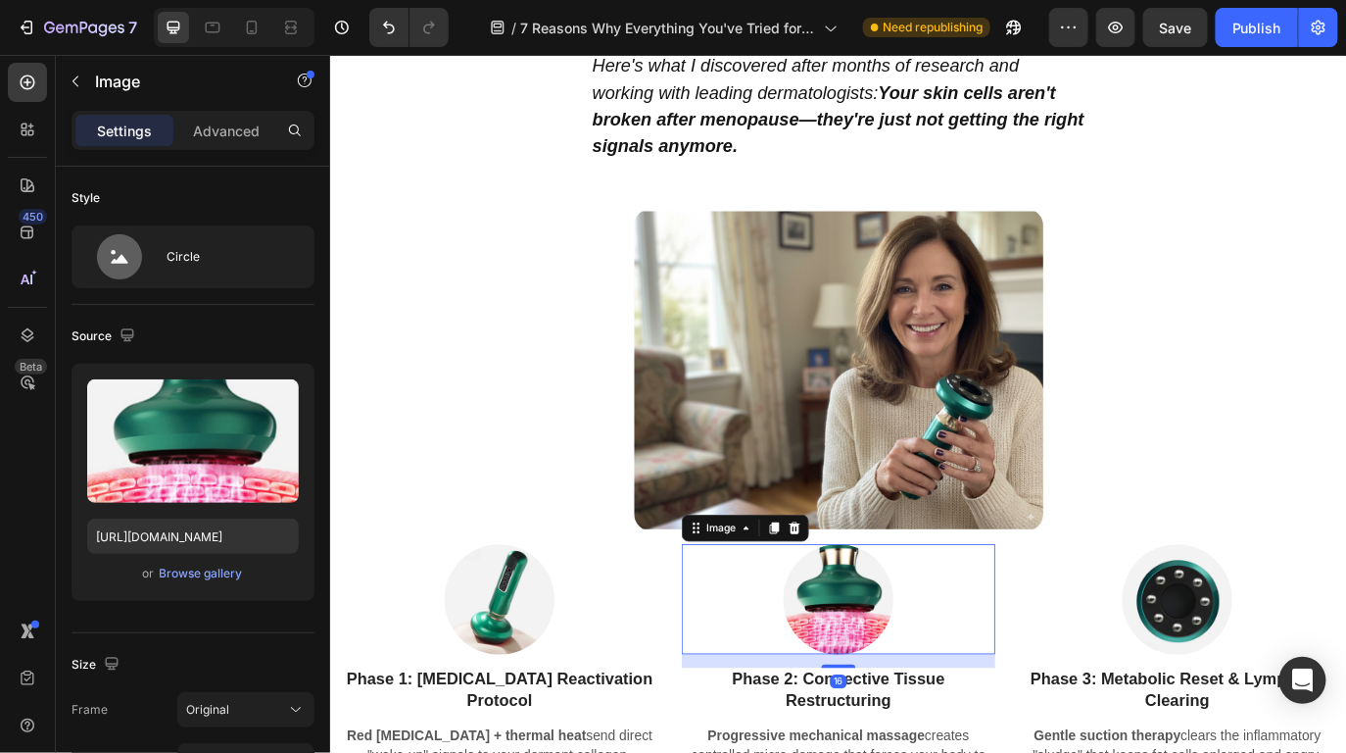
click at [744, 733] on div at bounding box center [917, 684] width 363 height 127
click at [1345, 435] on div at bounding box center [917, 419] width 1147 height 372
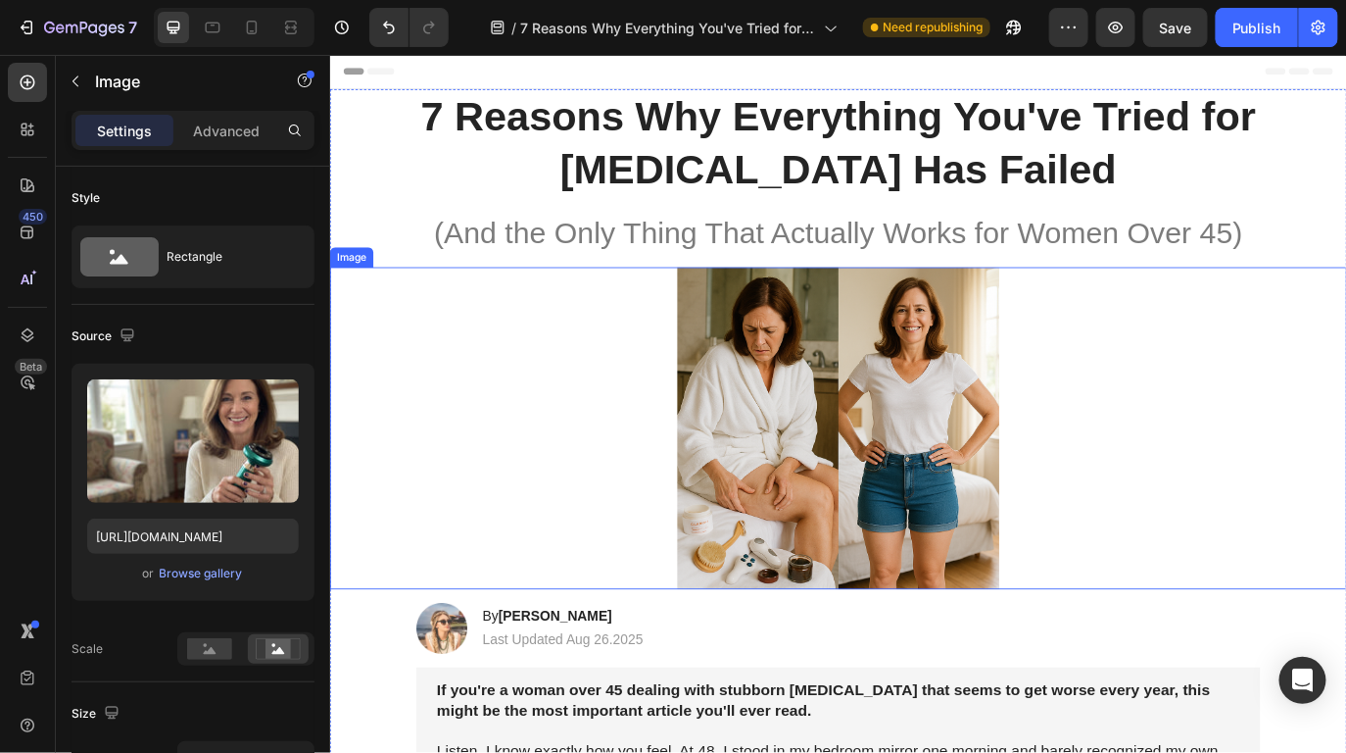
click at [909, 492] on img at bounding box center [917, 487] width 473 height 372
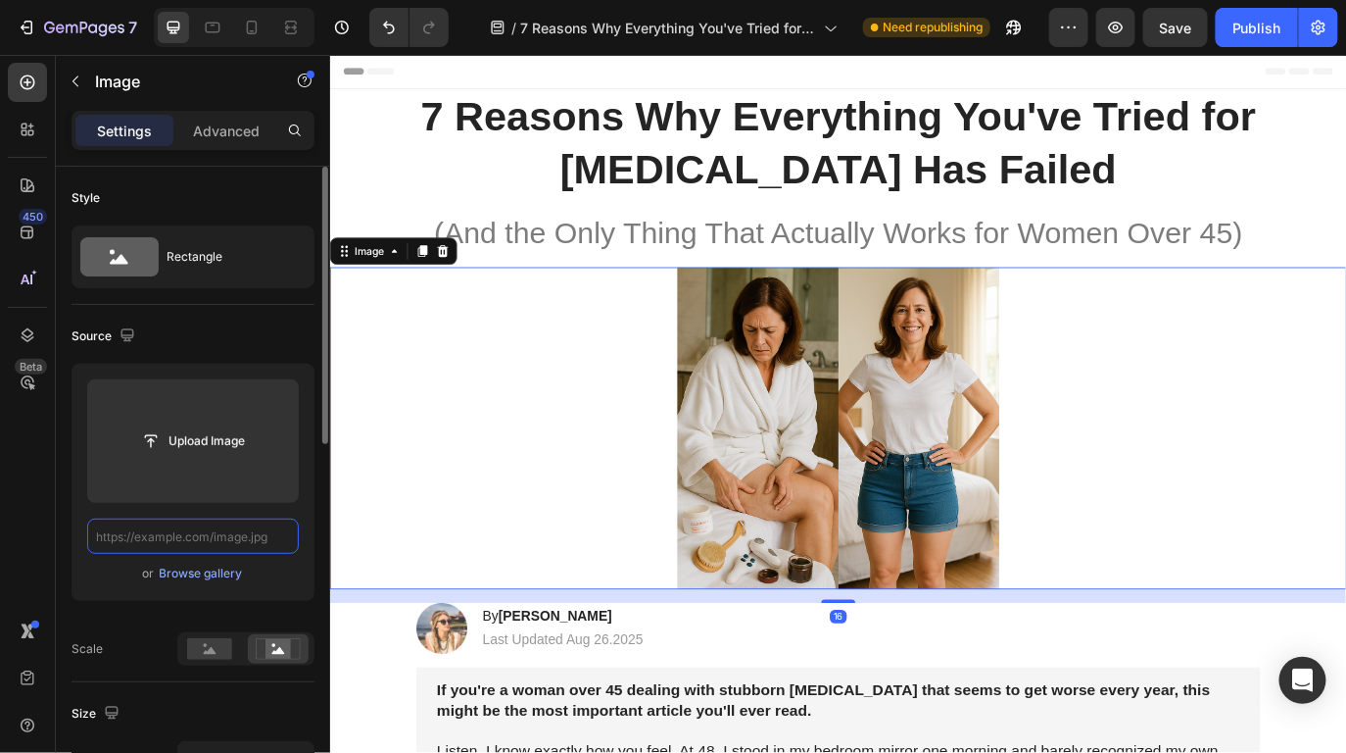
paste input "[URL][DOMAIN_NAME]"
type input "[URL][DOMAIN_NAME]"
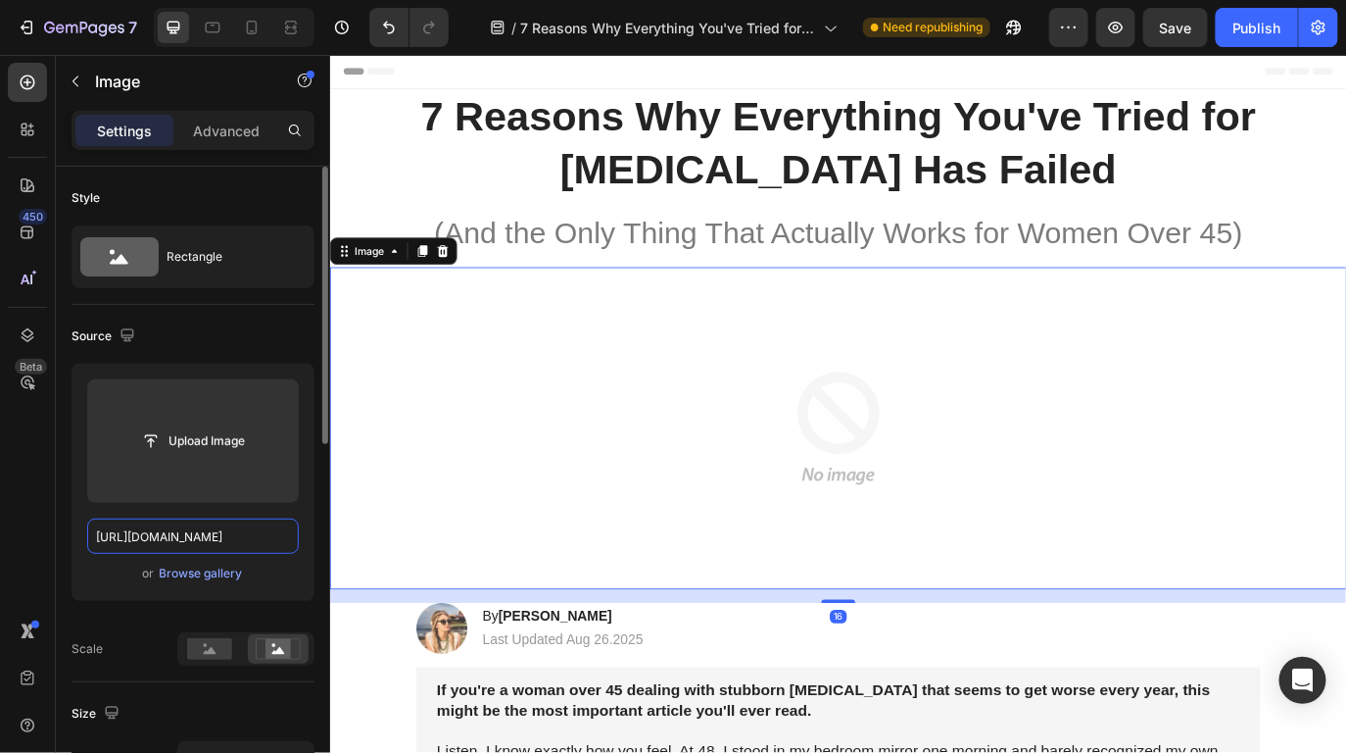
scroll to position [0, 744]
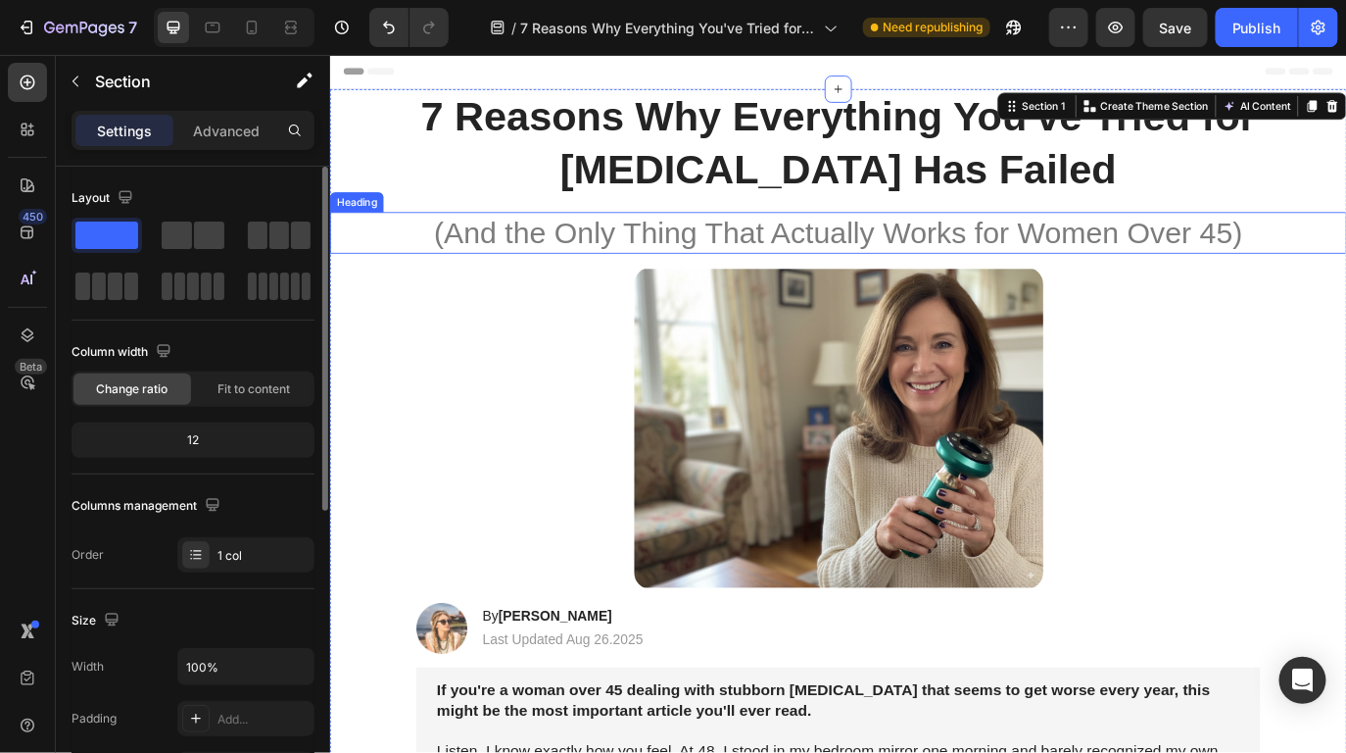
click at [1102, 281] on h1 "(And the Only Thing That Actually Works for Women Over 45)" at bounding box center [917, 261] width 976 height 49
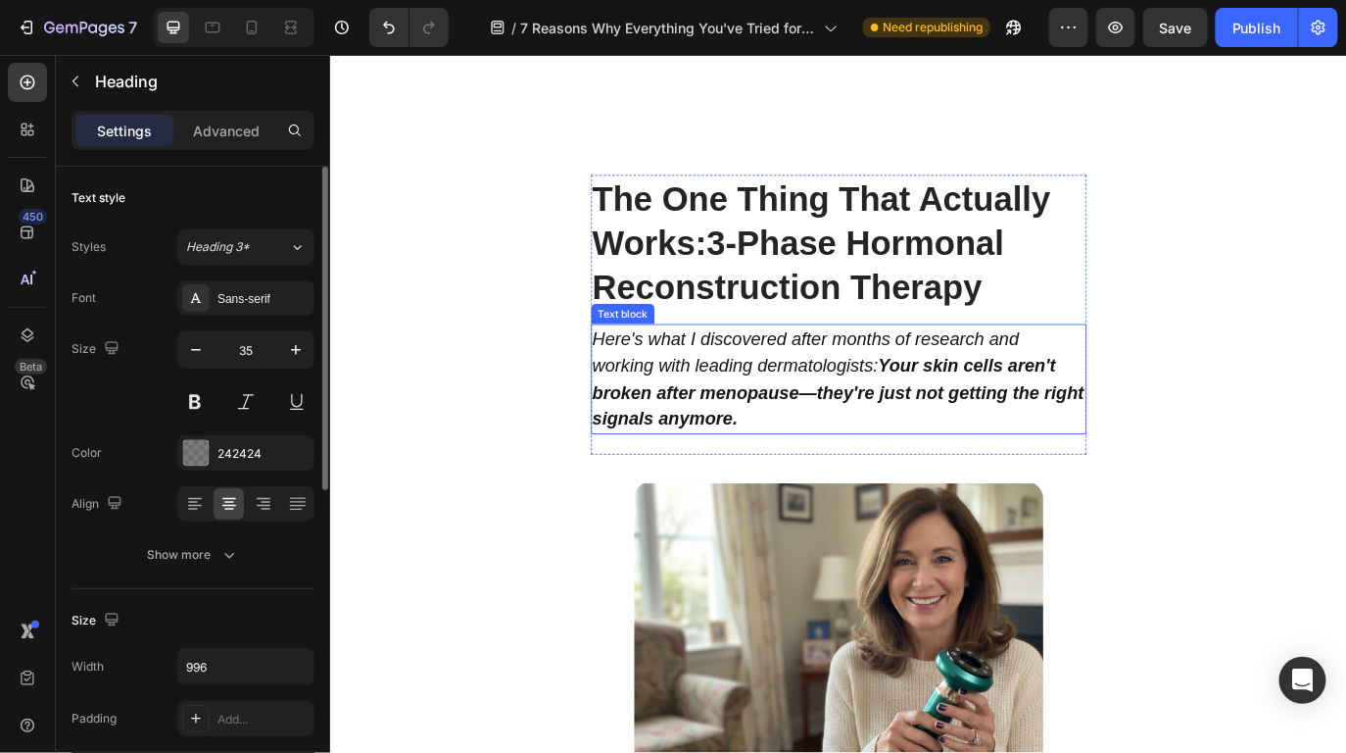
scroll to position [6817, 0]
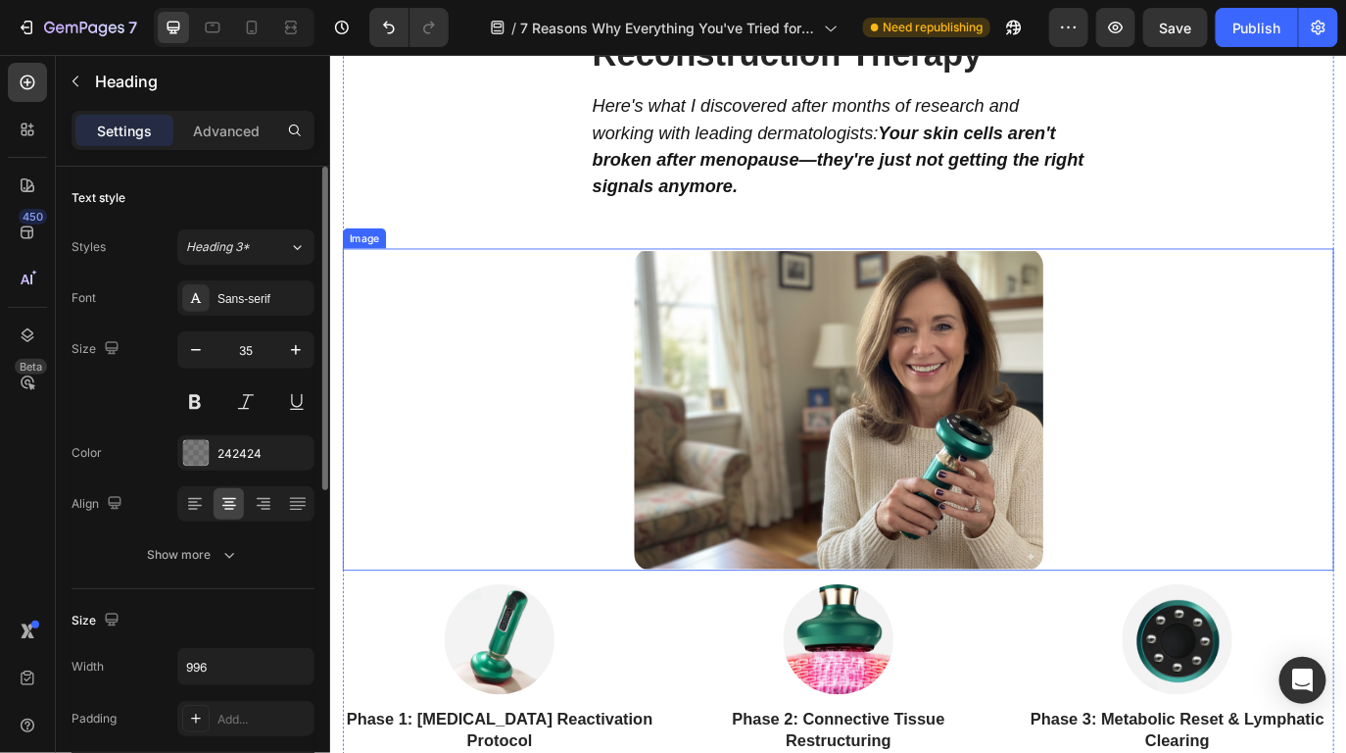
click at [963, 433] on img at bounding box center [917, 465] width 473 height 372
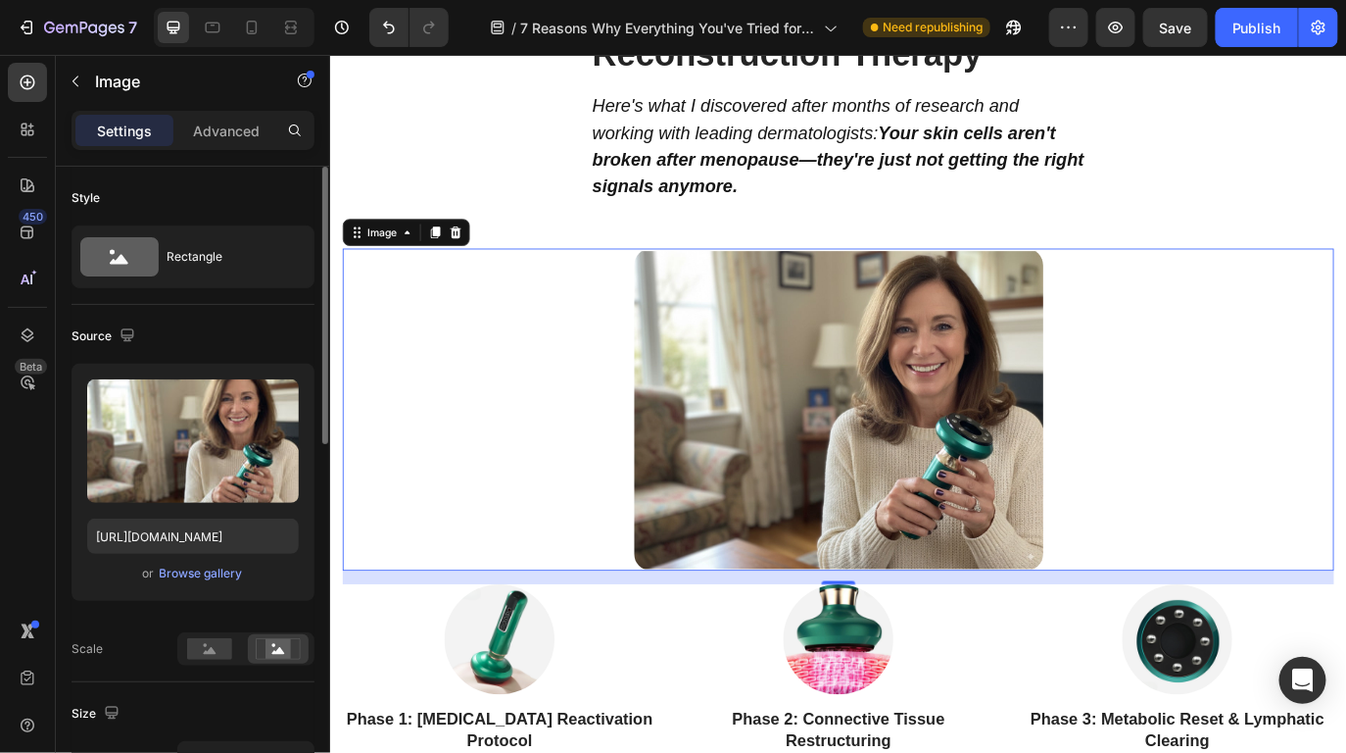
click at [981, 462] on img at bounding box center [917, 465] width 473 height 372
paste input "[URL][DOMAIN_NAME]"
type input "[URL][DOMAIN_NAME]"
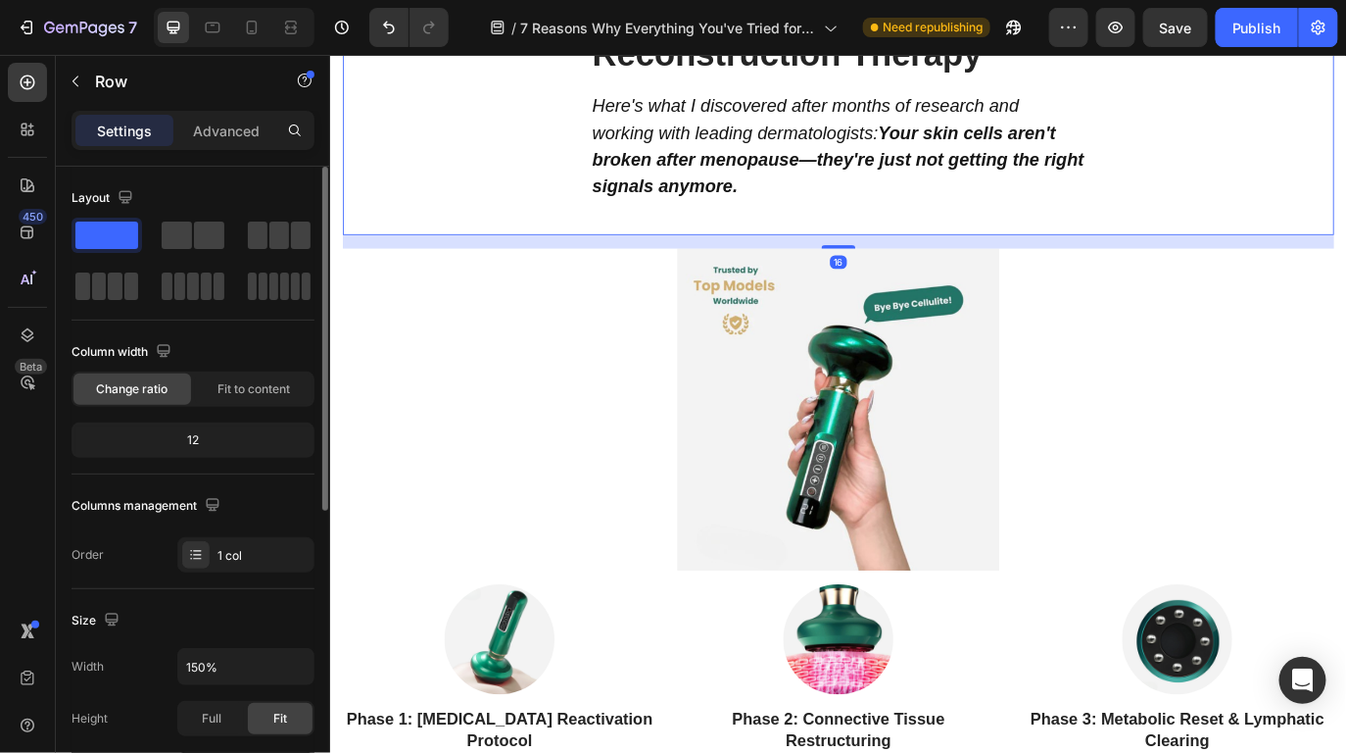
click at [1260, 239] on div "The One Thing That Actually Works: 3-Phase Hormonal Reconstruction Therapy Head…" at bounding box center [917, 94] width 1147 height 339
click at [985, 380] on img at bounding box center [917, 465] width 473 height 372
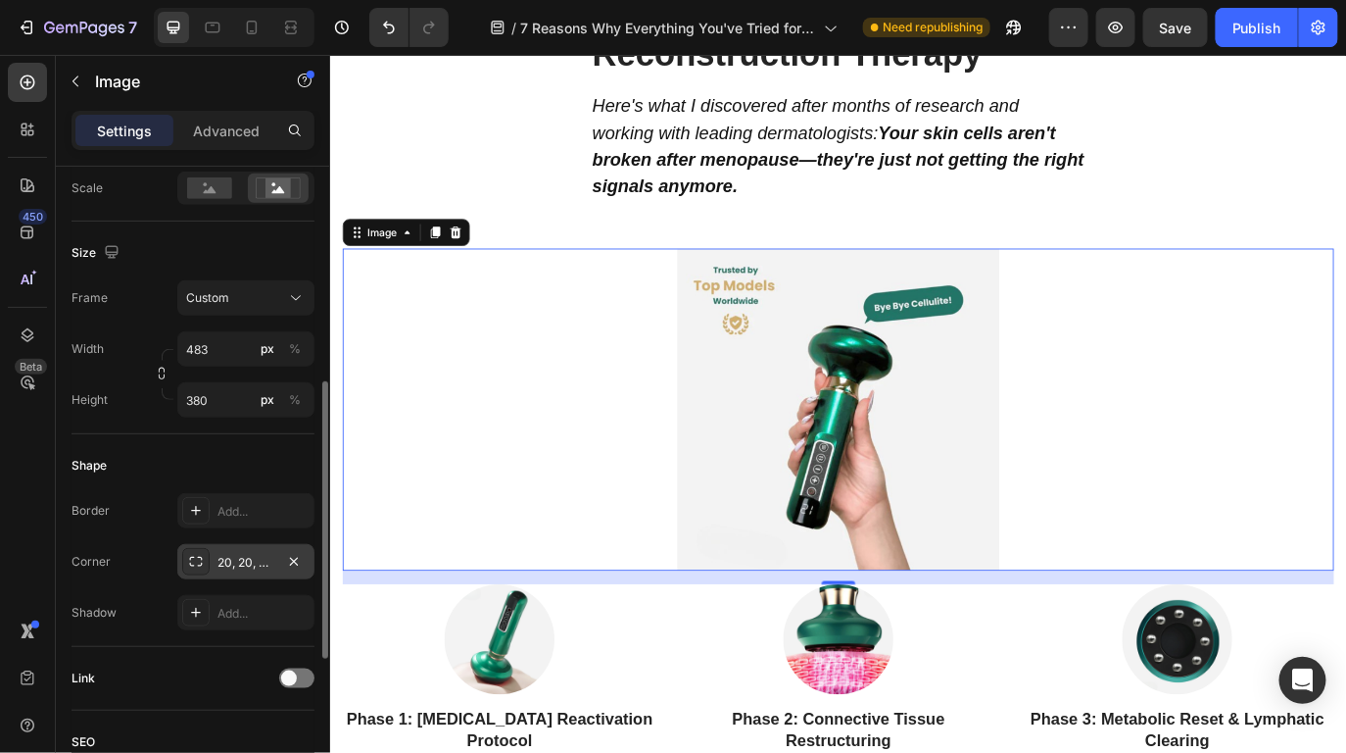
scroll to position [471, 0]
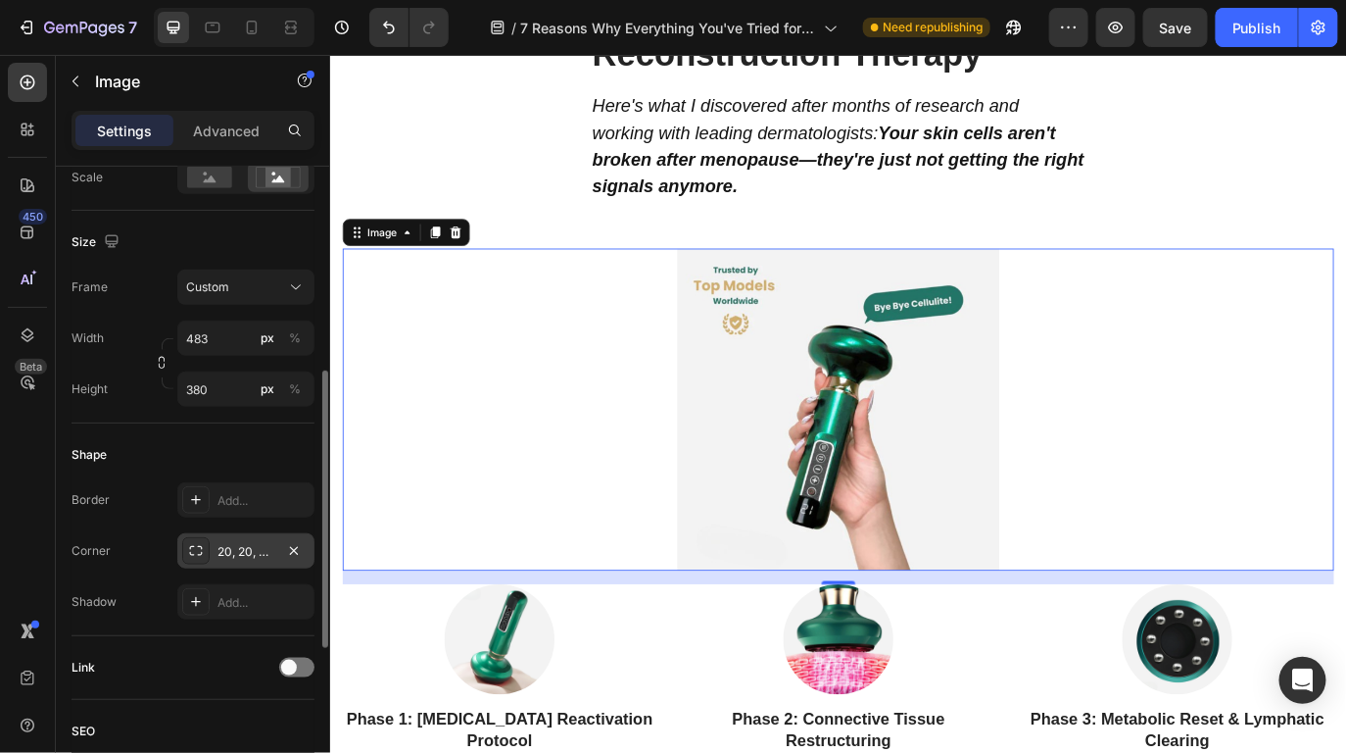
click at [245, 559] on div "20, 20, 20, 20" at bounding box center [246, 552] width 57 height 18
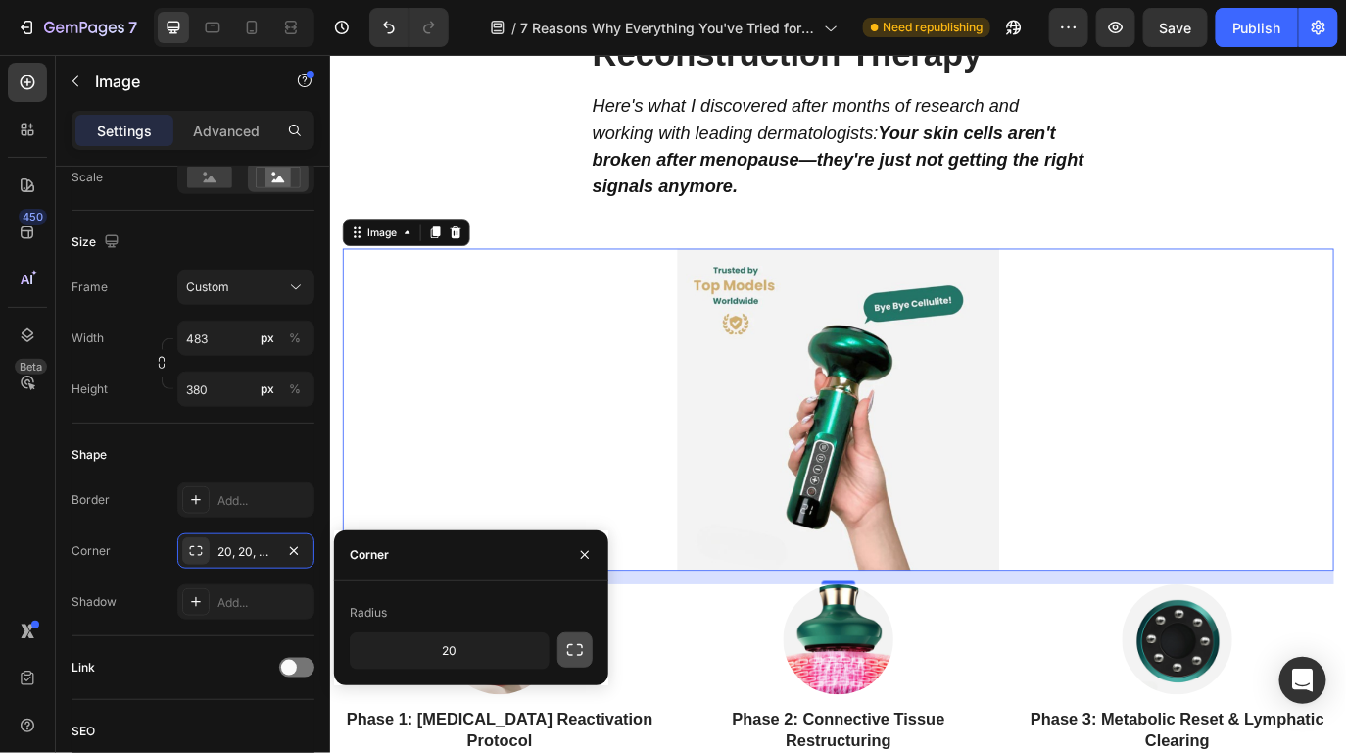
click at [578, 650] on icon "button" at bounding box center [575, 650] width 20 height 20
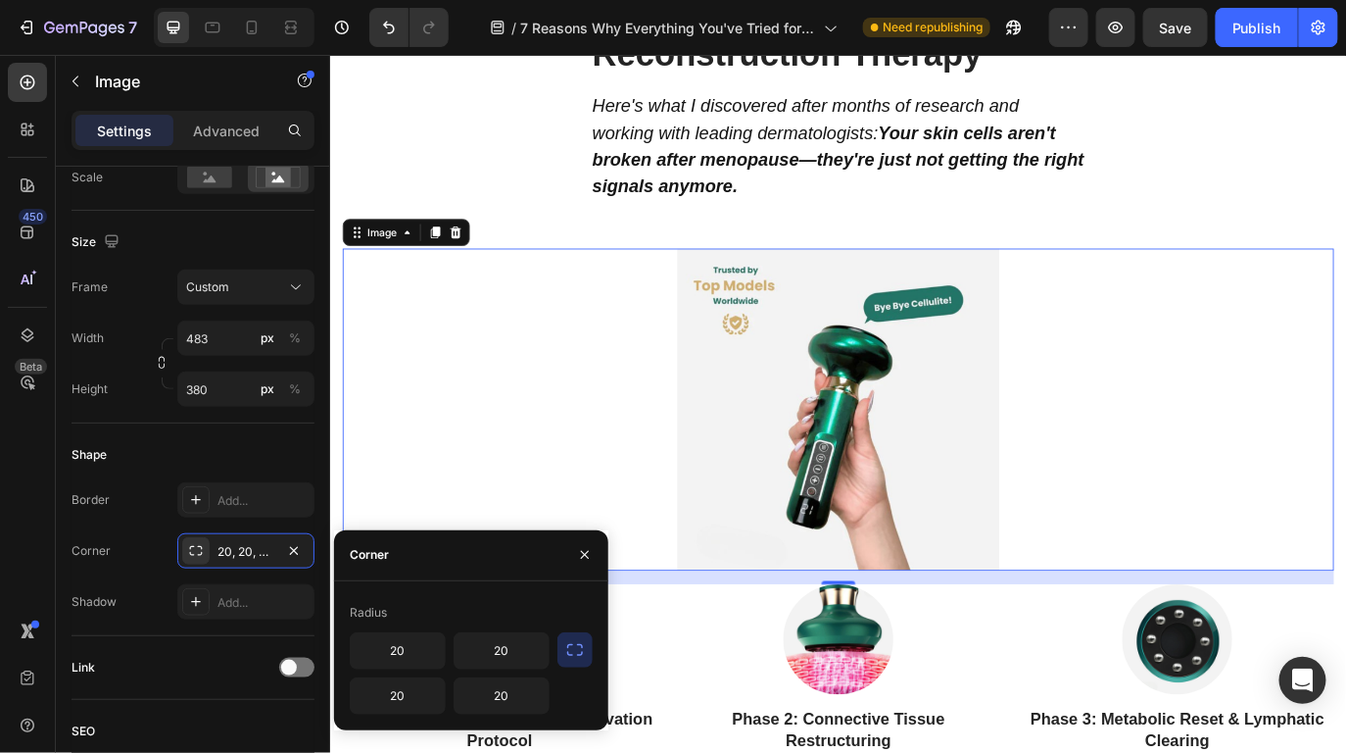
click at [657, 363] on div at bounding box center [917, 465] width 1147 height 372
click at [580, 222] on div "The One Thing That Actually Works: 3-Phase Hormonal Reconstruction Therapy Head…" at bounding box center [917, 94] width 1147 height 339
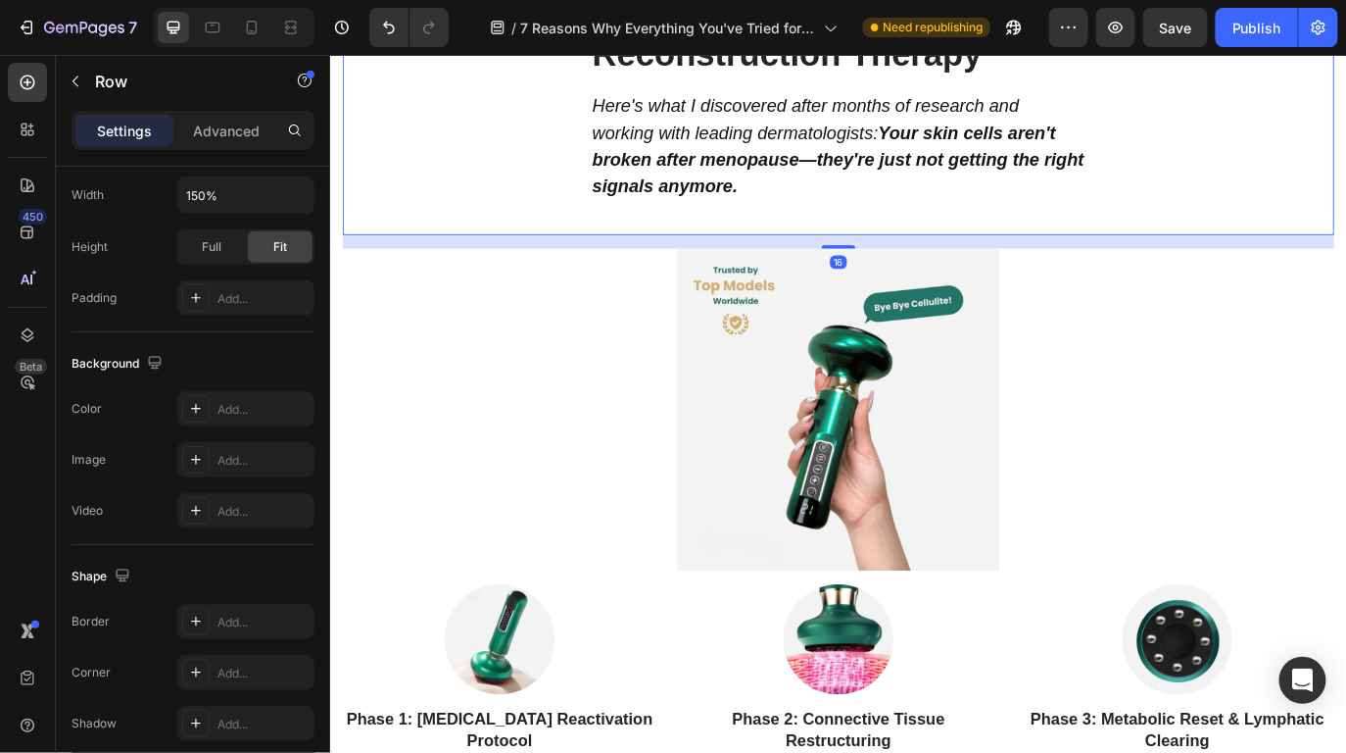
scroll to position [0, 0]
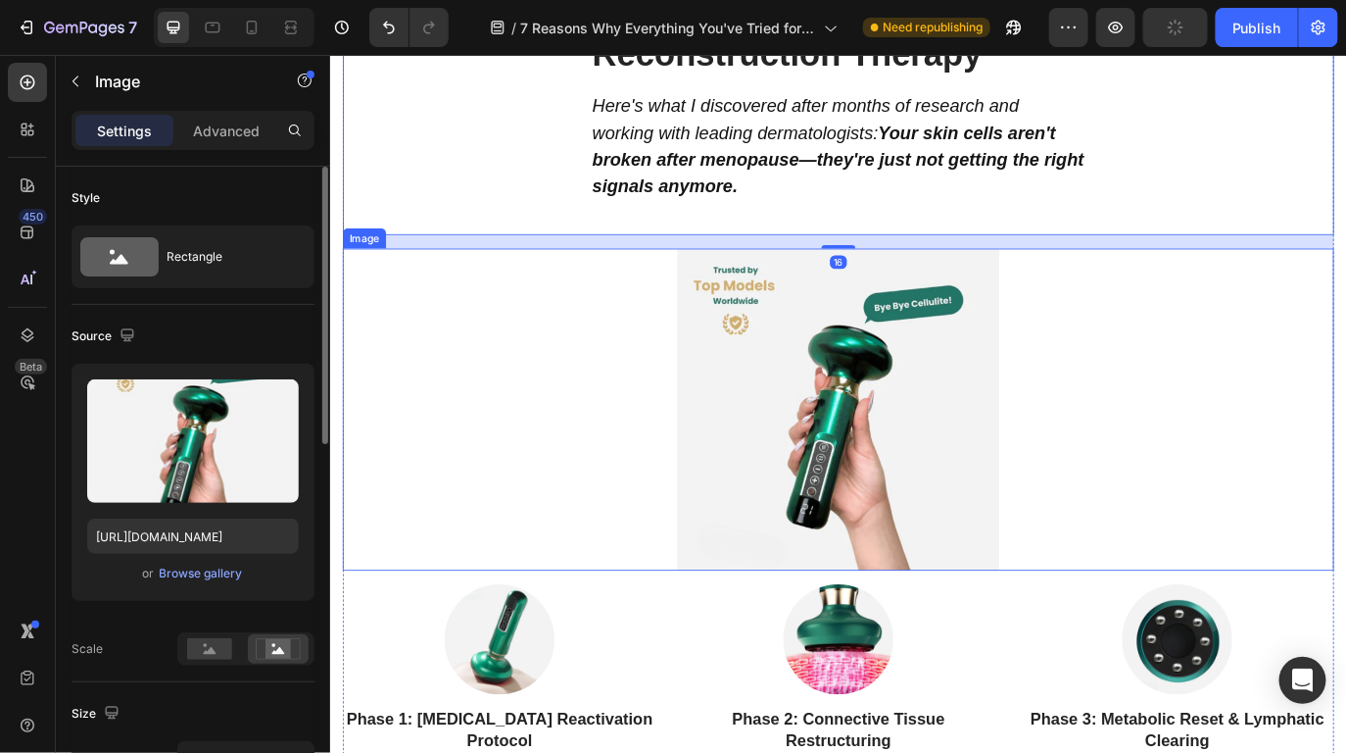
click at [865, 382] on img at bounding box center [917, 465] width 473 height 372
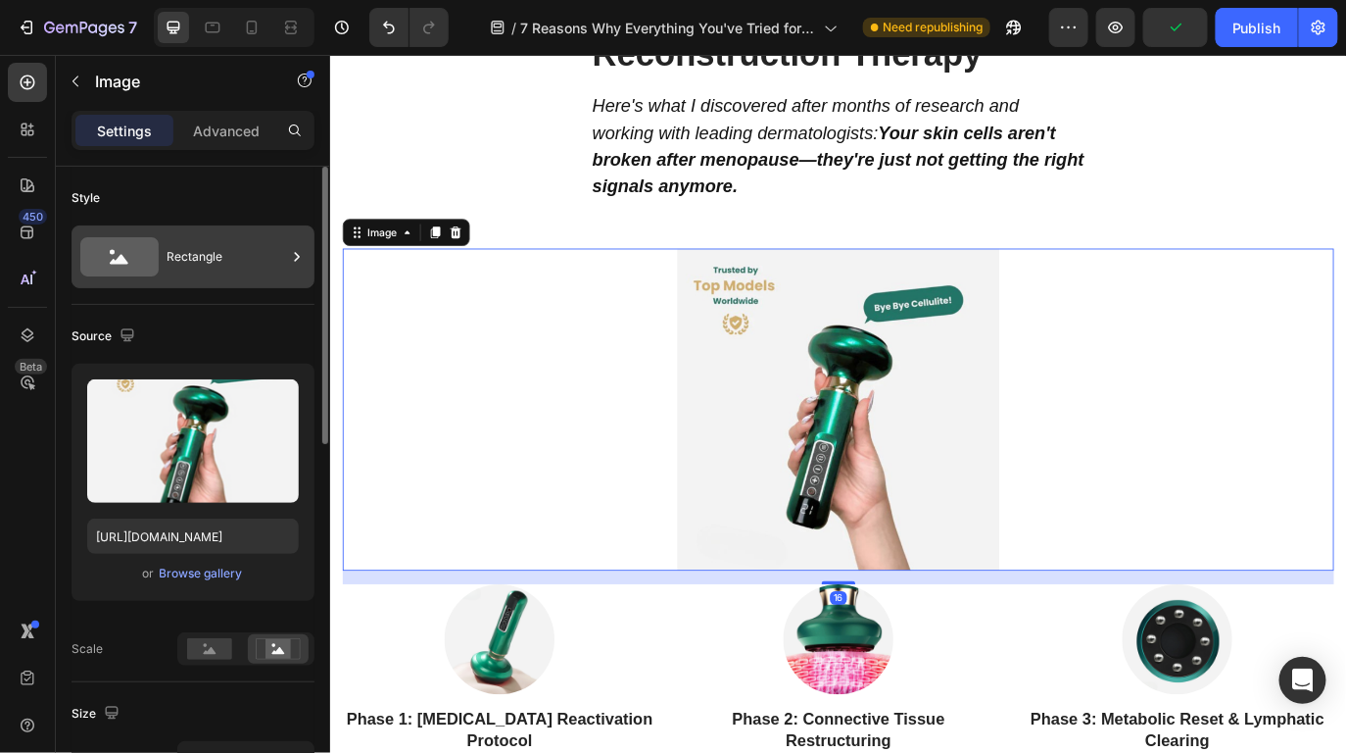
click at [235, 254] on div "Rectangle" at bounding box center [227, 256] width 120 height 45
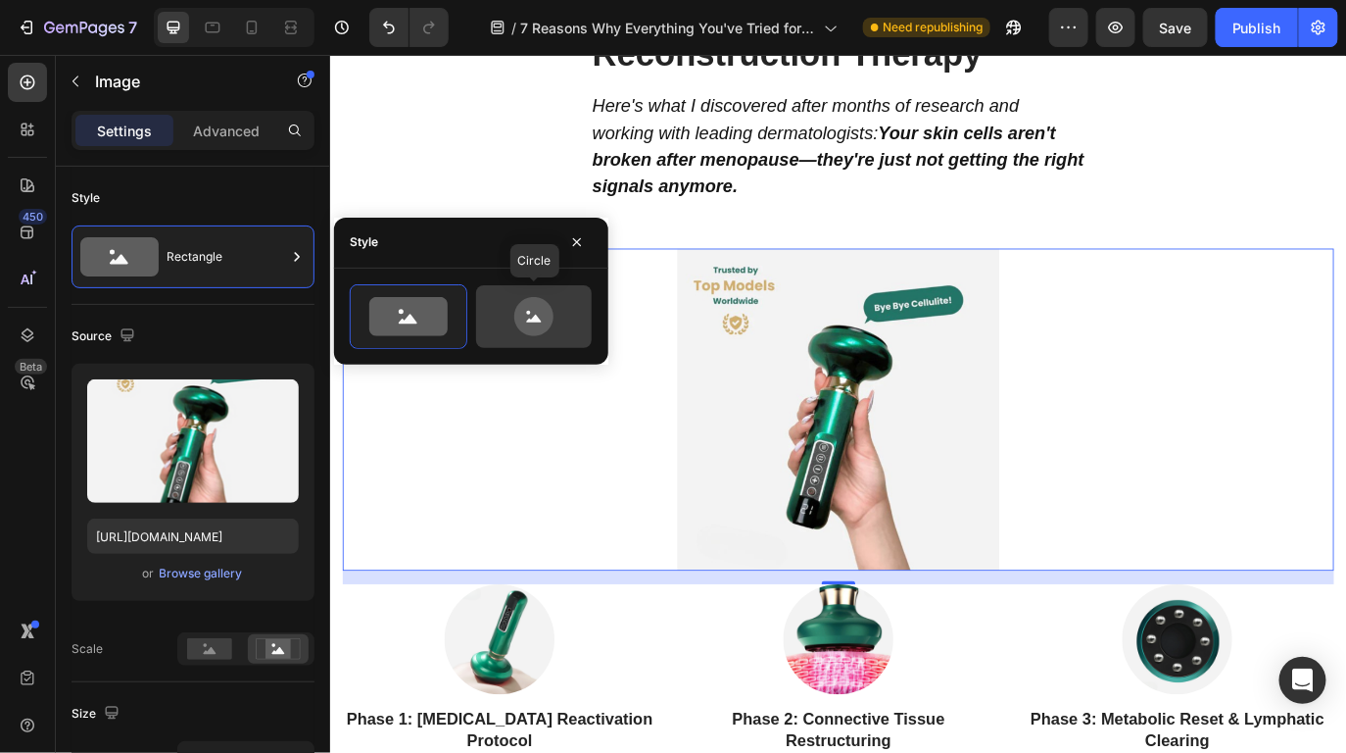
click at [521, 314] on icon at bounding box center [533, 316] width 39 height 39
type input "80"
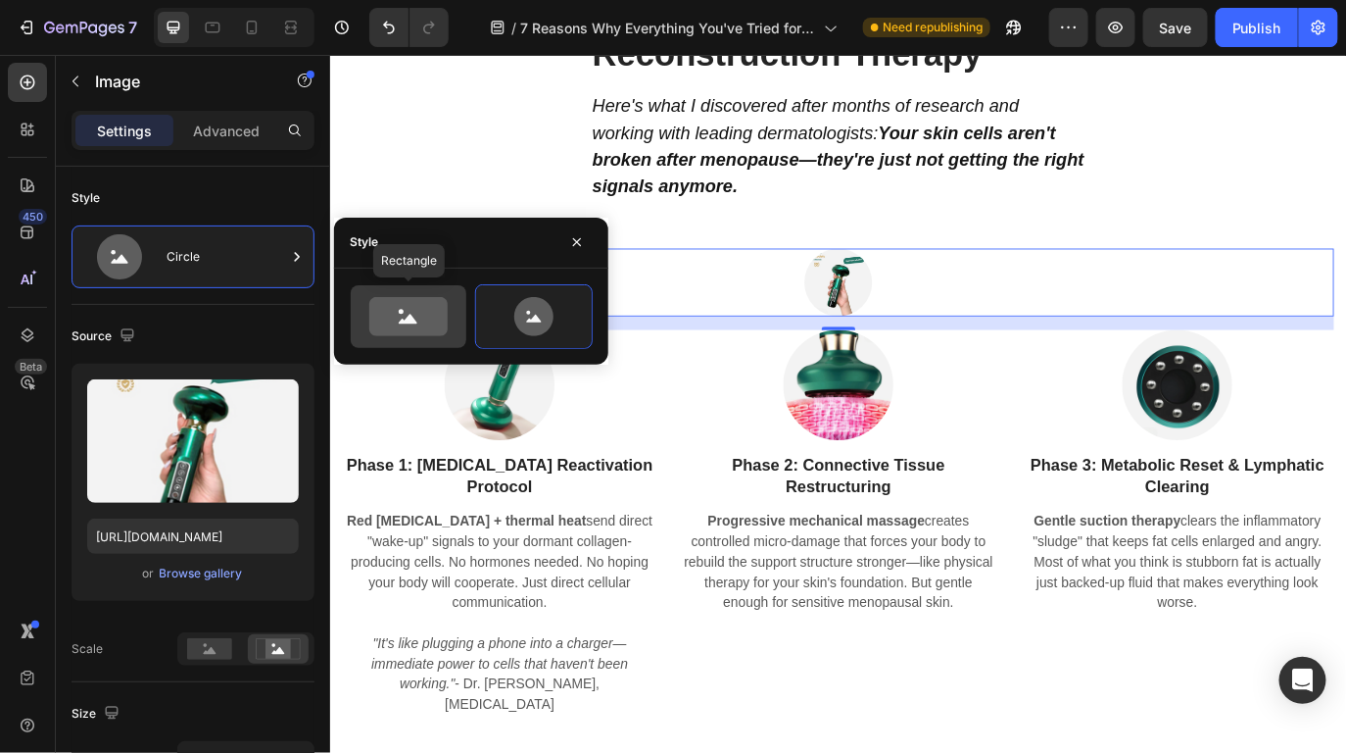
click at [387, 299] on icon at bounding box center [408, 316] width 78 height 39
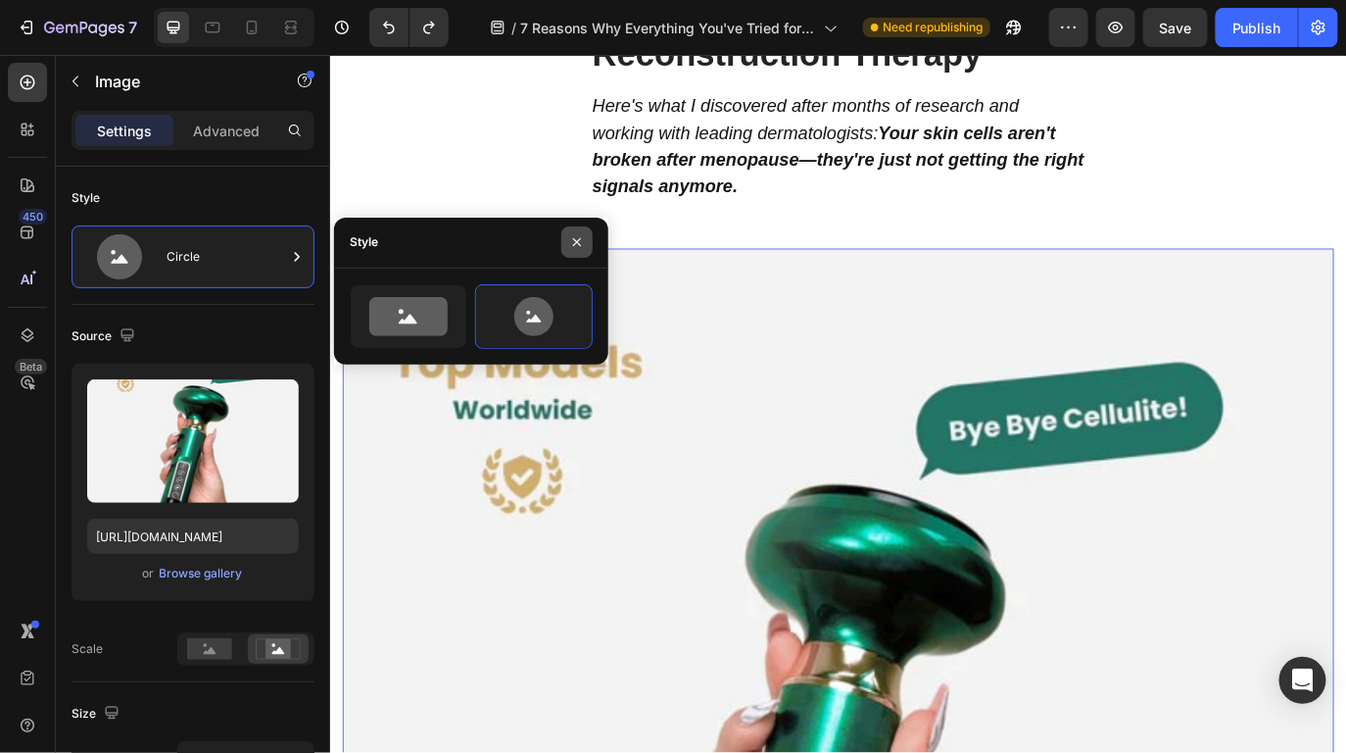
click at [571, 249] on icon "button" at bounding box center [577, 242] width 16 height 16
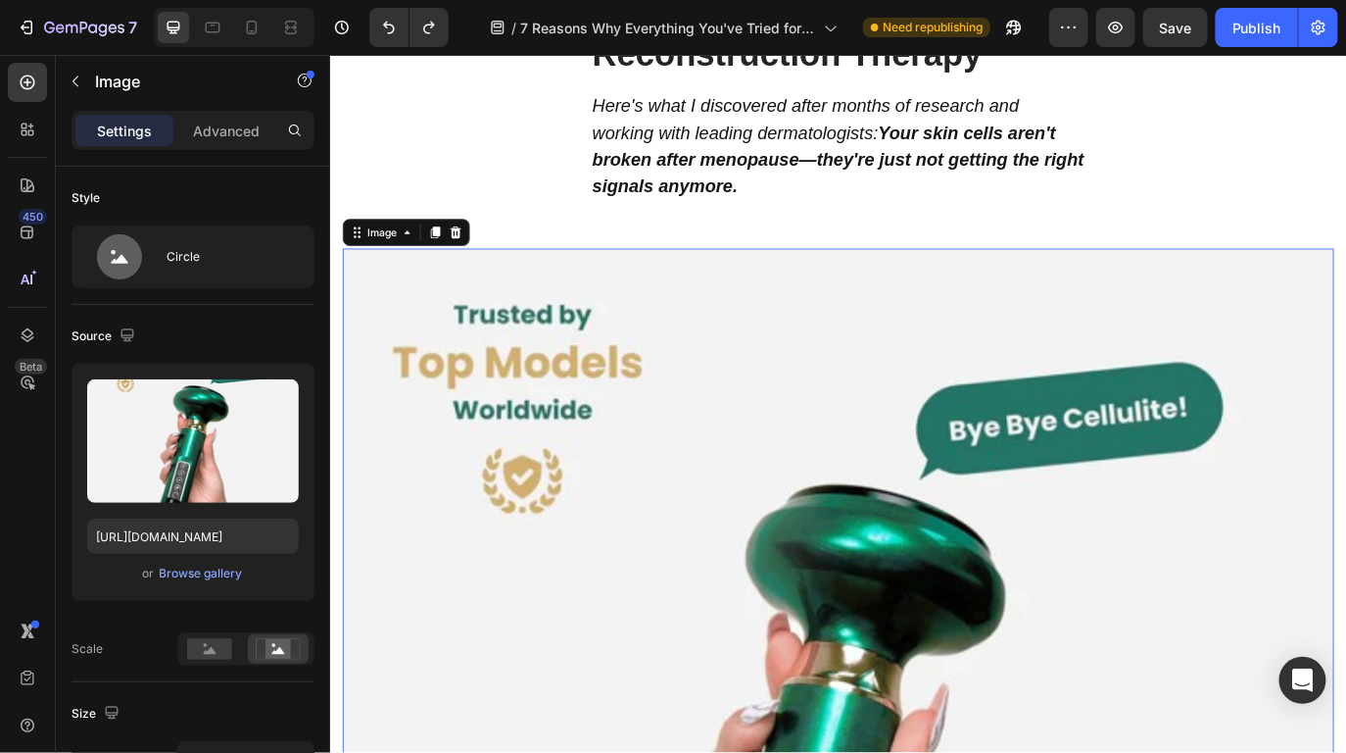
type input "483"
type input "380"
click at [639, 248] on div "The One Thing That Actually Works: 3-Phase Hormonal Reconstruction Therapy Head…" at bounding box center [917, 94] width 1147 height 339
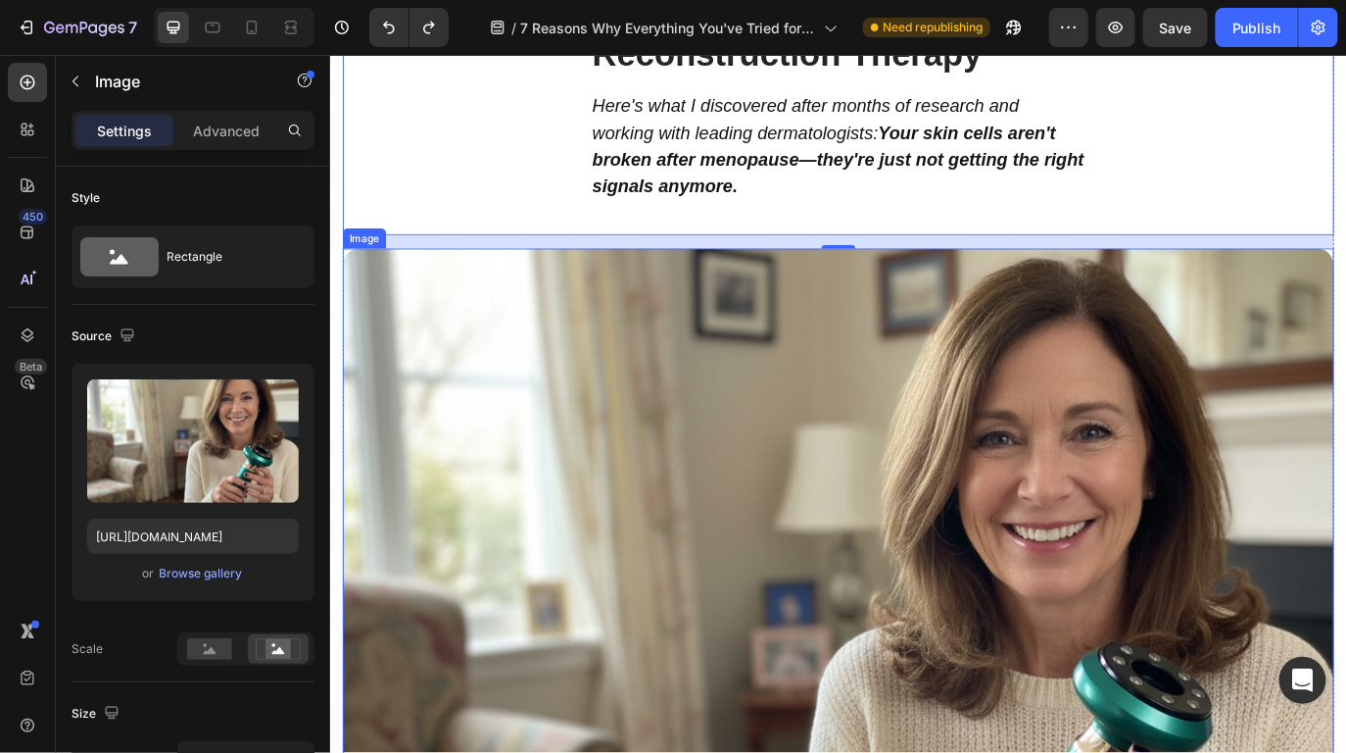
click at [473, 418] on img at bounding box center [917, 725] width 1147 height 892
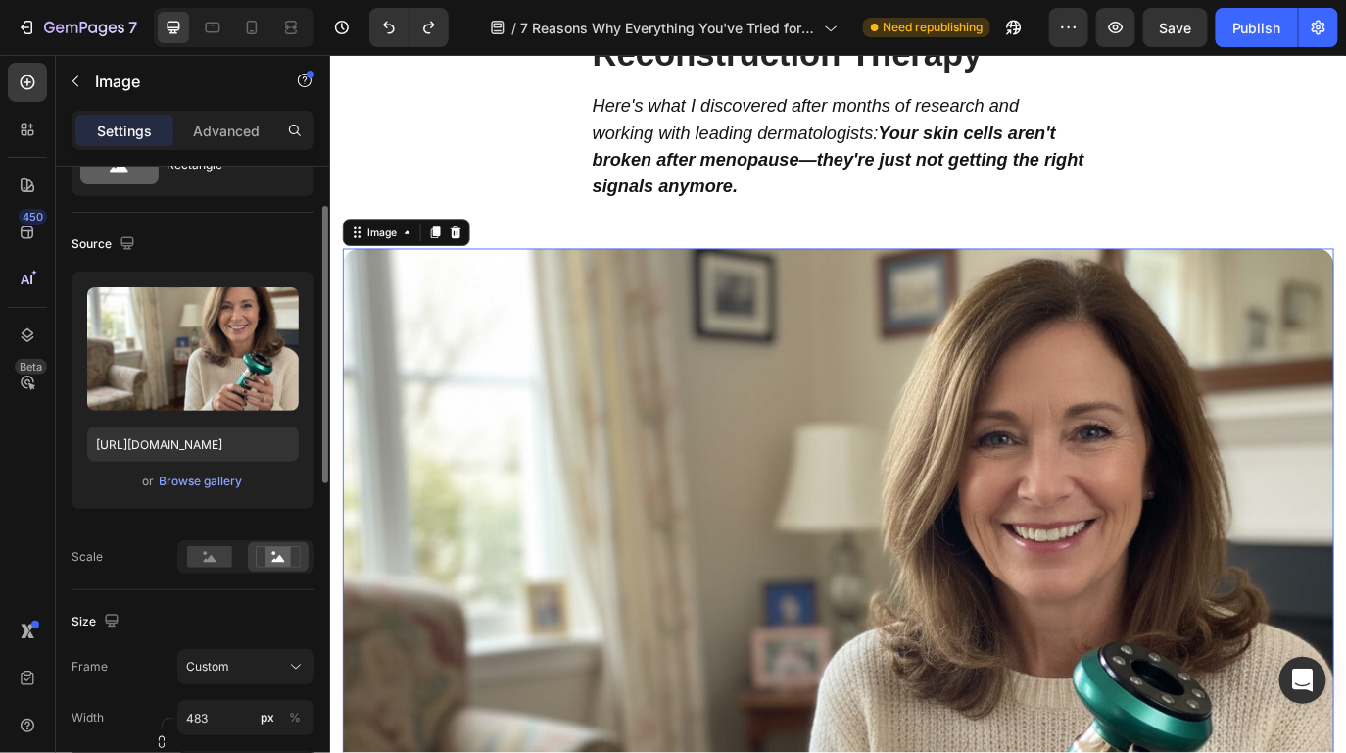
scroll to position [186, 0]
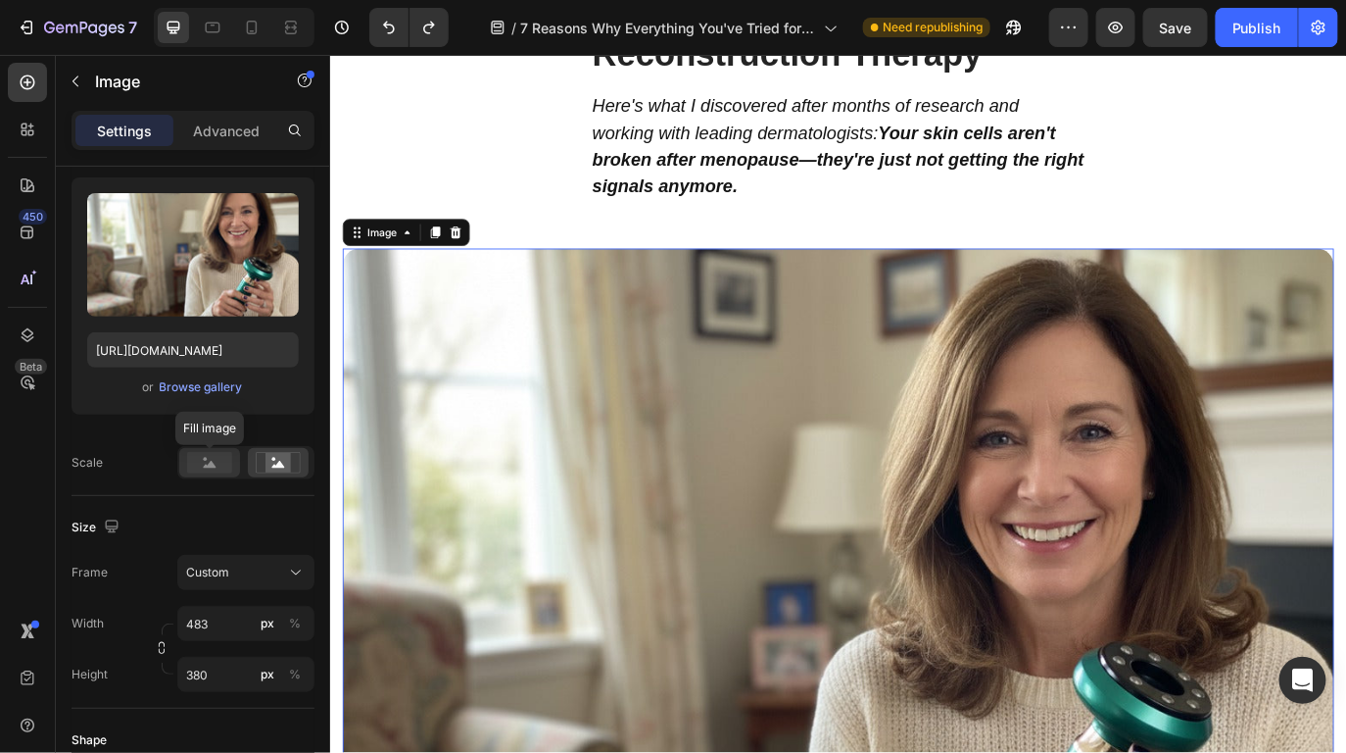
click at [228, 473] on rect at bounding box center [209, 463] width 45 height 22
click at [263, 471] on icon at bounding box center [278, 463] width 45 height 22
click at [219, 467] on rect at bounding box center [209, 463] width 45 height 22
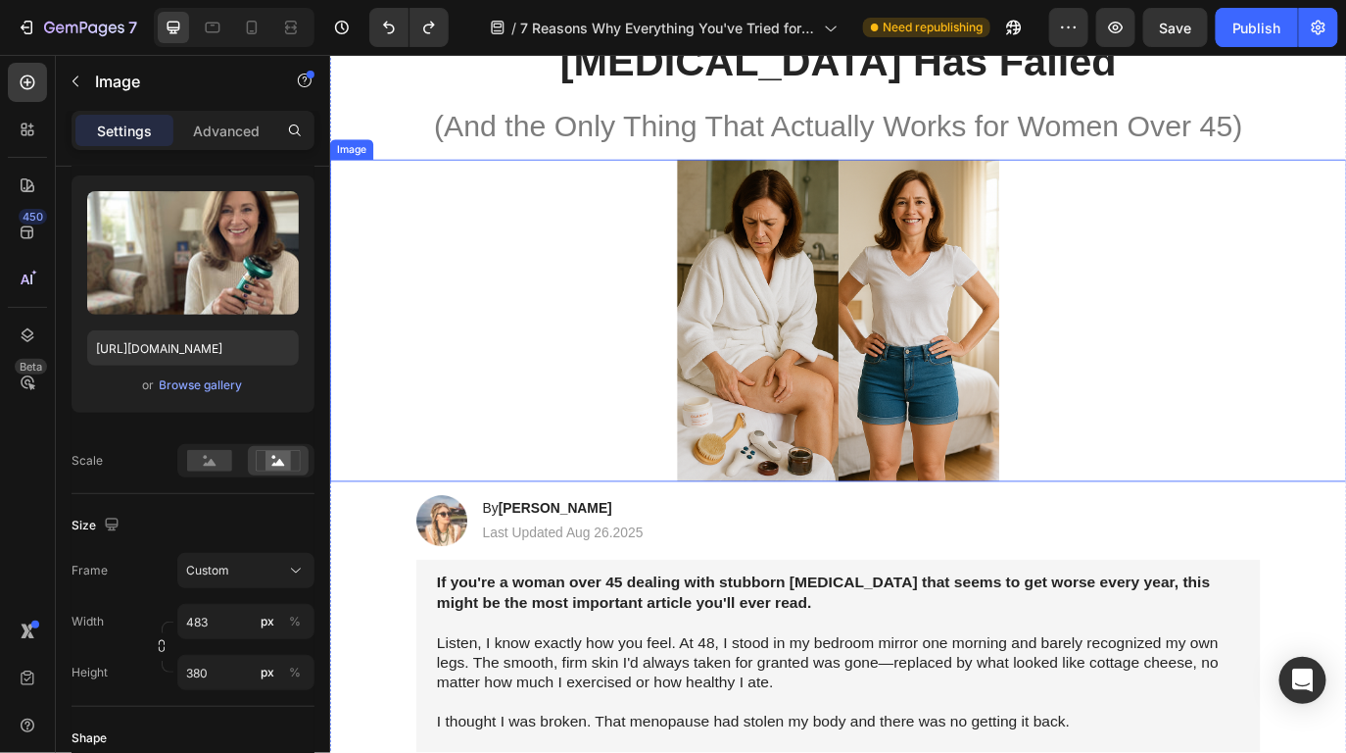
scroll to position [0, 0]
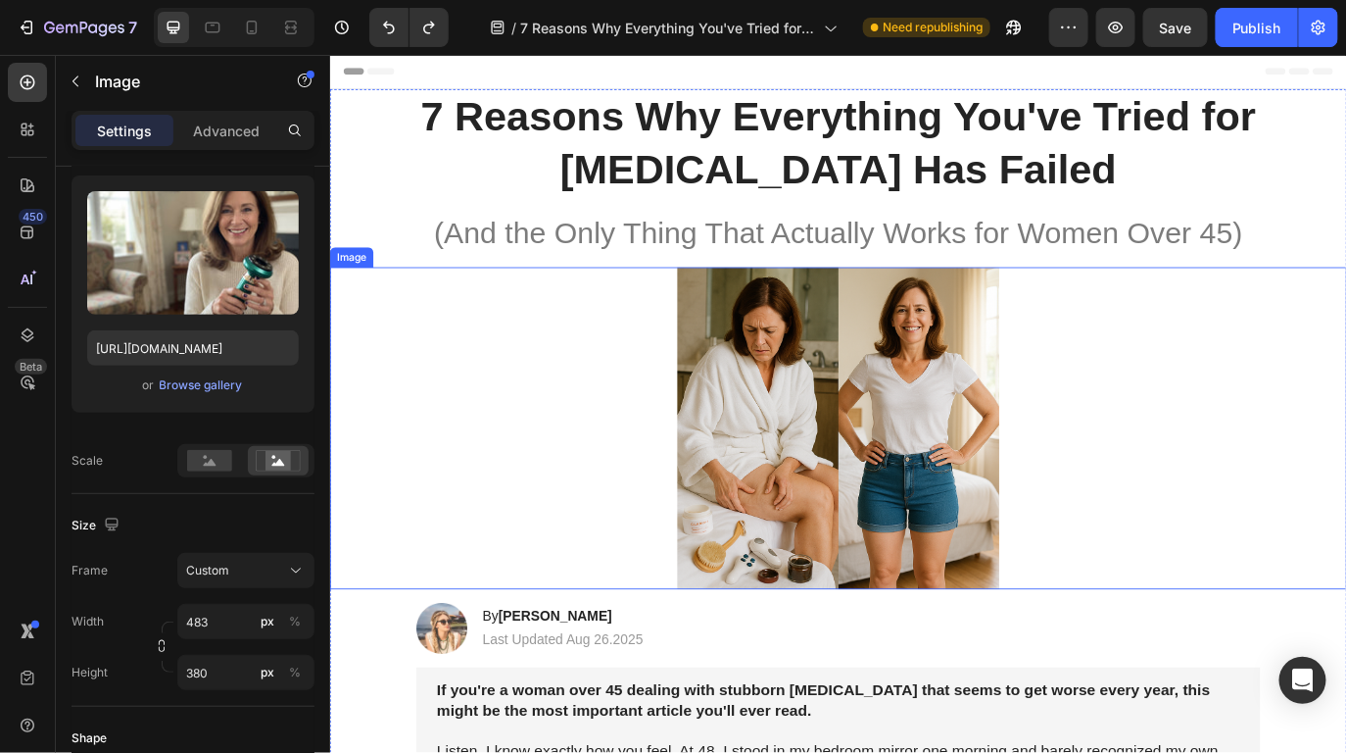
click at [881, 512] on img at bounding box center [917, 487] width 473 height 372
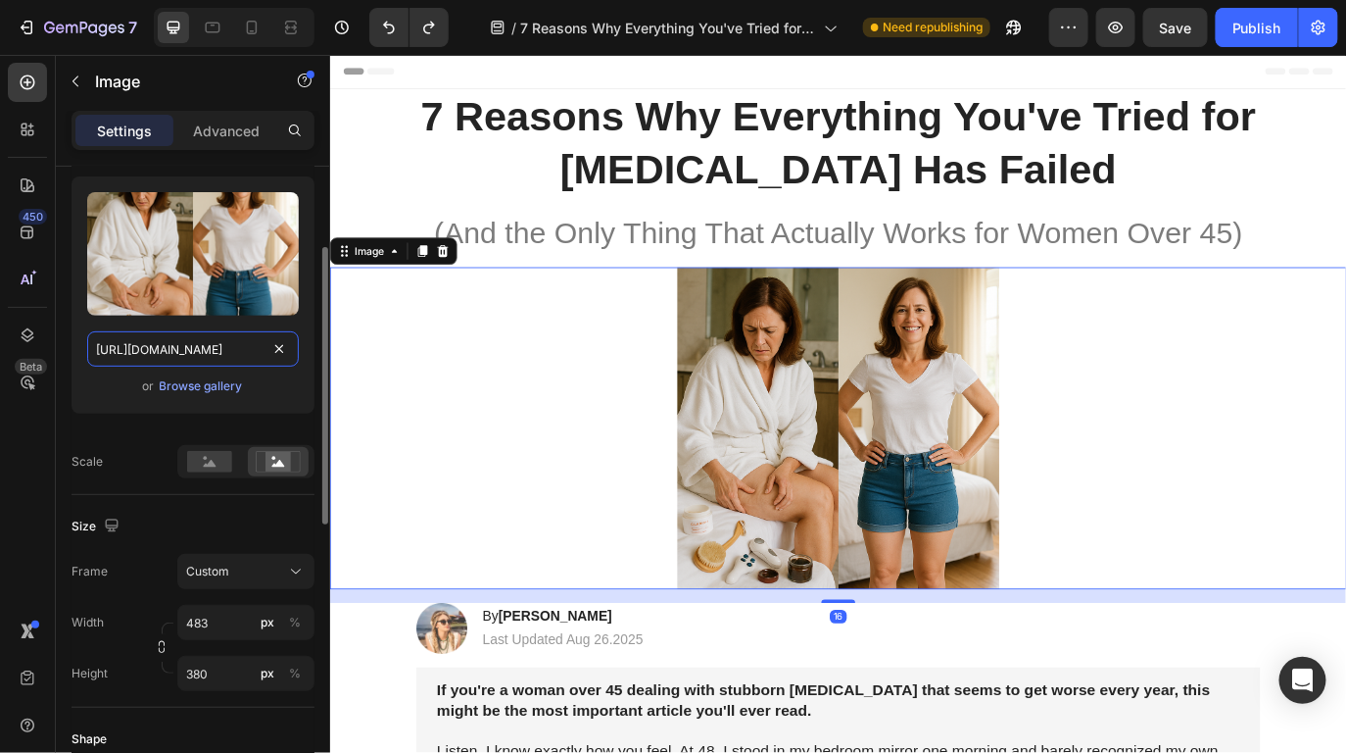
click at [244, 342] on input "[URL][DOMAIN_NAME]" at bounding box center [193, 348] width 212 height 35
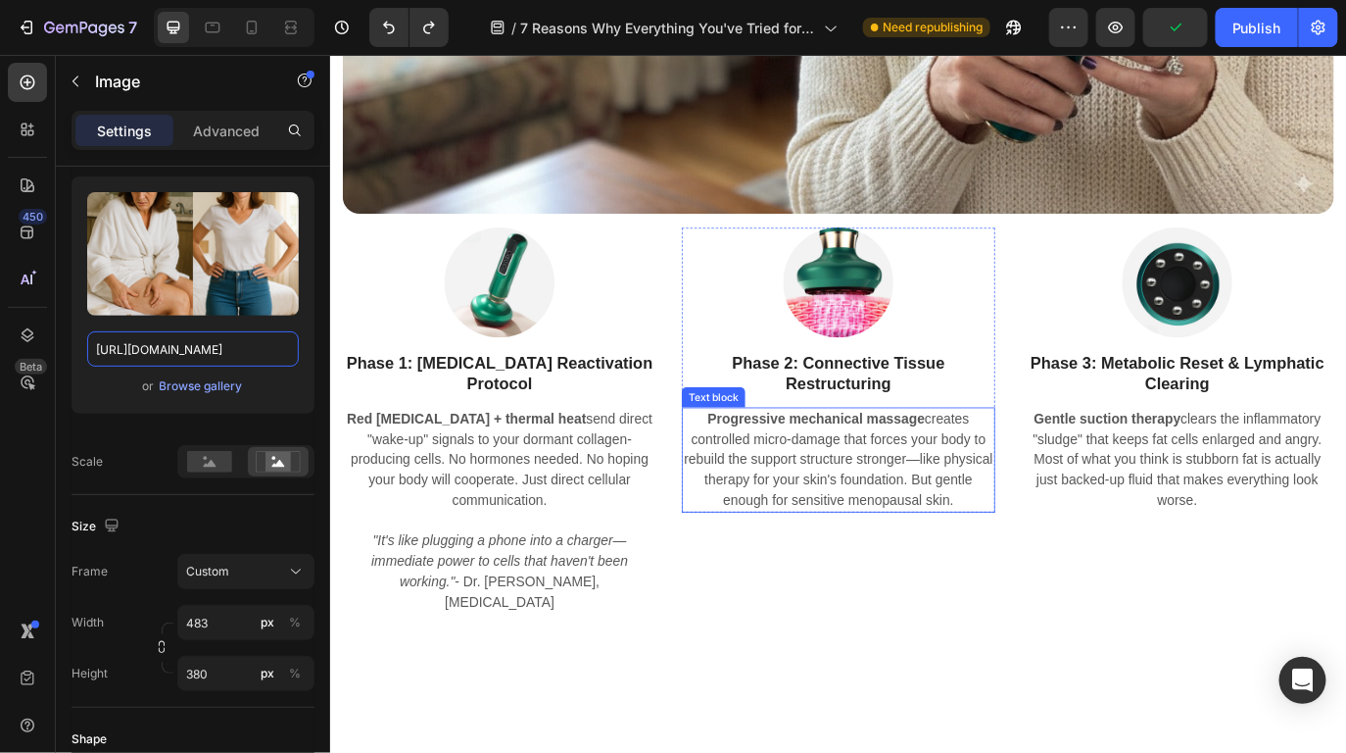
scroll to position [7372, 0]
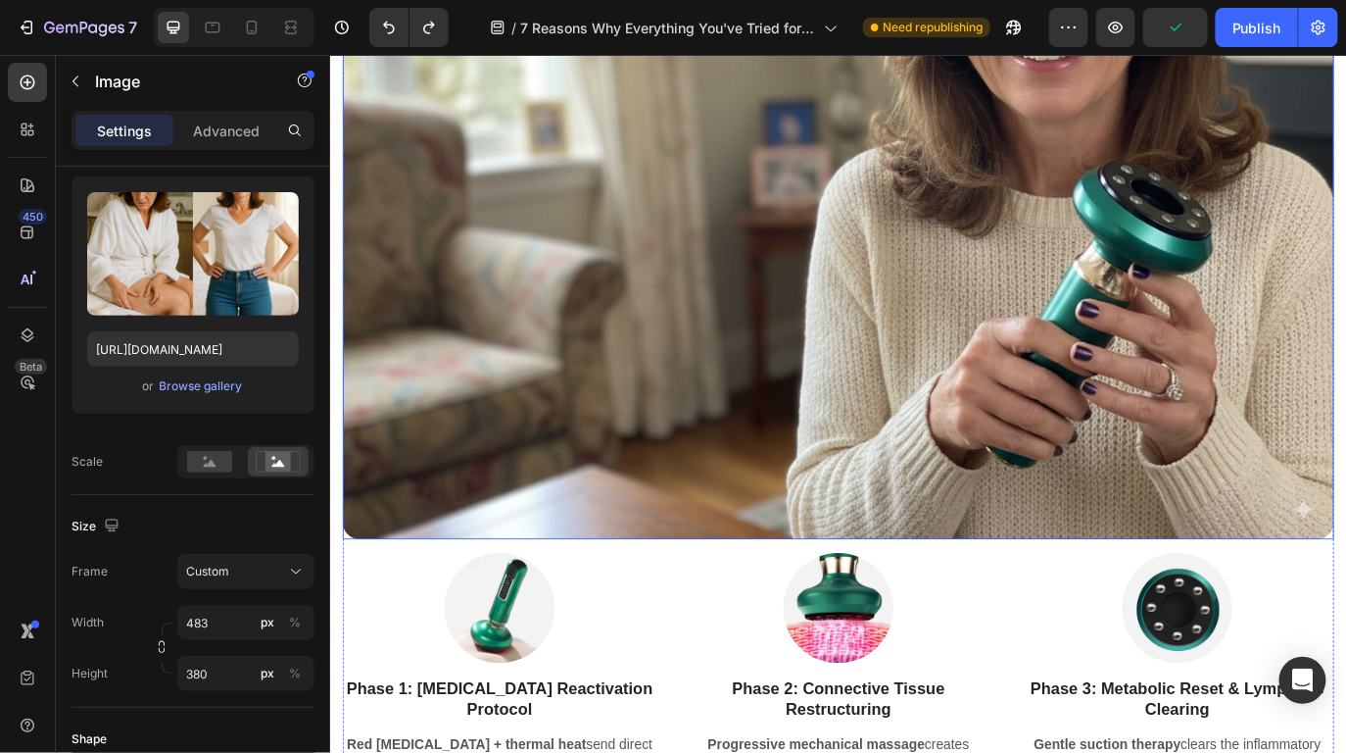
click at [823, 454] on img at bounding box center [917, 170] width 1147 height 892
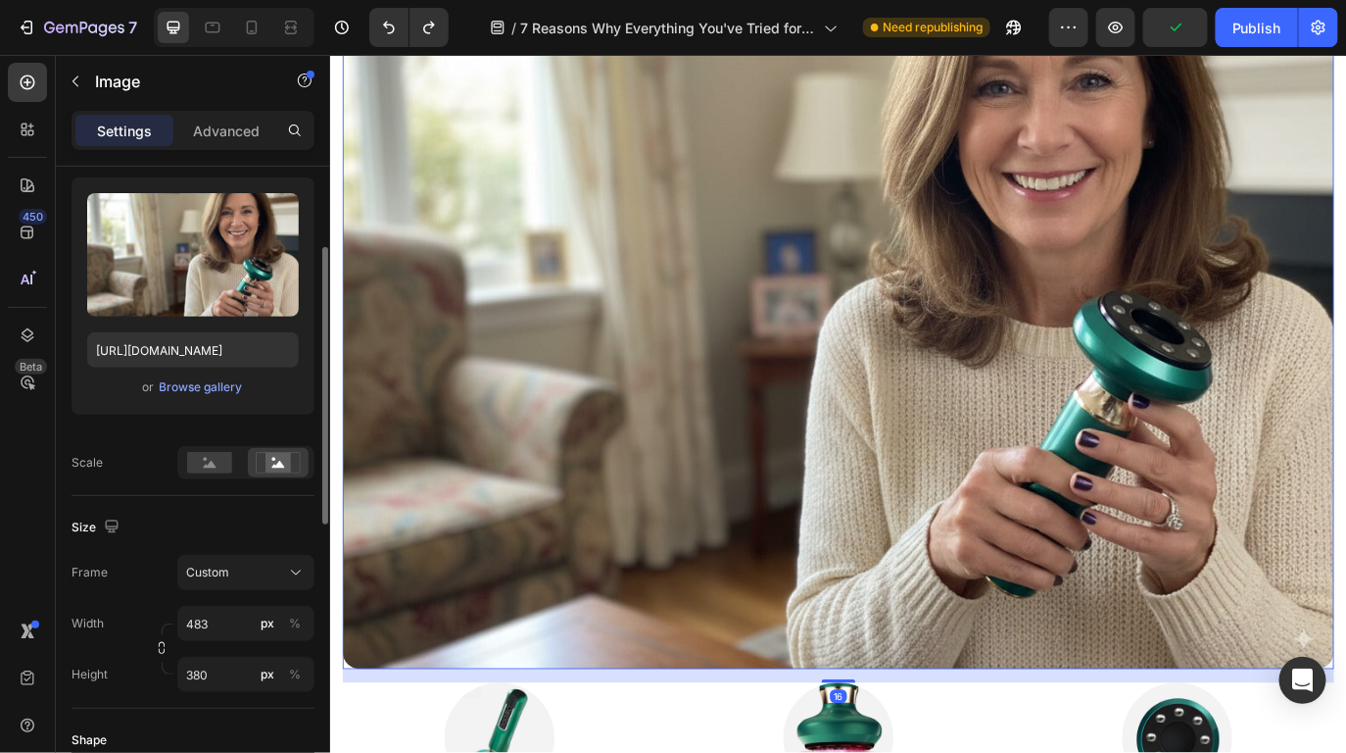
scroll to position [7121, 0]
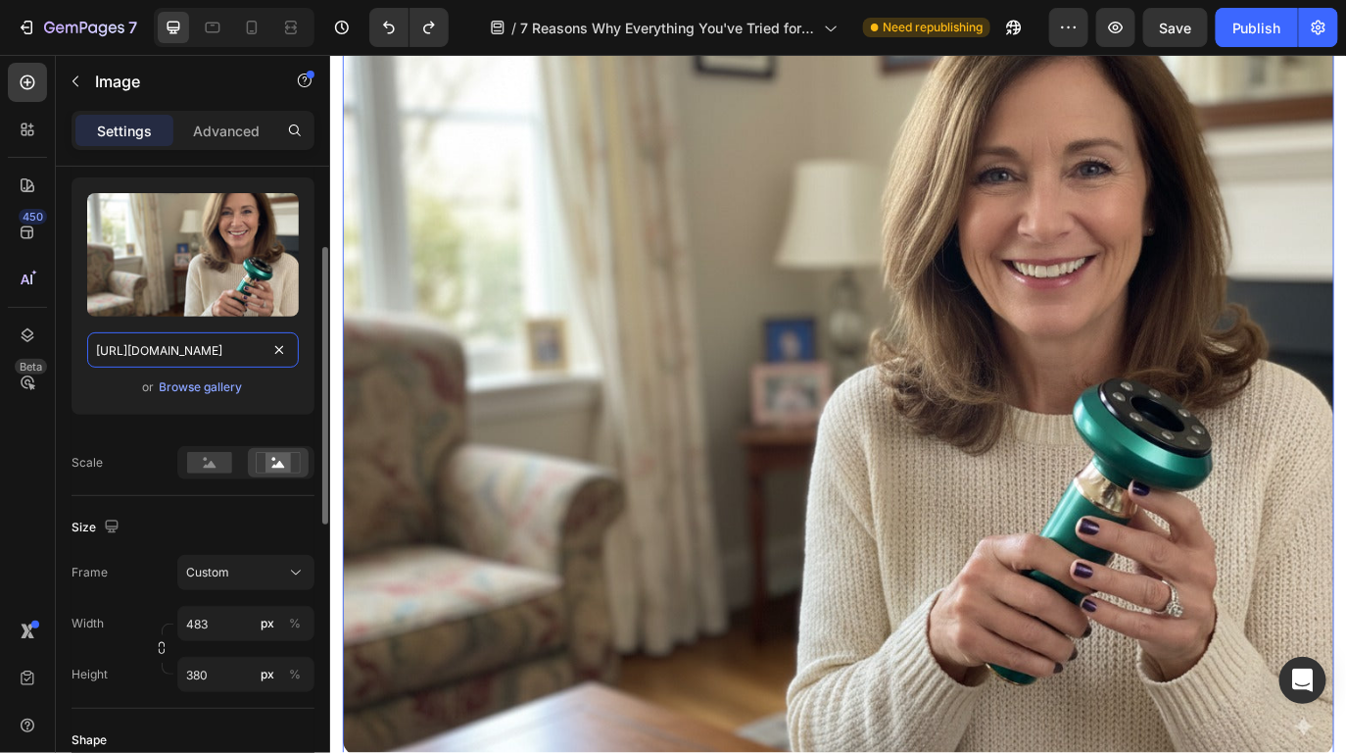
click at [236, 356] on input "[URL][DOMAIN_NAME]" at bounding box center [193, 349] width 212 height 35
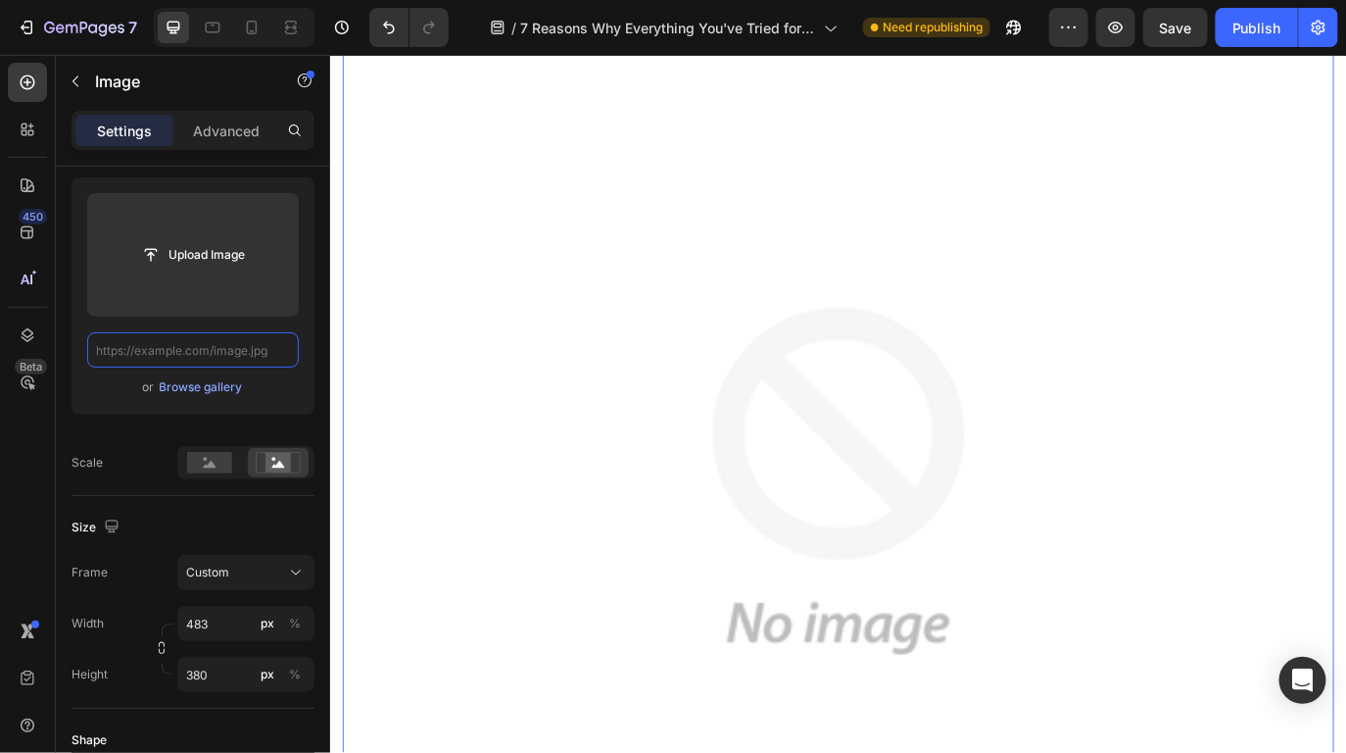
scroll to position [7373, 0]
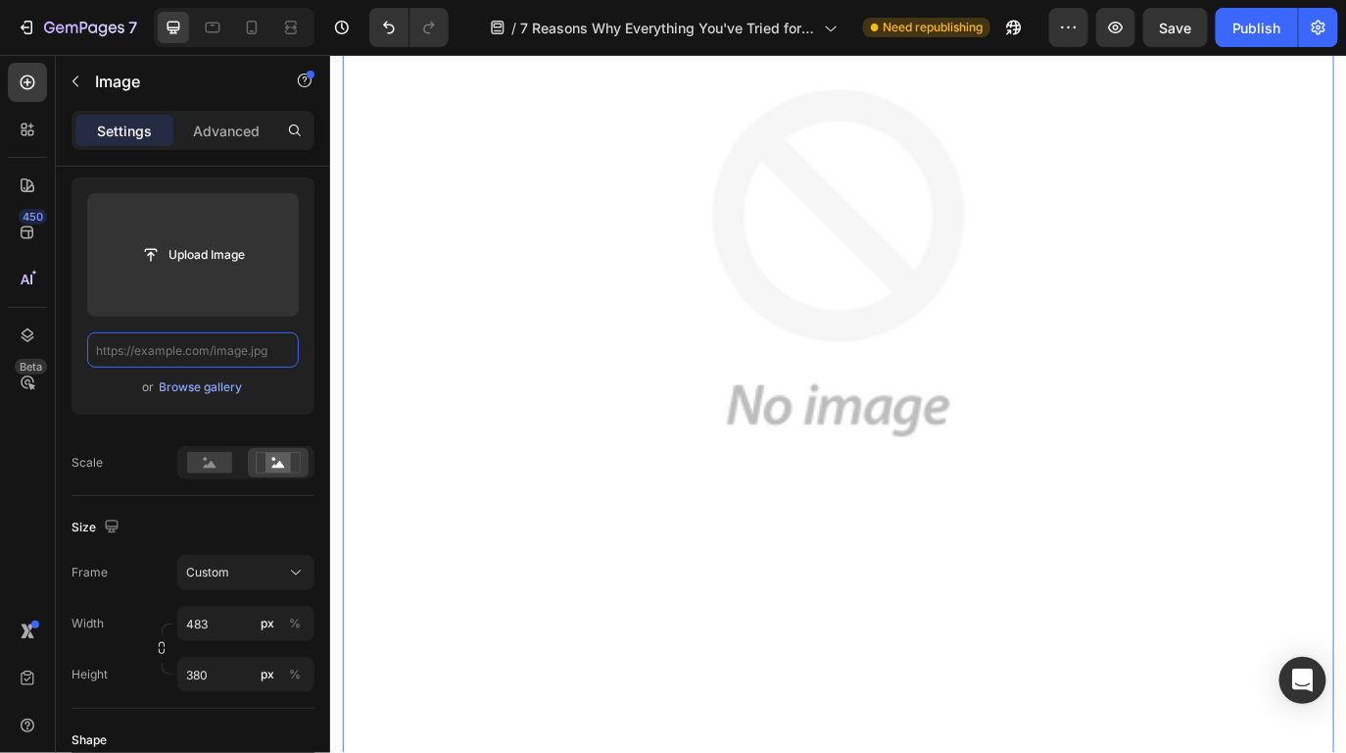
paste input "[URL][DOMAIN_NAME]"
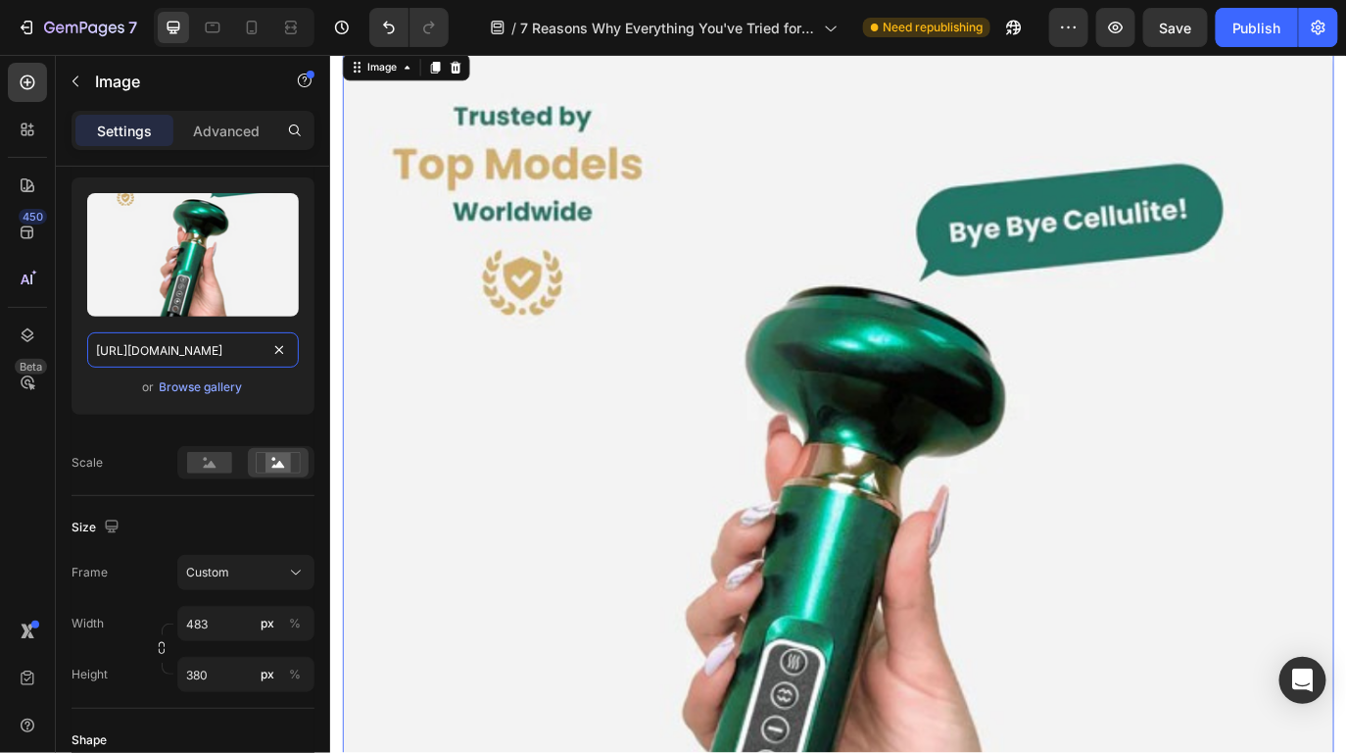
scroll to position [6731, 0]
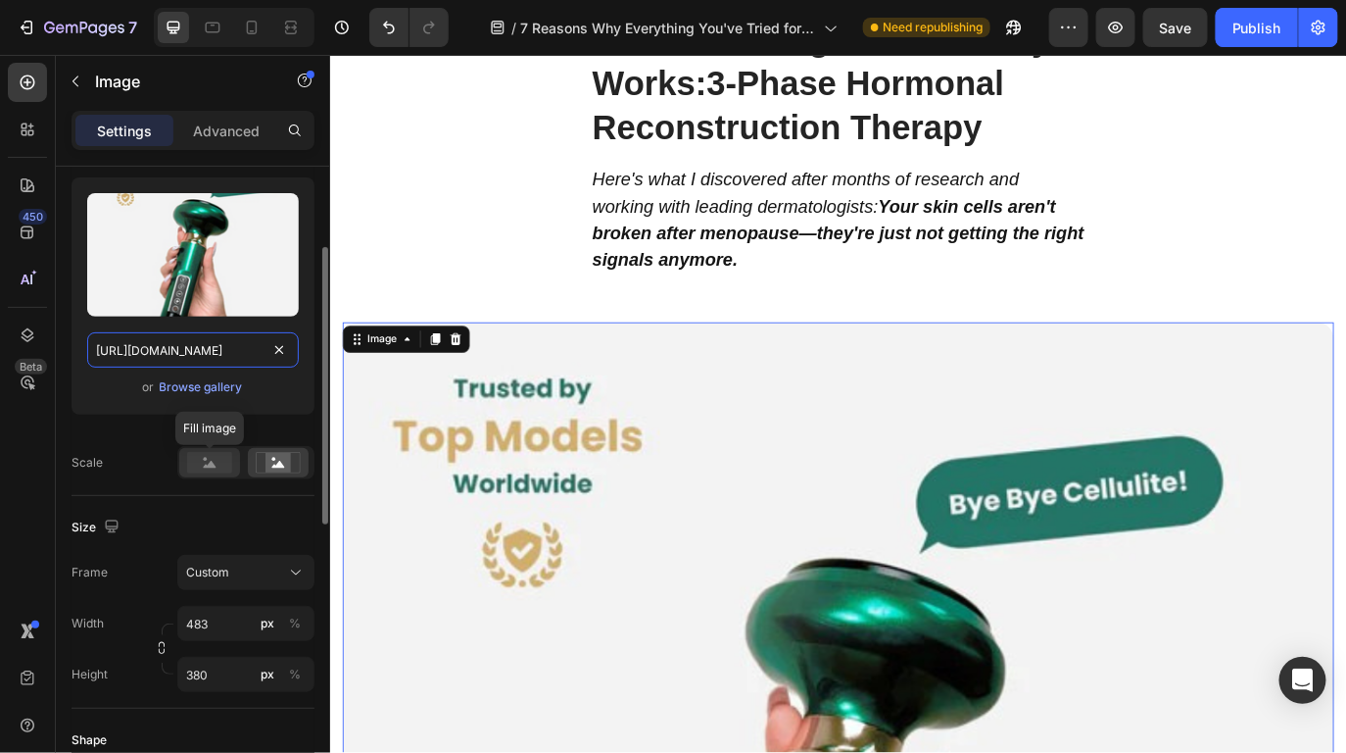
type input "[URL][DOMAIN_NAME]"
click at [225, 467] on rect at bounding box center [209, 463] width 45 height 22
click at [267, 465] on rect at bounding box center [278, 463] width 25 height 20
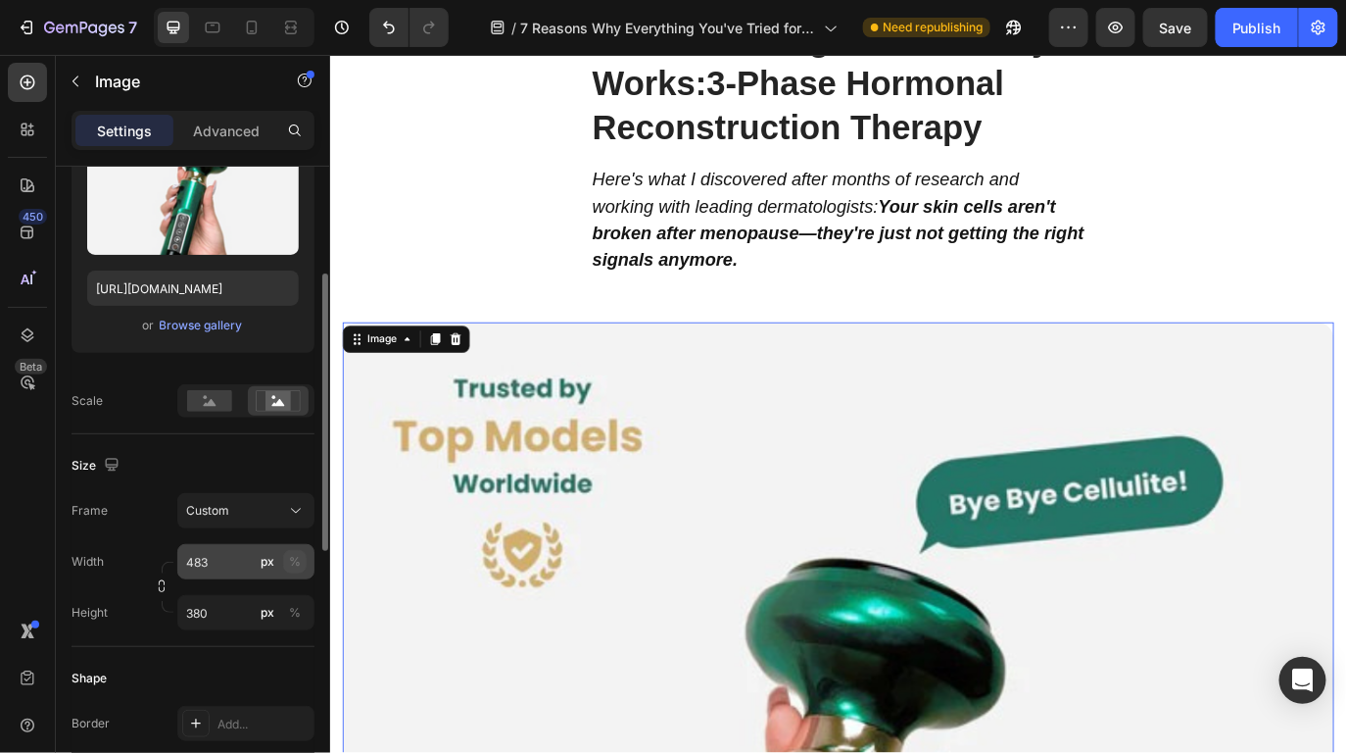
click at [289, 565] on div "%" at bounding box center [295, 562] width 12 height 18
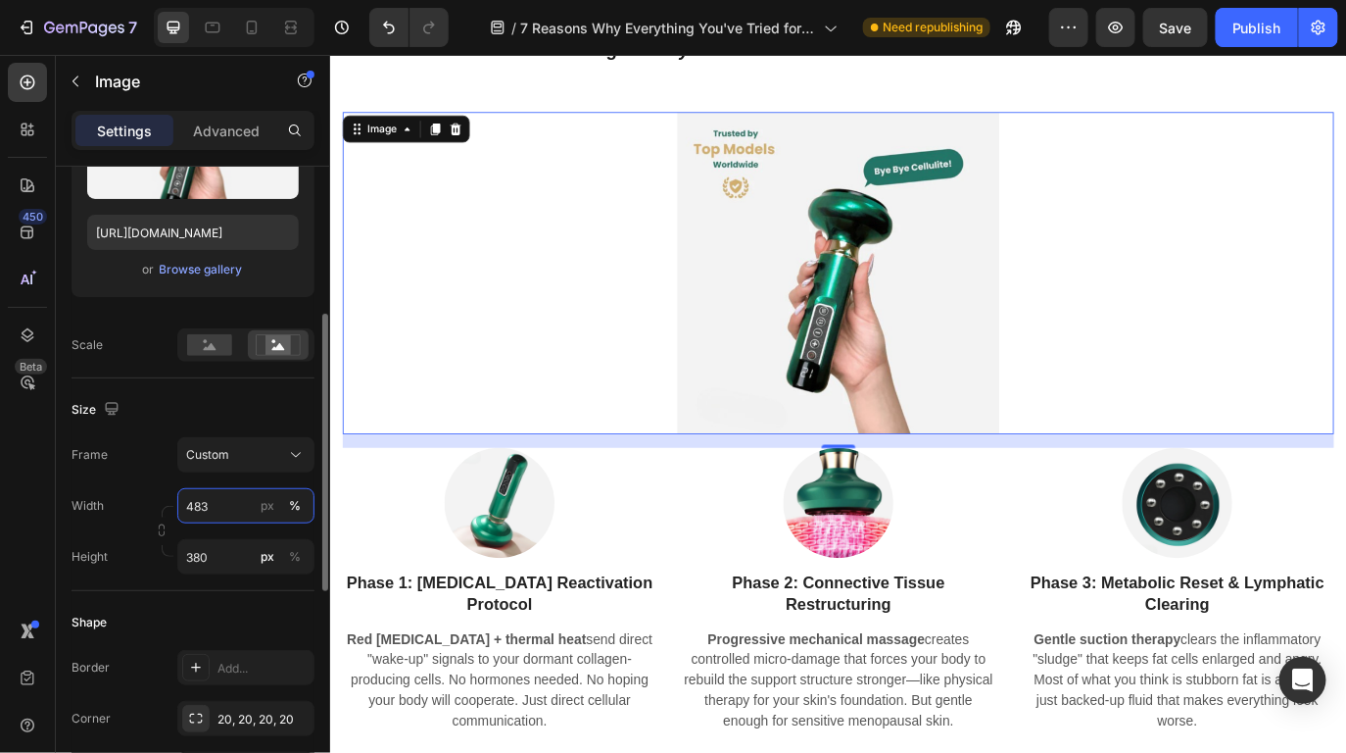
scroll to position [463, 0]
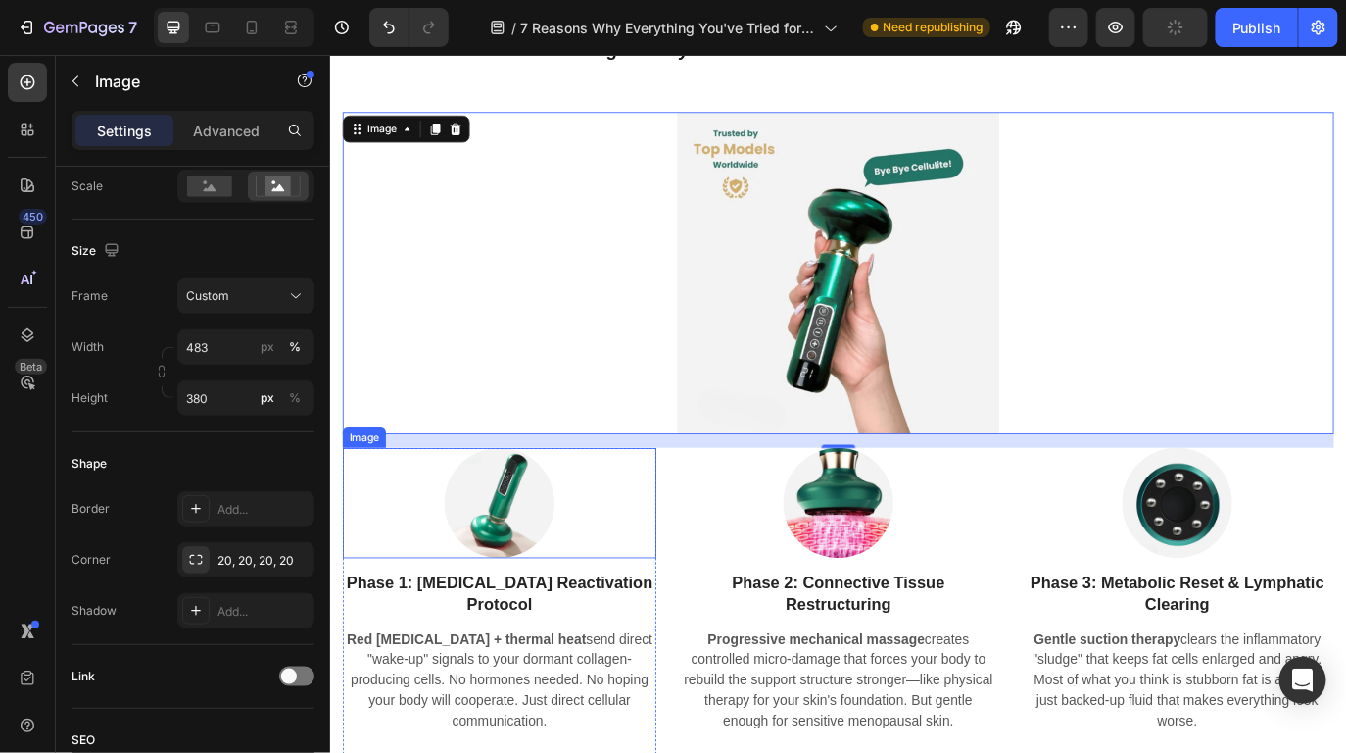
click at [622, 575] on div at bounding box center [525, 573] width 363 height 127
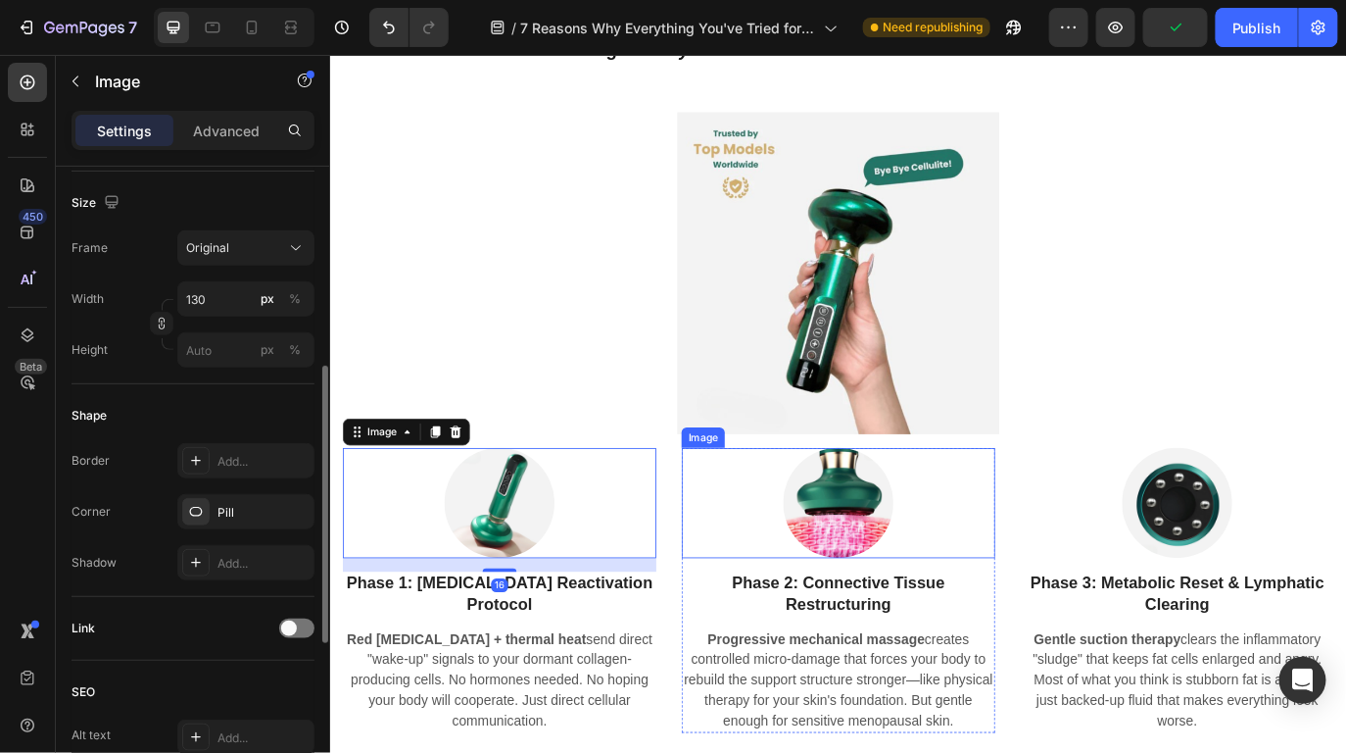
click at [794, 568] on div at bounding box center [917, 573] width 363 height 127
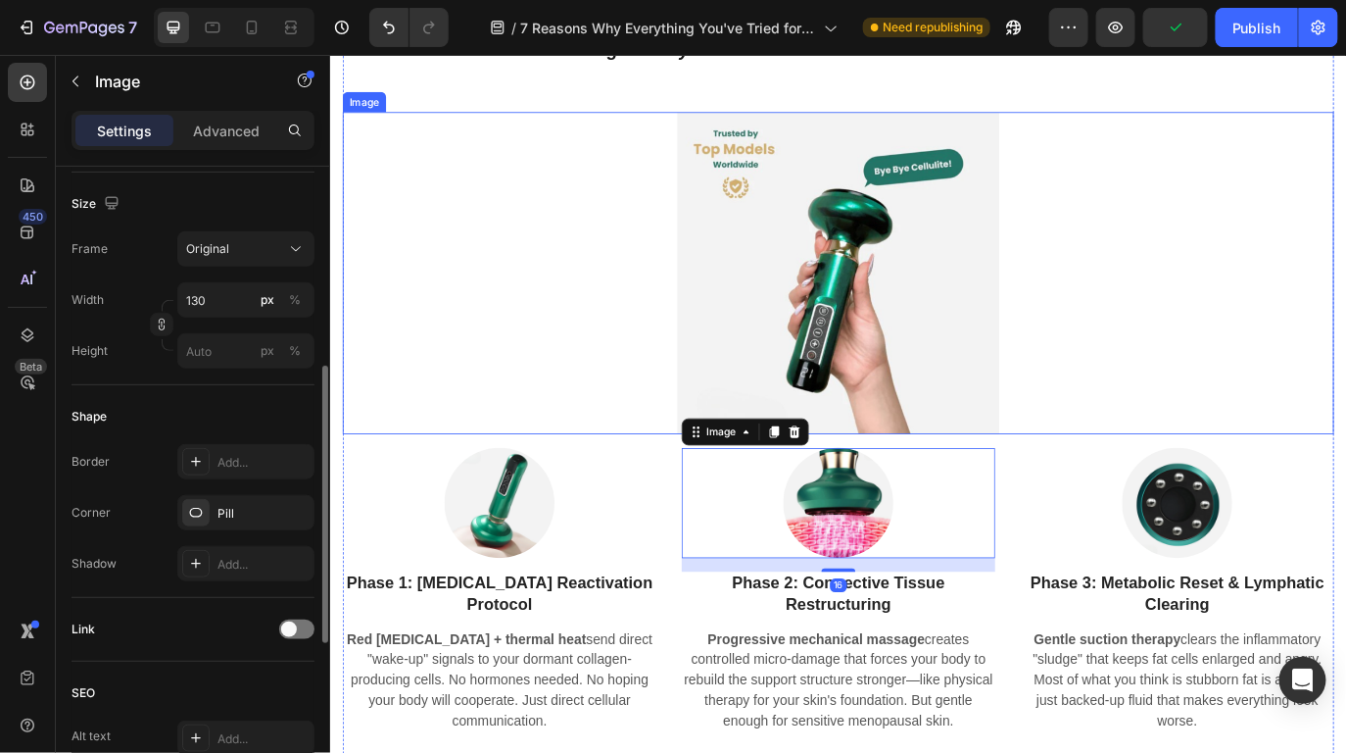
click at [856, 339] on img at bounding box center [917, 308] width 1147 height 372
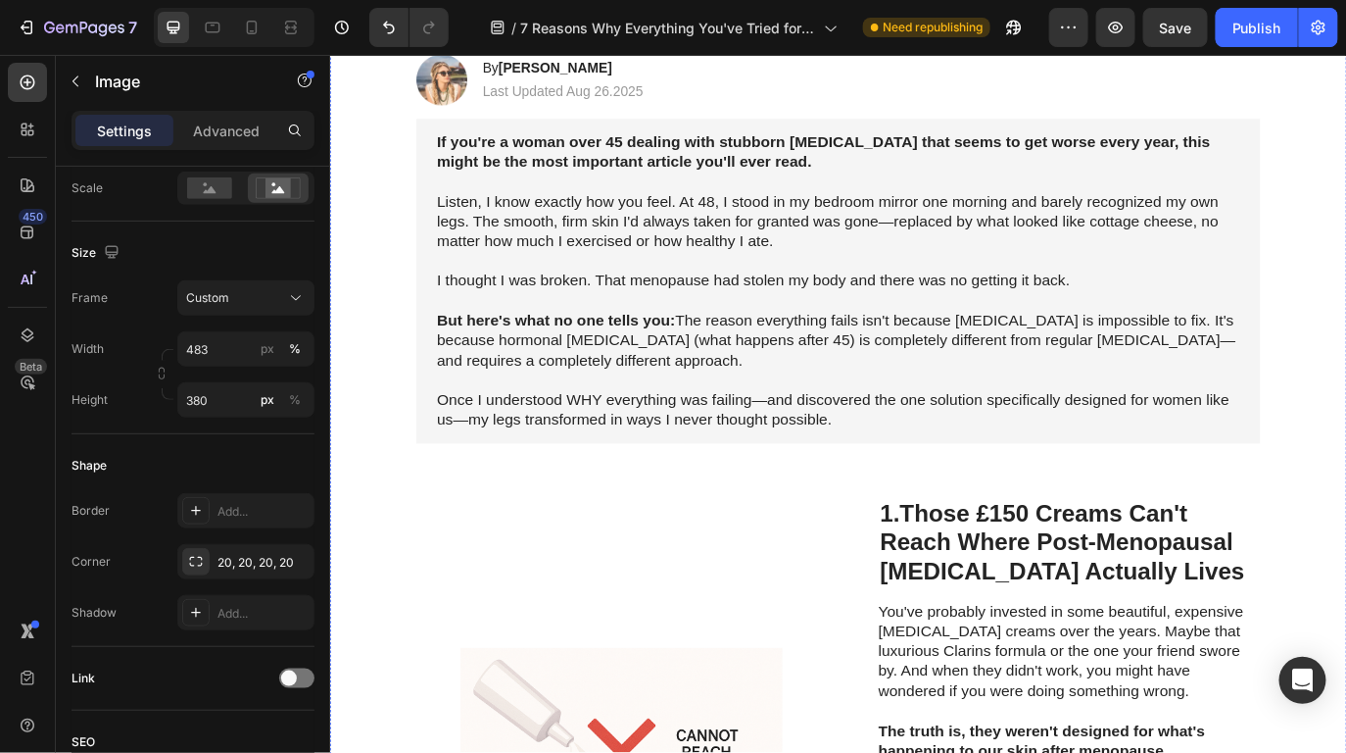
scroll to position [0, 0]
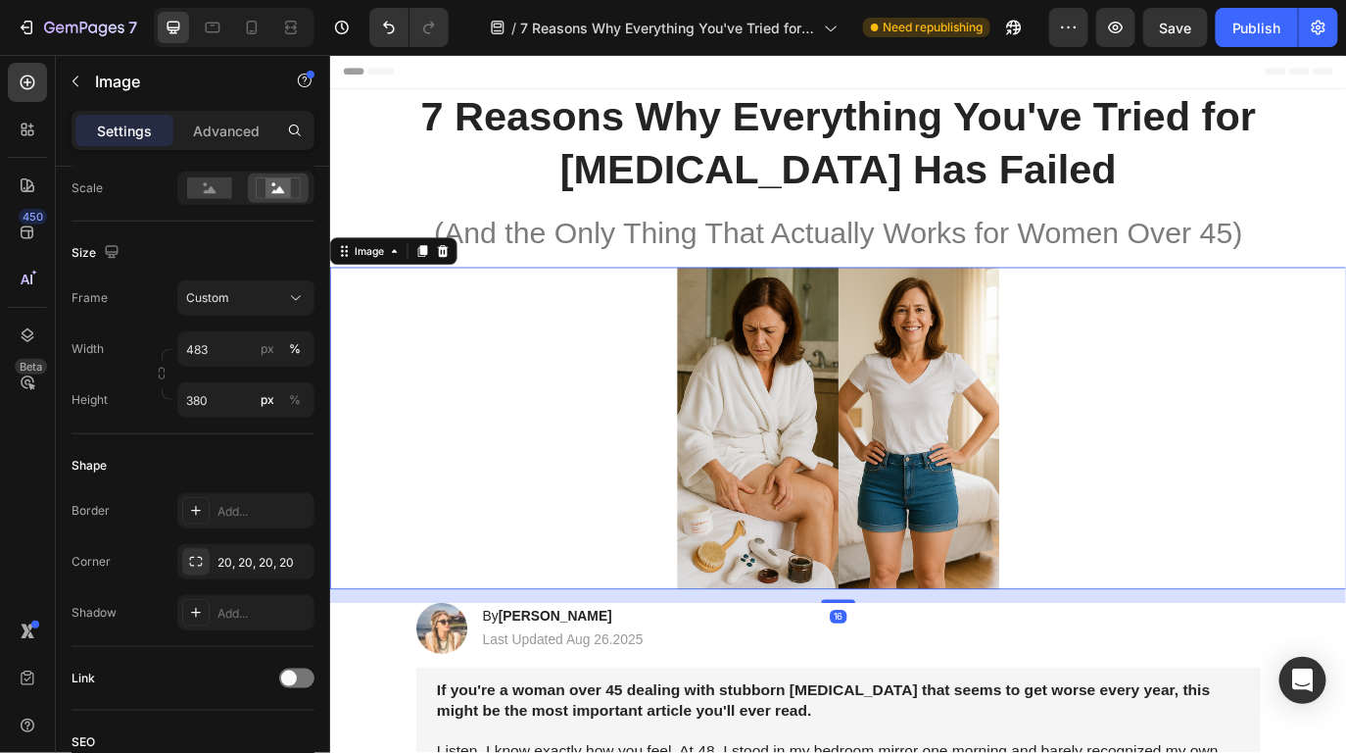
click at [887, 511] on img at bounding box center [917, 487] width 473 height 372
click at [839, 492] on img at bounding box center [917, 487] width 473 height 372
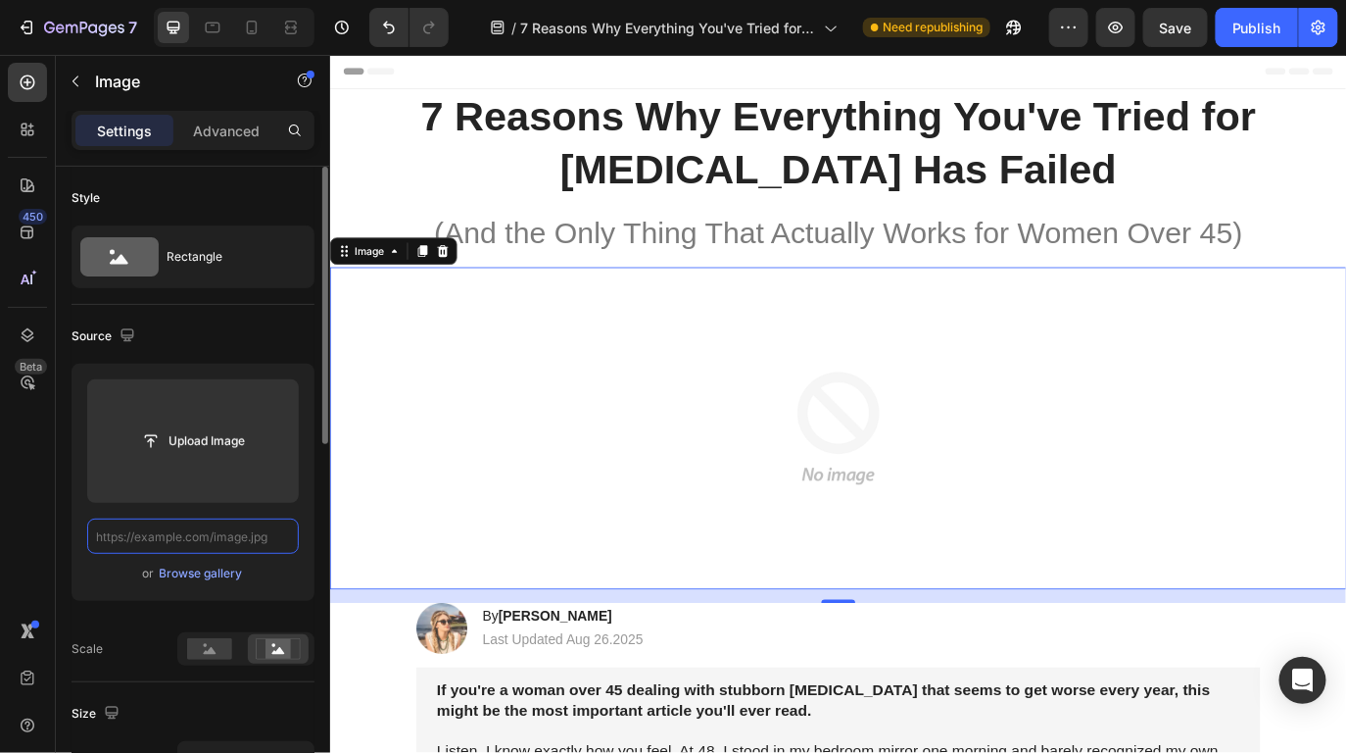
paste input "[URL][DOMAIN_NAME]"
type input "[URL][DOMAIN_NAME]"
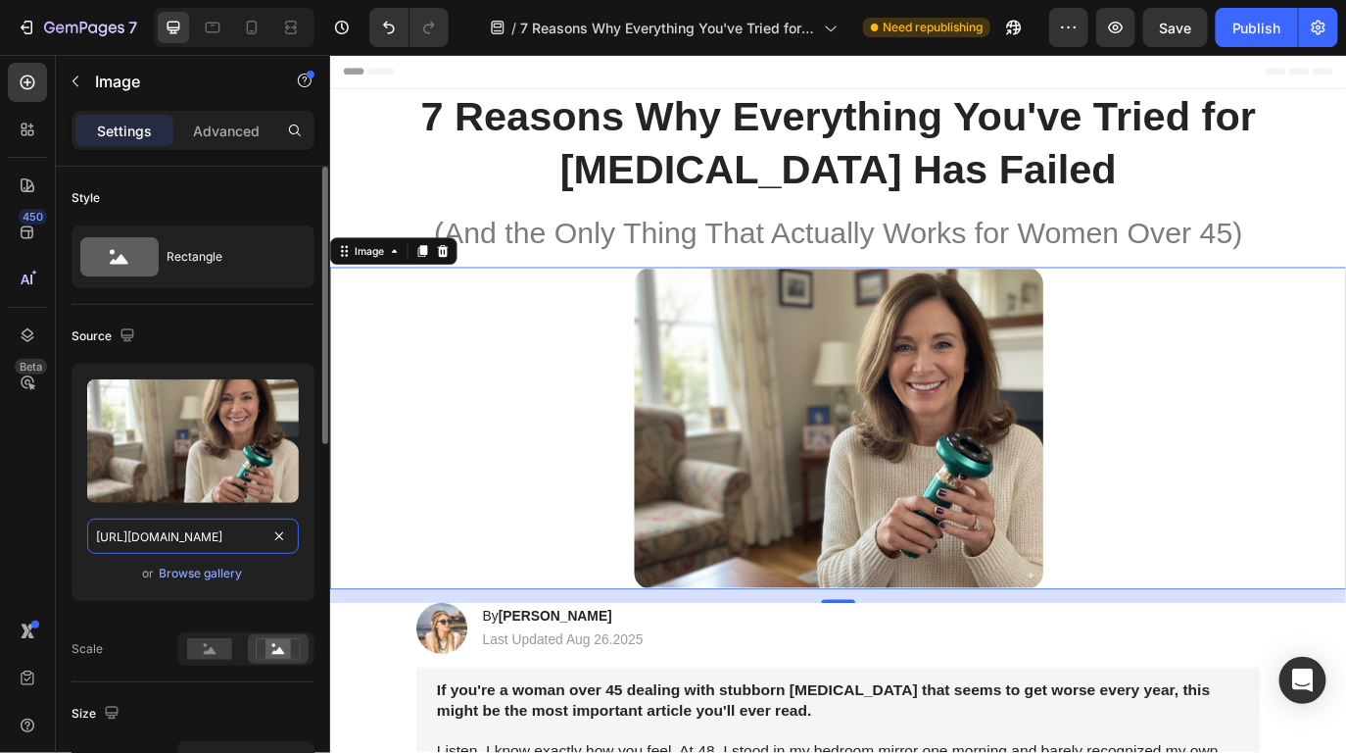
scroll to position [0, 744]
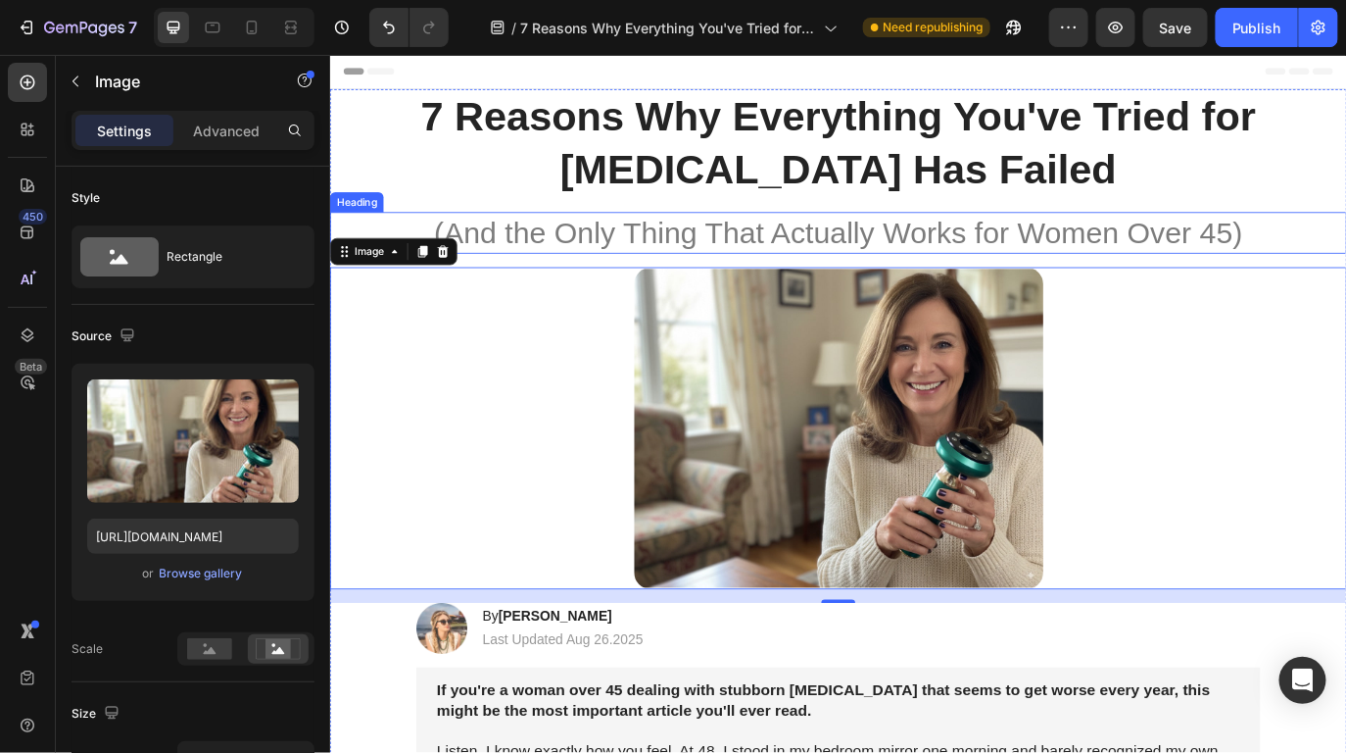
click at [1060, 246] on h1 "(And the Only Thing That Actually Works for Women Over 45)" at bounding box center [917, 261] width 976 height 49
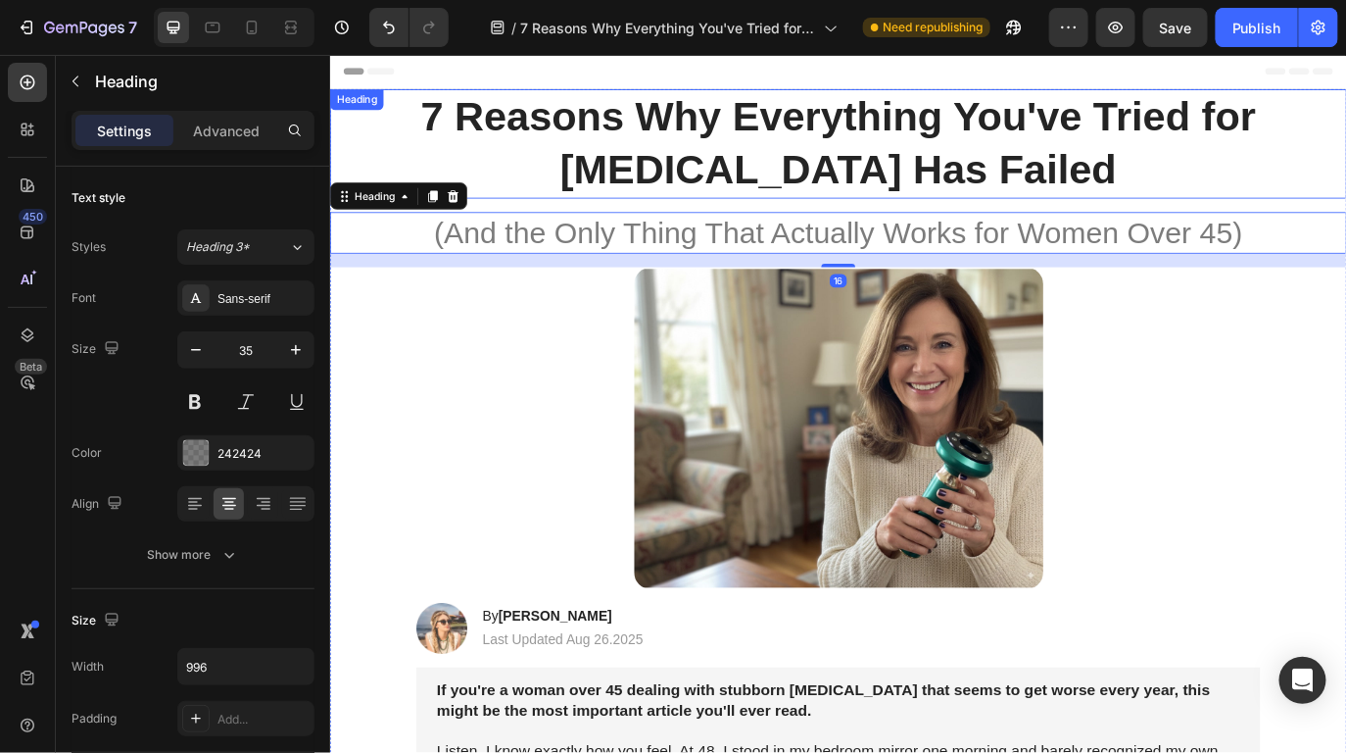
click at [866, 157] on h1 "7 Reasons Why Everything You've Tried for [MEDICAL_DATA] Has Failed" at bounding box center [917, 158] width 976 height 126
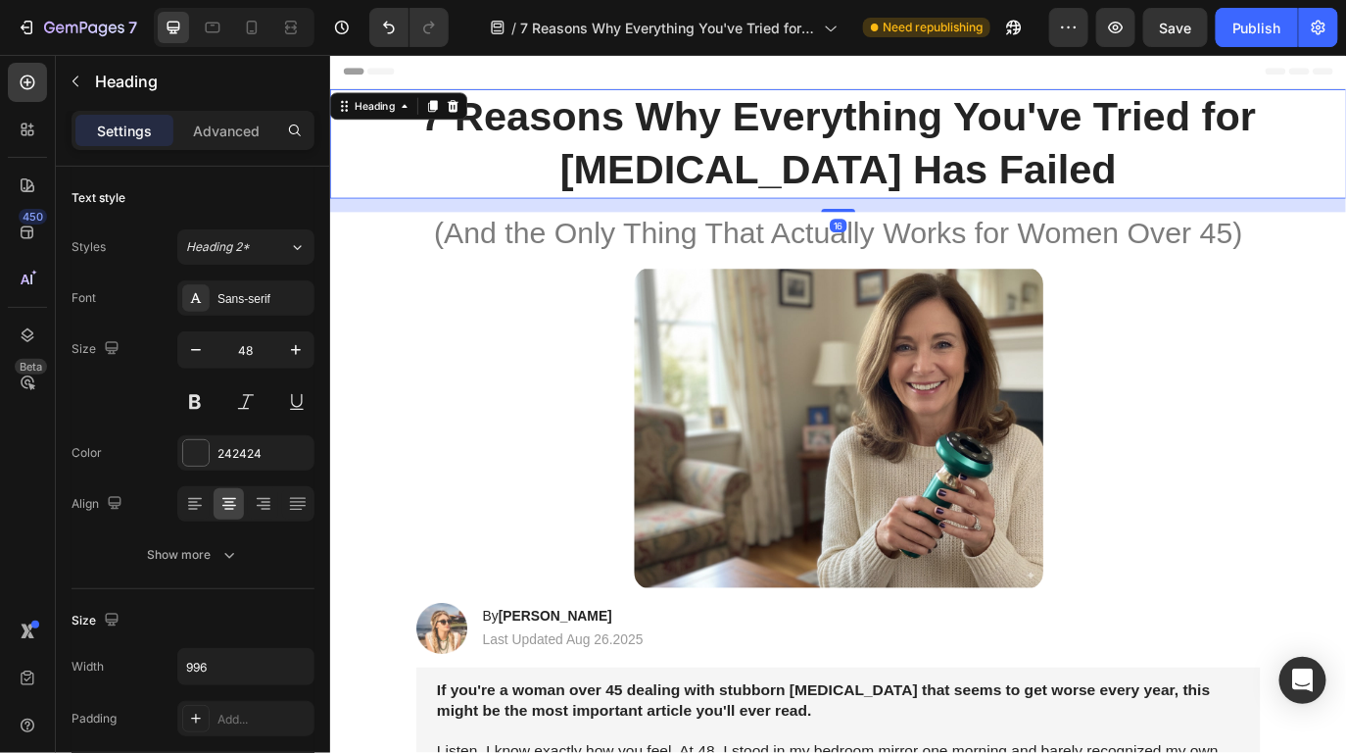
click at [781, 80] on div "Header" at bounding box center [917, 74] width 1145 height 39
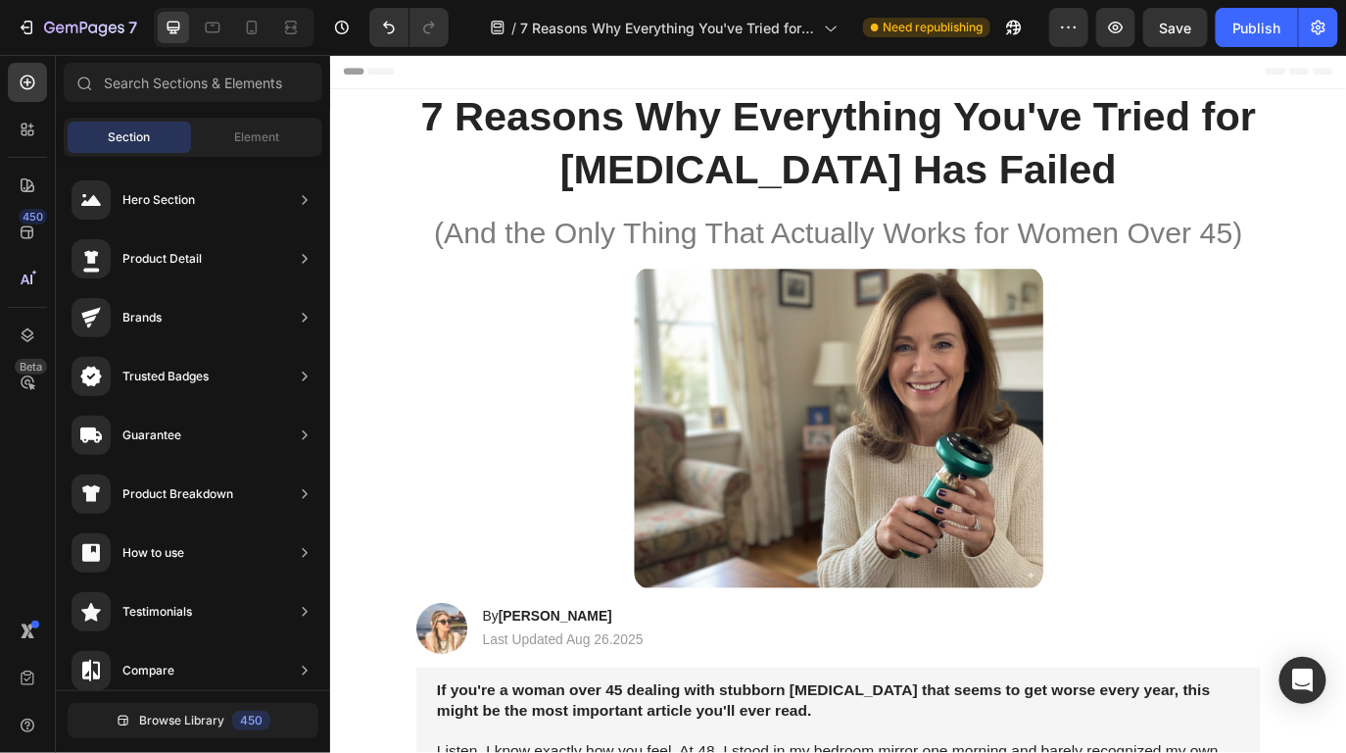
click at [676, 74] on div "Header" at bounding box center [917, 74] width 1145 height 39
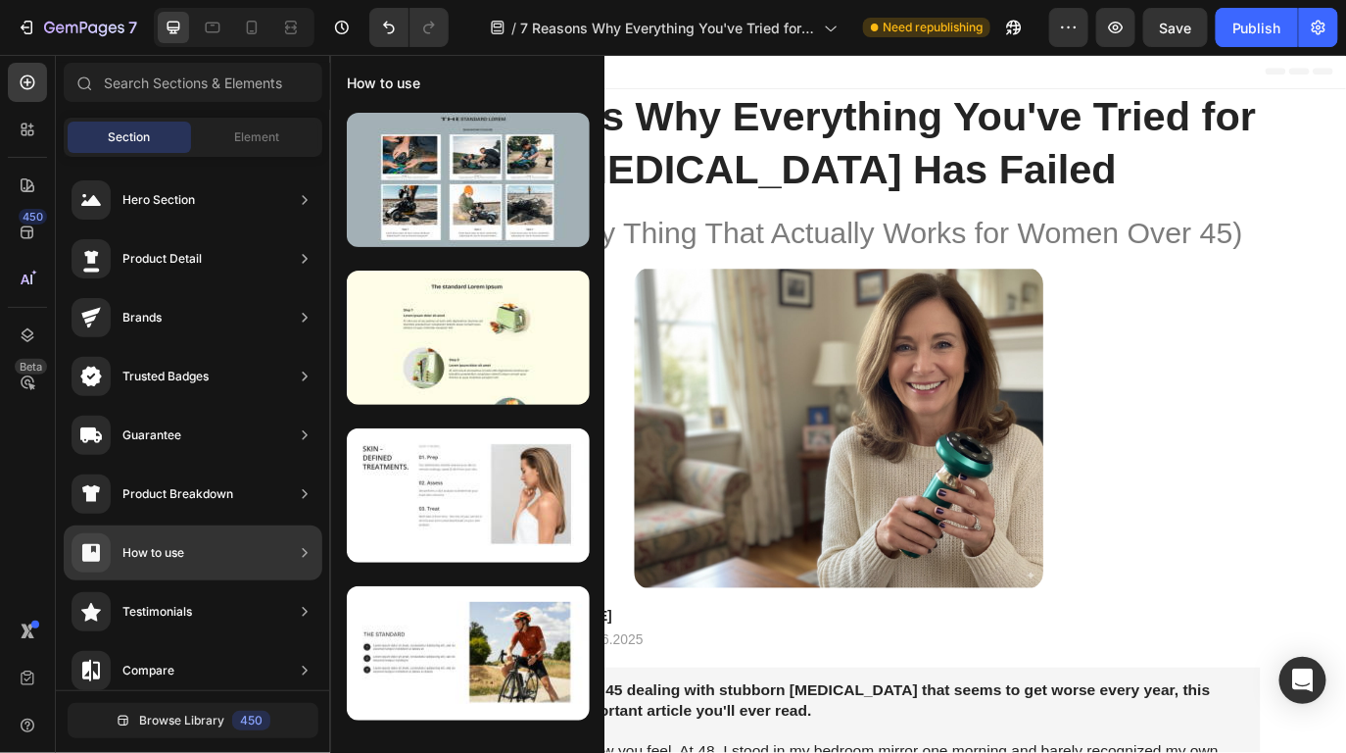
scroll to position [75, 0]
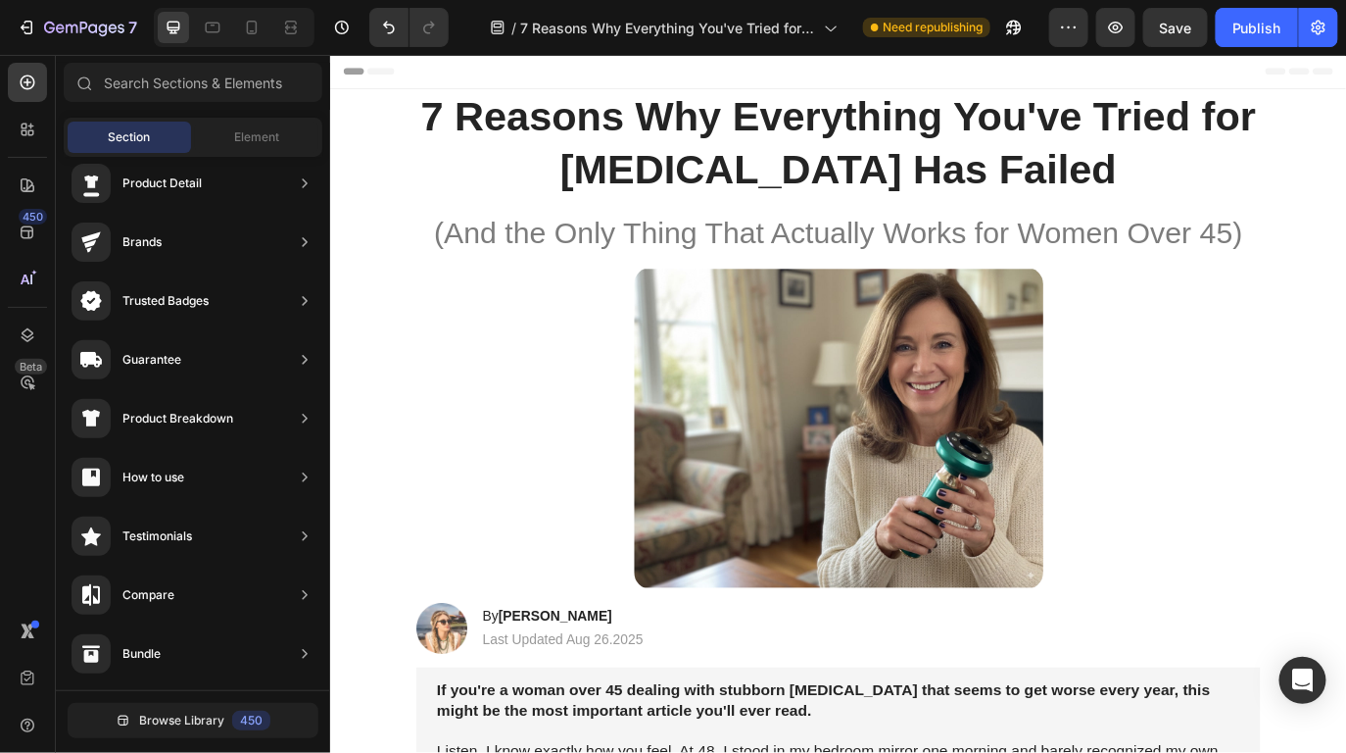
click at [912, 85] on div "Header" at bounding box center [917, 74] width 1145 height 39
click at [390, 79] on span "Header" at bounding box center [388, 75] width 43 height 20
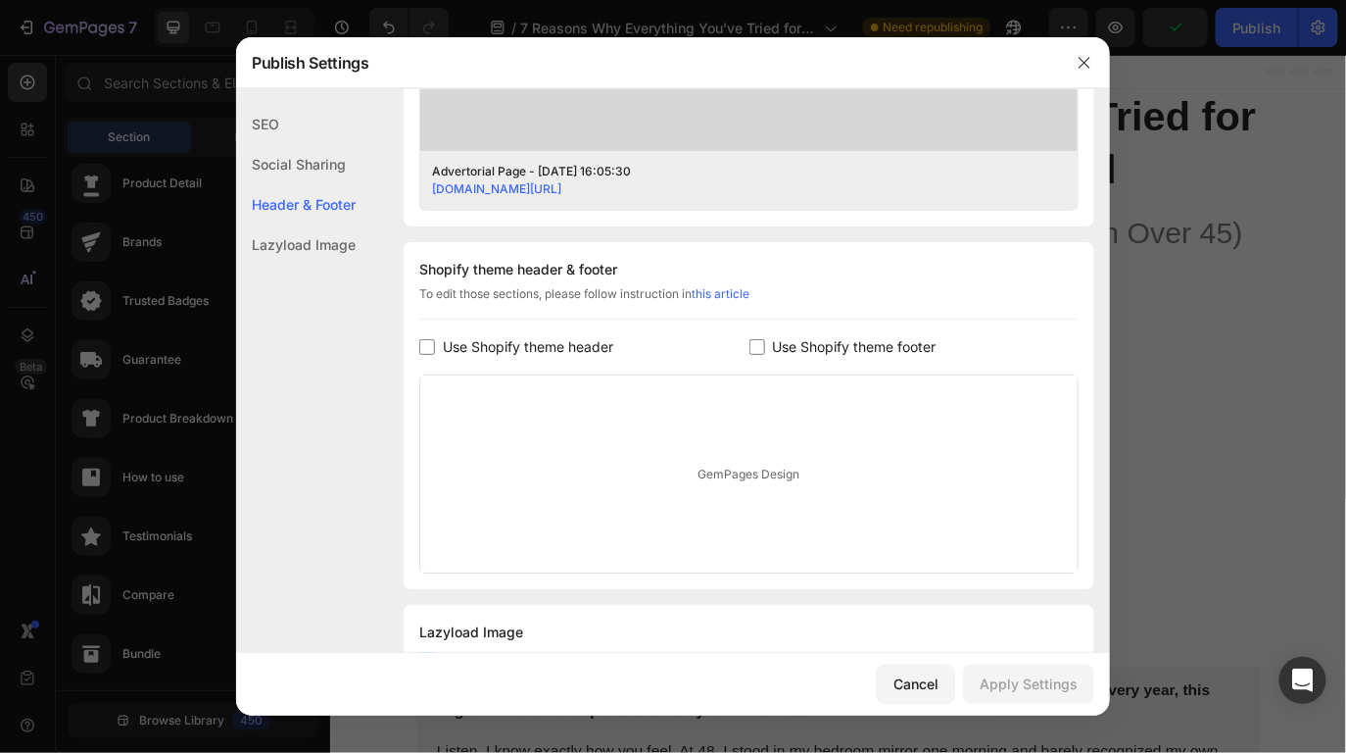
scroll to position [877, 0]
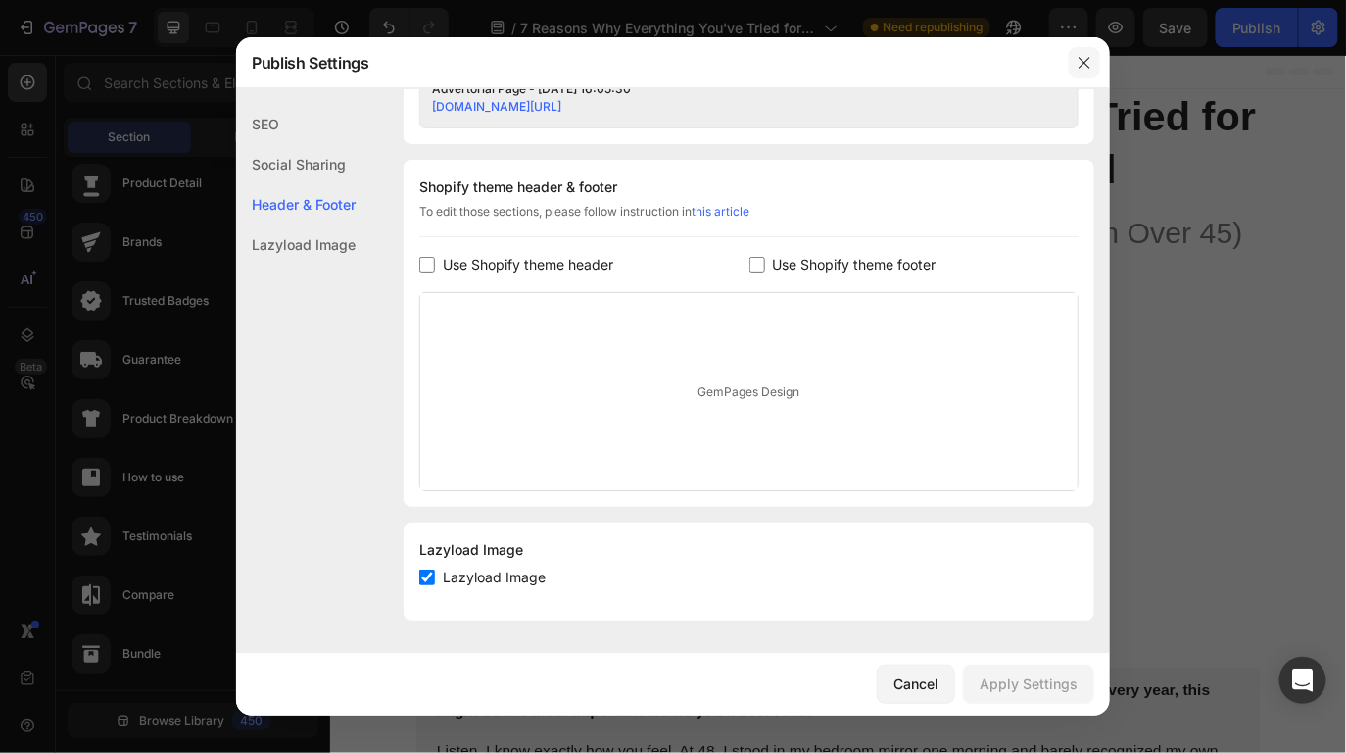
click at [1074, 51] on button "button" at bounding box center [1084, 62] width 31 height 31
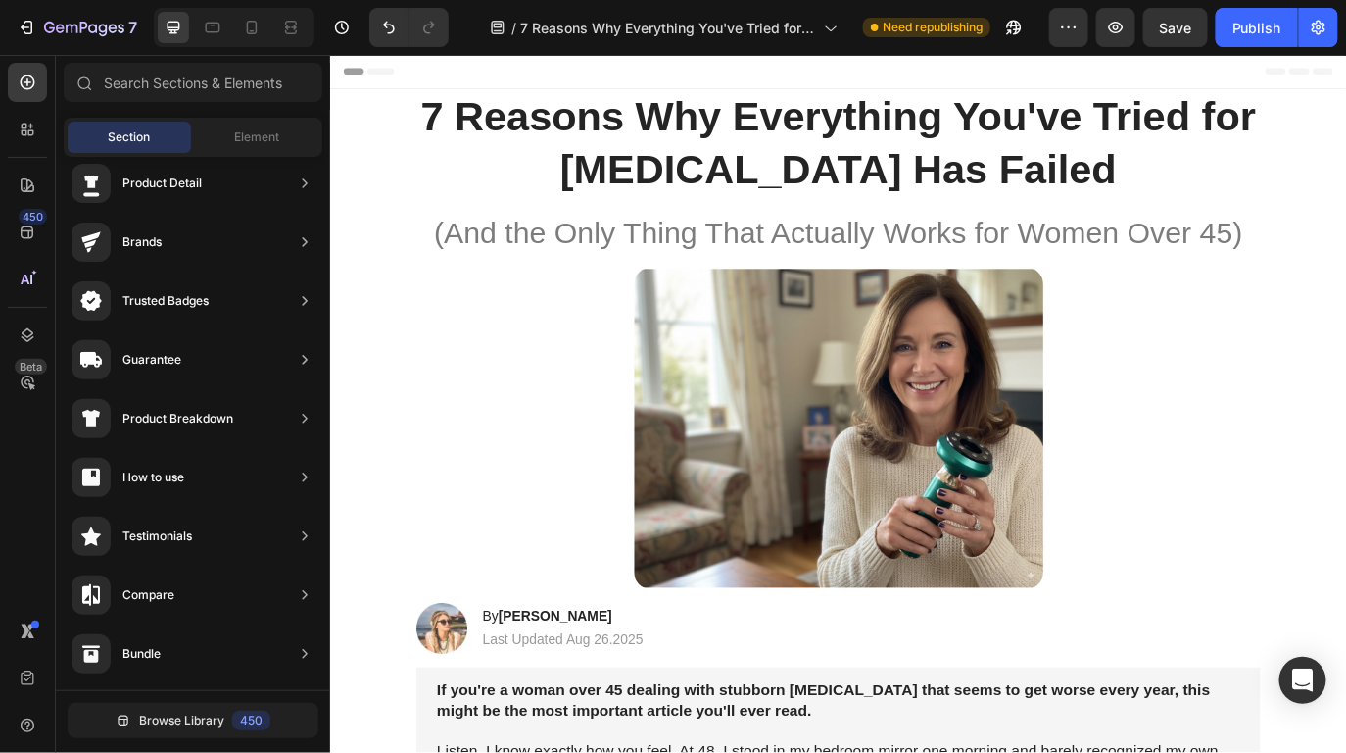
click at [531, 74] on div "Header" at bounding box center [917, 74] width 1145 height 39
click at [410, 73] on span "Header" at bounding box center [388, 75] width 43 height 20
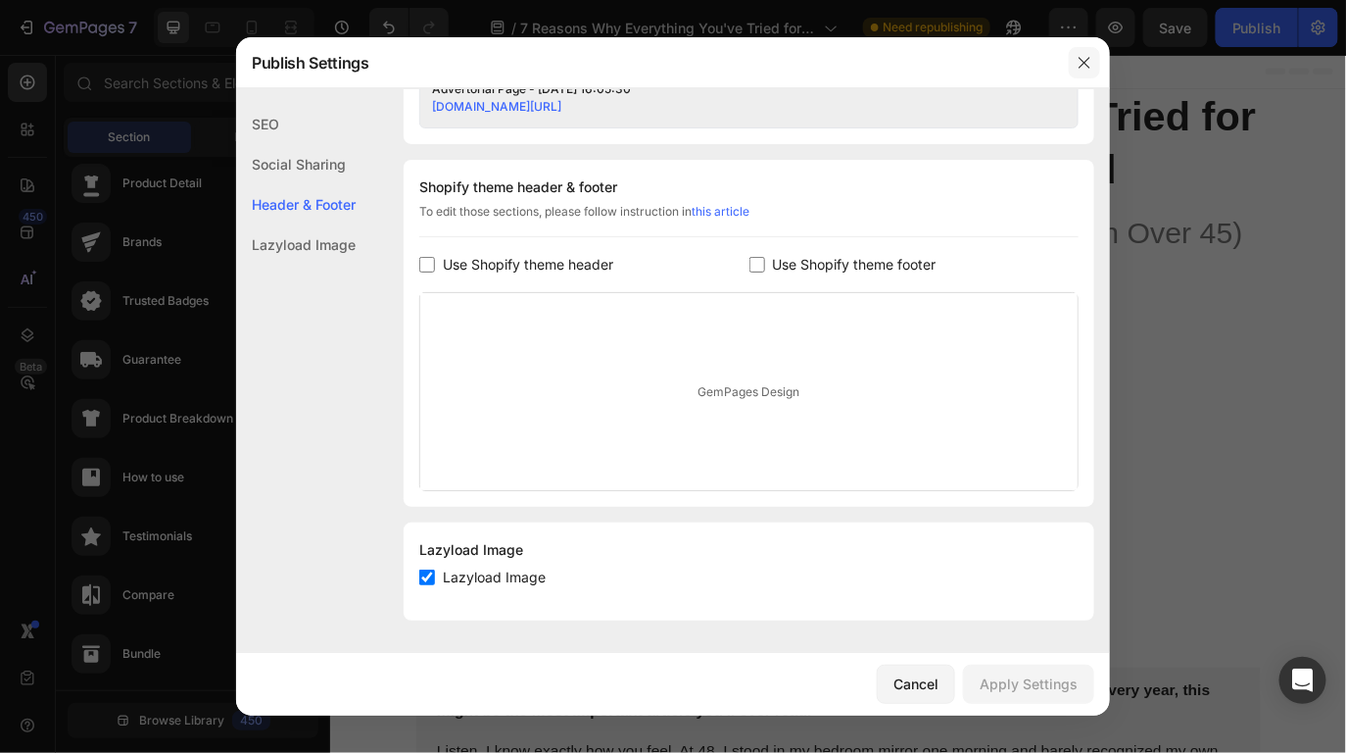
click at [1073, 69] on button "button" at bounding box center [1084, 62] width 31 height 31
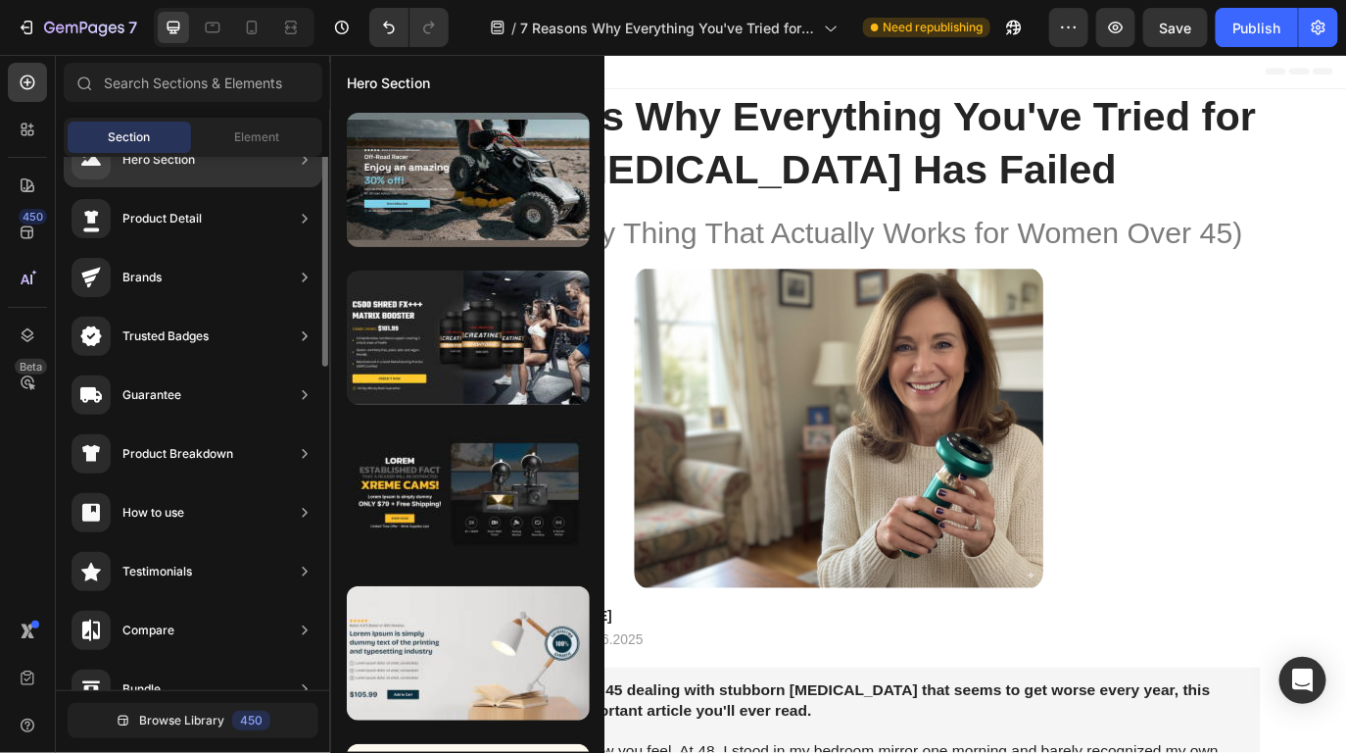
scroll to position [0, 0]
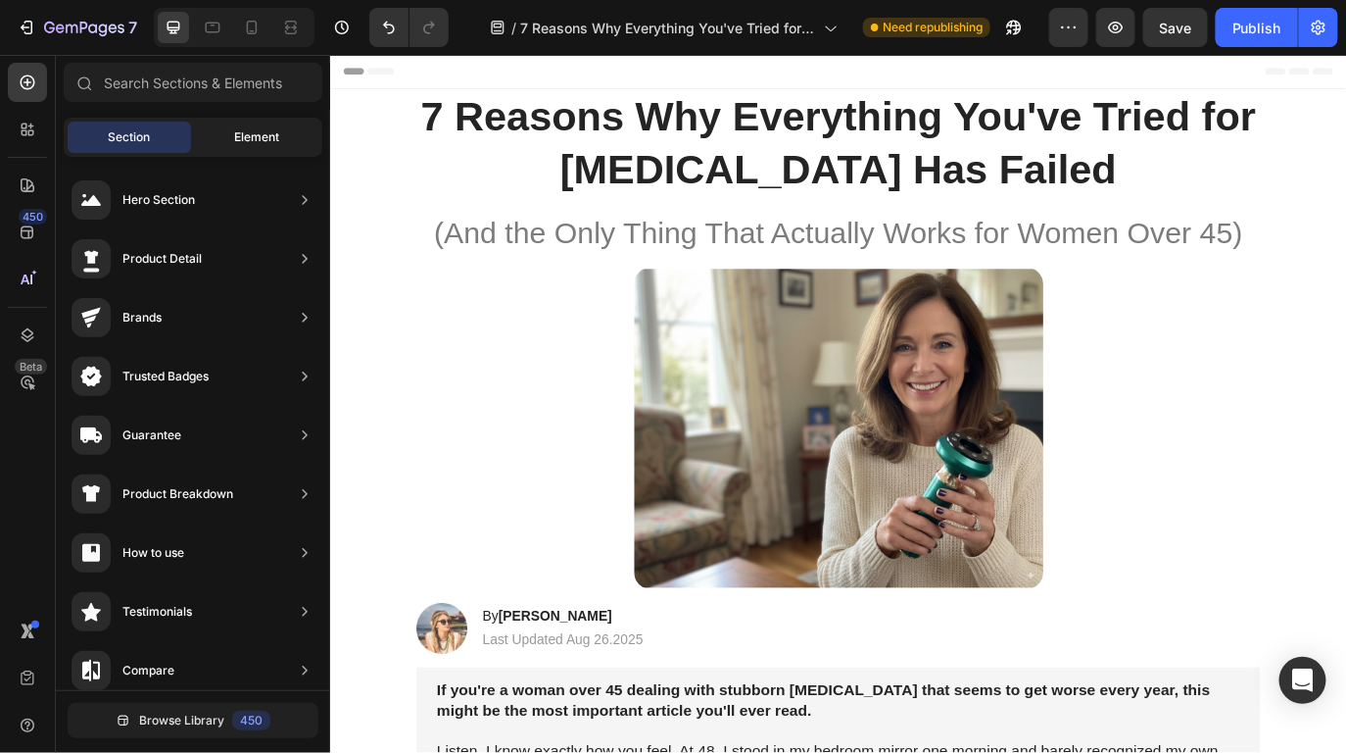
click at [261, 132] on span "Element" at bounding box center [256, 137] width 45 height 18
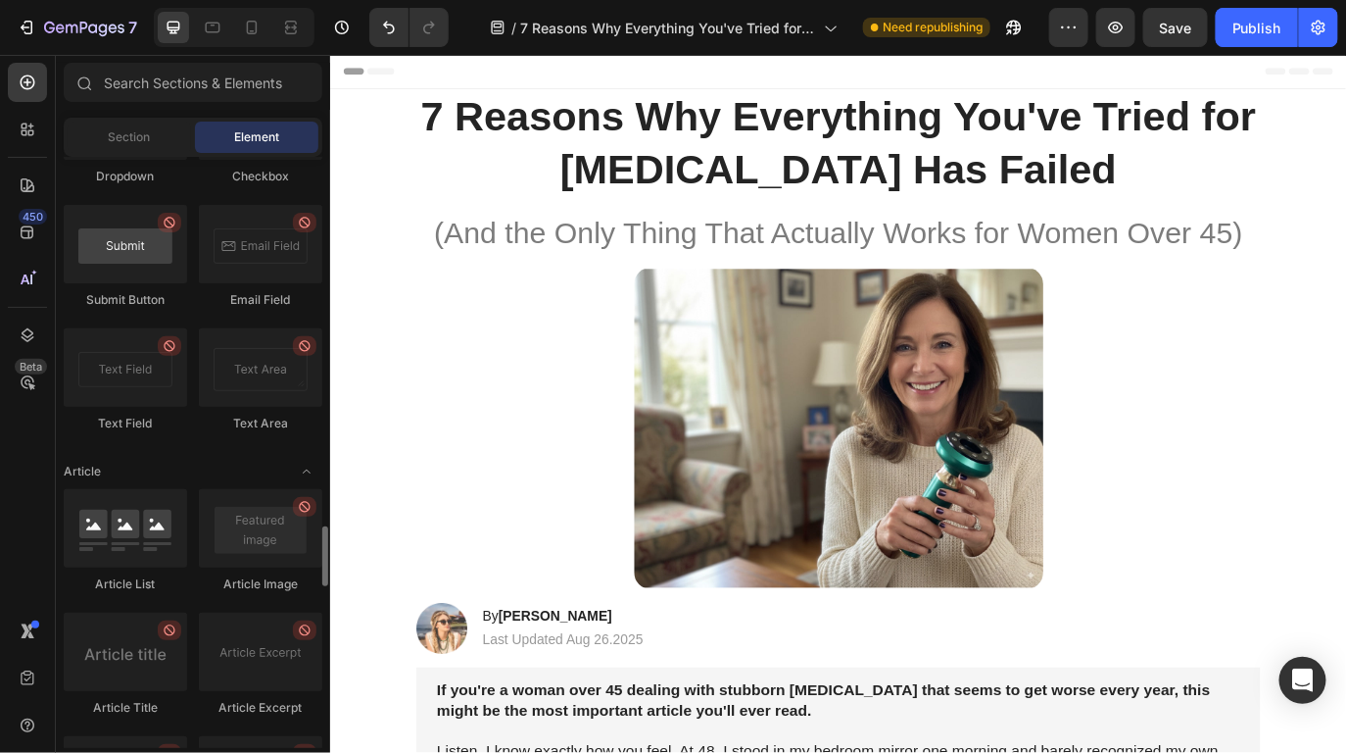
scroll to position [4499, 0]
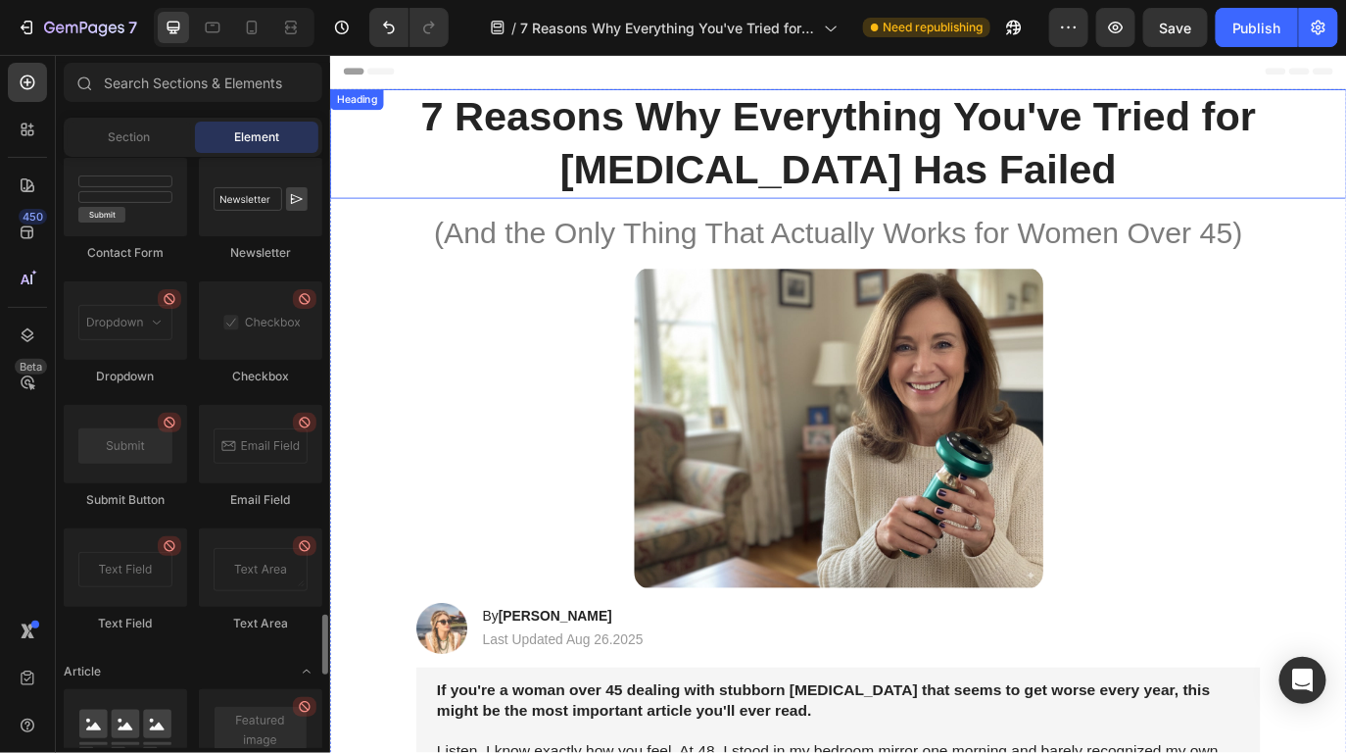
click at [861, 167] on strong "7 Reasons Why Everything You've Tried for [MEDICAL_DATA] Has Failed" at bounding box center [917, 157] width 966 height 113
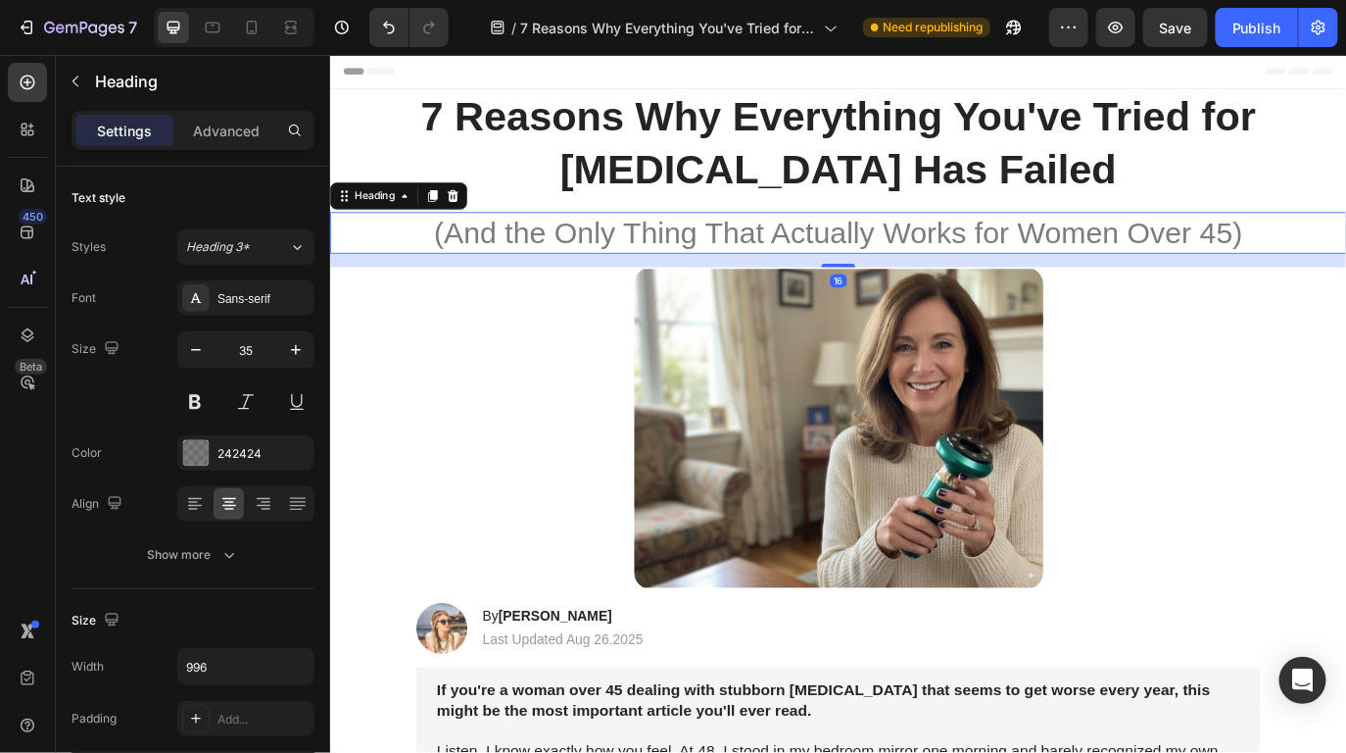
click at [671, 272] on h1 "(And the Only Thing That Actually Works for Women Over 45)" at bounding box center [917, 261] width 976 height 49
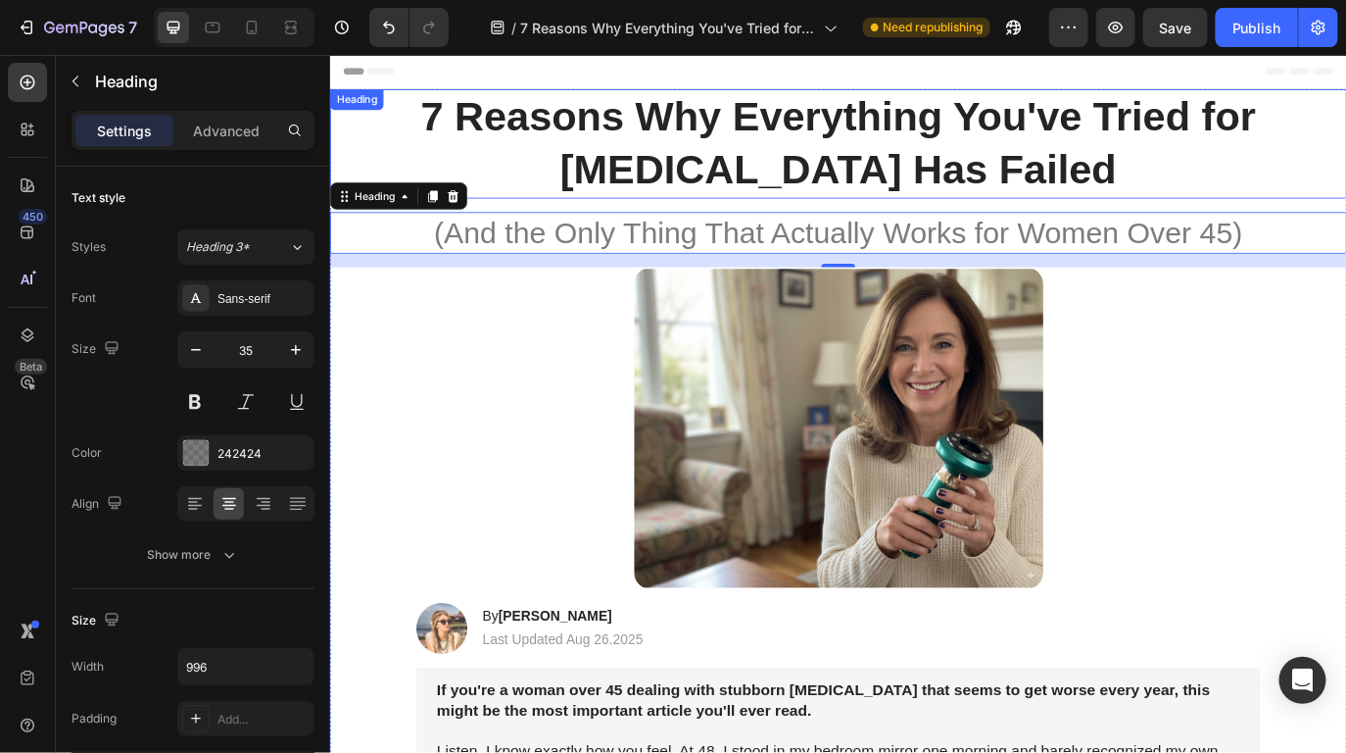
click at [894, 170] on strong "7 Reasons Why Everything You've Tried for [MEDICAL_DATA] Has Failed" at bounding box center [917, 157] width 966 height 113
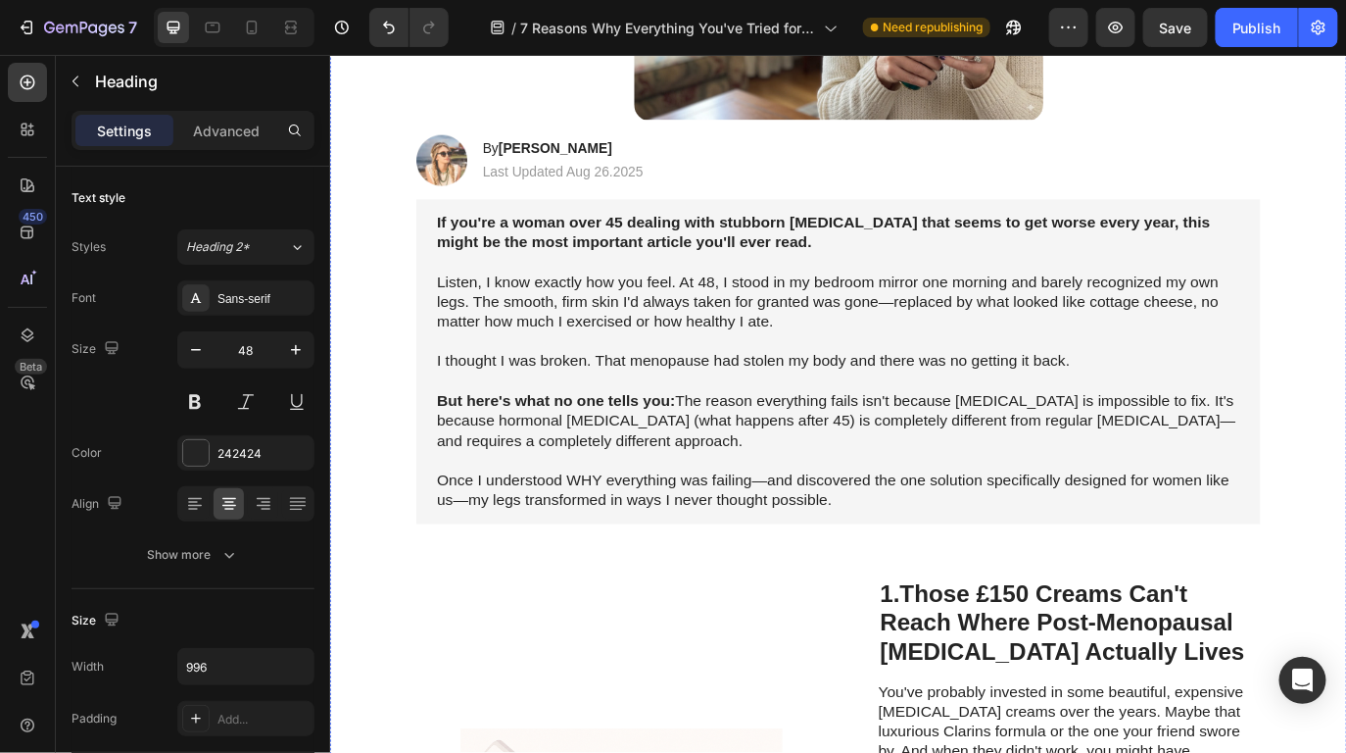
scroll to position [0, 0]
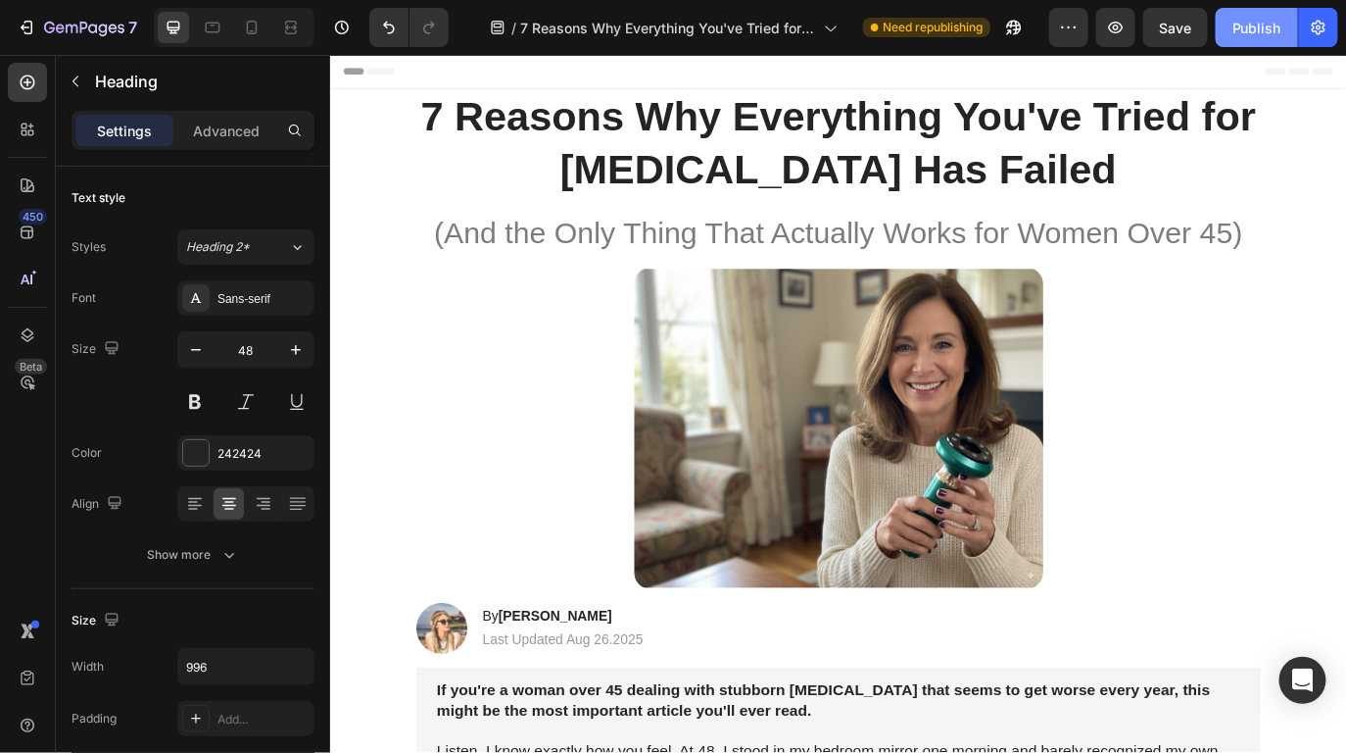
click at [1247, 25] on div "Publish" at bounding box center [1257, 28] width 49 height 21
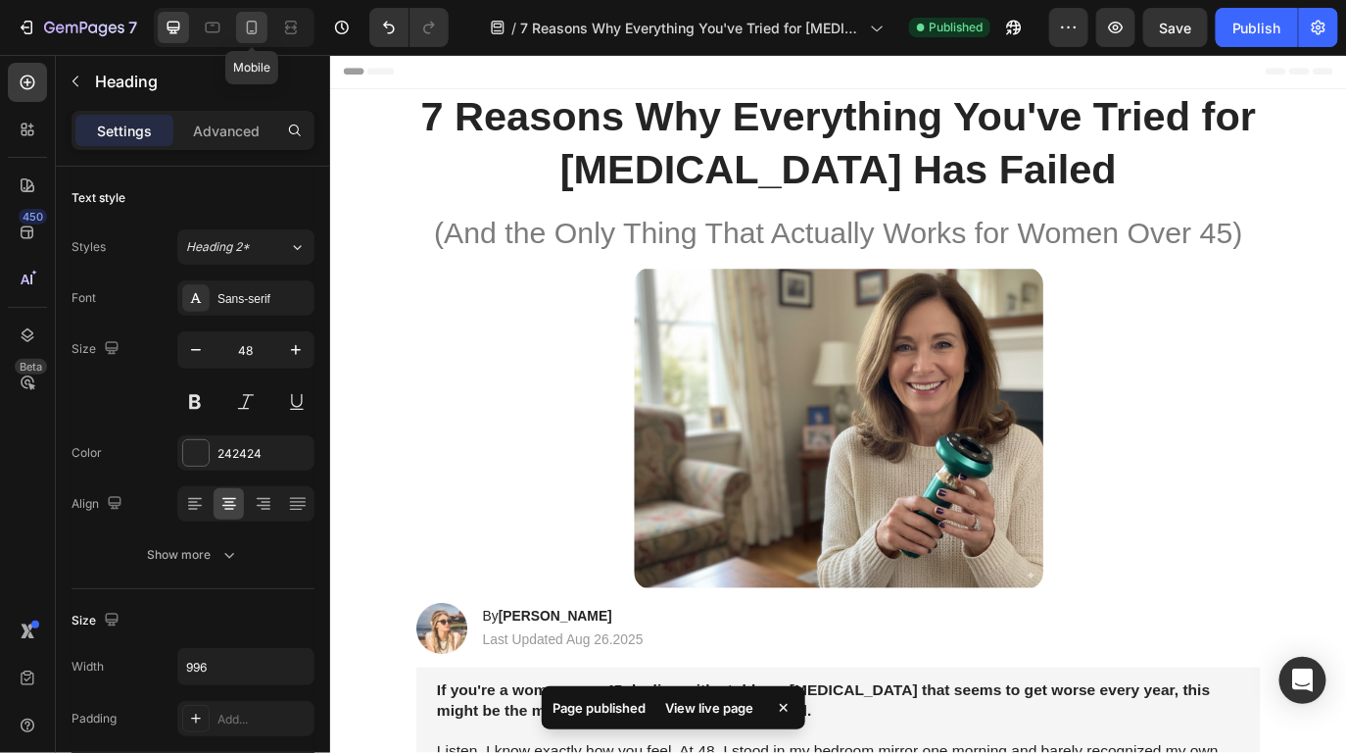
click at [260, 24] on icon at bounding box center [252, 28] width 20 height 20
type input "29"
type input "100%"
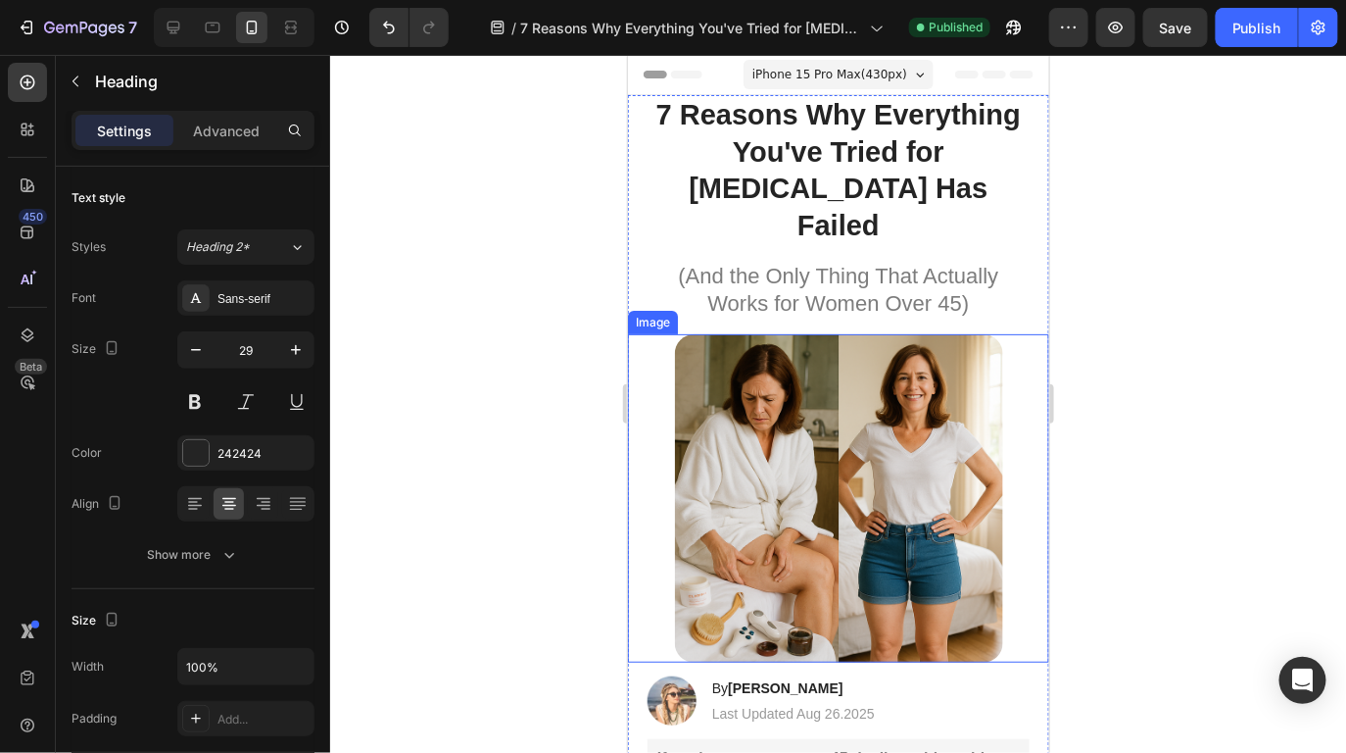
click at [843, 404] on img at bounding box center [838, 497] width 328 height 328
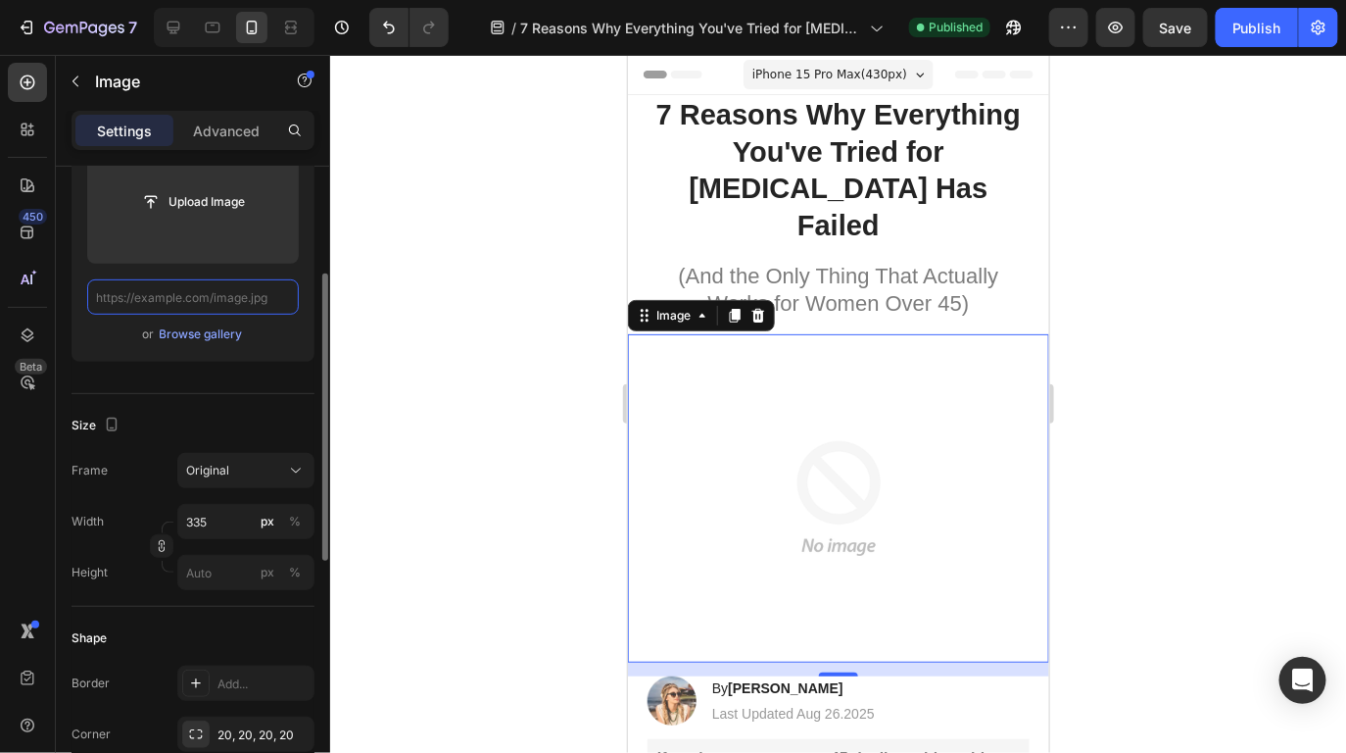
paste input "[URL][DOMAIN_NAME]"
type input "[URL][DOMAIN_NAME]"
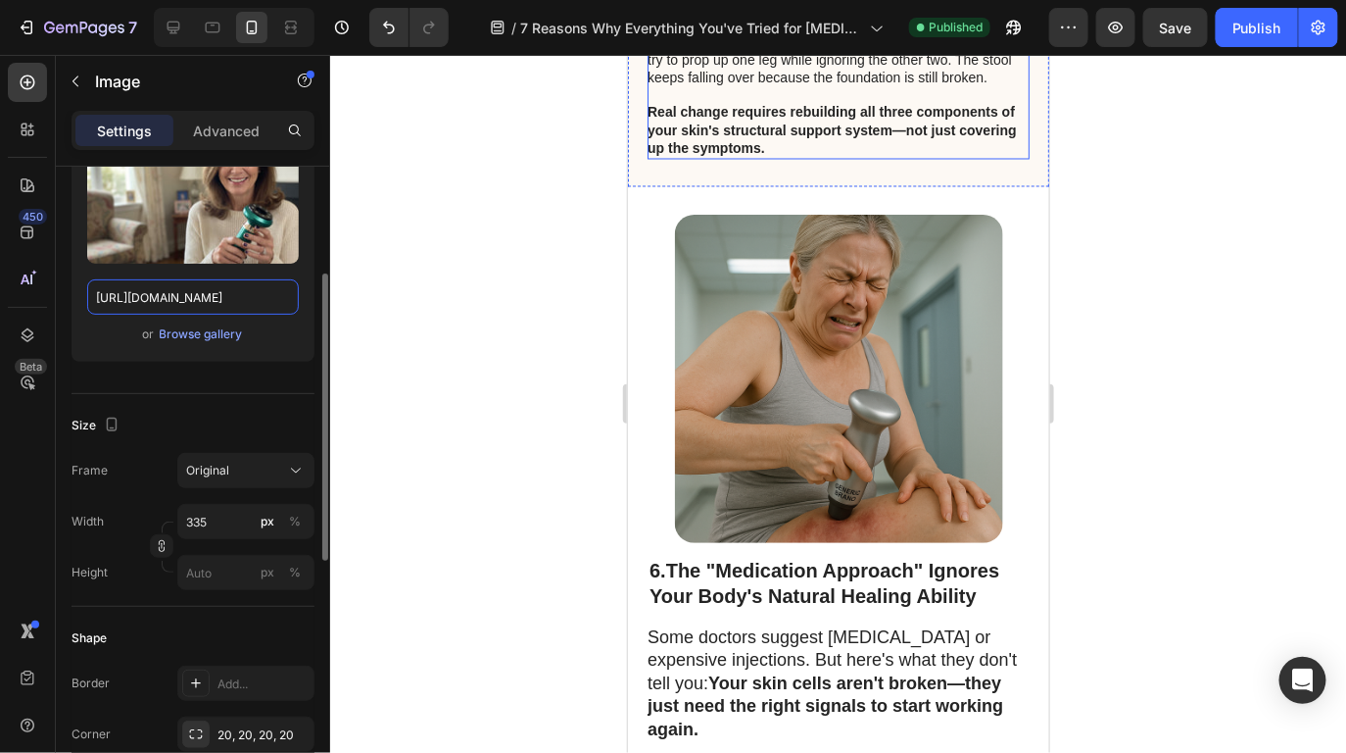
scroll to position [6215, 0]
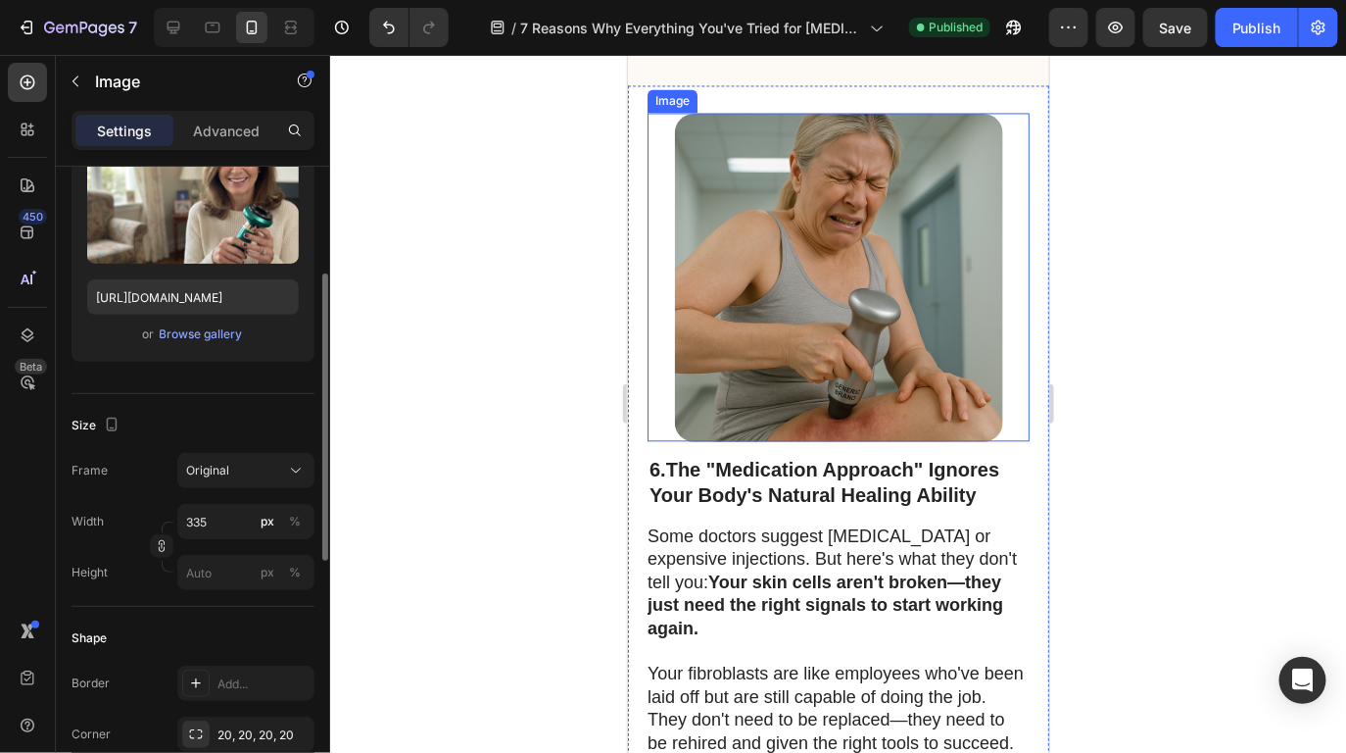
click at [847, 390] on img at bounding box center [838, 277] width 328 height 328
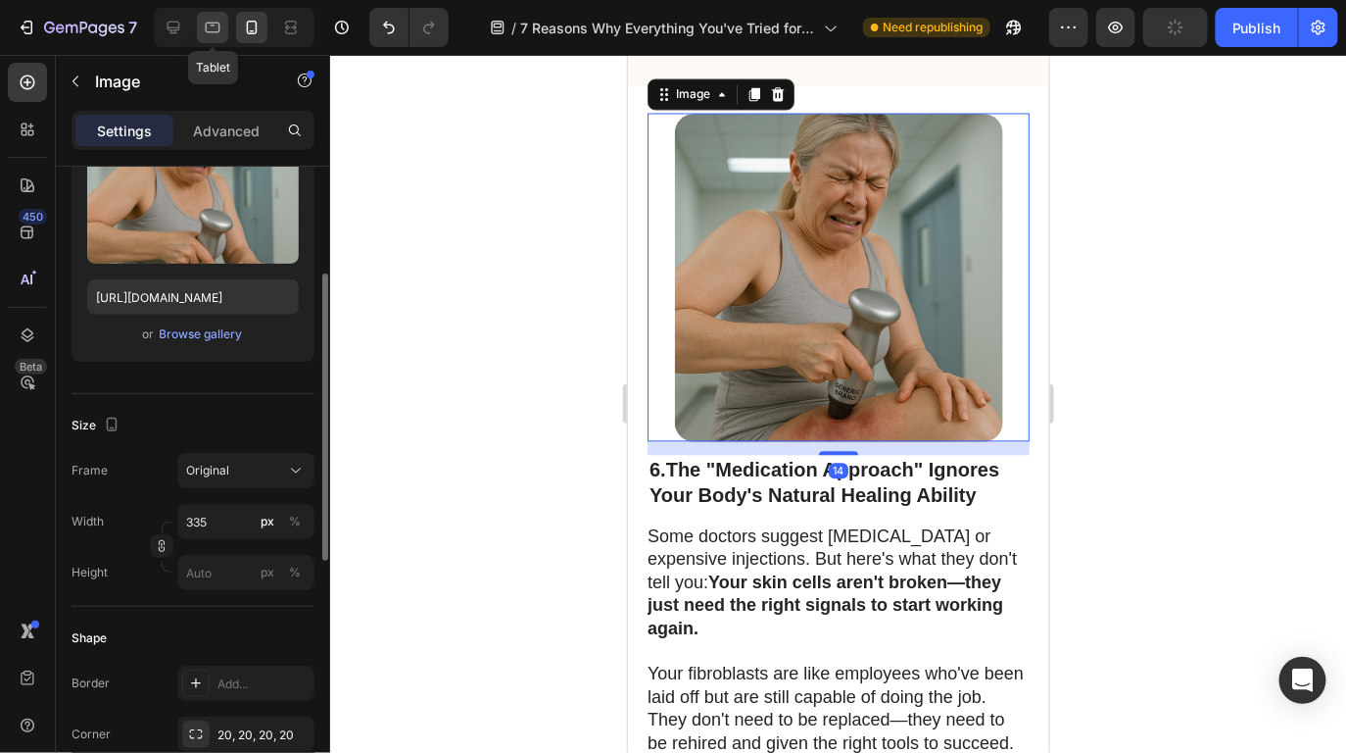
click at [219, 26] on icon at bounding box center [213, 28] width 15 height 11
type input "[URL][DOMAIN_NAME]"
type input "483"
type input "380"
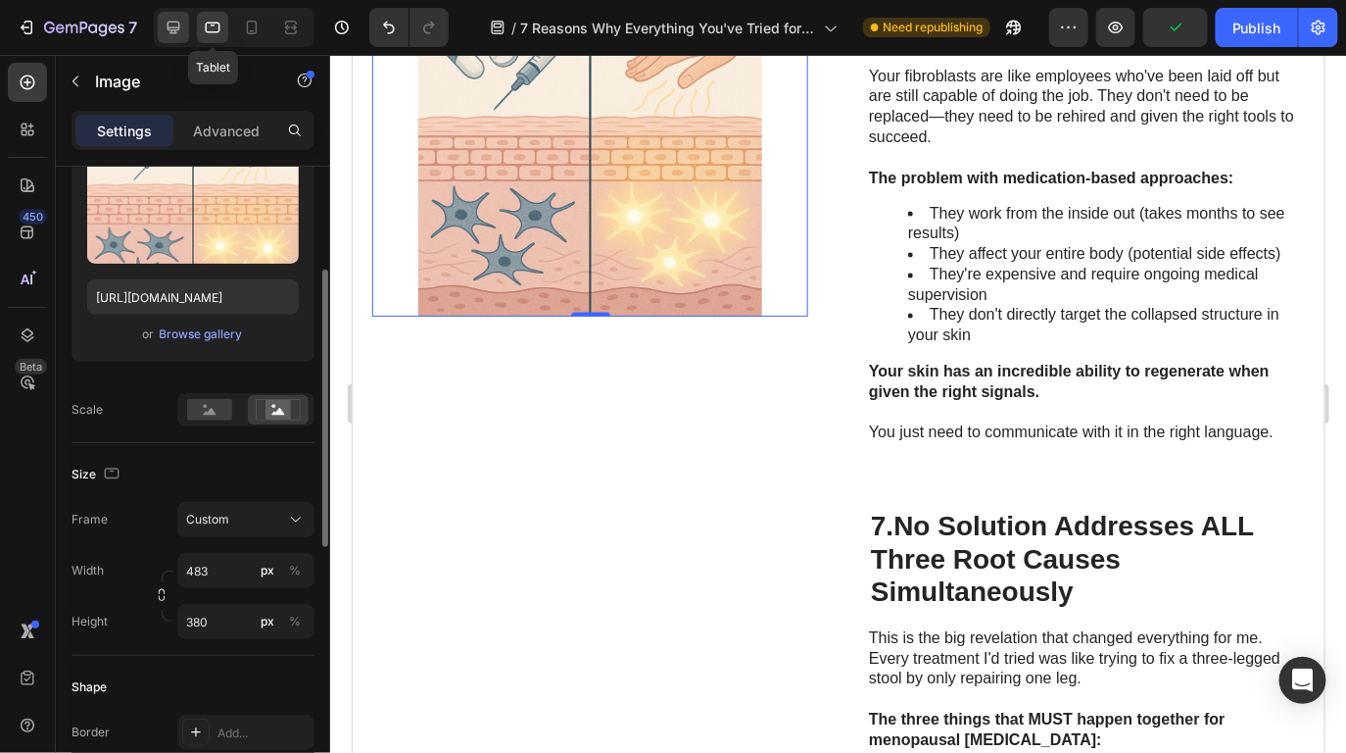
click at [178, 27] on icon at bounding box center [174, 28] width 13 height 13
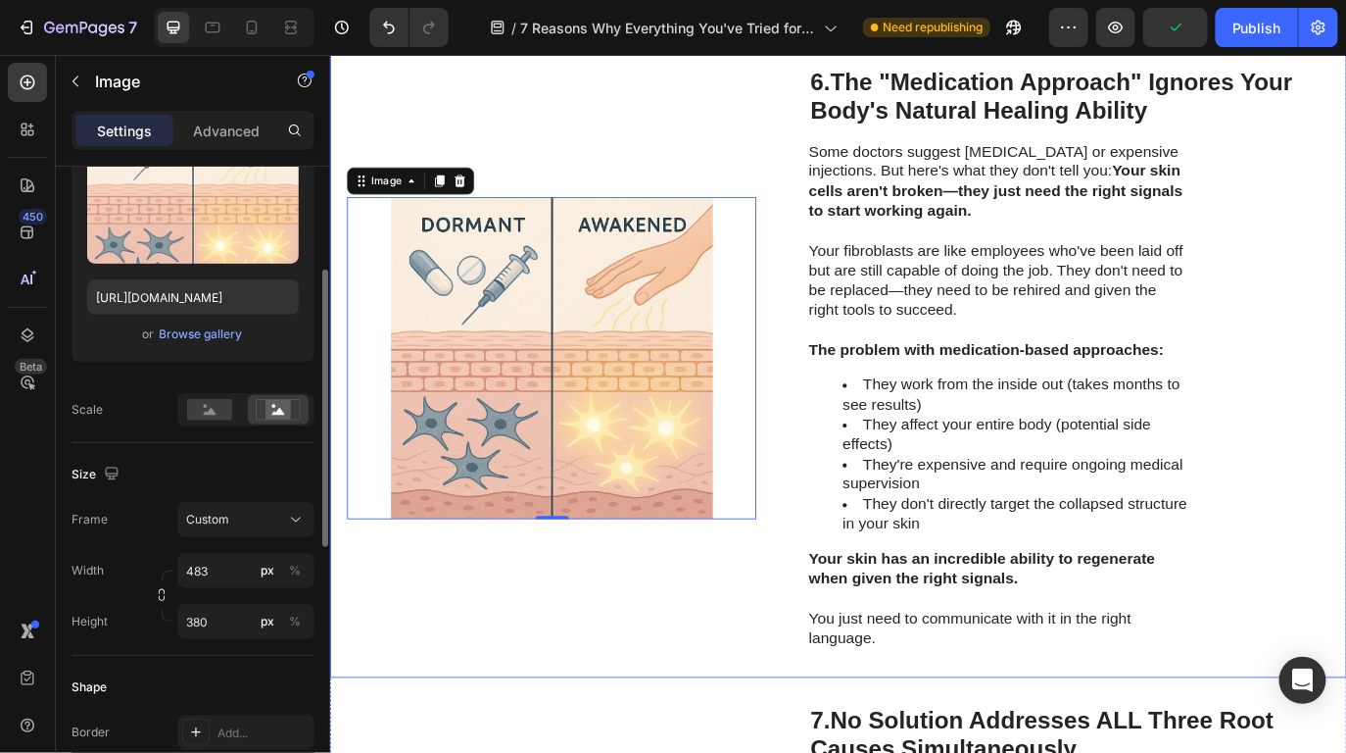
scroll to position [6048, 0]
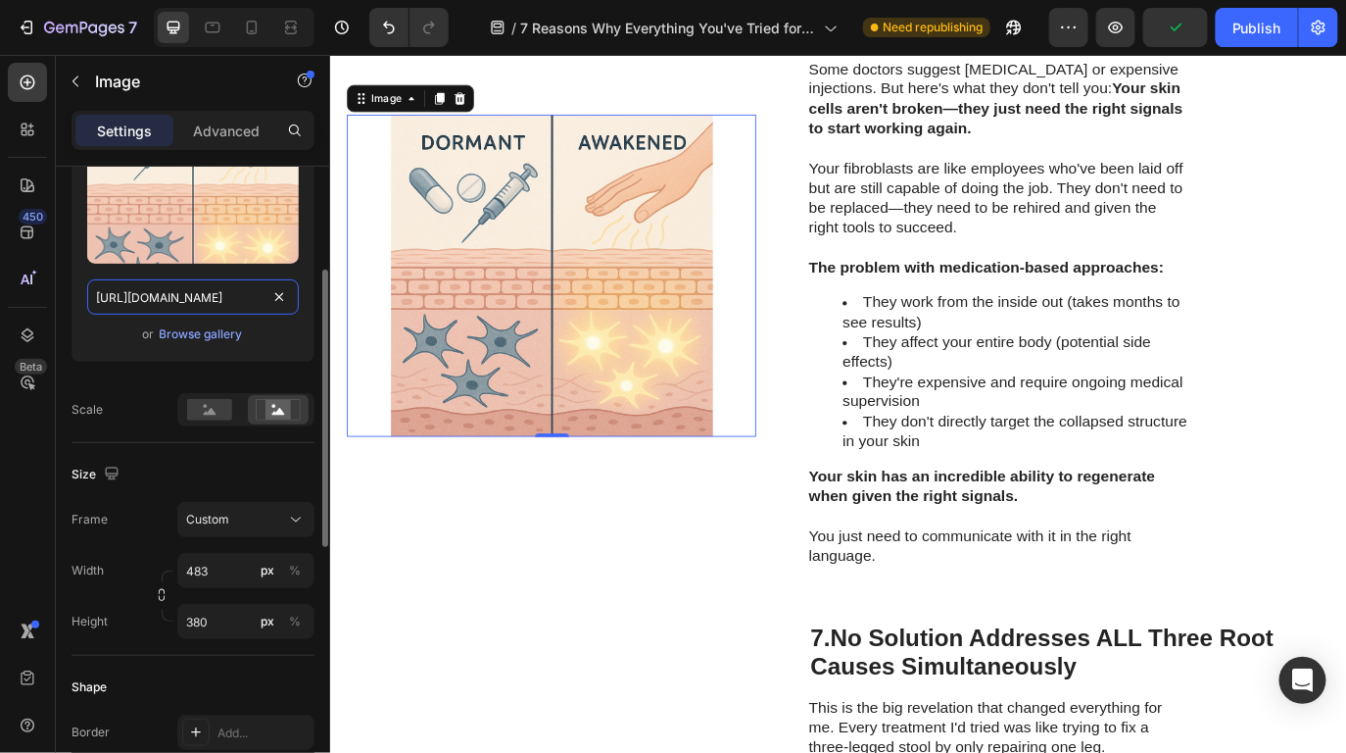
click at [229, 295] on input "[URL][DOMAIN_NAME]" at bounding box center [193, 296] width 212 height 35
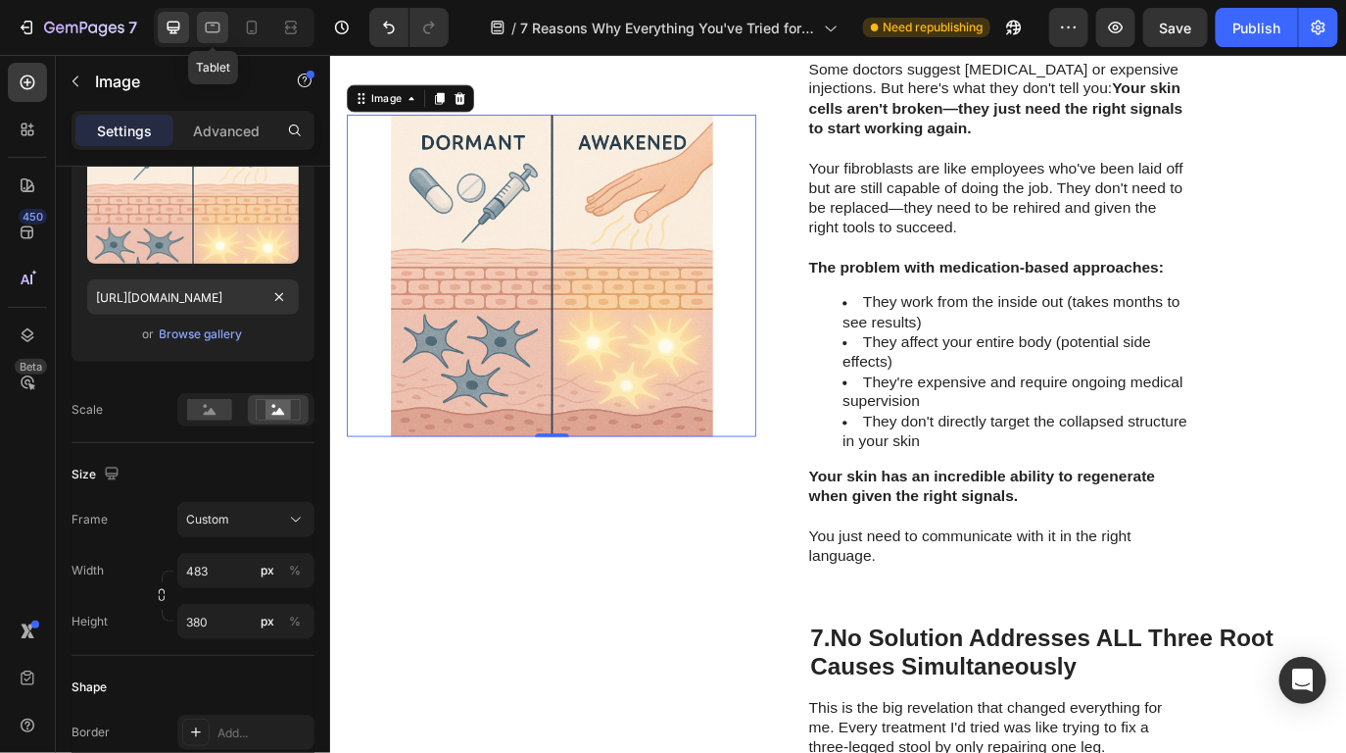
click at [213, 33] on icon at bounding box center [213, 28] width 20 height 20
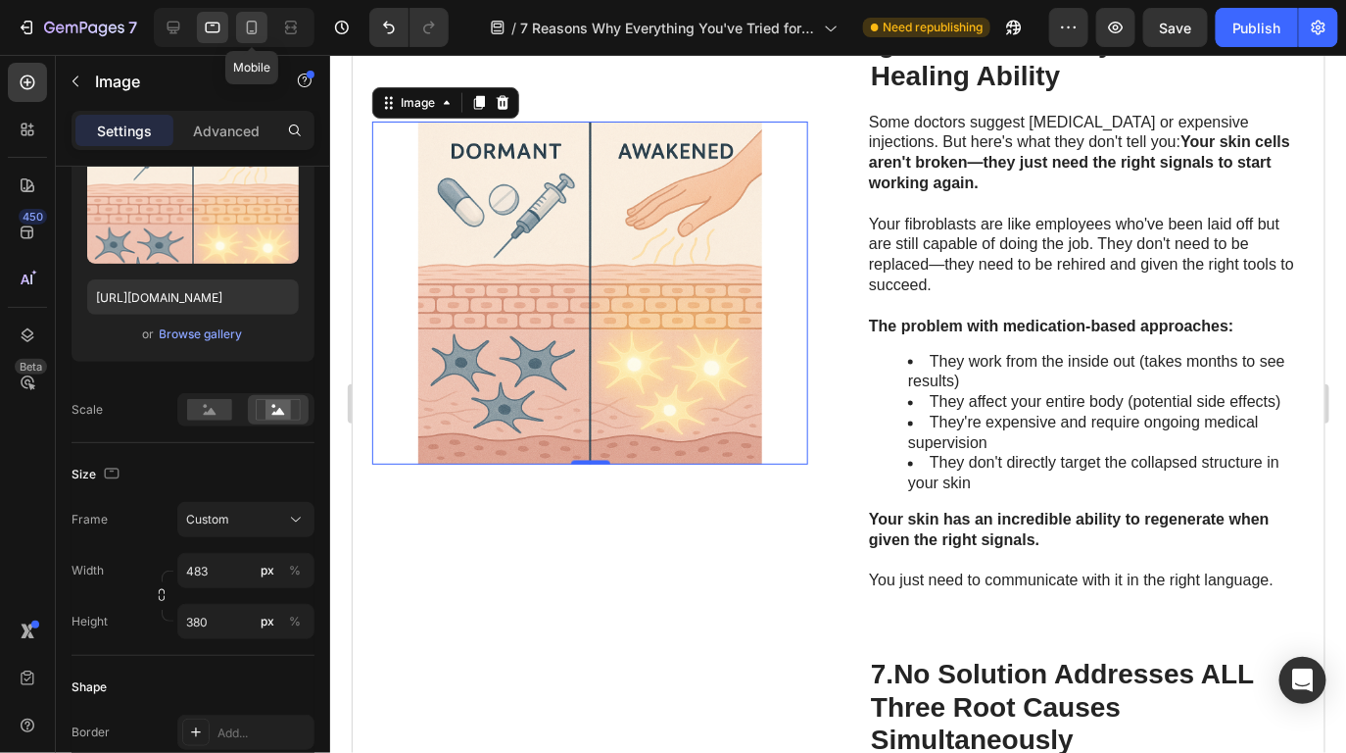
click at [236, 30] on div at bounding box center [251, 27] width 31 height 31
type input "[URL][DOMAIN_NAME]"
type input "335"
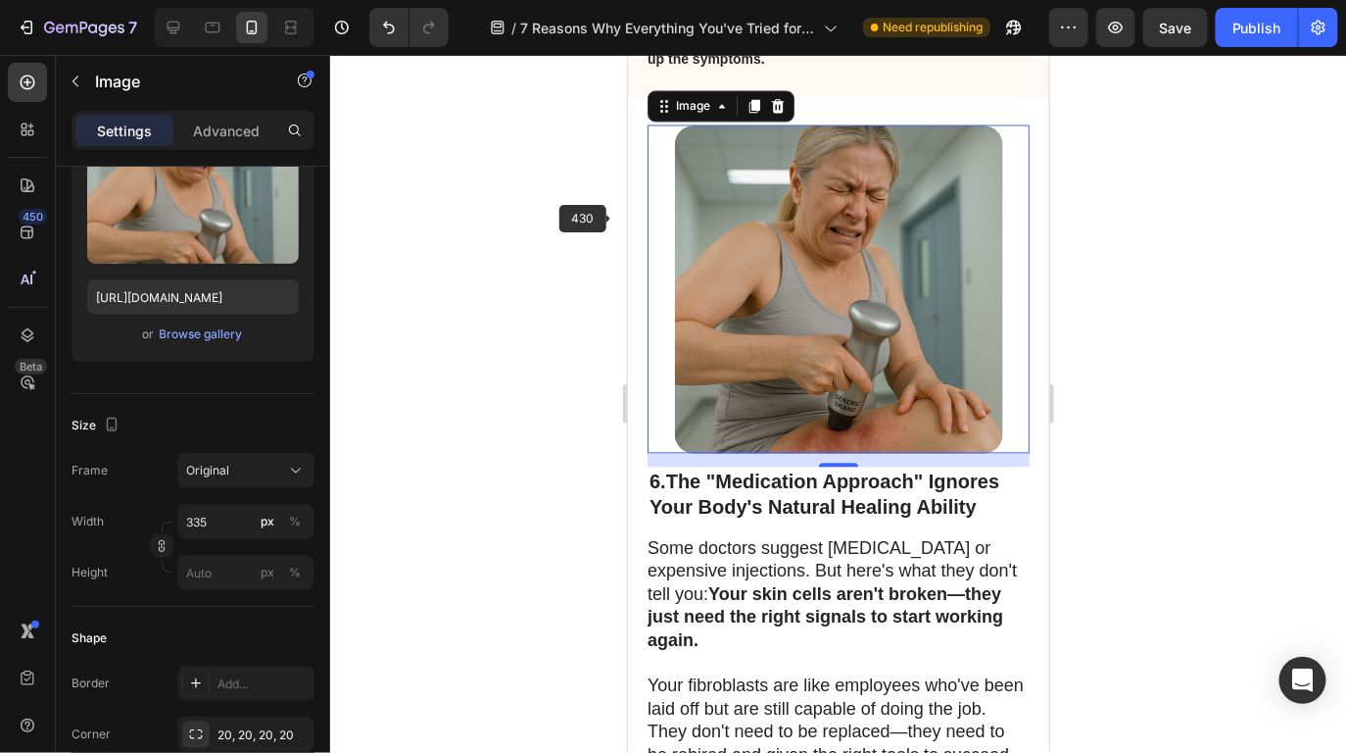
scroll to position [6223, 0]
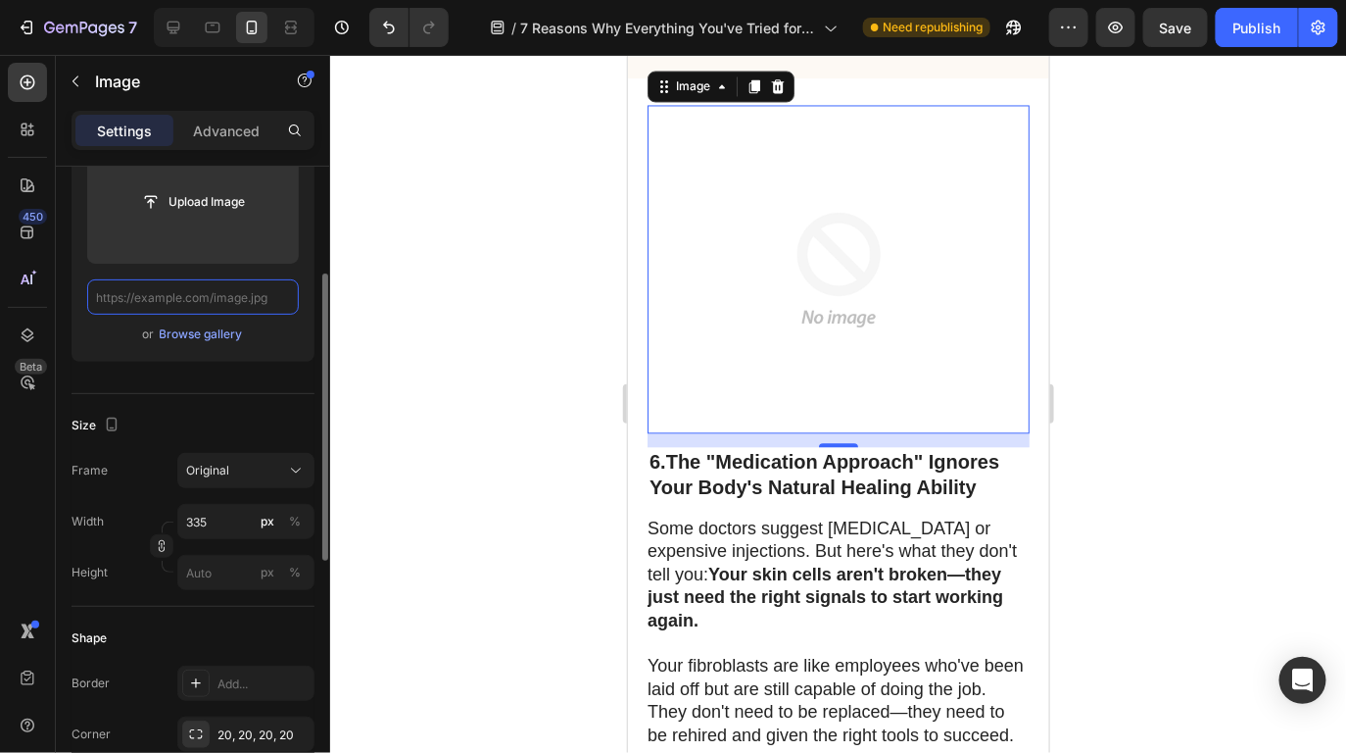
paste input "[URL][DOMAIN_NAME]"
type input "[URL][DOMAIN_NAME]"
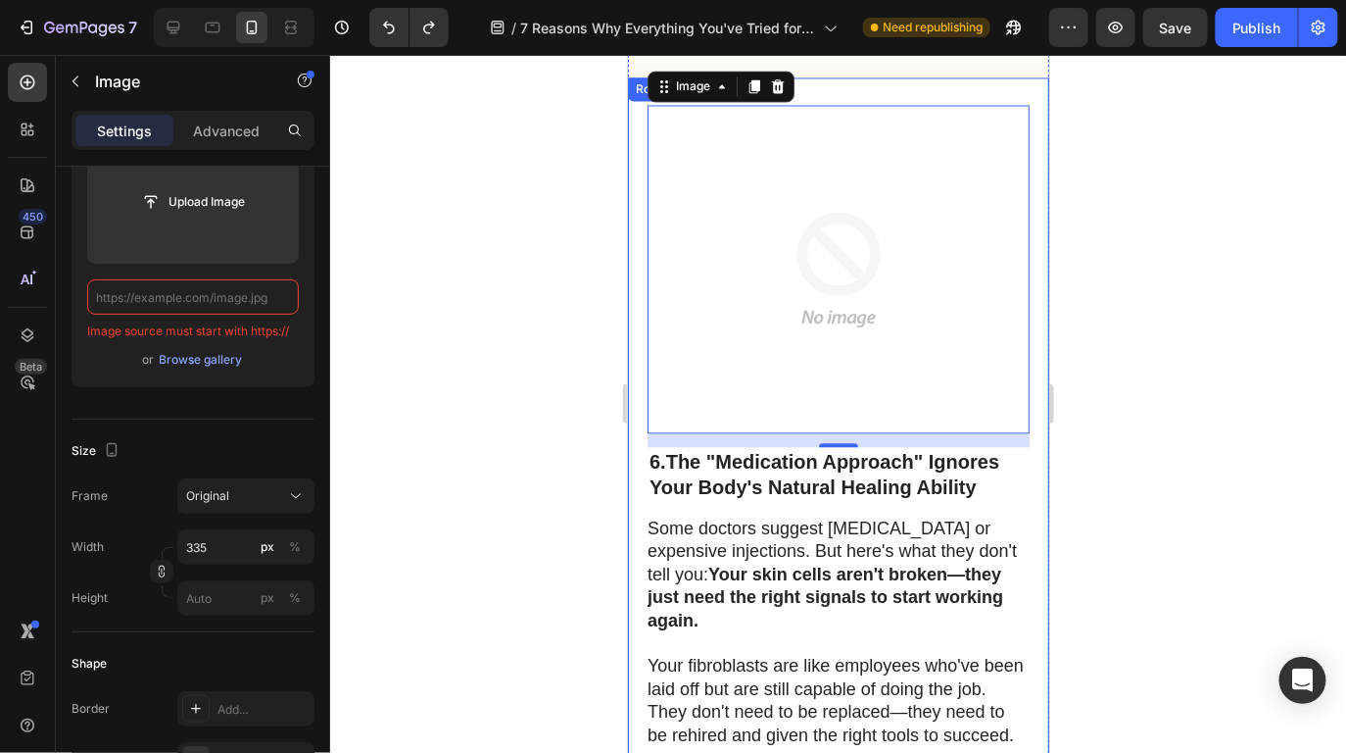
scroll to position [0, 0]
click at [181, 32] on icon at bounding box center [174, 28] width 20 height 20
type input "[URL][DOMAIN_NAME]"
type input "483"
type input "380"
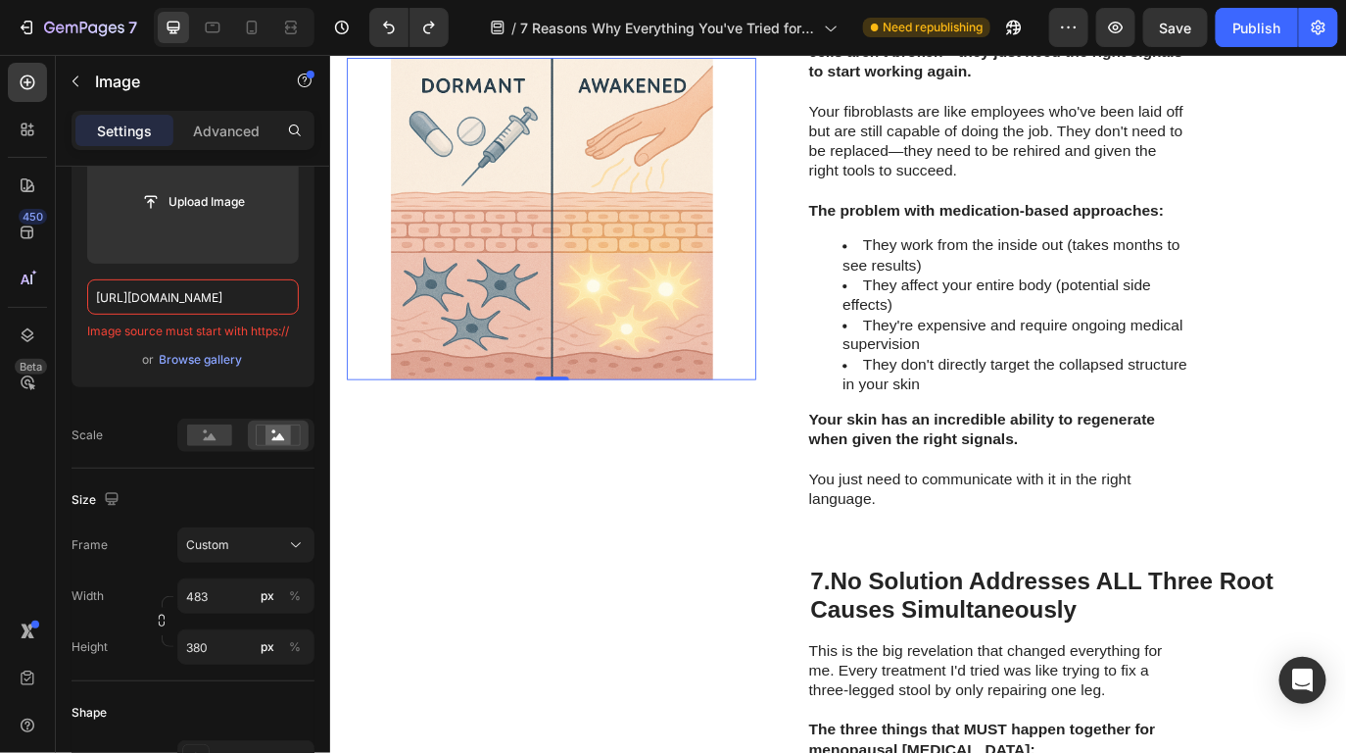
scroll to position [6048, 0]
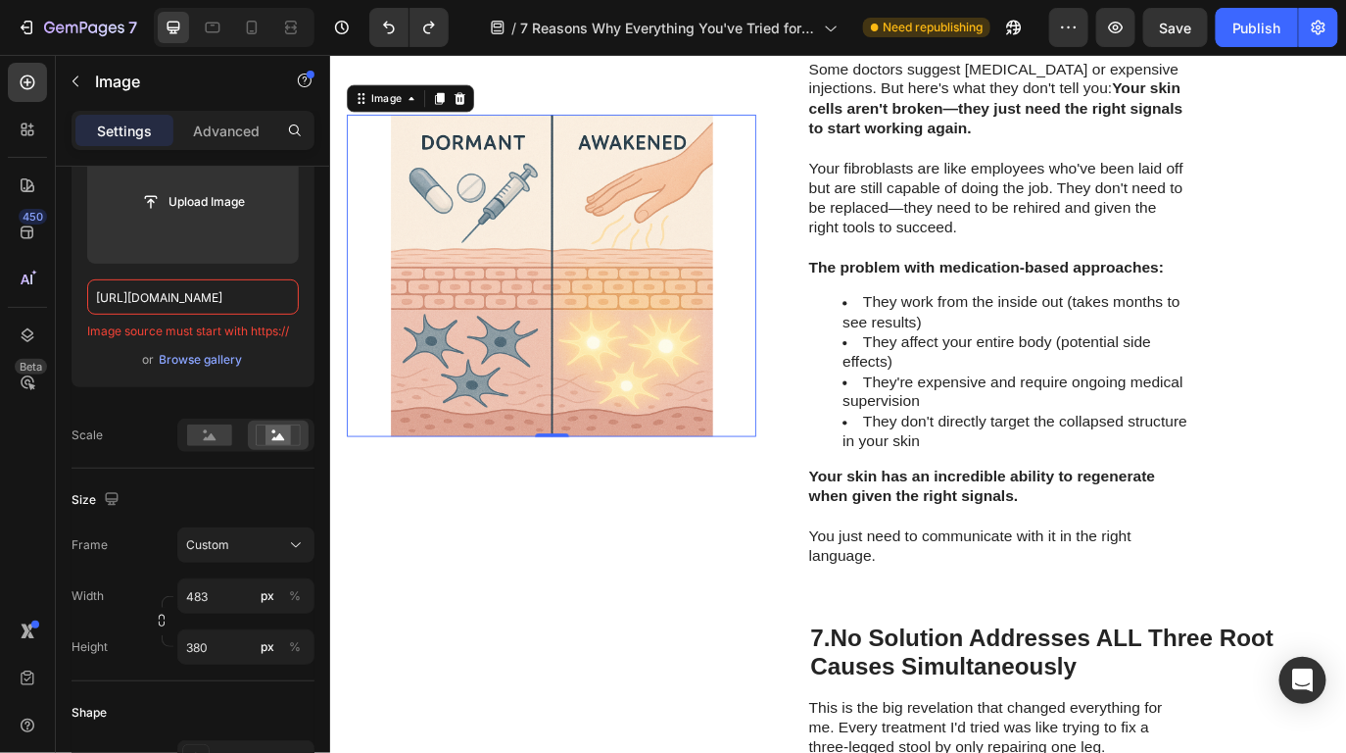
click at [529, 286] on img at bounding box center [585, 310] width 473 height 372
click at [626, 532] on div "Image 14" at bounding box center [585, 311] width 473 height 675
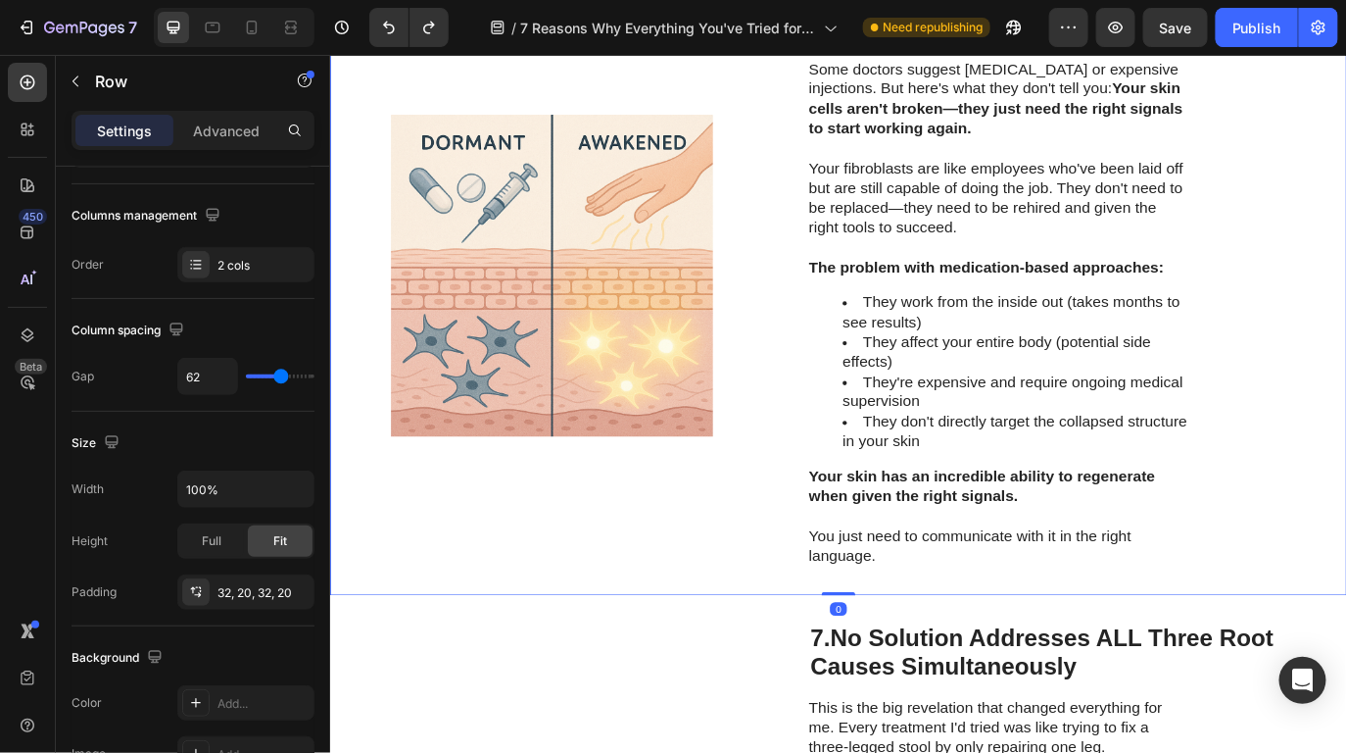
scroll to position [0, 0]
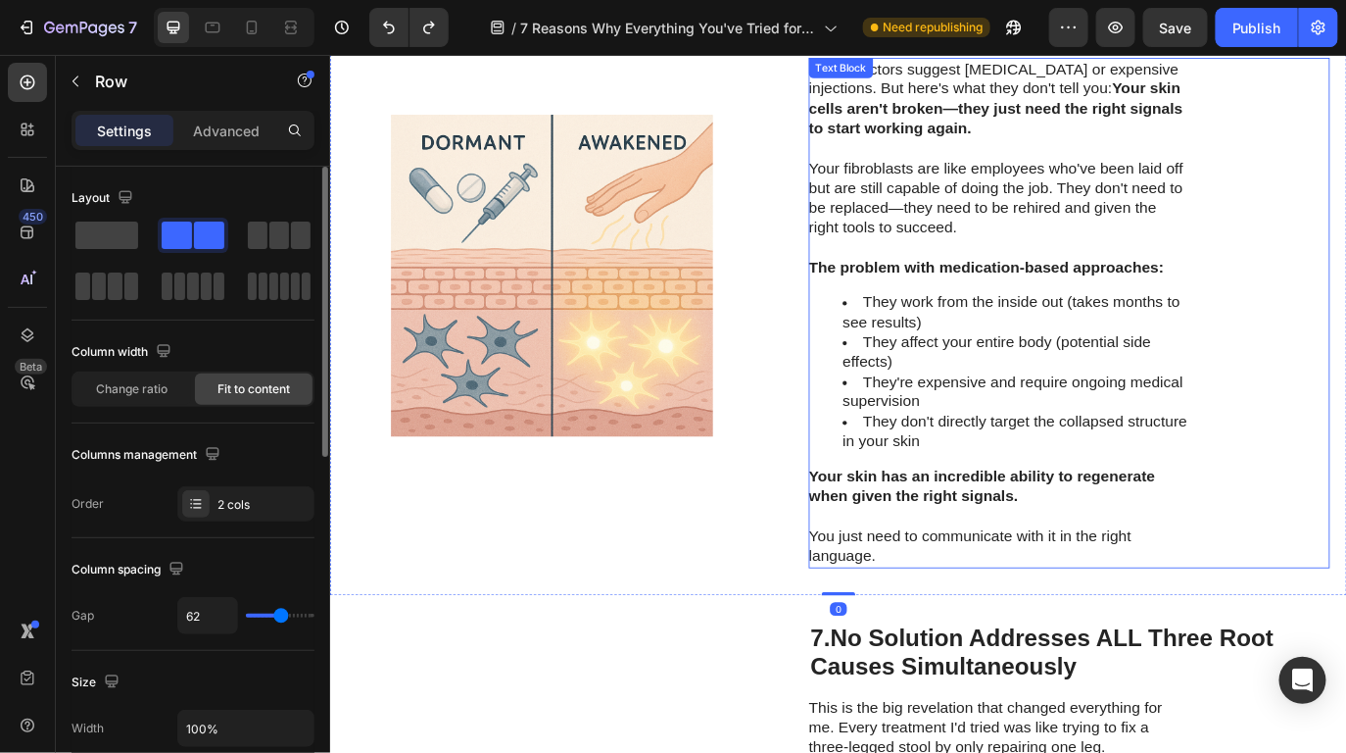
click at [689, 344] on img at bounding box center [585, 310] width 473 height 372
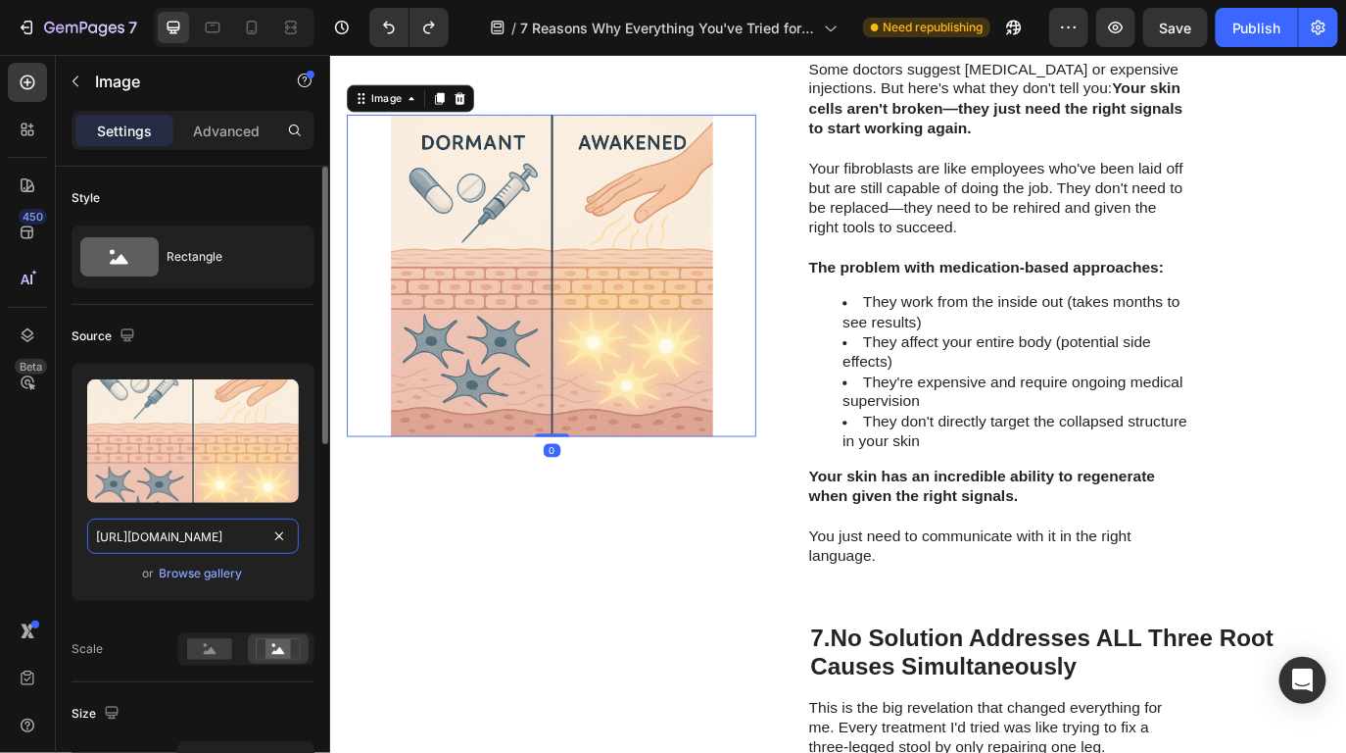
click at [204, 526] on input "[URL][DOMAIN_NAME]" at bounding box center [193, 535] width 212 height 35
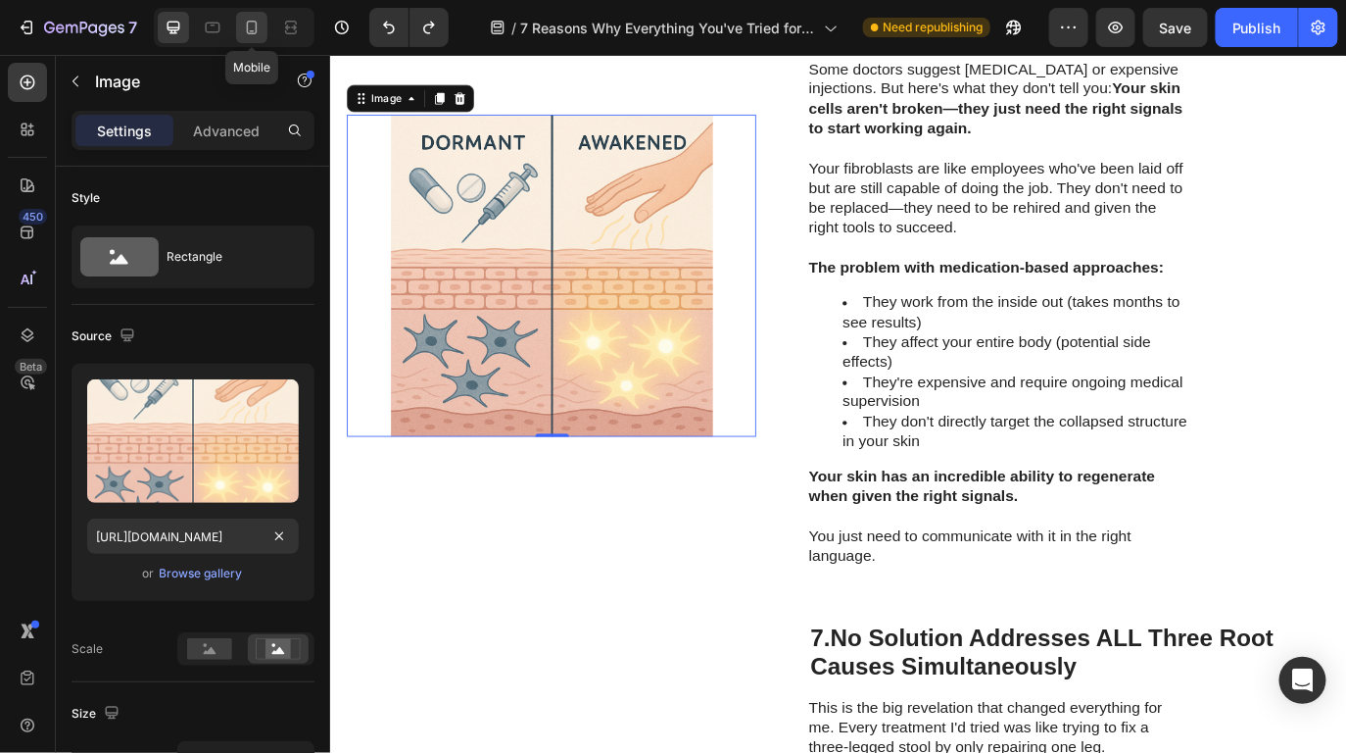
click at [259, 36] on icon at bounding box center [252, 28] width 20 height 20
type input "335"
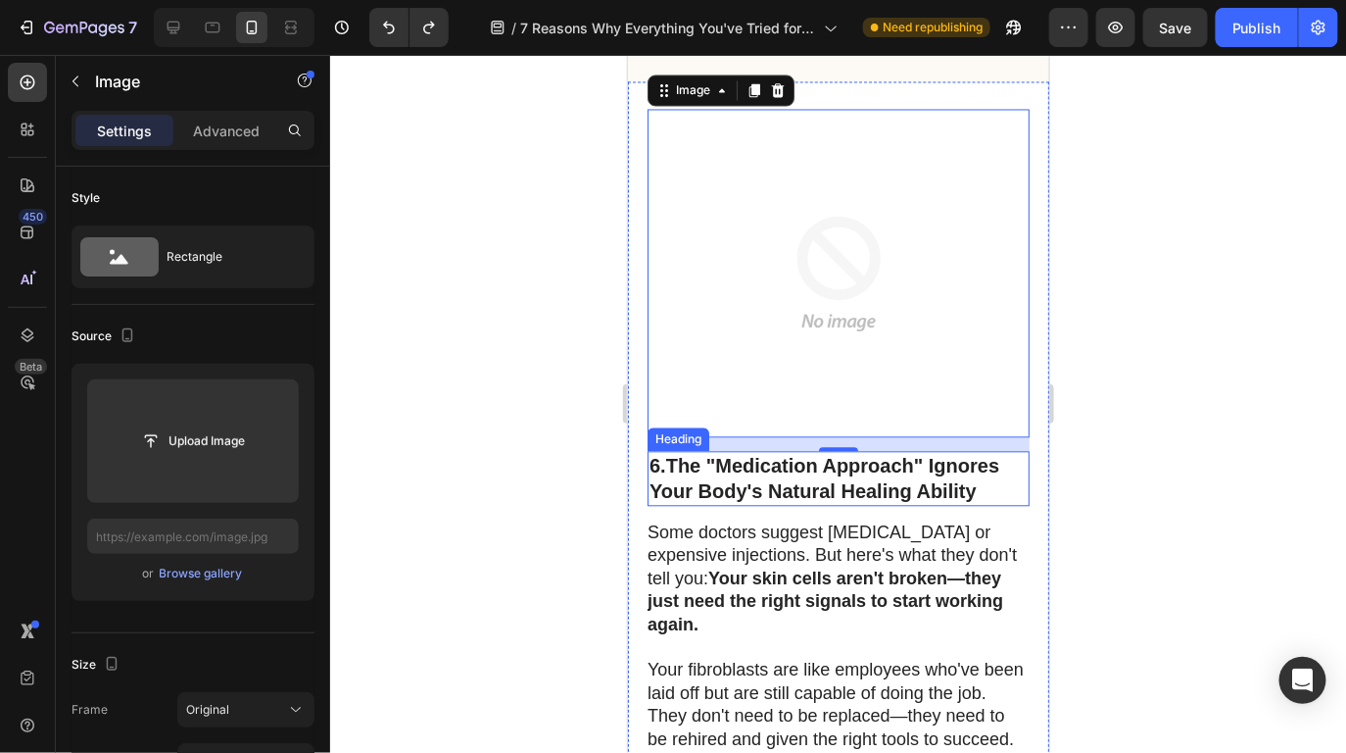
scroll to position [6223, 0]
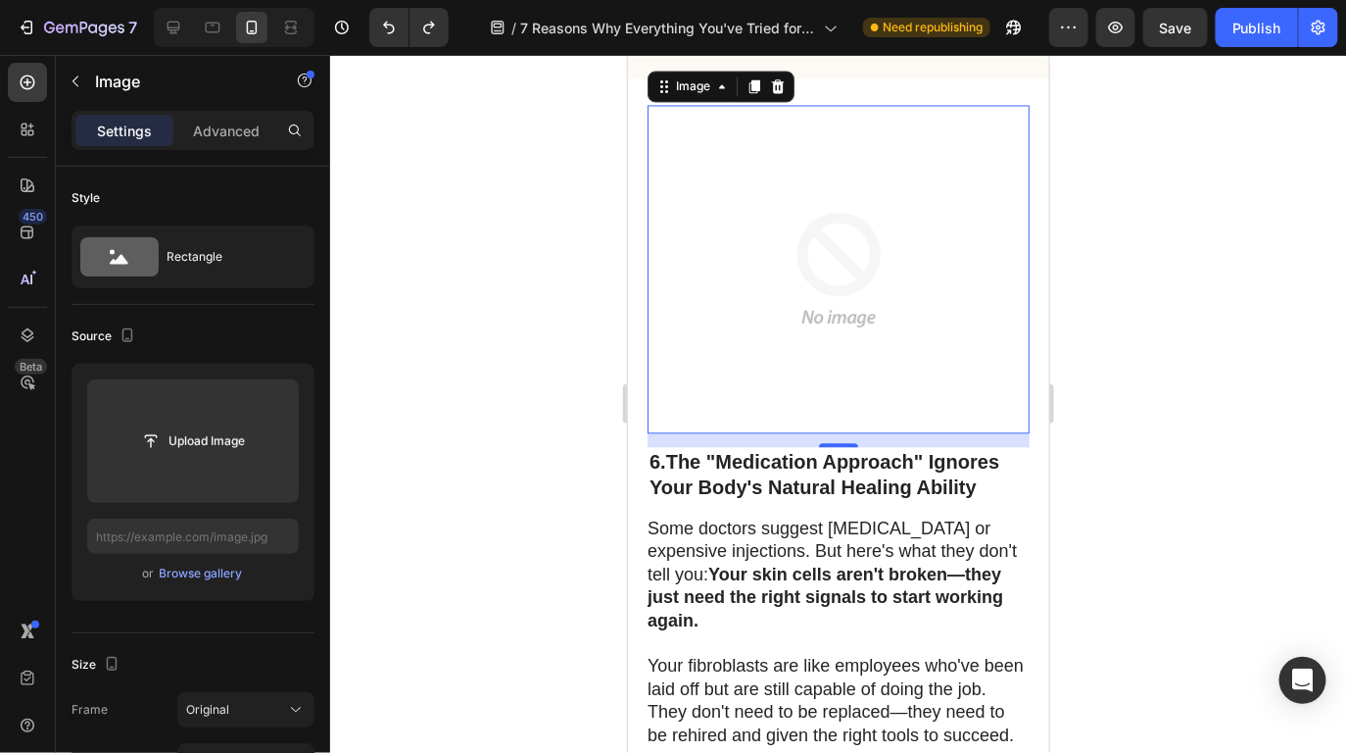
click at [861, 358] on img at bounding box center [838, 269] width 328 height 328
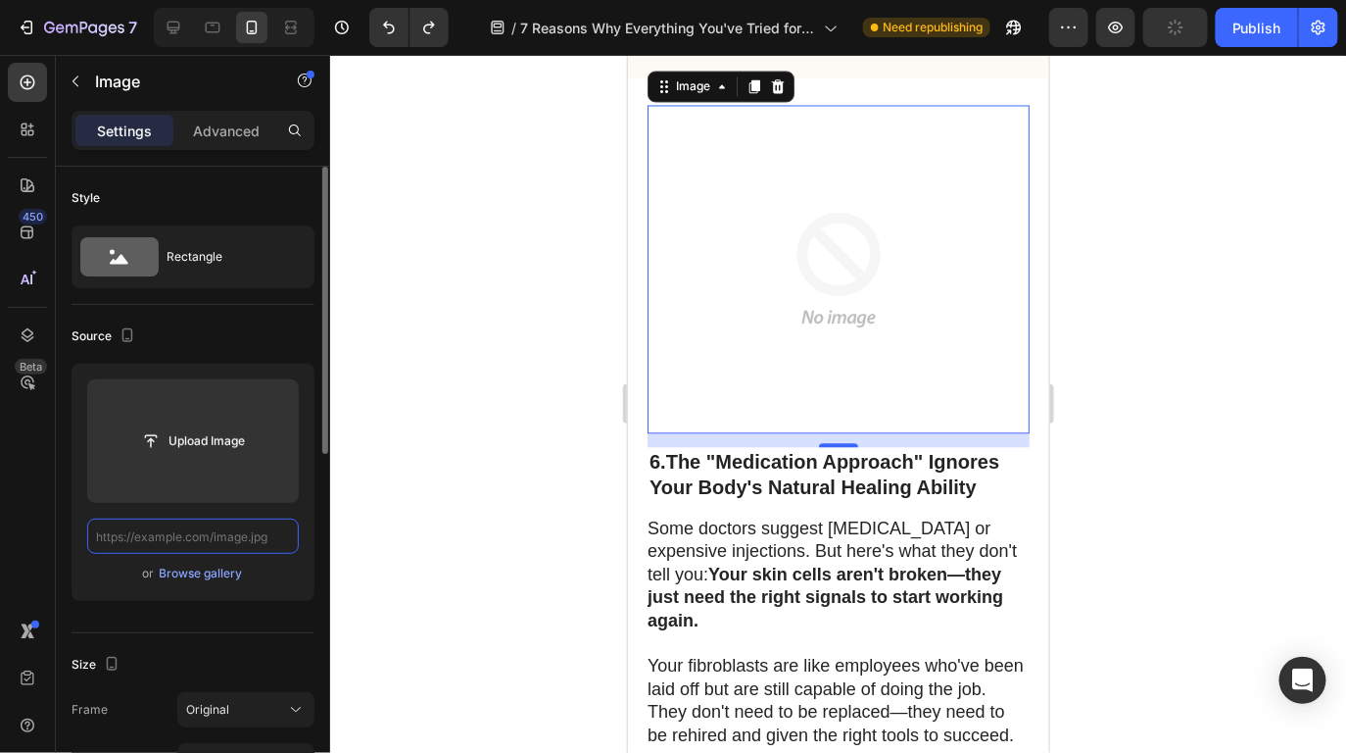
click at [234, 525] on input "text" at bounding box center [193, 535] width 212 height 35
paste input "[URL][DOMAIN_NAME]"
type input "[URL][DOMAIN_NAME]"
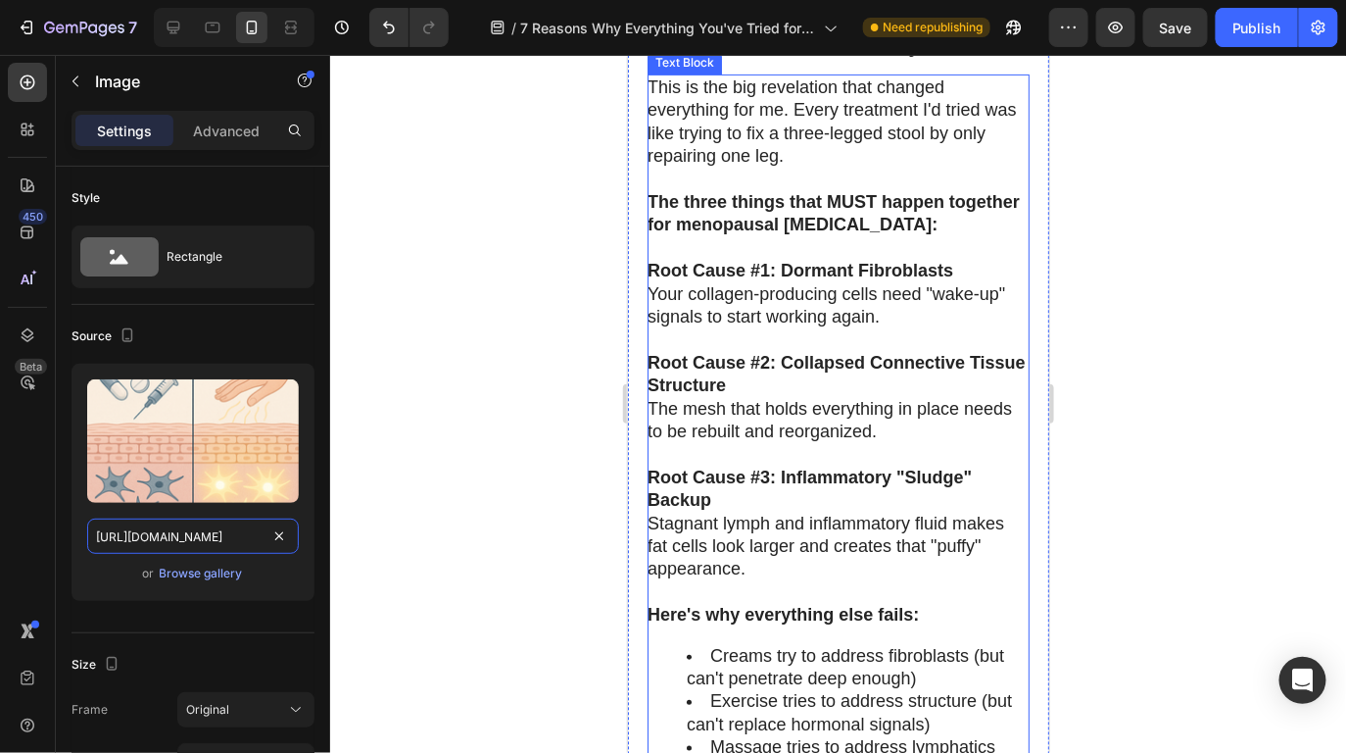
scroll to position [7374, 0]
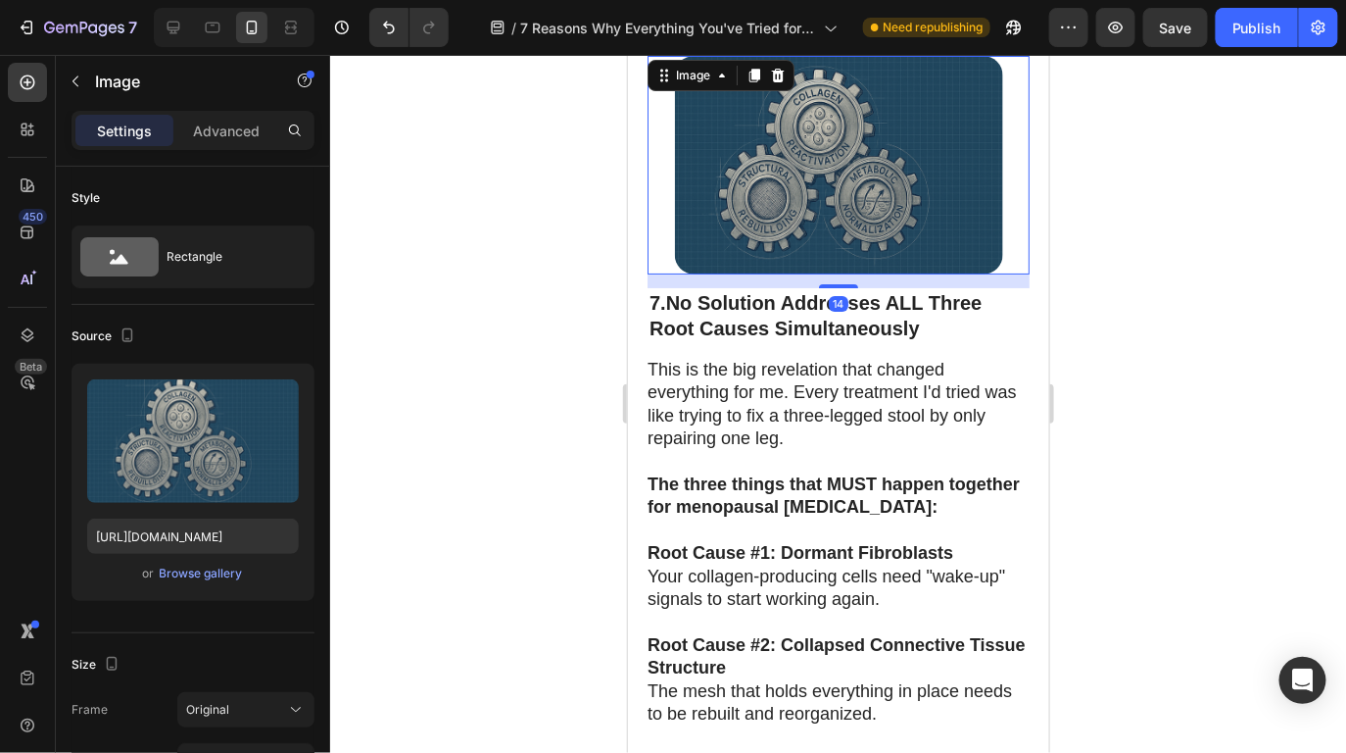
click at [824, 253] on img at bounding box center [838, 164] width 328 height 219
click at [177, 36] on icon at bounding box center [174, 28] width 20 height 20
type input "[URL][DOMAIN_NAME]"
type input "483"
type input "380"
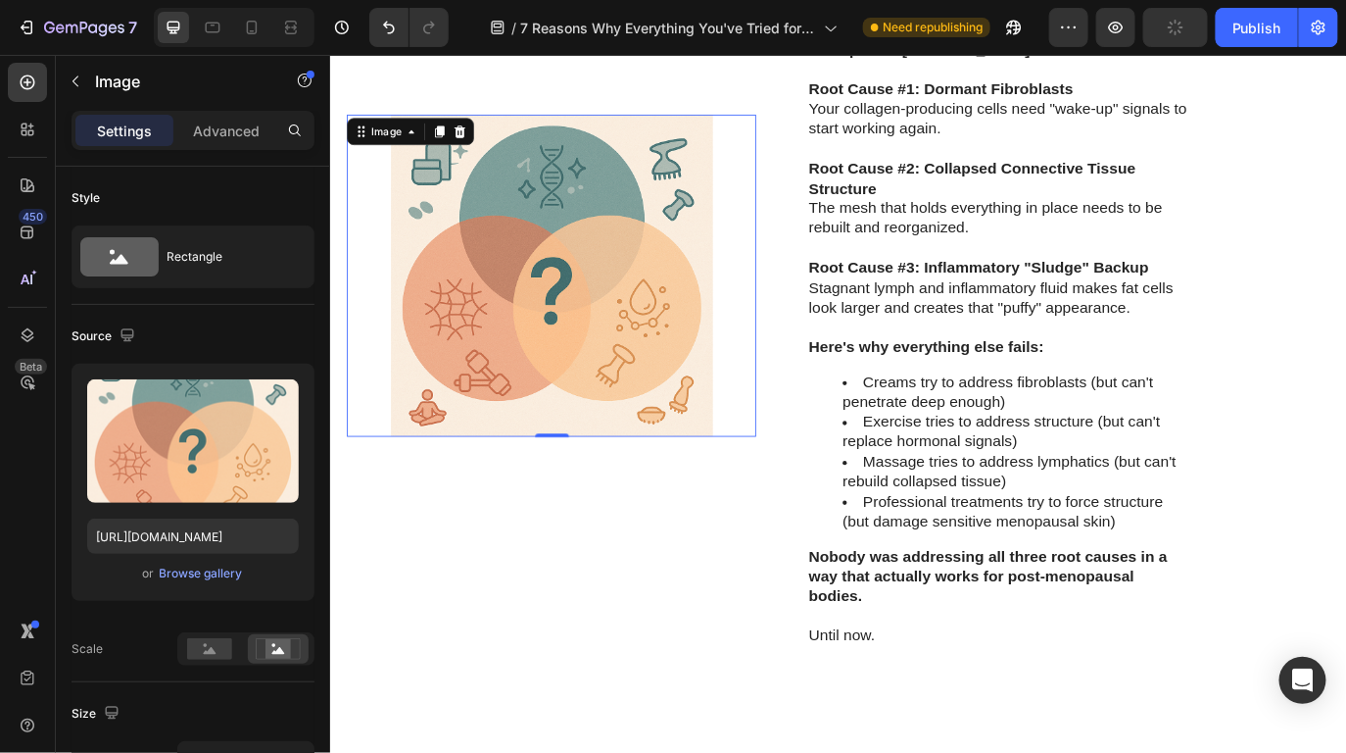
scroll to position [6901, 0]
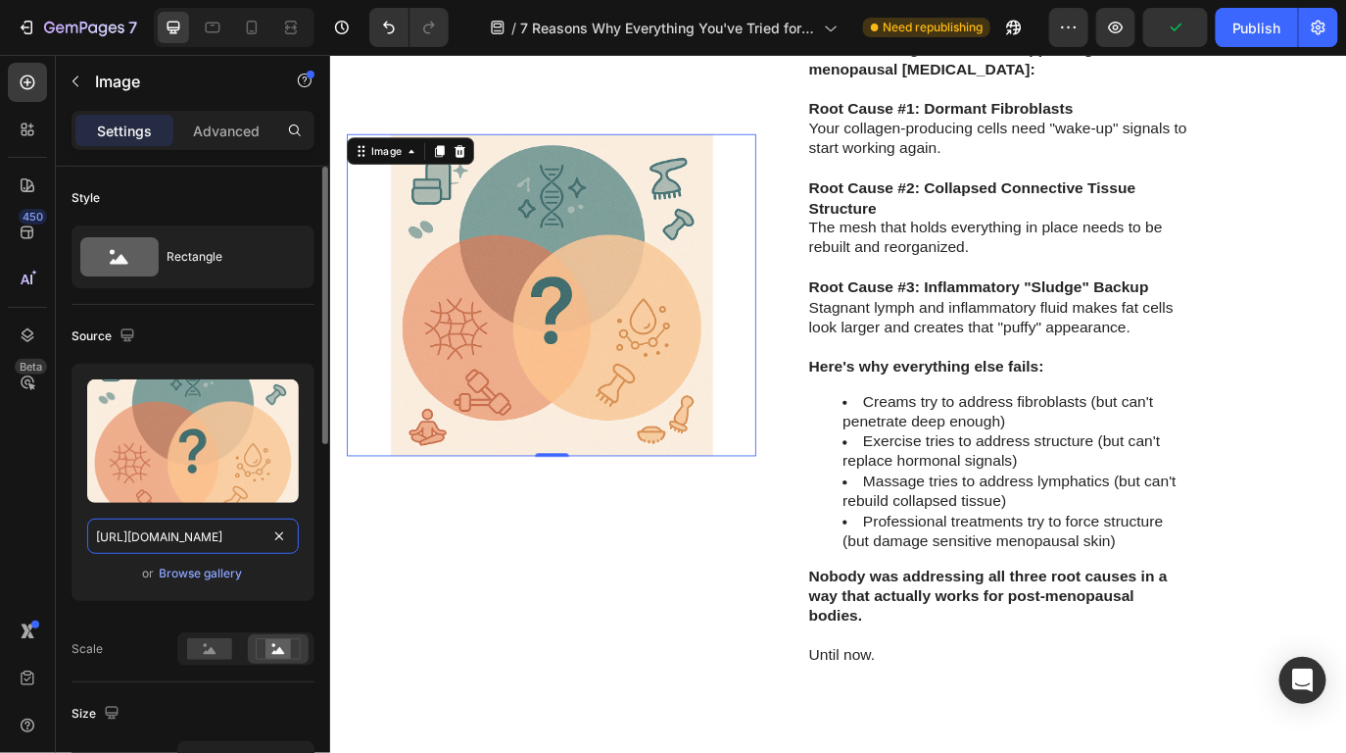
click at [228, 539] on input "[URL][DOMAIN_NAME]" at bounding box center [193, 535] width 212 height 35
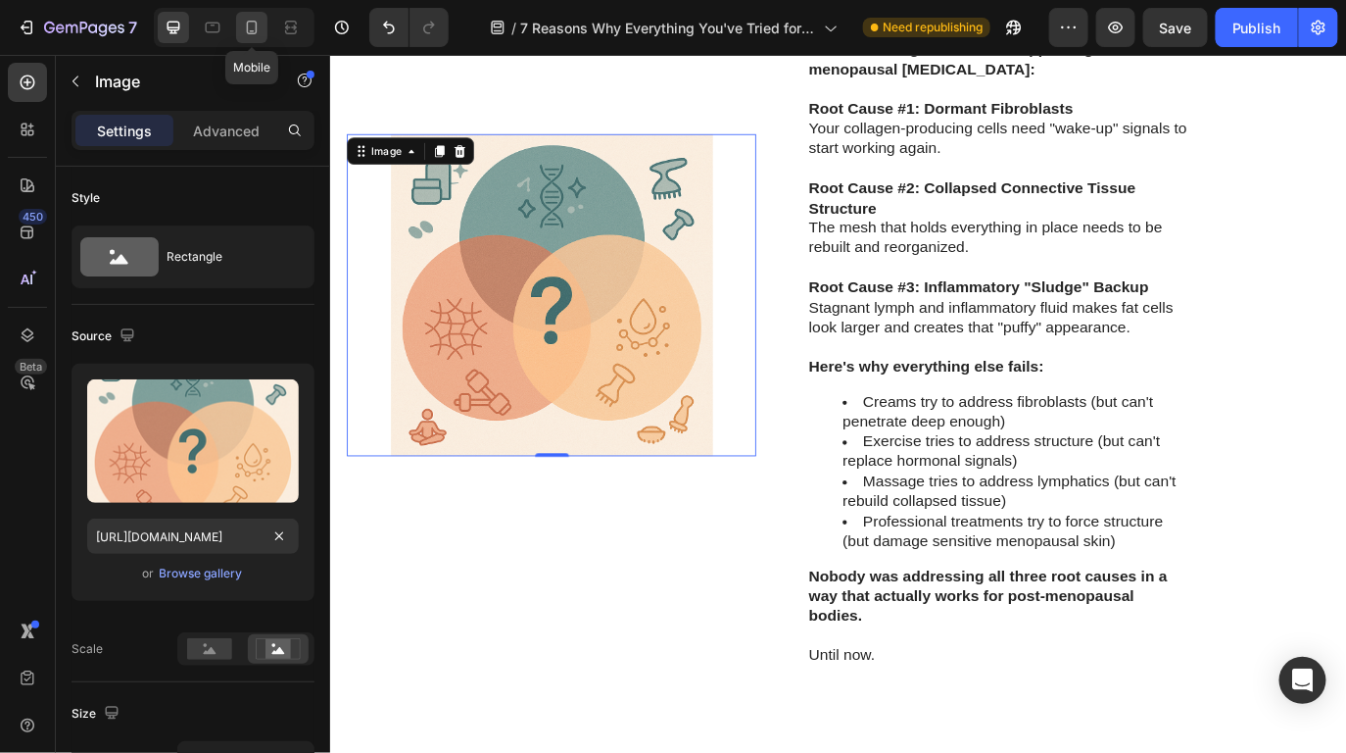
click at [240, 29] on div at bounding box center [251, 27] width 31 height 31
type input "[URL][DOMAIN_NAME]"
type input "335"
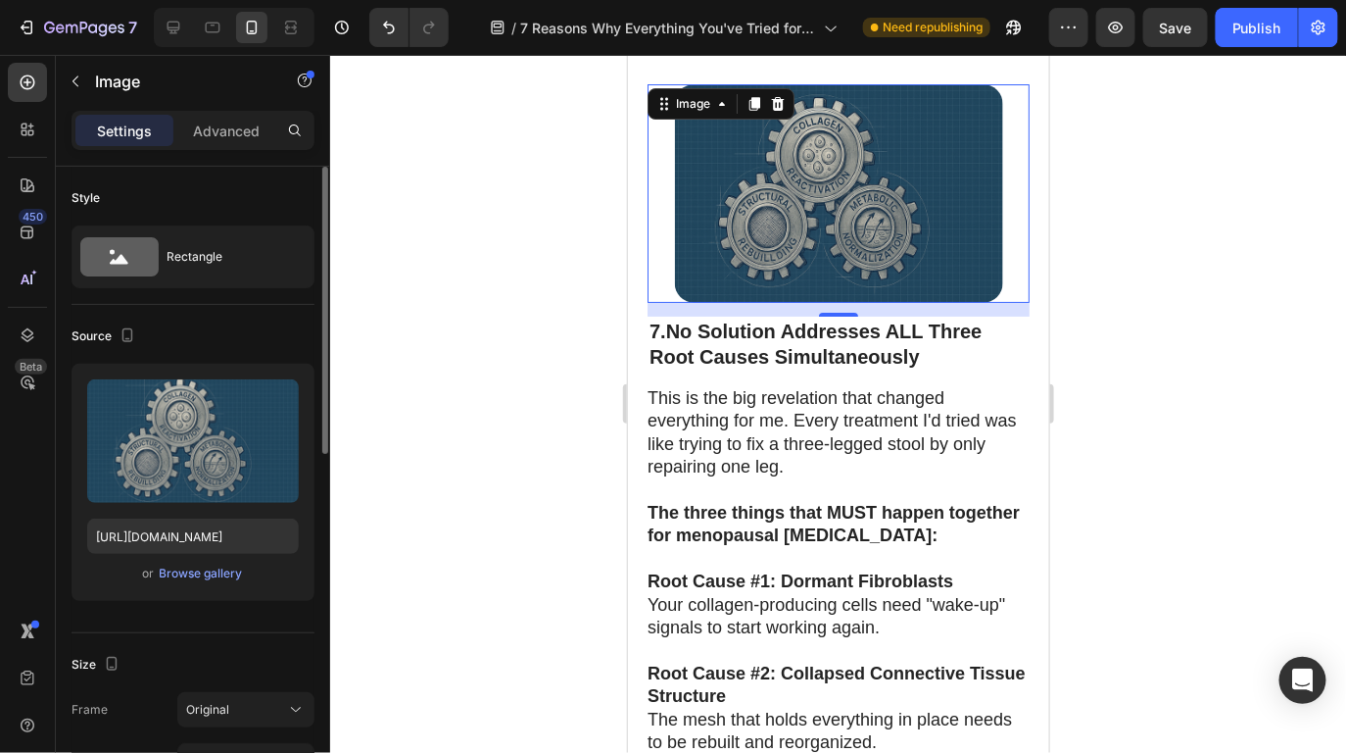
scroll to position [7346, 0]
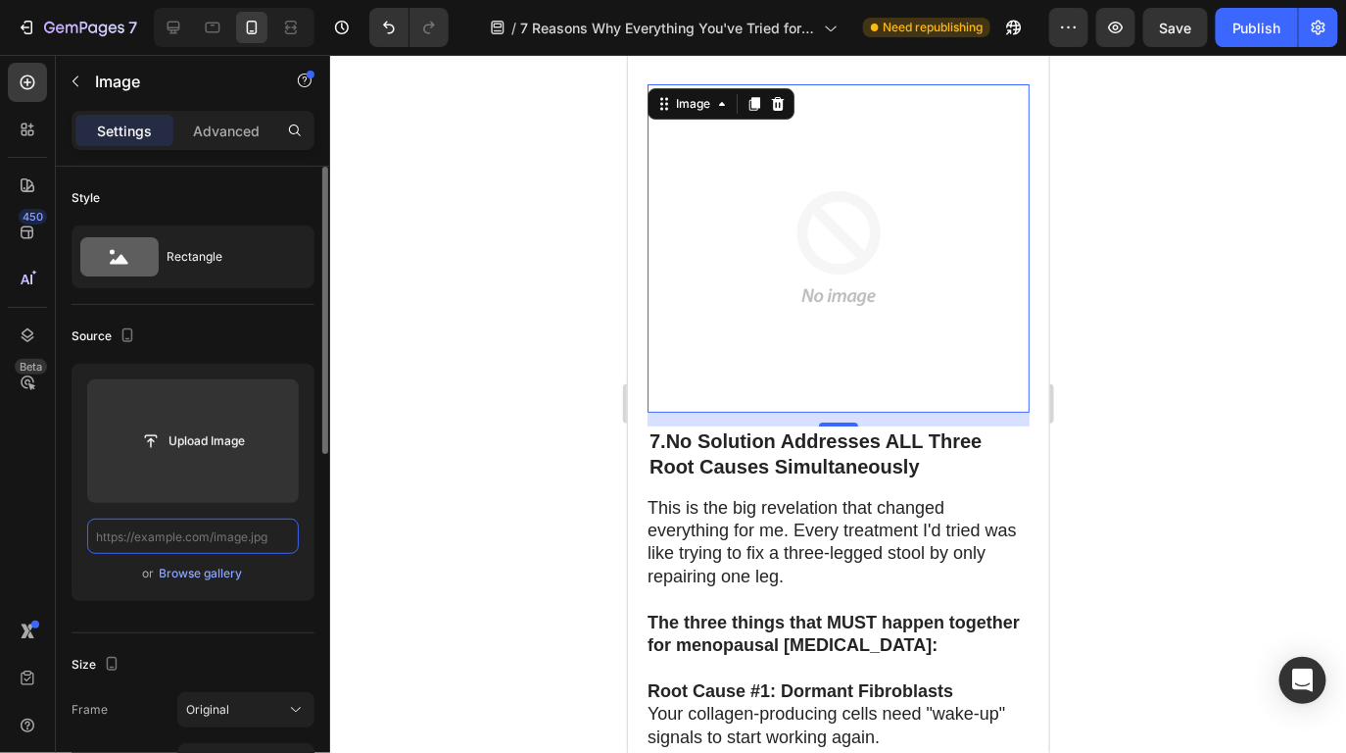
paste input "[URL][DOMAIN_NAME]"
type input "[URL][DOMAIN_NAME]"
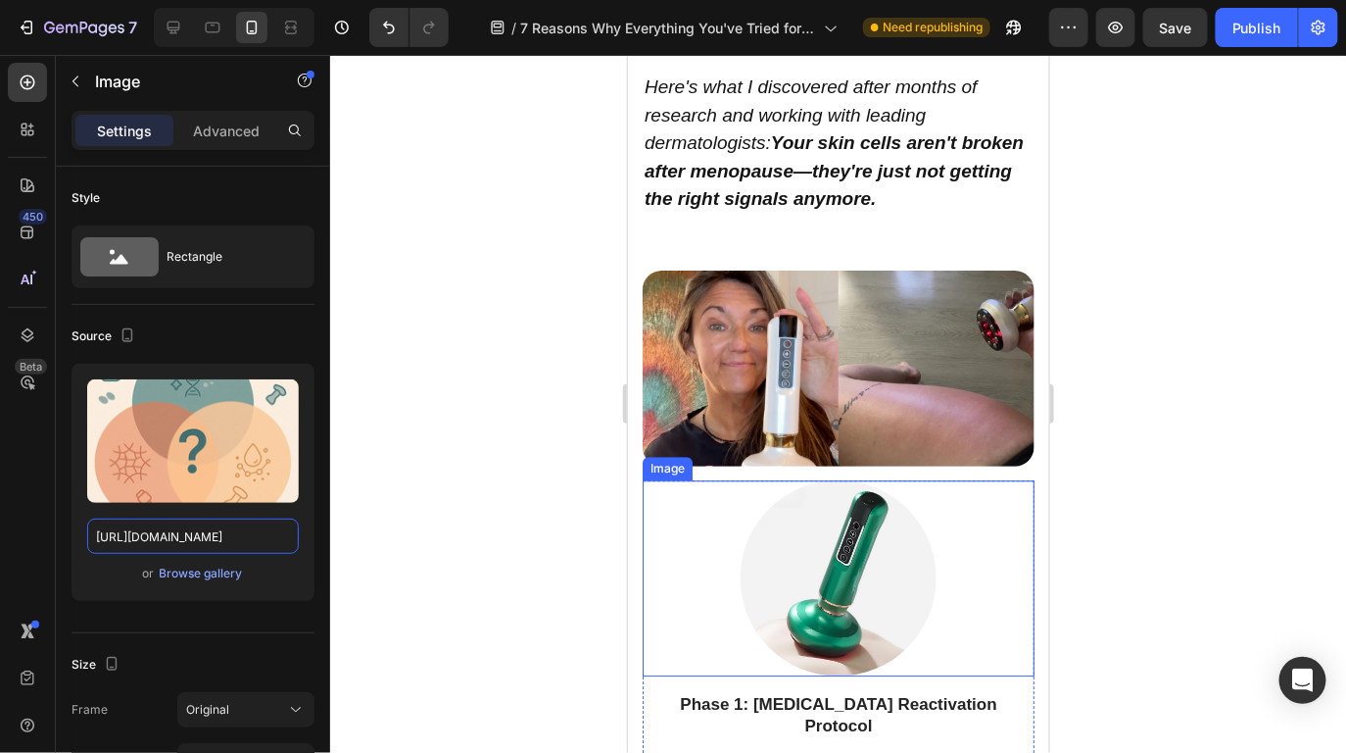
scroll to position [8998, 0]
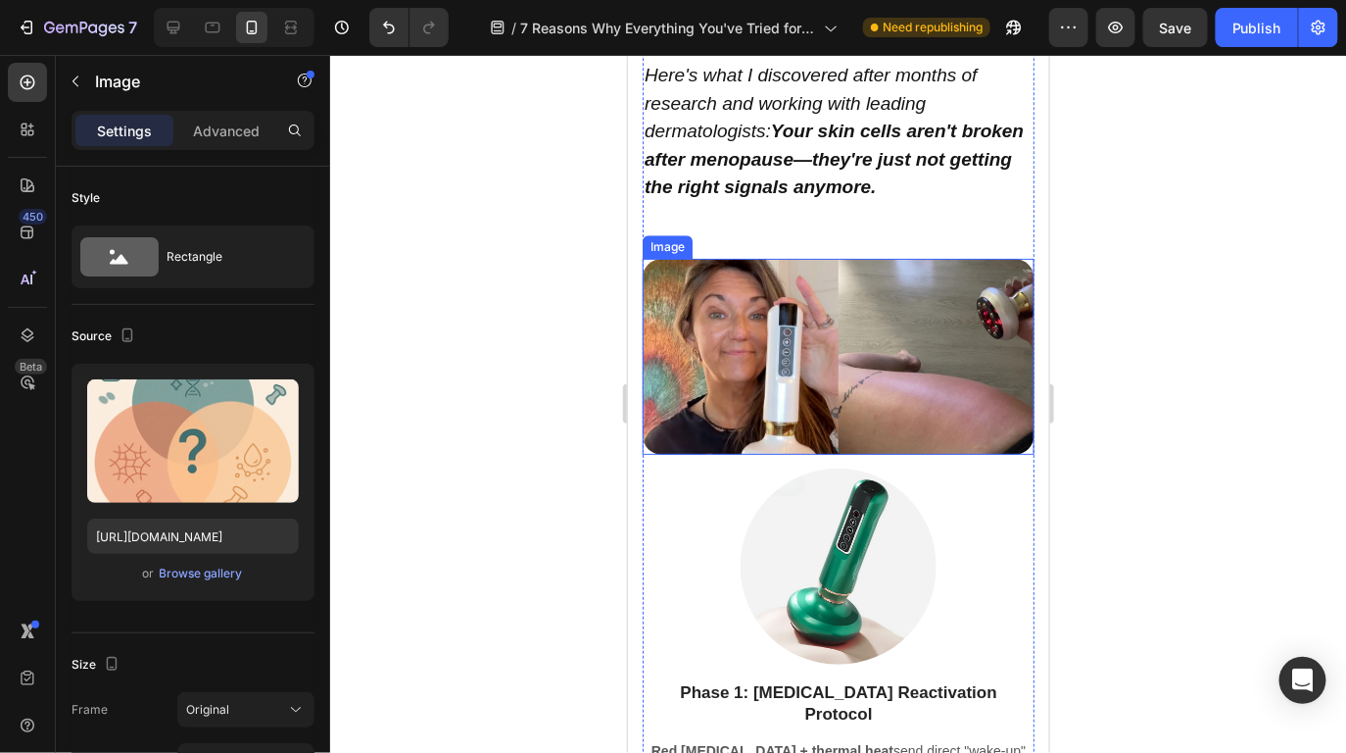
click at [839, 419] on img at bounding box center [838, 356] width 392 height 196
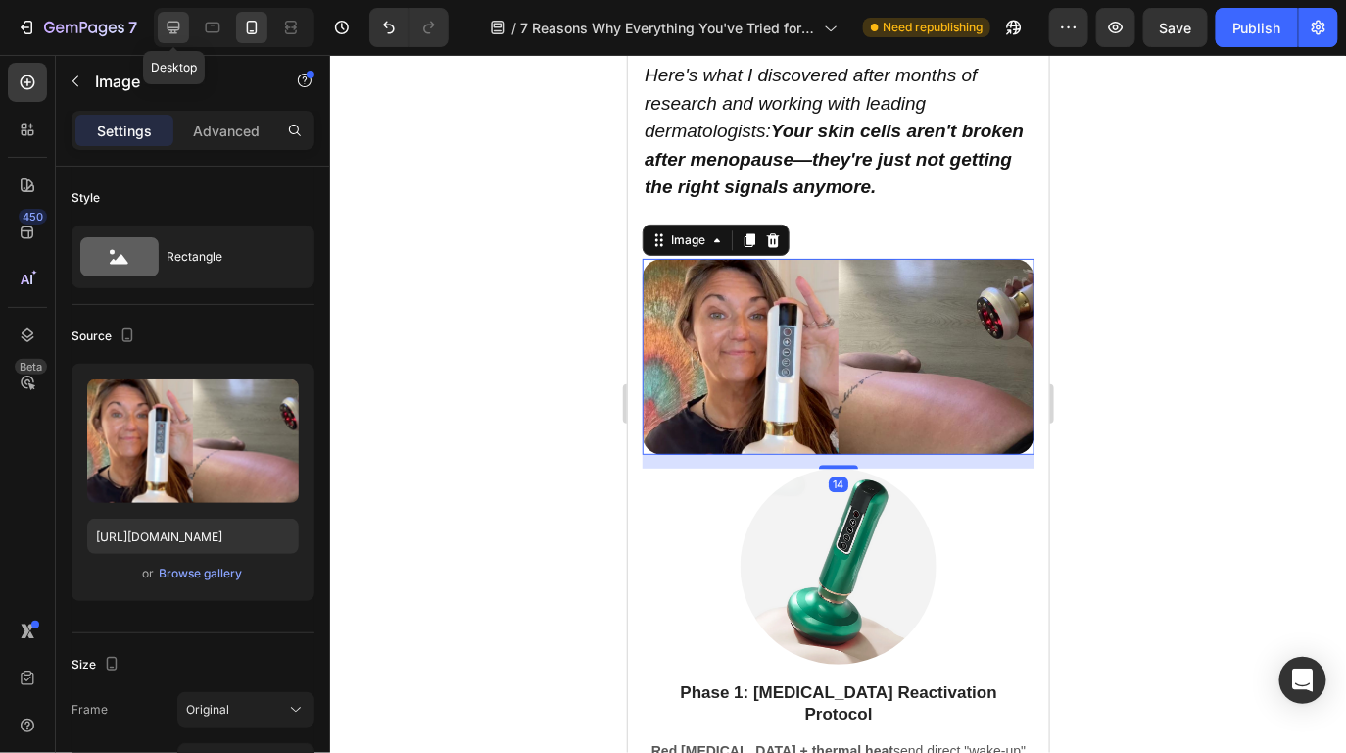
click at [180, 32] on icon at bounding box center [174, 28] width 20 height 20
type input "[URL][DOMAIN_NAME]"
type input "483"
type input "380"
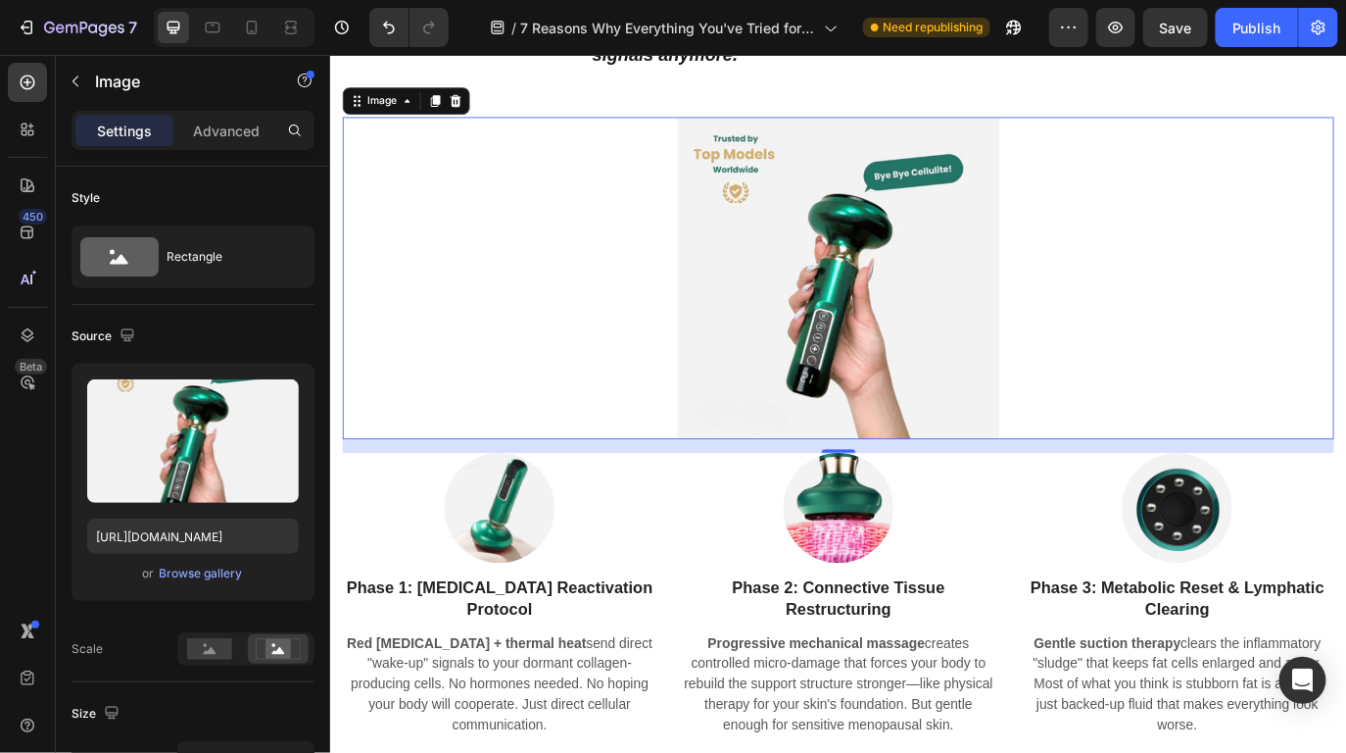
scroll to position [9173, 0]
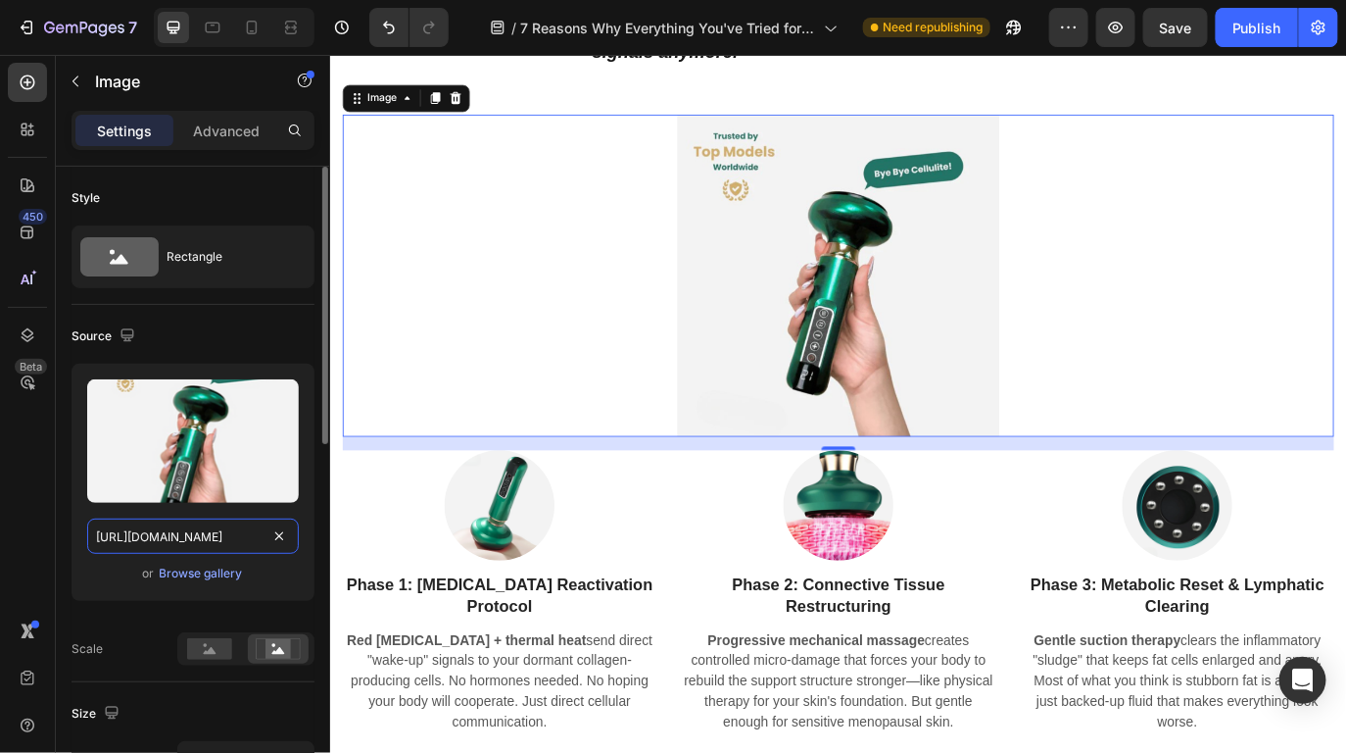
click at [200, 544] on input "[URL][DOMAIN_NAME]" at bounding box center [193, 535] width 212 height 35
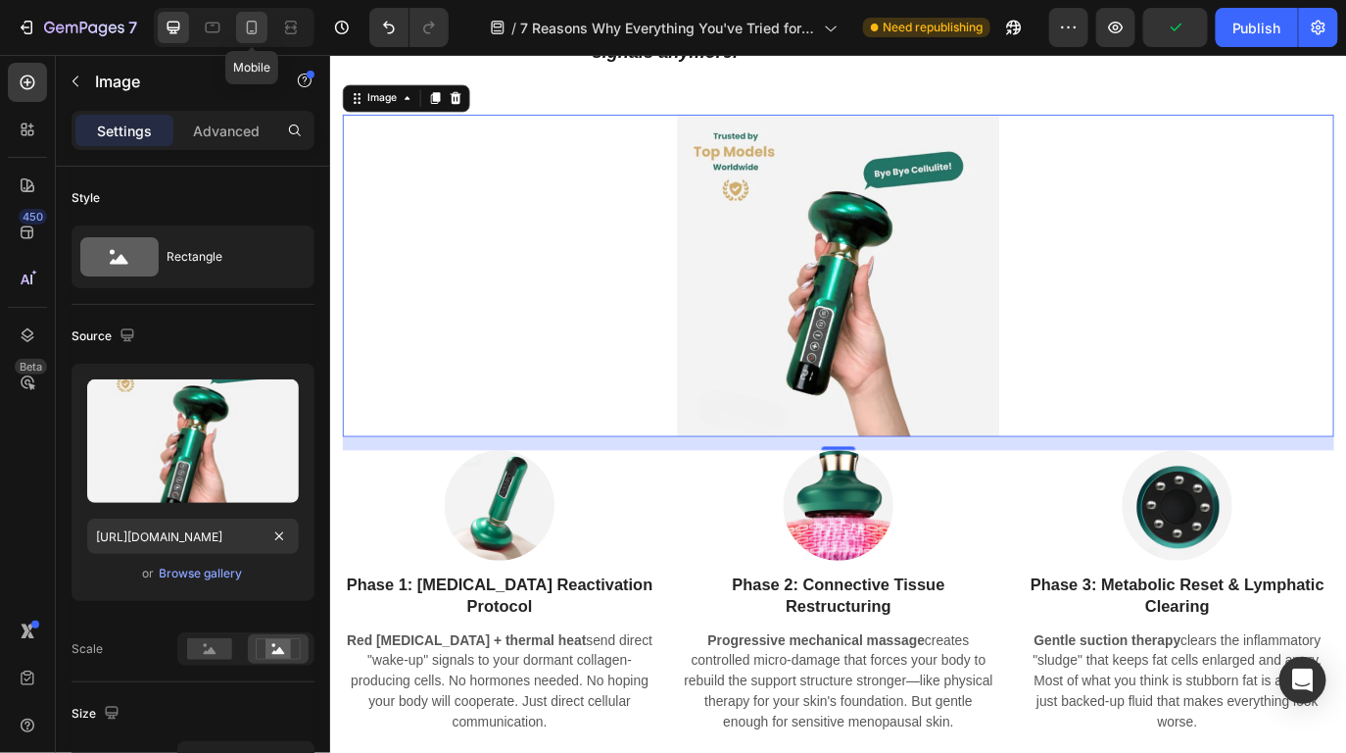
click at [242, 27] on icon at bounding box center [252, 28] width 20 height 20
type input "[URL][DOMAIN_NAME]"
type input "100"
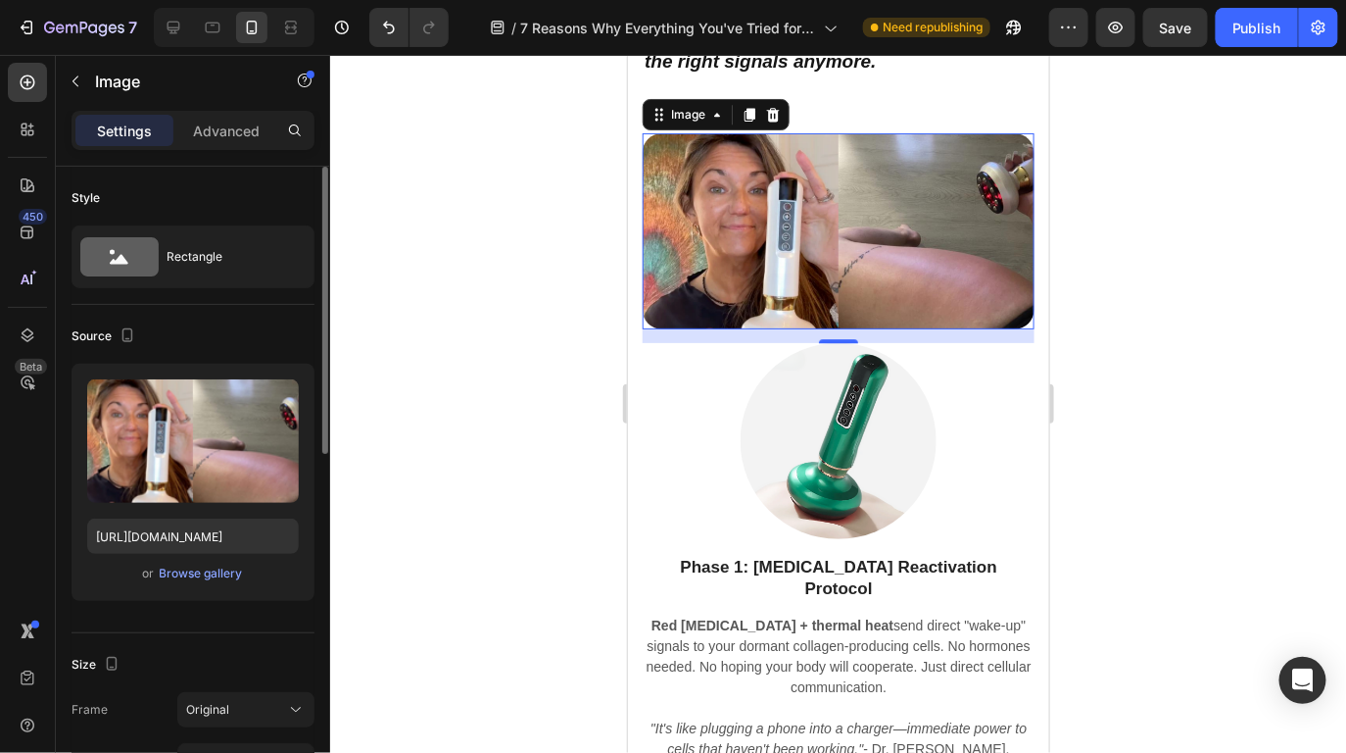
scroll to position [9133, 0]
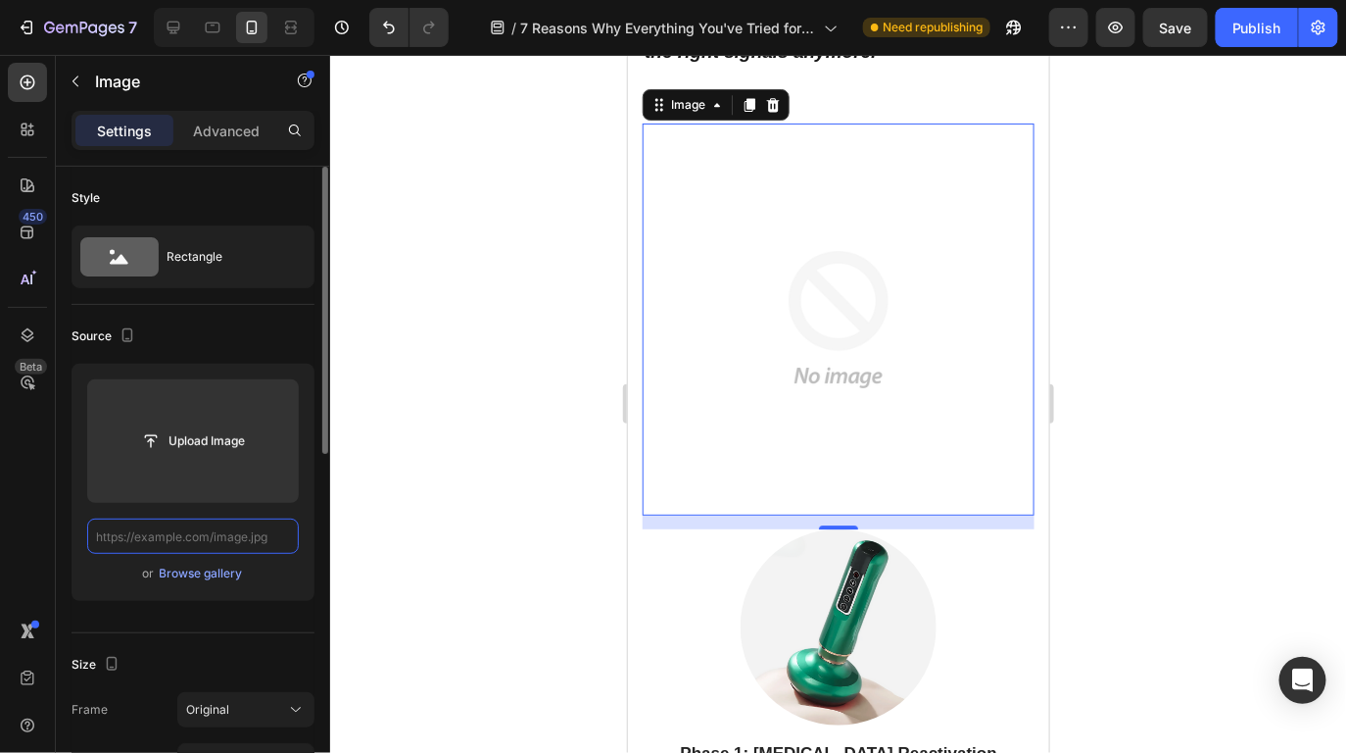
paste input "[URL][DOMAIN_NAME]"
type input "[URL][DOMAIN_NAME]"
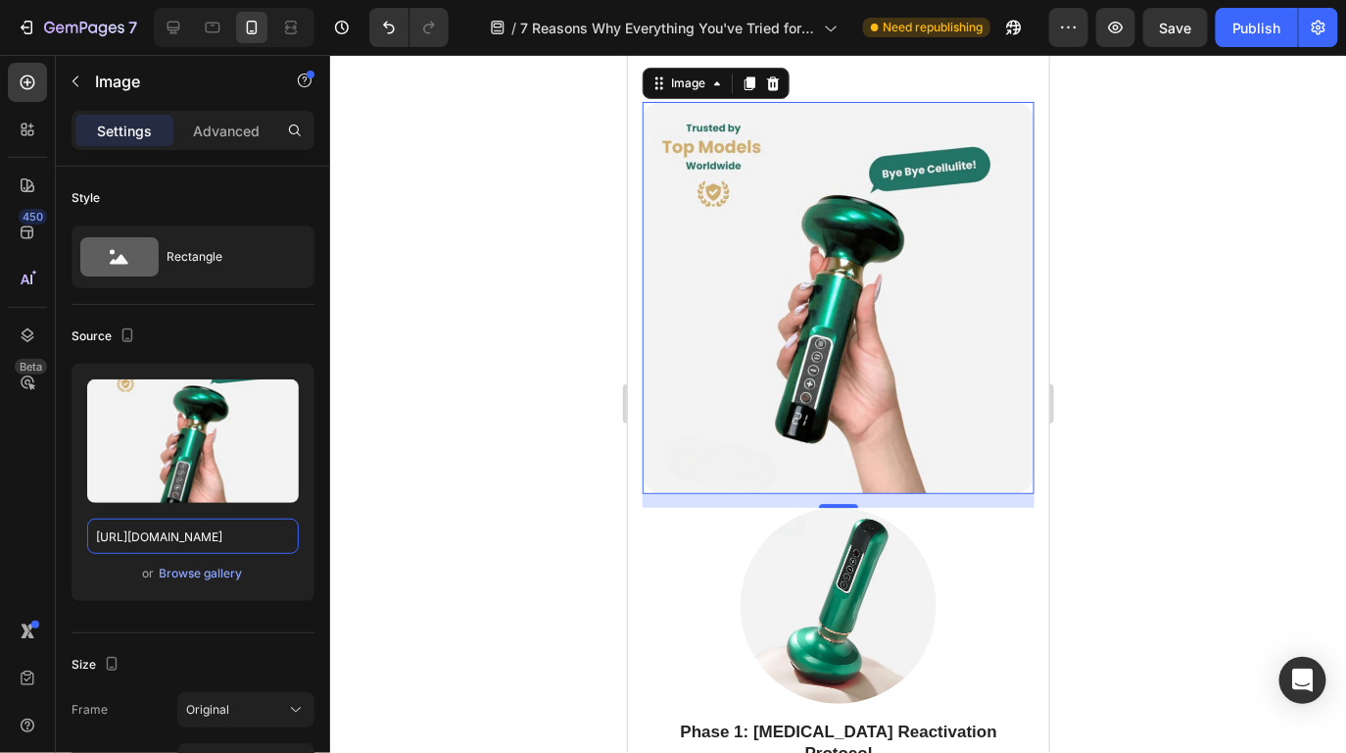
scroll to position [9167, 0]
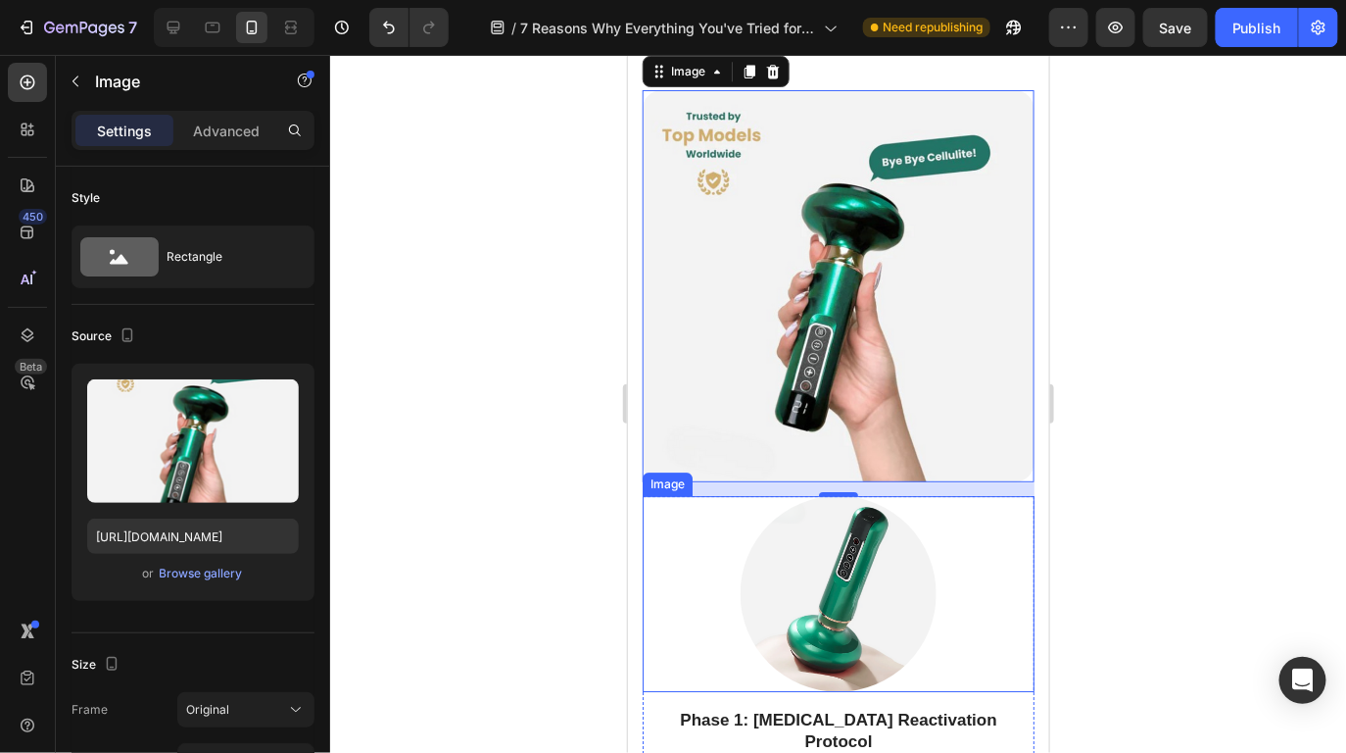
click at [1019, 508] on div at bounding box center [838, 593] width 392 height 196
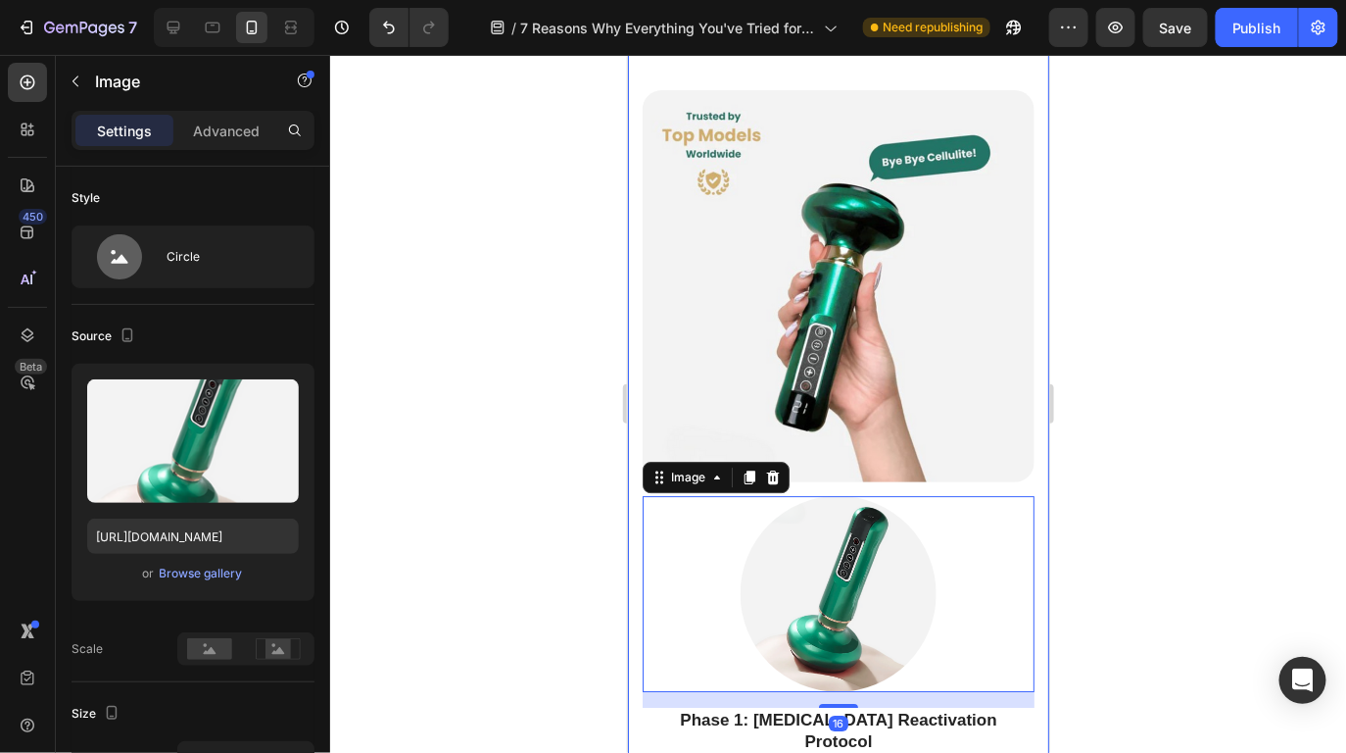
click at [1027, 488] on div "The One Thing That Actually Works: 3-Phase Hormonal Reconstruction Therapy Head…" at bounding box center [837, 703] width 421 height 2013
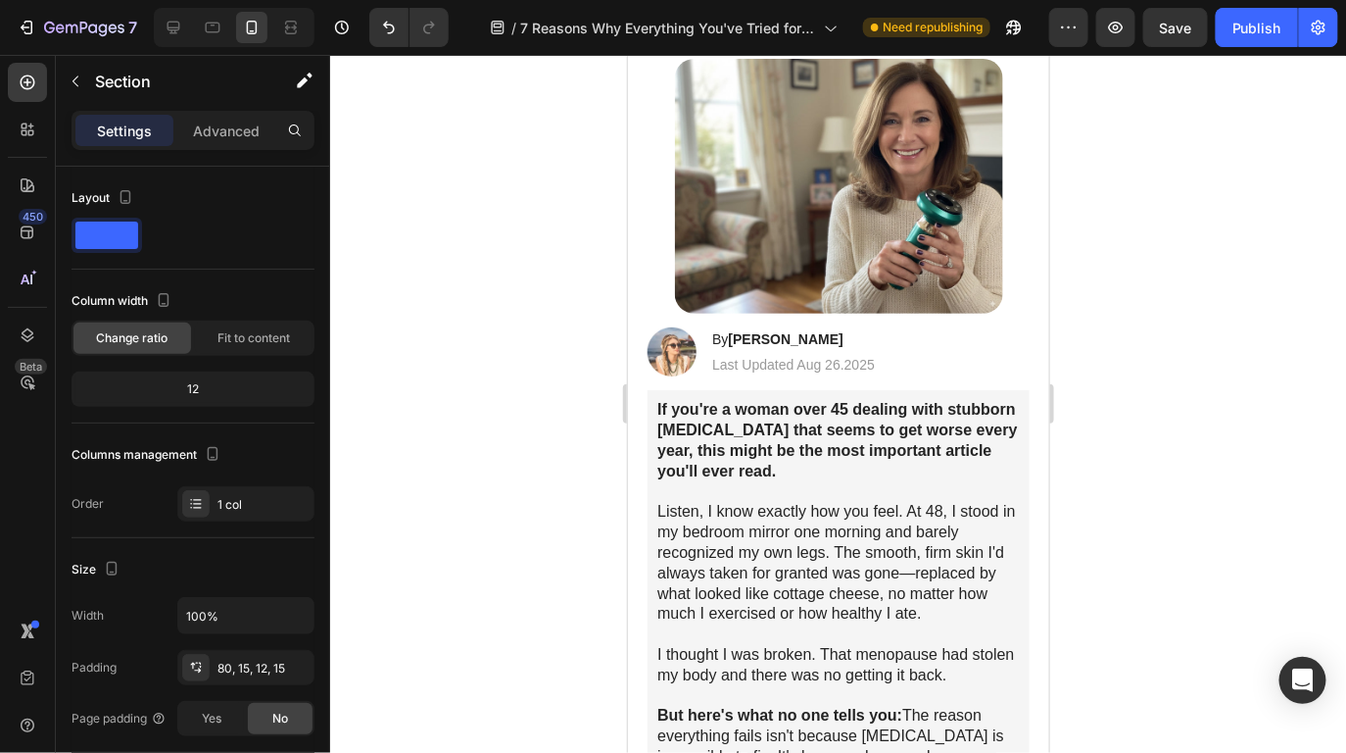
scroll to position [0, 0]
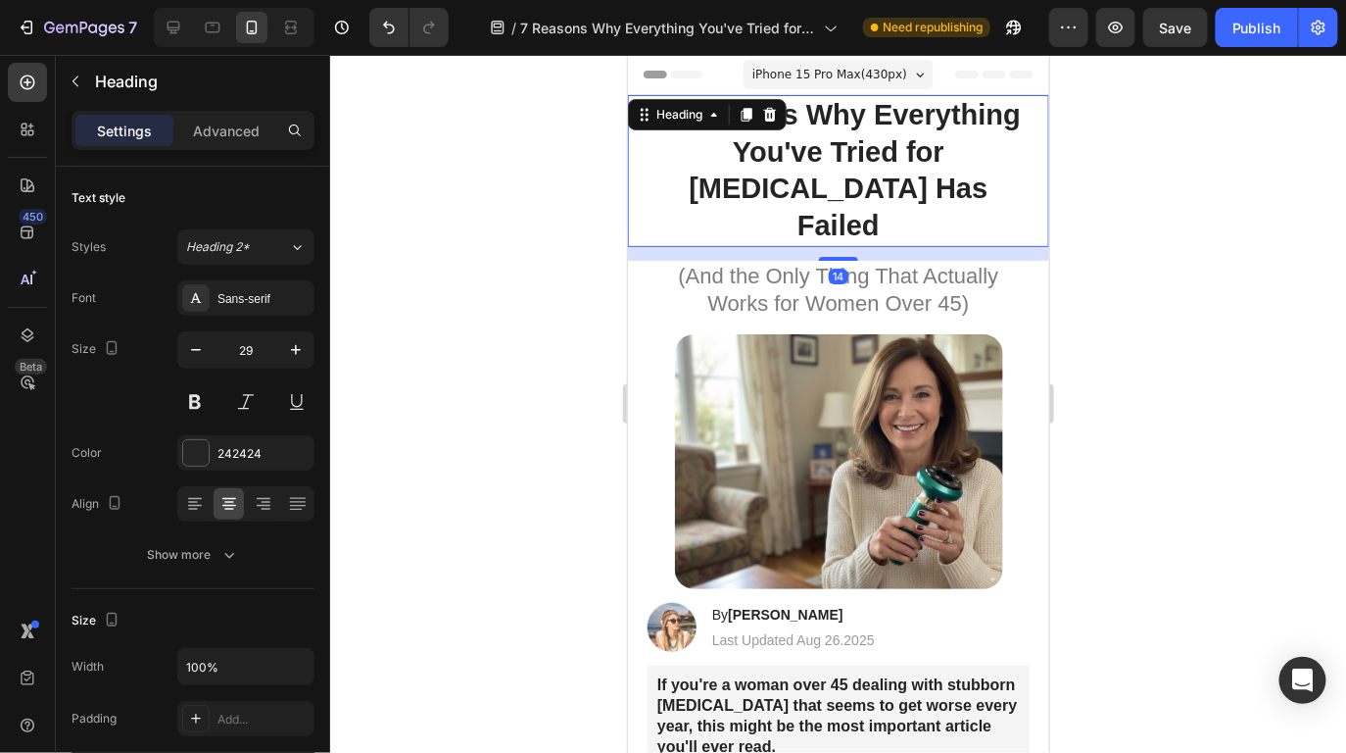
click at [846, 184] on strong "7 Reasons Why Everything You've Tried for [MEDICAL_DATA] Has Failed" at bounding box center [838, 169] width 365 height 142
click at [201, 352] on icon "button" at bounding box center [196, 350] width 20 height 20
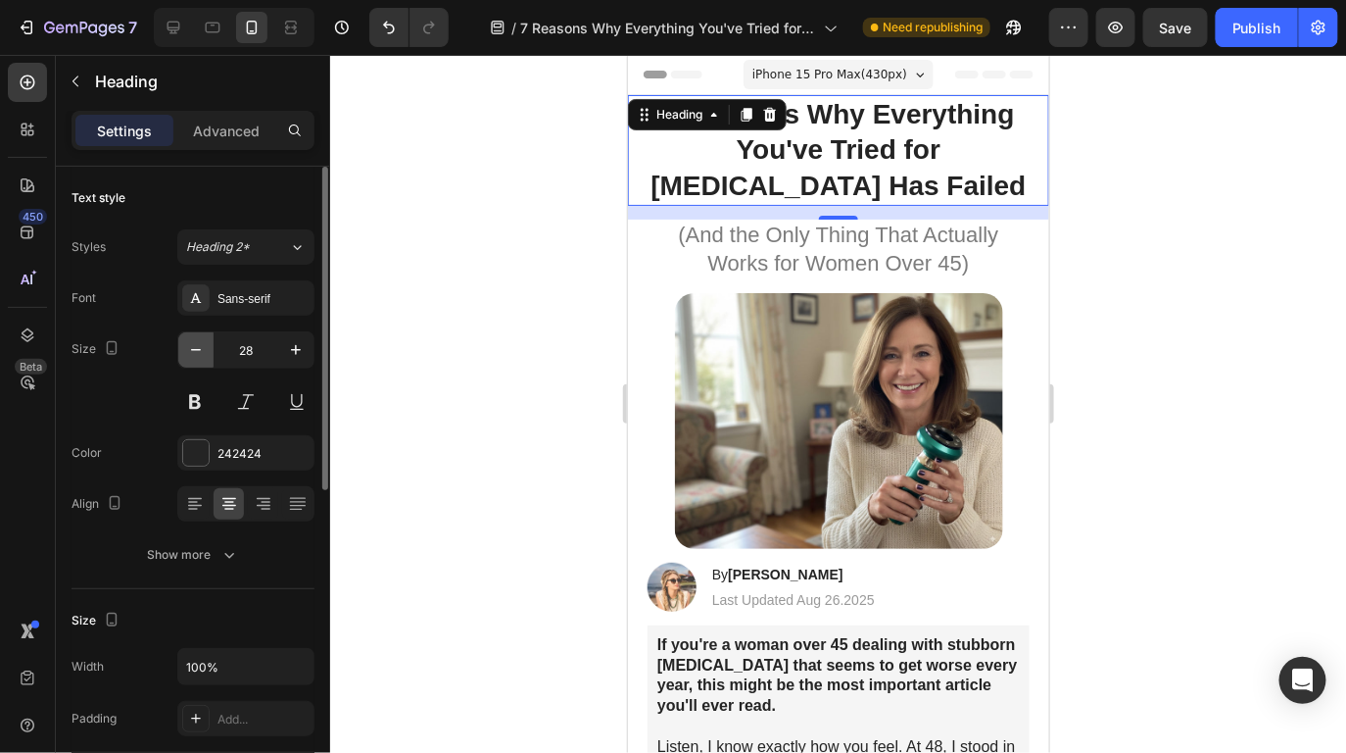
click at [197, 352] on icon "button" at bounding box center [196, 350] width 20 height 20
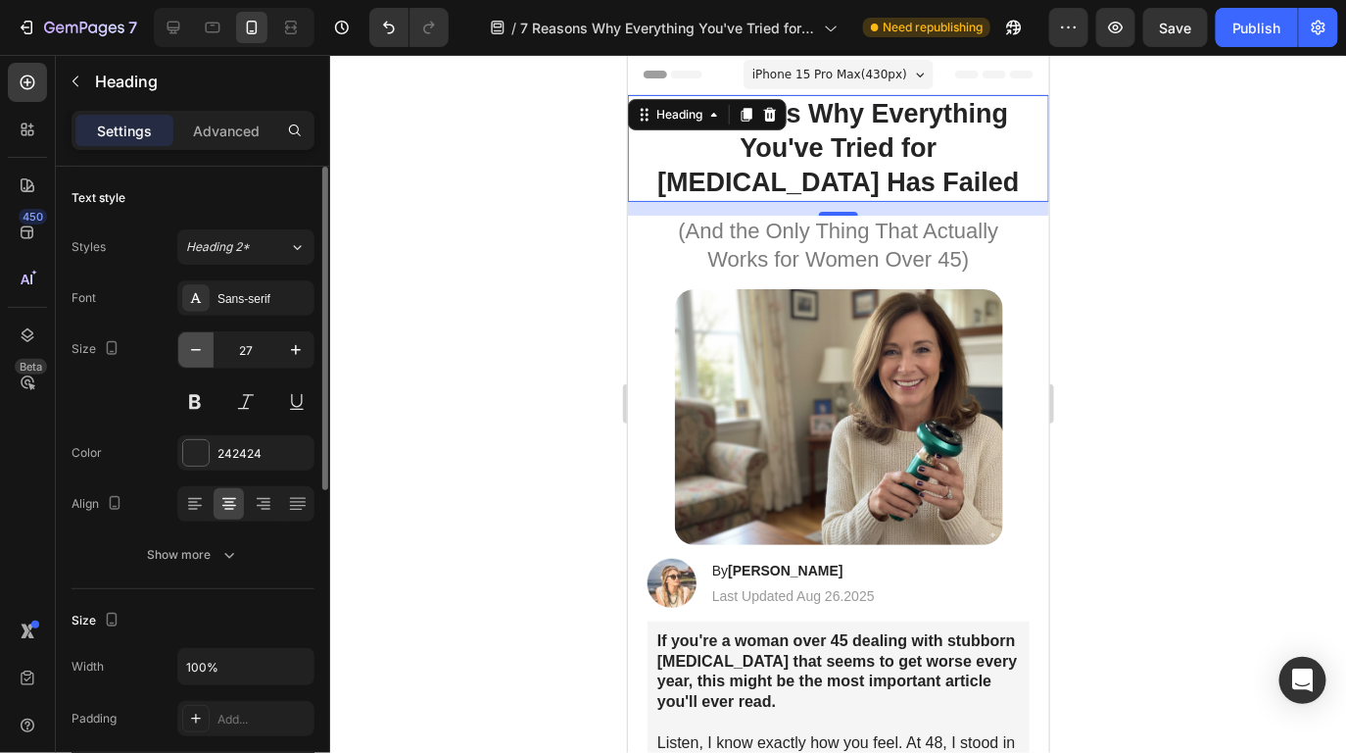
click at [197, 352] on icon "button" at bounding box center [196, 350] width 20 height 20
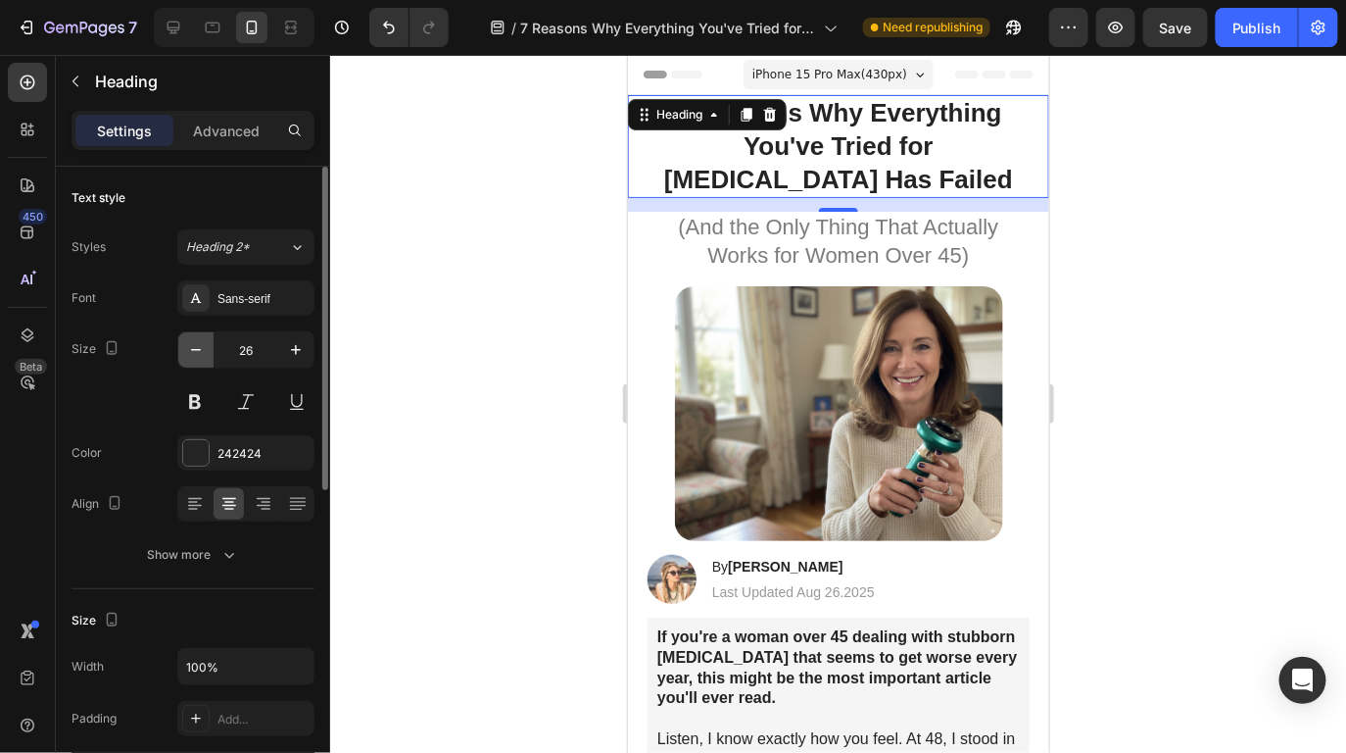
click at [197, 352] on icon "button" at bounding box center [196, 350] width 20 height 20
type input "25"
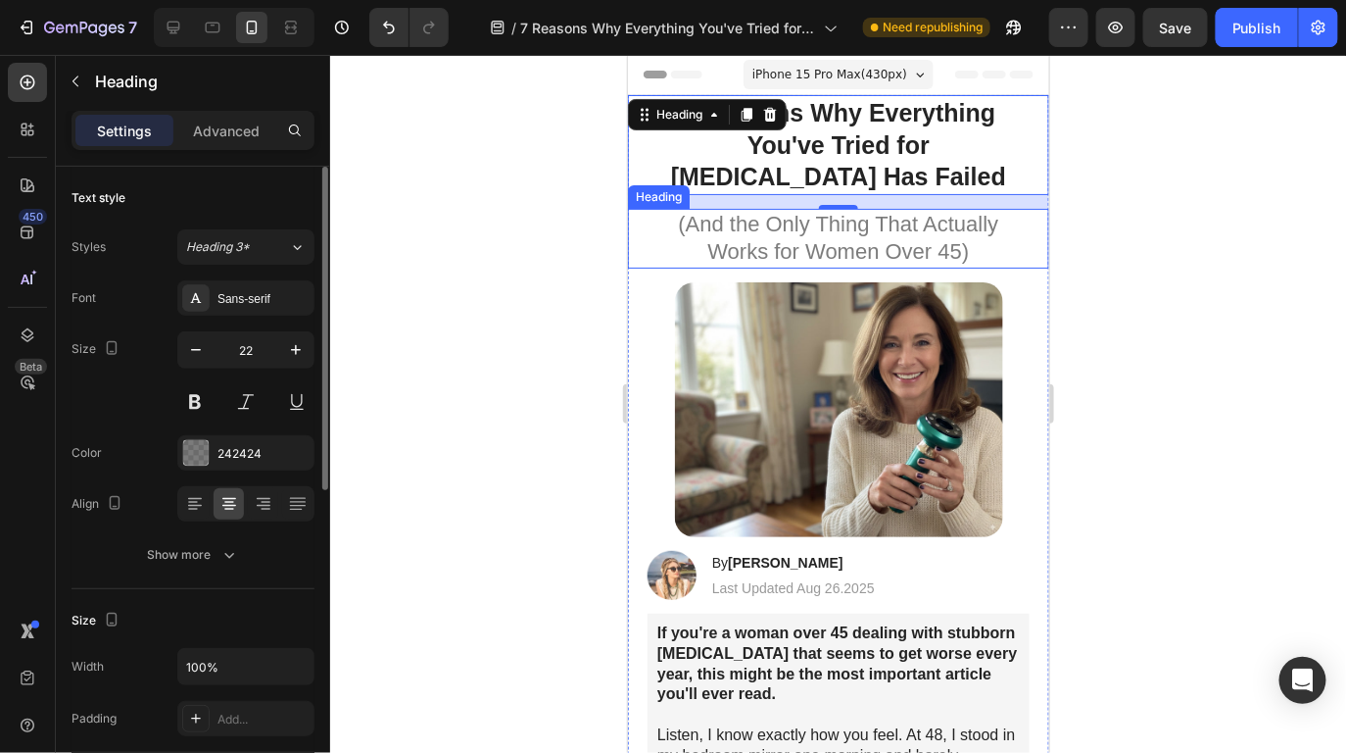
click at [733, 246] on h1 "(And the Only Thing That Actually Works for Women Over 45)" at bounding box center [838, 238] width 382 height 60
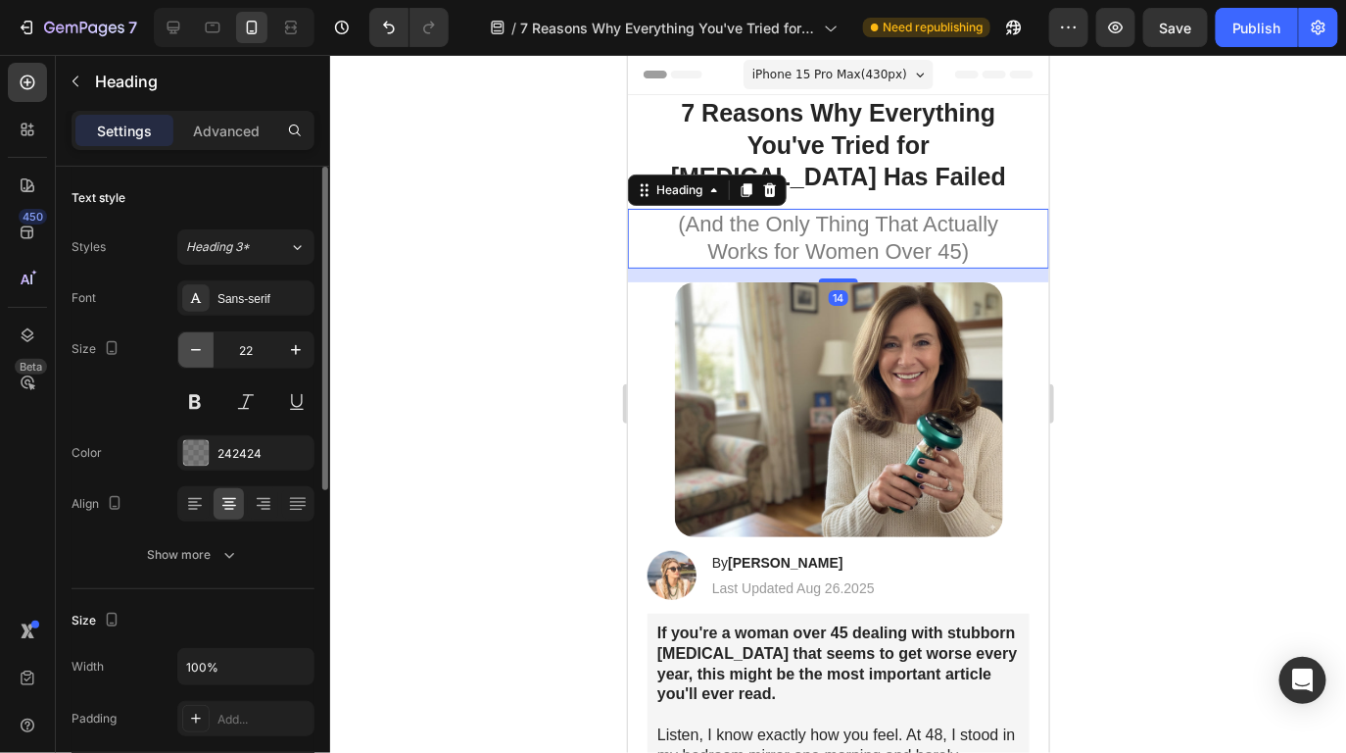
click at [200, 350] on icon "button" at bounding box center [196, 350] width 20 height 20
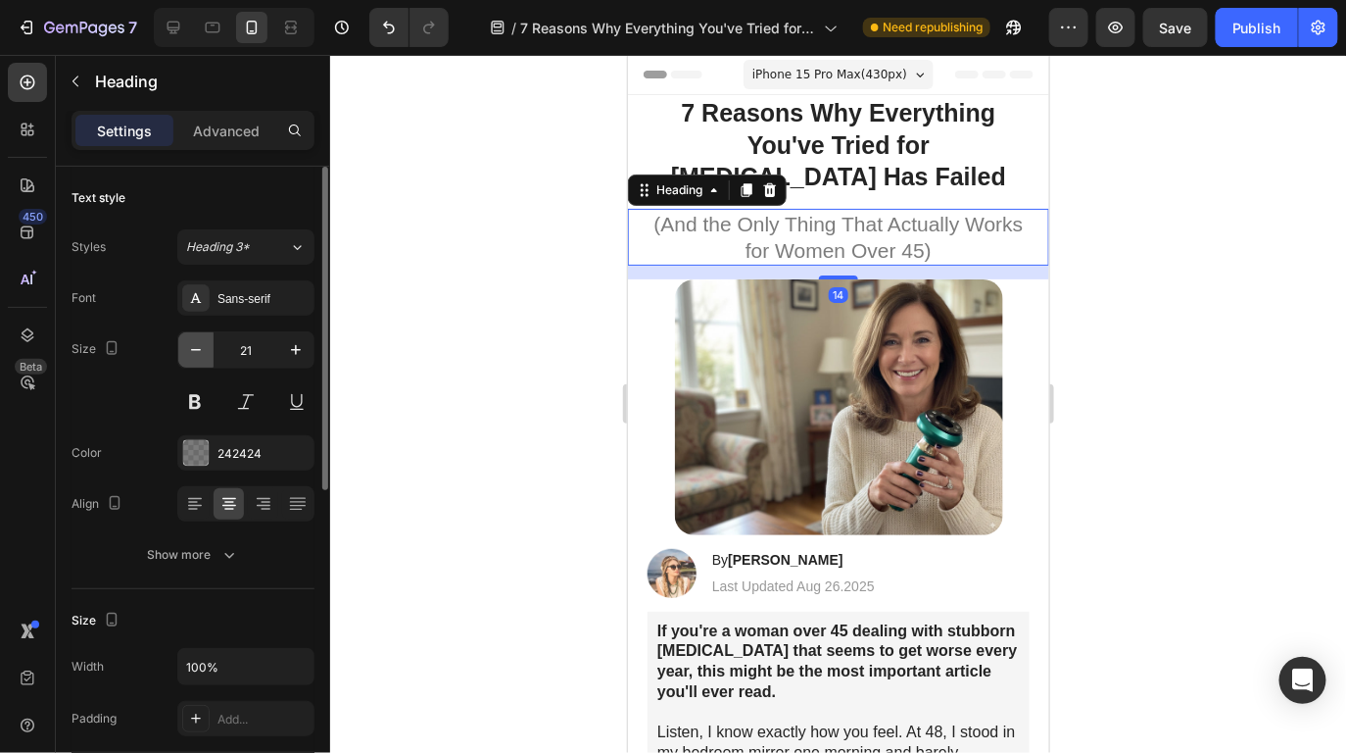
type input "20"
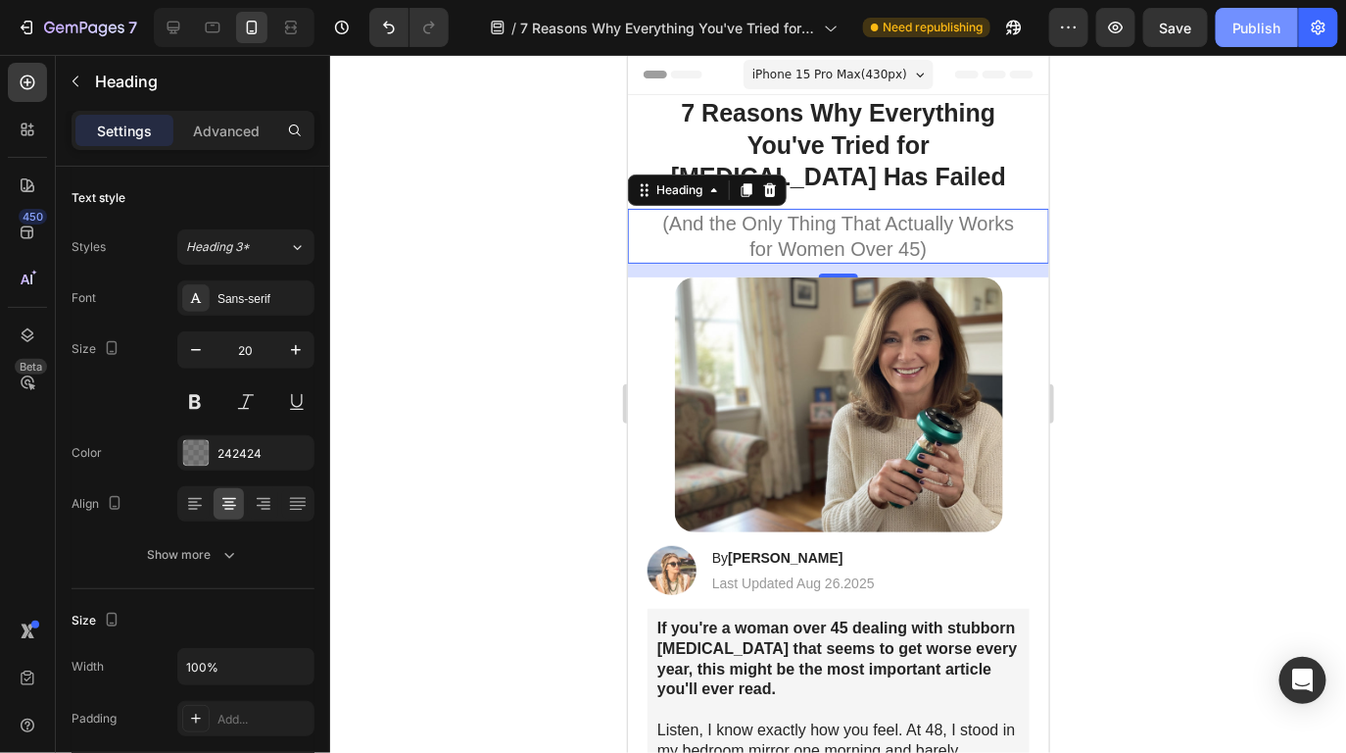
click at [1234, 29] on div "Publish" at bounding box center [1257, 28] width 49 height 21
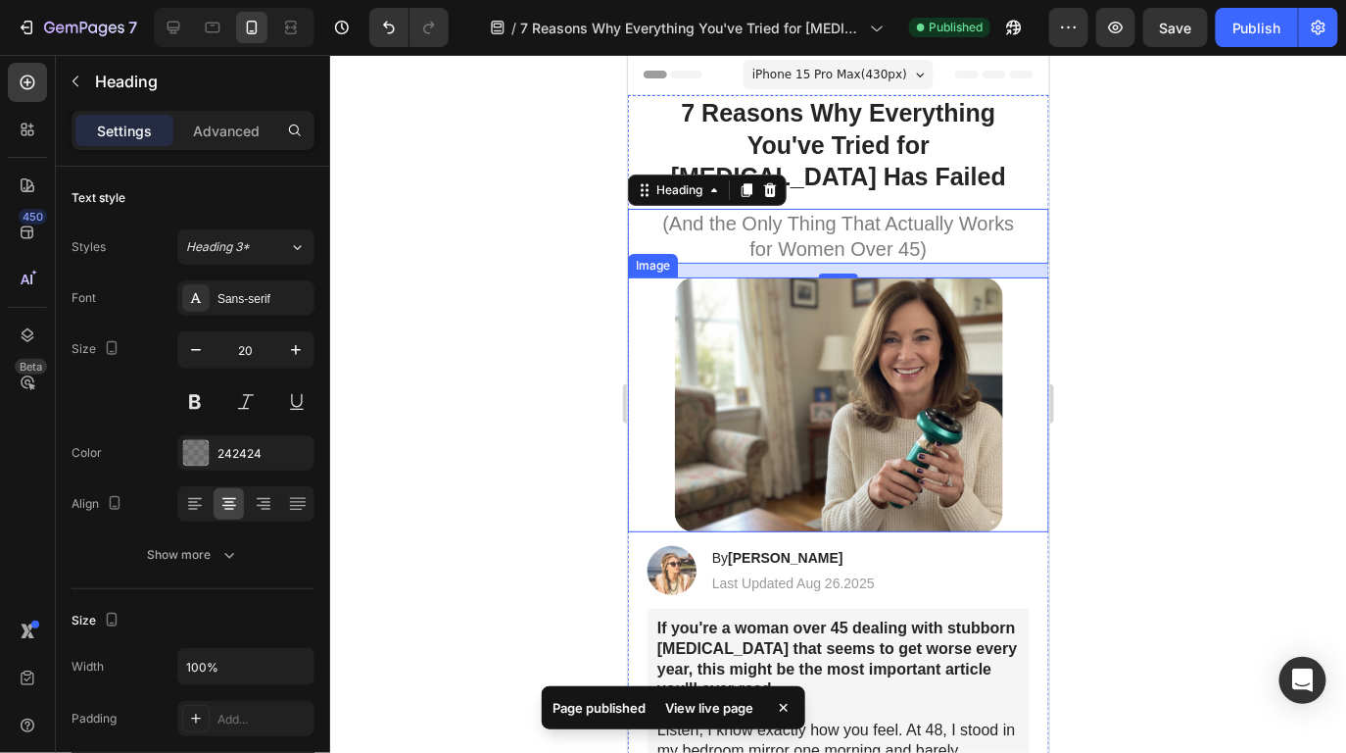
scroll to position [211, 0]
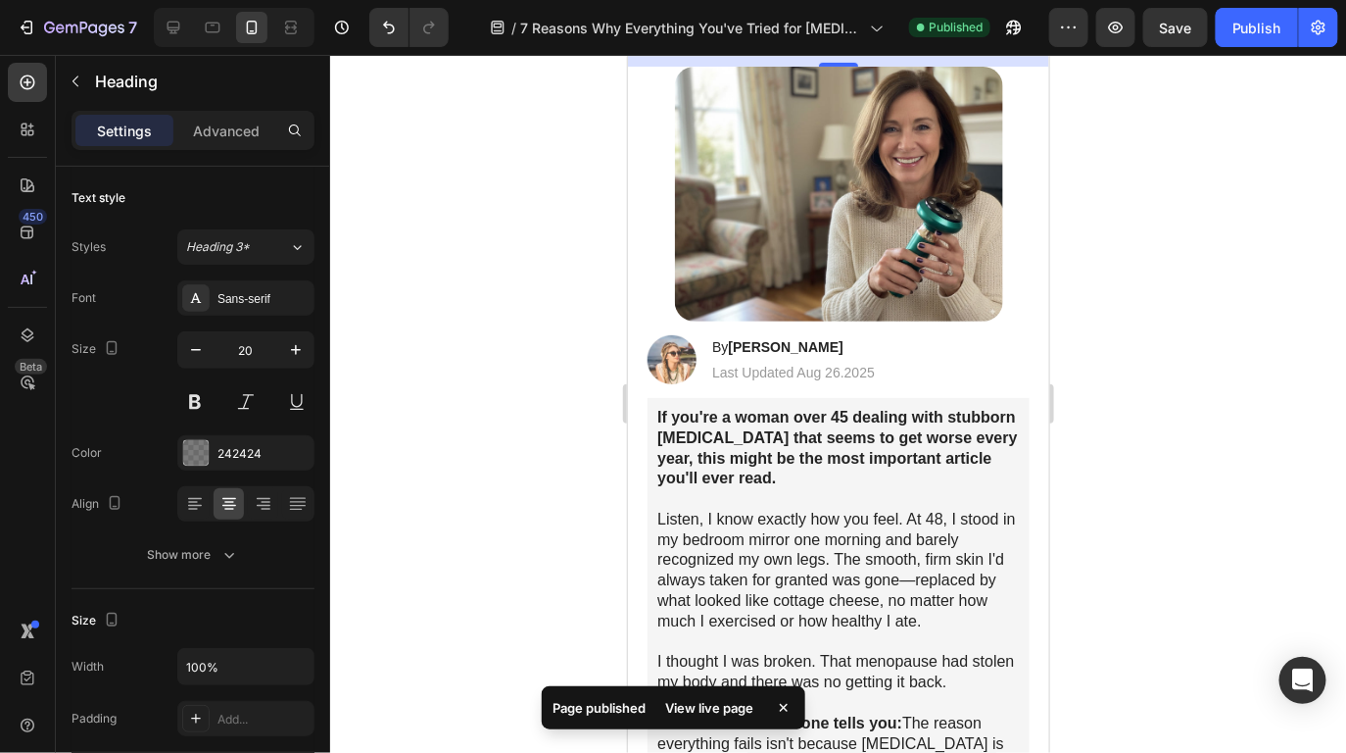
click at [745, 709] on div "View live page" at bounding box center [711, 707] width 112 height 27
